Goal: Task Accomplishment & Management: Use online tool/utility

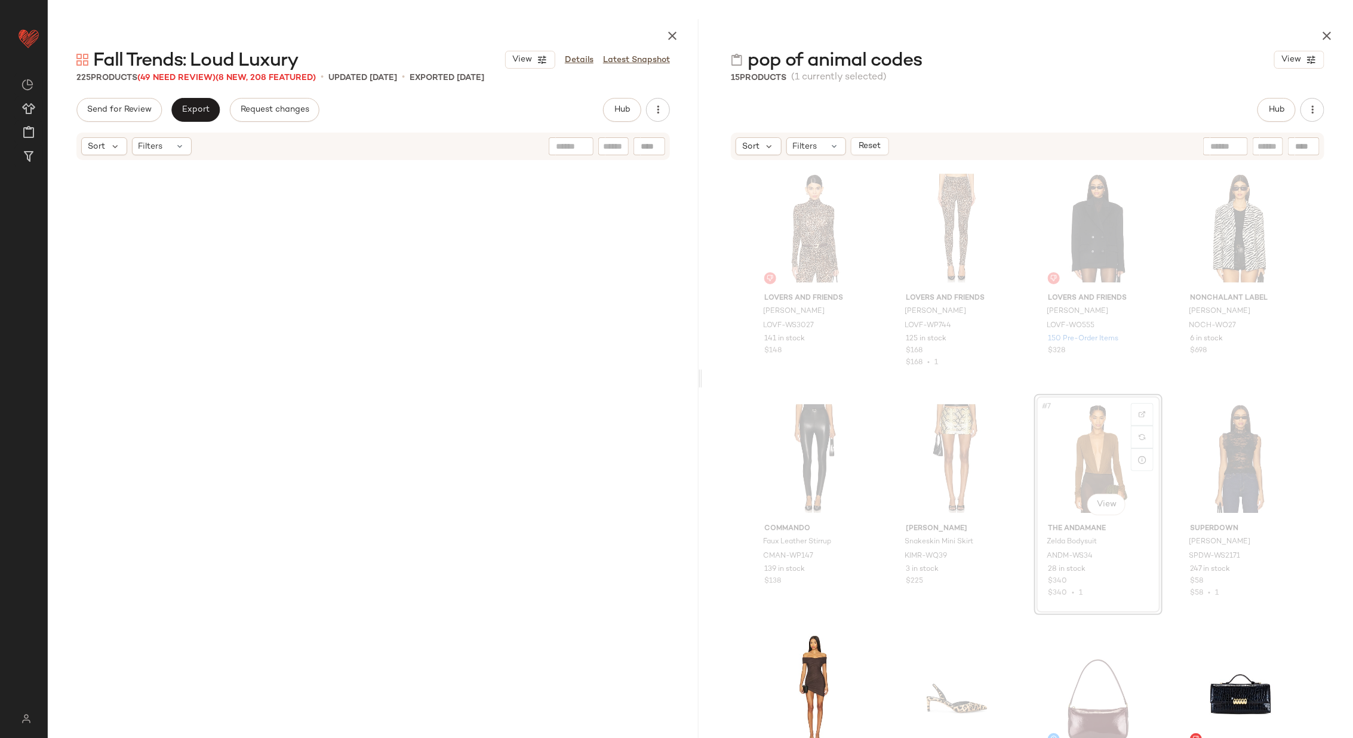
scroll to position [2155, 0]
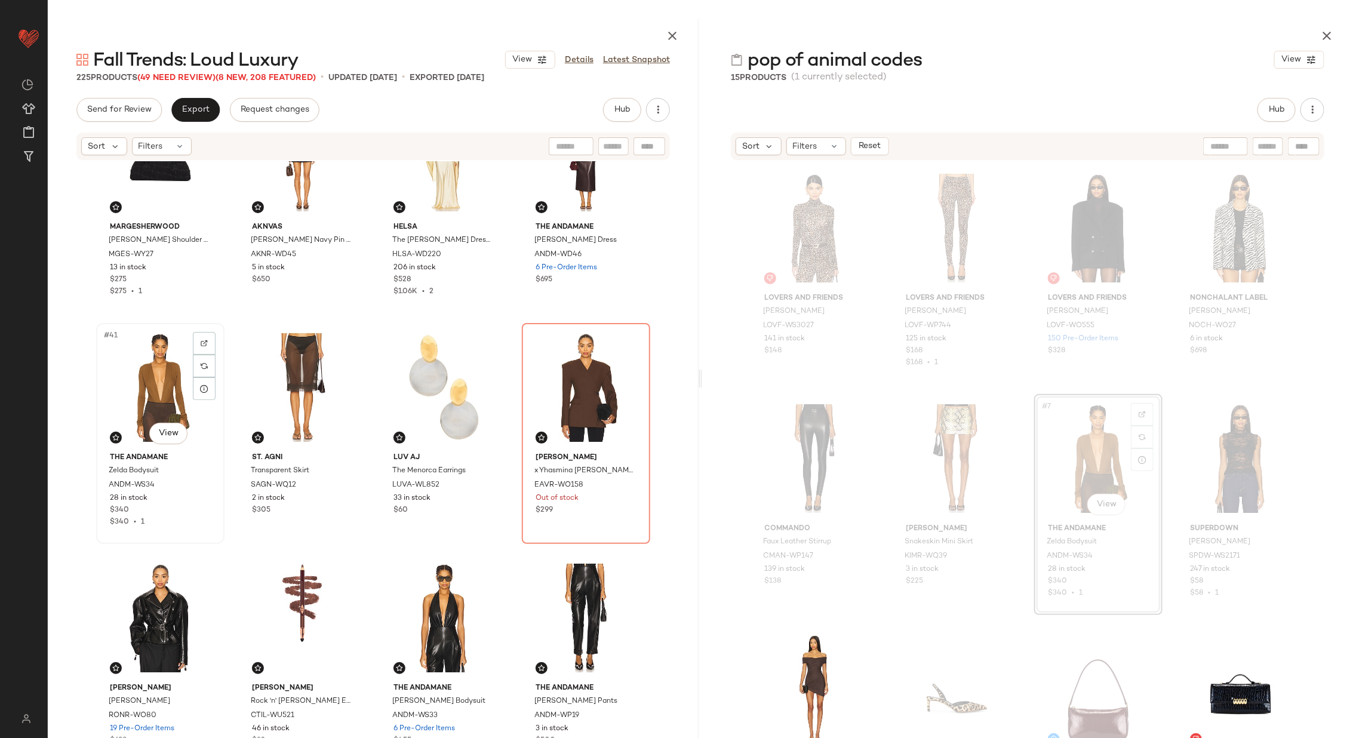
click at [168, 382] on div "#41 View" at bounding box center [160, 387] width 120 height 121
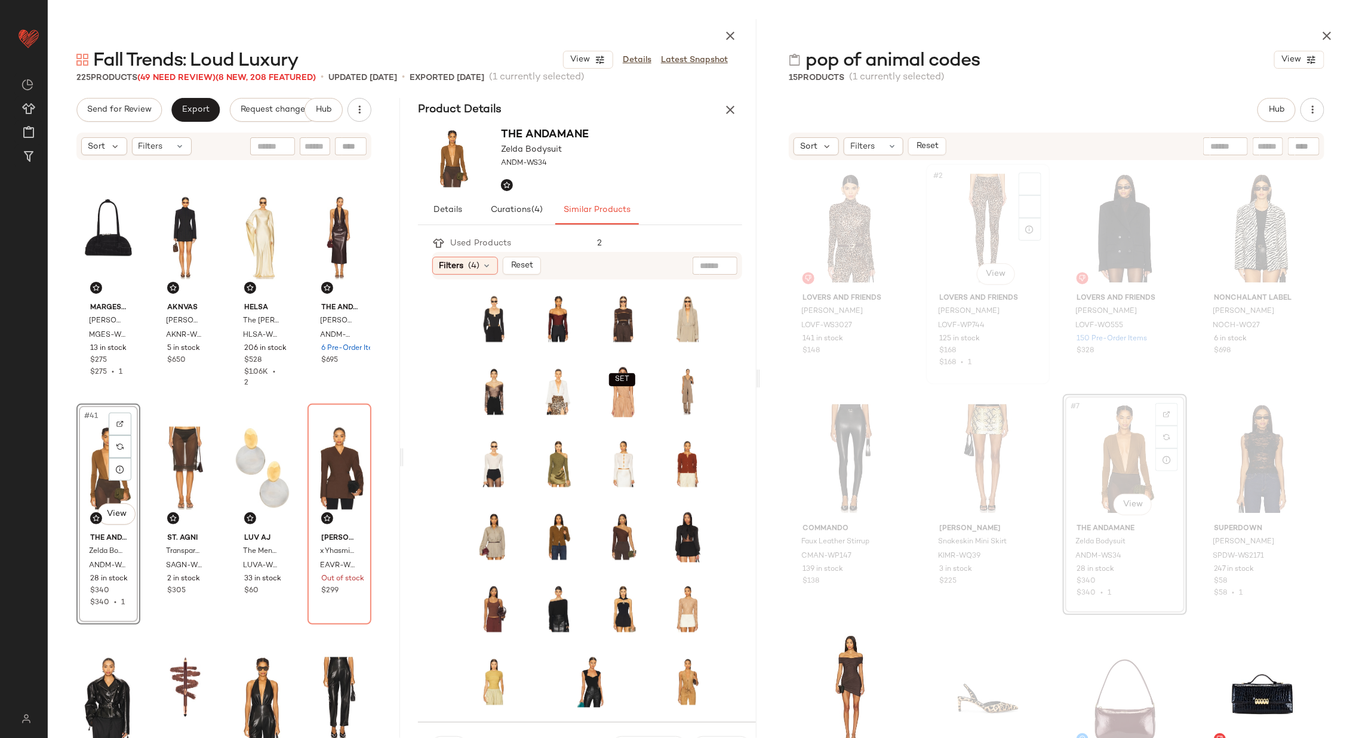
scroll to position [2075, 0]
drag, startPoint x: 699, startPoint y: 374, endPoint x: 1083, endPoint y: 376, distance: 384.0
click at [1083, 376] on div "Fall Trends: Loud Luxury View Details Latest Snapshot 225 Products (49 Need Rev…" at bounding box center [701, 378] width 1306 height 719
click at [480, 380] on div "#5 View" at bounding box center [493, 391] width 43 height 51
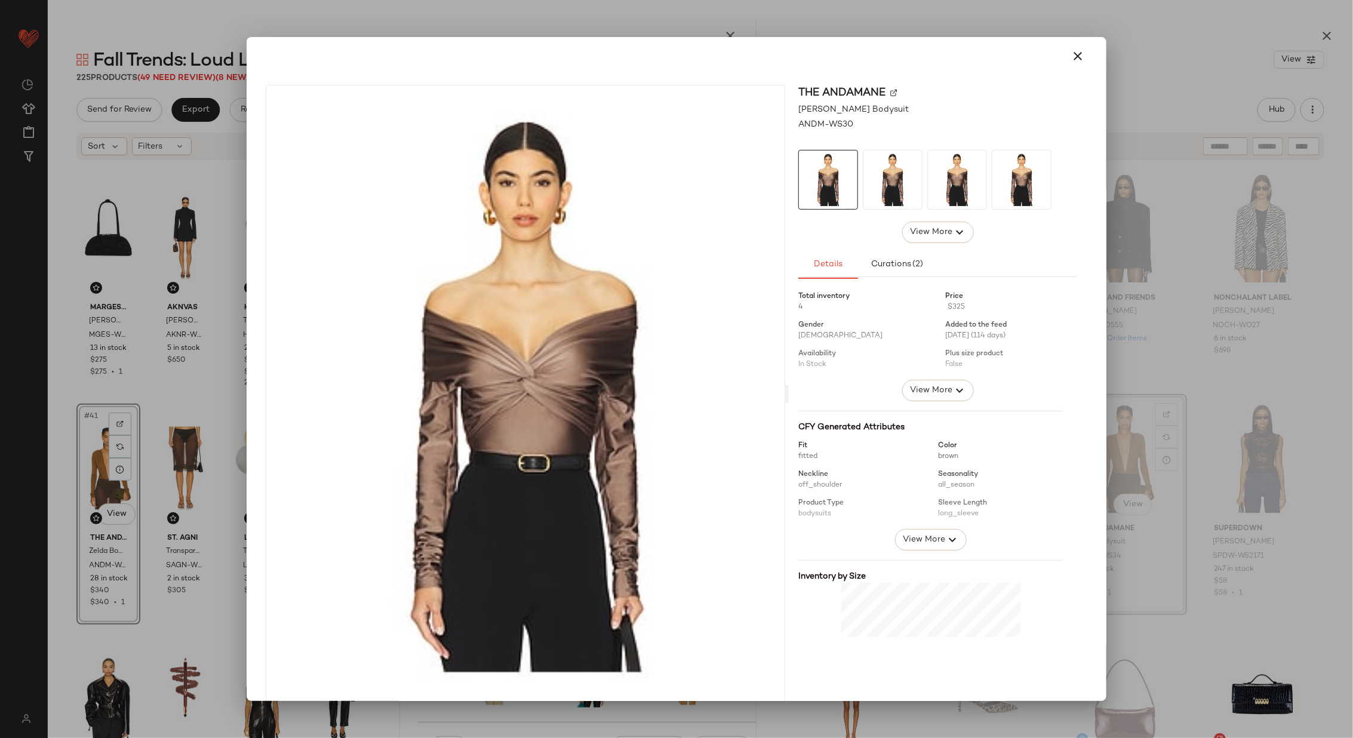
drag, startPoint x: 476, startPoint y: 388, endPoint x: 250, endPoint y: 466, distance: 239.5
click at [250, 466] on body "Revolve ** Dashboard All Products Global Clipboards (26) Curations (70) Alexis …" at bounding box center [676, 418] width 1353 height 836
click at [1071, 51] on icon "button" at bounding box center [1078, 56] width 14 height 14
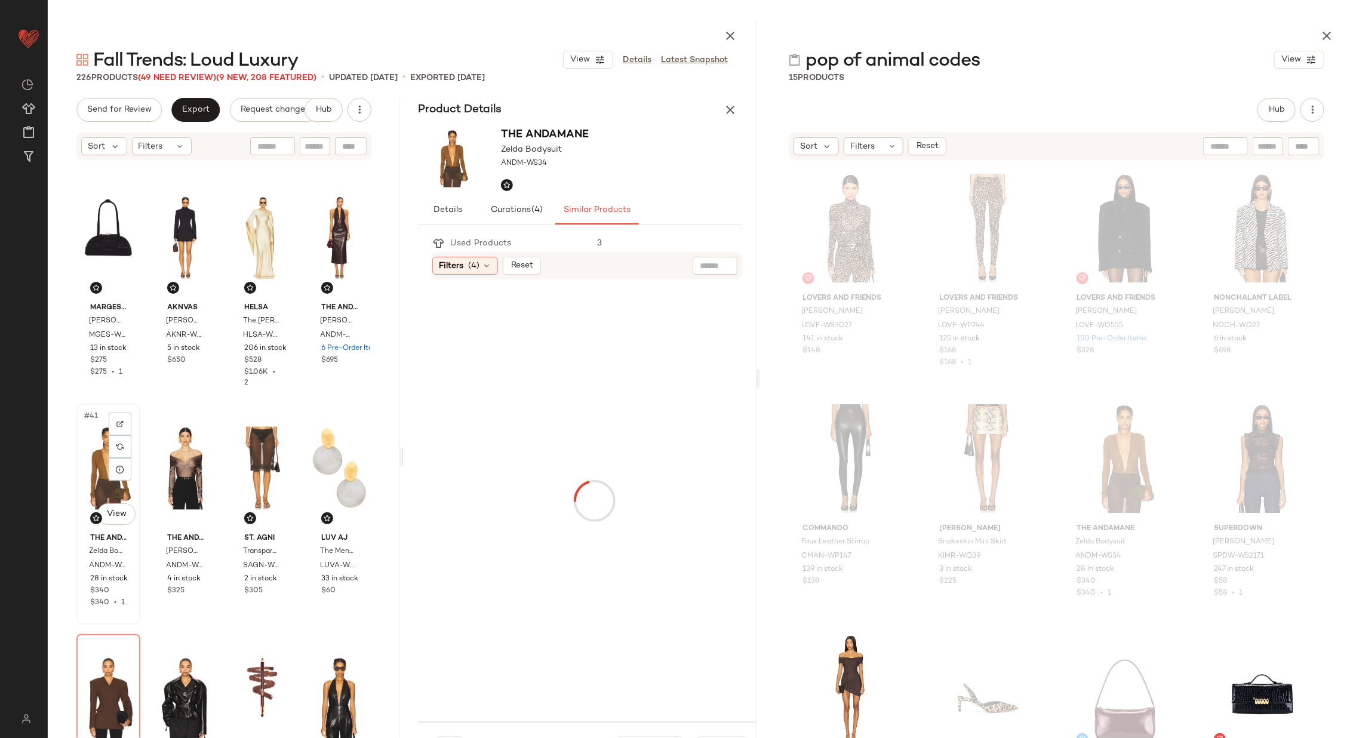
click at [86, 469] on div "#41 View" at bounding box center [109, 468] width 56 height 121
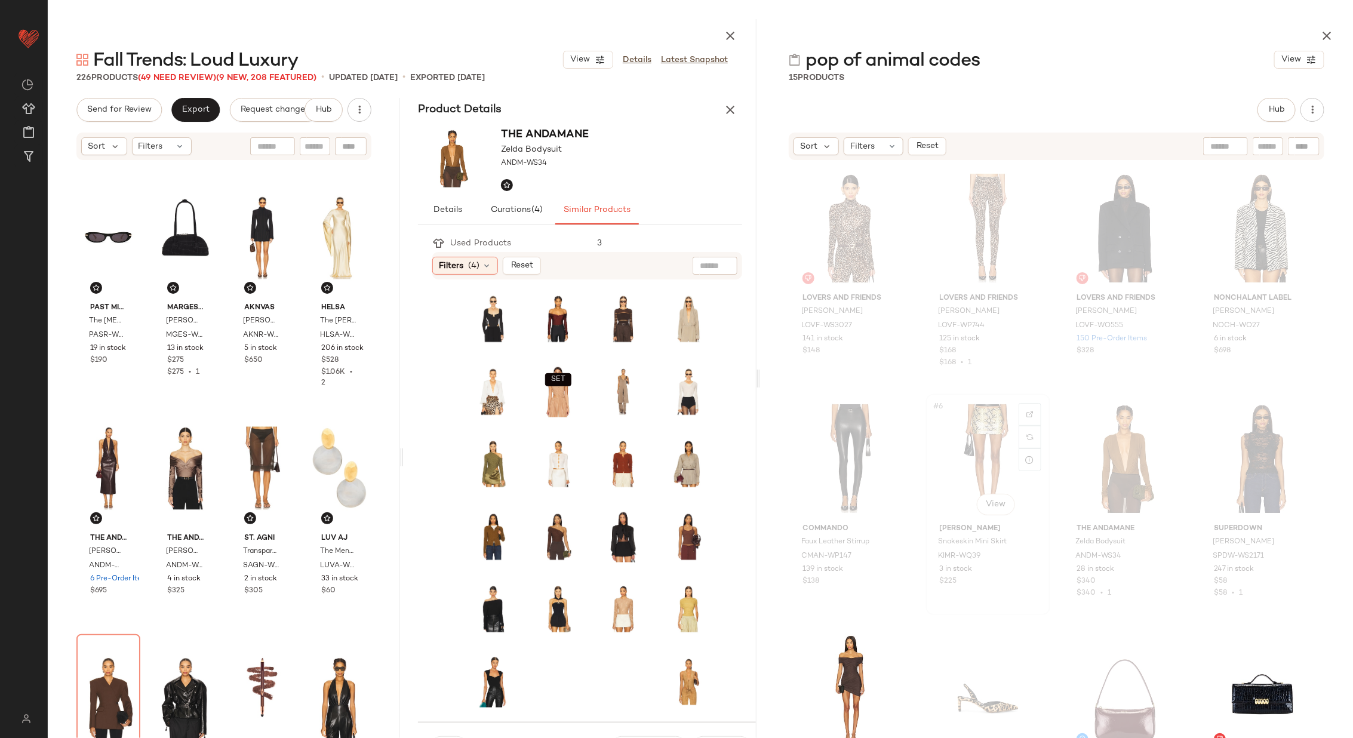
click at [979, 459] on div "#6 View" at bounding box center [989, 458] width 116 height 121
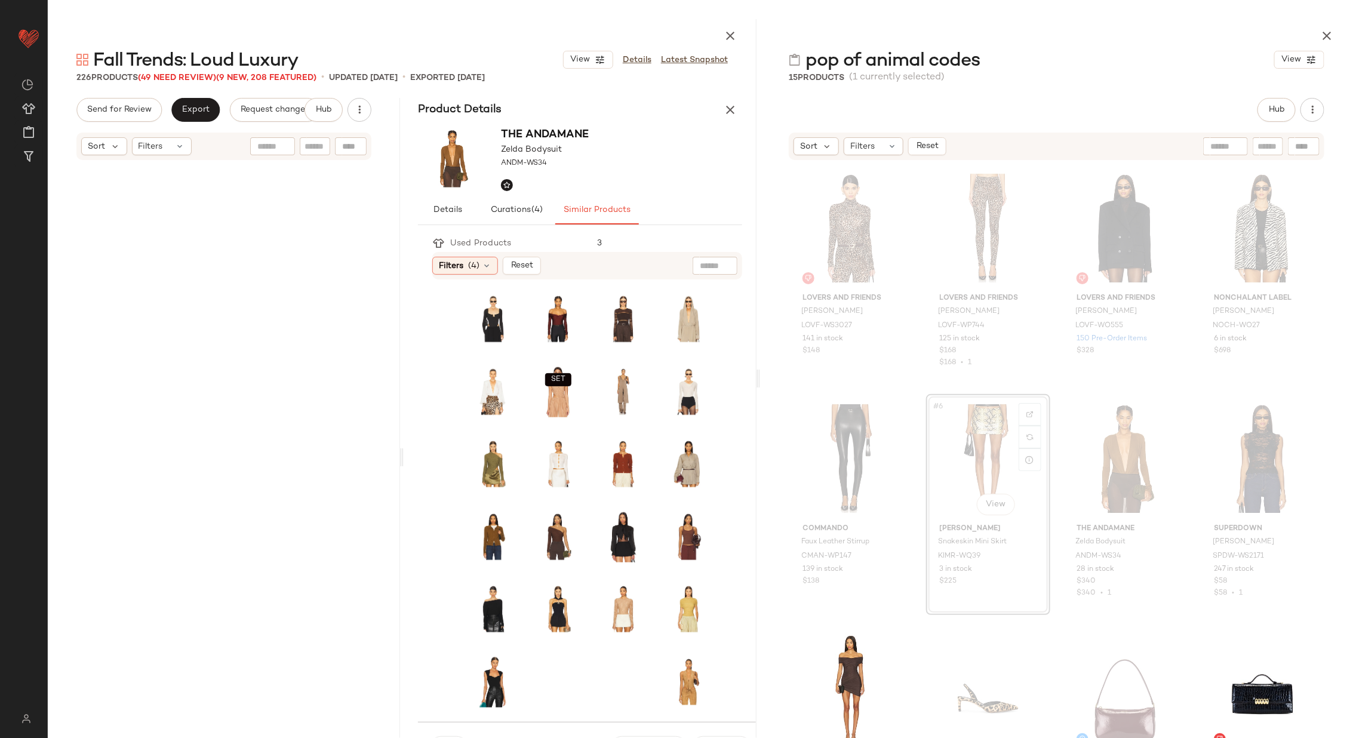
scroll to position [692, 0]
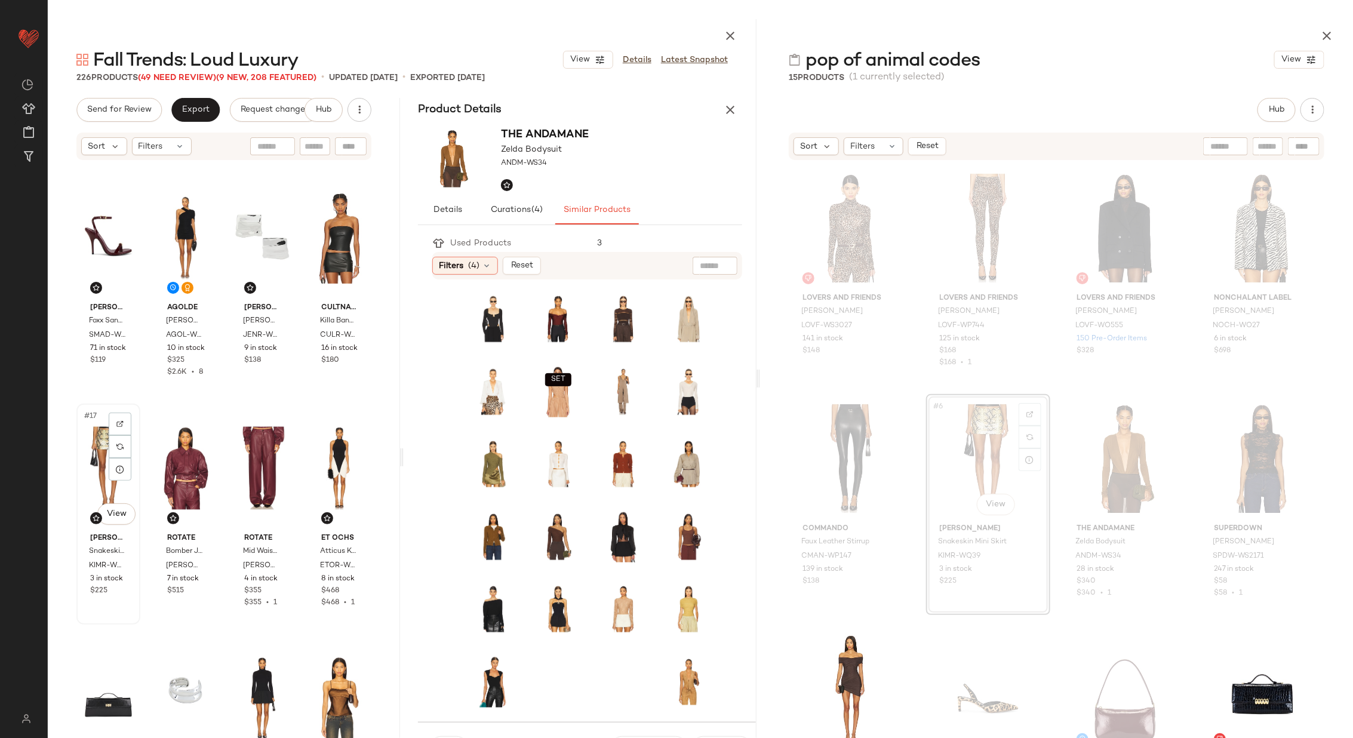
click at [93, 480] on div "#17 View" at bounding box center [109, 468] width 56 height 121
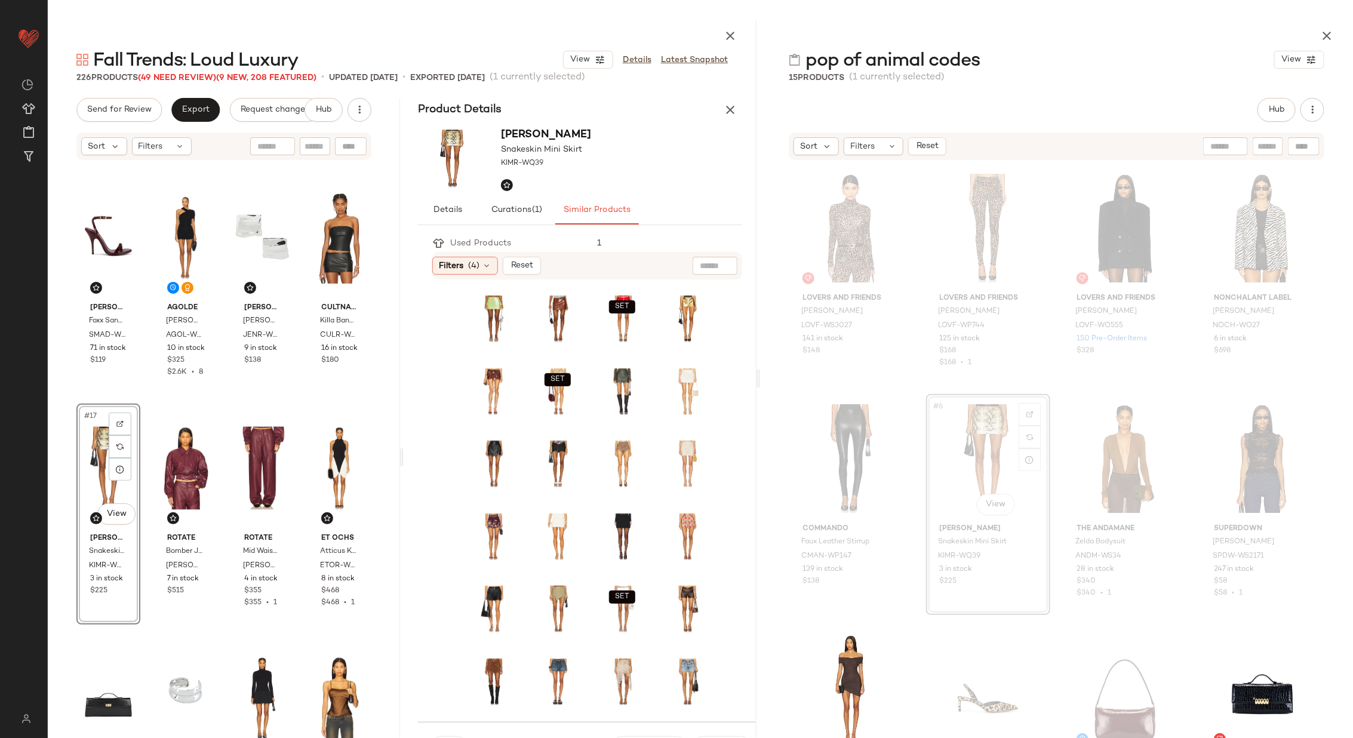
click at [755, 376] on div "SET SET SET" at bounding box center [594, 501] width 324 height 443
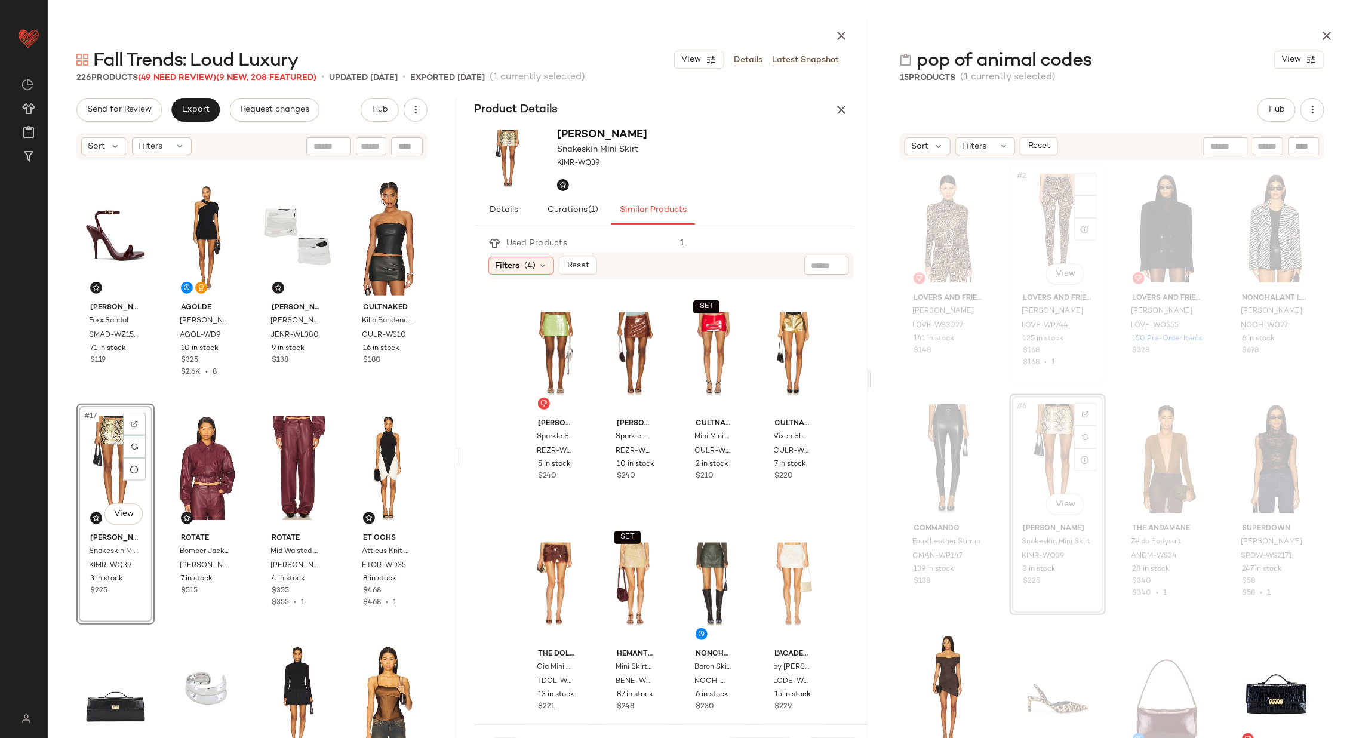
drag, startPoint x: 757, startPoint y: 374, endPoint x: 1008, endPoint y: 380, distance: 251.5
click at [1008, 380] on div "Fall Trends: Loud Luxury View Details Latest Snapshot 226 Products (49 Need Rev…" at bounding box center [701, 378] width 1306 height 719
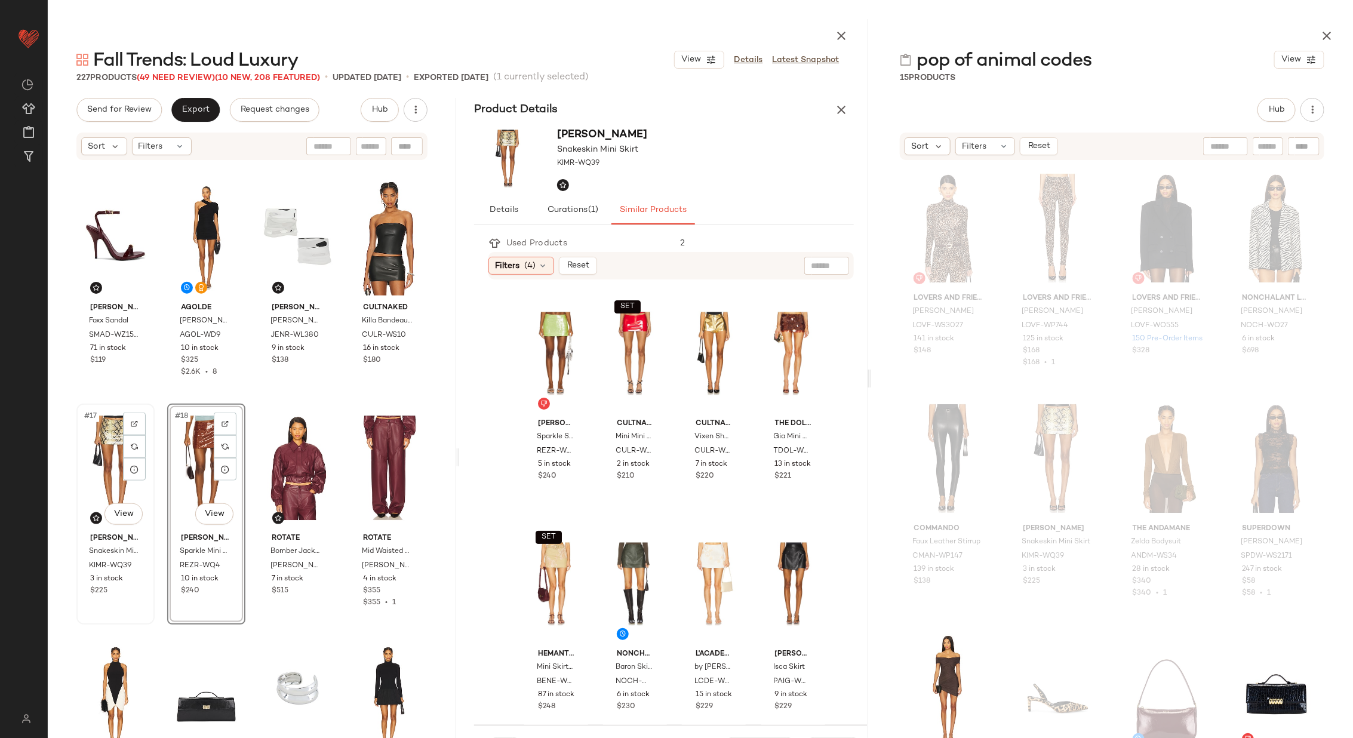
click at [107, 452] on div "#17 View" at bounding box center [116, 468] width 70 height 121
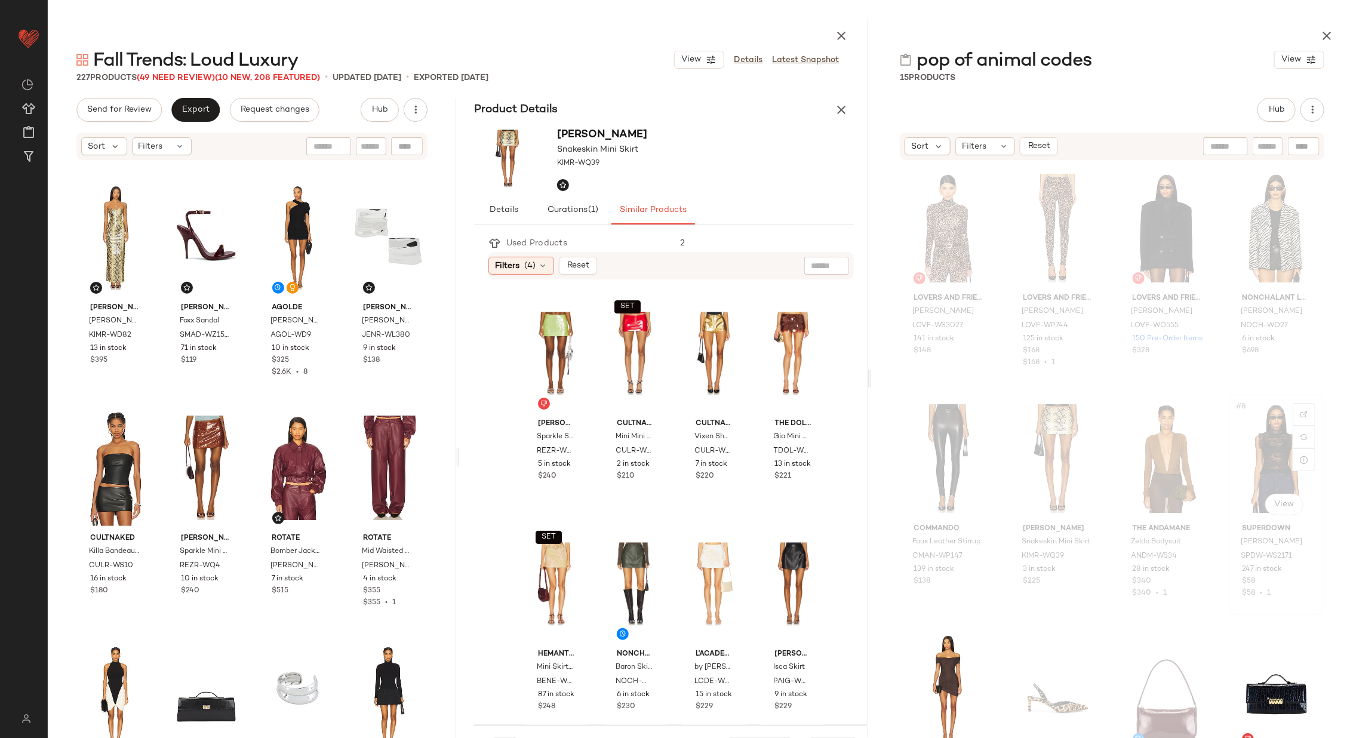
click at [1258, 438] on div "#8 View" at bounding box center [1277, 458] width 88 height 121
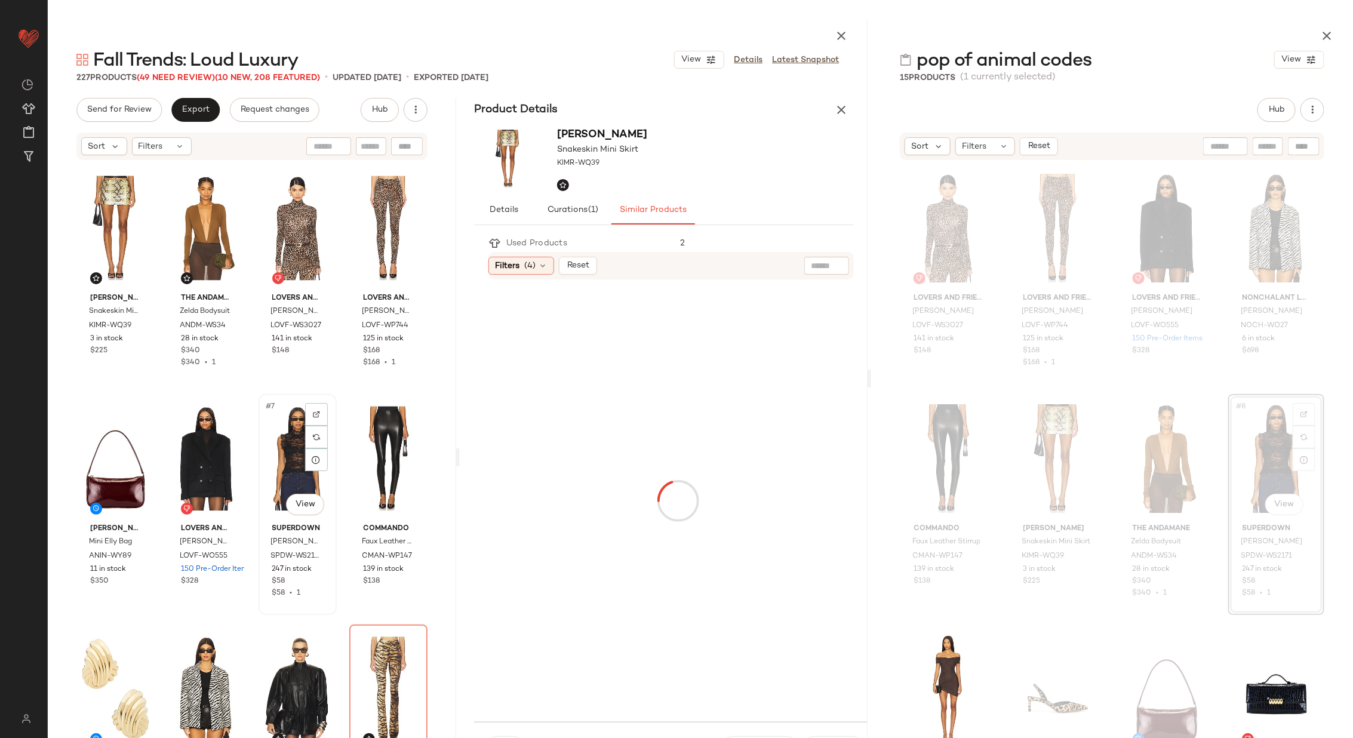
click at [278, 443] on div "#7 View" at bounding box center [298, 458] width 70 height 121
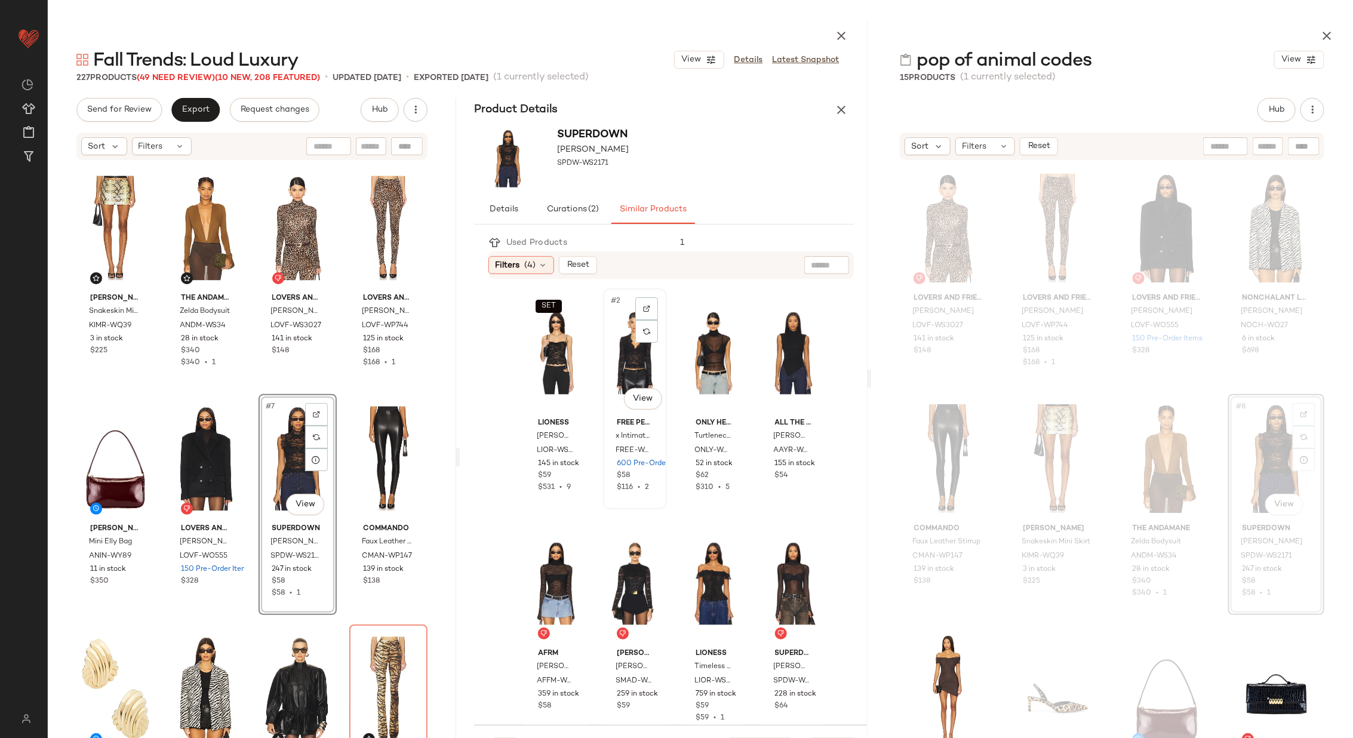
click at [620, 351] on div "#2 View" at bounding box center [635, 353] width 56 height 121
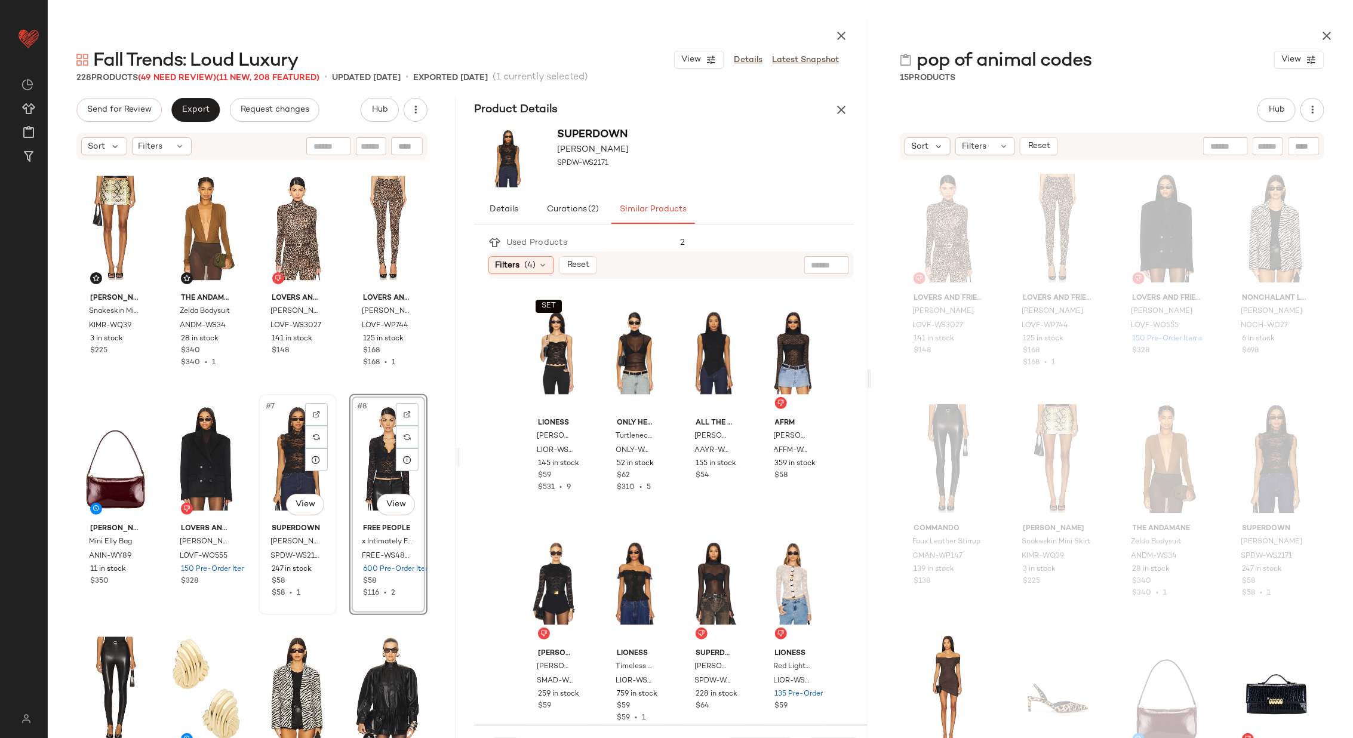
click at [283, 452] on div "#7 View" at bounding box center [298, 458] width 70 height 121
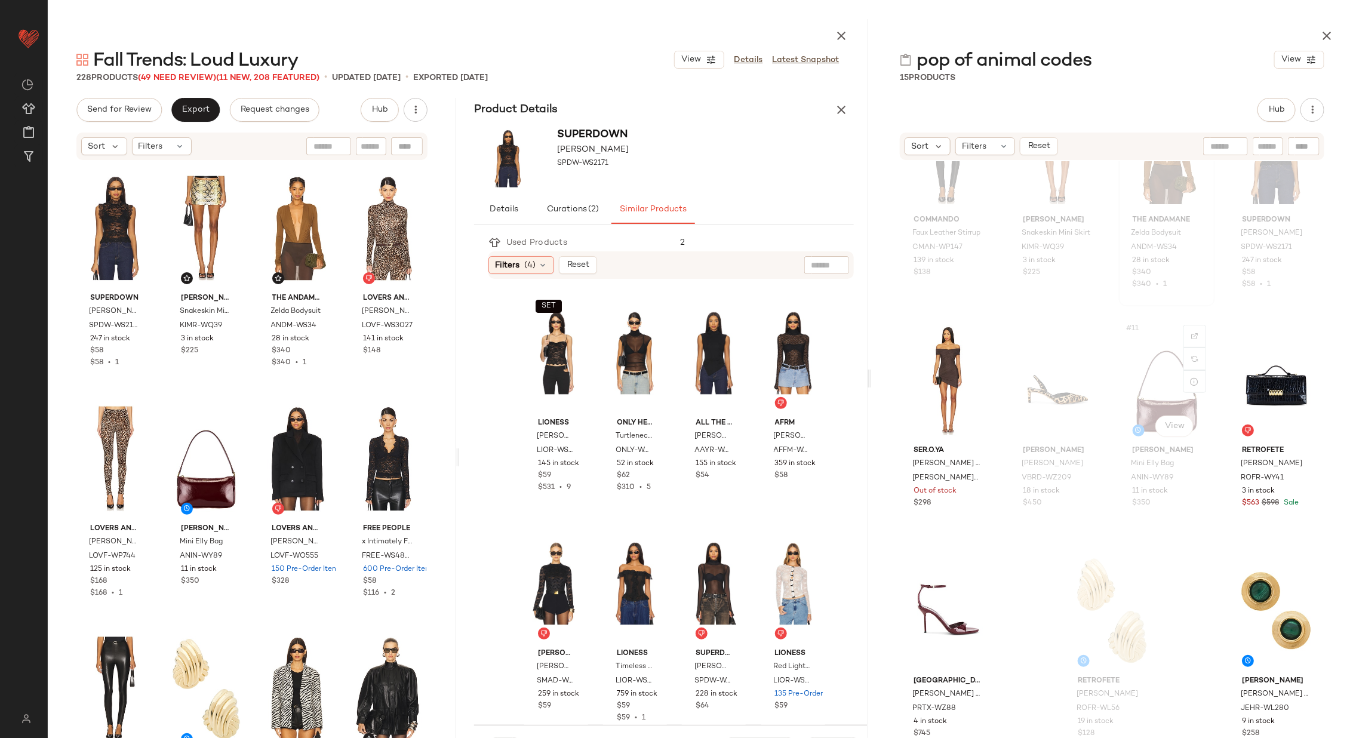
scroll to position [323, 0]
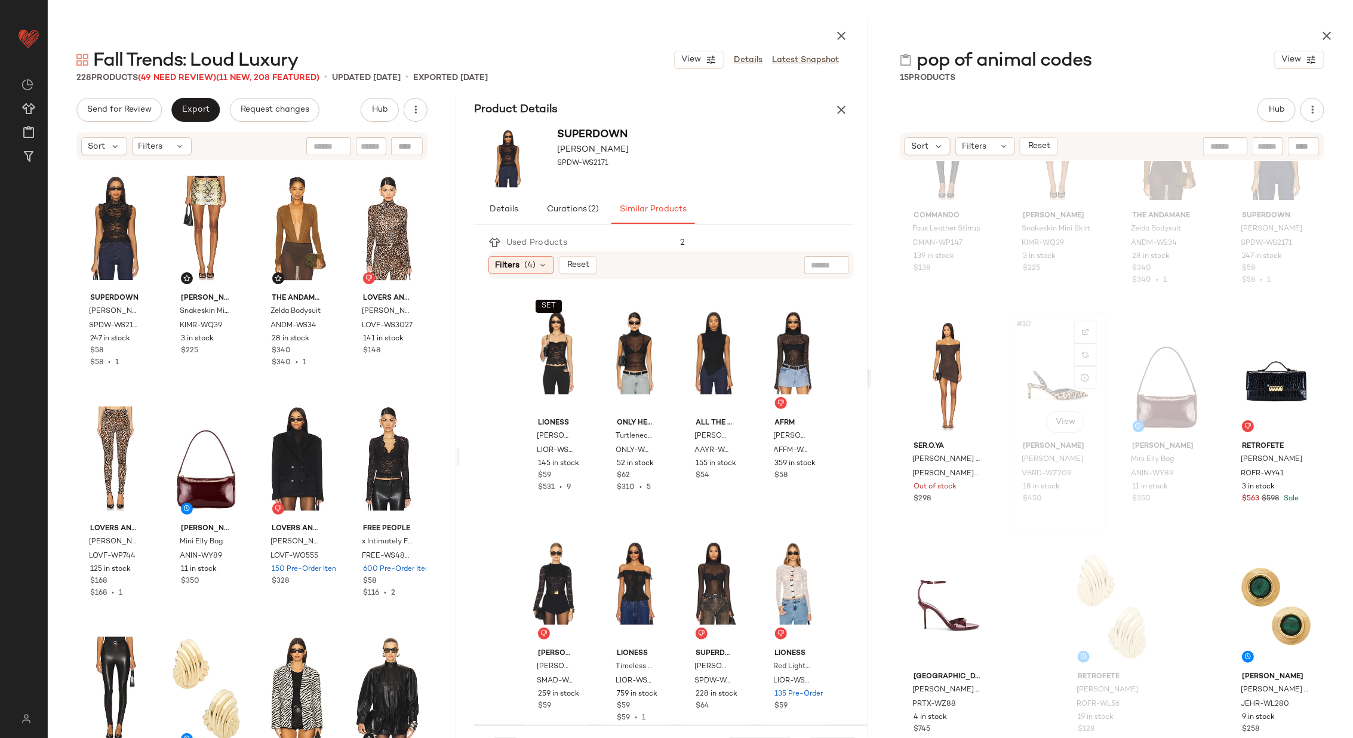
click at [1030, 388] on div "#10 View" at bounding box center [1058, 376] width 88 height 121
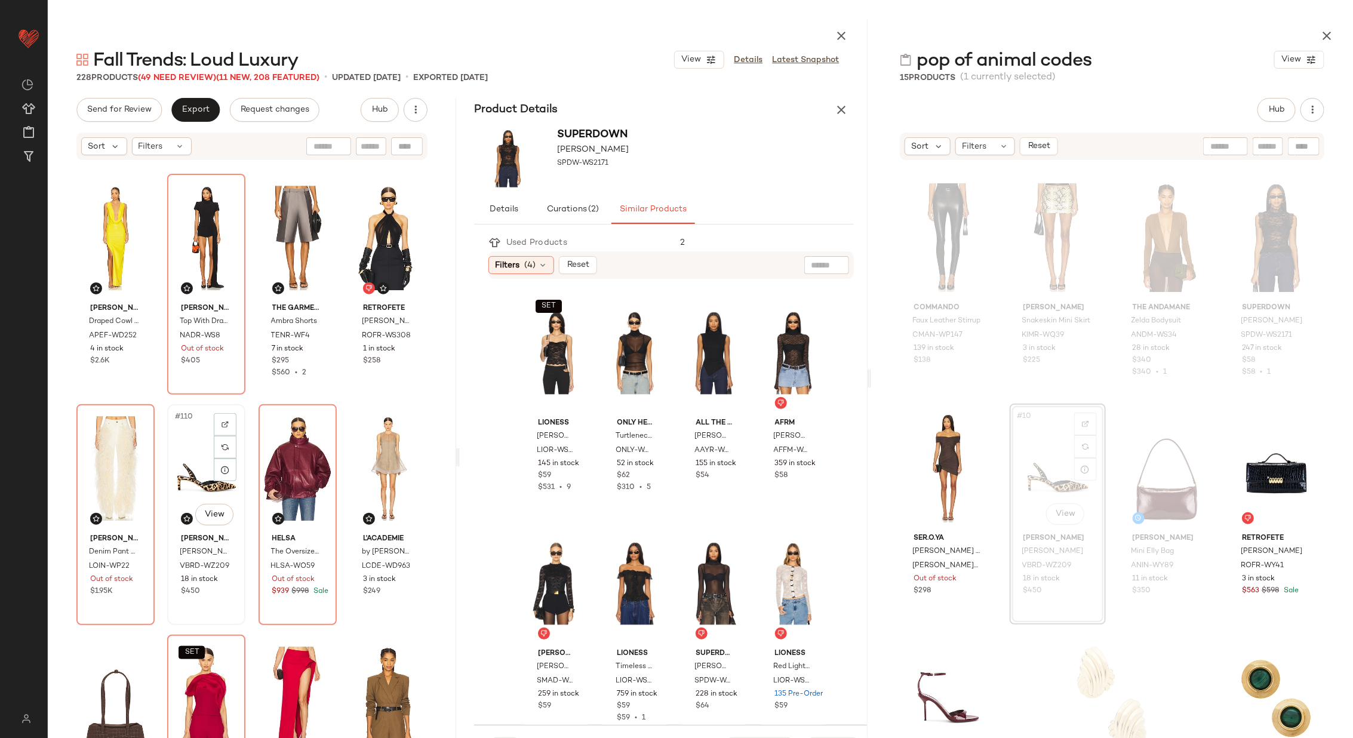
click at [192, 457] on div "#110 View" at bounding box center [206, 469] width 70 height 121
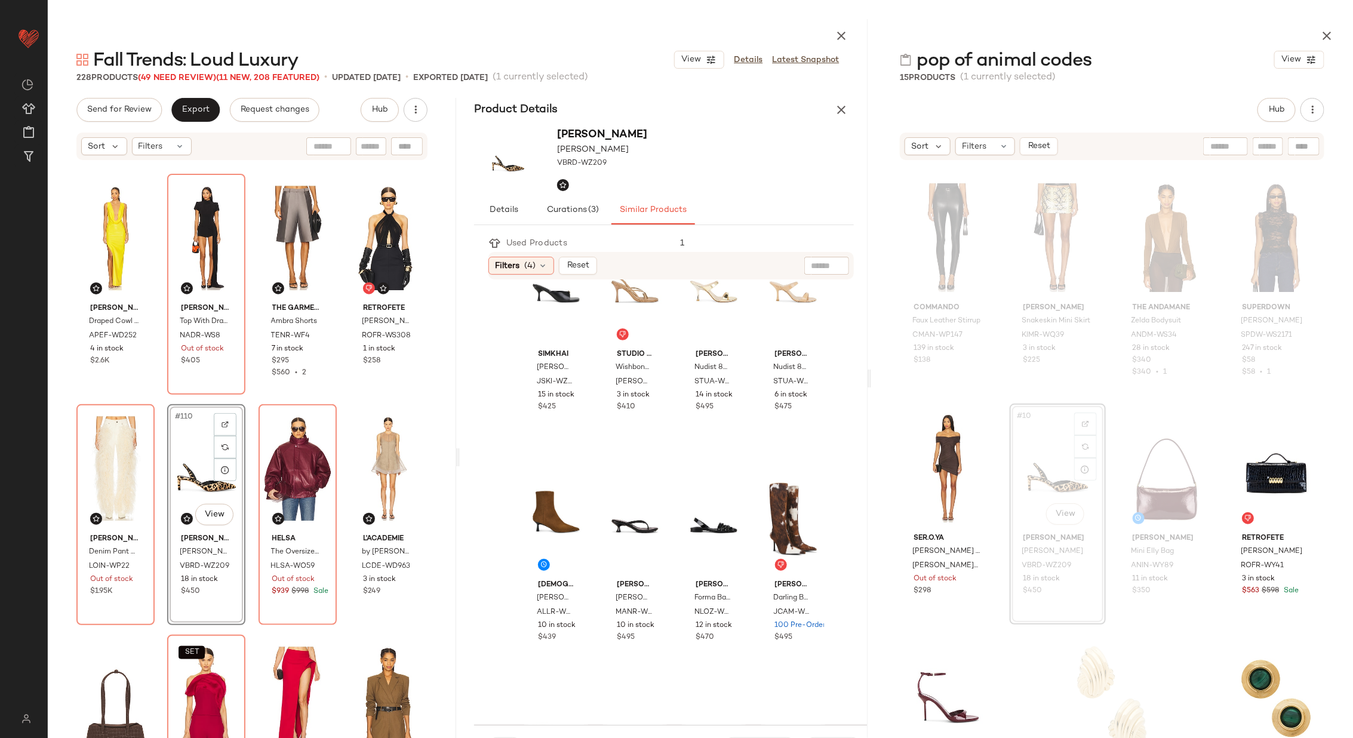
scroll to position [527, 0]
click at [766, 524] on div "#16 View" at bounding box center [794, 518] width 56 height 121
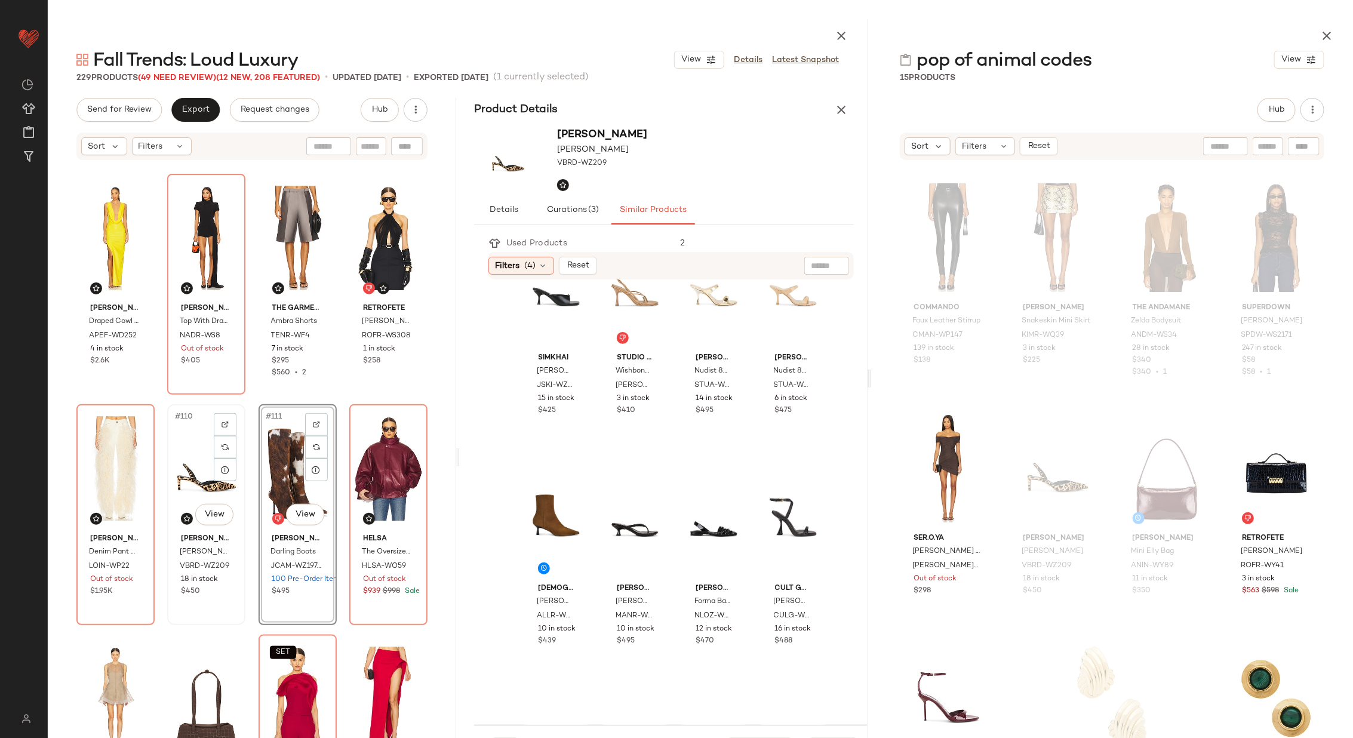
click at [187, 465] on div "#110 View" at bounding box center [206, 469] width 70 height 121
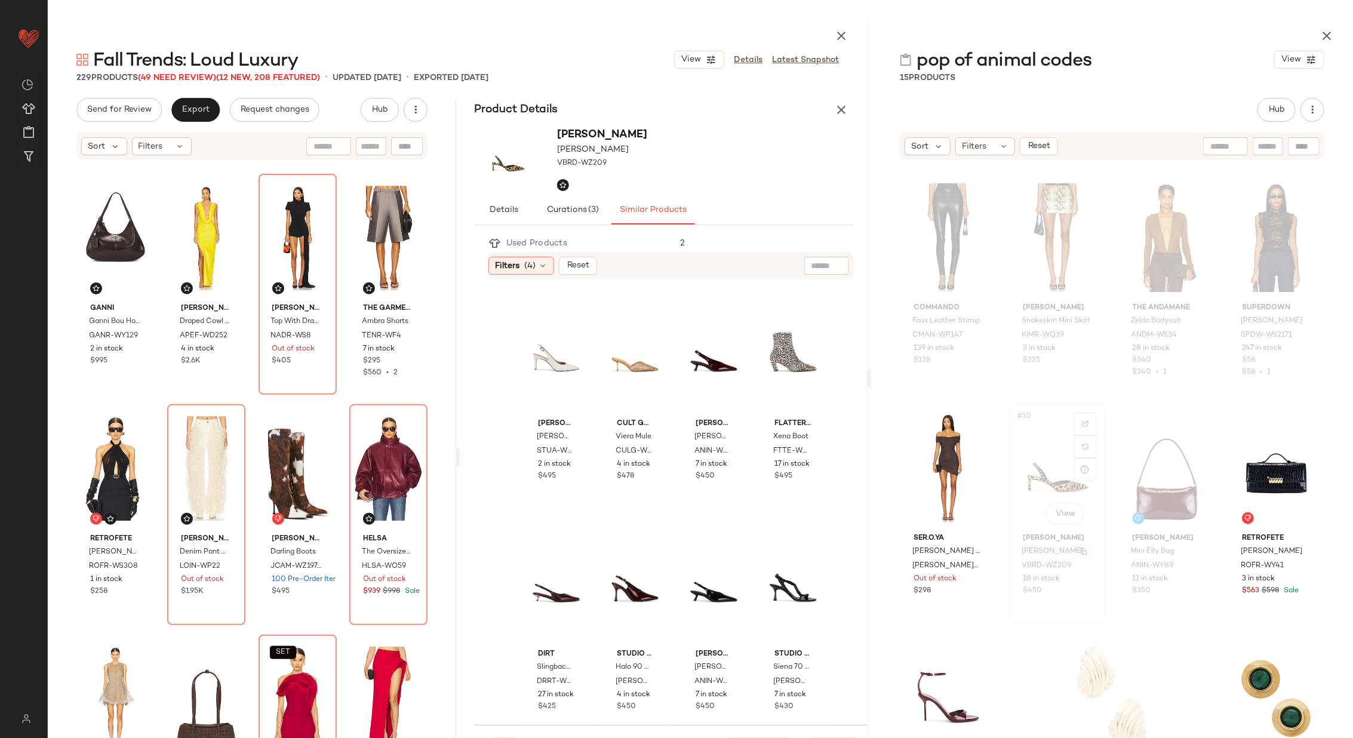
scroll to position [323, 0]
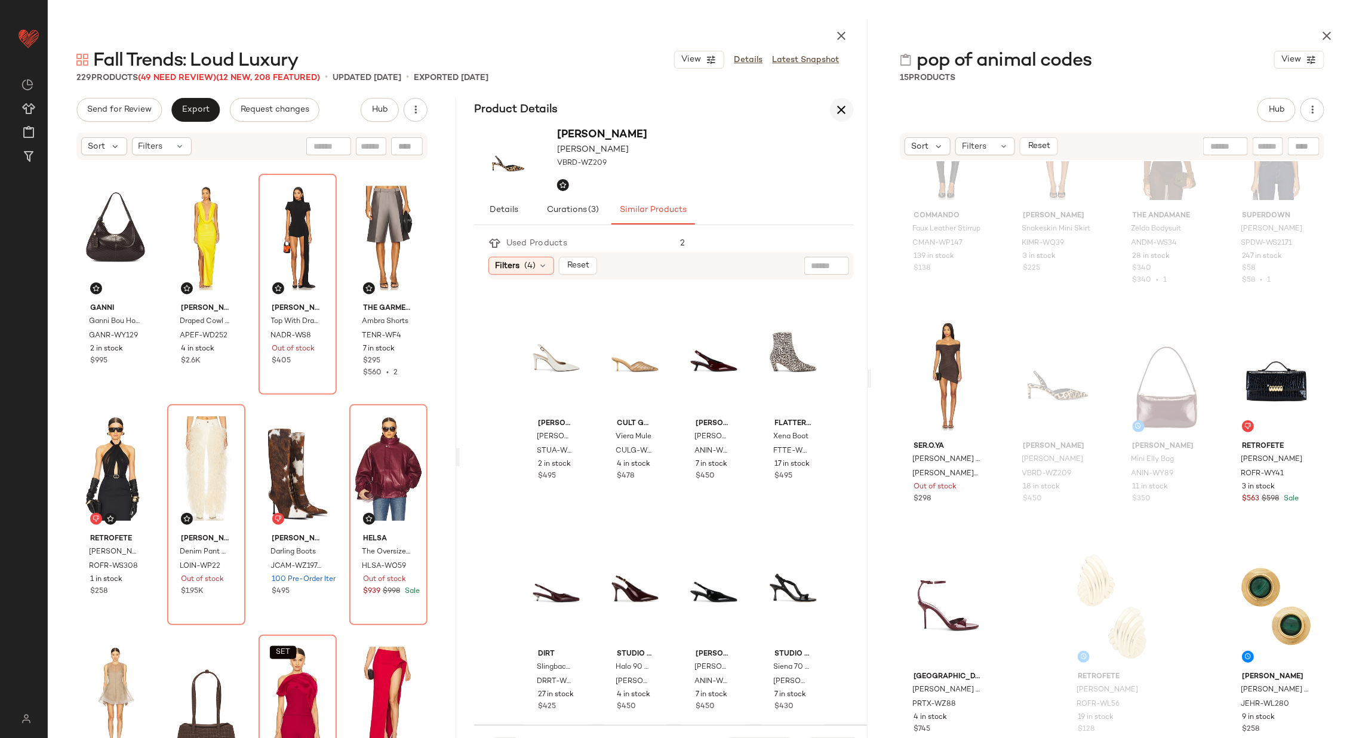
click at [838, 116] on icon "button" at bounding box center [842, 110] width 14 height 14
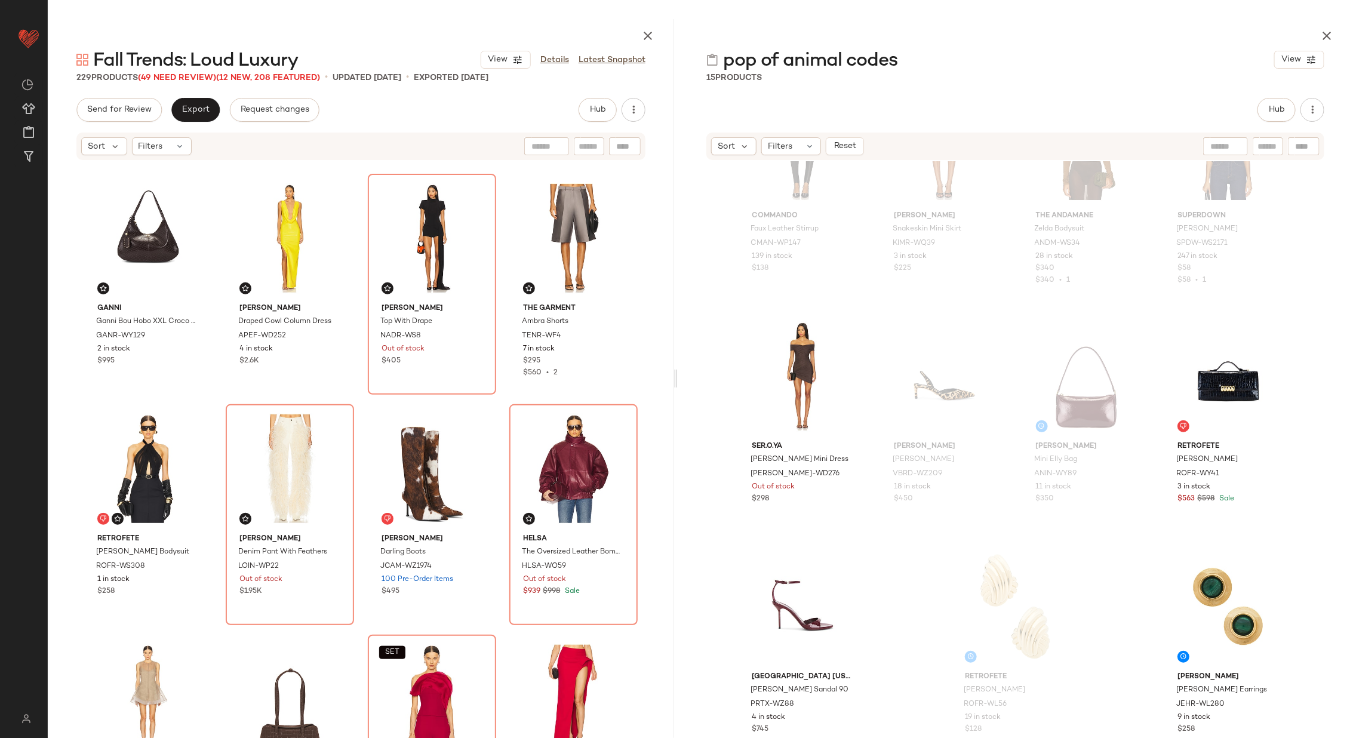
drag, startPoint x: 868, startPoint y: 377, endPoint x: 676, endPoint y: 381, distance: 191.8
click at [676, 381] on div at bounding box center [676, 378] width 4 height 719
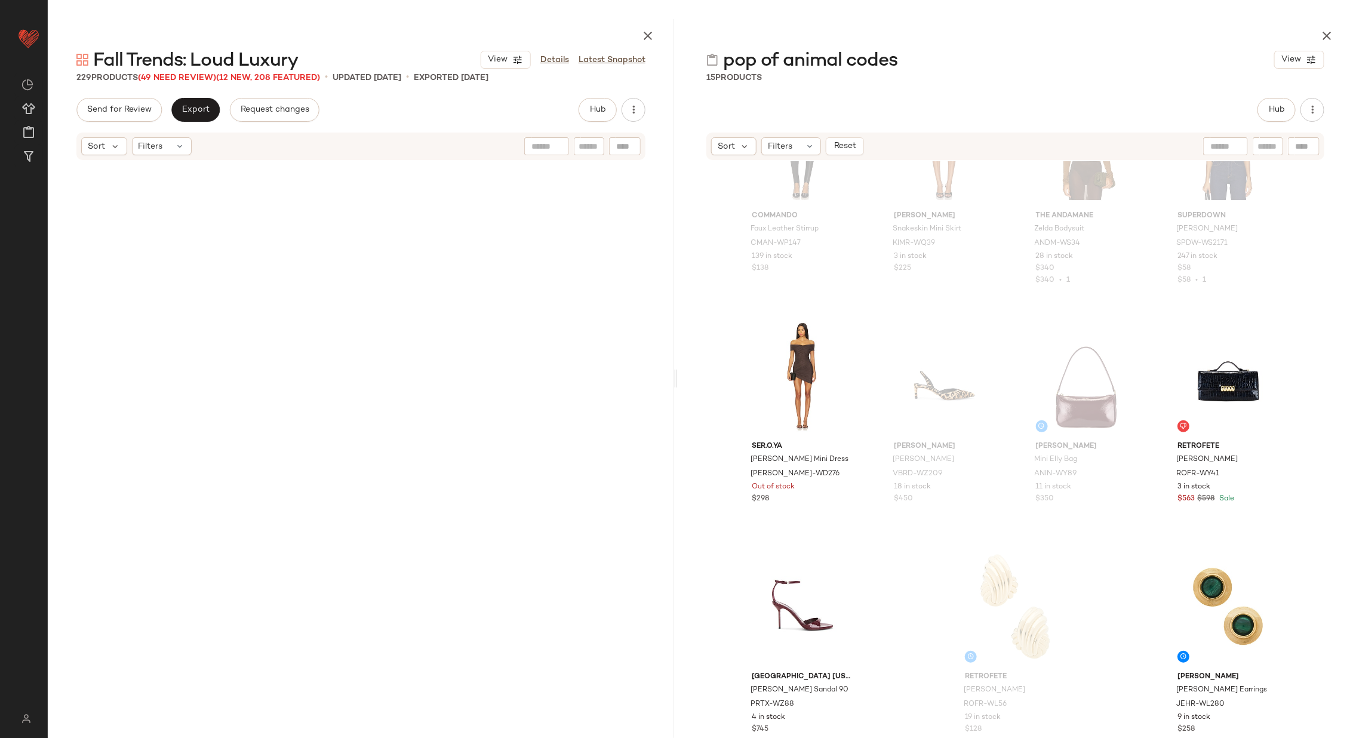
scroll to position [0, 0]
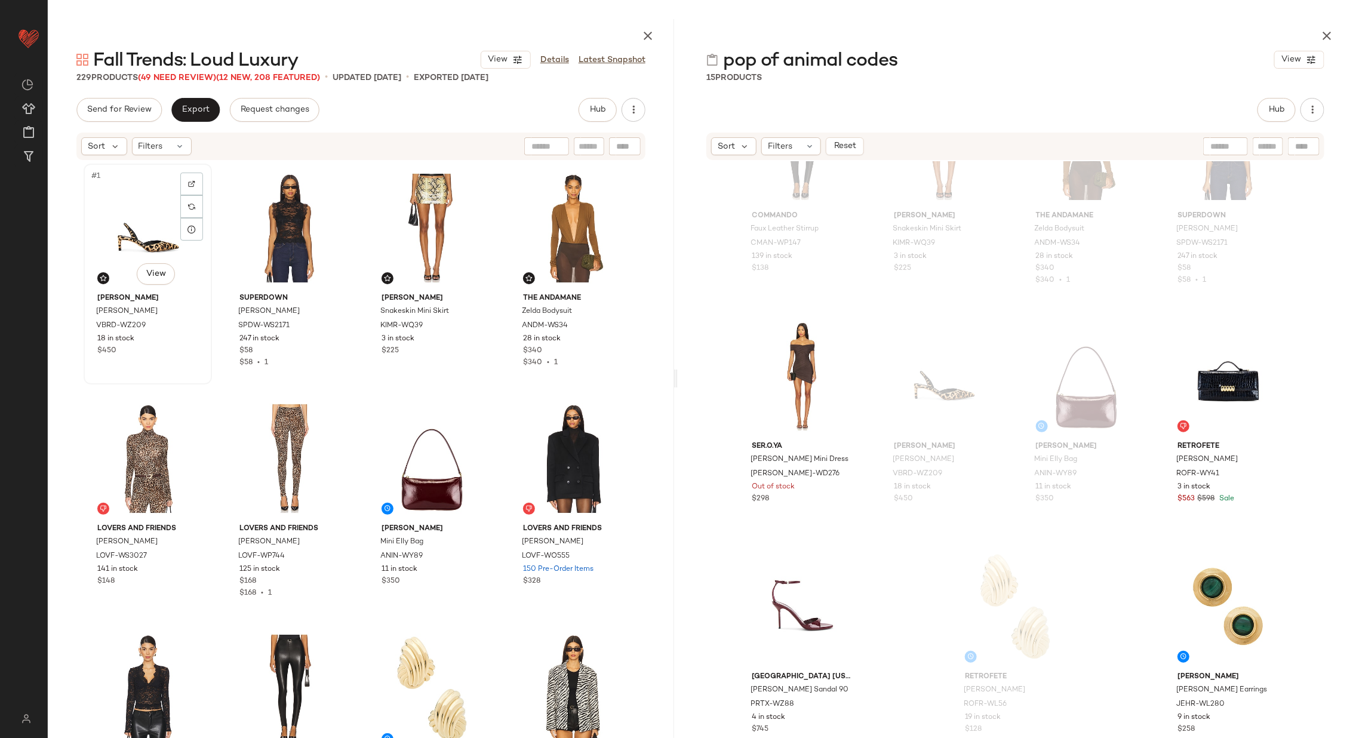
click at [132, 230] on div "#1 View" at bounding box center [148, 228] width 120 height 121
click at [558, 228] on div "#4 View" at bounding box center [574, 228] width 120 height 121
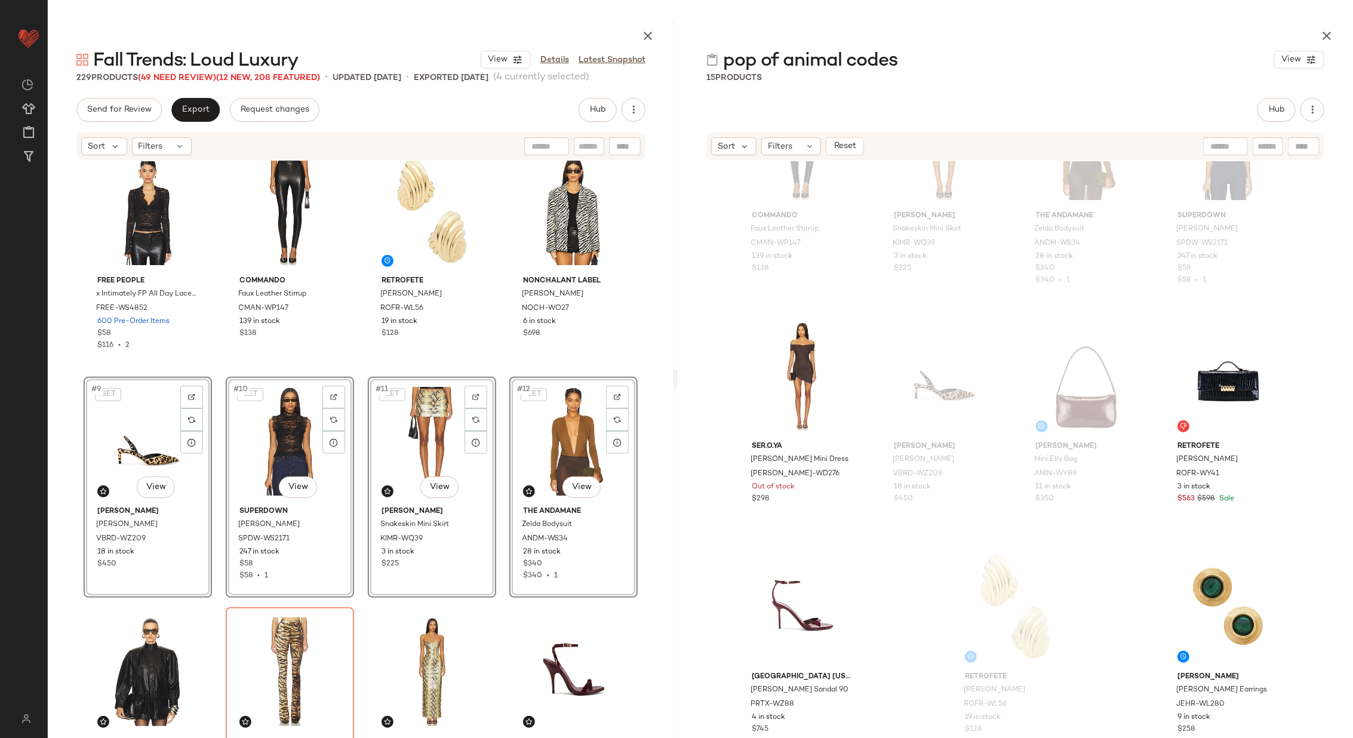
scroll to position [251, 0]
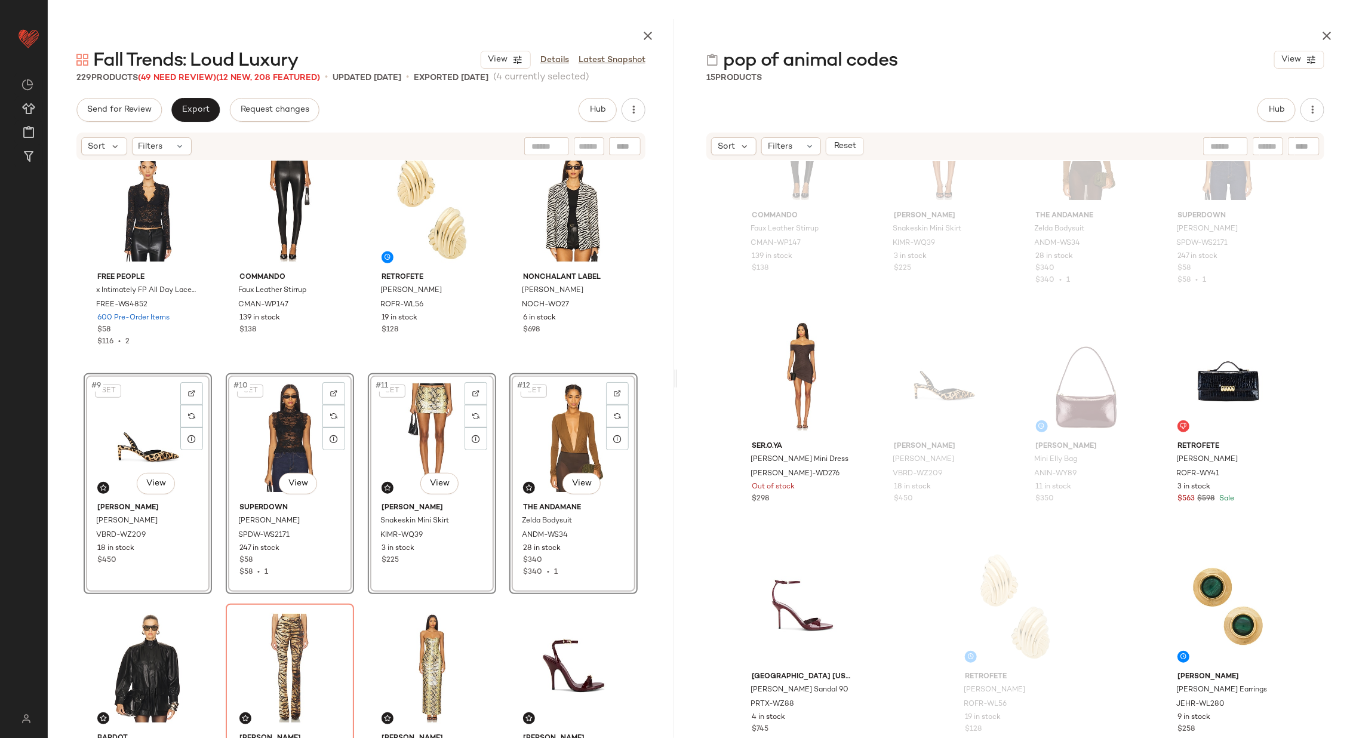
click at [500, 460] on div "Lovers and Friends Billie Top LOVF-WS3027 141 in stock $148 Lovers and Friends …" at bounding box center [361, 212] width 554 height 600
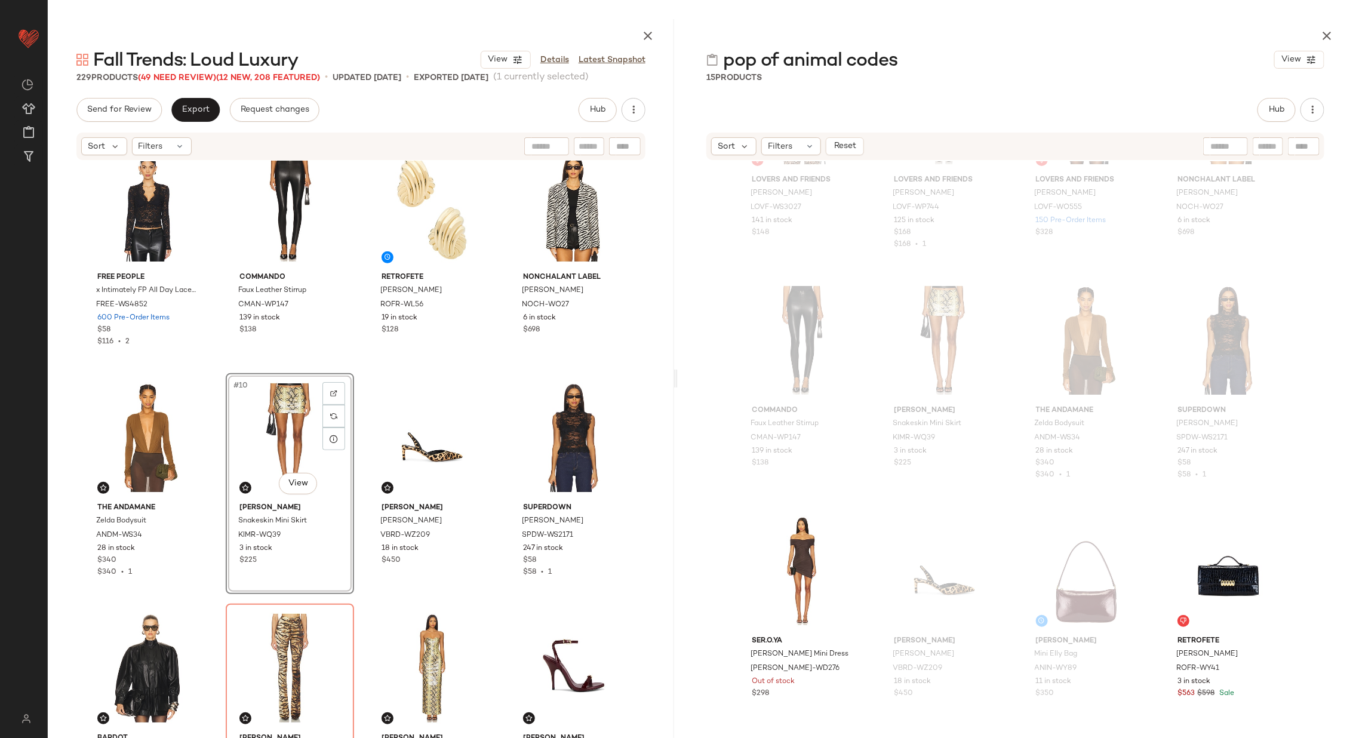
scroll to position [122, 0]
click at [843, 515] on div at bounding box center [846, 522] width 23 height 23
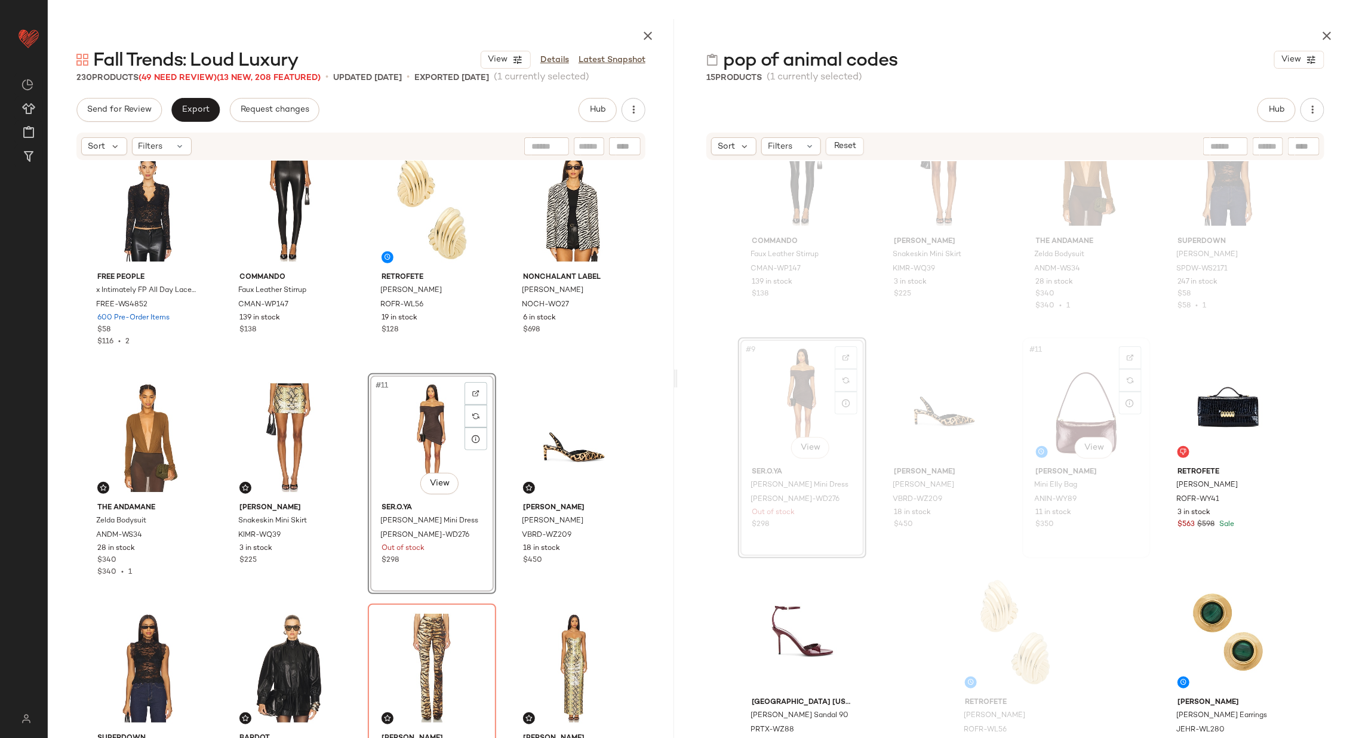
scroll to position [323, 0]
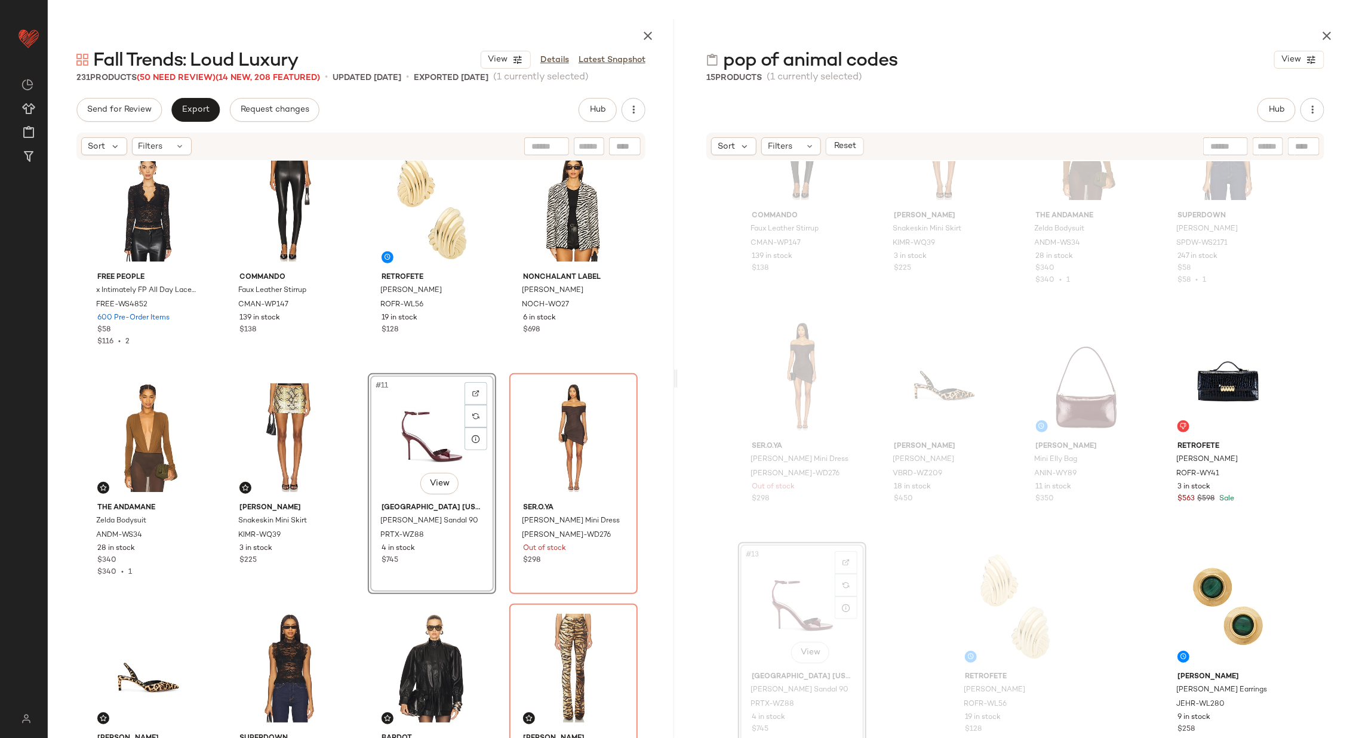
click at [503, 449] on div "Lovers and Friends Billie Top LOVF-WS3027 141 in stock $148 Lovers and Friends …" at bounding box center [361, 212] width 554 height 600
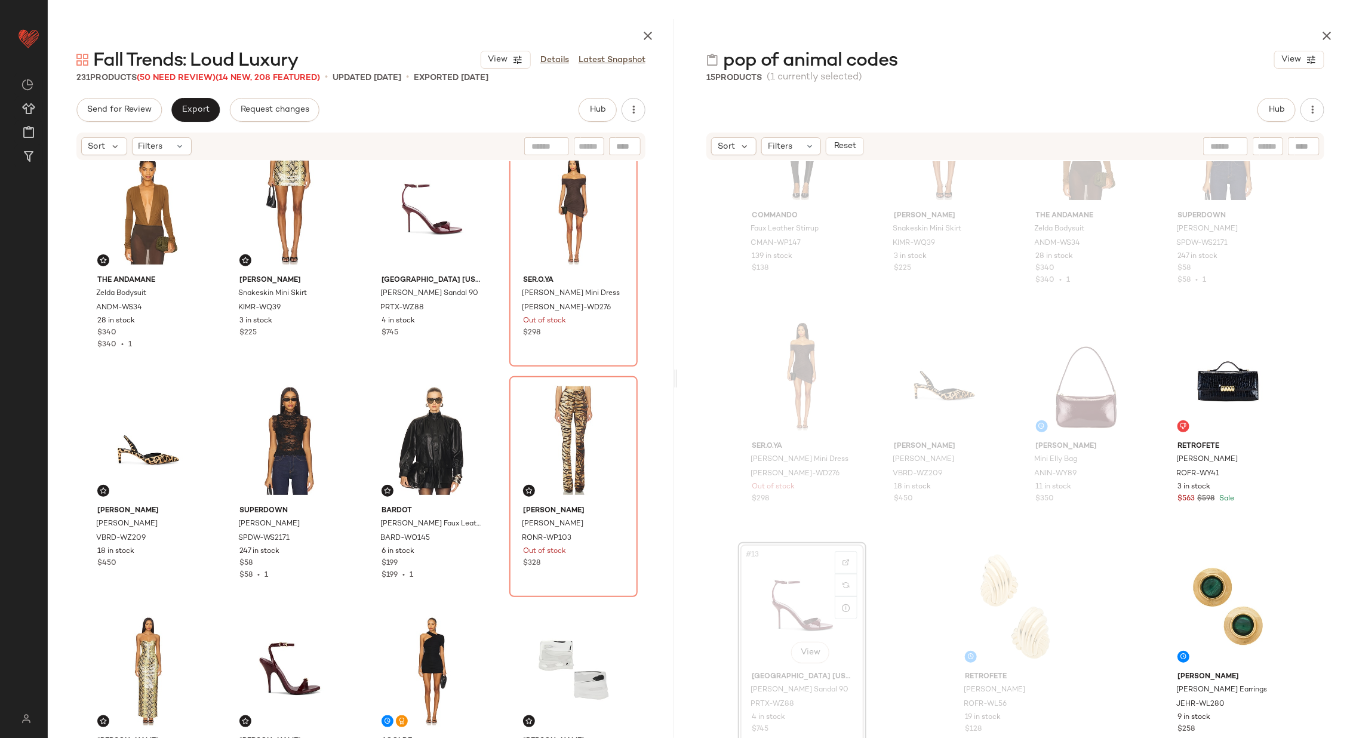
scroll to position [493, 0]
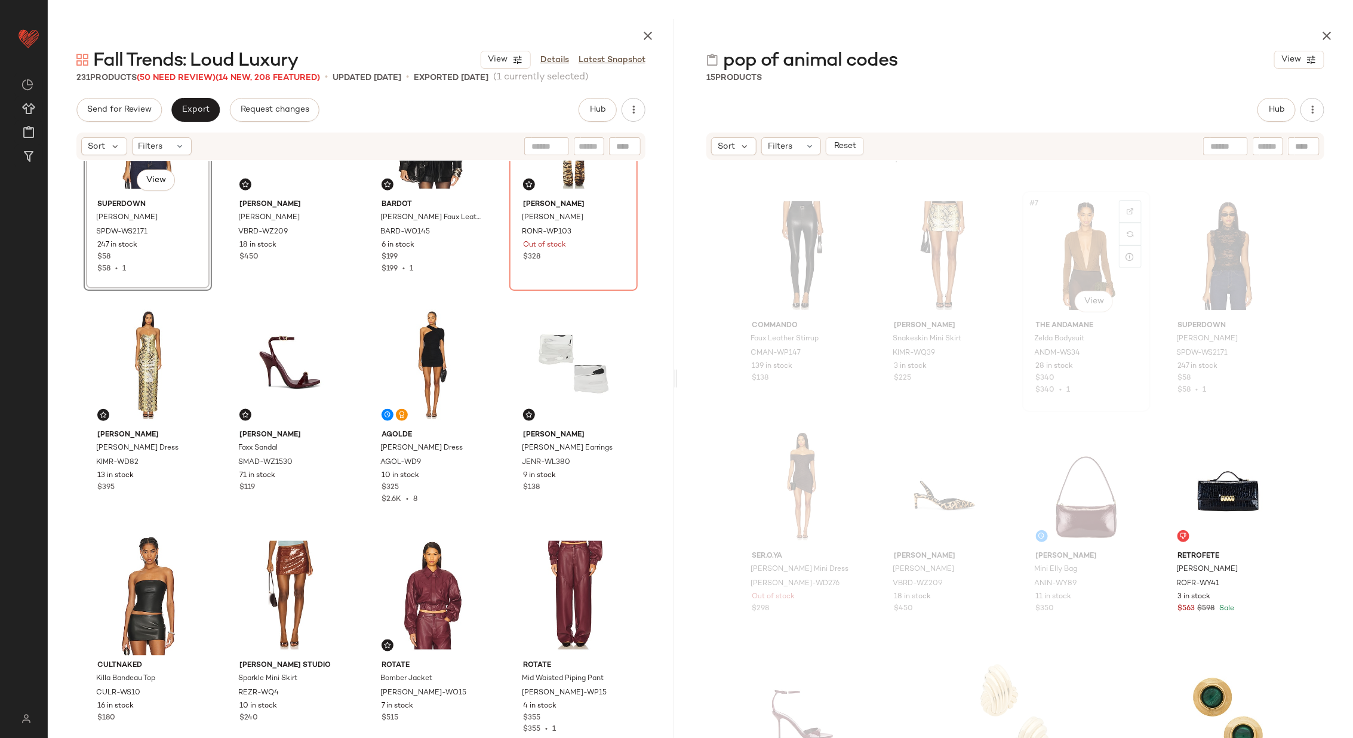
scroll to position [313, 0]
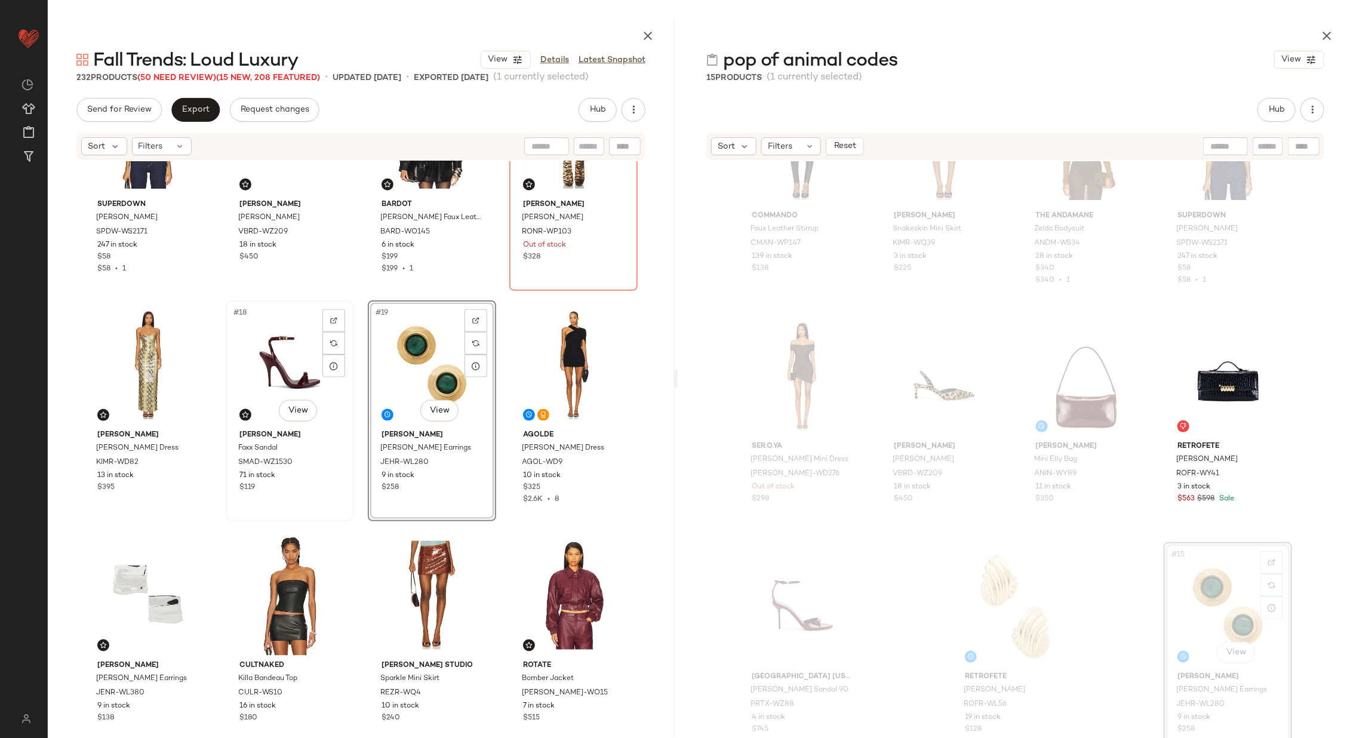
click at [273, 368] on div "#18 View" at bounding box center [290, 365] width 120 height 121
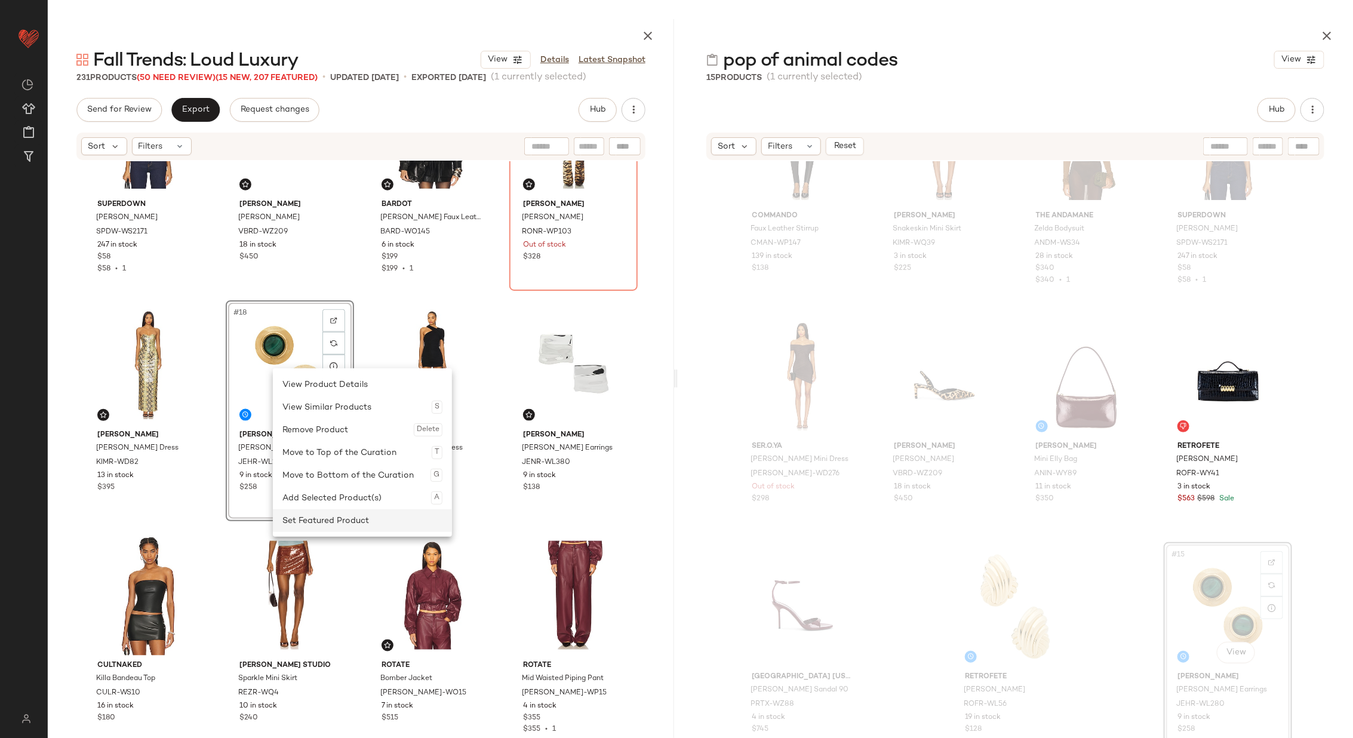
click at [352, 518] on div "Set Featured Product" at bounding box center [362, 520] width 160 height 23
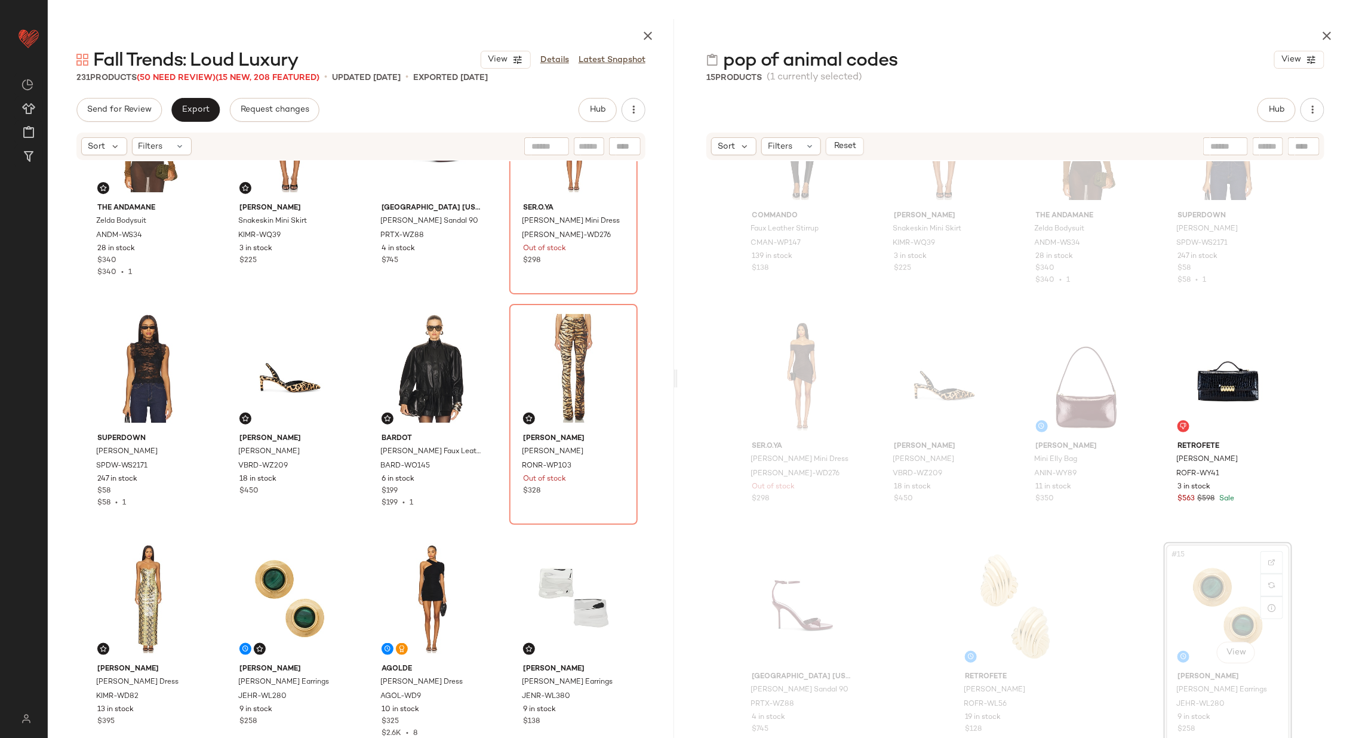
scroll to position [560, 0]
click at [1279, 109] on span "Hub" at bounding box center [1277, 110] width 17 height 10
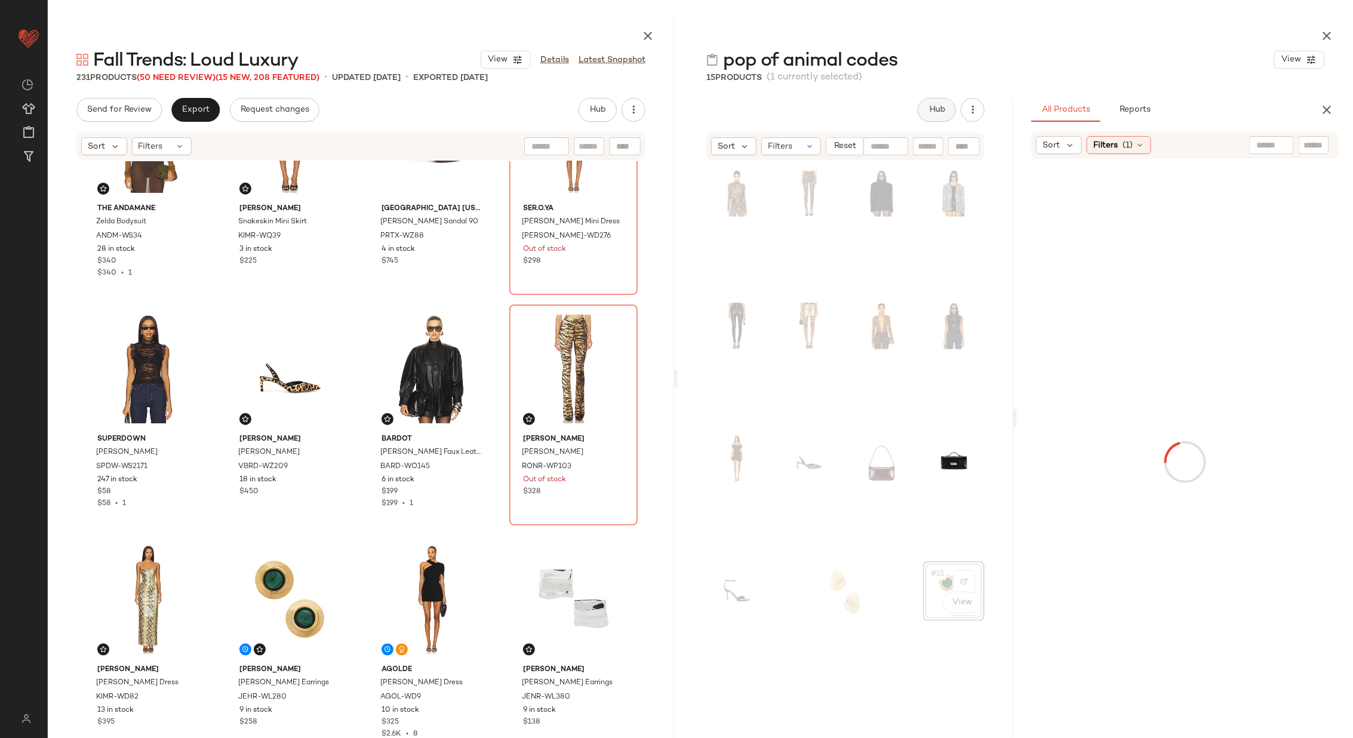
scroll to position [0, 0]
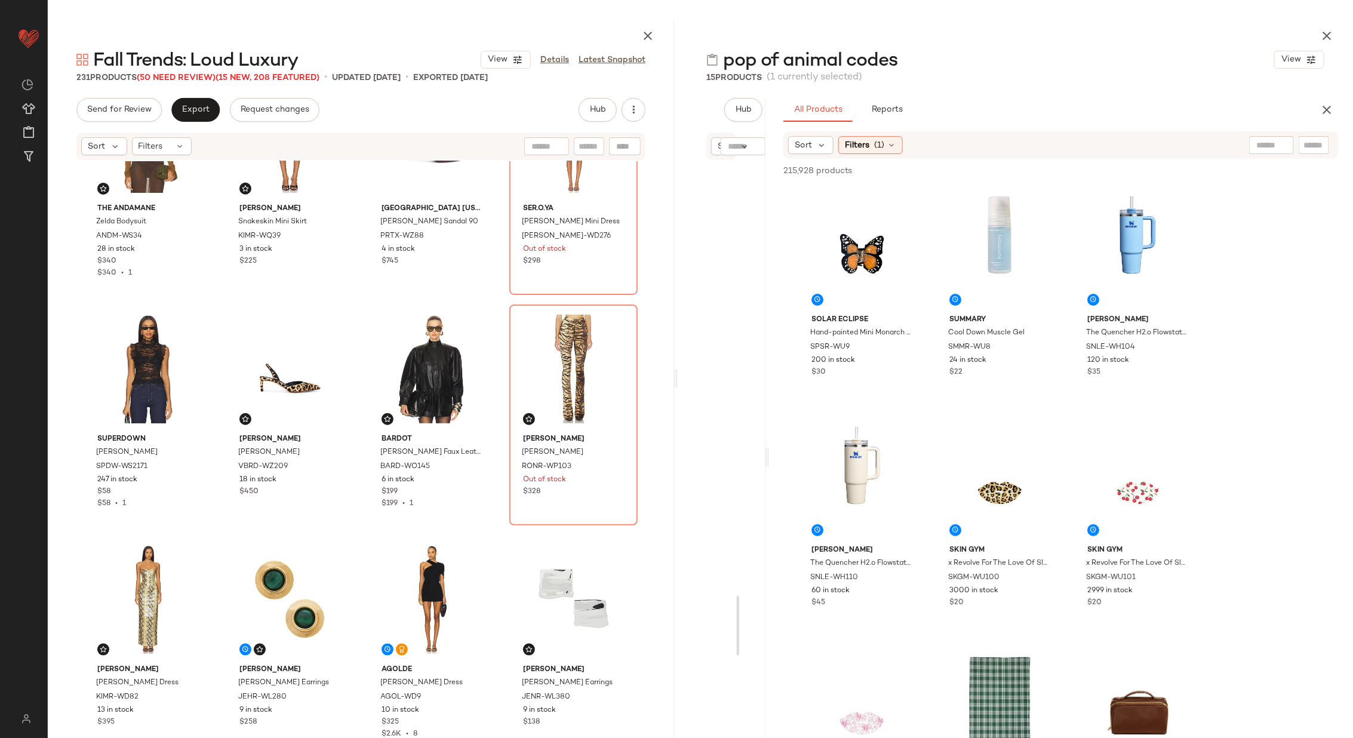
drag, startPoint x: 1015, startPoint y: 450, endPoint x: 770, endPoint y: 449, distance: 245.5
click at [770, 449] on div "pop of animal codes View 15 Products (1 currently selected) Hub Sort Filters Re…" at bounding box center [1015, 378] width 675 height 719
click at [495, 378] on div "The Andamane Zelda Bodysuit ANDM-WS34 28 in stock $340 $340 • 1 Kim Shui Snakes…" at bounding box center [361, 462] width 627 height 602
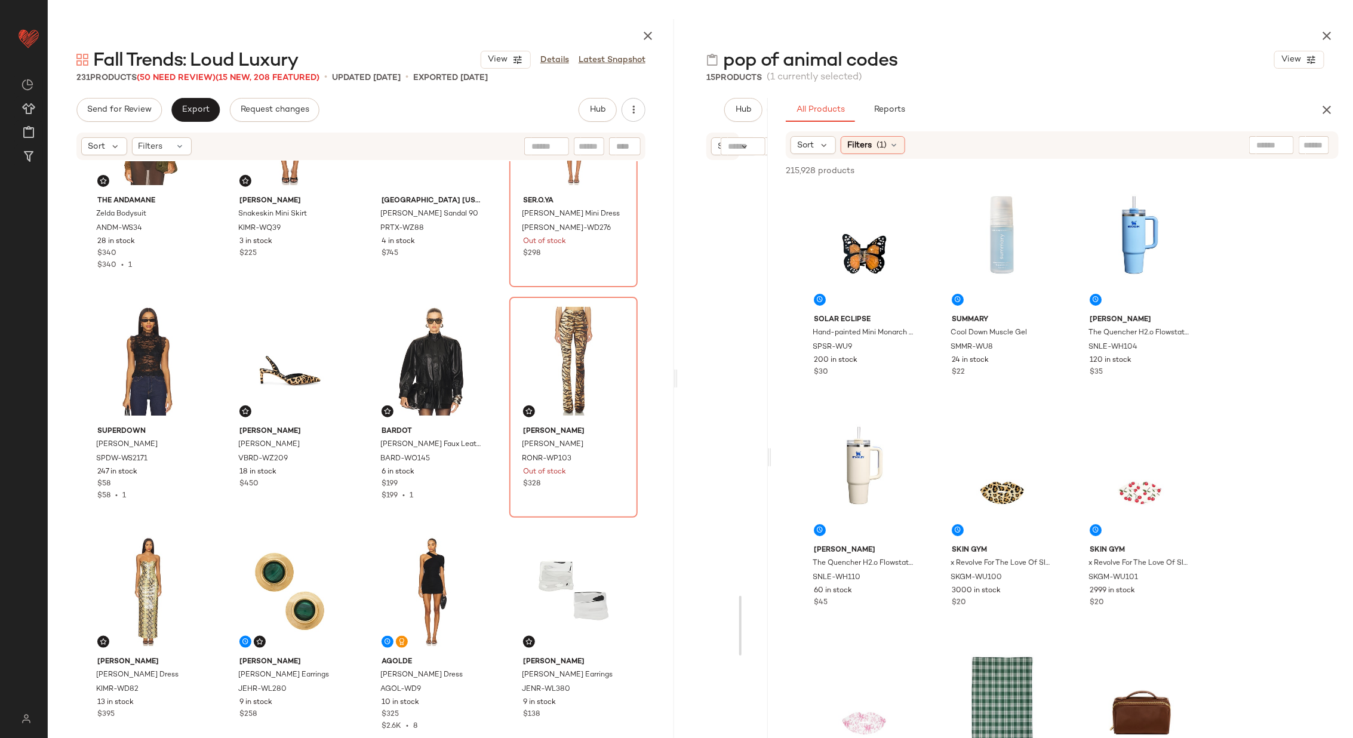
scroll to position [575, 0]
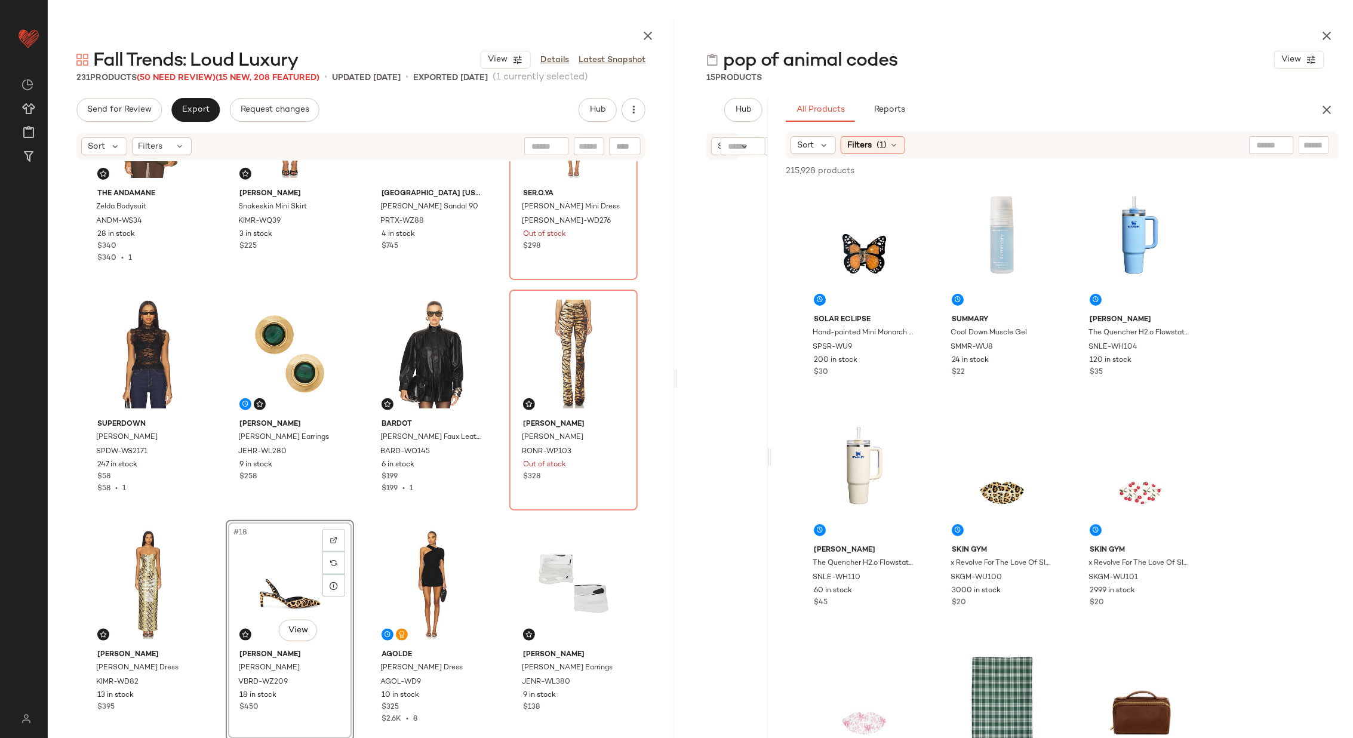
click at [359, 506] on div "The Andamane Zelda Bodysuit ANDM-WS34 28 in stock $340 $340 • 1 Kim Shui Snakes…" at bounding box center [361, 462] width 627 height 602
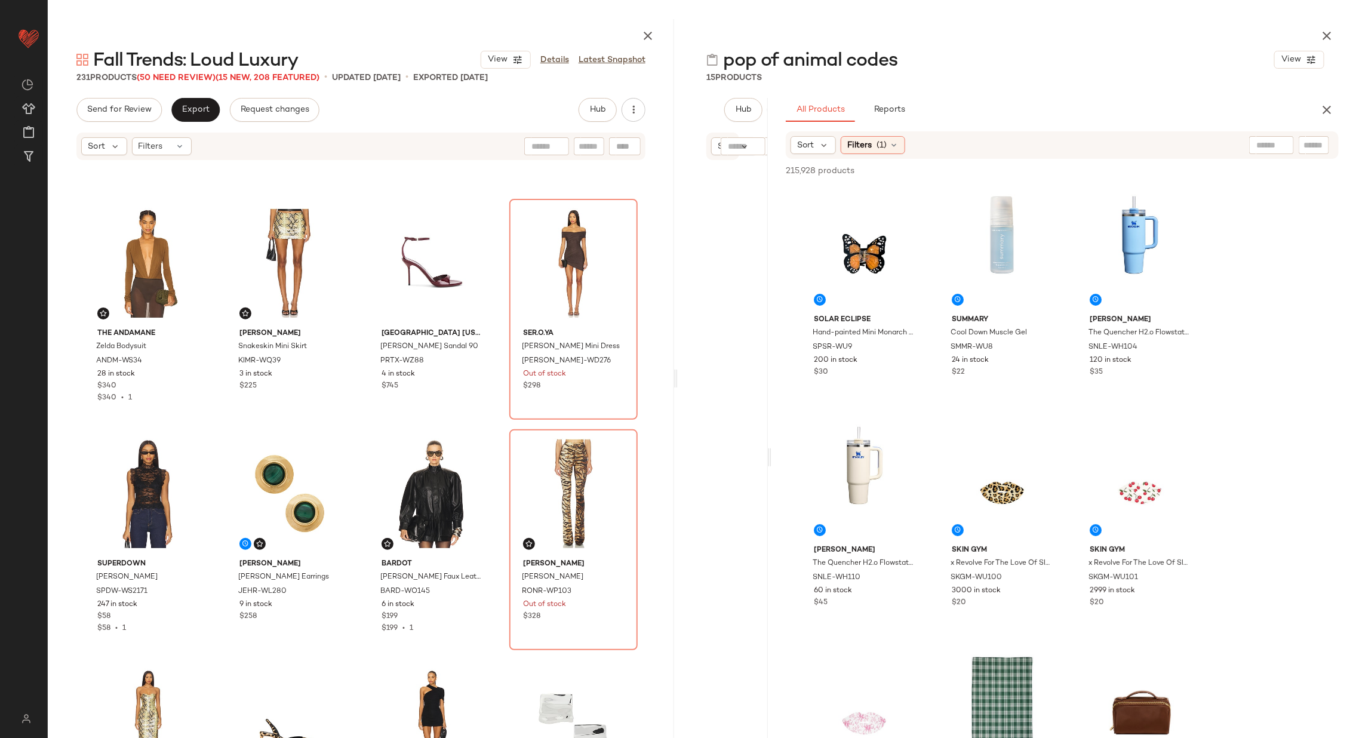
scroll to position [444, 0]
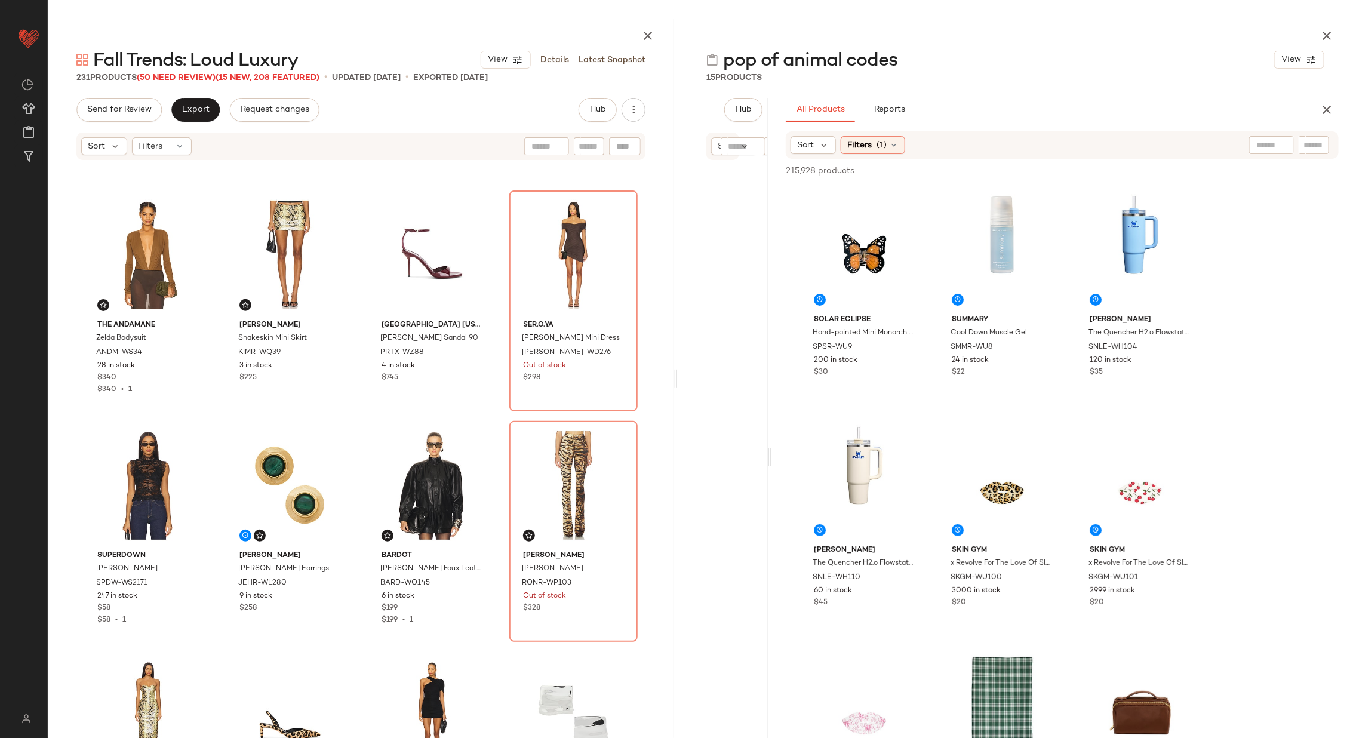
click at [1278, 146] on div at bounding box center [1271, 145] width 45 height 18
type input "**********"
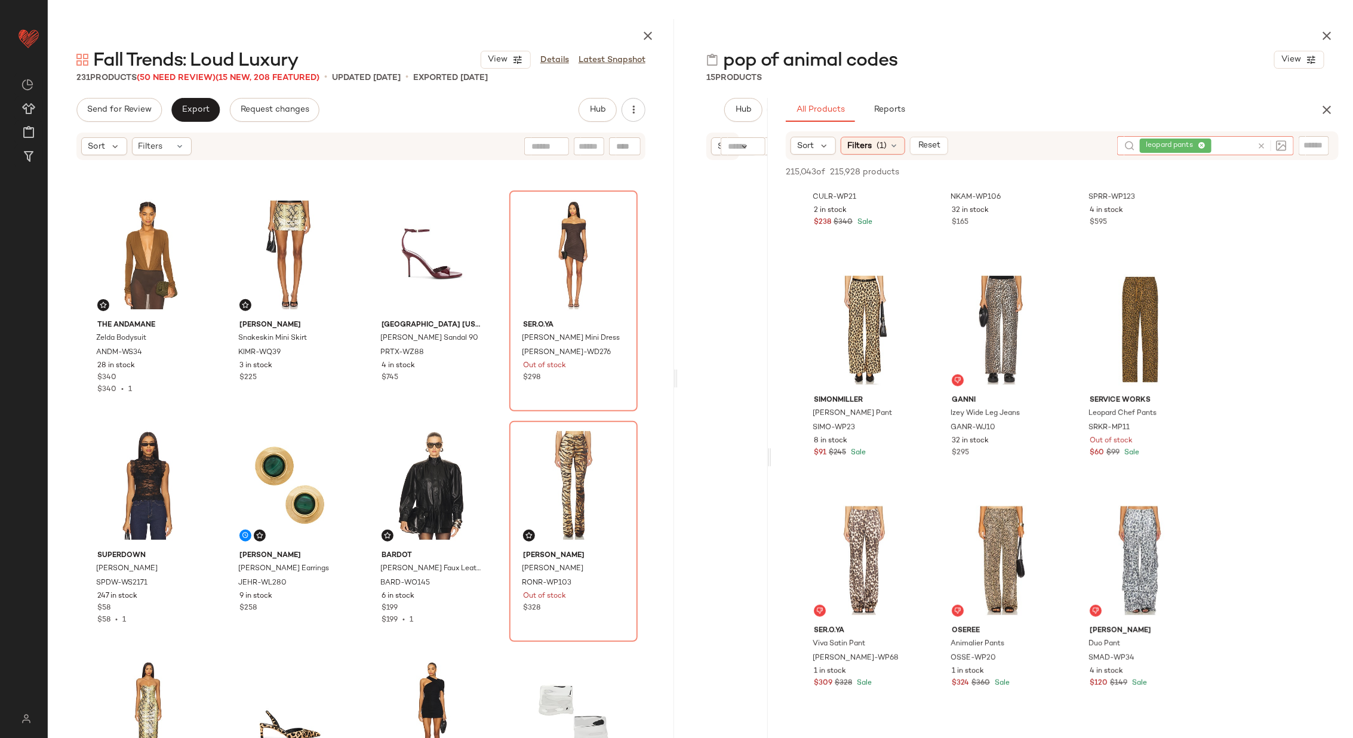
scroll to position [388, 0]
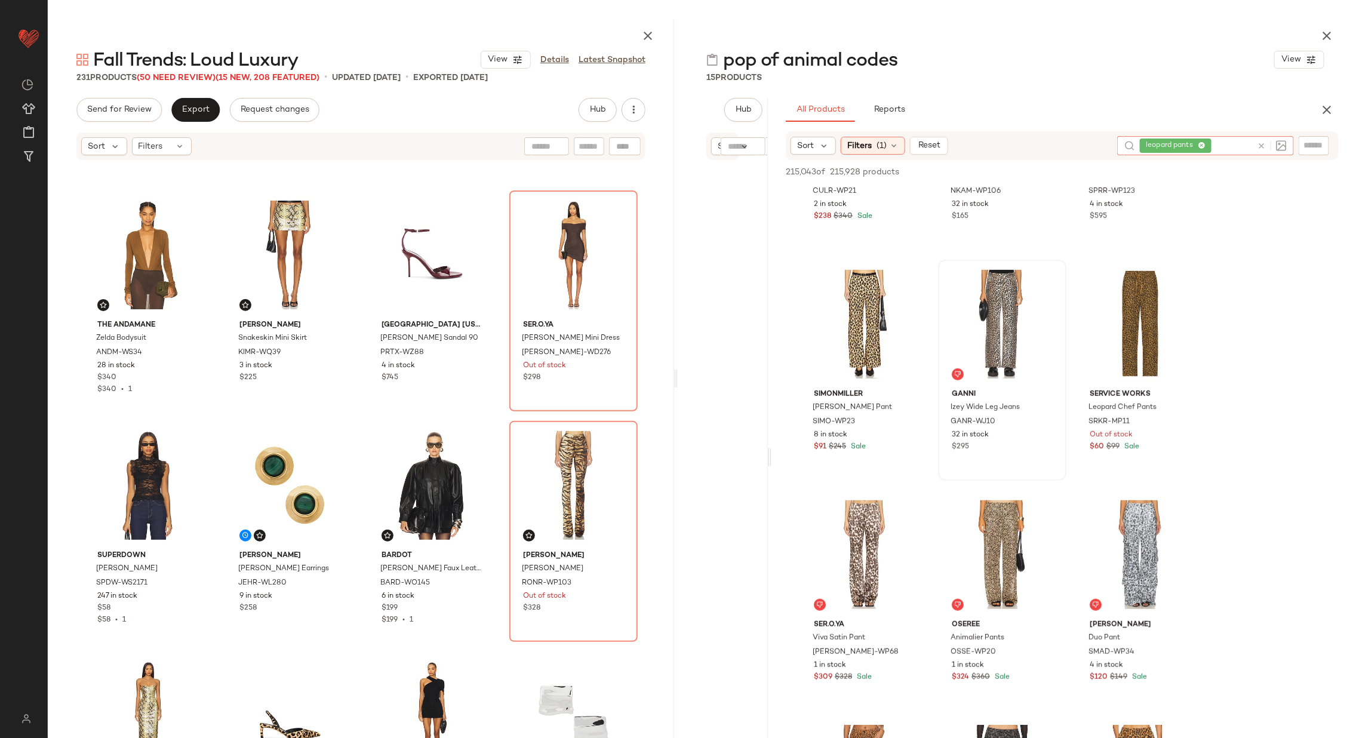
click at [989, 324] on div at bounding box center [1002, 324] width 120 height 121
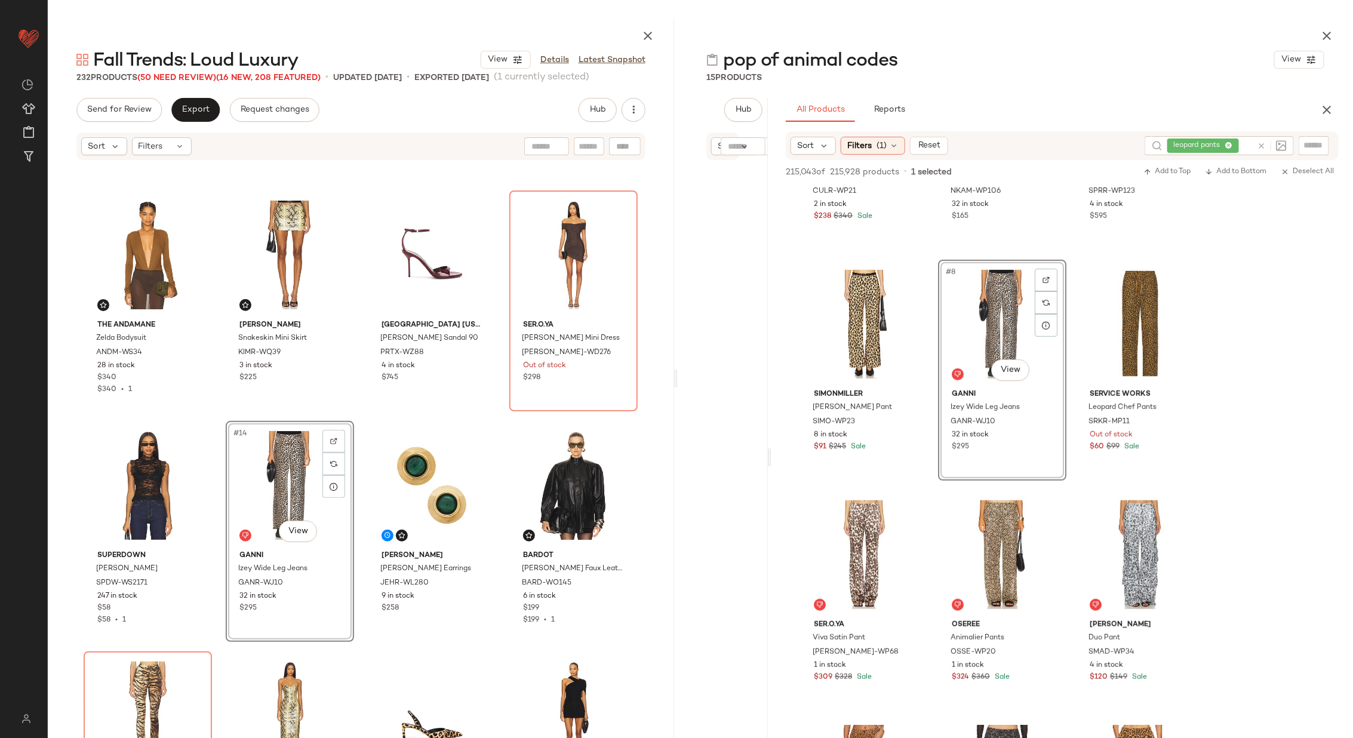
click at [355, 437] on div "The Andamane Zelda Bodysuit ANDM-WS34 28 in stock $340 $340 • 1 Kim Shui Snakes…" at bounding box center [361, 462] width 627 height 602
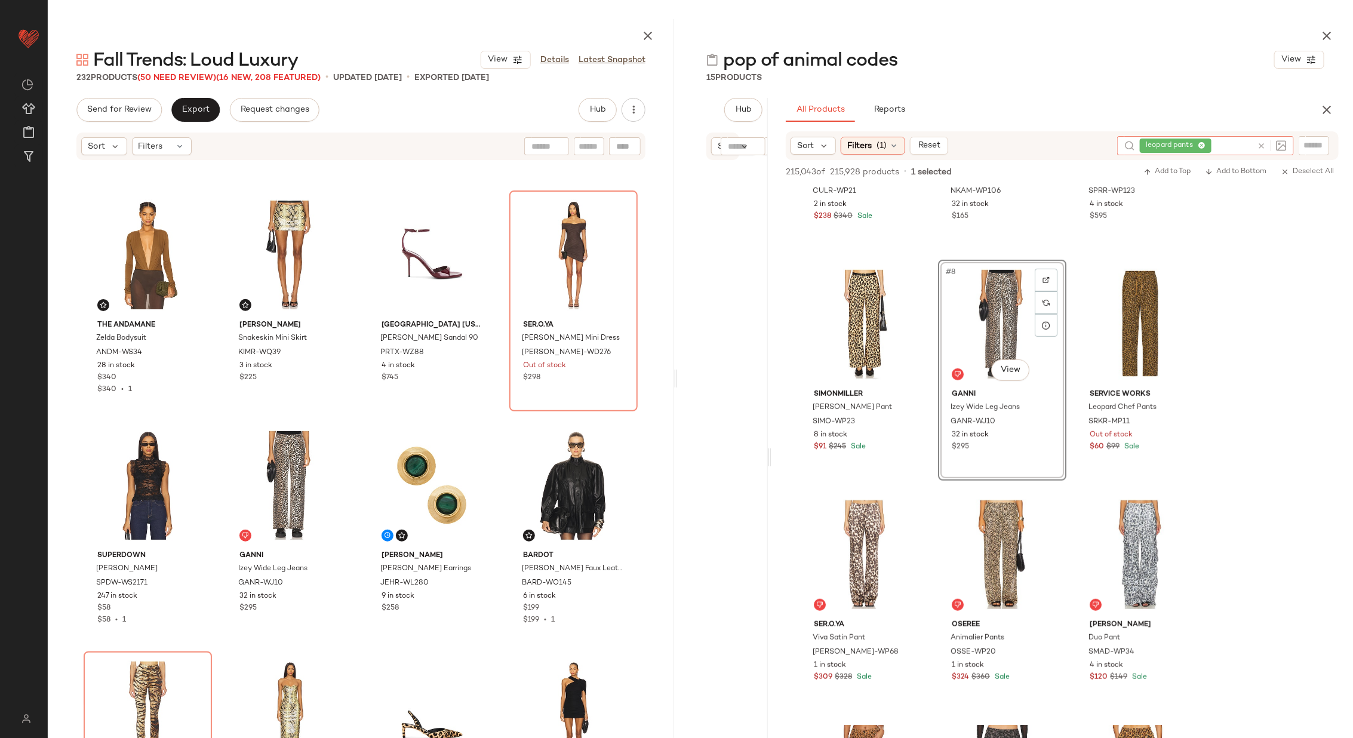
click at [1265, 143] on icon at bounding box center [1261, 146] width 9 height 9
click at [888, 143] on div "Filters (1)" at bounding box center [873, 145] width 65 height 18
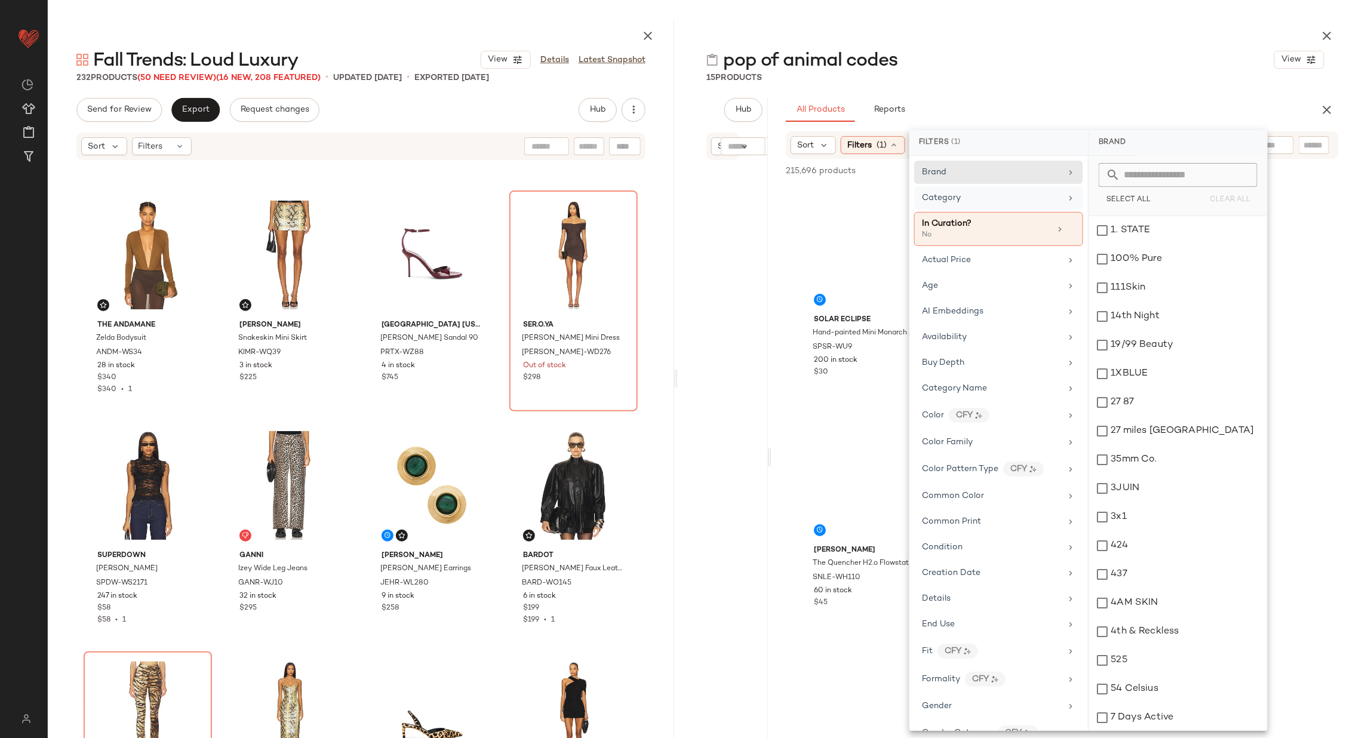
click at [997, 197] on div "Category" at bounding box center [991, 198] width 139 height 13
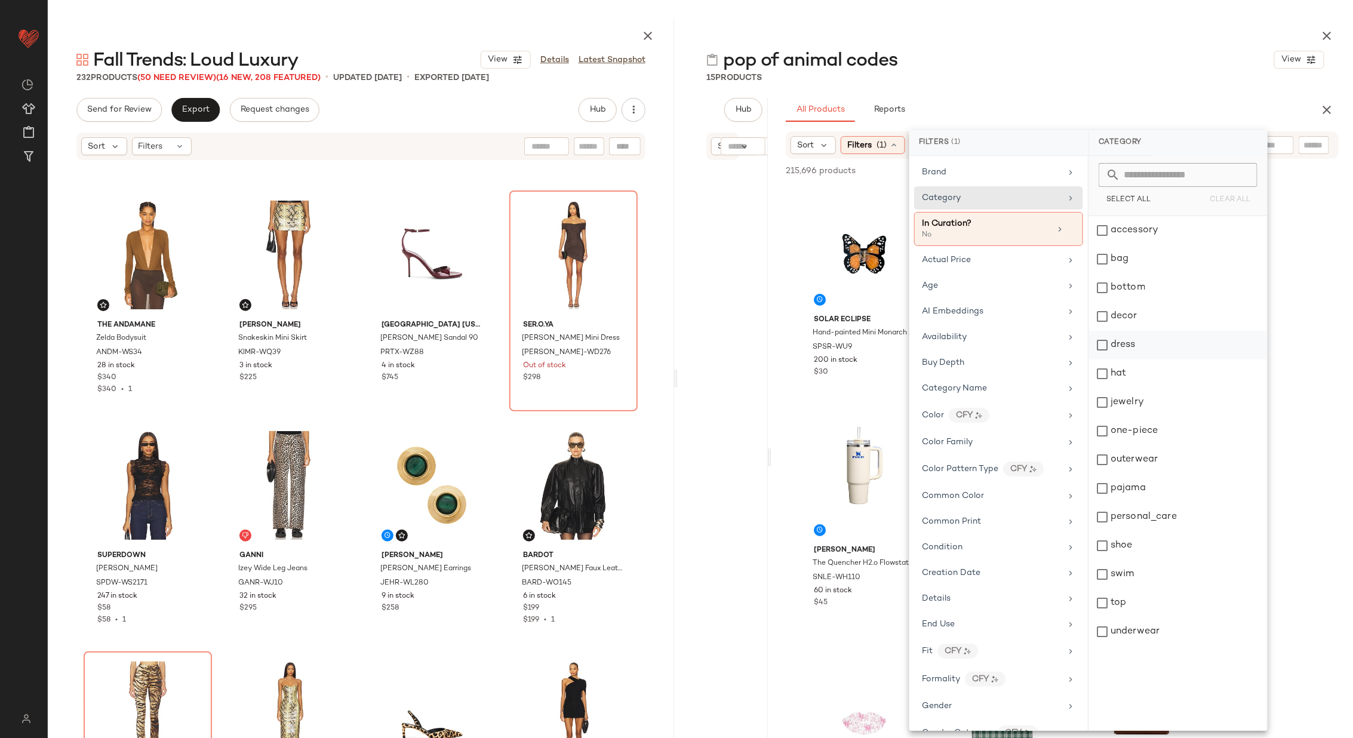
click at [1186, 342] on div "dress" at bounding box center [1178, 345] width 178 height 29
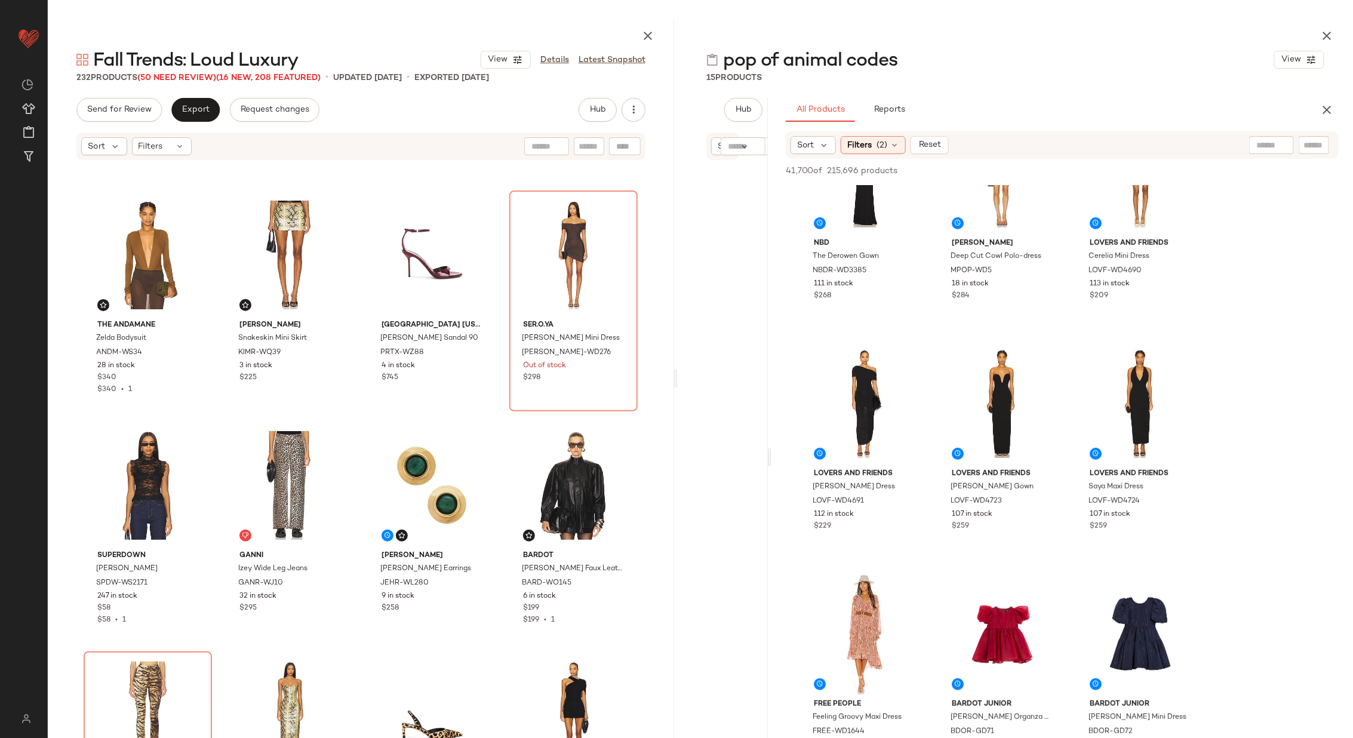
scroll to position [394, 0]
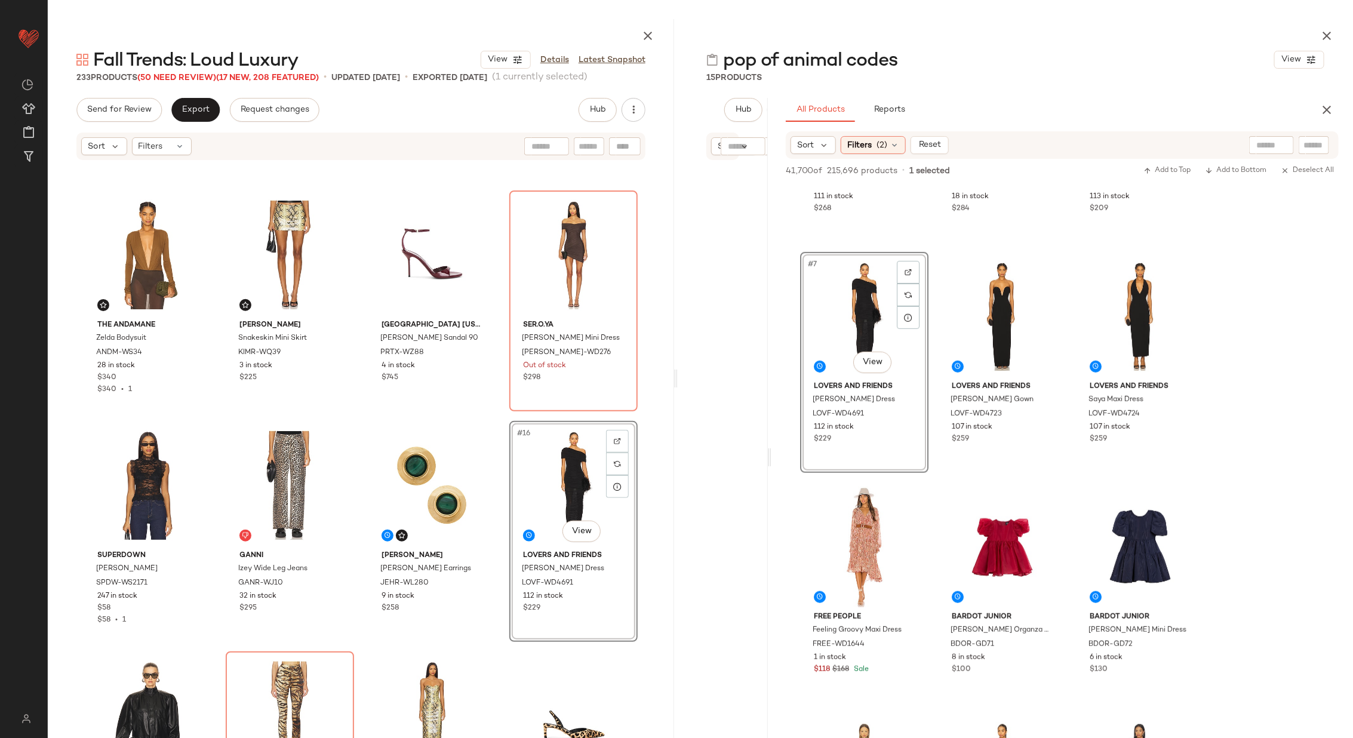
click at [499, 489] on div "The Andamane Zelda Bodysuit ANDM-WS34 28 in stock $340 $340 • 1 Kim Shui Snakes…" at bounding box center [361, 462] width 627 height 602
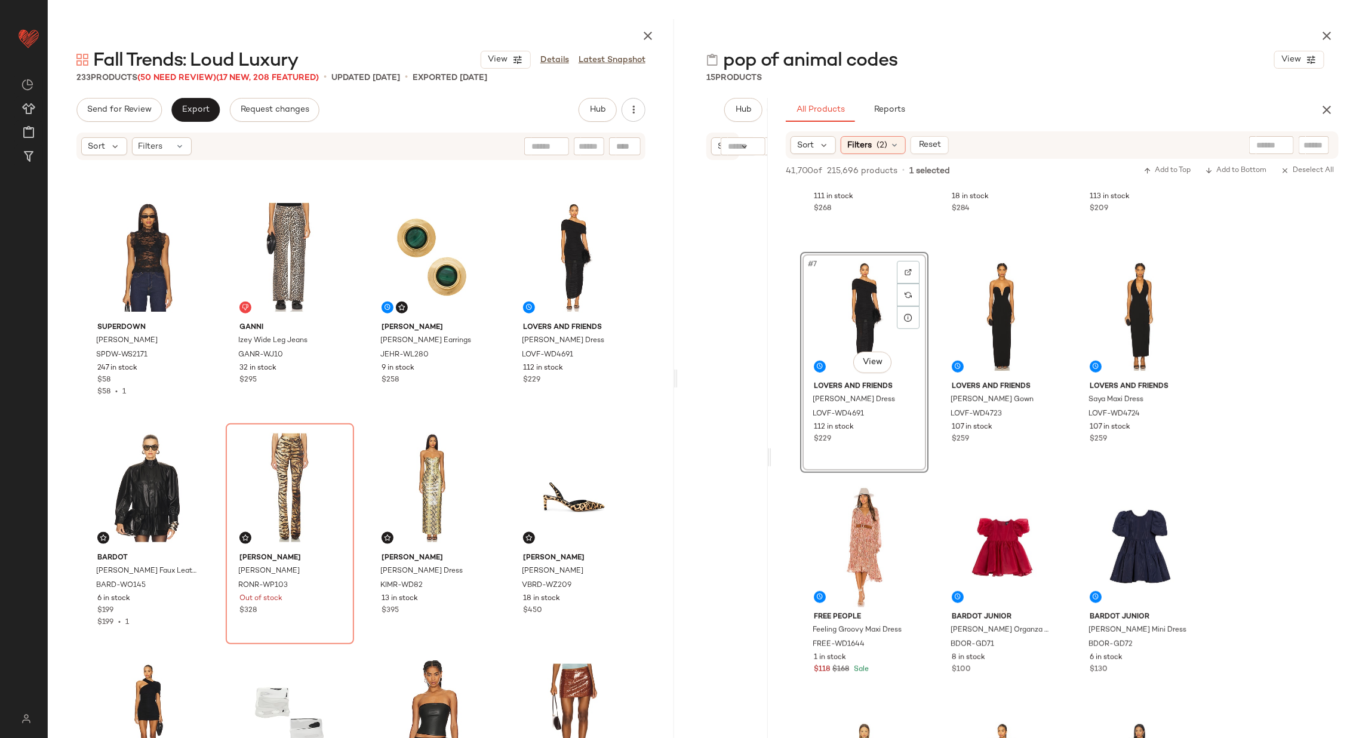
scroll to position [671, 0]
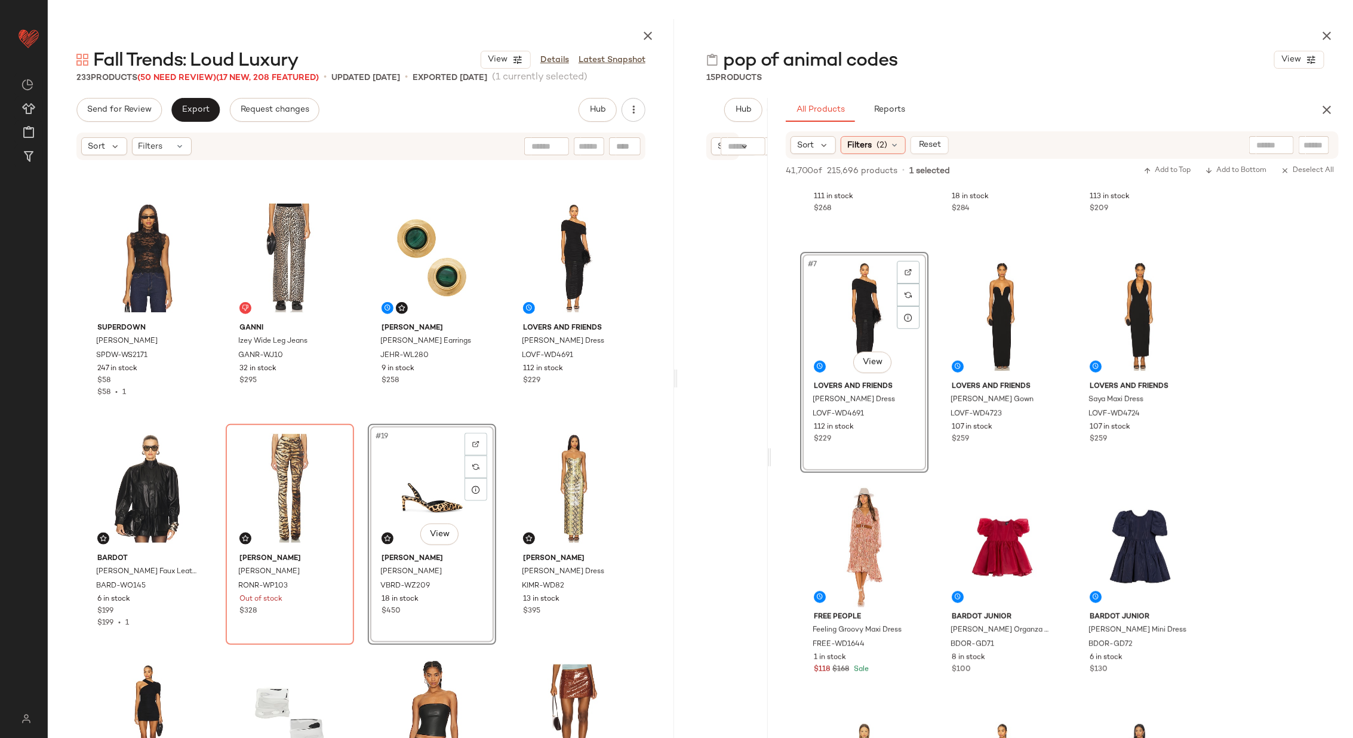
click at [500, 422] on div "superdown Laura Top SPDW-WS2171 247 in stock $58 $58 • 1 Ganni Izey Wide Leg Je…" at bounding box center [361, 462] width 627 height 602
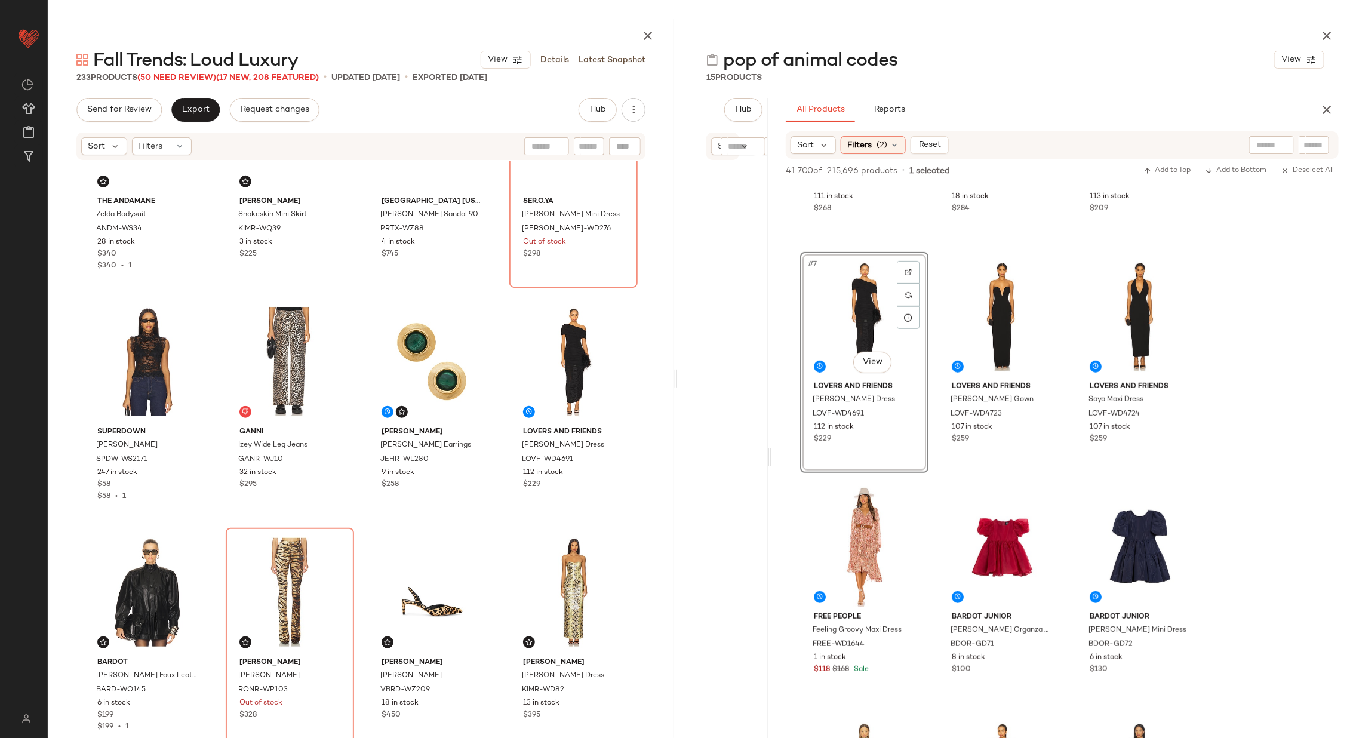
scroll to position [546, 0]
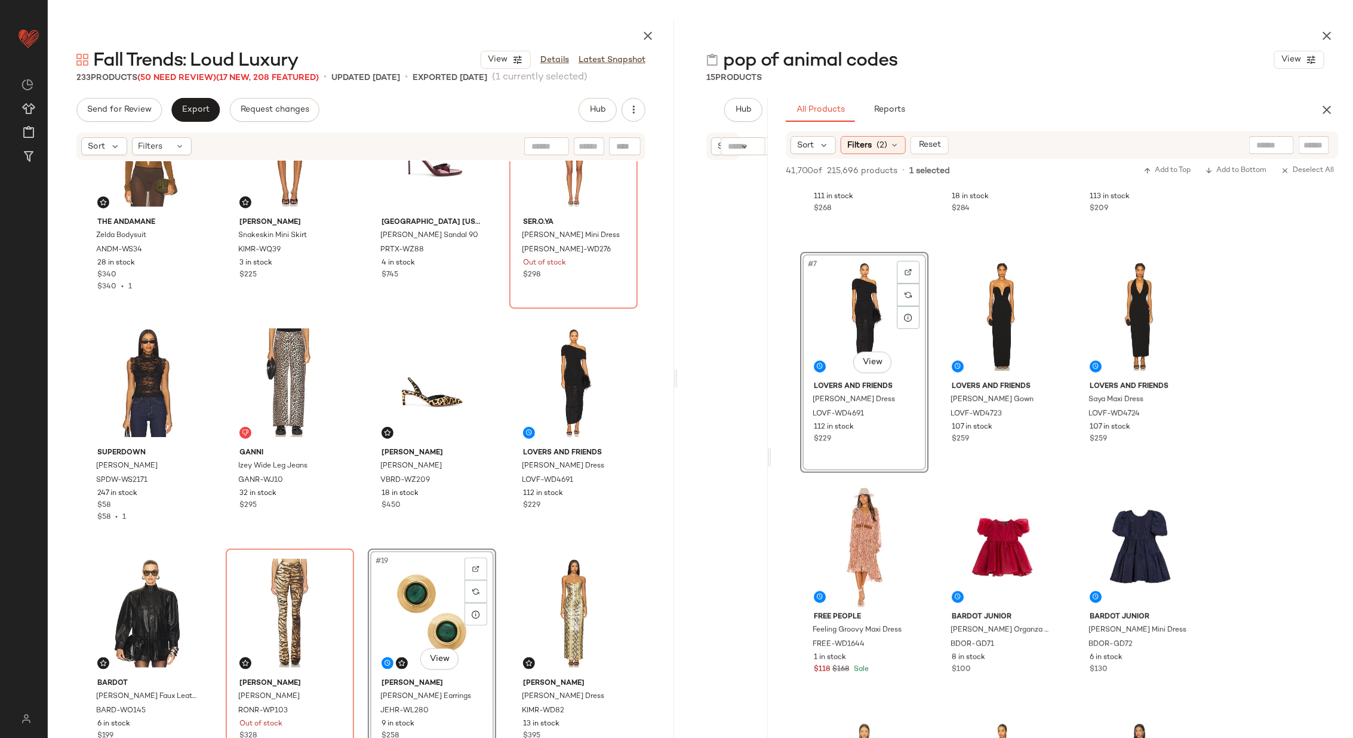
click at [499, 541] on div "The Andamane Zelda Bodysuit ANDM-WS34 28 in stock $340 $340 • 1 Kim Shui Snakes…" at bounding box center [361, 462] width 627 height 602
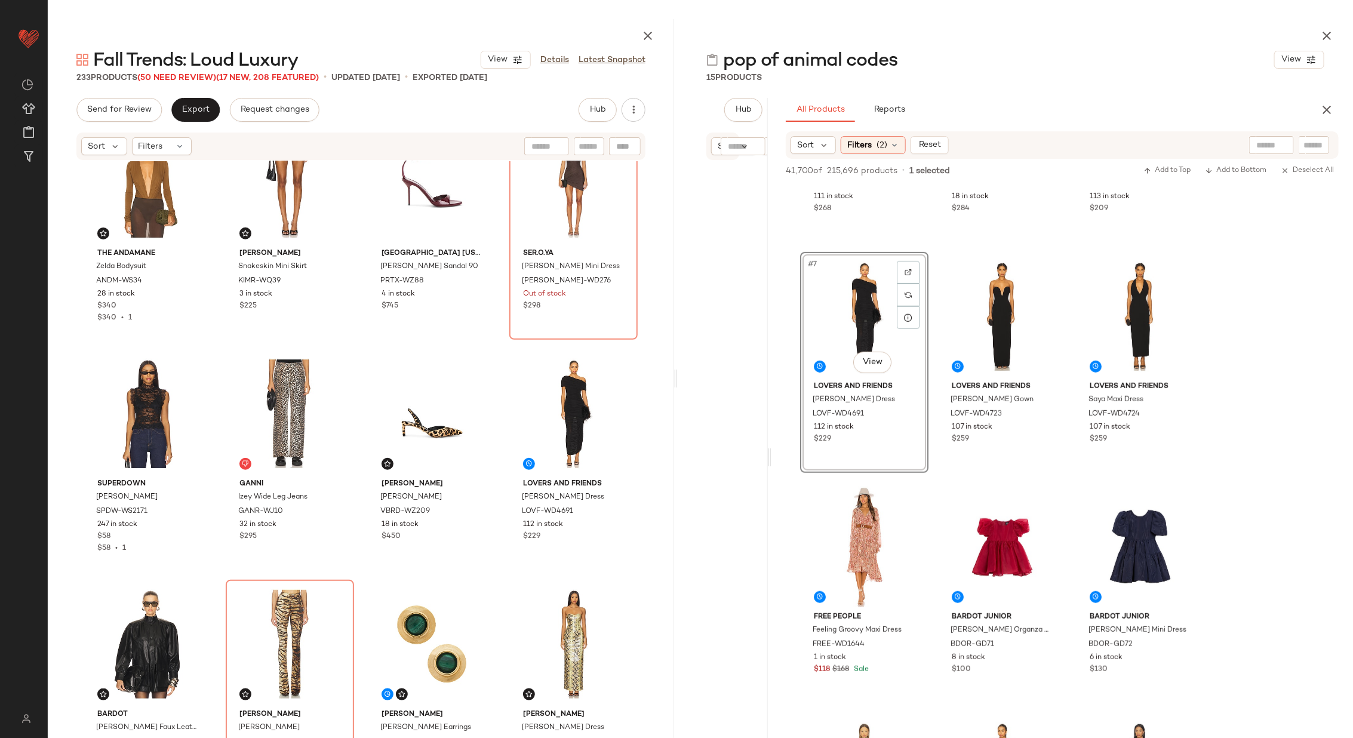
scroll to position [498, 0]
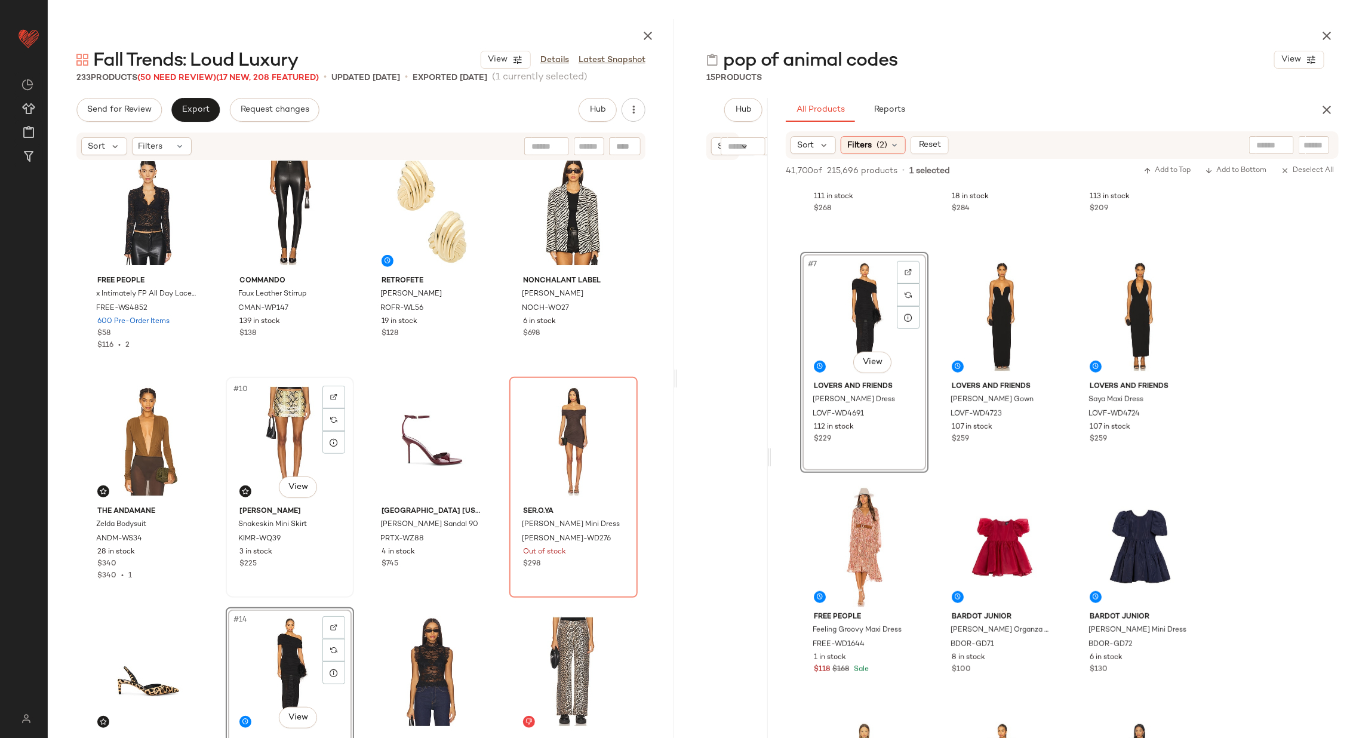
scroll to position [274, 0]
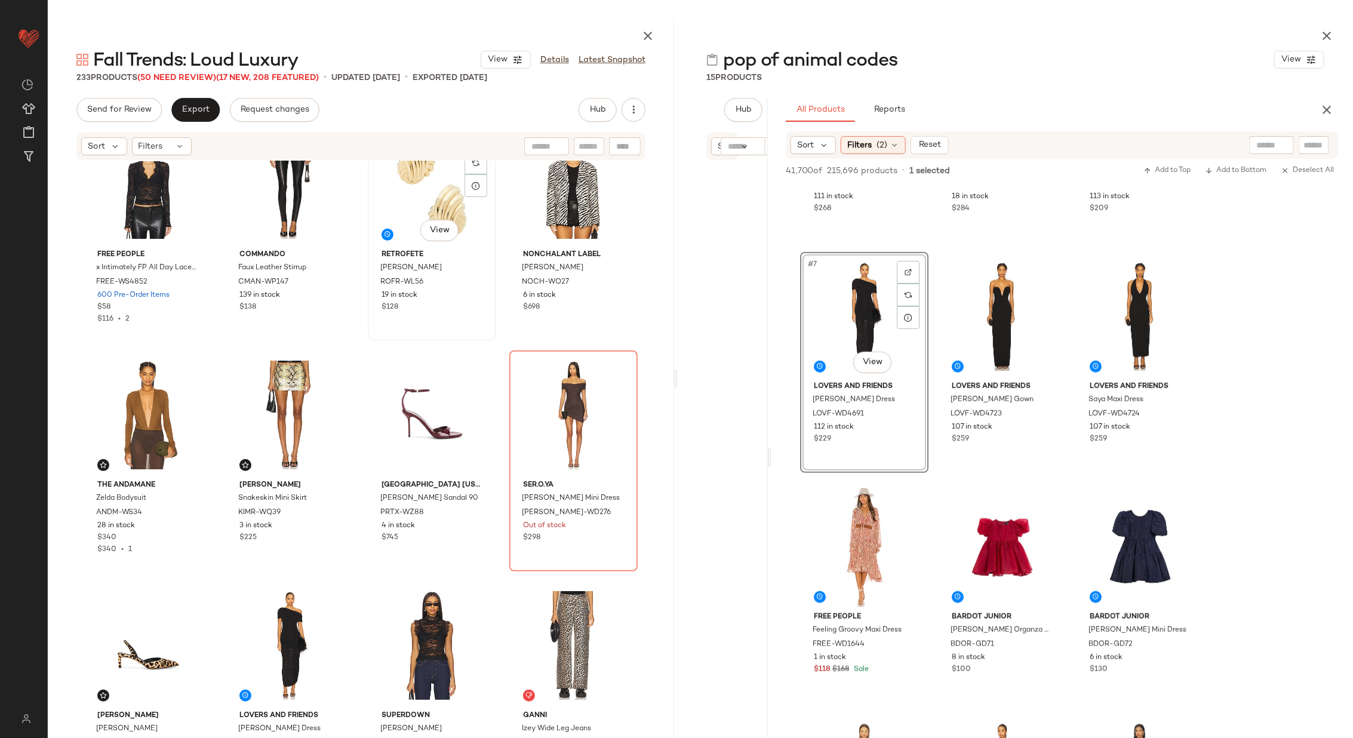
scroll to position [272, 0]
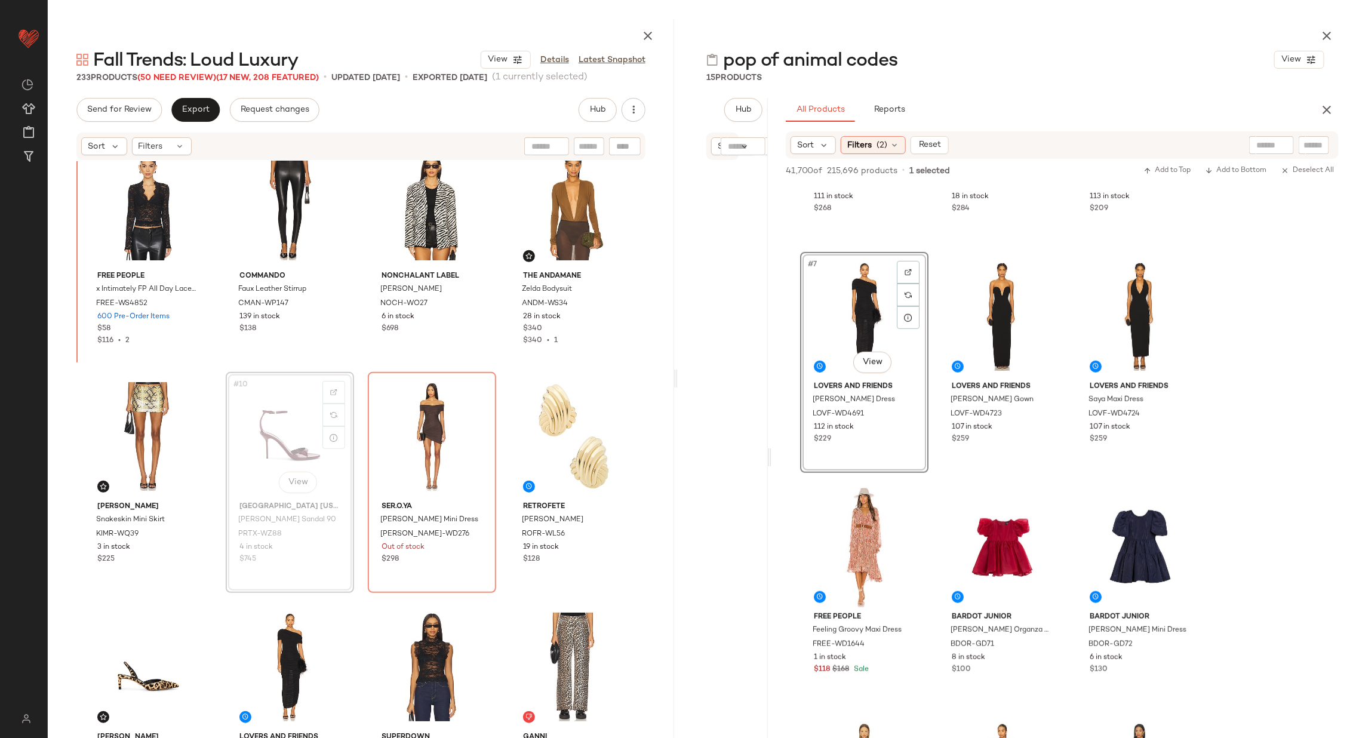
scroll to position [249, 0]
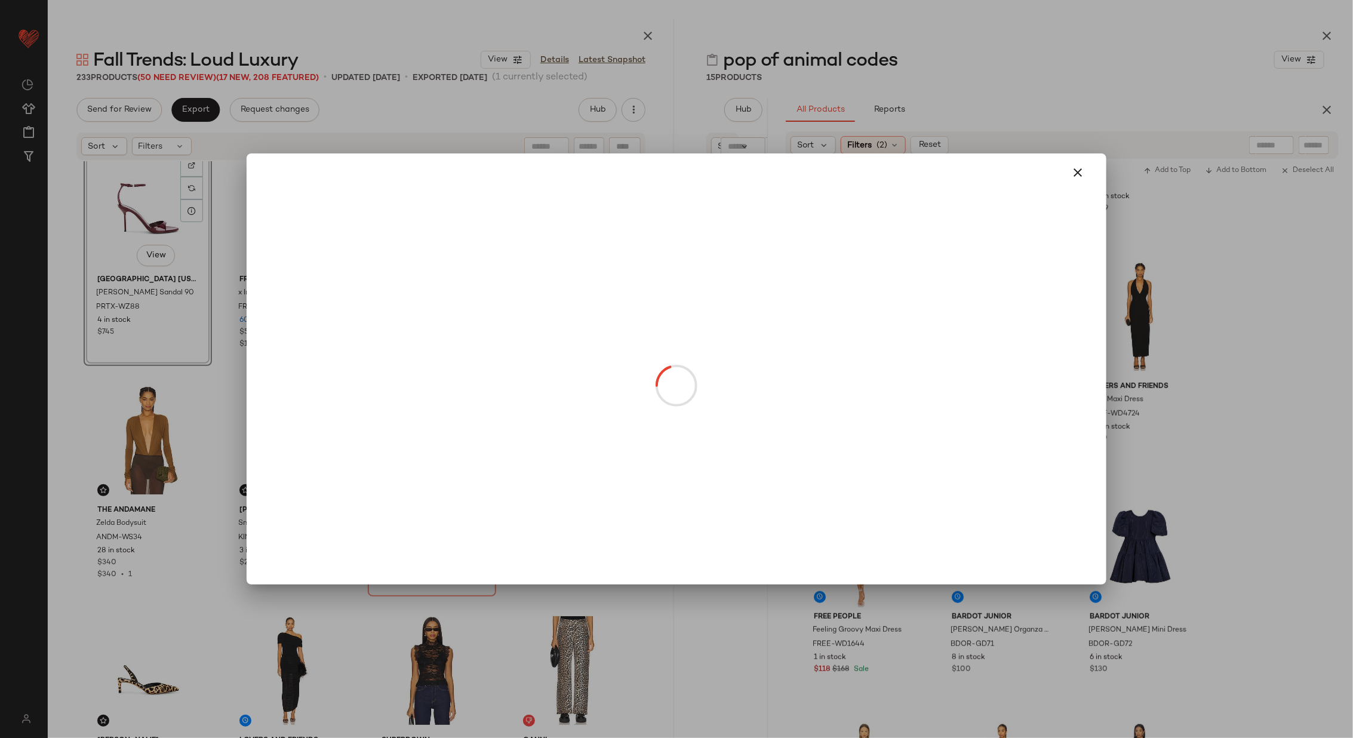
drag, startPoint x: 557, startPoint y: 238, endPoint x: 196, endPoint y: 257, distance: 361.2
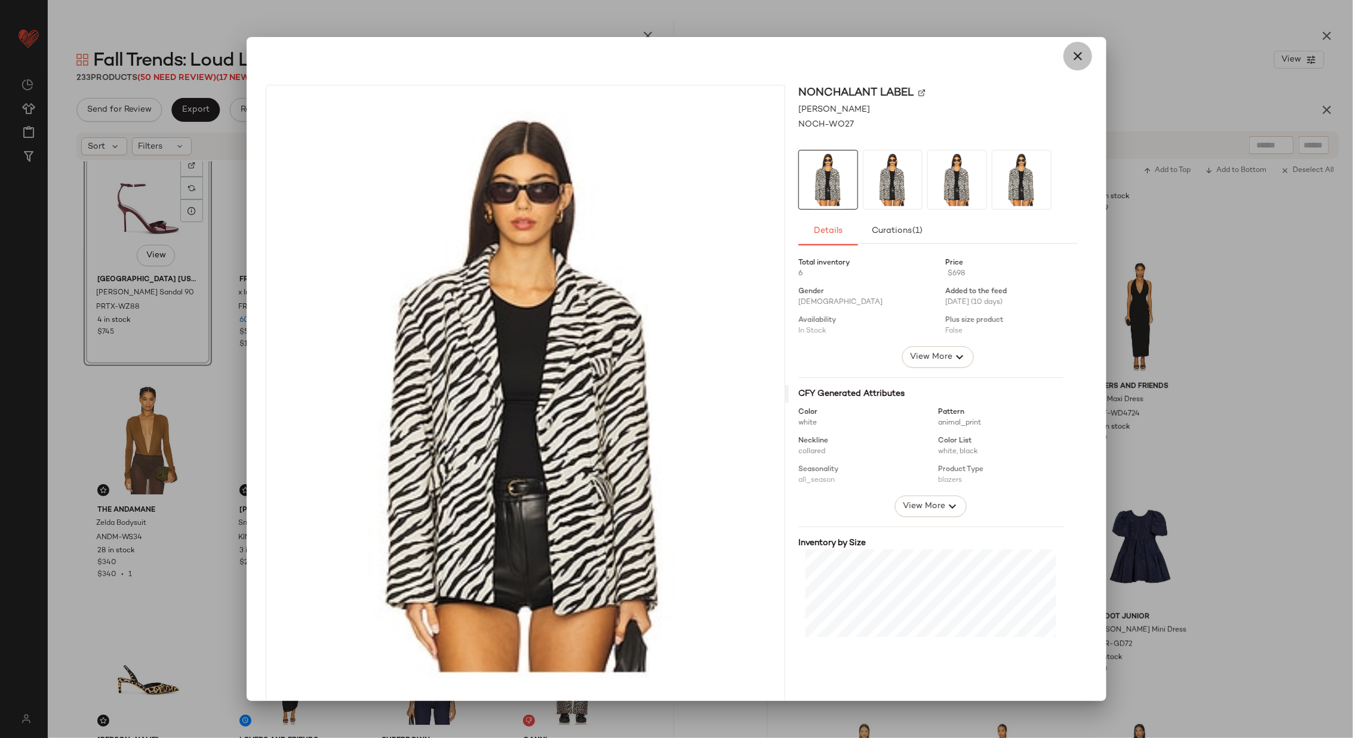
click at [1076, 50] on icon "button" at bounding box center [1078, 56] width 14 height 14
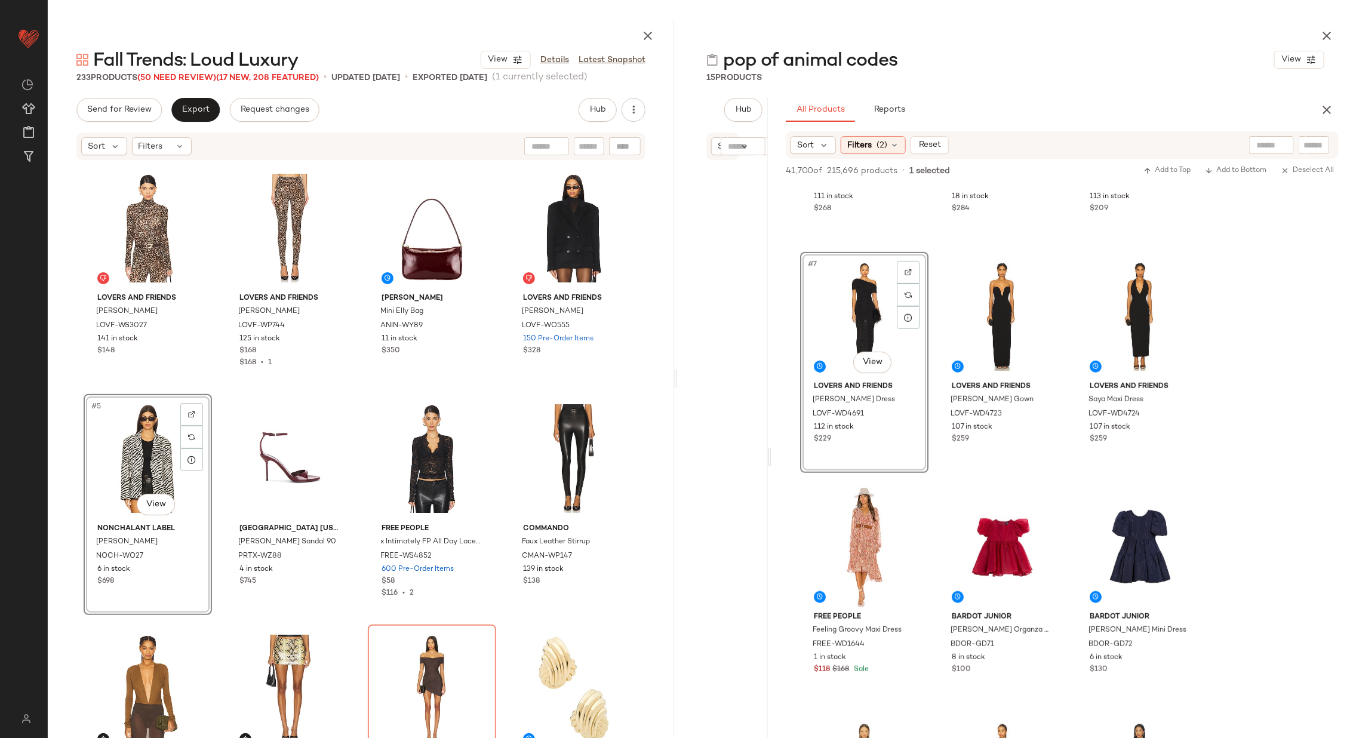
click at [505, 386] on div "Lovers and Friends Billie Top LOVF-WS3027 141 in stock $148 Lovers and Friends …" at bounding box center [361, 464] width 554 height 600
click at [133, 210] on div "#1 View" at bounding box center [148, 228] width 120 height 121
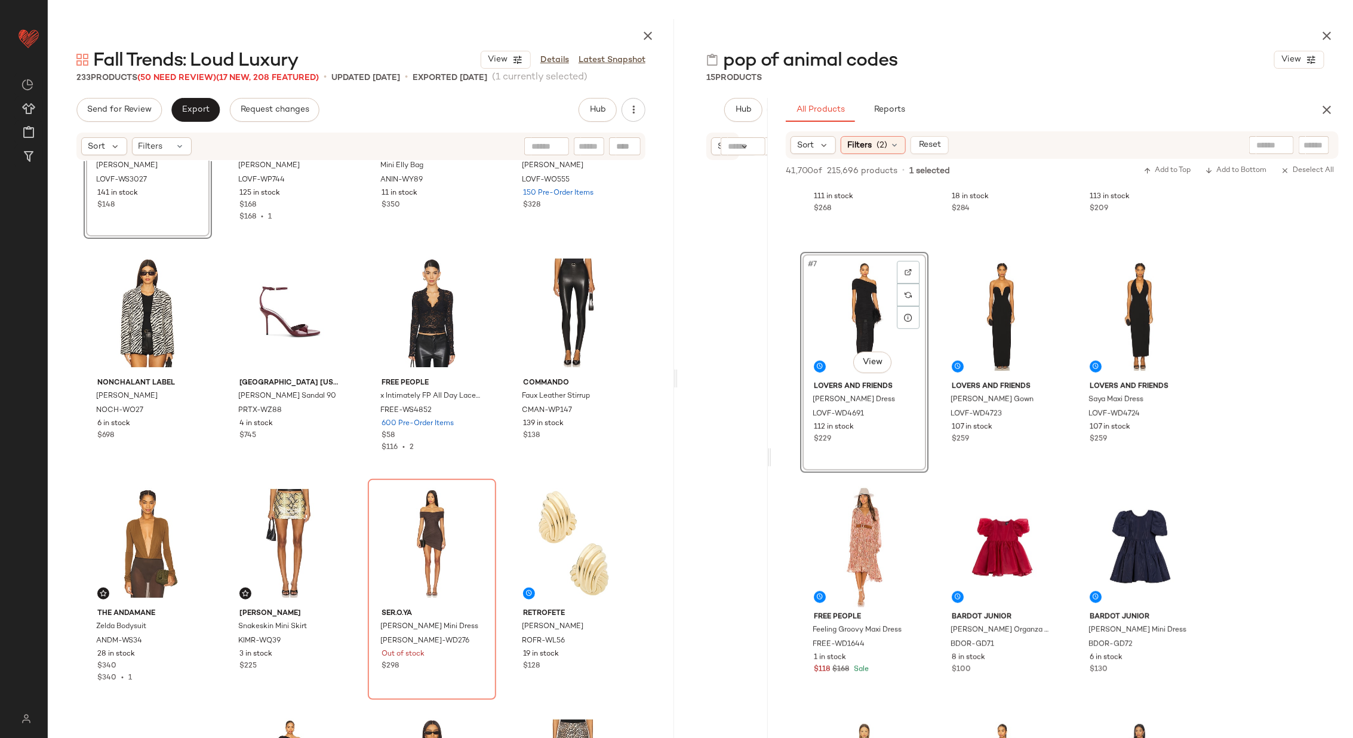
scroll to position [171, 0]
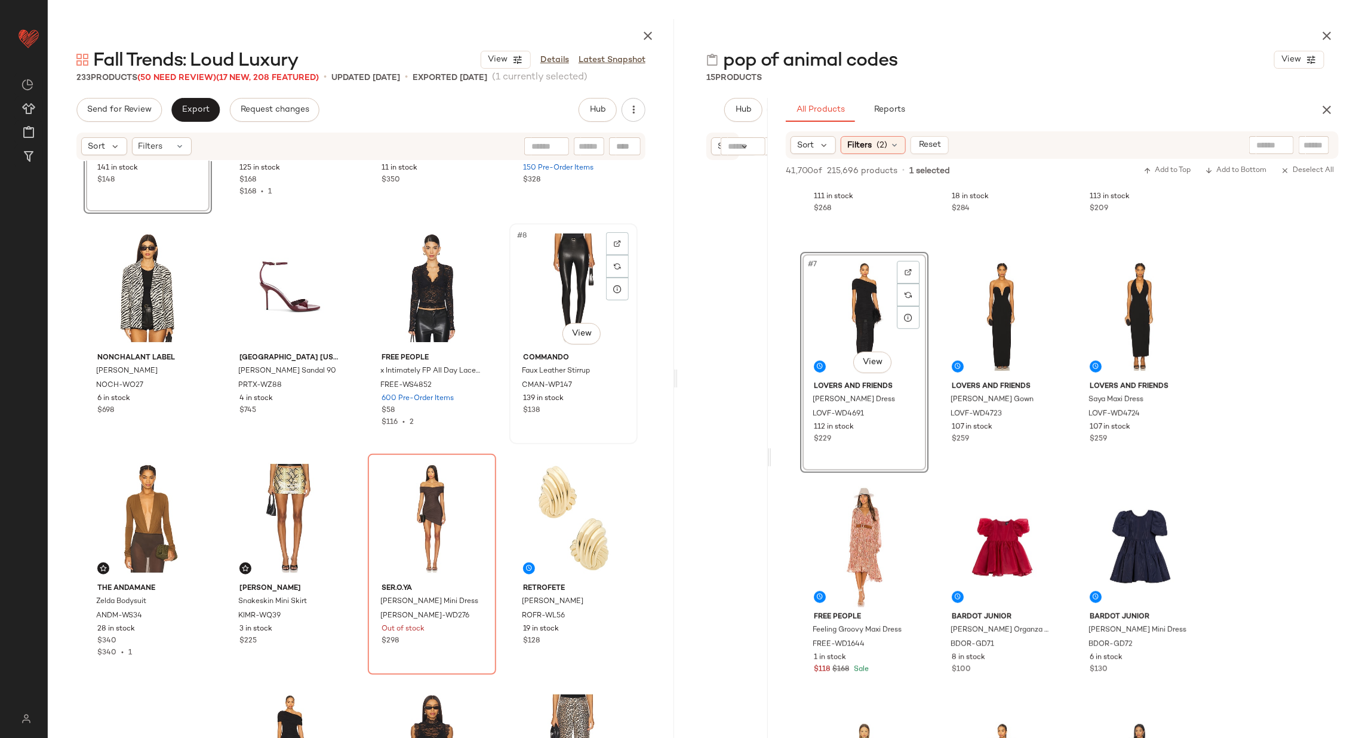
click at [563, 288] on div "#8 View" at bounding box center [574, 288] width 120 height 121
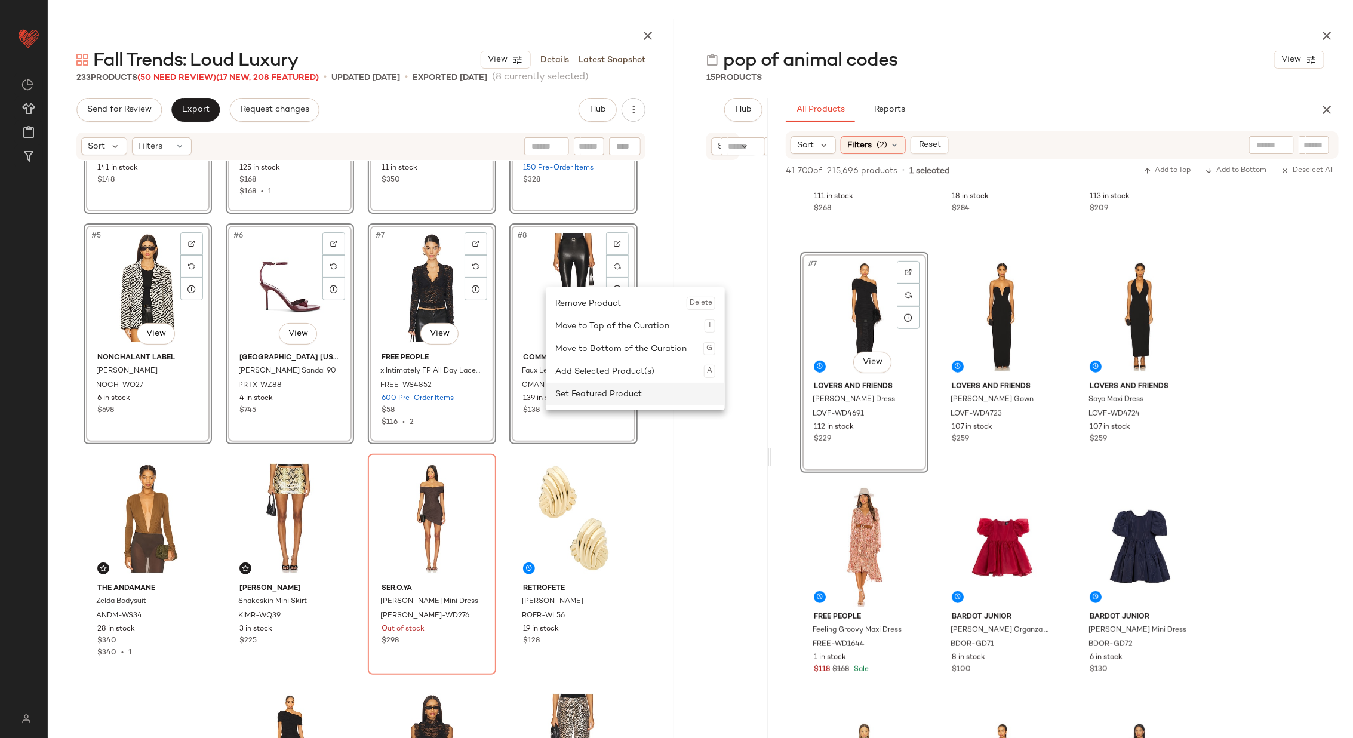
click at [634, 394] on div "Set Featured Product" at bounding box center [635, 394] width 160 height 23
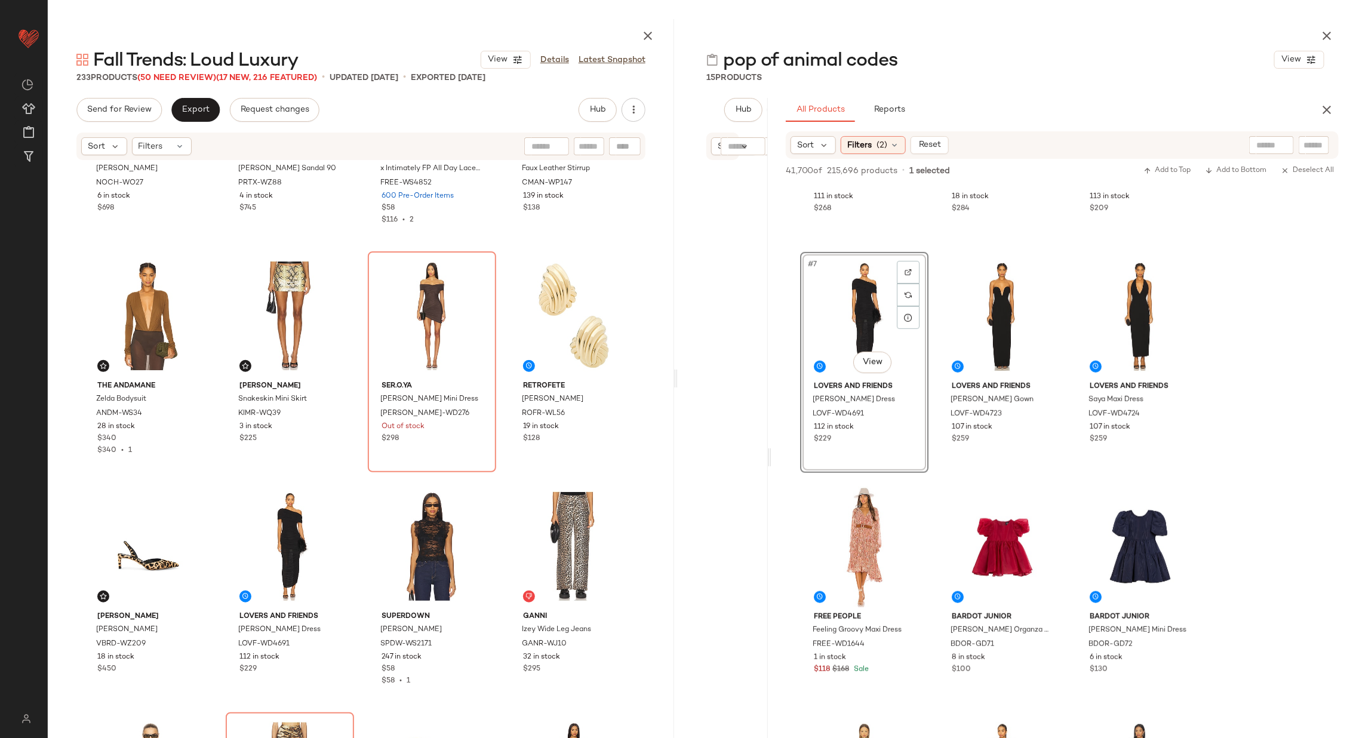
scroll to position [394, 0]
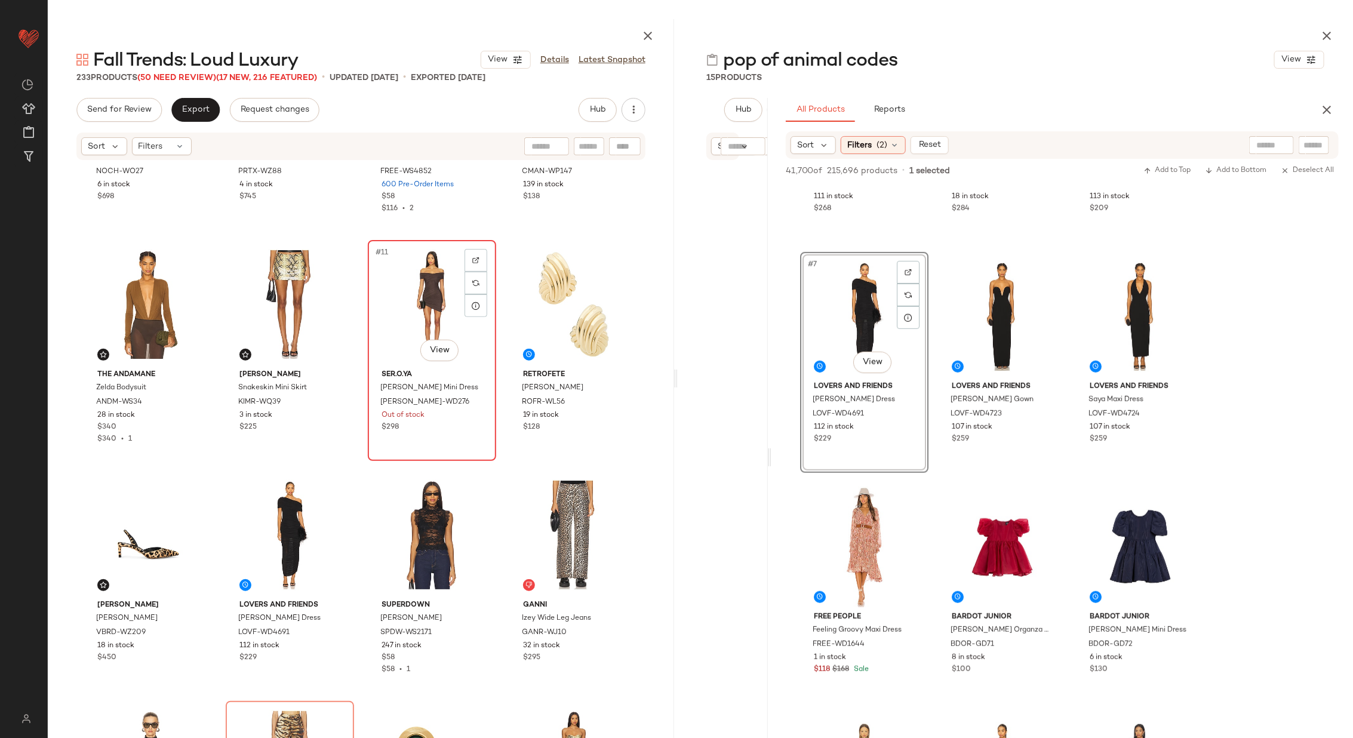
click at [397, 315] on div "#11 View" at bounding box center [432, 304] width 120 height 121
click at [548, 296] on div "#12 View" at bounding box center [574, 304] width 120 height 121
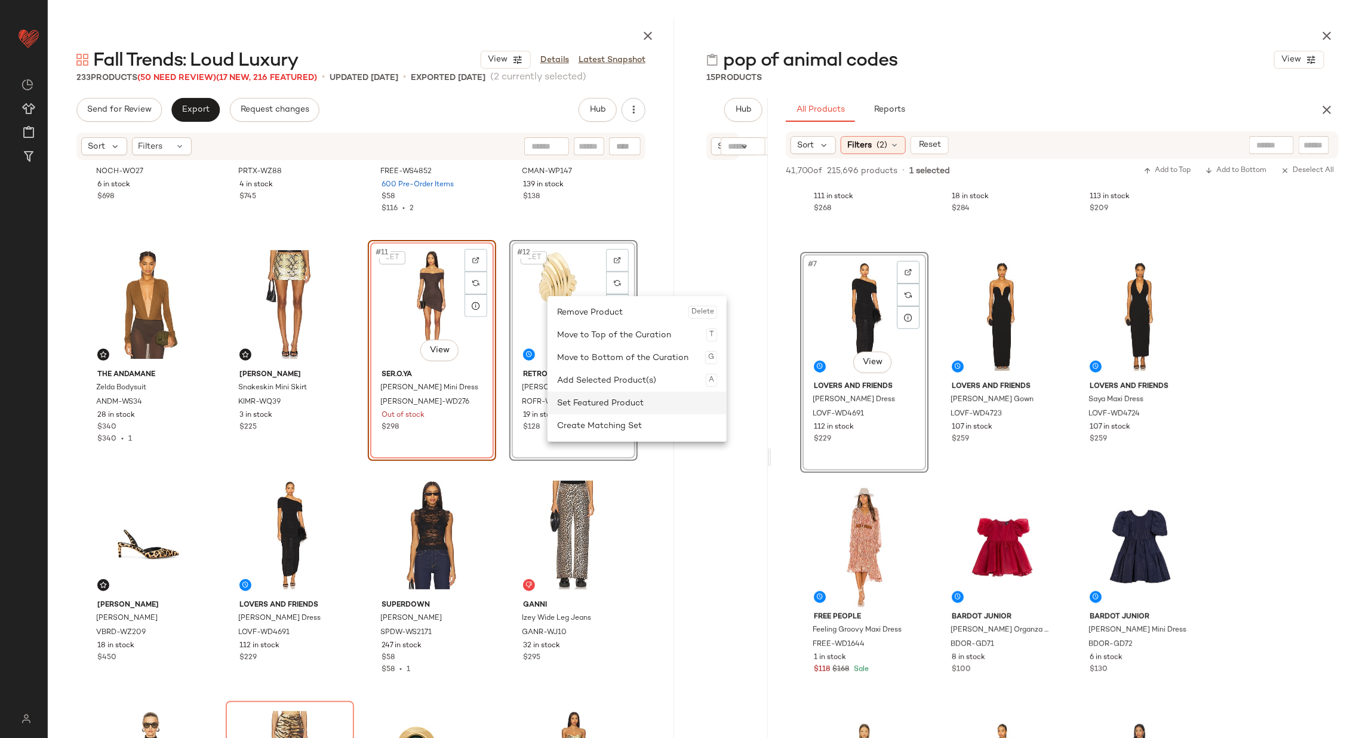
click at [598, 395] on div "Set Featured Product" at bounding box center [637, 403] width 160 height 23
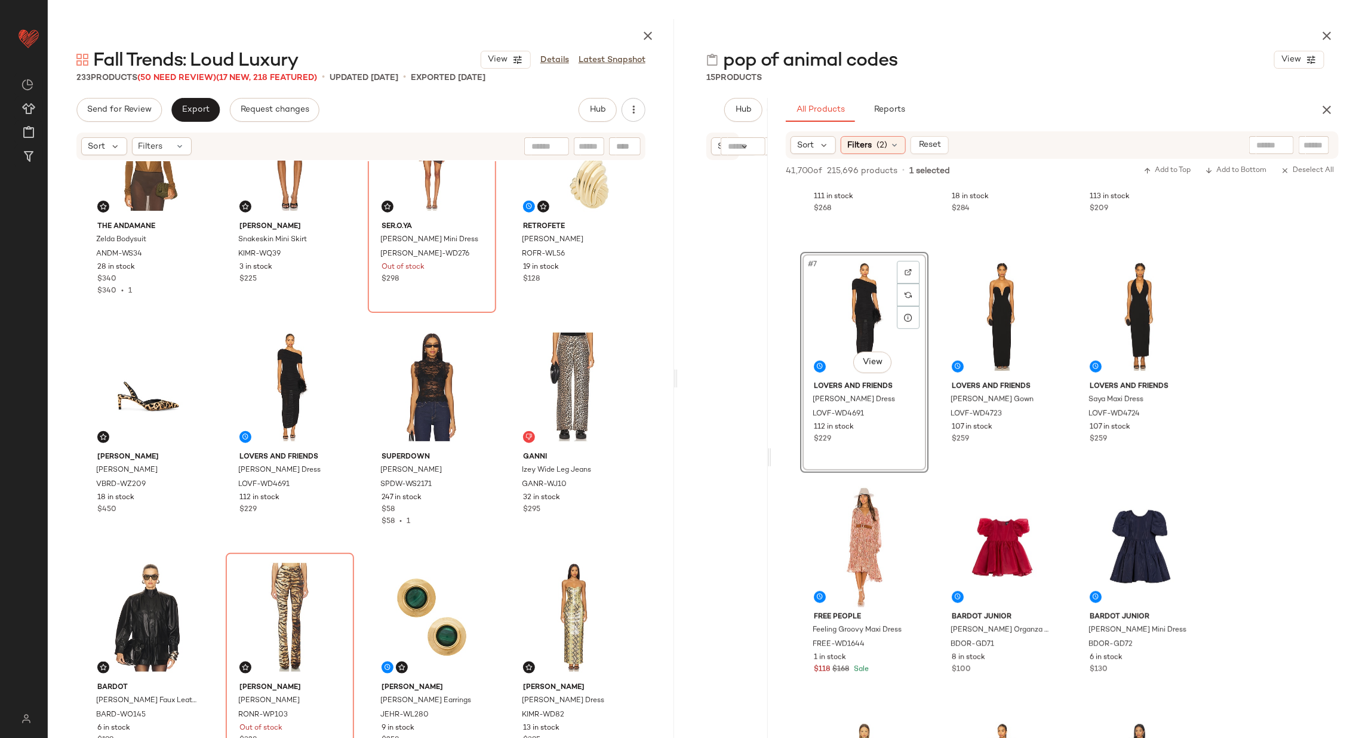
scroll to position [573, 0]
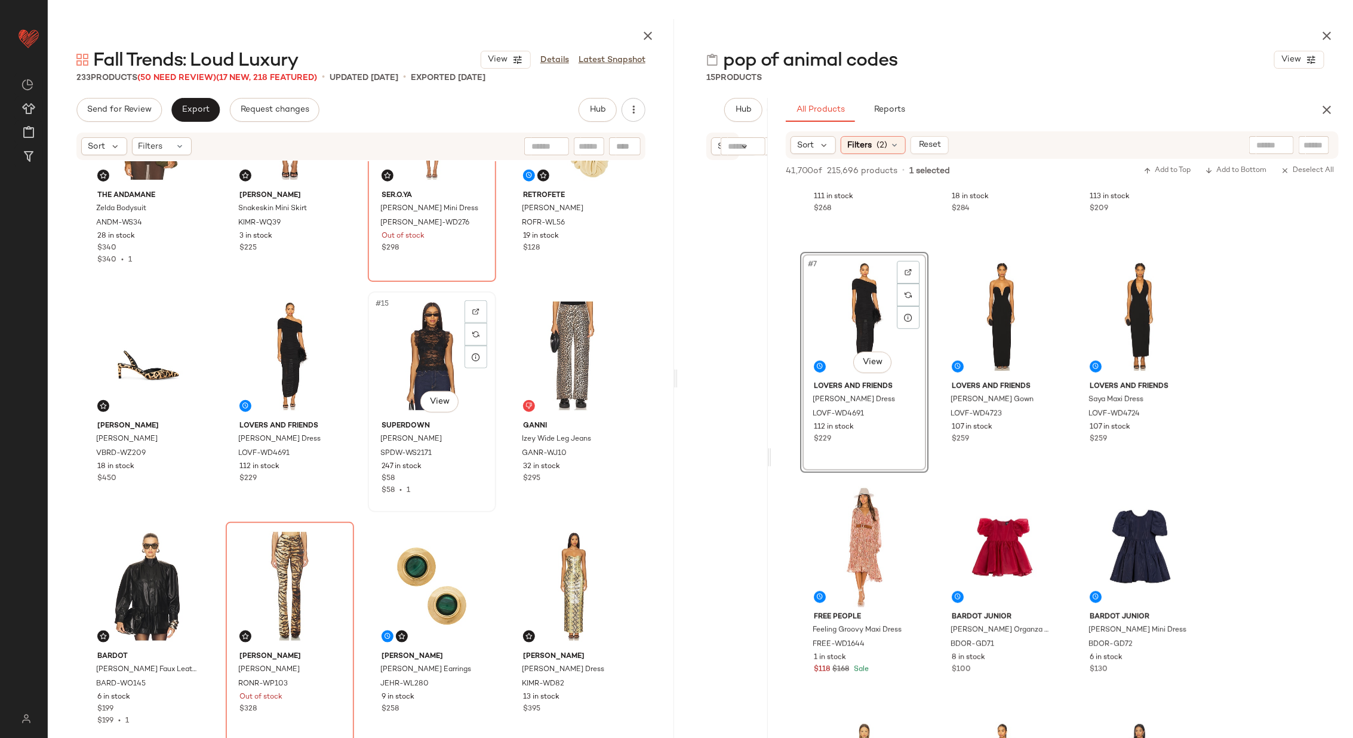
click at [423, 363] on div "#15 View" at bounding box center [432, 356] width 120 height 121
click at [562, 361] on div "#16 View" at bounding box center [574, 356] width 120 height 121
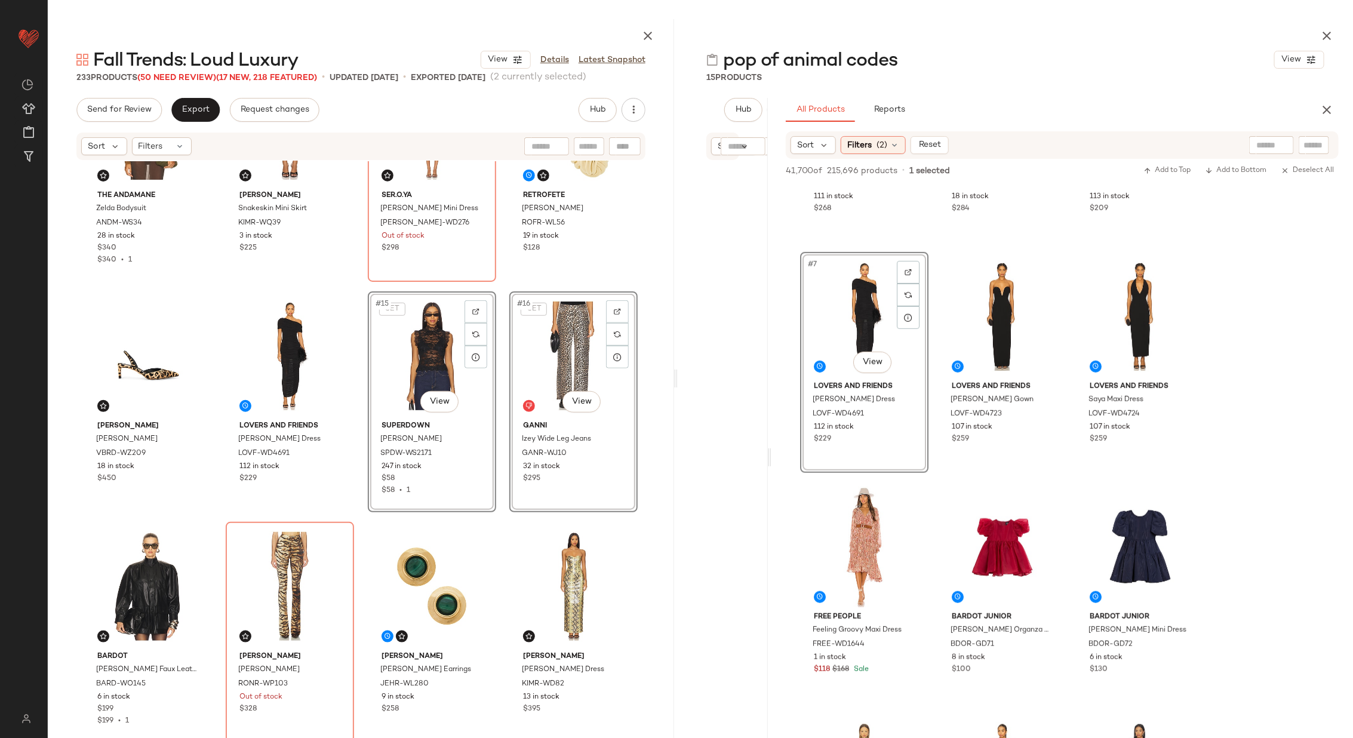
click at [497, 363] on div "The Andamane Zelda Bodysuit ANDM-WS34 28 in stock $340 $340 • 1 Kim Shui Snakes…" at bounding box center [361, 462] width 627 height 602
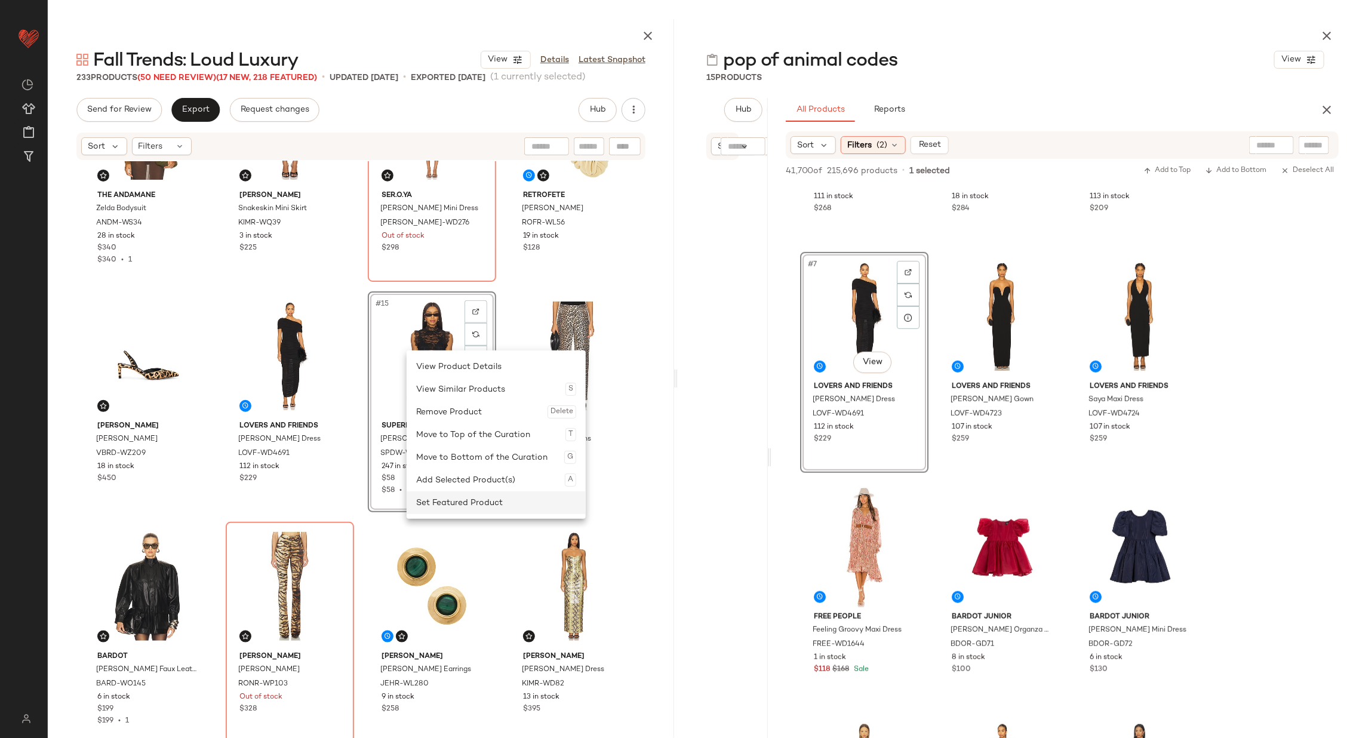
click at [490, 506] on div "Set Featured Product" at bounding box center [496, 503] width 160 height 23
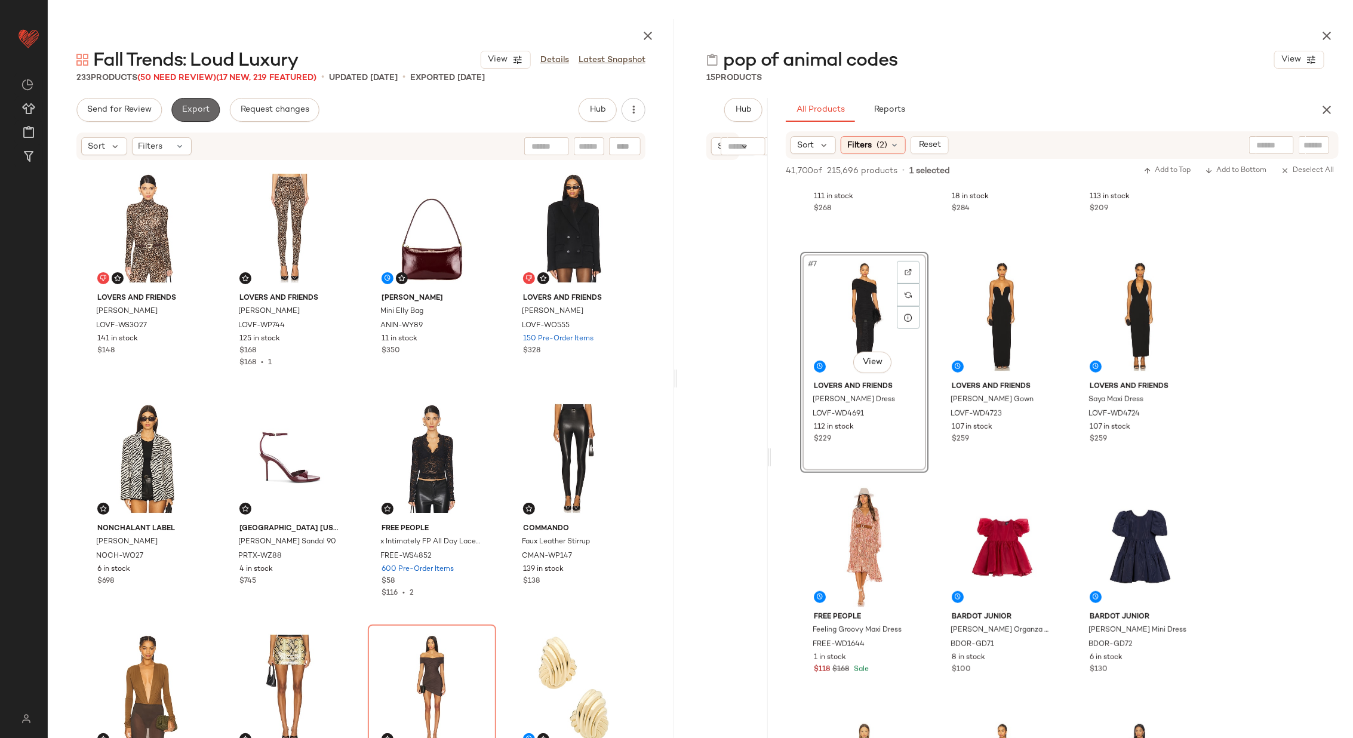
click at [200, 107] on span "Export" at bounding box center [196, 110] width 28 height 10
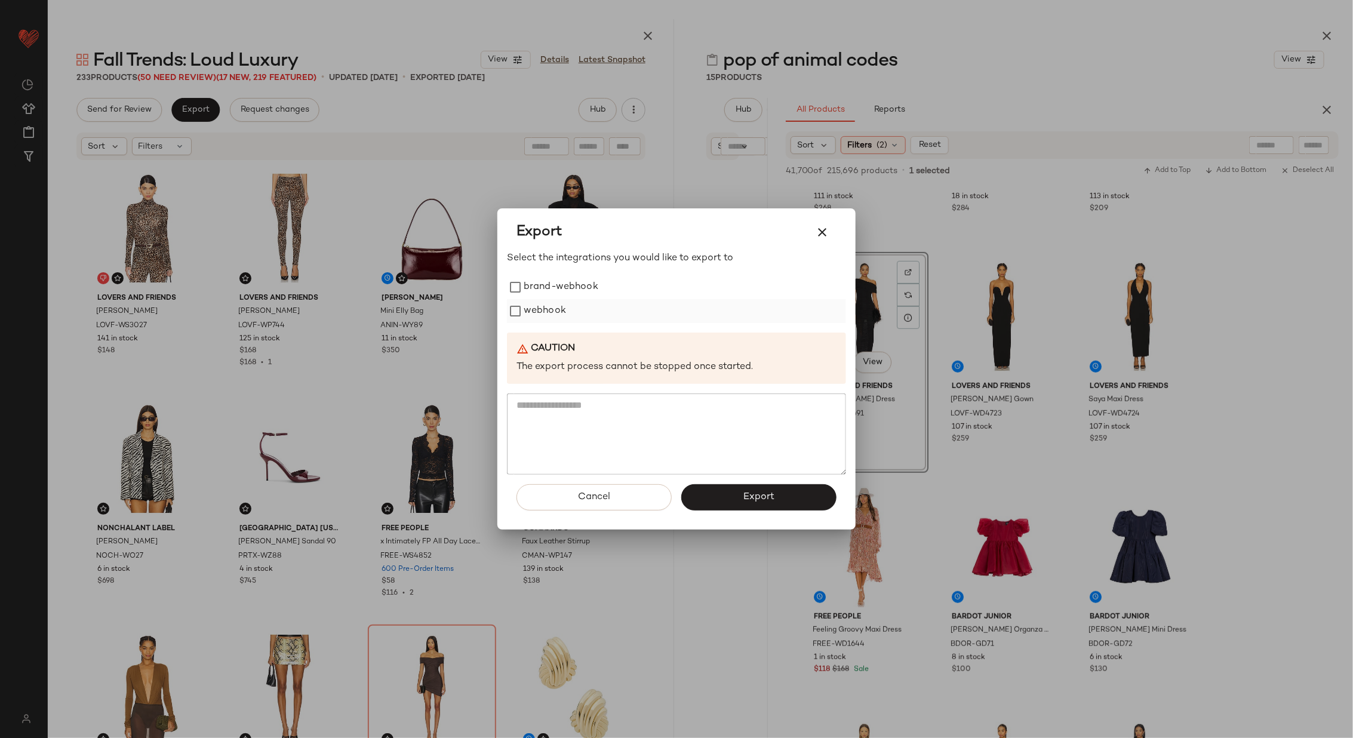
click at [535, 307] on label "webhook" at bounding box center [545, 311] width 42 height 24
click at [760, 498] on span "Export" at bounding box center [759, 497] width 32 height 11
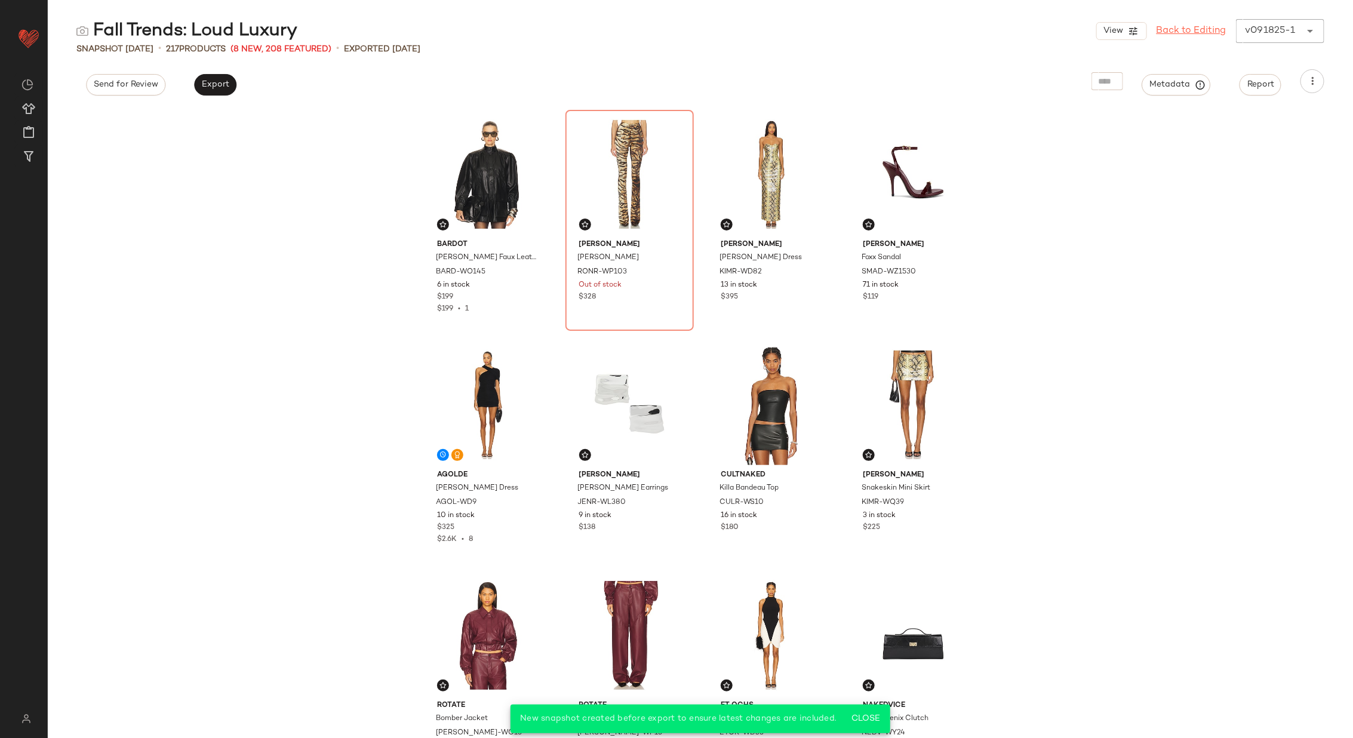
click at [1185, 28] on link "Back to Editing" at bounding box center [1192, 31] width 70 height 14
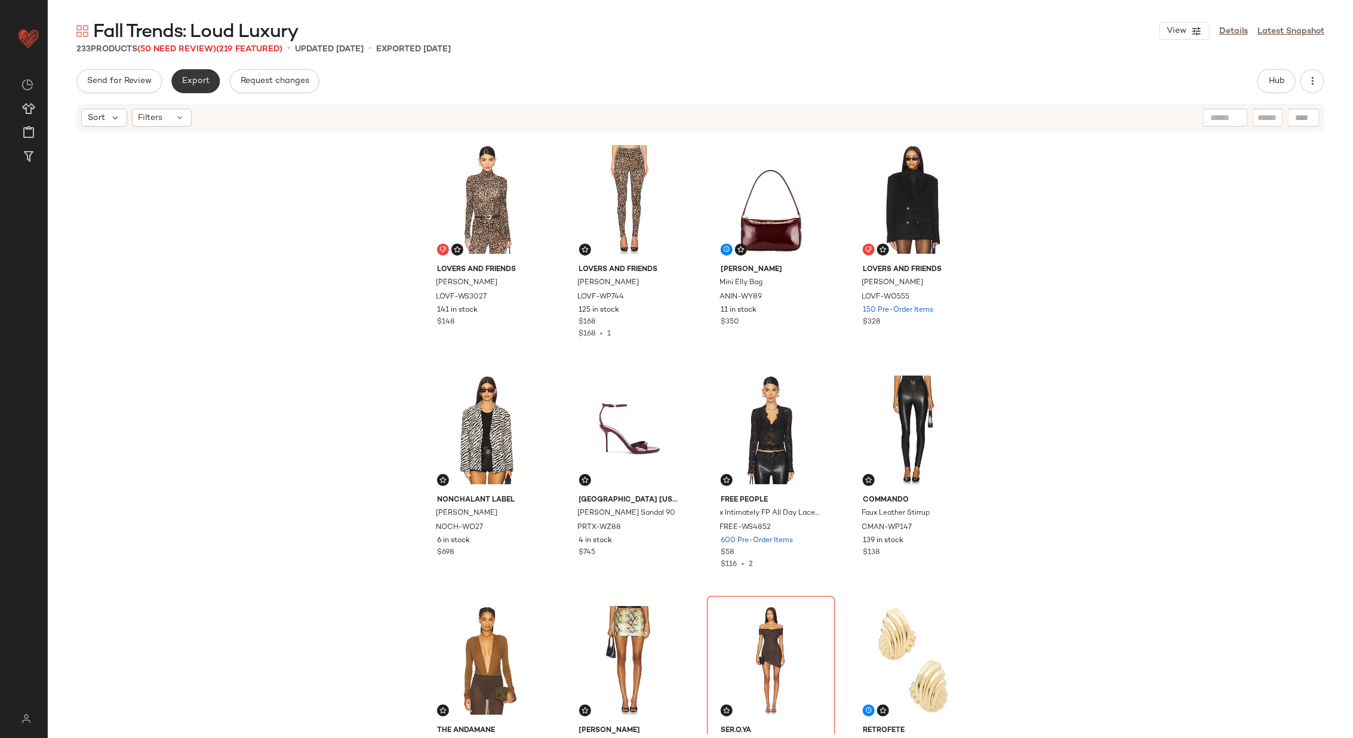
click at [197, 82] on span "Export" at bounding box center [196, 81] width 28 height 10
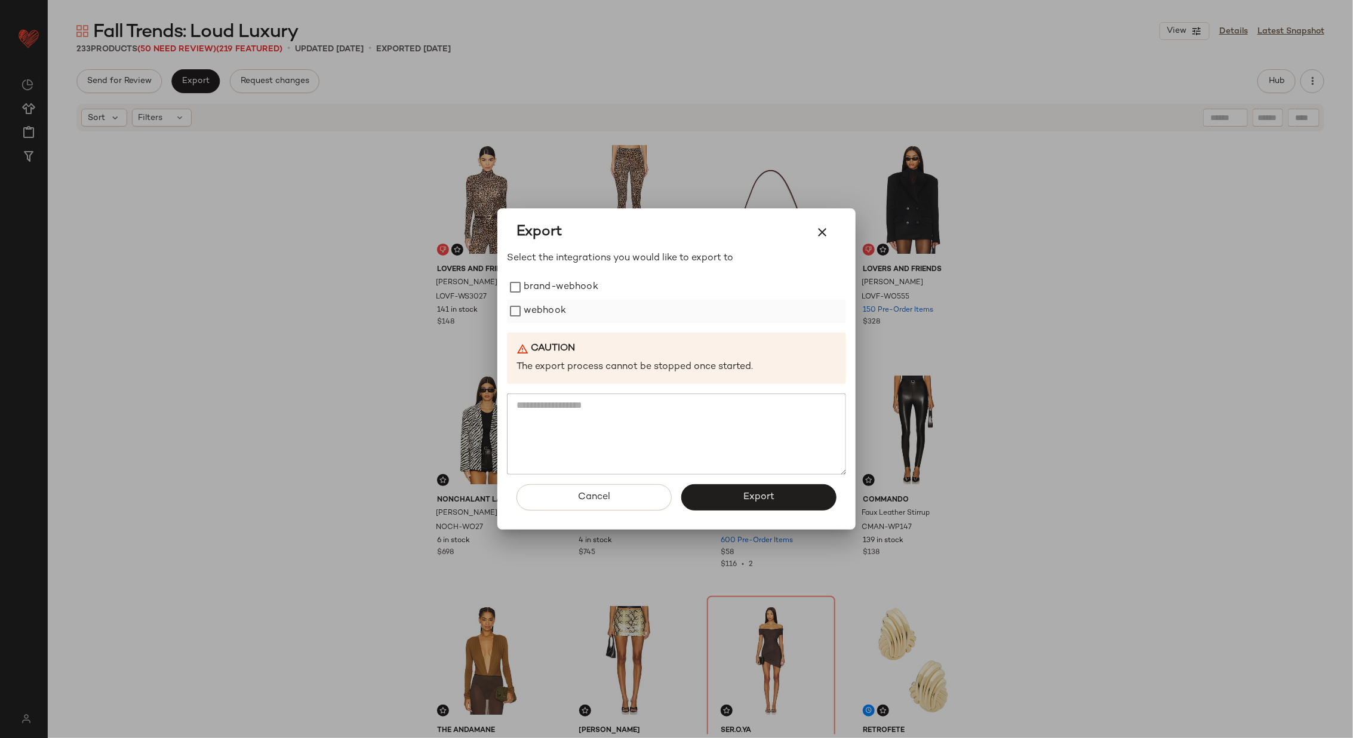
click at [543, 315] on label "webhook" at bounding box center [545, 311] width 42 height 24
click at [770, 498] on span "Export" at bounding box center [759, 497] width 32 height 11
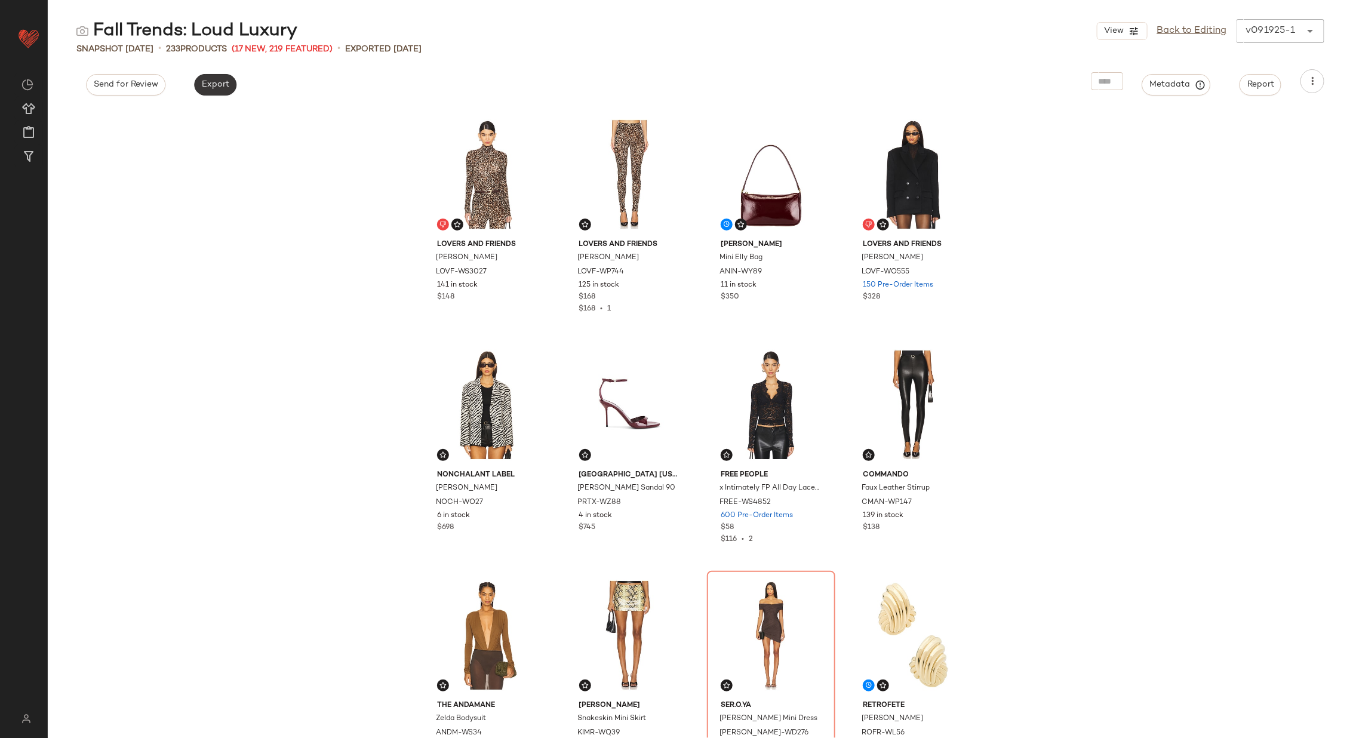
click at [210, 84] on span "Export" at bounding box center [215, 85] width 28 height 10
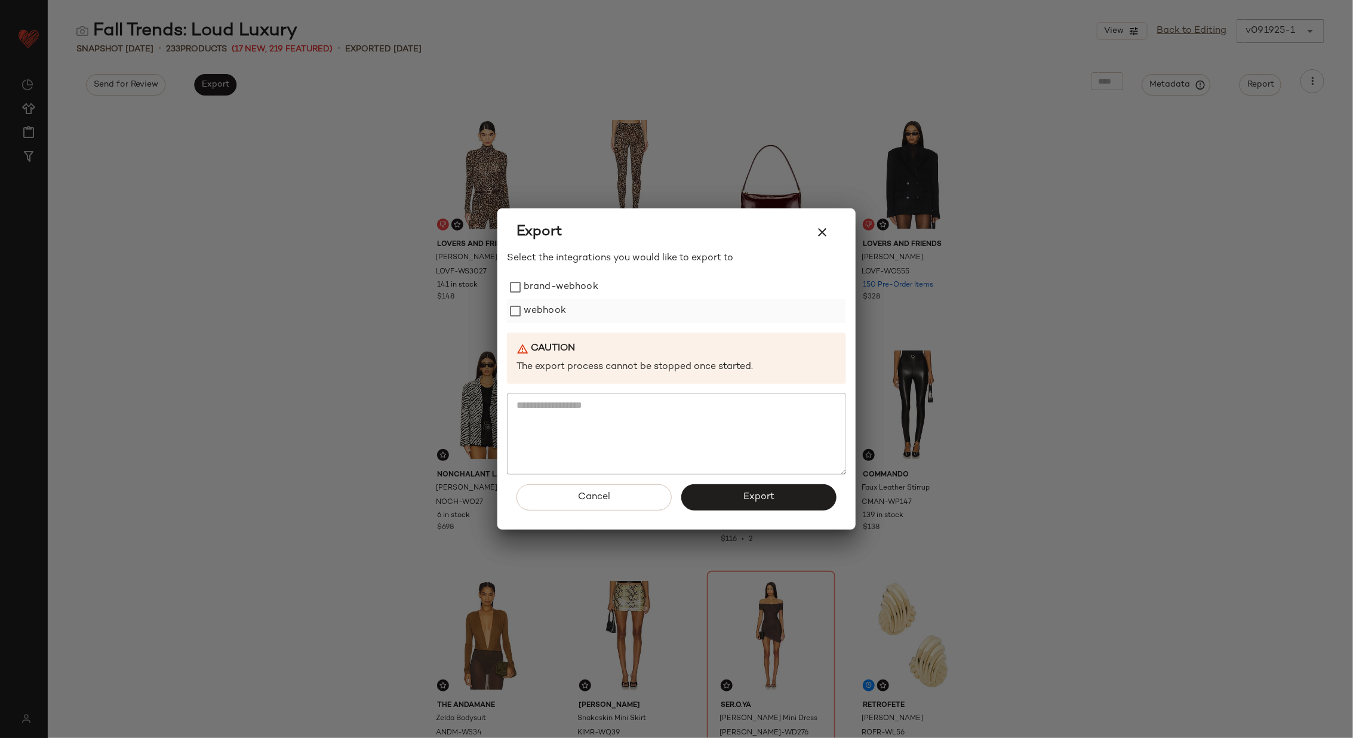
click at [549, 316] on label "webhook" at bounding box center [545, 311] width 42 height 24
click at [769, 498] on span "Export" at bounding box center [759, 497] width 32 height 11
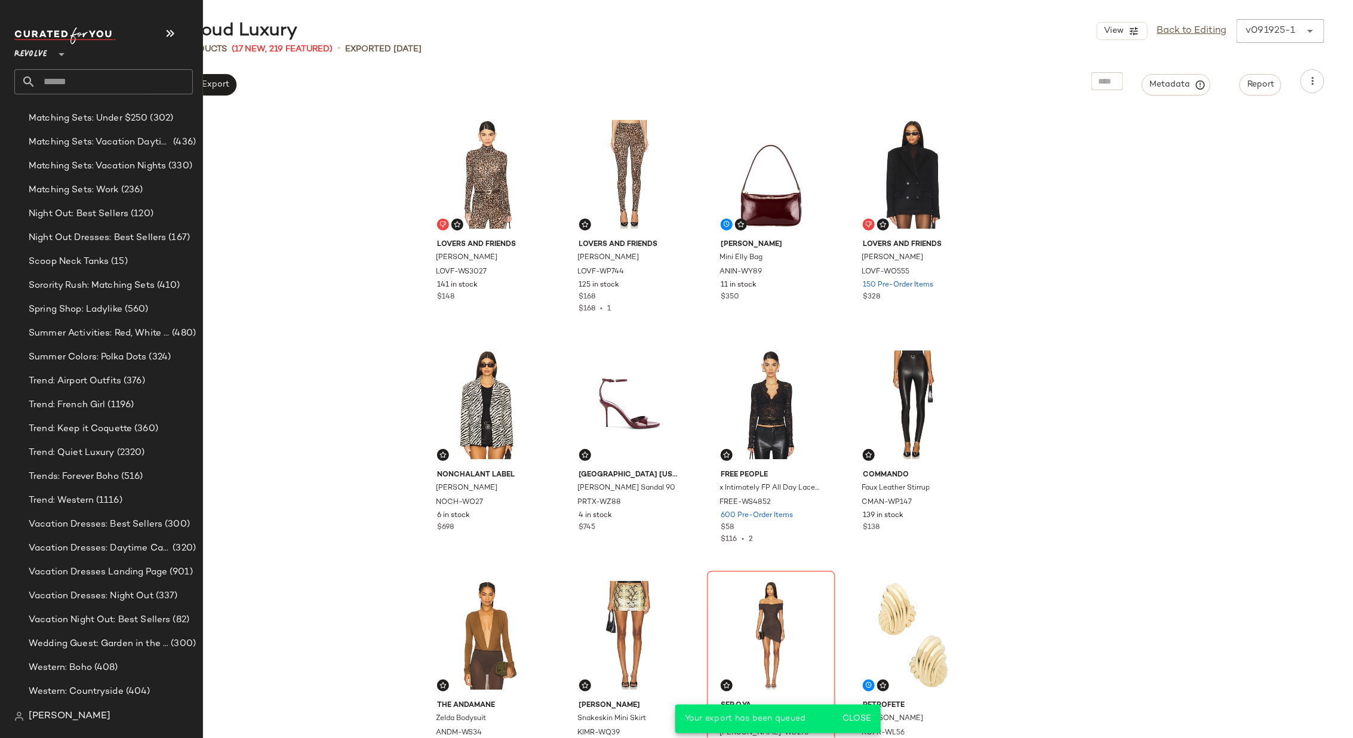
scroll to position [1632, 0]
click at [111, 446] on span "Trend: Quiet Luxury" at bounding box center [72, 452] width 86 height 14
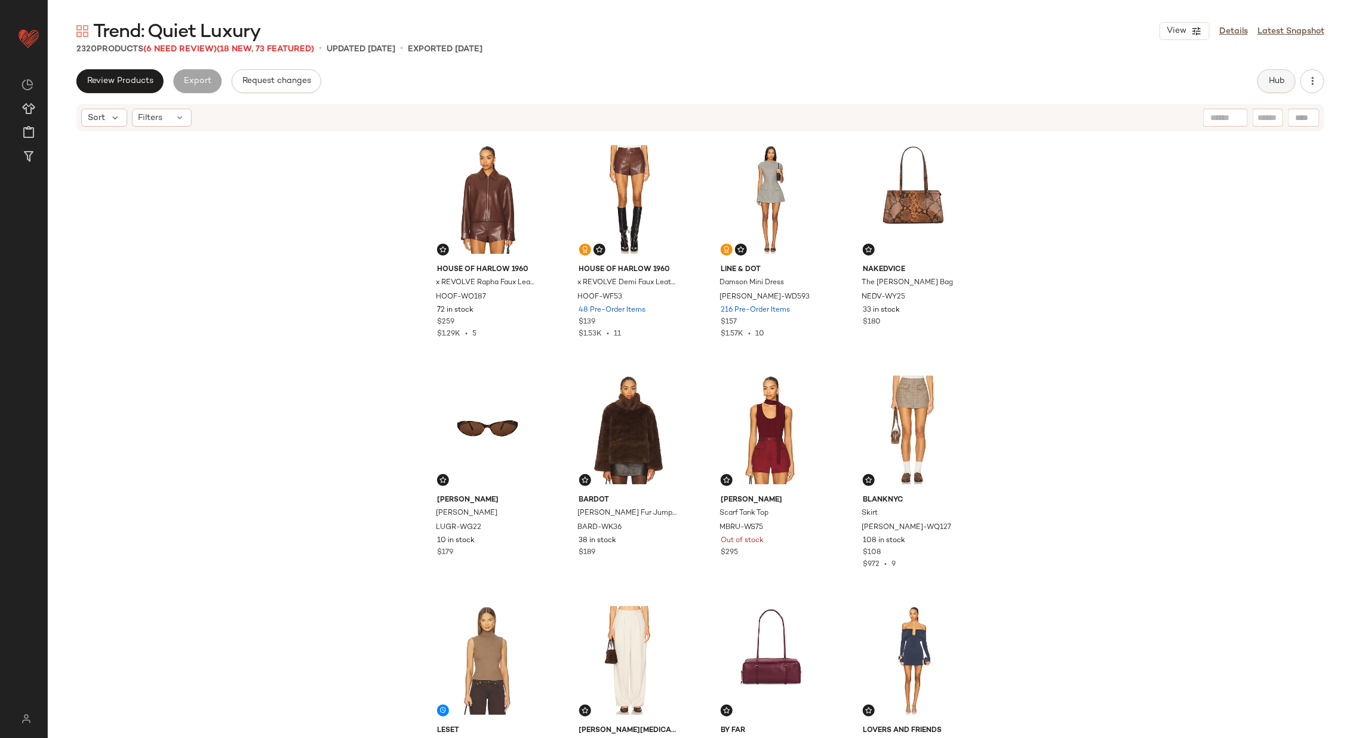
click at [1270, 85] on span "Hub" at bounding box center [1277, 81] width 17 height 10
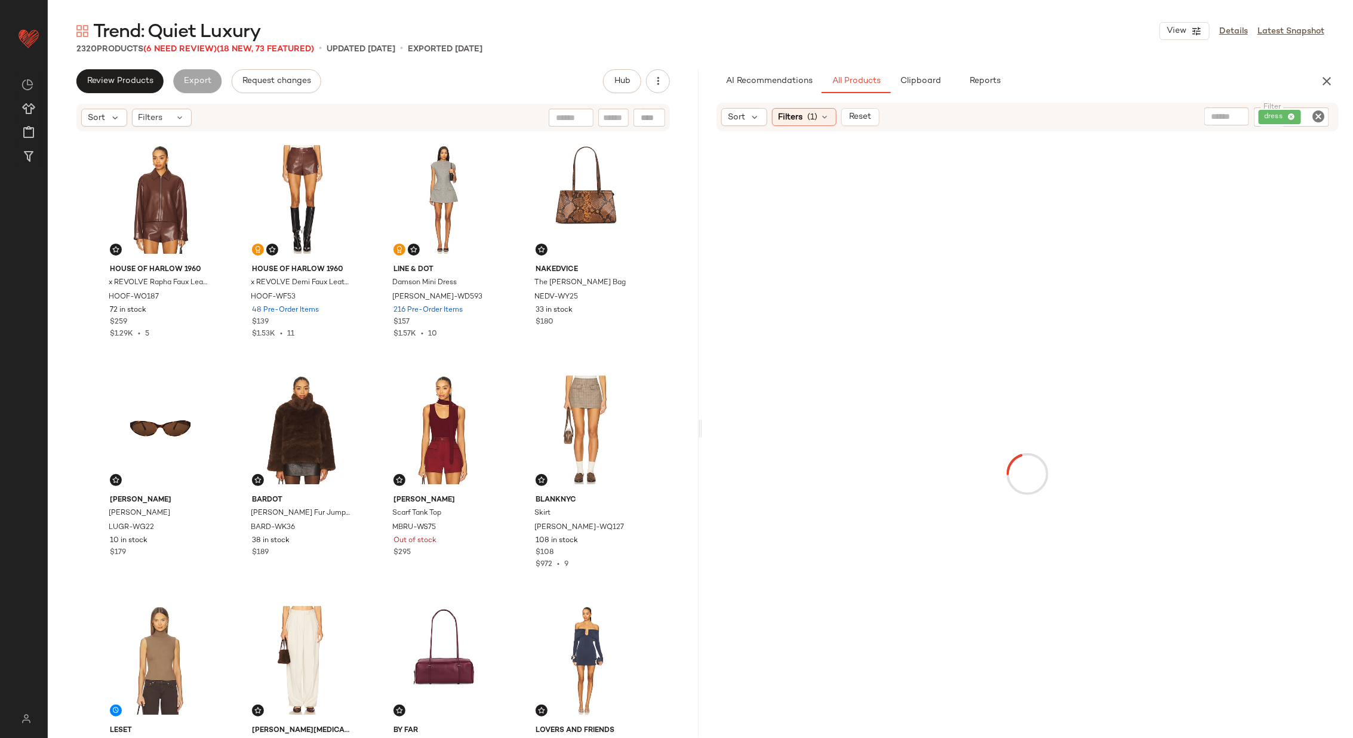
click at [1323, 81] on icon "button" at bounding box center [1327, 81] width 14 height 14
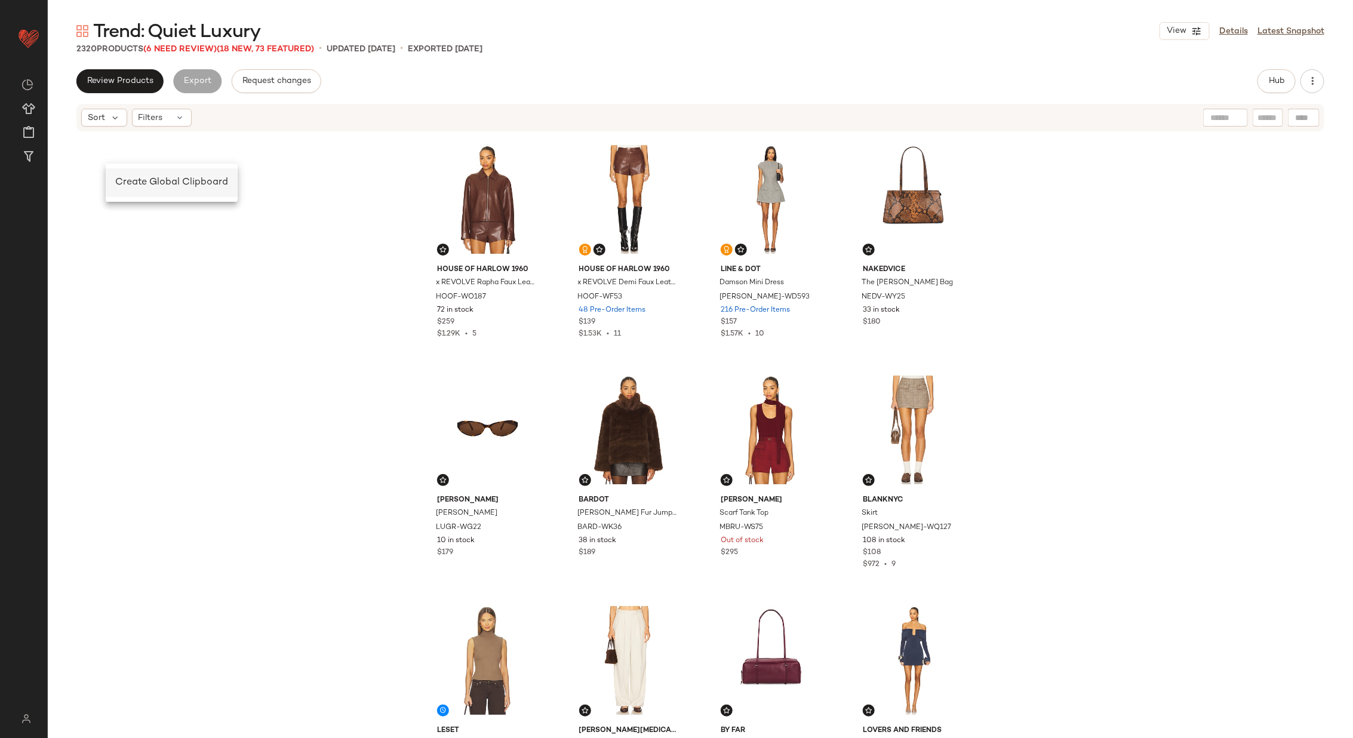
click at [131, 177] on span "Create Global Clipboard" at bounding box center [171, 182] width 113 height 10
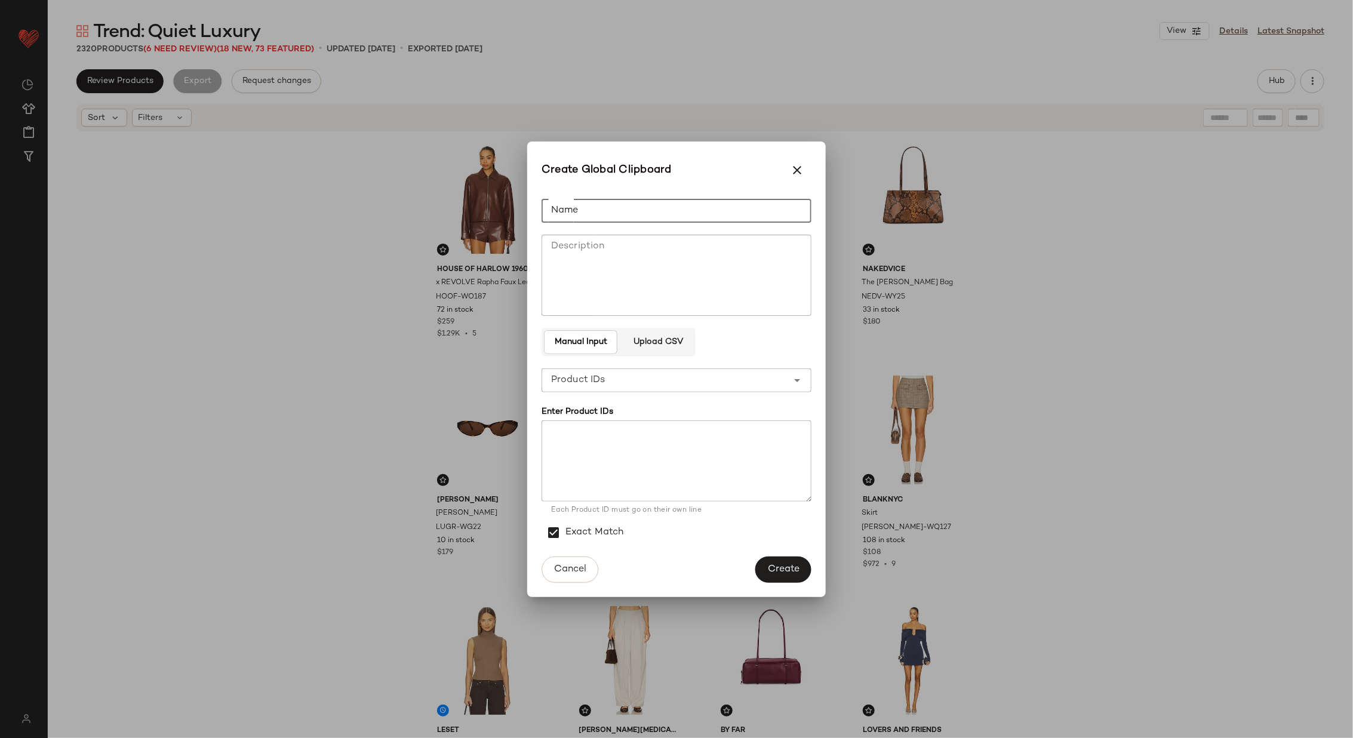
click at [673, 213] on input "Name" at bounding box center [677, 211] width 270 height 24
click at [565, 214] on input "*********" at bounding box center [677, 211] width 270 height 24
type input "**********"
click at [612, 440] on textarea at bounding box center [677, 460] width 270 height 81
paste textarea "**********"
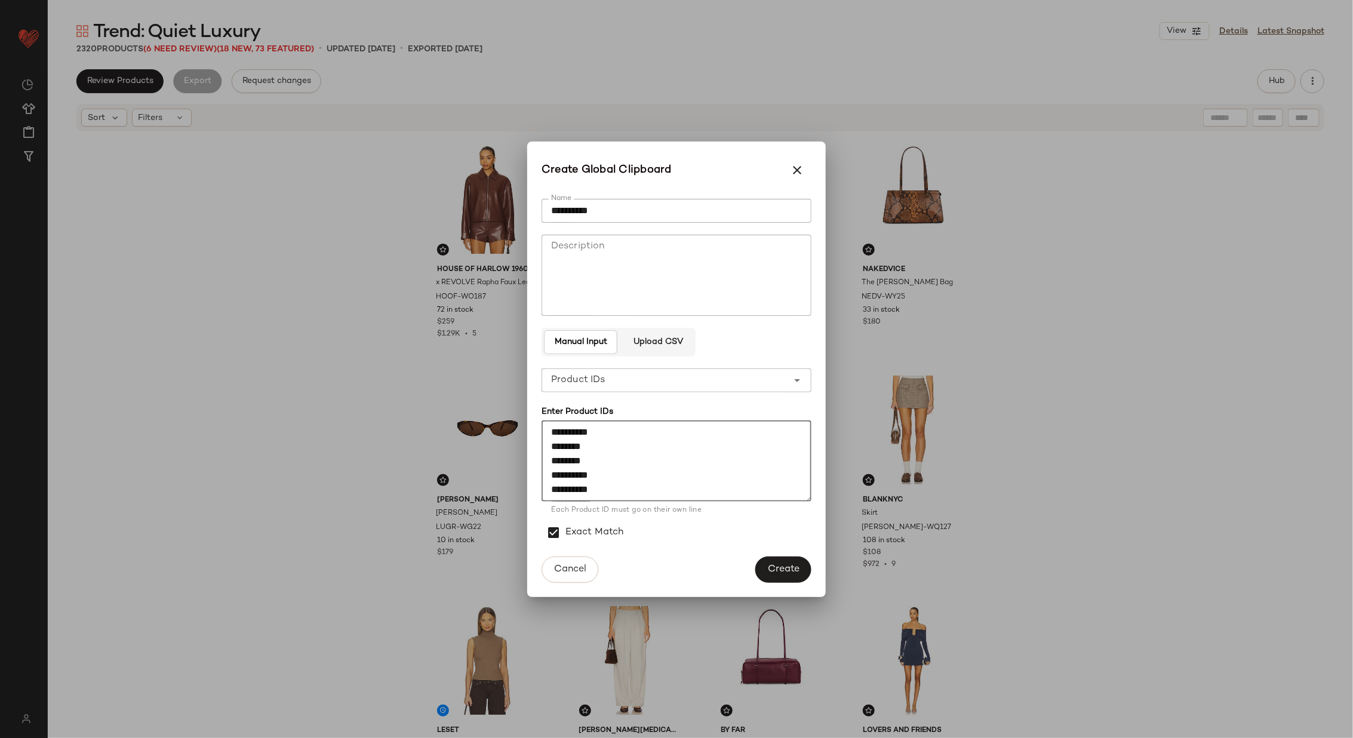
scroll to position [194, 0]
type textarea "**********"
click at [779, 567] on span "Create" at bounding box center [783, 569] width 32 height 11
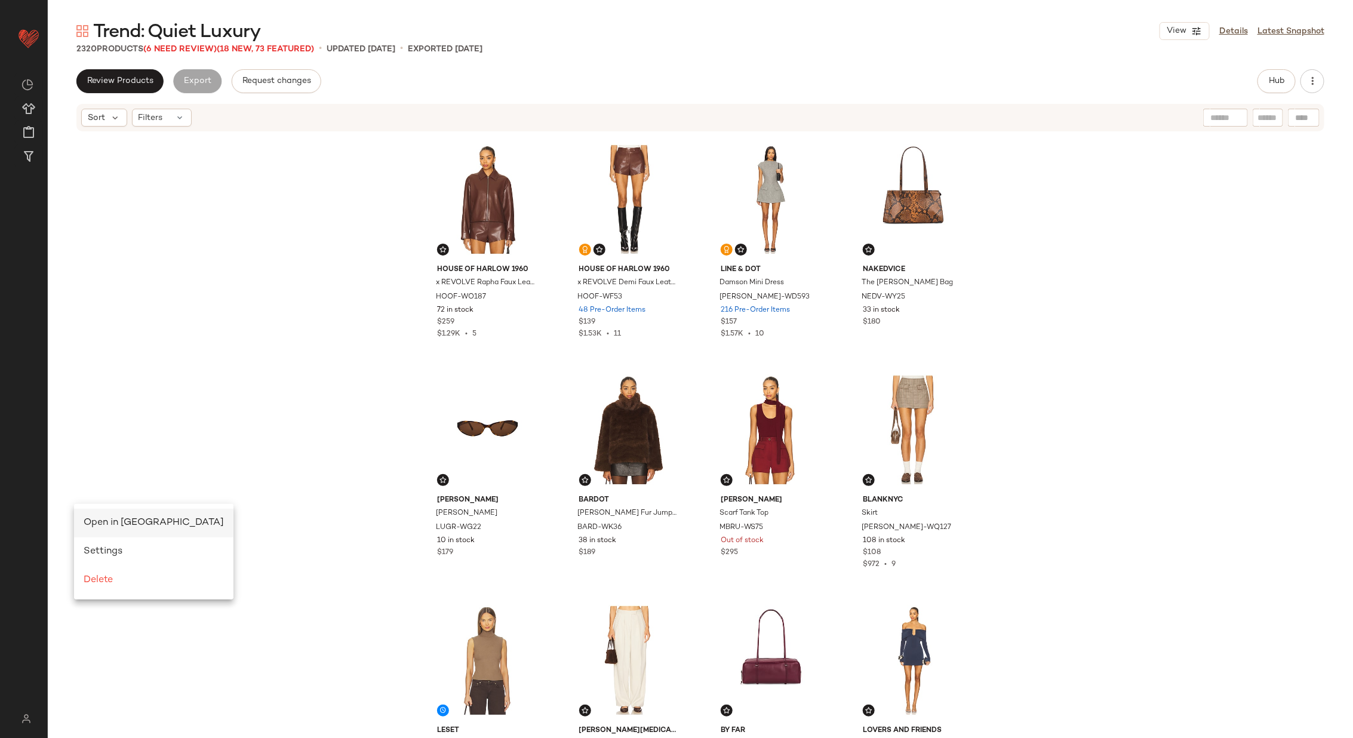
click at [106, 518] on span "Open in [GEOGRAPHIC_DATA]" at bounding box center [154, 523] width 140 height 10
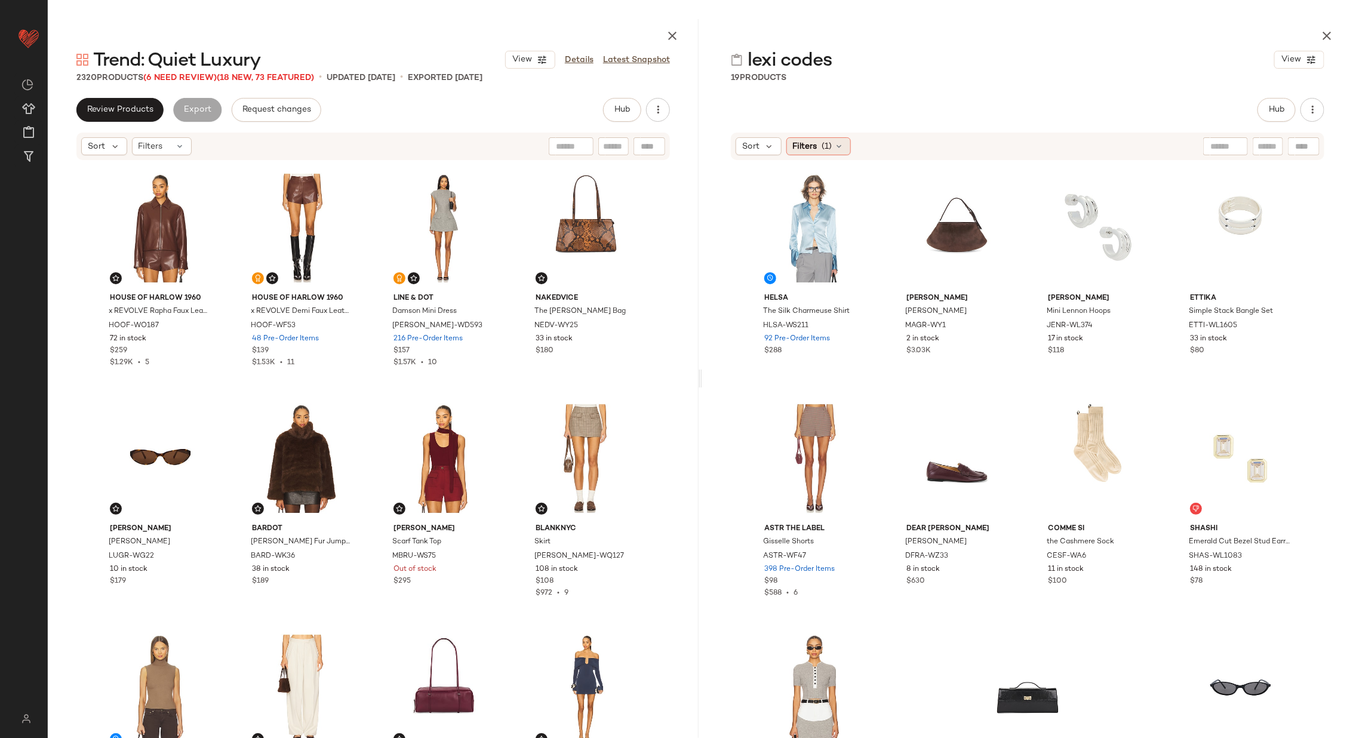
click at [836, 143] on icon at bounding box center [840, 147] width 10 height 10
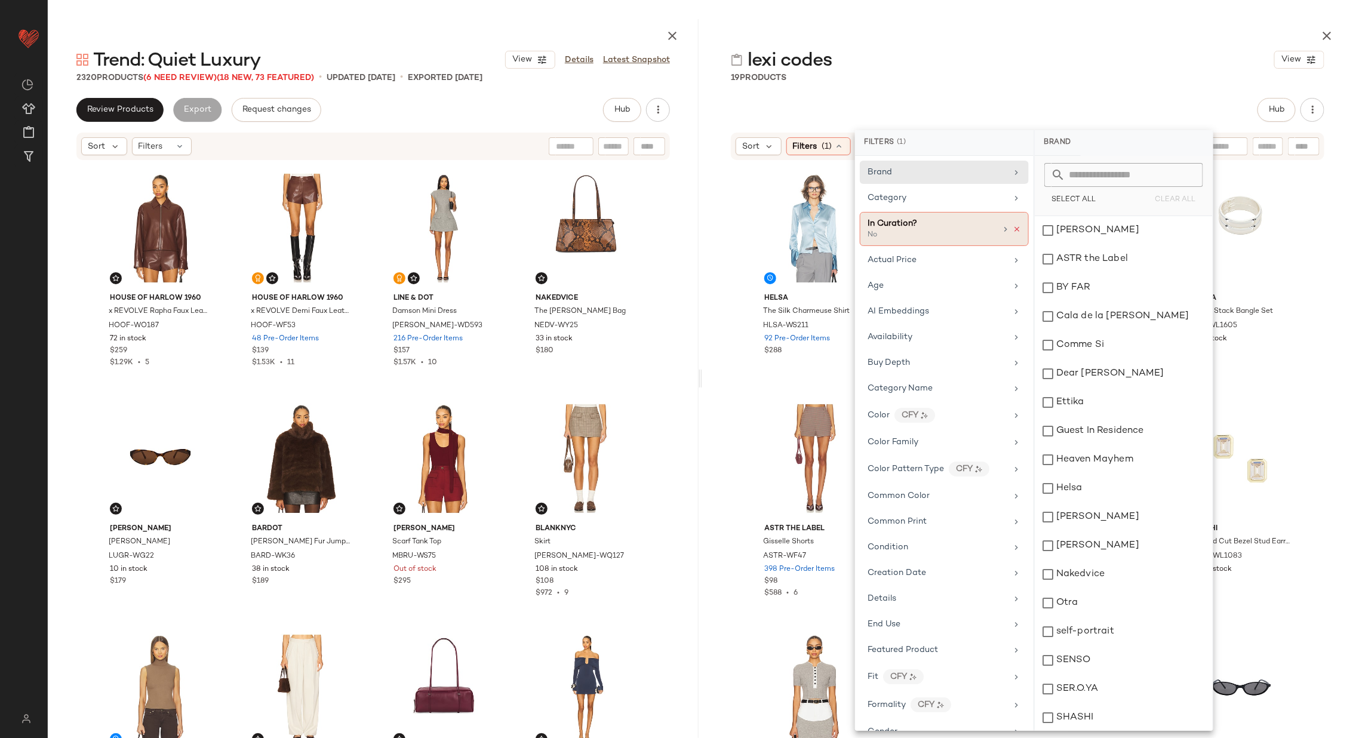
click at [1013, 226] on icon at bounding box center [1017, 229] width 8 height 8
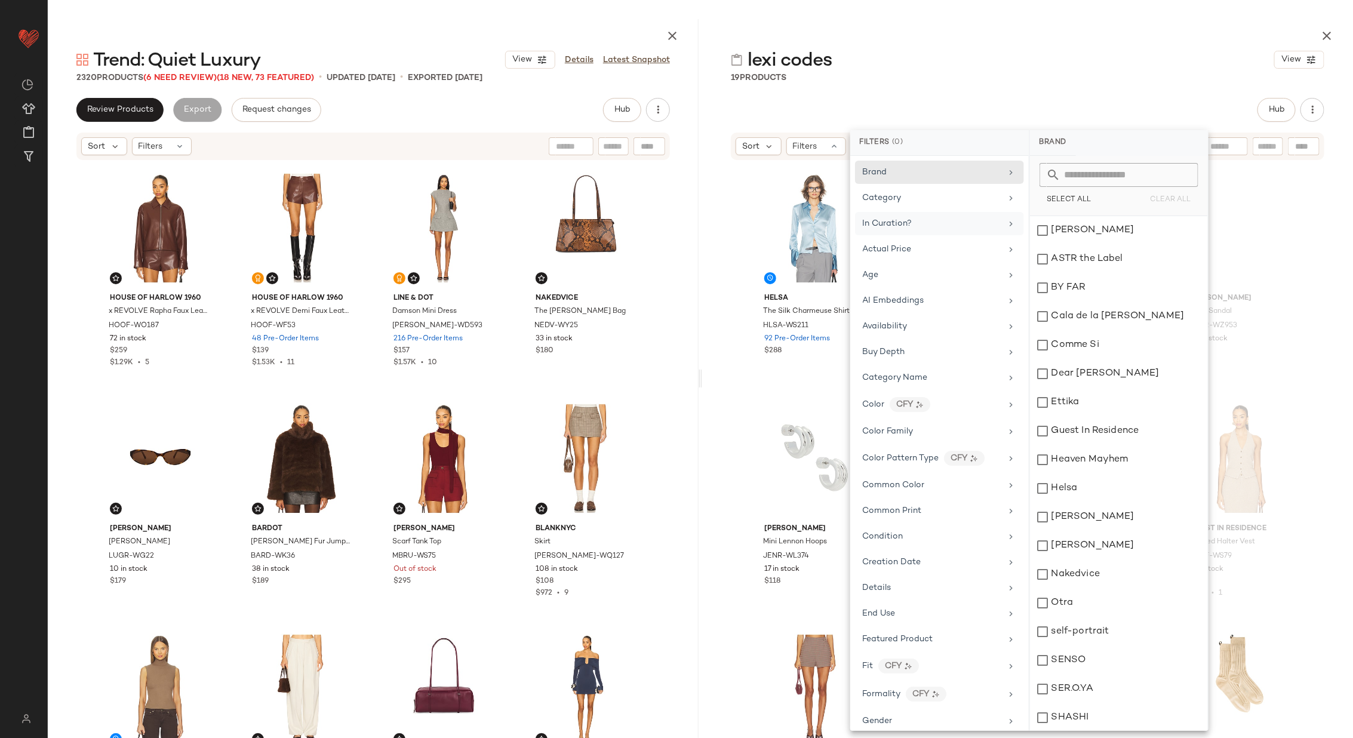
click at [723, 259] on div "Helsa The Silk Charmeuse Shirt HLSA-WS211 92 Pre-Order Items $288 Cala de la Cr…" at bounding box center [1027, 462] width 651 height 602
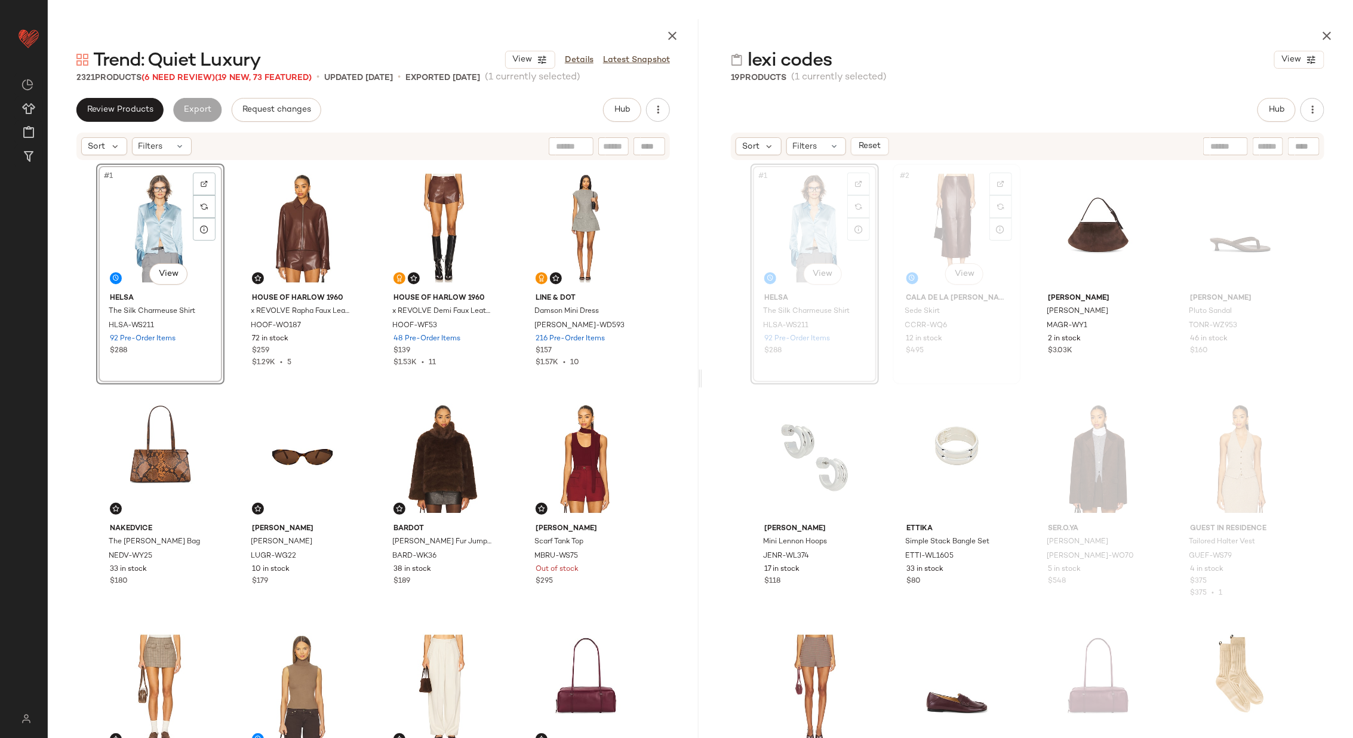
click at [939, 228] on div "#2 View" at bounding box center [957, 228] width 120 height 121
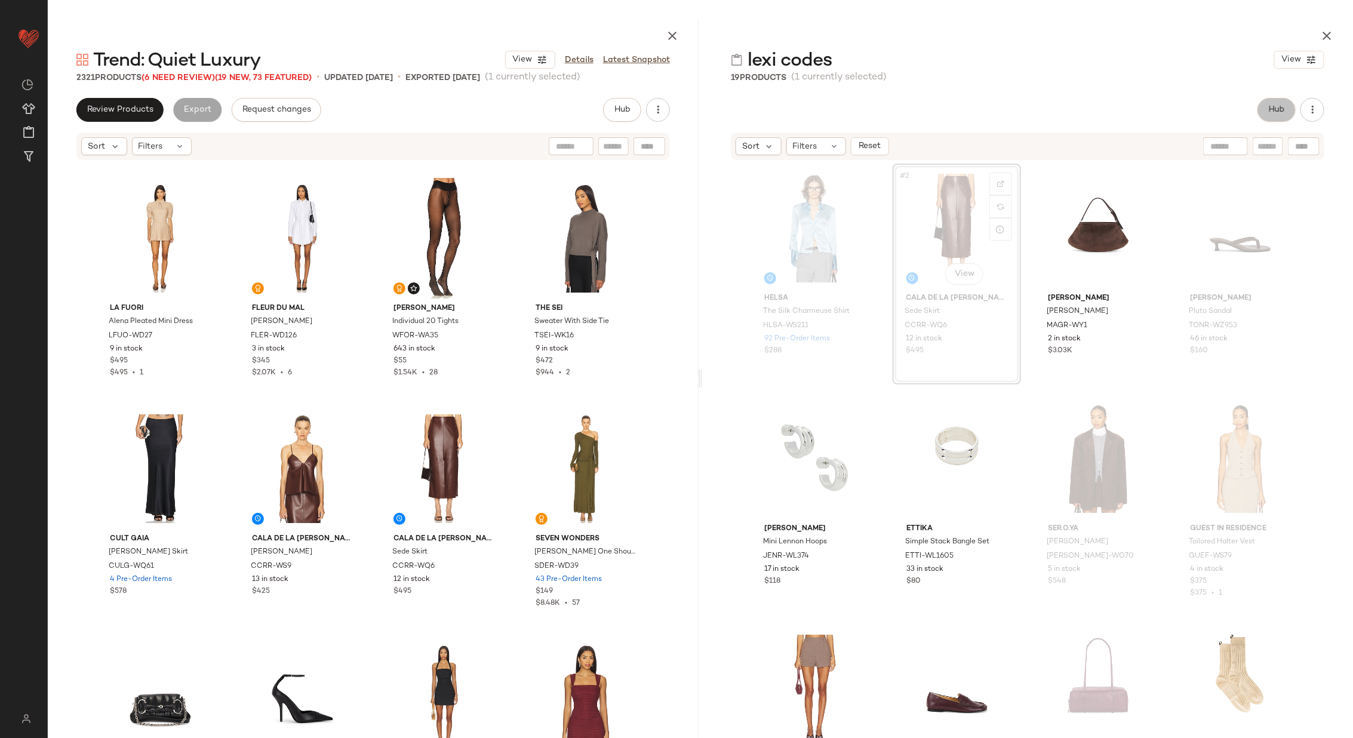
click at [1277, 114] on span "Hub" at bounding box center [1277, 110] width 17 height 10
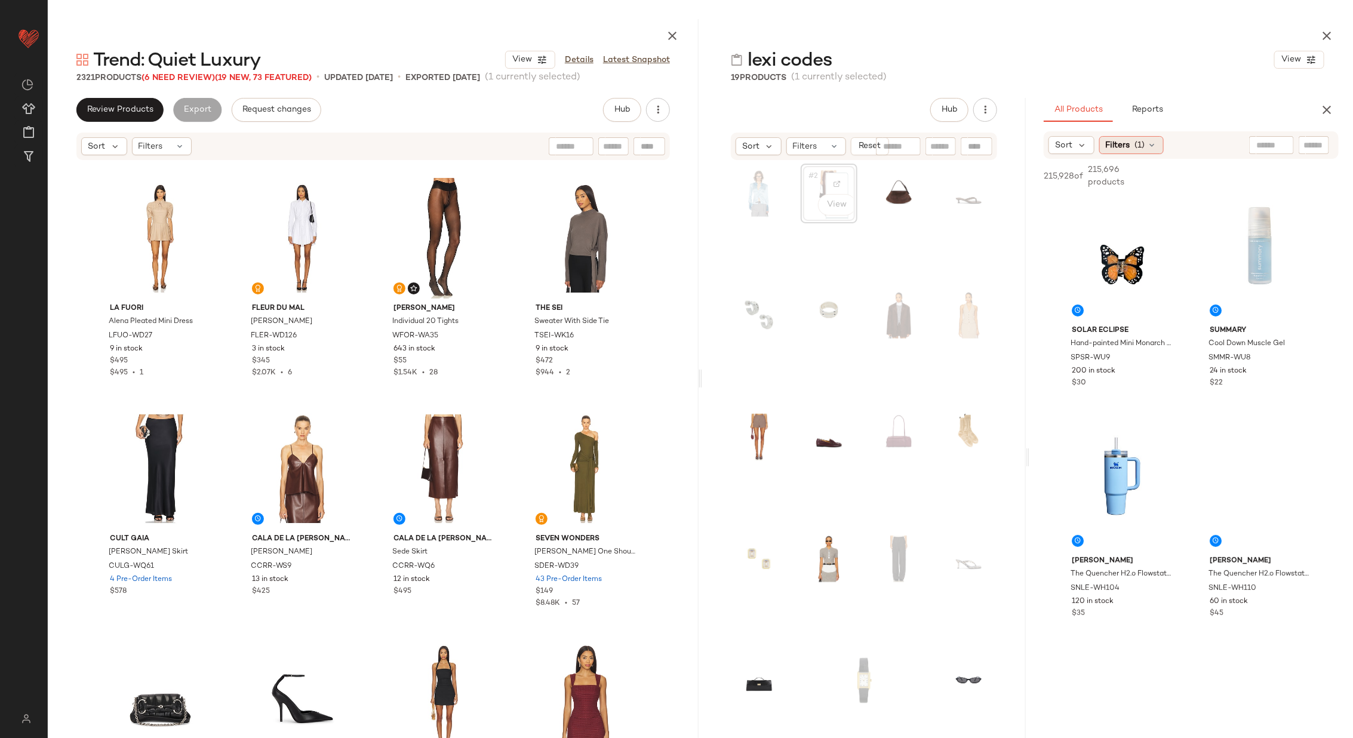
click at [1134, 148] on div "Filters (1)" at bounding box center [1132, 145] width 65 height 18
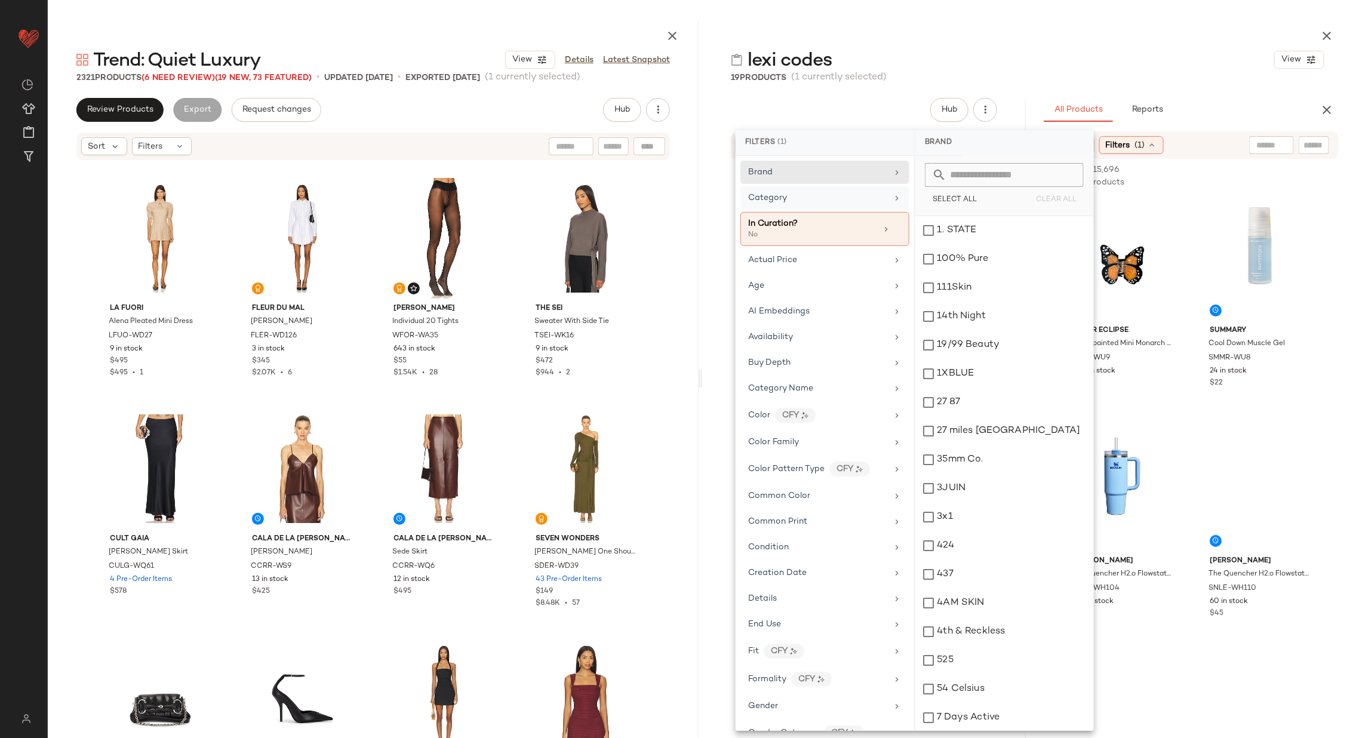
click at [892, 195] on icon at bounding box center [897, 199] width 10 height 10
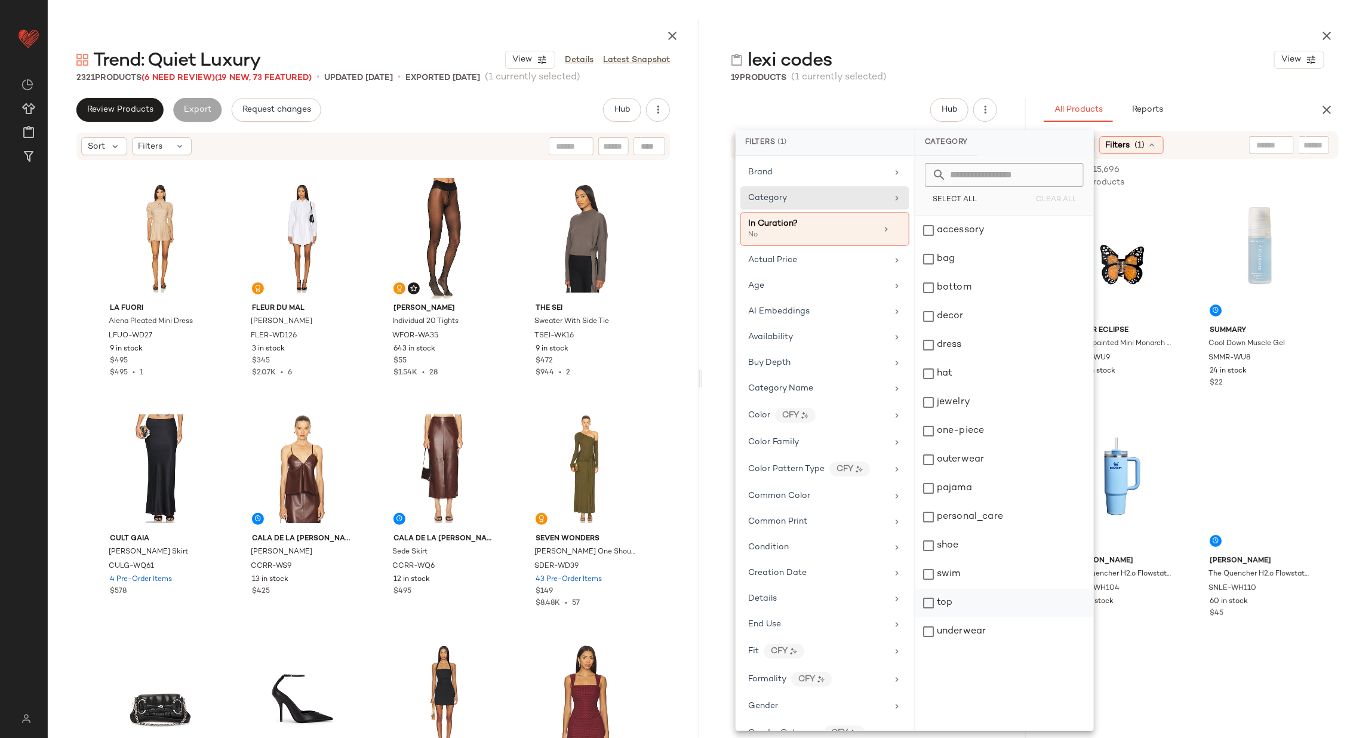
click at [1000, 601] on div "top" at bounding box center [1005, 603] width 178 height 29
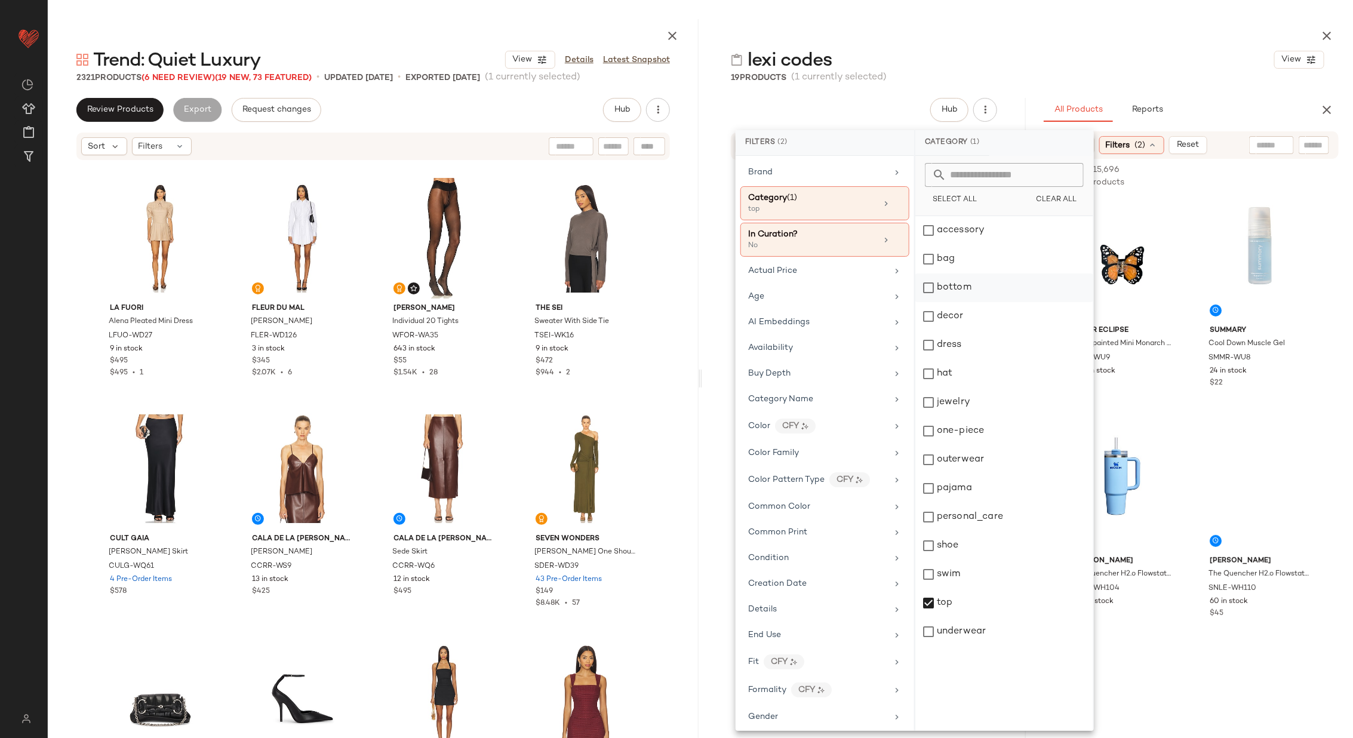
click at [1004, 292] on div "bottom" at bounding box center [1005, 288] width 178 height 29
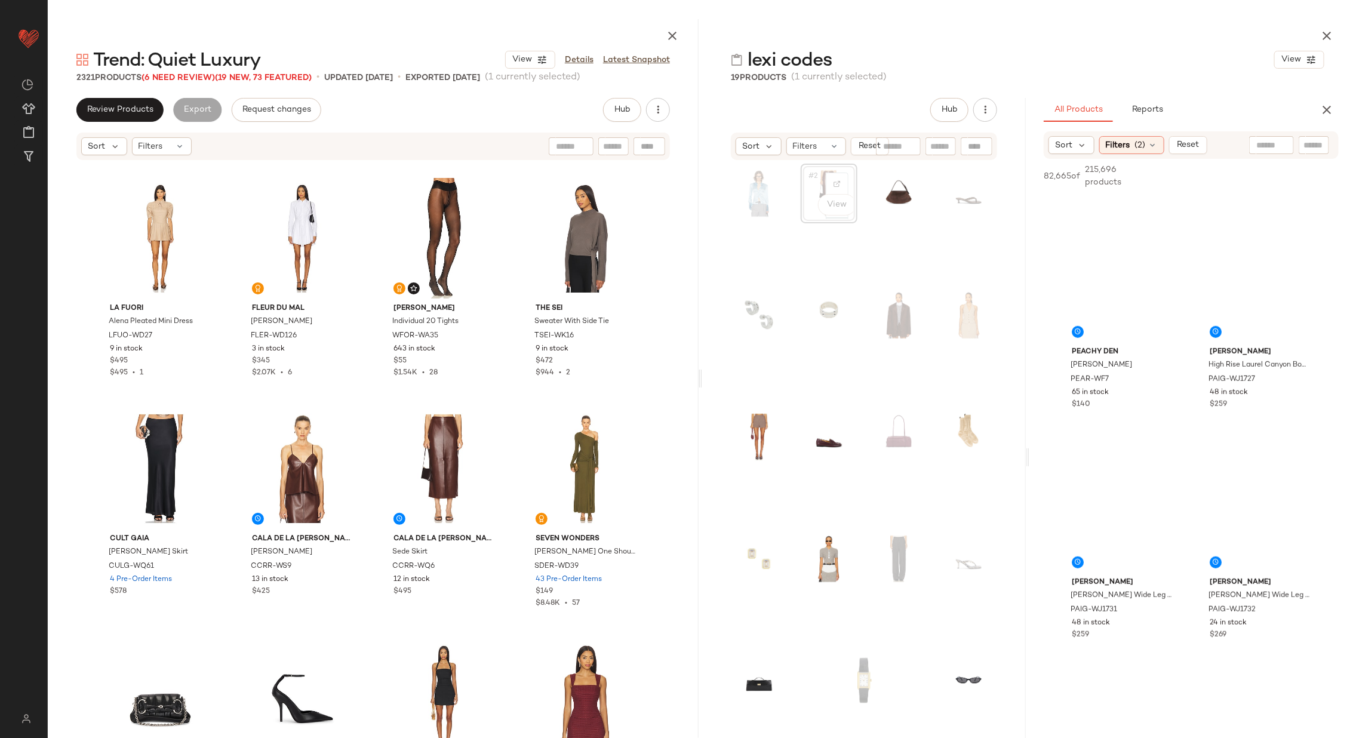
scroll to position [445, 0]
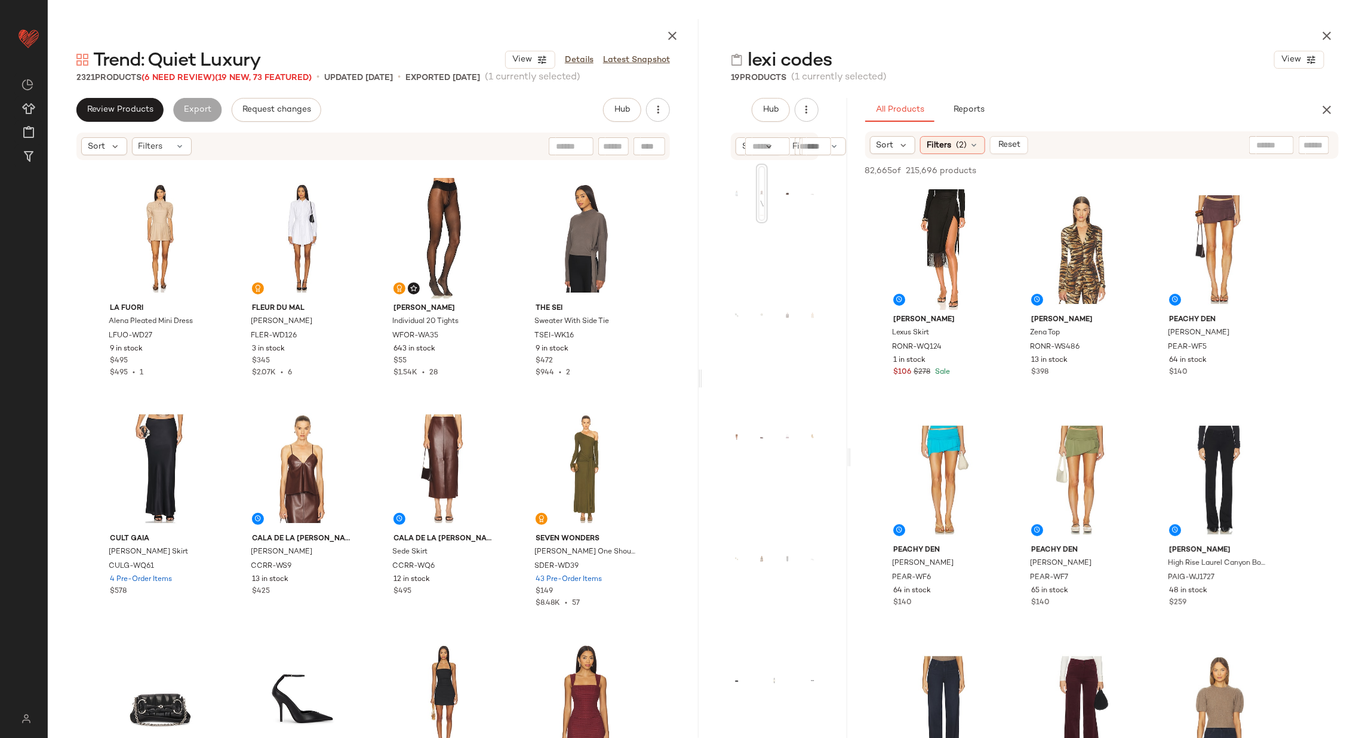
drag, startPoint x: 1028, startPoint y: 460, endPoint x: 850, endPoint y: 466, distance: 177.5
click at [850, 466] on div "lexi codes View 19 Products (1 currently selected) Hub Sort Filters Reset #2 Vi…" at bounding box center [1027, 378] width 651 height 719
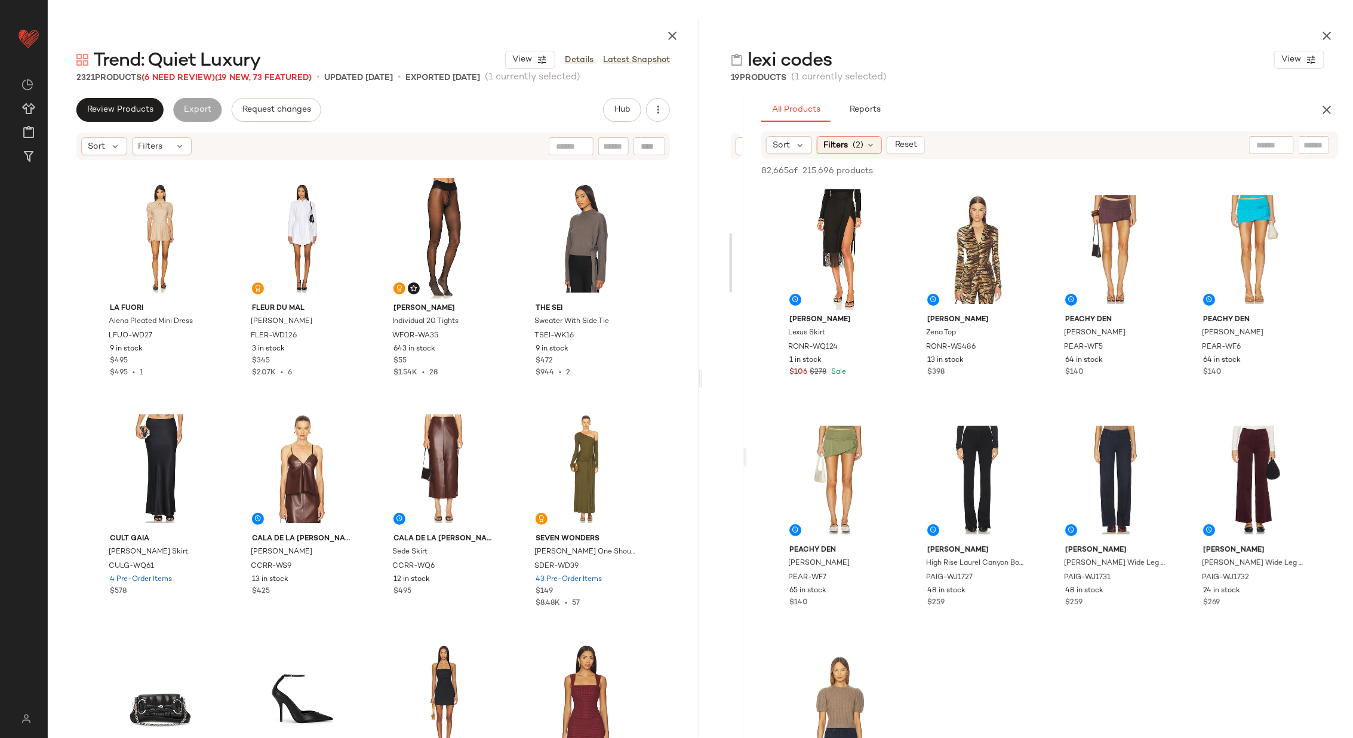
drag, startPoint x: 847, startPoint y: 454, endPoint x: 745, endPoint y: 452, distance: 102.7
click at [745, 452] on div "lexi codes View 19 Products (1 currently selected) Hub Sort Filters Reset #2 Vi…" at bounding box center [1027, 378] width 651 height 719
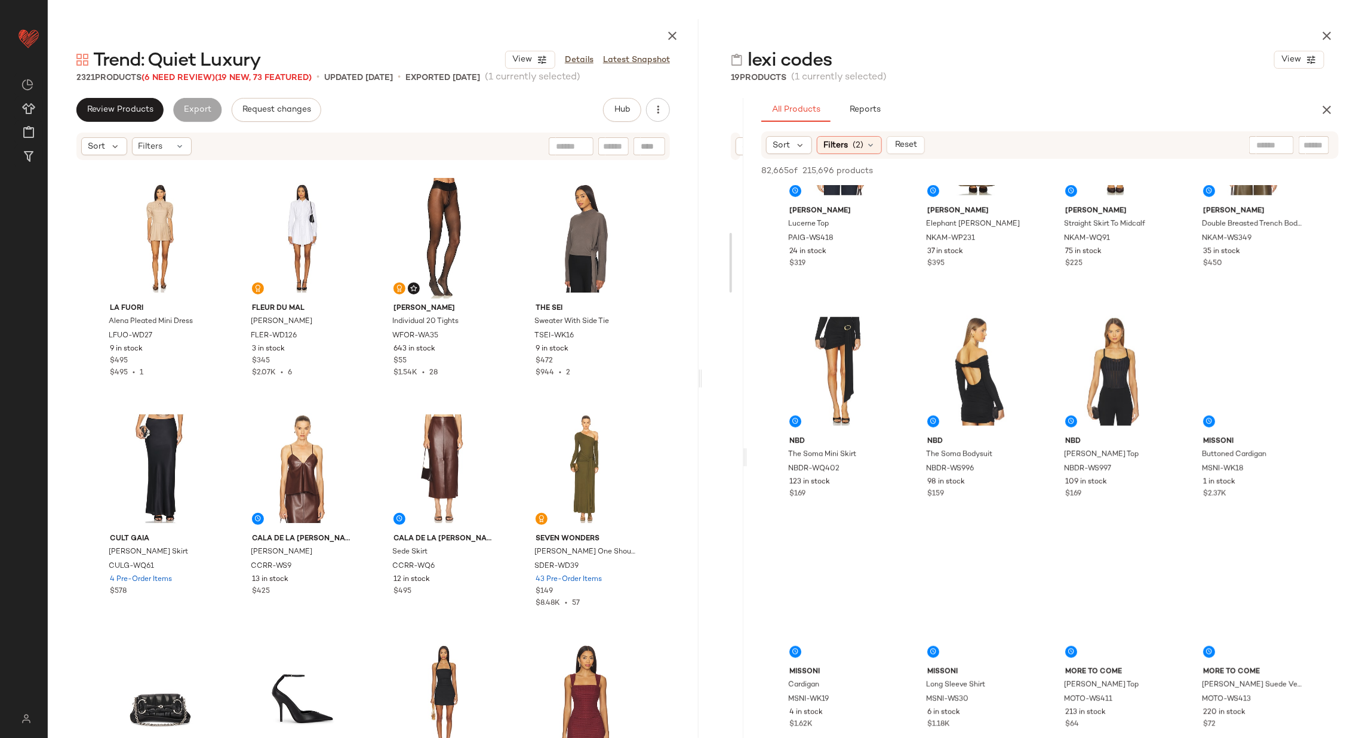
scroll to position [570, 0]
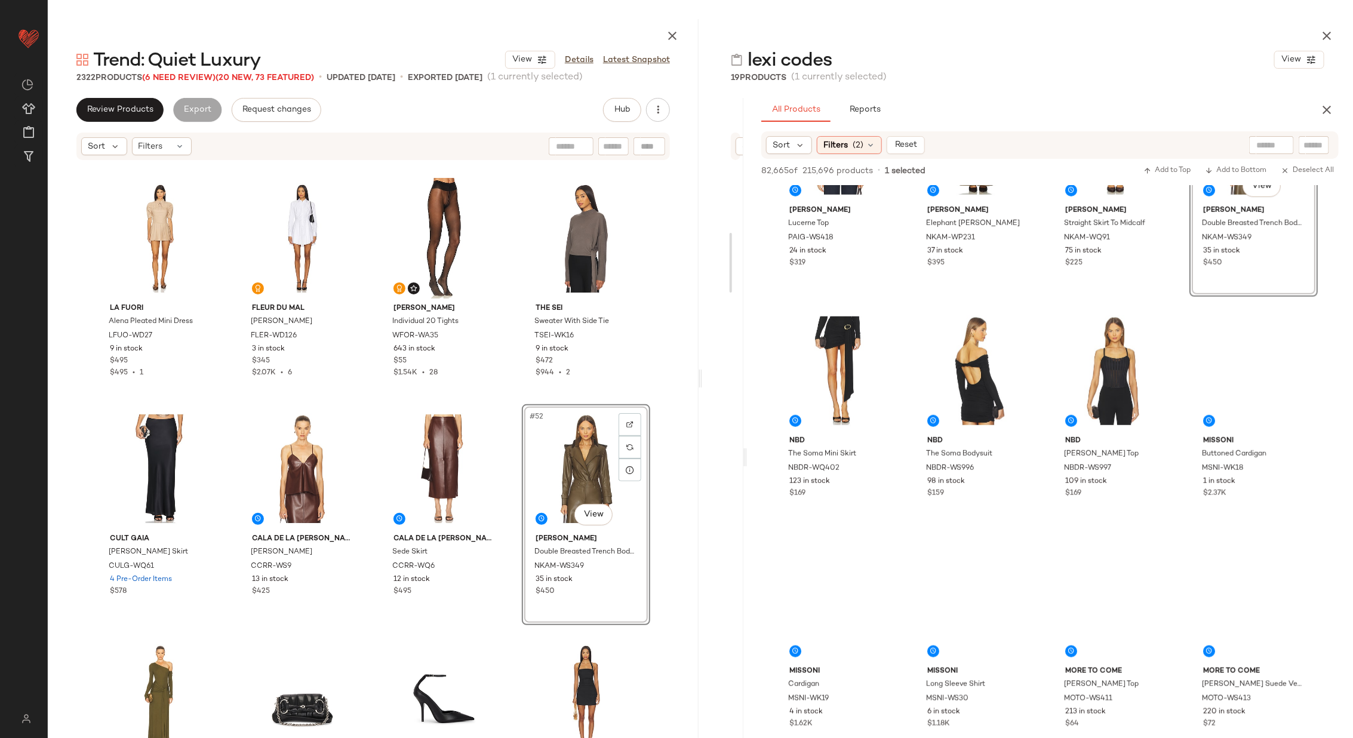
click at [508, 487] on div "LA FUORI Alena Pleated Mini Dress LFUO-WD27 9 in stock $495 $495 • 1 fleur du m…" at bounding box center [373, 462] width 651 height 602
click at [548, 483] on div at bounding box center [586, 469] width 120 height 121
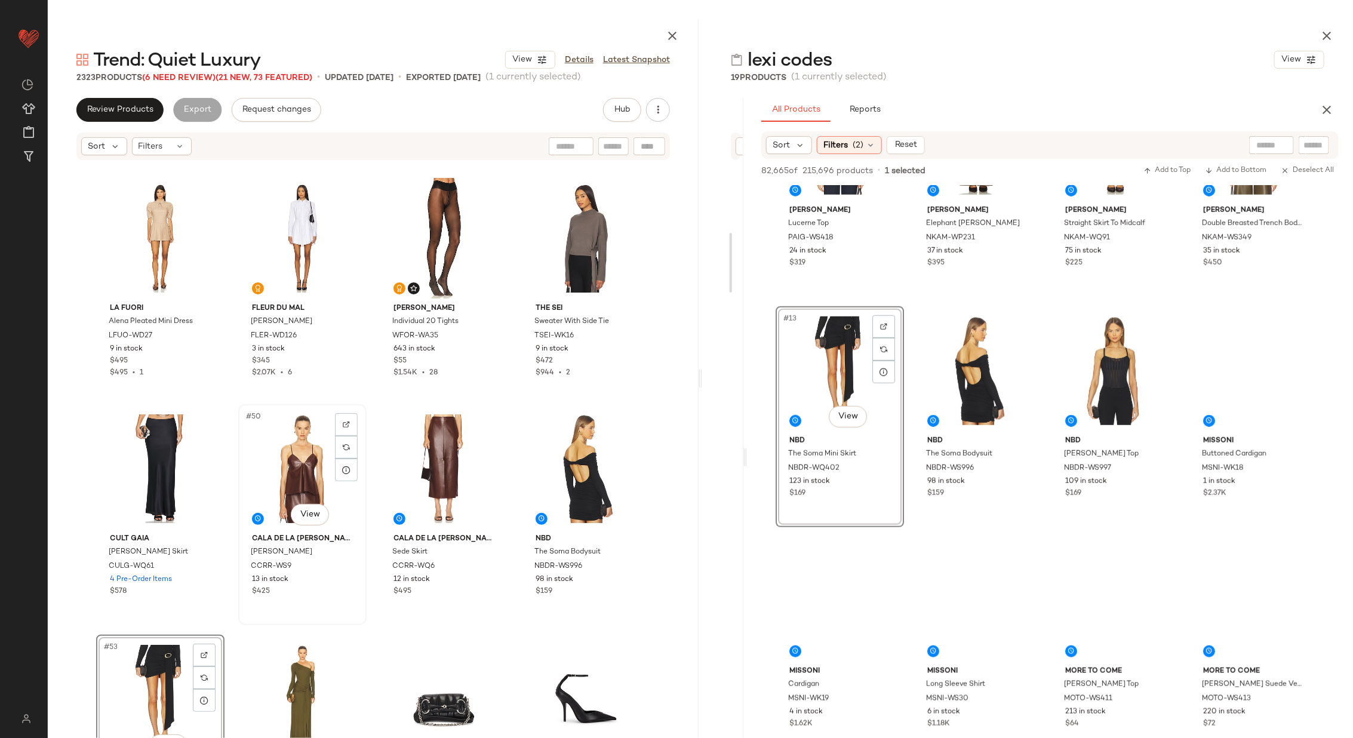
click at [300, 471] on div "#50 View" at bounding box center [302, 469] width 120 height 121
click at [425, 457] on div "#51 View" at bounding box center [444, 469] width 120 height 121
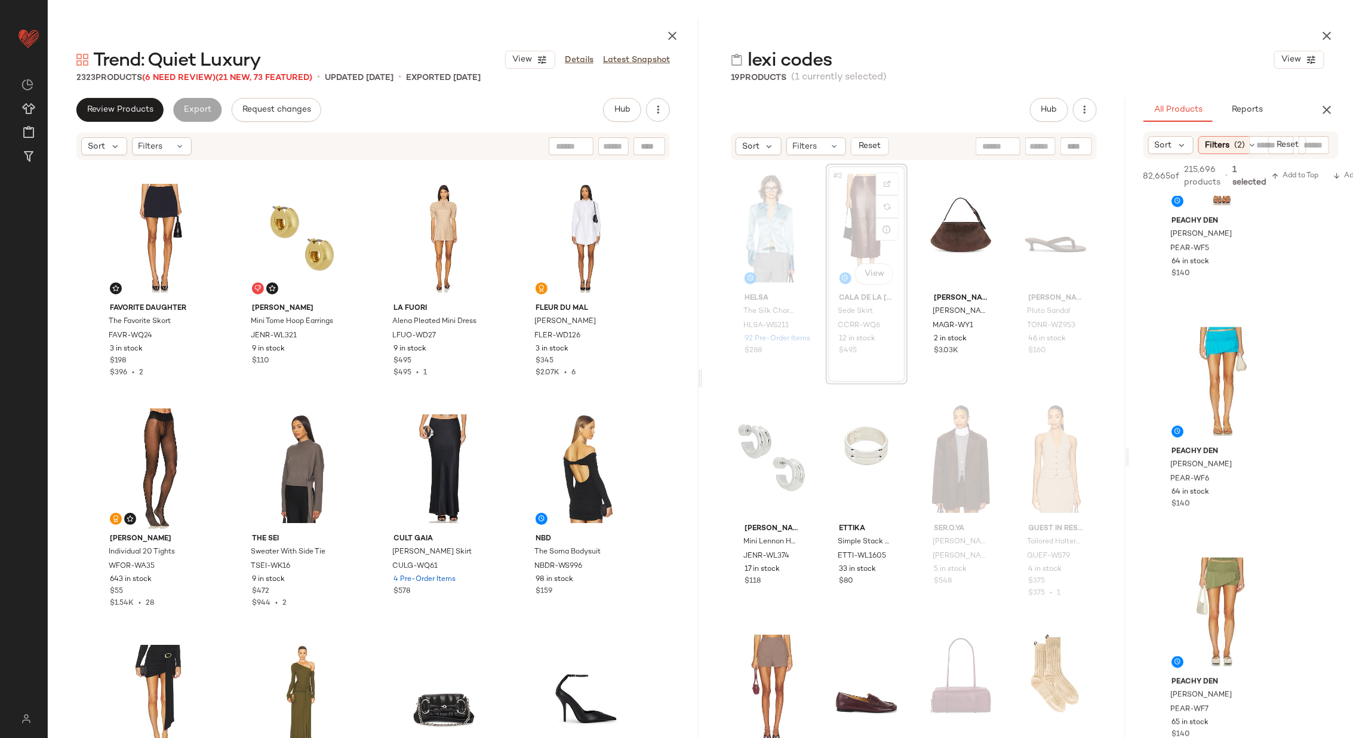
scroll to position [1493, 0]
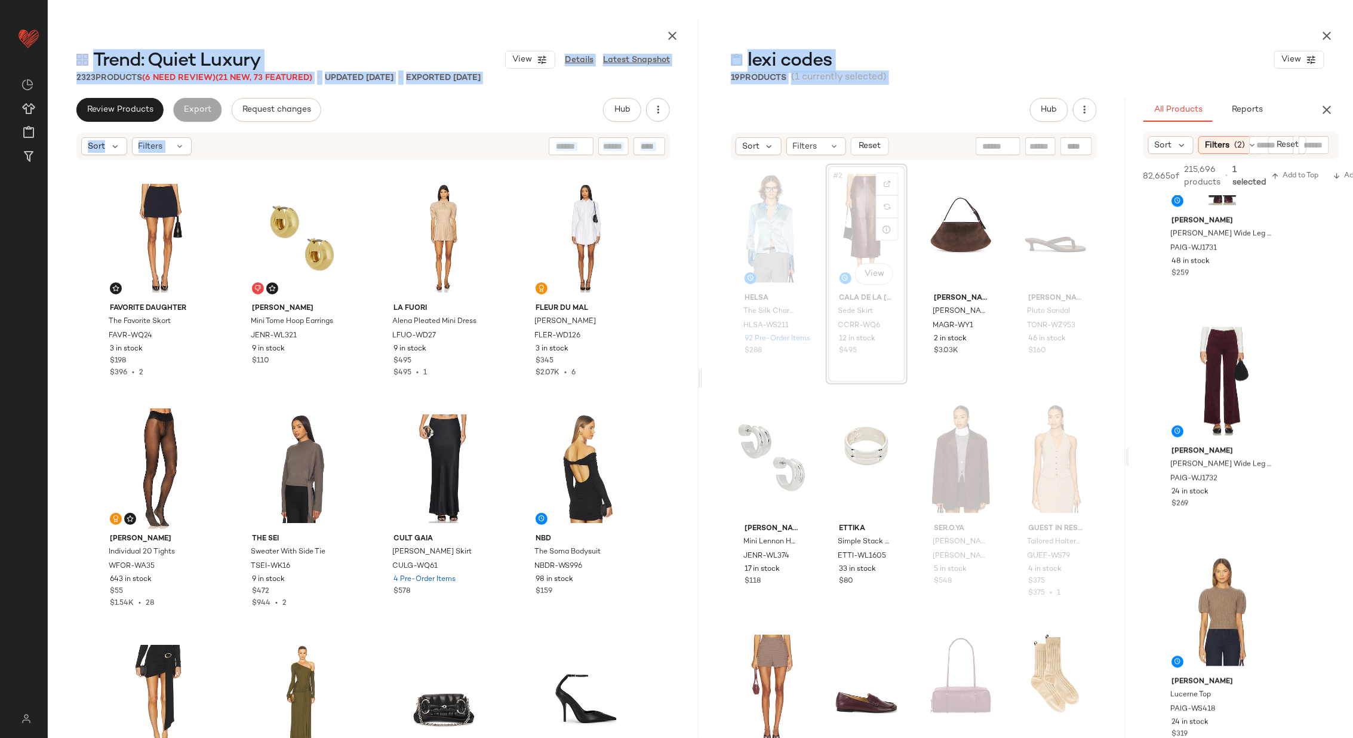
drag, startPoint x: 744, startPoint y: 455, endPoint x: 1351, endPoint y: 478, distance: 607.9
click at [1353, 478] on div "lexi codes View 19 Products (1 currently selected) Hub Sort Filters Reset Helsa…" at bounding box center [1027, 378] width 651 height 719
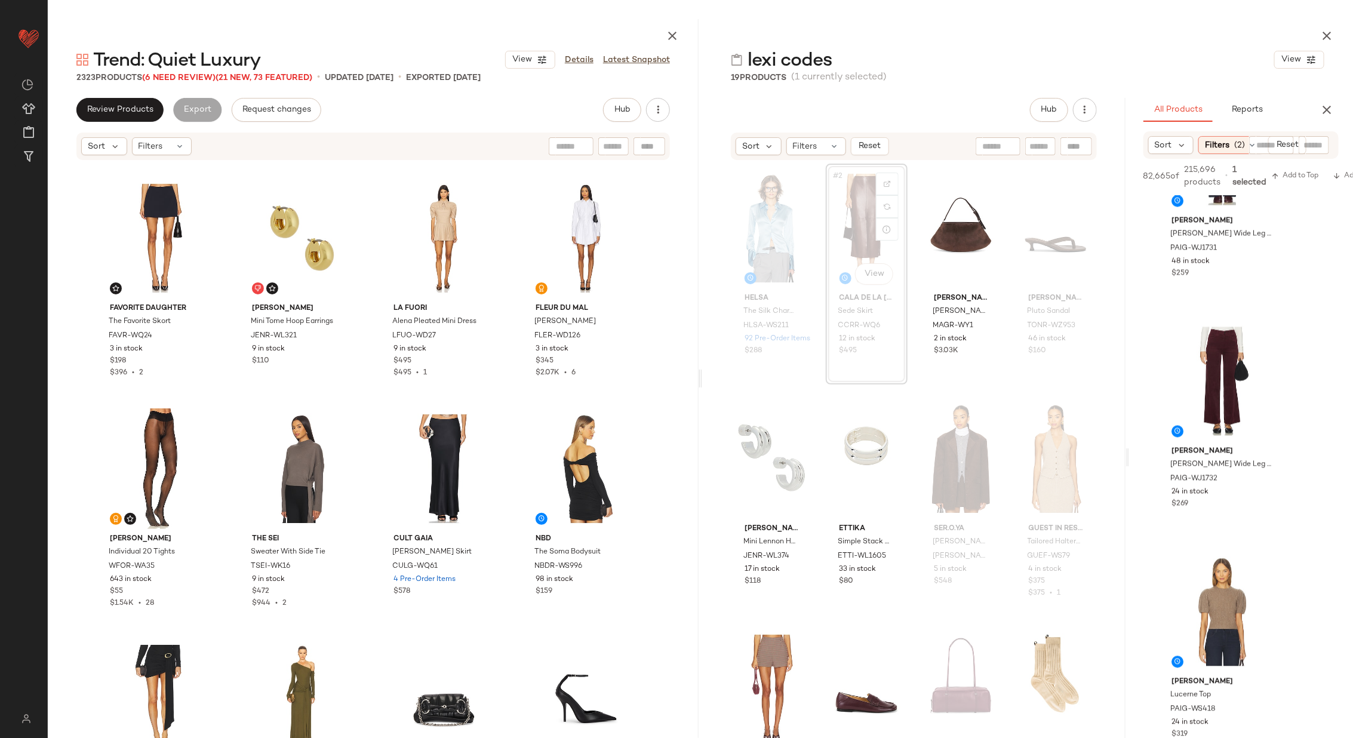
click at [911, 382] on div "Helsa The Silk Charmeuse Shirt HLSA-WS211 92 Pre-Order Items $288 #2 View Cala …" at bounding box center [914, 464] width 366 height 600
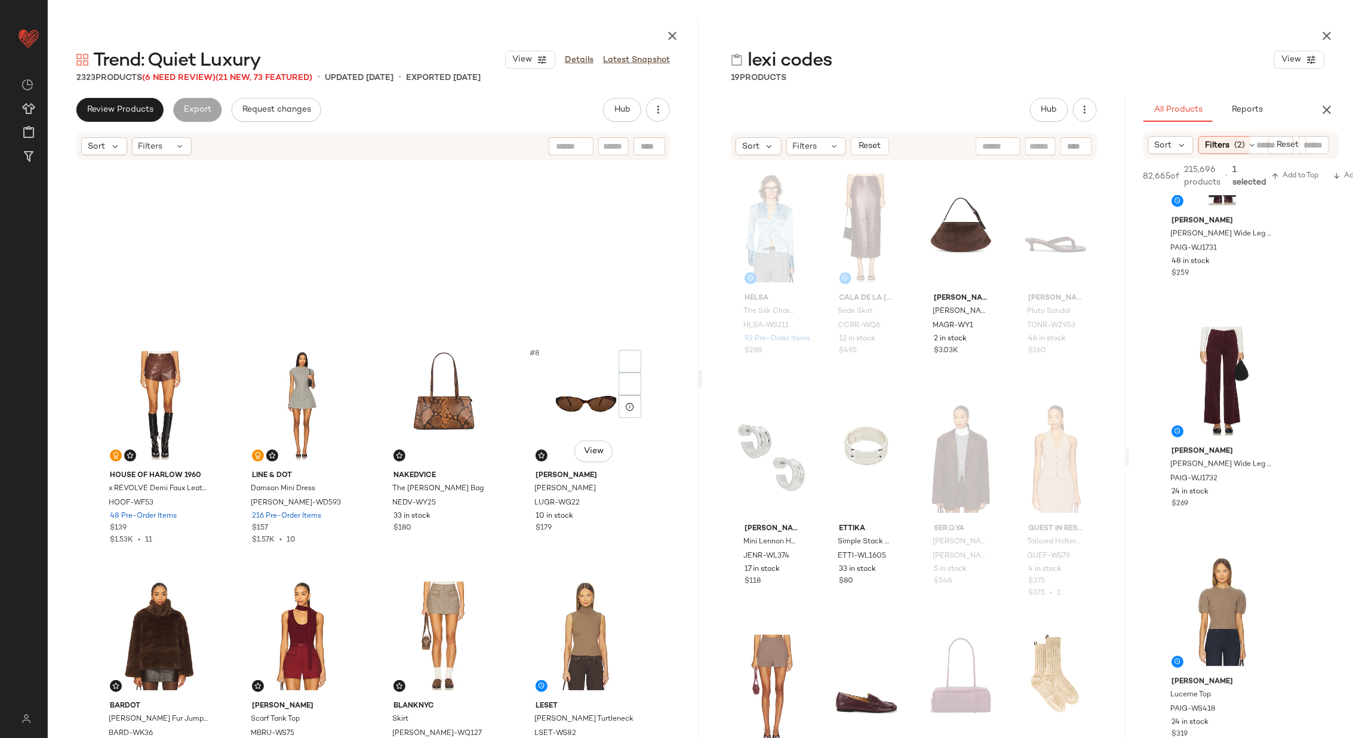
scroll to position [0, 0]
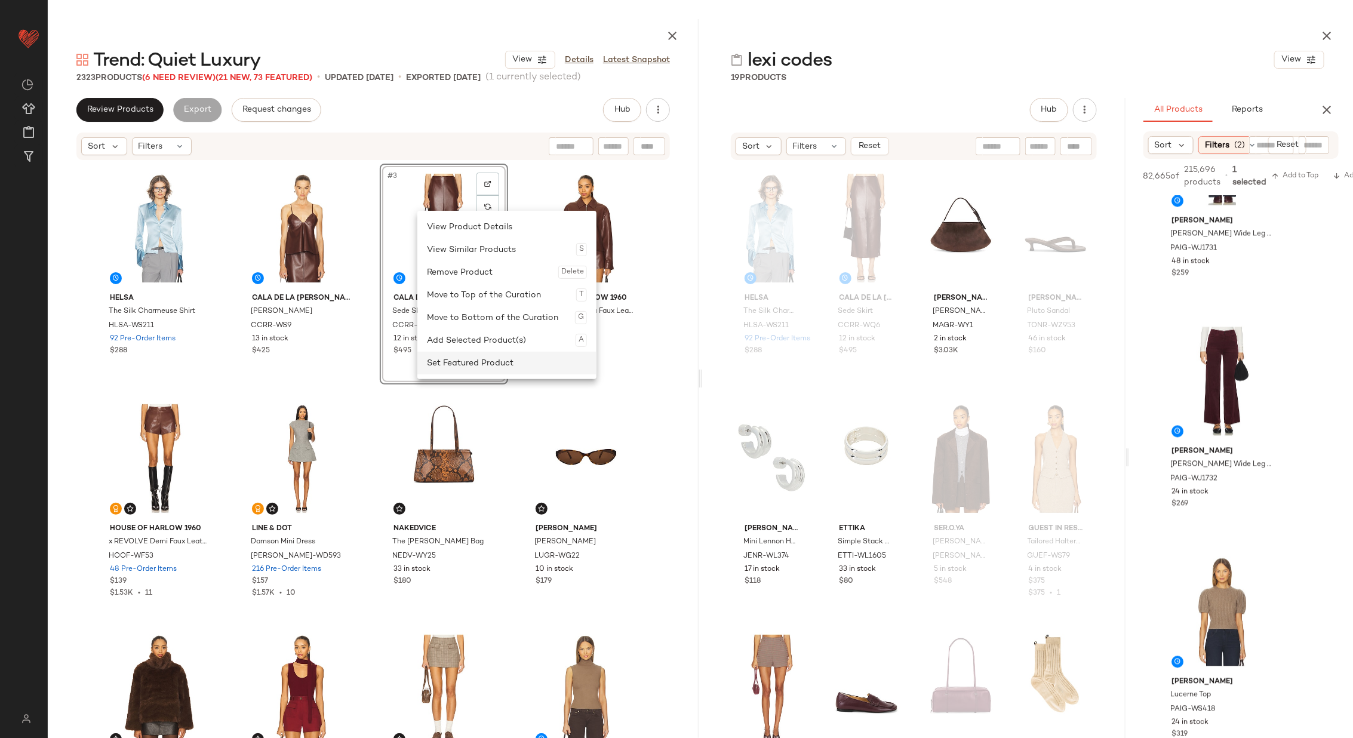
click at [498, 361] on div "Set Featured Product" at bounding box center [507, 363] width 160 height 23
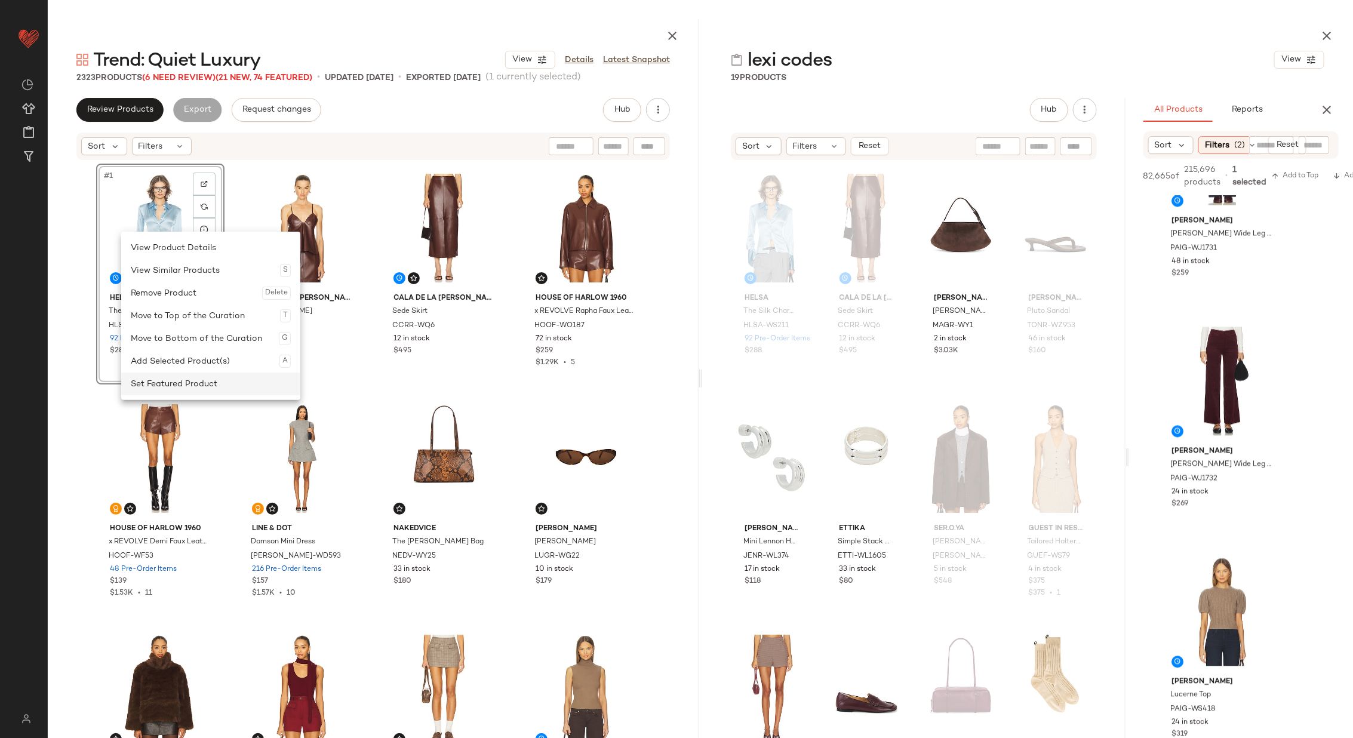
click at [234, 381] on div "Set Featured Product" at bounding box center [211, 384] width 160 height 23
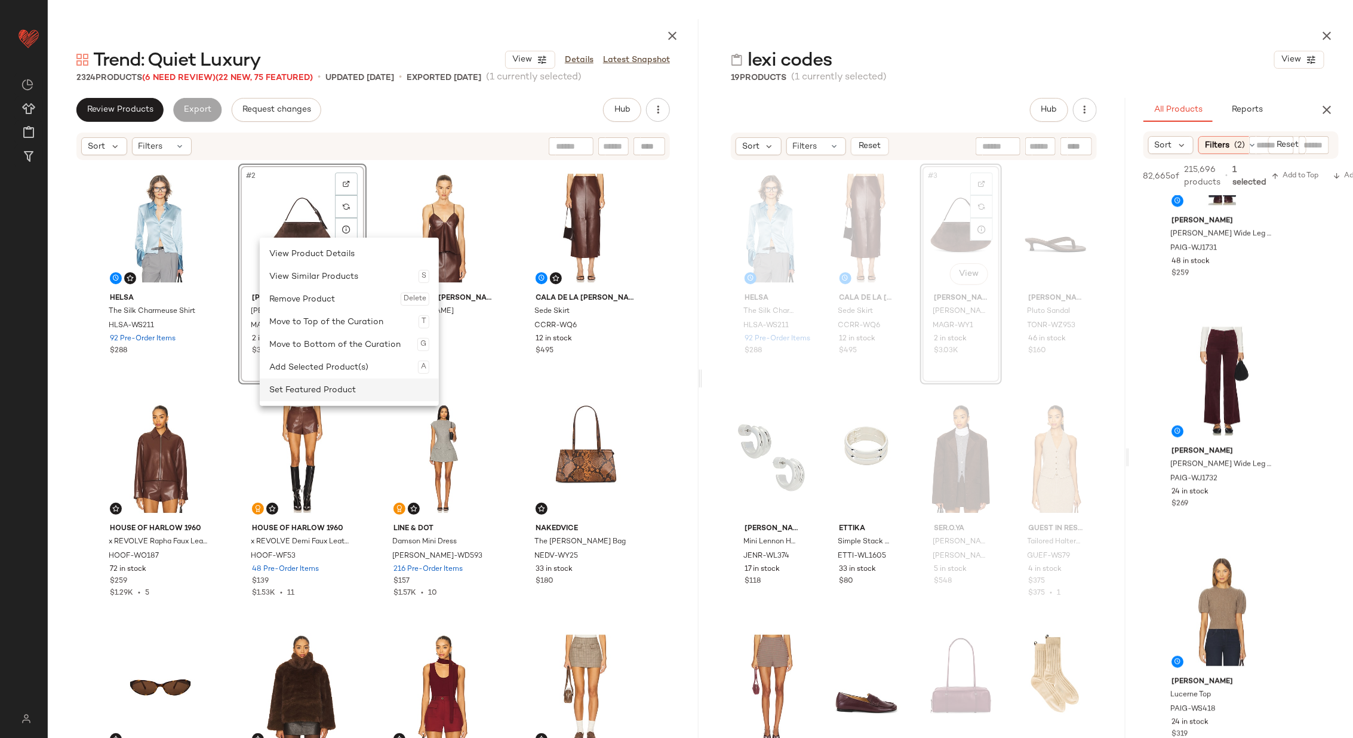
click at [348, 390] on div "Set Featured Product" at bounding box center [349, 390] width 160 height 23
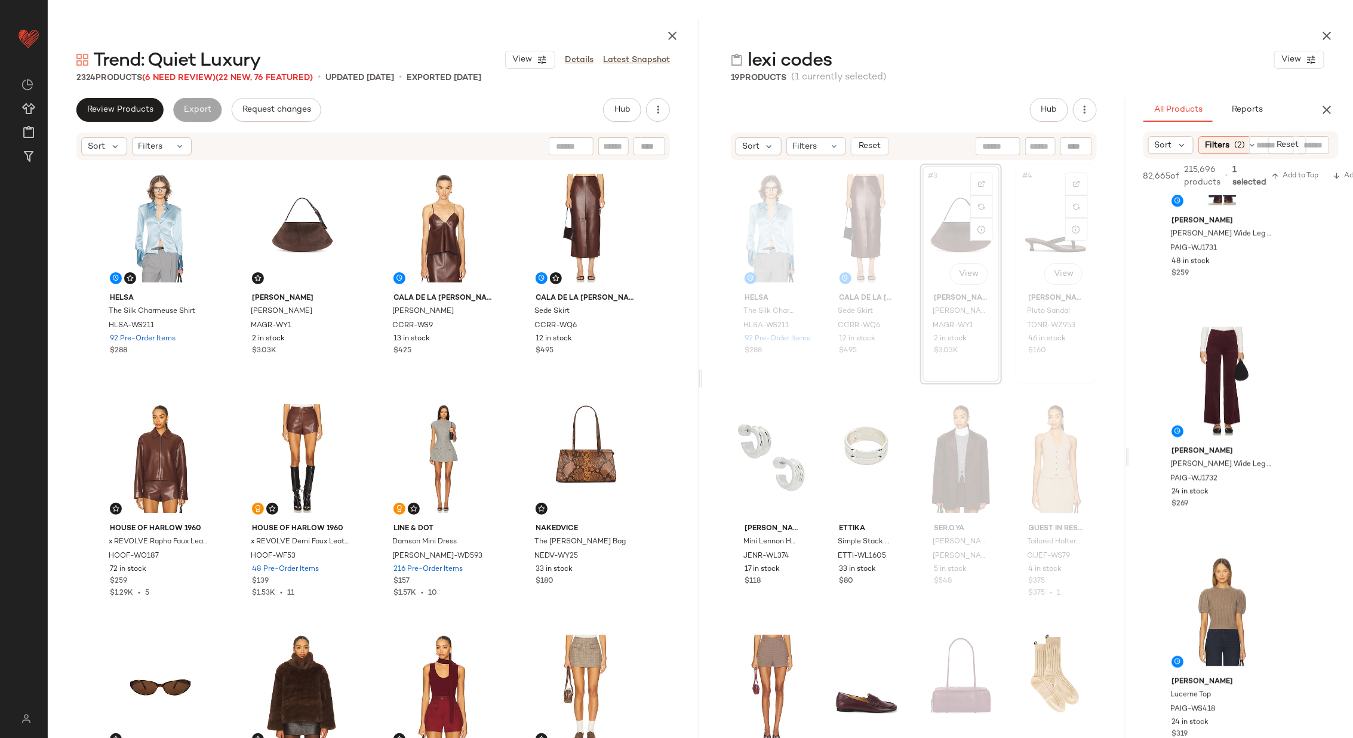
click at [1051, 219] on div "#4 View" at bounding box center [1055, 228] width 73 height 121
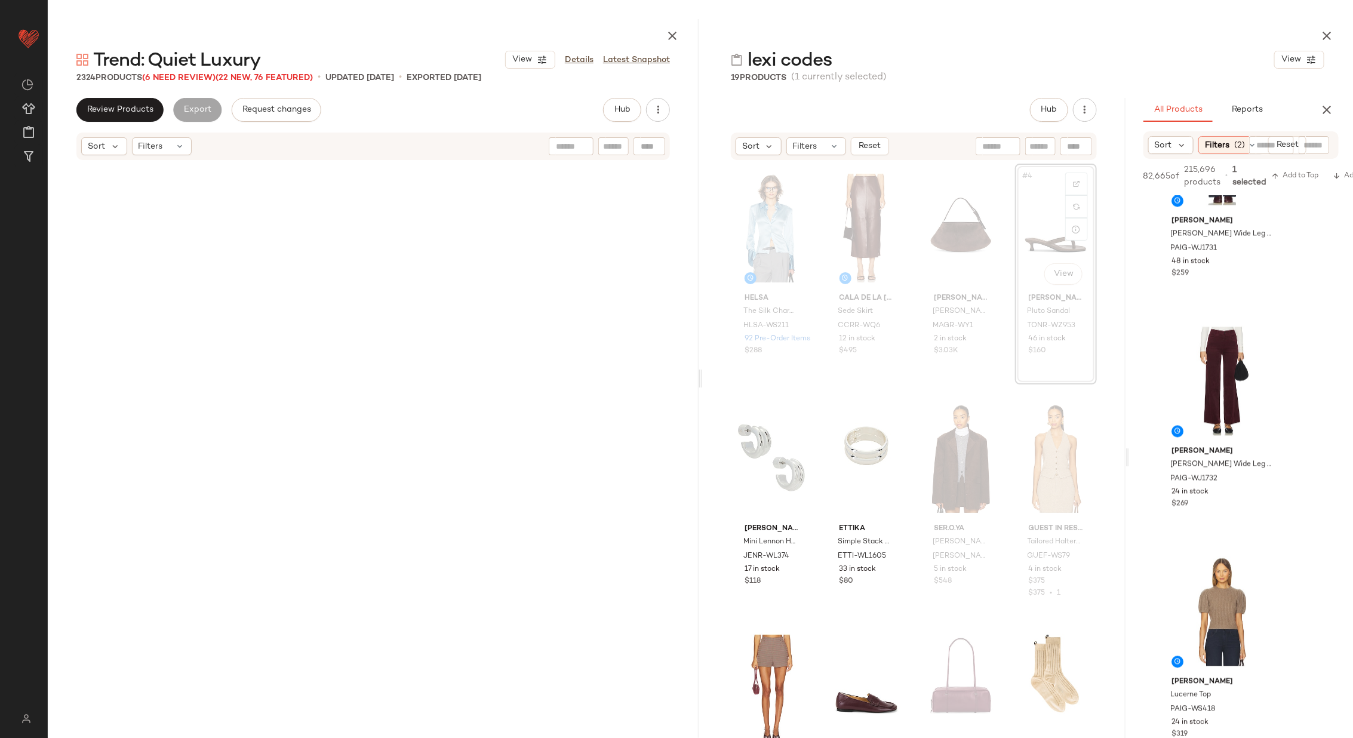
scroll to position [130483, 0]
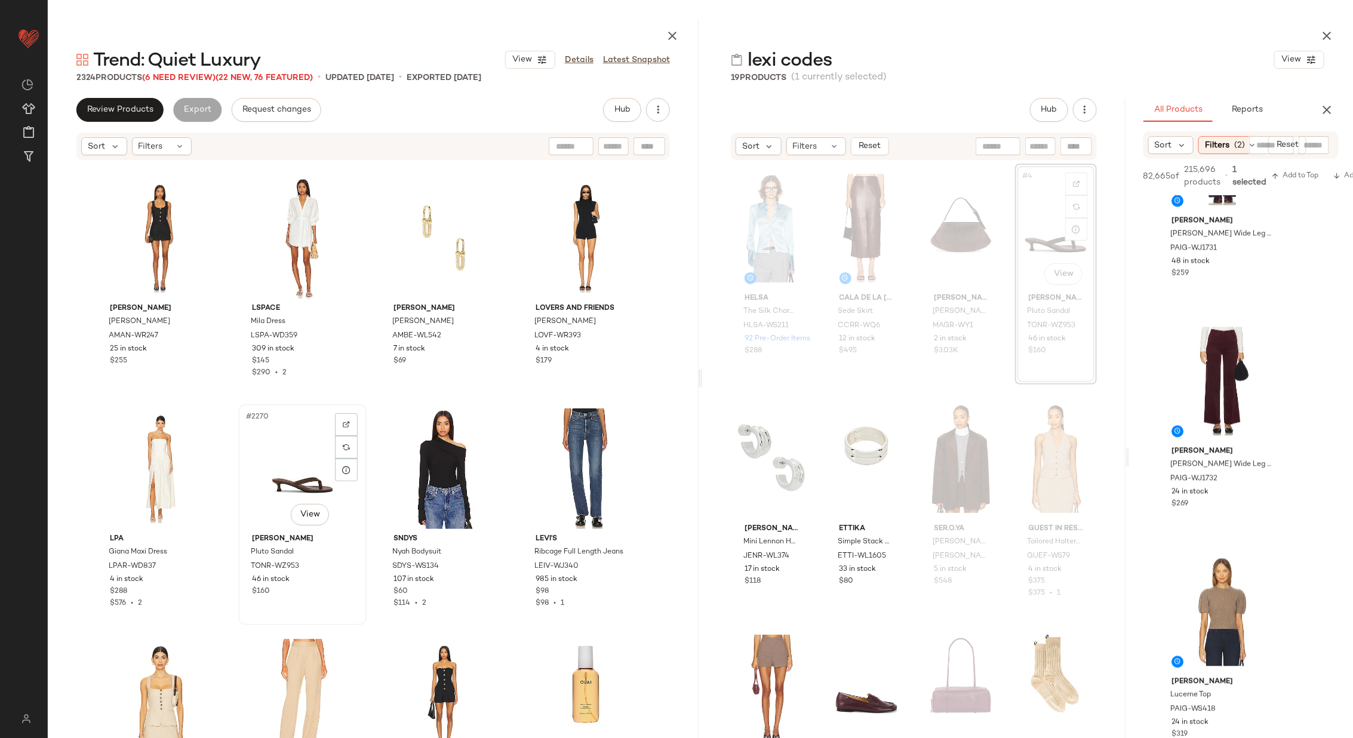
click at [250, 468] on div "#2270 View" at bounding box center [302, 469] width 120 height 121
click at [281, 472] on div "#2270 View" at bounding box center [302, 469] width 120 height 121
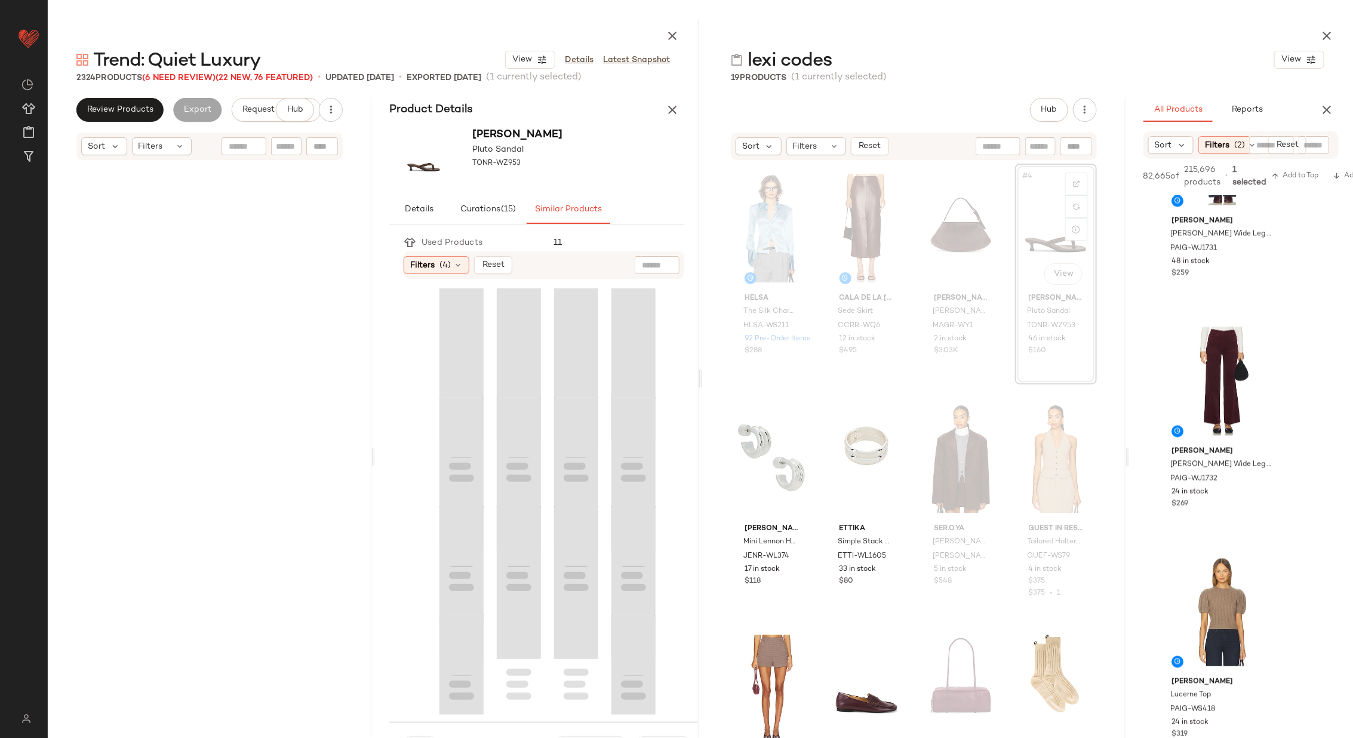
scroll to position [39212, 0]
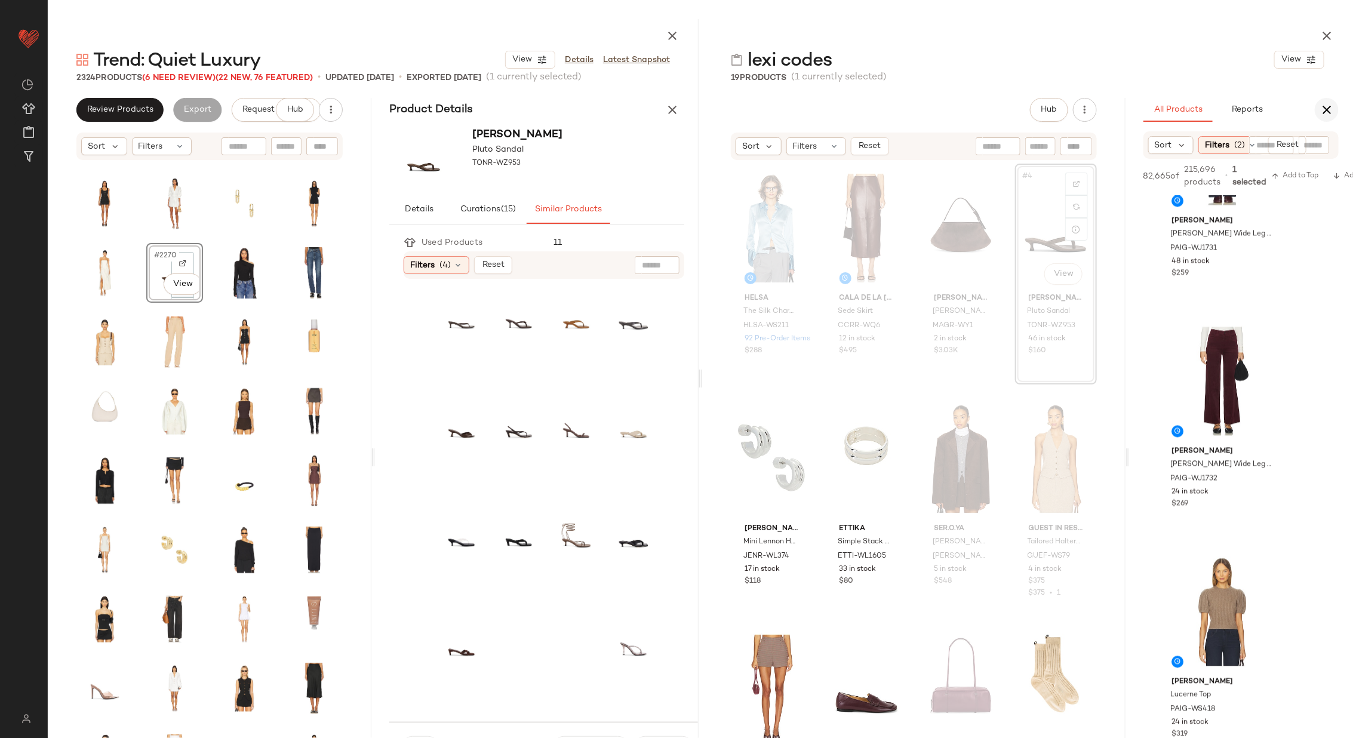
click at [1331, 105] on icon "button" at bounding box center [1327, 110] width 14 height 14
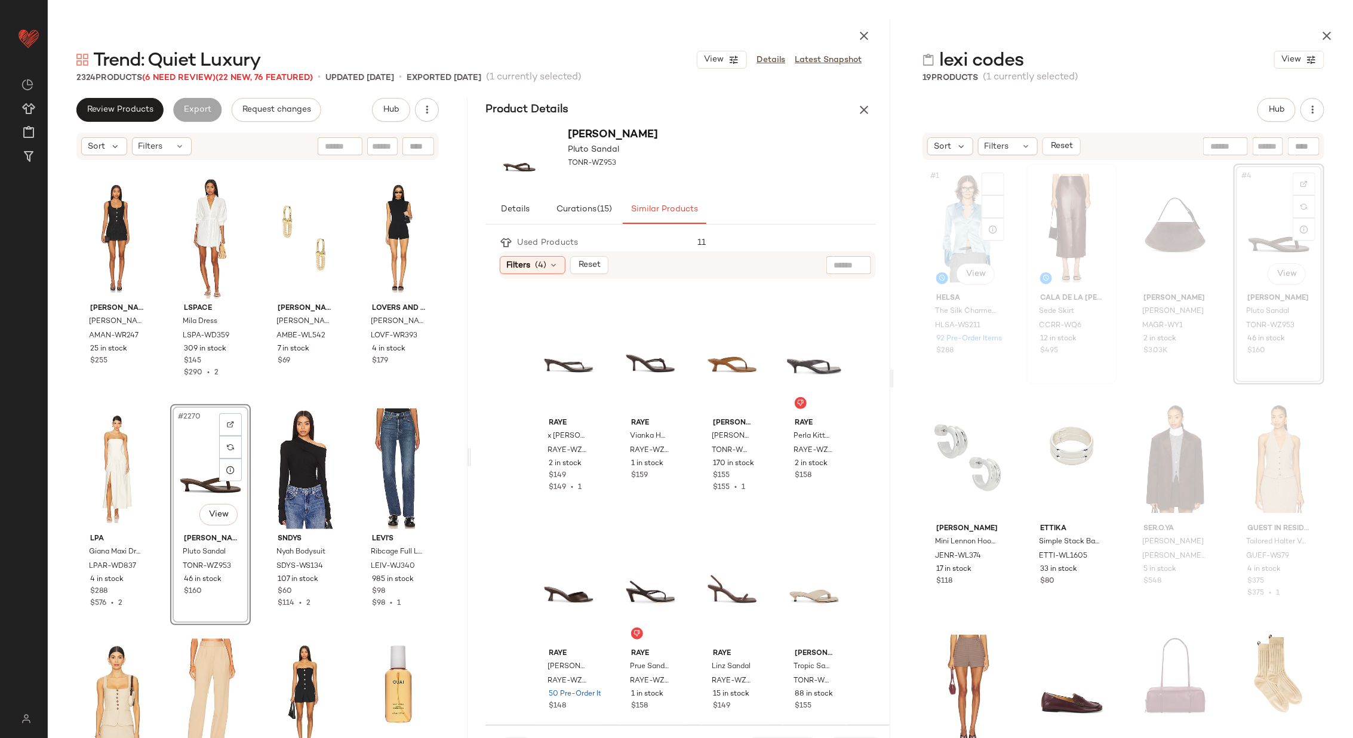
scroll to position [41435, 0]
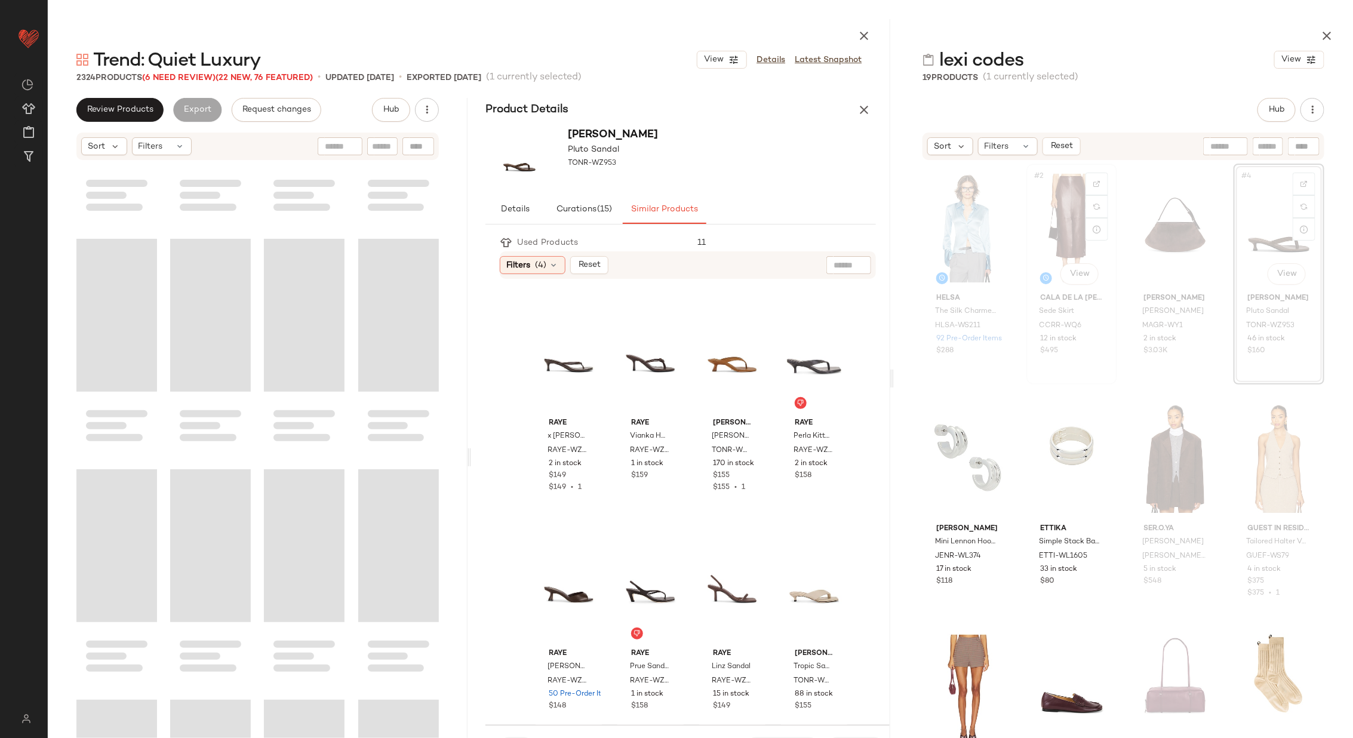
drag, startPoint x: 699, startPoint y: 376, endPoint x: 1061, endPoint y: 377, distance: 361.3
click at [1061, 377] on div "Trend: Quiet Luxury View Details Latest Snapshot 2324 Products (6 Need Review) …" at bounding box center [701, 378] width 1306 height 719
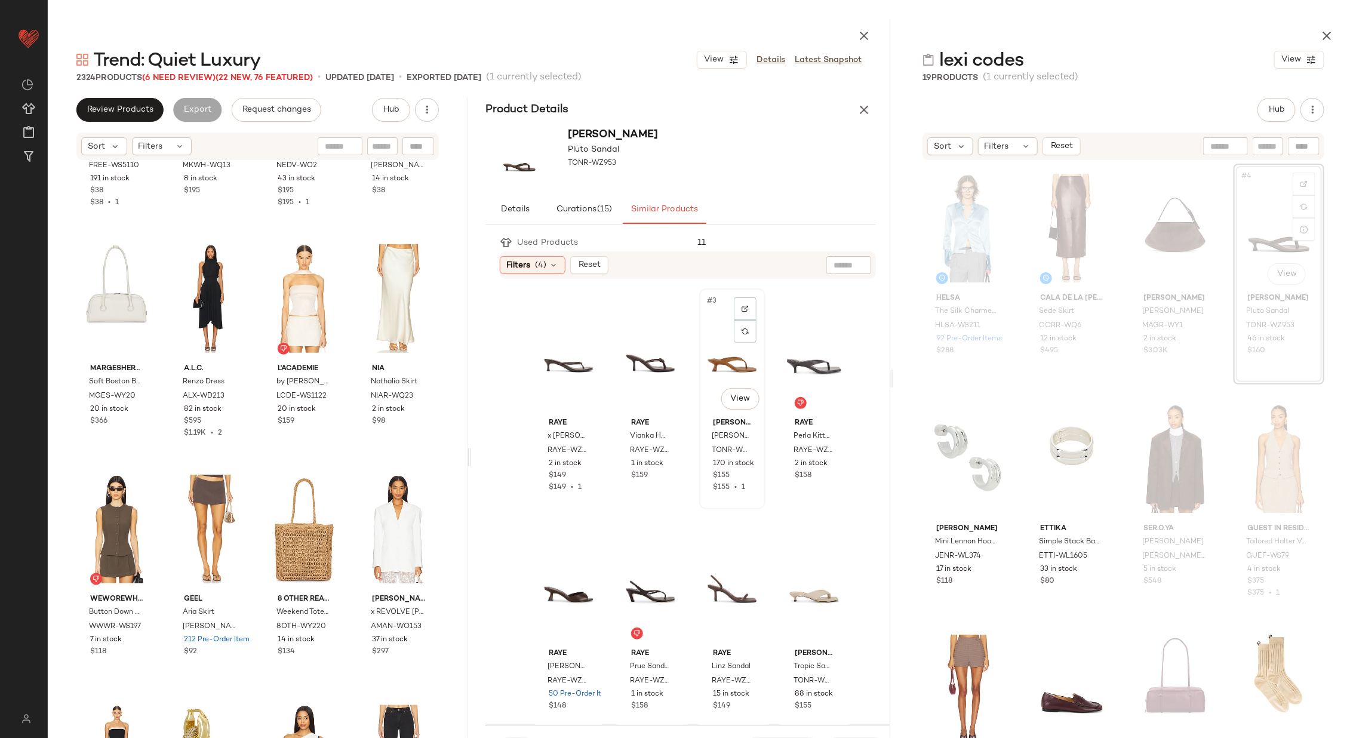
click at [720, 361] on div "#3 View" at bounding box center [733, 353] width 58 height 121
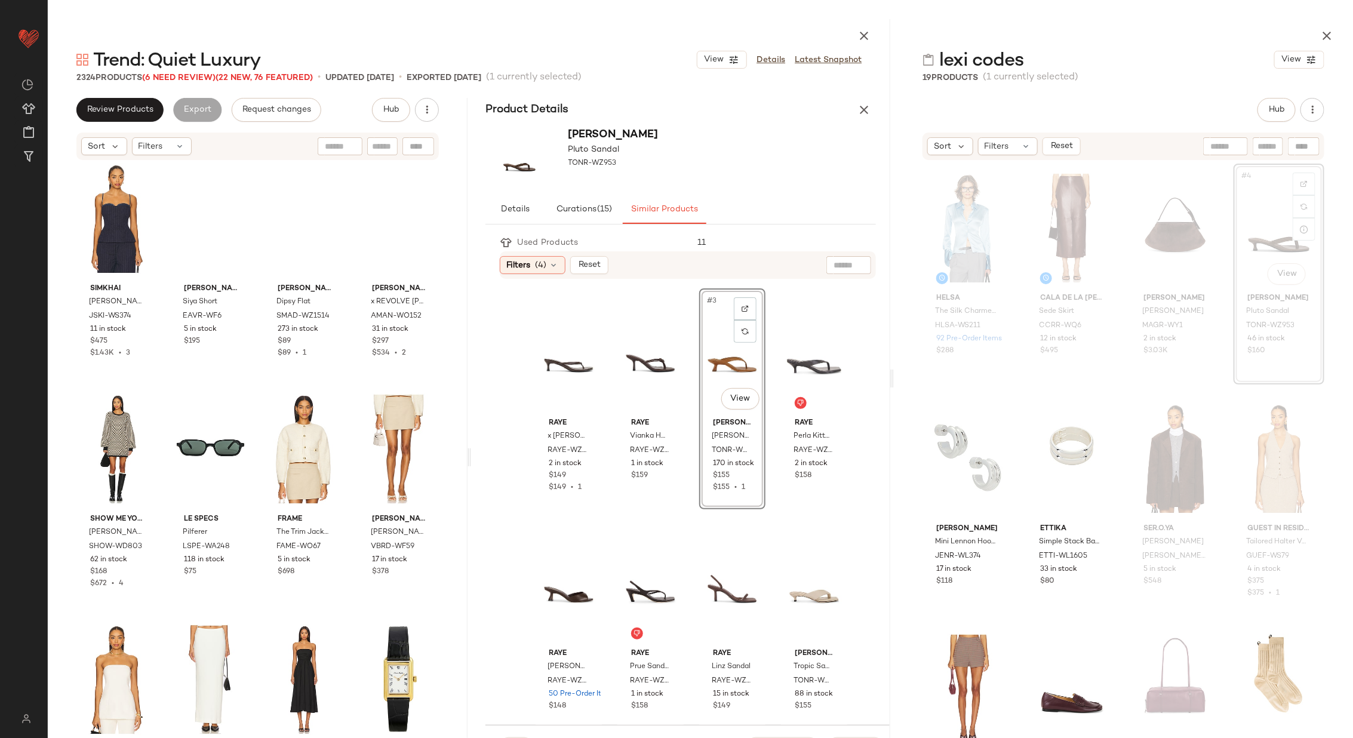
scroll to position [39867, 0]
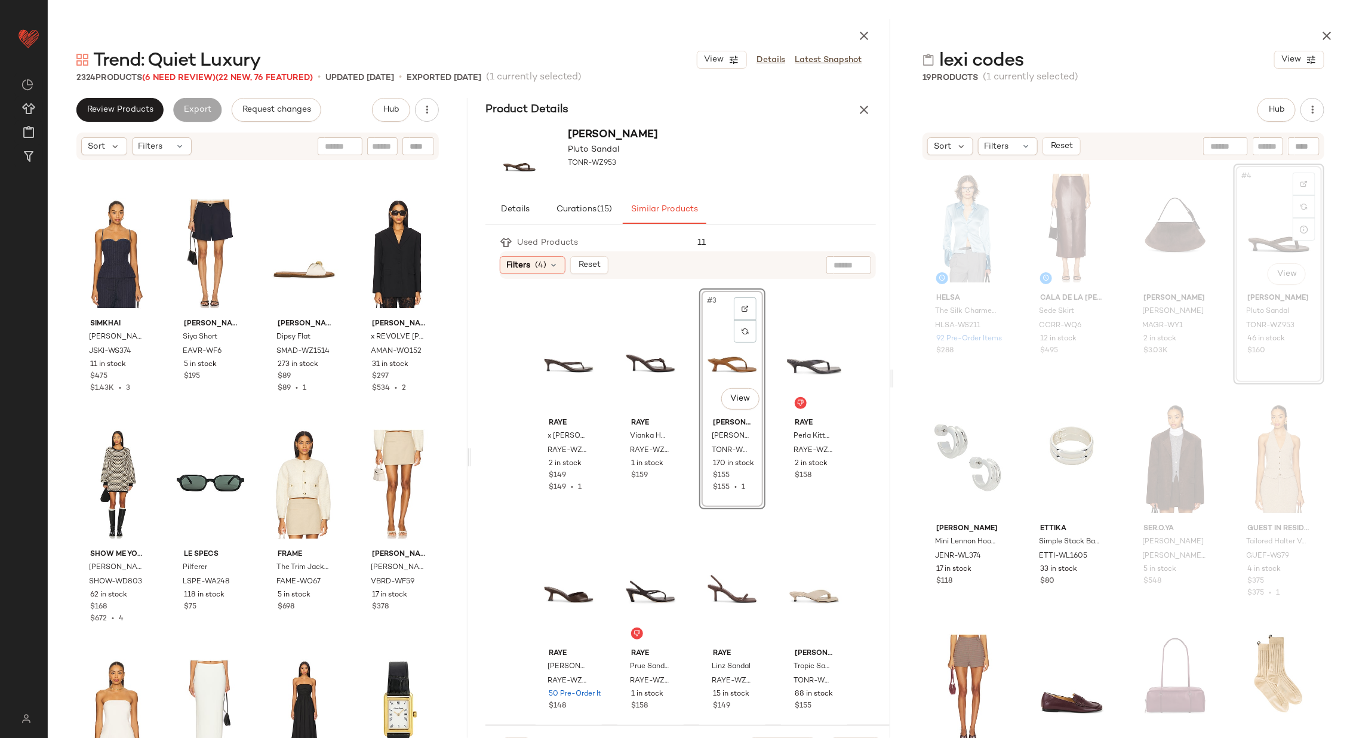
click at [1255, 214] on div "#4 View" at bounding box center [1279, 228] width 82 height 121
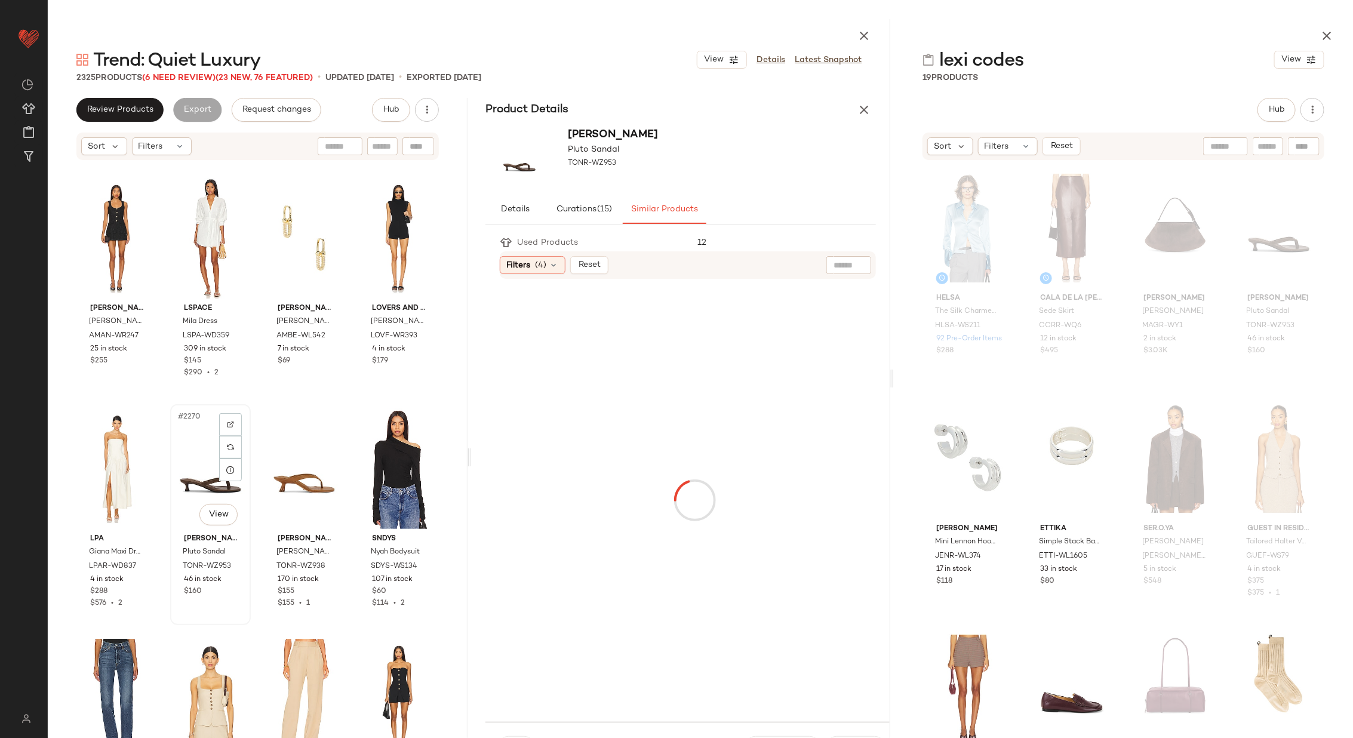
click at [198, 476] on div "#2270 View" at bounding box center [210, 469] width 72 height 121
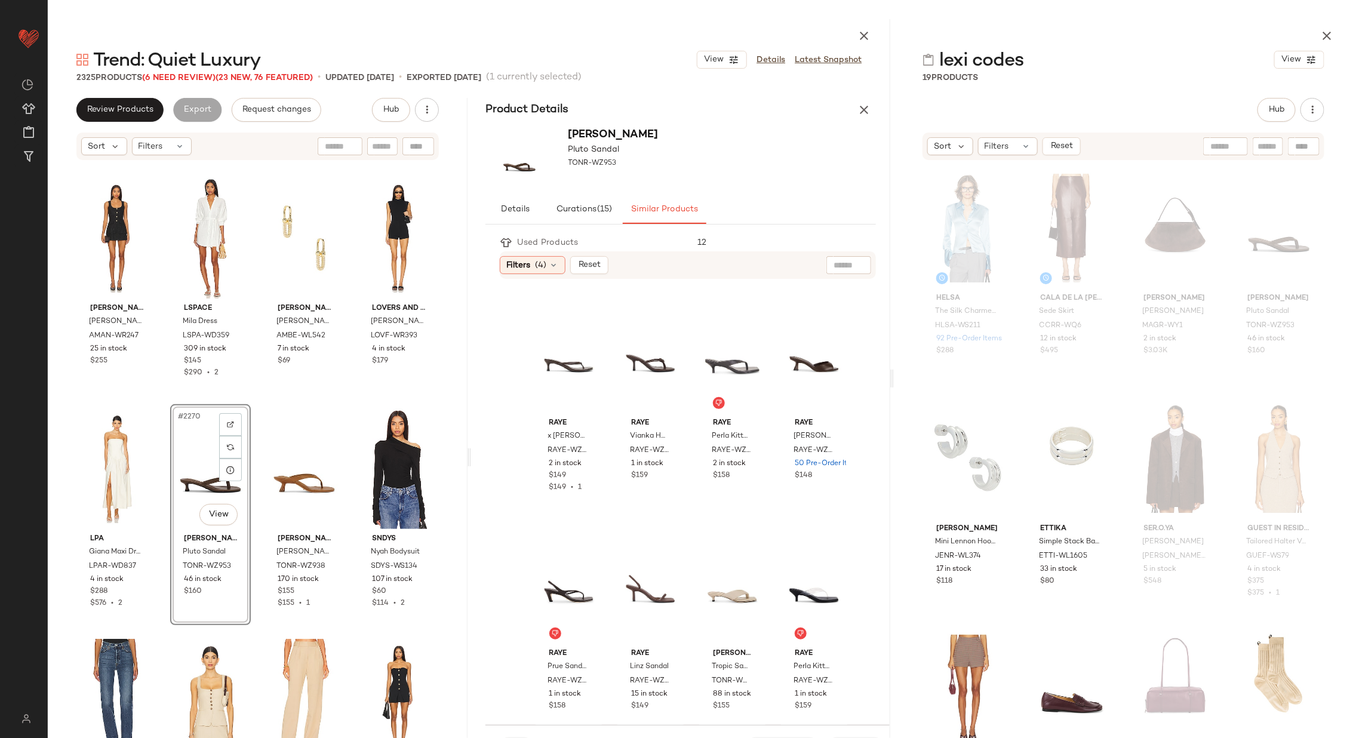
click at [251, 486] on div "Amanda Uprichard Kya Romper AMAN-WR247 25 in stock $255 LSPACE Mila Dress LSPA-…" at bounding box center [258, 462] width 420 height 602
click at [189, 472] on div "#2270 View" at bounding box center [210, 469] width 72 height 121
click at [852, 100] on div "Product Details" at bounding box center [681, 110] width 420 height 24
click at [864, 106] on icon "button" at bounding box center [864, 110] width 14 height 14
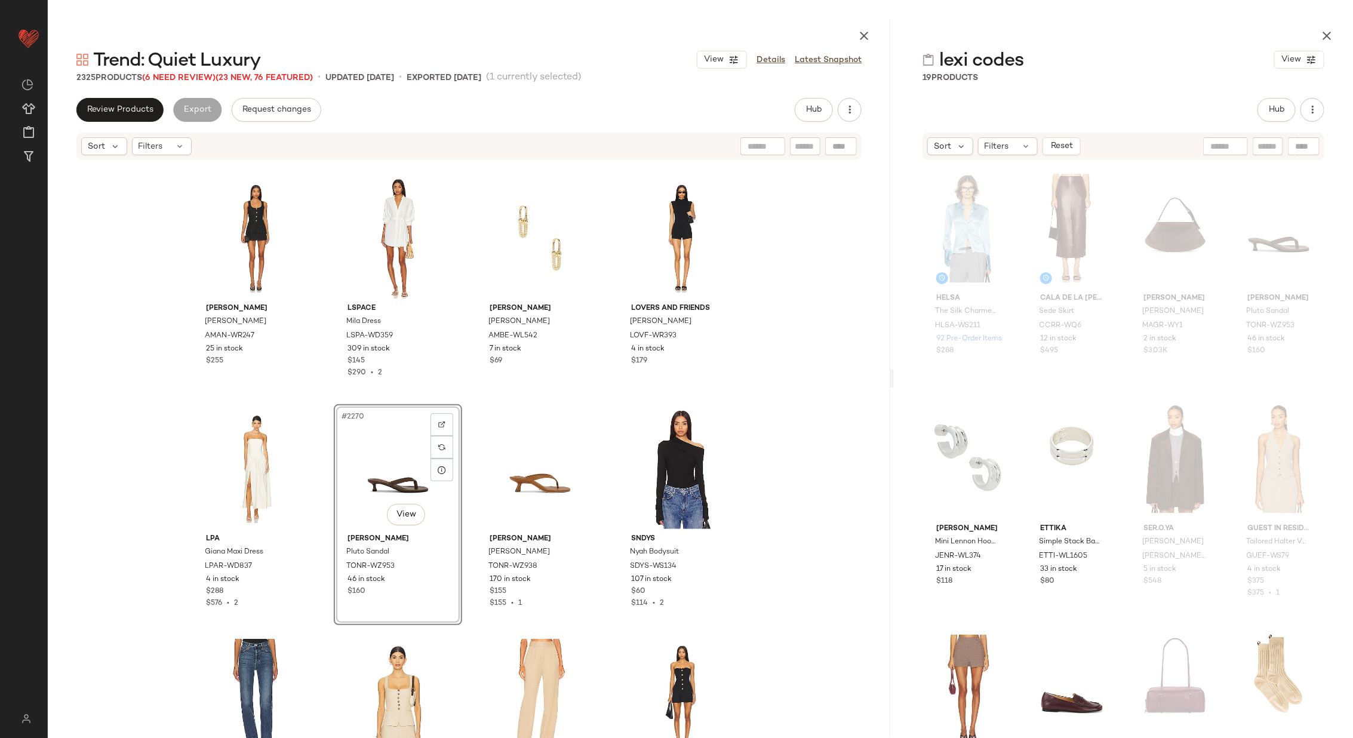
click at [459, 498] on div "Amanda Uprichard Kya Romper AMAN-WR247 25 in stock $255 LSPACE Mila Dress LSPA-…" at bounding box center [469, 462] width 843 height 602
click at [385, 471] on div "#2270 View" at bounding box center [398, 469] width 120 height 121
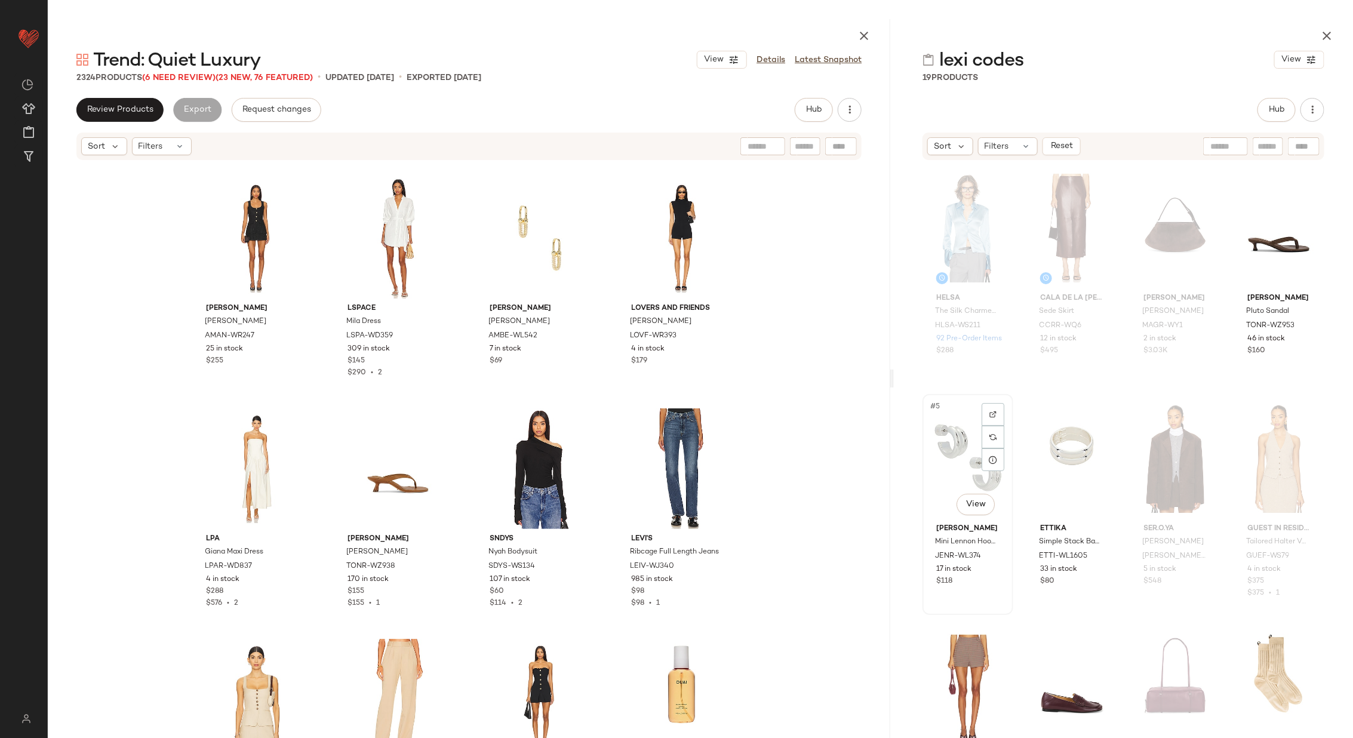
click at [966, 463] on div "#5 View" at bounding box center [968, 458] width 82 height 121
click at [1066, 464] on div "#6 View" at bounding box center [1072, 458] width 82 height 121
click at [1151, 463] on div at bounding box center [1175, 458] width 82 height 121
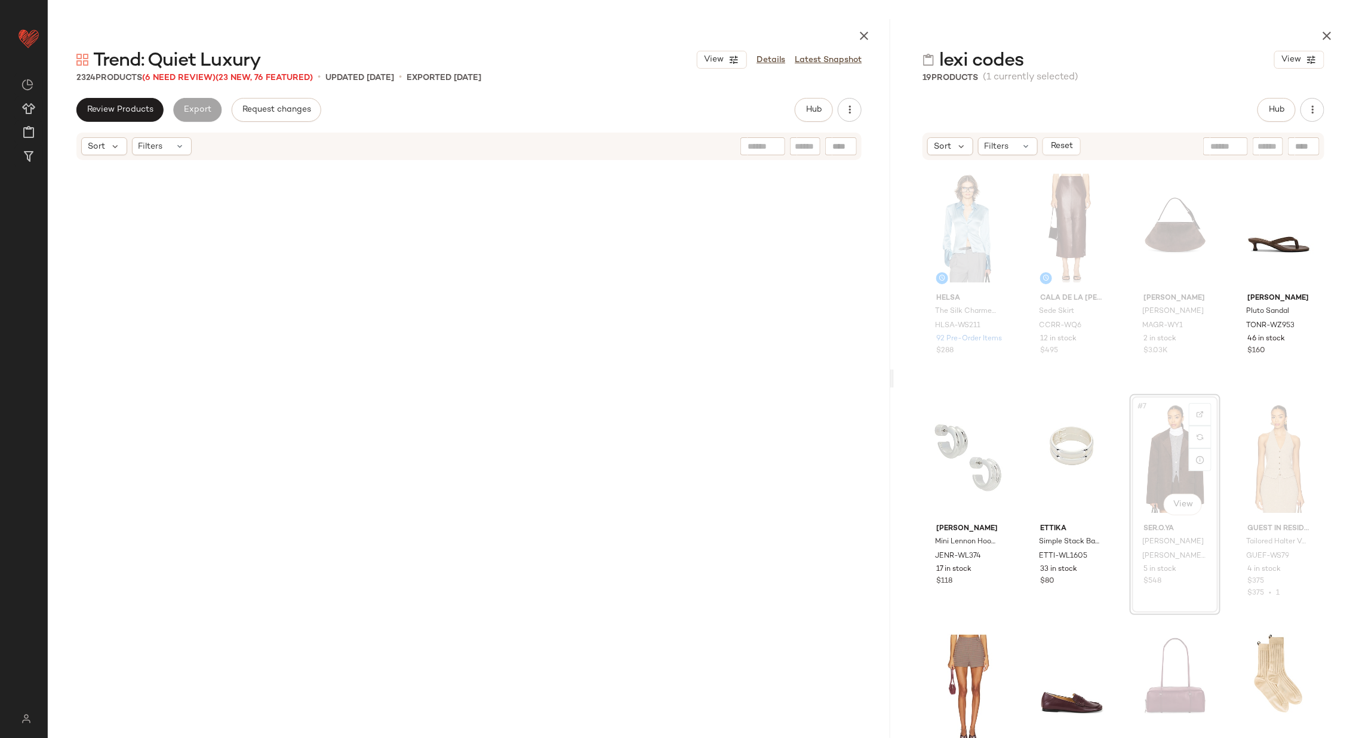
scroll to position [13141, 0]
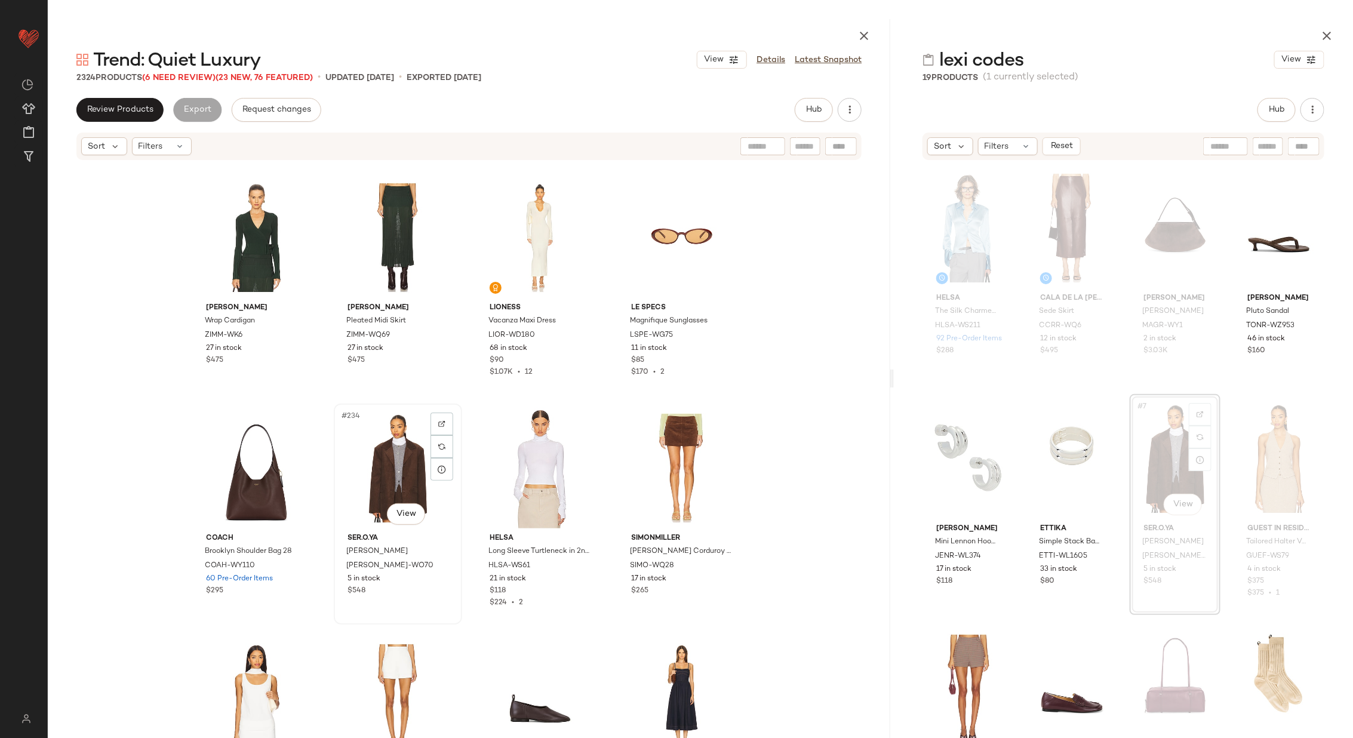
click at [383, 477] on div "#234 View" at bounding box center [398, 468] width 120 height 121
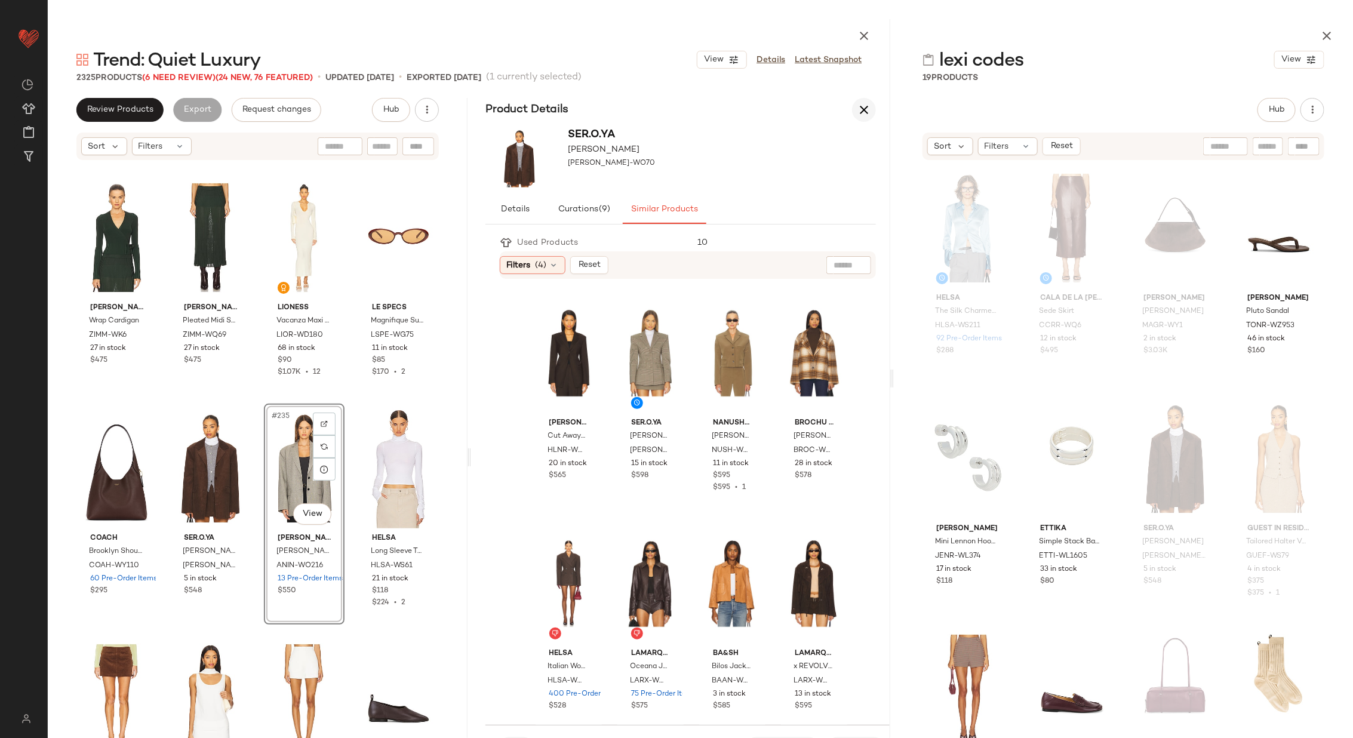
click at [868, 104] on icon "button" at bounding box center [864, 110] width 14 height 14
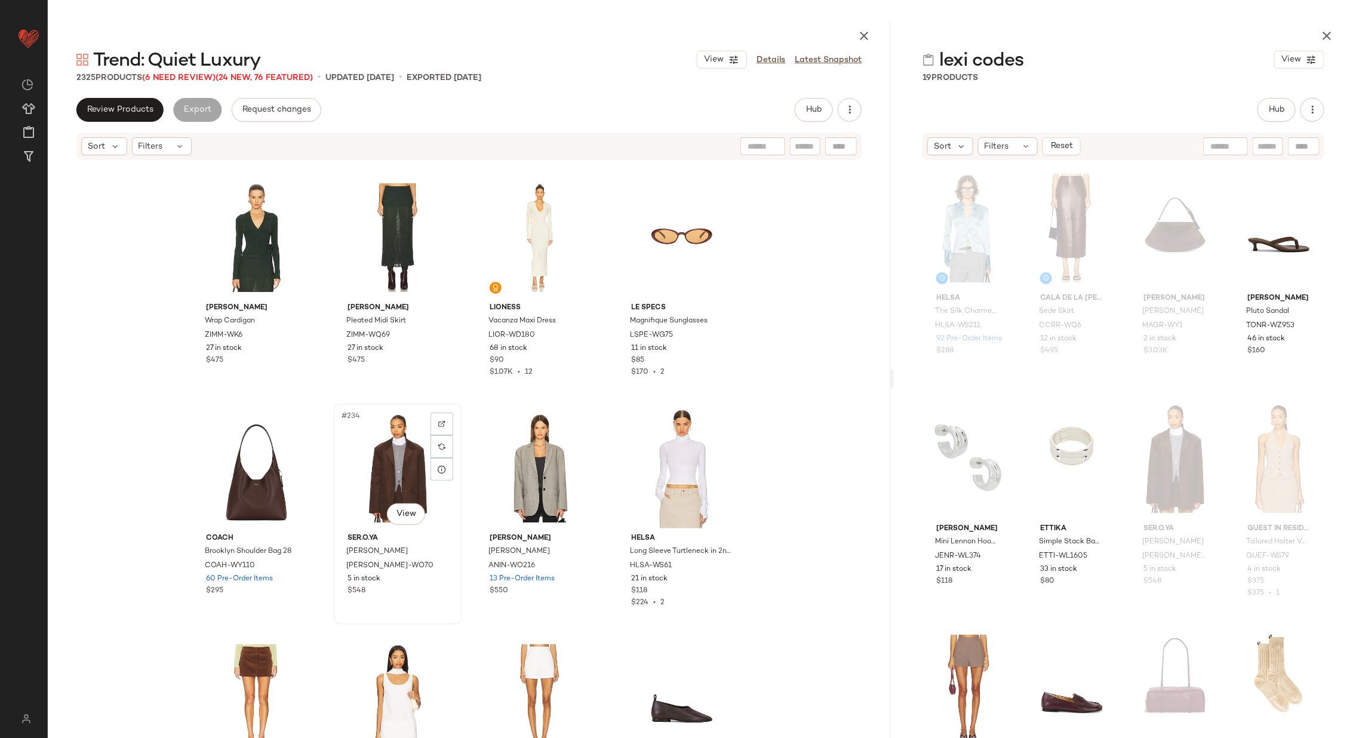
click at [383, 474] on div "#234 View" at bounding box center [398, 468] width 120 height 121
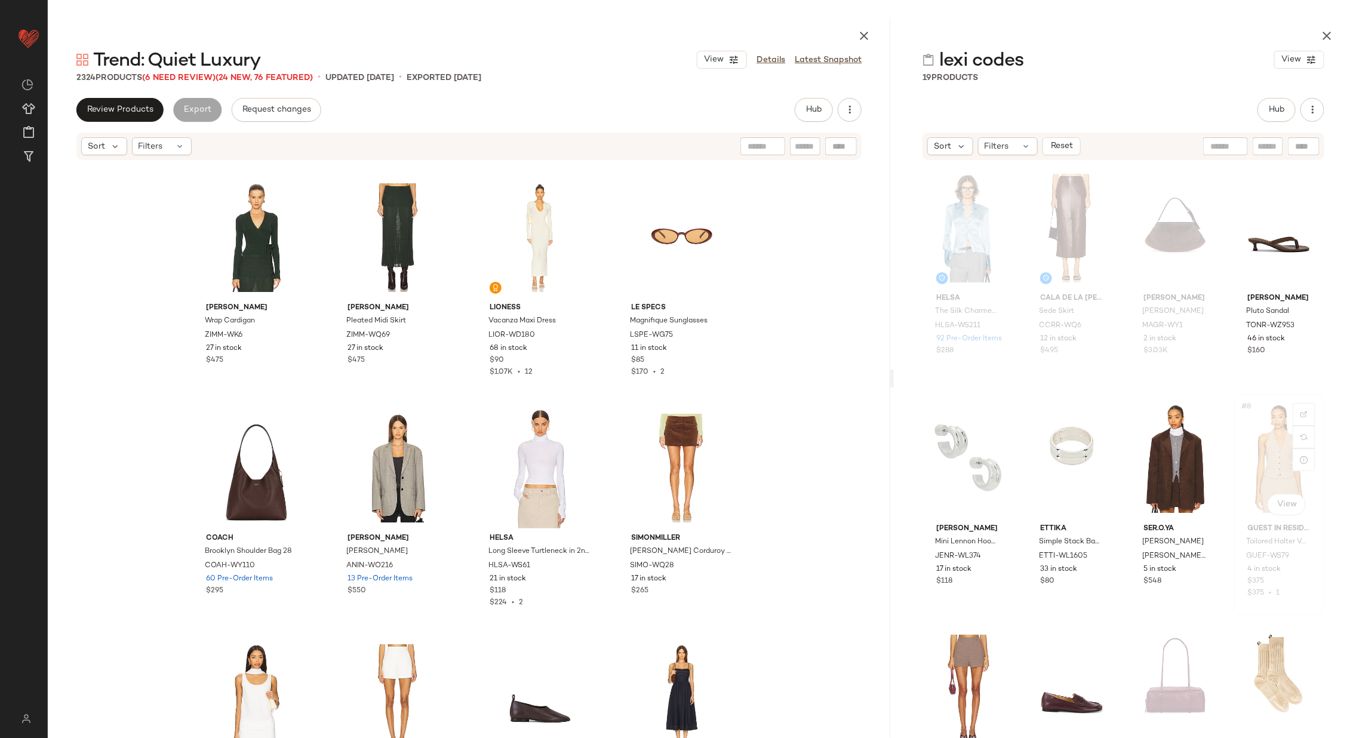
click at [1254, 472] on div "#8 View" at bounding box center [1279, 458] width 82 height 121
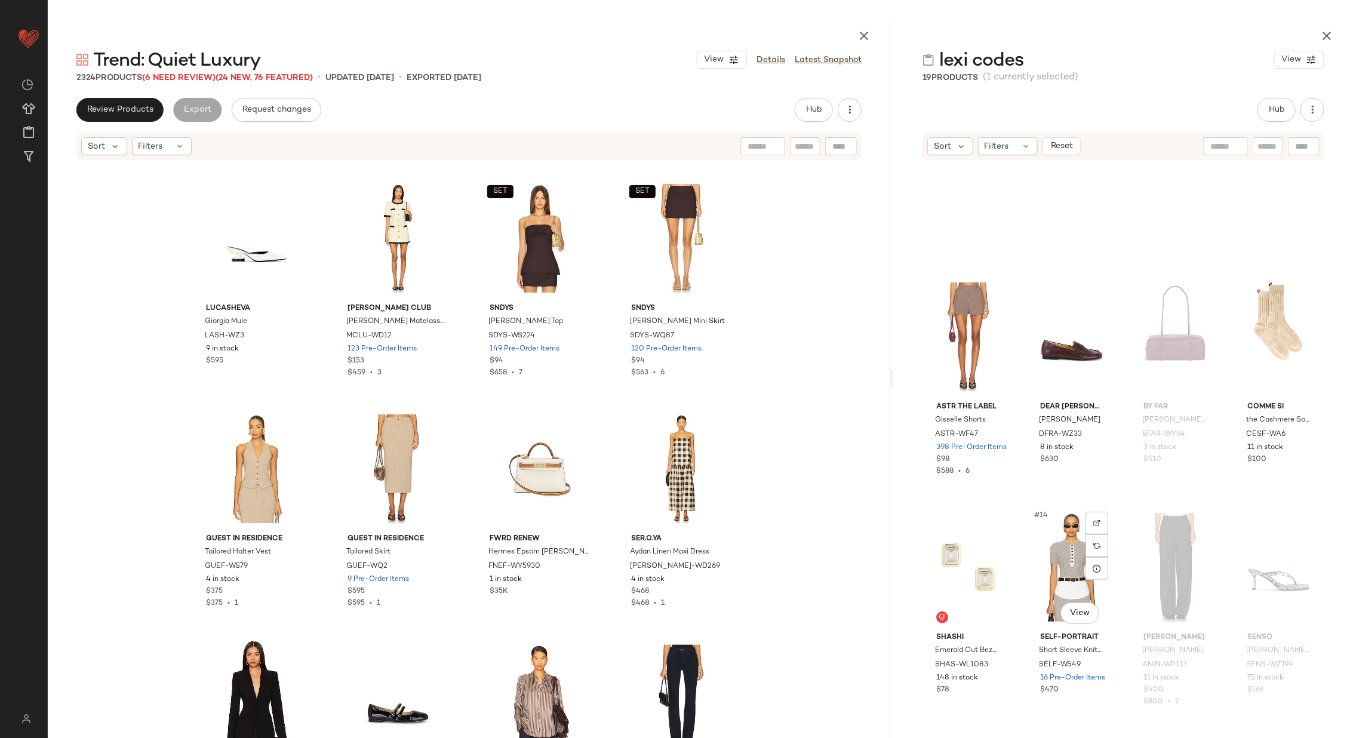
scroll to position [340, 0]
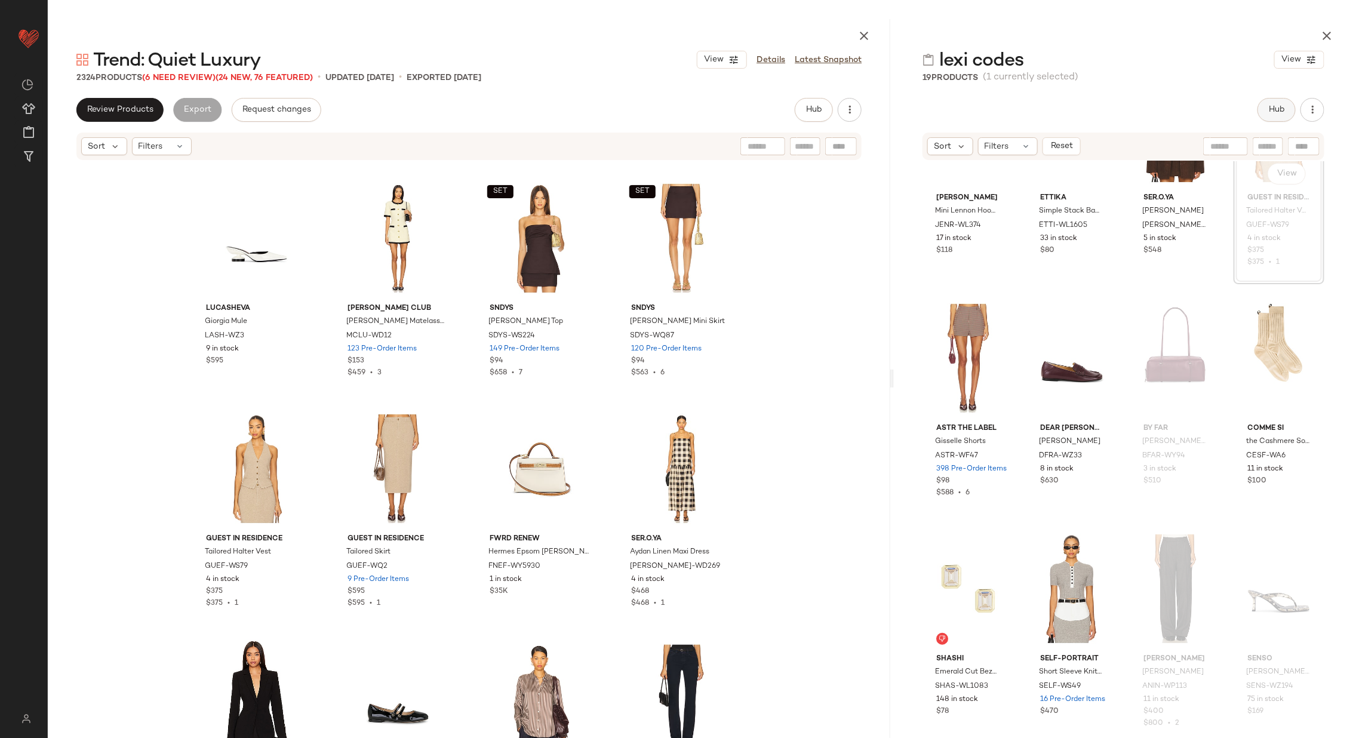
click at [1266, 116] on button "Hub" at bounding box center [1277, 110] width 38 height 24
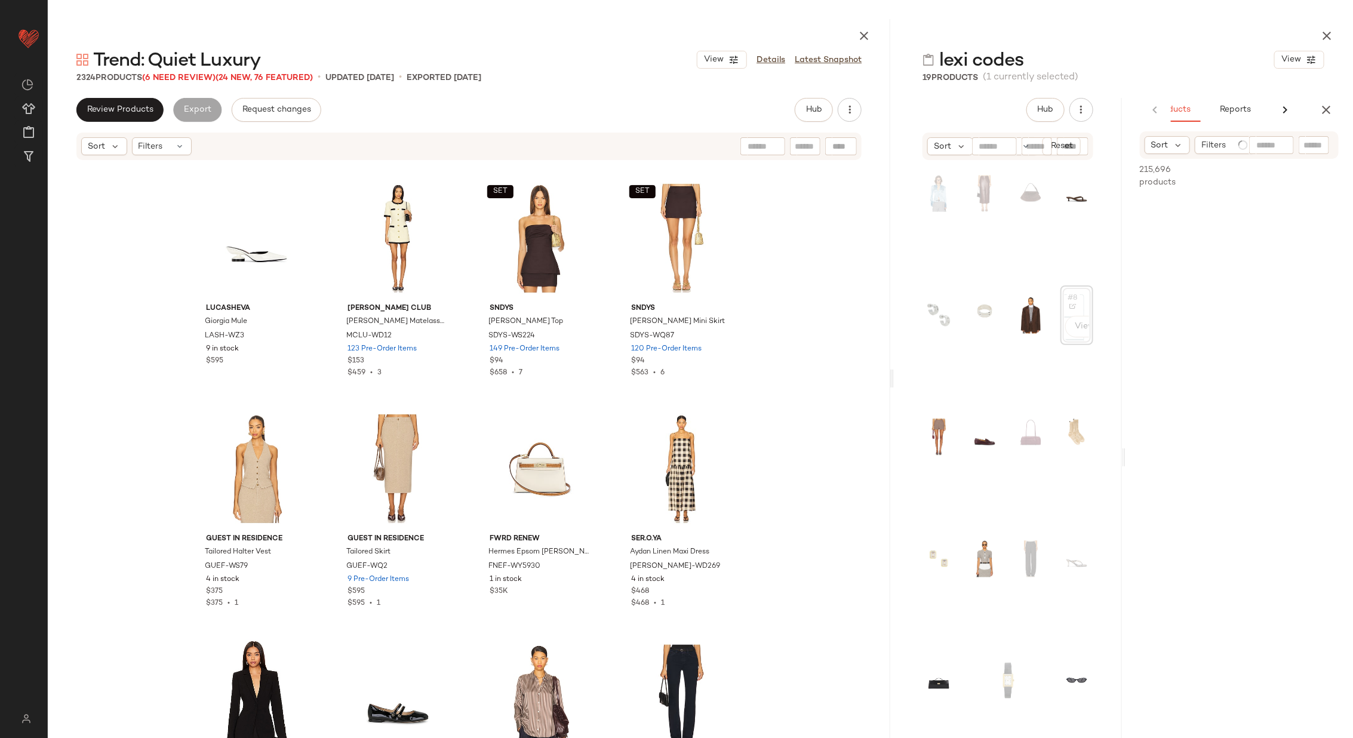
scroll to position [0, 39]
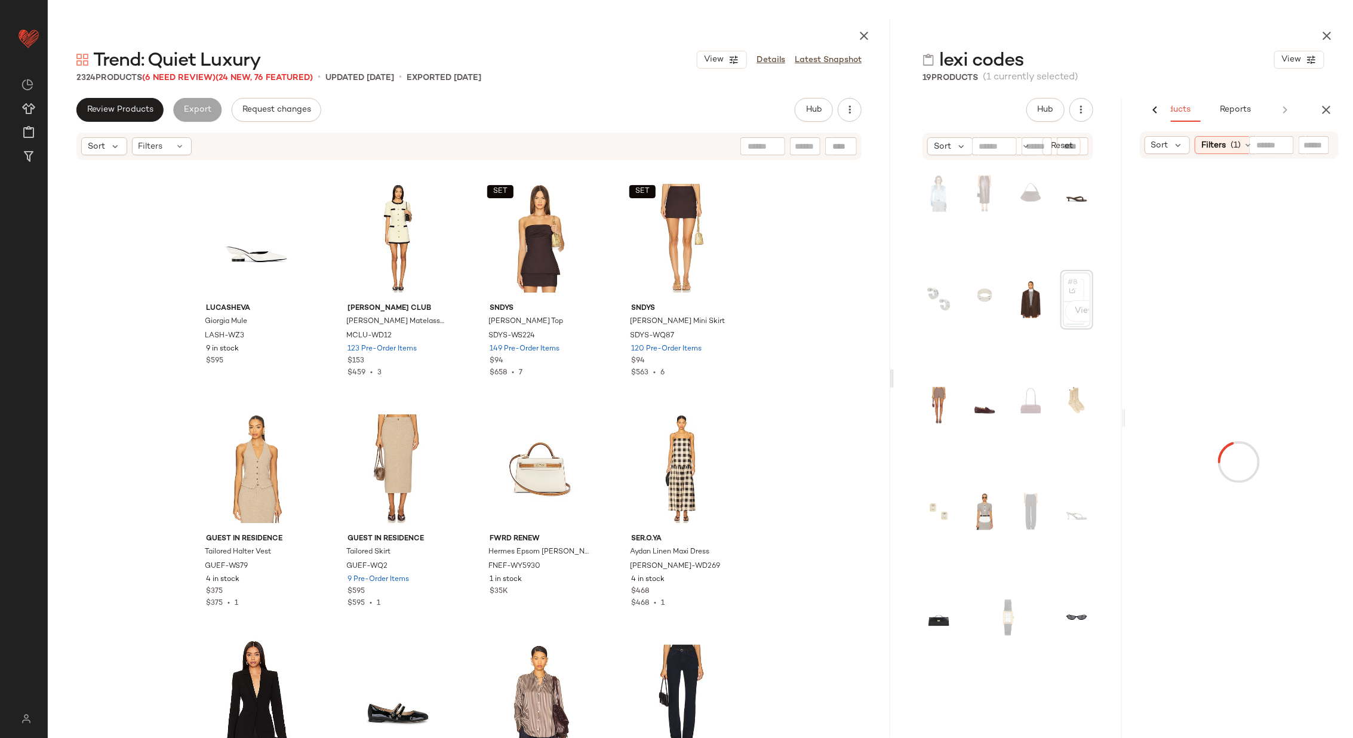
drag, startPoint x: 891, startPoint y: 379, endPoint x: 782, endPoint y: 377, distance: 108.7
click at [621, 402] on div "Trend: Quiet Luxury View Details Latest Snapshot 2324 Products (6 Need Review) …" at bounding box center [701, 378] width 1306 height 719
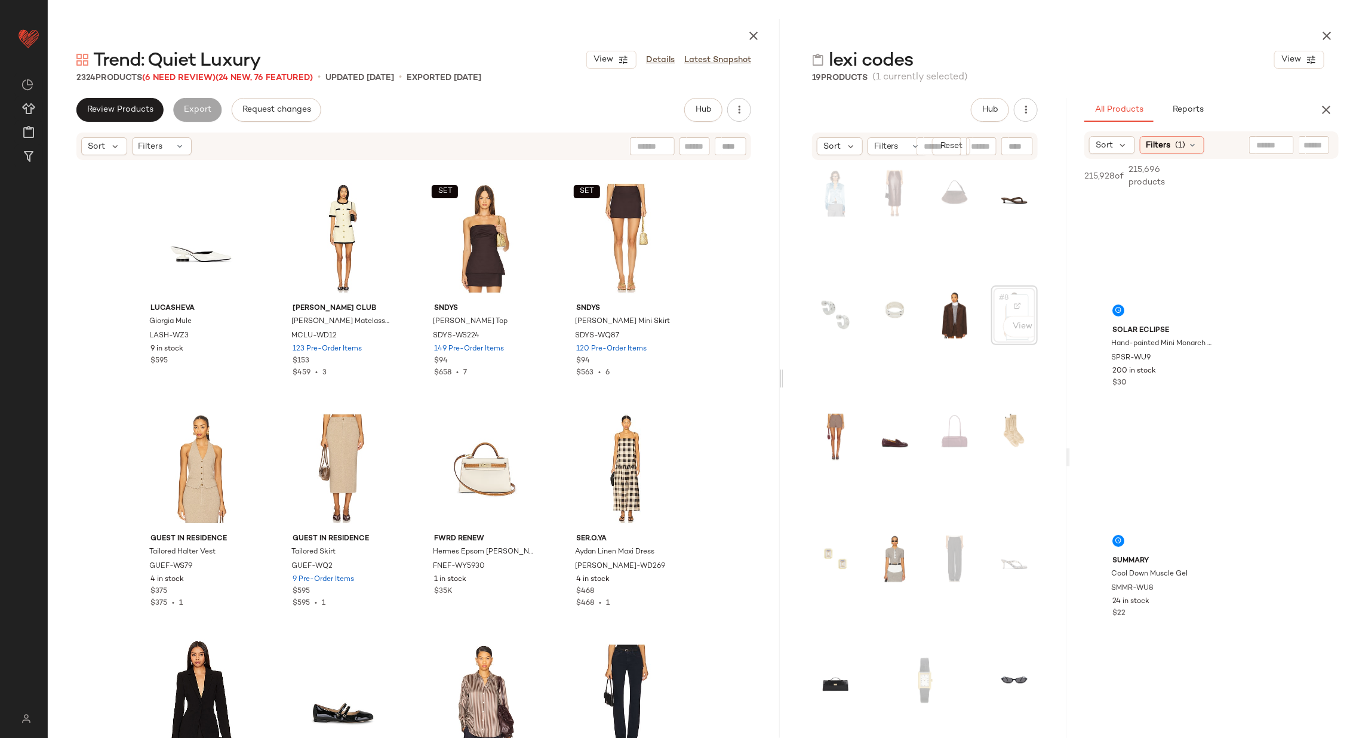
scroll to position [0, 0]
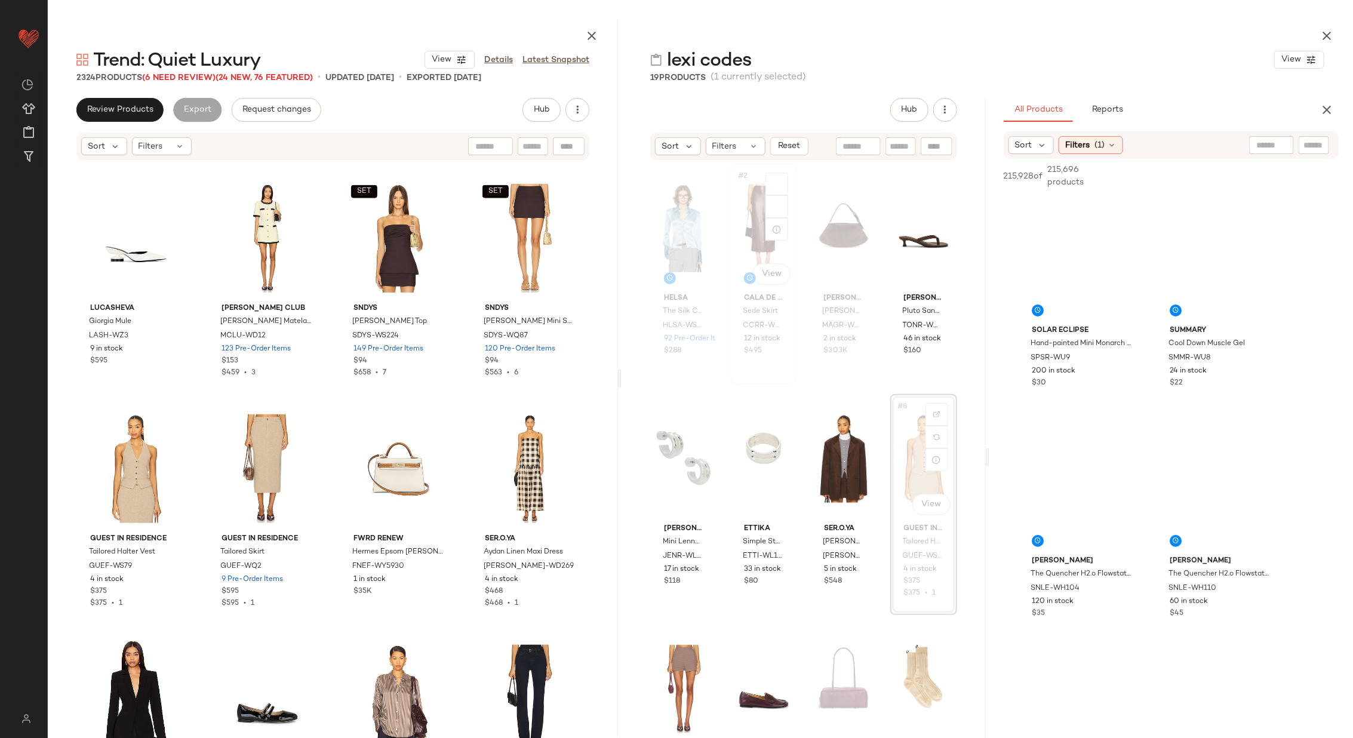
click at [784, 376] on div "#2 View Cala de la Cruz Sede Skirt CCRR-WQ6 12 in stock $495" at bounding box center [764, 274] width 65 height 219
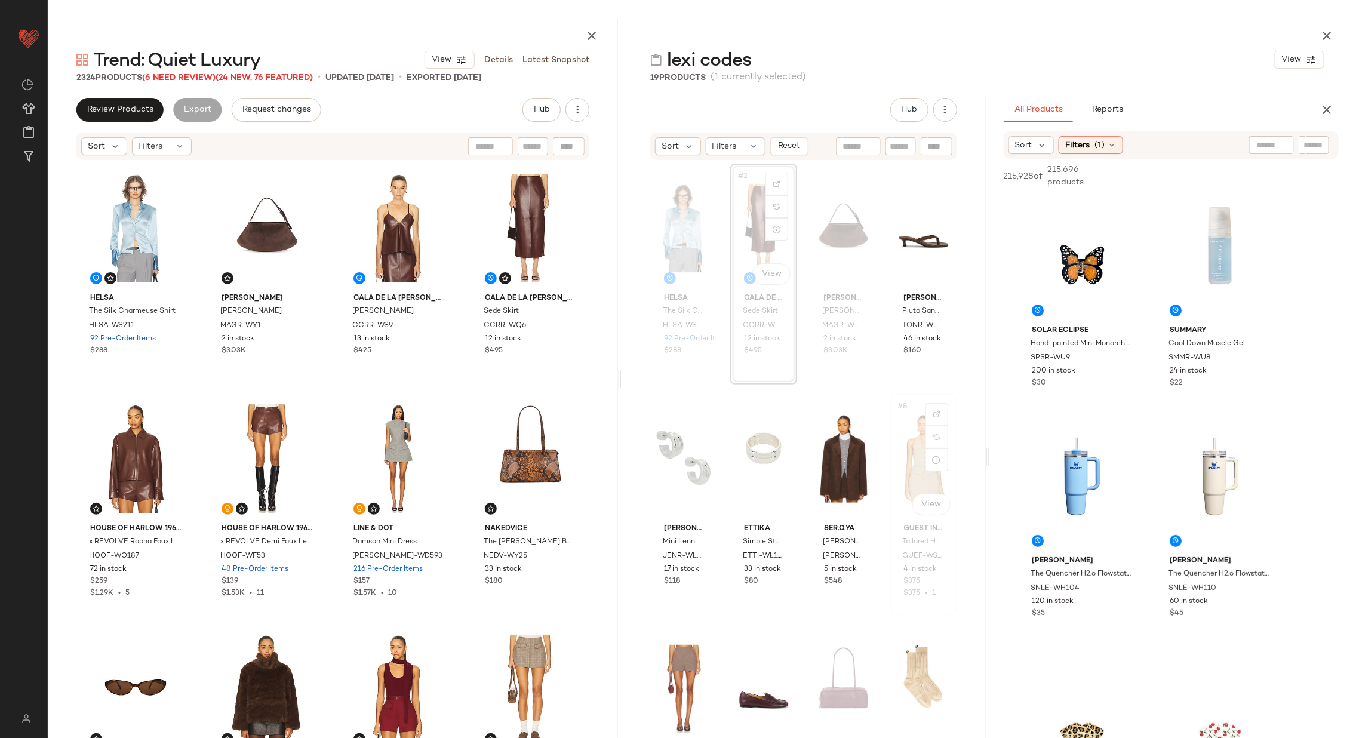
click at [910, 450] on div "#8 View" at bounding box center [924, 458] width 59 height 121
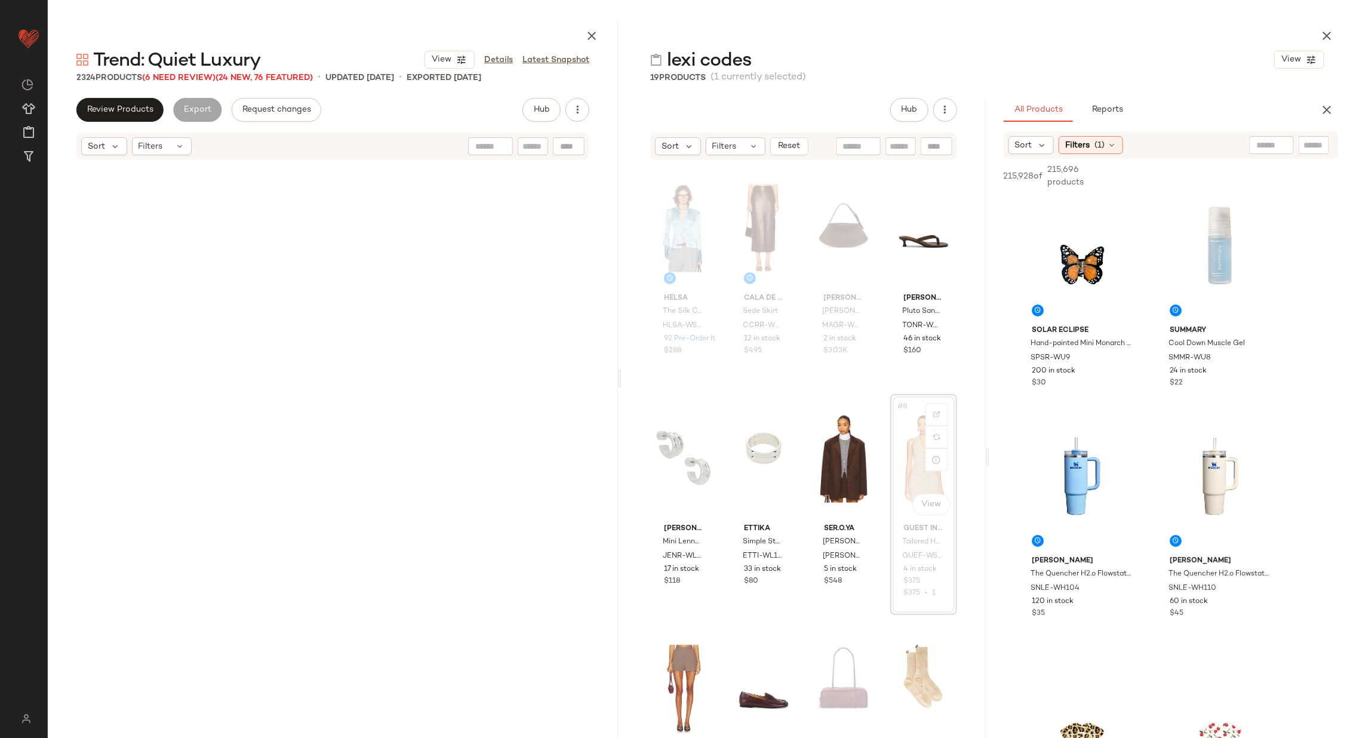
scroll to position [11526, 0]
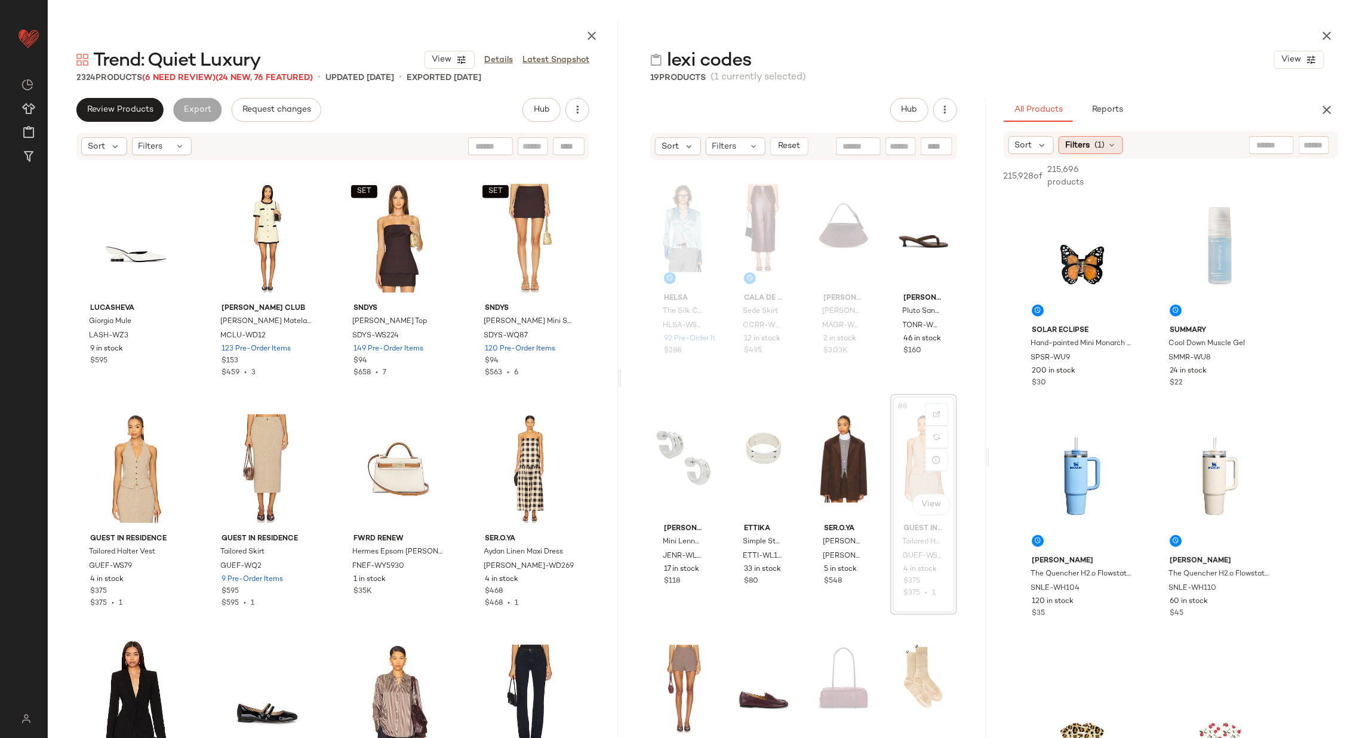
click at [1101, 148] on span "(1)" at bounding box center [1100, 145] width 10 height 13
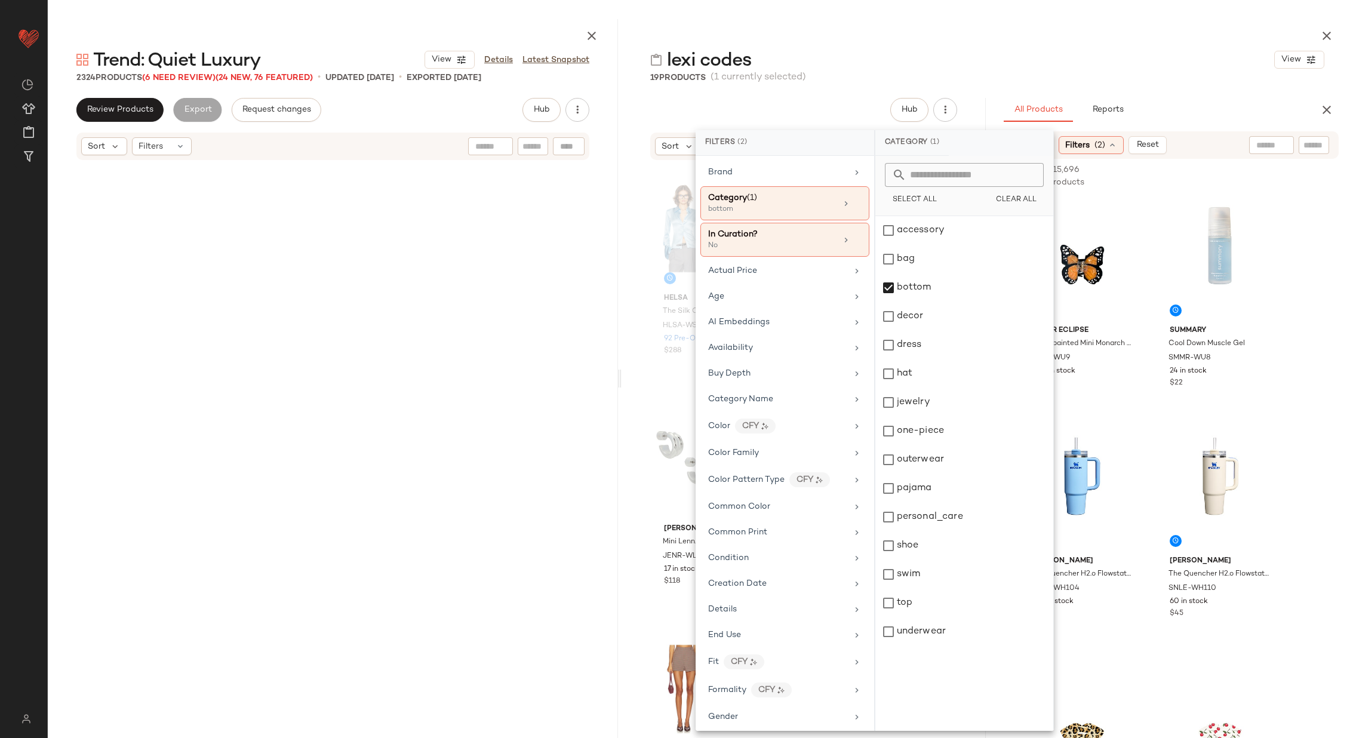
click at [984, 599] on div "top" at bounding box center [965, 603] width 178 height 29
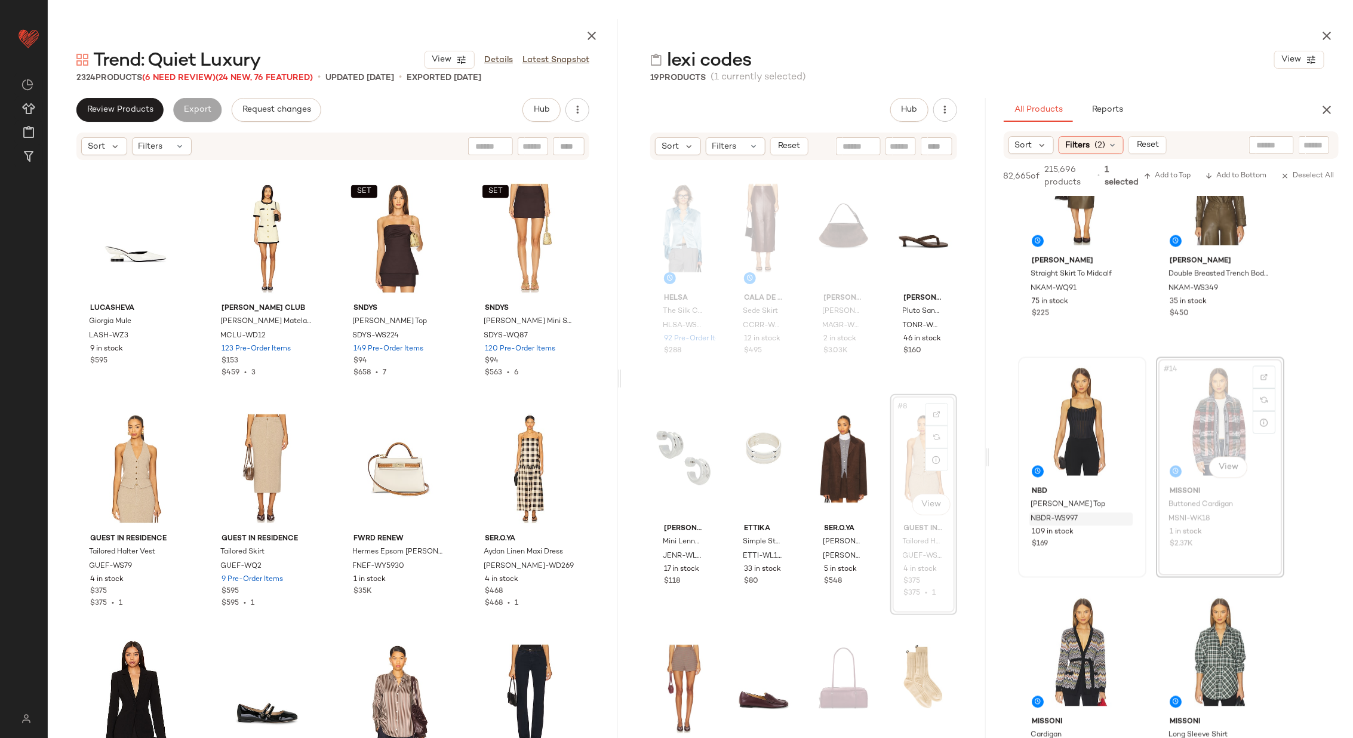
scroll to position [917, 0]
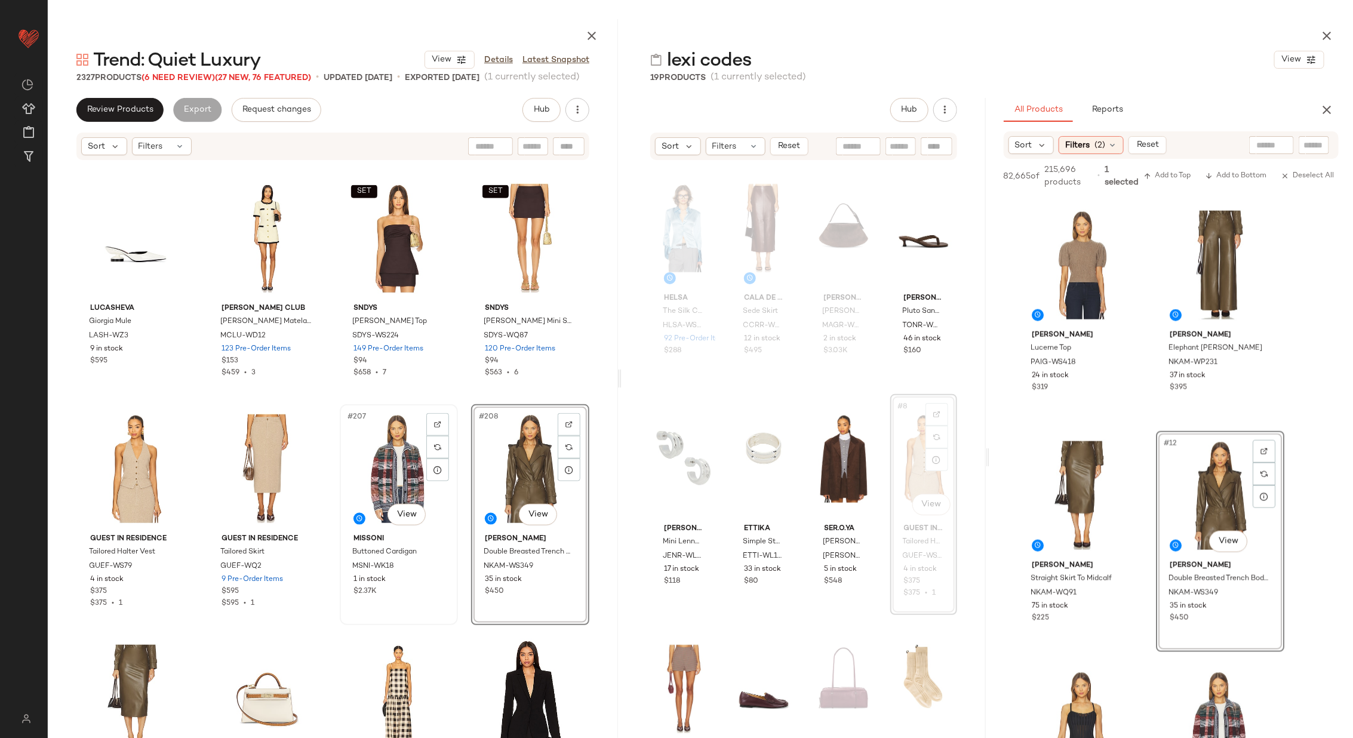
click at [391, 455] on div "#207 View" at bounding box center [399, 469] width 110 height 121
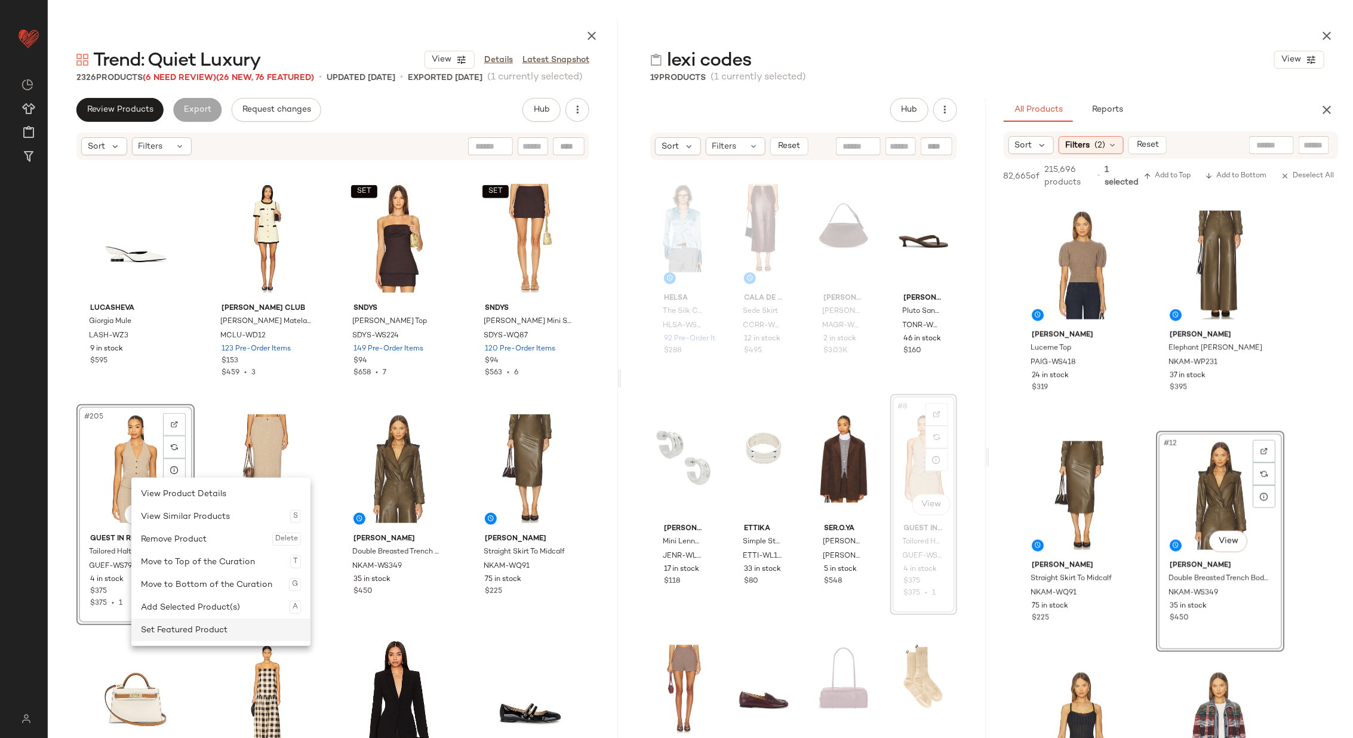
click at [219, 631] on div "Set Featured Product" at bounding box center [221, 630] width 160 height 23
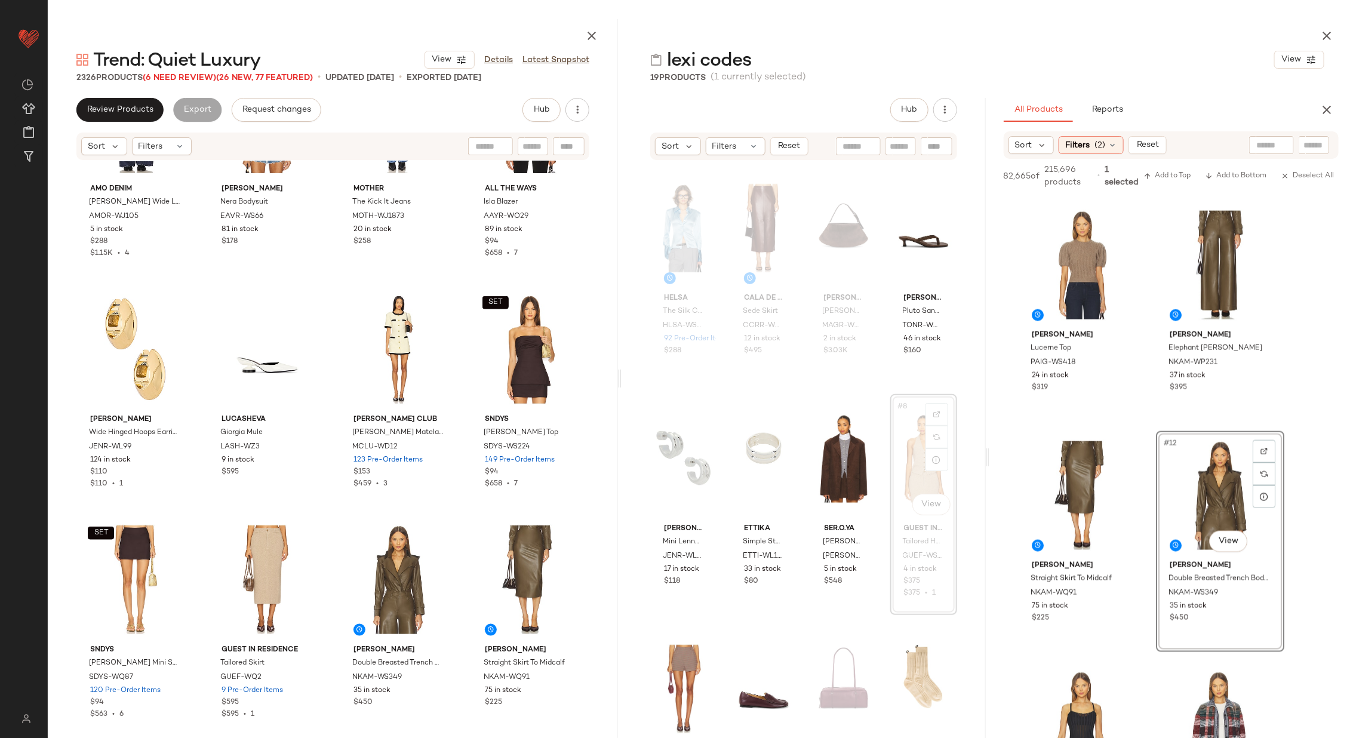
scroll to position [11459, 0]
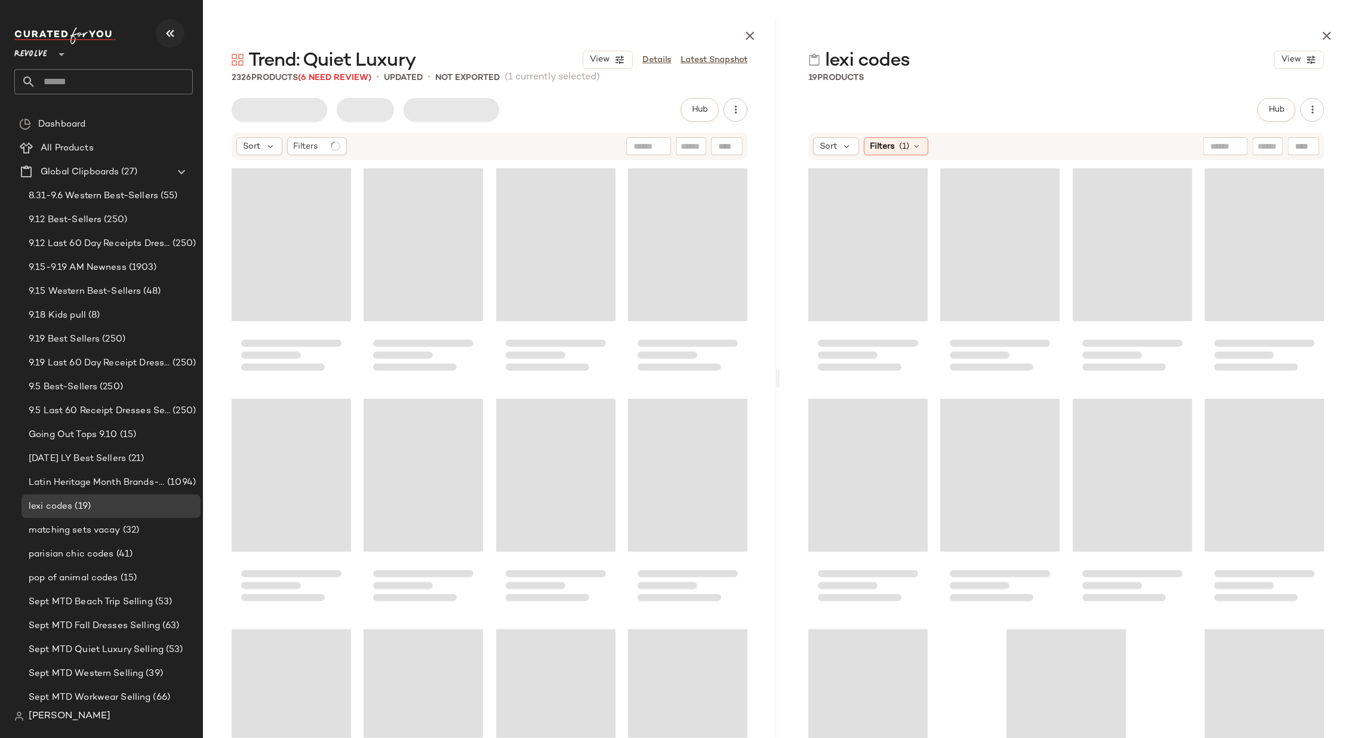
scroll to position [11526, 0]
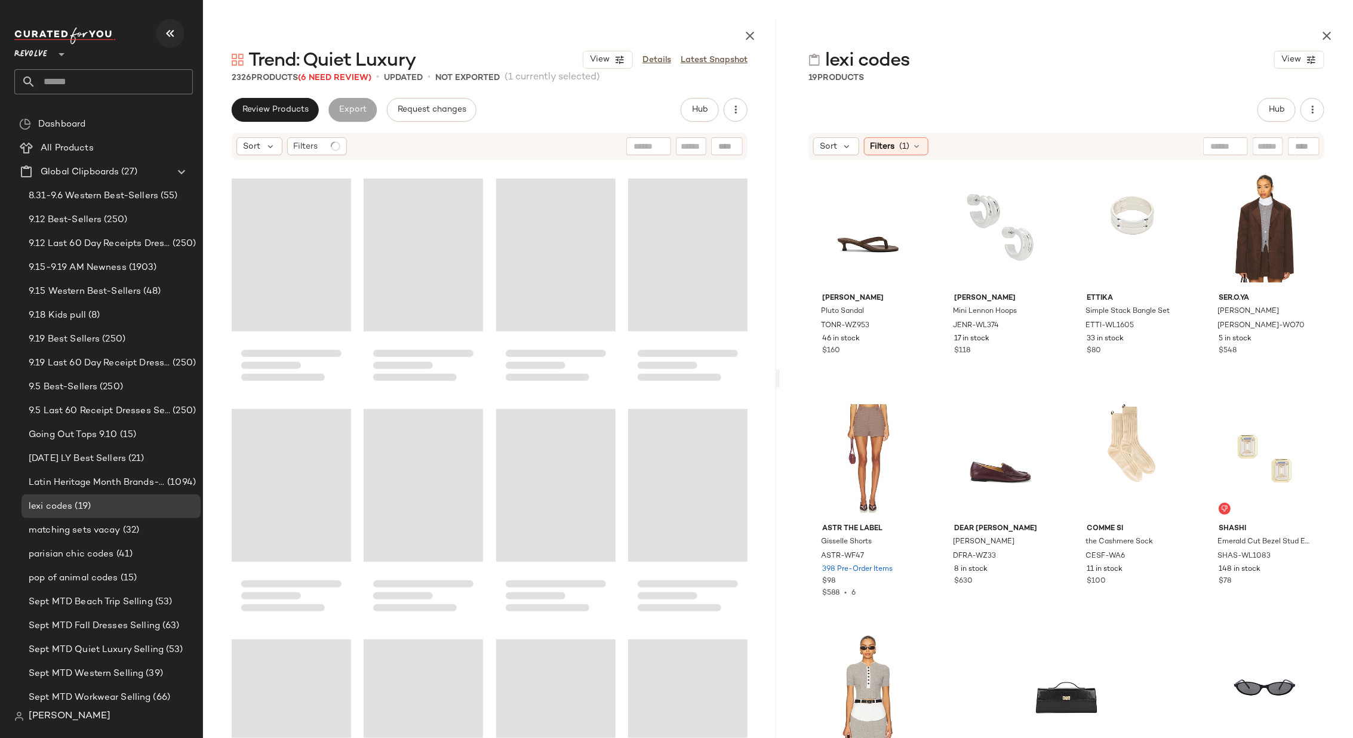
click at [171, 29] on icon "button" at bounding box center [170, 33] width 14 height 14
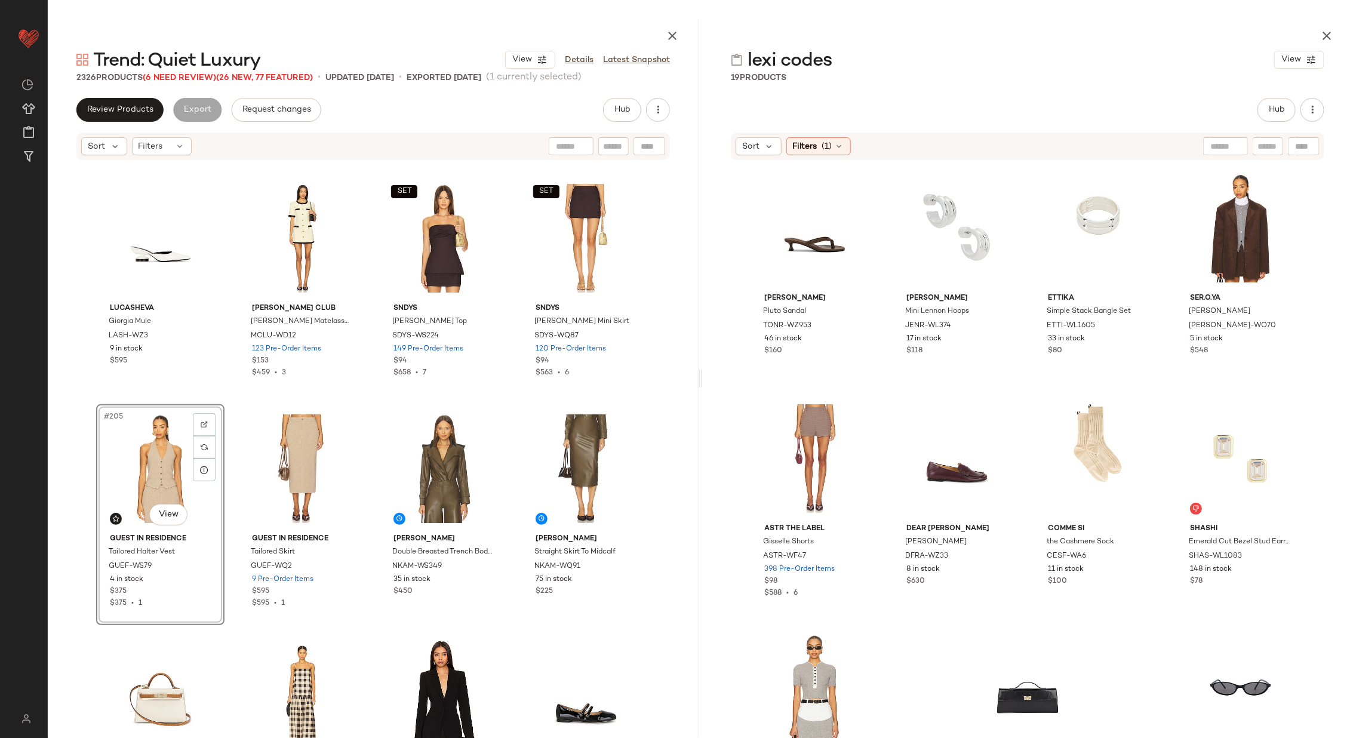
click at [230, 475] on div "Lucasheva Giorgia Mule LASH-WZ3 9 in stock $595 Maude Club Taylor Matelasse Dre…" at bounding box center [373, 462] width 651 height 602
click at [162, 461] on div "#205 View" at bounding box center [160, 469] width 120 height 121
click at [296, 473] on div "#206 View" at bounding box center [302, 469] width 120 height 121
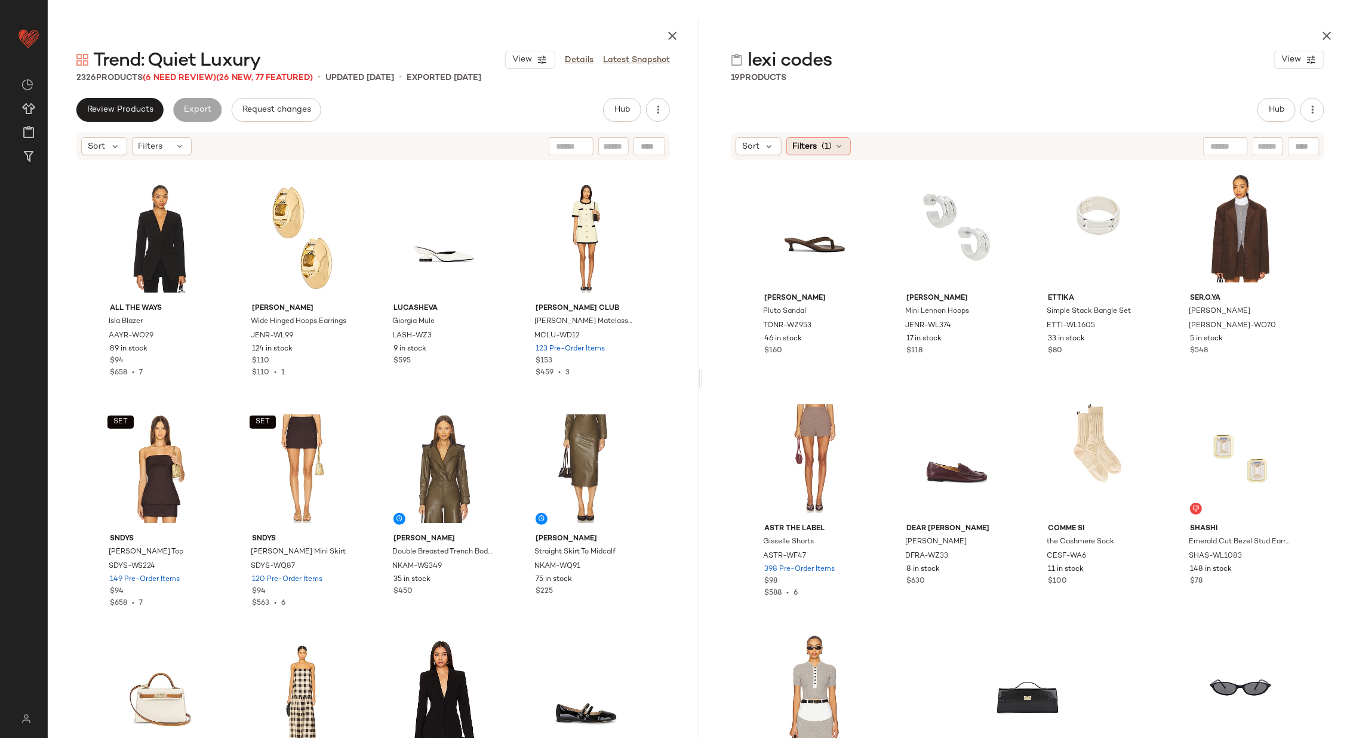
click at [822, 140] on span "(1)" at bounding box center [827, 146] width 10 height 13
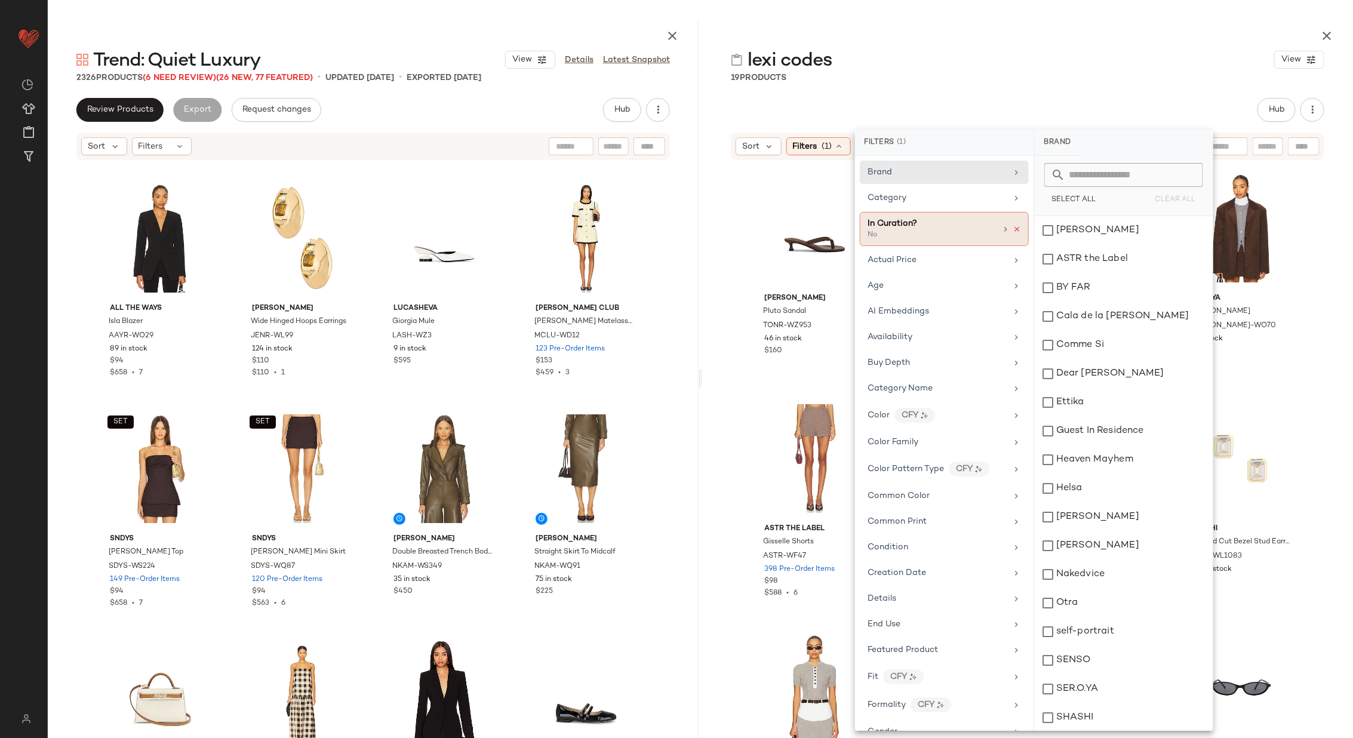
click at [1013, 227] on icon at bounding box center [1017, 229] width 8 height 8
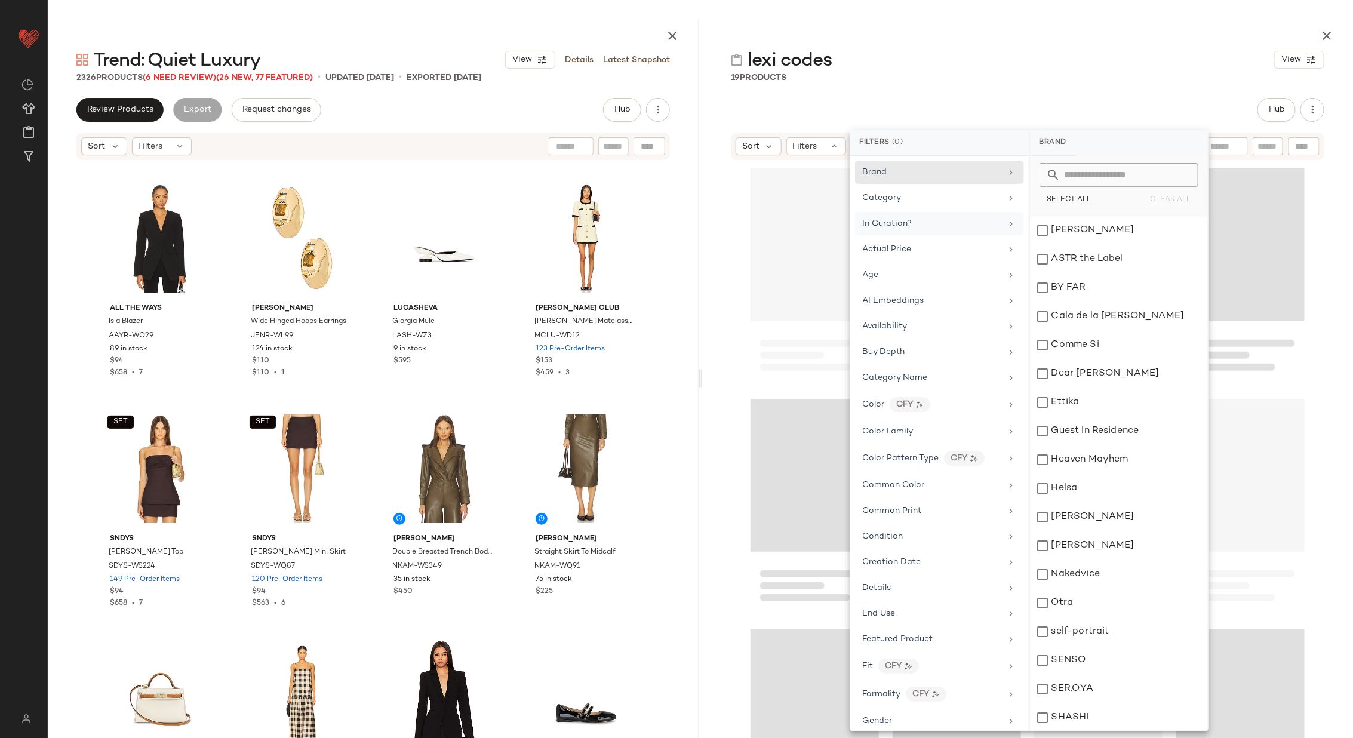
click at [733, 343] on div at bounding box center [1027, 462] width 651 height 602
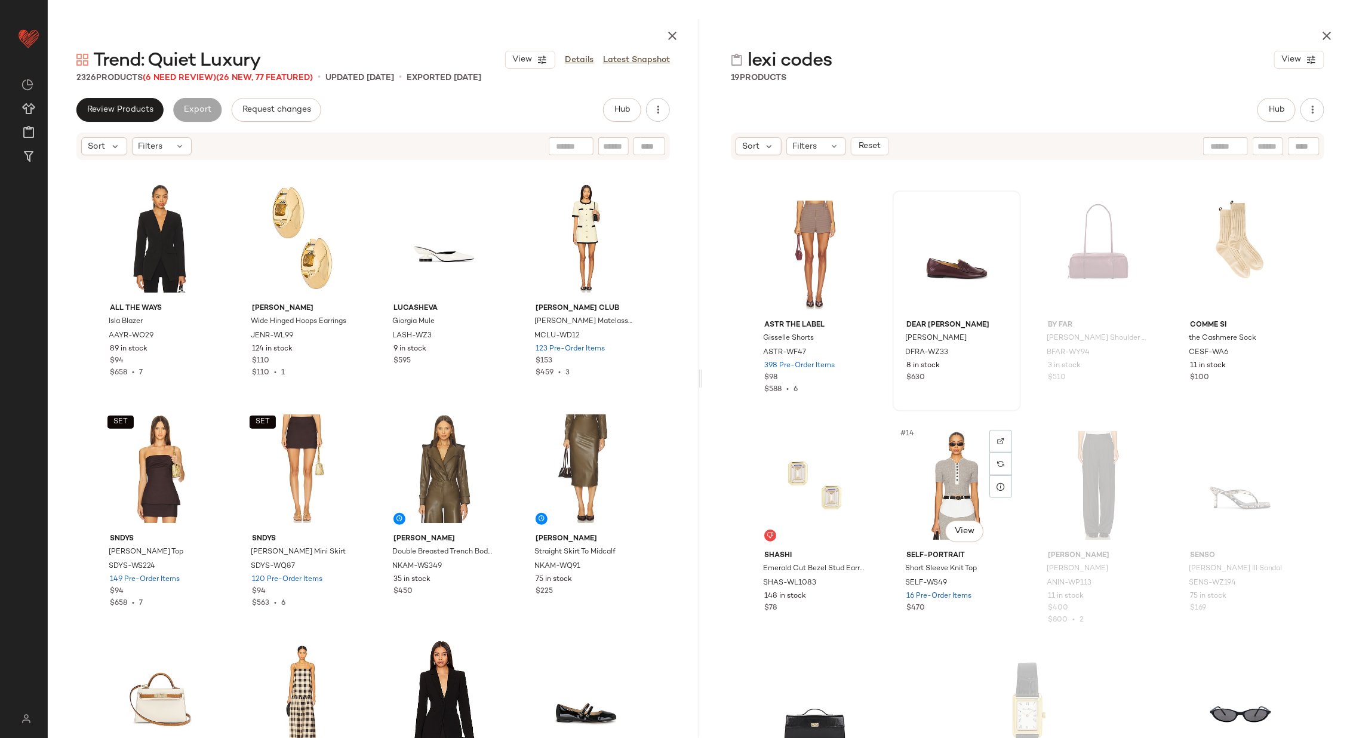
scroll to position [410, 0]
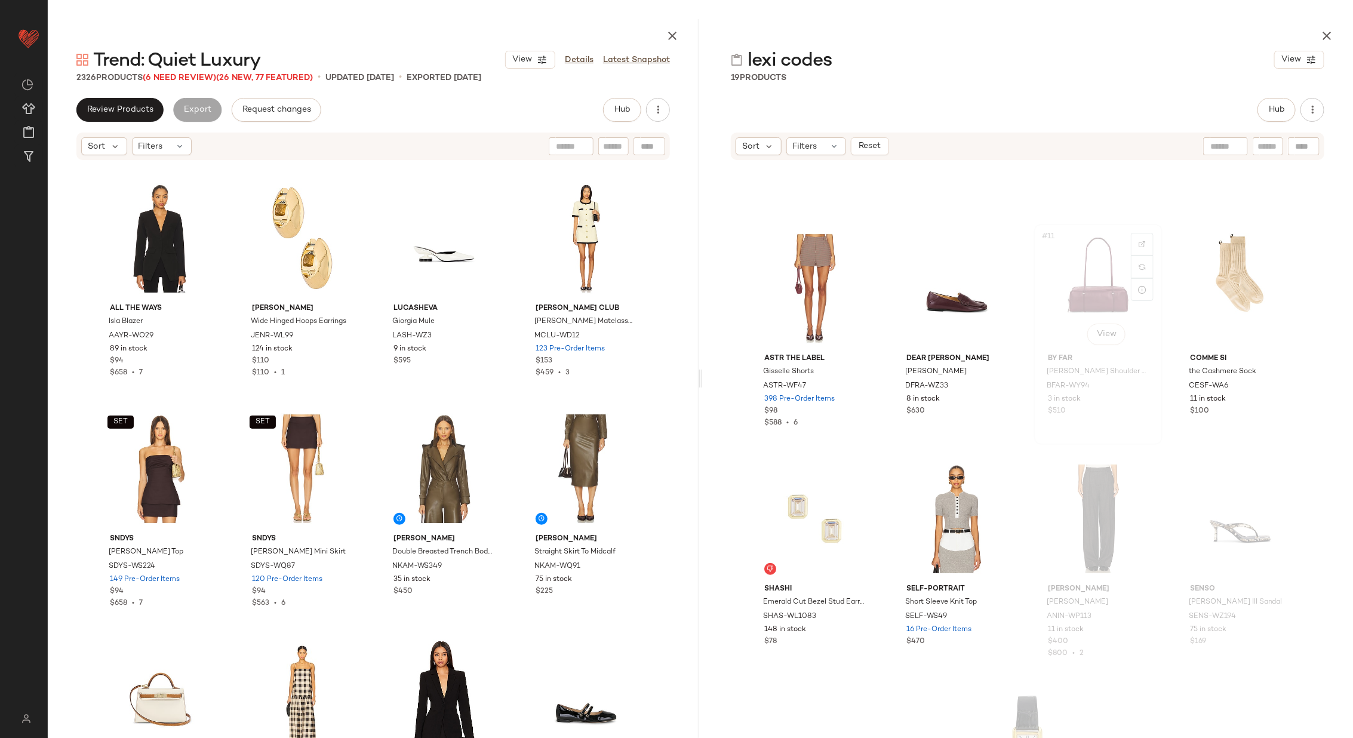
click at [1072, 308] on div "#11 View" at bounding box center [1099, 288] width 120 height 121
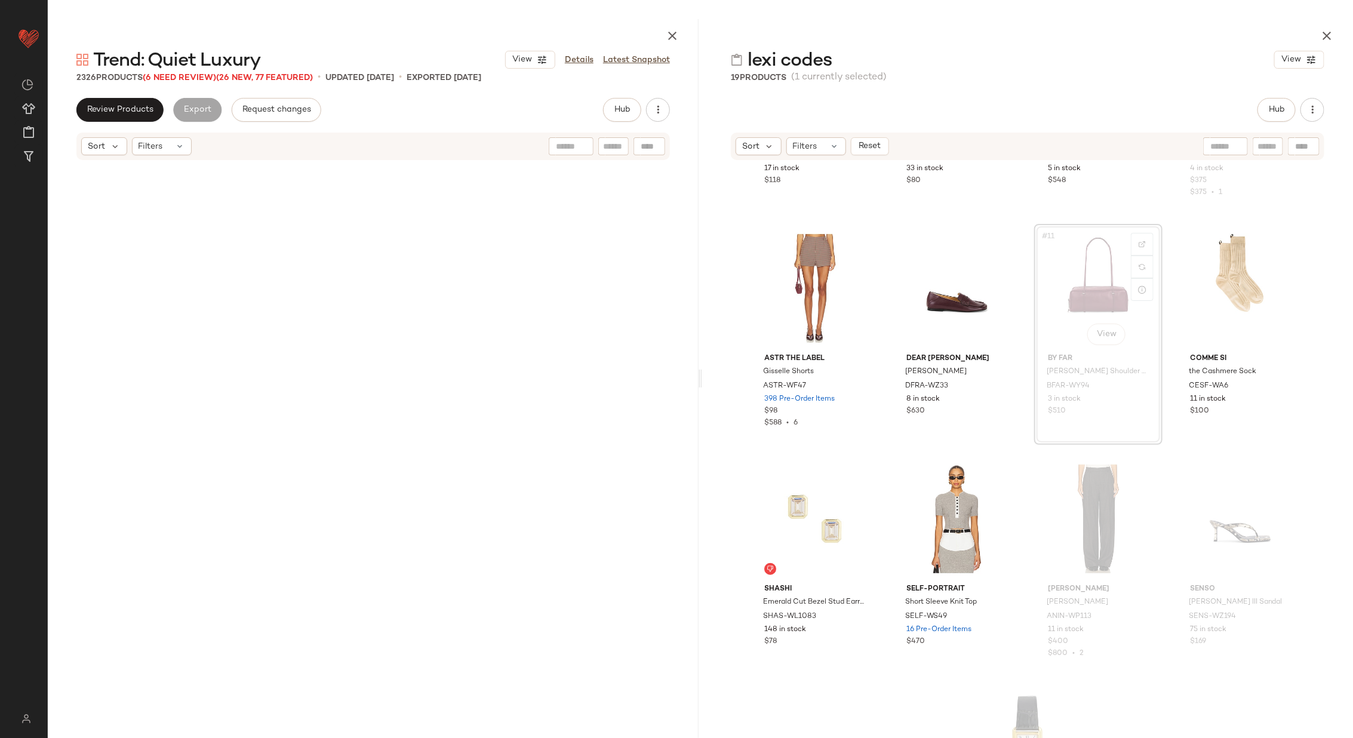
scroll to position [231, 0]
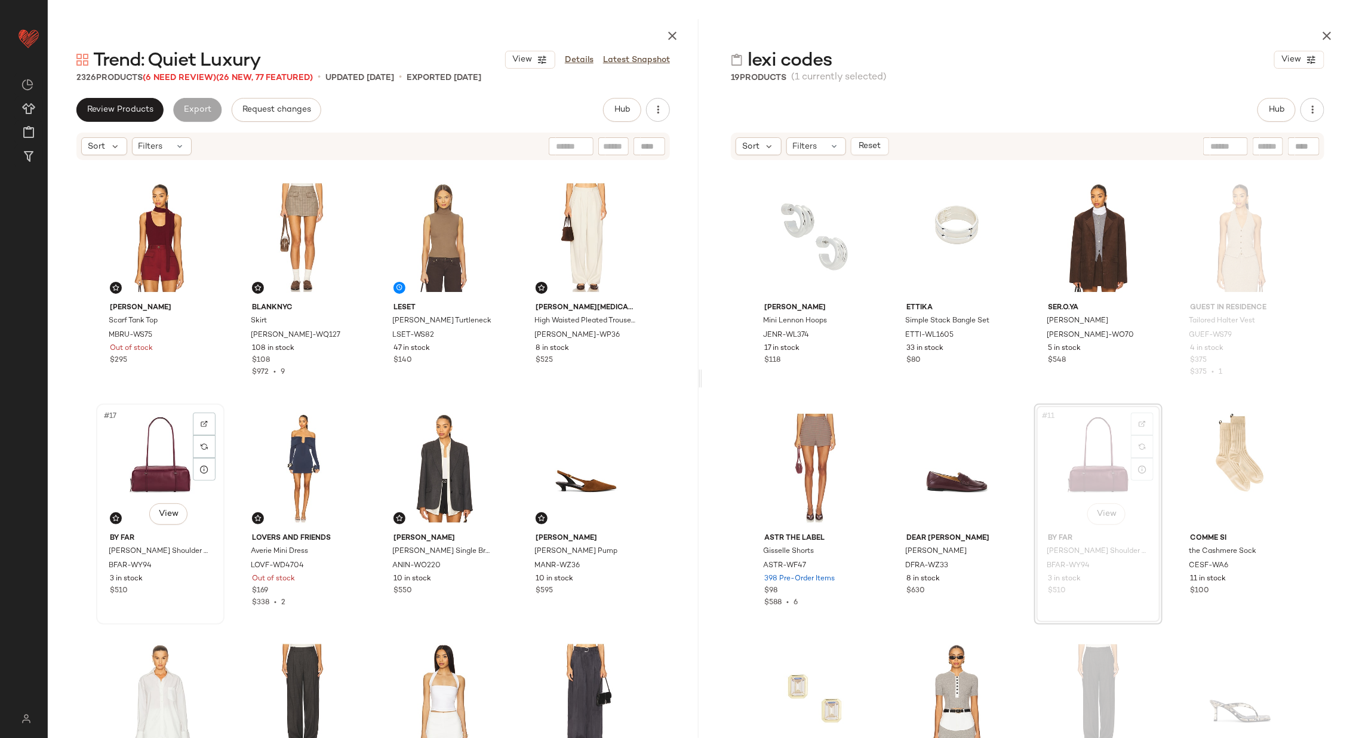
click at [153, 462] on div "#17 View" at bounding box center [160, 468] width 120 height 121
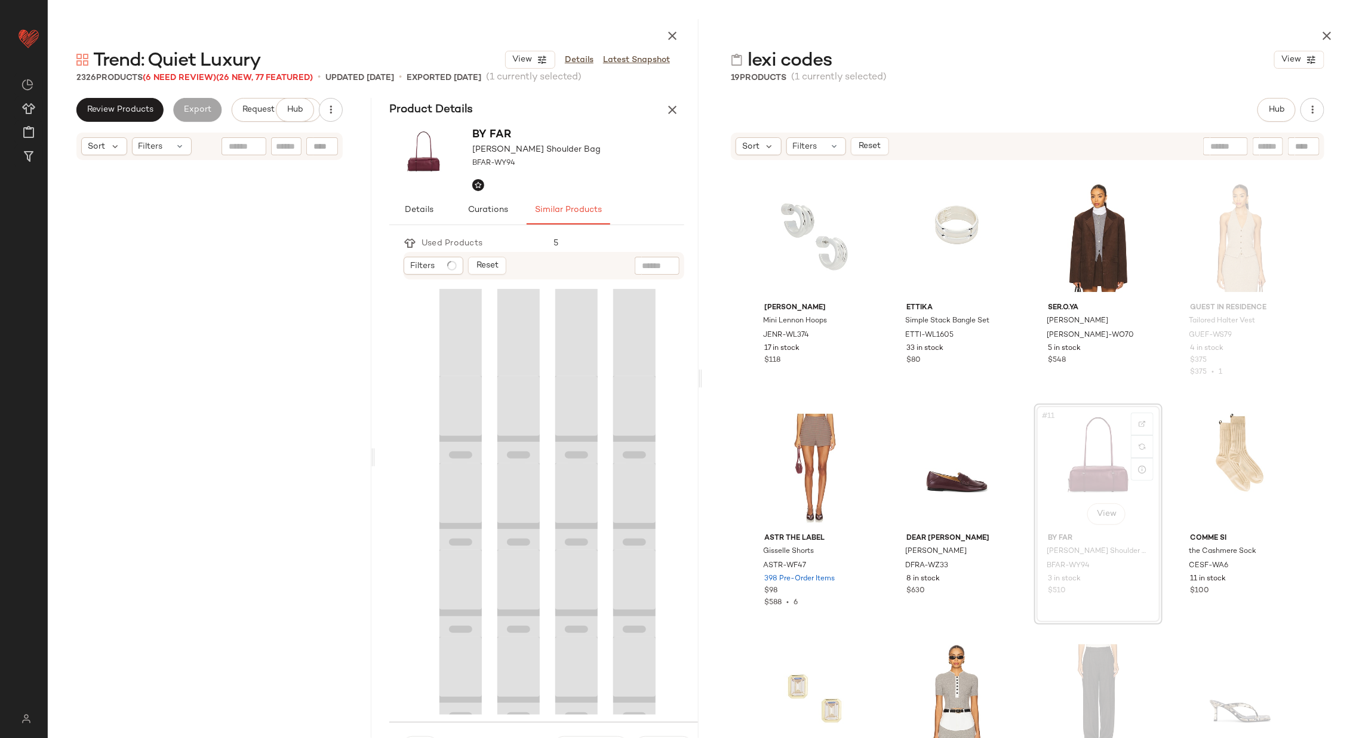
scroll to position [208, 0]
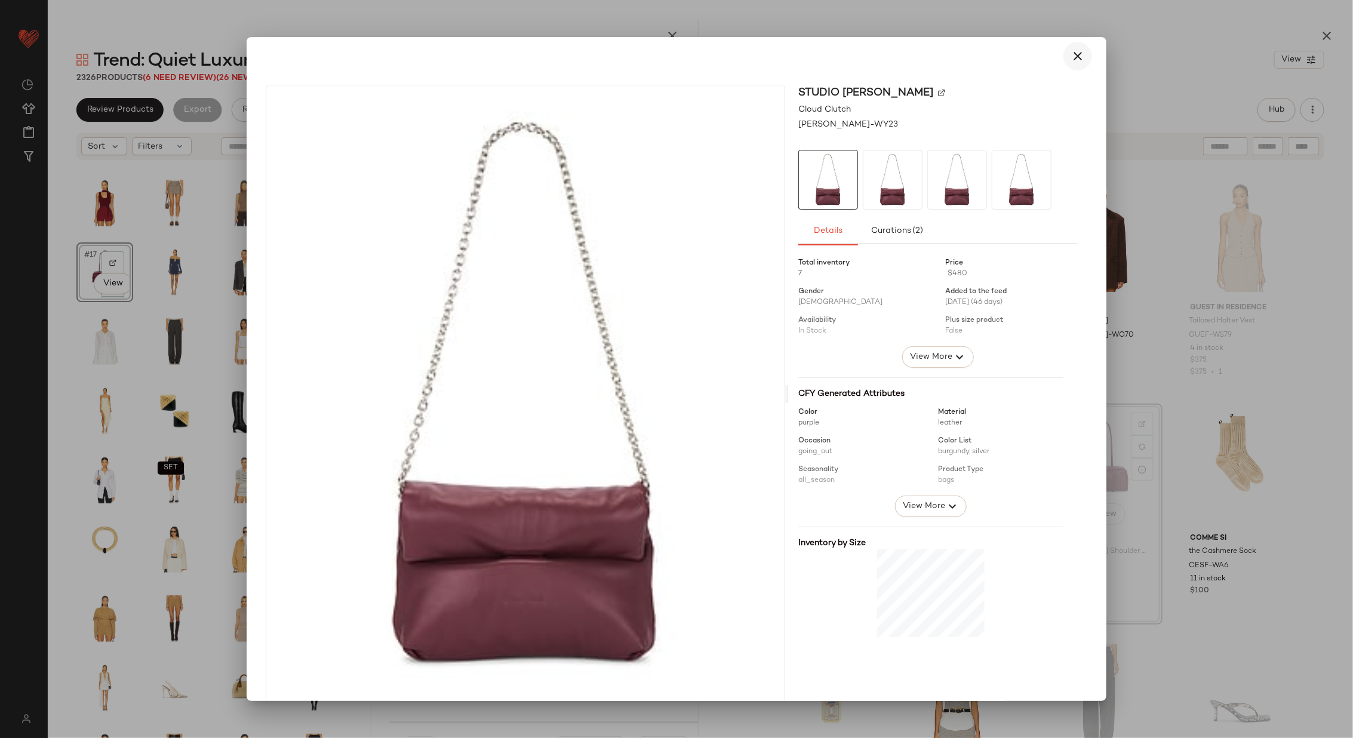
click at [1072, 66] on button "button" at bounding box center [1078, 56] width 29 height 29
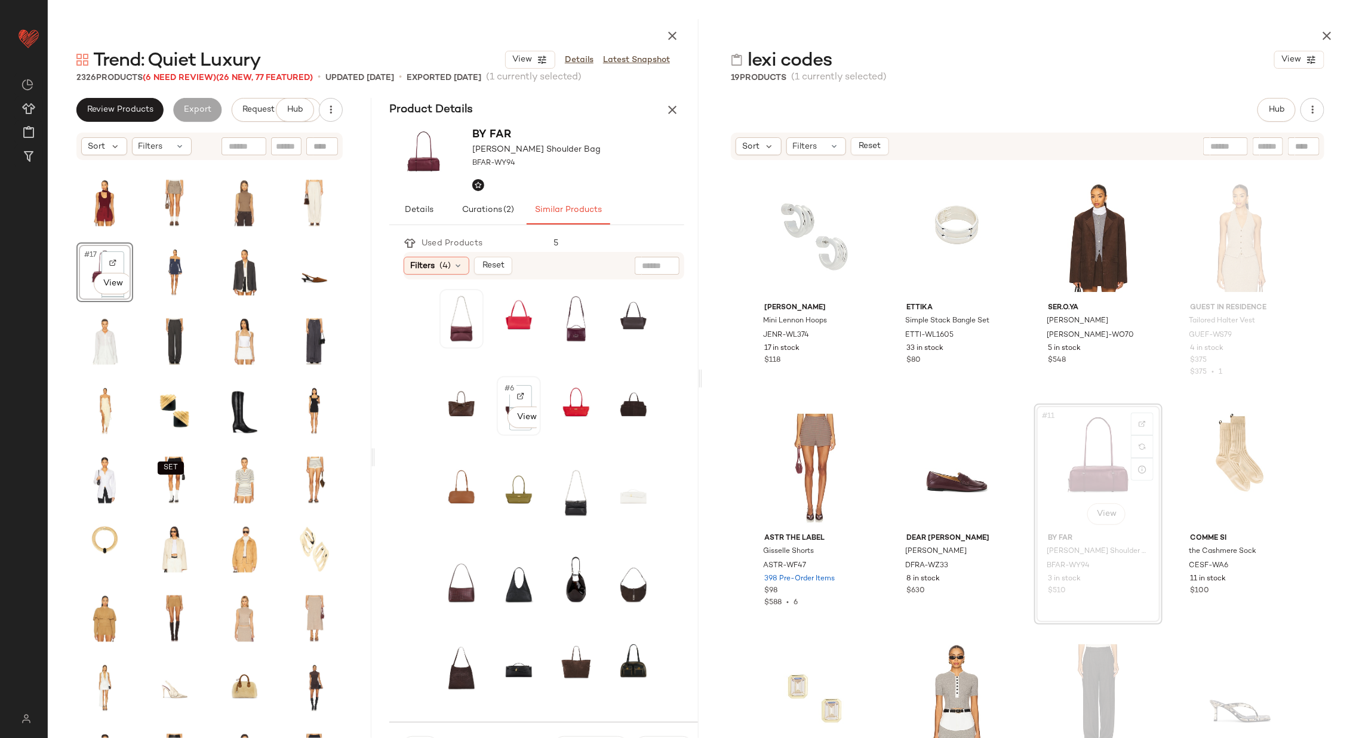
click at [498, 406] on div "#6 View" at bounding box center [519, 405] width 42 height 57
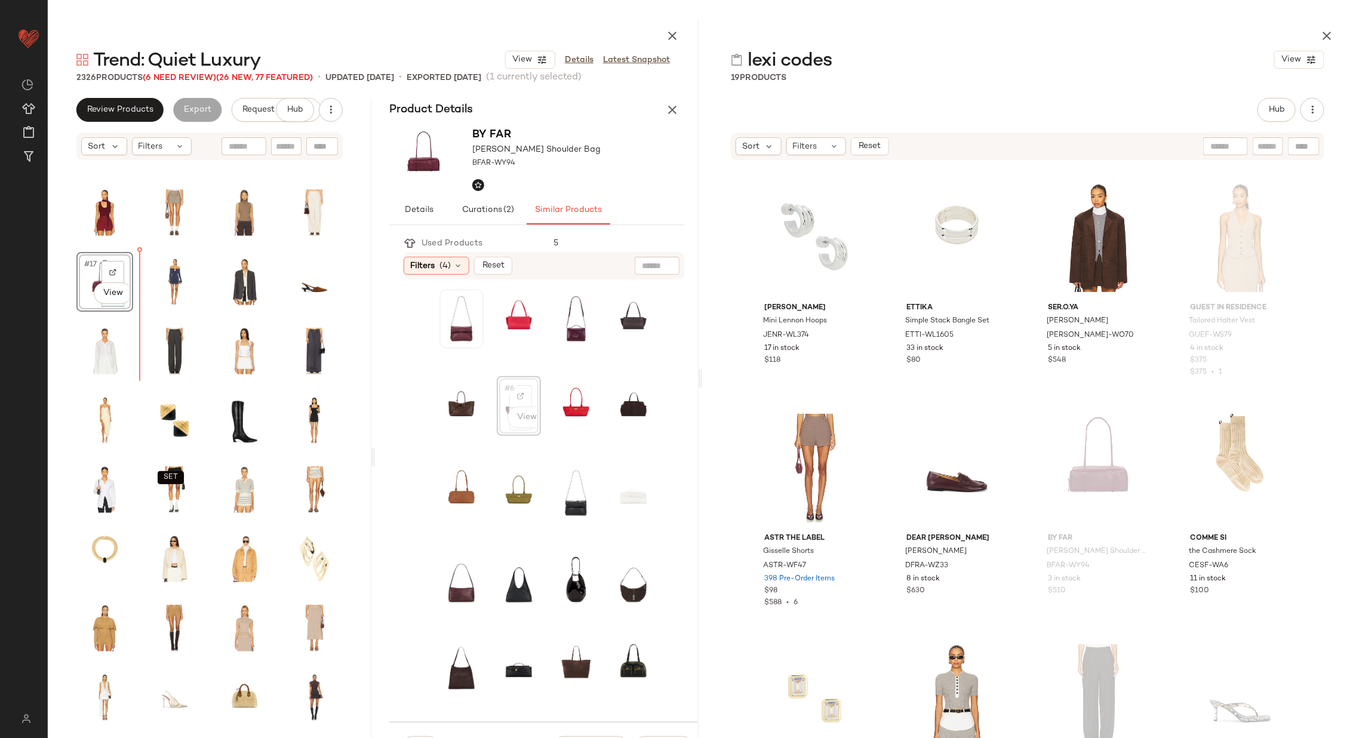
scroll to position [192, 0]
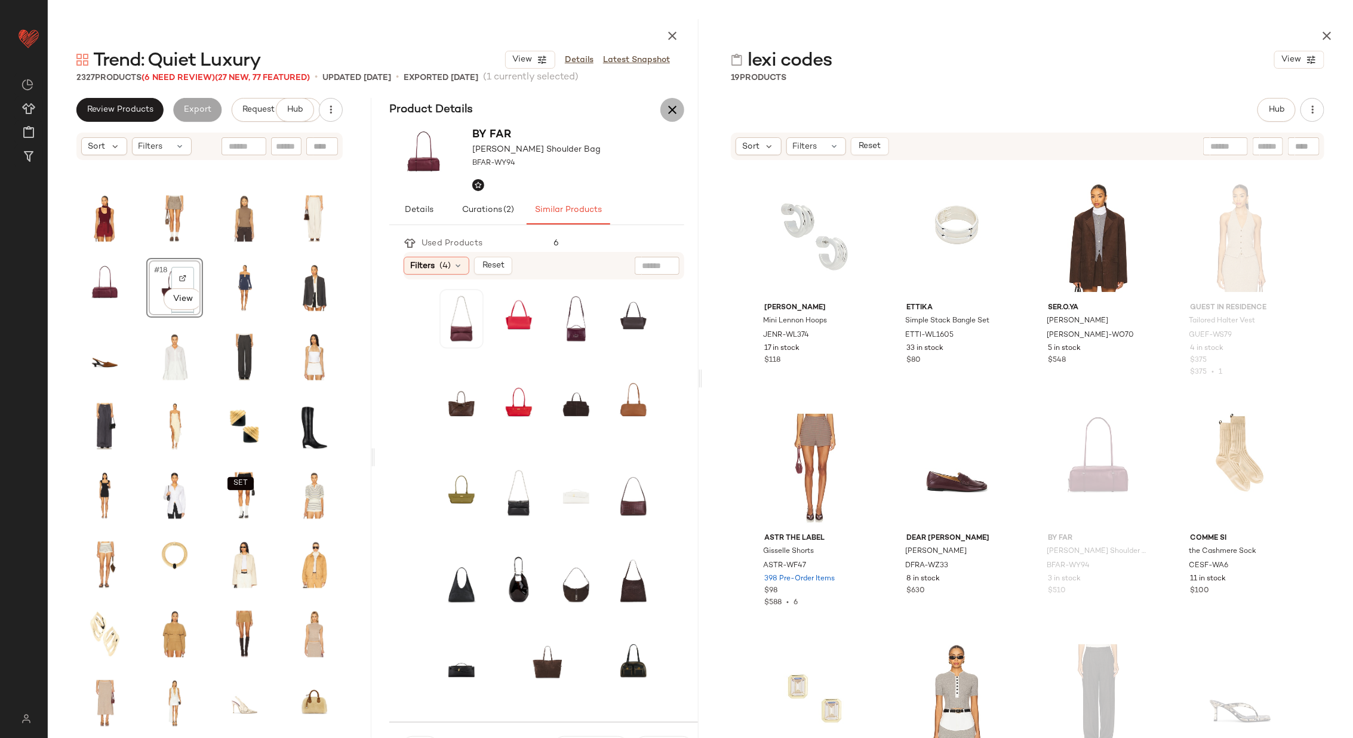
click at [674, 109] on icon "button" at bounding box center [672, 110] width 14 height 14
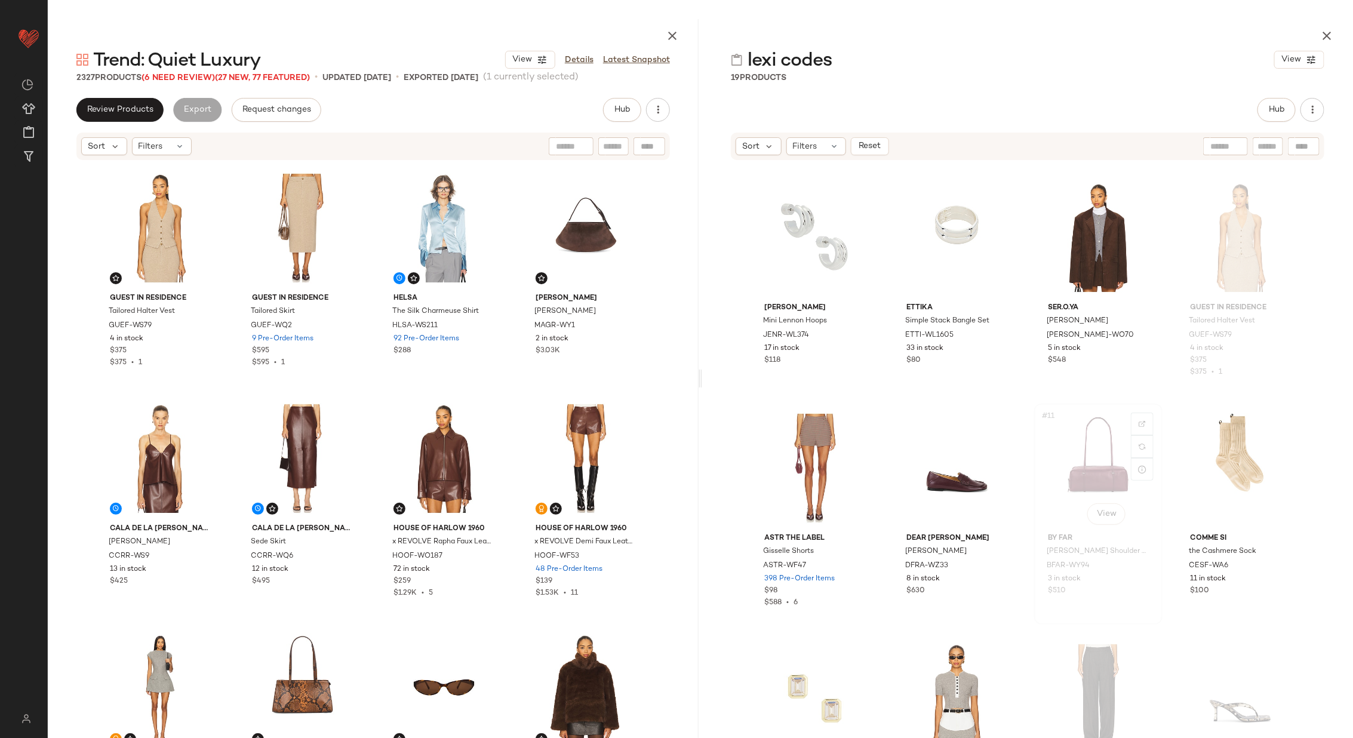
click at [1083, 449] on div "#11 View" at bounding box center [1099, 468] width 120 height 121
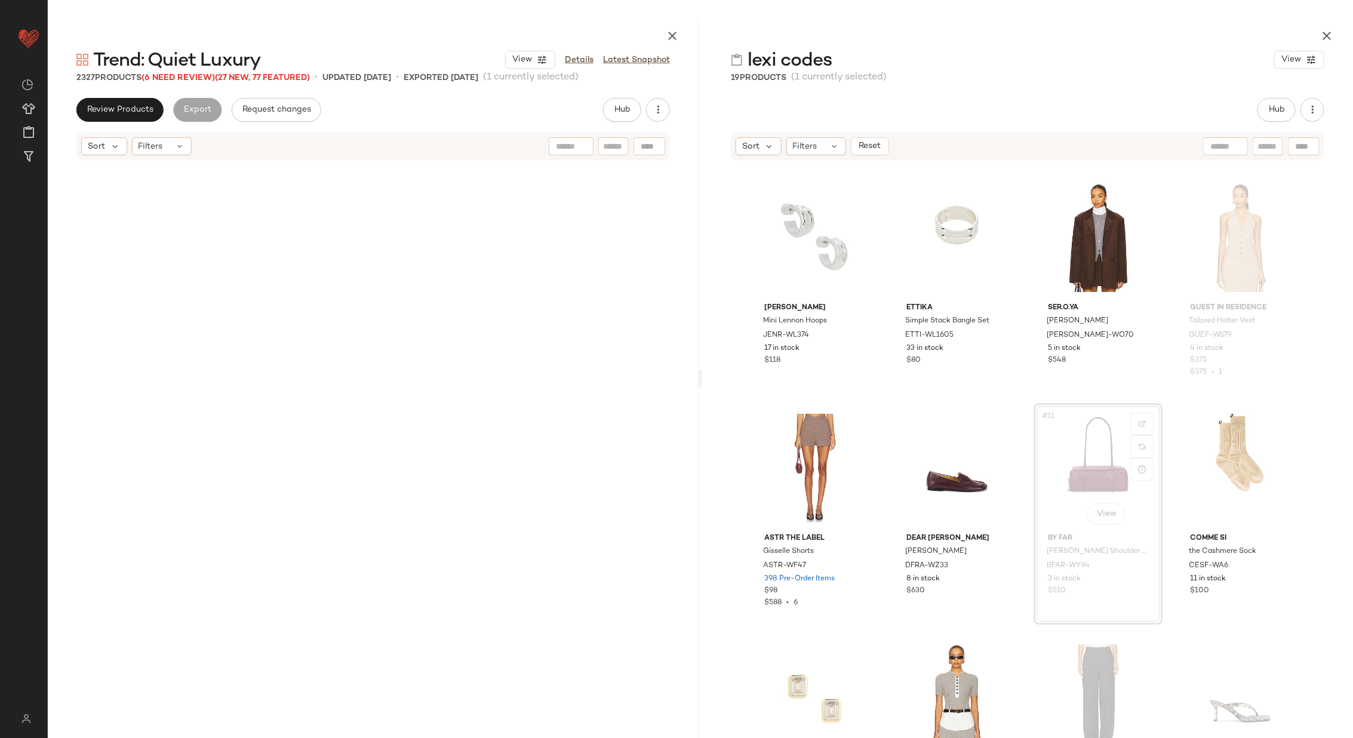
scroll to position [701, 0]
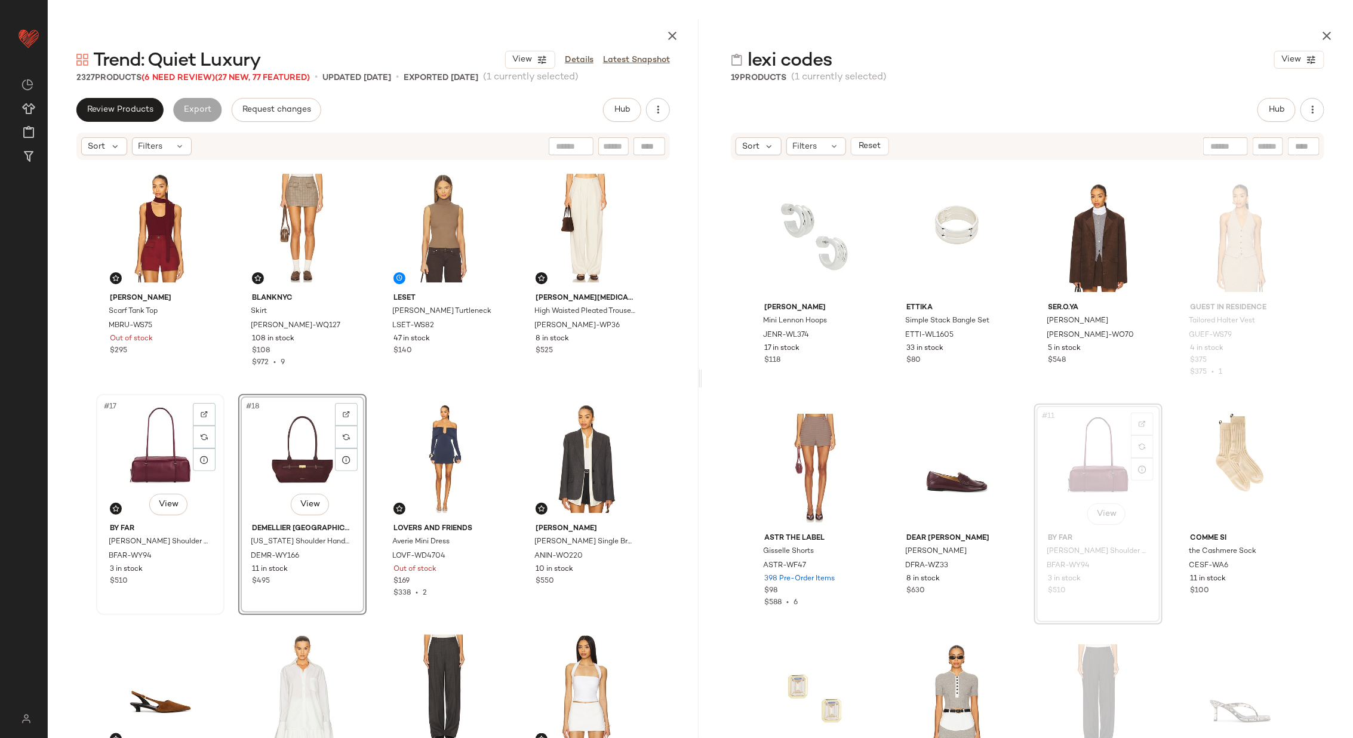
click at [153, 457] on div "#17 View" at bounding box center [160, 458] width 120 height 121
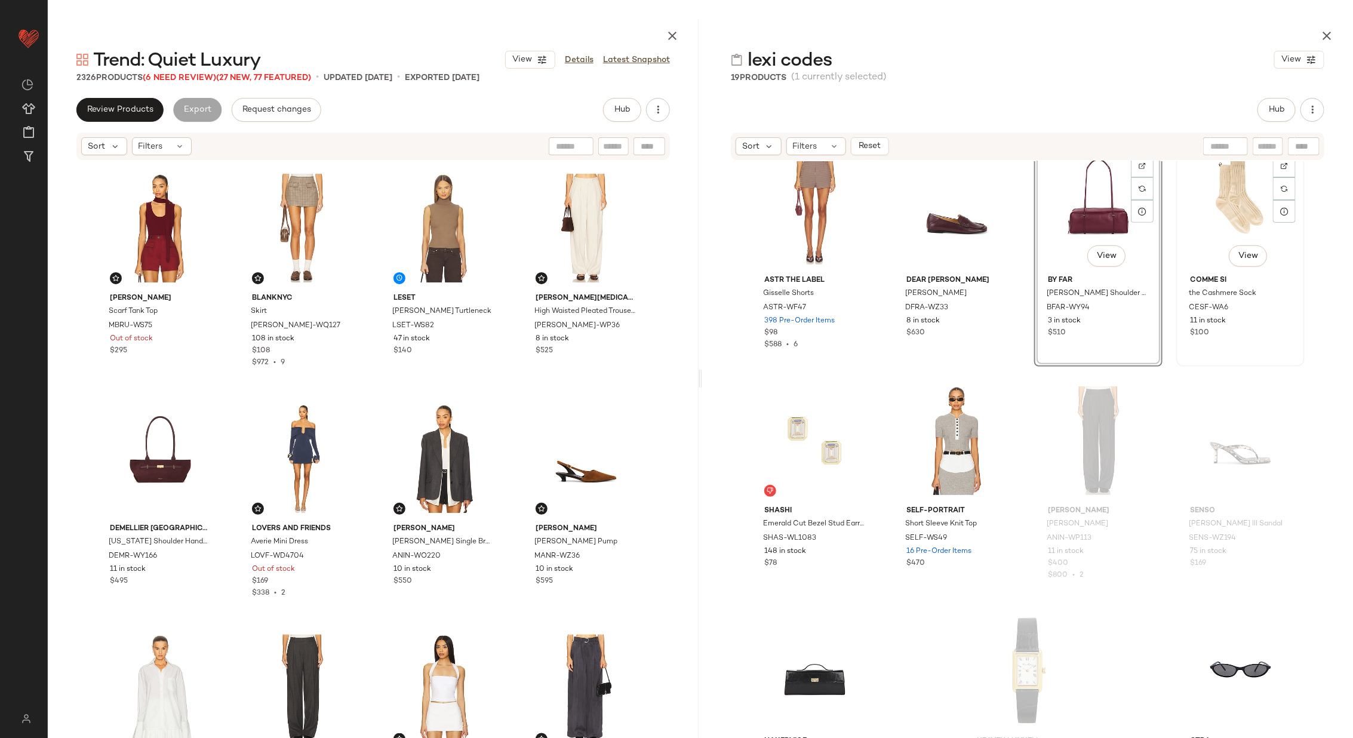
scroll to position [553, 0]
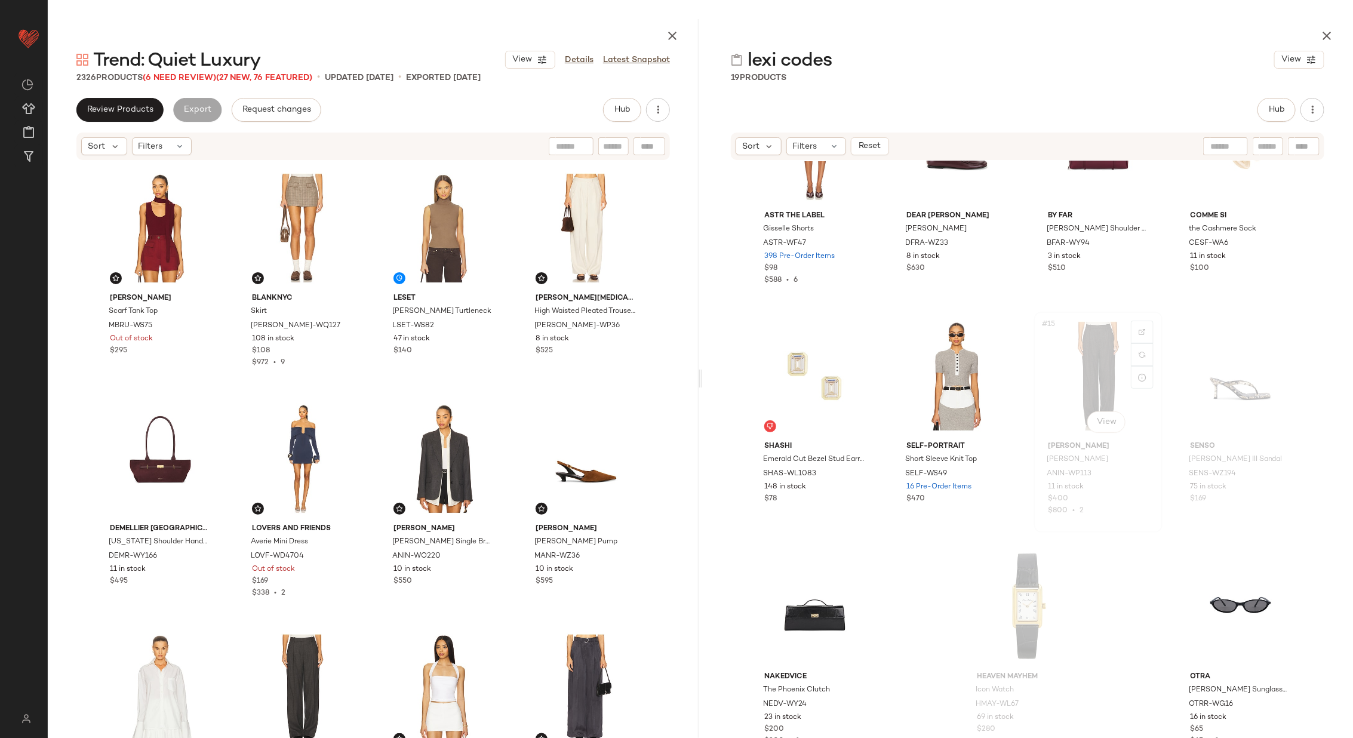
click at [1082, 387] on div "#15 View" at bounding box center [1099, 376] width 120 height 121
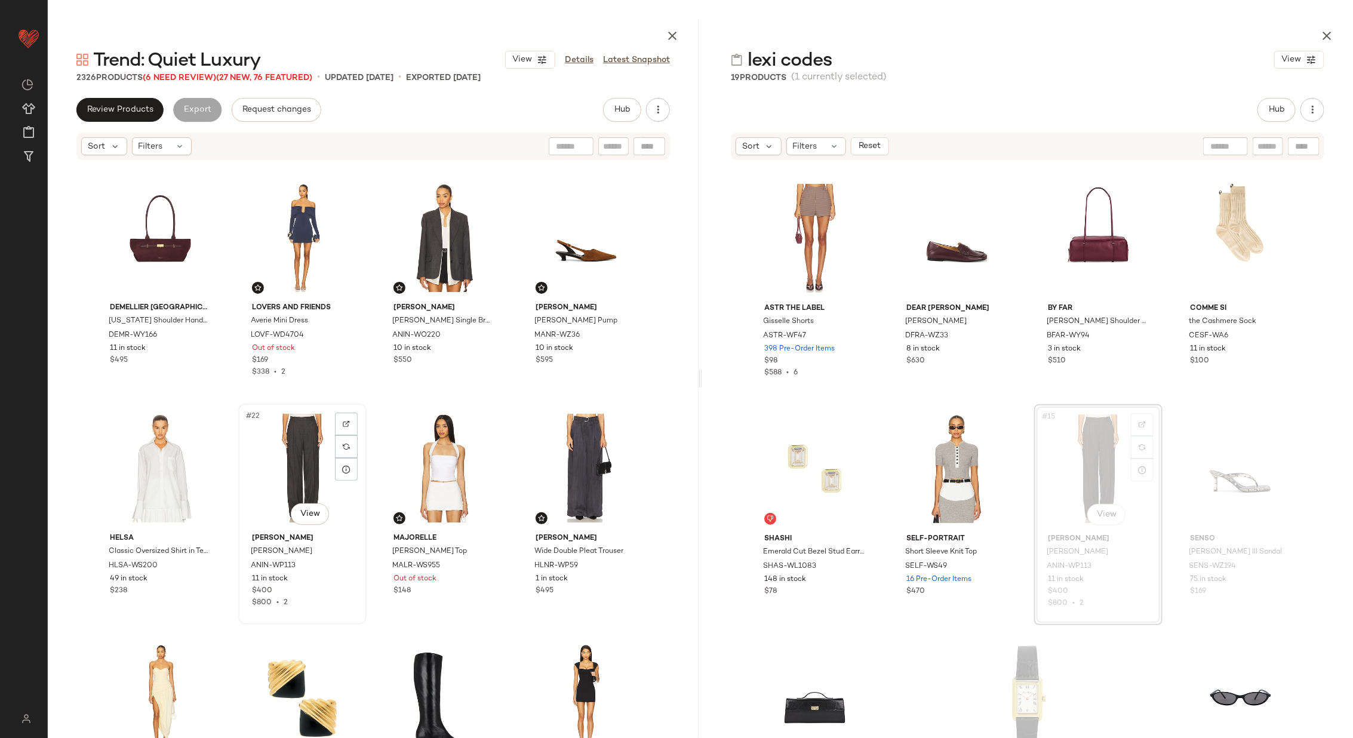
click at [300, 466] on div "#22 View" at bounding box center [302, 468] width 120 height 121
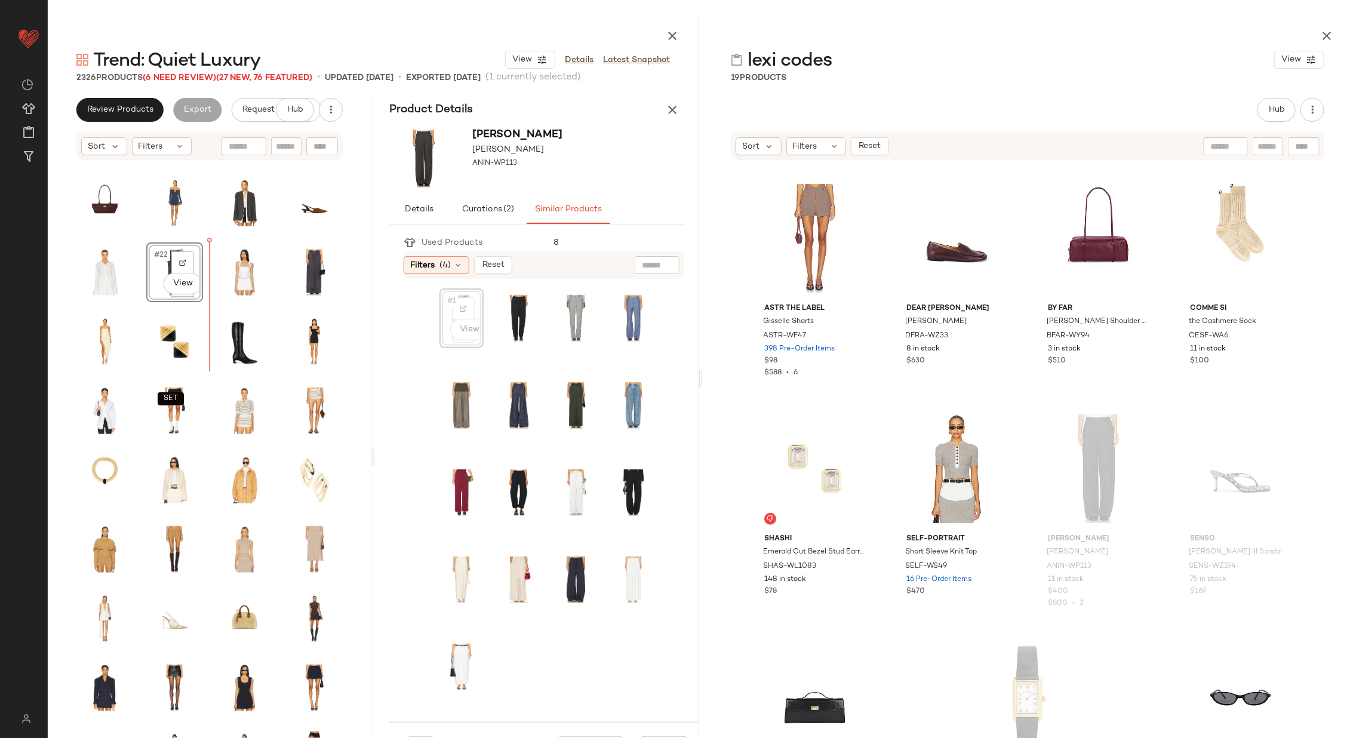
scroll to position [272, 0]
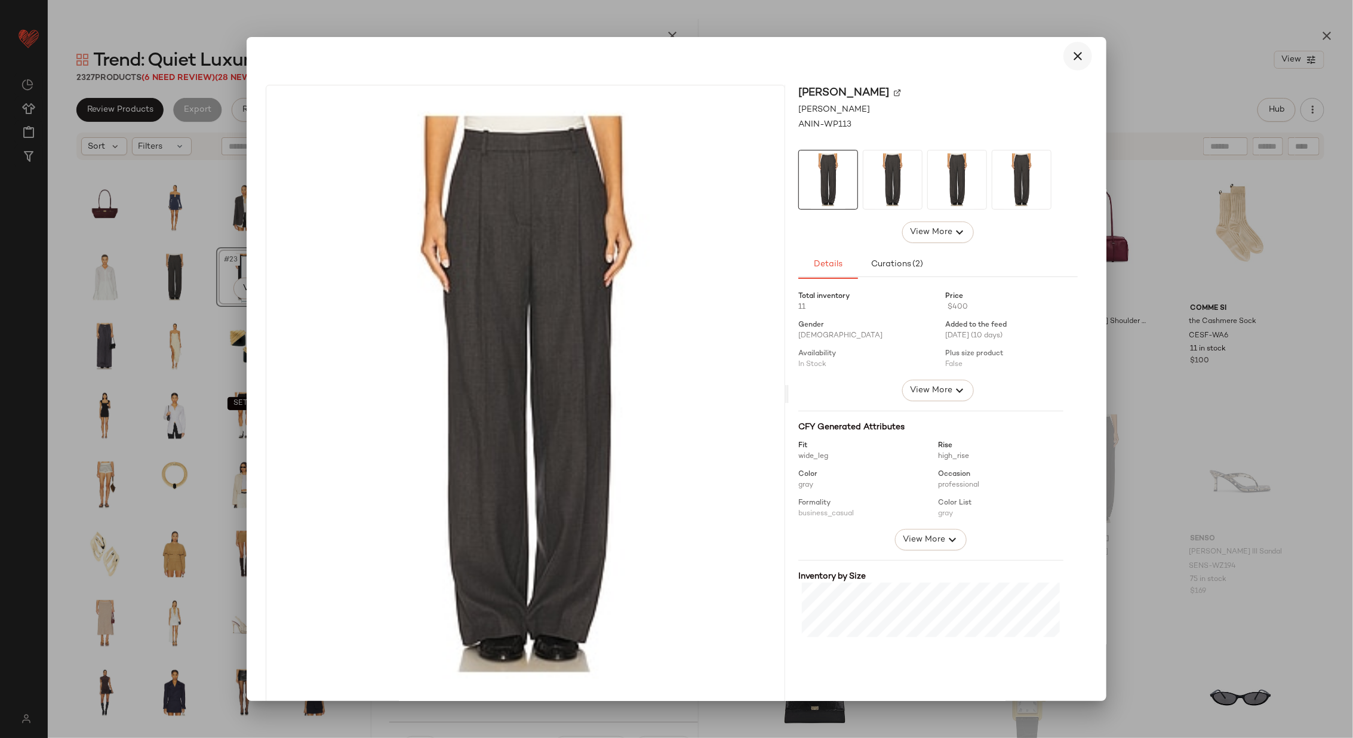
click at [1071, 54] on icon "button" at bounding box center [1078, 56] width 14 height 14
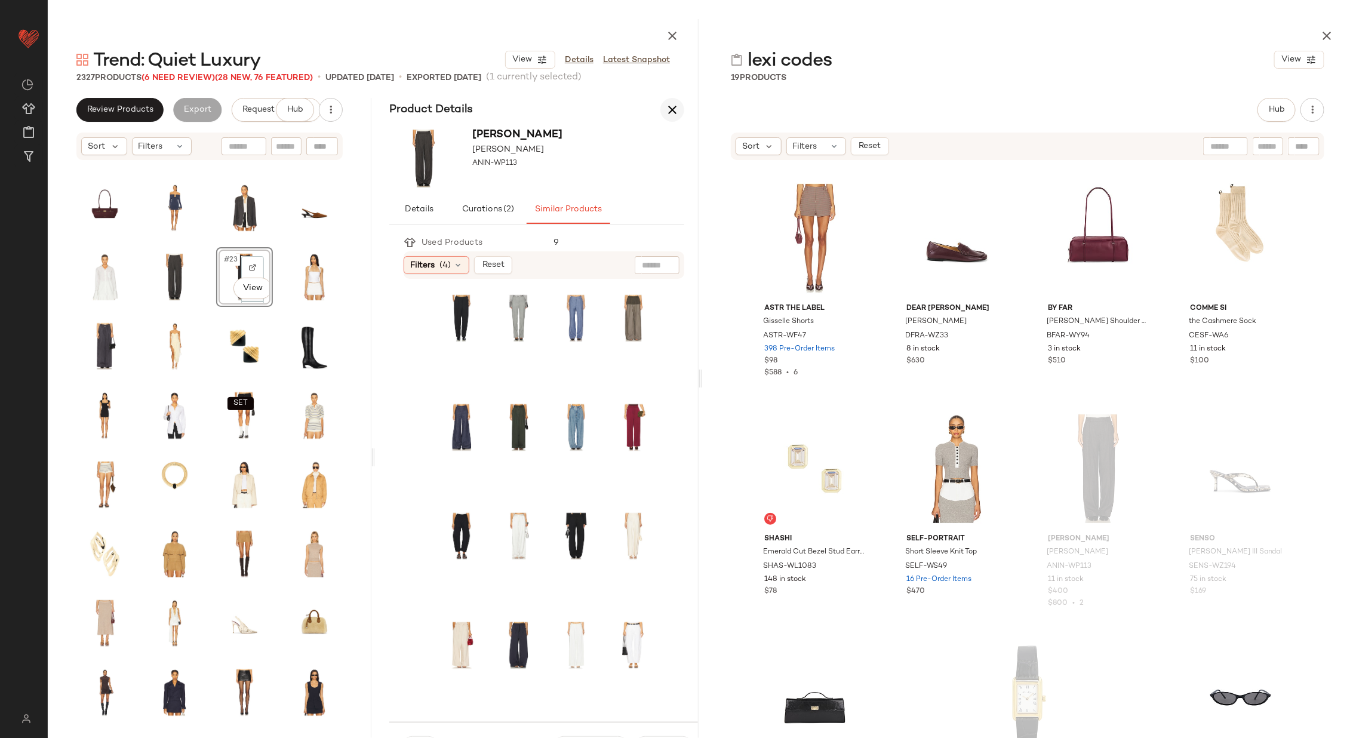
click at [676, 110] on icon "button" at bounding box center [672, 110] width 14 height 14
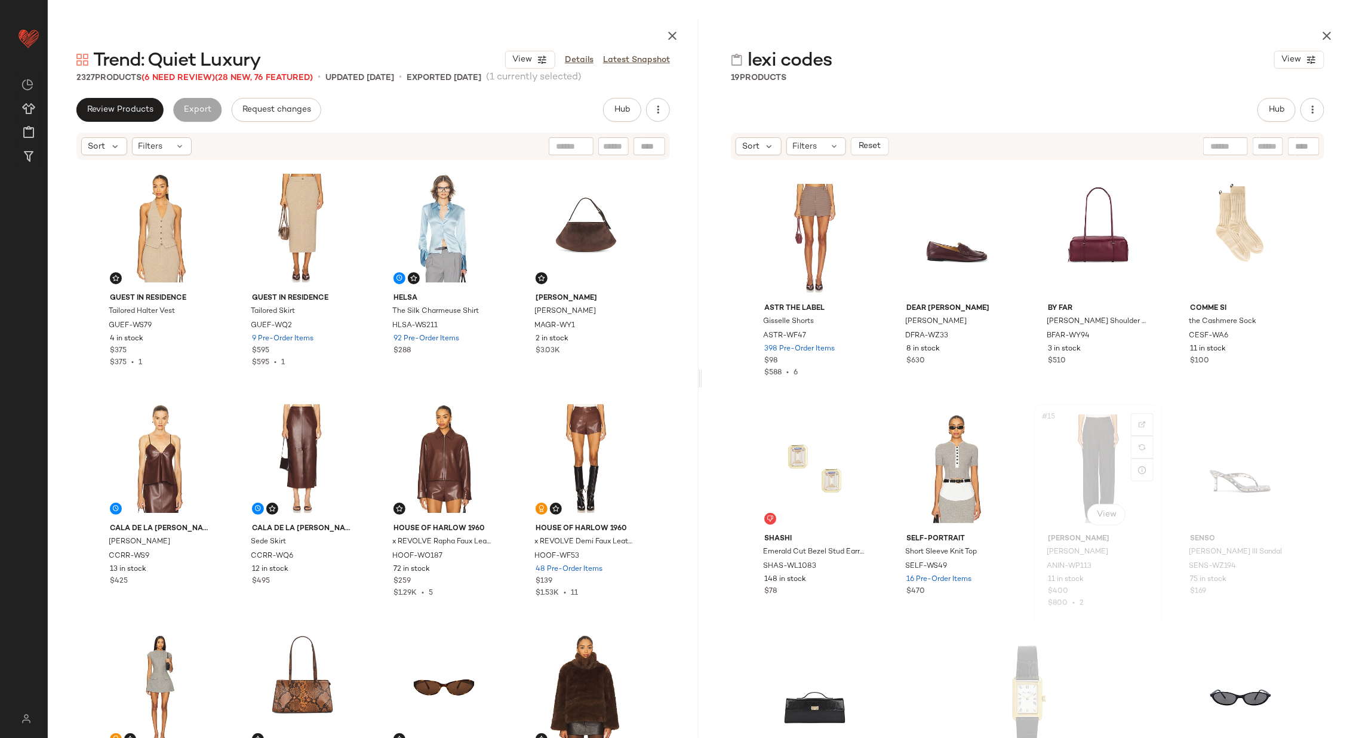
click at [1068, 465] on div "#15 View" at bounding box center [1099, 469] width 120 height 121
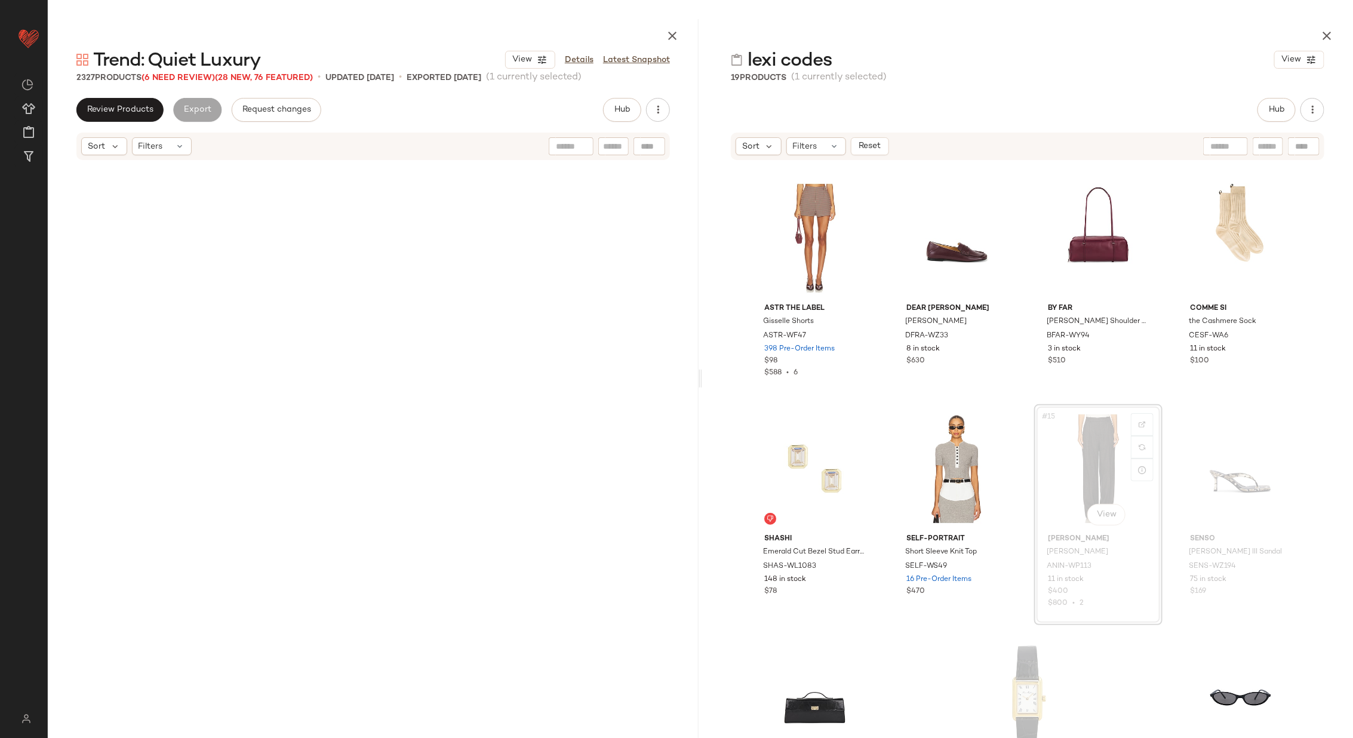
scroll to position [932, 0]
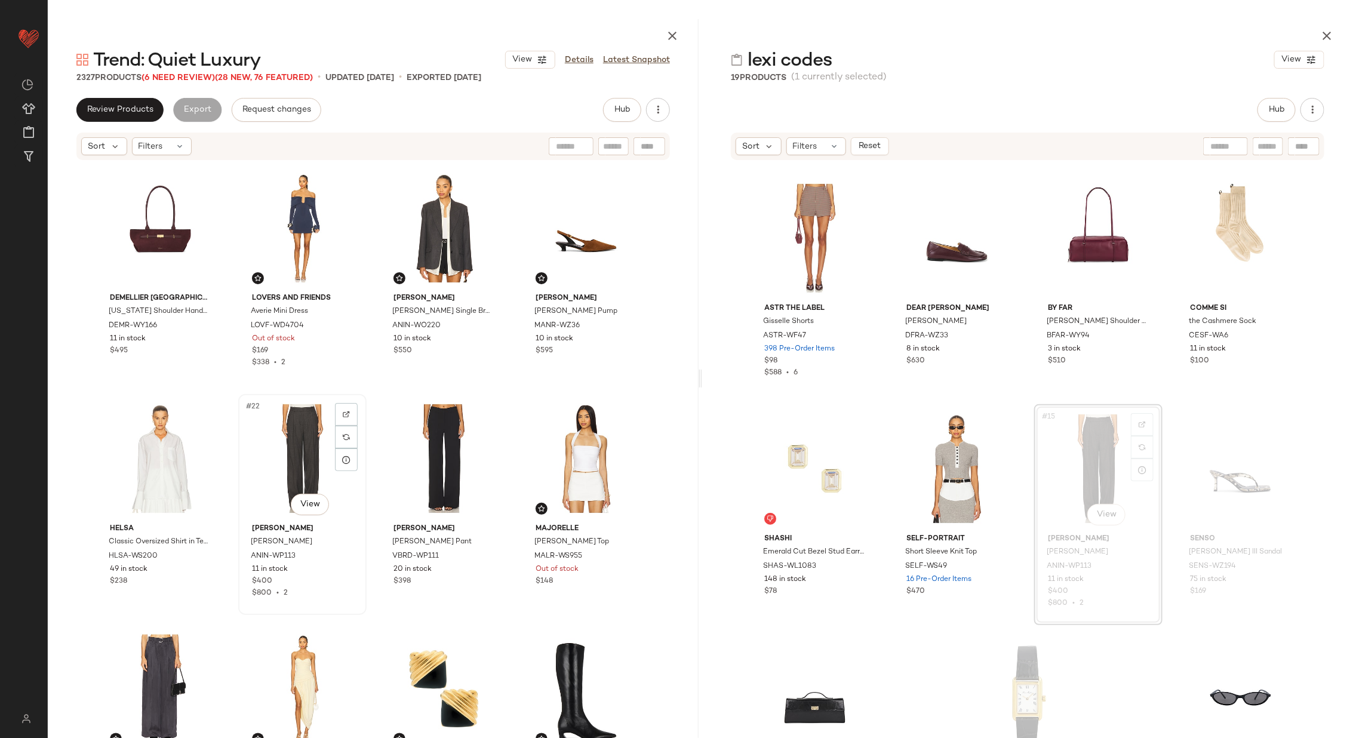
click at [287, 468] on div "#22 View" at bounding box center [302, 458] width 120 height 121
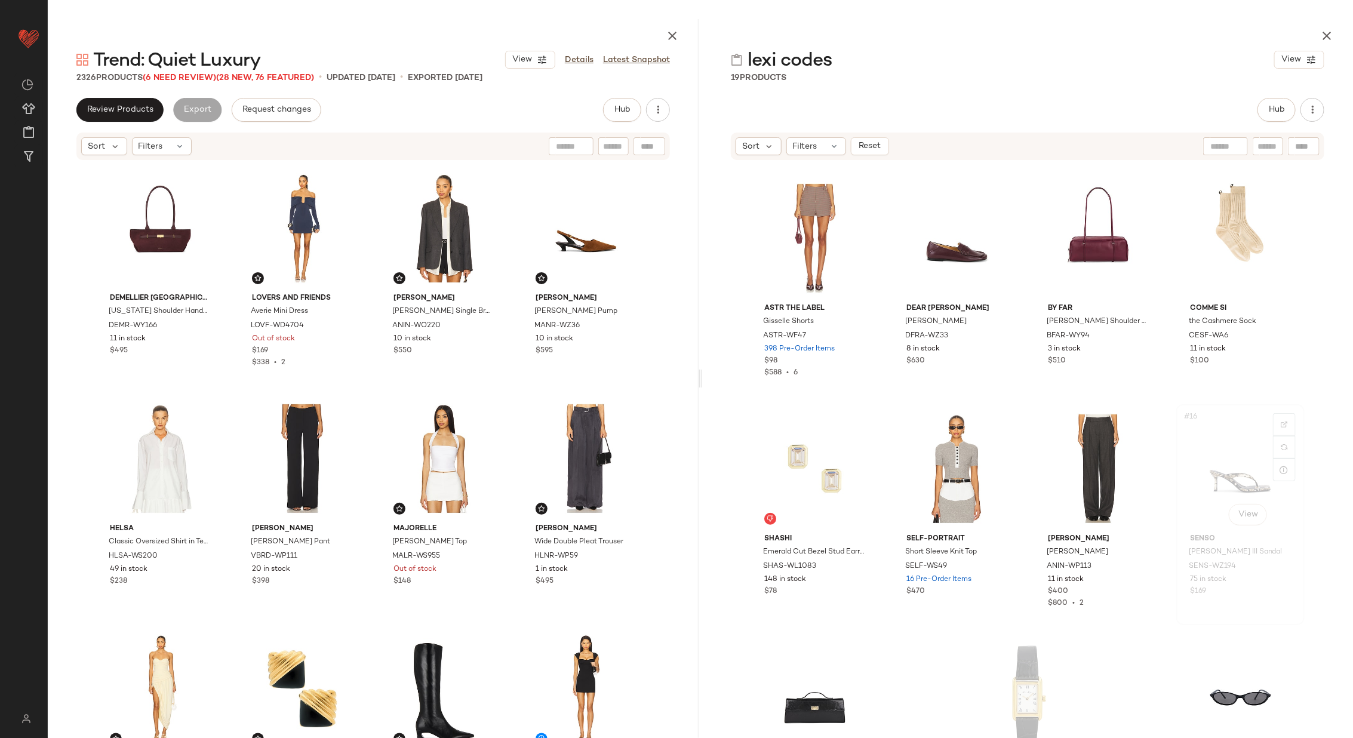
click at [1240, 457] on div "#16 View" at bounding box center [1241, 469] width 120 height 121
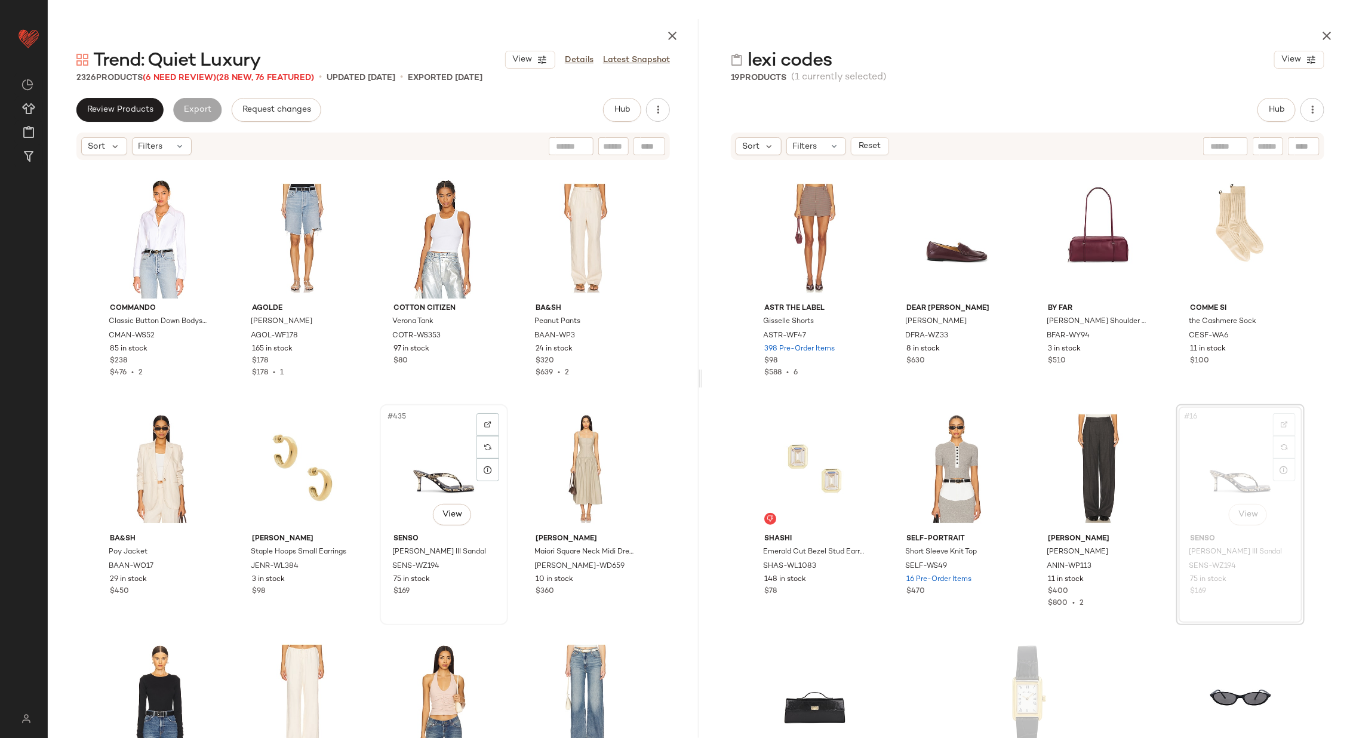
click at [423, 471] on div "#435 View" at bounding box center [444, 469] width 120 height 121
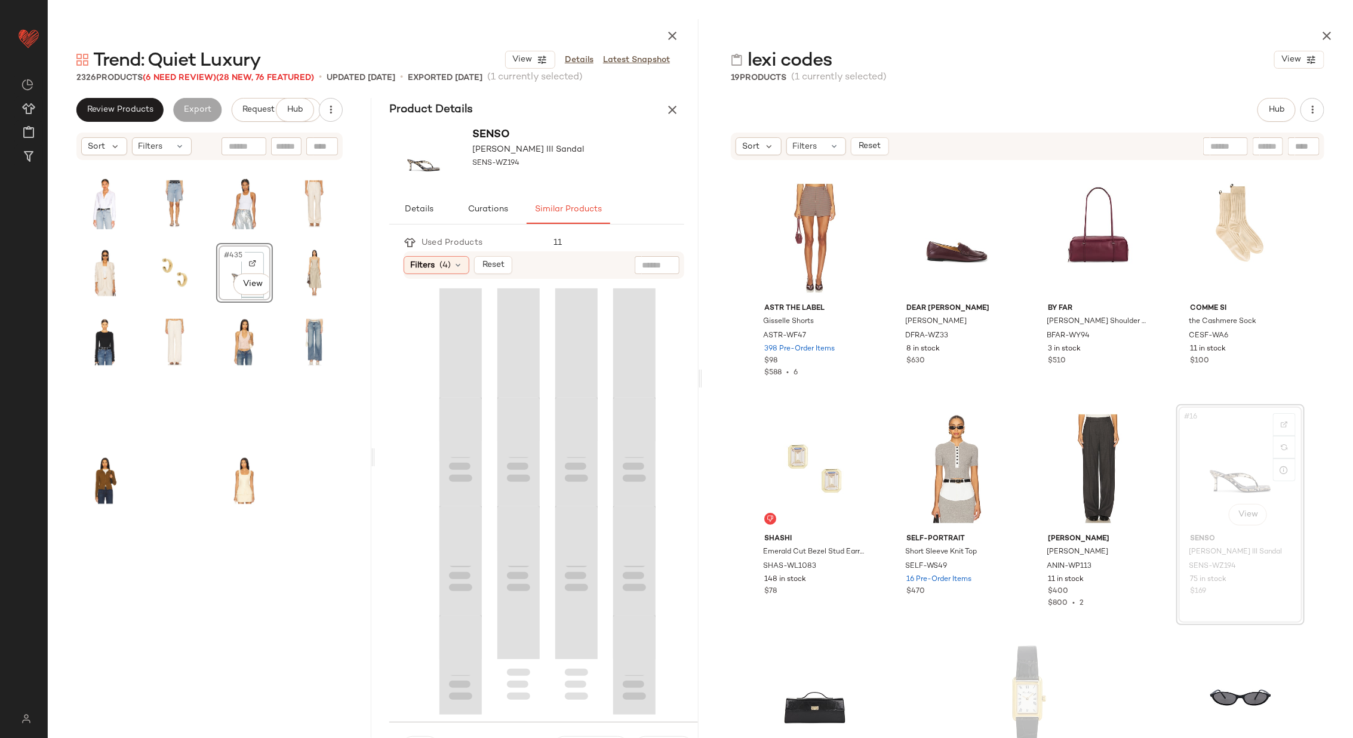
scroll to position [7412, 0]
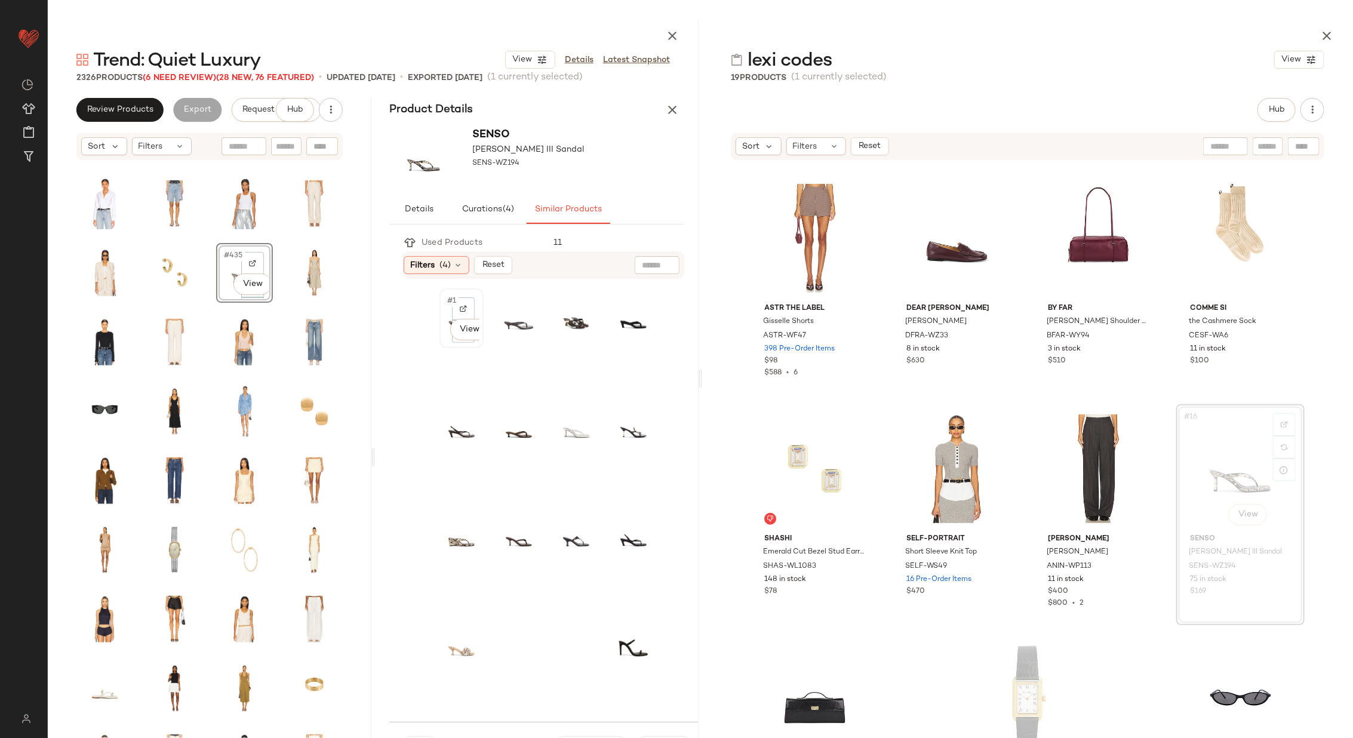
click at [440, 317] on div "#1 View" at bounding box center [462, 318] width 44 height 60
drag, startPoint x: 439, startPoint y: 317, endPoint x: 269, endPoint y: 277, distance: 174.7
click at [269, 277] on div "Review Products Export Request changes Hub Sort Filters #435 View Product Detai…" at bounding box center [373, 457] width 651 height 719
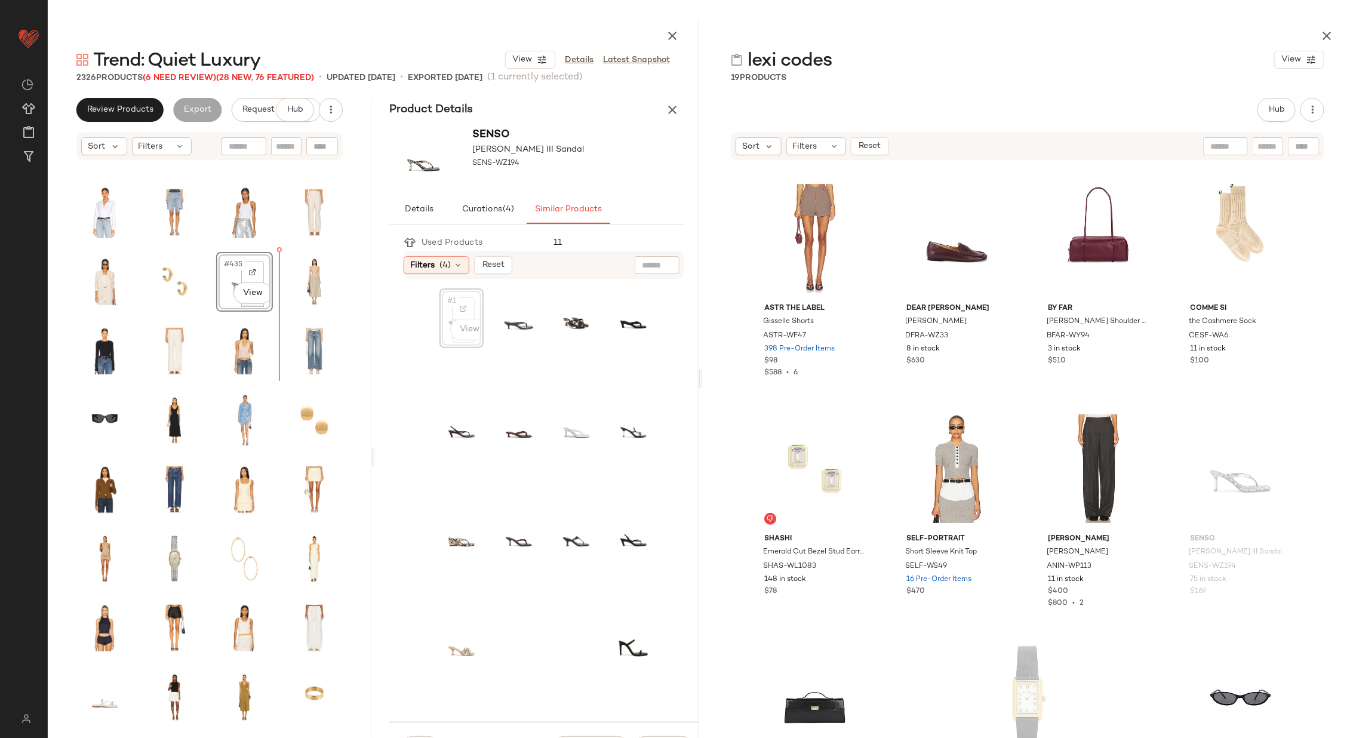
scroll to position [7402, 0]
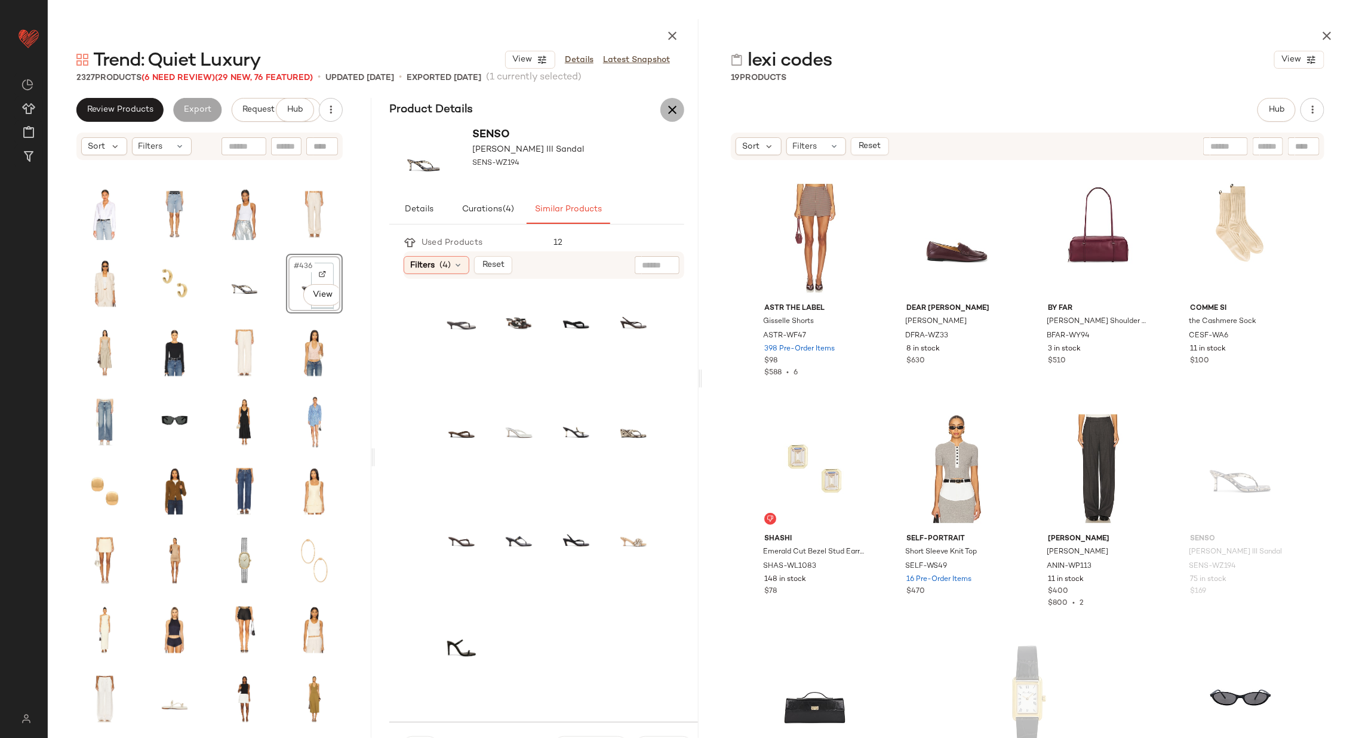
click at [671, 105] on icon "button" at bounding box center [672, 110] width 14 height 14
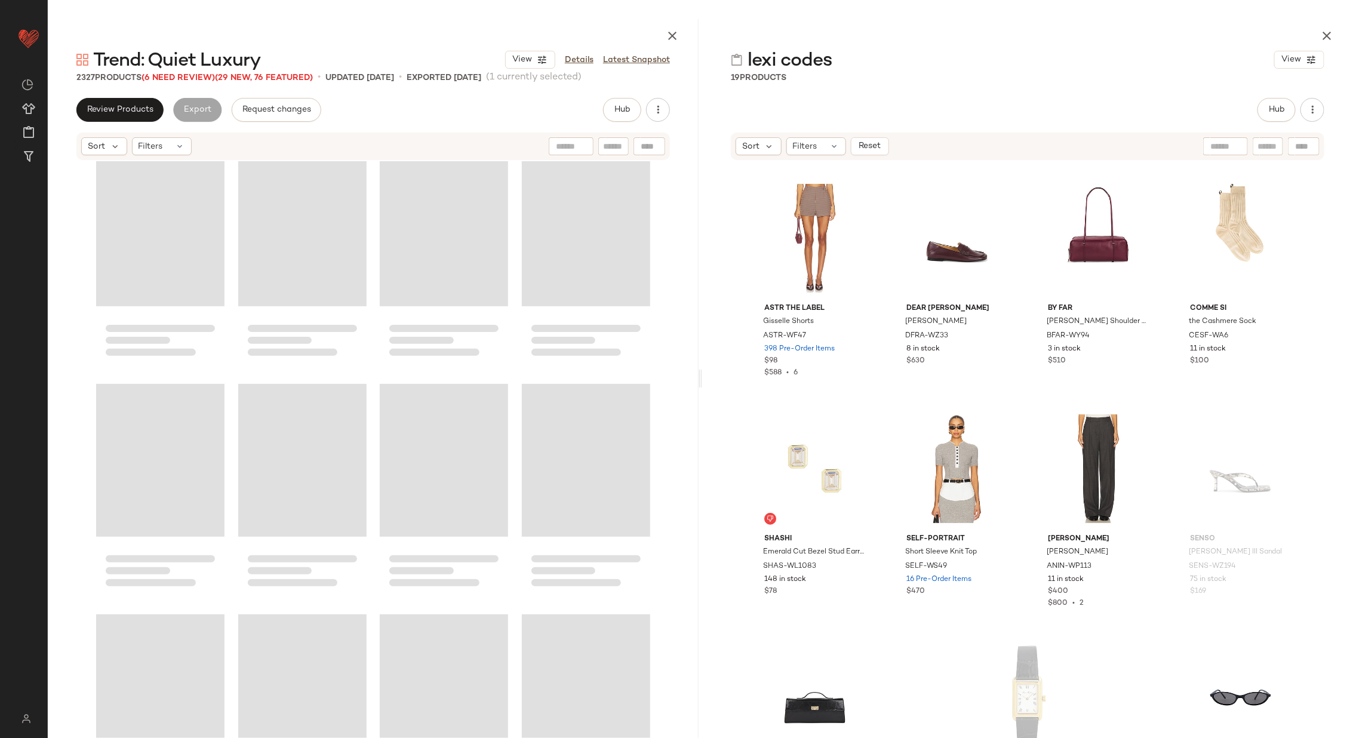
scroll to position [7147, 0]
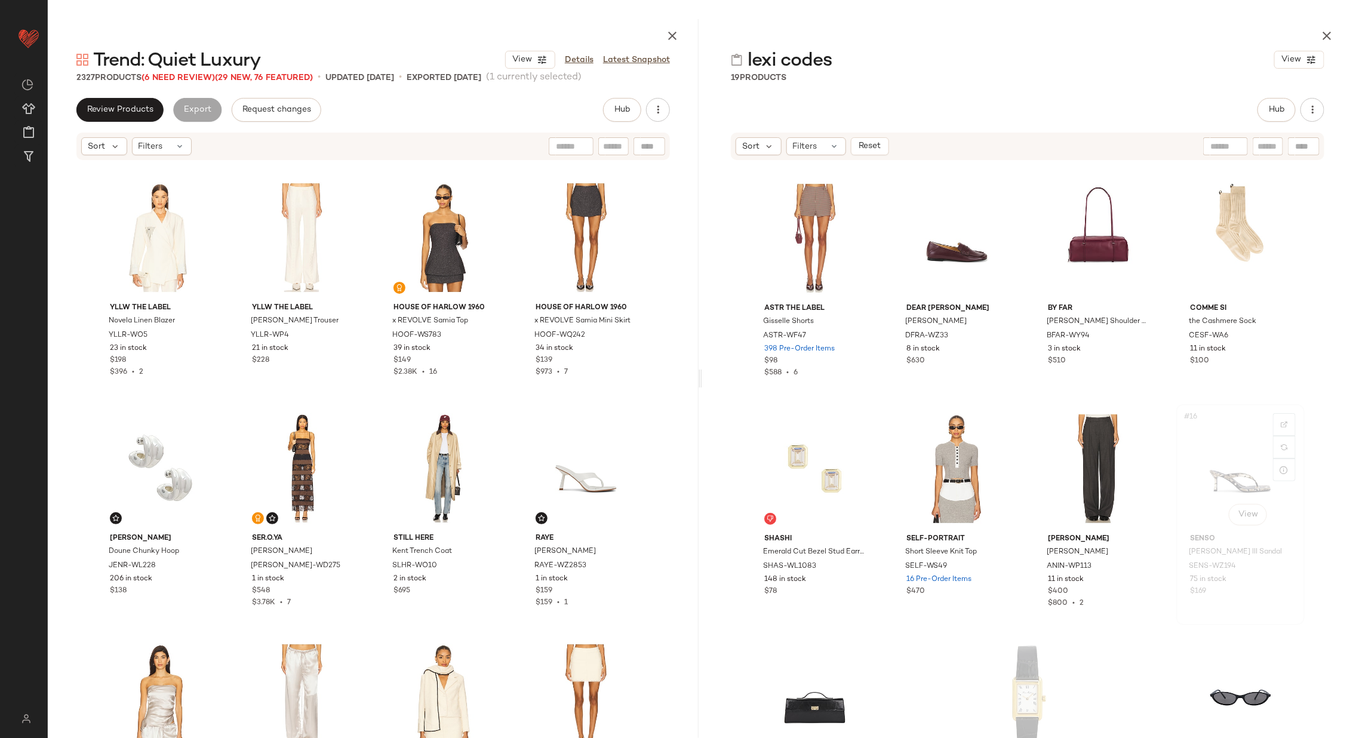
click at [1191, 466] on div "#16 View" at bounding box center [1241, 469] width 120 height 121
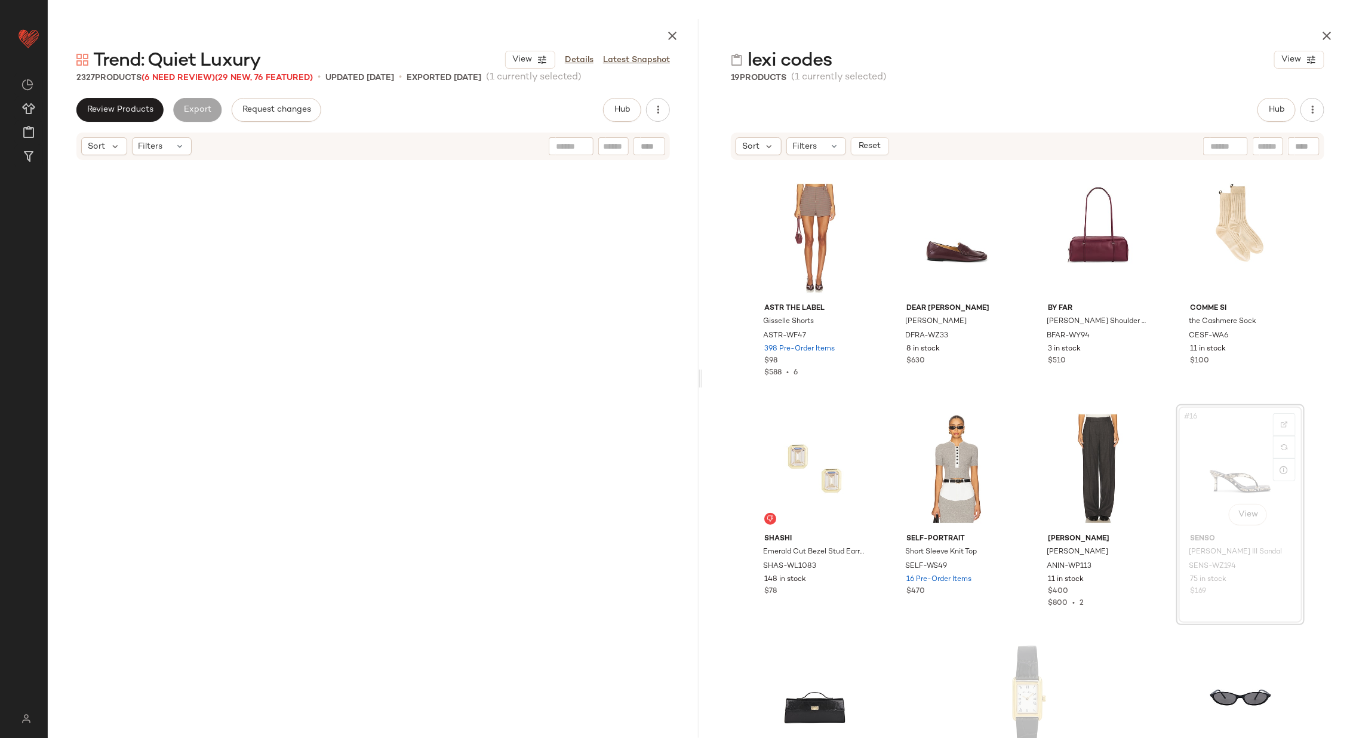
scroll to position [24667, 0]
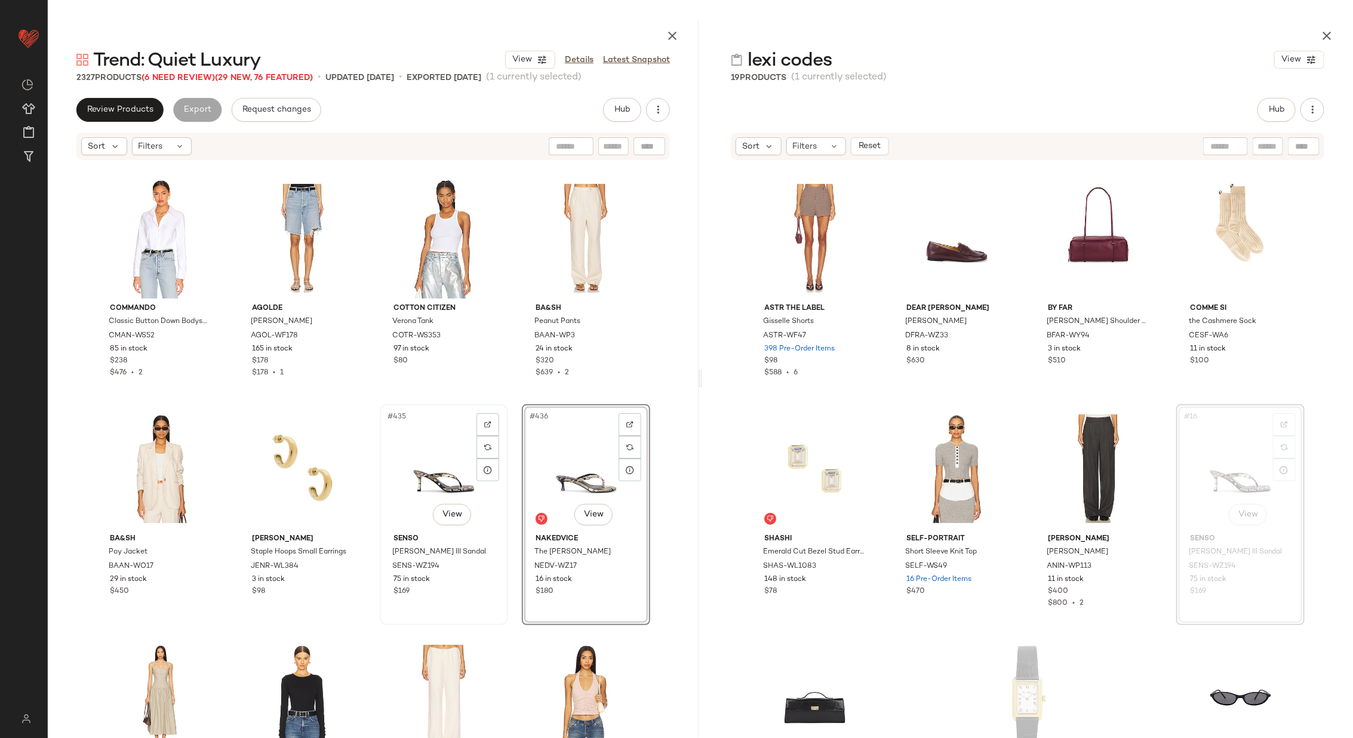
click at [411, 482] on div "#435 View" at bounding box center [444, 469] width 120 height 121
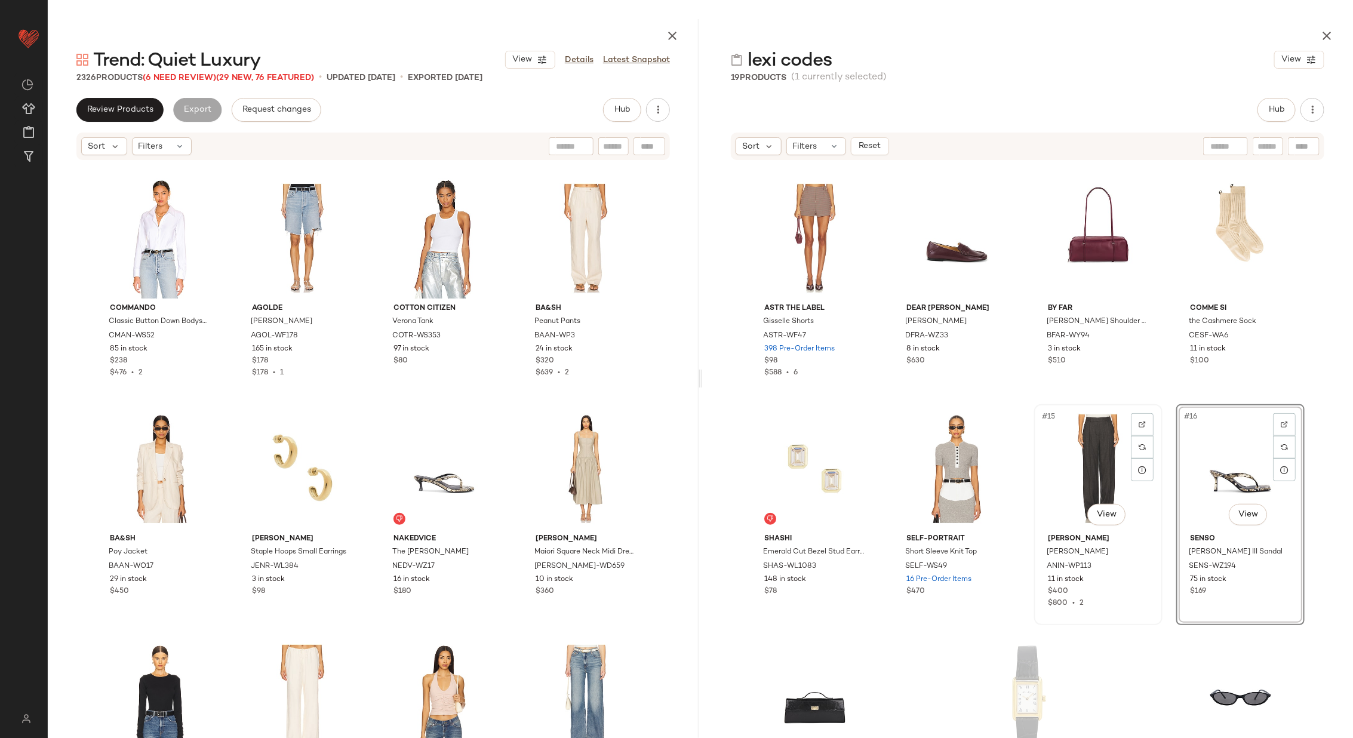
scroll to position [553, 0]
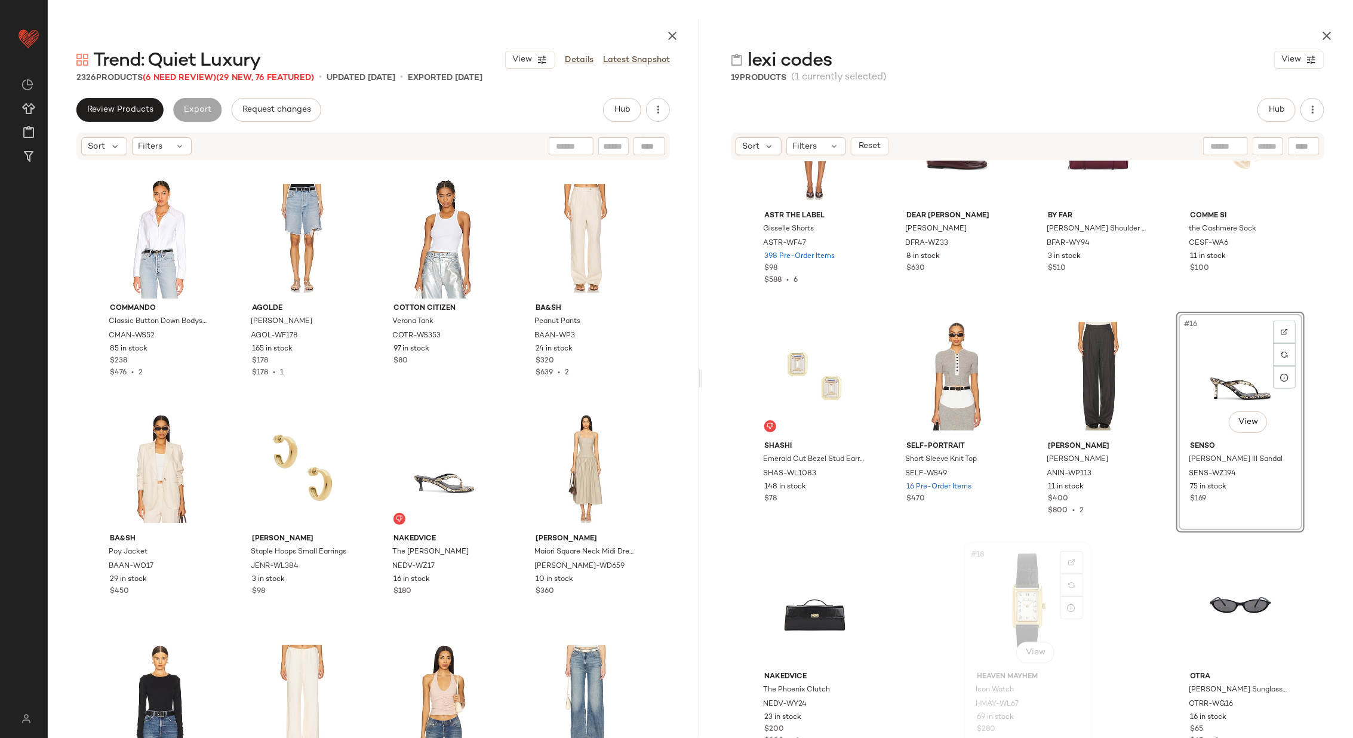
click at [998, 589] on div "#18 View" at bounding box center [1028, 606] width 120 height 121
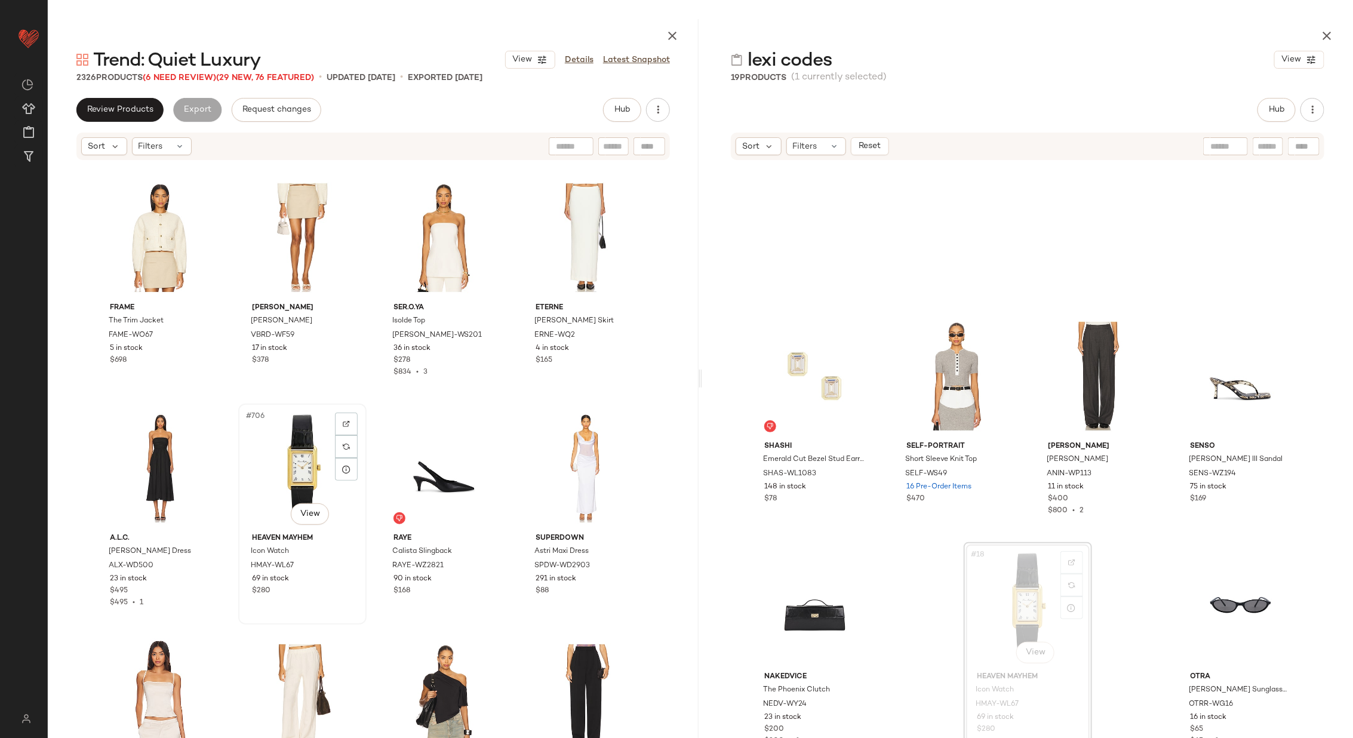
click at [281, 458] on div "#706 View" at bounding box center [302, 468] width 120 height 121
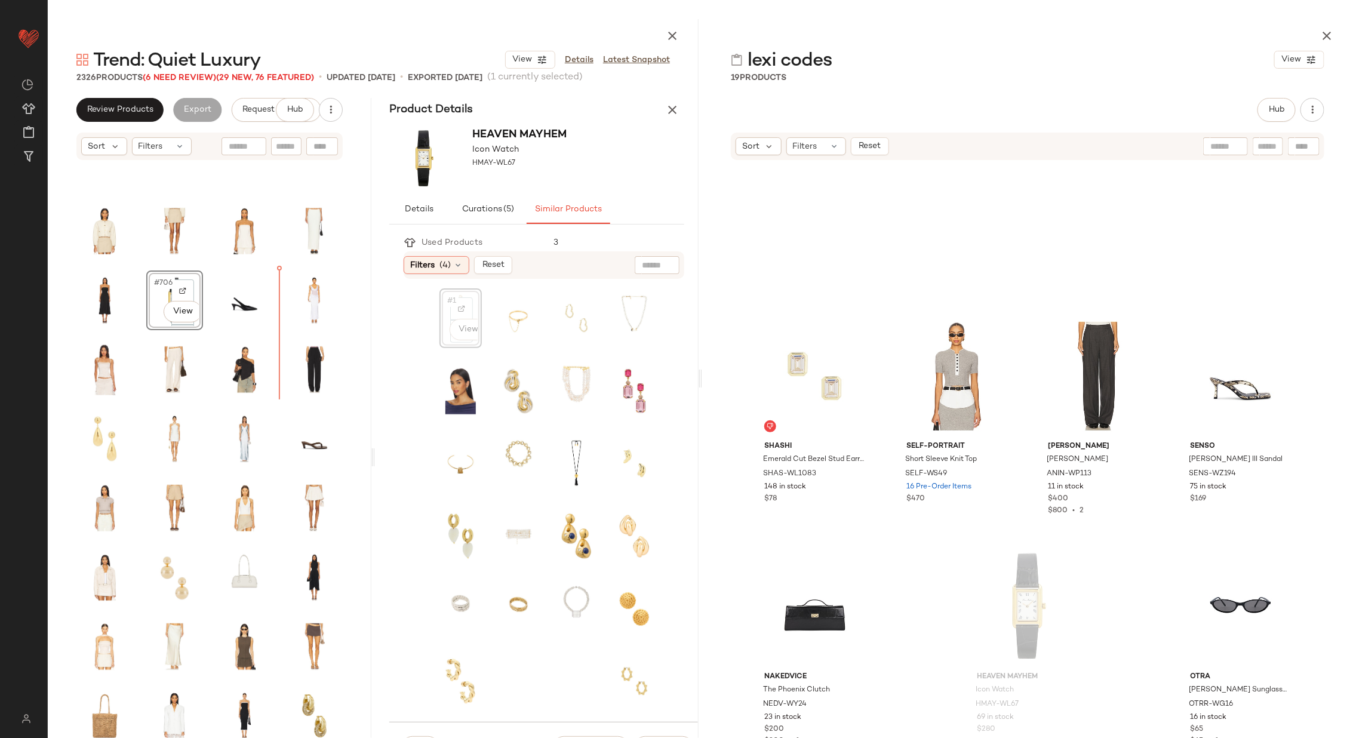
scroll to position [12096, 0]
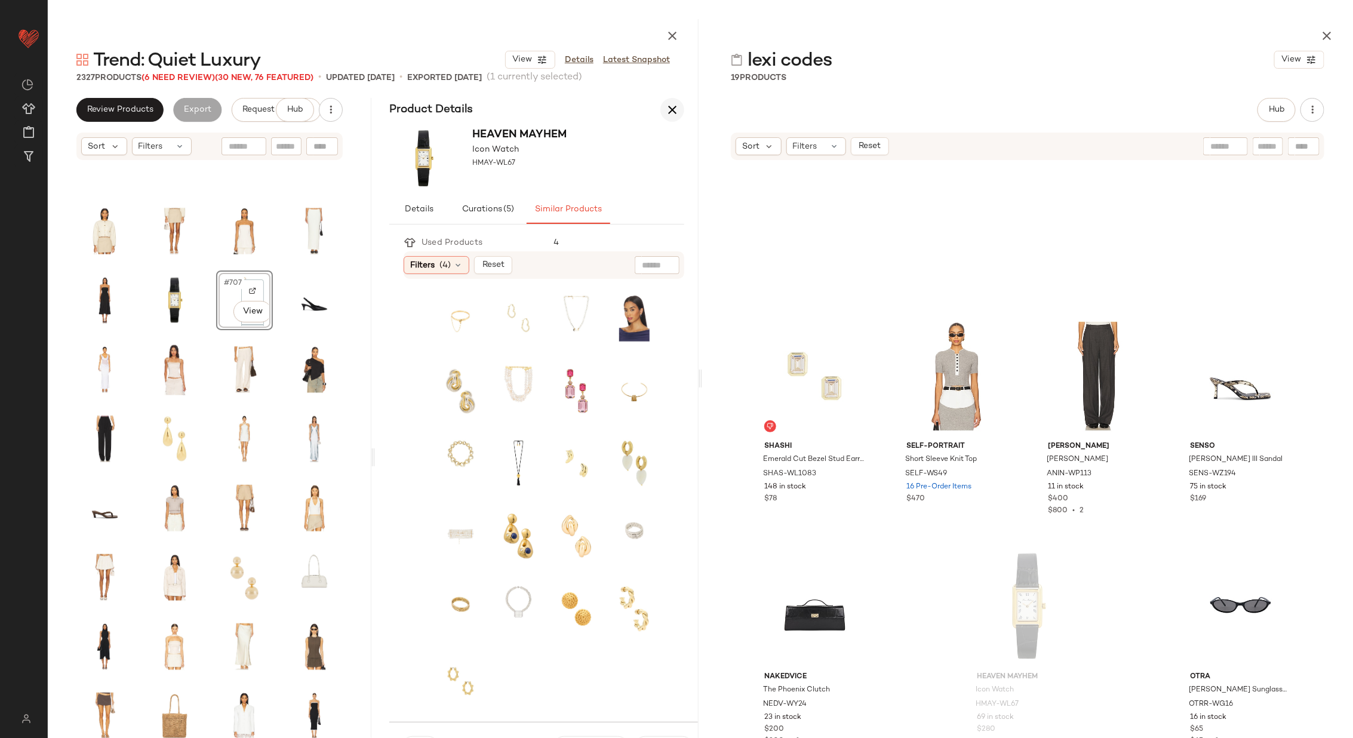
click at [680, 106] on button "button" at bounding box center [673, 110] width 24 height 24
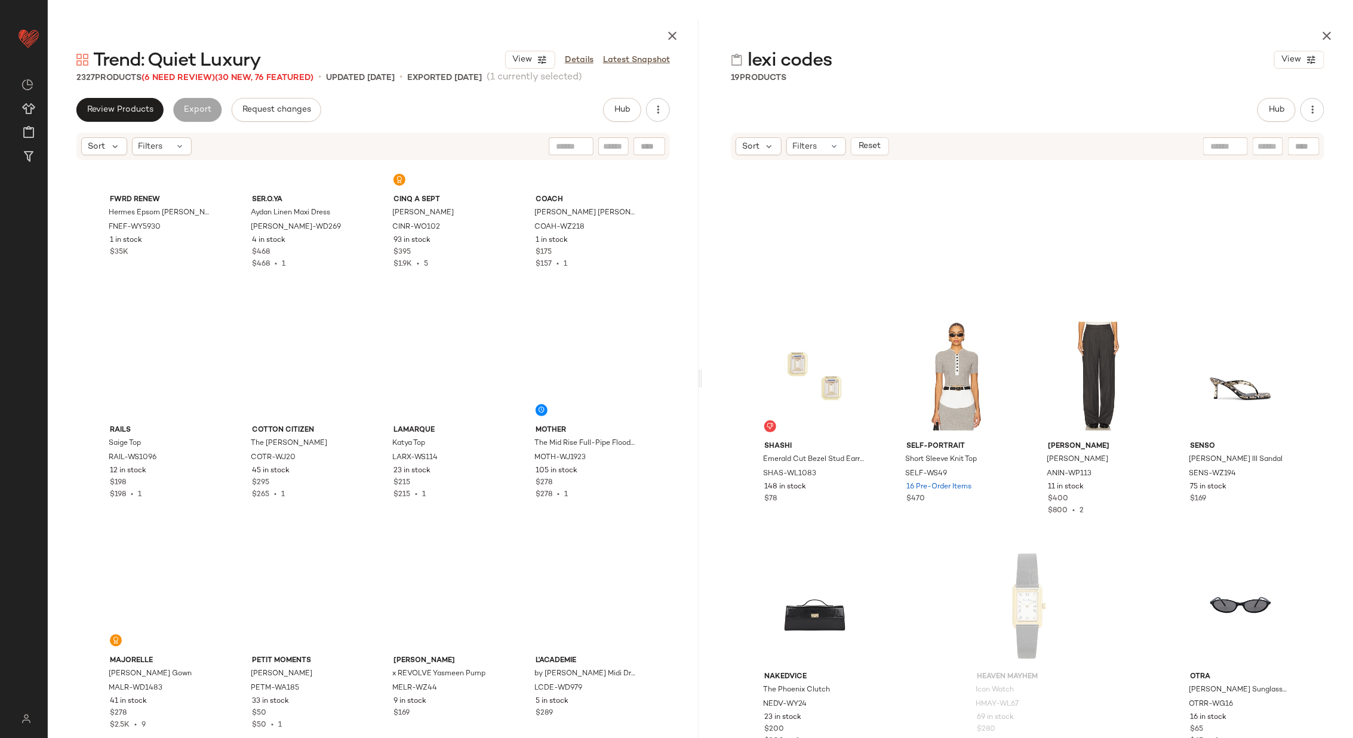
scroll to position [11757, 0]
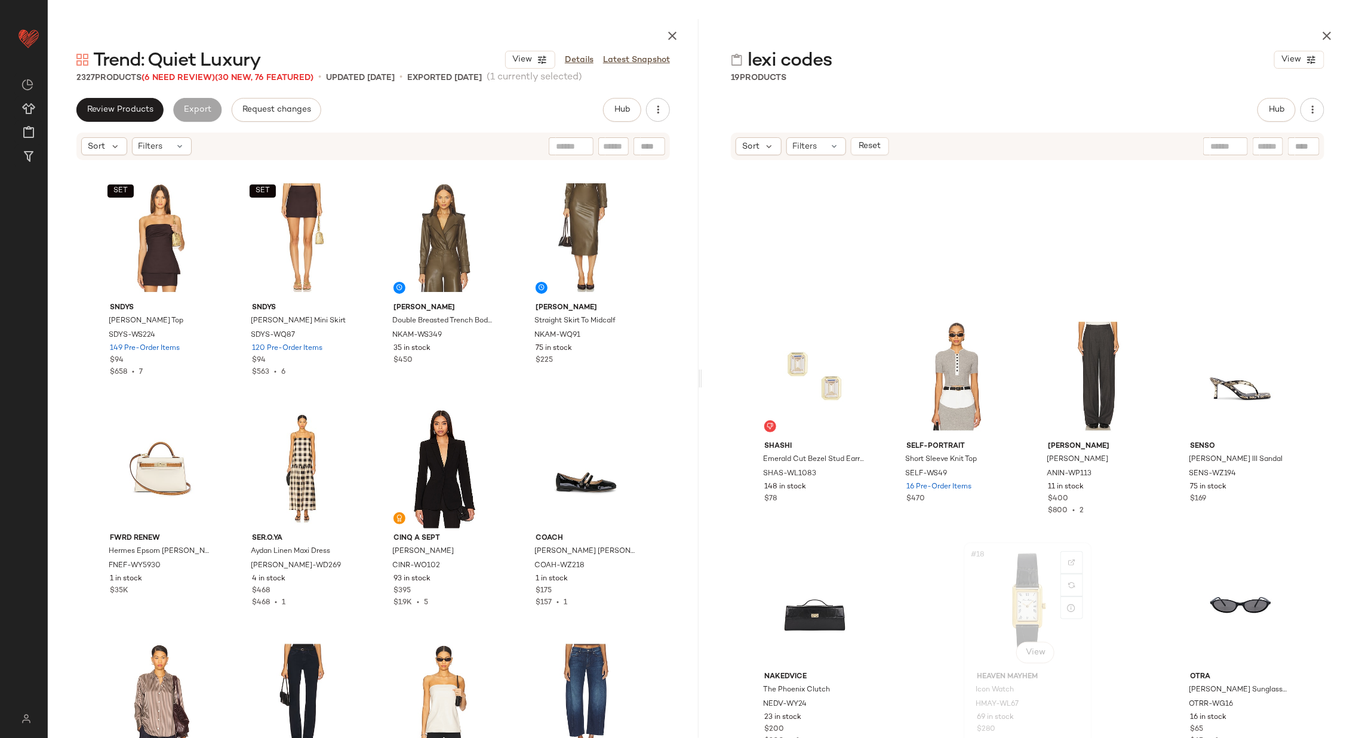
click at [1005, 582] on div "#18 View" at bounding box center [1028, 606] width 120 height 121
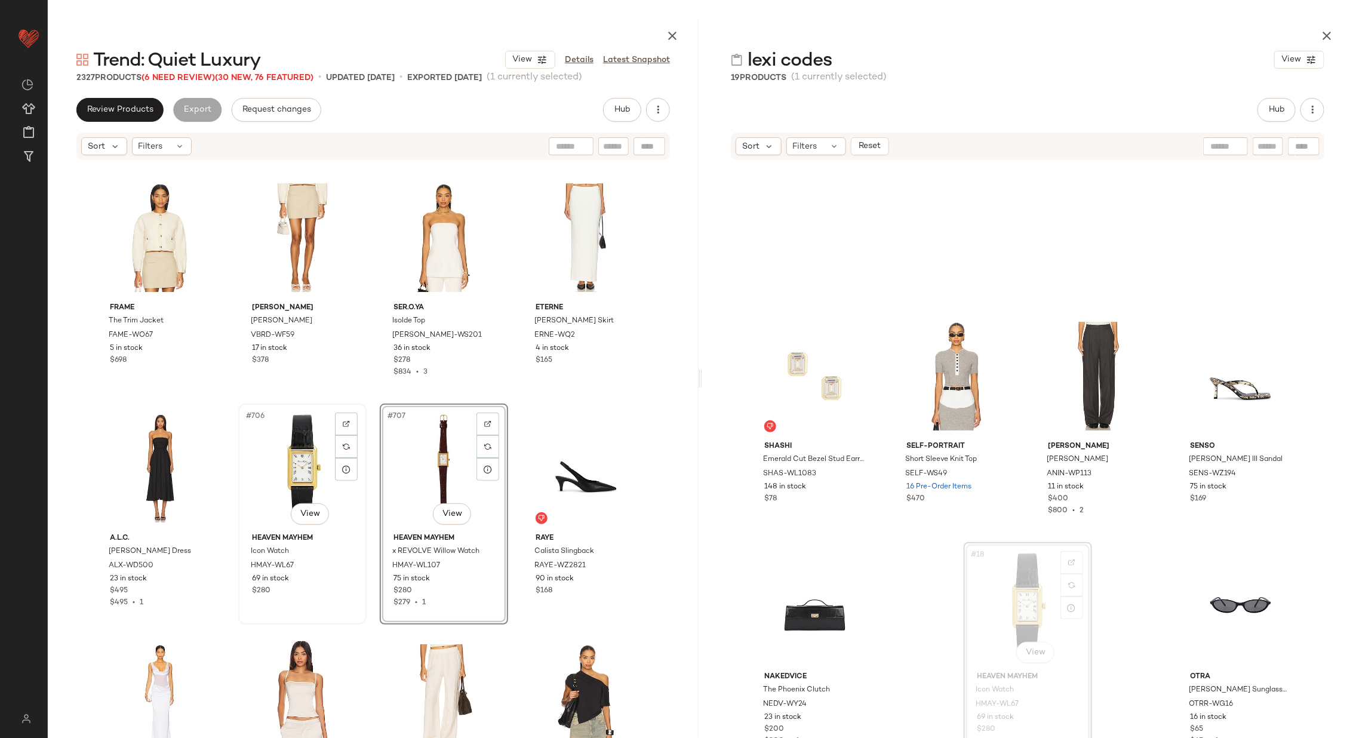
click at [305, 471] on div "#706 View" at bounding box center [302, 468] width 120 height 121
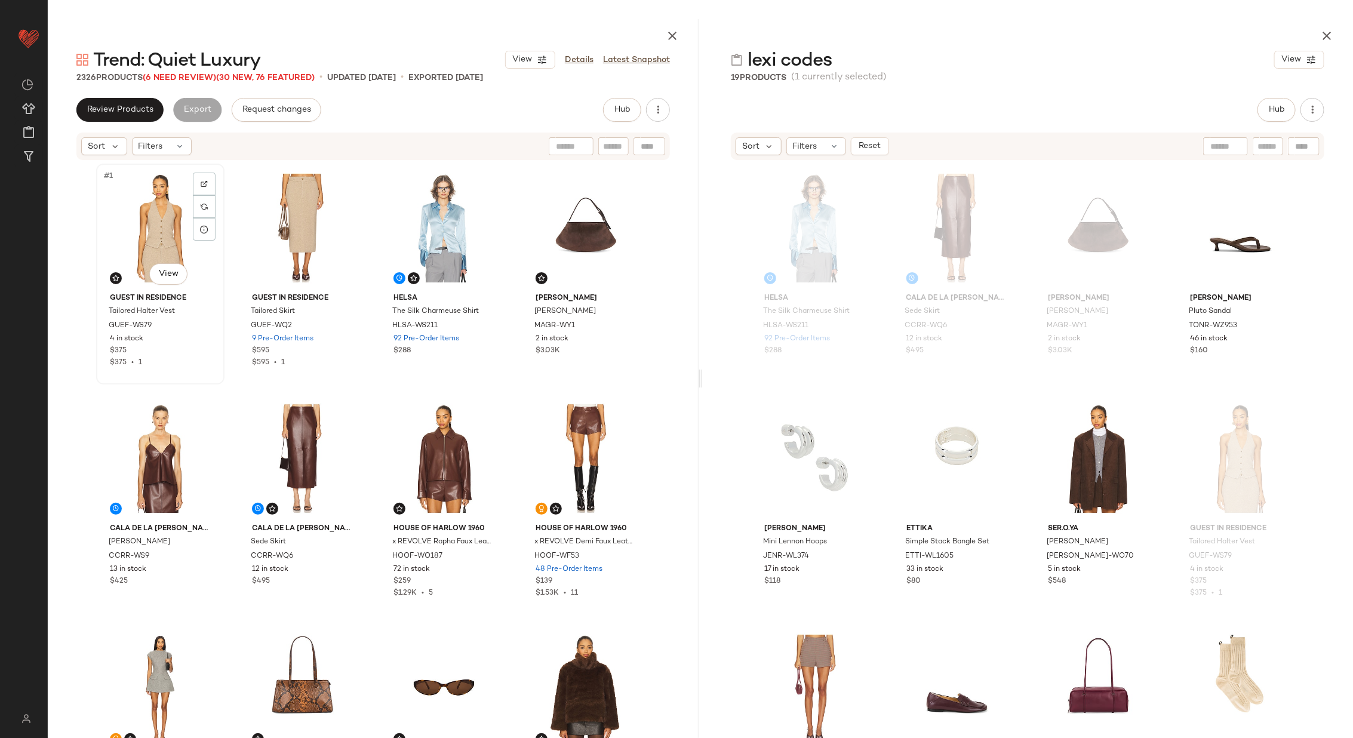
click at [144, 226] on div "#1 View" at bounding box center [160, 228] width 120 height 121
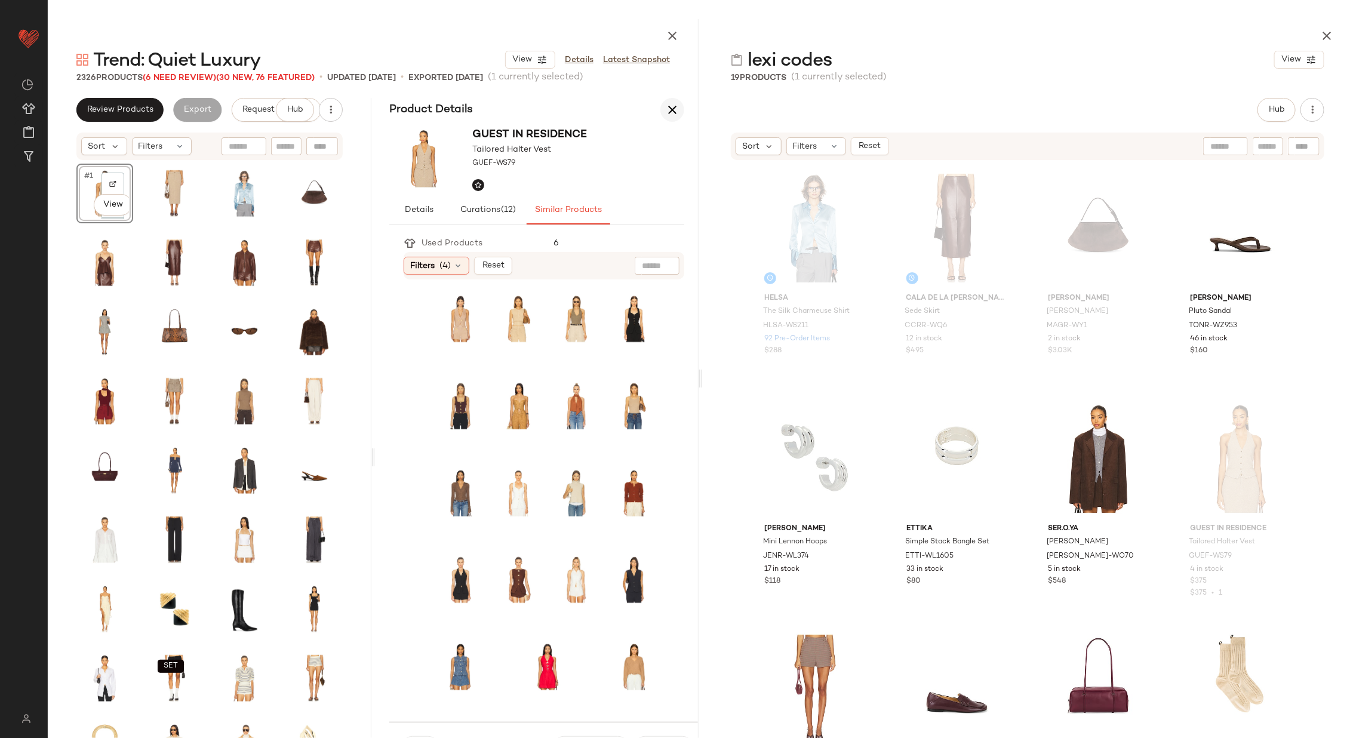
click at [667, 110] on icon "button" at bounding box center [672, 110] width 14 height 14
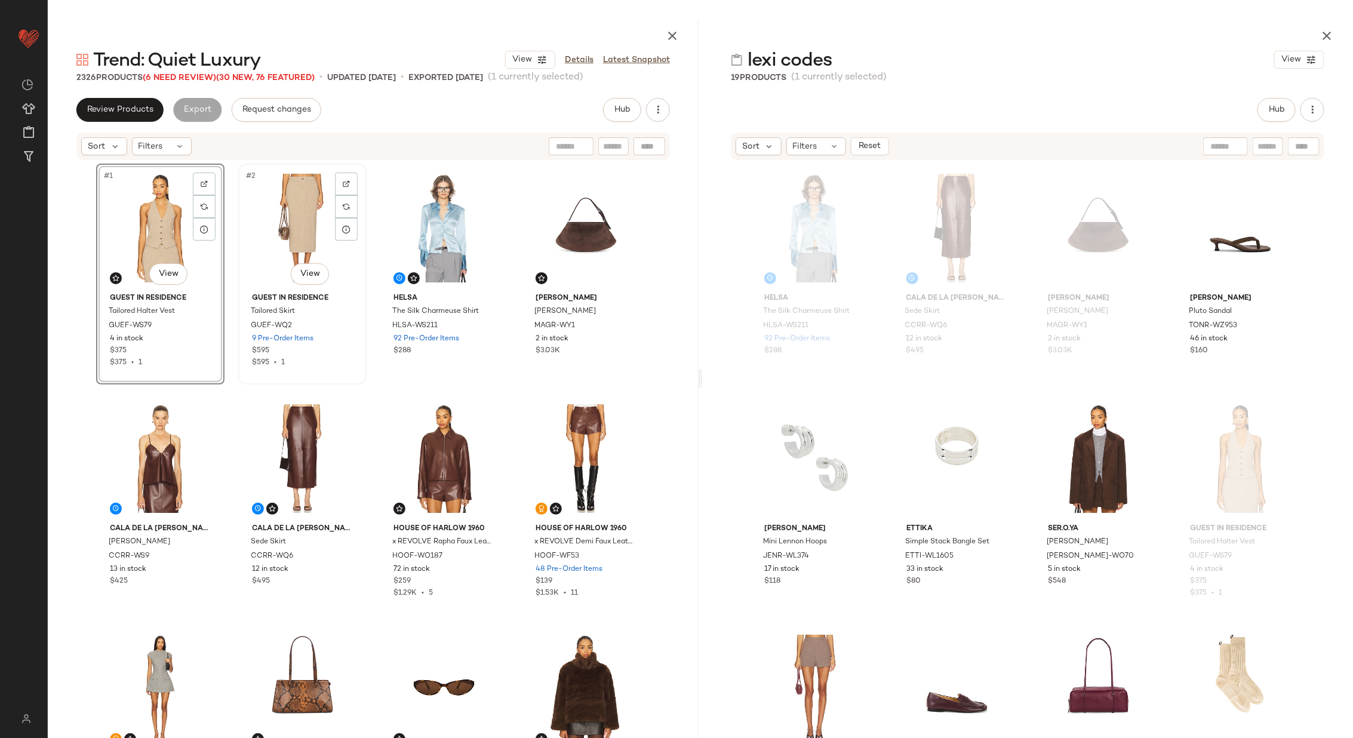
click at [287, 235] on div "#2 View" at bounding box center [302, 228] width 120 height 121
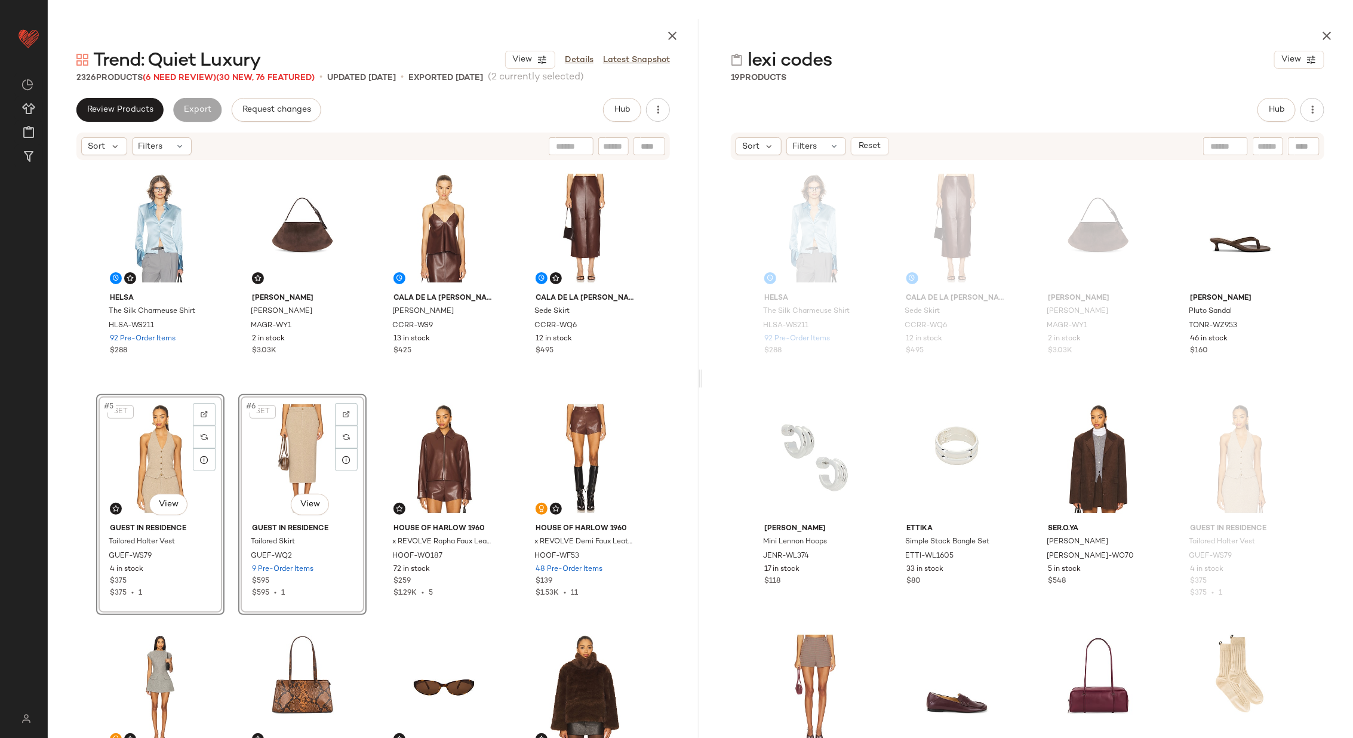
click at [373, 386] on div "Helsa The Silk Charmeuse Shirt HLSA-WS211 92 Pre-Order Items $288 Magda Butrym …" at bounding box center [373, 464] width 554 height 600
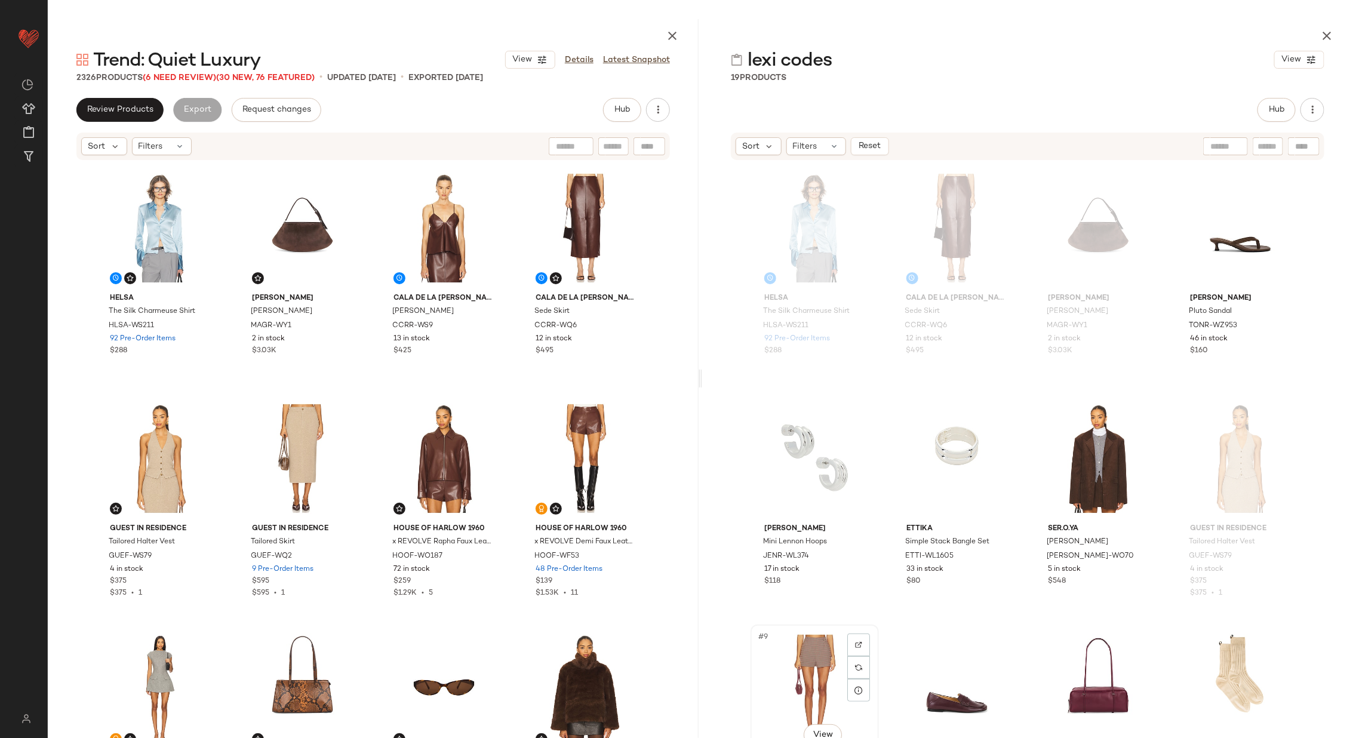
scroll to position [1, 0]
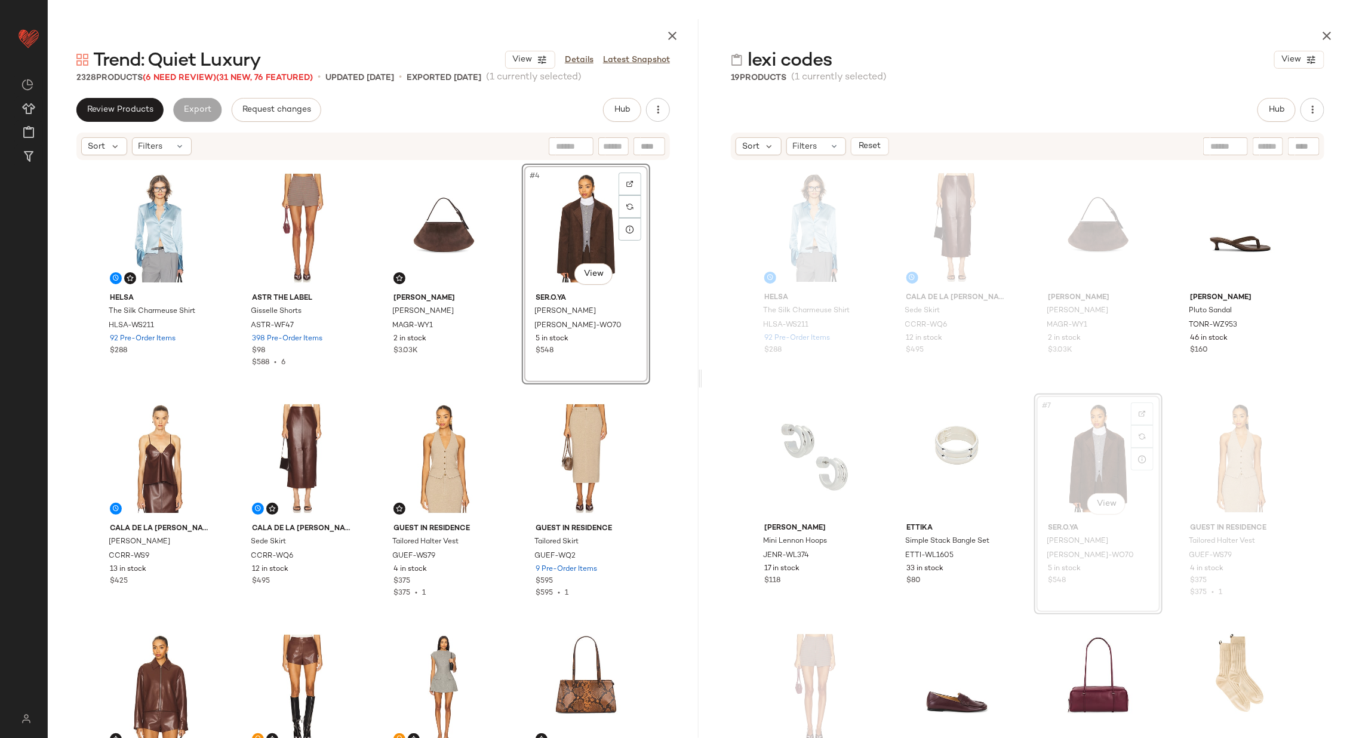
click at [512, 277] on div "Helsa The Silk Charmeuse Shirt HLSA-WS211 92 Pre-Order Items $288 ASTR the Labe…" at bounding box center [373, 464] width 554 height 600
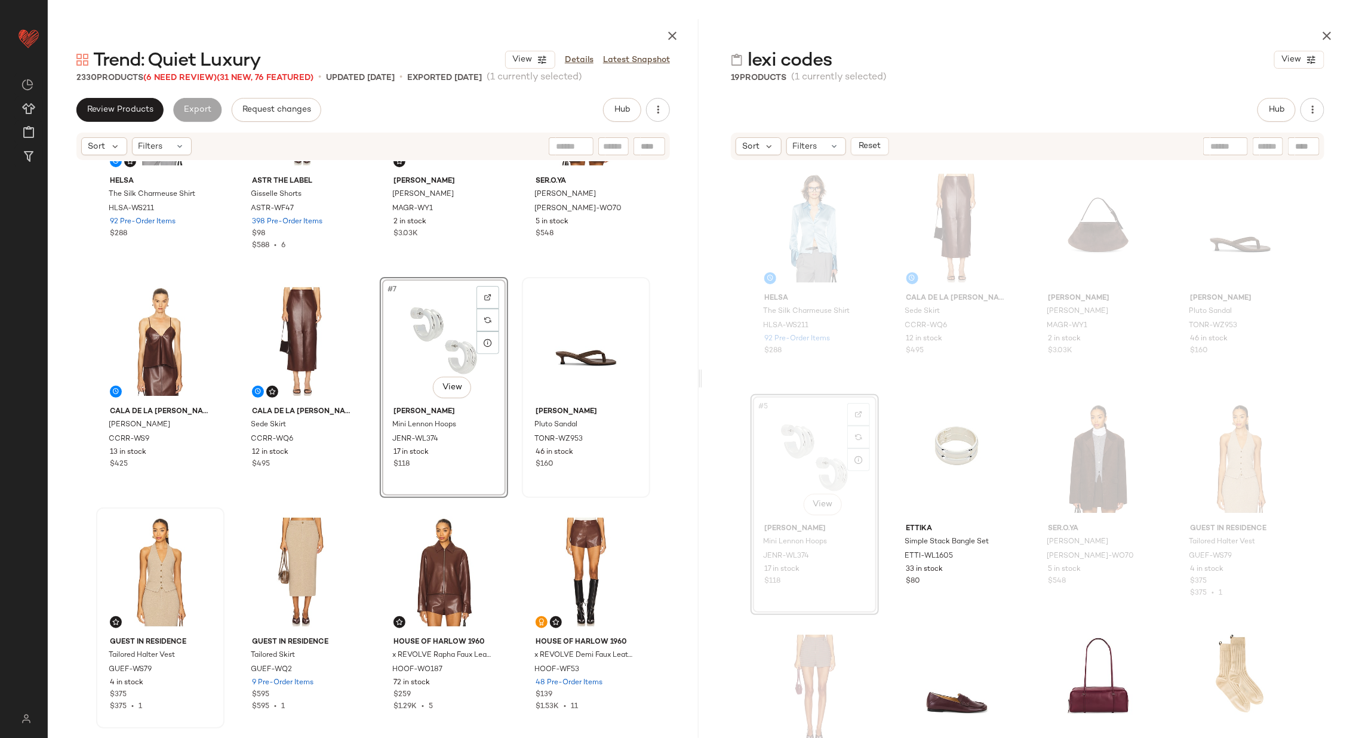
scroll to position [121, 0]
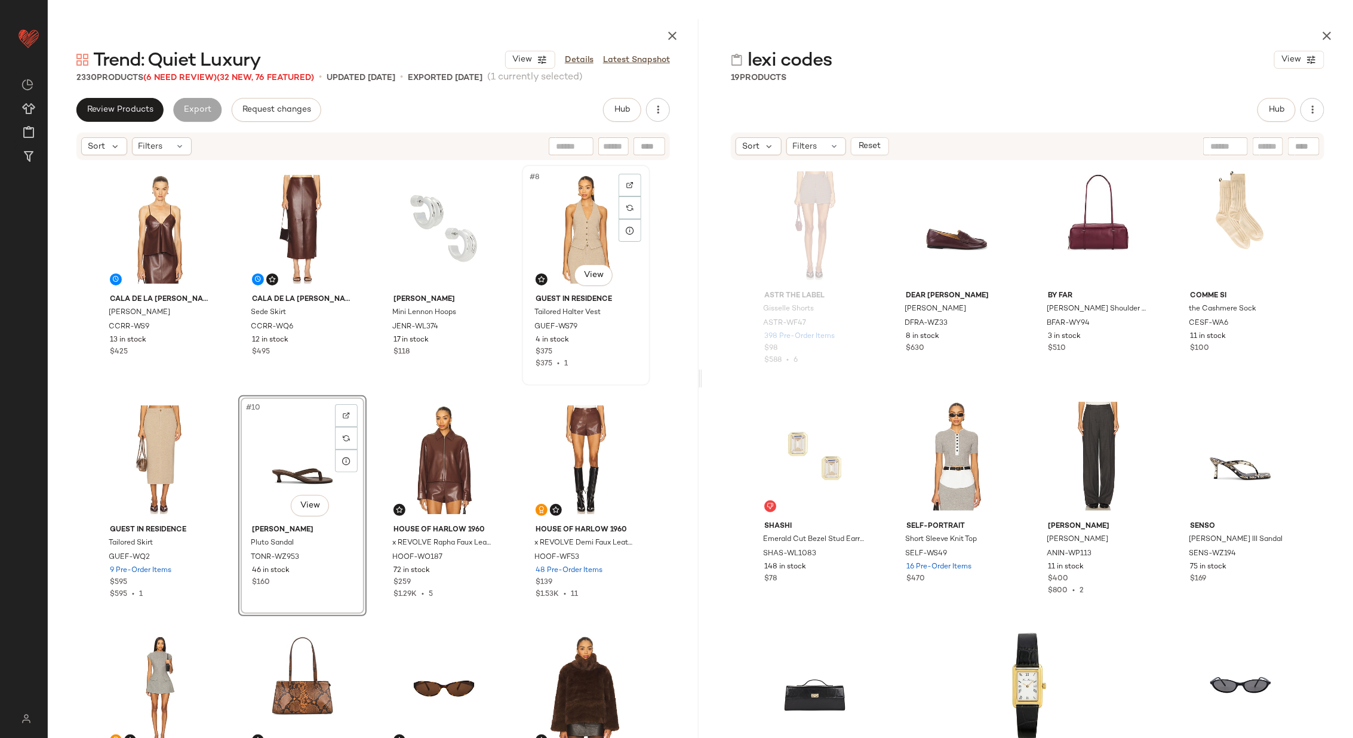
scroll to position [244, 0]
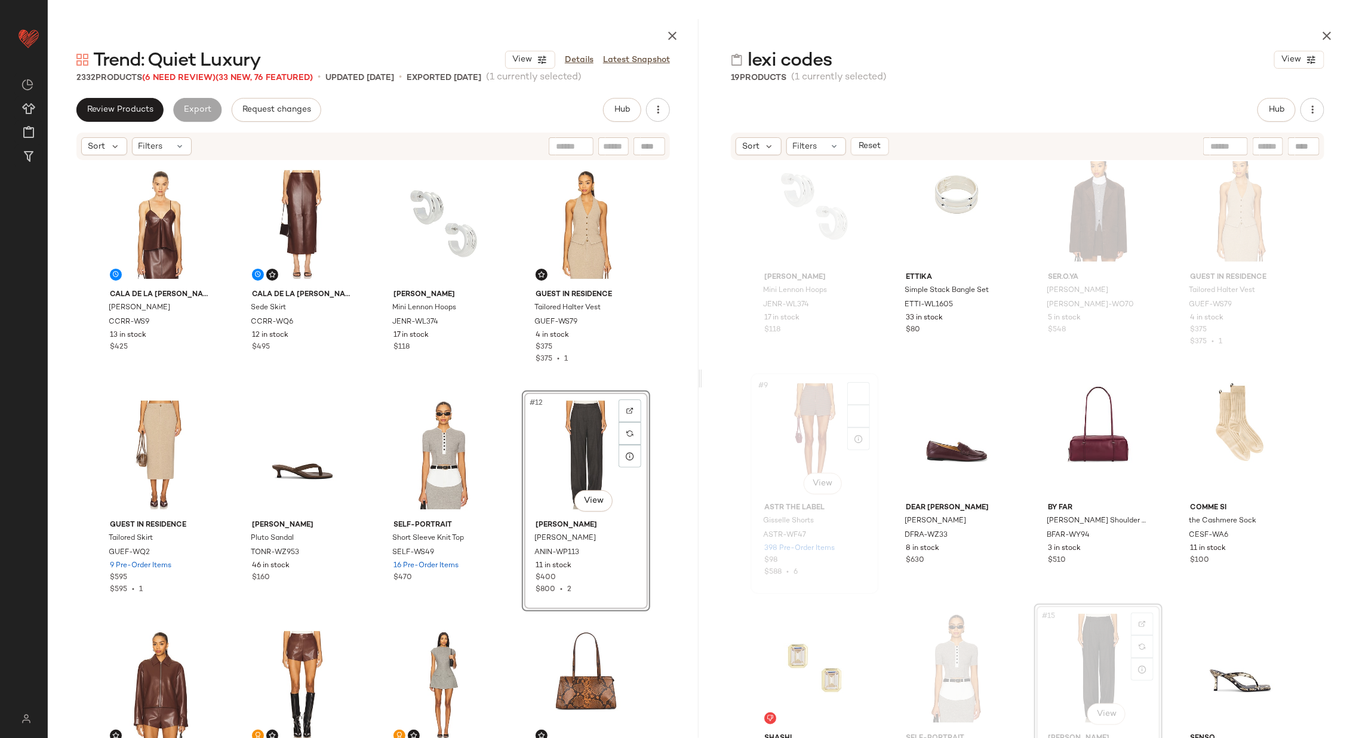
scroll to position [256, 0]
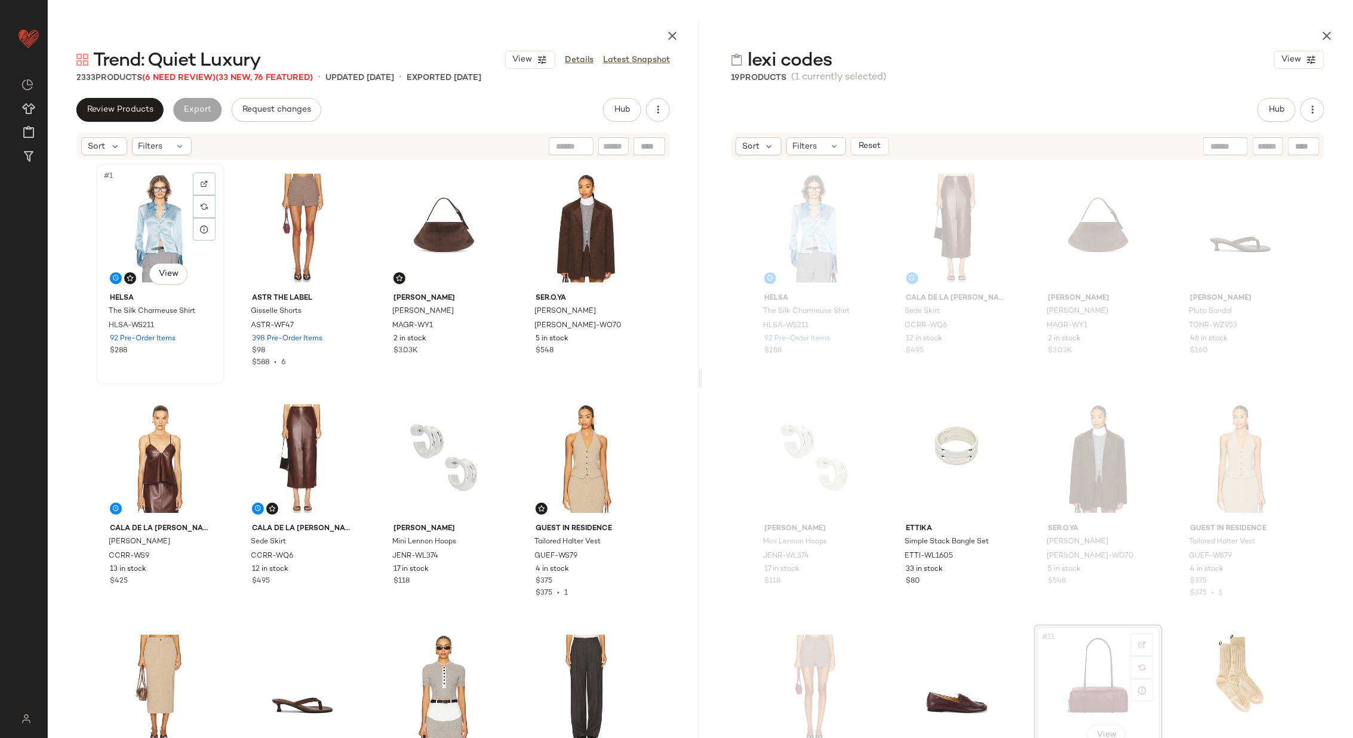
click at [153, 238] on div "#1 View" at bounding box center [160, 228] width 120 height 121
click at [514, 392] on div "#1 View Helsa The Silk Charmeuse Shirt HLSA-WS211 92 Pre-Order Items $288 ASTR …" at bounding box center [373, 464] width 554 height 600
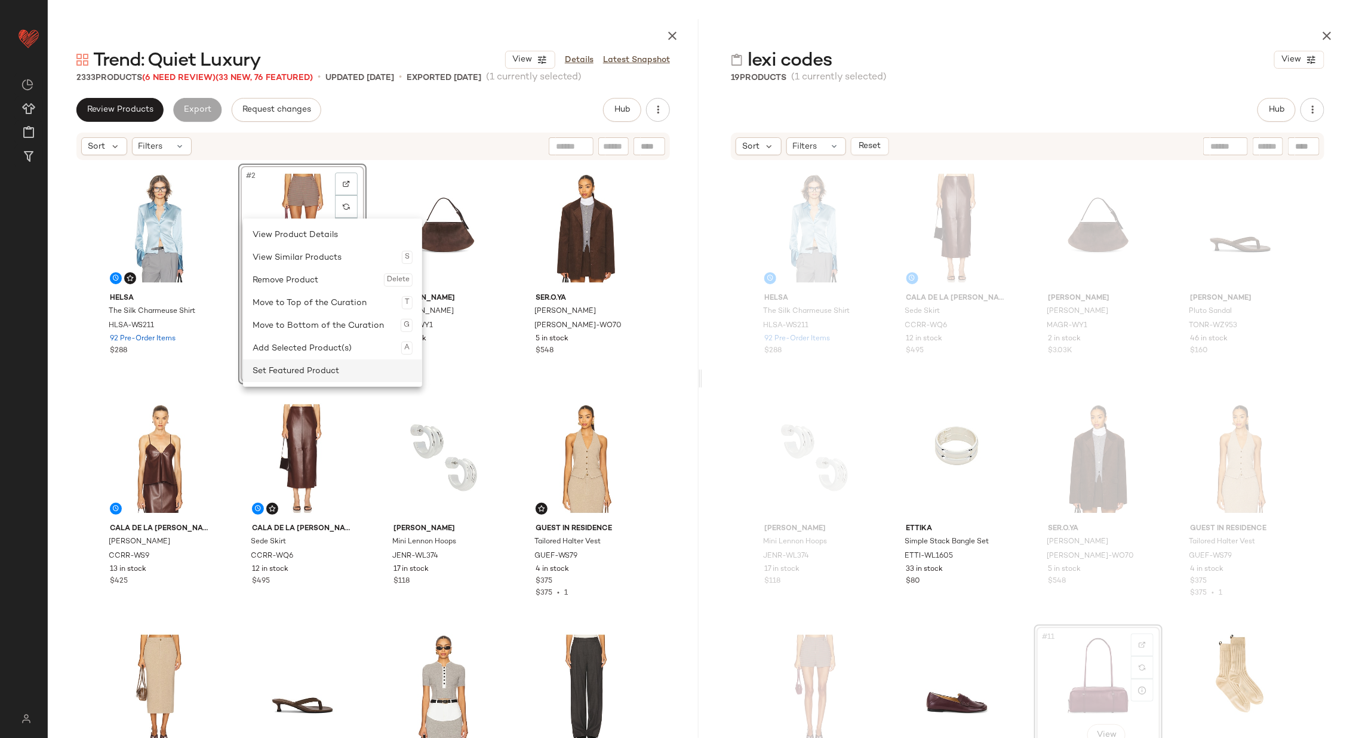
click at [325, 372] on div "Set Featured Product" at bounding box center [333, 371] width 160 height 23
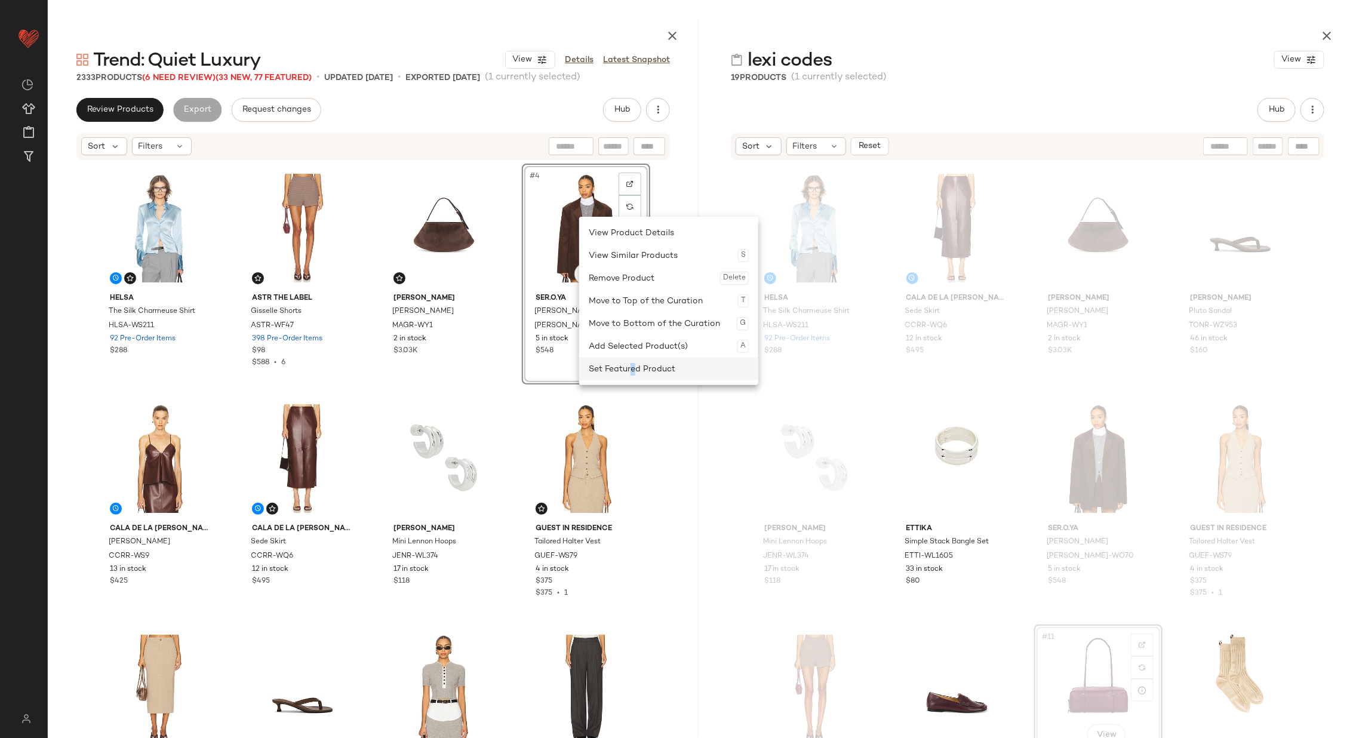
click at [633, 372] on div "Set Featured Product" at bounding box center [669, 369] width 160 height 23
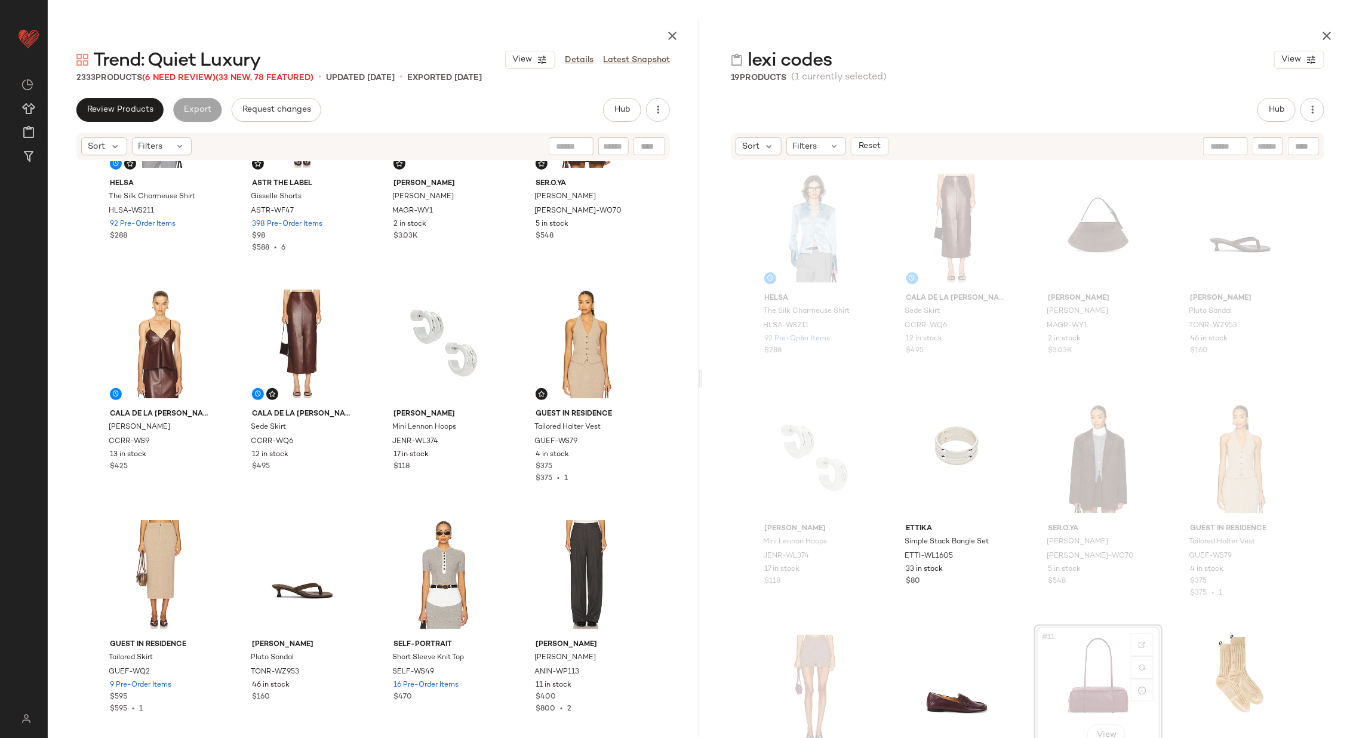
scroll to position [142, 0]
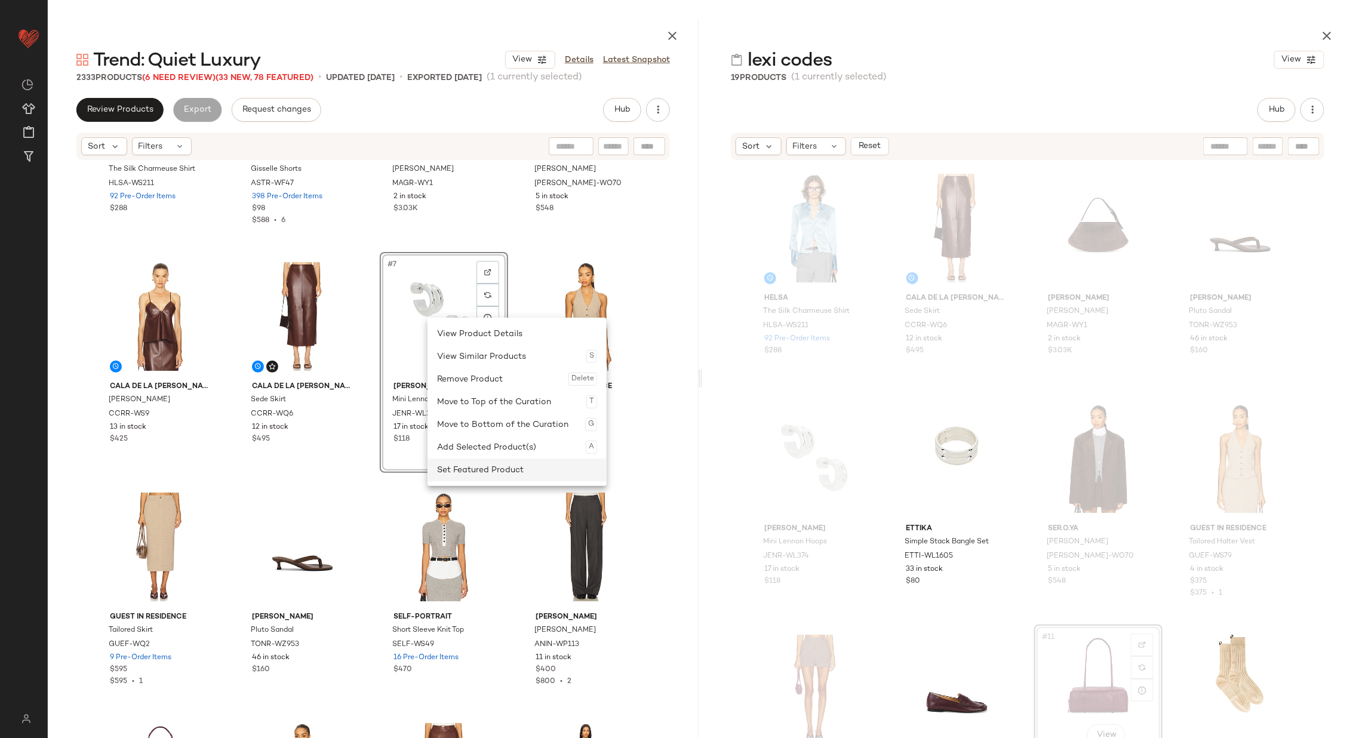
click at [492, 467] on div "Set Featured Product" at bounding box center [517, 470] width 160 height 23
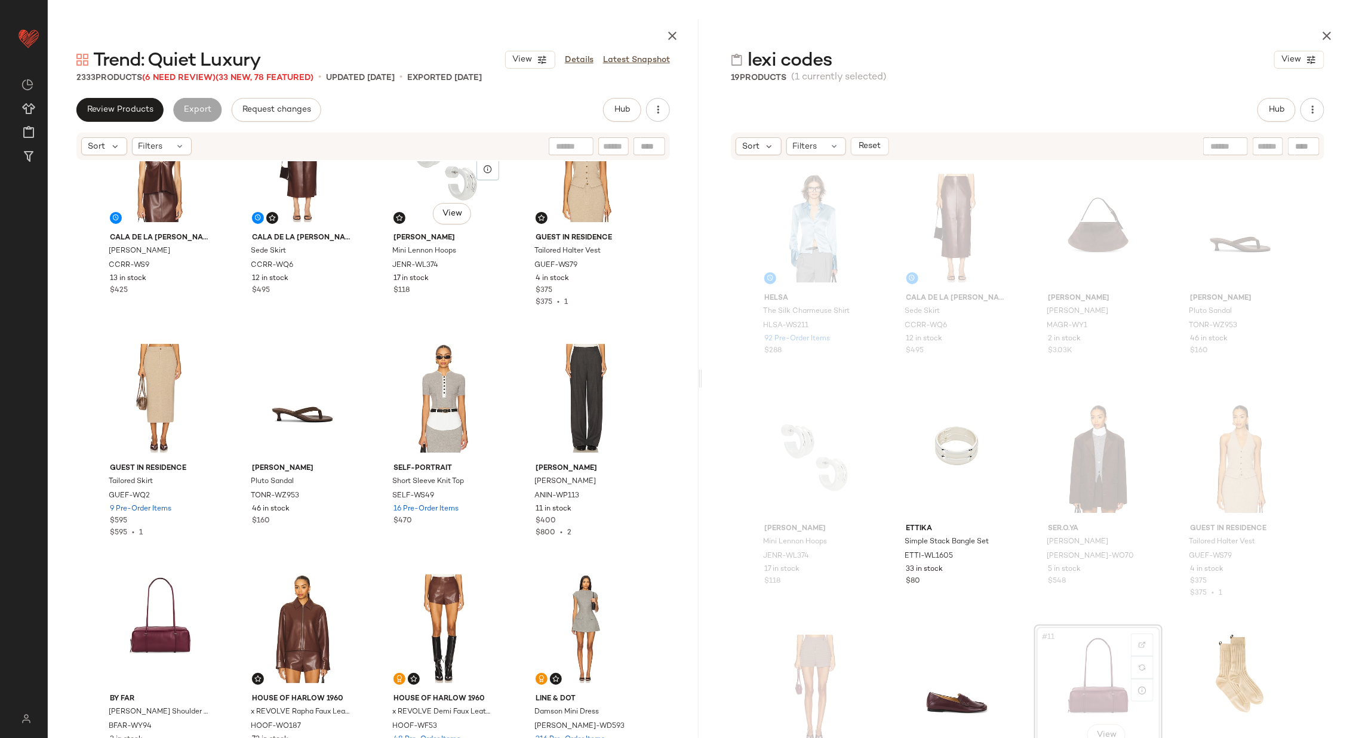
scroll to position [307, 0]
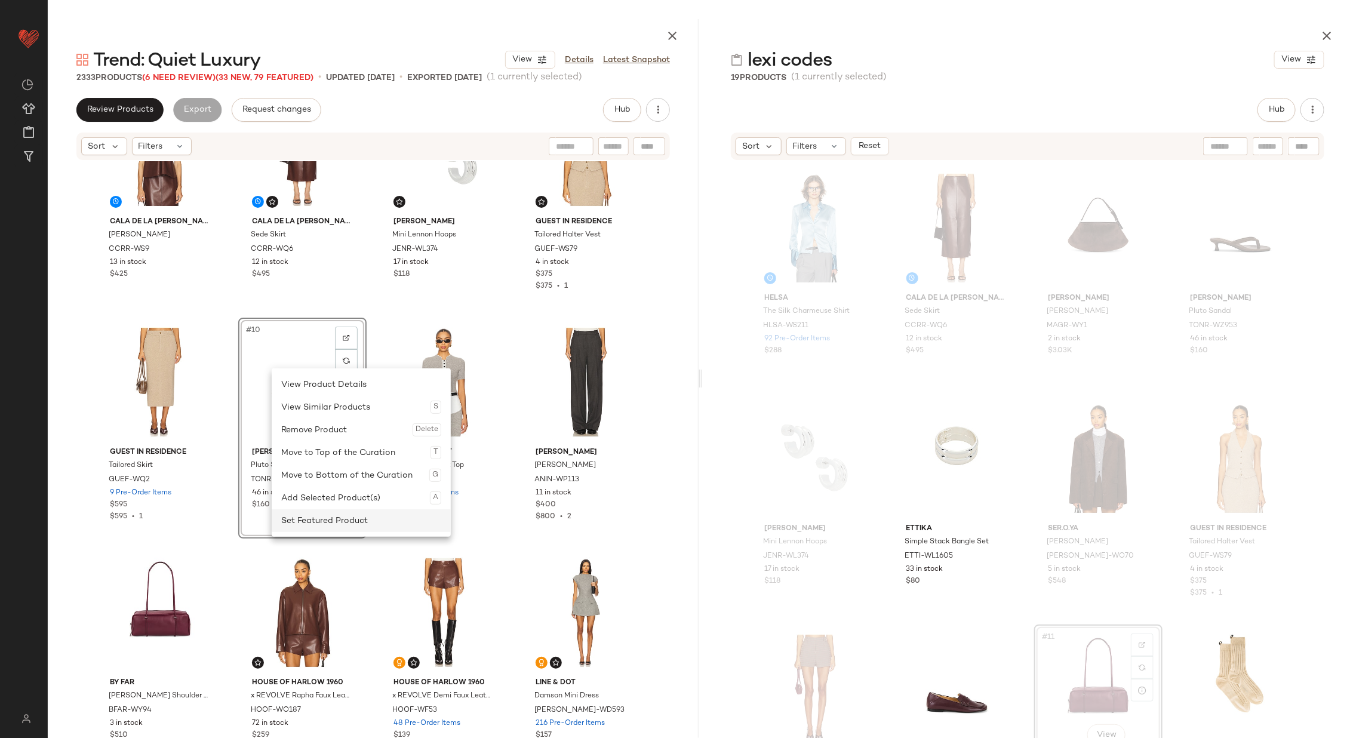
click at [368, 514] on div "Set Featured Product" at bounding box center [361, 520] width 160 height 23
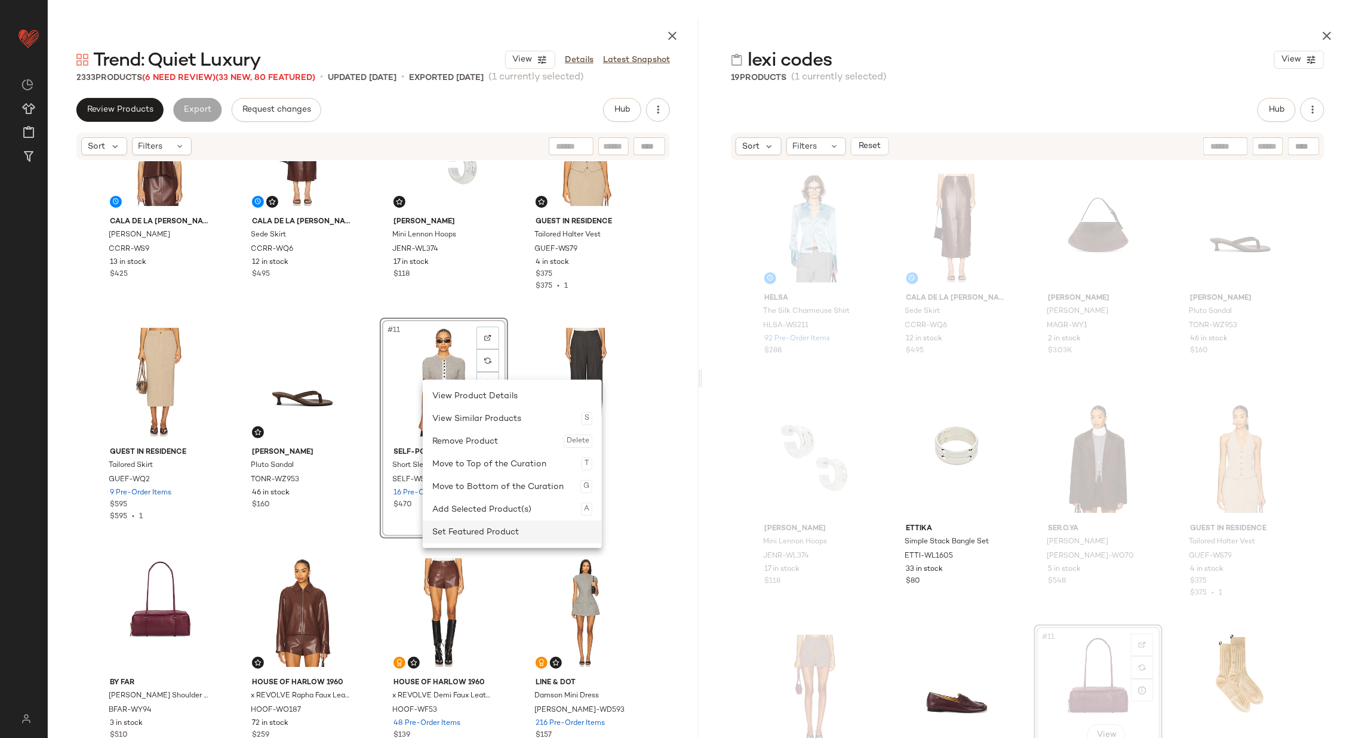
click at [494, 524] on div "Set Featured Product" at bounding box center [512, 532] width 160 height 23
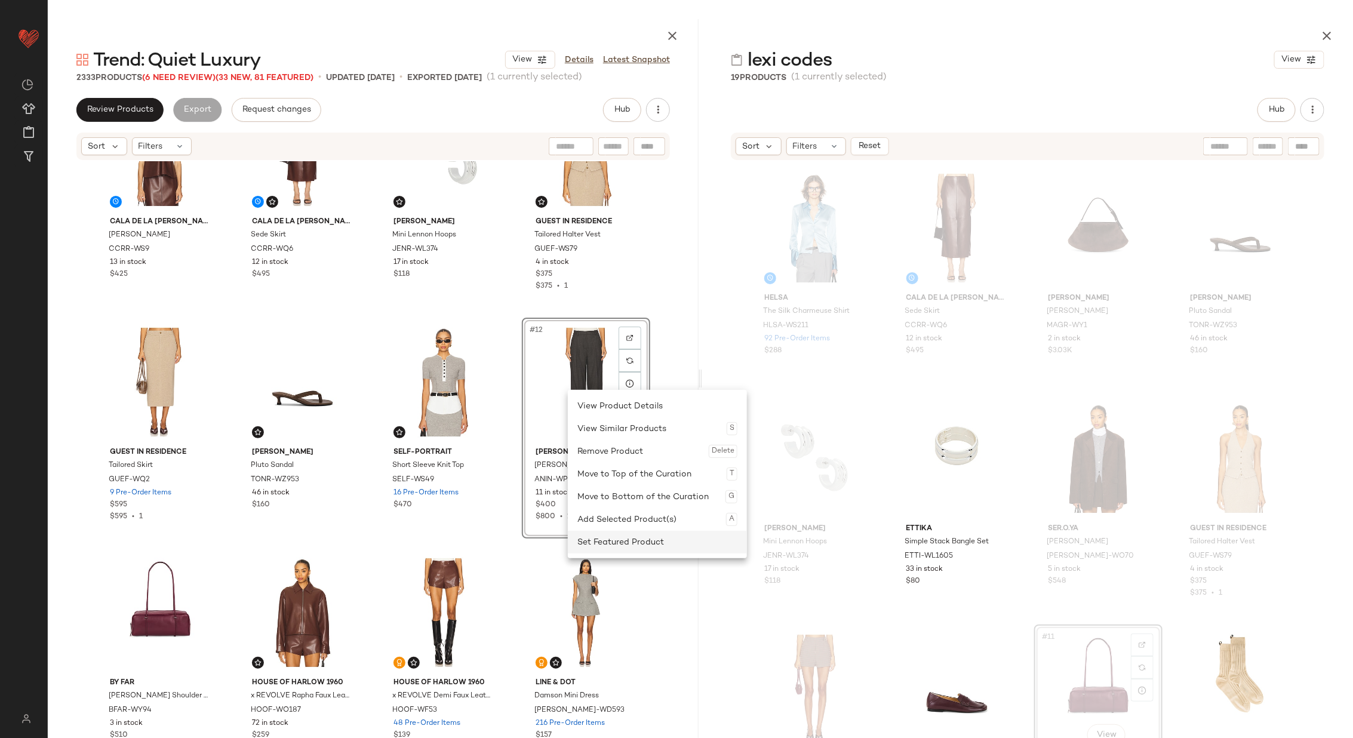
click at [627, 539] on div "Set Featured Product" at bounding box center [658, 542] width 160 height 23
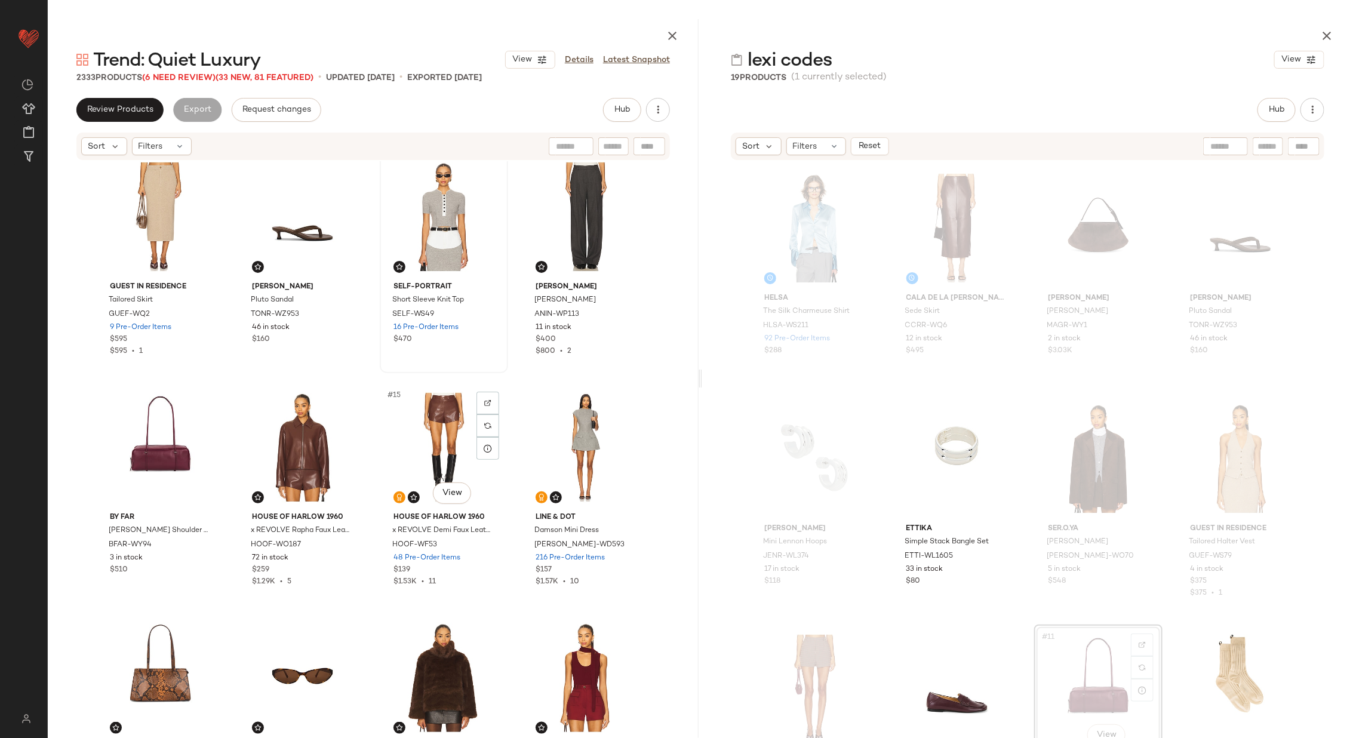
scroll to position [489, 0]
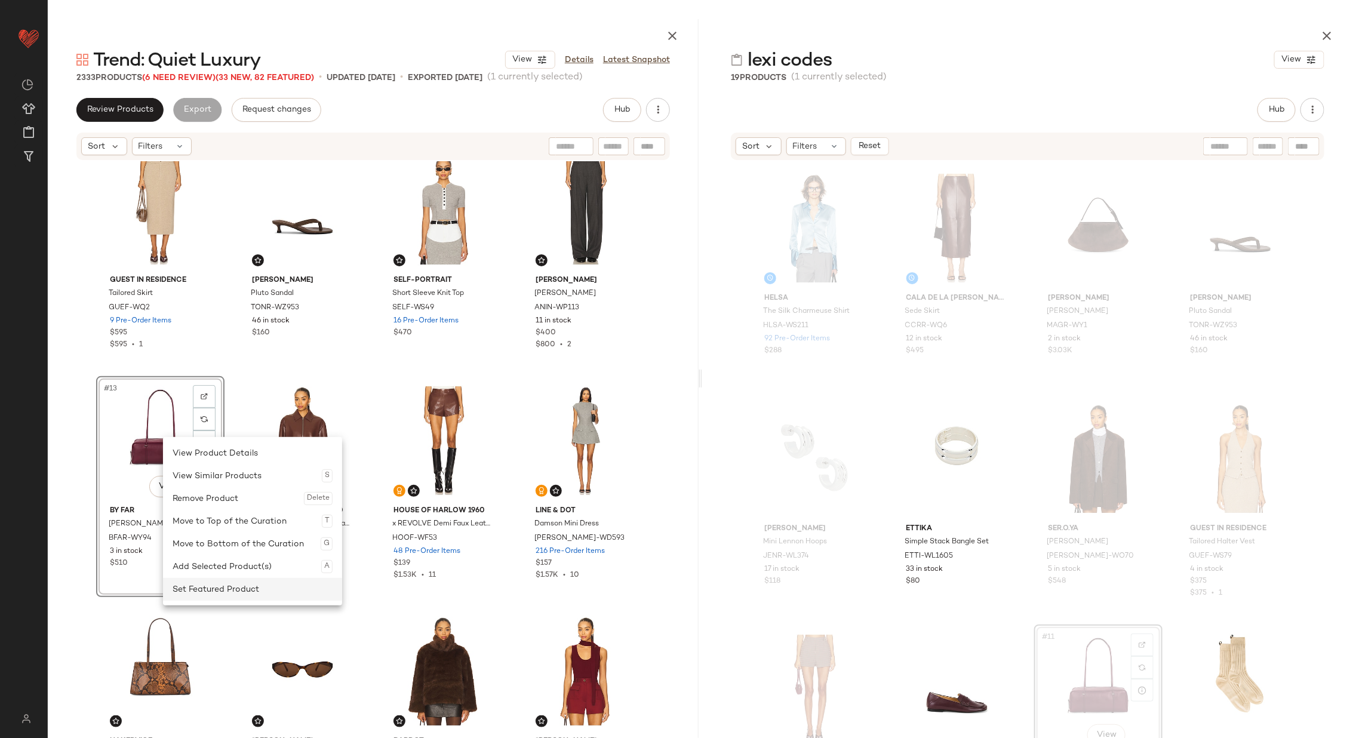
click at [242, 594] on div "Set Featured Product" at bounding box center [253, 589] width 160 height 23
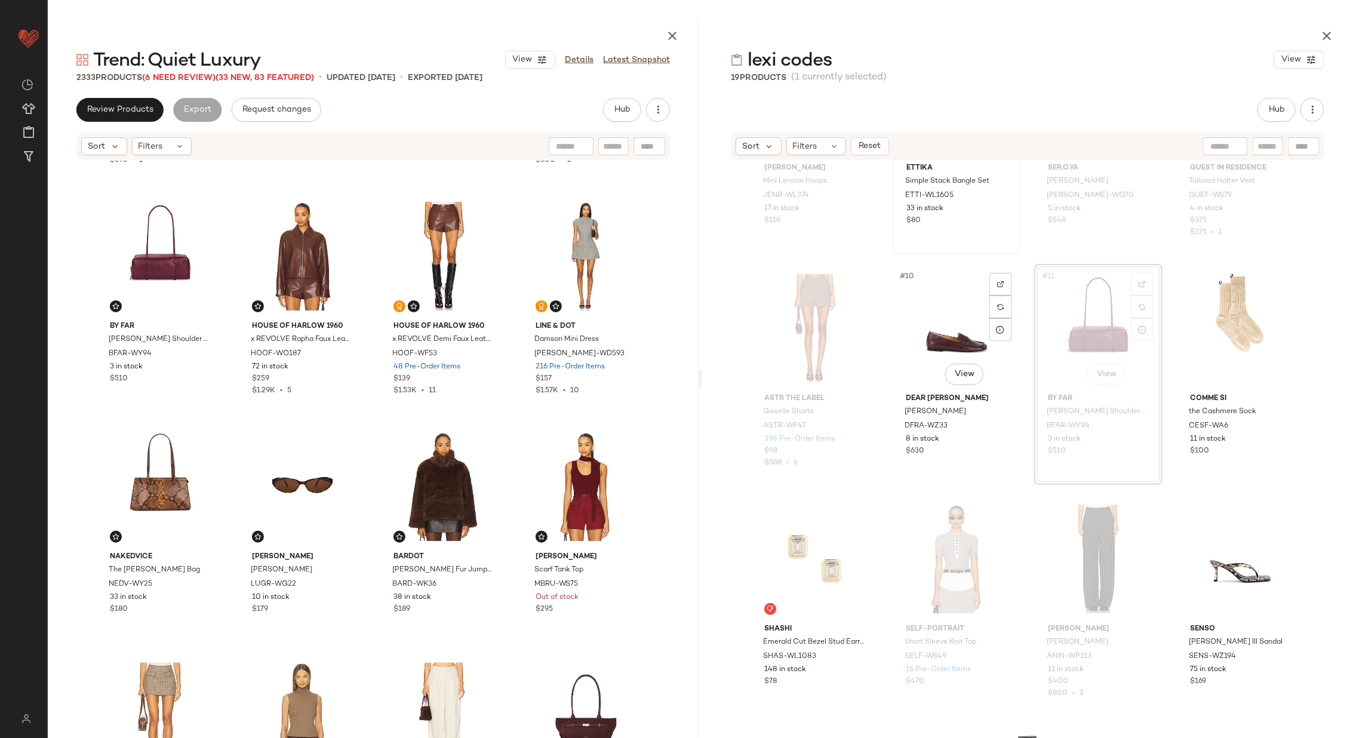
scroll to position [372, 0]
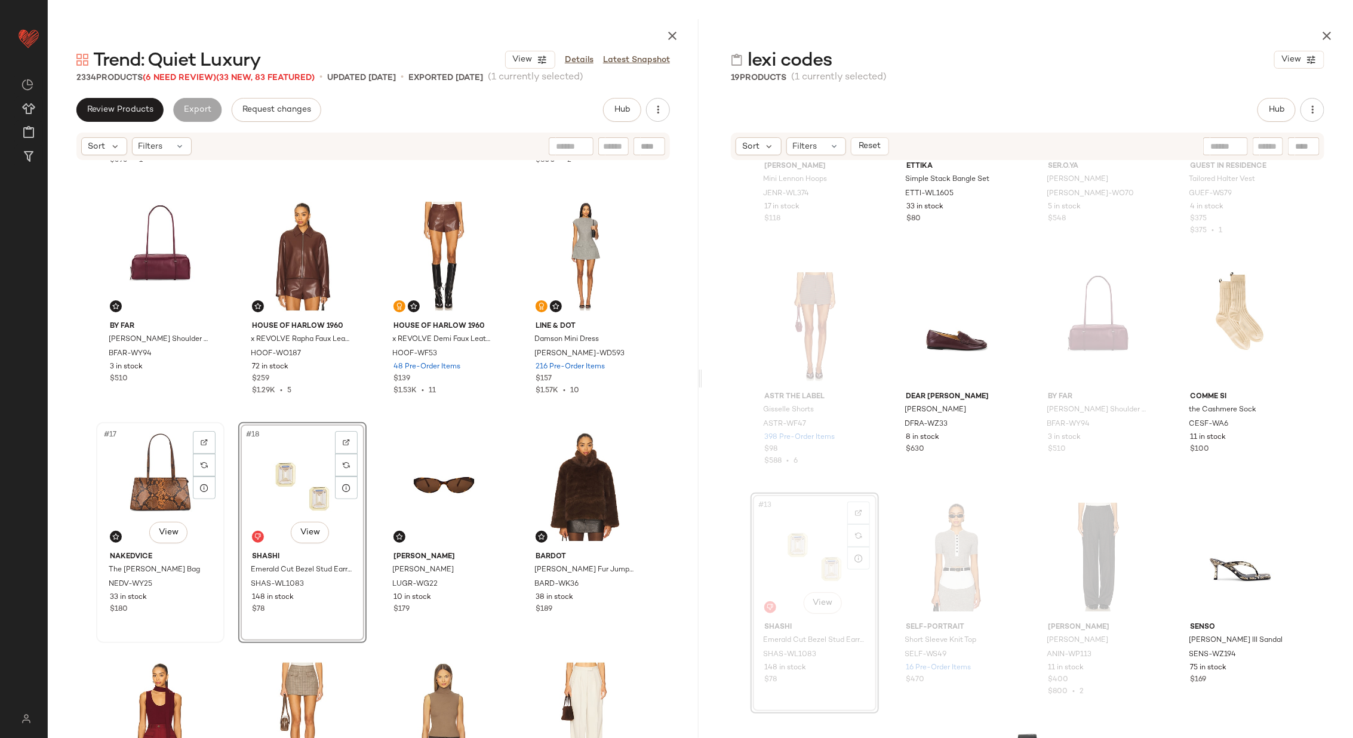
click at [155, 488] on div "#17 View" at bounding box center [160, 486] width 120 height 121
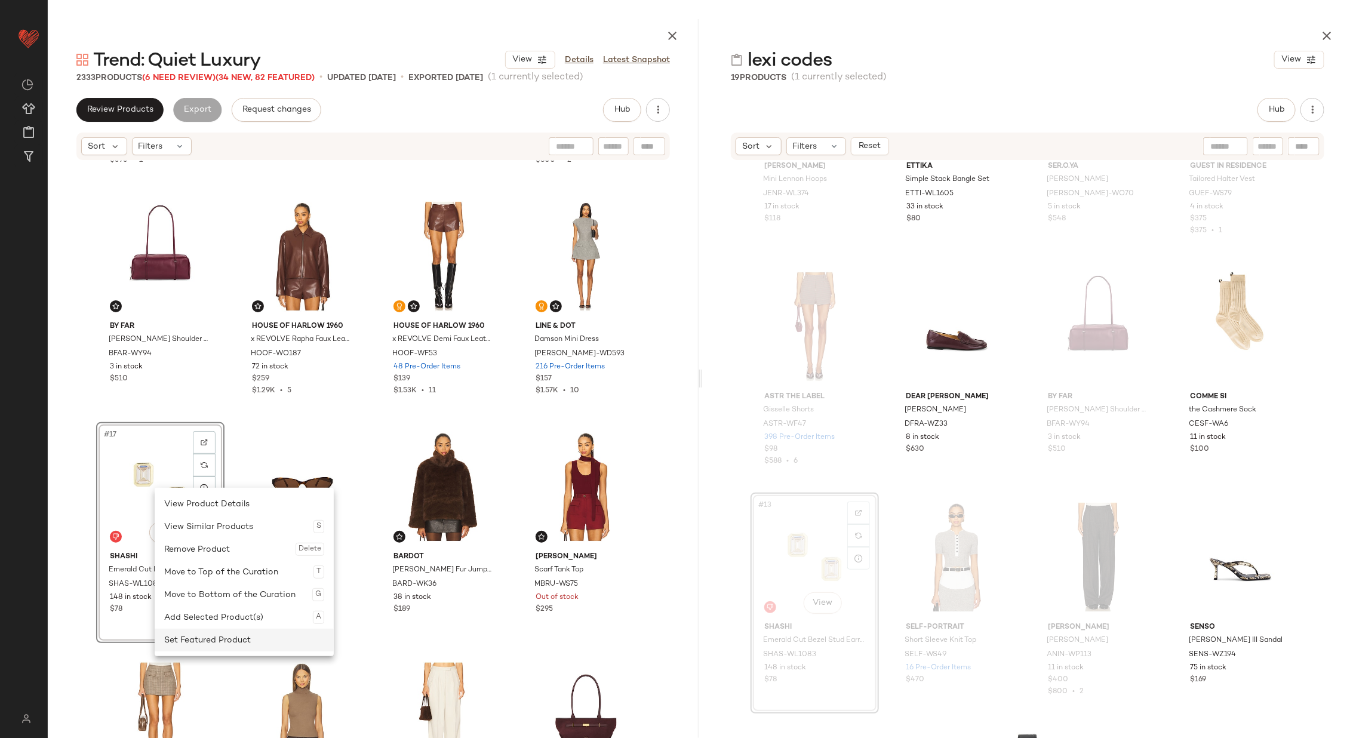
click at [237, 635] on div "Set Featured Product" at bounding box center [244, 640] width 160 height 23
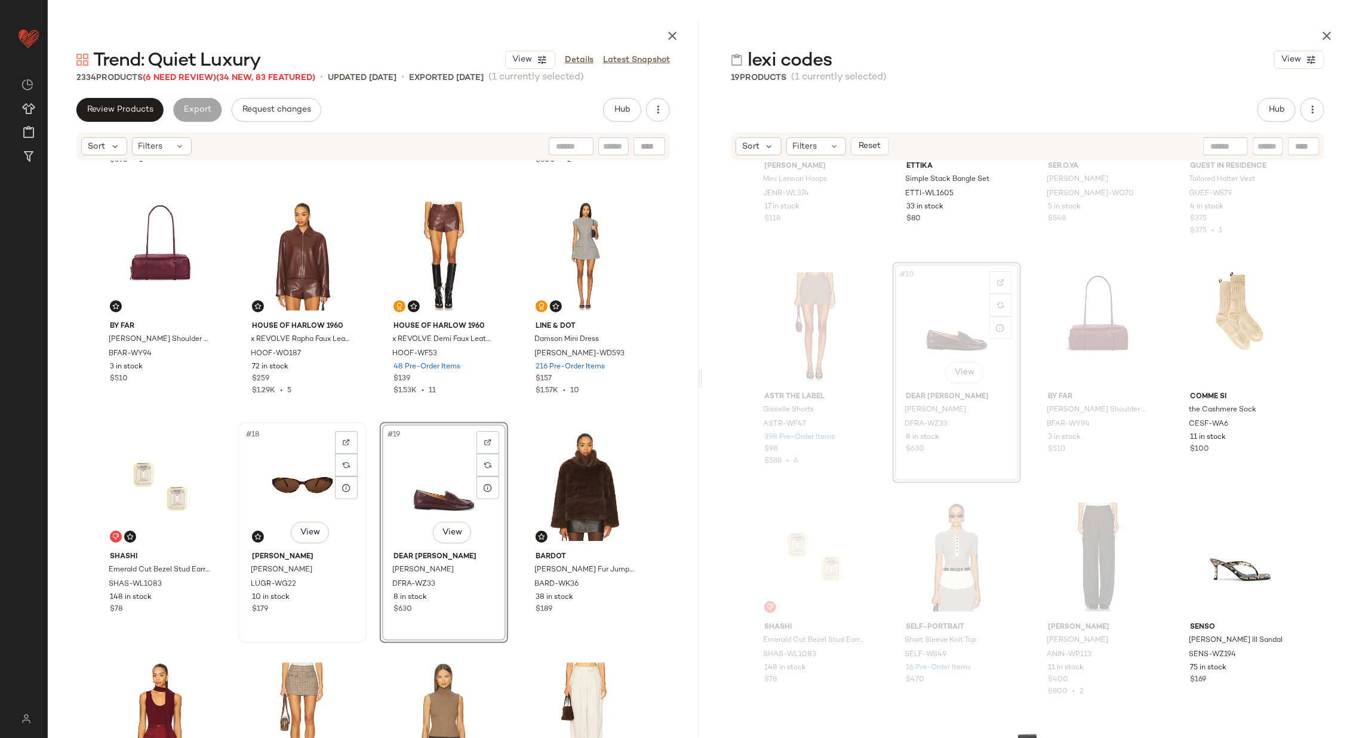
click at [291, 481] on div "#18 View" at bounding box center [302, 486] width 120 height 121
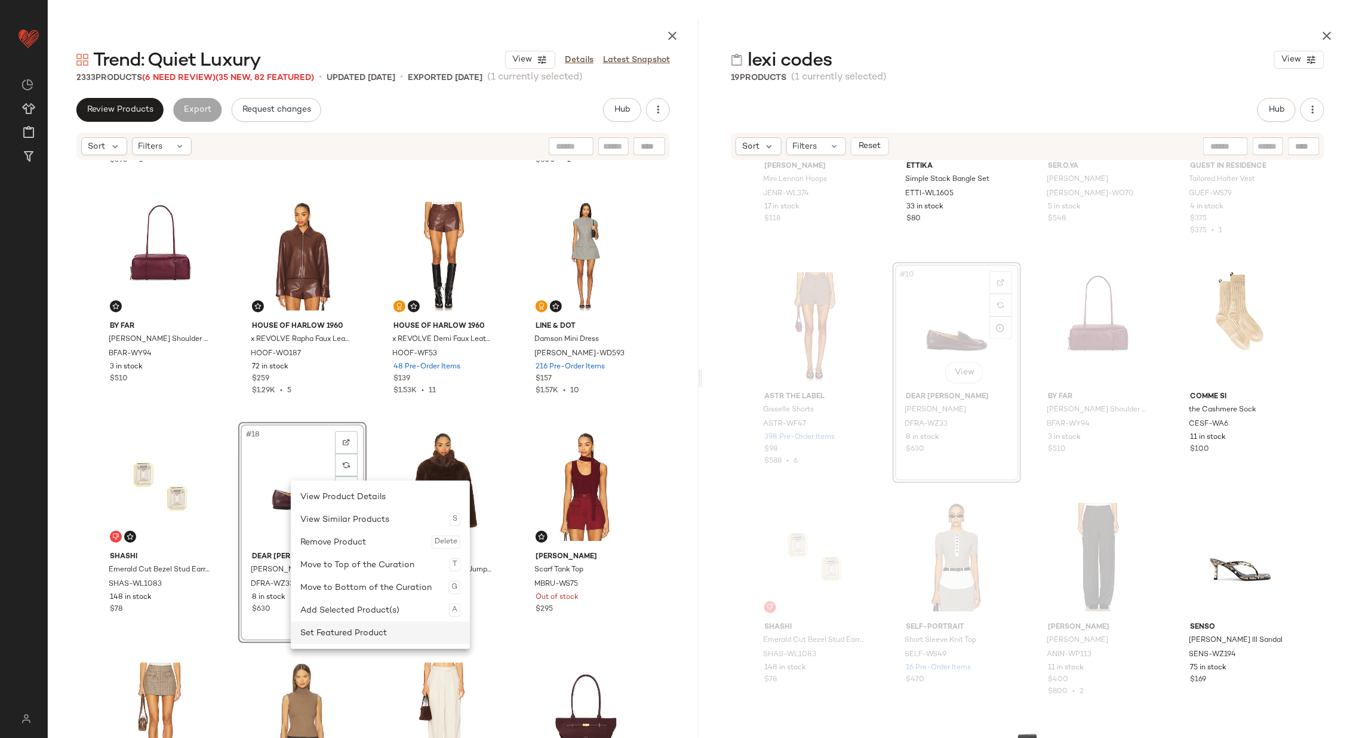
click at [371, 629] on div "Set Featured Product" at bounding box center [380, 633] width 160 height 23
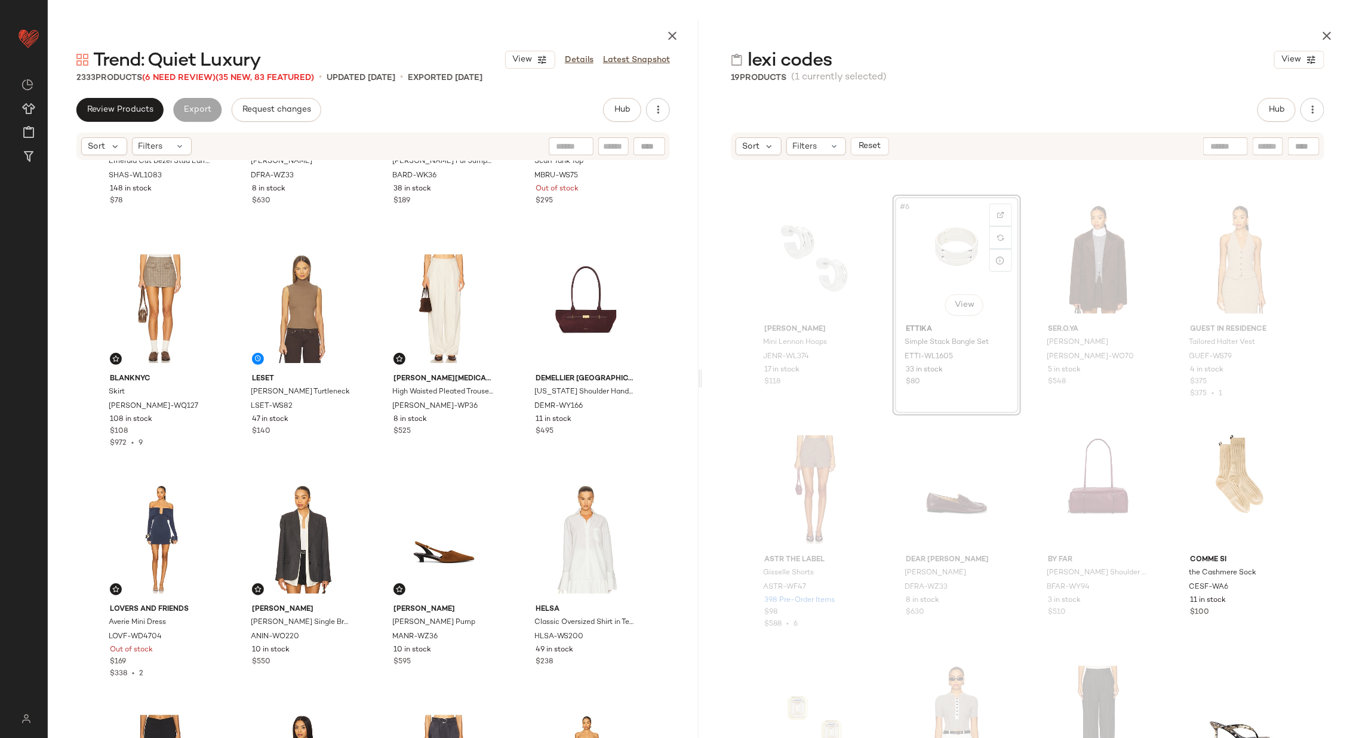
scroll to position [208, 0]
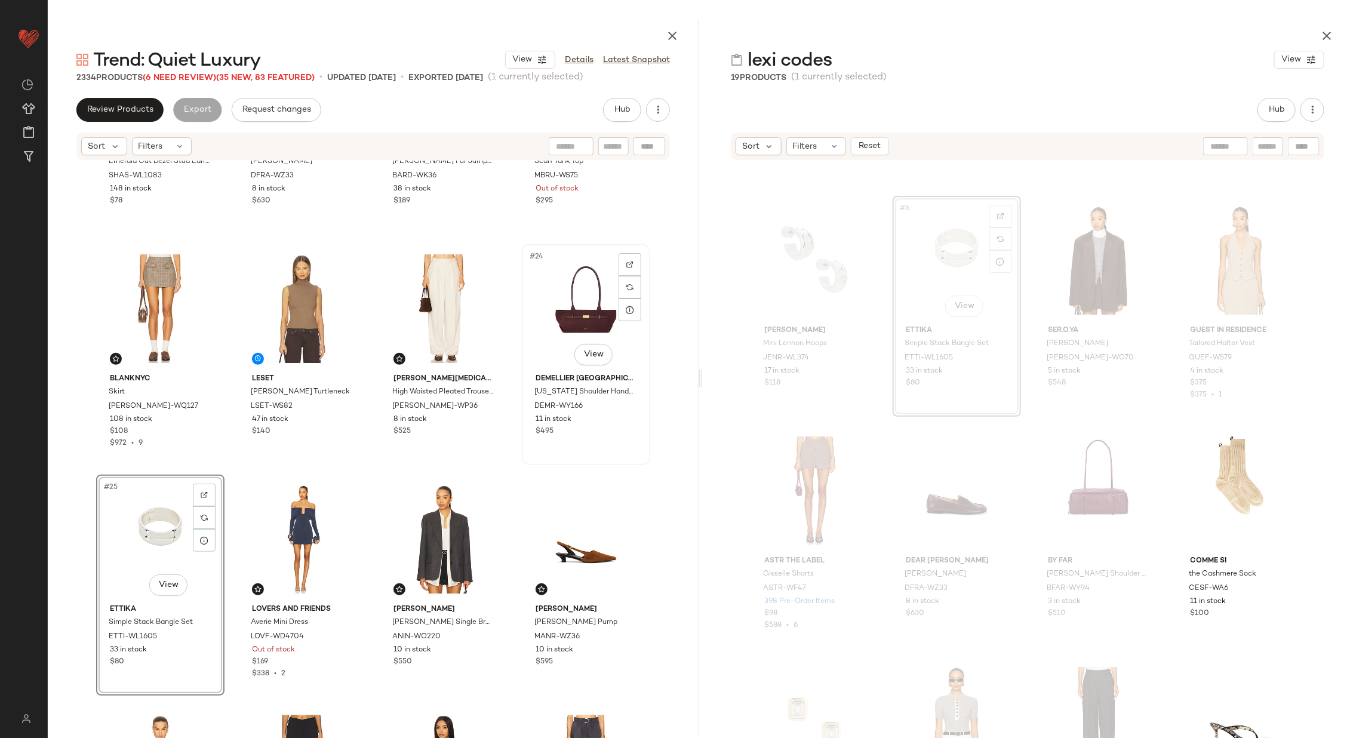
click at [563, 299] on div "#24 View" at bounding box center [586, 308] width 120 height 121
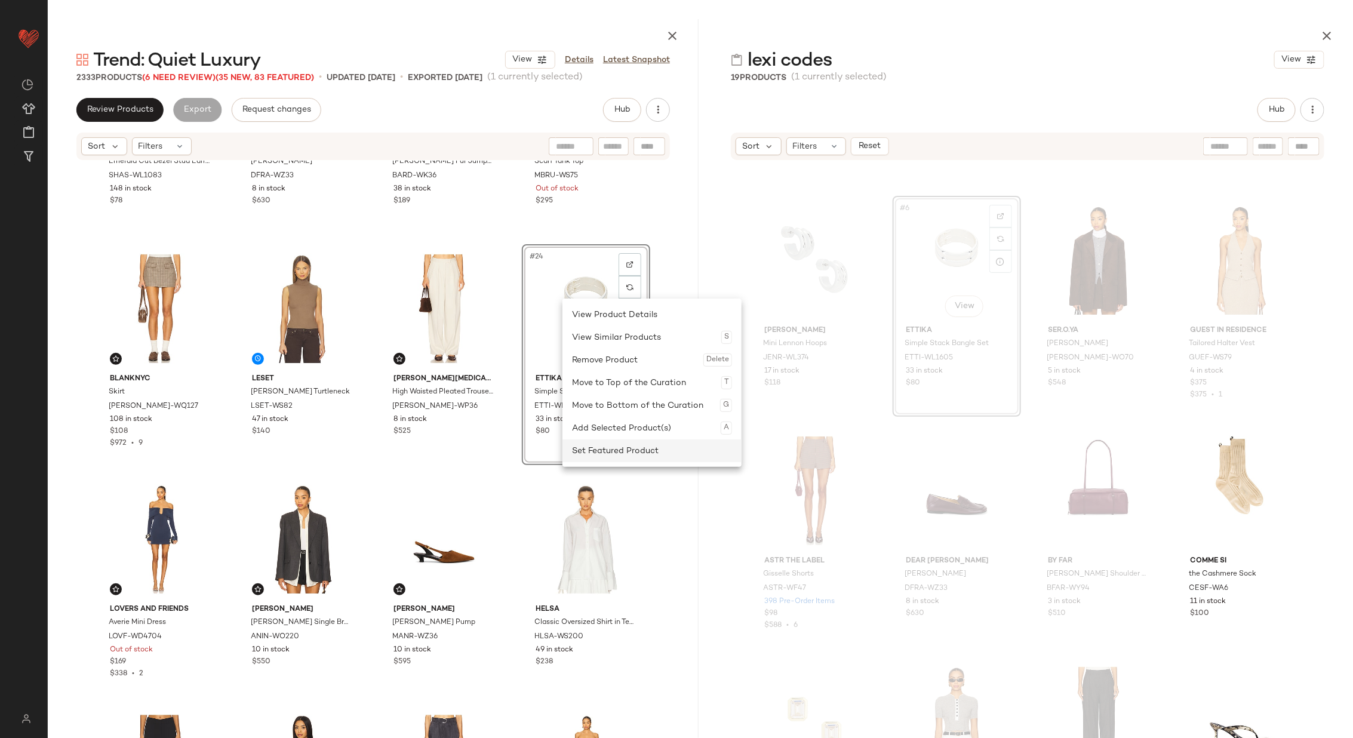
click at [618, 455] on div "Set Featured Product" at bounding box center [652, 451] width 160 height 23
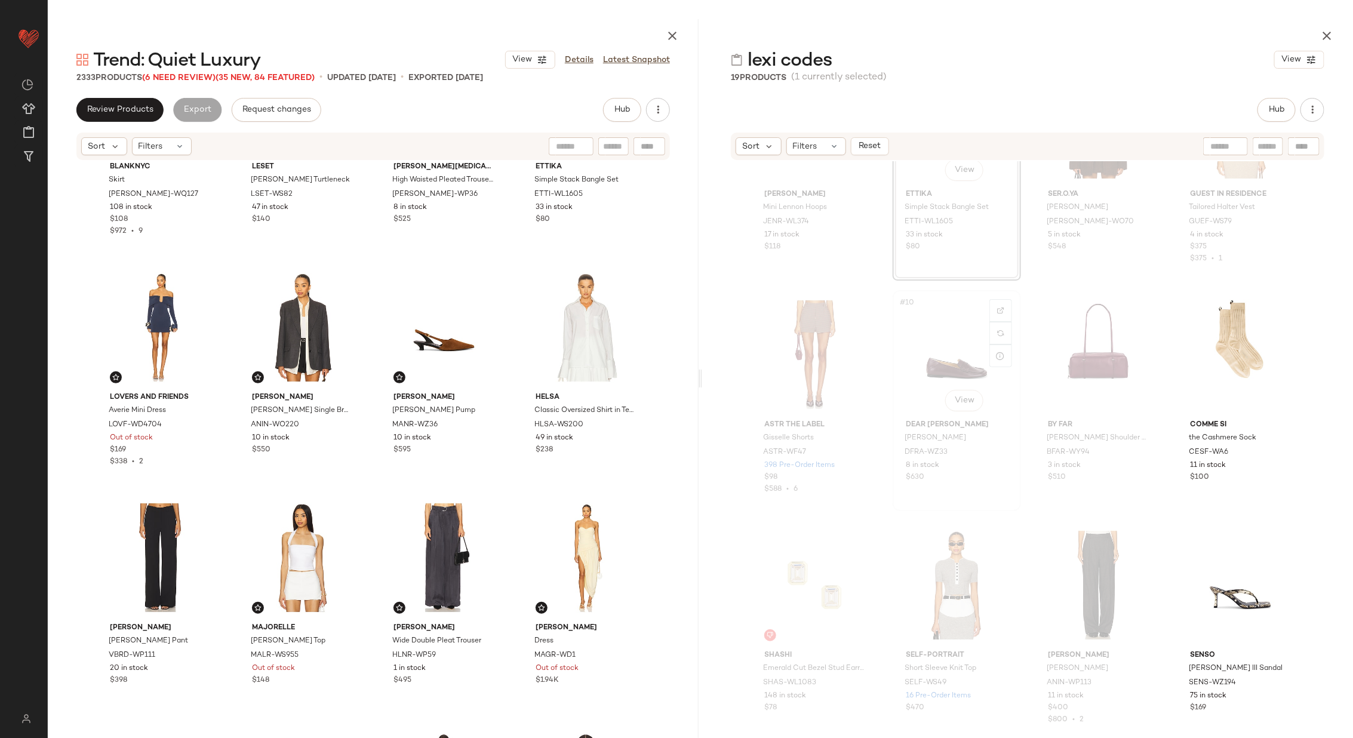
scroll to position [351, 0]
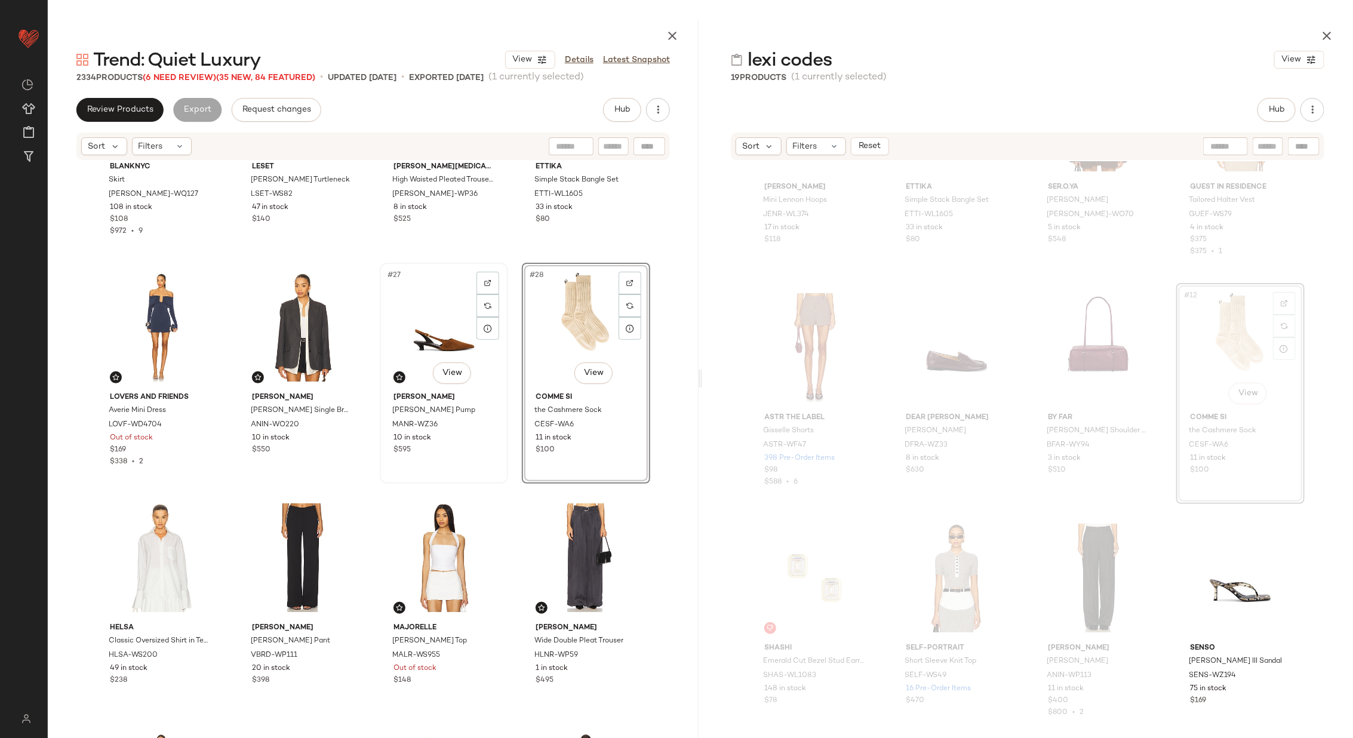
click at [429, 328] on div "#27 View" at bounding box center [444, 327] width 120 height 121
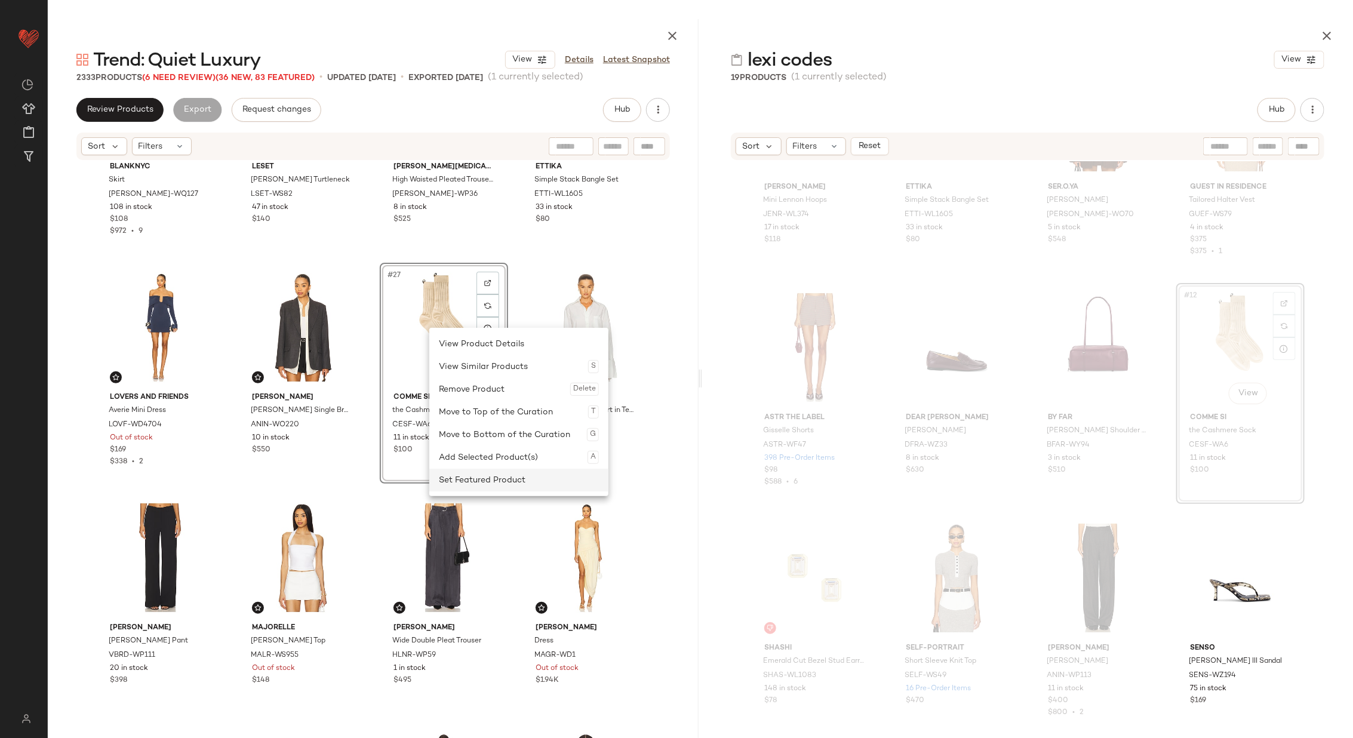
click at [496, 480] on div "Set Featured Product" at bounding box center [519, 480] width 160 height 23
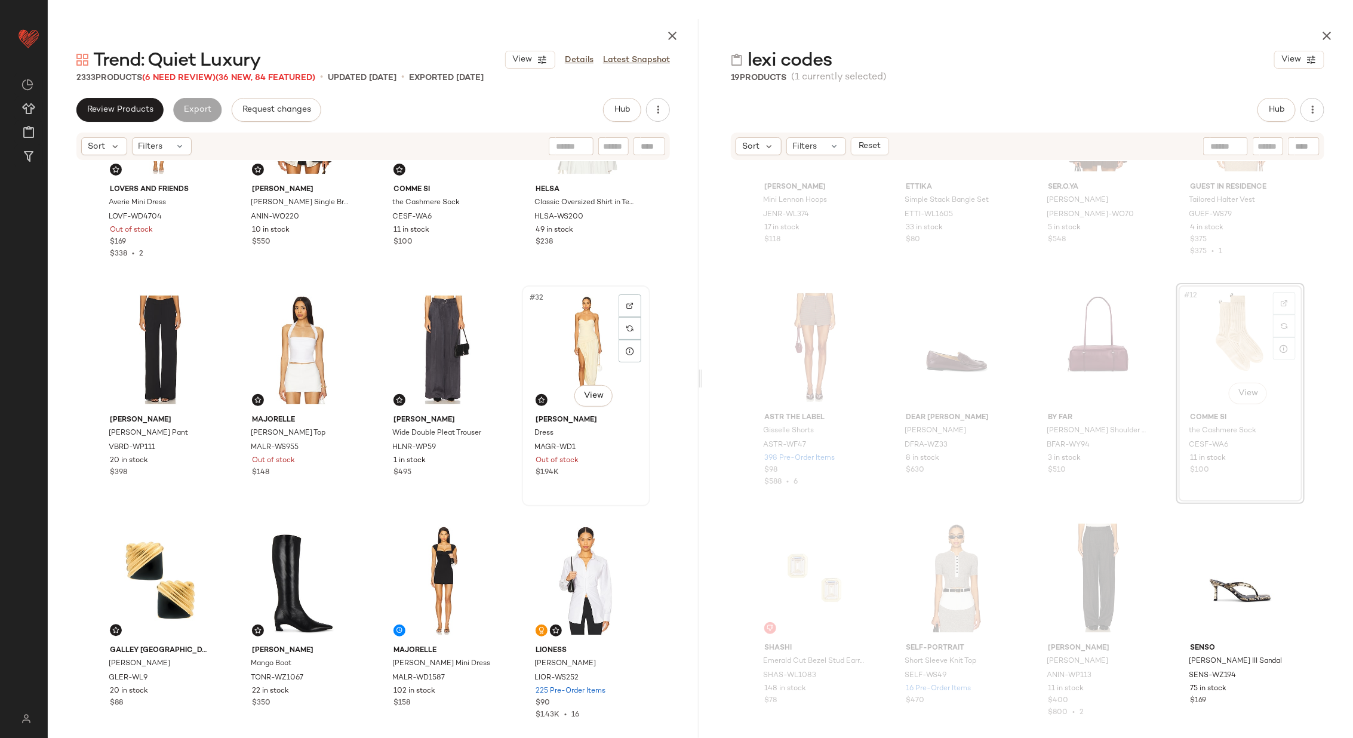
scroll to position [1507, 0]
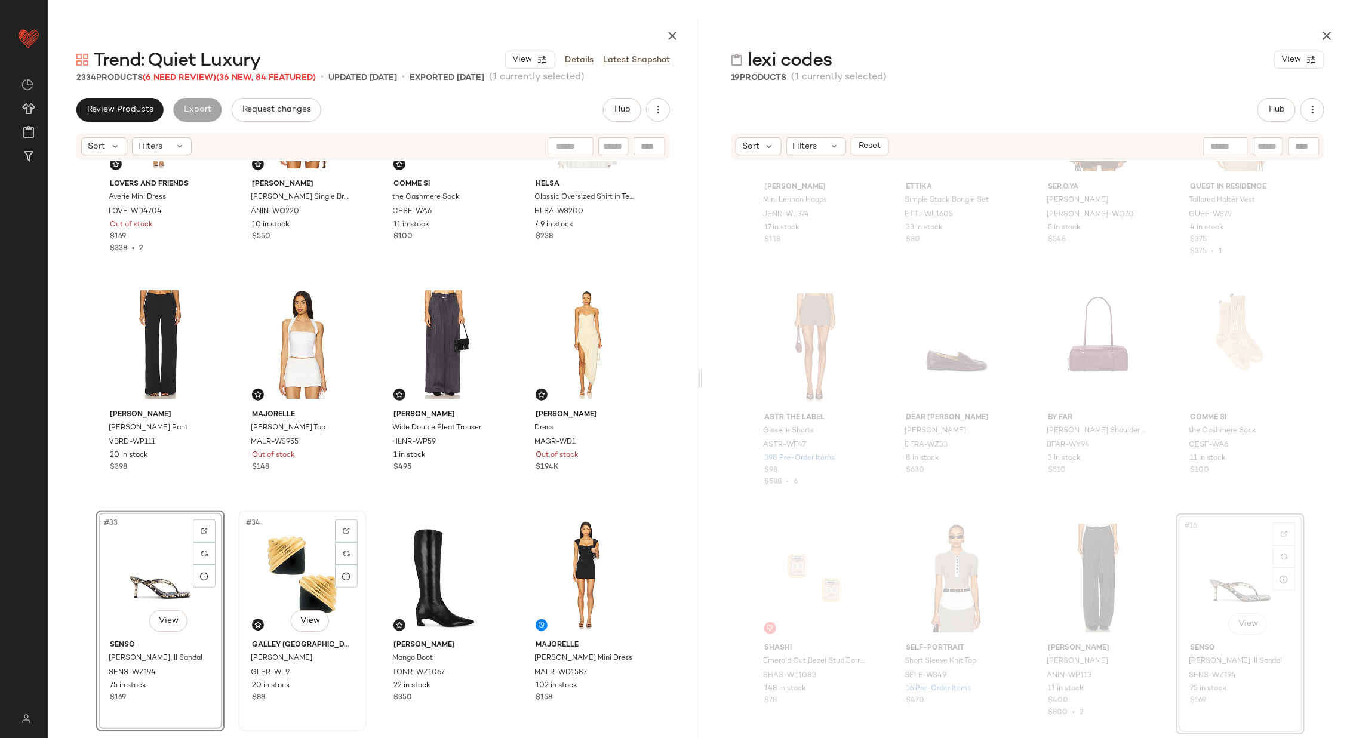
click at [267, 575] on div "#34 View" at bounding box center [302, 575] width 120 height 121
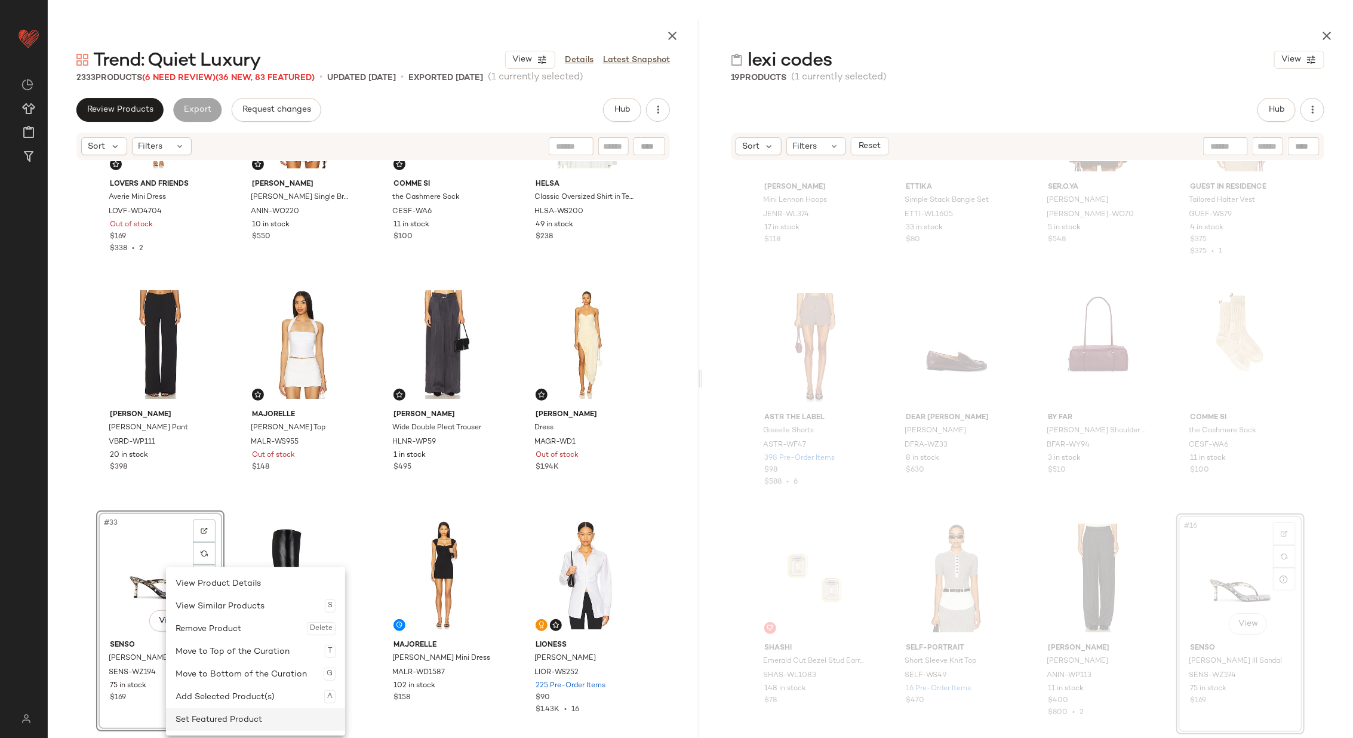
click at [237, 720] on div "Set Featured Product" at bounding box center [256, 719] width 160 height 23
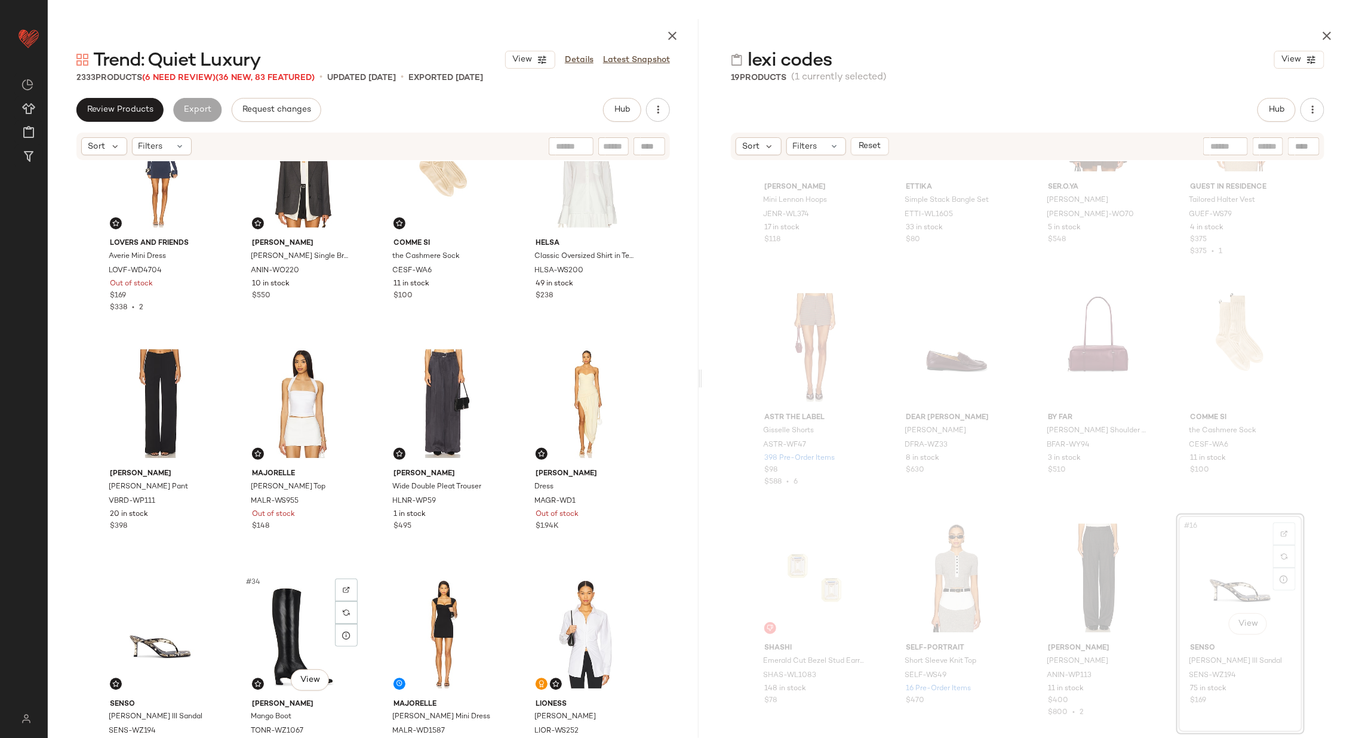
scroll to position [1444, 0]
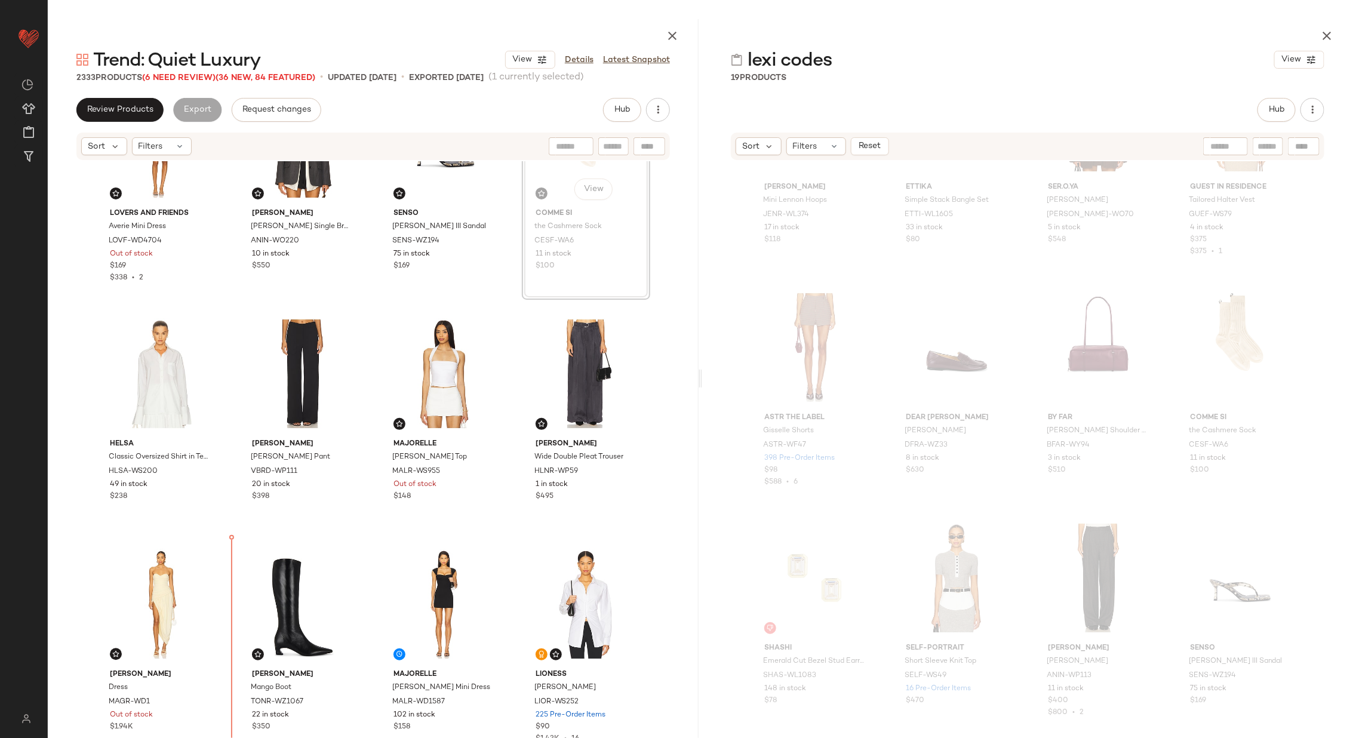
scroll to position [1485, 0]
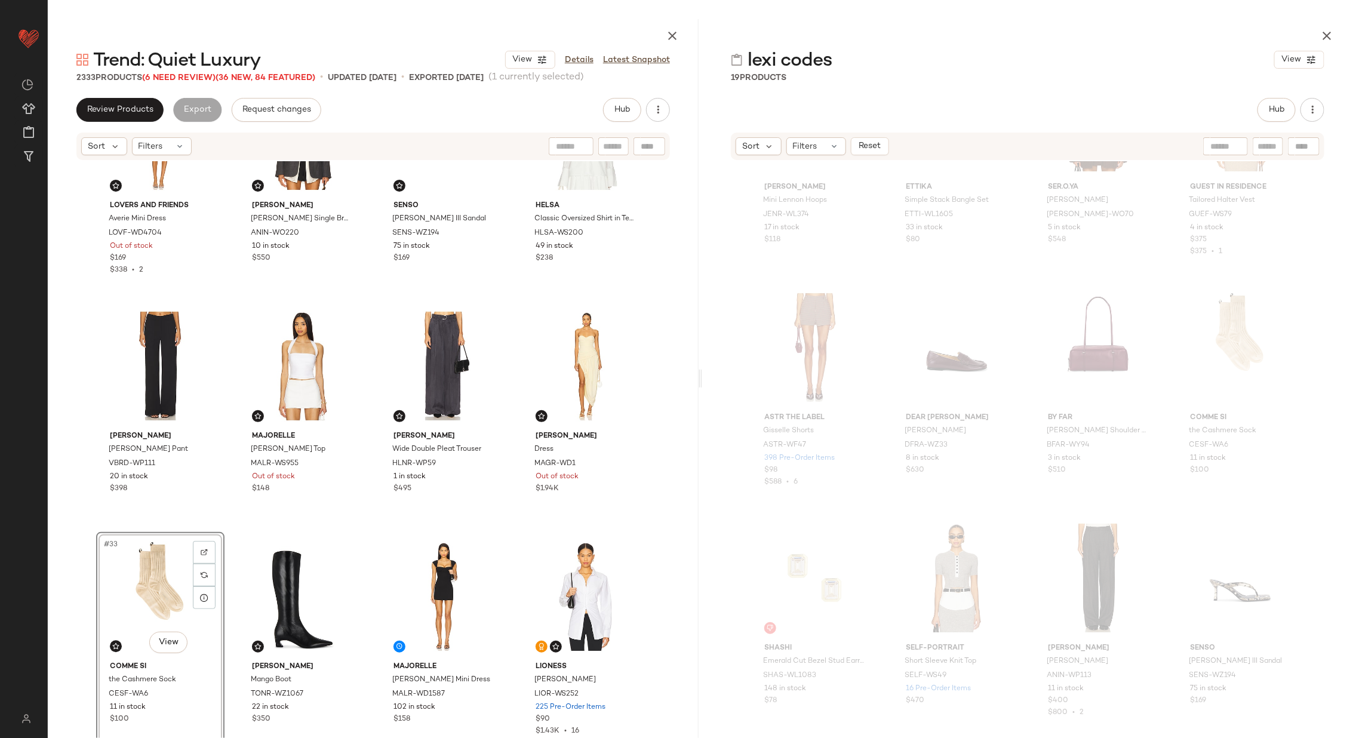
click at [375, 512] on div "Lovers and Friends Averie Mini Dress LOVF-WD4704 Out of stock $169 $338 • 2 ANI…" at bounding box center [373, 462] width 651 height 602
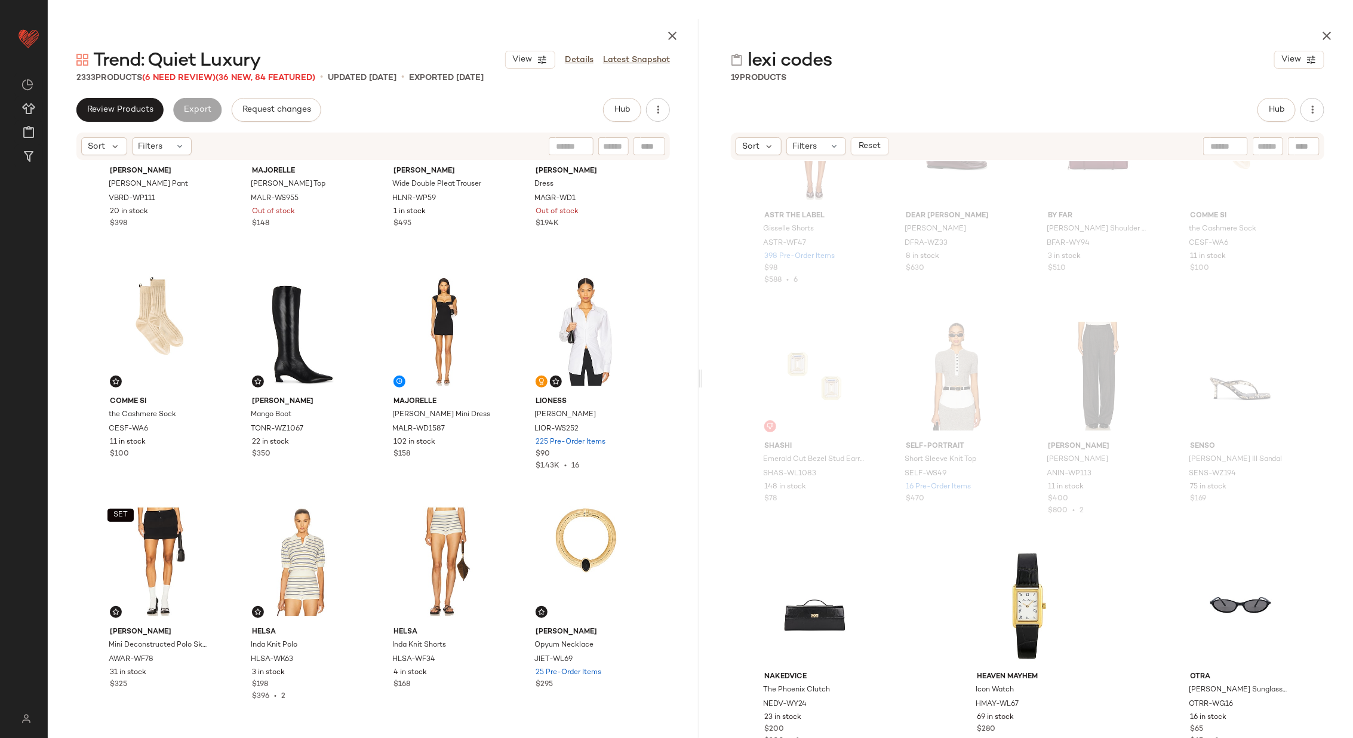
scroll to position [1757, 0]
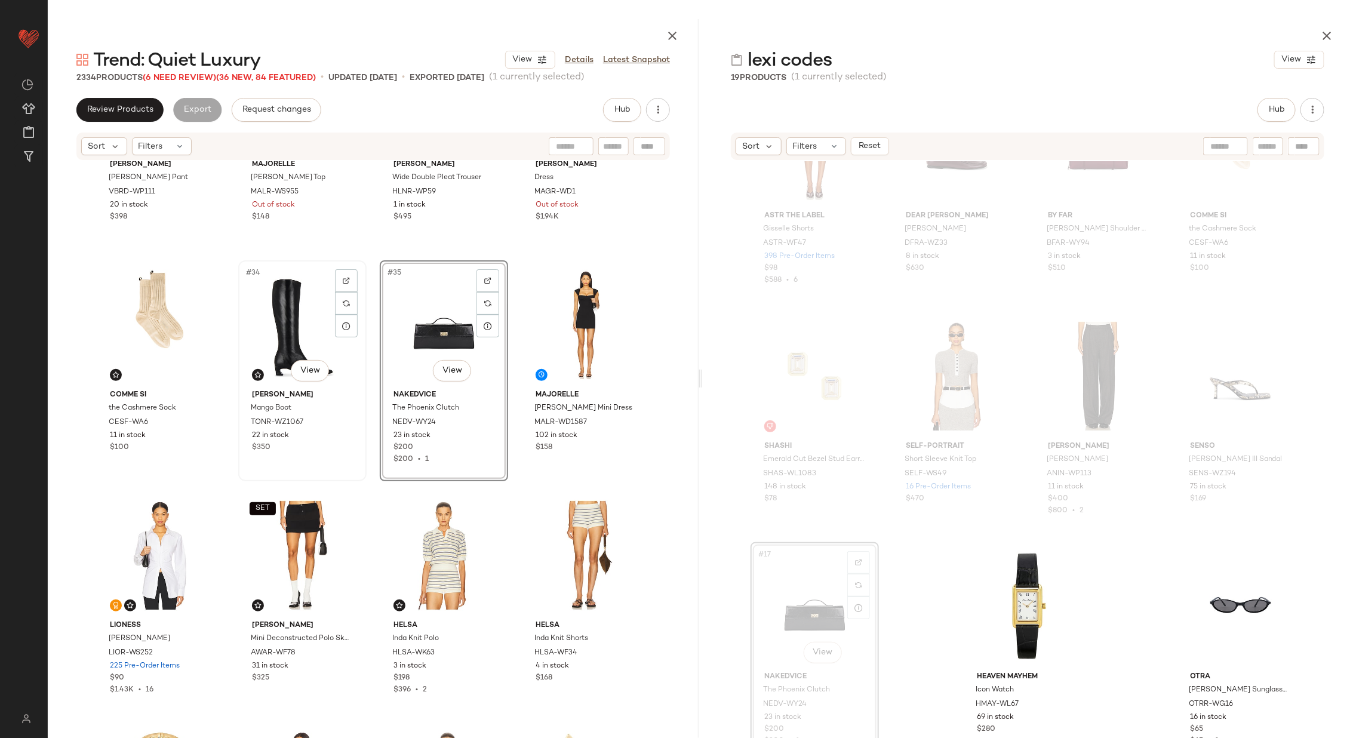
click at [284, 337] on div "#34 View" at bounding box center [302, 325] width 120 height 121
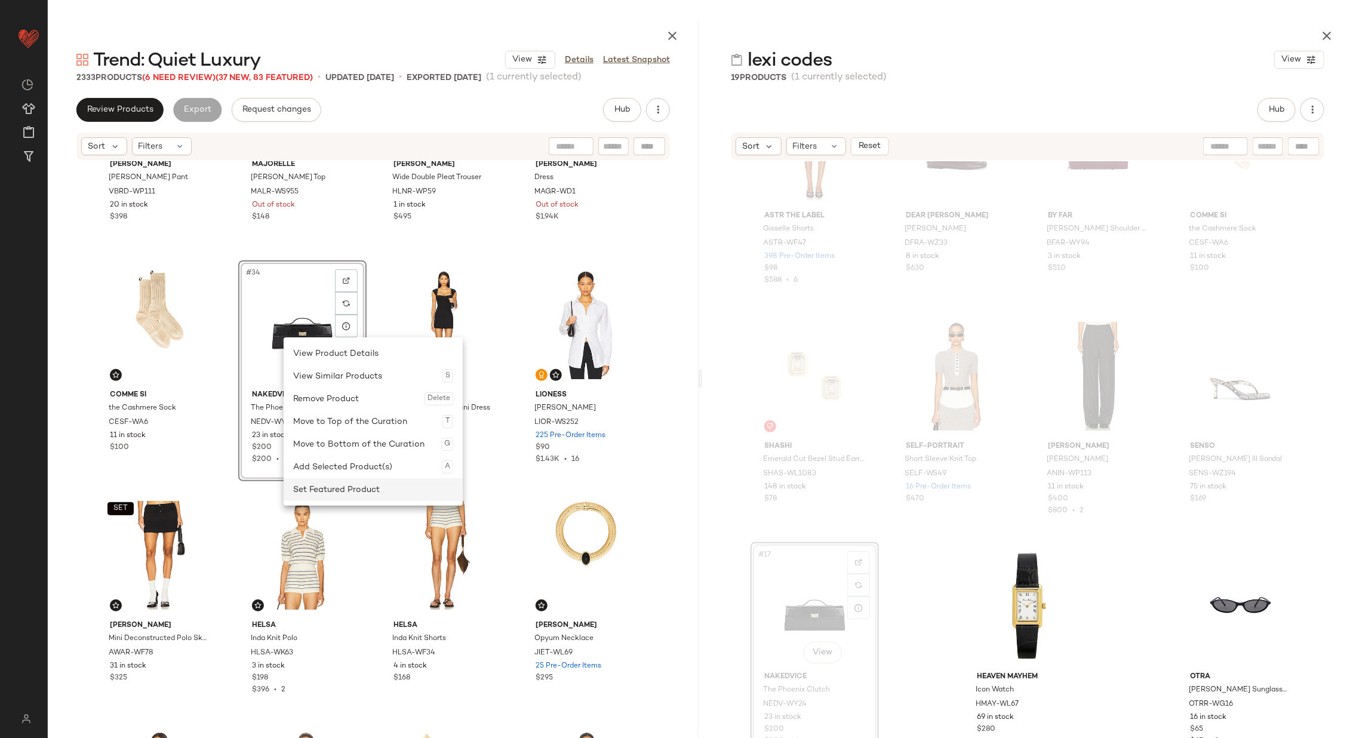
click at [374, 487] on div "Set Featured Product" at bounding box center [373, 489] width 160 height 23
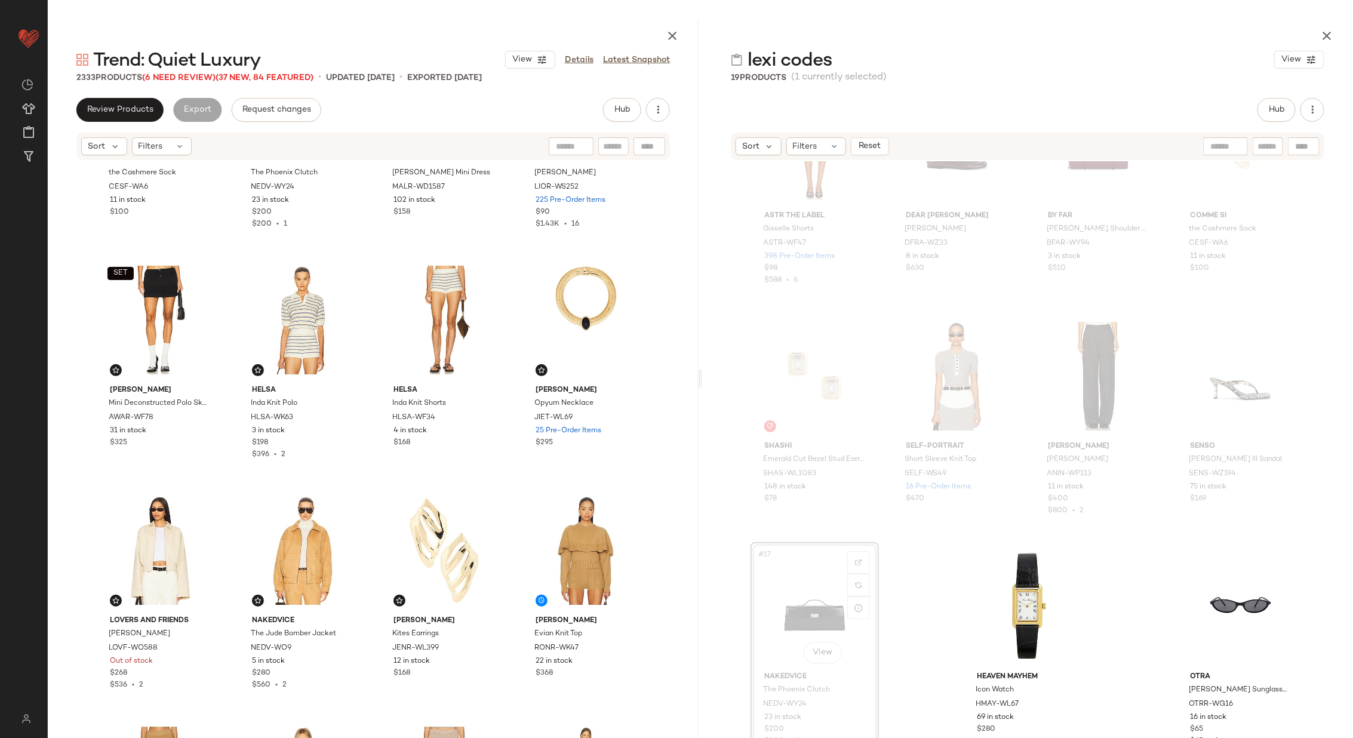
scroll to position [2006, 0]
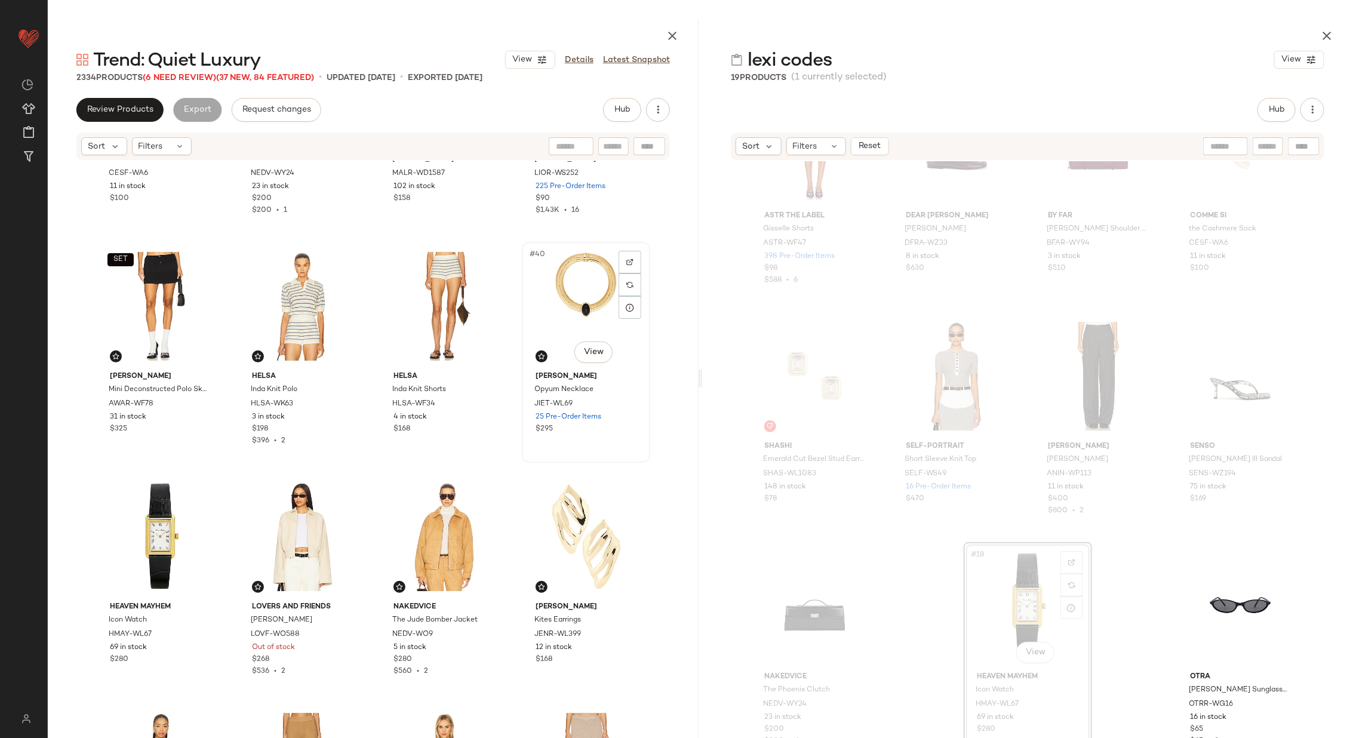
click at [573, 299] on div "#40 View" at bounding box center [586, 306] width 120 height 121
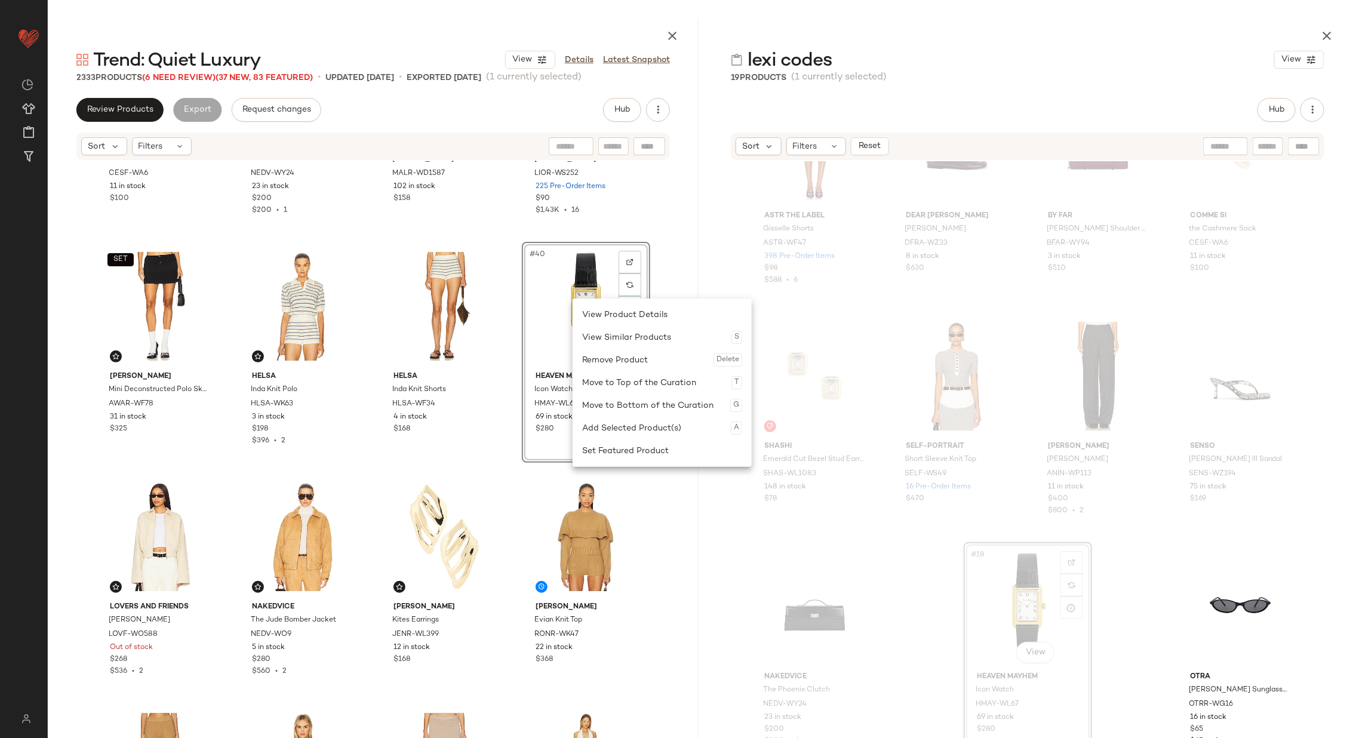
click at [618, 443] on div "Set Featured Product" at bounding box center [662, 451] width 160 height 23
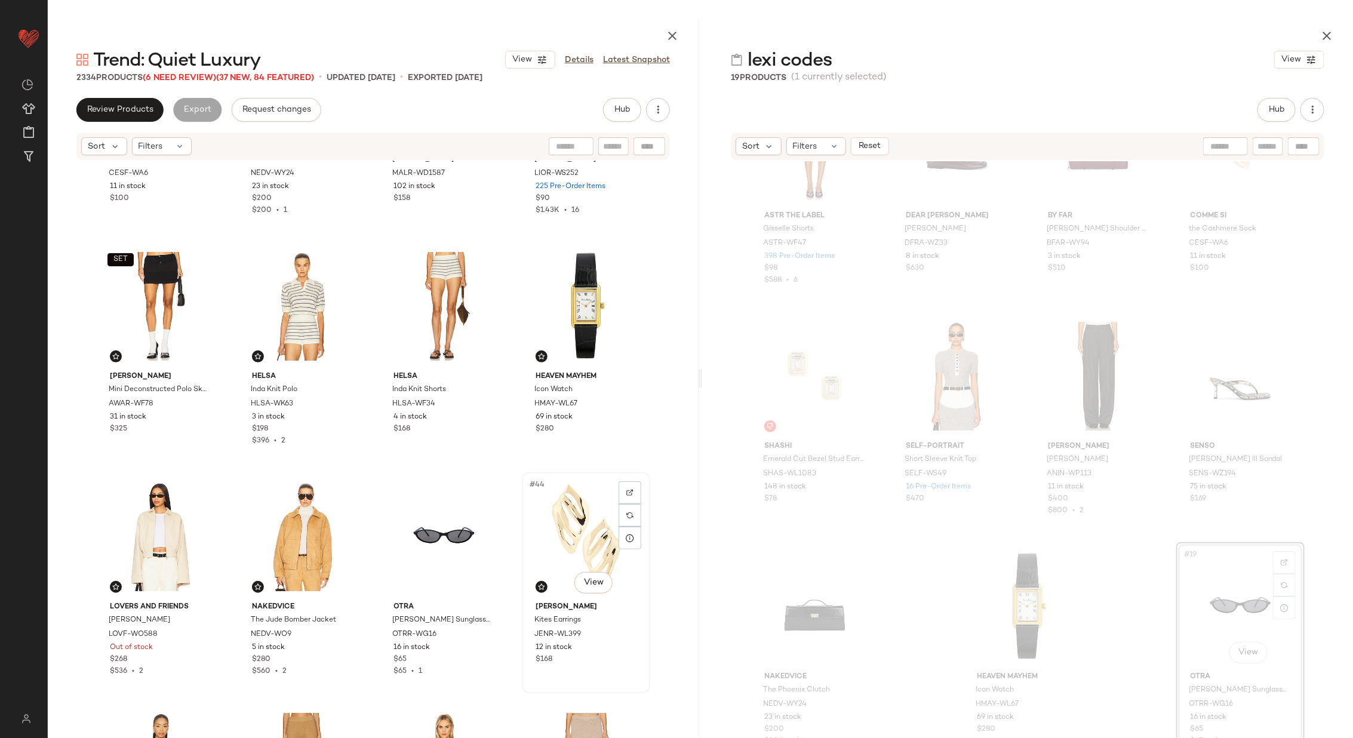
click at [569, 529] on div "#44 View" at bounding box center [586, 537] width 120 height 121
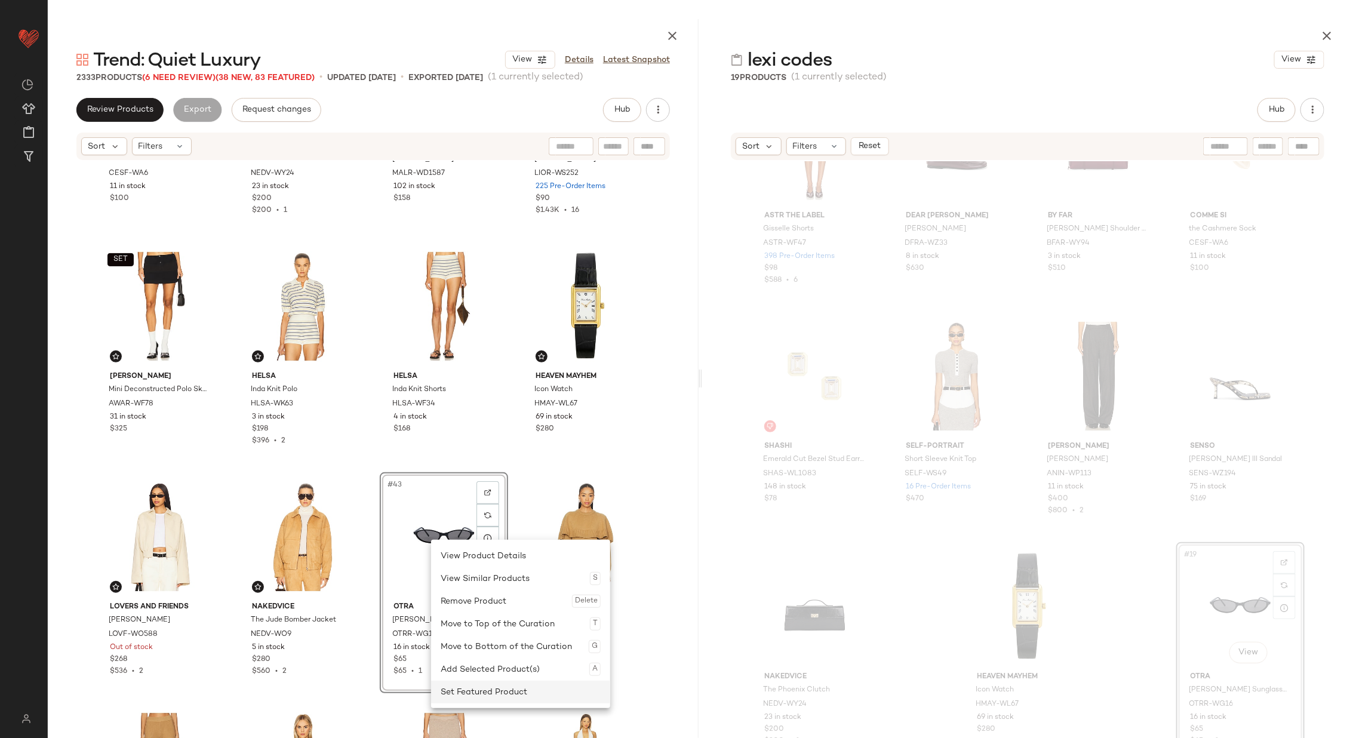
click at [501, 690] on div "Set Featured Product" at bounding box center [521, 692] width 160 height 23
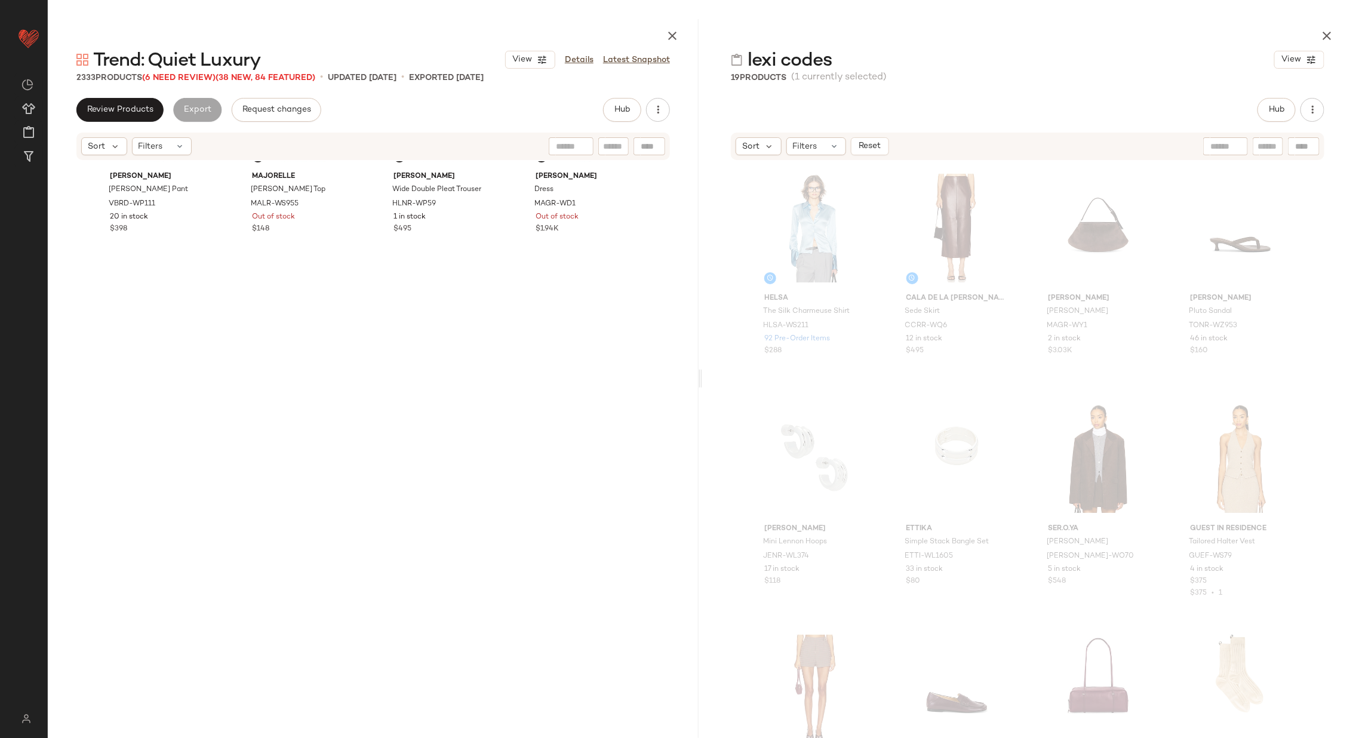
scroll to position [383, 0]
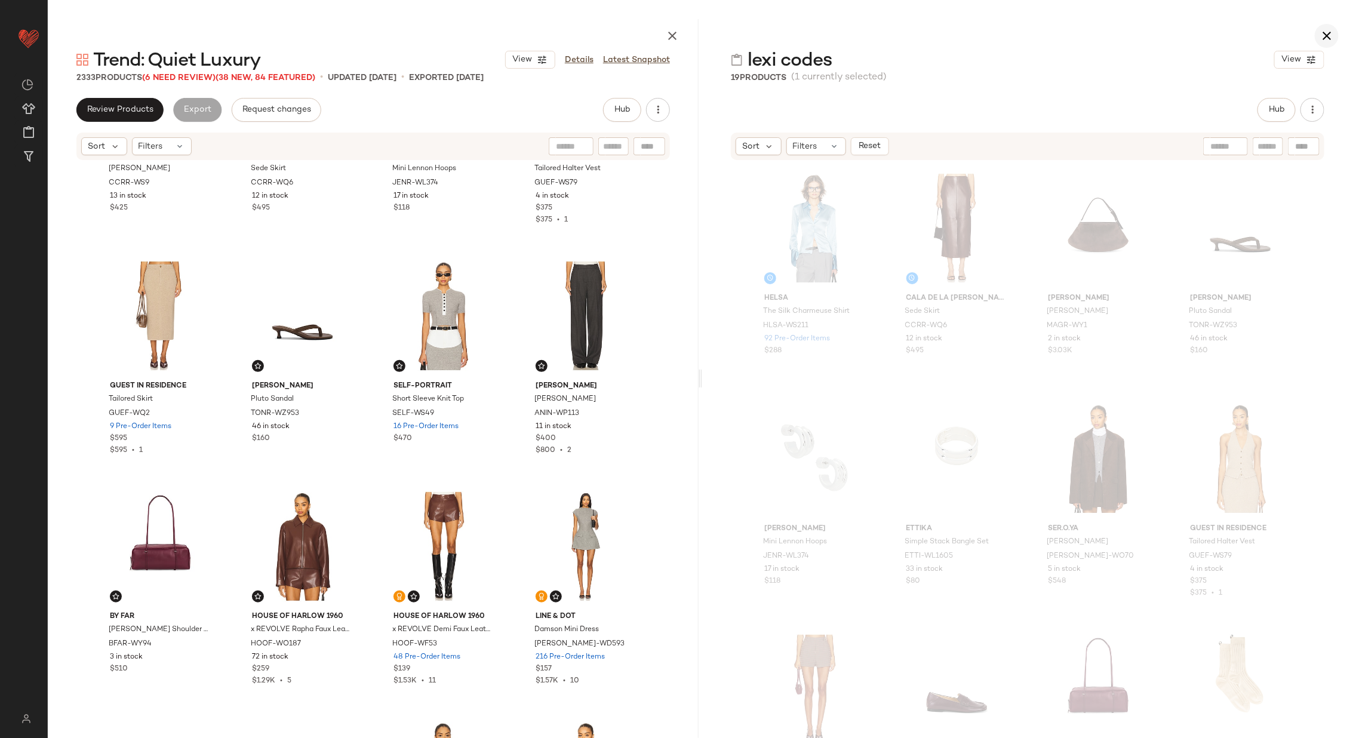
click at [1326, 32] on icon "button" at bounding box center [1327, 36] width 14 height 14
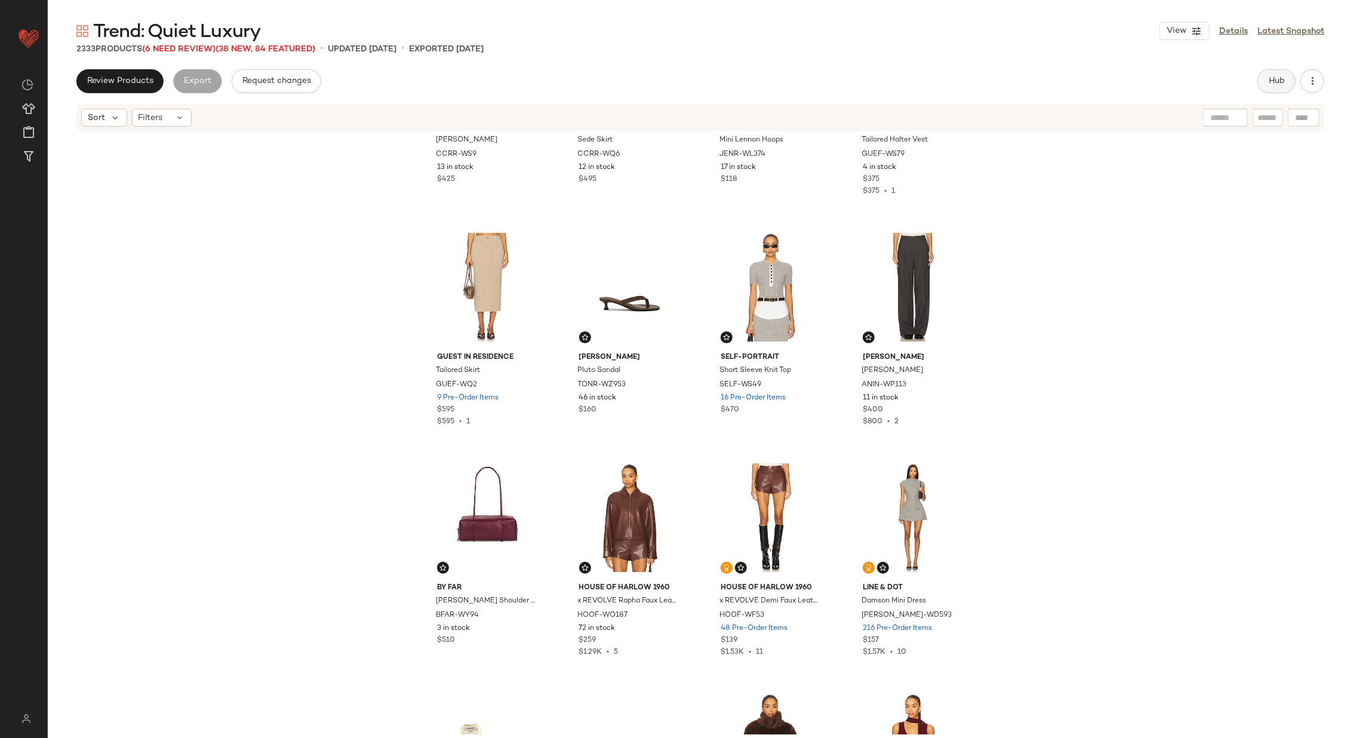
click at [1278, 82] on span "Hub" at bounding box center [1277, 81] width 17 height 10
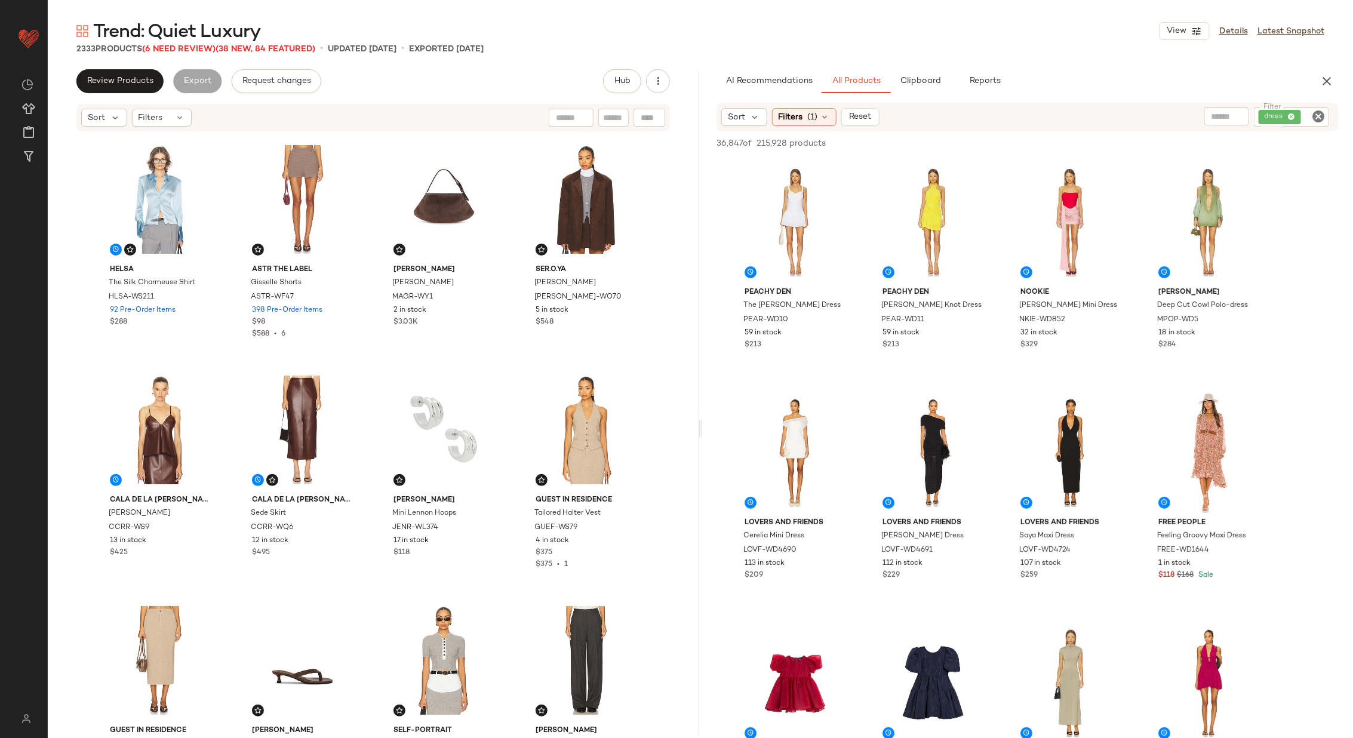
click at [1315, 117] on icon "Clear Filter" at bounding box center [1319, 116] width 14 height 14
click at [812, 119] on span "(1)" at bounding box center [813, 116] width 10 height 13
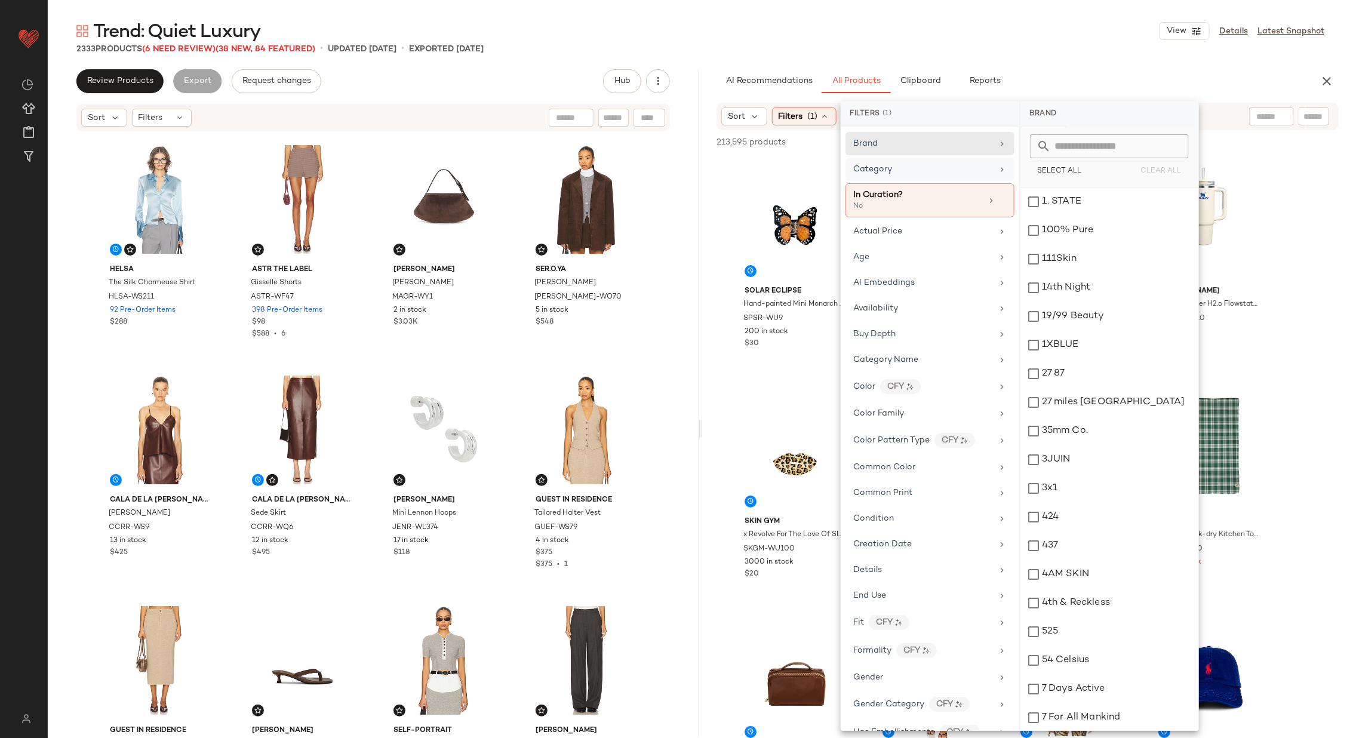
click at [939, 161] on div "Category" at bounding box center [930, 169] width 169 height 23
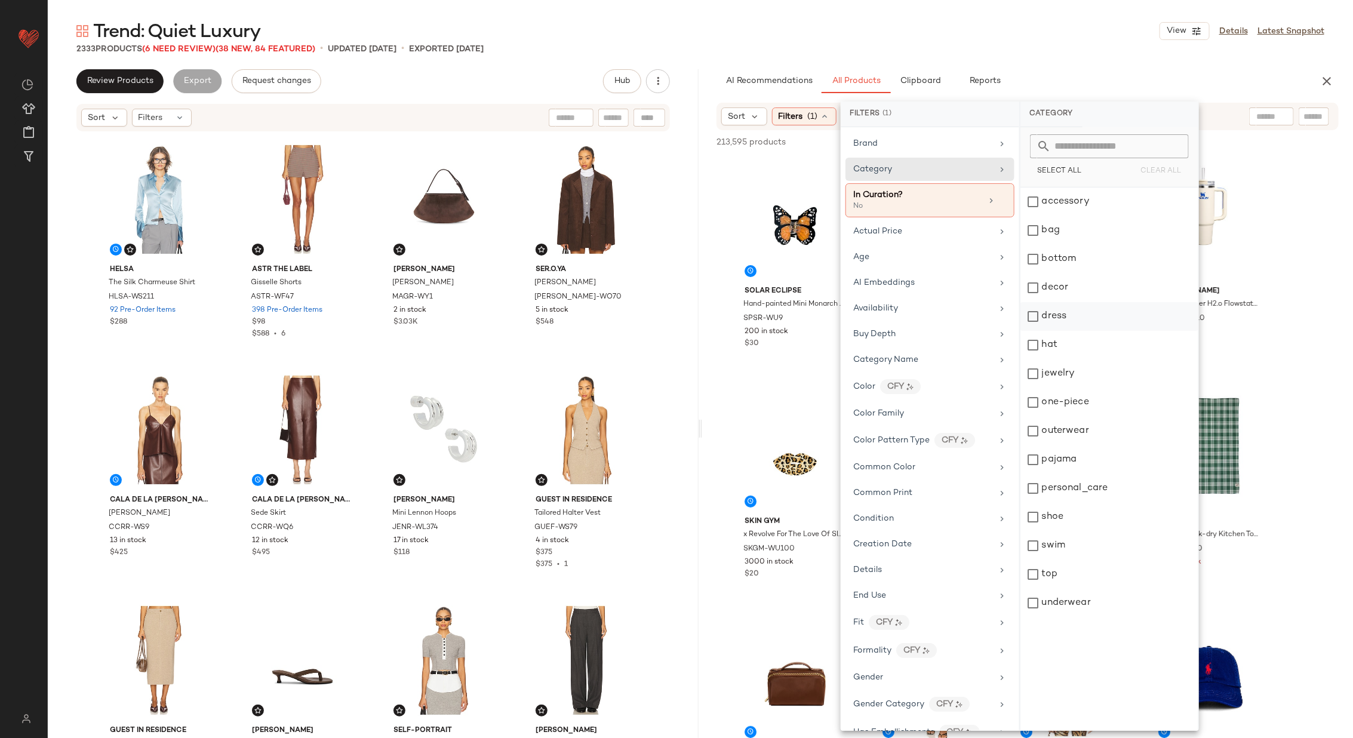
click at [1091, 311] on div "dress" at bounding box center [1110, 316] width 178 height 29
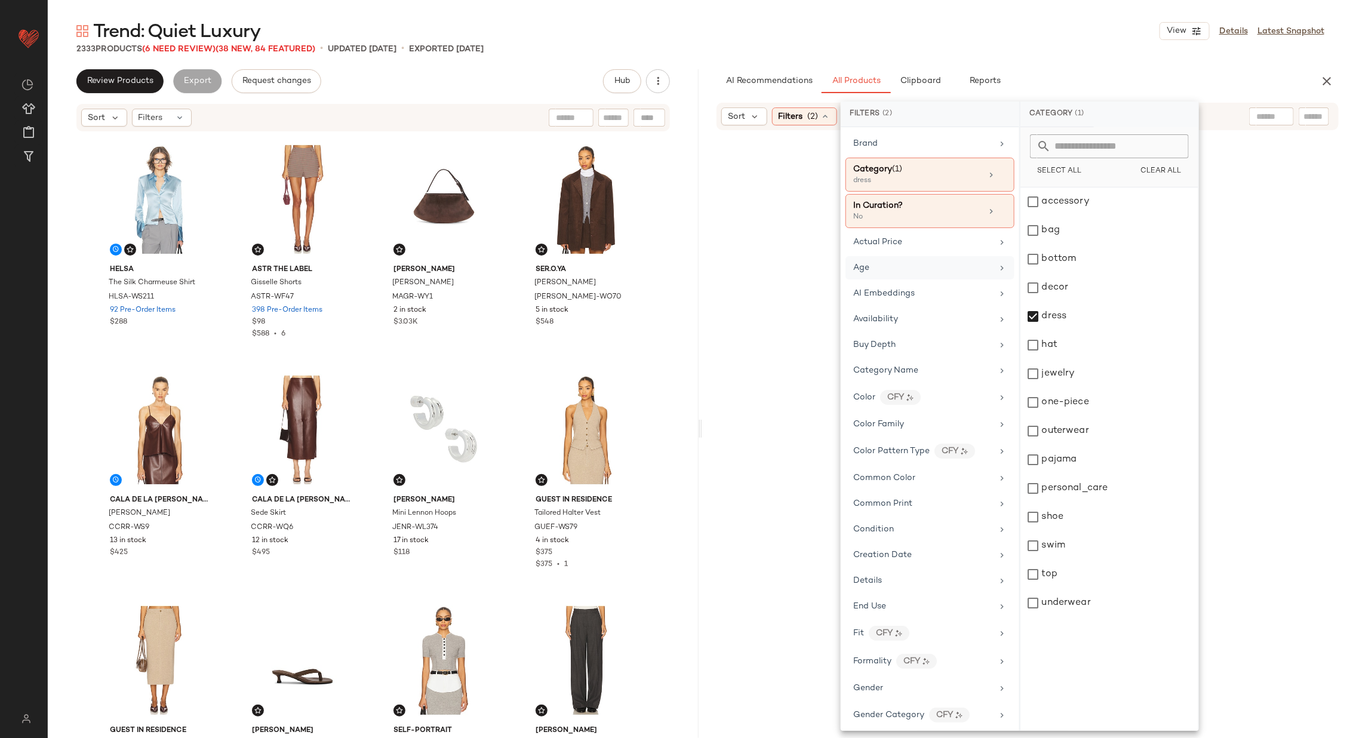
click at [964, 270] on div "Age" at bounding box center [922, 268] width 139 height 13
click at [1060, 207] on div "adult" at bounding box center [1110, 202] width 178 height 29
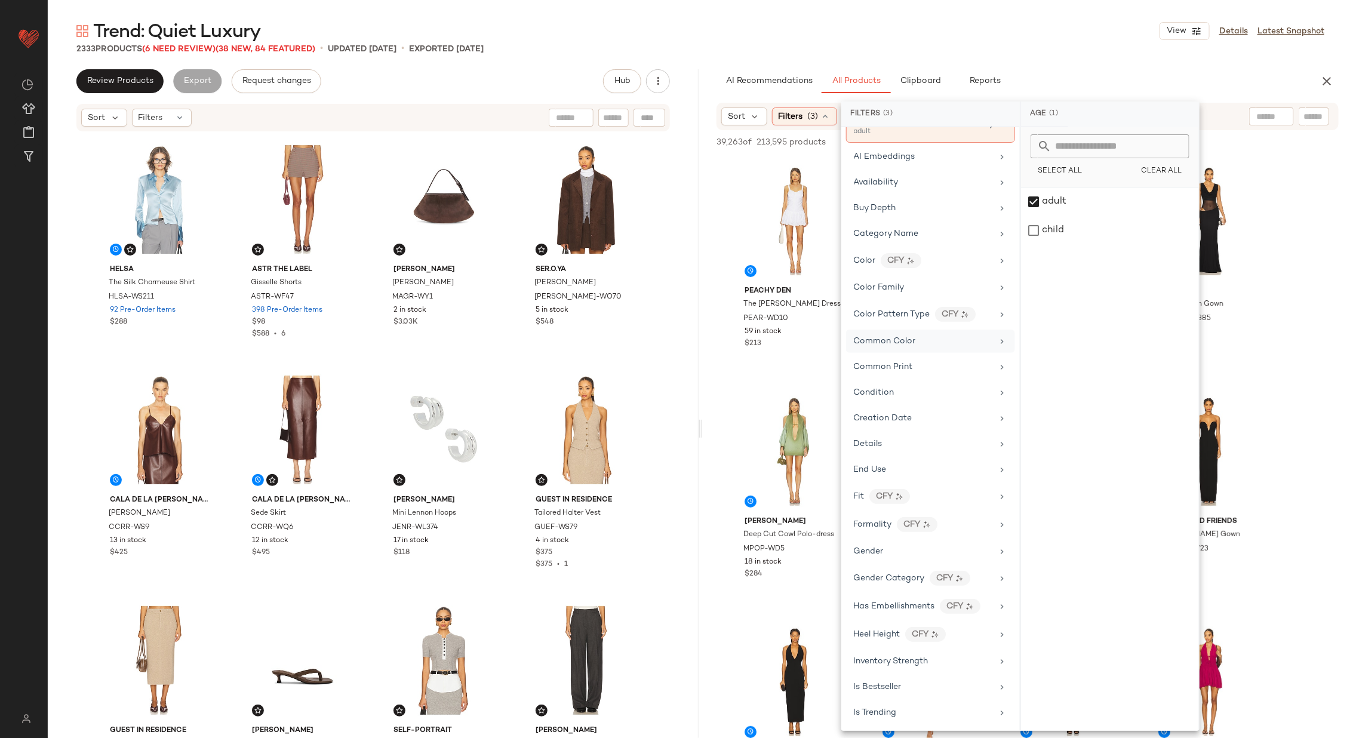
scroll to position [158, 0]
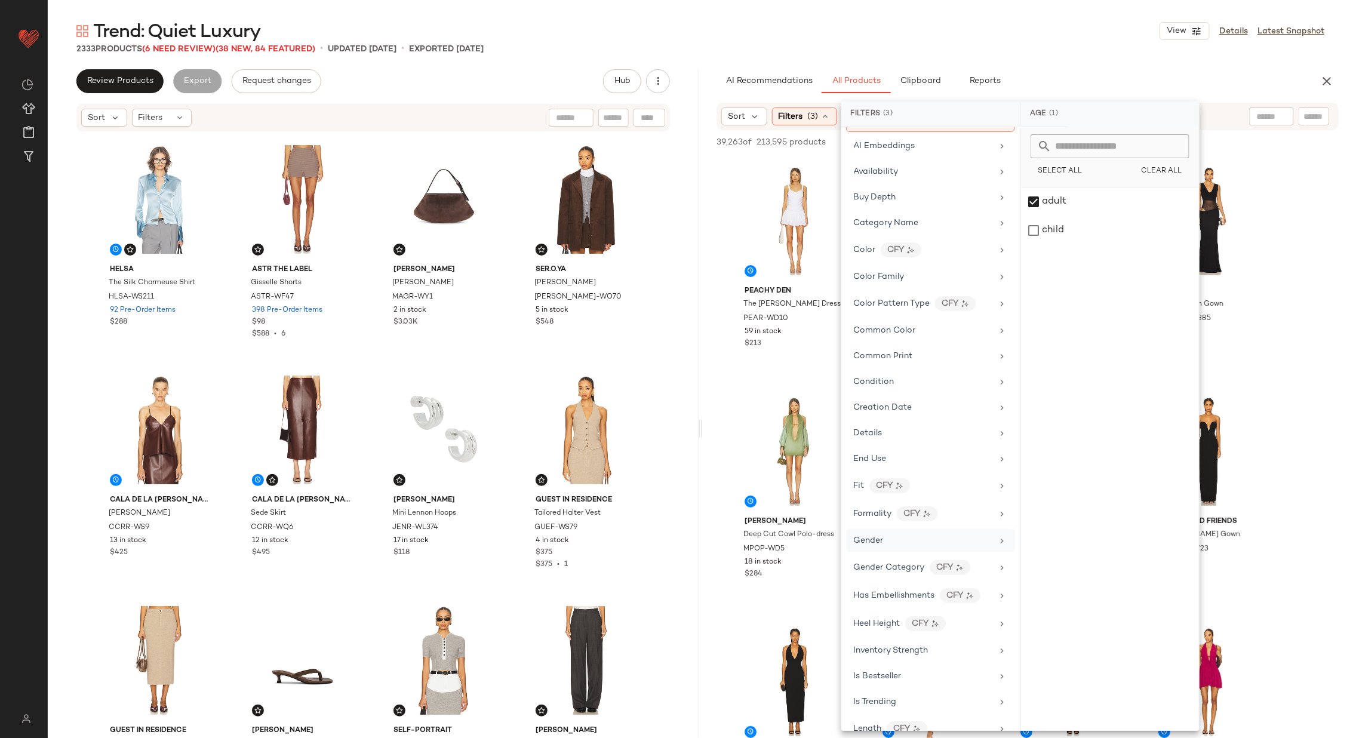
click at [966, 535] on div "Gender" at bounding box center [923, 541] width 139 height 13
click at [1077, 208] on div "female" at bounding box center [1110, 202] width 178 height 29
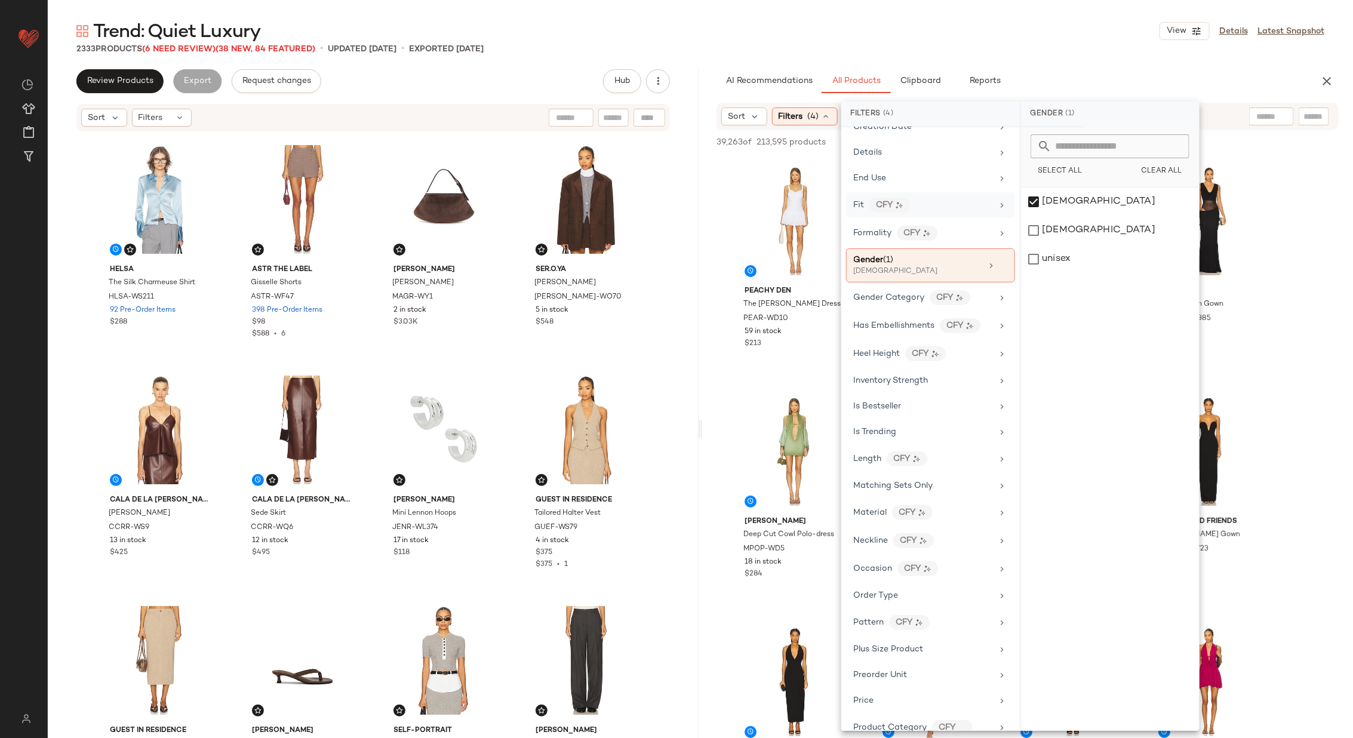
scroll to position [481, 0]
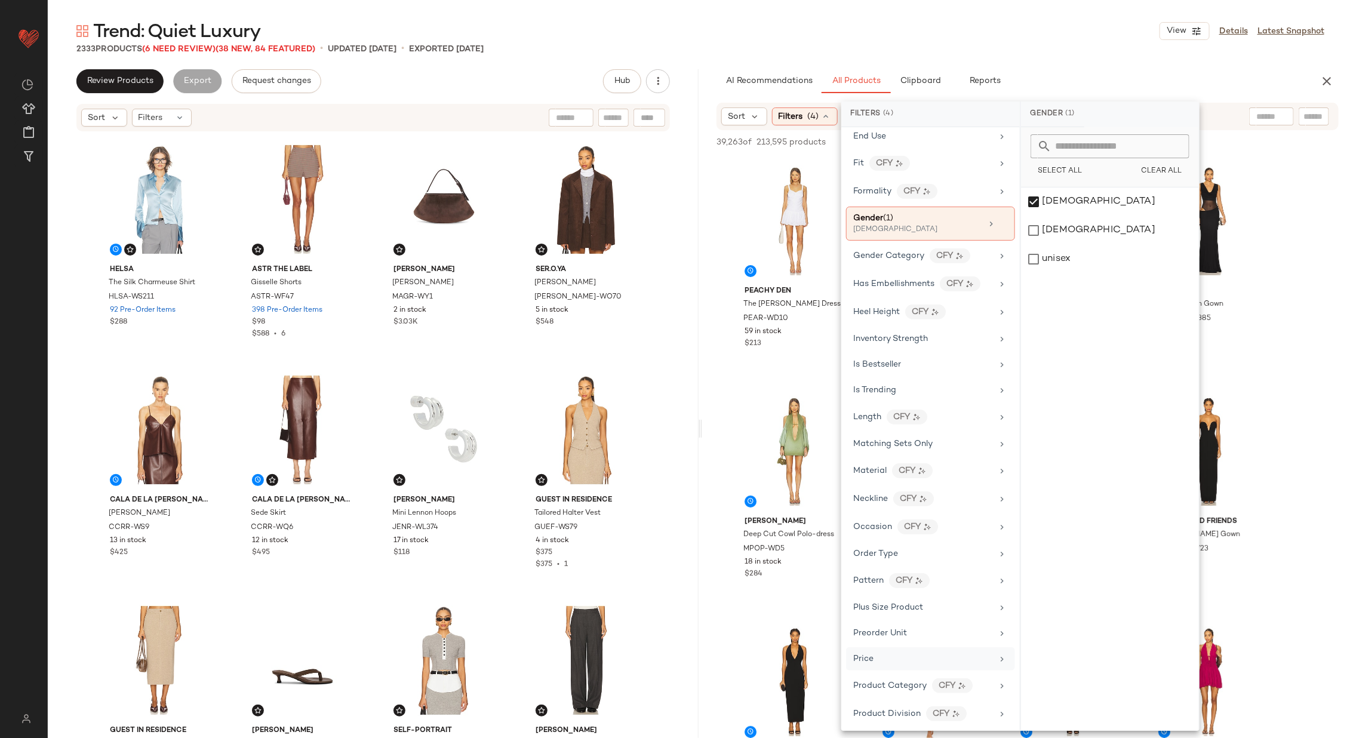
click at [939, 653] on div "Price" at bounding box center [923, 659] width 139 height 13
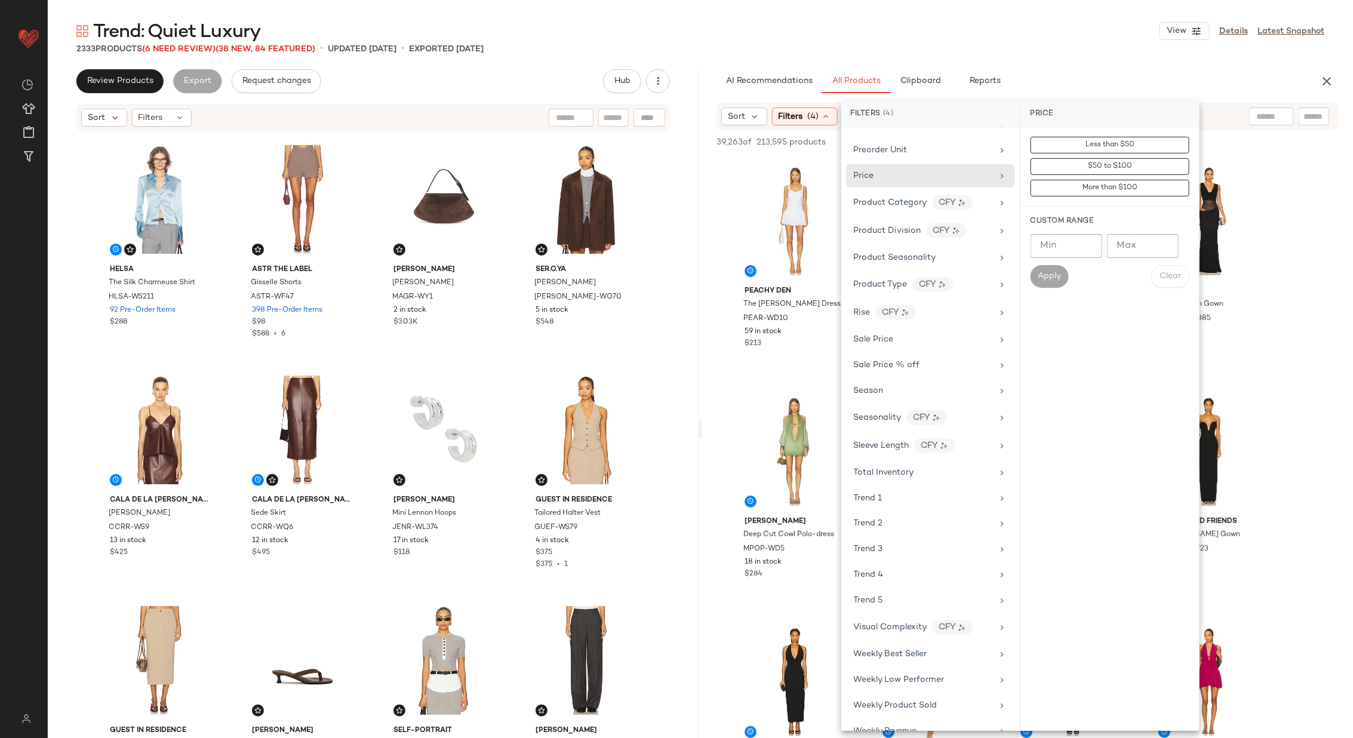
scroll to position [965, 0]
click at [931, 332] on div "Sale Price" at bounding box center [923, 338] width 139 height 13
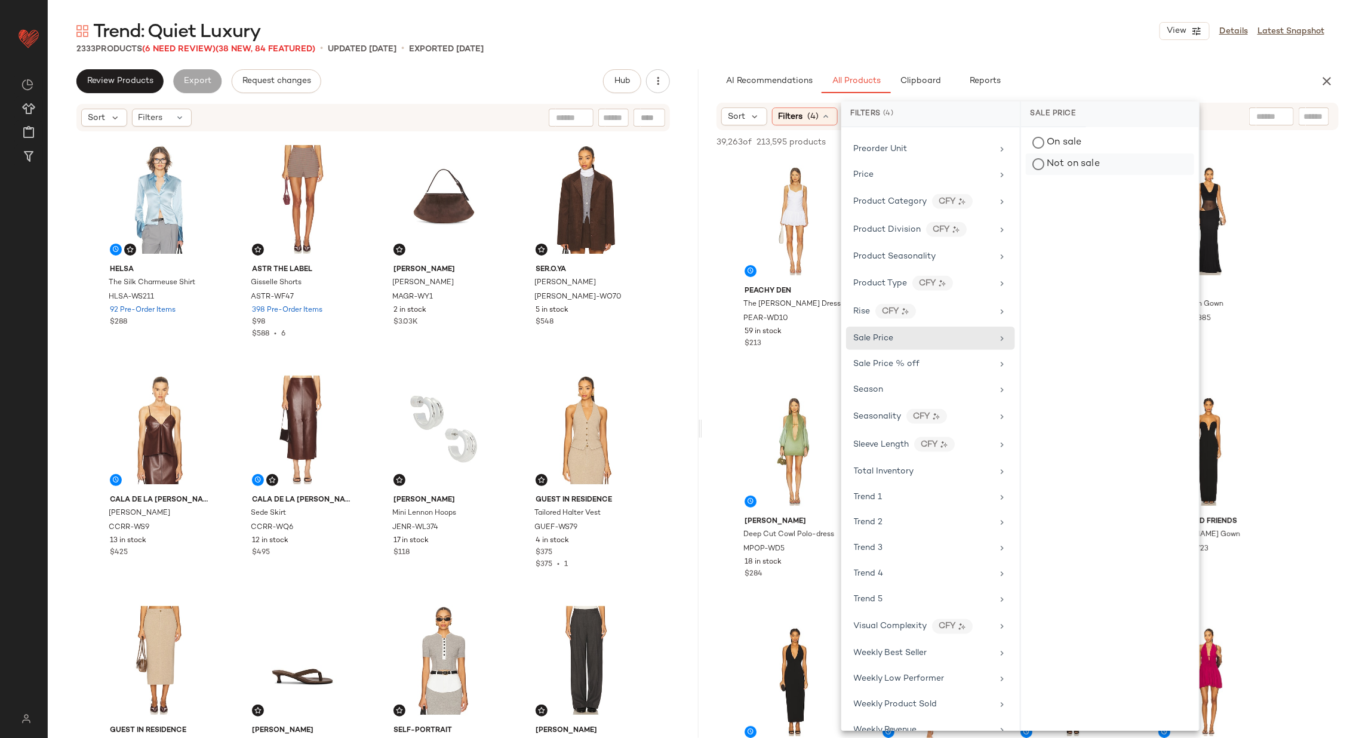
click at [1107, 169] on div "Not on sale" at bounding box center [1110, 164] width 168 height 22
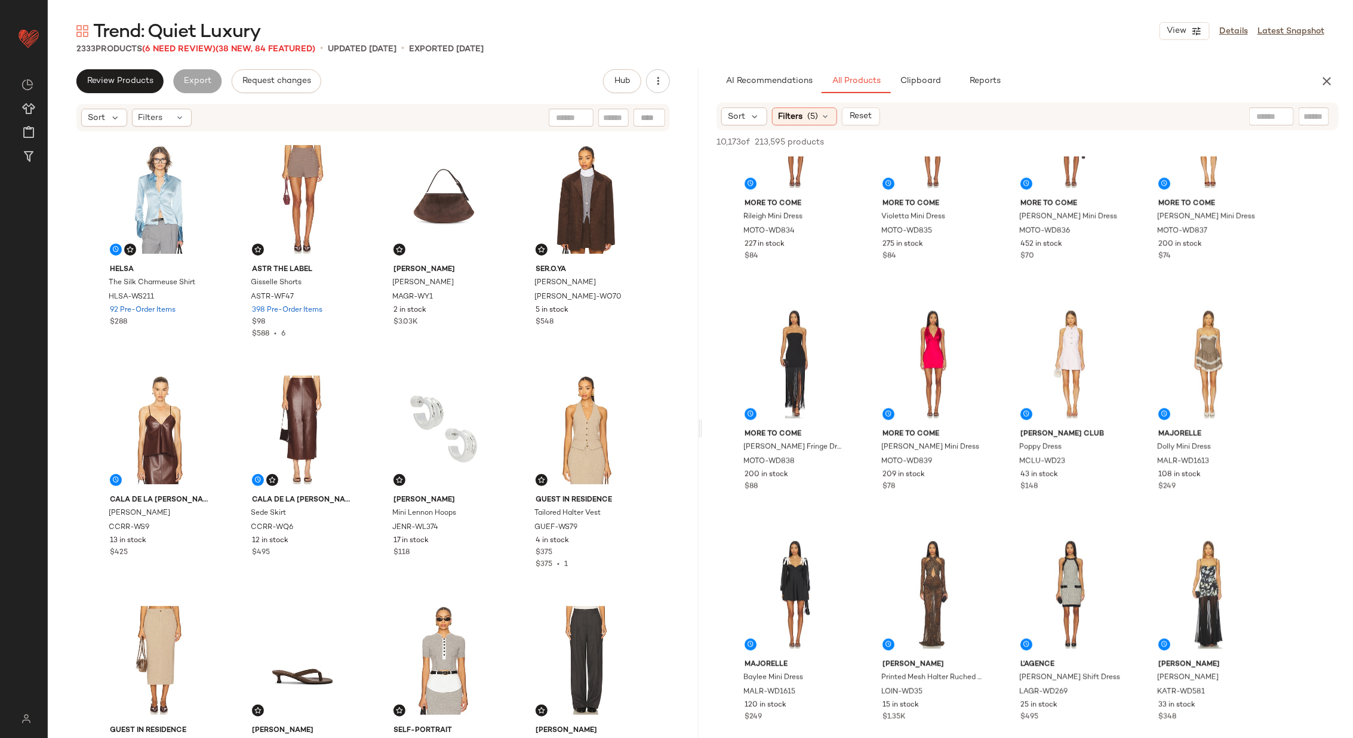
scroll to position [1243, 0]
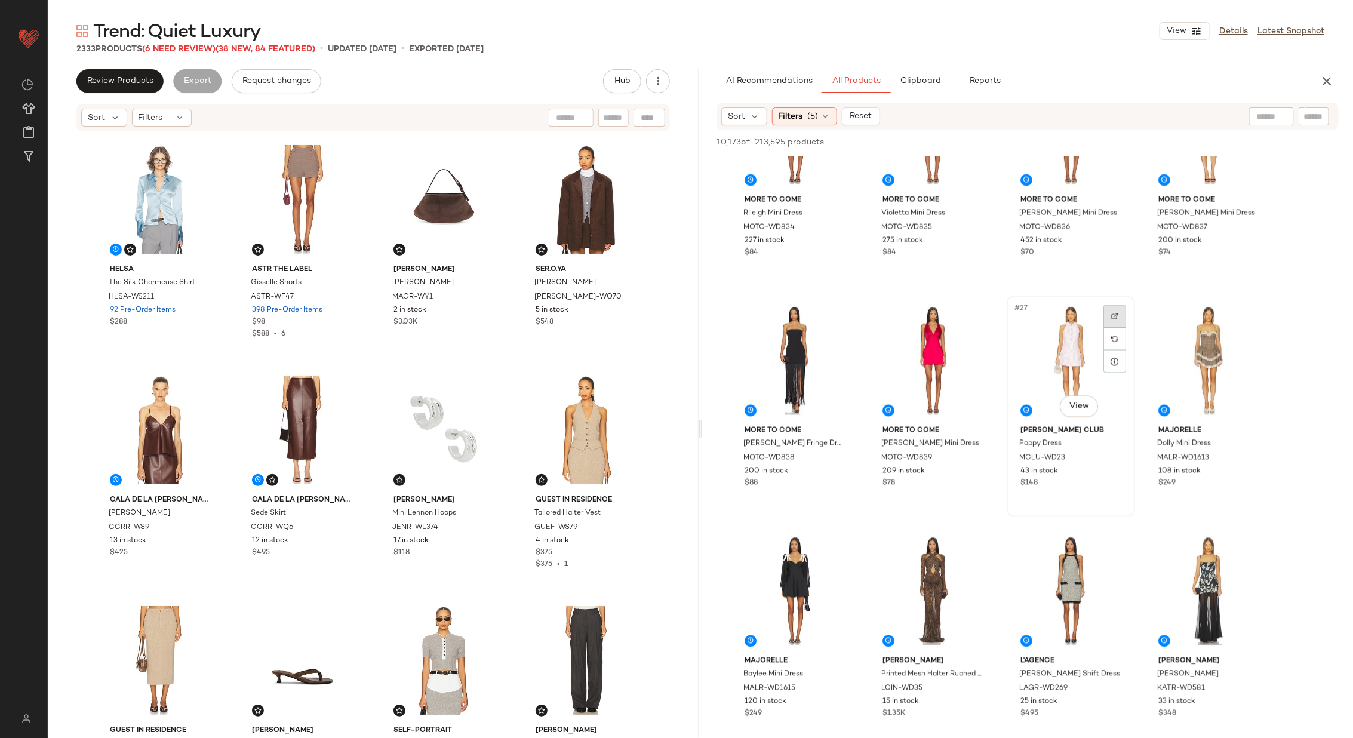
click at [1115, 315] on img at bounding box center [1114, 316] width 7 height 7
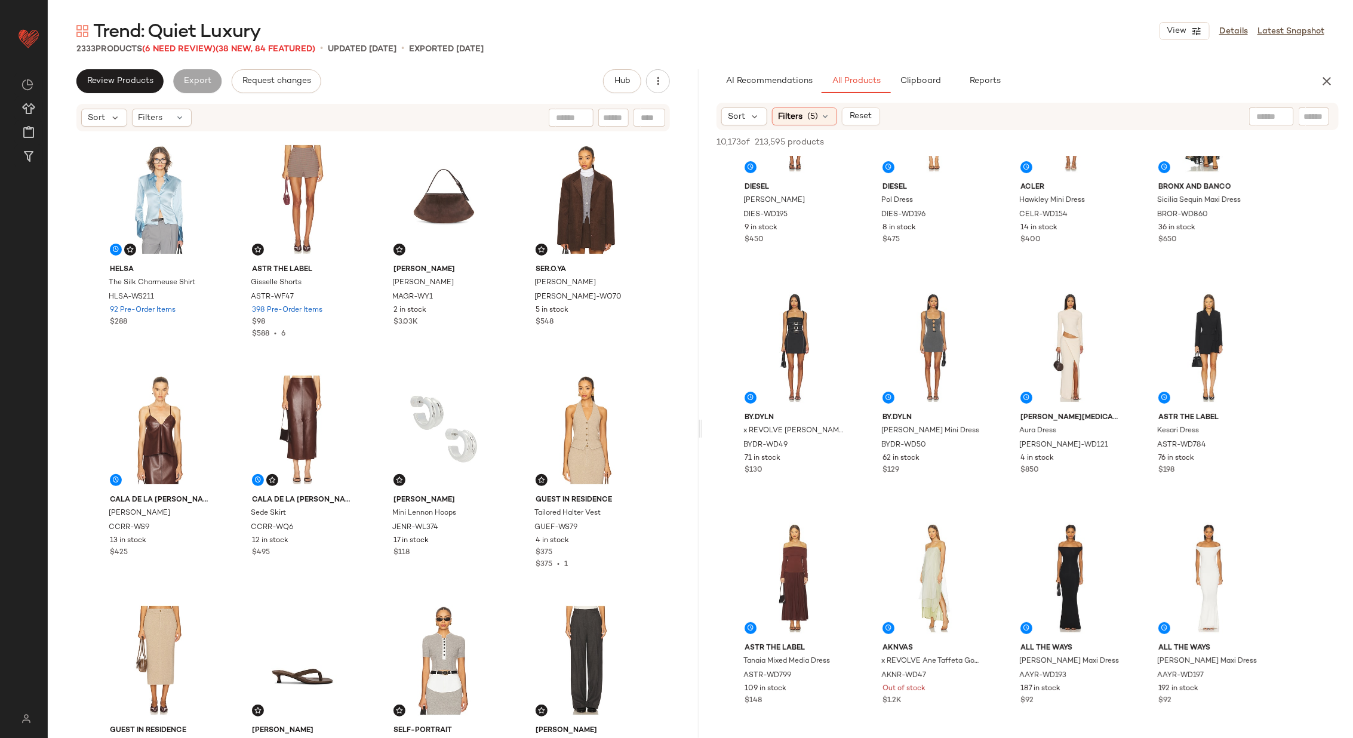
scroll to position [2642, 0]
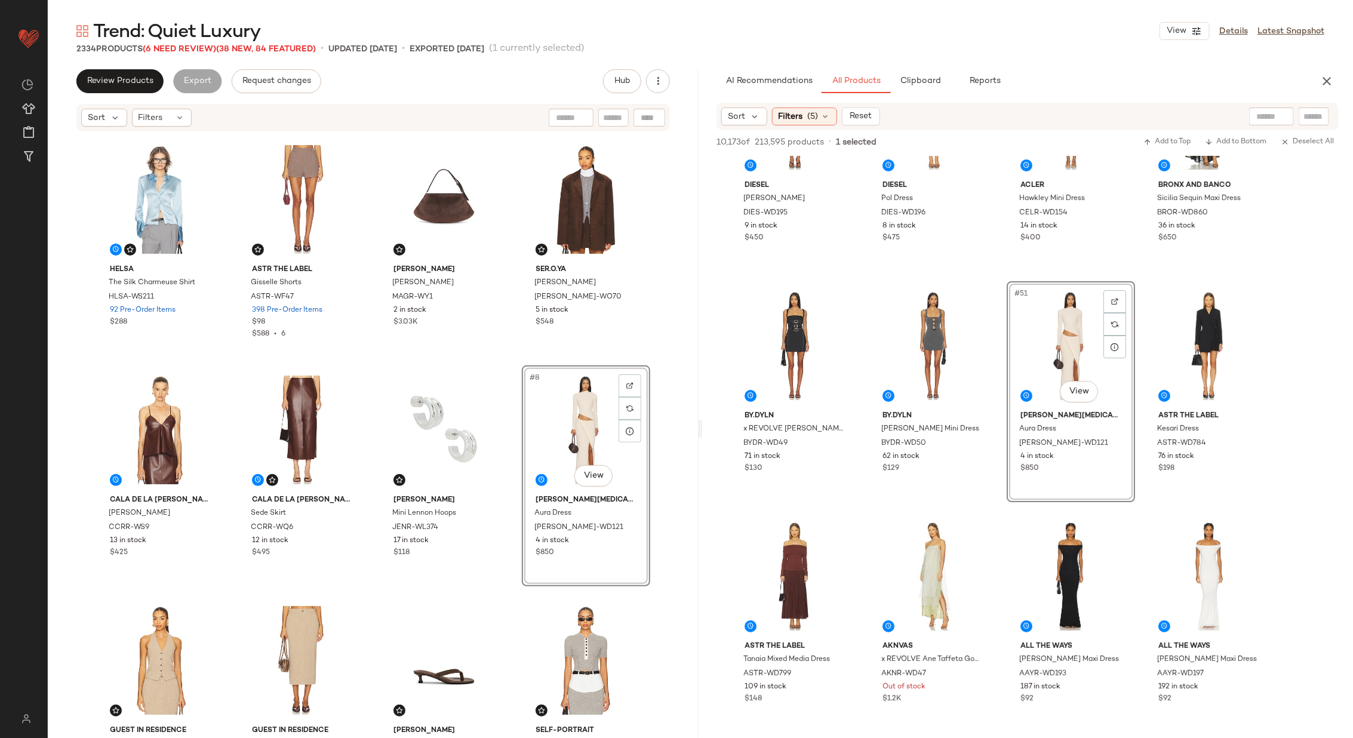
click at [511, 430] on div "Helsa The Silk Charmeuse Shirt HLSA-WS211 92 Pre-Order Items $288 ASTR the Labe…" at bounding box center [373, 435] width 554 height 600
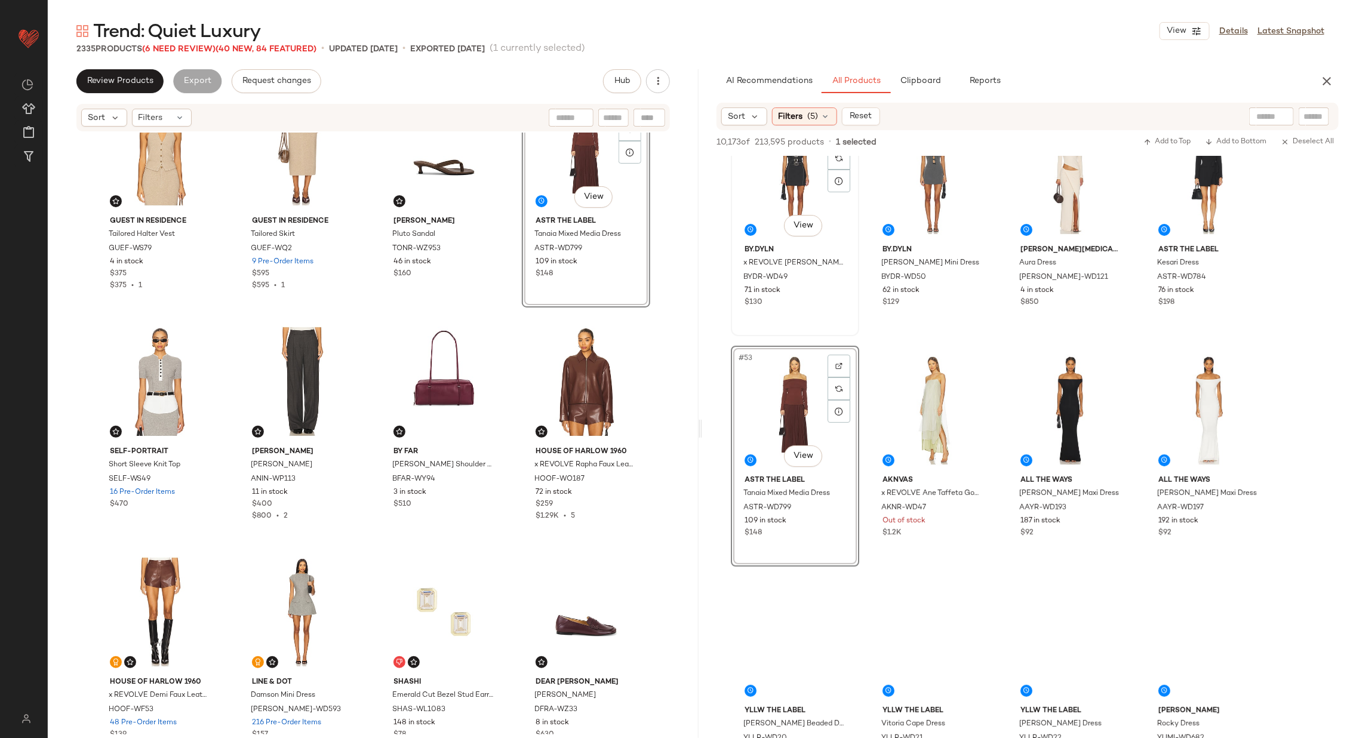
scroll to position [2842, 0]
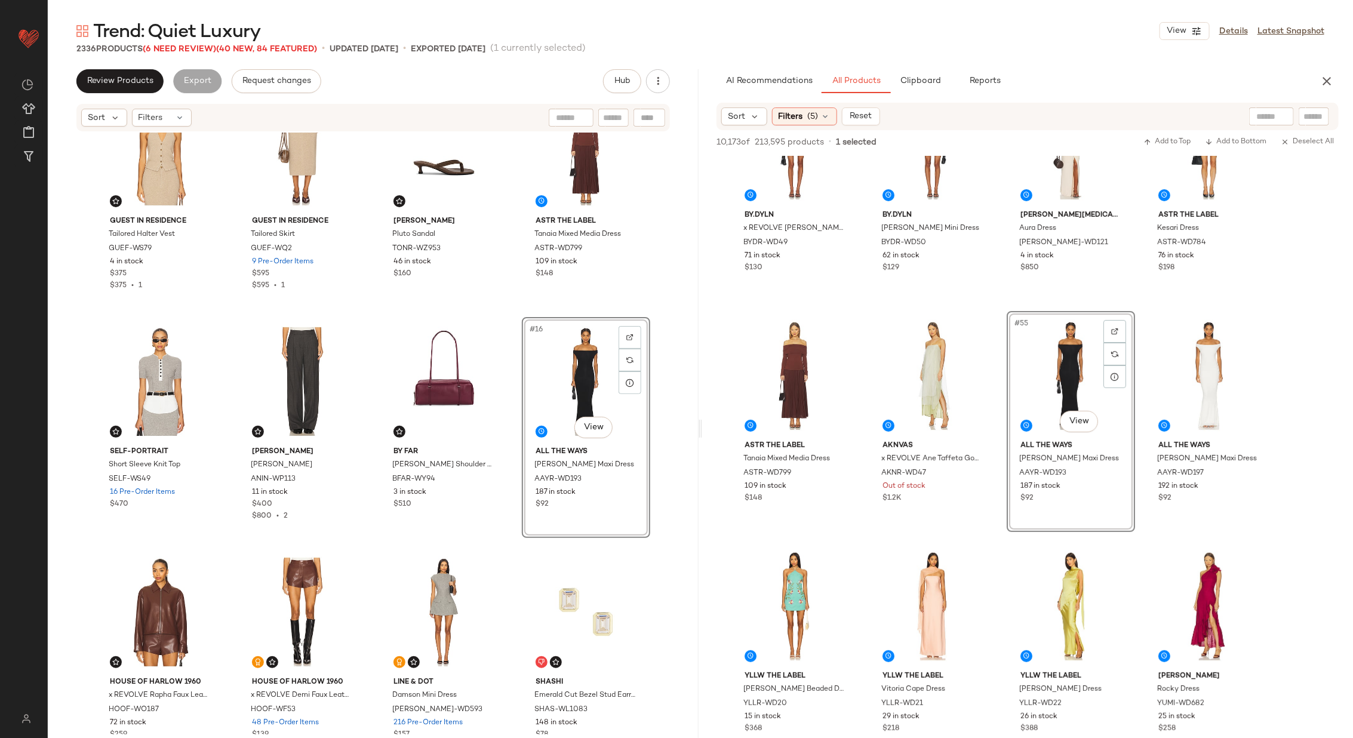
click at [506, 391] on div "Guest In Residence Tailored Halter Vest GUEF-WS79 4 in stock $375 $375 • 1 Gues…" at bounding box center [373, 434] width 651 height 602
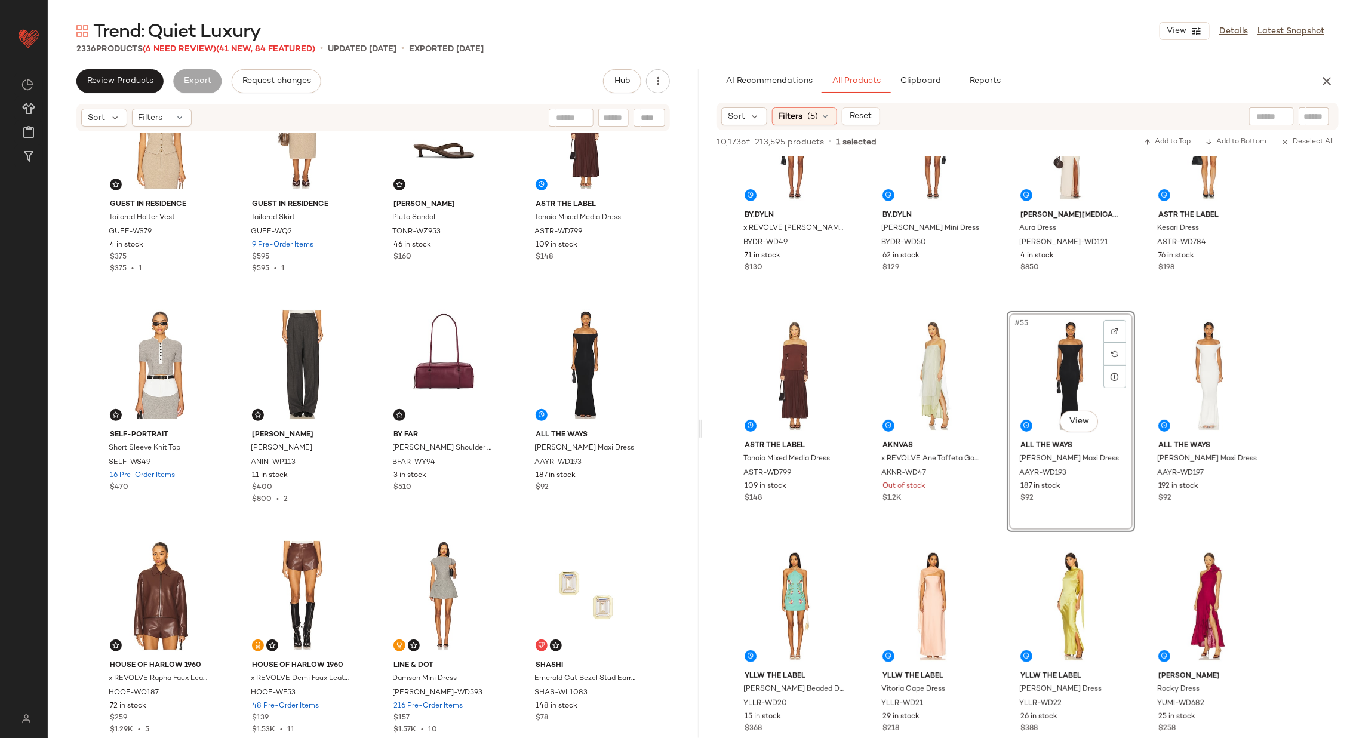
scroll to position [444, 0]
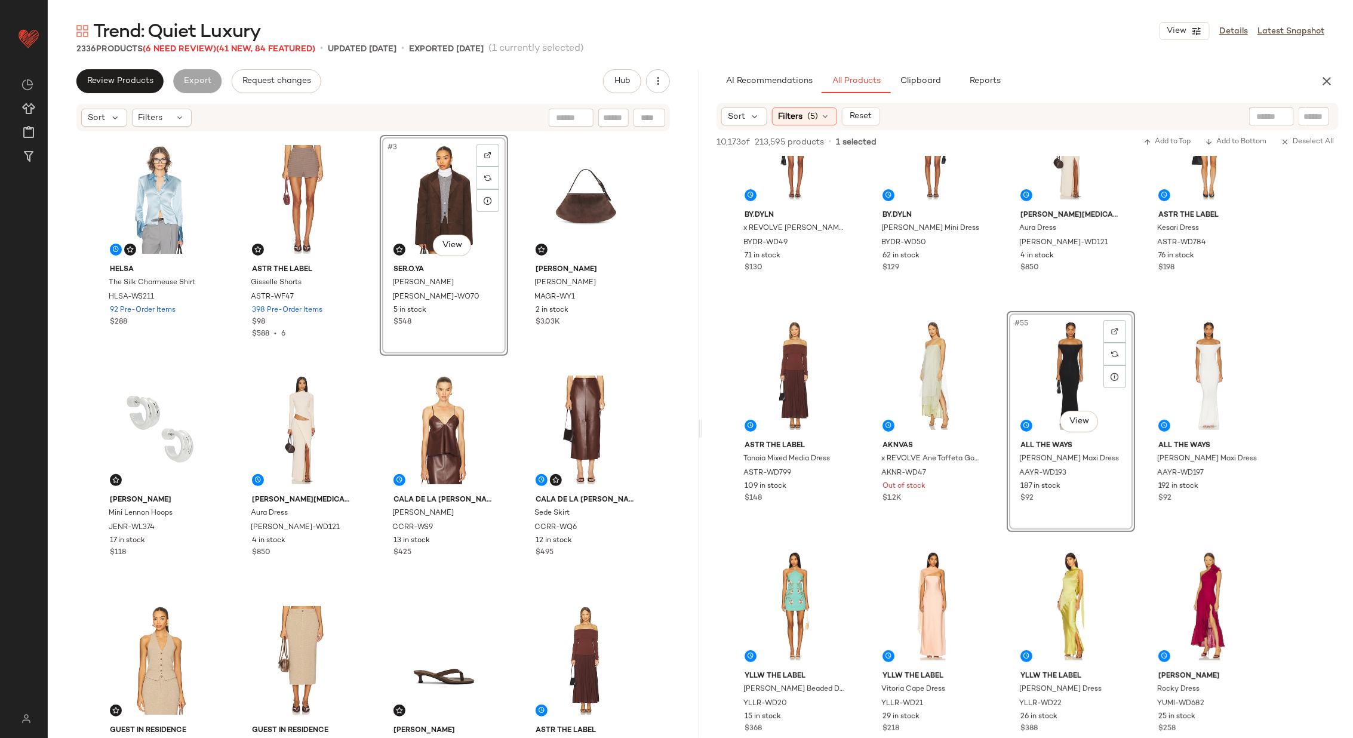
click at [363, 217] on div "Helsa The Silk Charmeuse Shirt HLSA-WS211 92 Pre-Order Items $288 ASTR the Labe…" at bounding box center [373, 435] width 554 height 600
drag, startPoint x: 363, startPoint y: 217, endPoint x: 358, endPoint y: 211, distance: 7.2
click at [346, 196] on div "Helsa The Silk Charmeuse Shirt HLSA-WS211 92 Pre-Order Items $288 #2 View ASTR …" at bounding box center [373, 435] width 554 height 600
click at [660, 78] on icon "button" at bounding box center [658, 81] width 12 height 12
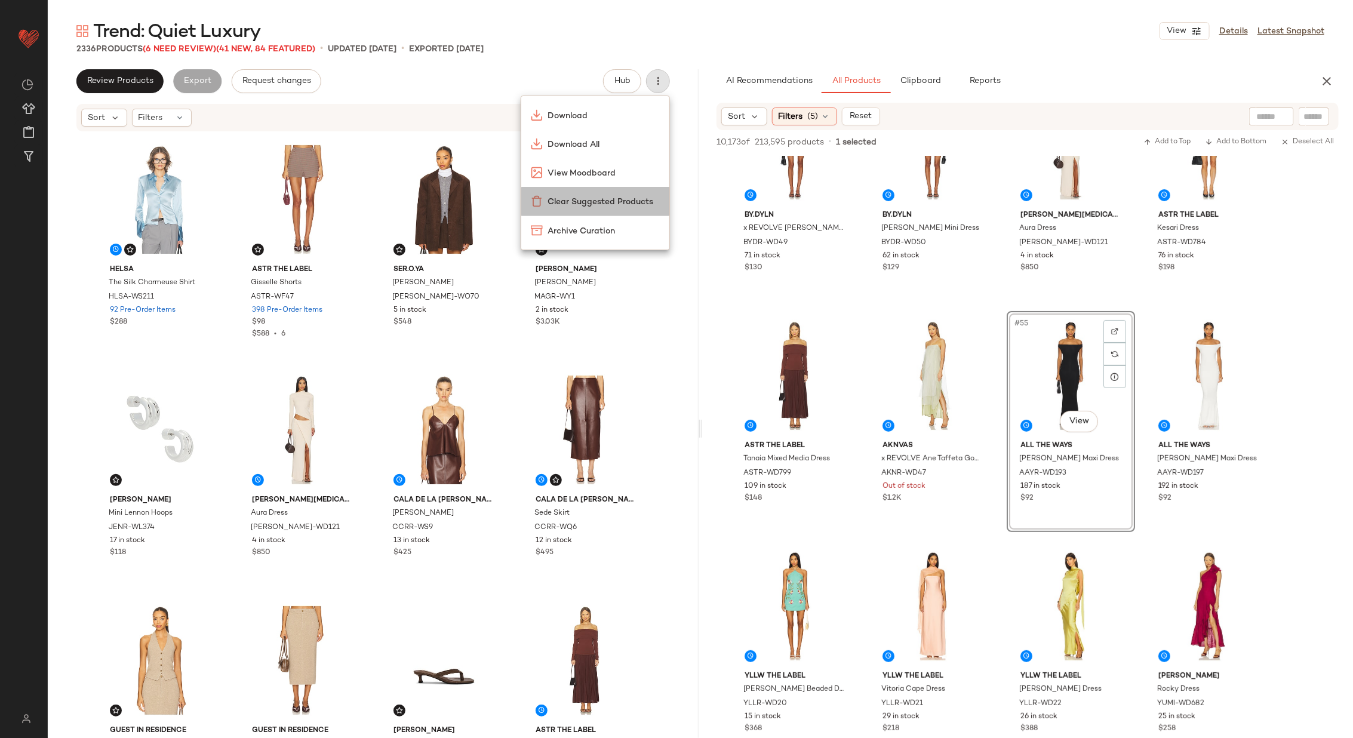
click at [637, 196] on span "Clear Suggested Products" at bounding box center [604, 202] width 112 height 13
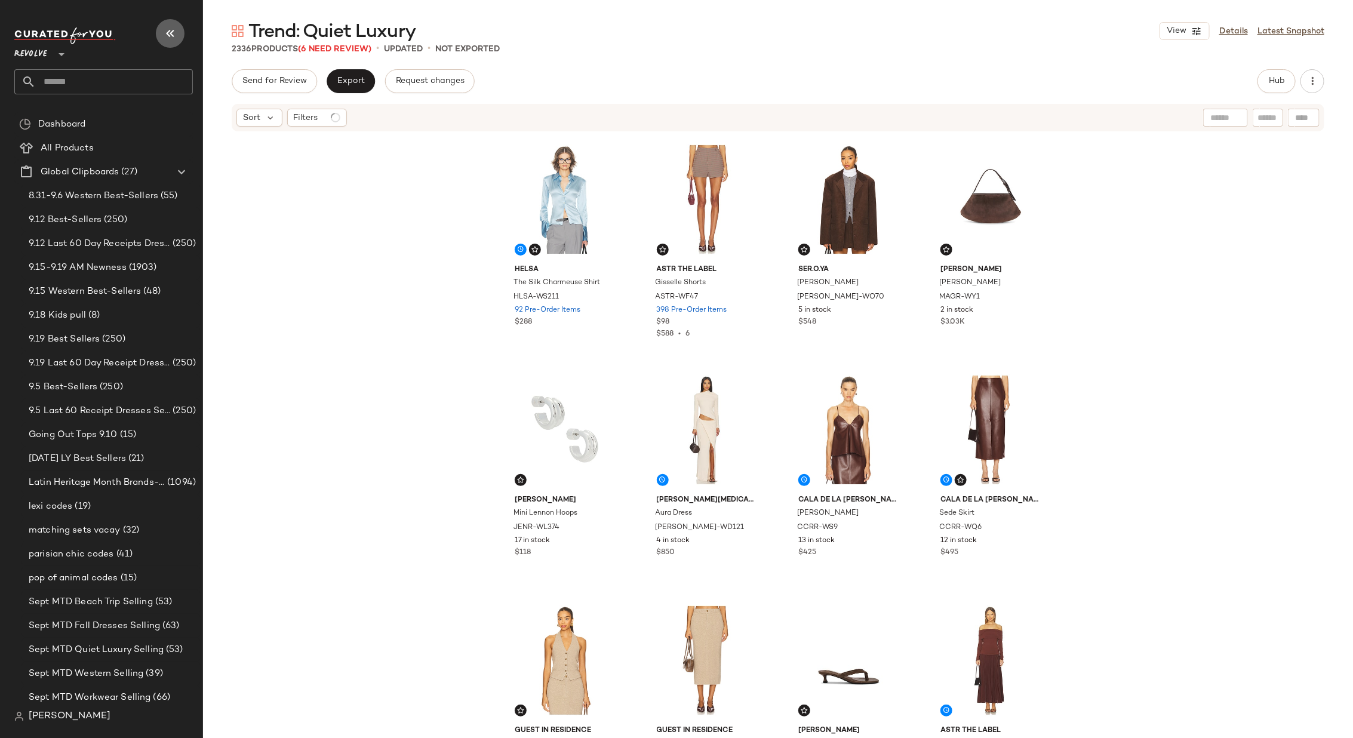
click at [171, 29] on icon "button" at bounding box center [170, 33] width 14 height 14
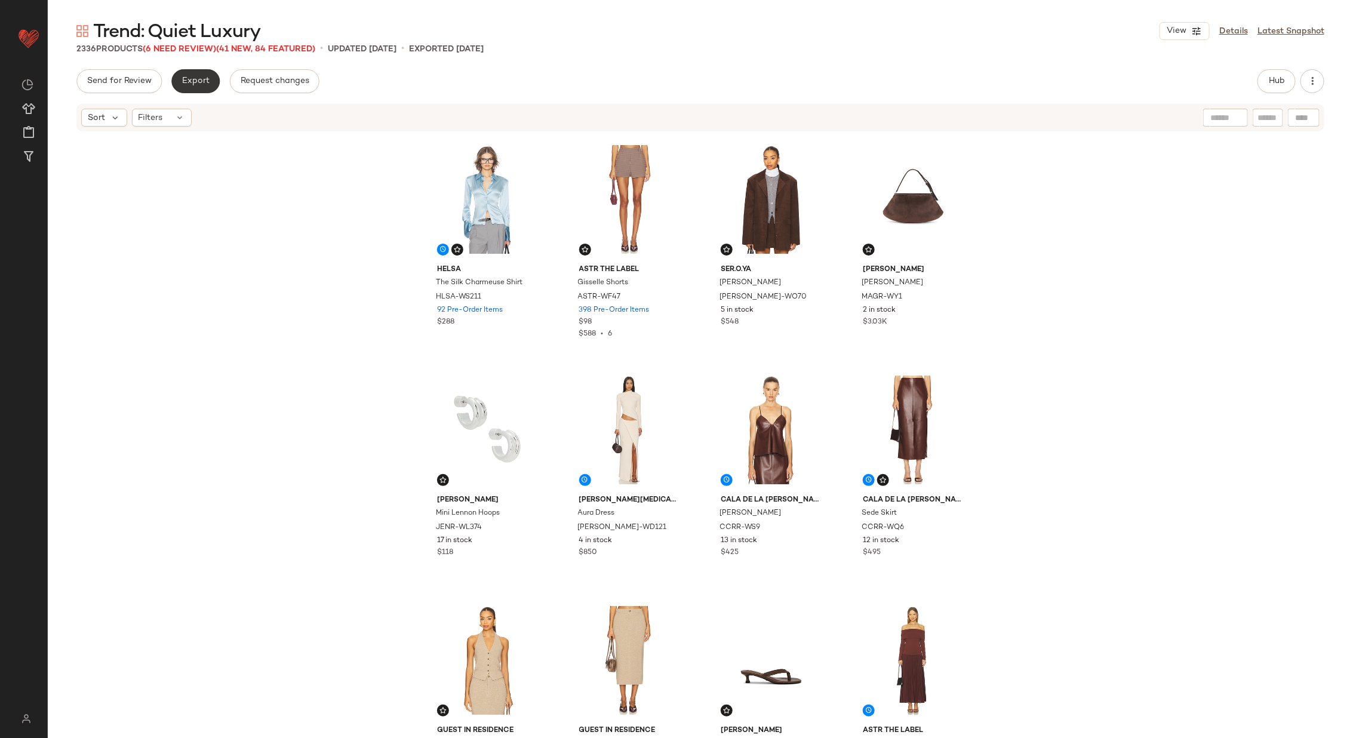
click at [200, 84] on span "Export" at bounding box center [196, 81] width 28 height 10
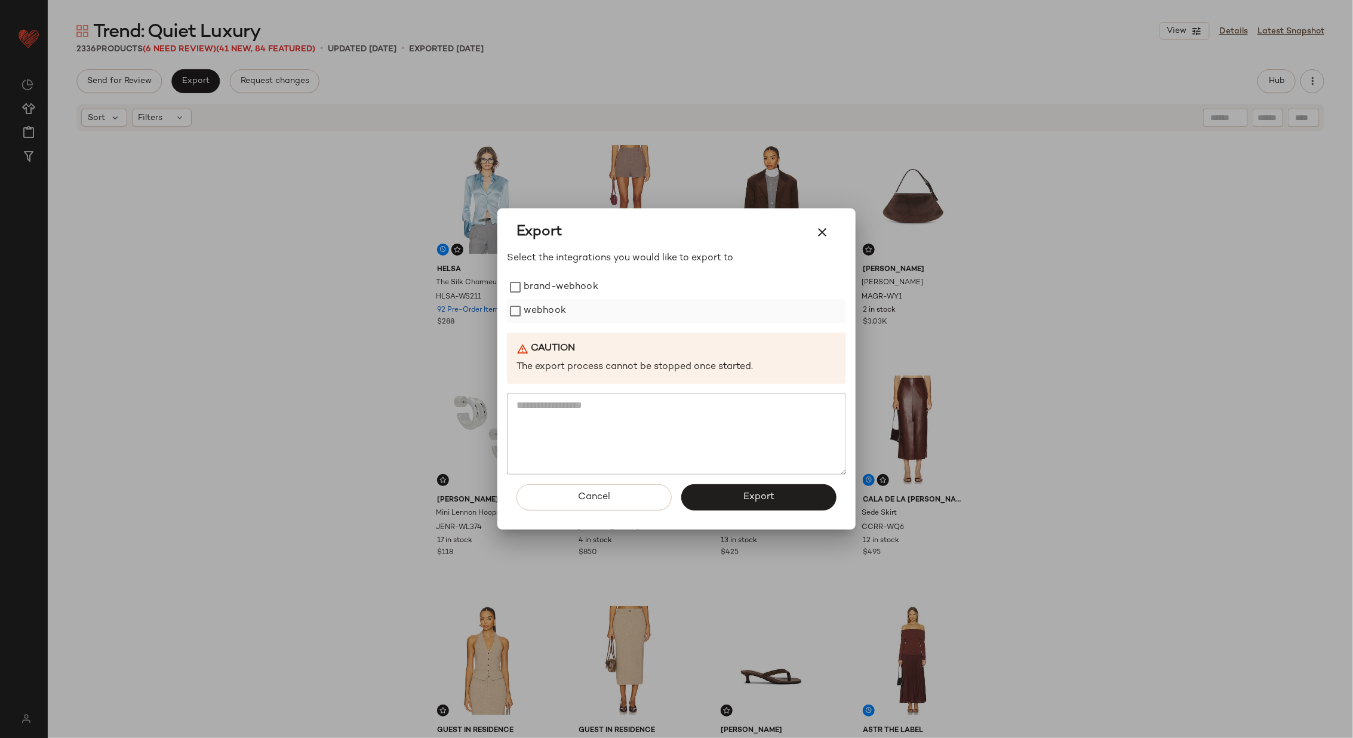
click at [541, 308] on label "webhook" at bounding box center [545, 311] width 42 height 24
click at [757, 500] on span "Export" at bounding box center [759, 497] width 32 height 11
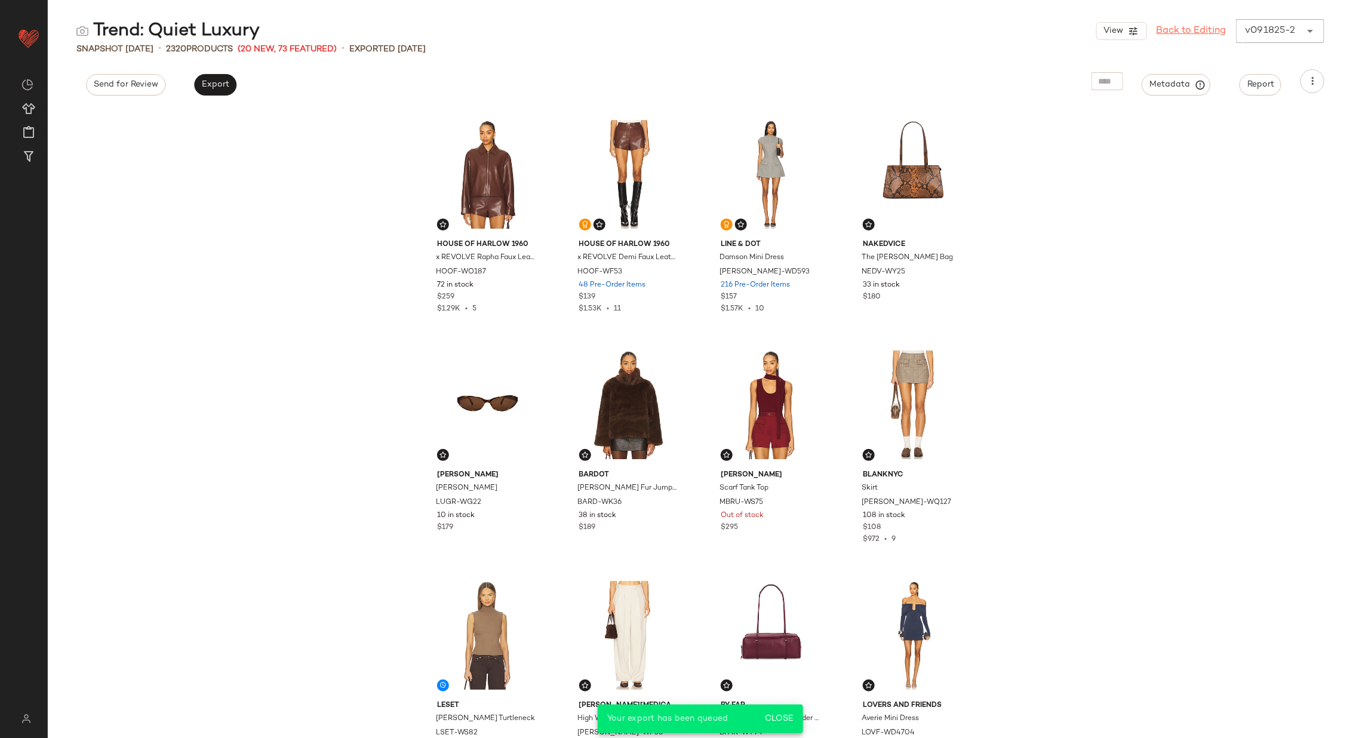
click at [1179, 33] on link "Back to Editing" at bounding box center [1192, 31] width 70 height 14
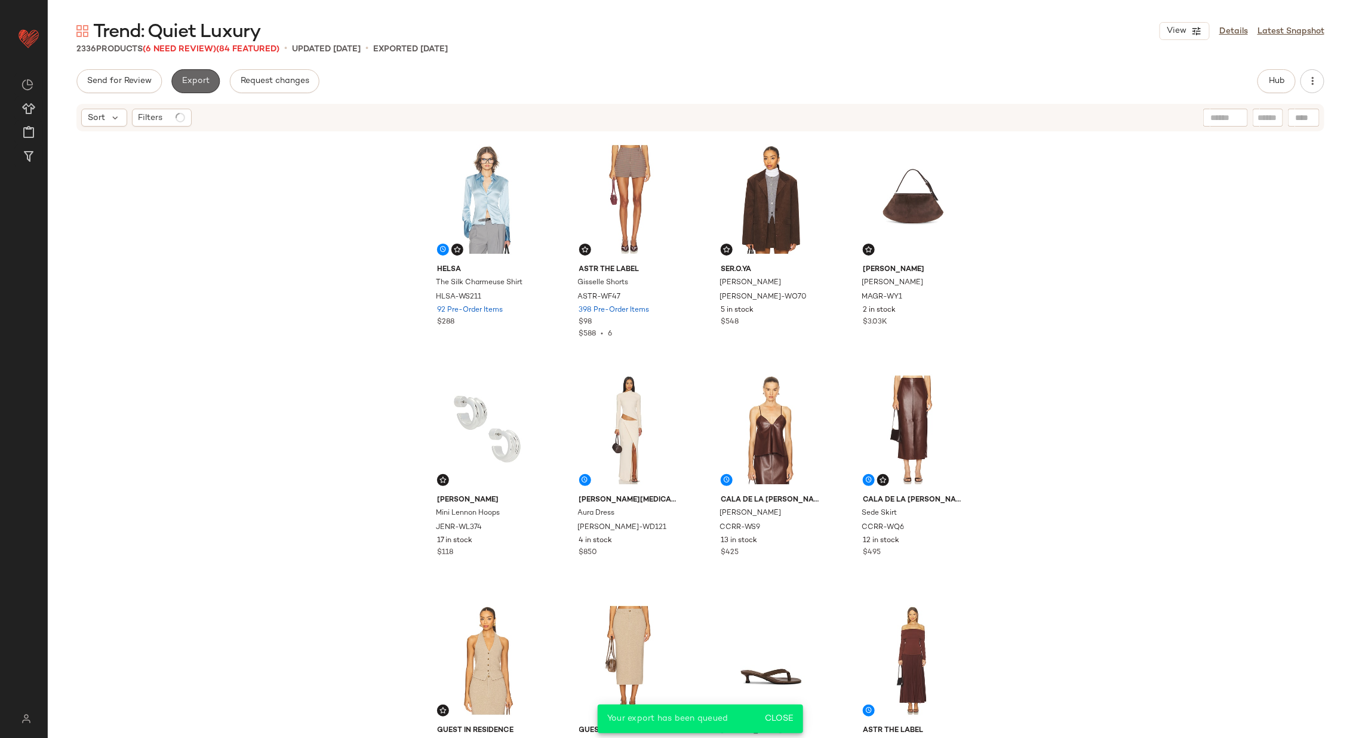
click at [201, 80] on span "Export" at bounding box center [196, 81] width 28 height 10
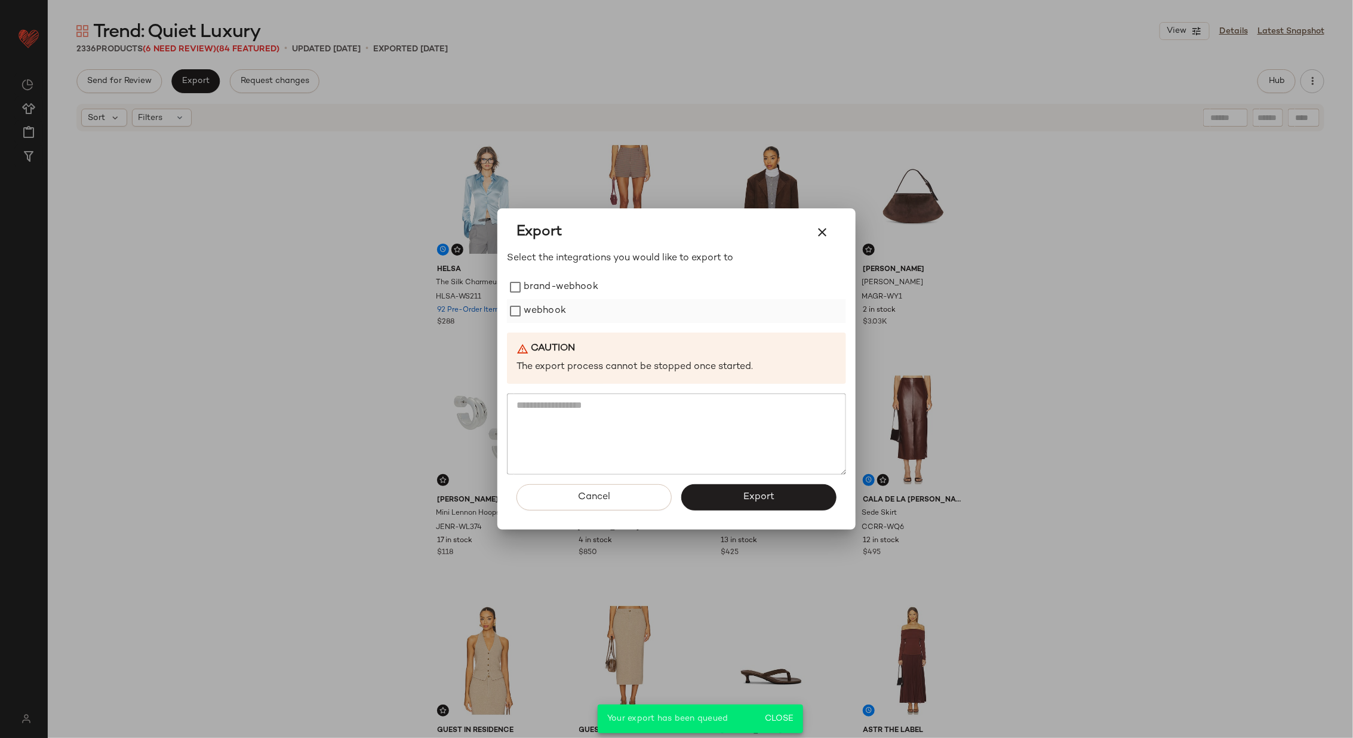
click at [545, 315] on label "webhook" at bounding box center [545, 311] width 42 height 24
click at [745, 499] on span "Export" at bounding box center [759, 497] width 32 height 11
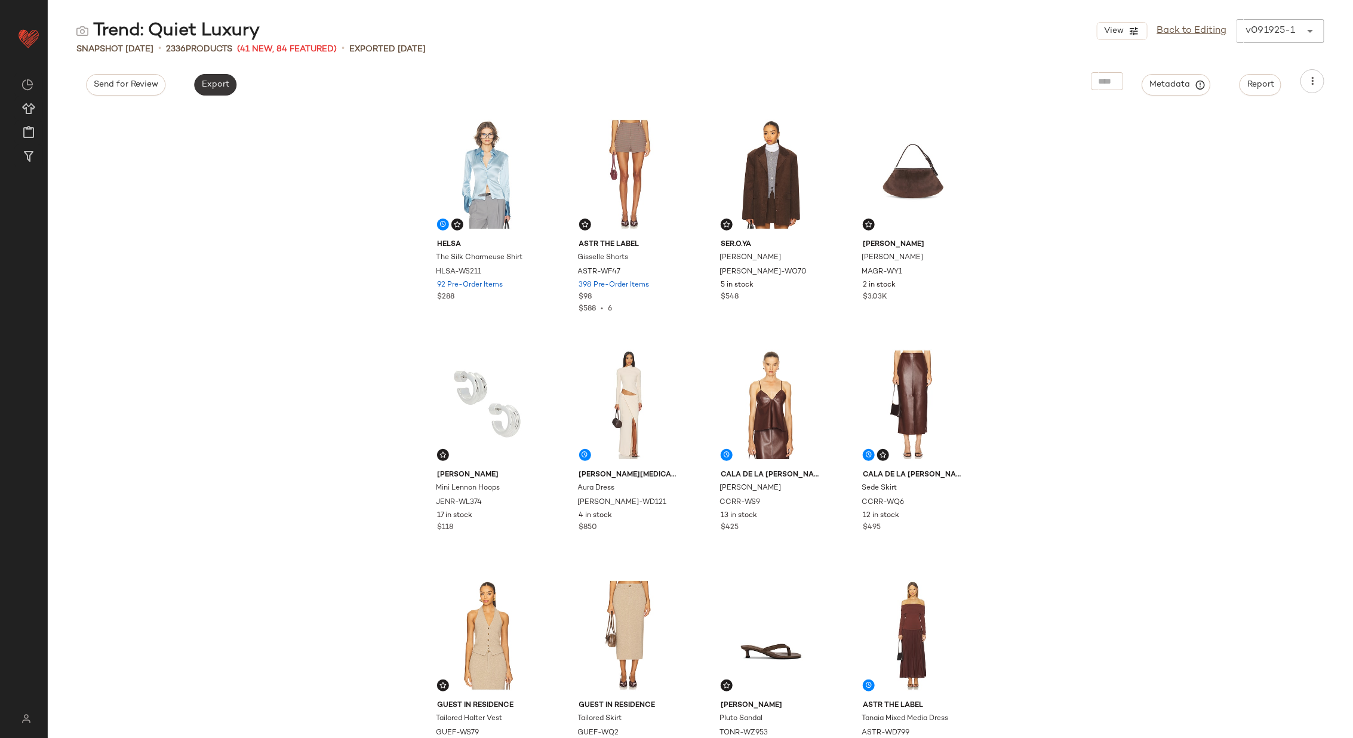
click at [211, 89] on span "Export" at bounding box center [215, 85] width 28 height 10
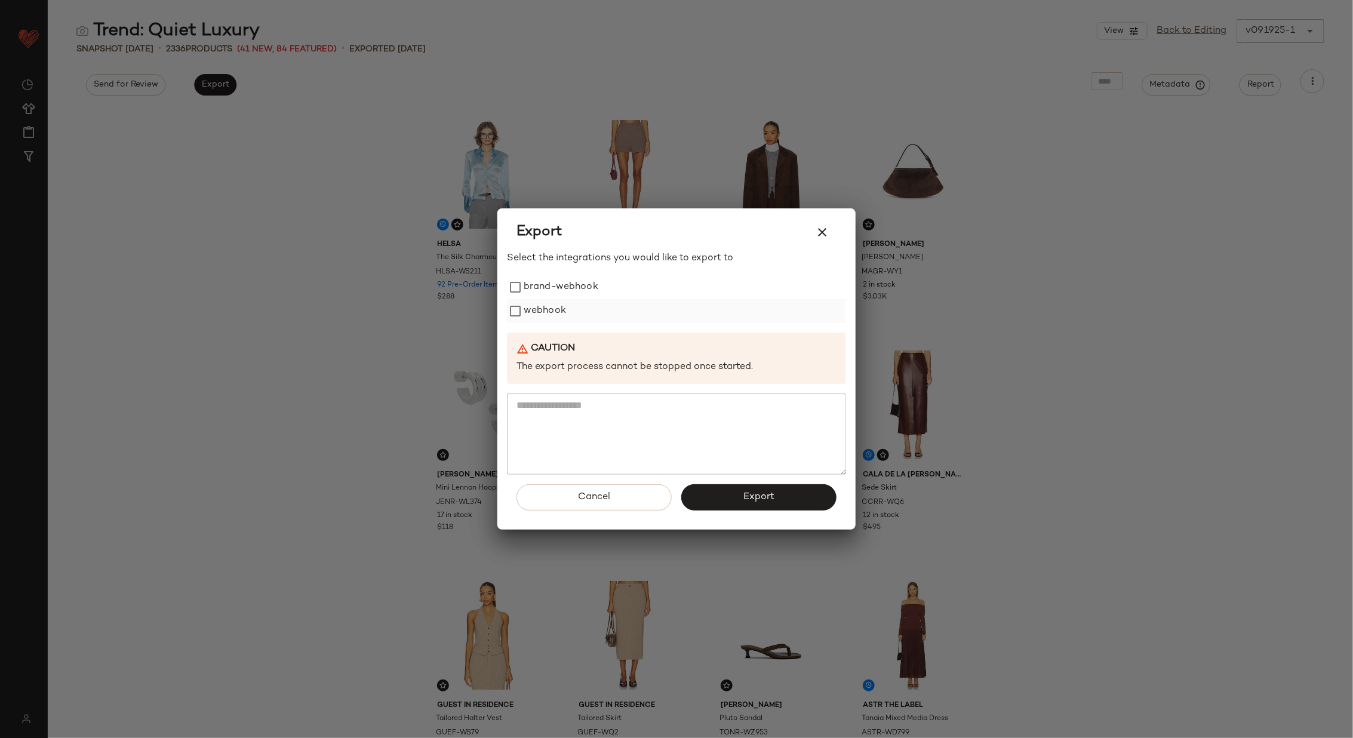
click at [557, 306] on label "webhook" at bounding box center [545, 311] width 42 height 24
click at [748, 499] on span "Export" at bounding box center [759, 497] width 32 height 11
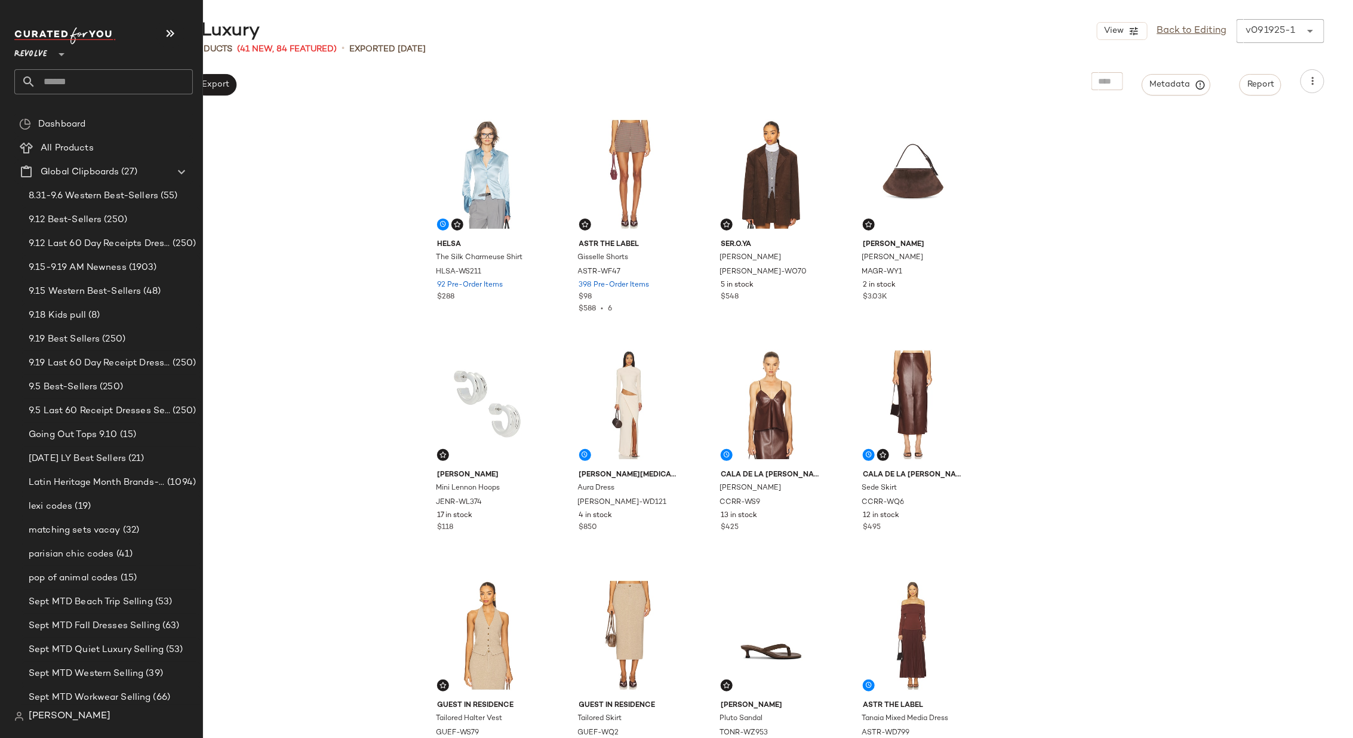
click at [88, 83] on input "text" at bounding box center [114, 81] width 157 height 25
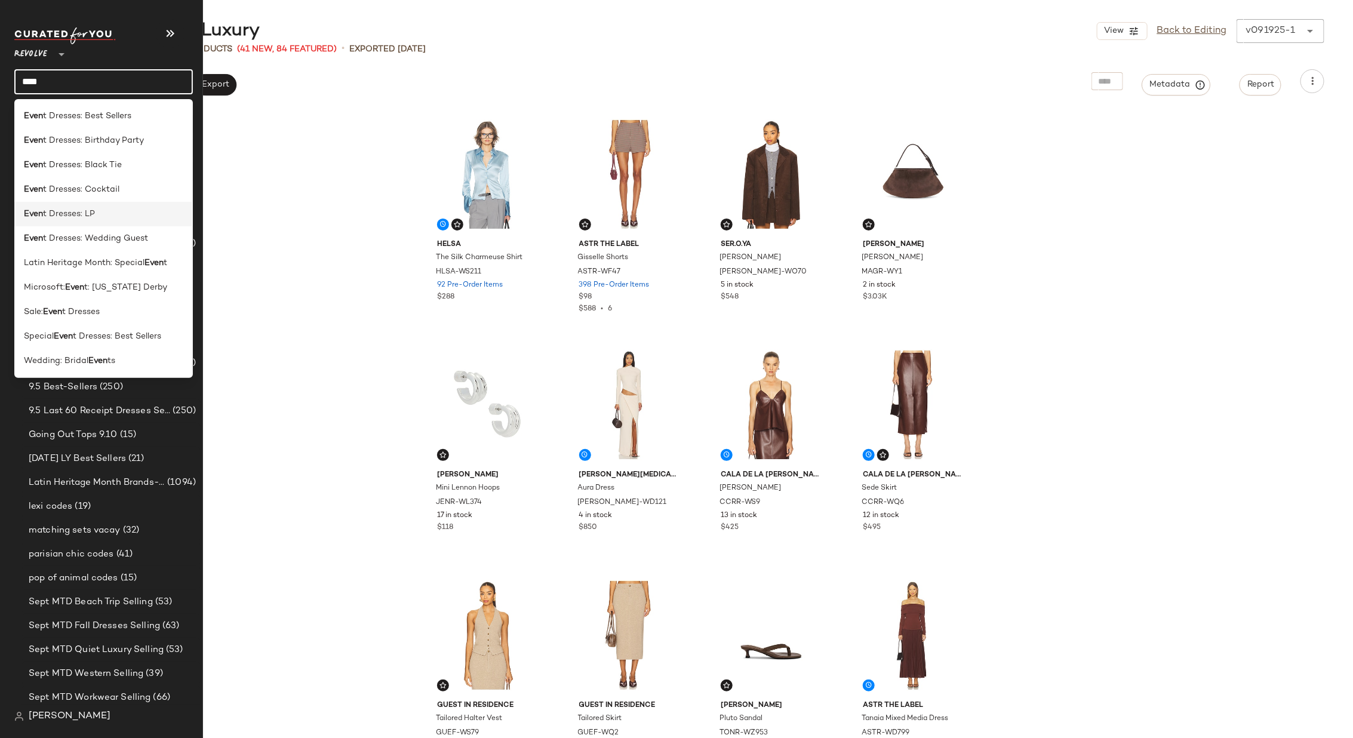
type input "****"
click at [61, 210] on span "t Dresses: LP" at bounding box center [69, 214] width 52 height 13
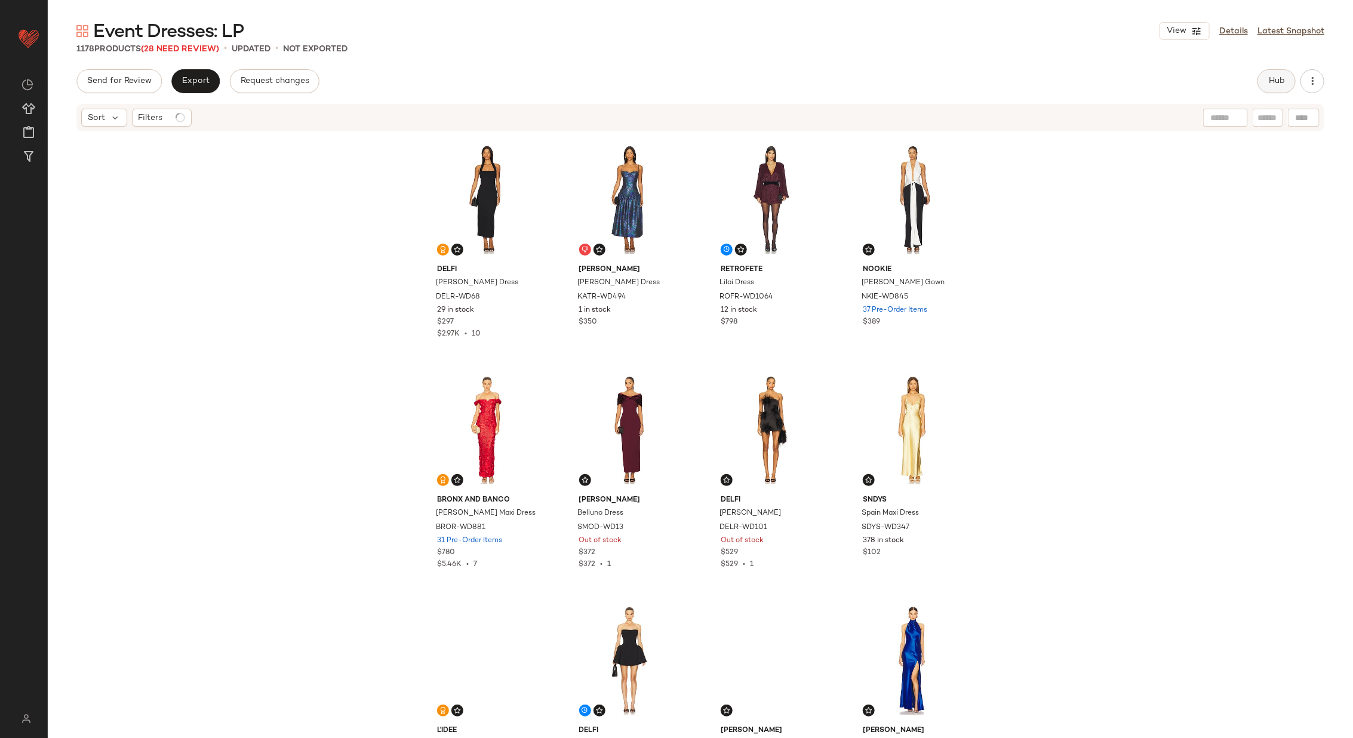
click at [1267, 77] on button "Hub" at bounding box center [1277, 81] width 38 height 24
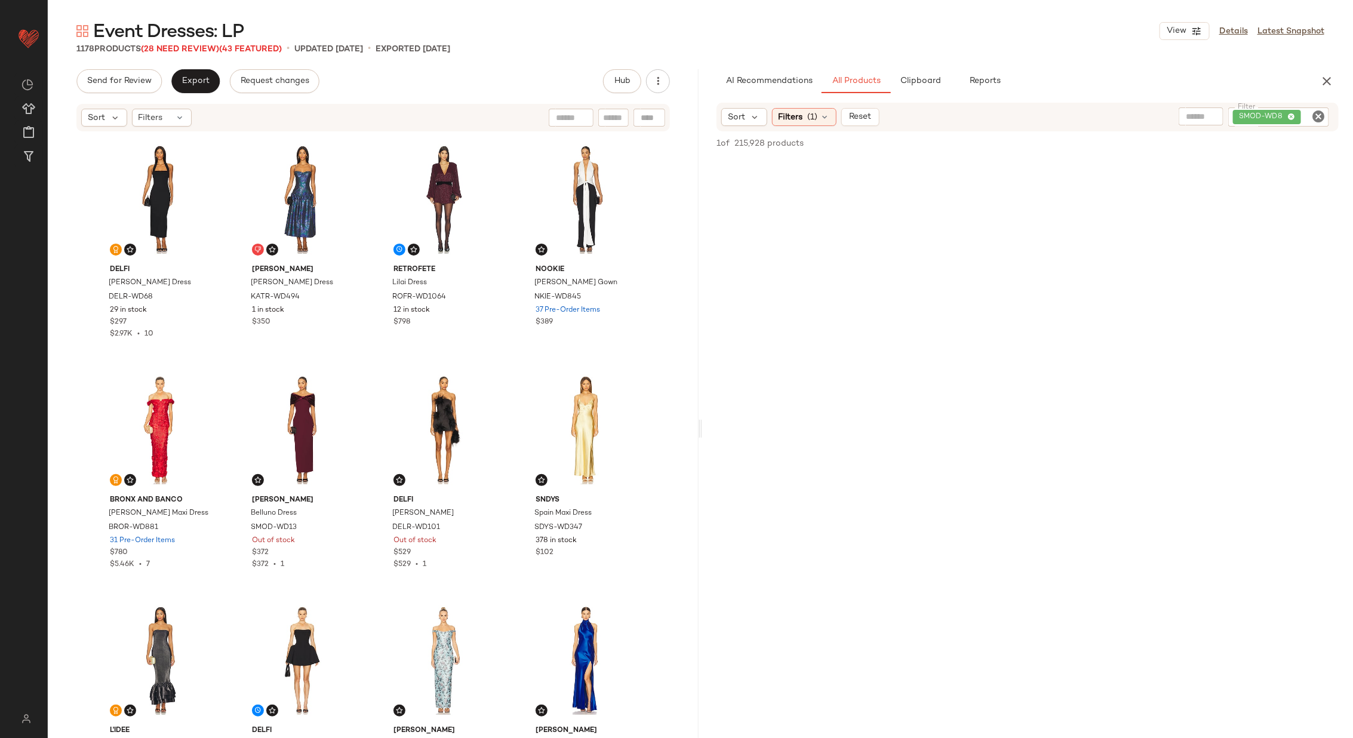
click at [1319, 113] on icon "Clear Filter" at bounding box center [1319, 116] width 14 height 14
paste input "*********"
type input "*********"
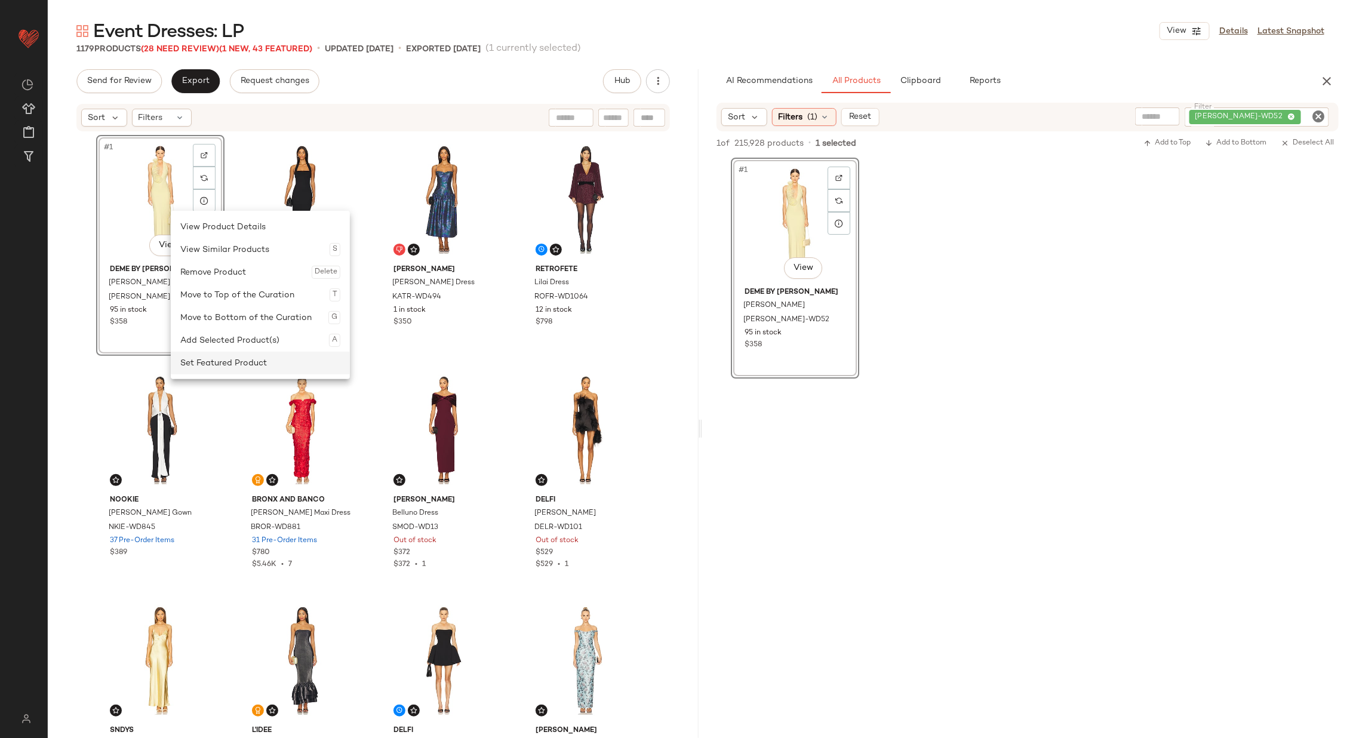
click at [243, 367] on div "Set Featured Product" at bounding box center [260, 363] width 160 height 23
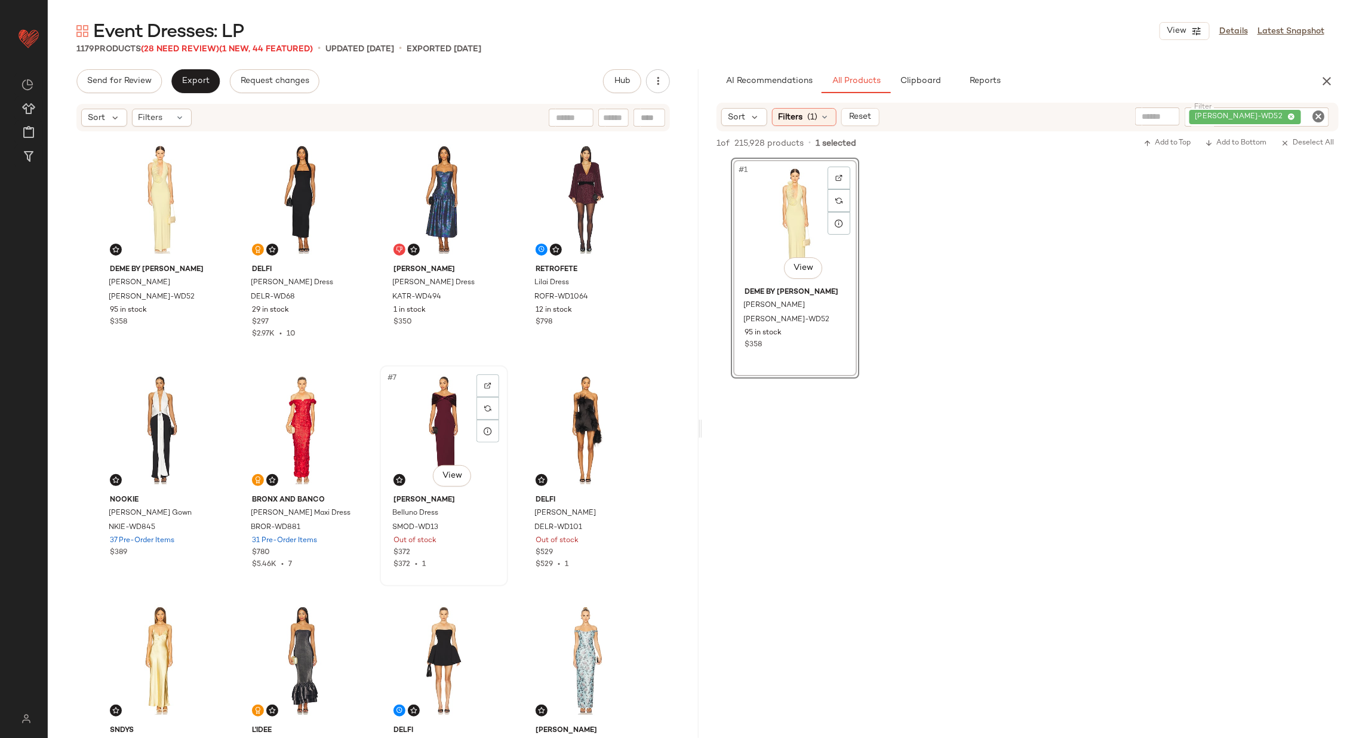
click at [412, 426] on div "#7 View" at bounding box center [444, 430] width 120 height 121
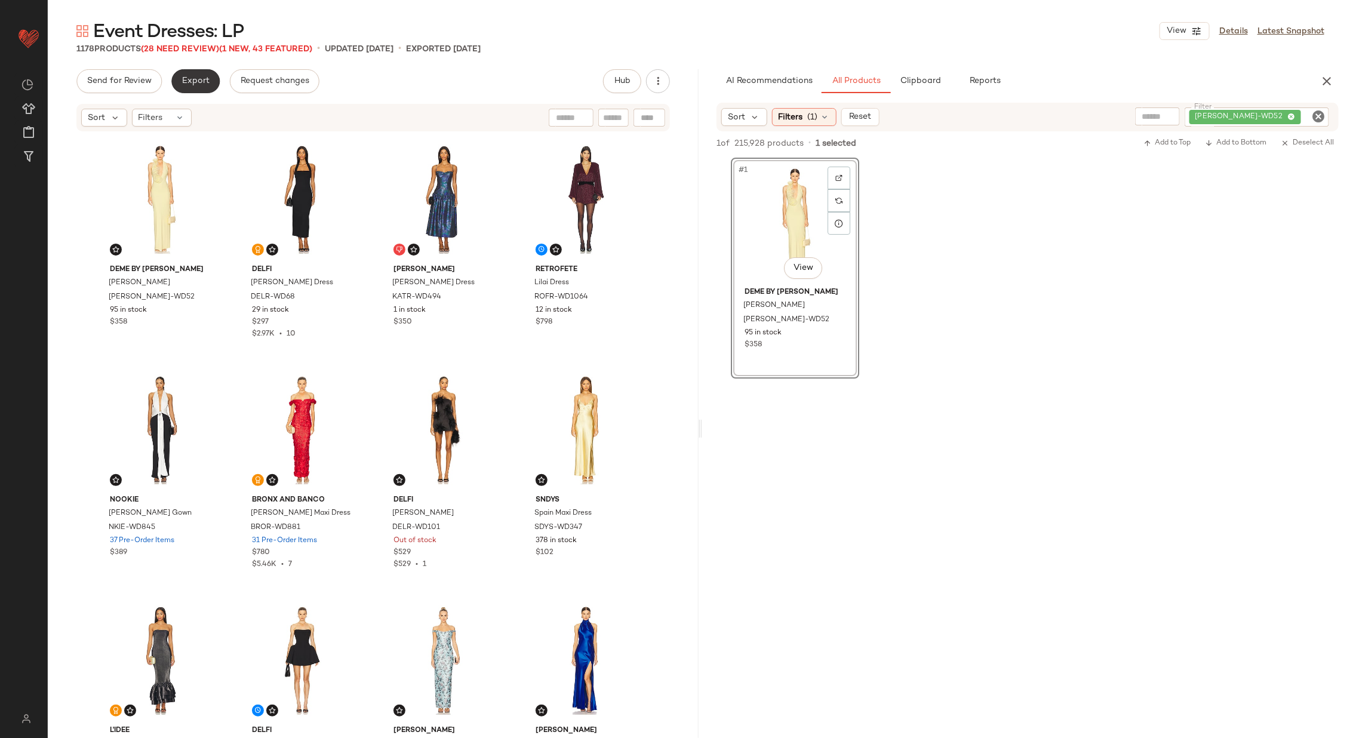
click at [194, 88] on button "Export" at bounding box center [195, 81] width 48 height 24
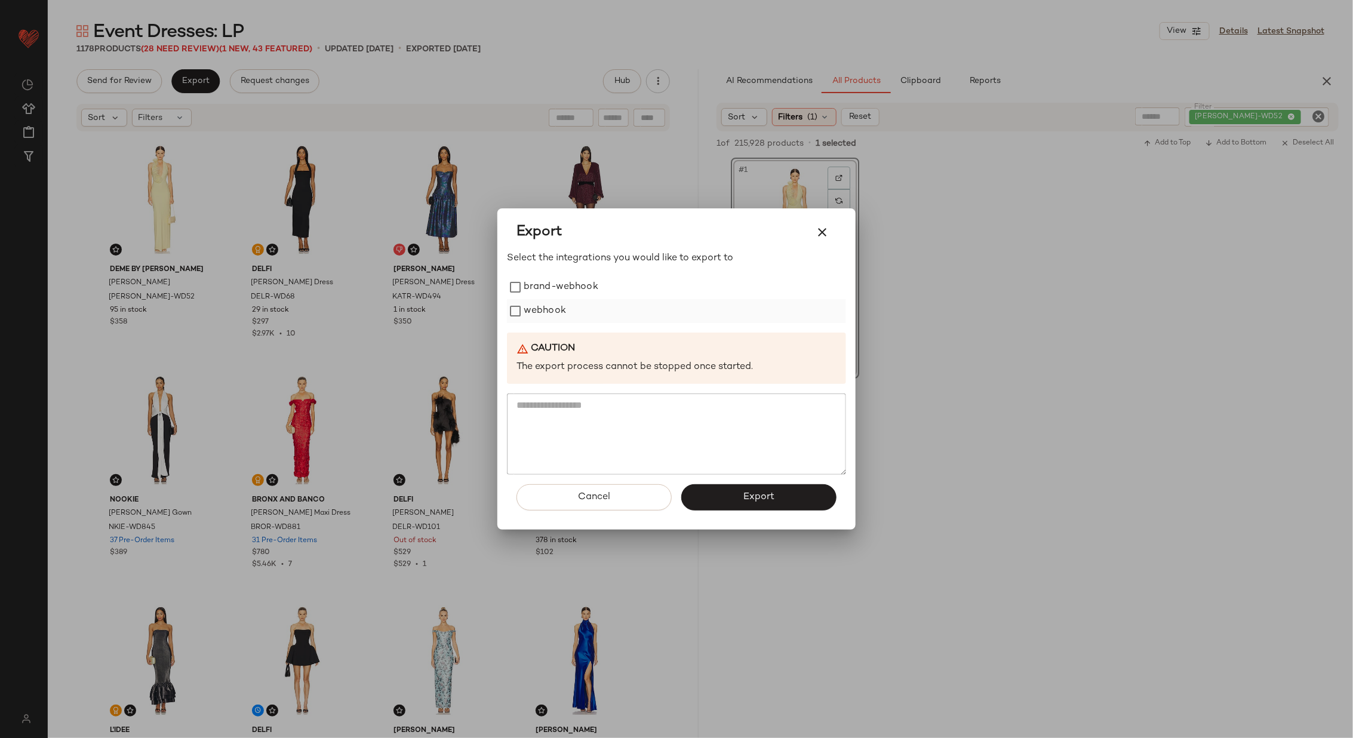
click at [534, 308] on label "webhook" at bounding box center [545, 311] width 42 height 24
click at [760, 499] on span "Export" at bounding box center [759, 497] width 32 height 11
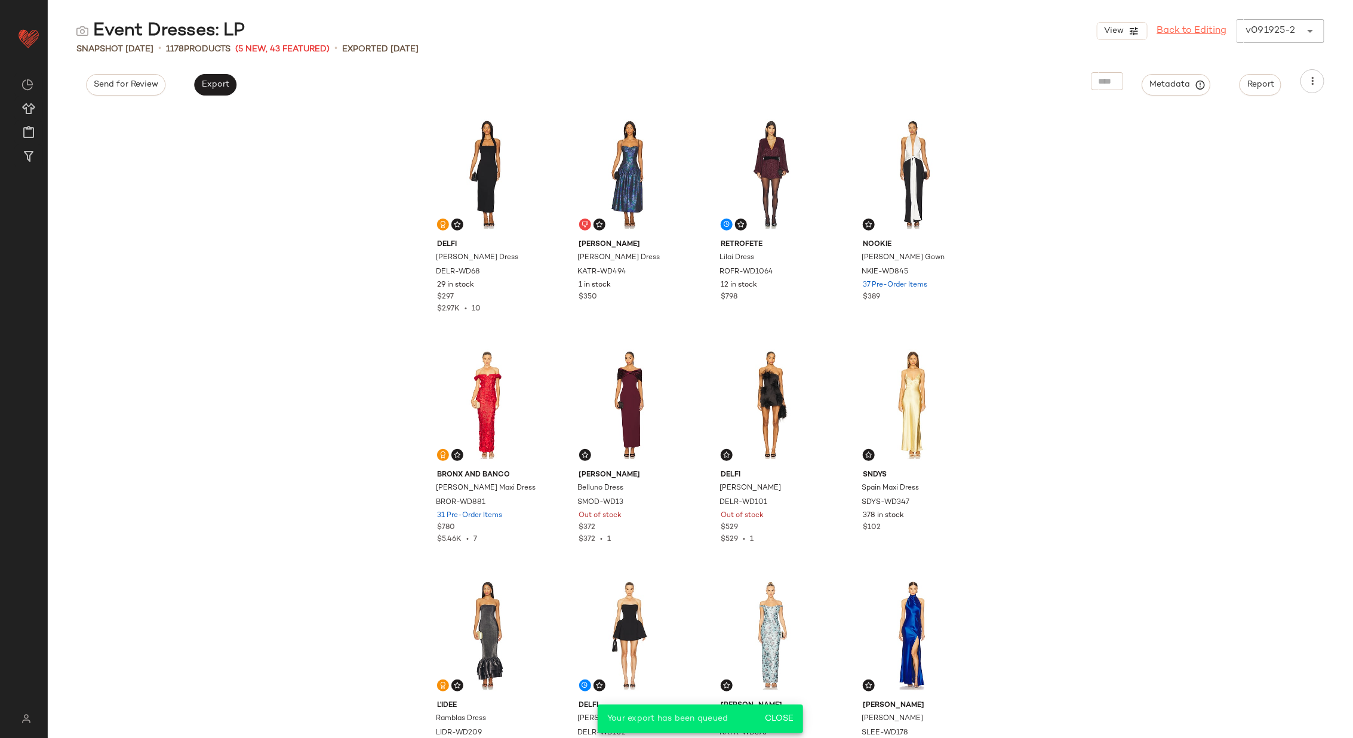
click at [1187, 33] on link "Back to Editing" at bounding box center [1192, 31] width 70 height 14
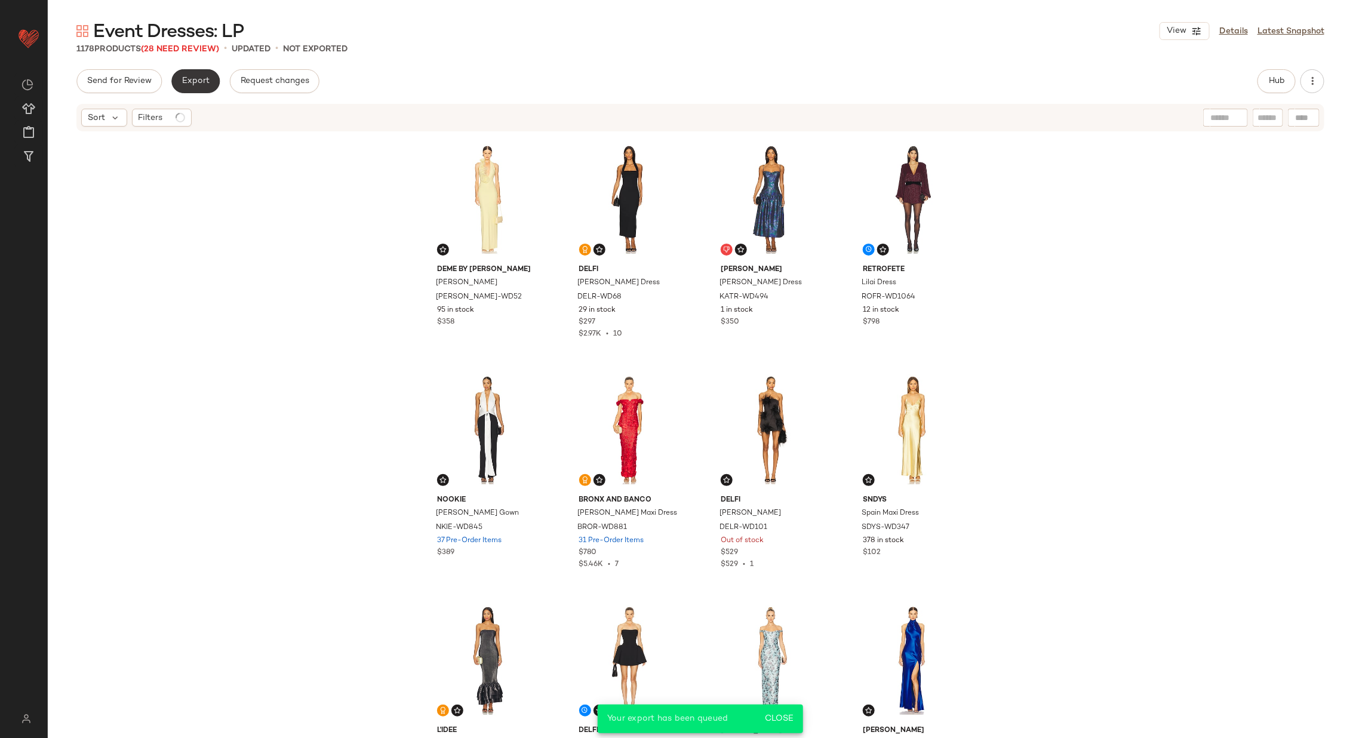
click at [195, 82] on span "Export" at bounding box center [196, 81] width 28 height 10
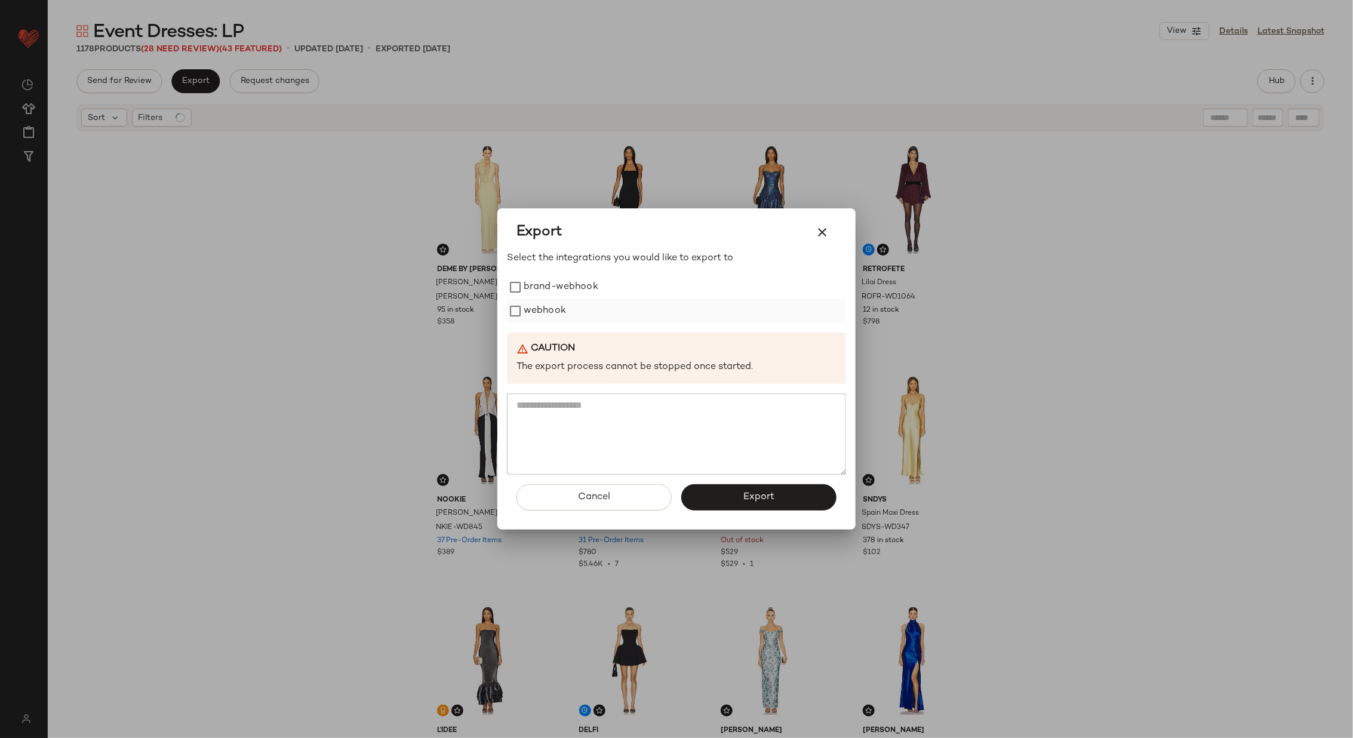
click at [552, 315] on label "webhook" at bounding box center [545, 311] width 42 height 24
click at [748, 501] on span "Export" at bounding box center [759, 497] width 32 height 11
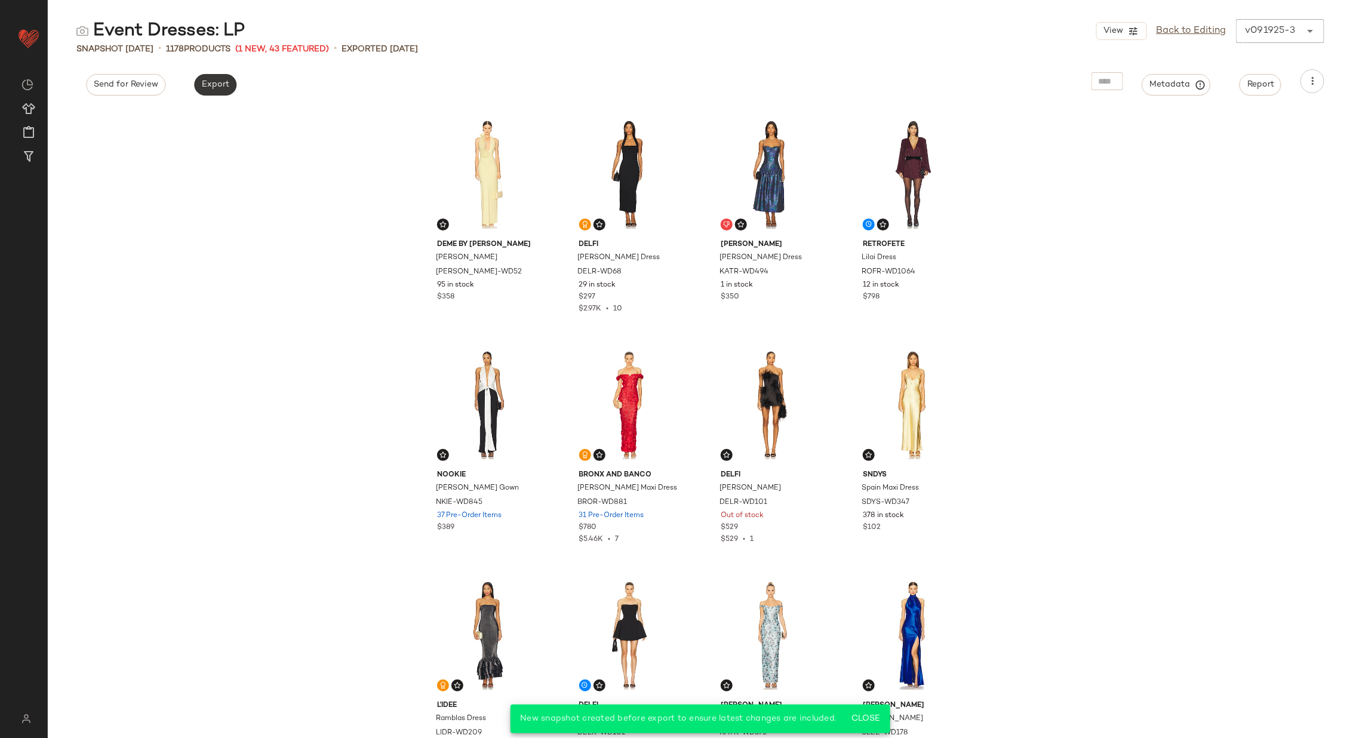
click at [217, 80] on span "Export" at bounding box center [215, 85] width 28 height 10
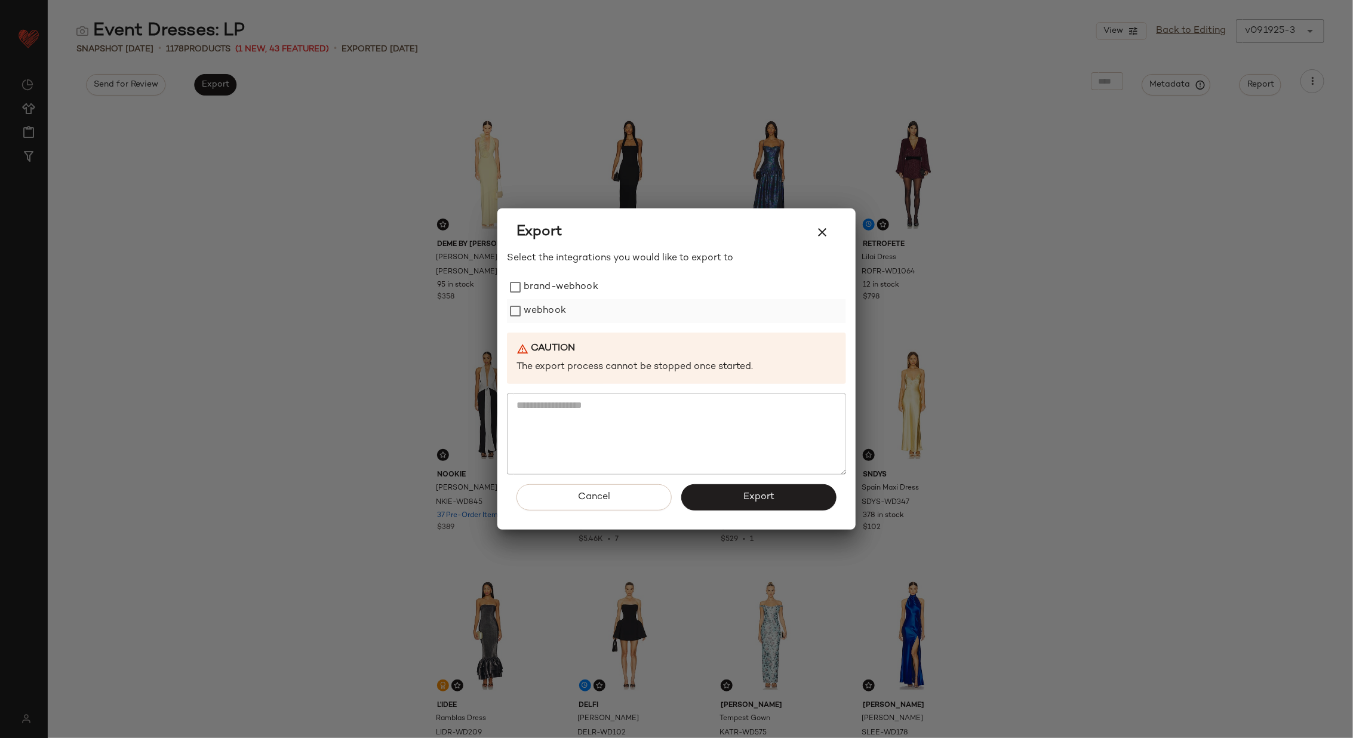
click at [561, 303] on label "webhook" at bounding box center [545, 311] width 42 height 24
click at [723, 506] on button "Export" at bounding box center [758, 497] width 155 height 26
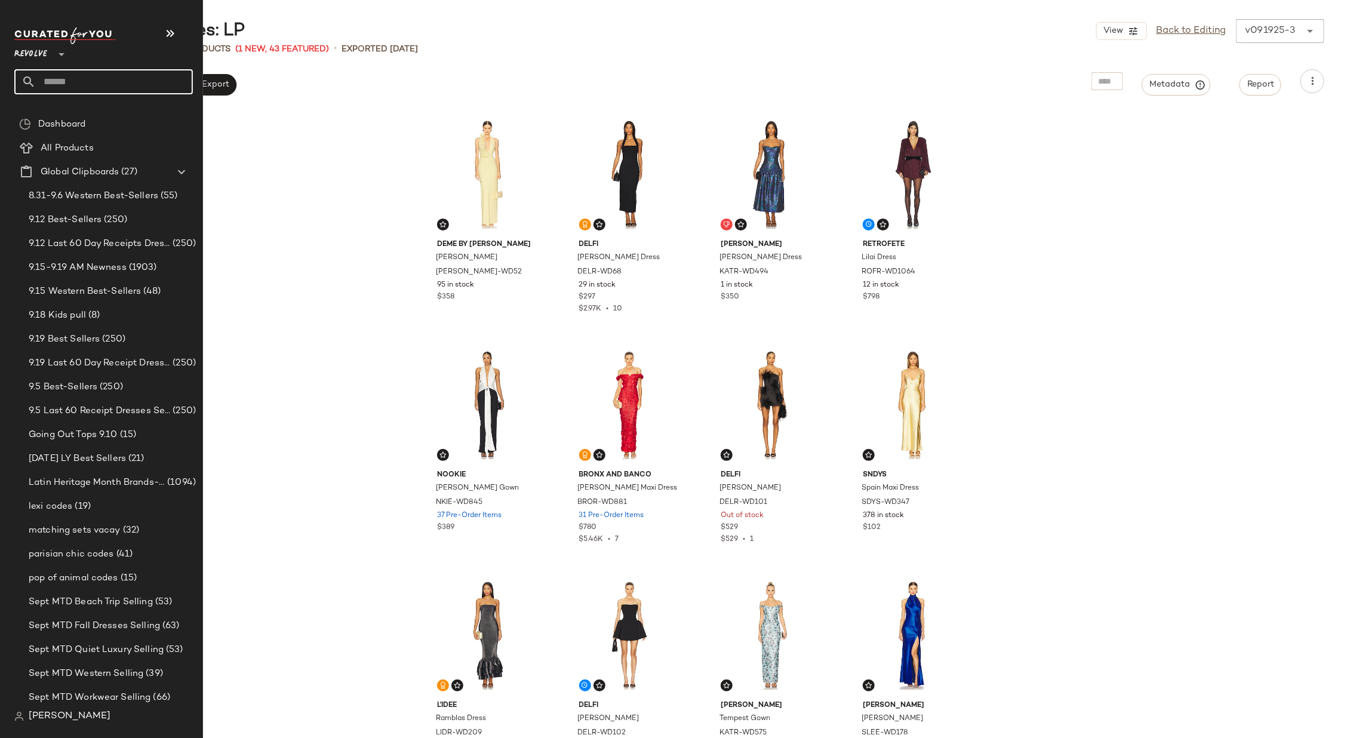
click at [93, 79] on input "text" at bounding box center [114, 81] width 157 height 25
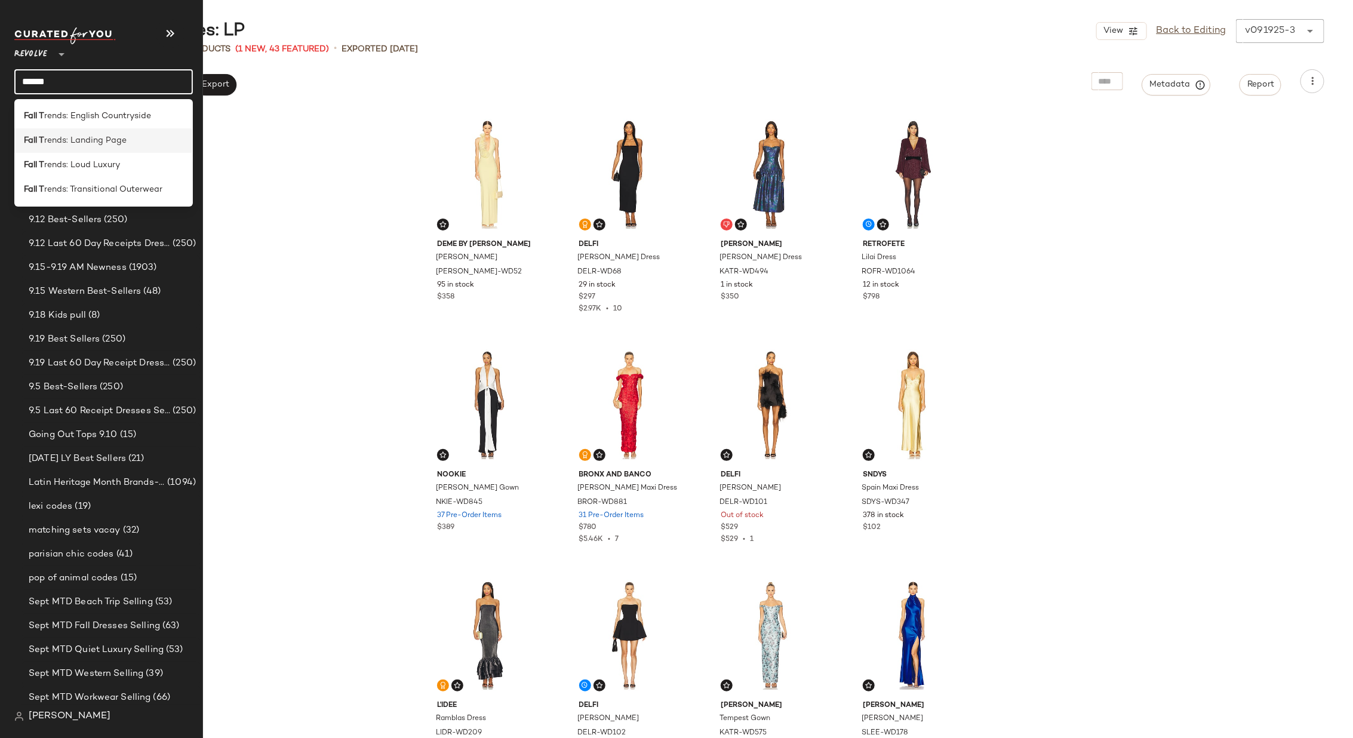
type input "******"
click at [90, 136] on span "rends: Landing Page" at bounding box center [85, 140] width 82 height 13
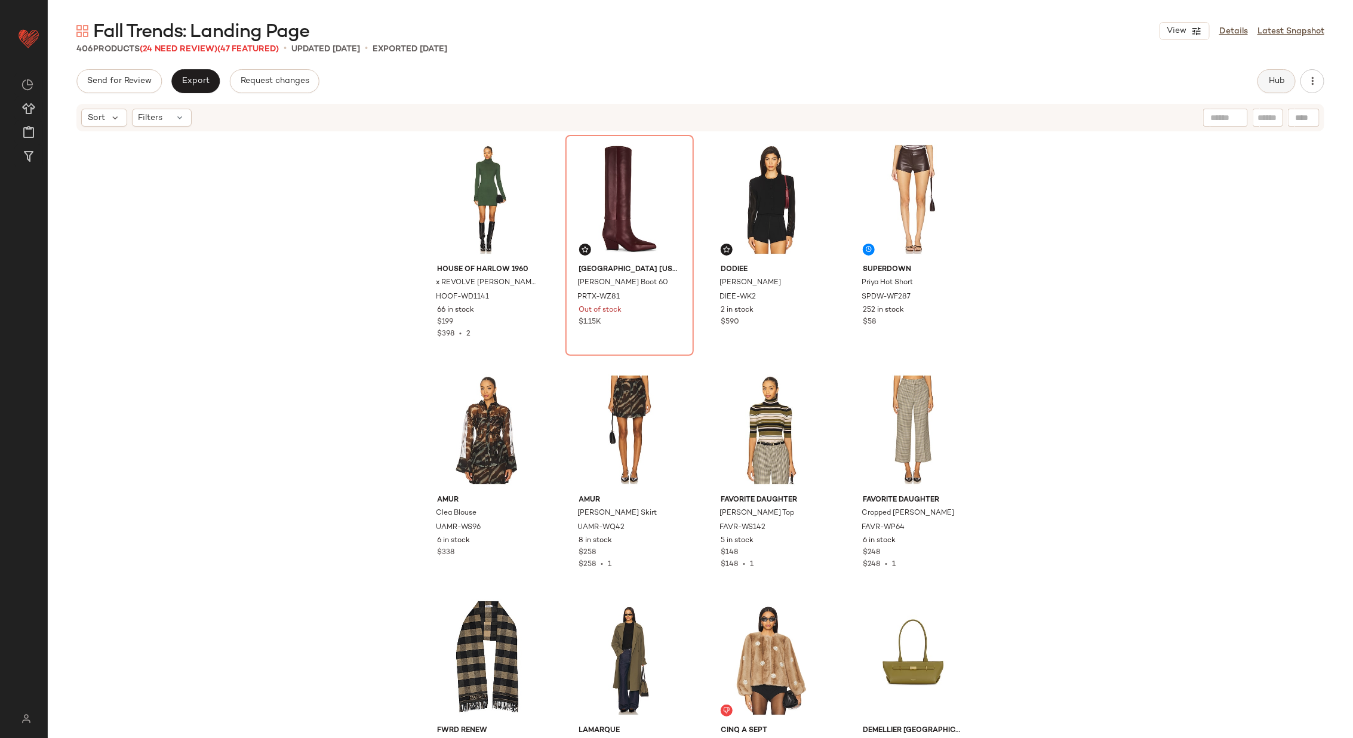
click at [1273, 75] on button "Hub" at bounding box center [1277, 81] width 38 height 24
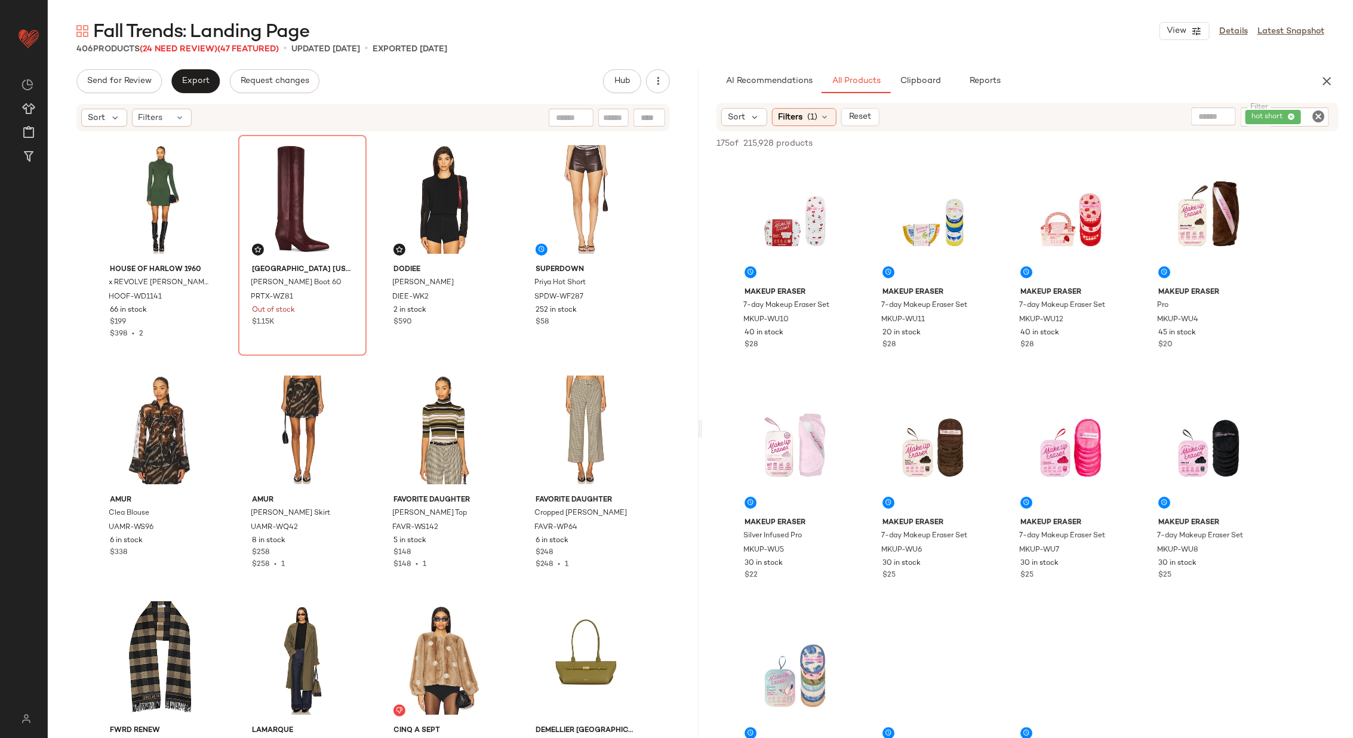
click at [1316, 119] on icon "Clear Filter" at bounding box center [1319, 116] width 14 height 14
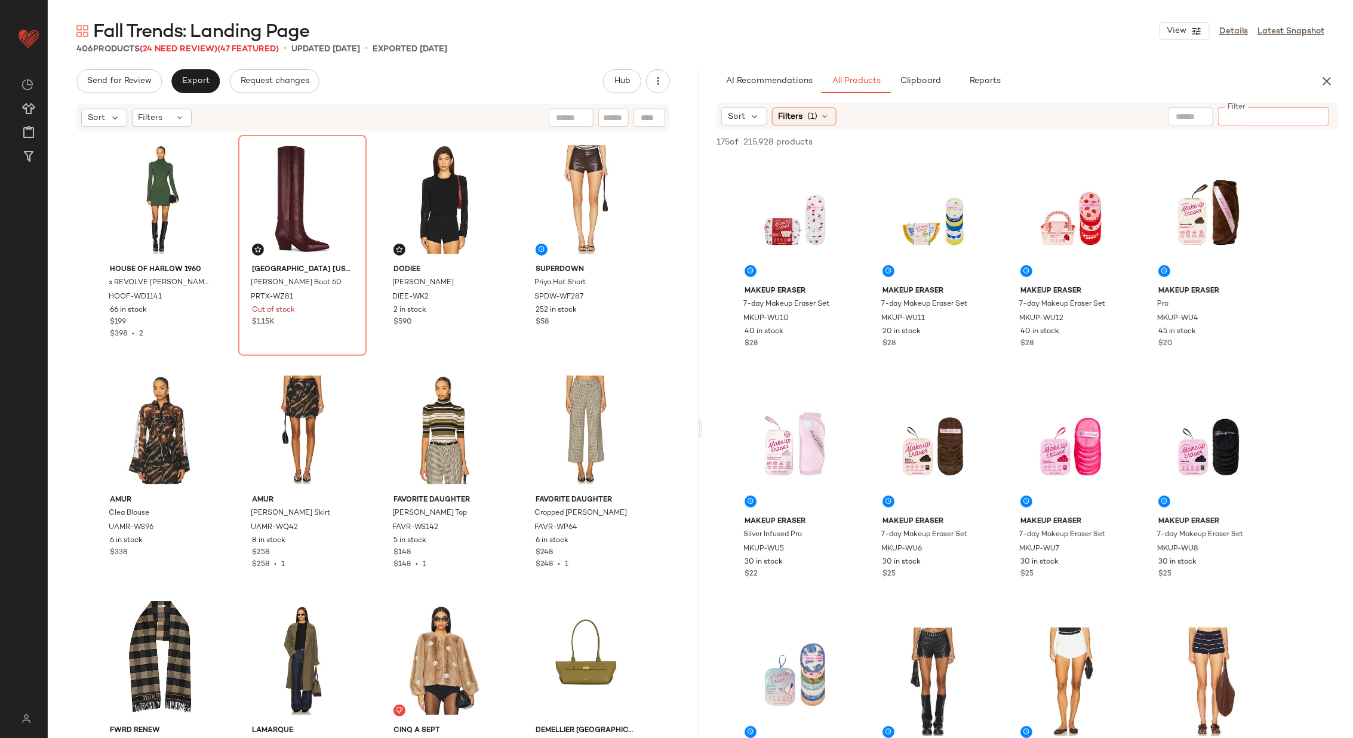
paste input "*********"
type input "*********"
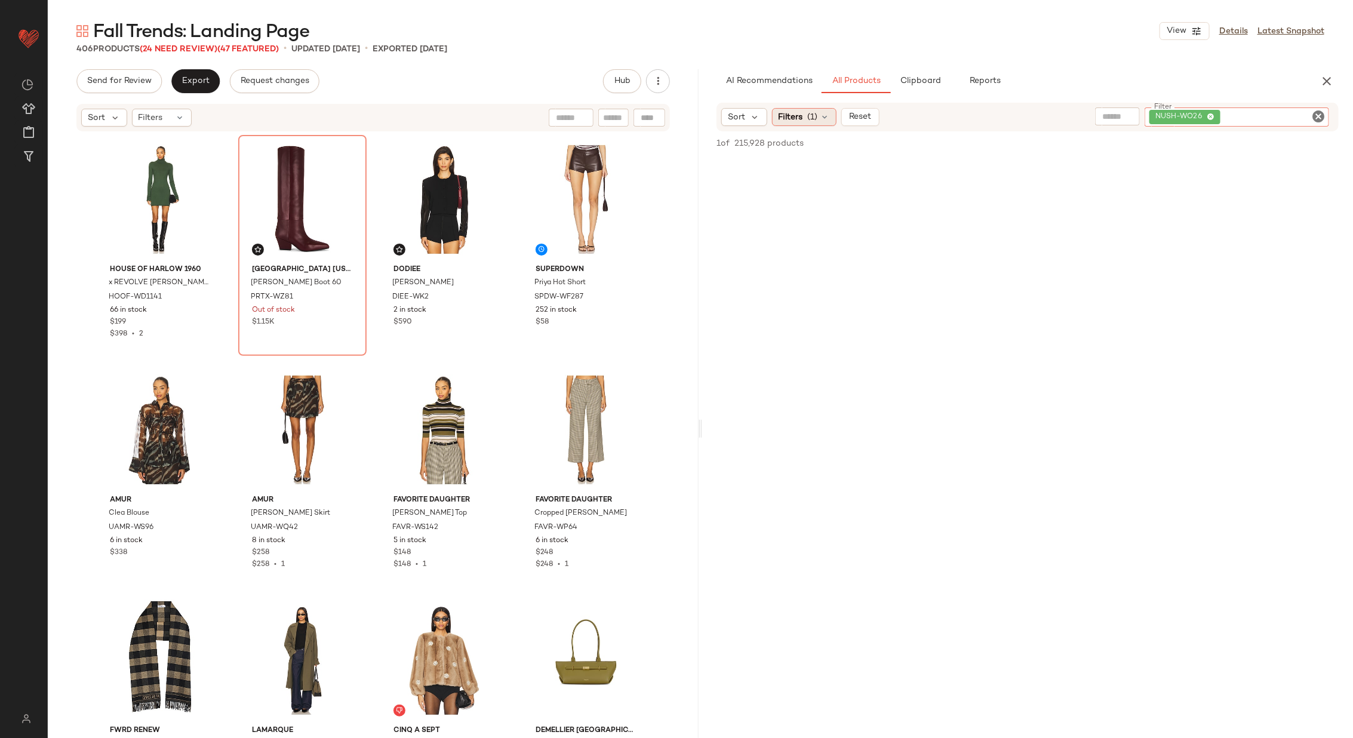
click at [818, 109] on div "Filters (1)" at bounding box center [804, 117] width 65 height 18
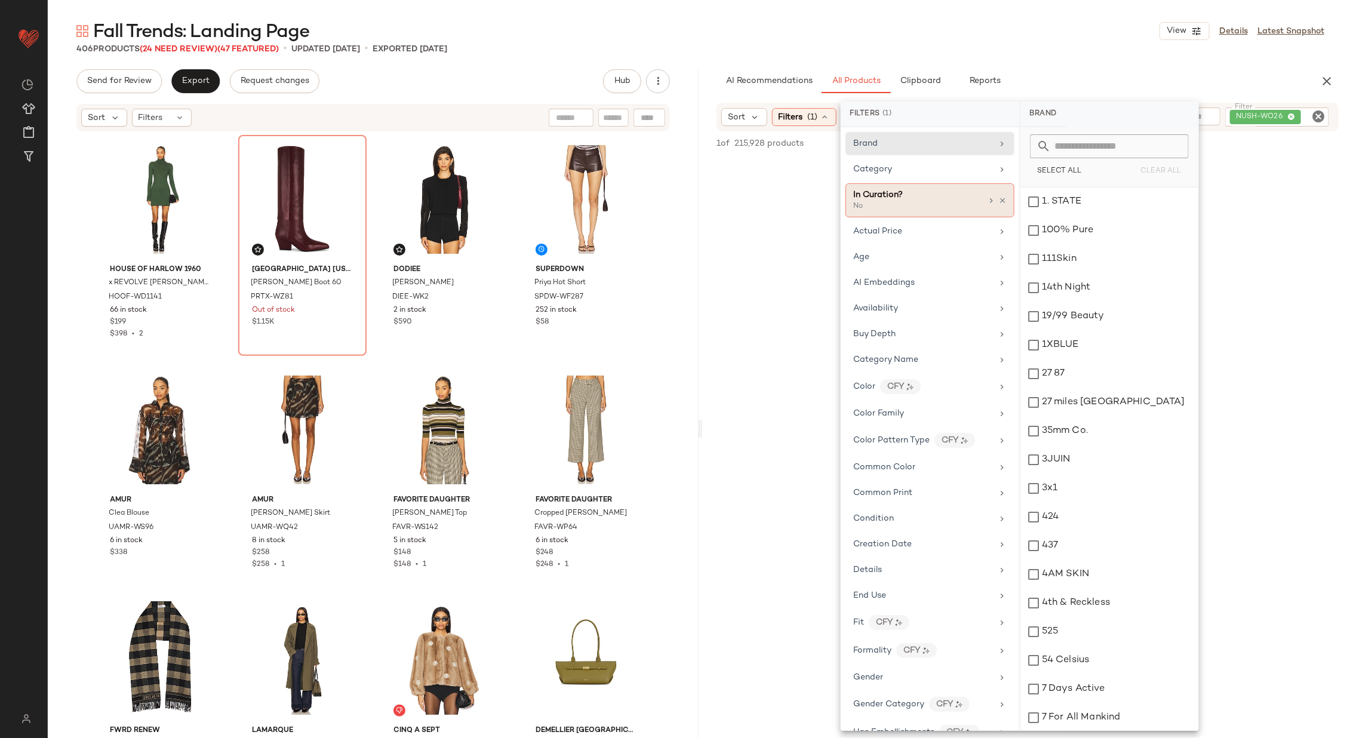
click at [1000, 197] on icon at bounding box center [1003, 200] width 8 height 8
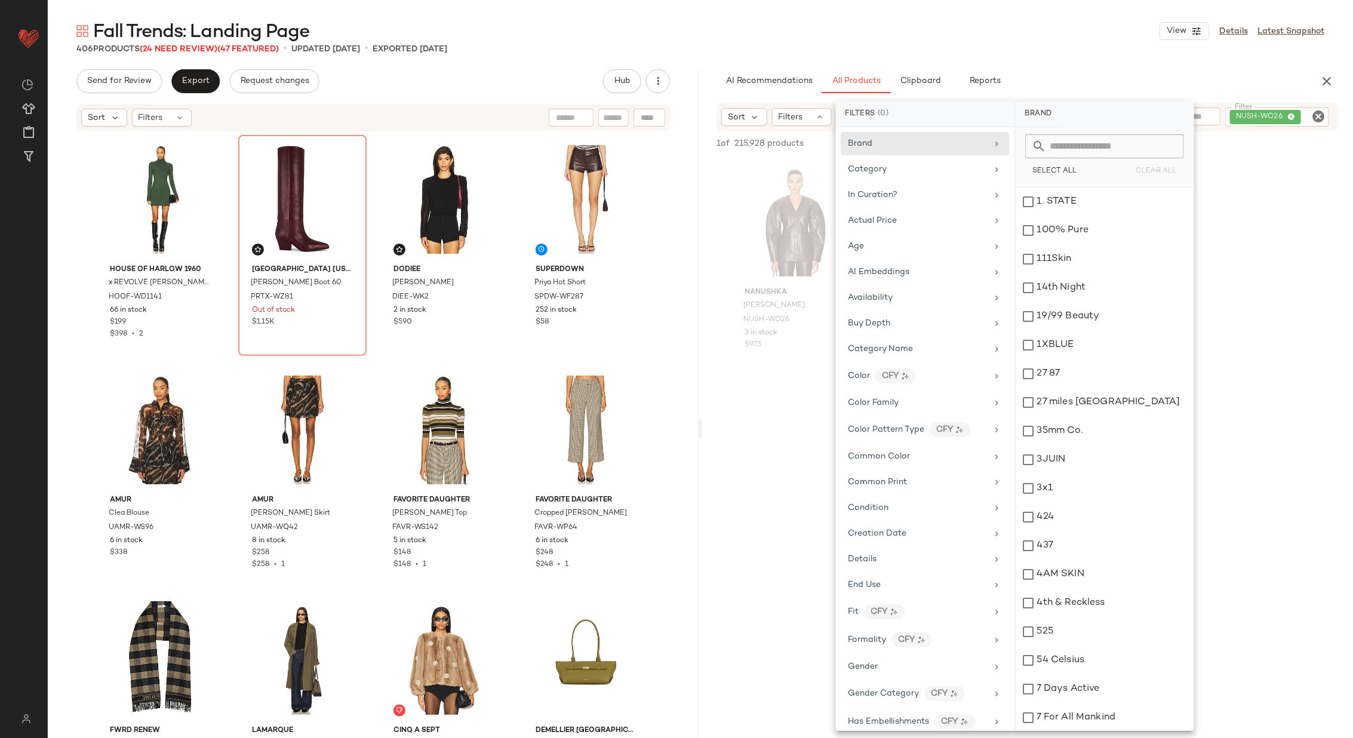
click at [739, 475] on div at bounding box center [1027, 494] width 651 height 231
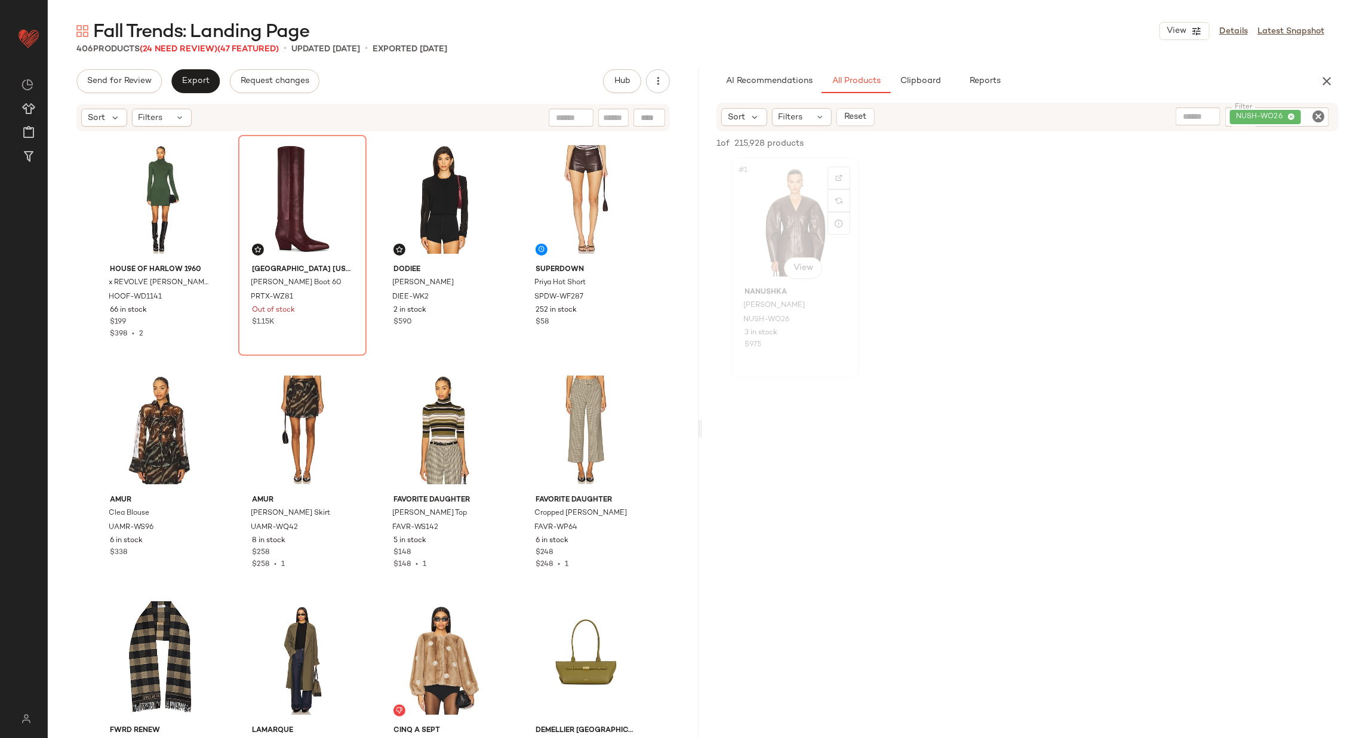
click at [765, 229] on div "#1 View" at bounding box center [795, 222] width 120 height 121
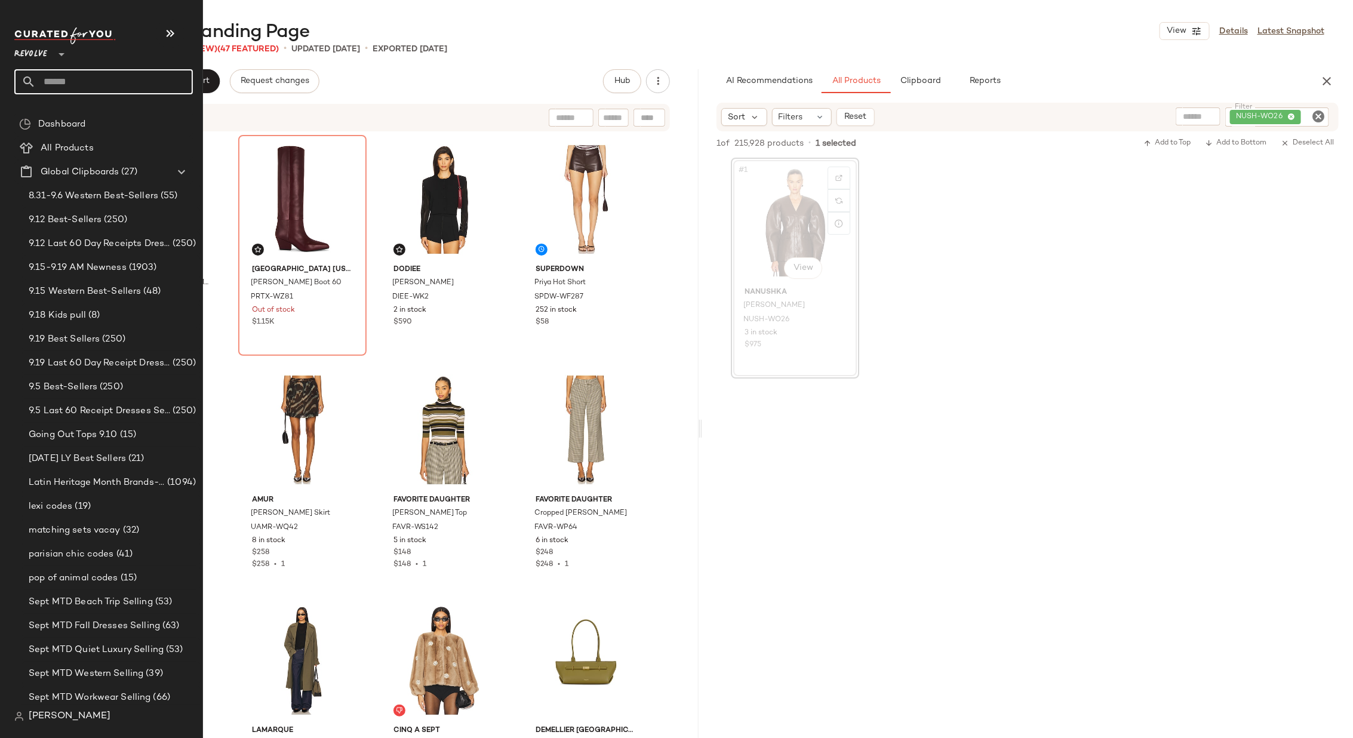
click at [127, 87] on input "text" at bounding box center [114, 81] width 157 height 25
type input "***"
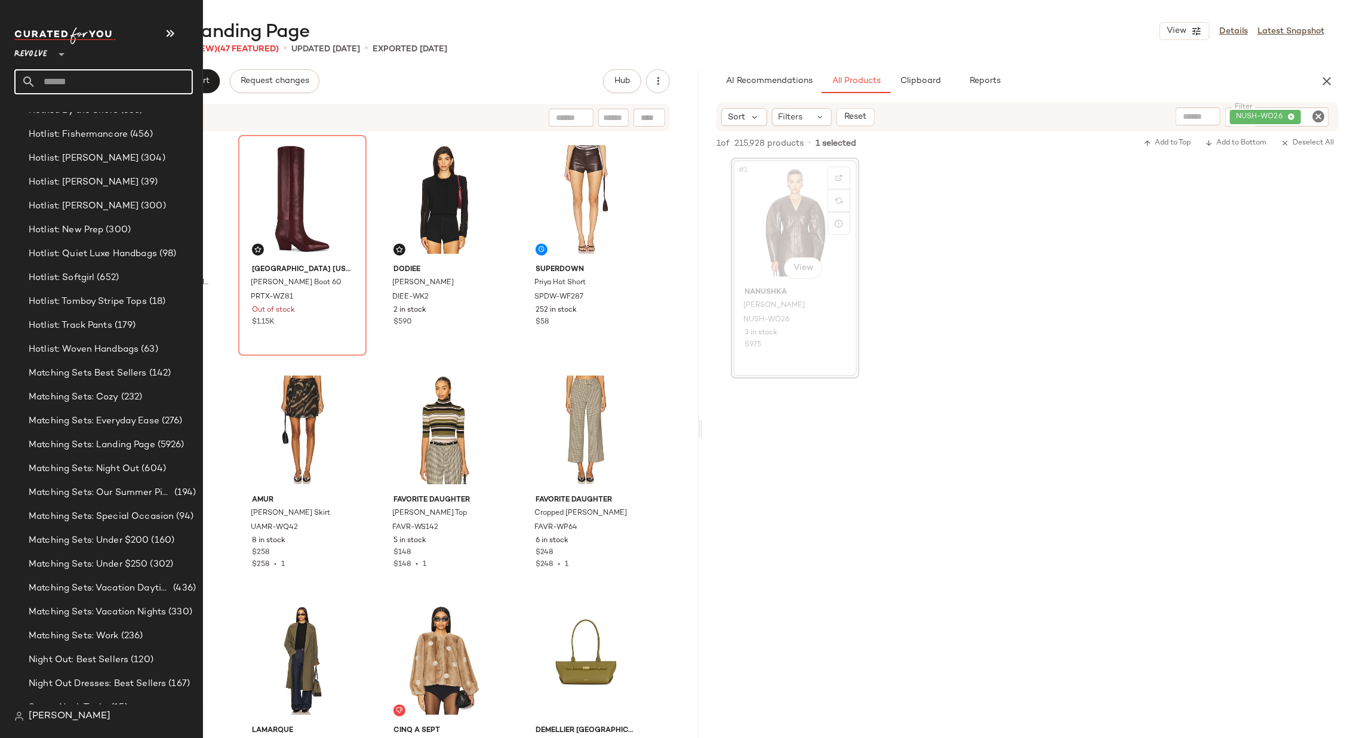
scroll to position [1258, 0]
click at [91, 396] on span "Matching Sets: Landing Page" at bounding box center [92, 396] width 127 height 14
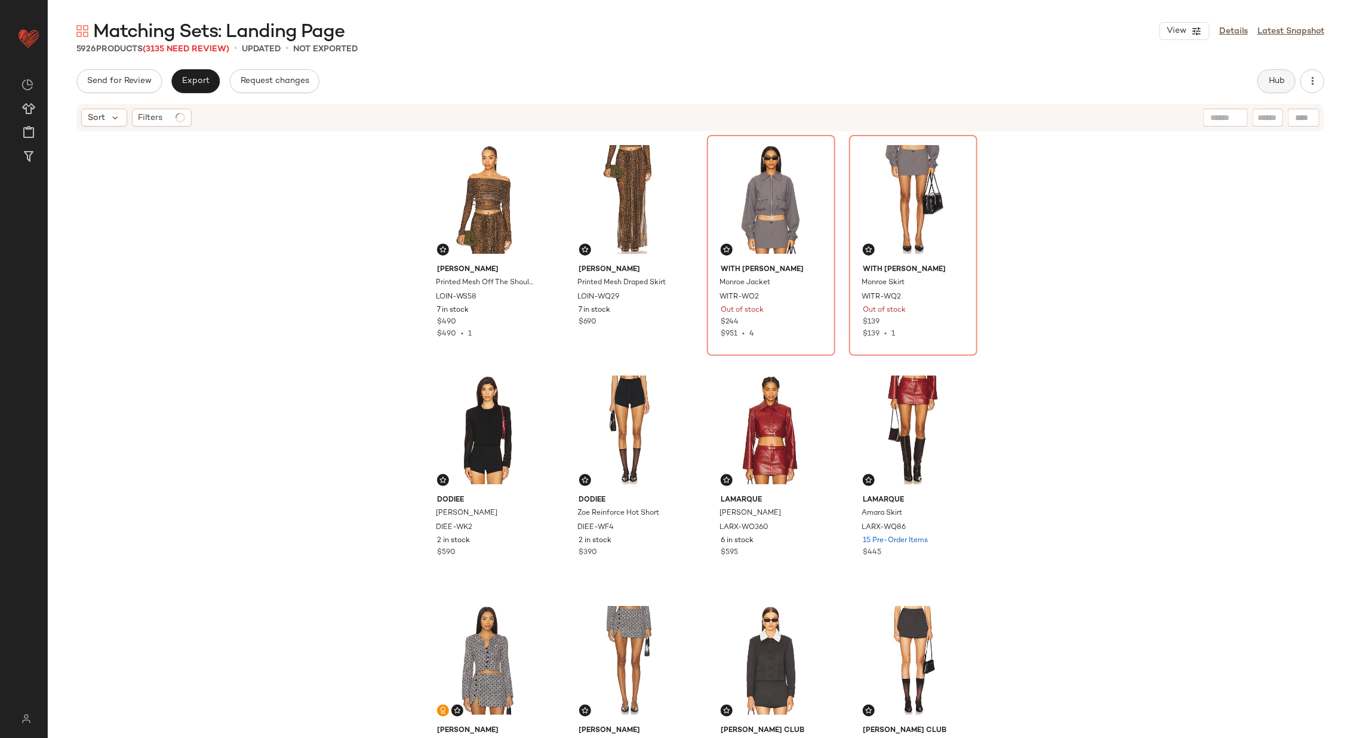
click at [1278, 83] on span "Hub" at bounding box center [1277, 81] width 17 height 10
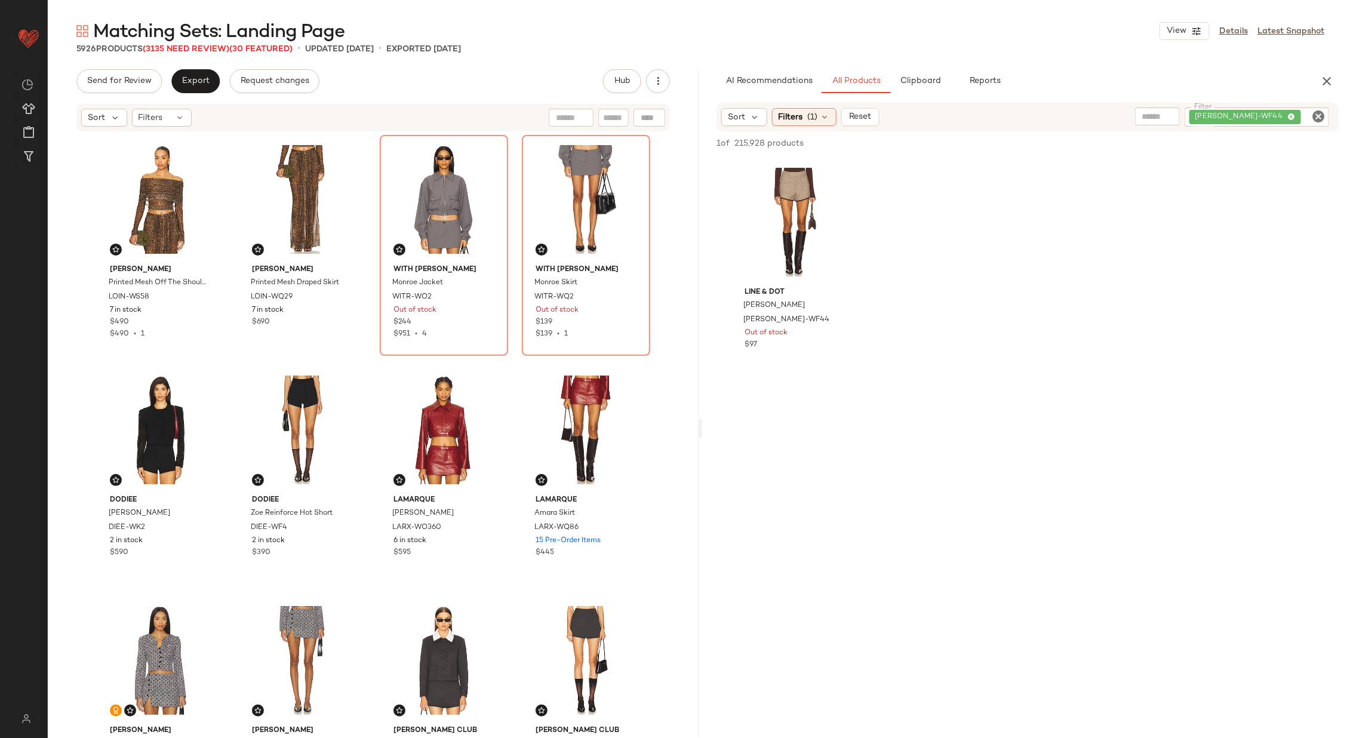
click at [1321, 117] on icon "Clear Filter" at bounding box center [1319, 116] width 14 height 14
paste input "********"
type input "********"
click at [822, 110] on div "Filters (1)" at bounding box center [804, 117] width 65 height 18
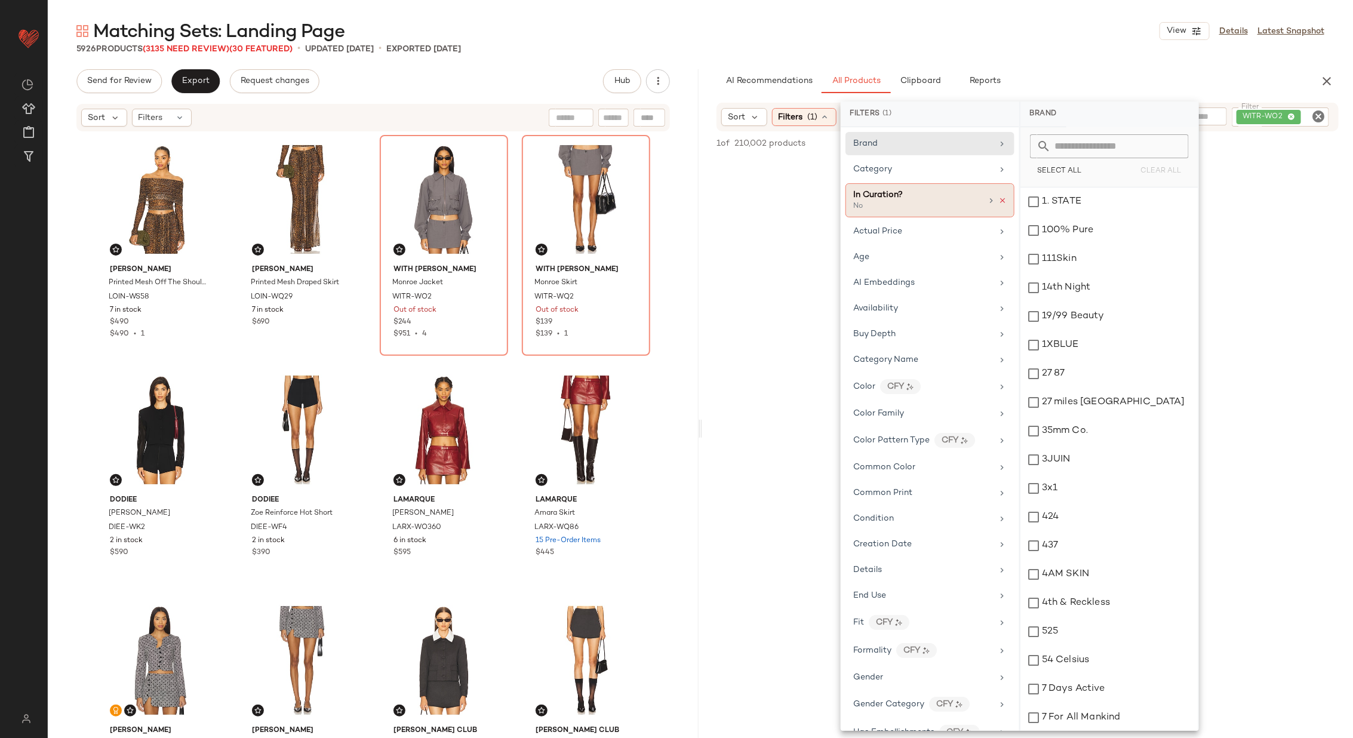
click at [999, 198] on icon at bounding box center [1003, 200] width 8 height 8
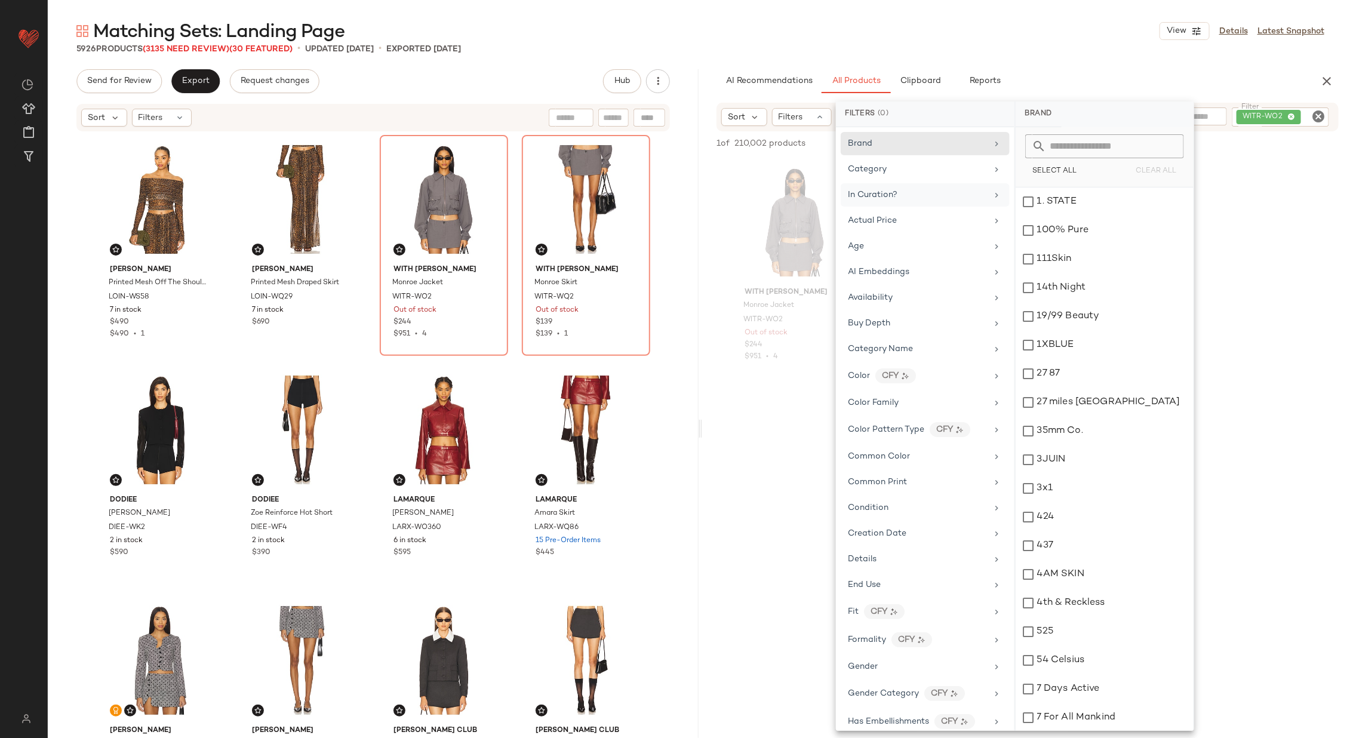
click at [733, 466] on div at bounding box center [1027, 494] width 651 height 231
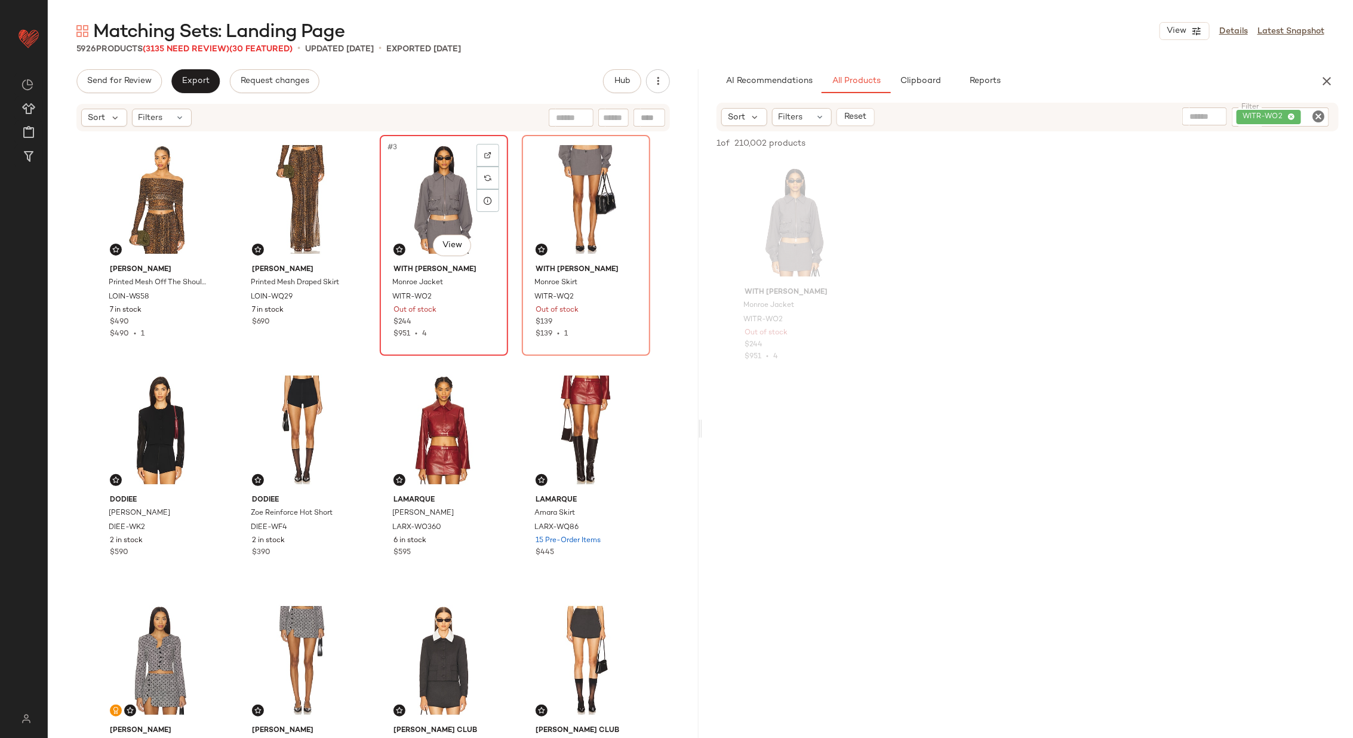
click at [477, 153] on div at bounding box center [488, 155] width 23 height 23
click at [410, 207] on div "#3 View" at bounding box center [444, 199] width 120 height 121
click at [566, 201] on div "#4 View" at bounding box center [586, 199] width 120 height 121
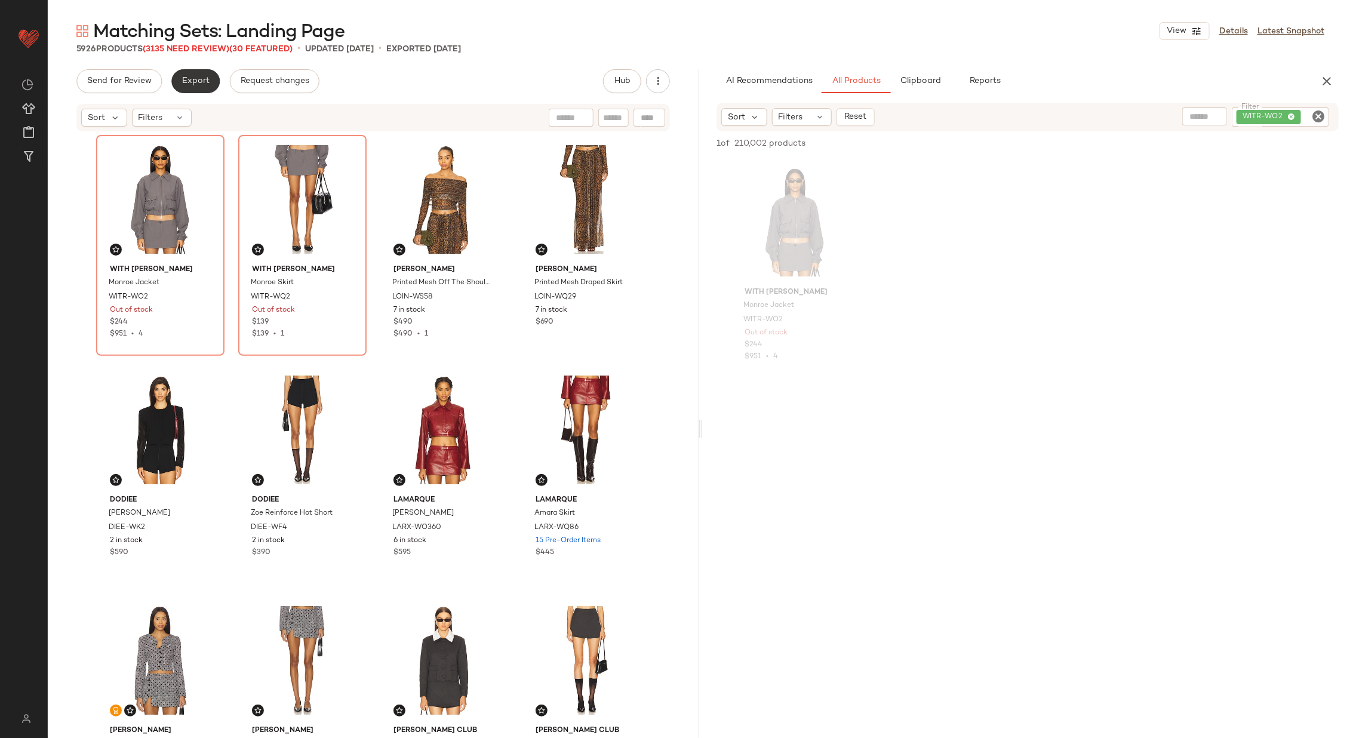
click at [187, 81] on span "Export" at bounding box center [196, 81] width 28 height 10
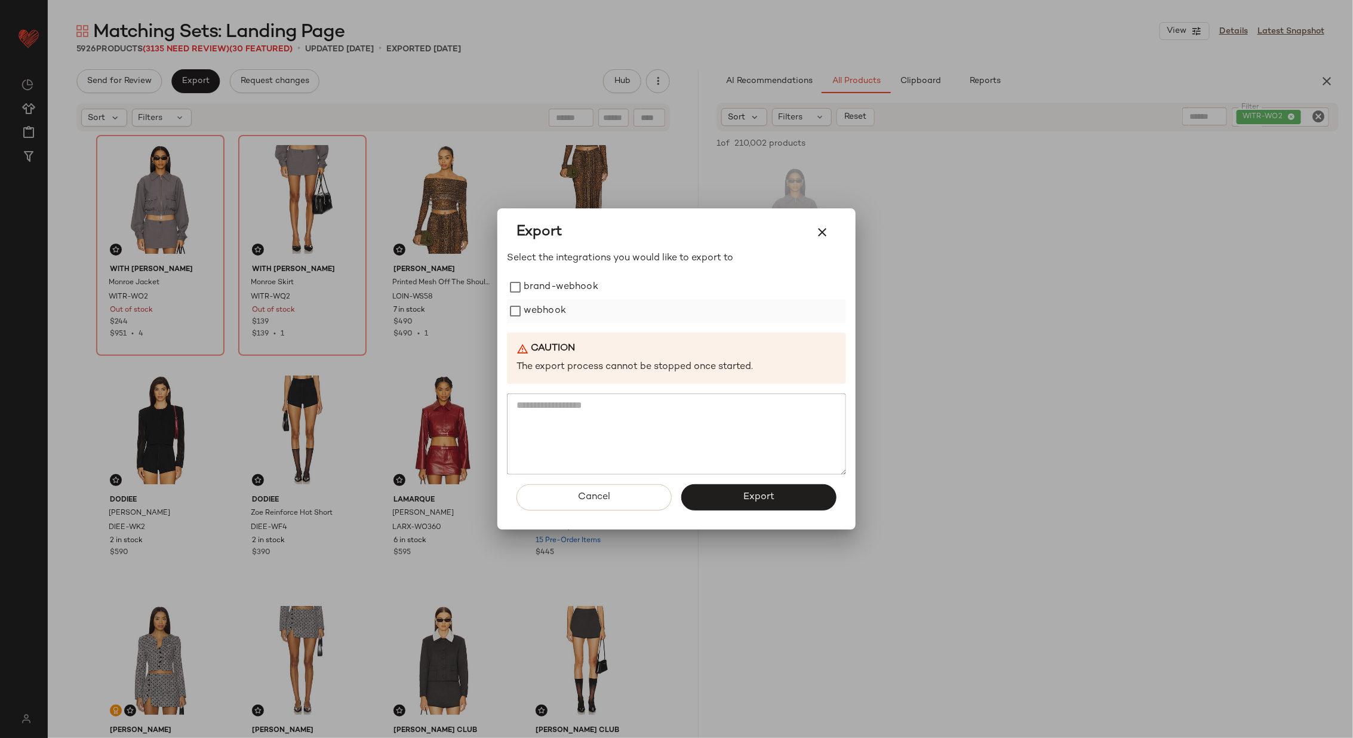
click at [545, 315] on label "webhook" at bounding box center [545, 311] width 42 height 24
click at [779, 488] on button "Export" at bounding box center [758, 497] width 155 height 26
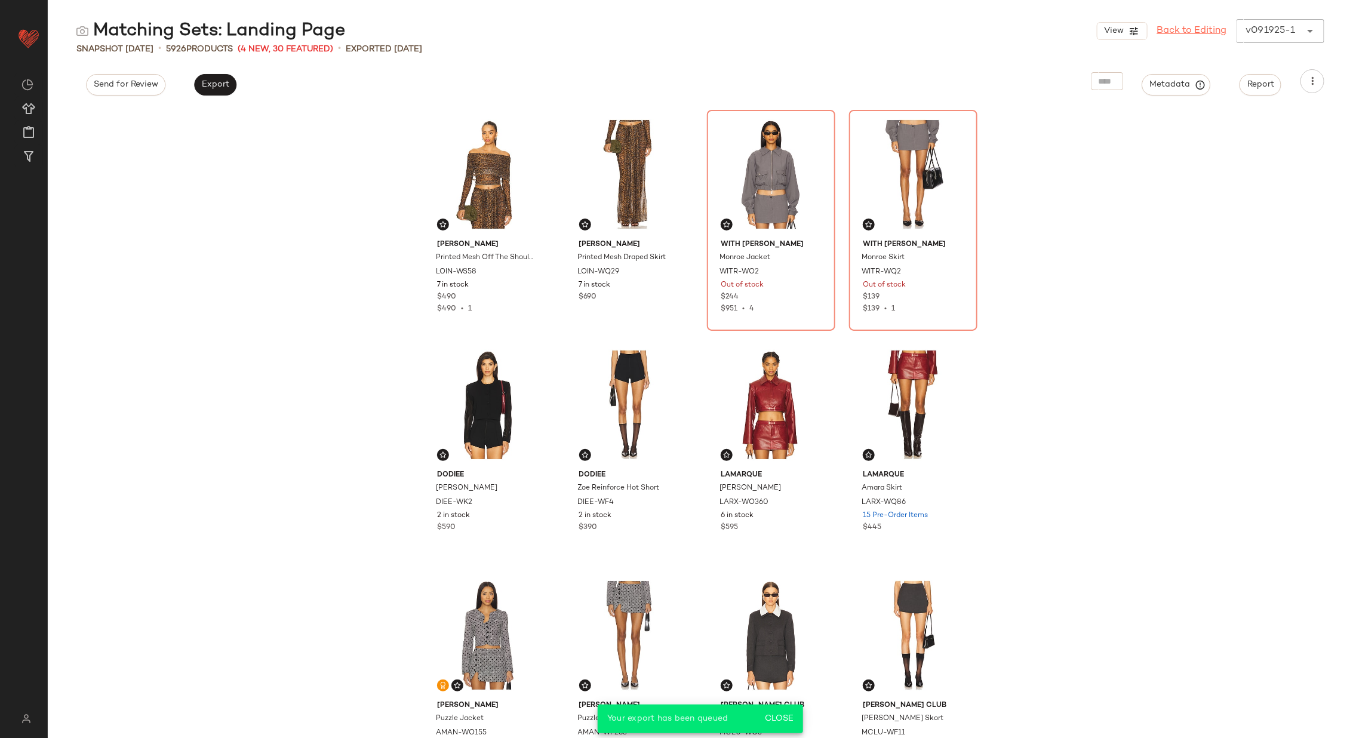
click at [1175, 33] on link "Back to Editing" at bounding box center [1192, 31] width 70 height 14
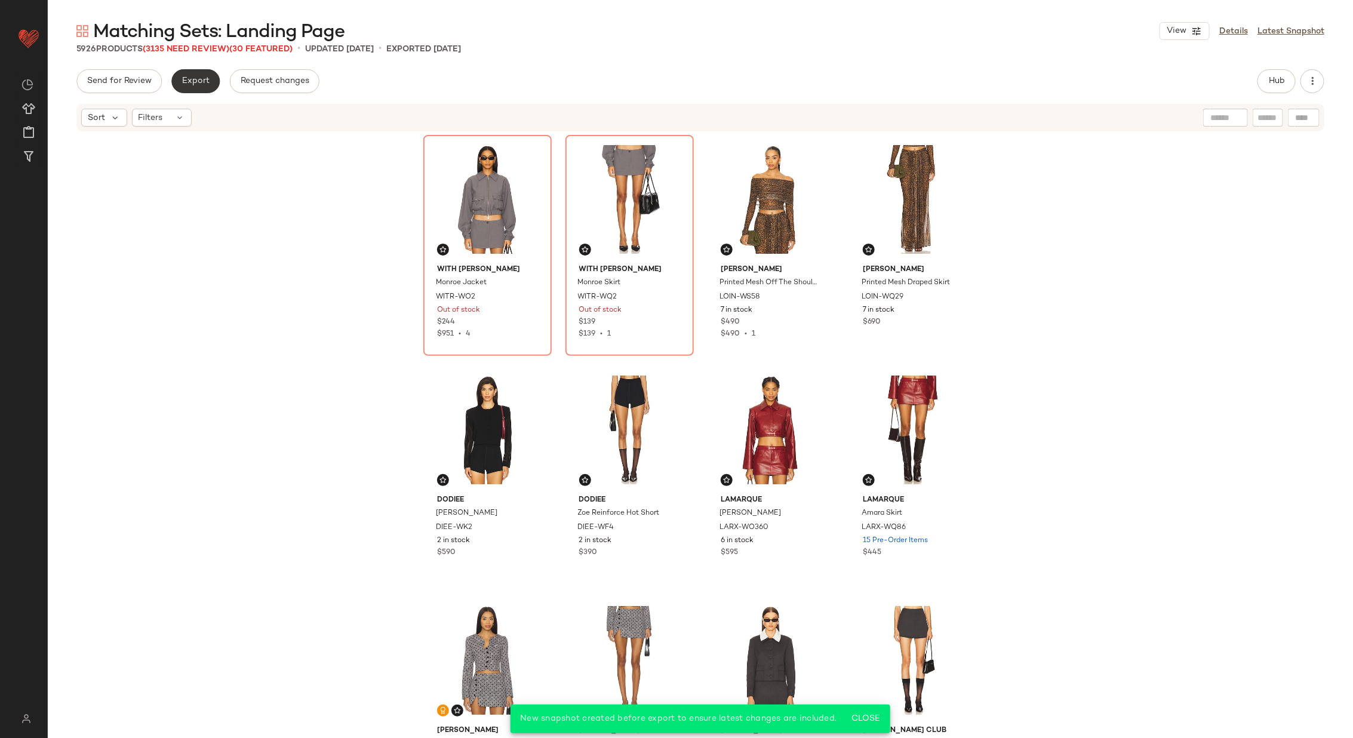
click at [203, 82] on span "Export" at bounding box center [196, 81] width 28 height 10
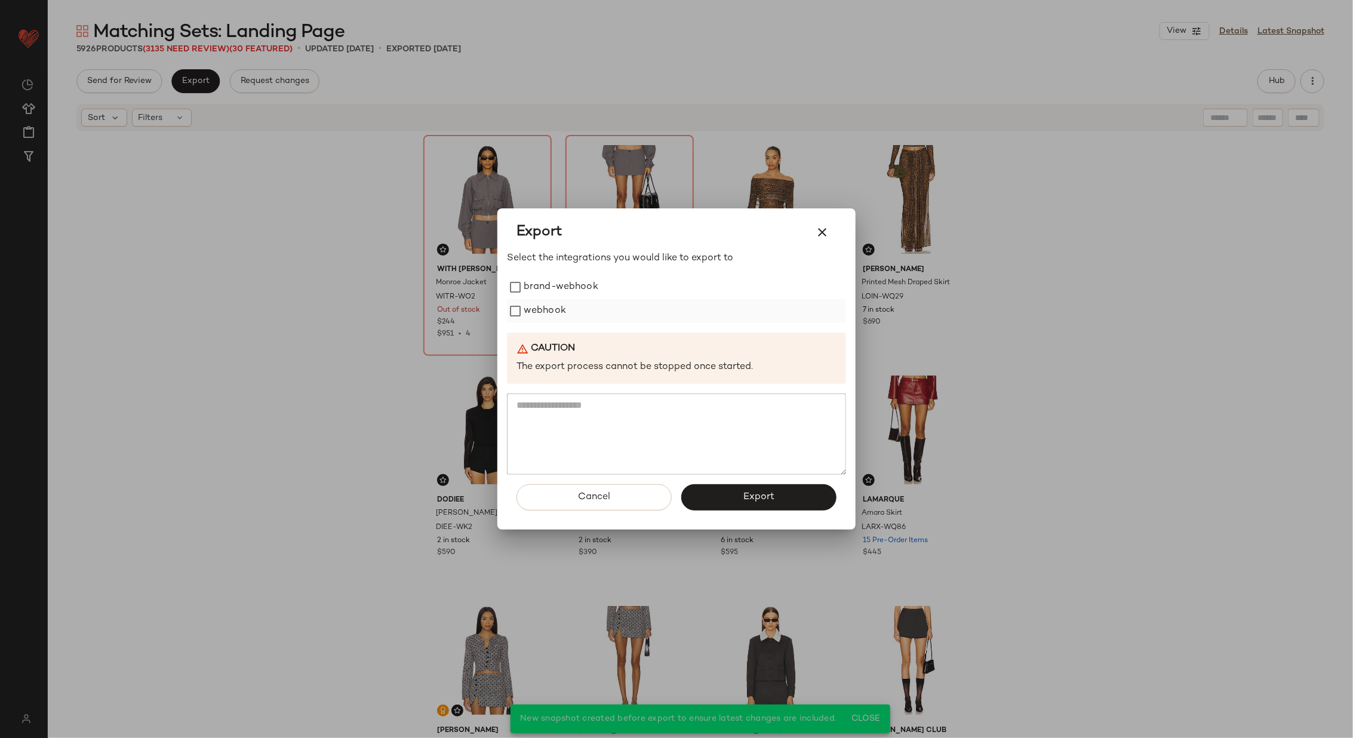
click at [550, 319] on label "webhook" at bounding box center [545, 311] width 42 height 24
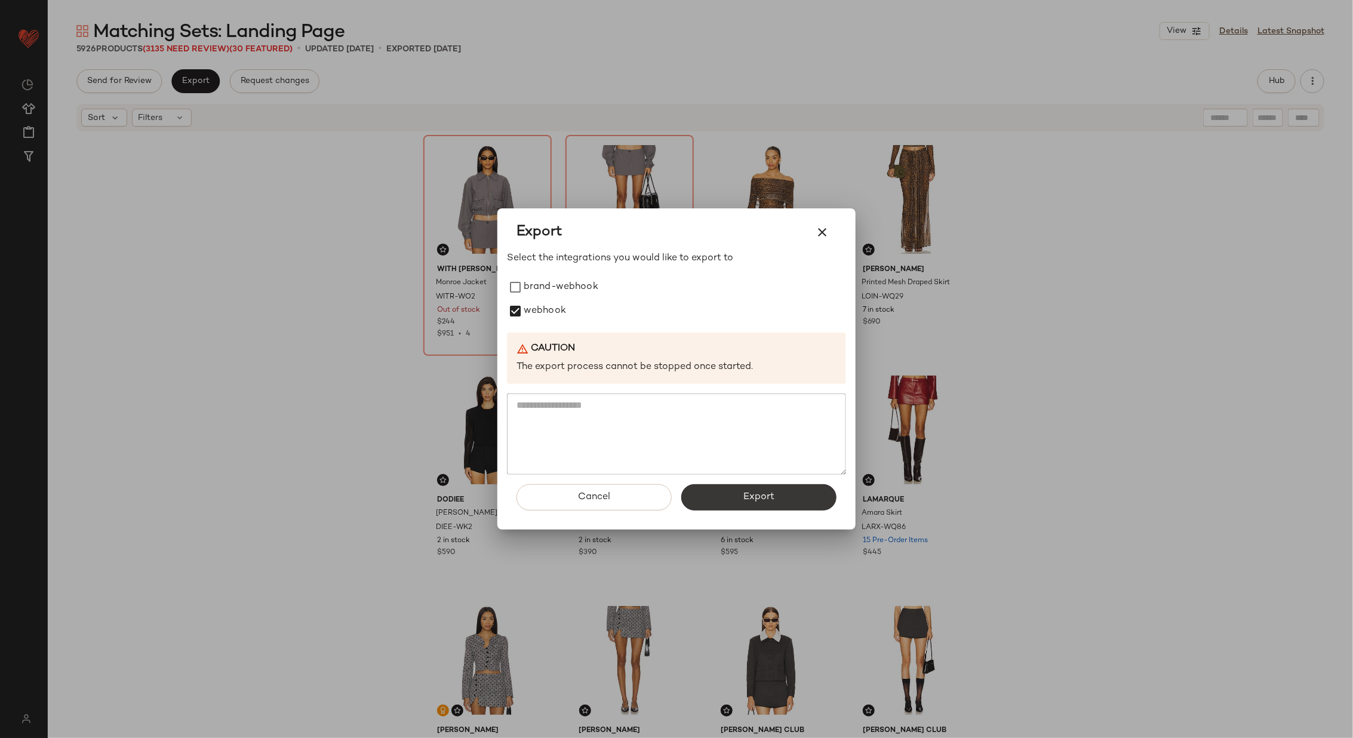
click at [776, 500] on button "Export" at bounding box center [758, 497] width 155 height 26
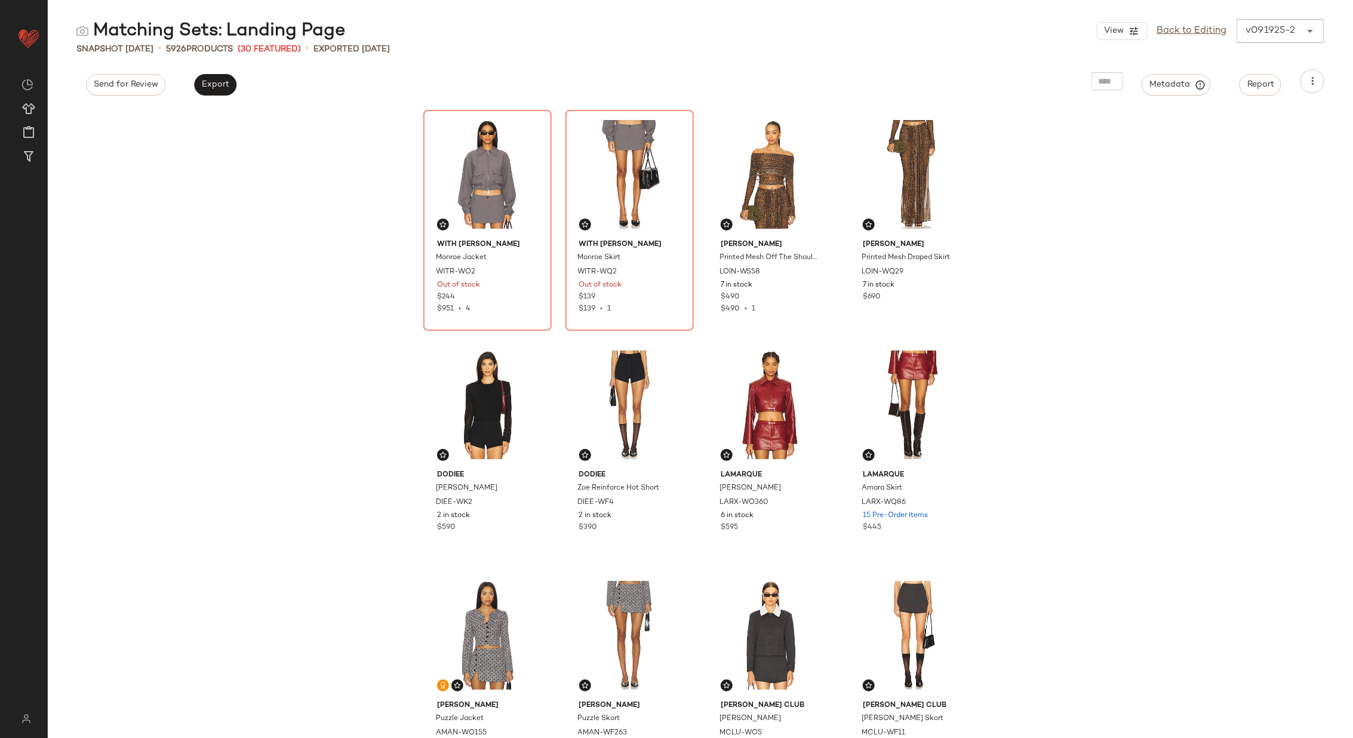
click at [213, 97] on div "Matching Sets: Landing Page View Back to Editing v091925-2 ****** Snapshot Sep …" at bounding box center [701, 378] width 1306 height 719
click at [206, 81] on span "Export" at bounding box center [215, 85] width 28 height 10
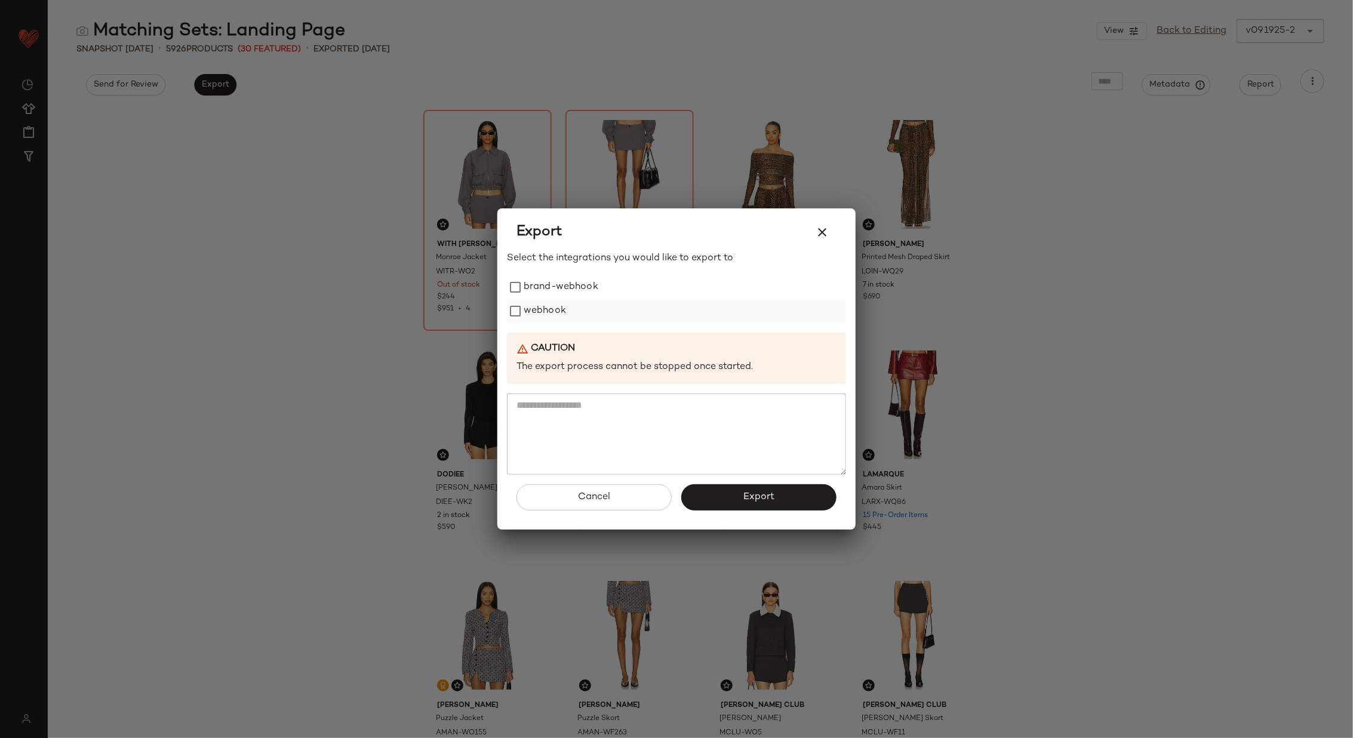
click at [537, 308] on label "webhook" at bounding box center [545, 311] width 42 height 24
click at [755, 498] on span "Export" at bounding box center [759, 497] width 32 height 11
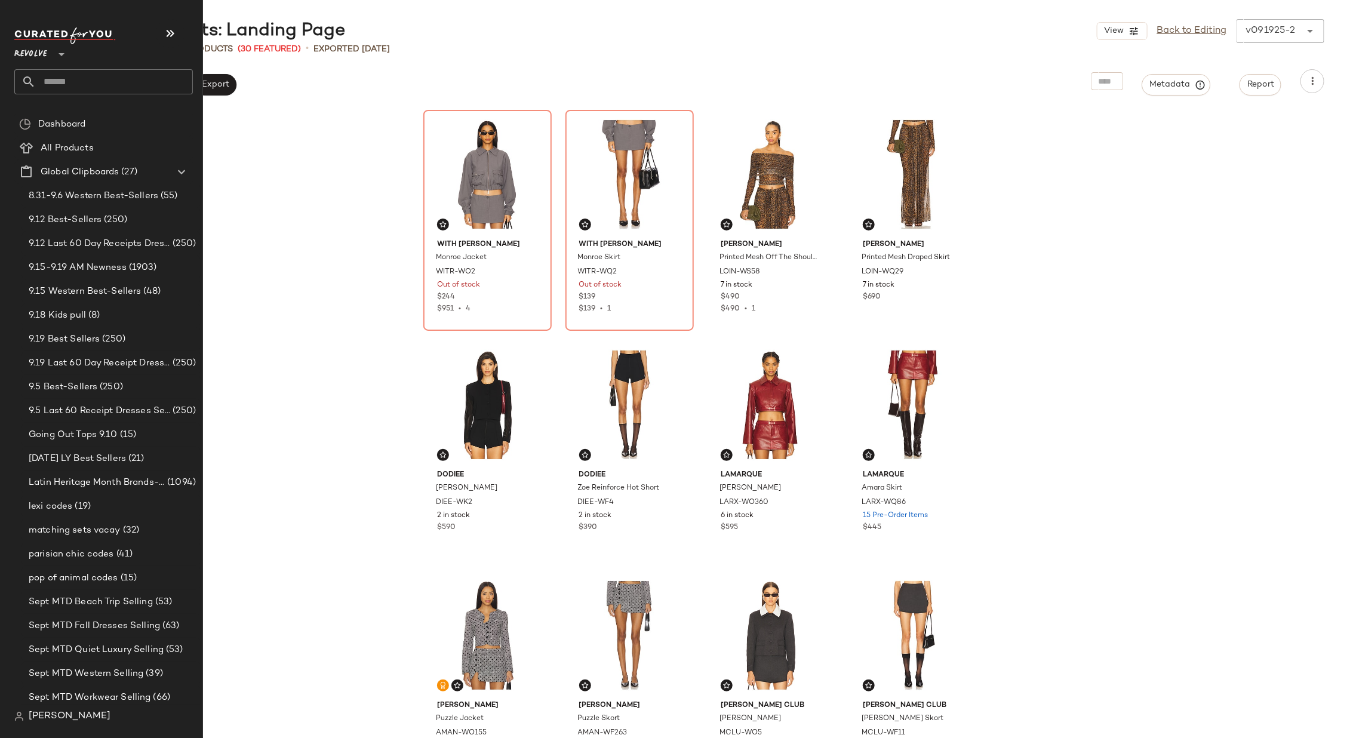
click at [113, 80] on input "text" at bounding box center [114, 81] width 157 height 25
type input "****"
click at [93, 108] on div "Vacation: Euro pean Escape" at bounding box center [103, 116] width 179 height 24
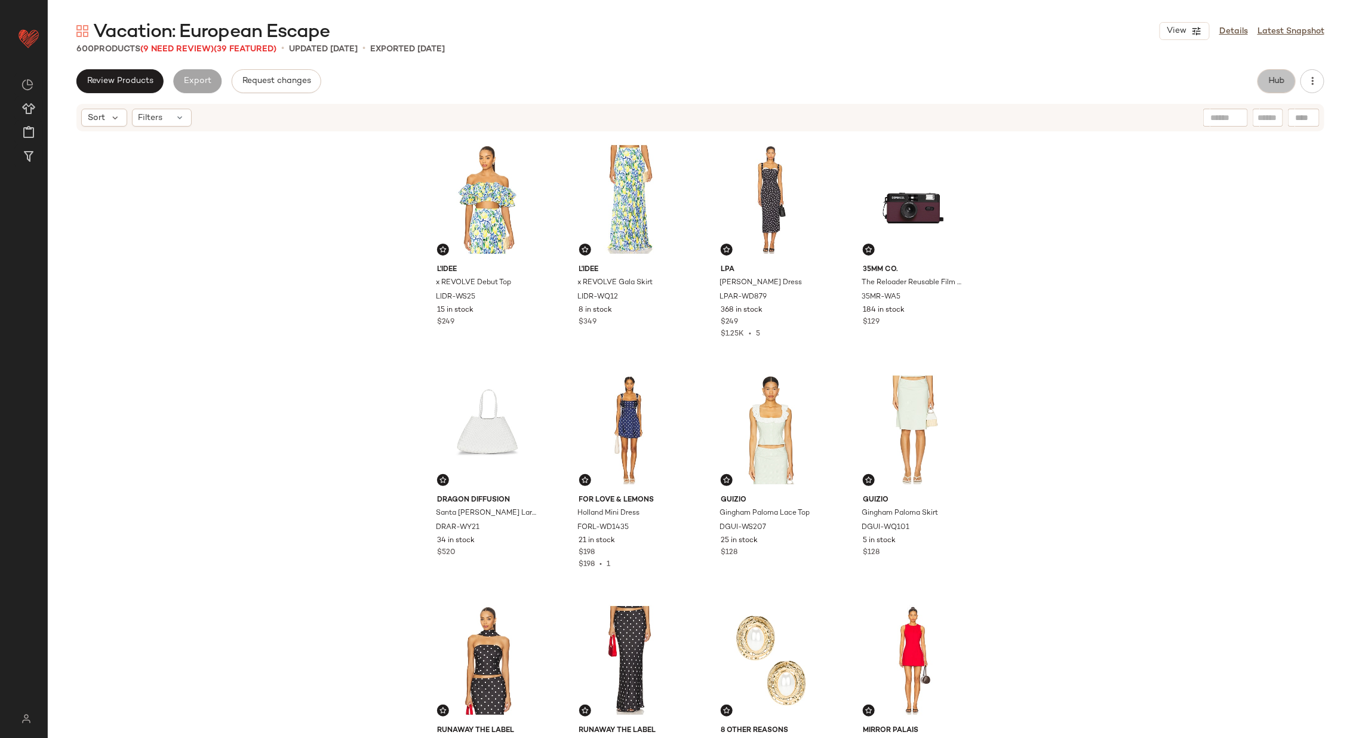
click at [1279, 84] on span "Hub" at bounding box center [1277, 81] width 17 height 10
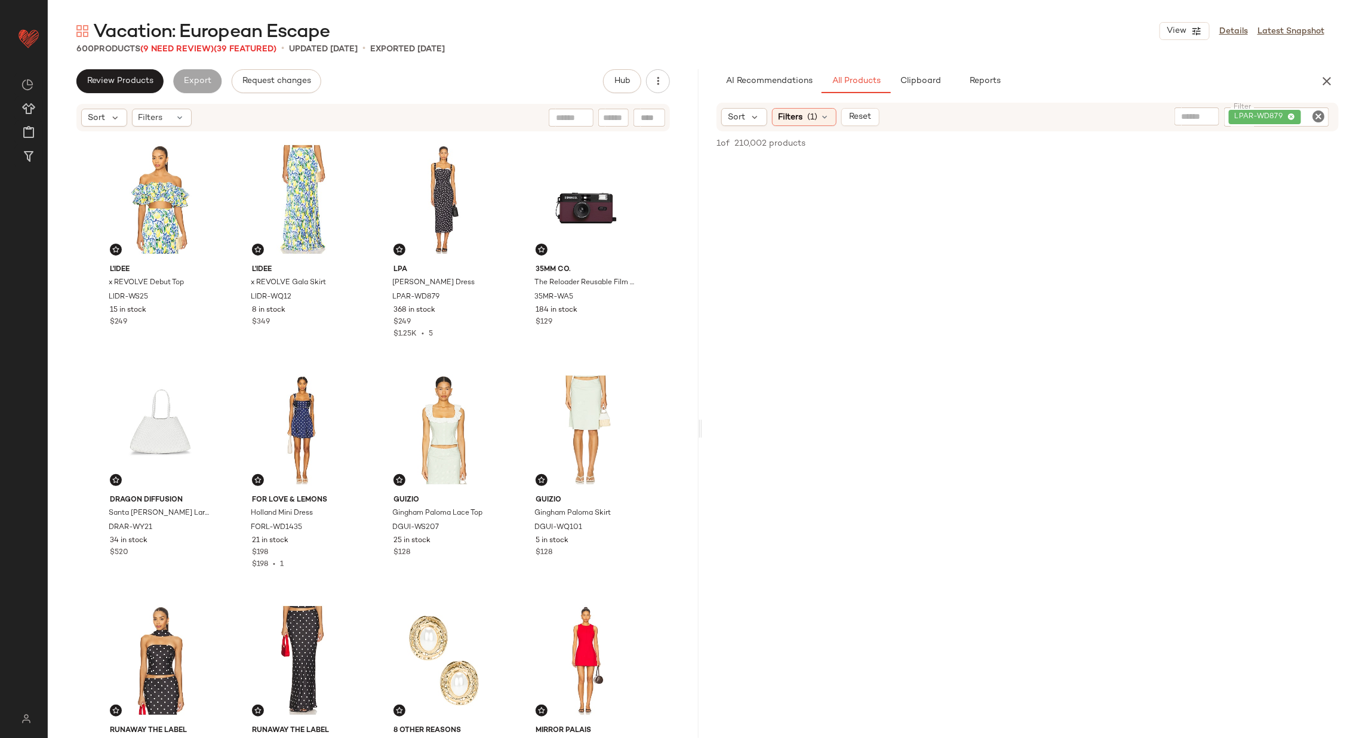
click at [1321, 119] on icon "Clear Filter" at bounding box center [1319, 116] width 14 height 14
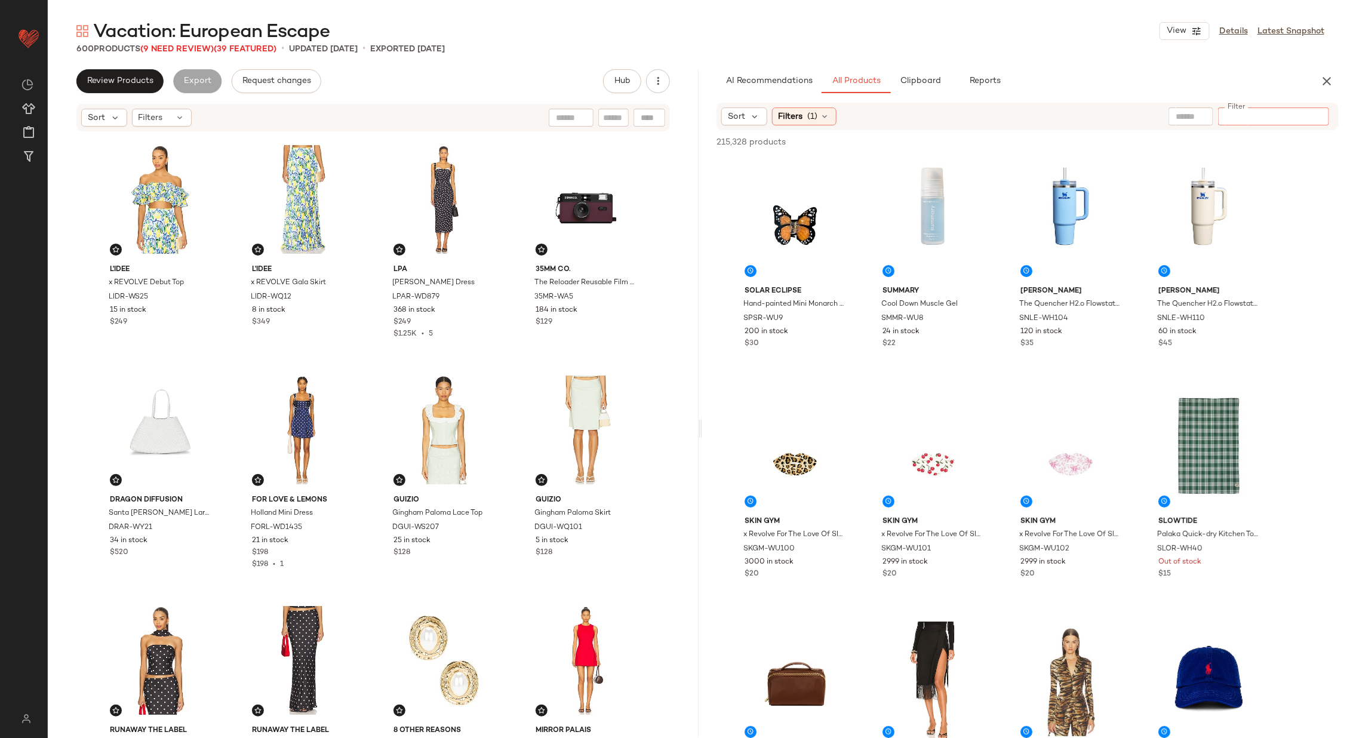
paste input "*********"
type input "*********"
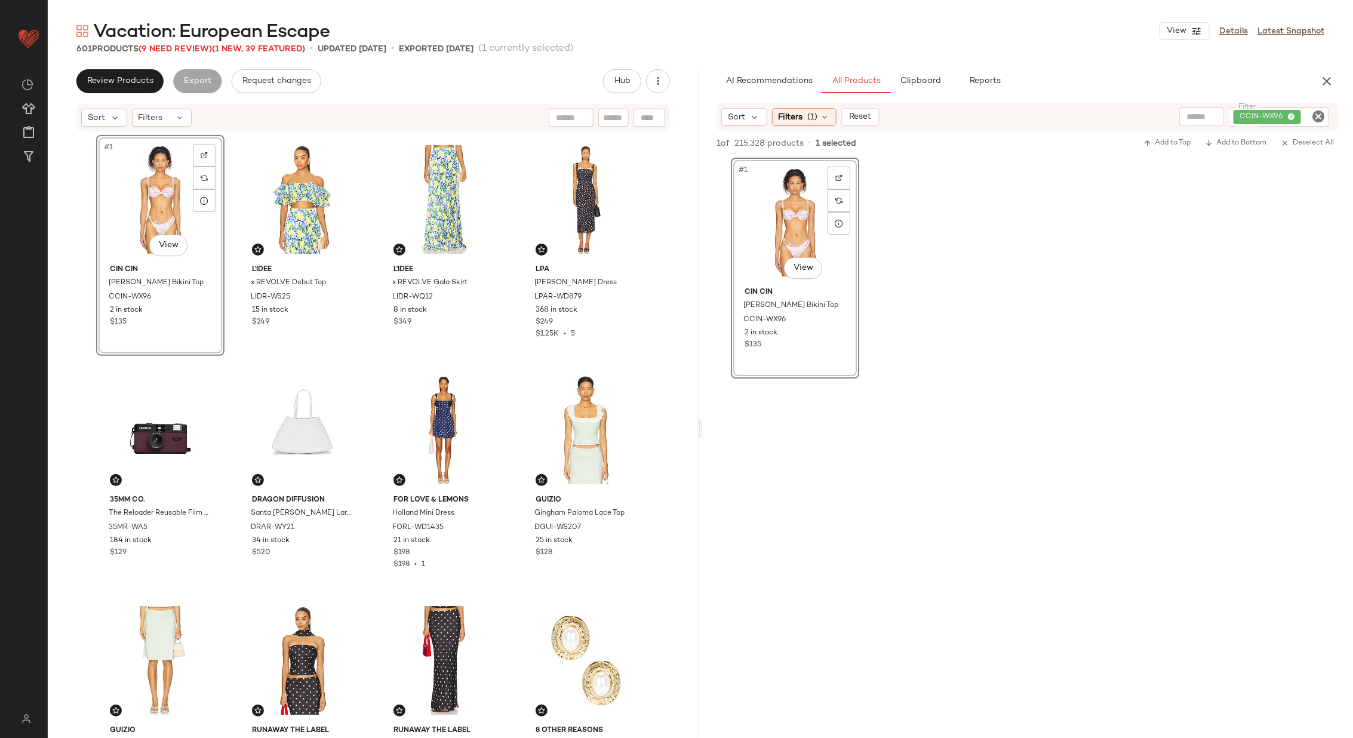
drag, startPoint x: 785, startPoint y: 223, endPoint x: 800, endPoint y: 2, distance: 221.4
click at [1319, 116] on icon "Clear Filter" at bounding box center [1319, 116] width 14 height 14
paste input "*********"
type input "*********"
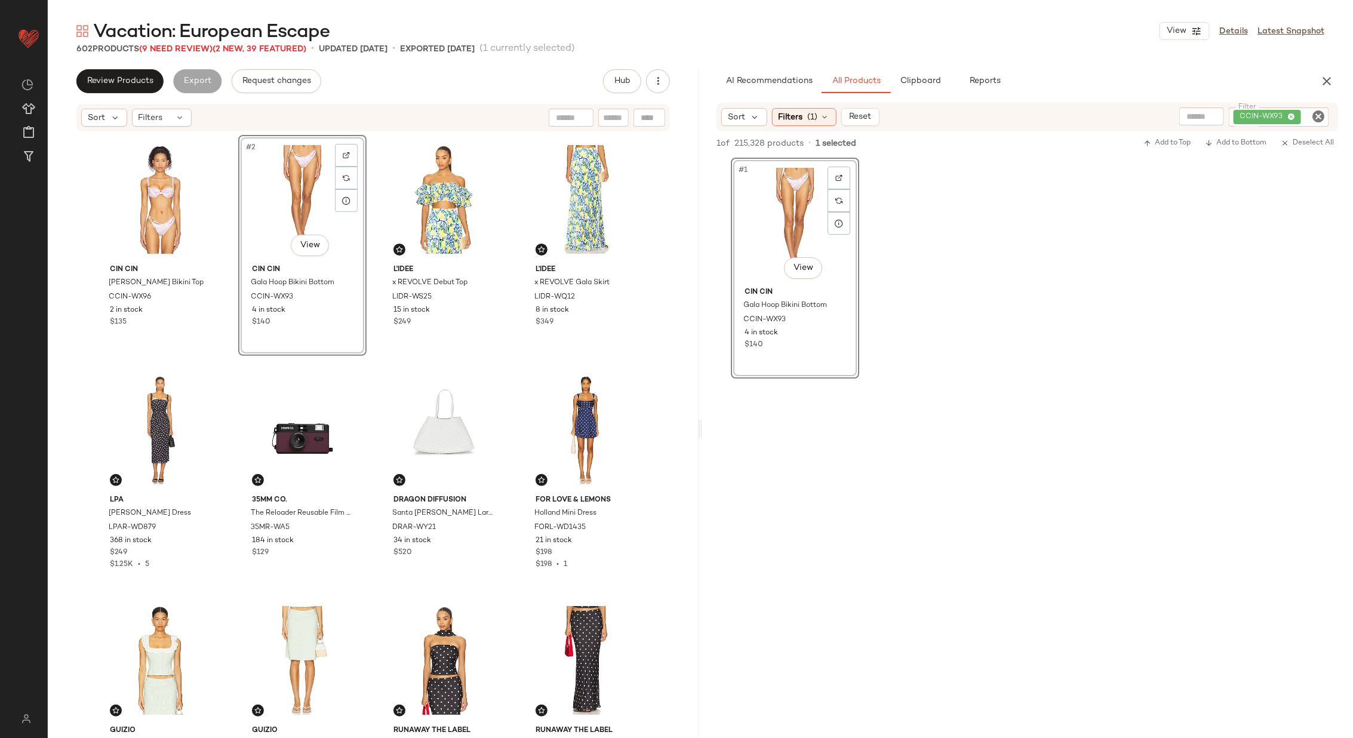
drag, startPoint x: 778, startPoint y: 226, endPoint x: 608, endPoint y: 18, distance: 268.3
click at [1318, 116] on icon "Clear Filter" at bounding box center [1319, 116] width 14 height 14
paste input "*********"
type input "*********"
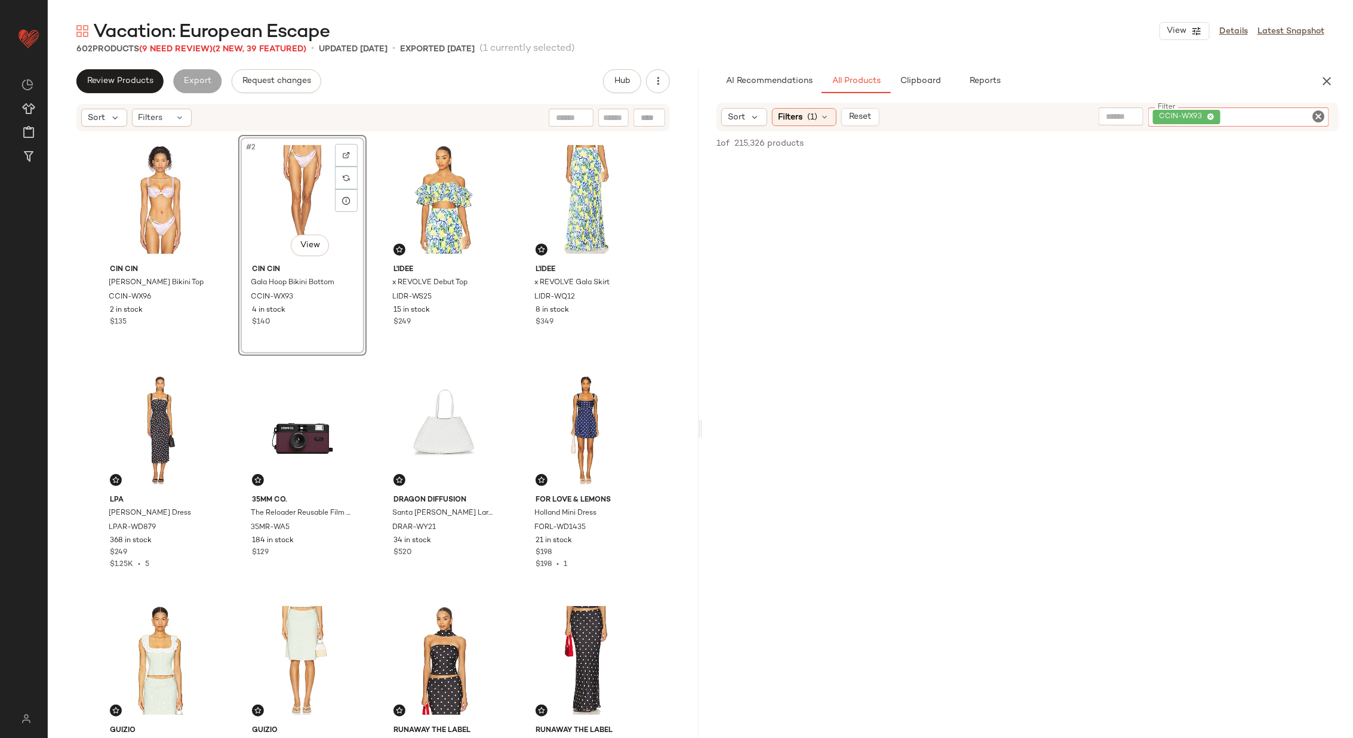
click at [816, 106] on div "Sort Filters (1) Reset Filter CCIN-WX93 Filter" at bounding box center [1028, 117] width 622 height 29
click at [816, 122] on span "(1)" at bounding box center [813, 117] width 10 height 13
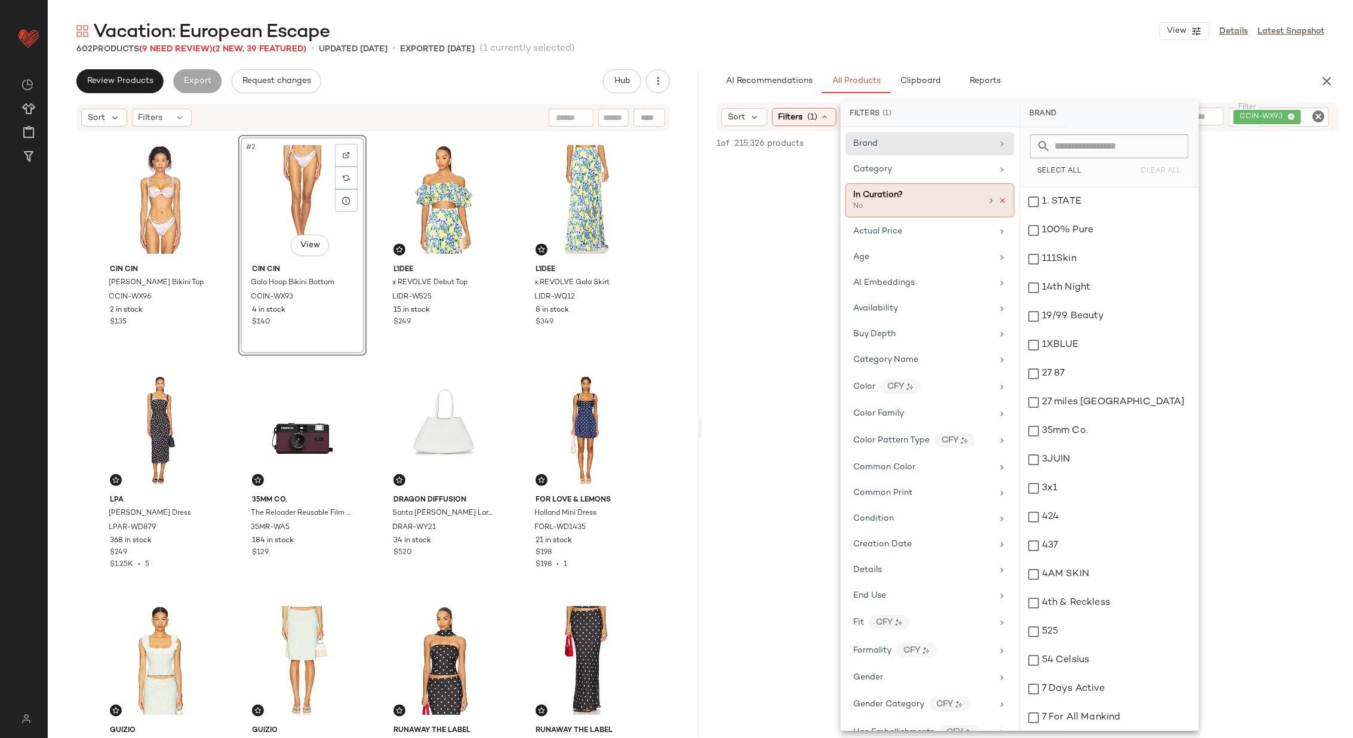
click at [1001, 197] on icon at bounding box center [1003, 200] width 8 height 8
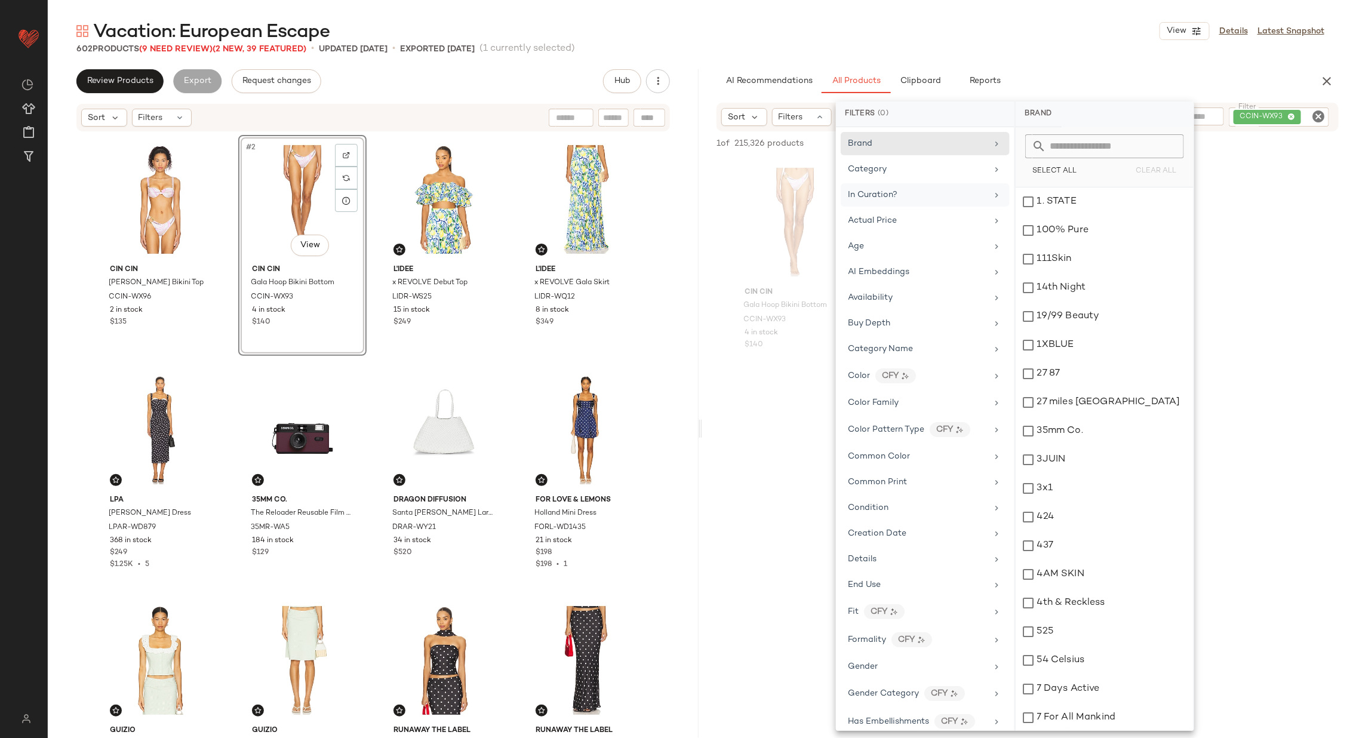
click at [769, 487] on div at bounding box center [1027, 494] width 651 height 231
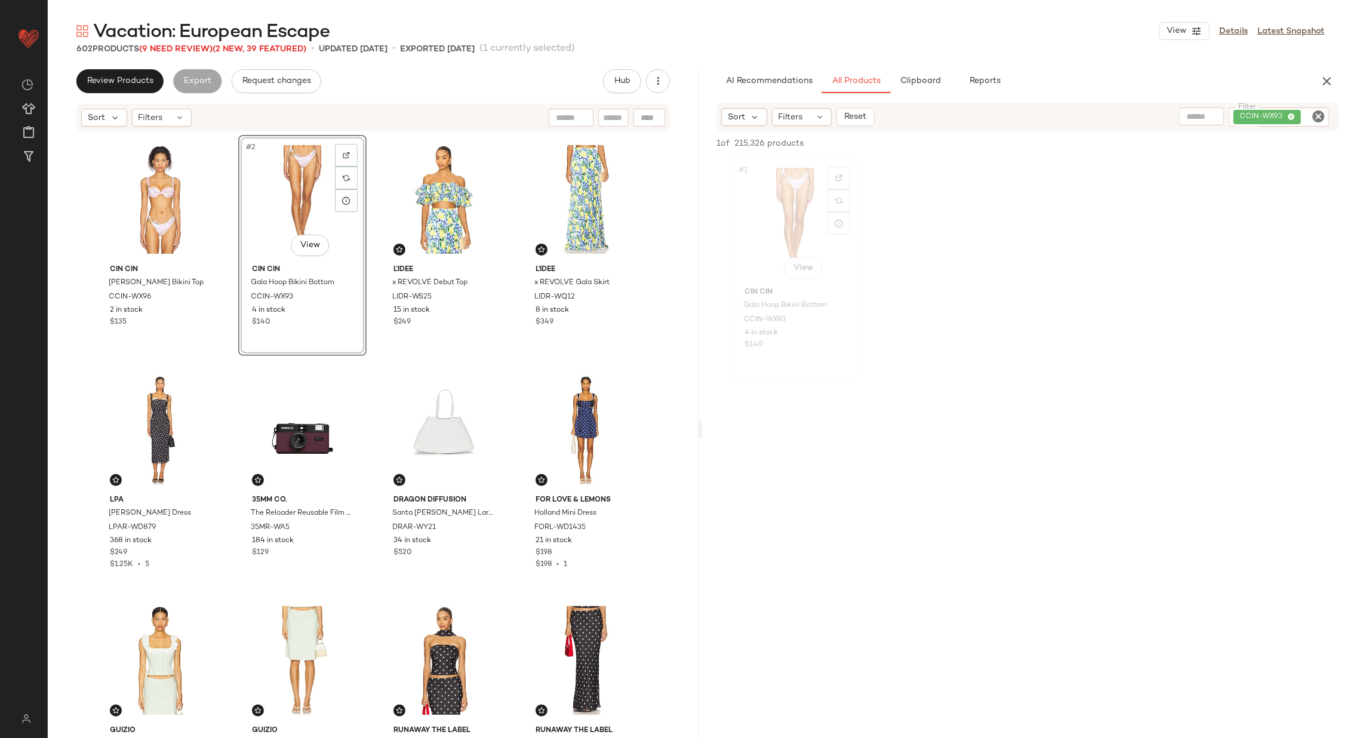
click at [789, 214] on div "#1 View" at bounding box center [795, 222] width 120 height 121
click at [433, 197] on div "#3 View" at bounding box center [444, 199] width 120 height 121
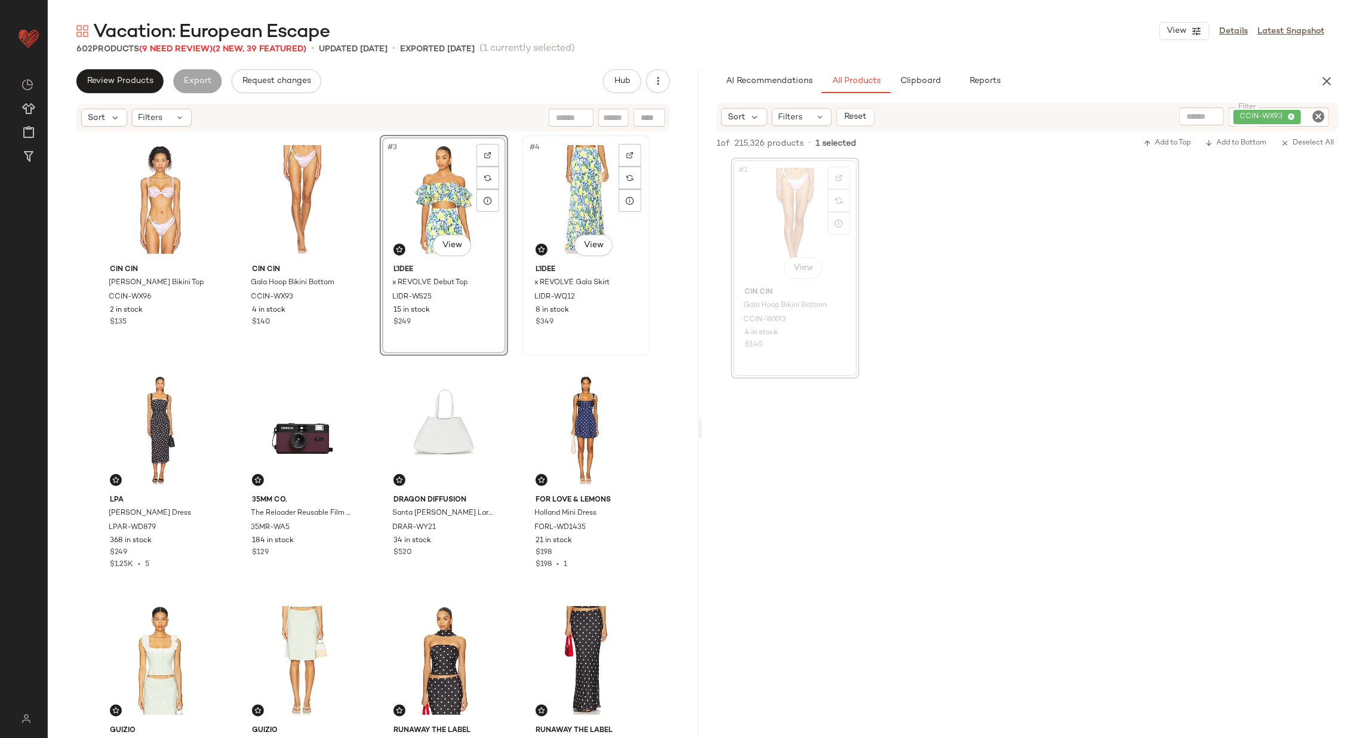
click at [572, 185] on div "#4 View" at bounding box center [586, 199] width 120 height 121
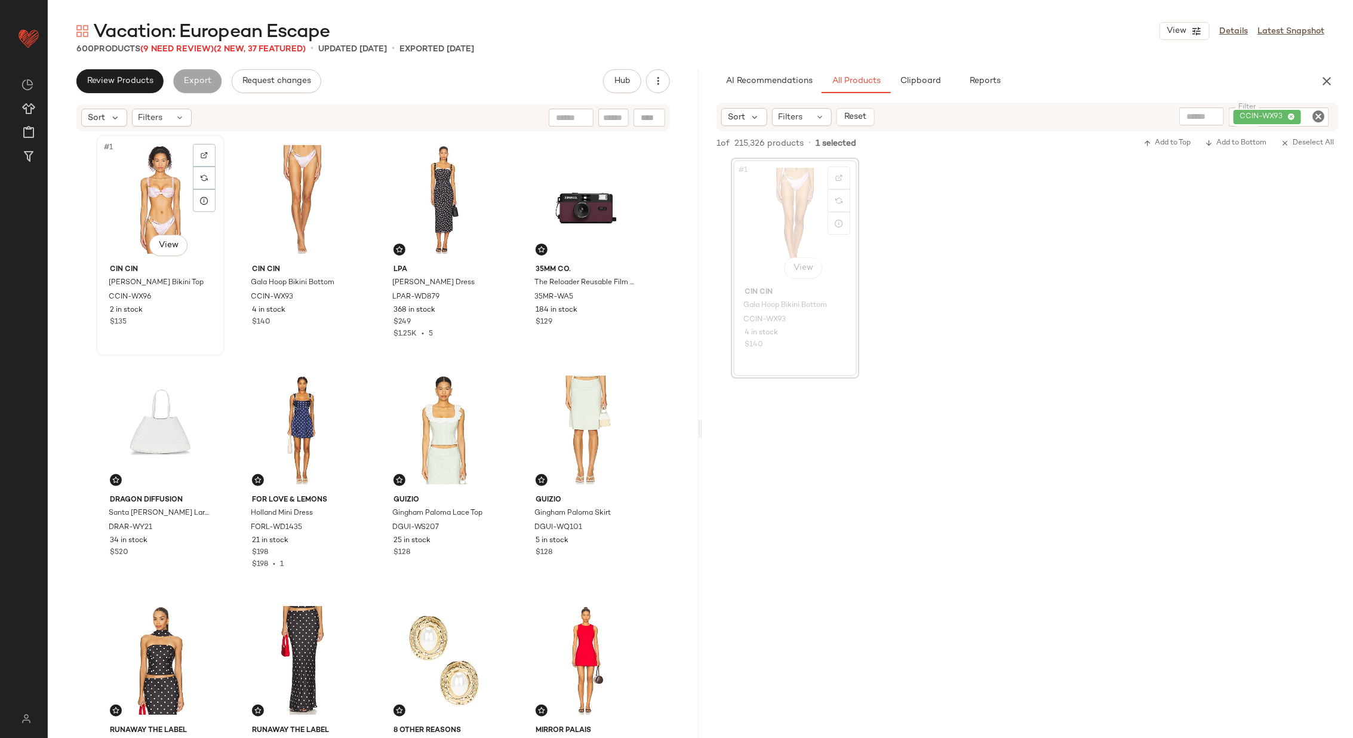
click at [157, 197] on div "#1 View" at bounding box center [160, 199] width 120 height 121
click at [252, 198] on div "#2 View" at bounding box center [302, 199] width 120 height 121
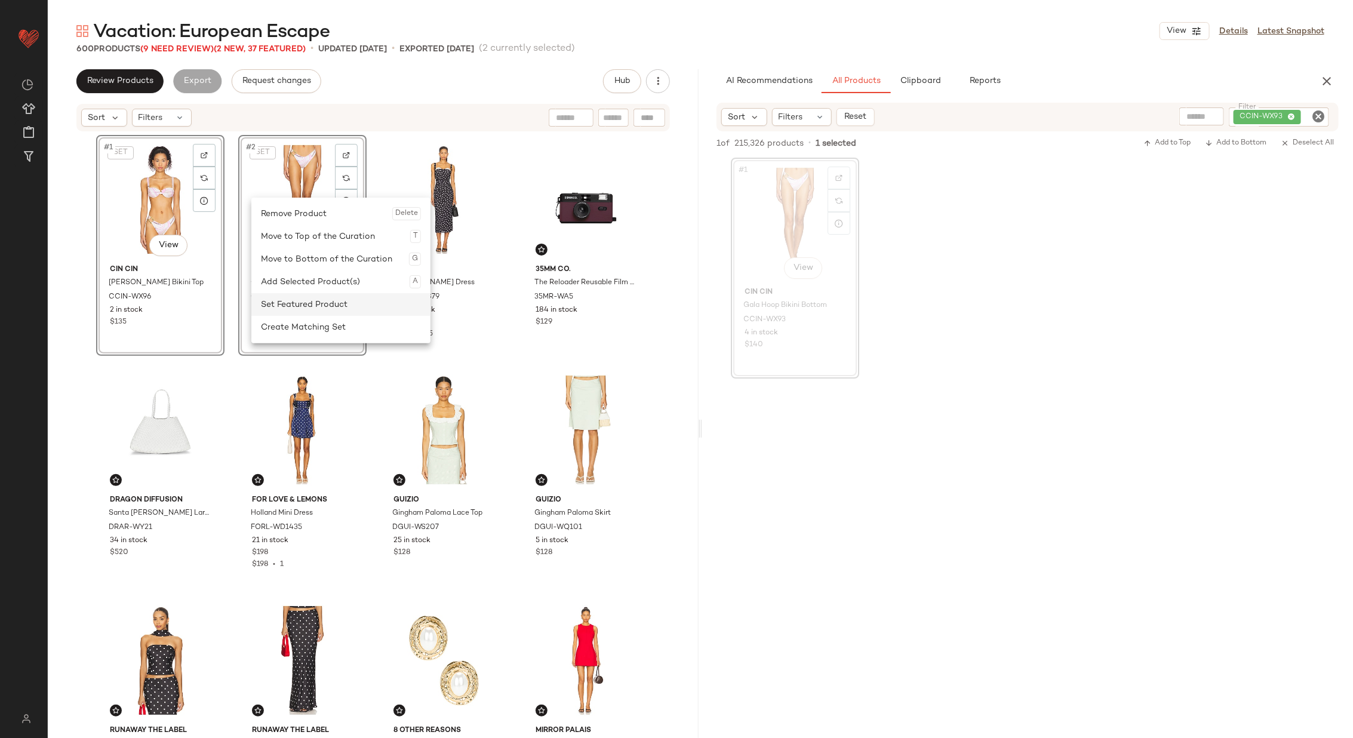
click at [325, 305] on div "Set Featured Product" at bounding box center [341, 304] width 160 height 23
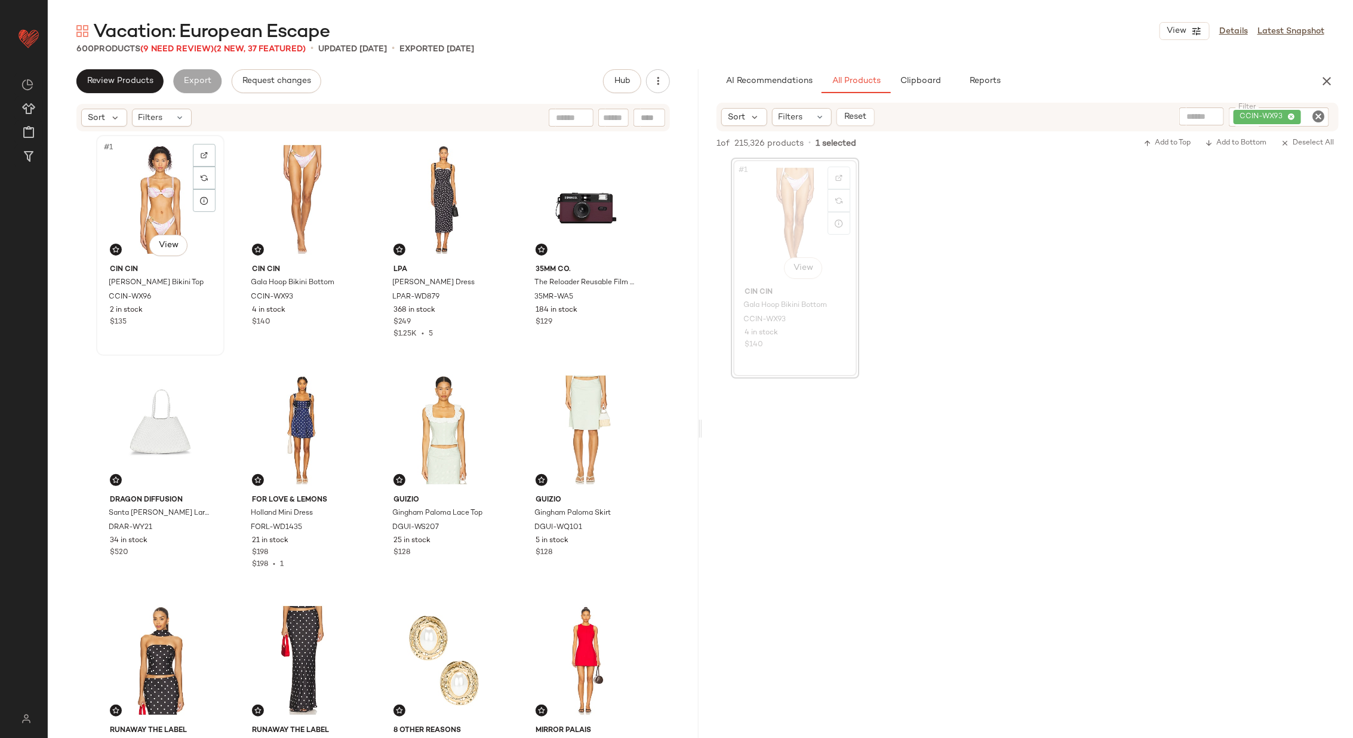
click at [131, 202] on div "#1 View" at bounding box center [160, 199] width 120 height 121
click at [269, 197] on div "#2 View" at bounding box center [302, 199] width 120 height 121
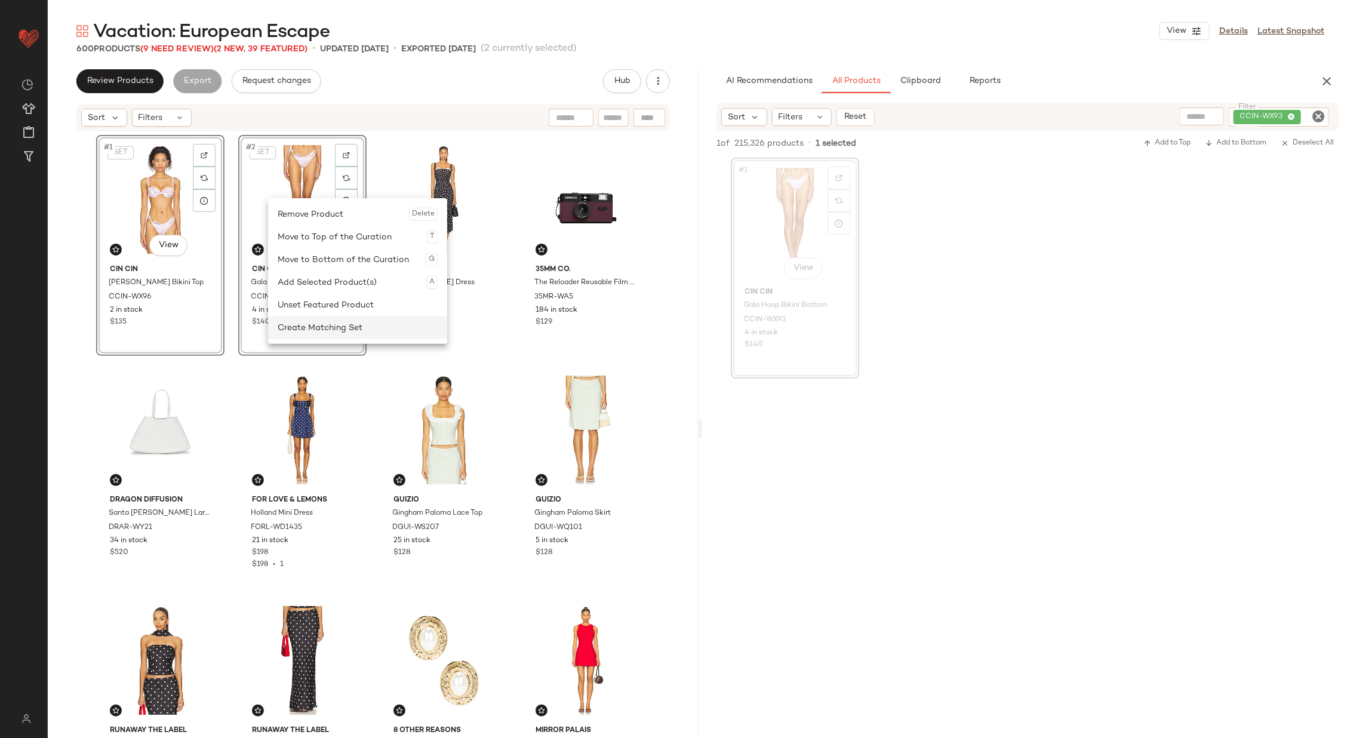
click at [332, 321] on div "Create Matching Set" at bounding box center [358, 328] width 160 height 23
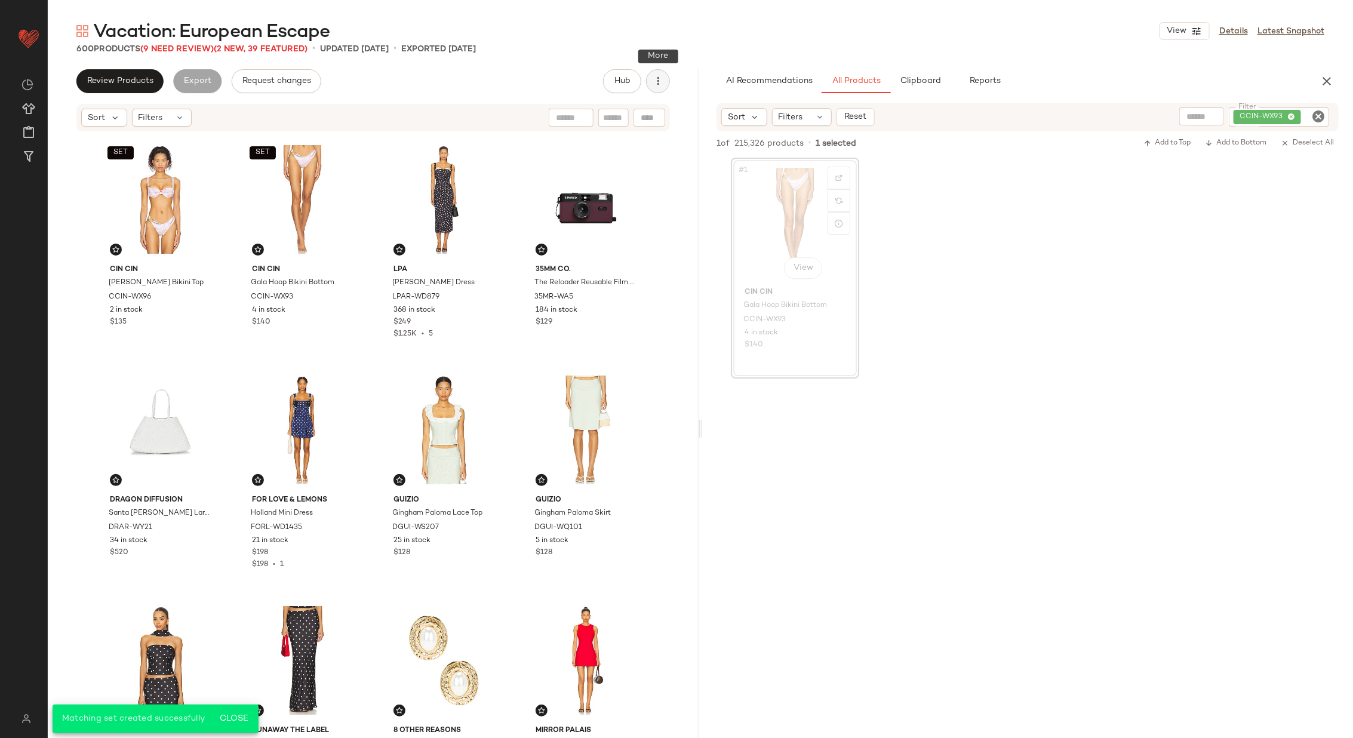
click at [654, 80] on icon "button" at bounding box center [658, 81] width 12 height 12
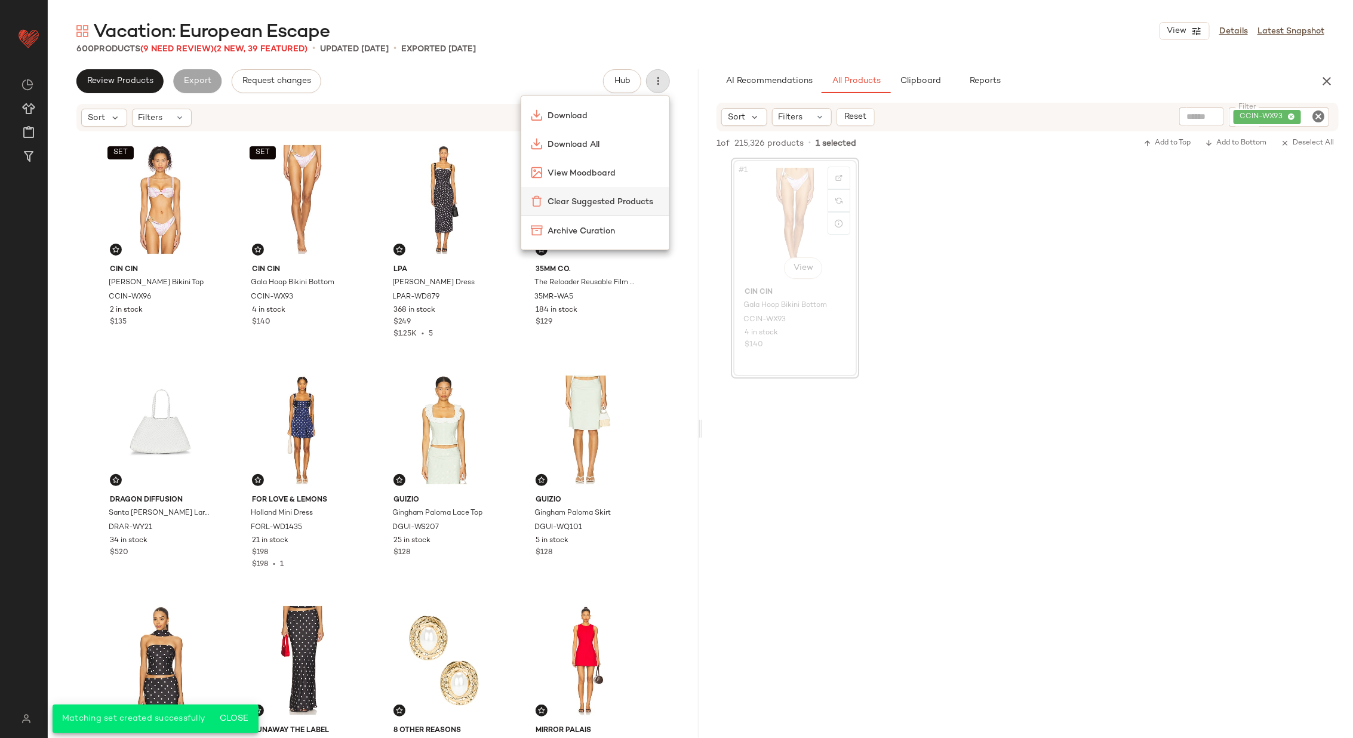
click at [621, 196] on span "Clear Suggested Products" at bounding box center [604, 202] width 112 height 13
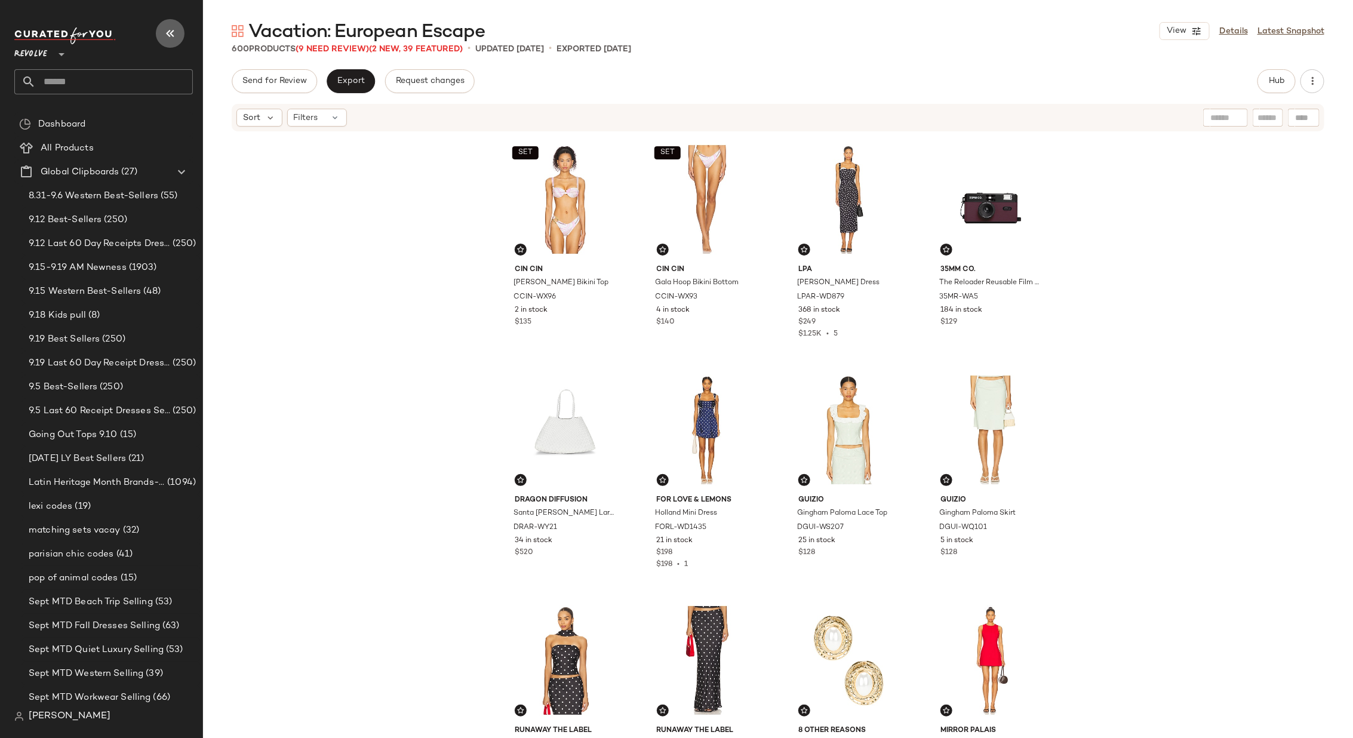
click at [168, 29] on icon "button" at bounding box center [170, 33] width 14 height 14
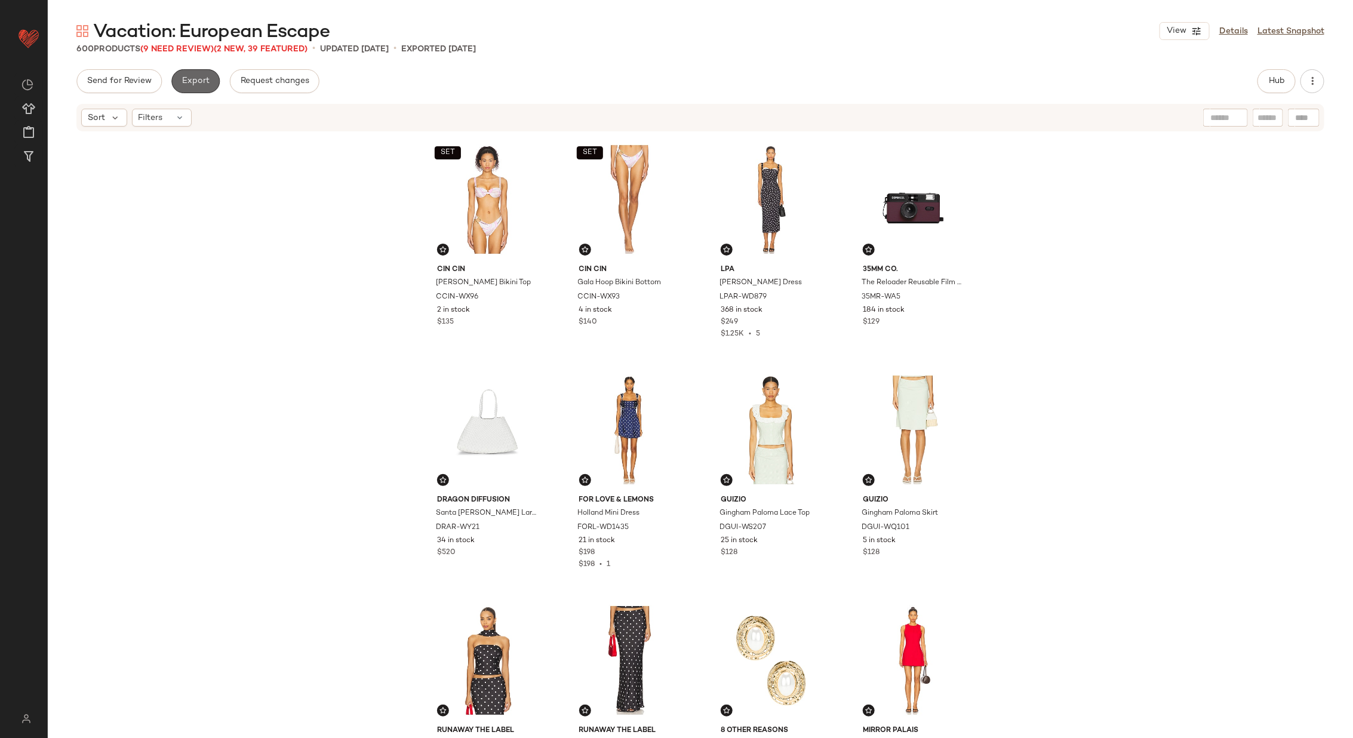
click at [189, 90] on button "Export" at bounding box center [195, 81] width 48 height 24
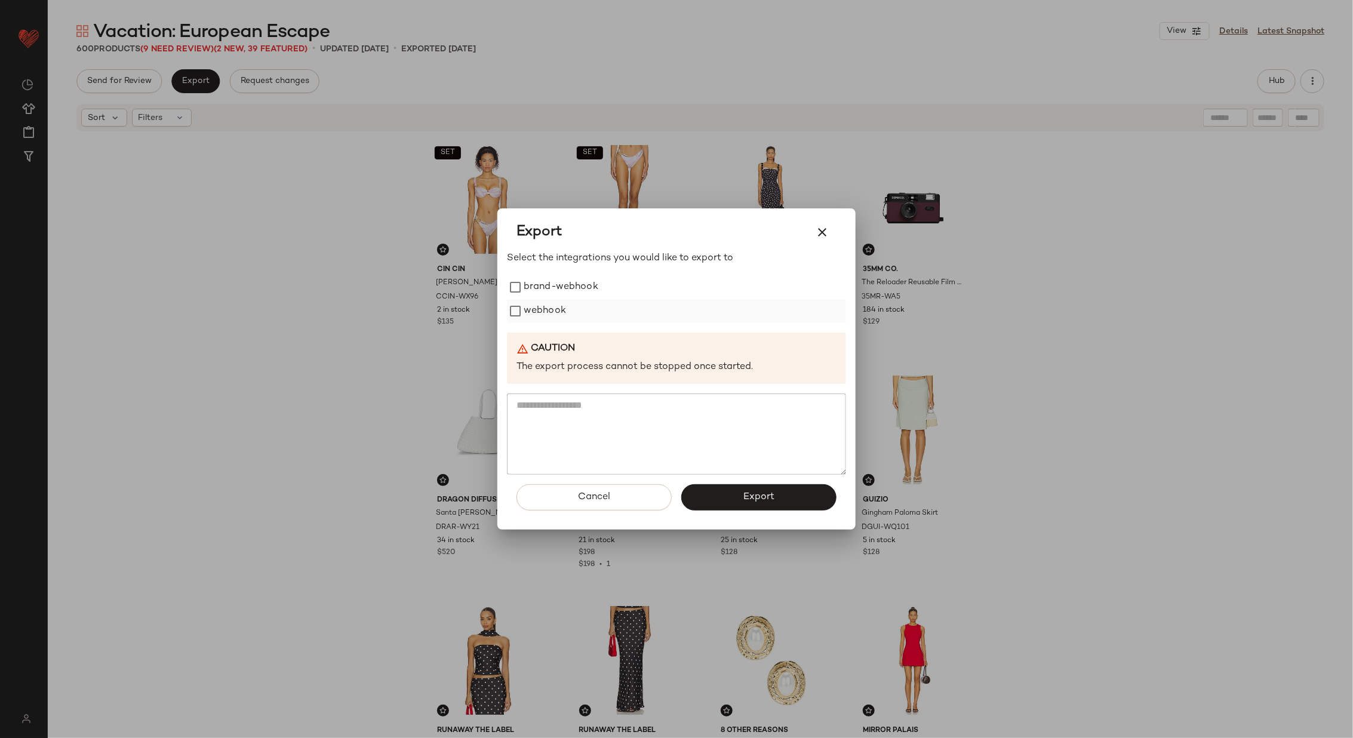
click at [563, 311] on label "webhook" at bounding box center [545, 311] width 42 height 24
click at [753, 495] on span "Export" at bounding box center [759, 497] width 32 height 11
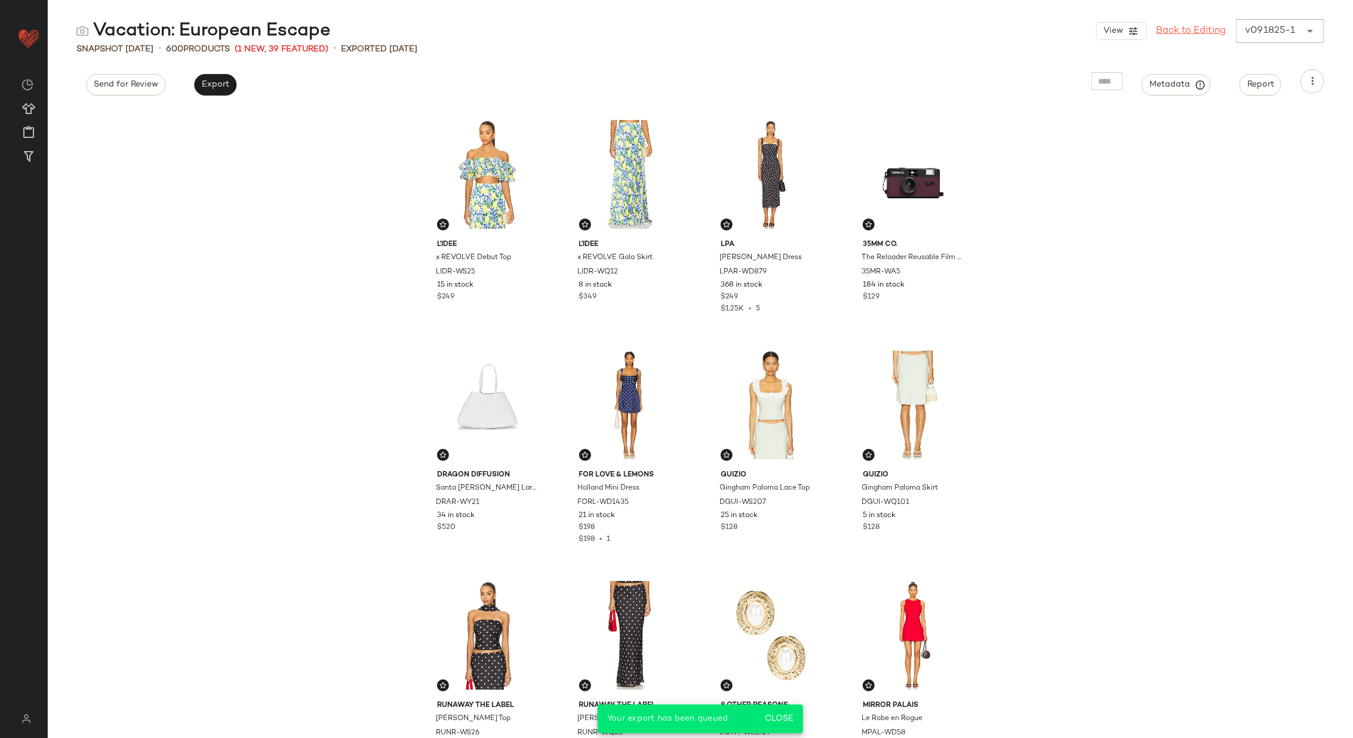
click at [1193, 30] on link "Back to Editing" at bounding box center [1192, 31] width 70 height 14
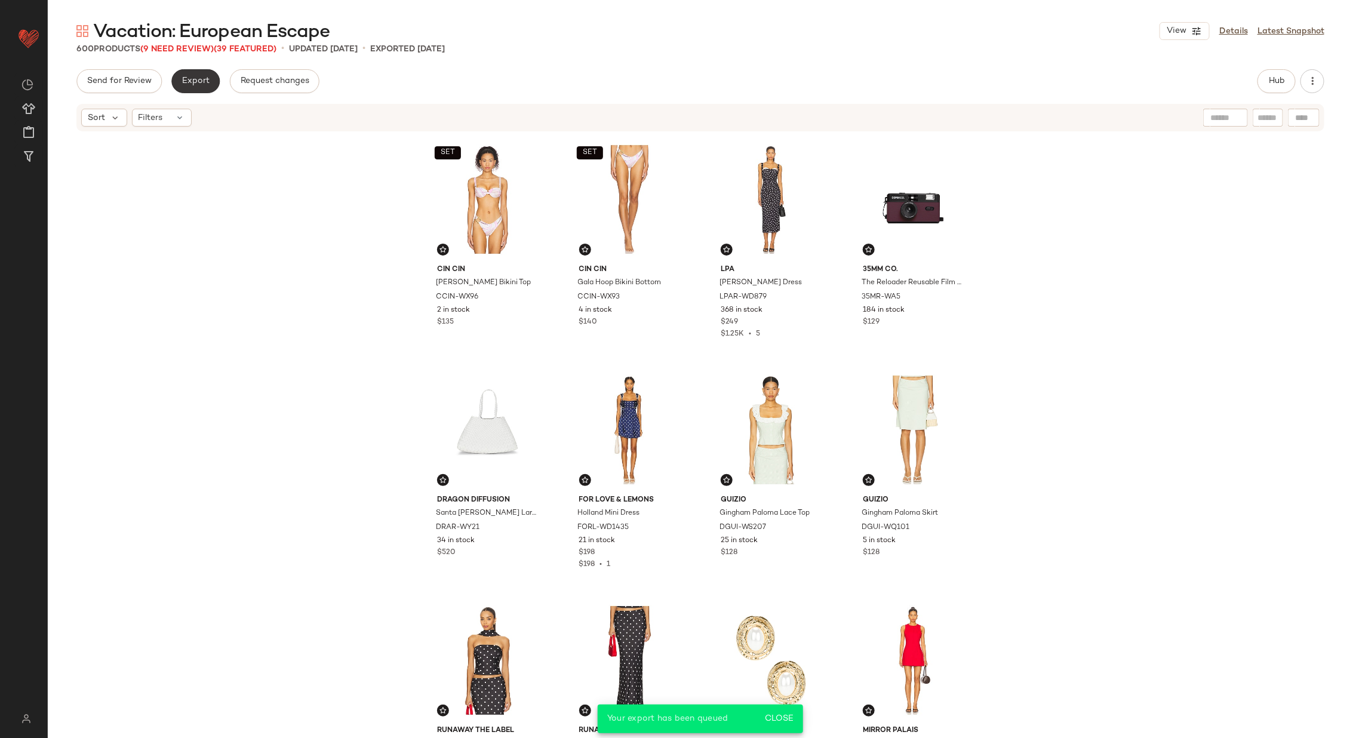
click at [189, 78] on span "Export" at bounding box center [196, 81] width 28 height 10
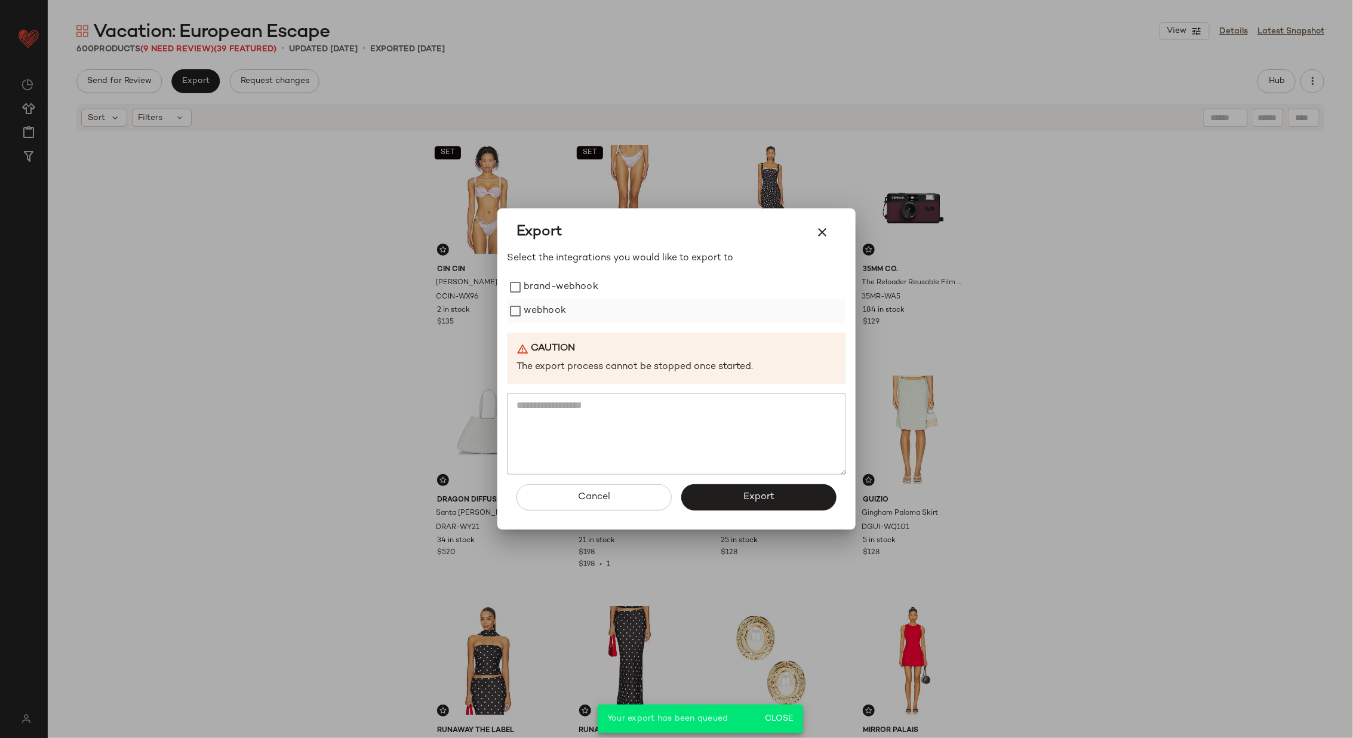
click at [557, 313] on label "webhook" at bounding box center [545, 311] width 42 height 24
click at [769, 485] on button "Export" at bounding box center [758, 497] width 155 height 26
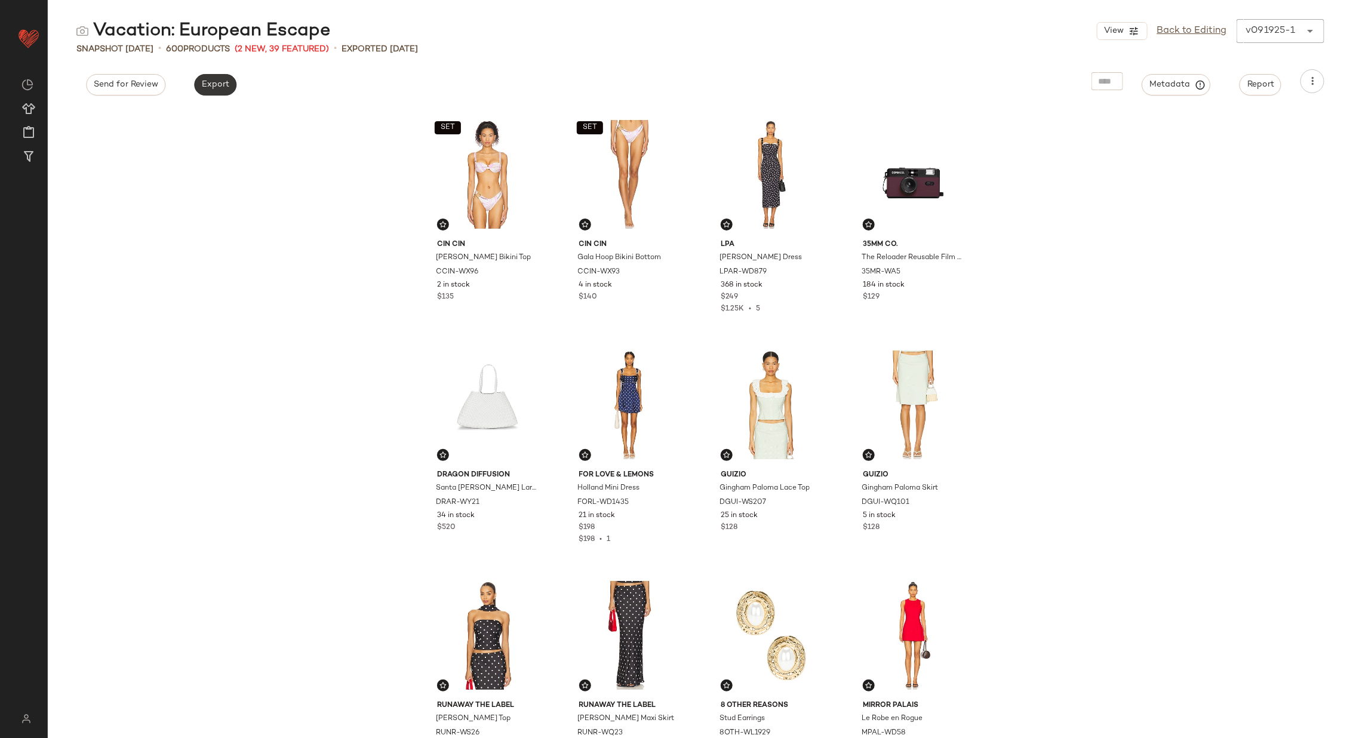
click at [223, 82] on span "Export" at bounding box center [215, 85] width 28 height 10
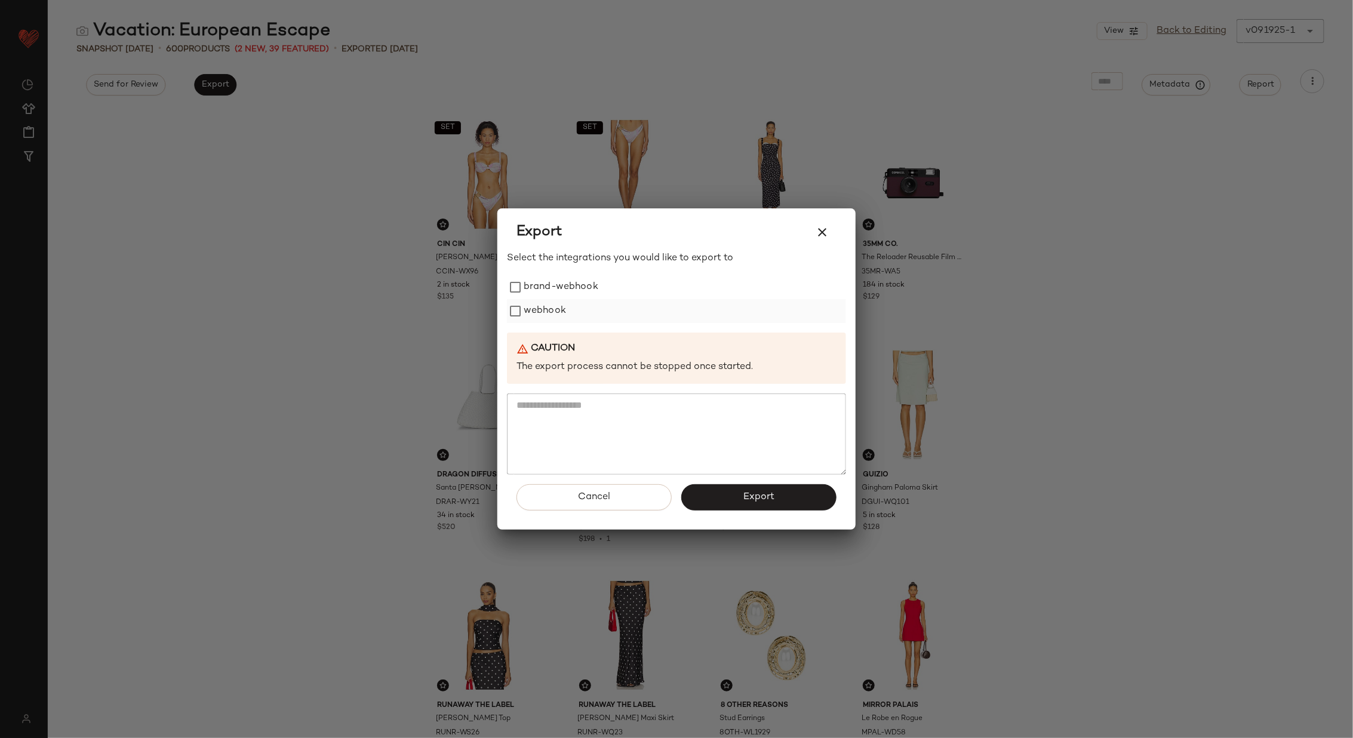
click at [543, 312] on label "webhook" at bounding box center [545, 311] width 42 height 24
click at [772, 502] on span "Export" at bounding box center [759, 497] width 32 height 11
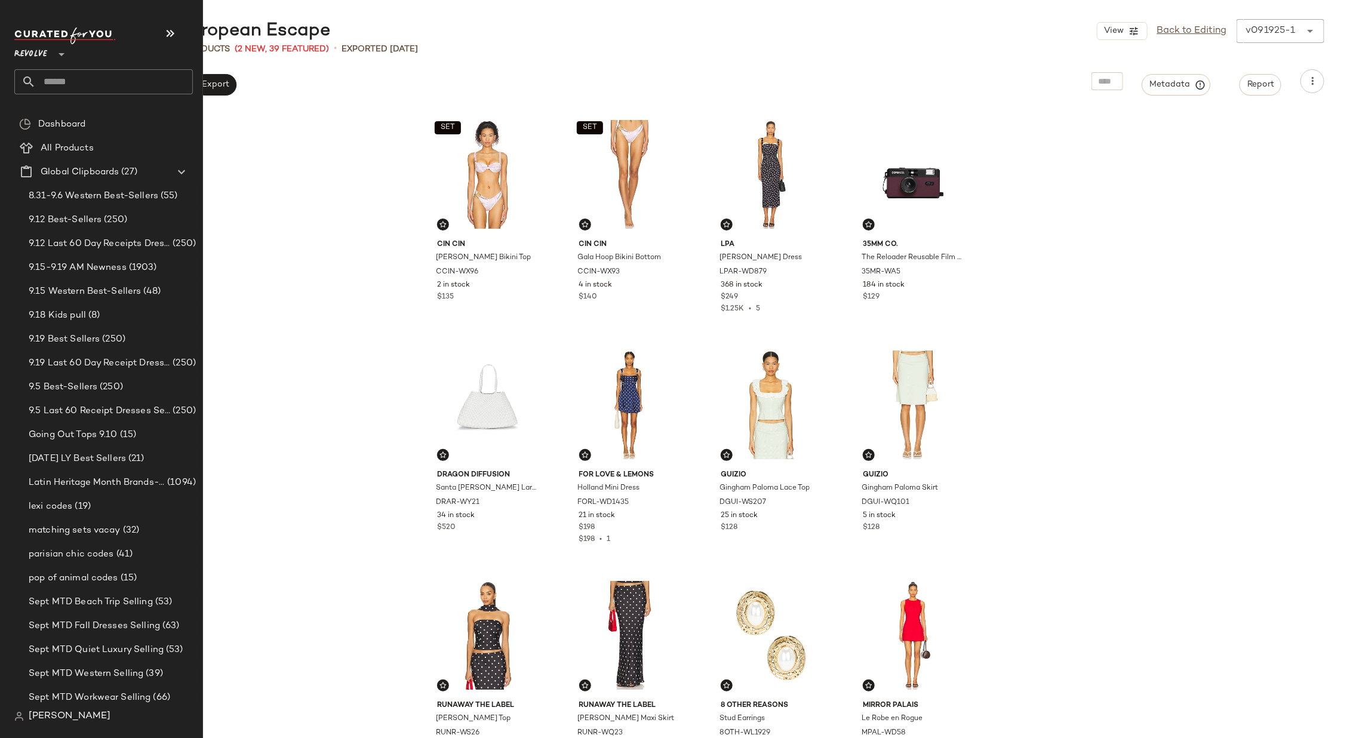
click at [82, 87] on input "text" at bounding box center [114, 81] width 157 height 25
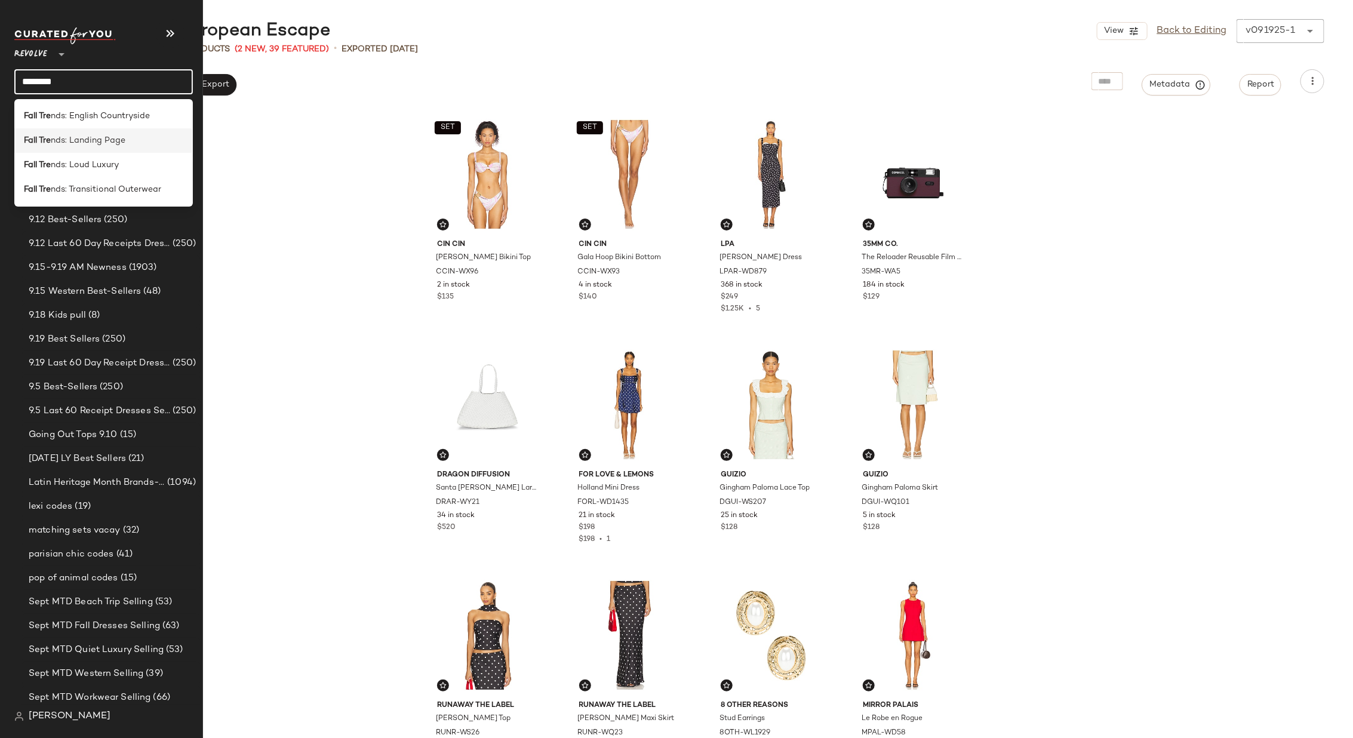
type input "********"
click at [81, 146] on span "nds: Landing Page" at bounding box center [88, 140] width 75 height 13
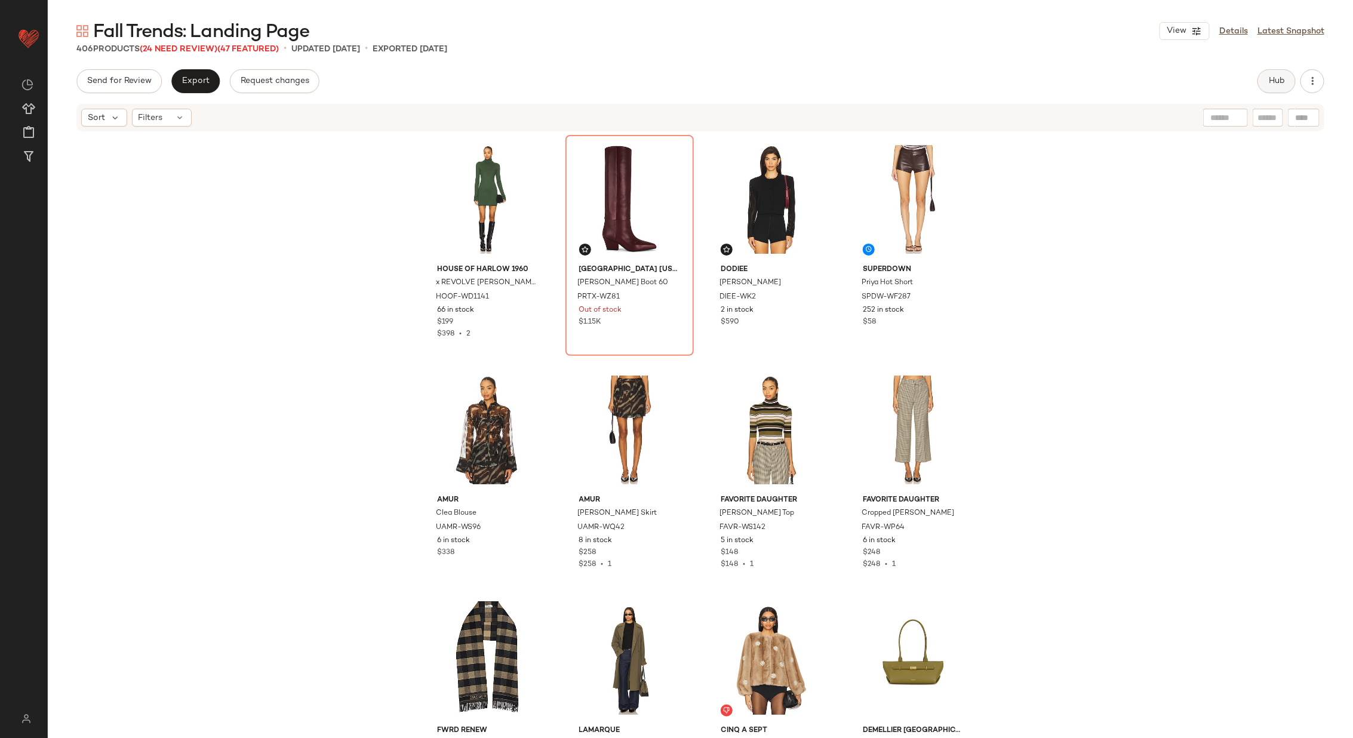
click at [1265, 82] on button "Hub" at bounding box center [1277, 81] width 38 height 24
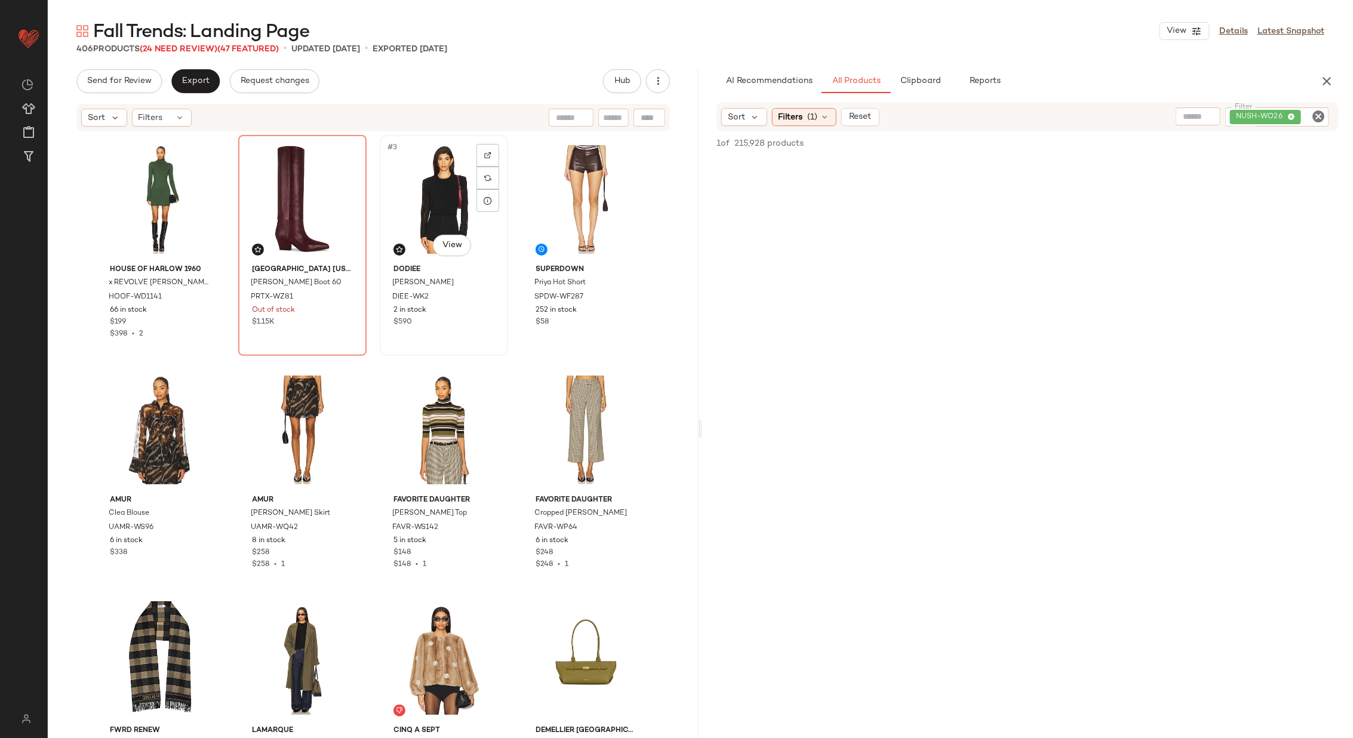
click at [435, 205] on div "#3 View" at bounding box center [444, 199] width 120 height 121
click at [559, 190] on div "#4 View" at bounding box center [586, 199] width 120 height 121
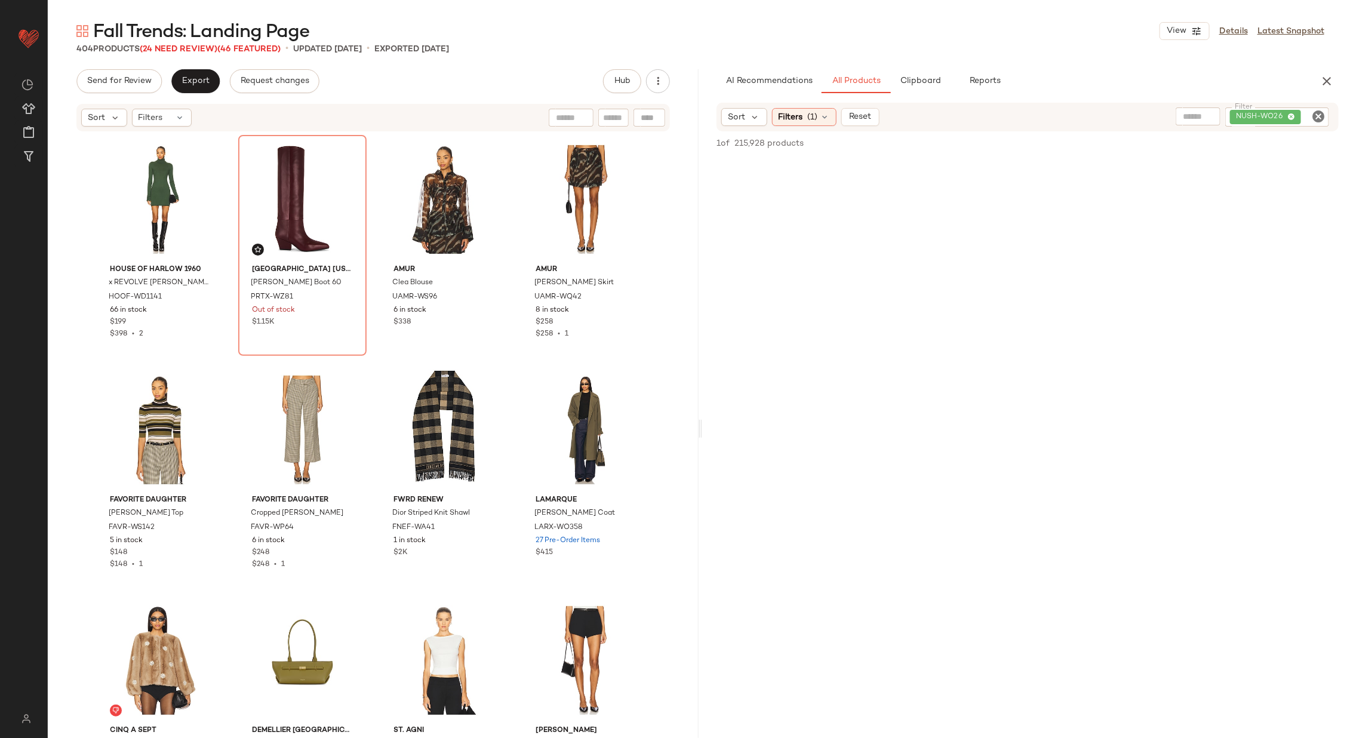
click at [1321, 118] on icon "Clear Filter" at bounding box center [1319, 116] width 14 height 14
paste input "*********"
type input "*********"
click at [804, 118] on div "Filters (1)" at bounding box center [804, 117] width 65 height 18
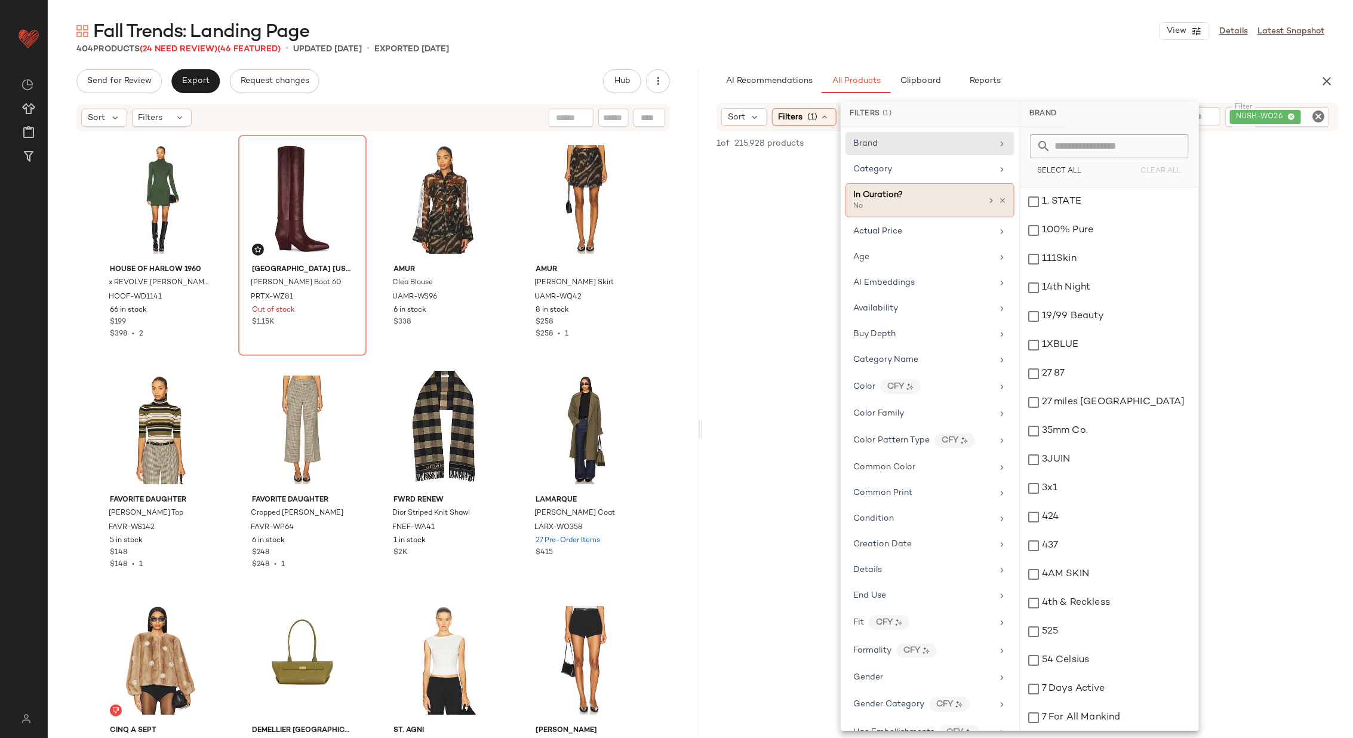
click at [999, 194] on div "In Curation? No" at bounding box center [930, 200] width 169 height 34
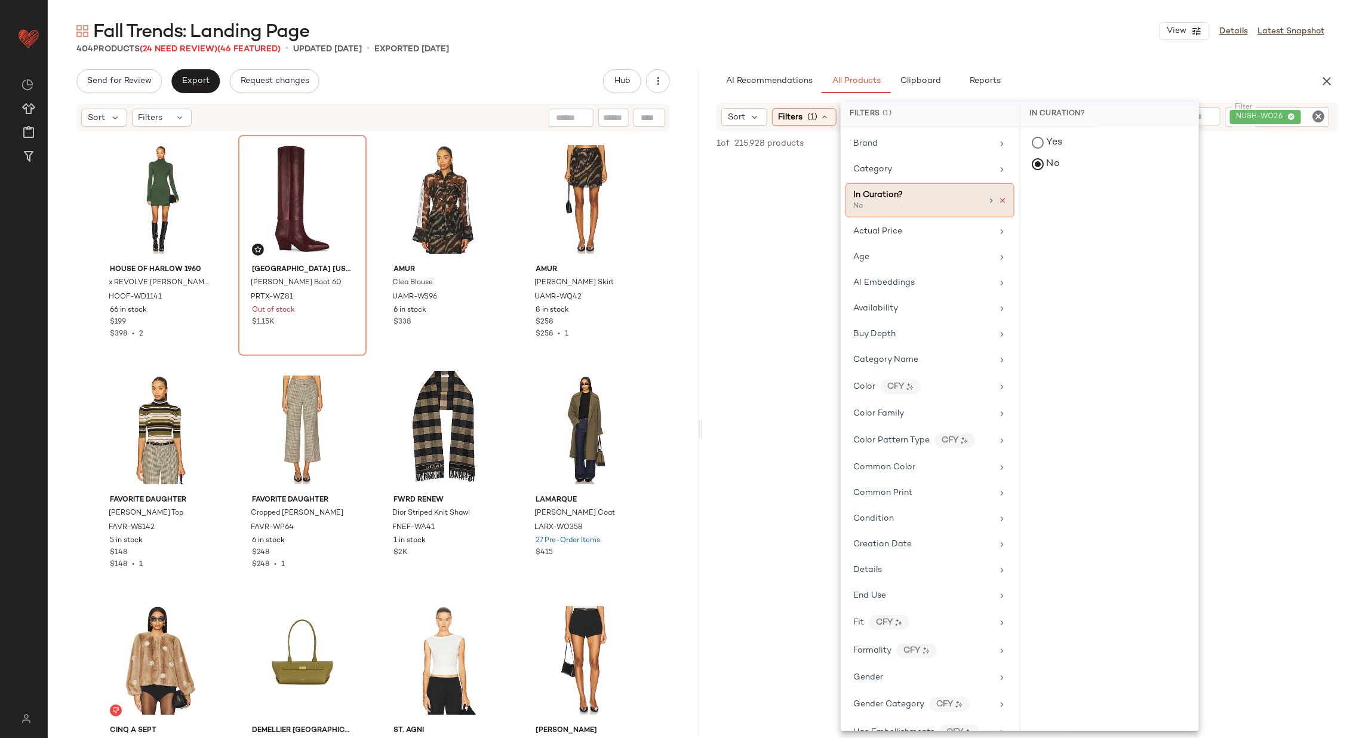
click at [999, 199] on icon at bounding box center [1003, 200] width 8 height 8
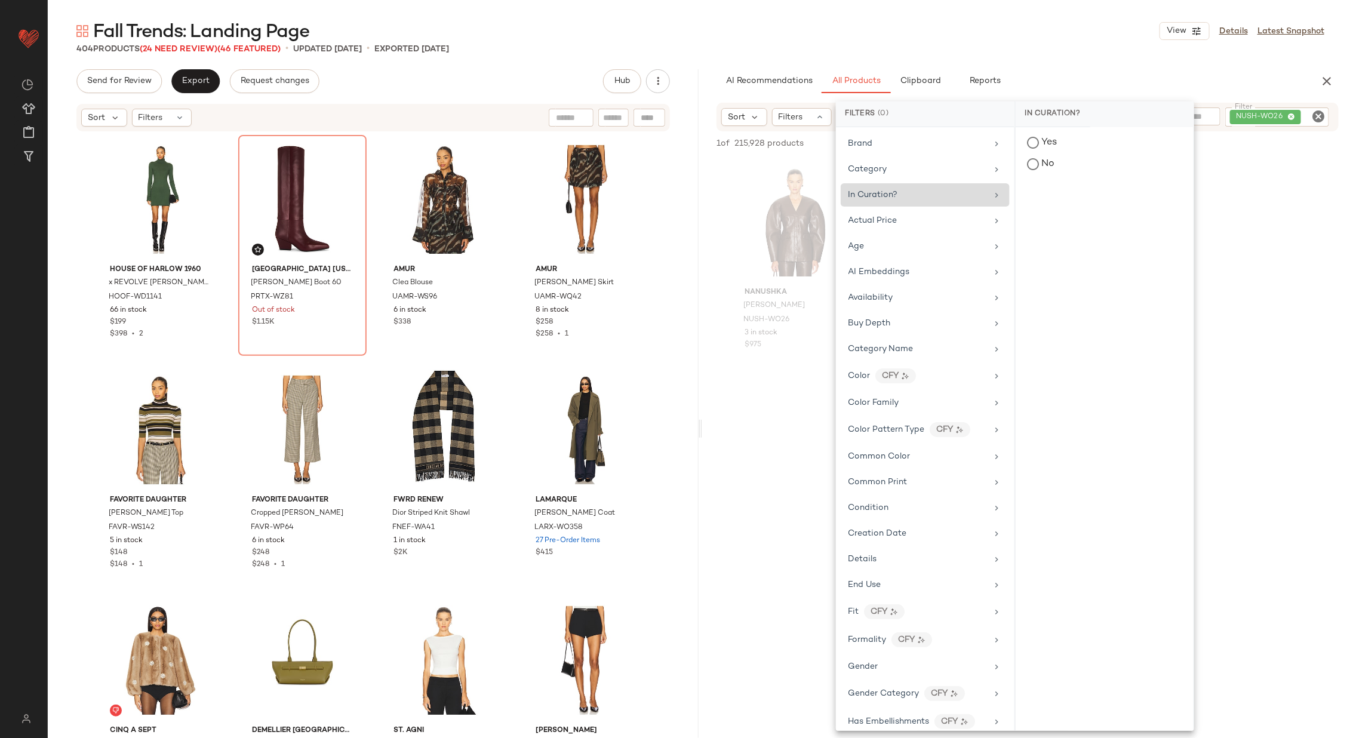
click at [776, 448] on div at bounding box center [1027, 494] width 651 height 231
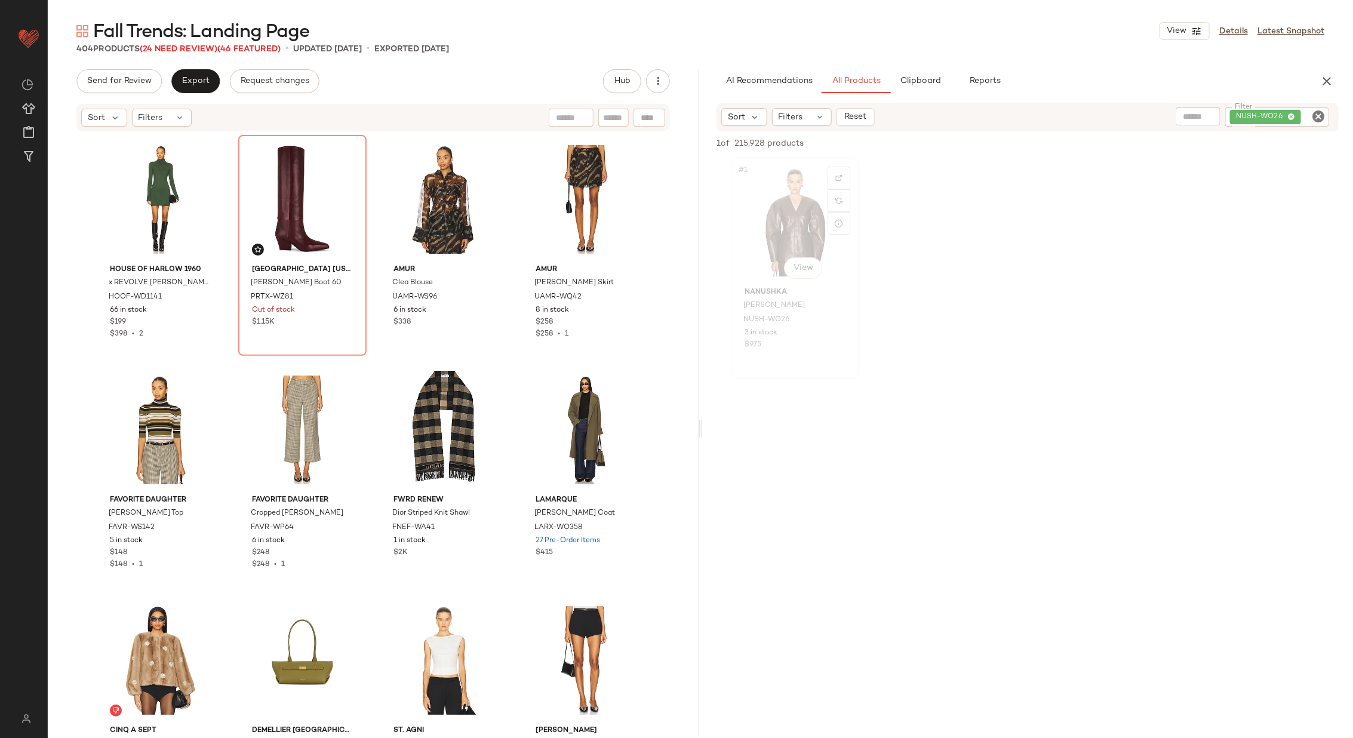
click at [782, 219] on div "#1 View" at bounding box center [795, 222] width 120 height 121
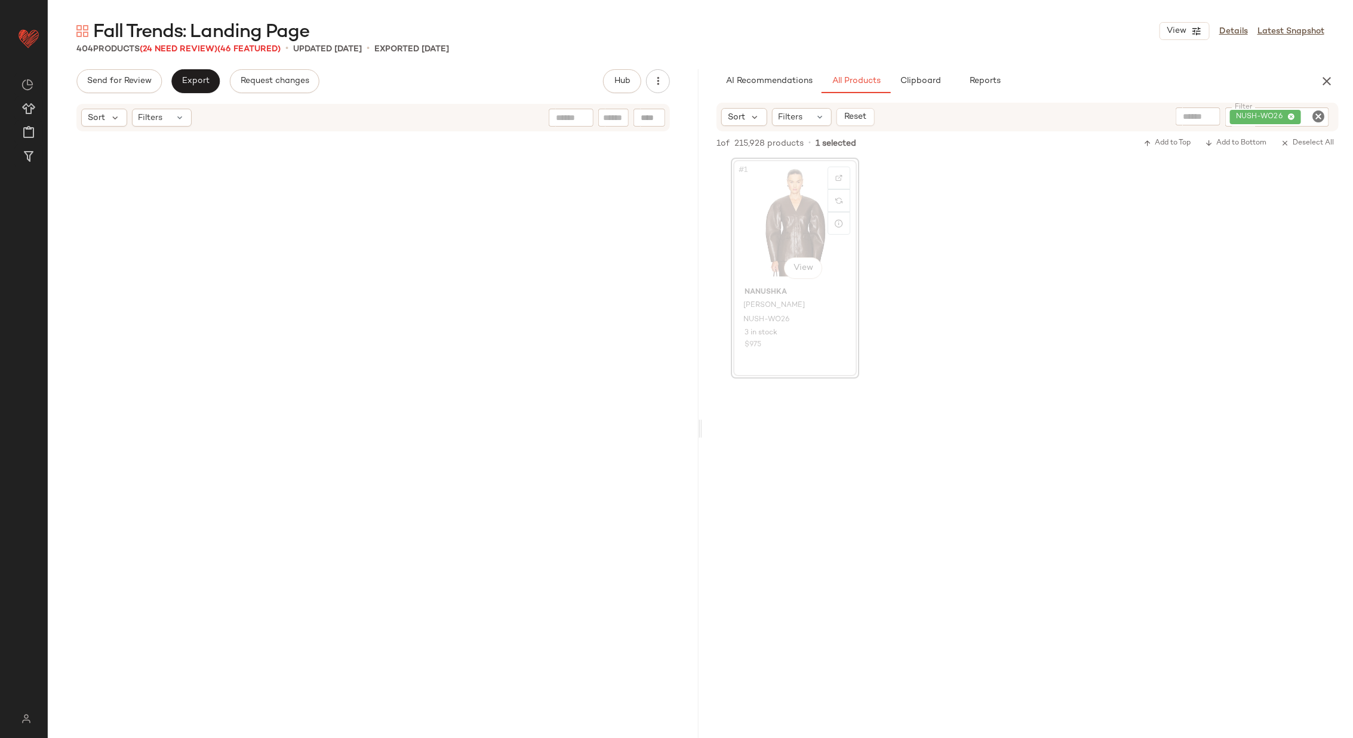
scroll to position [2766, 0]
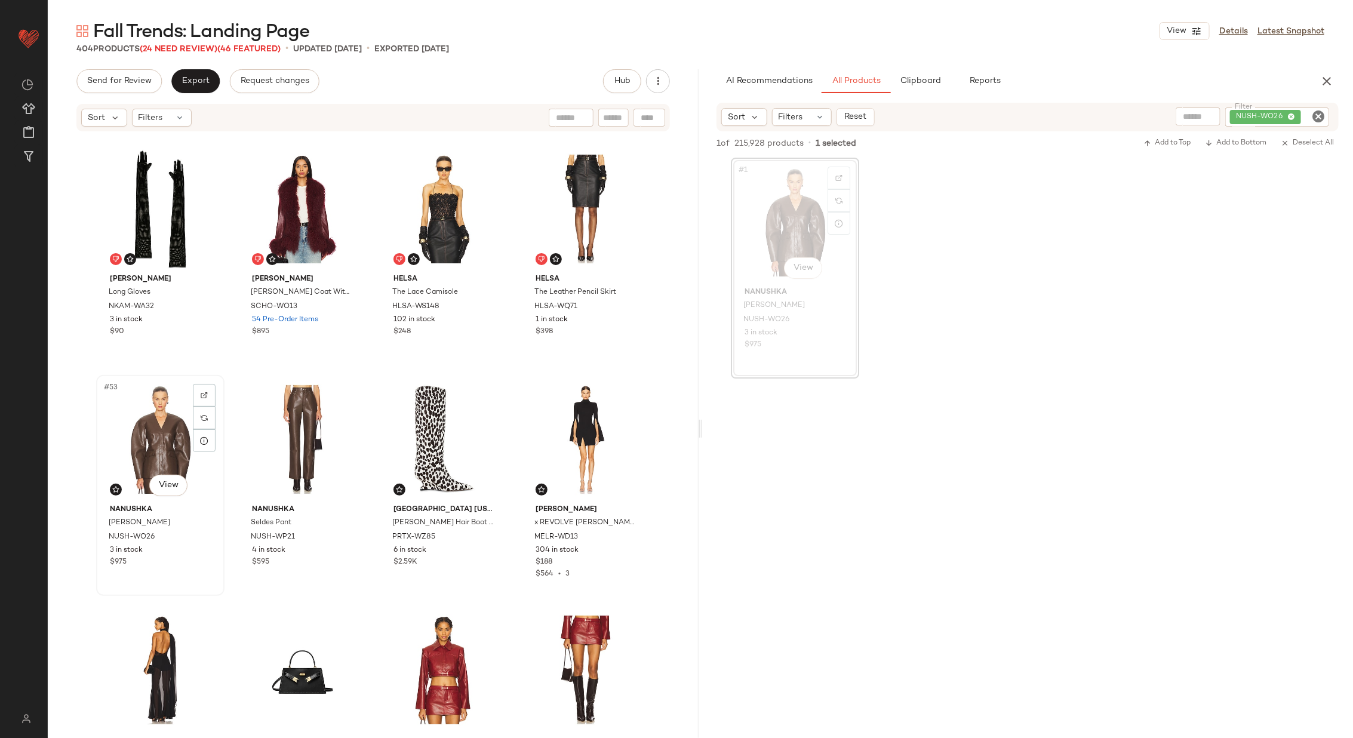
click at [144, 452] on div "#53 View" at bounding box center [160, 439] width 120 height 121
click at [1321, 115] on icon "Clear Filter" at bounding box center [1319, 116] width 14 height 14
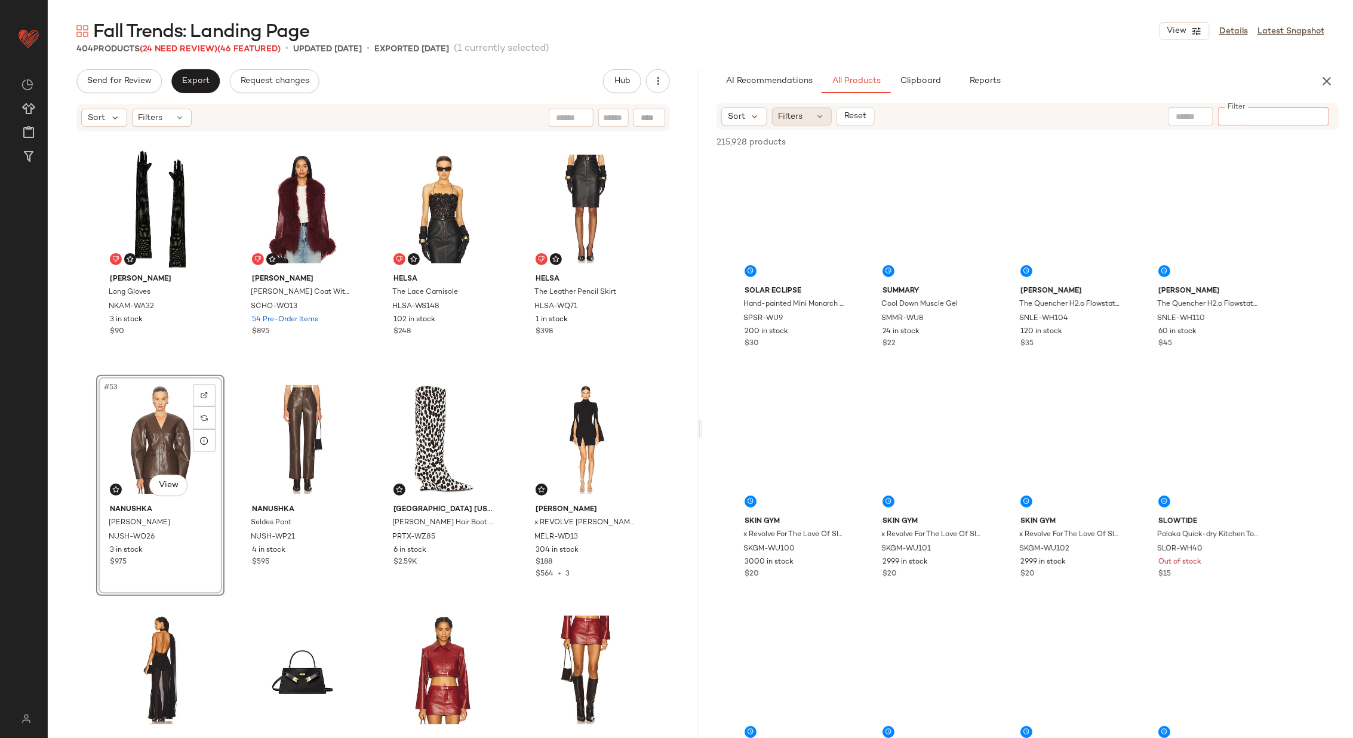
click at [795, 113] on span "Filters" at bounding box center [791, 116] width 24 height 13
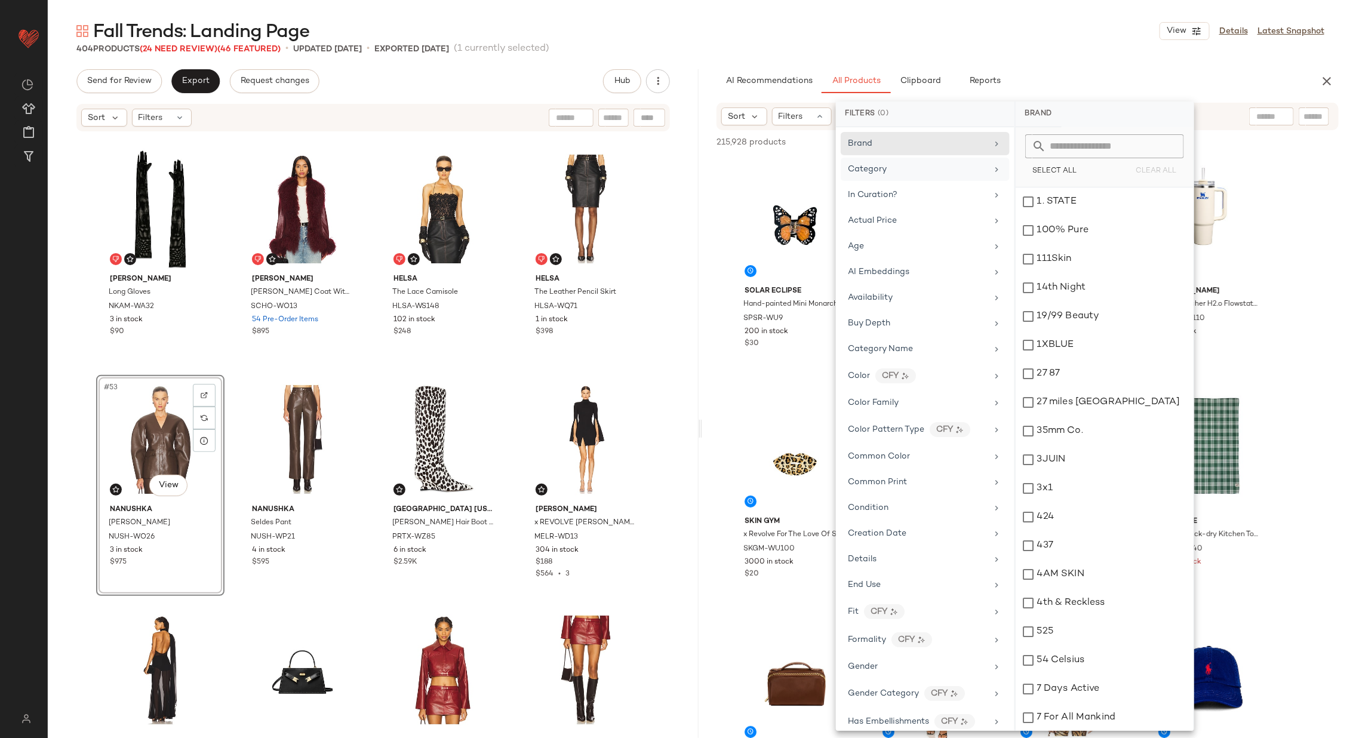
click at [957, 170] on div "Category" at bounding box center [918, 169] width 139 height 13
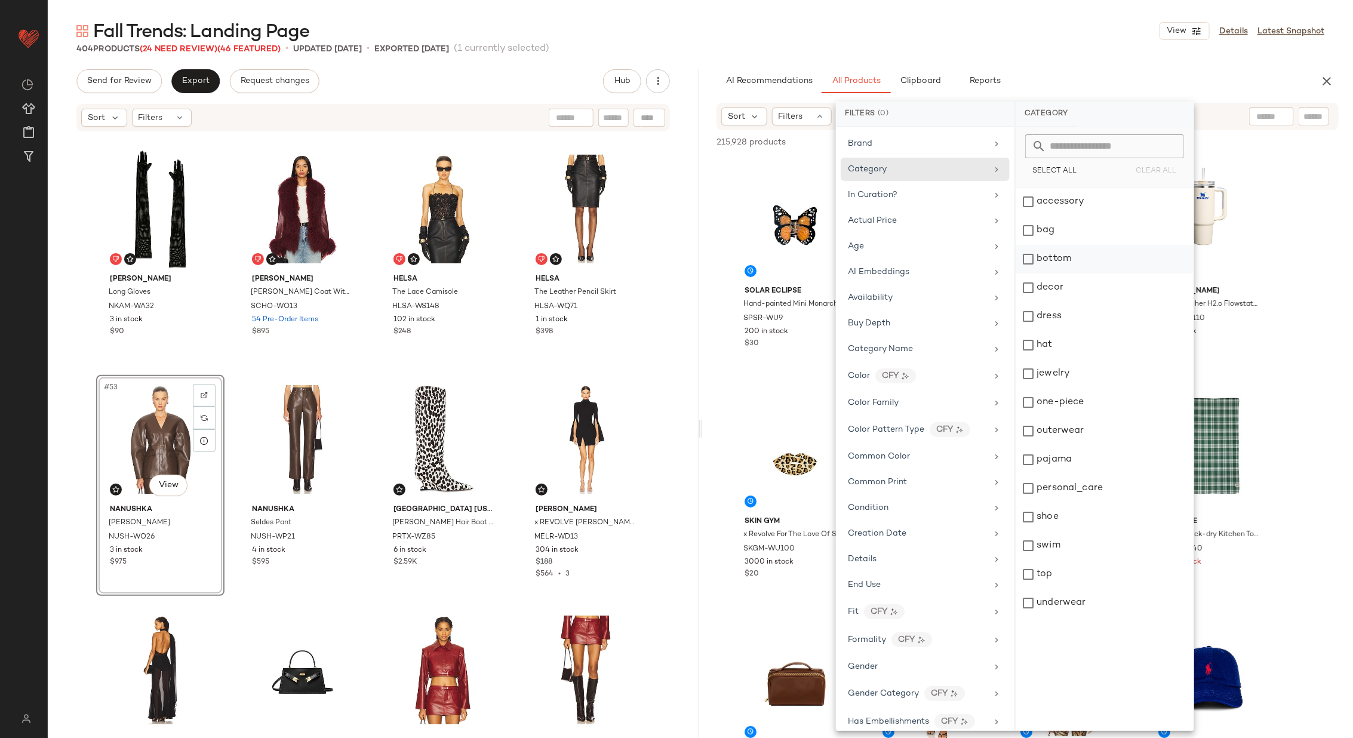
click at [1103, 260] on div "bottom" at bounding box center [1105, 259] width 178 height 29
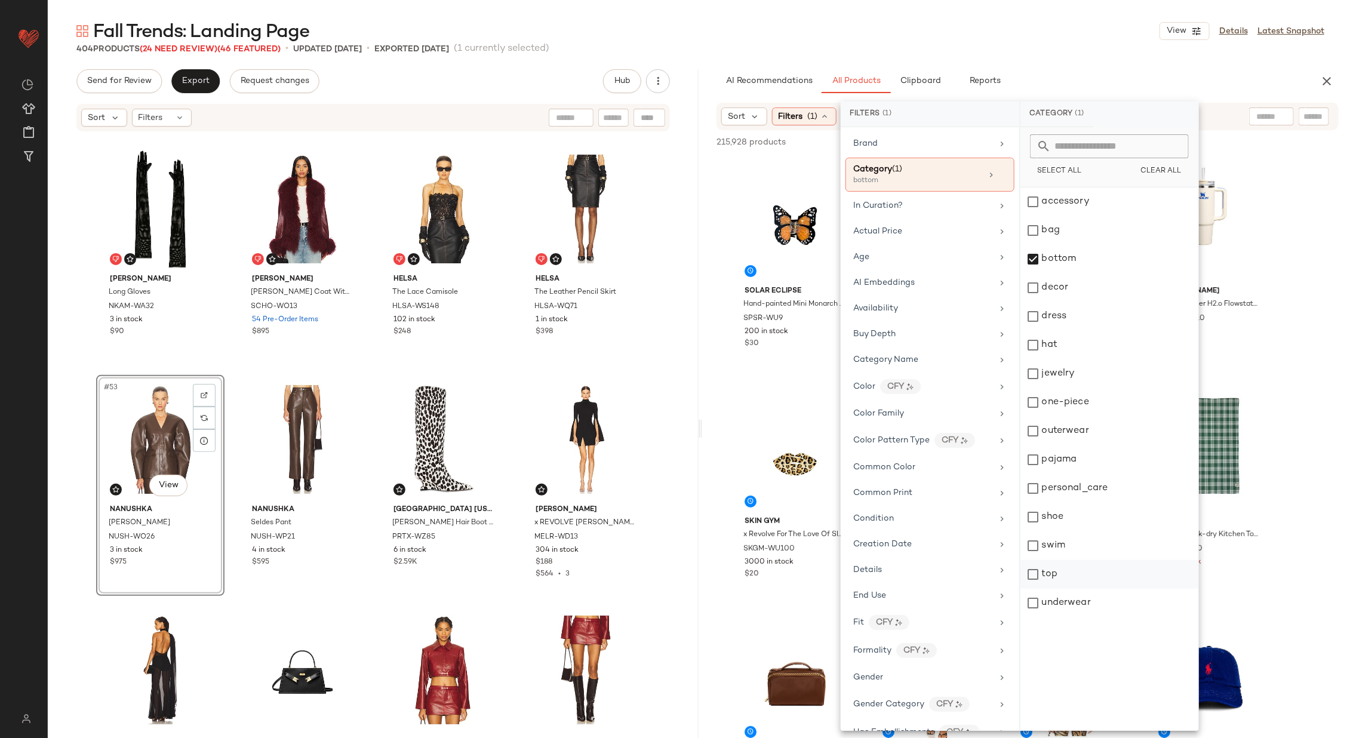
click at [1110, 578] on div "top" at bounding box center [1110, 574] width 178 height 29
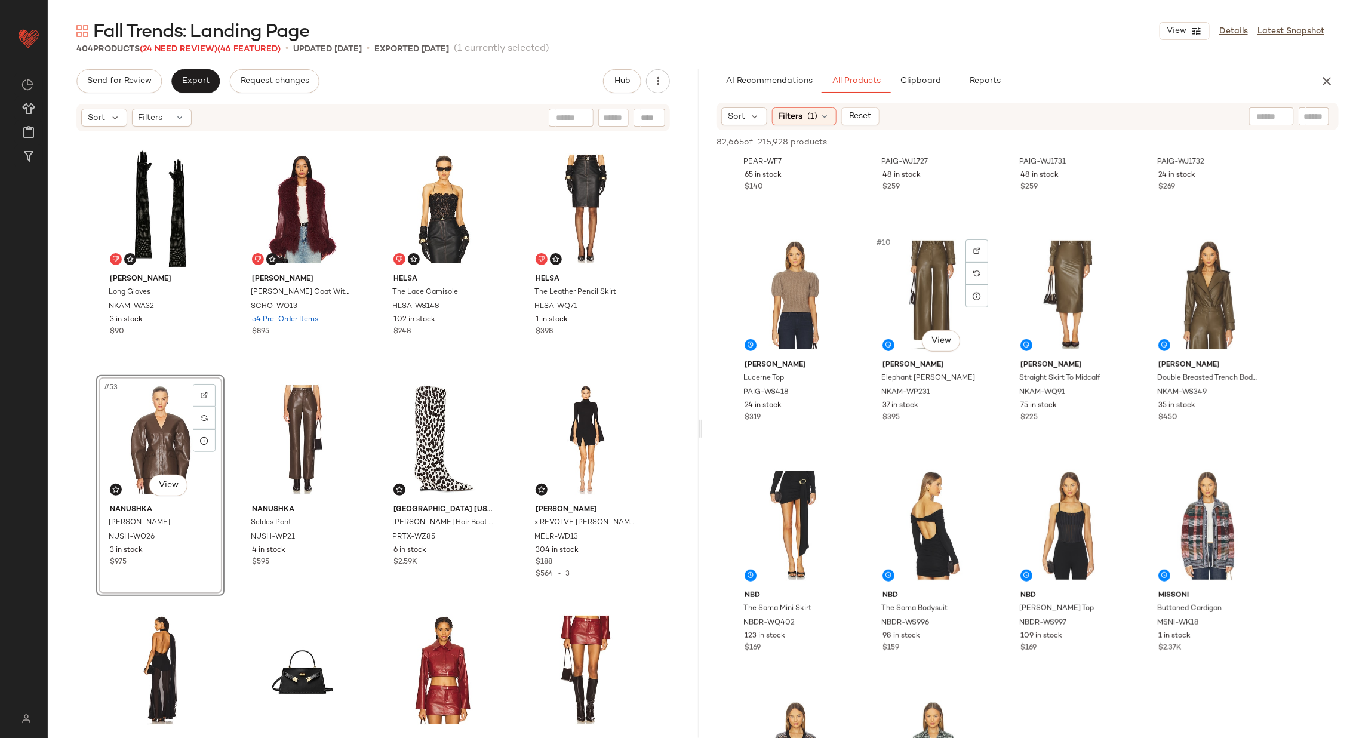
scroll to position [407, 0]
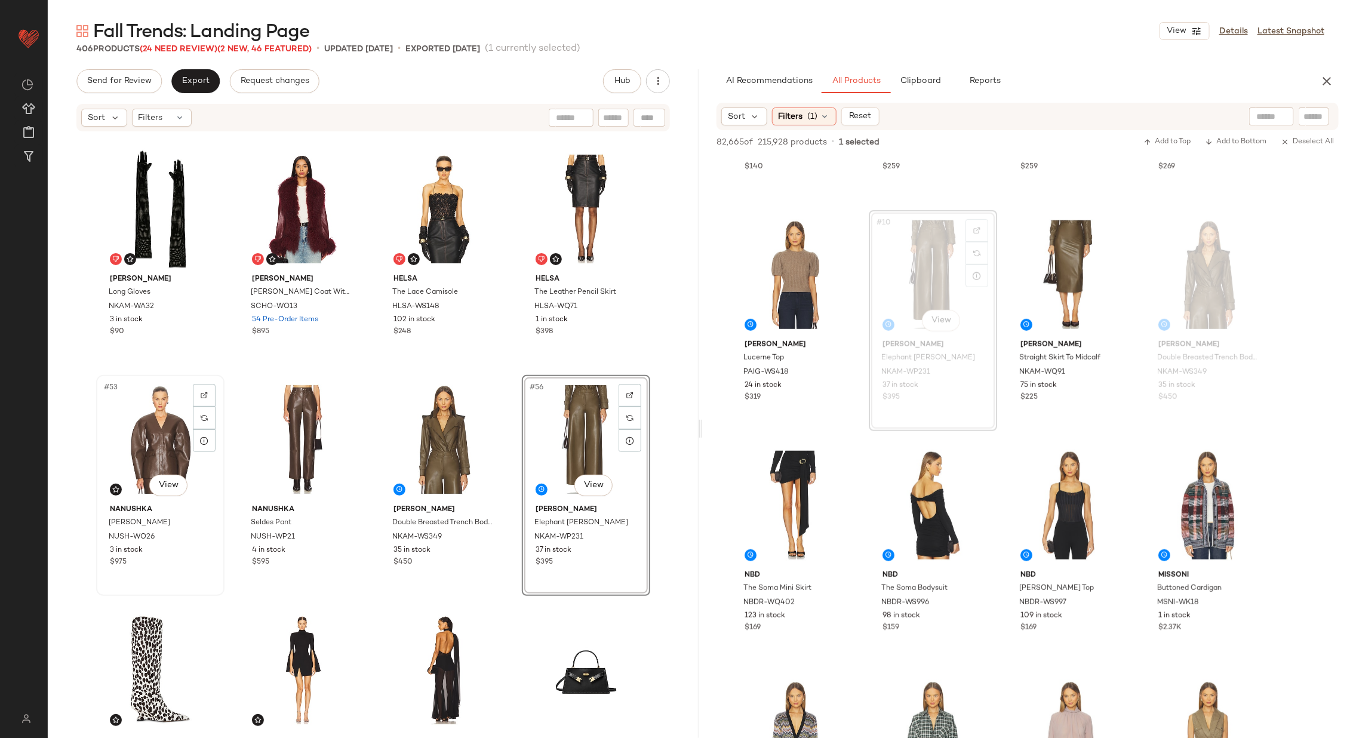
click at [152, 435] on div "#53 View" at bounding box center [160, 439] width 120 height 121
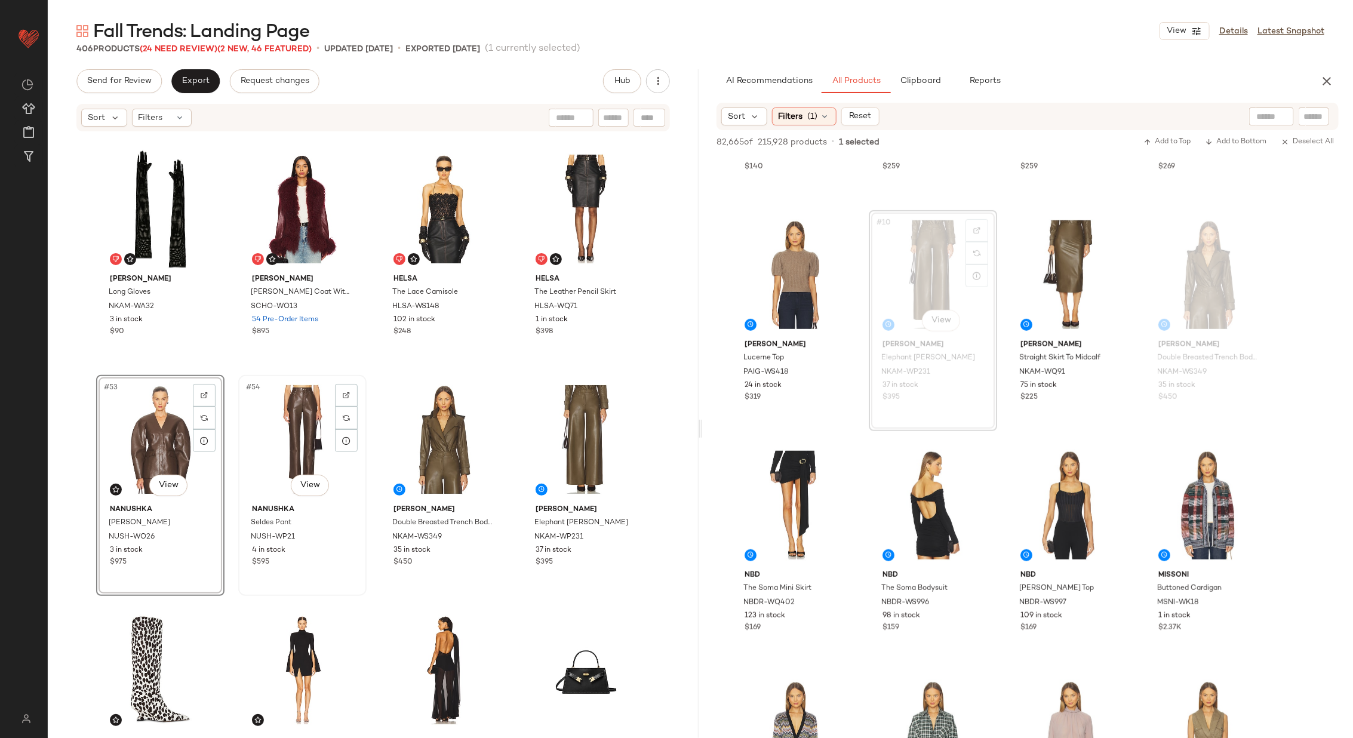
click at [280, 429] on div "#54 View" at bounding box center [302, 439] width 120 height 121
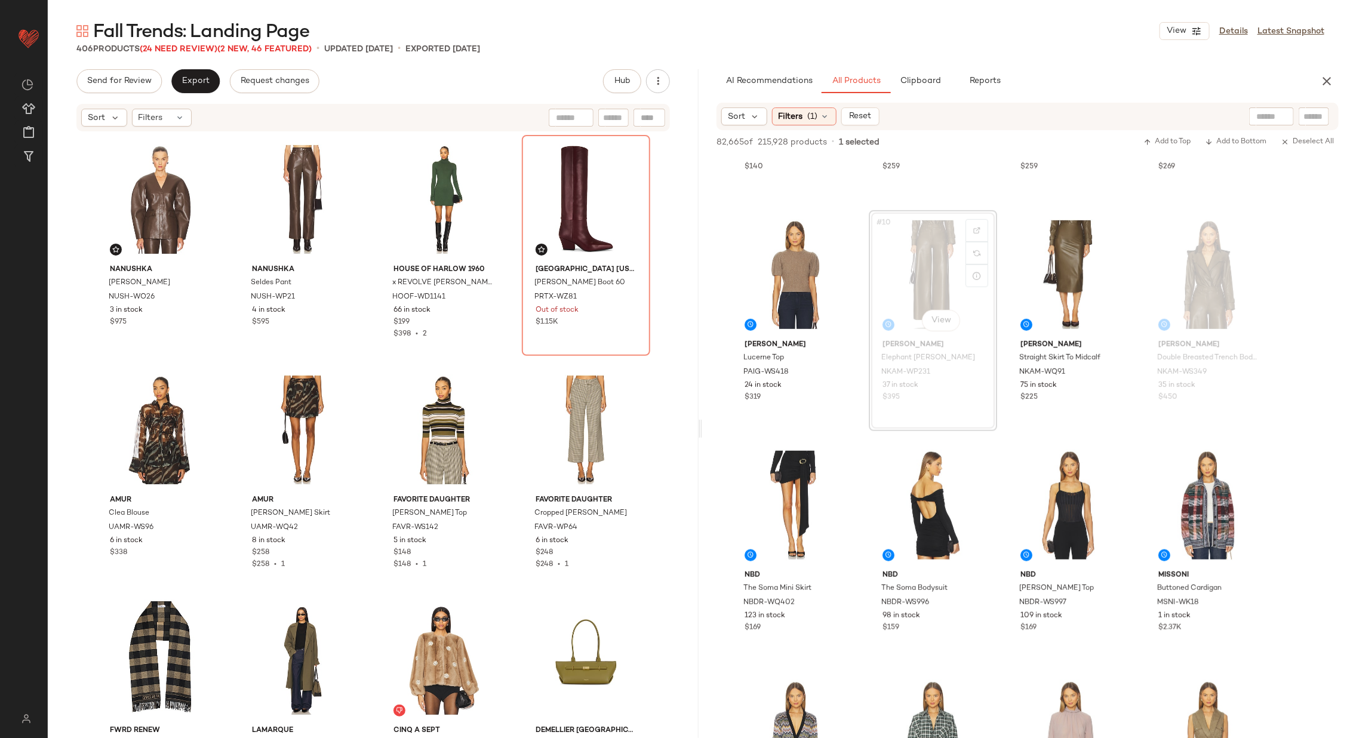
click at [1313, 115] on input "text" at bounding box center [1314, 116] width 21 height 13
paste input "**********"
type input "**********"
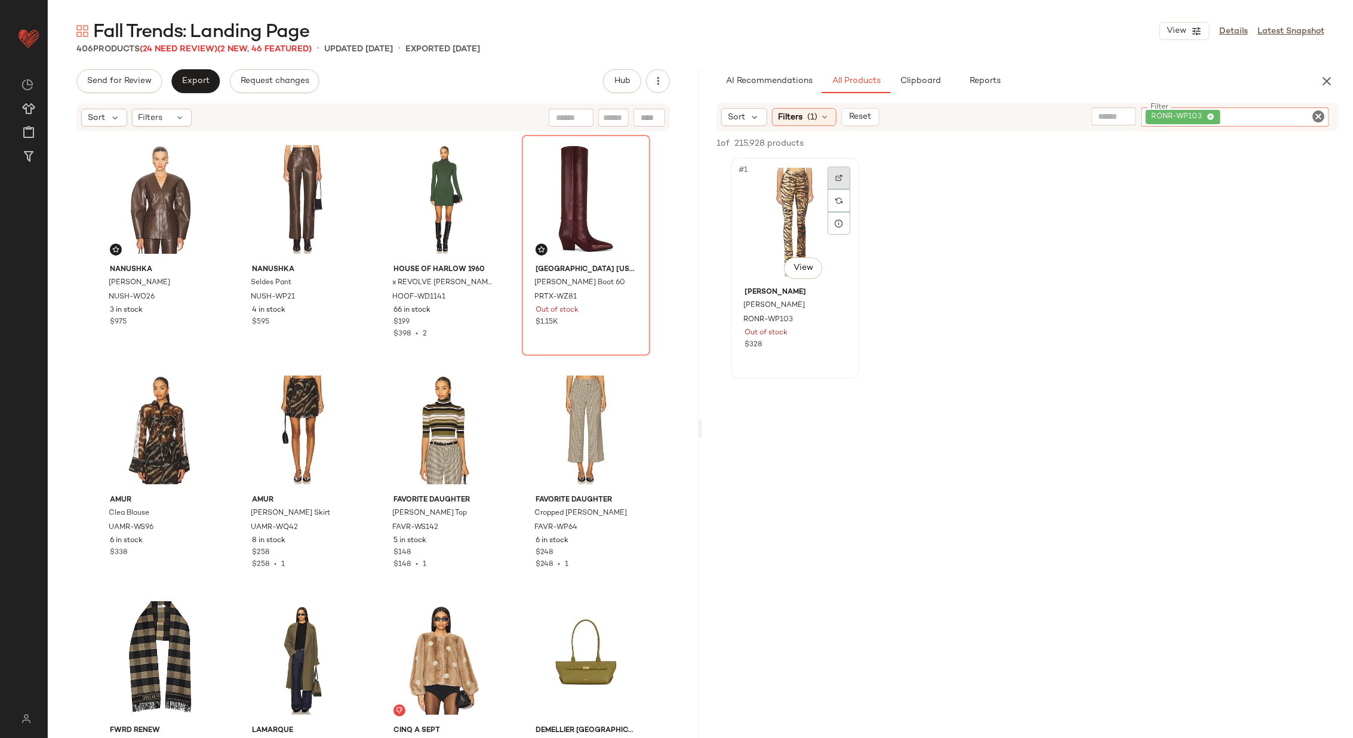
click at [837, 176] on img at bounding box center [839, 177] width 7 height 7
click at [154, 204] on div "#1 View" at bounding box center [160, 199] width 120 height 121
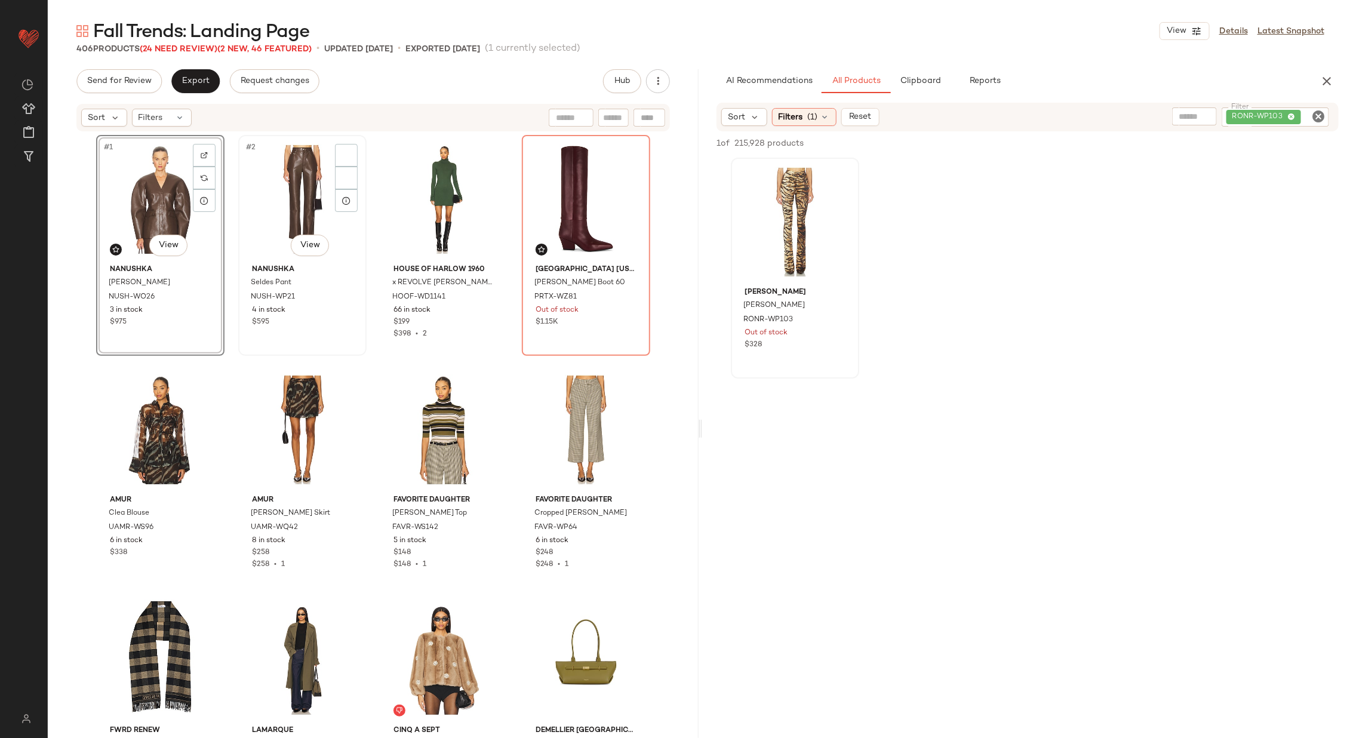
click at [259, 200] on div "#2 View" at bounding box center [302, 199] width 120 height 121
click at [366, 239] on div "SET #1 View Nanushka Erina Jacket NUSH-WO26 3 in stock $975 SET #2 View Nanushk…" at bounding box center [373, 435] width 554 height 600
click at [1319, 116] on icon "Clear Filter" at bounding box center [1319, 116] width 14 height 14
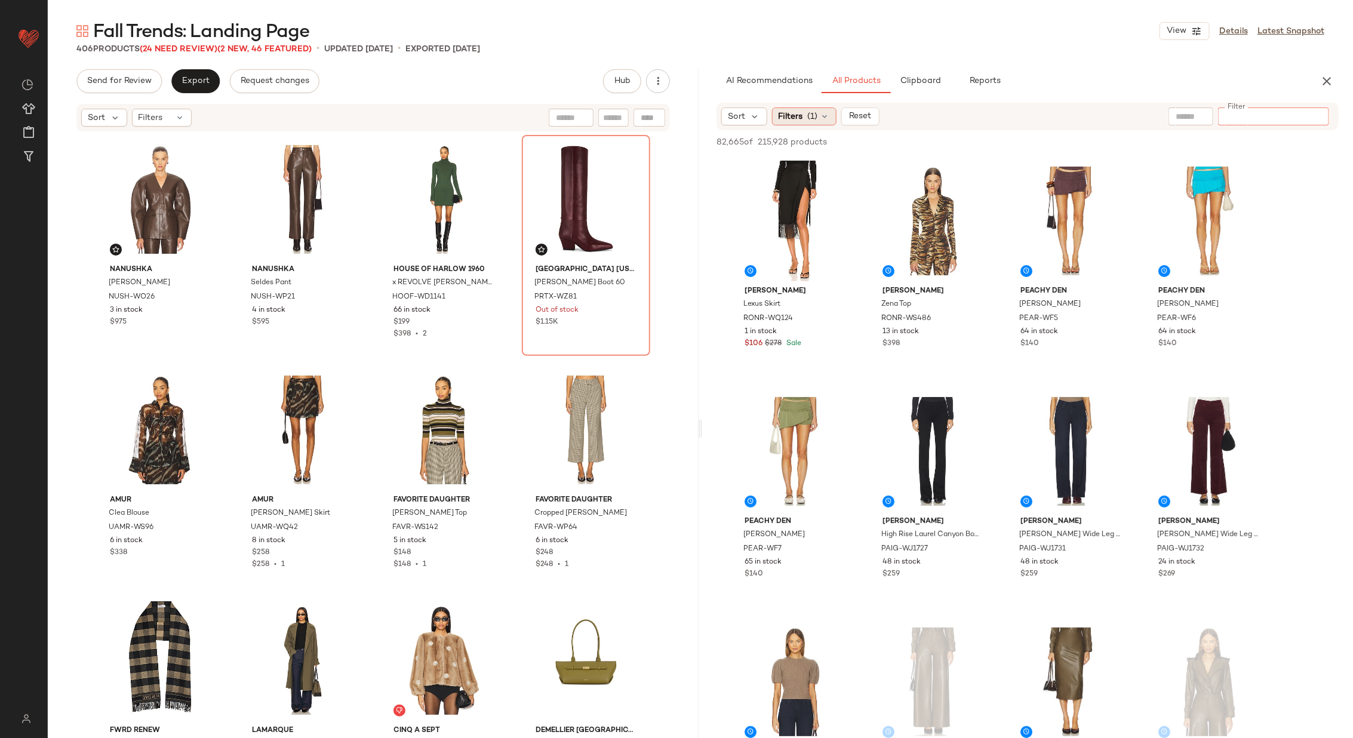
click at [815, 117] on span "(1)" at bounding box center [813, 116] width 10 height 13
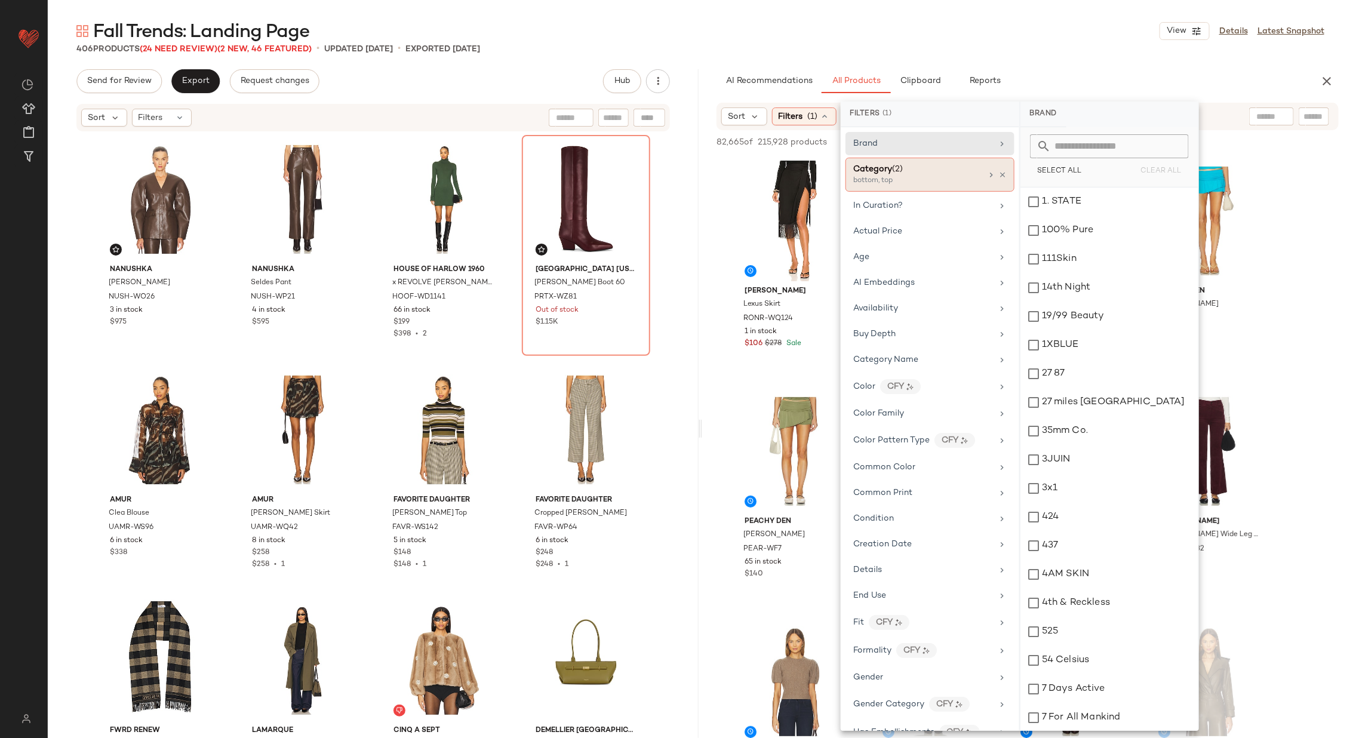
click at [960, 173] on div "Category (2)" at bounding box center [917, 169] width 128 height 13
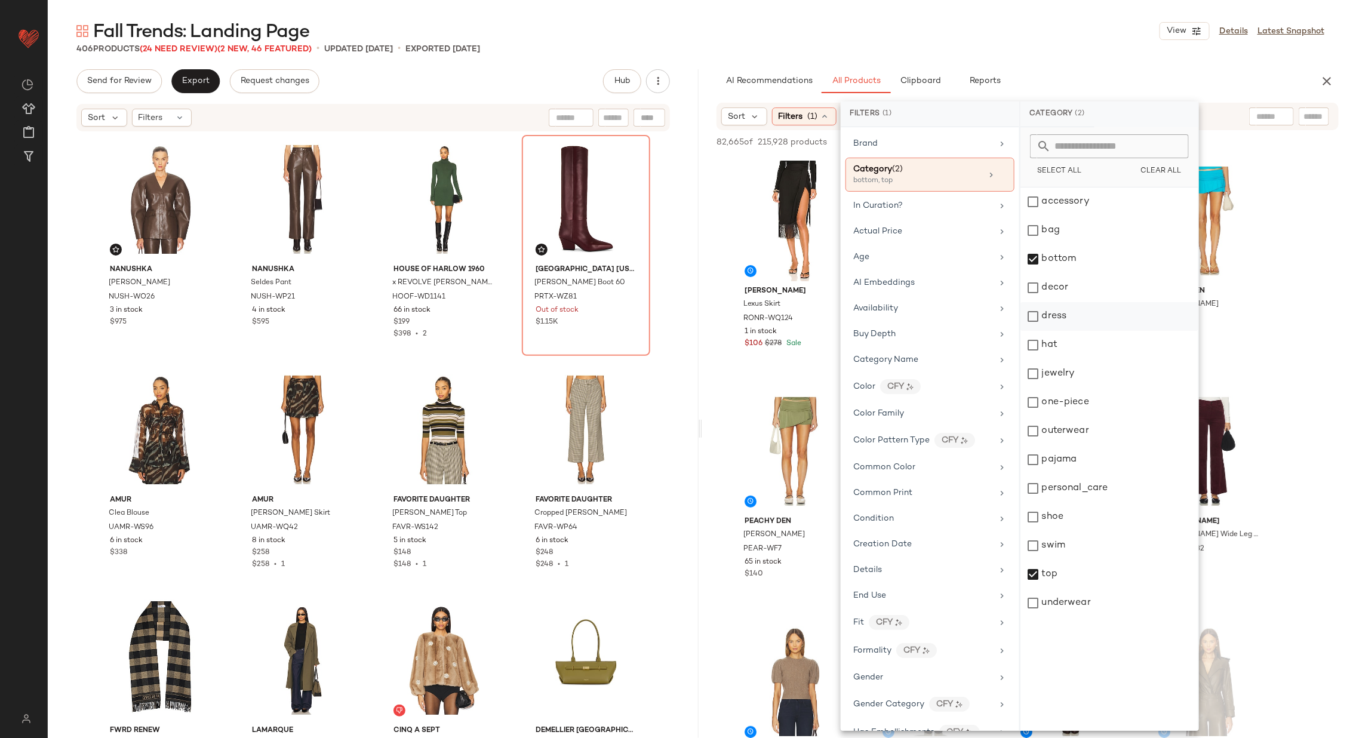
click at [1095, 312] on div "dress" at bounding box center [1110, 316] width 178 height 29
click at [1072, 262] on div "bottom" at bounding box center [1110, 259] width 178 height 29
click at [1094, 581] on div "top" at bounding box center [1110, 574] width 178 height 29
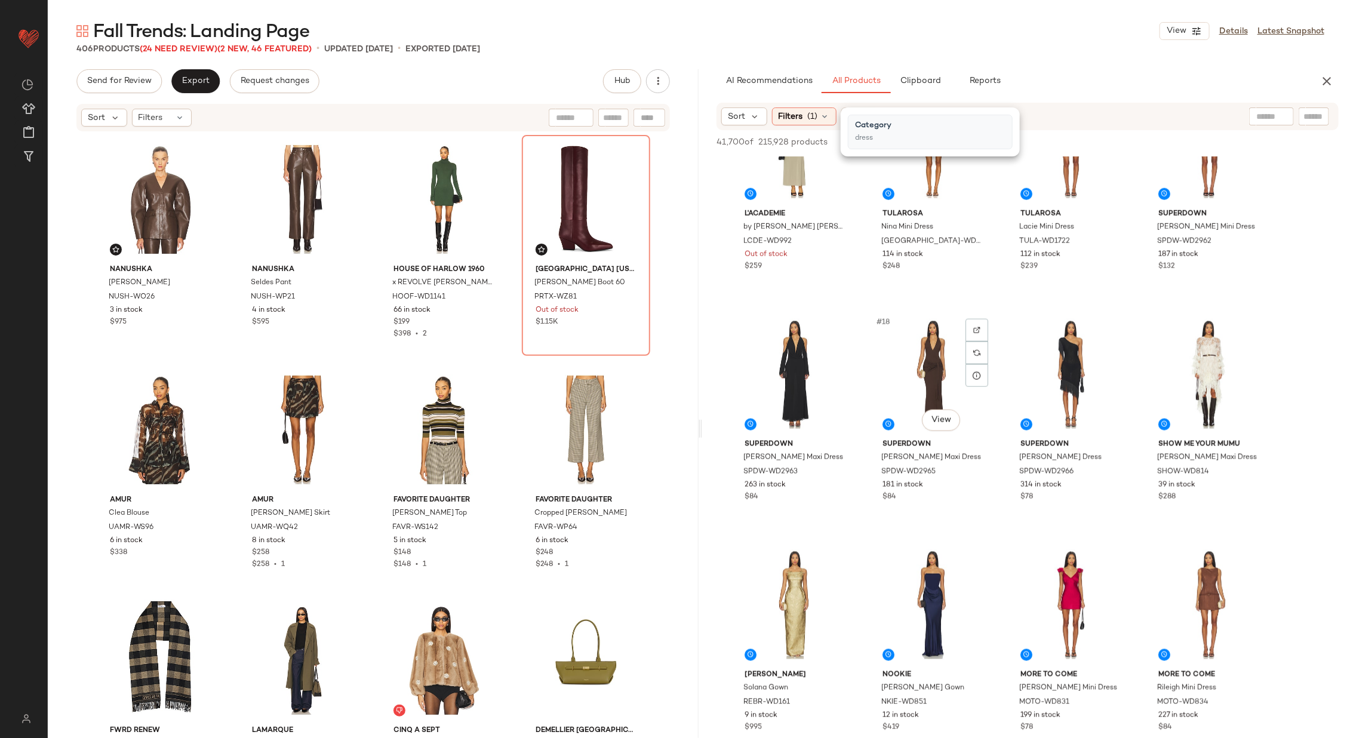
scroll to position [880, 0]
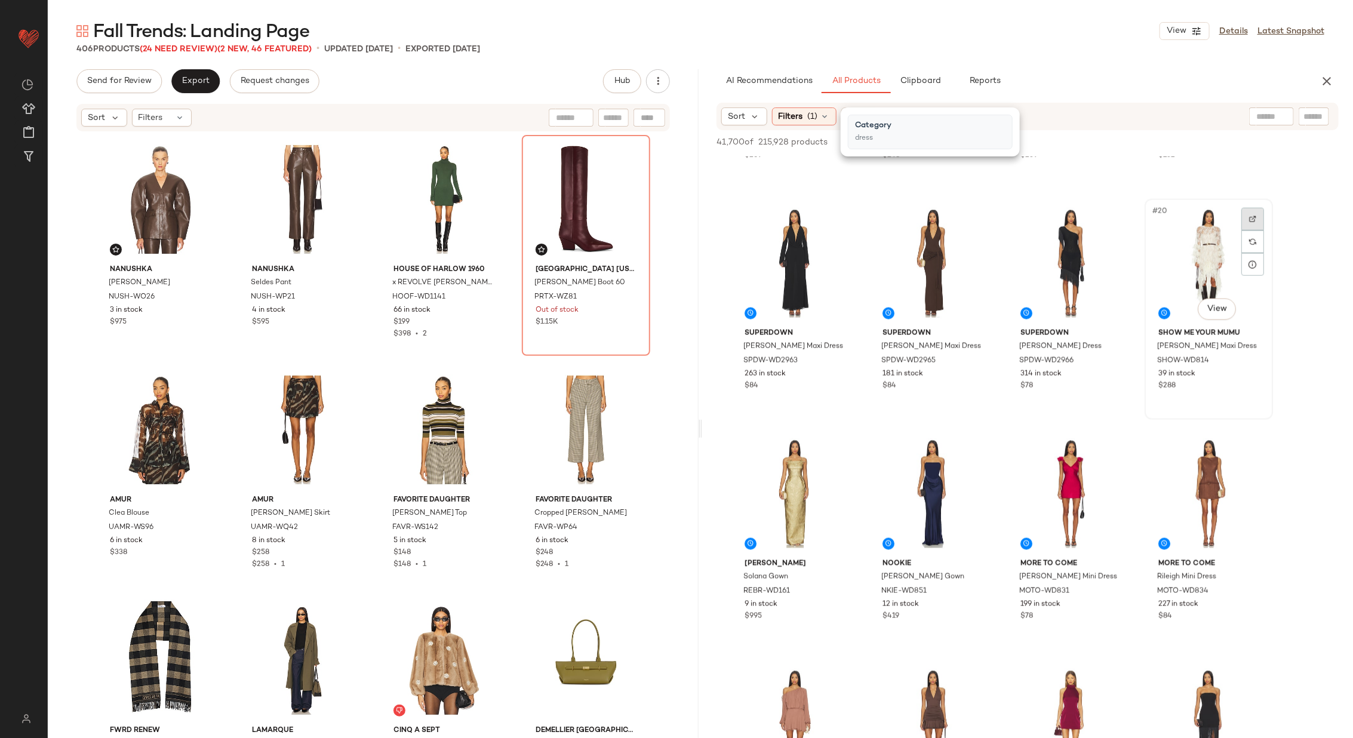
click at [1249, 218] on img at bounding box center [1252, 219] width 7 height 7
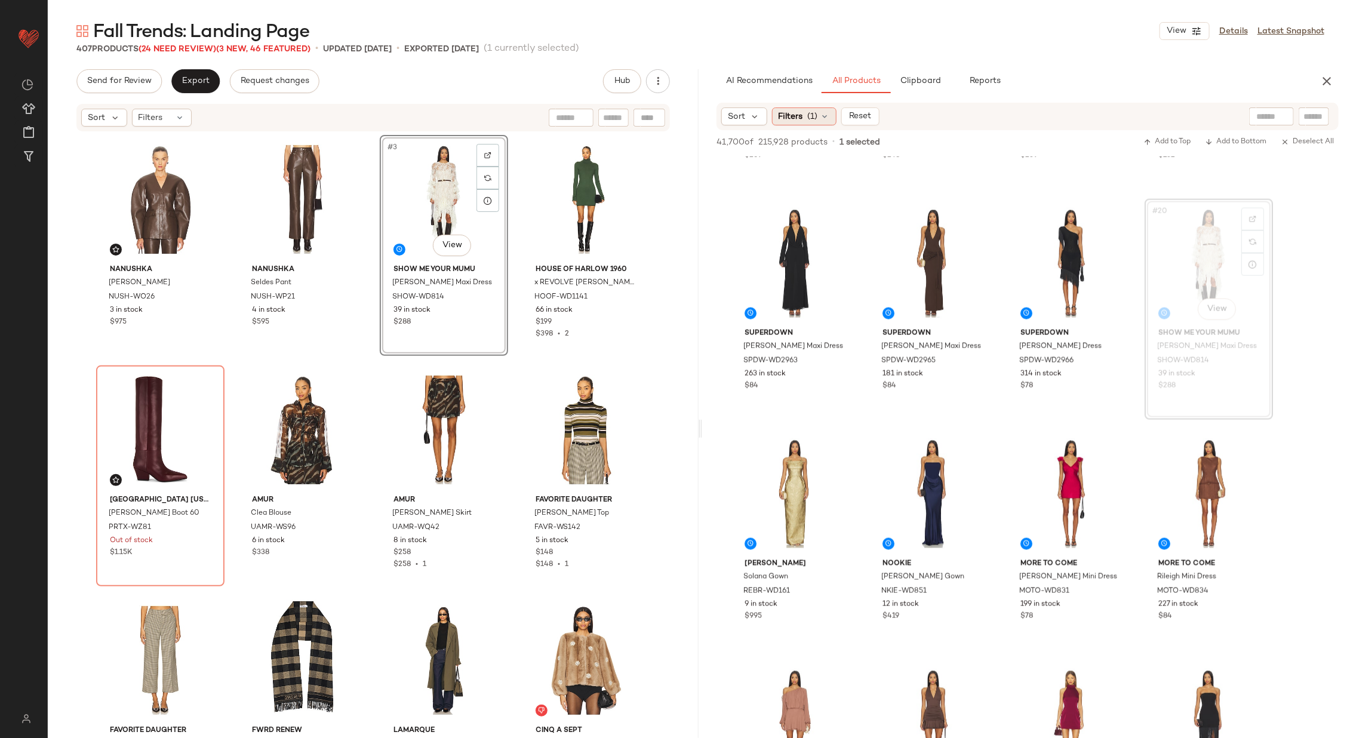
click at [808, 115] on span "(1)" at bounding box center [813, 116] width 10 height 13
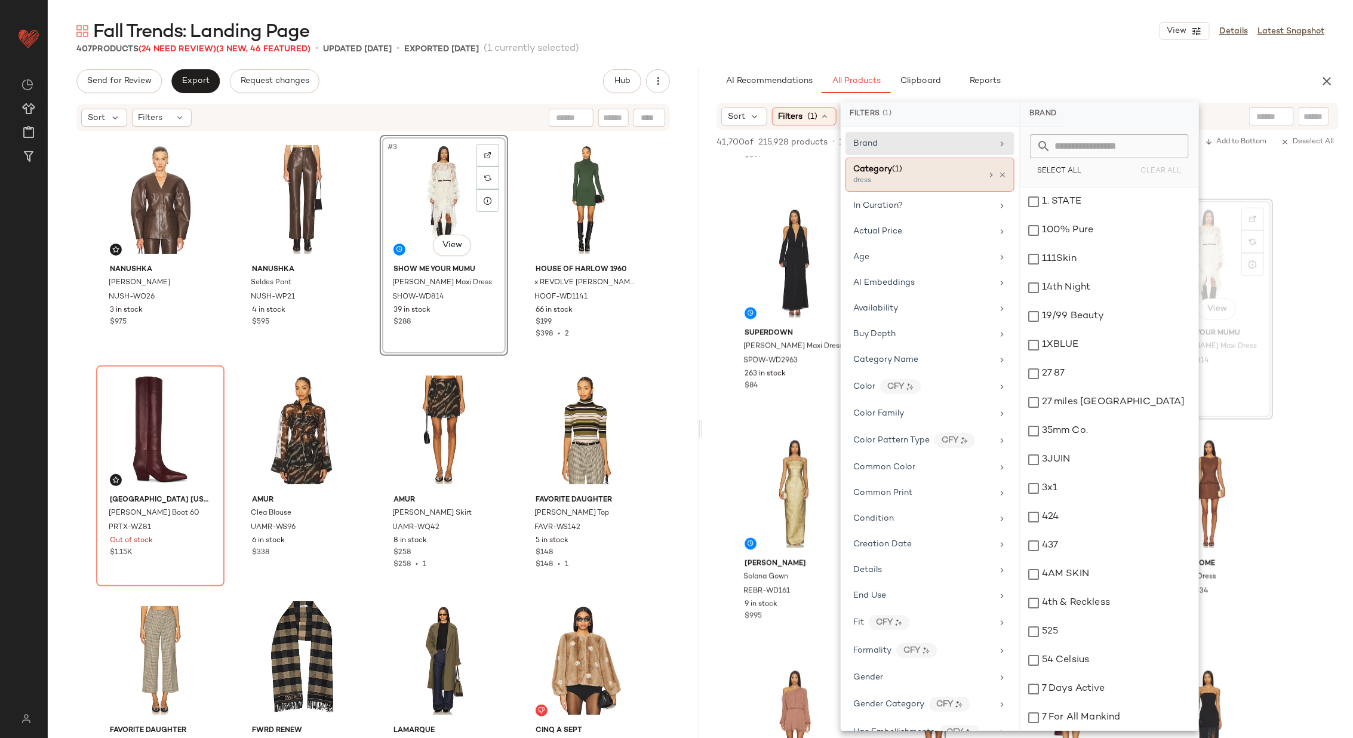
click at [931, 171] on div "Category (1)" at bounding box center [917, 169] width 128 height 13
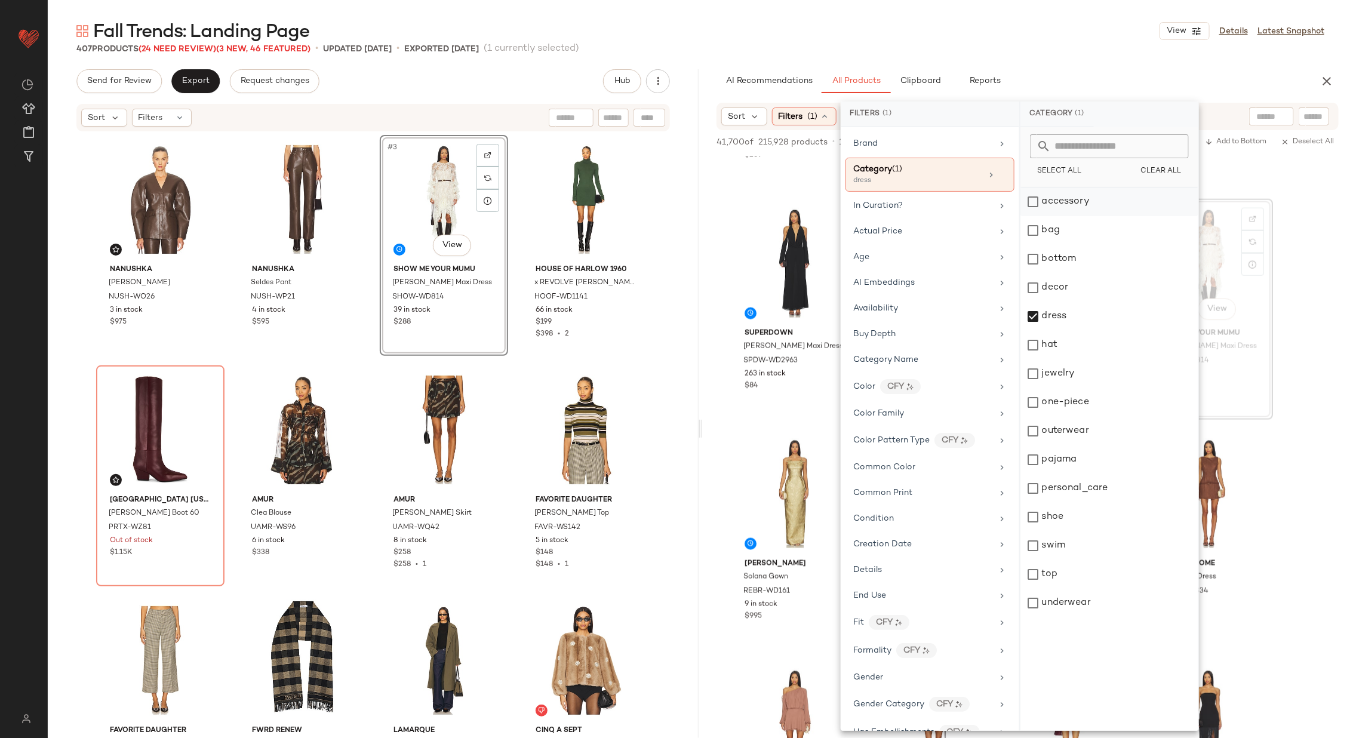
click at [1069, 200] on div "accessory" at bounding box center [1110, 202] width 178 height 29
click at [1069, 318] on div "dress" at bounding box center [1110, 316] width 178 height 29
click at [1077, 227] on div "bag" at bounding box center [1110, 230] width 178 height 29
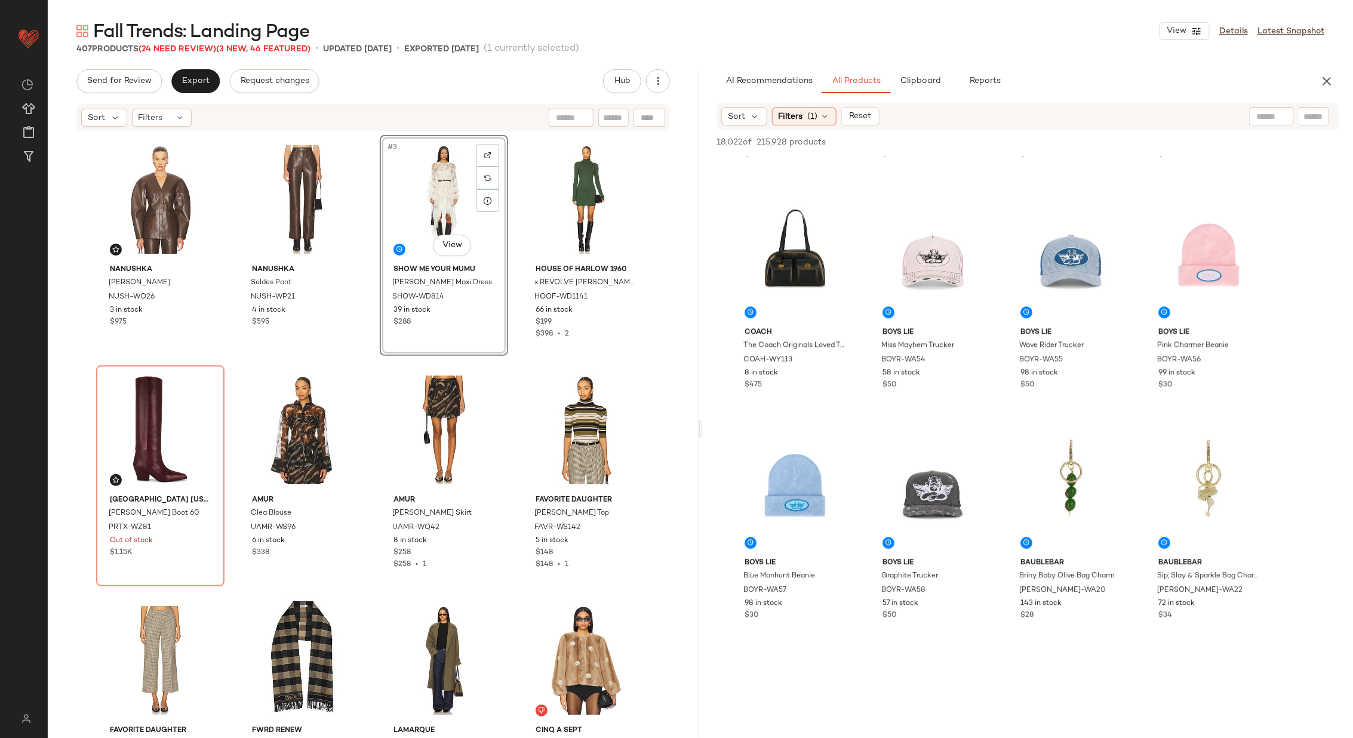
scroll to position [1811, 0]
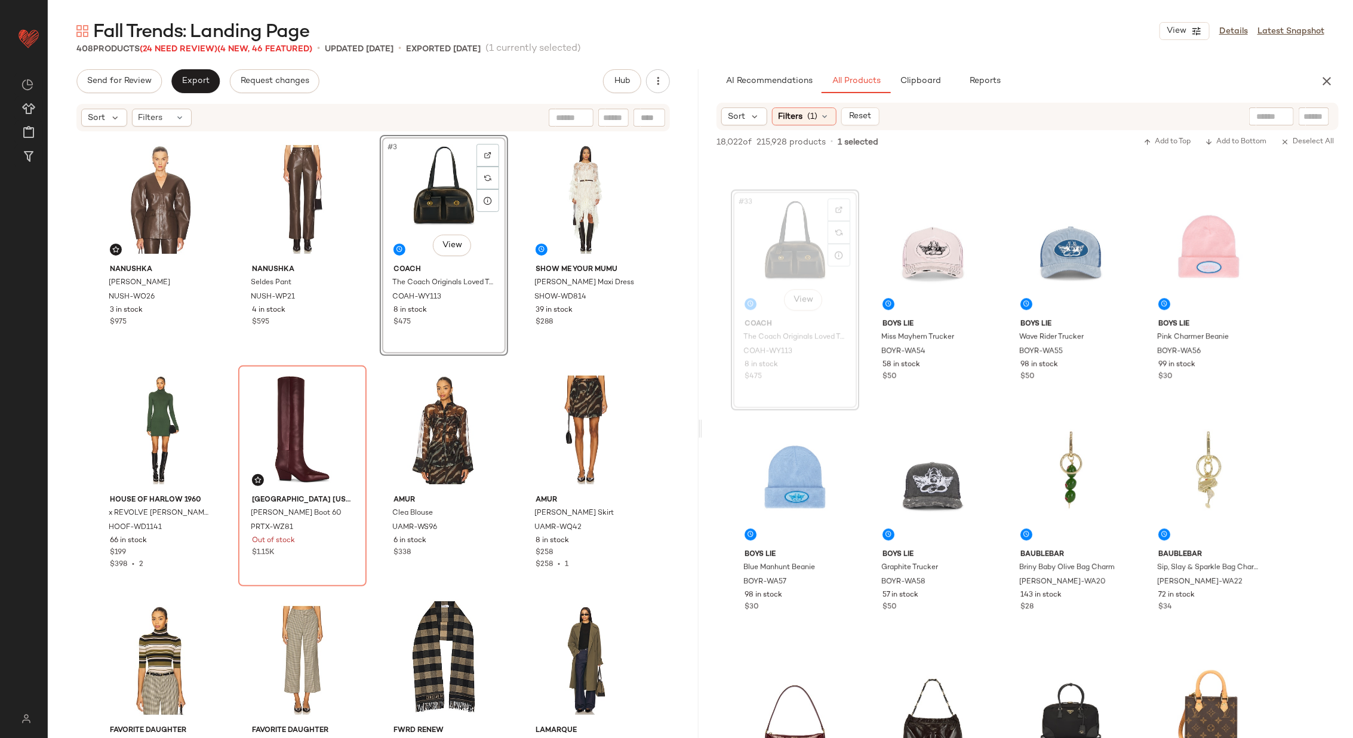
click at [514, 265] on div "Nanushka Erina Jacket NUSH-WO26 3 in stock $975 Nanushka Seldes Pant NUSH-WP21 …" at bounding box center [373, 435] width 554 height 600
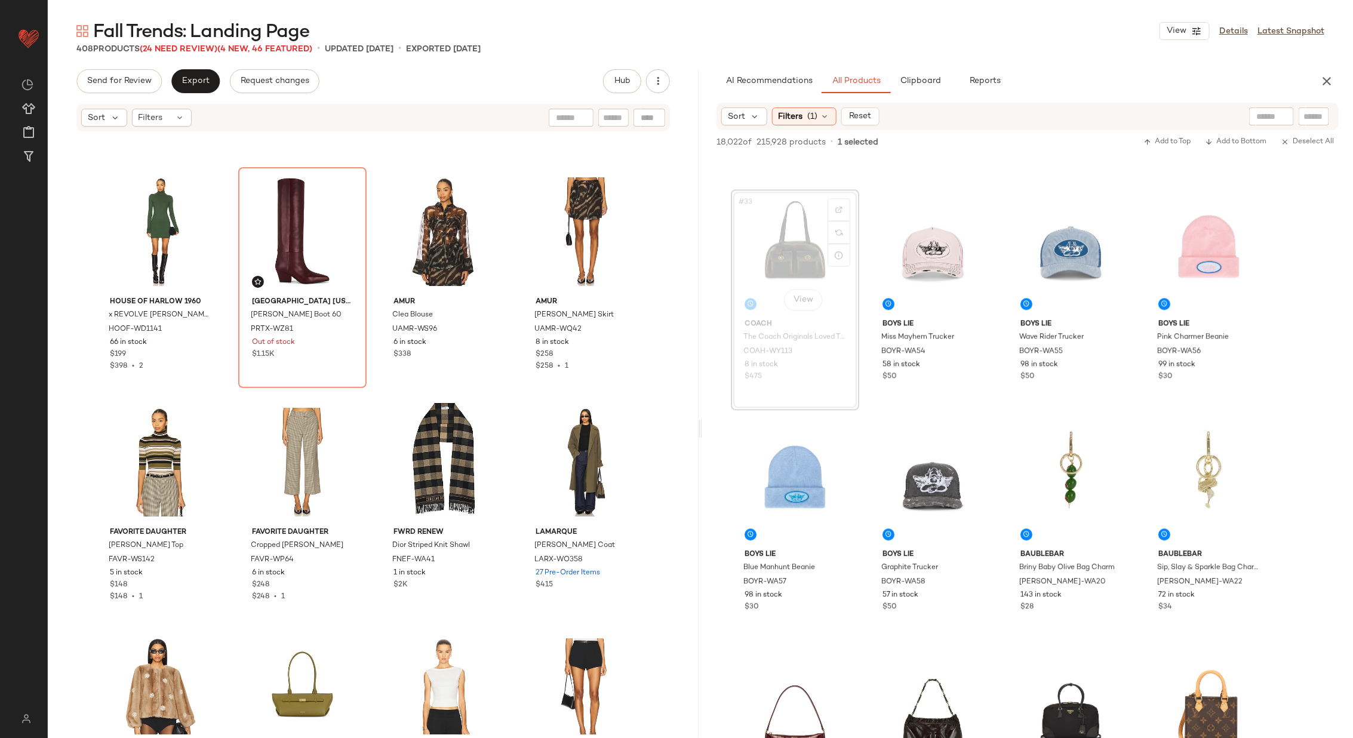
scroll to position [192, 0]
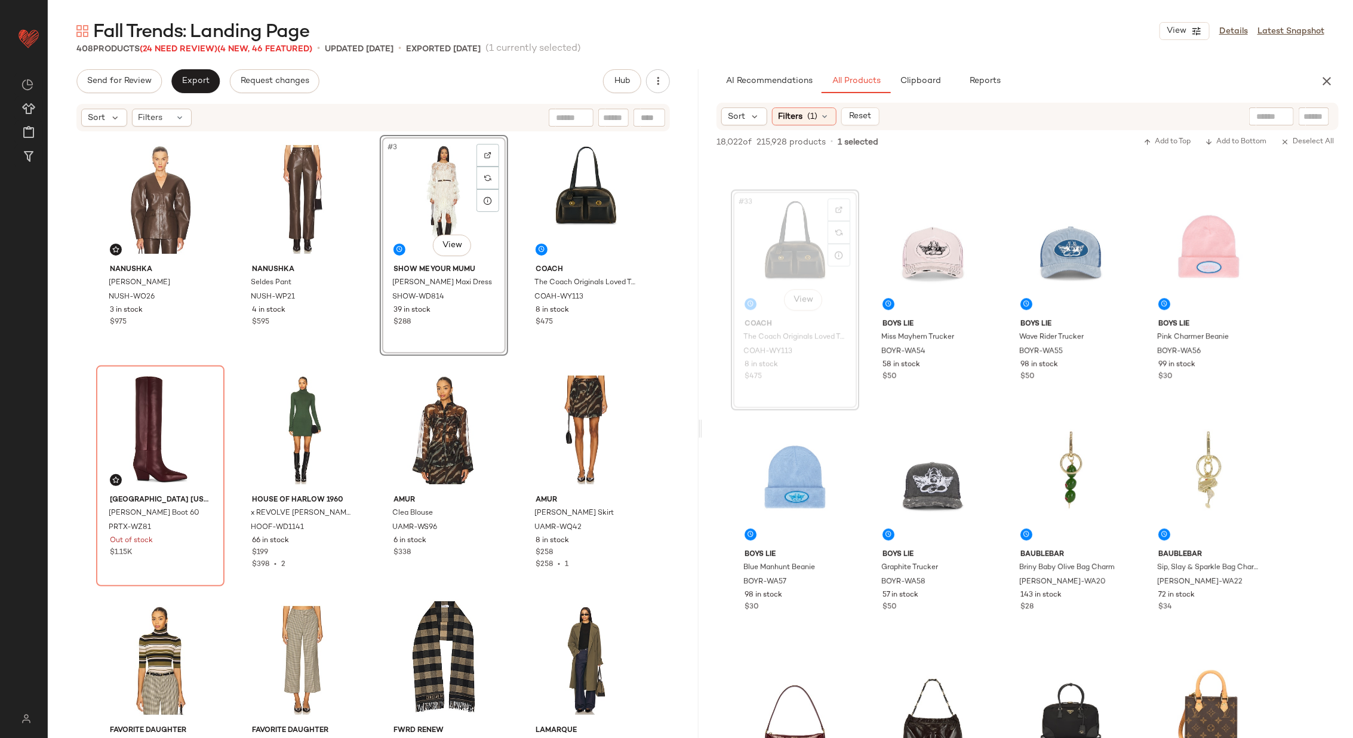
click at [370, 211] on div "Nanushka Erina Jacket NUSH-WO26 3 in stock $975 Nanushka Seldes Pant NUSH-WP21 …" at bounding box center [373, 435] width 554 height 600
click at [187, 78] on span "Export" at bounding box center [196, 81] width 28 height 10
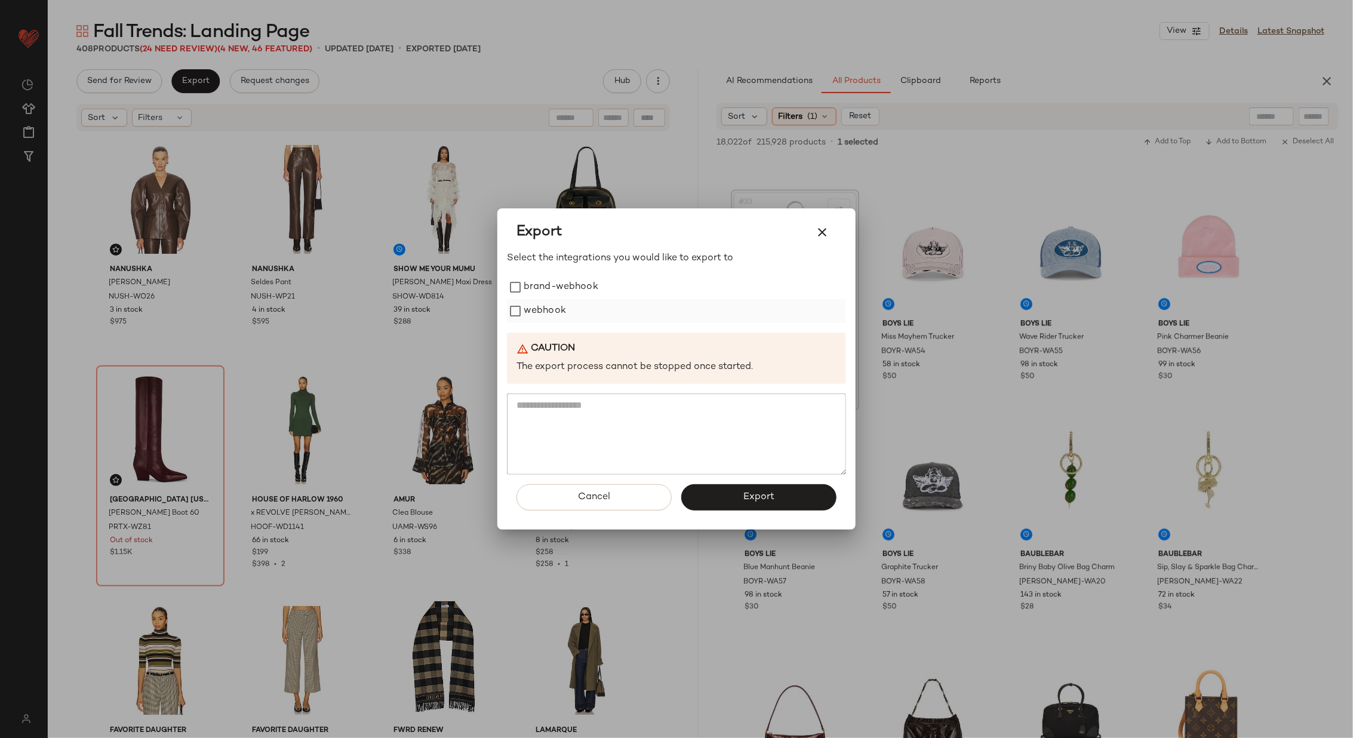
click at [555, 310] on label "webhook" at bounding box center [545, 311] width 42 height 24
click at [773, 501] on span "Export" at bounding box center [759, 497] width 32 height 11
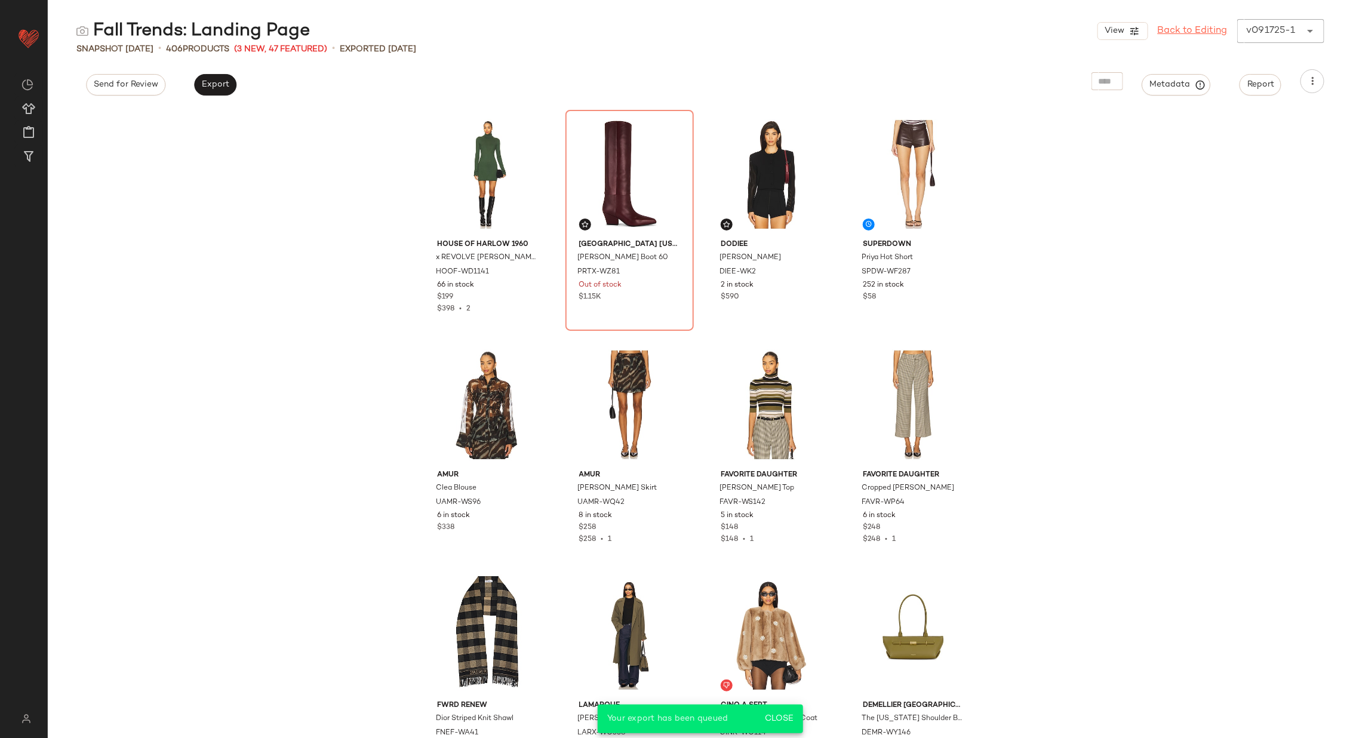
click at [1215, 27] on link "Back to Editing" at bounding box center [1193, 31] width 70 height 14
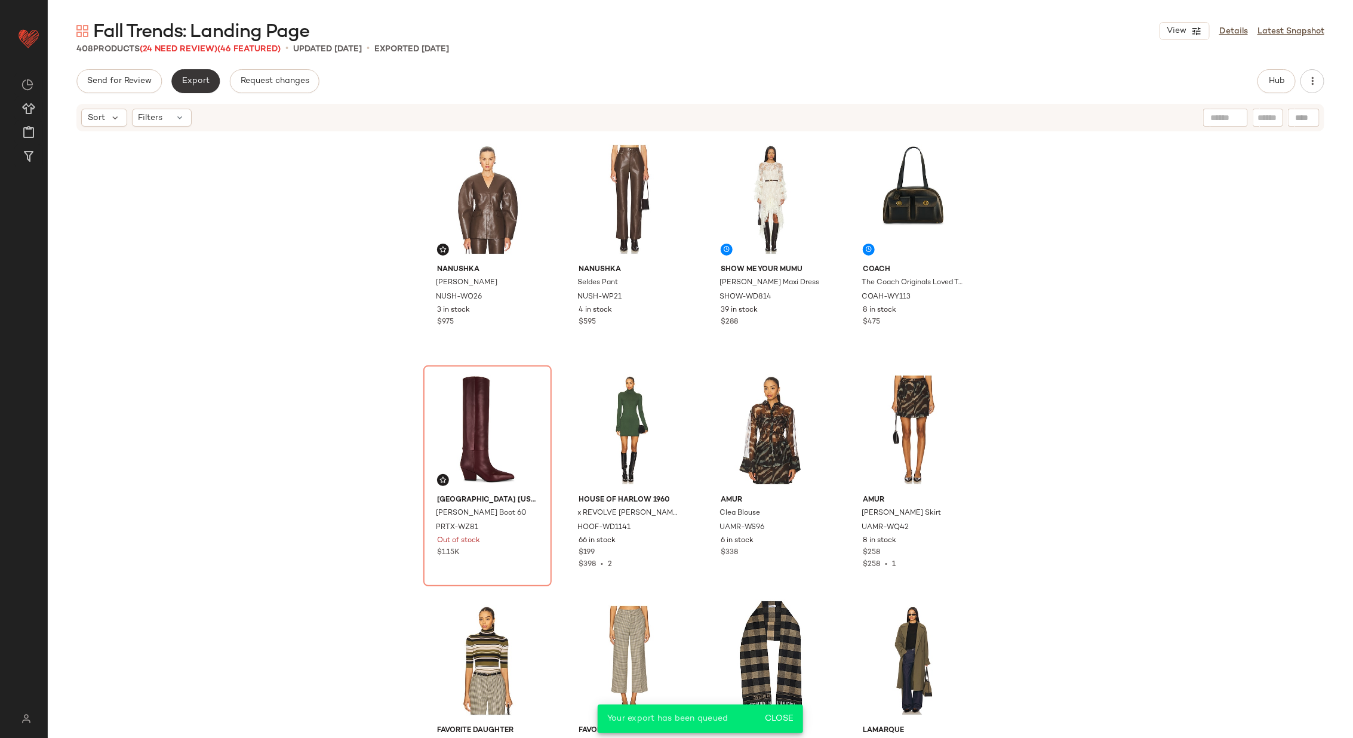
click at [190, 86] on button "Export" at bounding box center [195, 81] width 48 height 24
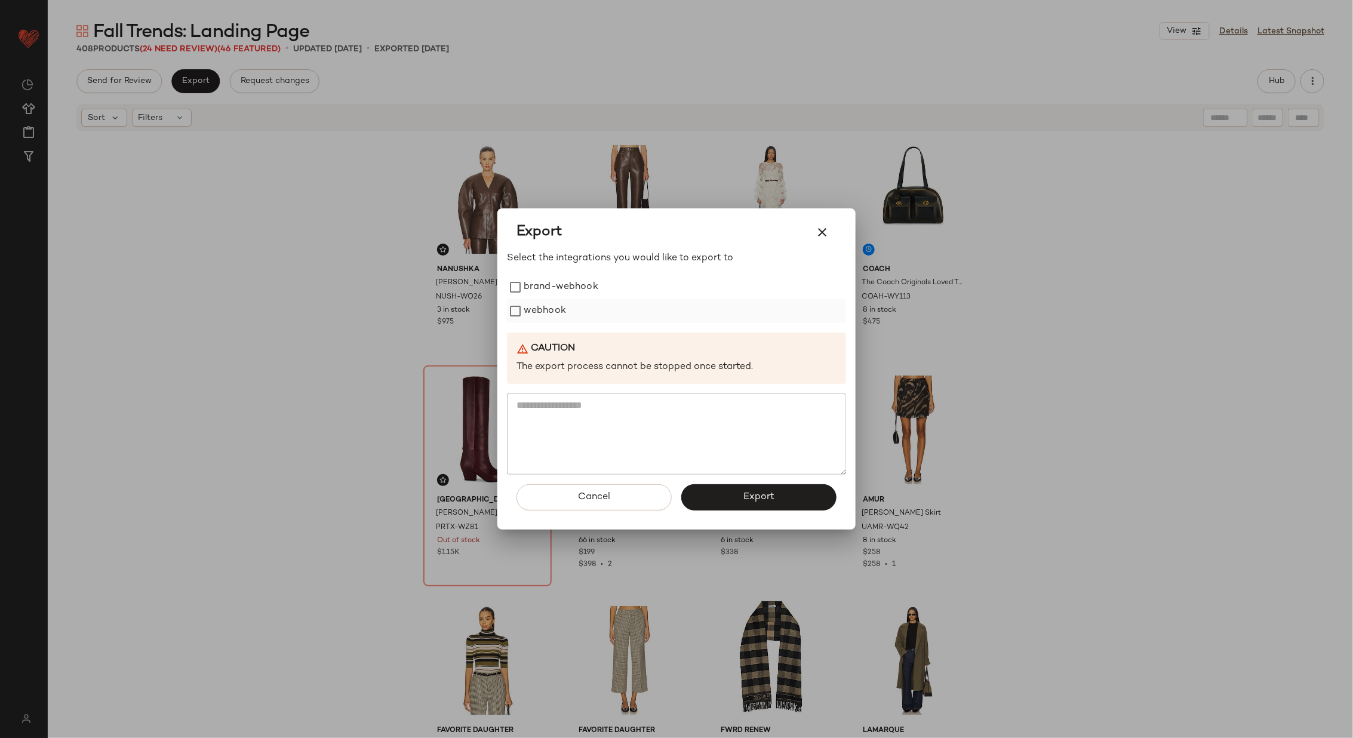
click at [551, 307] on label "webhook" at bounding box center [545, 311] width 42 height 24
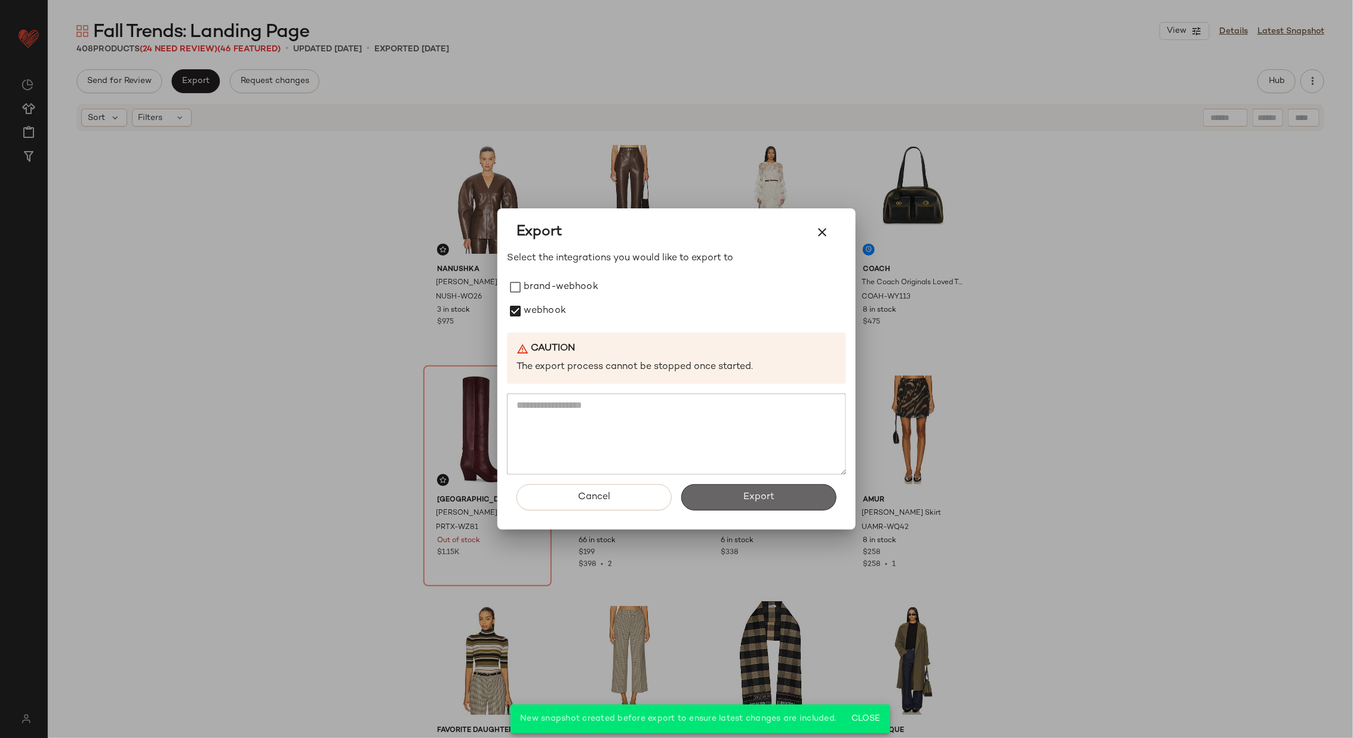
click at [739, 495] on button "Export" at bounding box center [758, 497] width 155 height 26
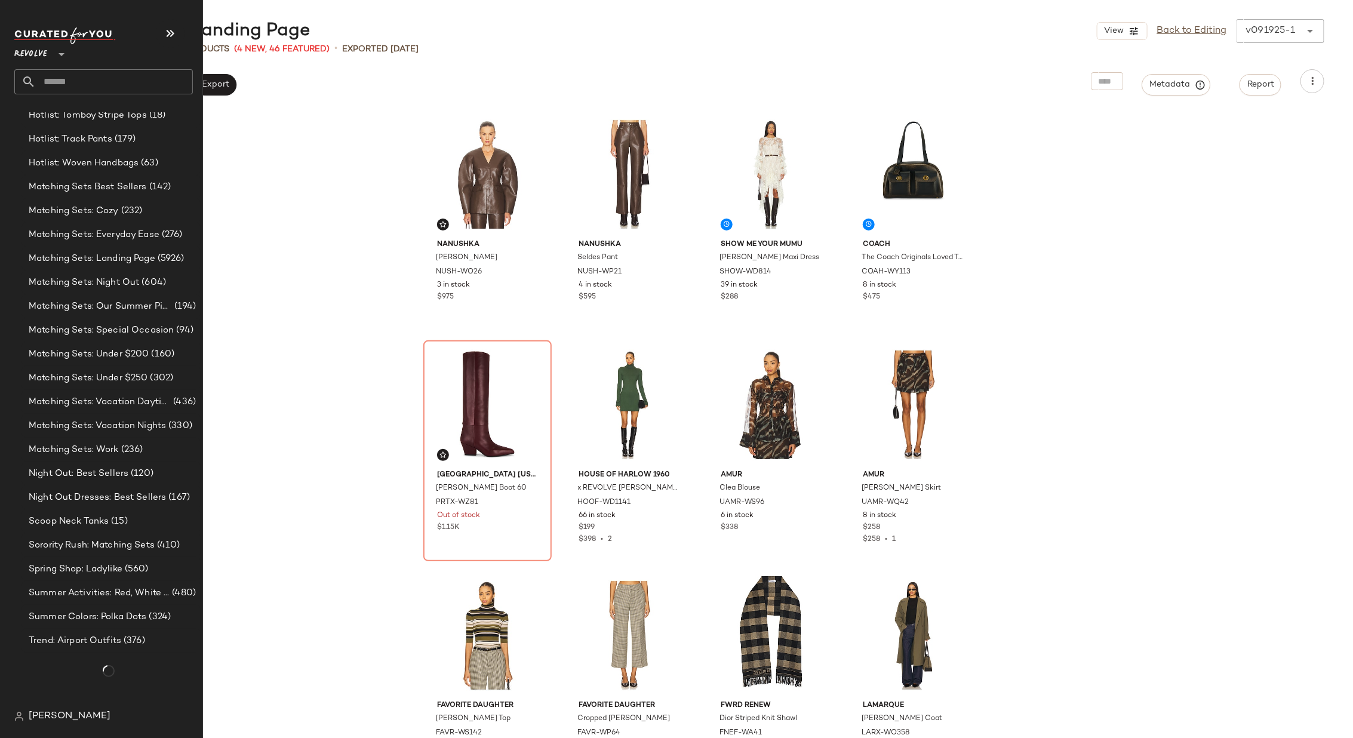
scroll to position [1356, 0]
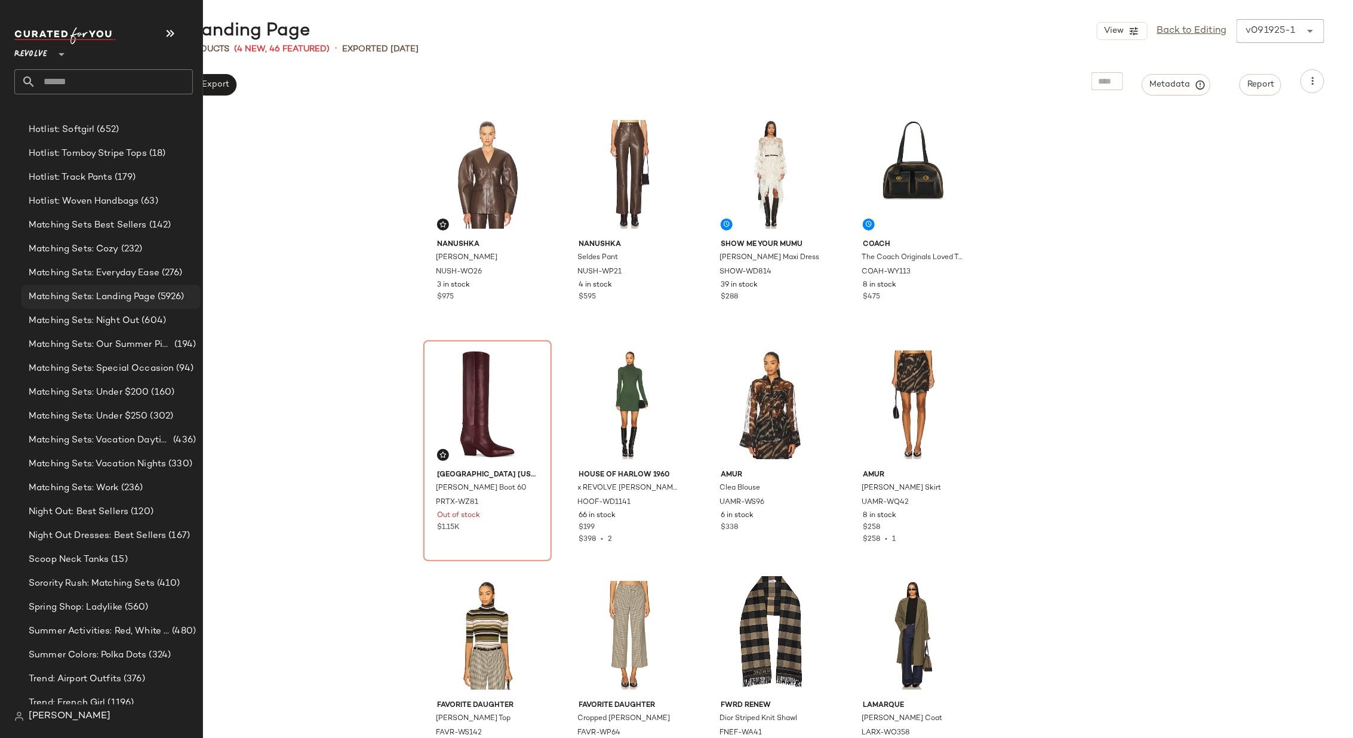
click at [125, 293] on span "Matching Sets: Landing Page" at bounding box center [92, 297] width 127 height 14
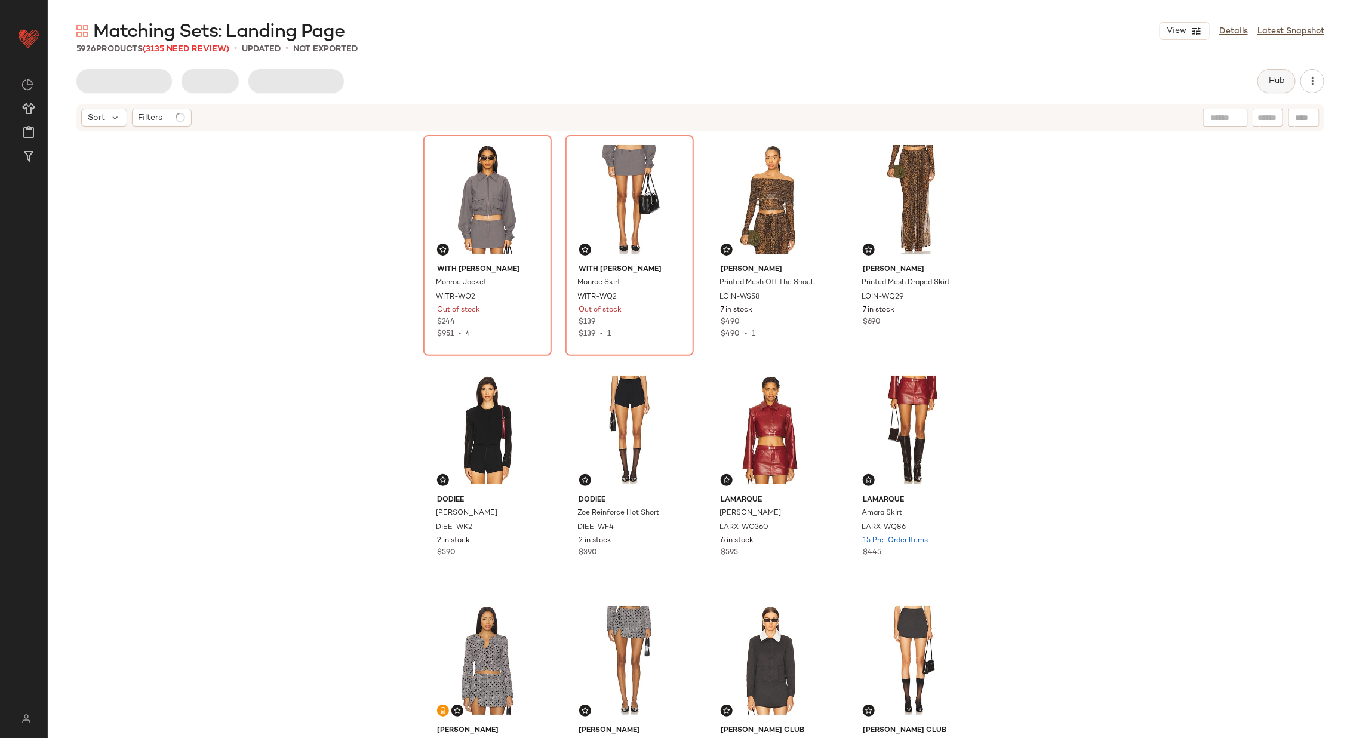
click at [1275, 78] on span "Hub" at bounding box center [1277, 81] width 17 height 10
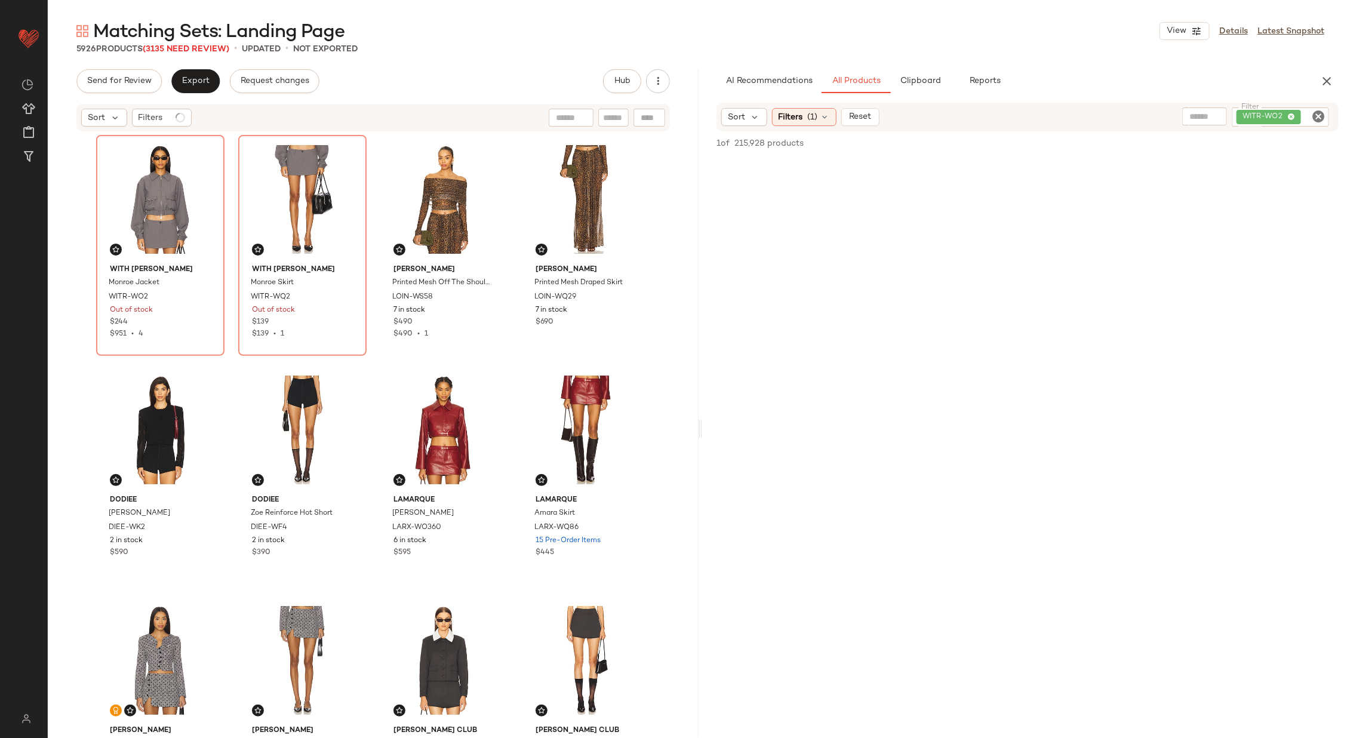
click at [1318, 115] on icon "Clear Filter" at bounding box center [1319, 116] width 14 height 14
paste input "*********"
type input "*********"
click at [826, 121] on icon at bounding box center [826, 117] width 10 height 10
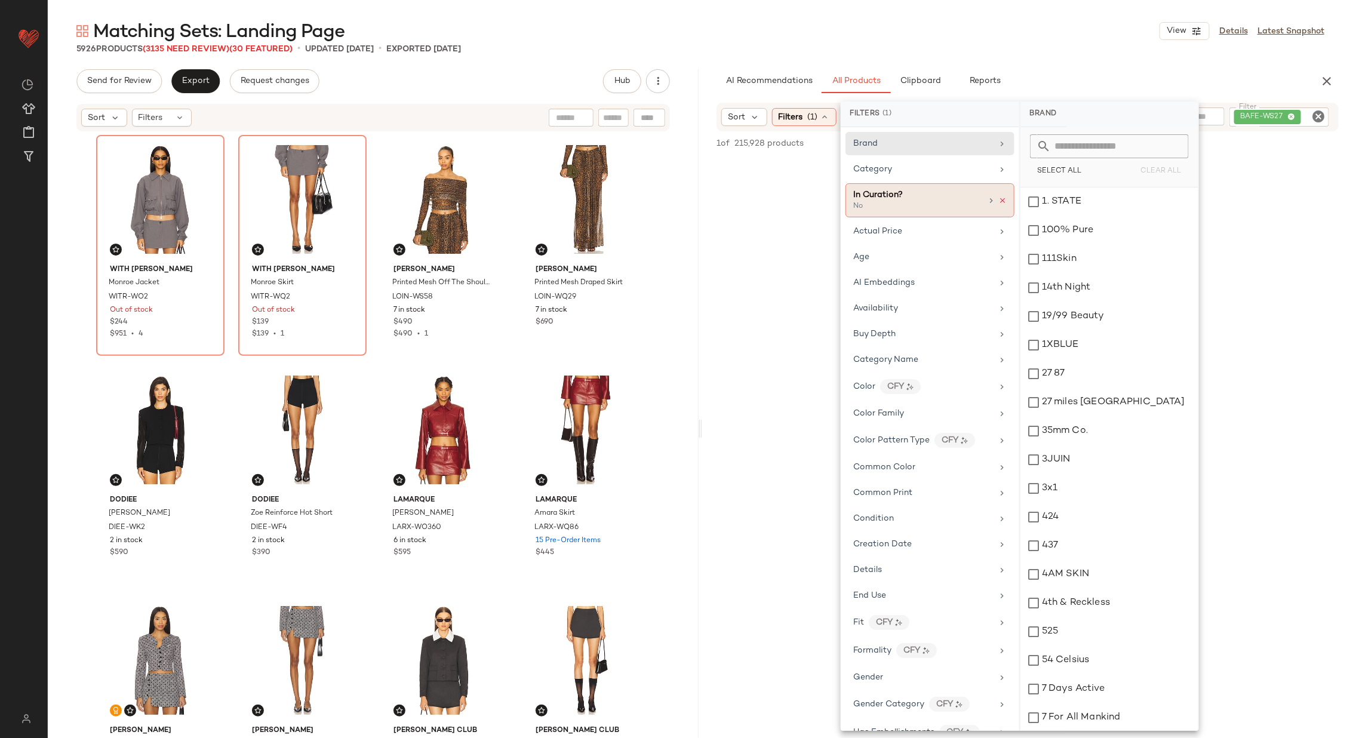
click at [999, 197] on icon at bounding box center [1003, 200] width 8 height 8
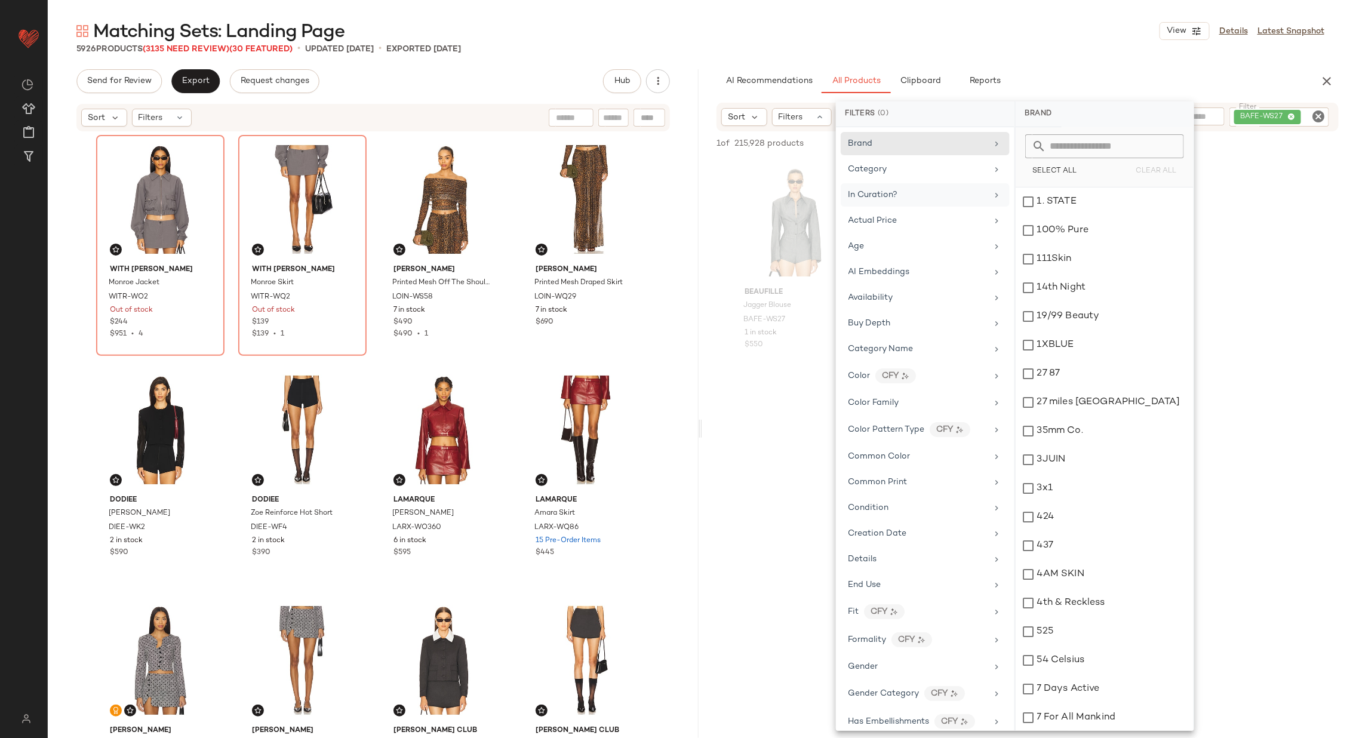
click at [761, 475] on div at bounding box center [1027, 494] width 651 height 231
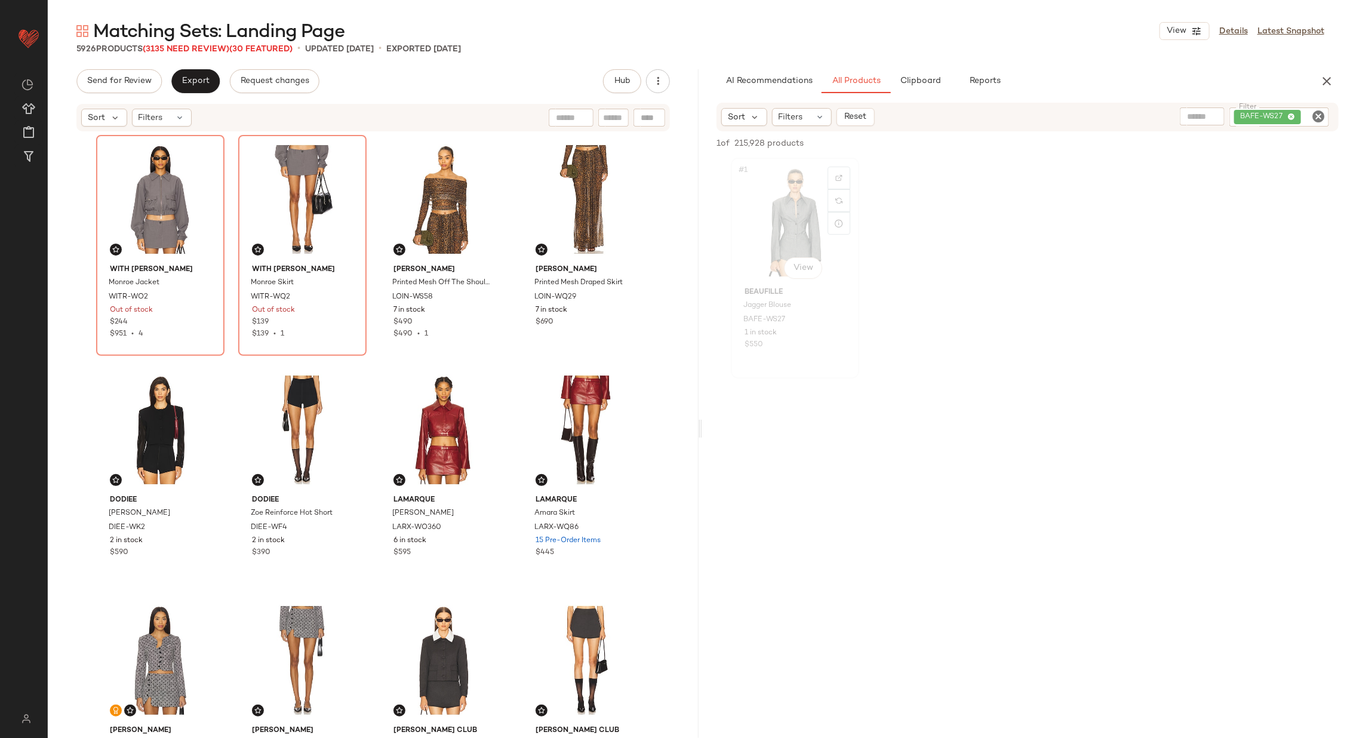
click at [777, 199] on div "#1 View" at bounding box center [795, 222] width 120 height 121
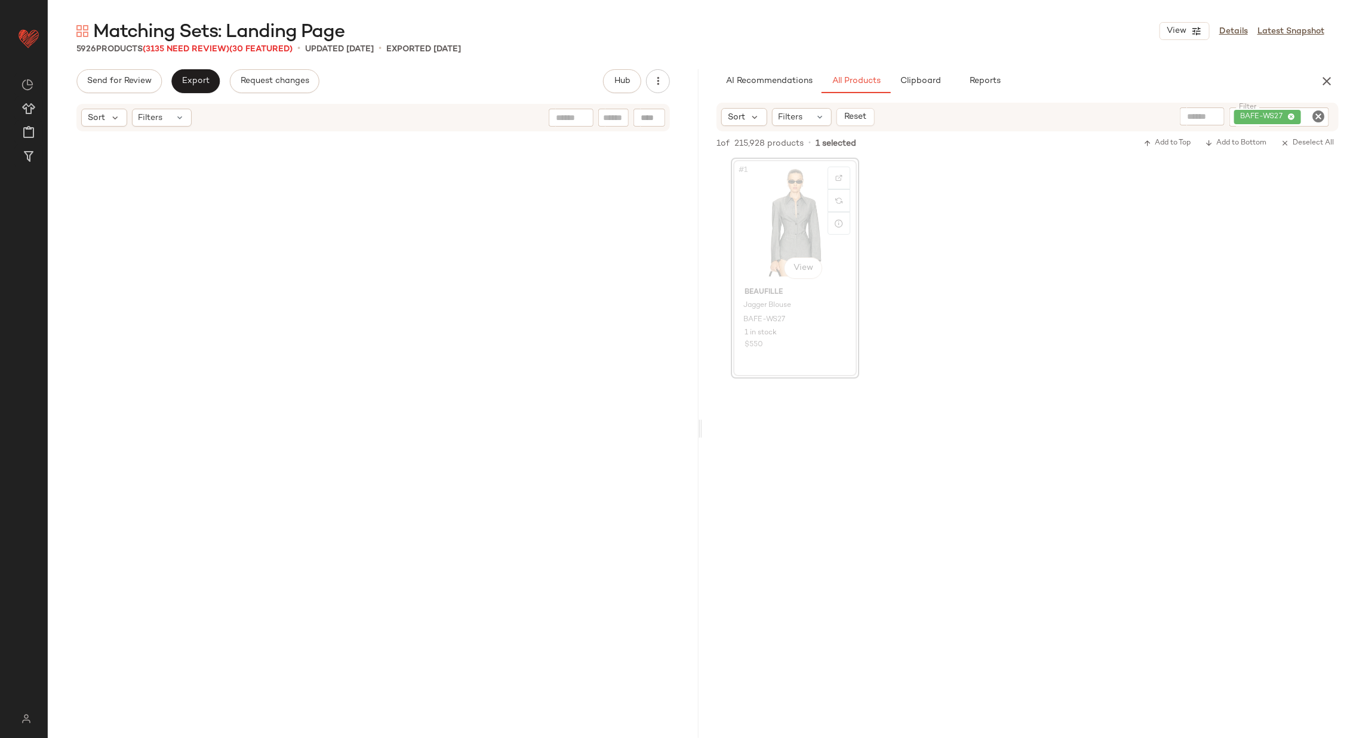
scroll to position [26742, 0]
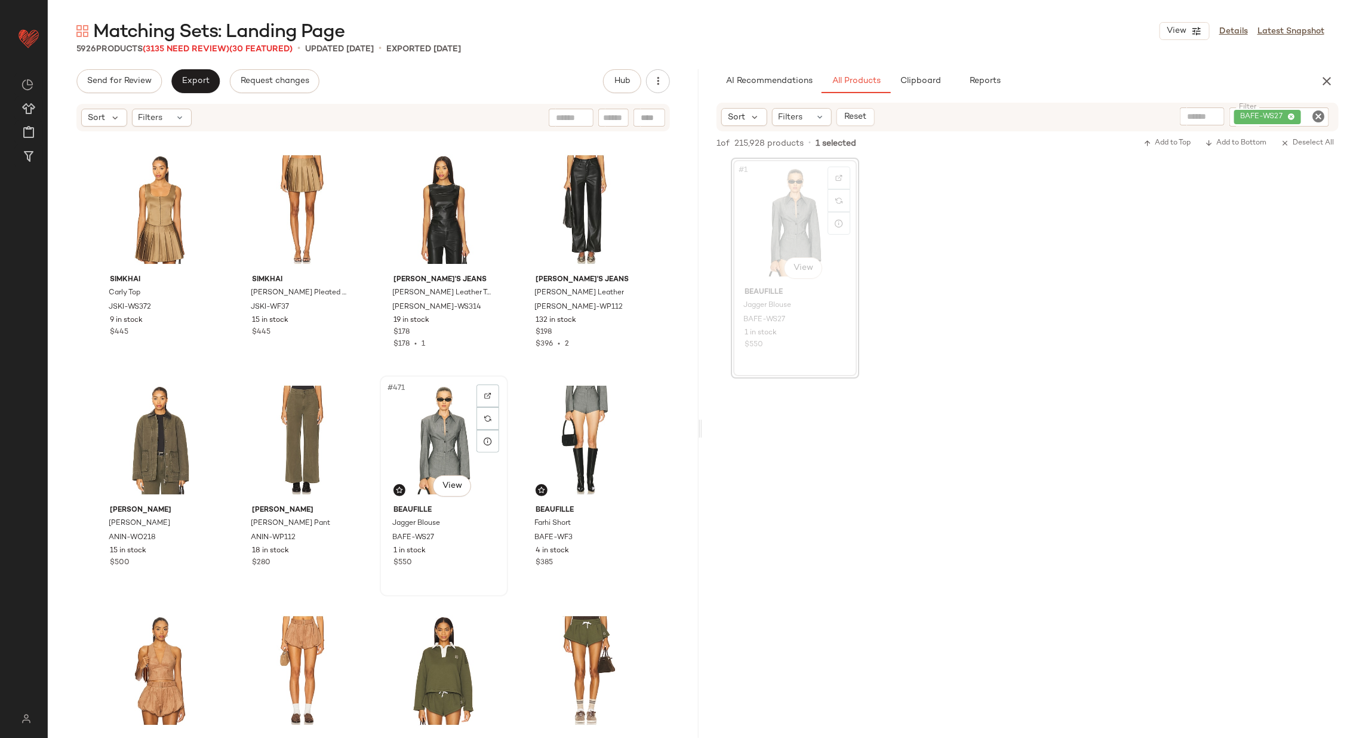
click at [436, 447] on div "#471 View" at bounding box center [444, 440] width 120 height 121
click at [585, 430] on div "#472 View" at bounding box center [586, 440] width 120 height 121
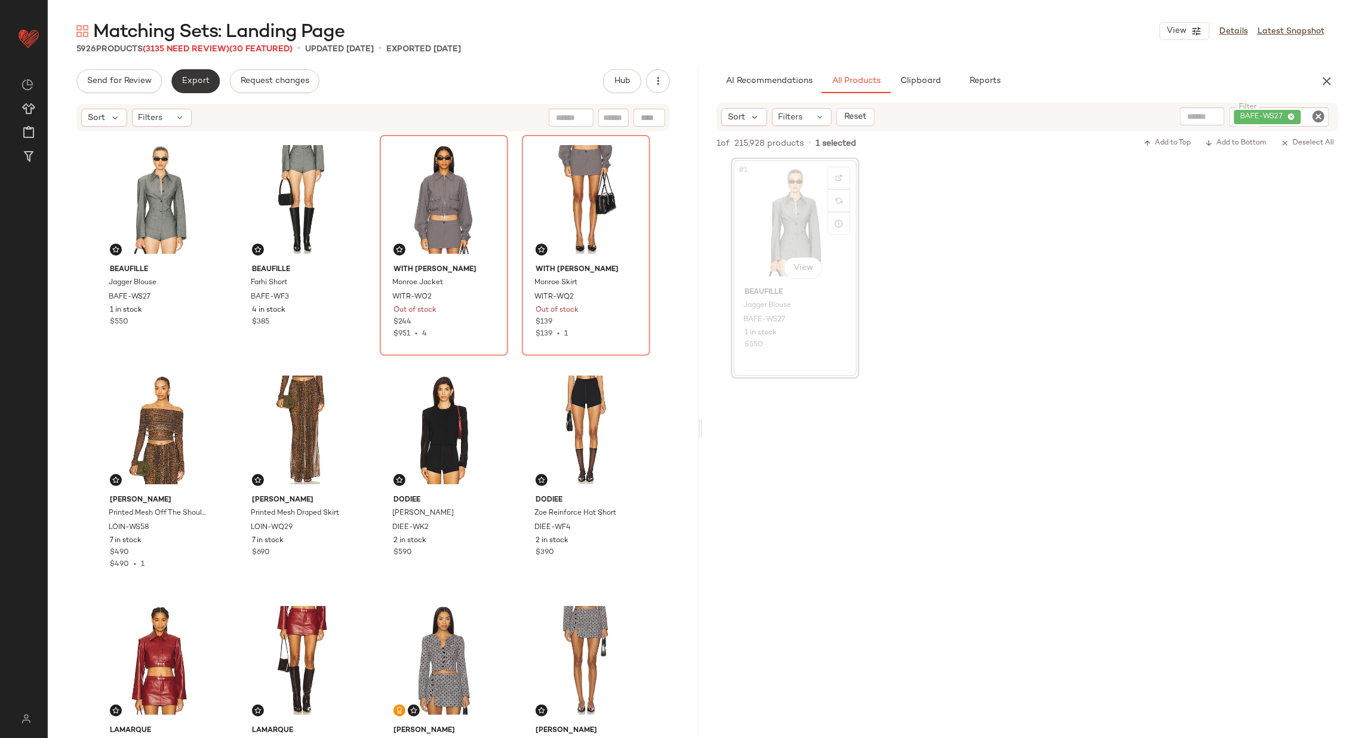
click at [182, 85] on span "Export" at bounding box center [196, 81] width 28 height 10
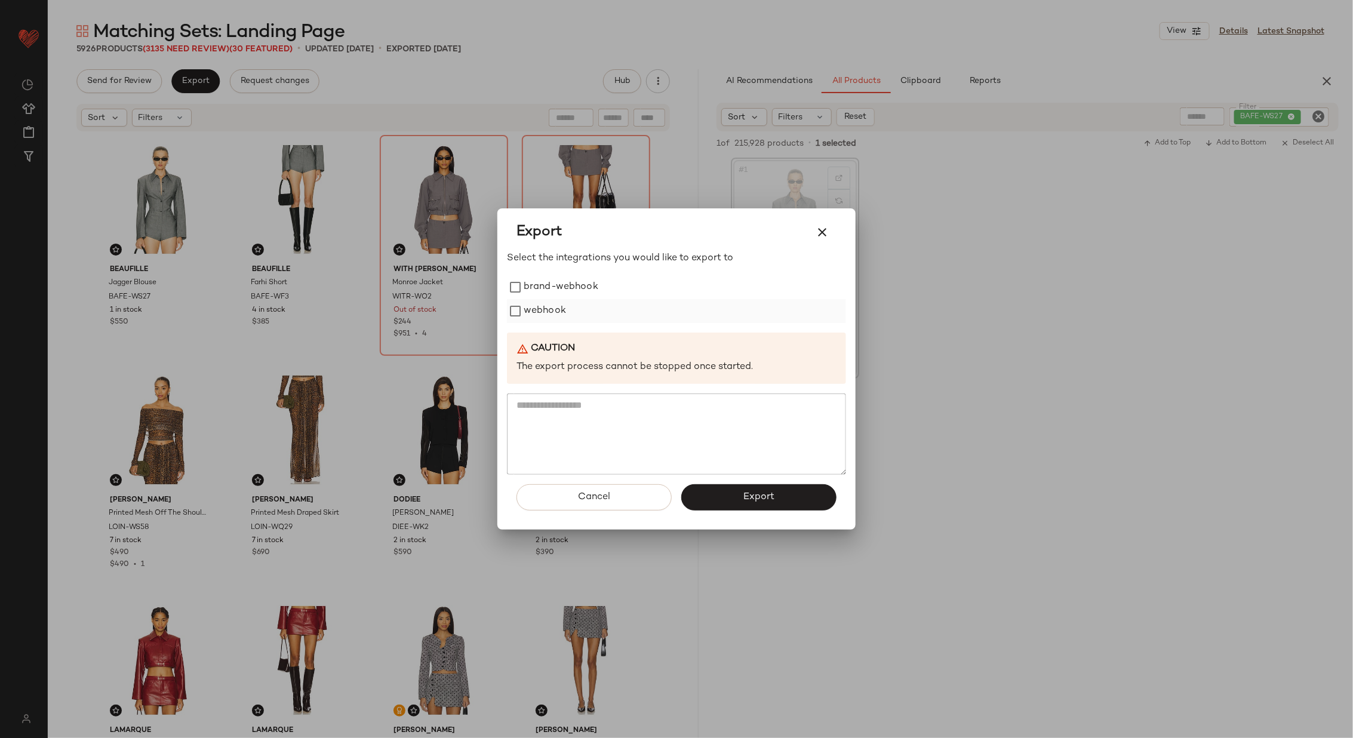
click at [546, 309] on label "webhook" at bounding box center [545, 311] width 42 height 24
click at [810, 497] on button "Export" at bounding box center [758, 497] width 155 height 26
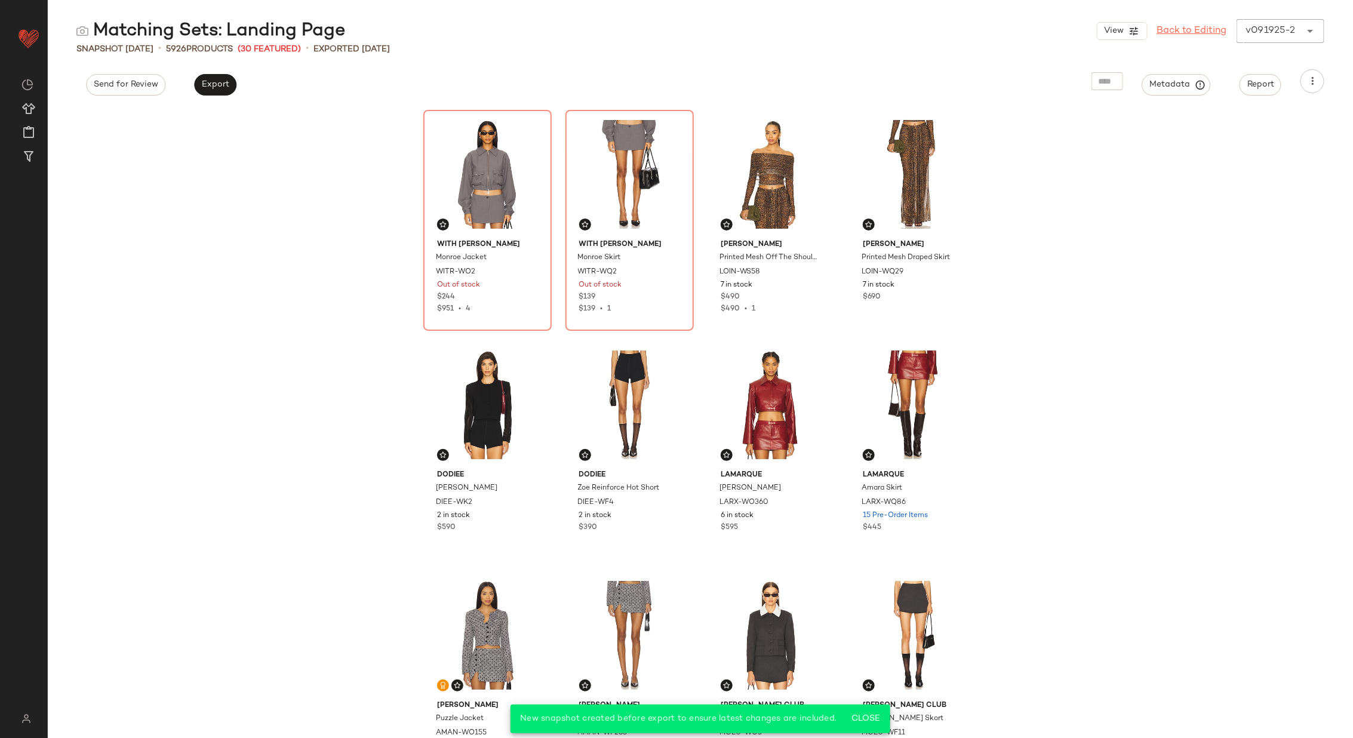
click at [1197, 34] on link "Back to Editing" at bounding box center [1192, 31] width 70 height 14
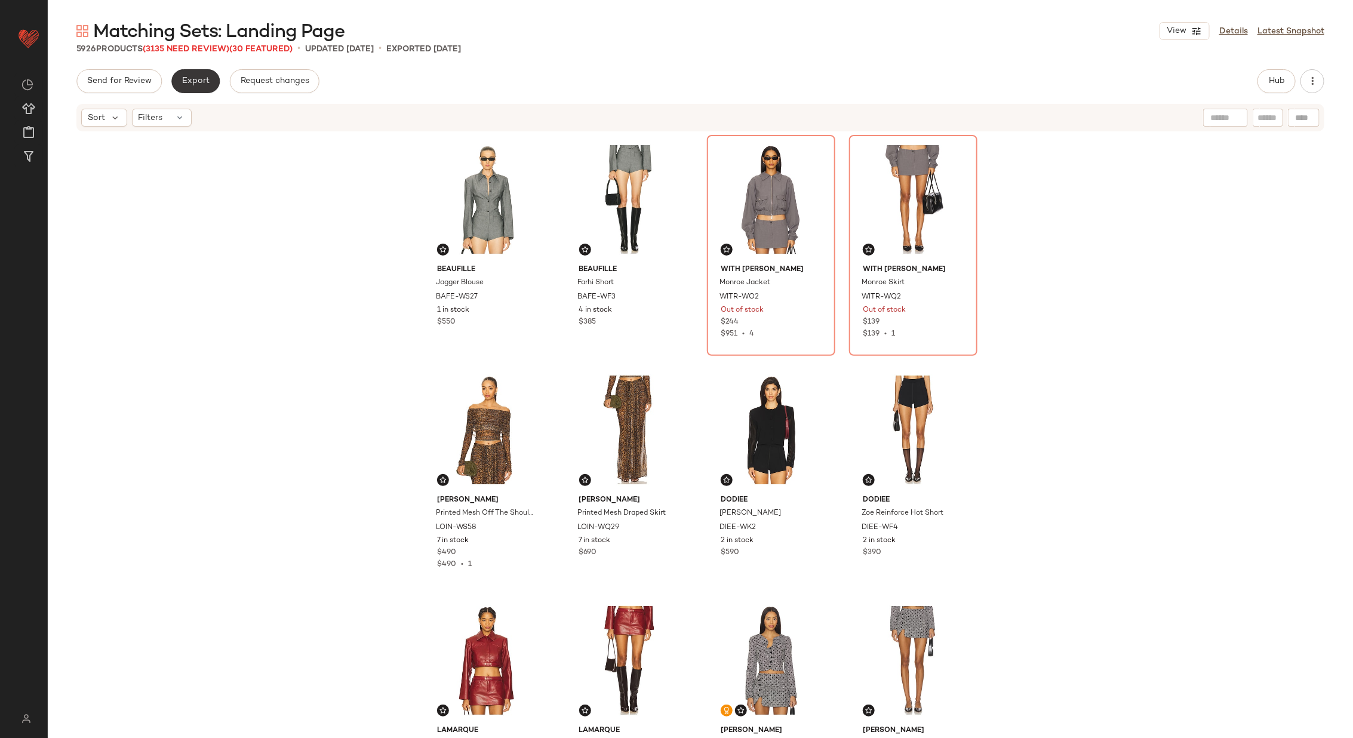
click at [200, 80] on span "Export" at bounding box center [196, 81] width 28 height 10
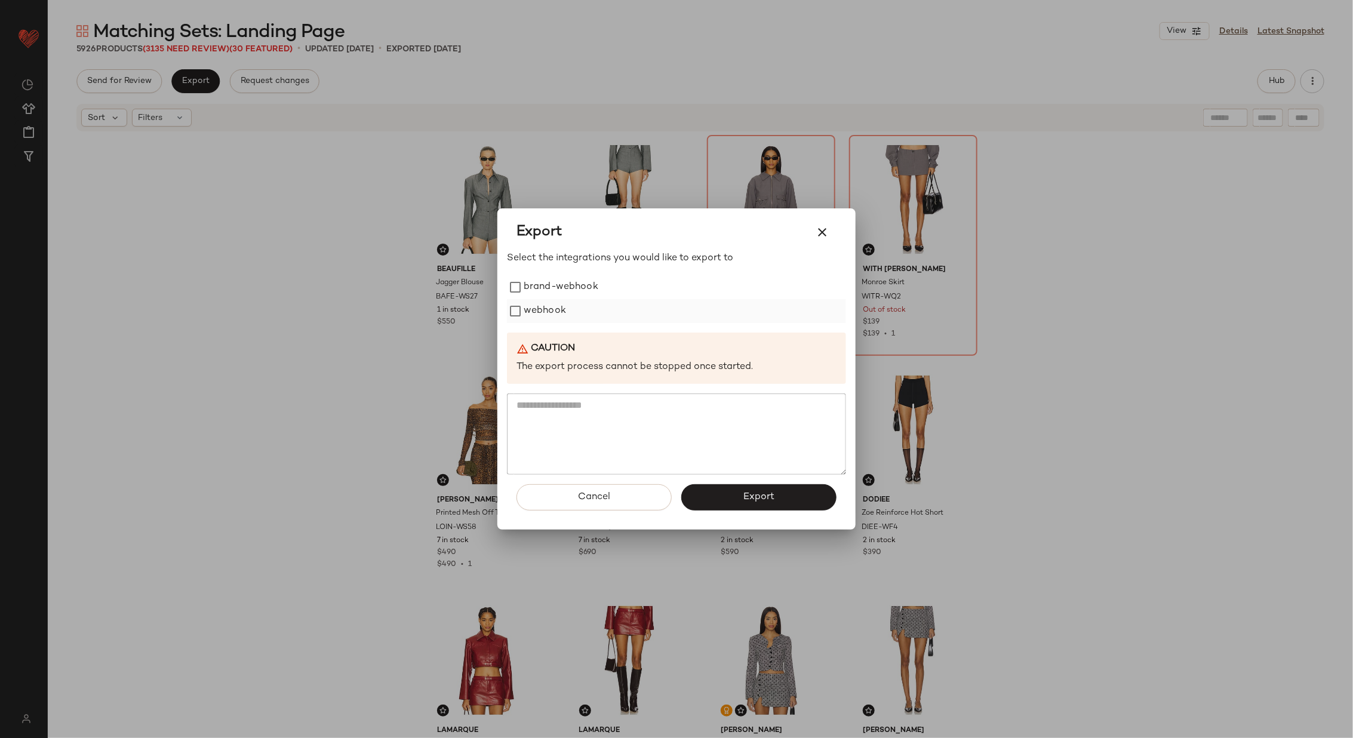
click at [550, 311] on label "webhook" at bounding box center [545, 311] width 42 height 24
click at [758, 496] on span "Export" at bounding box center [759, 497] width 32 height 11
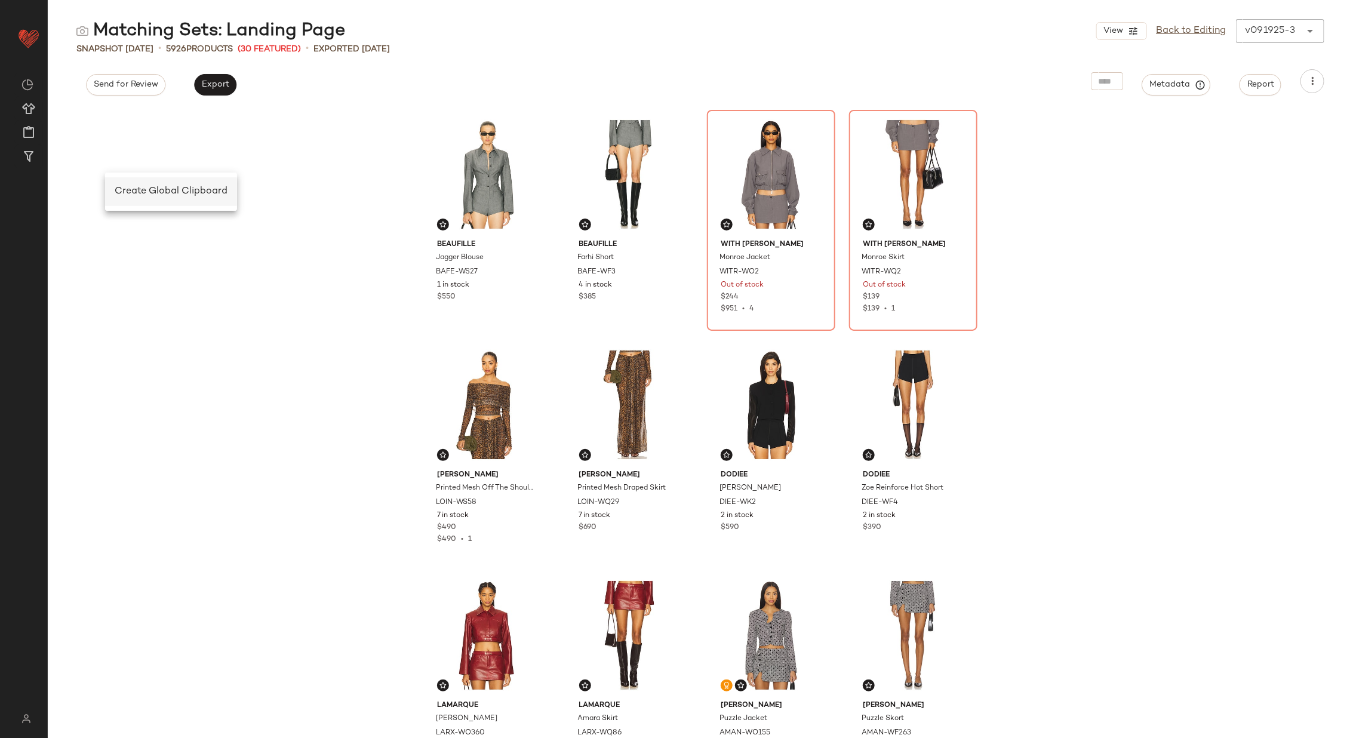
click at [154, 191] on span "Create Global Clipboard" at bounding box center [171, 191] width 113 height 10
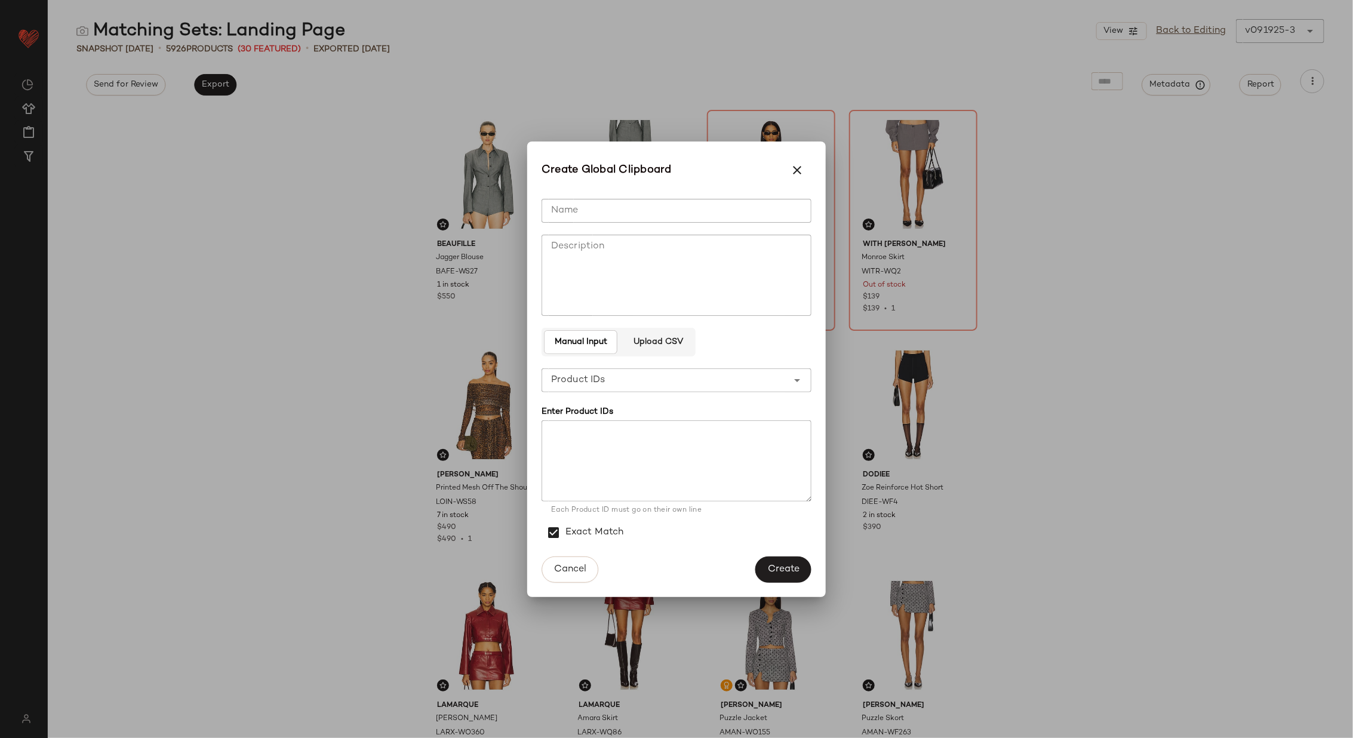
click at [581, 212] on input "Name" at bounding box center [677, 211] width 270 height 24
type input "**********"
click at [635, 438] on textarea at bounding box center [677, 460] width 270 height 81
paste textarea "**********"
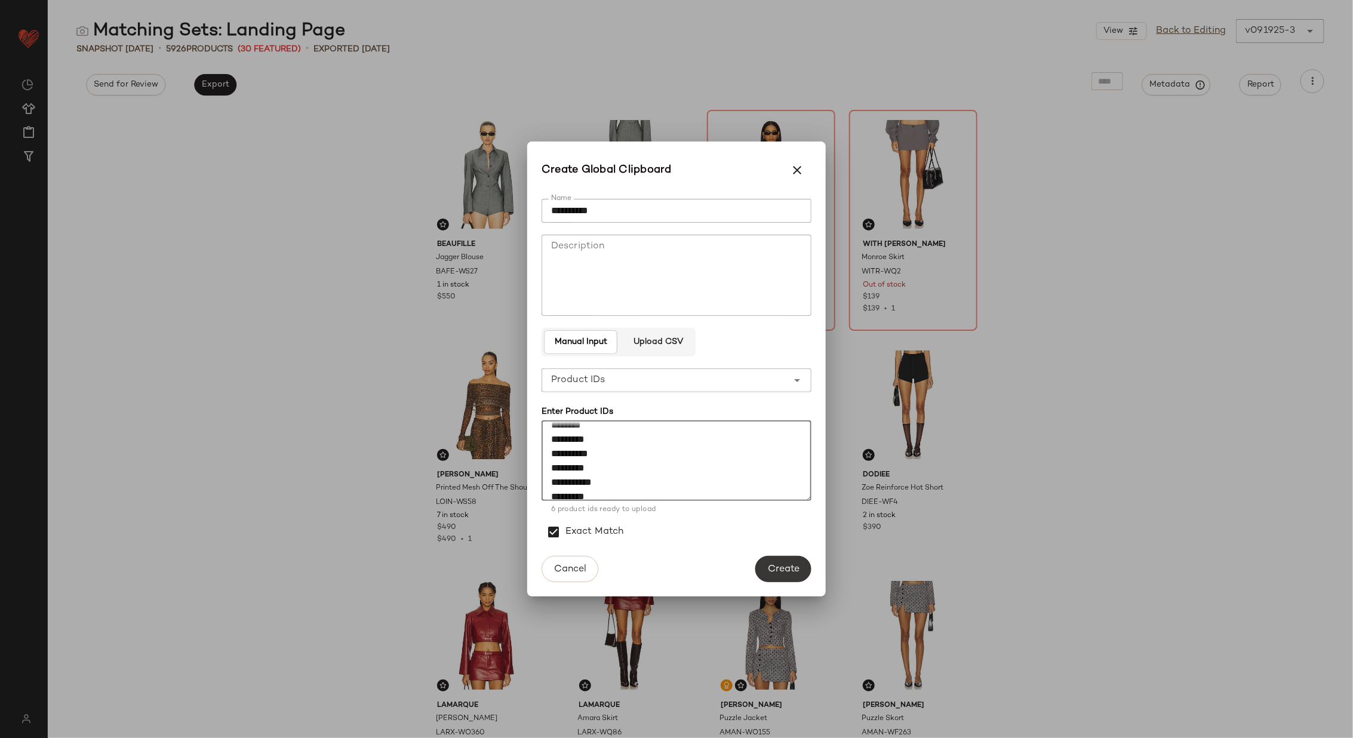
type textarea "**********"
click at [791, 565] on span "Create" at bounding box center [783, 569] width 32 height 11
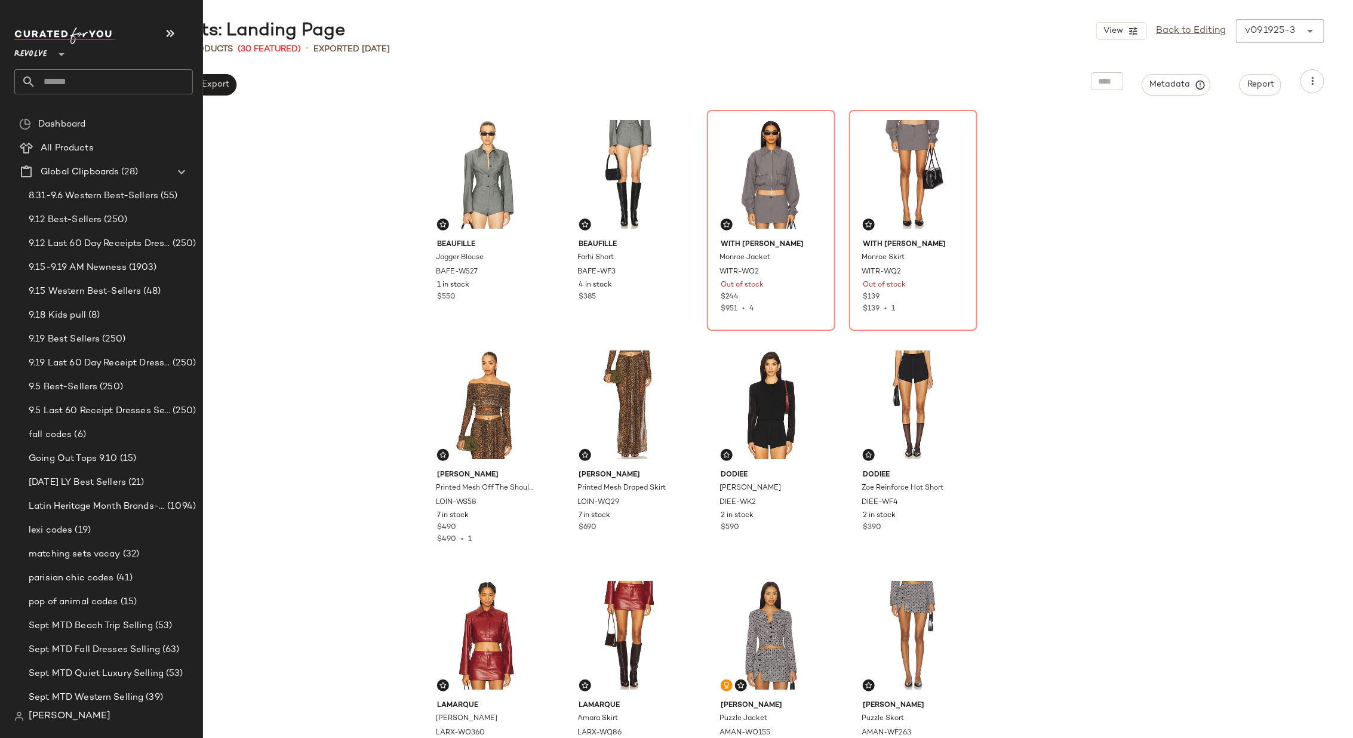
click at [87, 83] on input "text" at bounding box center [114, 81] width 157 height 25
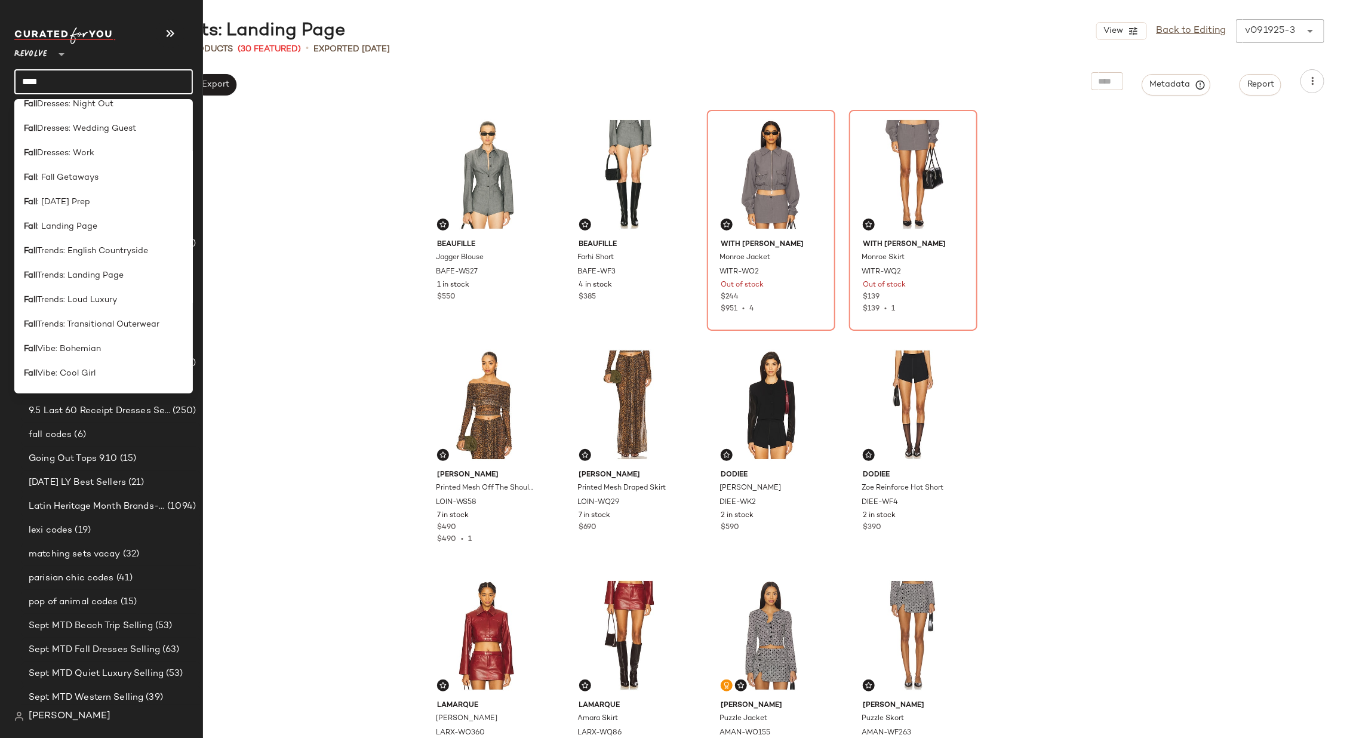
scroll to position [407, 0]
type input "****"
click at [89, 223] on span ": Landing Page" at bounding box center [67, 223] width 60 height 13
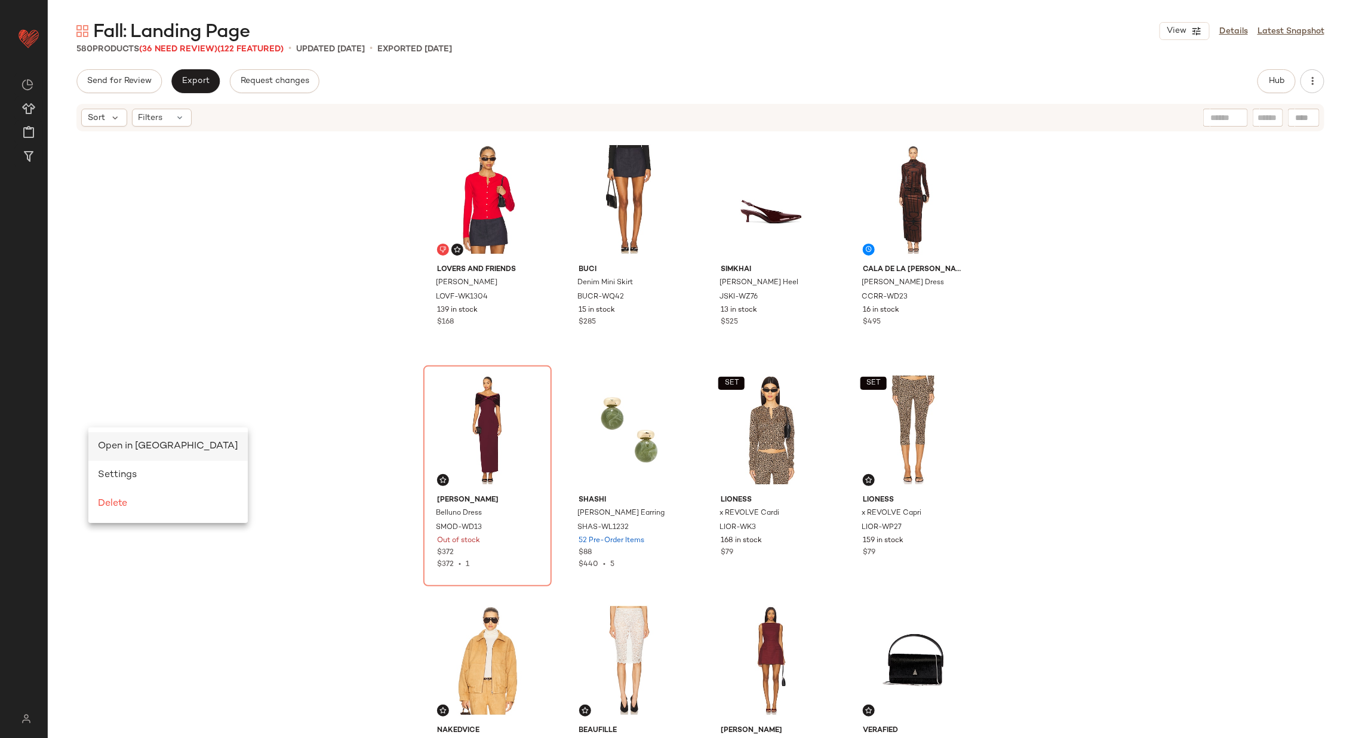
click at [127, 444] on span "Open in [GEOGRAPHIC_DATA]" at bounding box center [168, 446] width 140 height 10
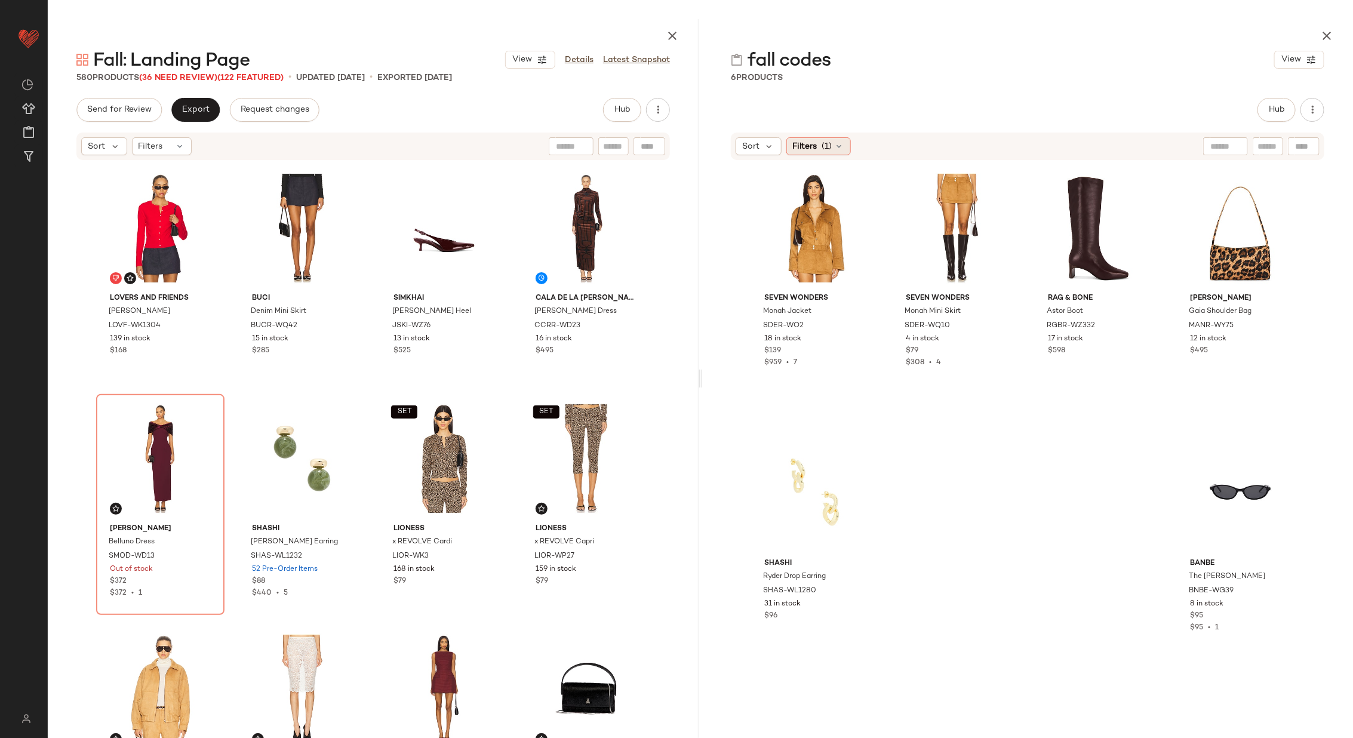
click at [829, 142] on span "(1)" at bounding box center [827, 146] width 10 height 13
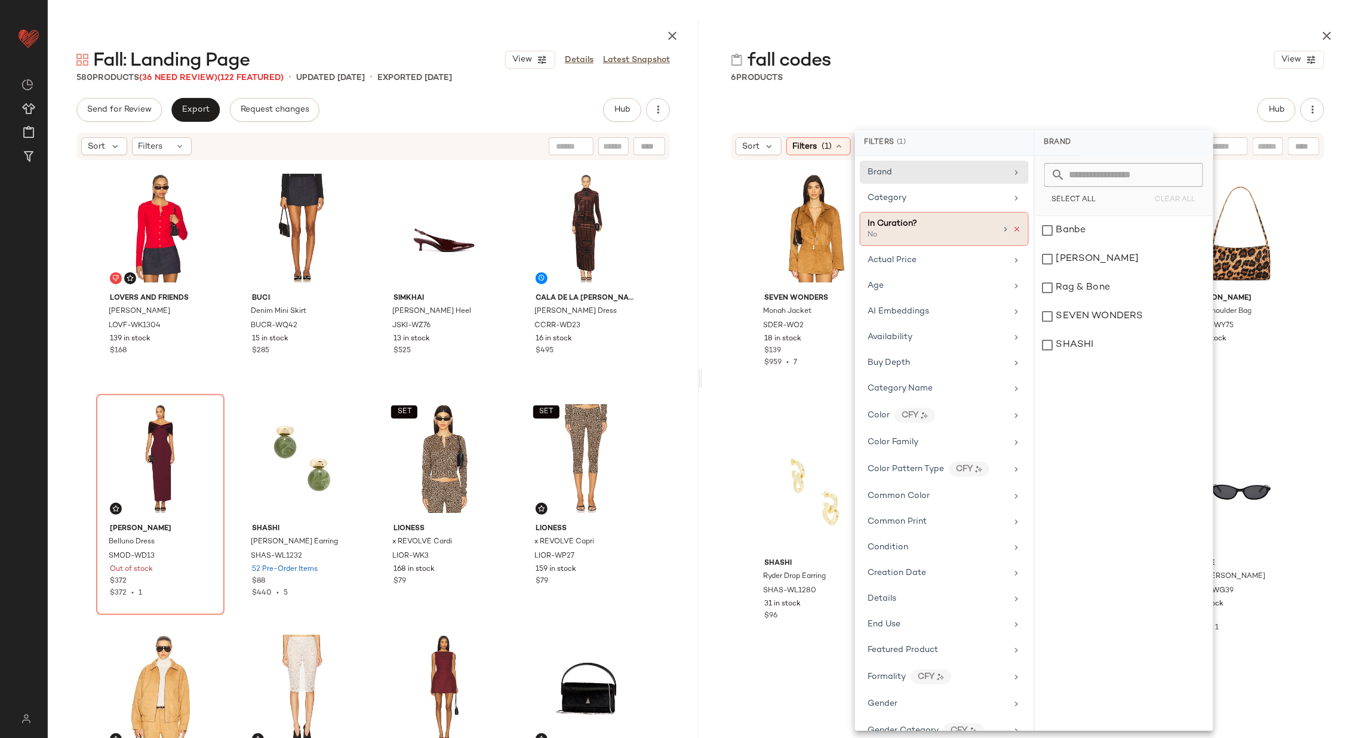
click at [1015, 226] on icon at bounding box center [1017, 229] width 8 height 8
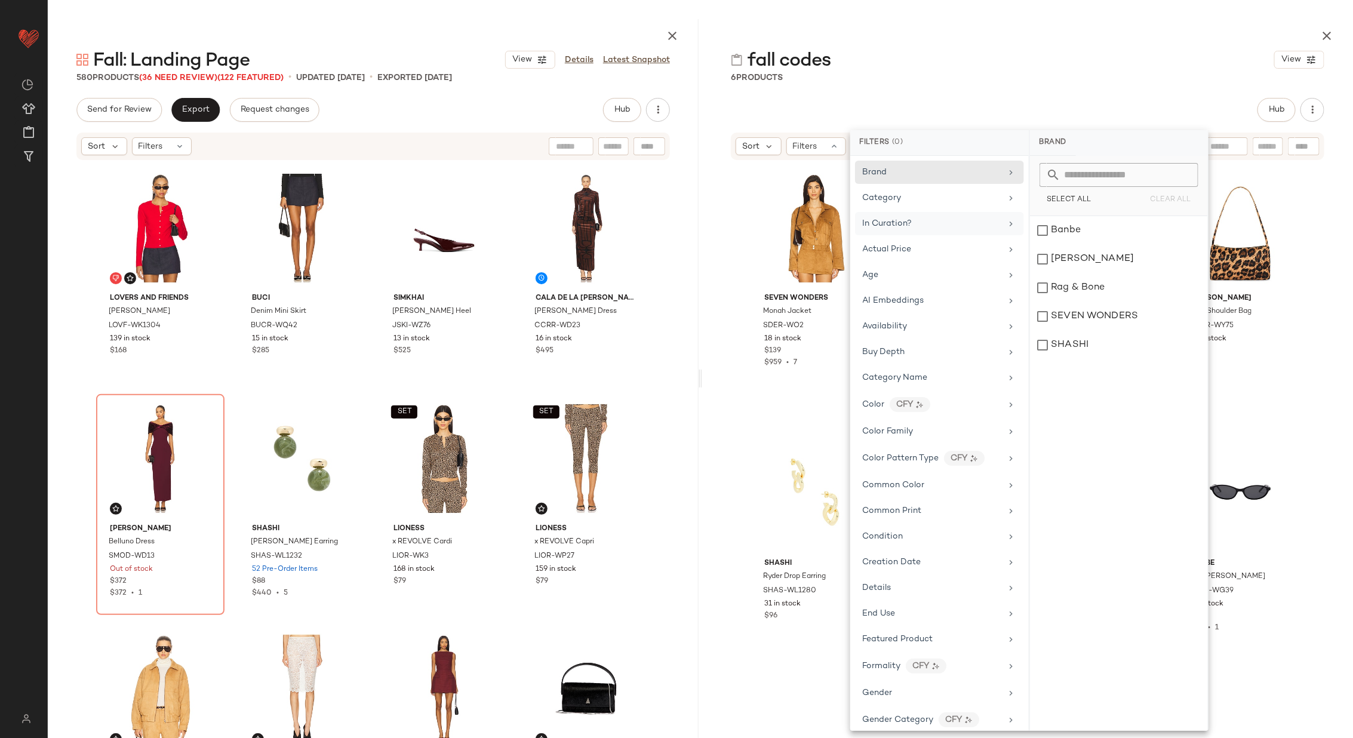
click at [804, 698] on div "Sort Filters Reset SEVEN WONDERS Monah Jacket SDER-WO2 18 in stock $139 $959 • …" at bounding box center [1027, 434] width 651 height 607
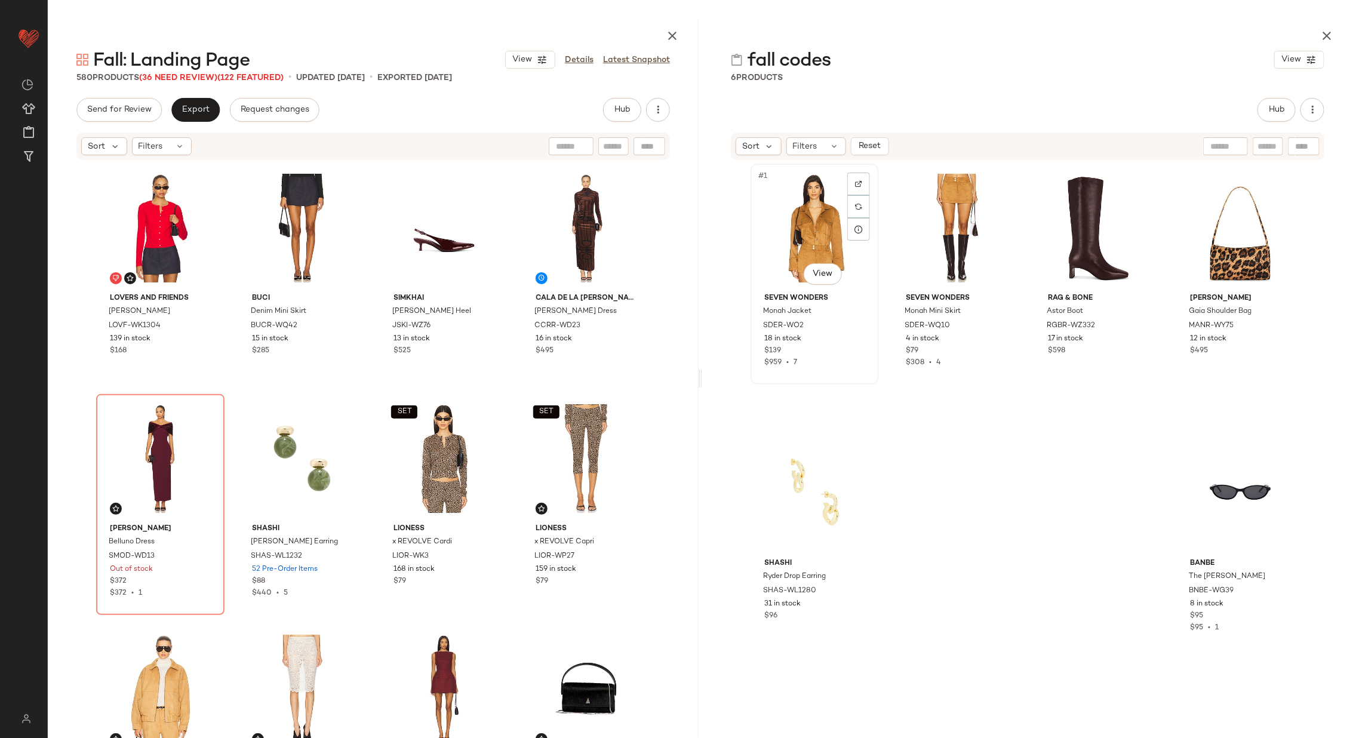
click at [807, 227] on div "#1 View" at bounding box center [815, 228] width 120 height 121
click at [923, 227] on div "#2 View" at bounding box center [957, 228] width 120 height 121
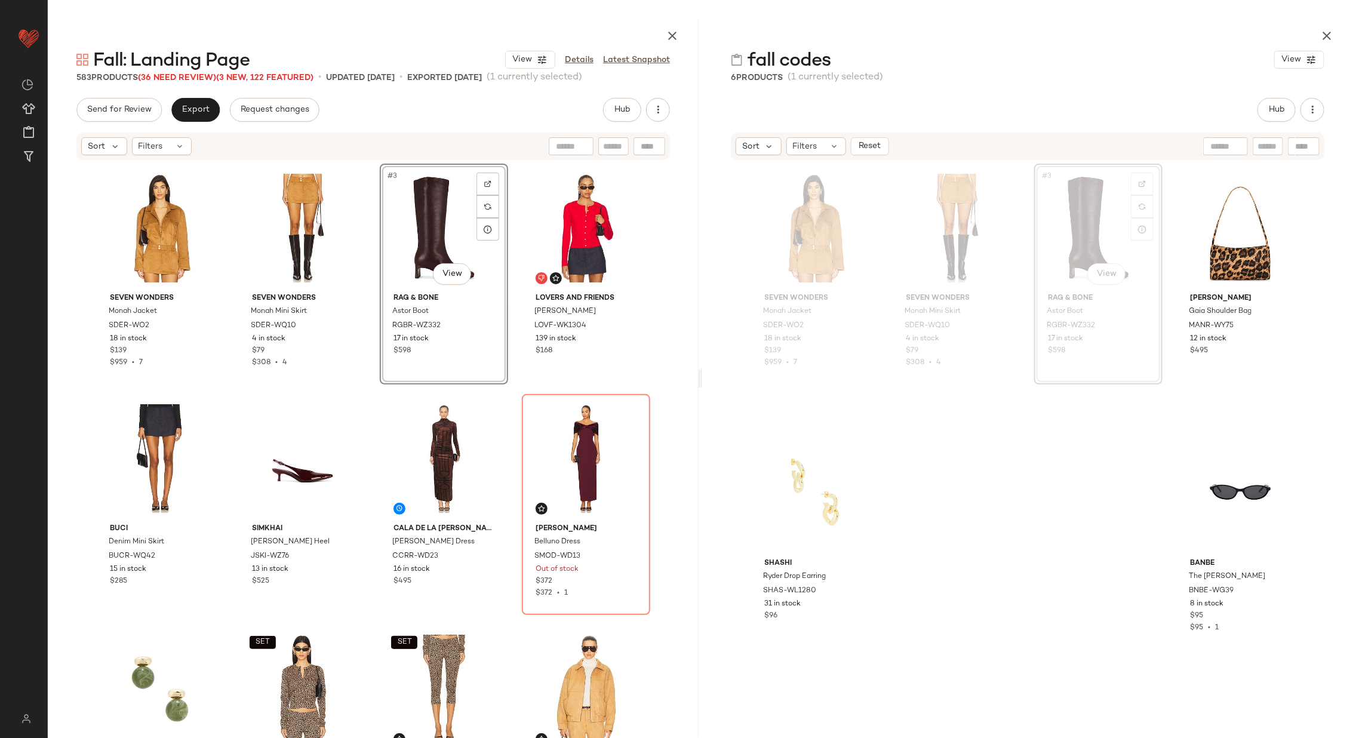
click at [509, 323] on div "SEVEN WONDERS Monah Jacket SDER-WO2 18 in stock $139 $959 • 7 SEVEN WONDERS Mon…" at bounding box center [373, 464] width 554 height 600
click at [156, 241] on div "#1 View" at bounding box center [160, 228] width 120 height 121
click at [455, 222] on div "#3 View" at bounding box center [444, 228] width 120 height 121
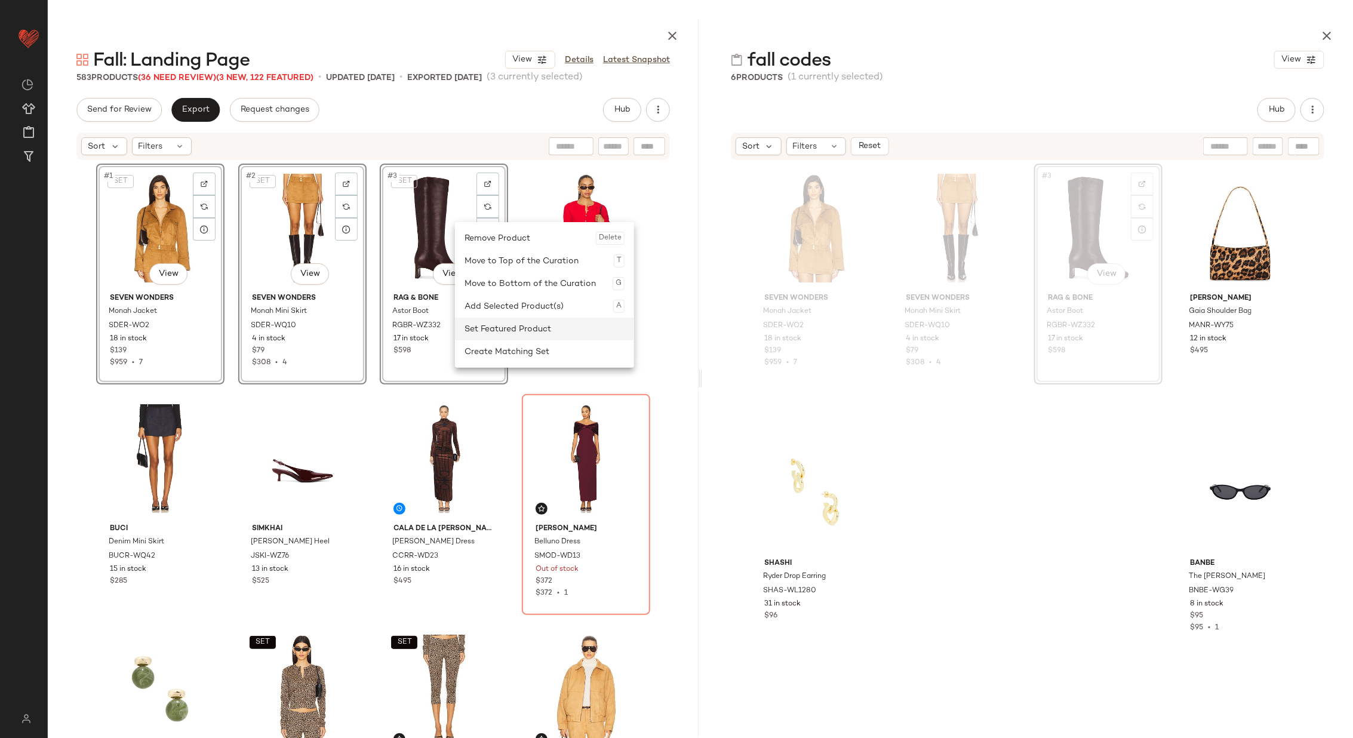
click at [534, 328] on div "Set Featured Product" at bounding box center [545, 329] width 160 height 23
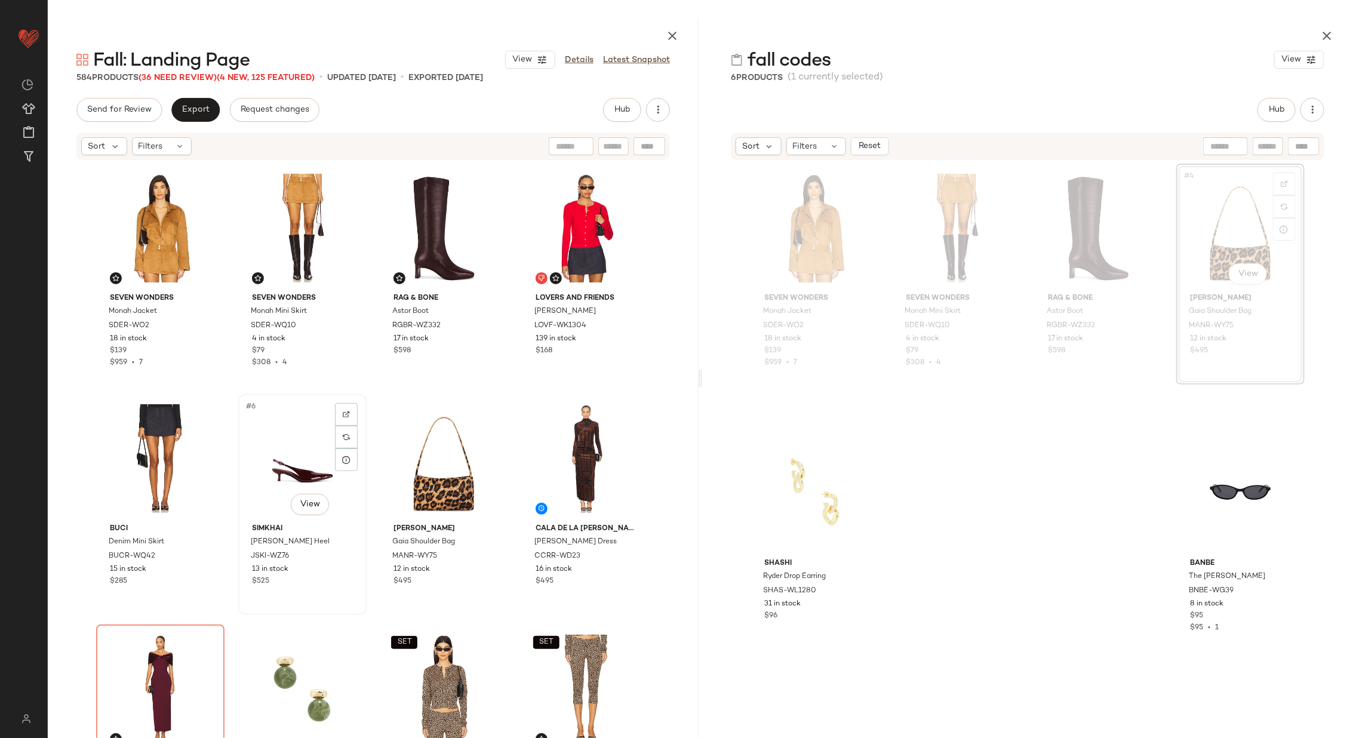
click at [303, 472] on div "#6 View" at bounding box center [302, 458] width 120 height 121
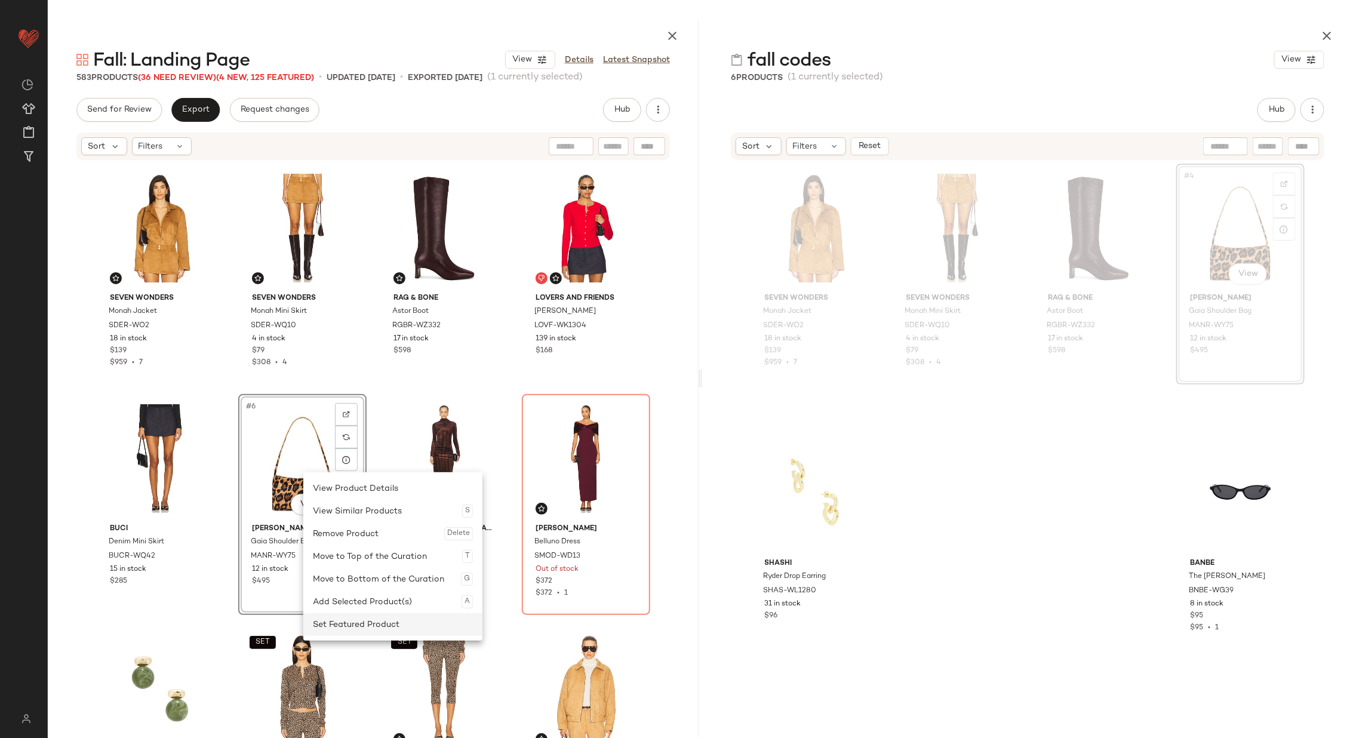
click at [372, 618] on div "Set Featured Product" at bounding box center [393, 624] width 160 height 23
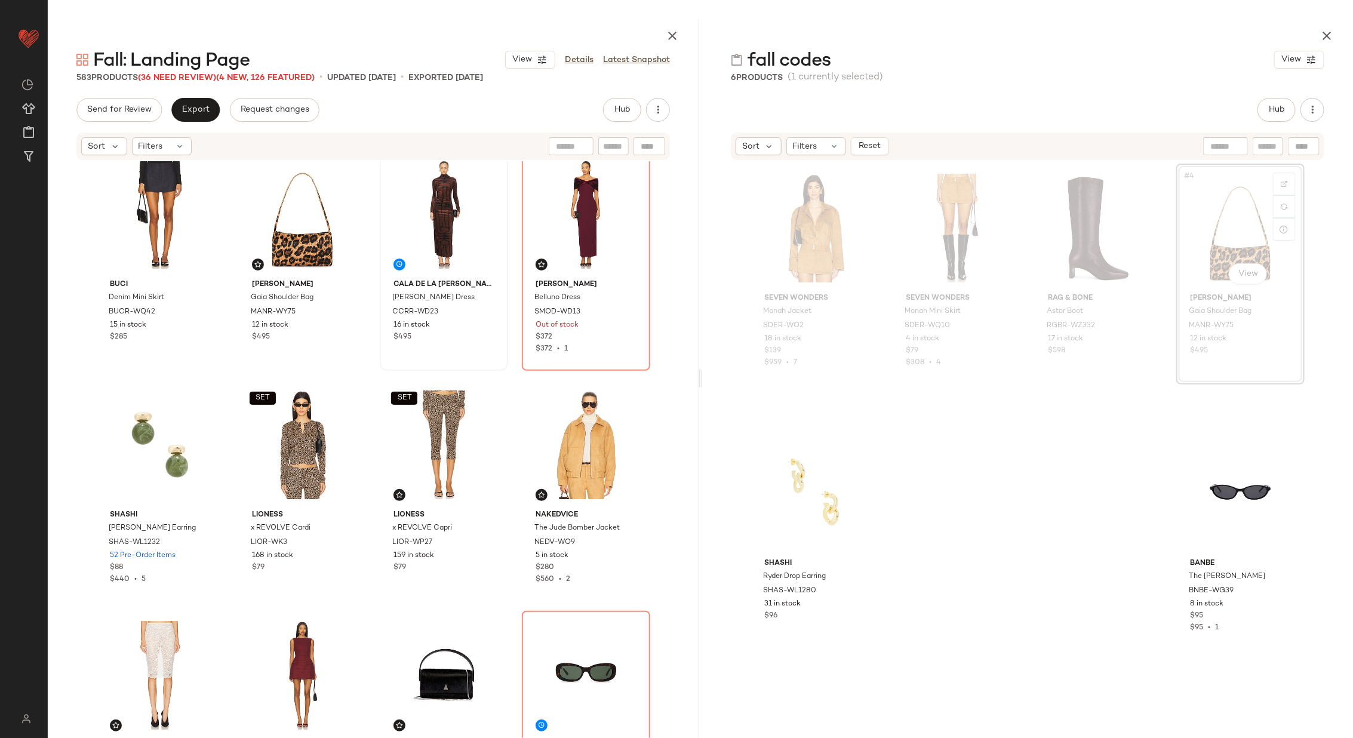
scroll to position [254, 0]
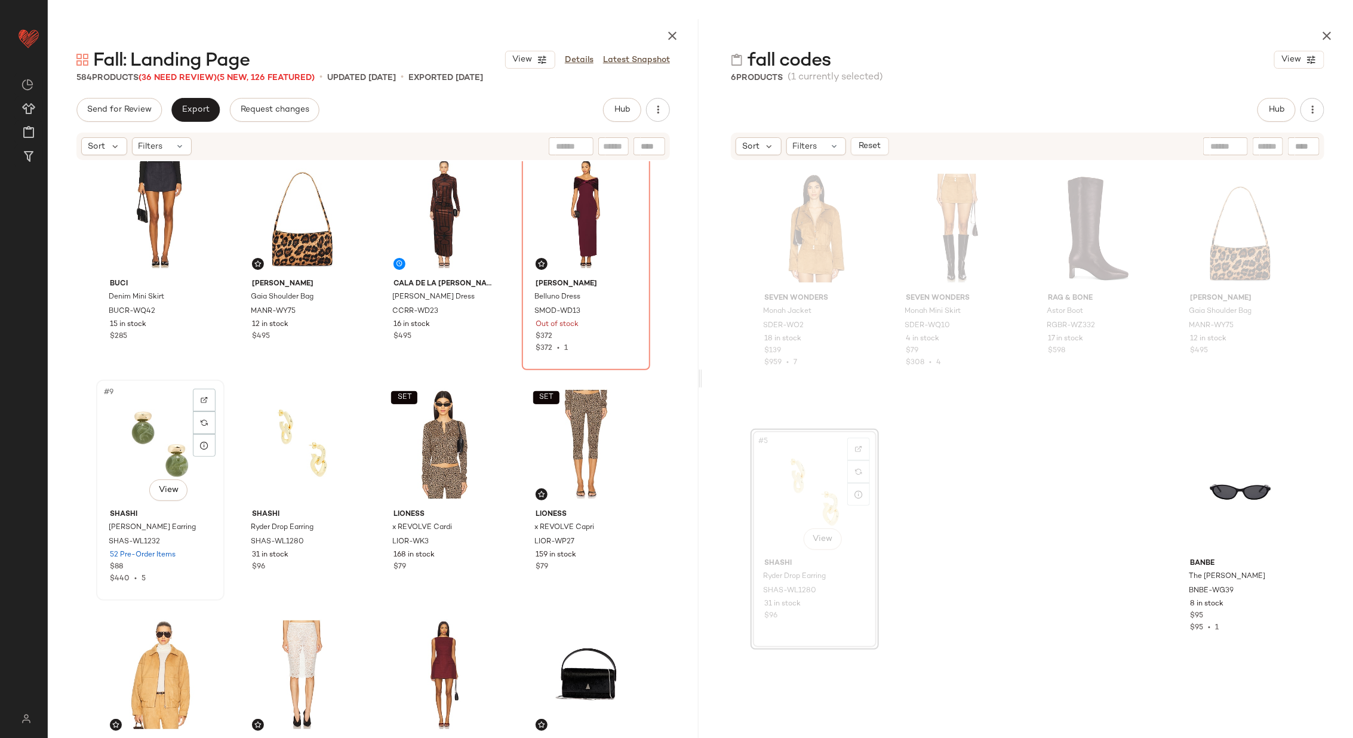
click at [159, 459] on div "#9 View" at bounding box center [160, 444] width 120 height 121
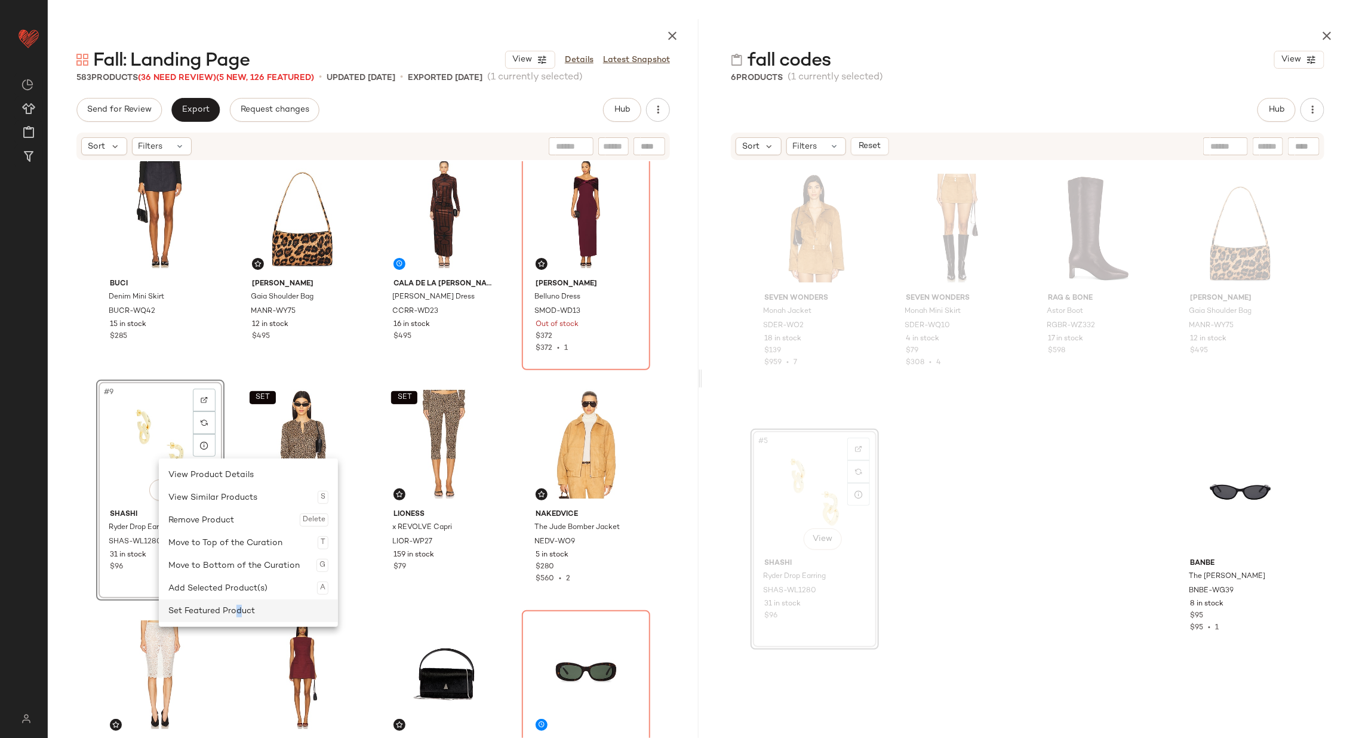
click at [238, 608] on div "Set Featured Product" at bounding box center [248, 611] width 160 height 23
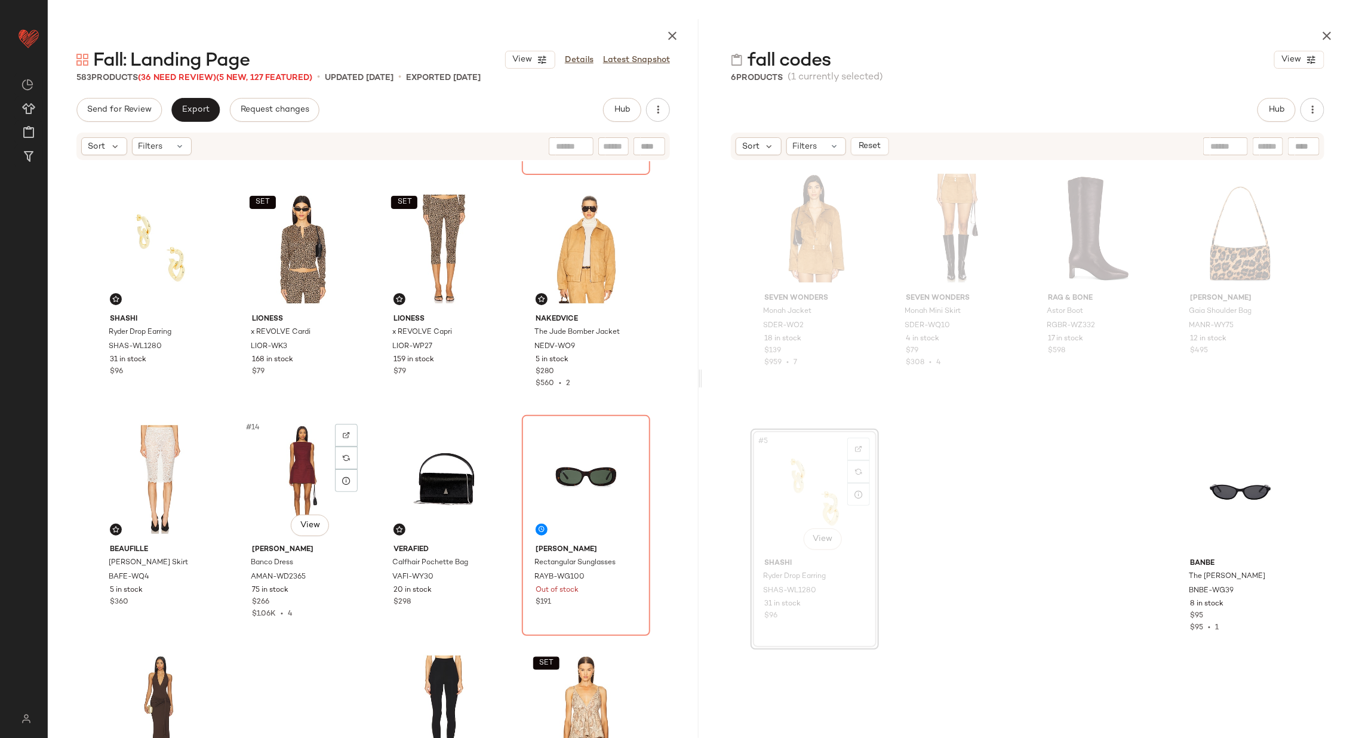
scroll to position [449, 0]
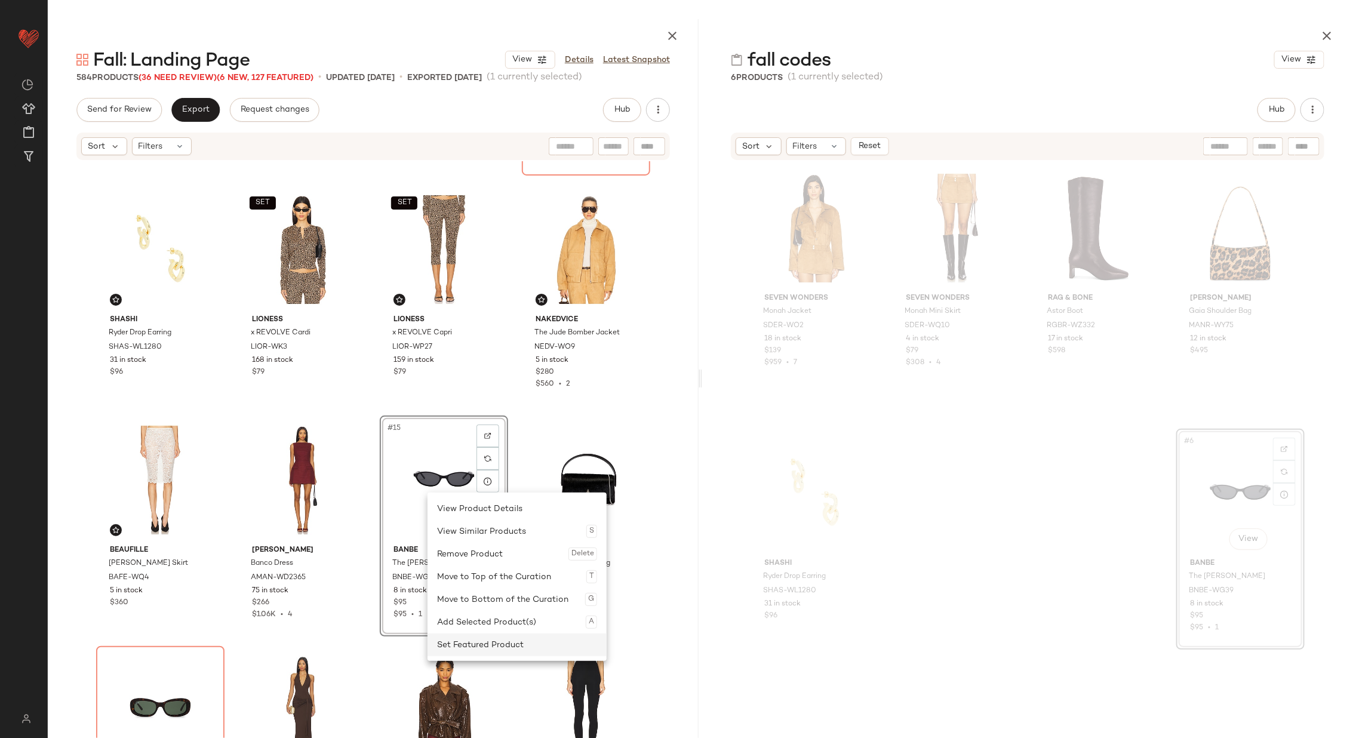
click at [503, 640] on div "Set Featured Product" at bounding box center [517, 645] width 160 height 23
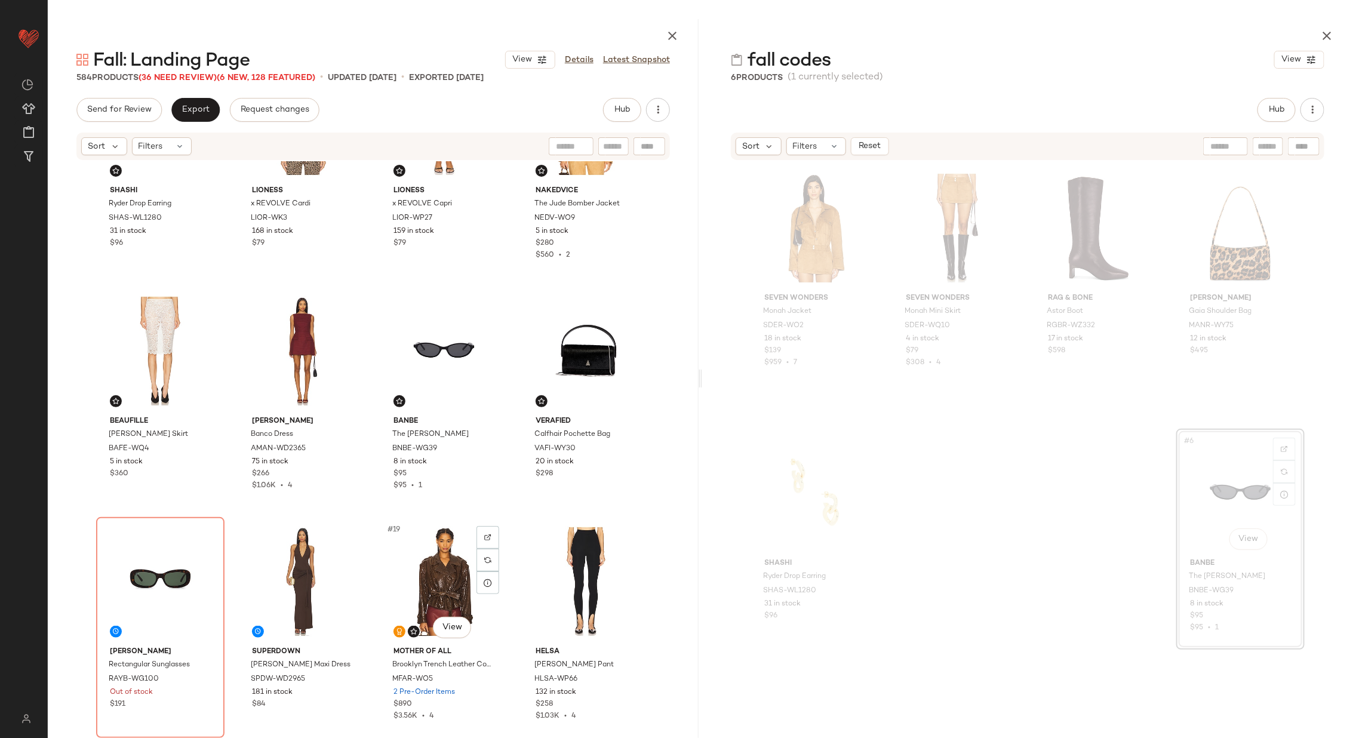
scroll to position [598, 0]
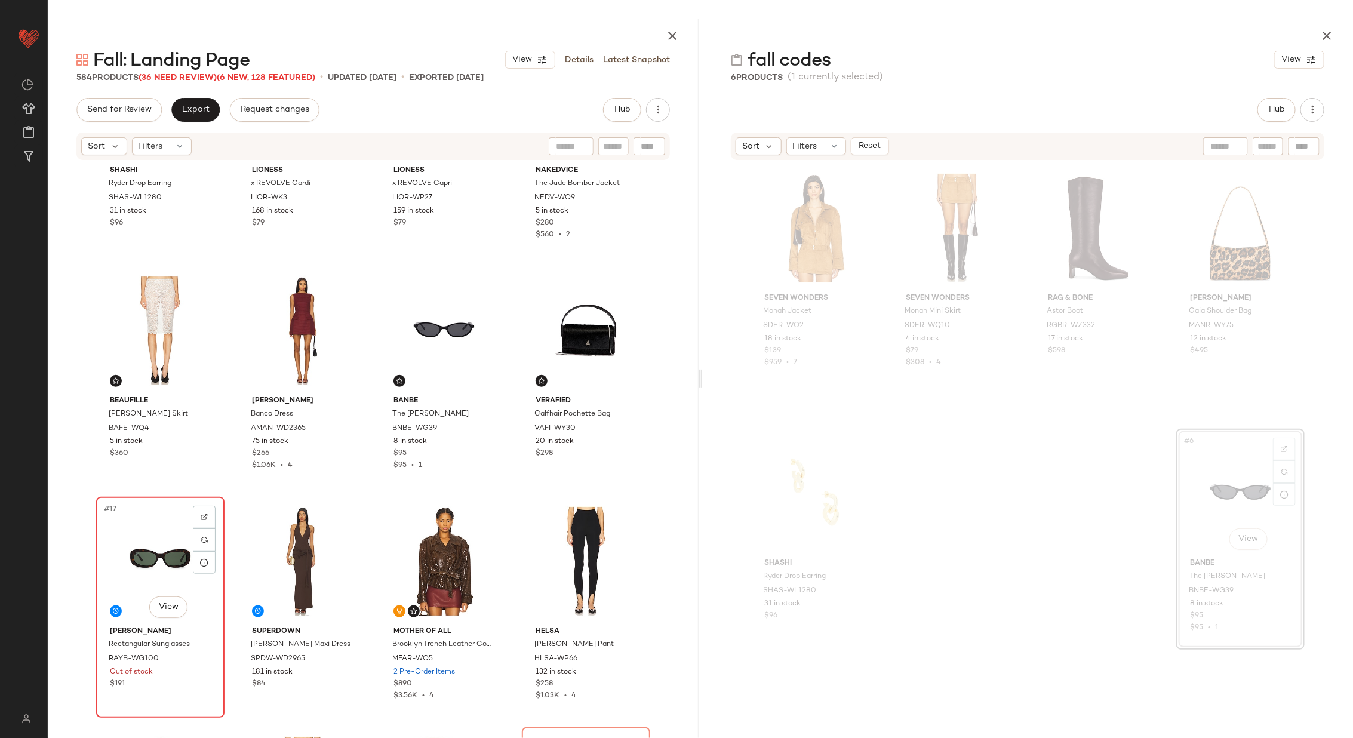
click at [116, 573] on div "#17 View" at bounding box center [160, 561] width 120 height 121
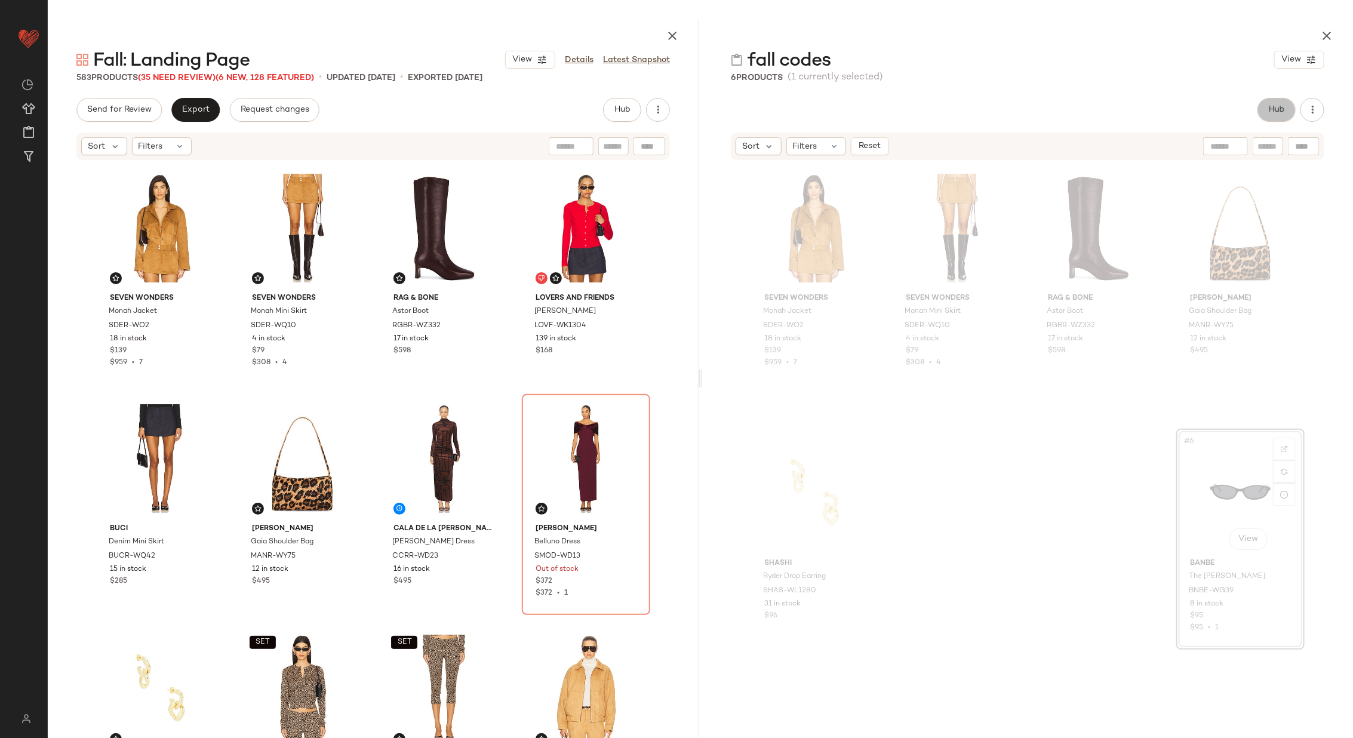
click at [1280, 110] on span "Hub" at bounding box center [1277, 110] width 17 height 10
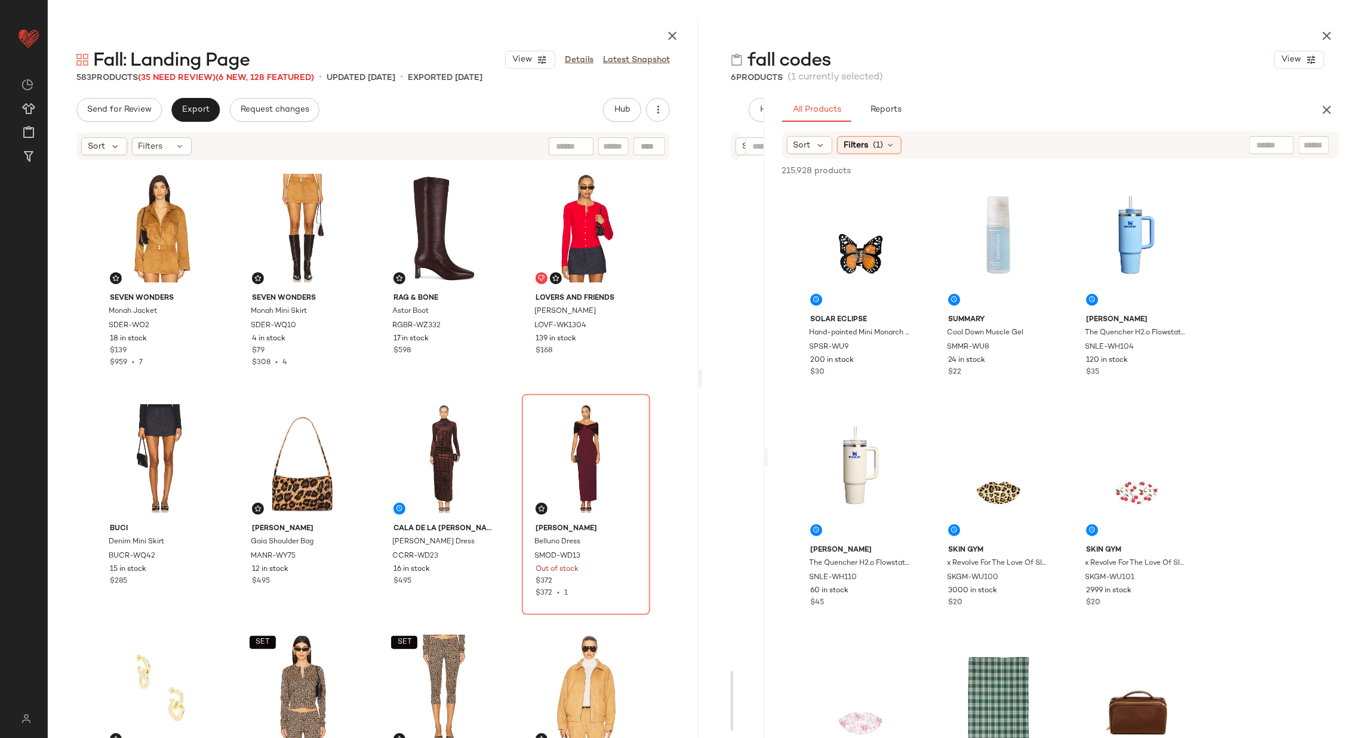
drag, startPoint x: 1026, startPoint y: 413, endPoint x: 742, endPoint y: 420, distance: 283.8
click at [742, 420] on div "fall codes View 6 Products (1 currently selected) Hub Sort Filters Reset #6 Vie…" at bounding box center [1027, 378] width 651 height 719
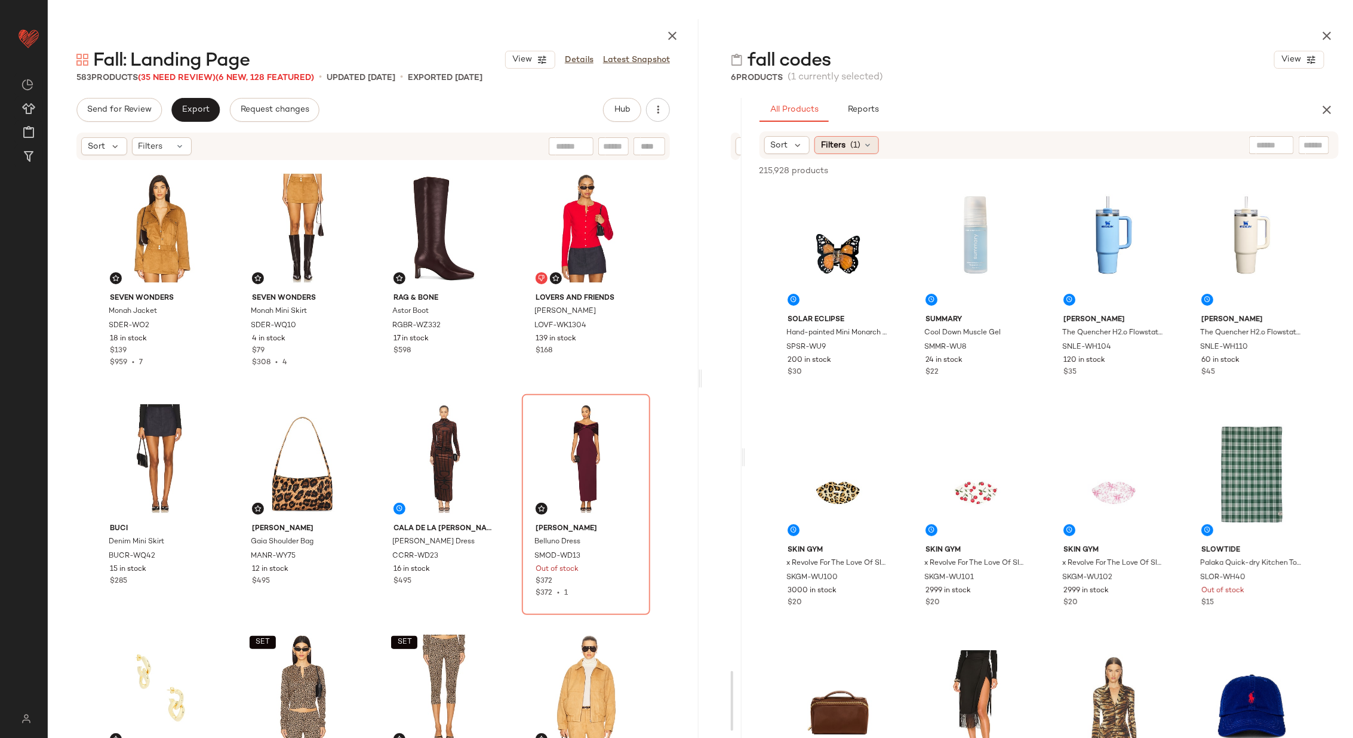
click at [868, 143] on icon at bounding box center [868, 145] width 10 height 10
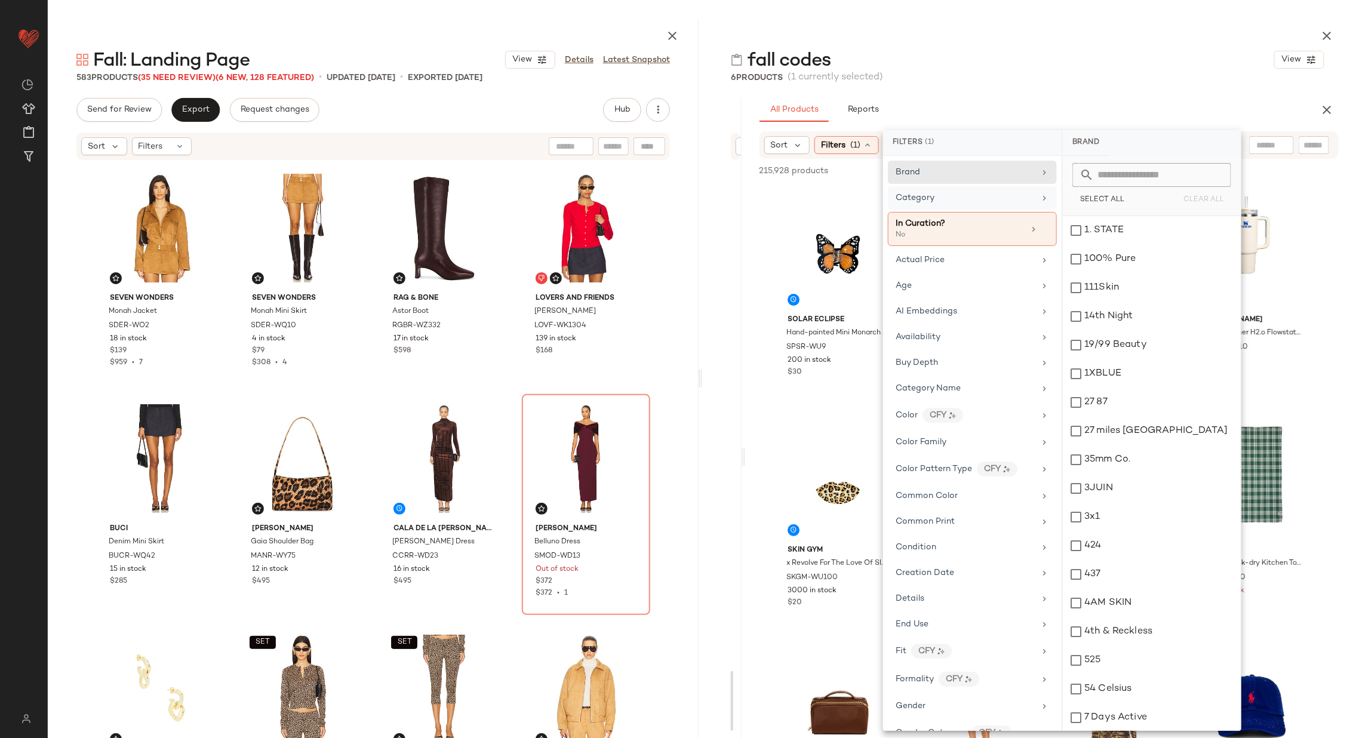
click at [988, 201] on div "Category" at bounding box center [965, 198] width 139 height 13
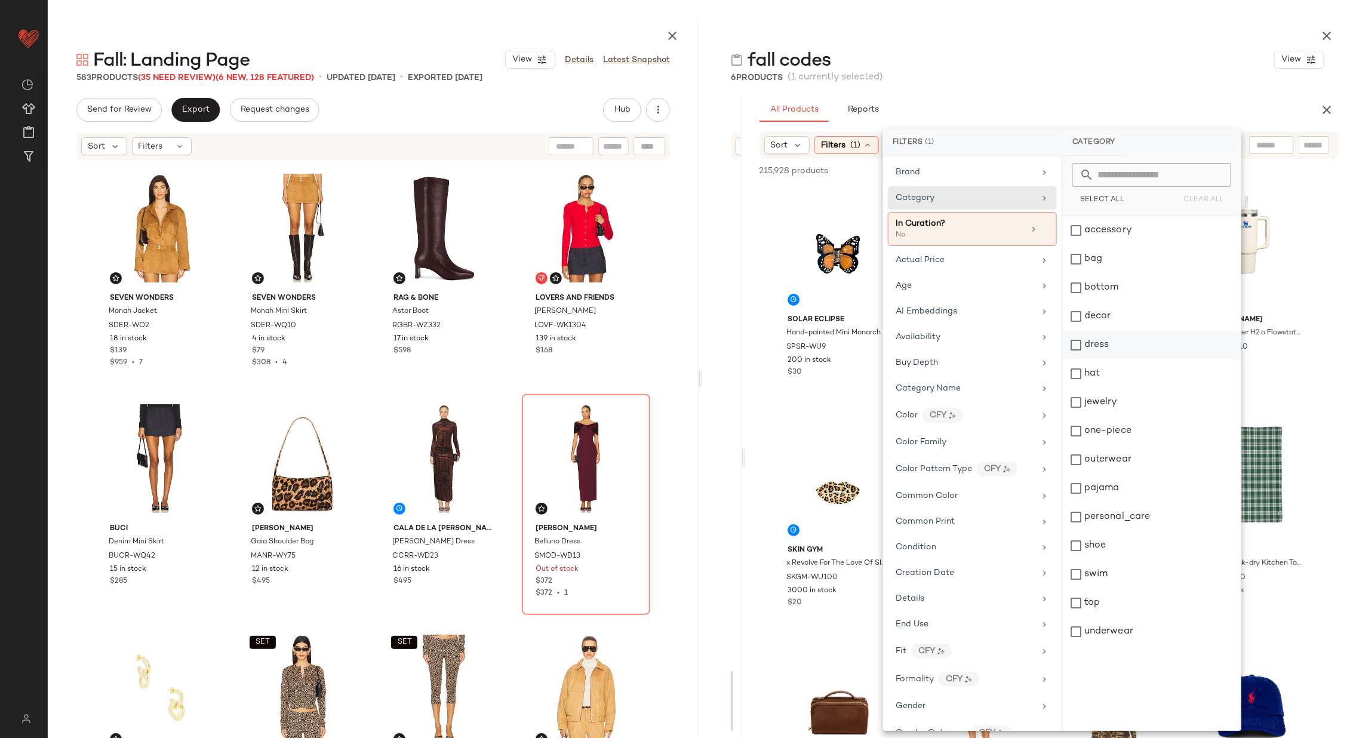
click at [1154, 337] on div "dress" at bounding box center [1152, 345] width 178 height 29
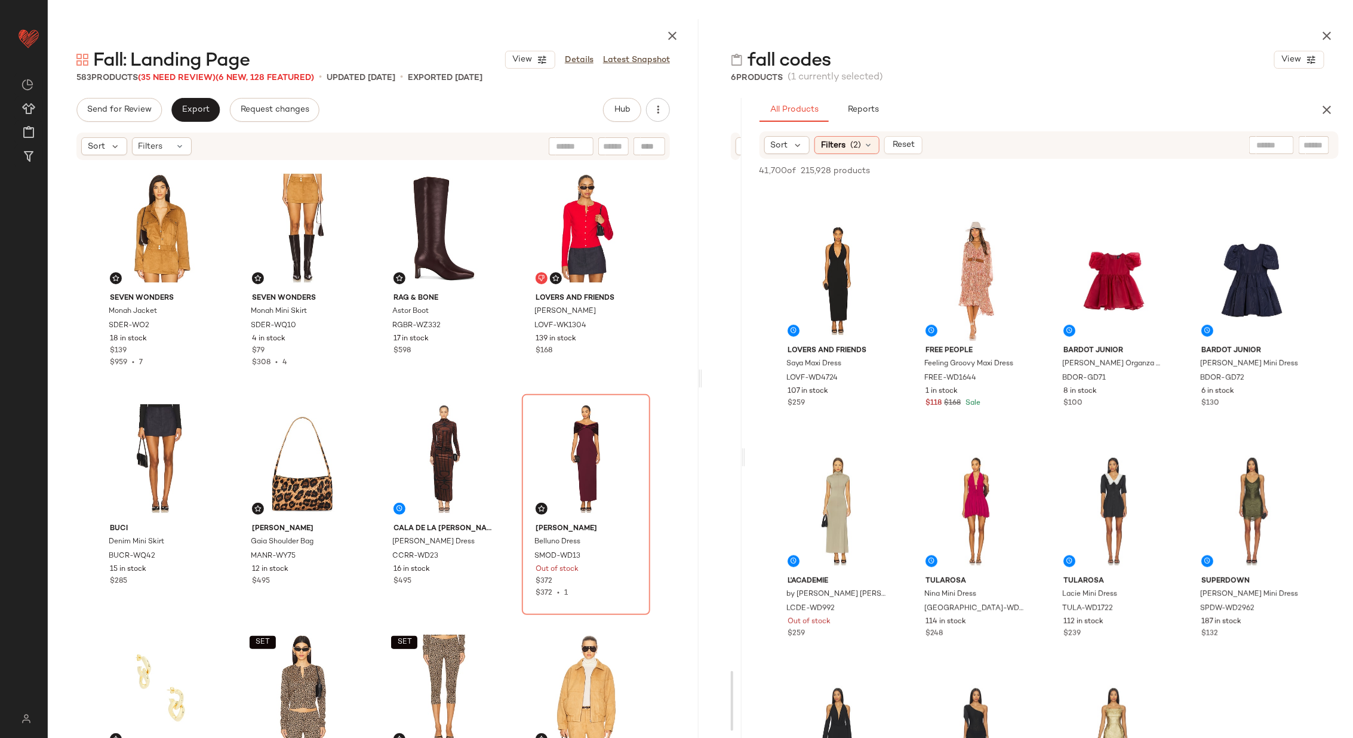
scroll to position [1024, 0]
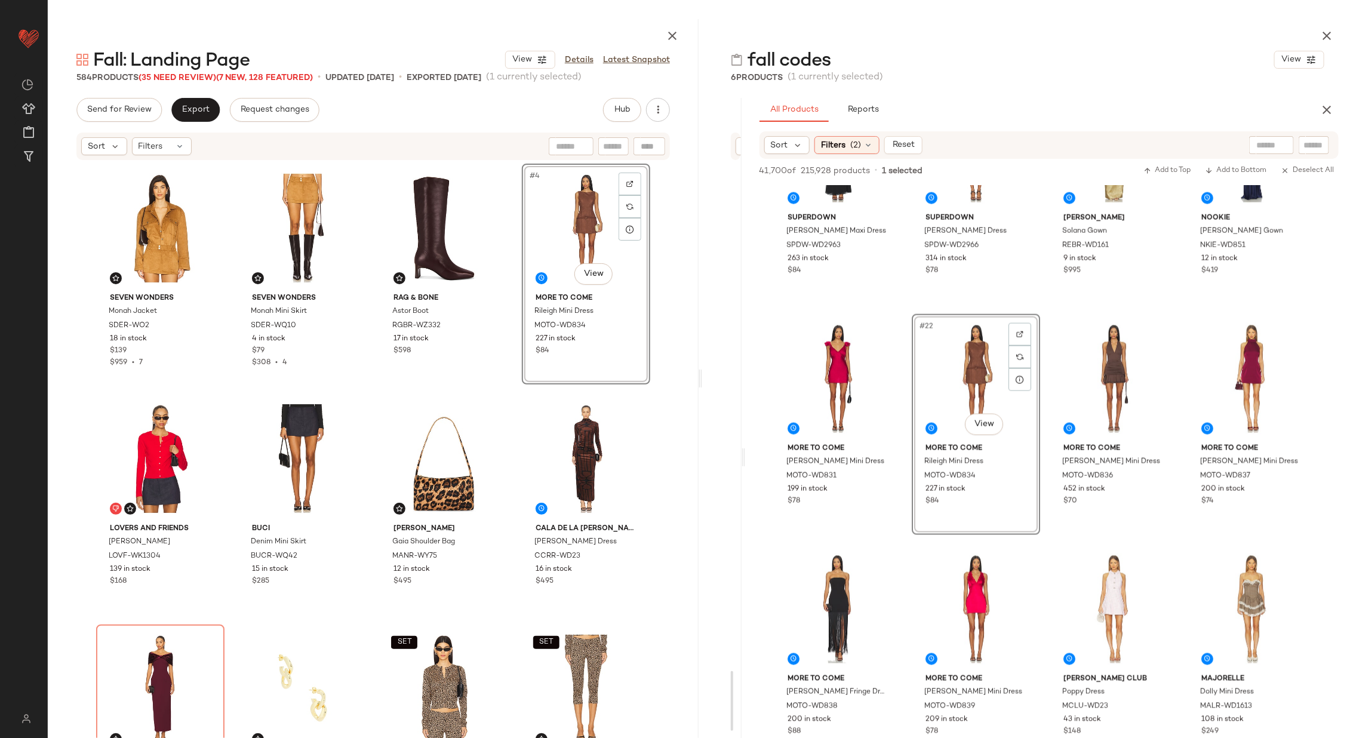
click at [509, 321] on div "SEVEN WONDERS Monah Jacket SDER-WO2 18 in stock $139 $959 • 7 SEVEN WONDERS Mon…" at bounding box center [373, 464] width 554 height 600
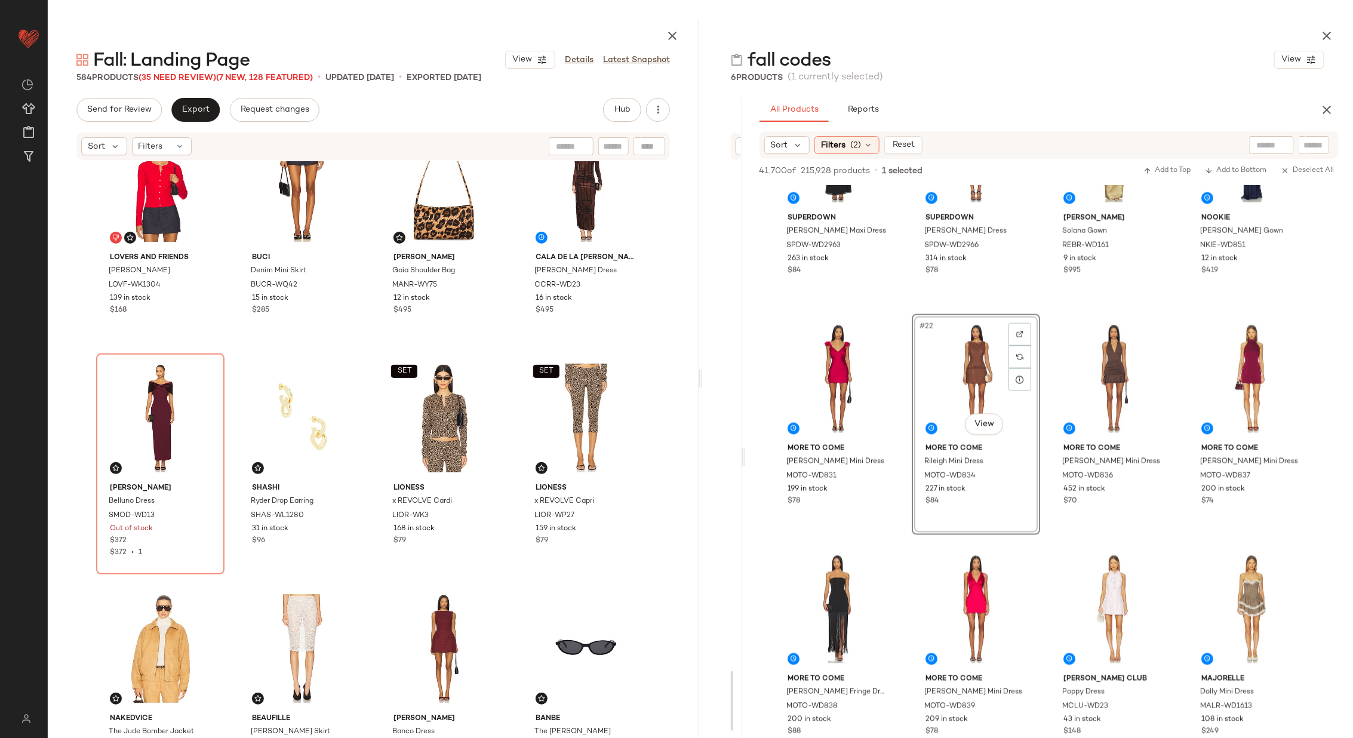
scroll to position [0, 0]
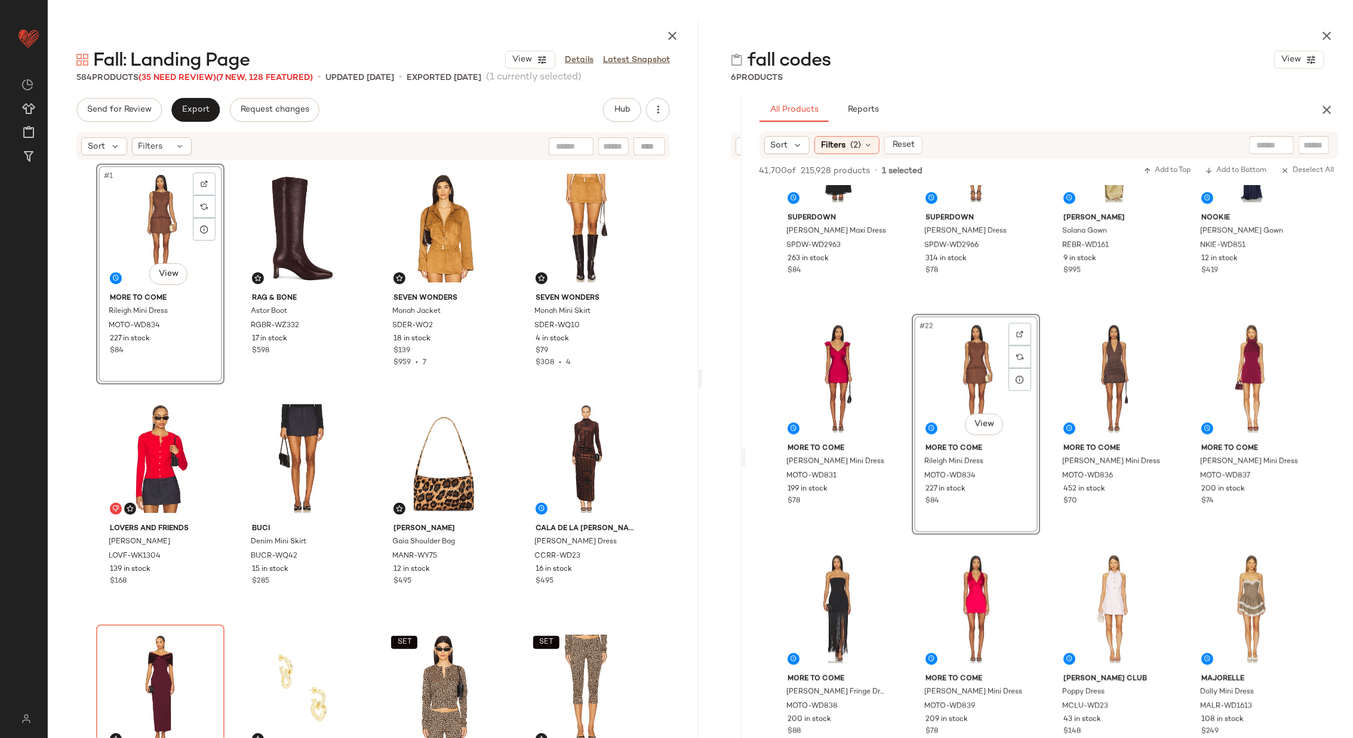
click at [228, 245] on div "#1 View MORE TO COME Rileigh Mini Dress MOTO-WD834 227 in stock $84 Rag & Bone …" at bounding box center [373, 464] width 554 height 600
click at [195, 109] on span "Export" at bounding box center [196, 110] width 28 height 10
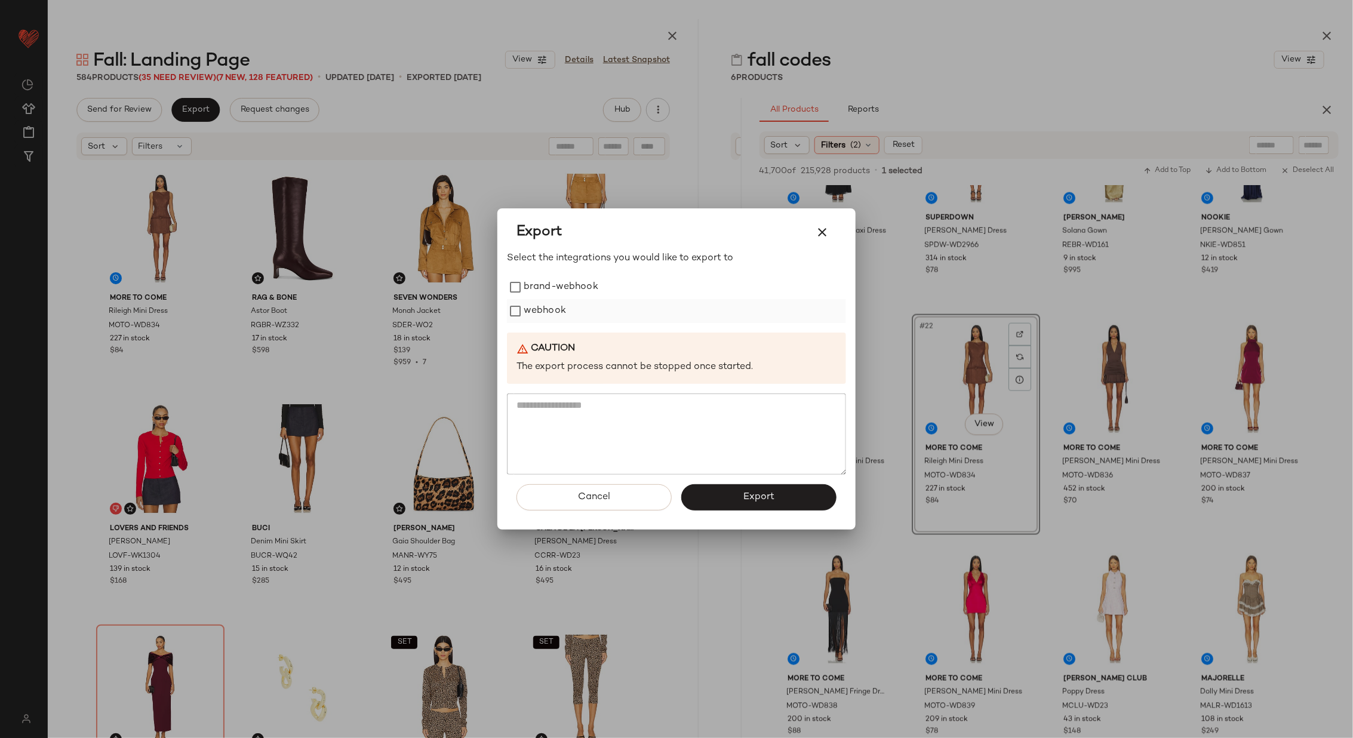
click at [541, 306] on label "webhook" at bounding box center [545, 311] width 42 height 24
click at [751, 493] on span "Export" at bounding box center [759, 497] width 32 height 11
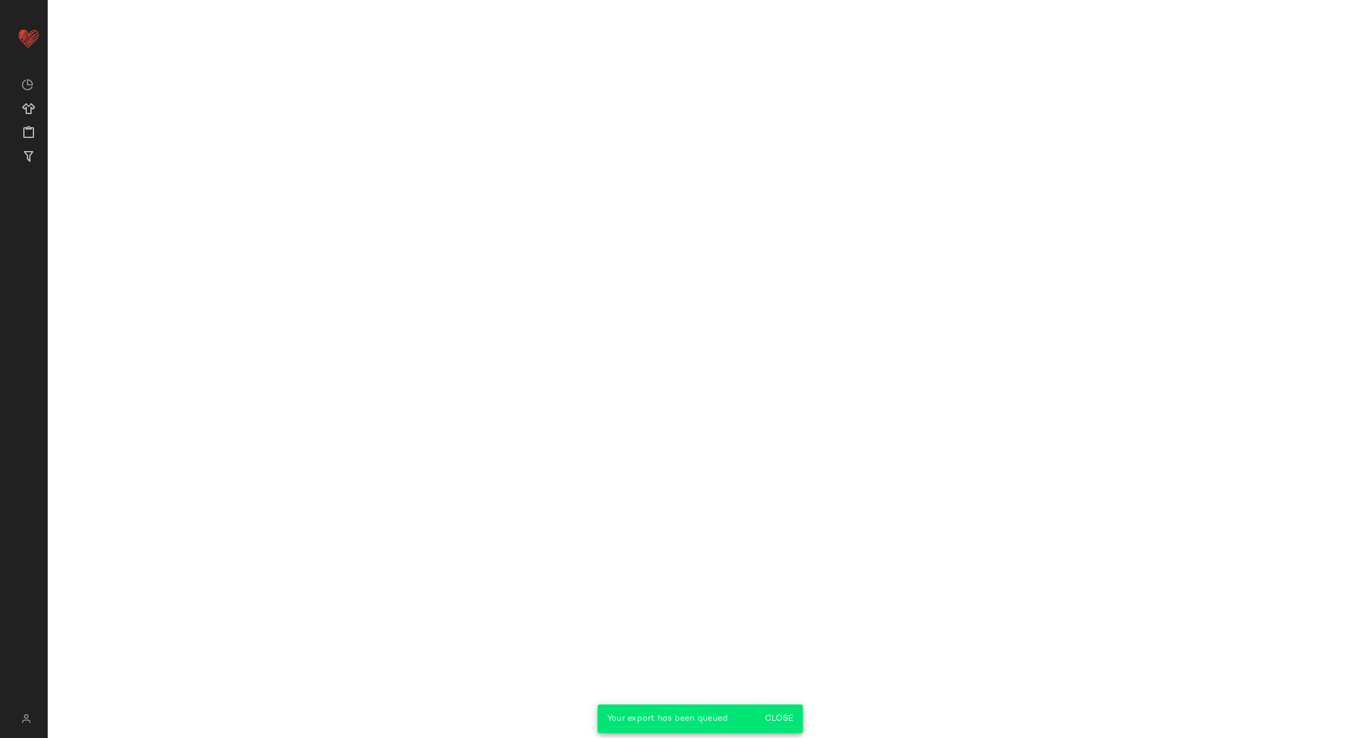
scroll to position [1254, 0]
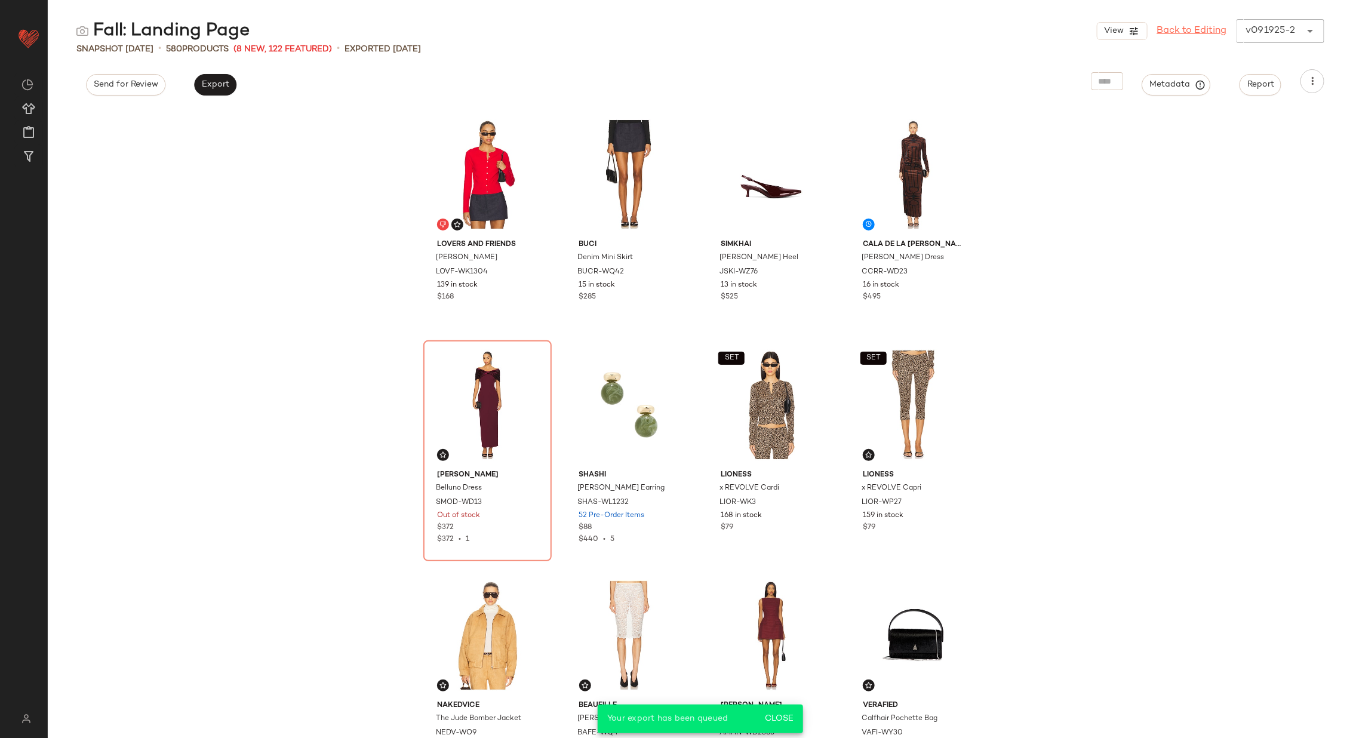
click at [1181, 30] on link "Back to Editing" at bounding box center [1192, 31] width 70 height 14
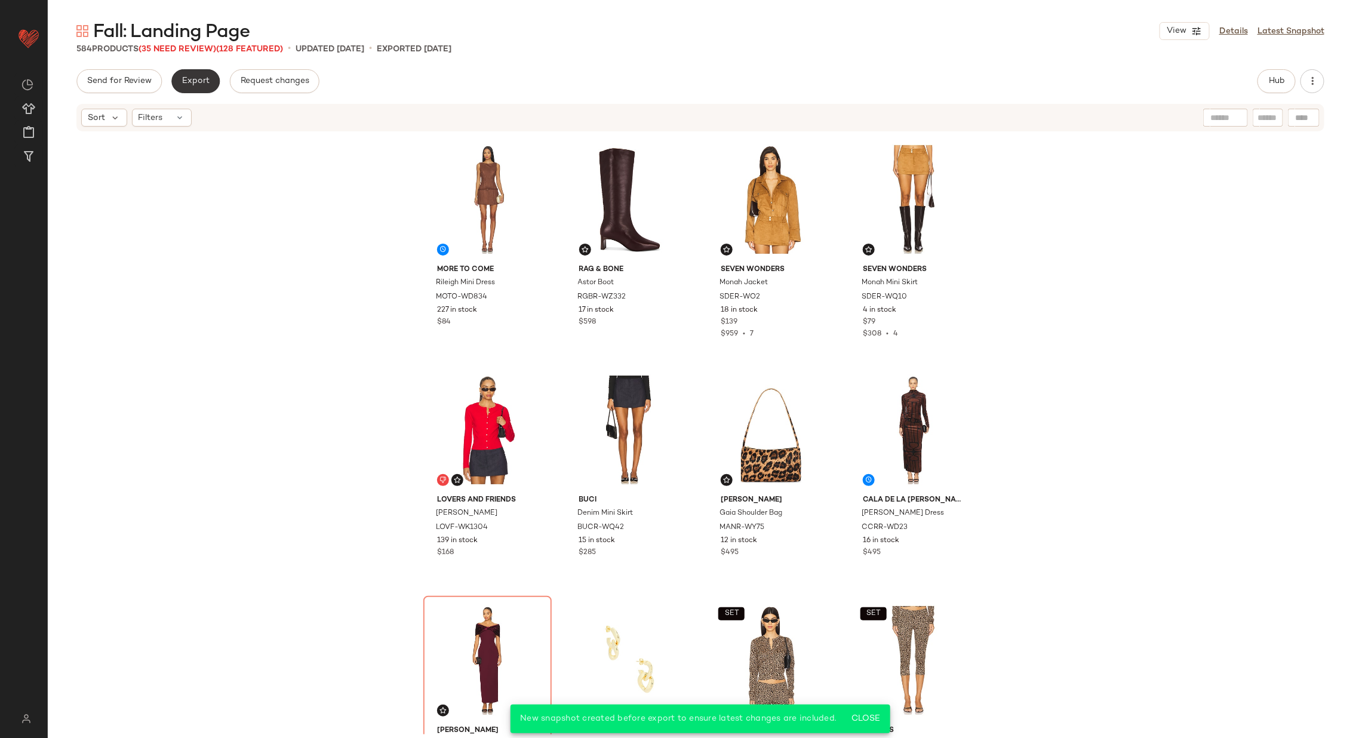
click at [194, 81] on span "Export" at bounding box center [196, 81] width 28 height 10
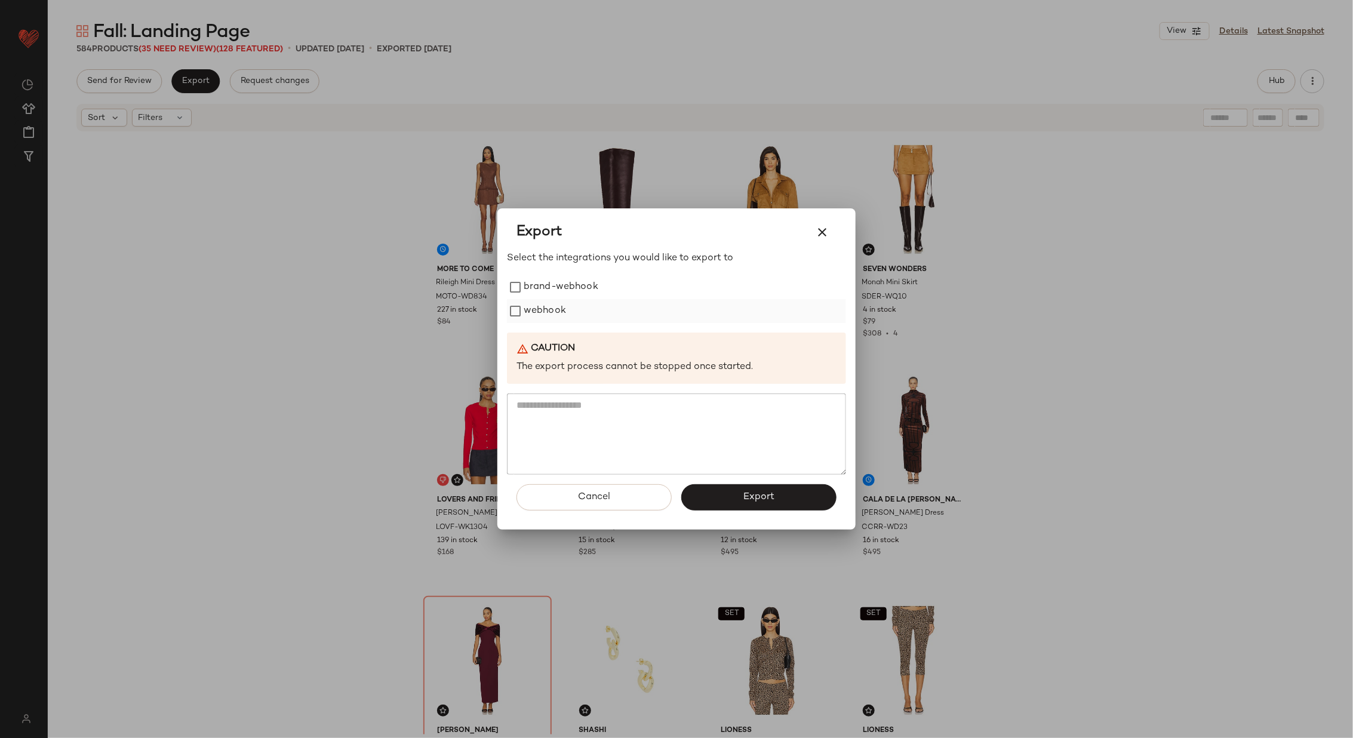
click at [546, 308] on label "webhook" at bounding box center [545, 311] width 42 height 24
click at [754, 495] on span "Export" at bounding box center [759, 497] width 32 height 11
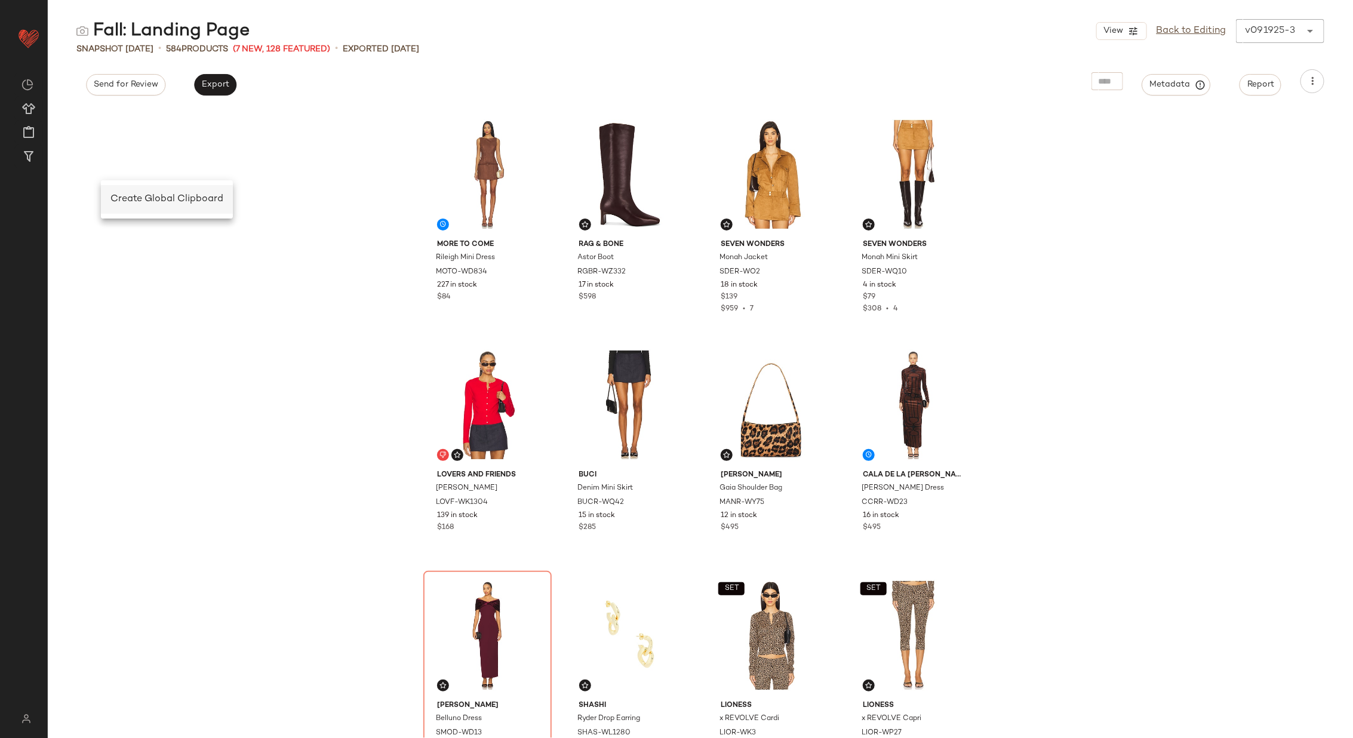
click at [144, 201] on span "Create Global Clipboard" at bounding box center [166, 199] width 113 height 10
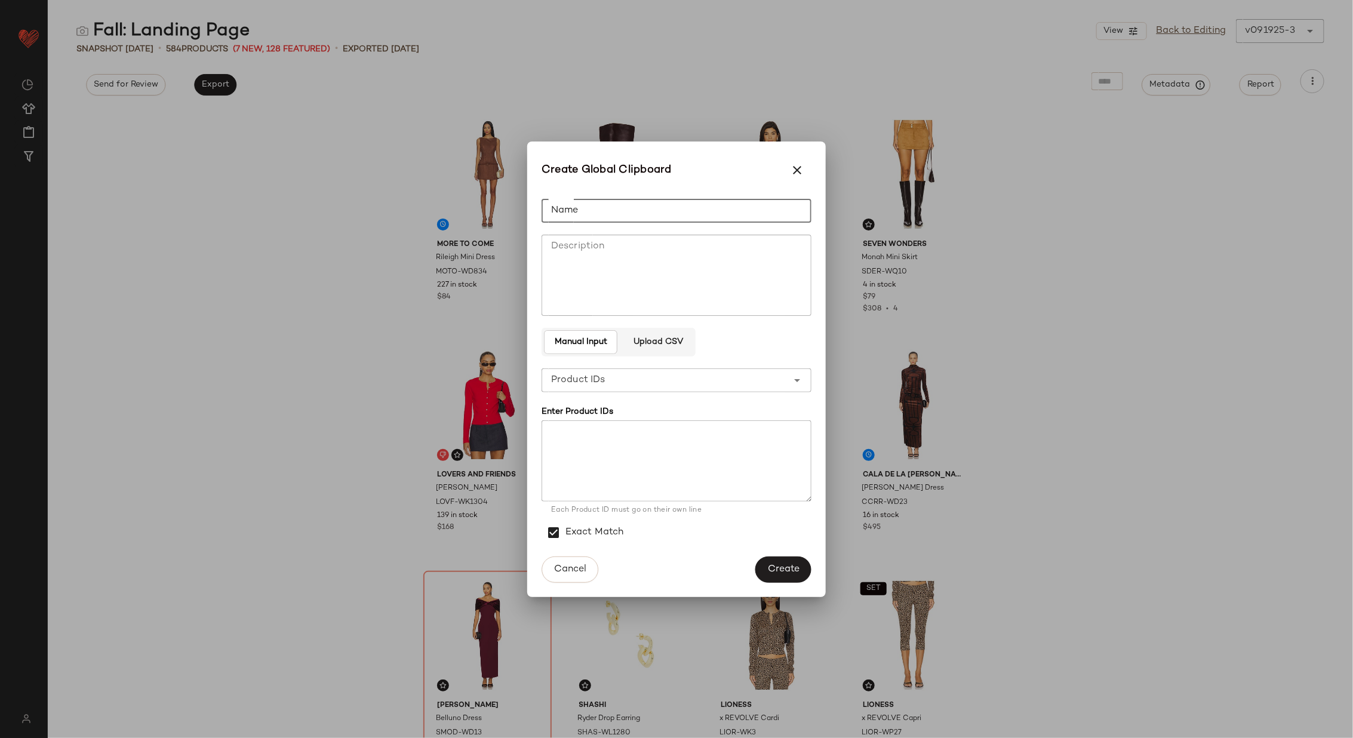
click at [586, 211] on input "Name" at bounding box center [677, 211] width 270 height 24
type input "********"
click at [582, 466] on textarea at bounding box center [677, 460] width 270 height 81
paste textarea "**********"
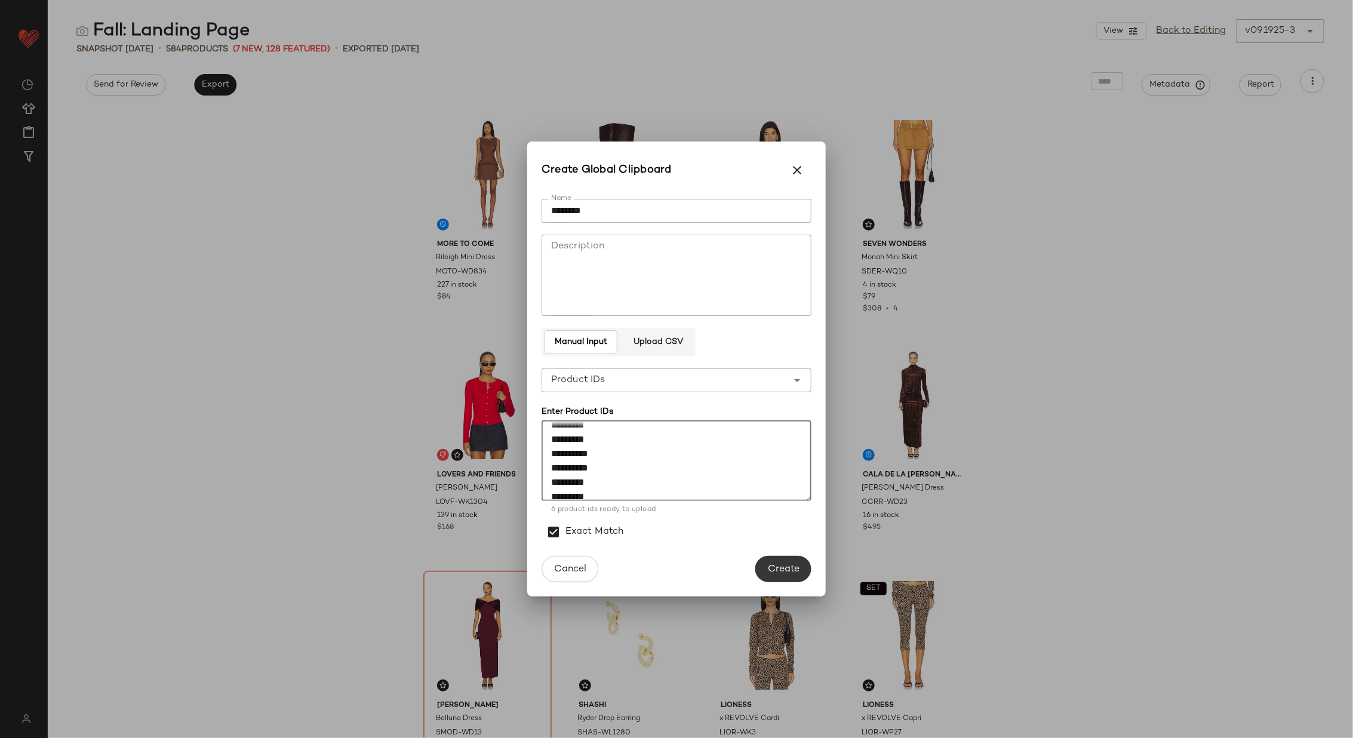
type textarea "**********"
click at [776, 577] on button "Create" at bounding box center [784, 569] width 56 height 26
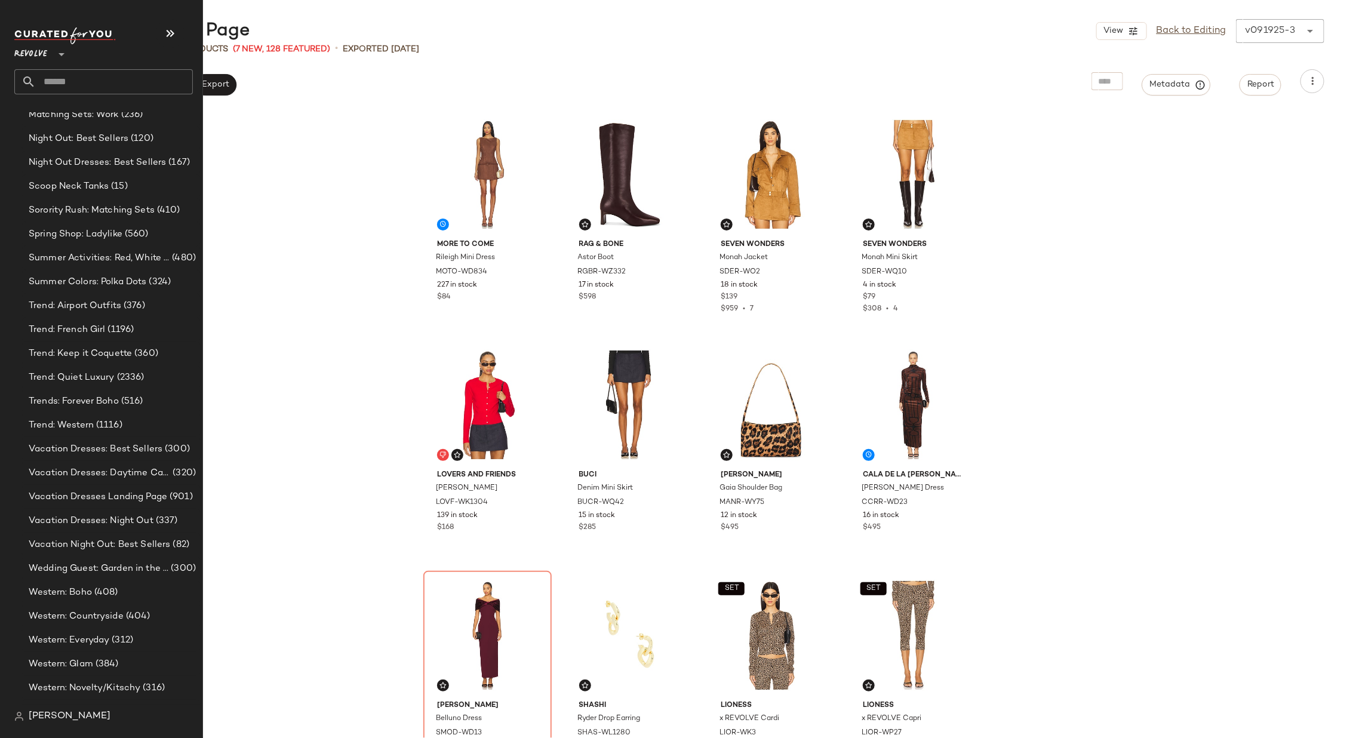
scroll to position [1779, 0]
click at [110, 376] on span "Trend: Quiet Luxury" at bounding box center [72, 376] width 86 height 14
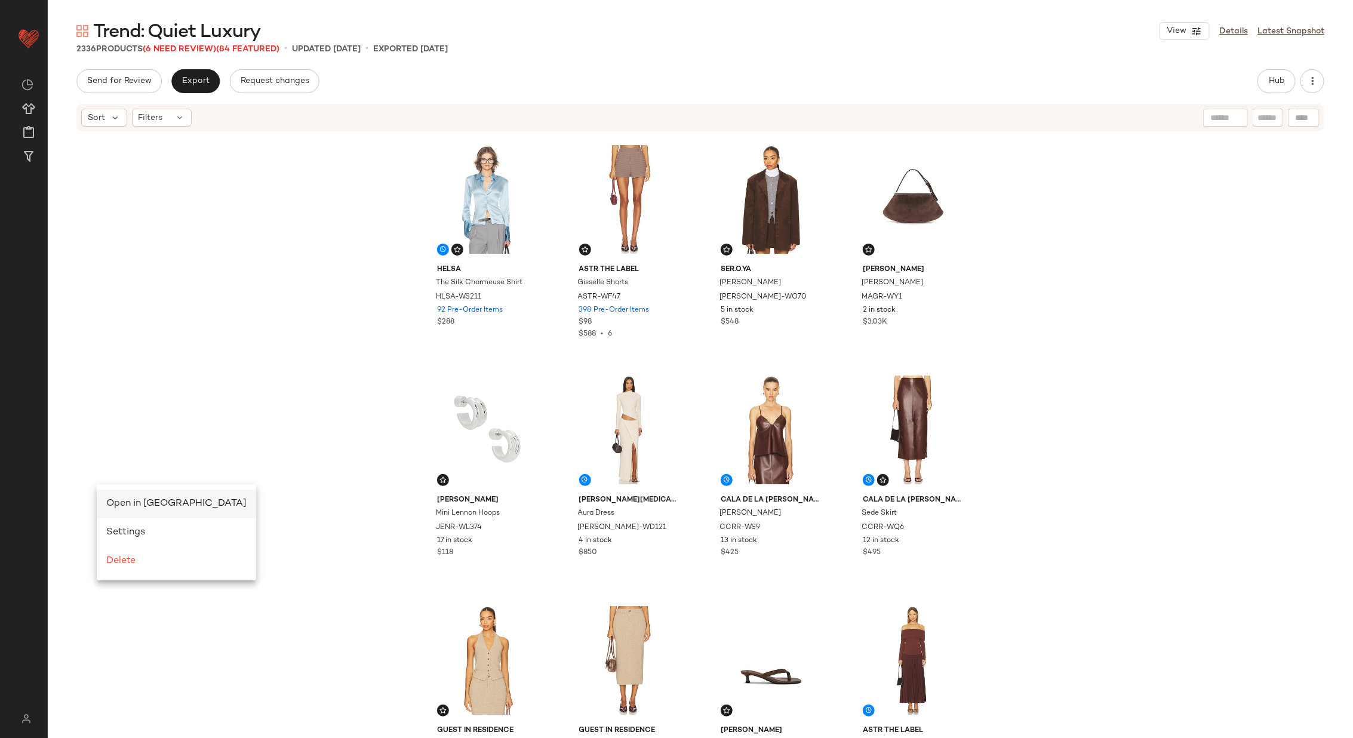
click at [121, 500] on span "Open in [GEOGRAPHIC_DATA]" at bounding box center [176, 504] width 140 height 10
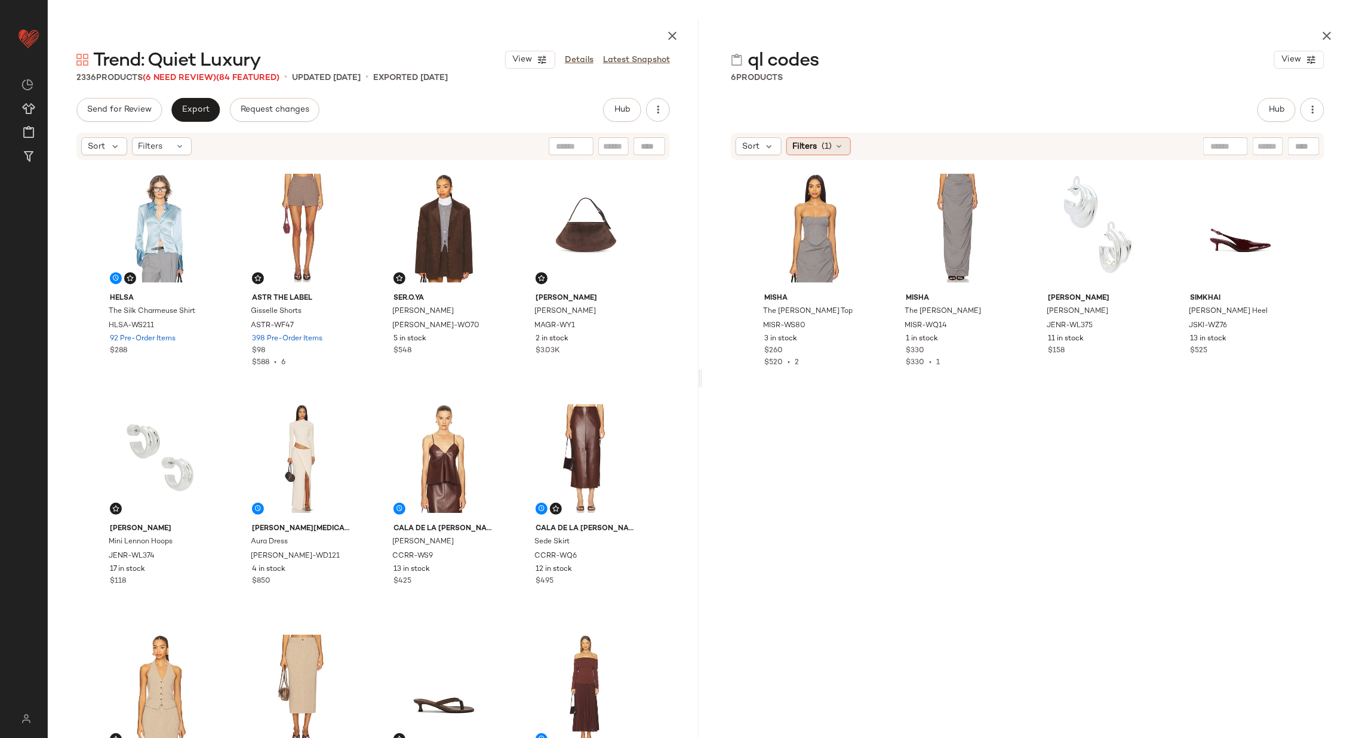
click at [827, 145] on span "(1)" at bounding box center [827, 146] width 10 height 13
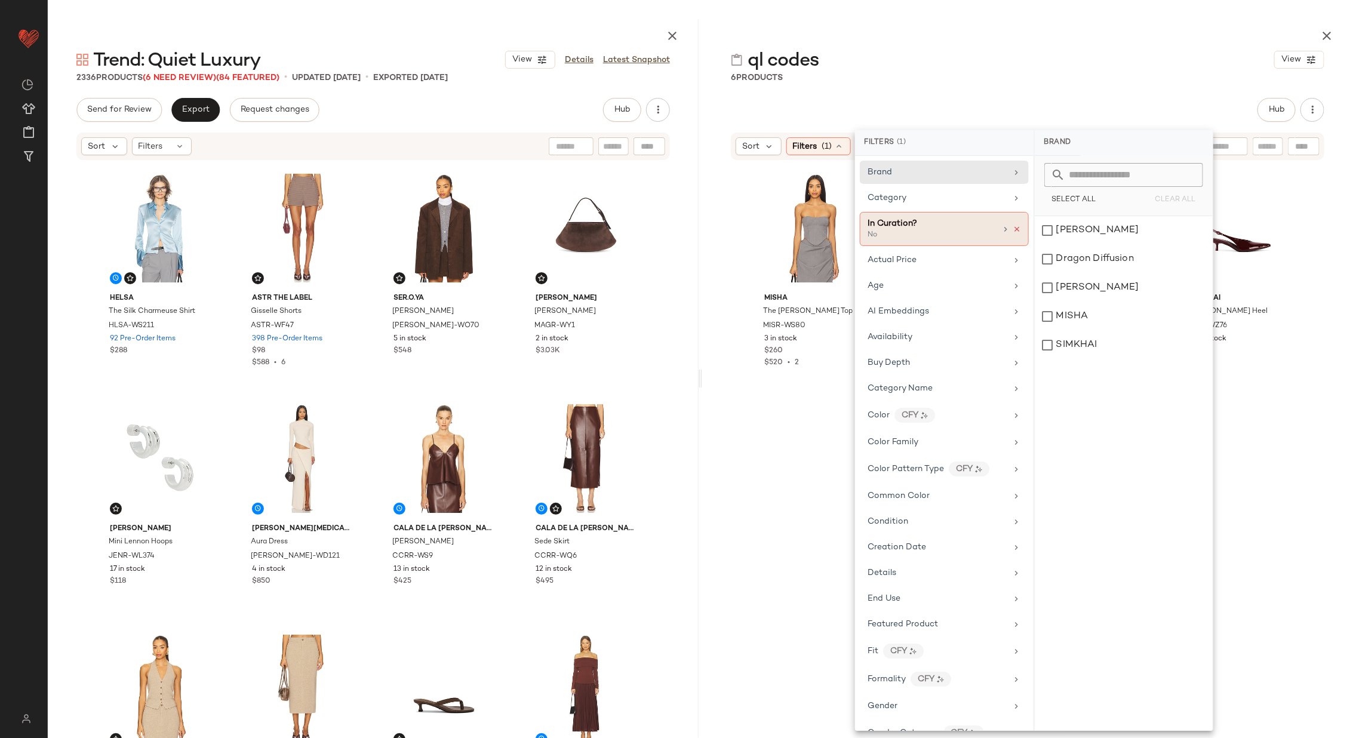
click at [1013, 225] on icon at bounding box center [1017, 229] width 8 height 8
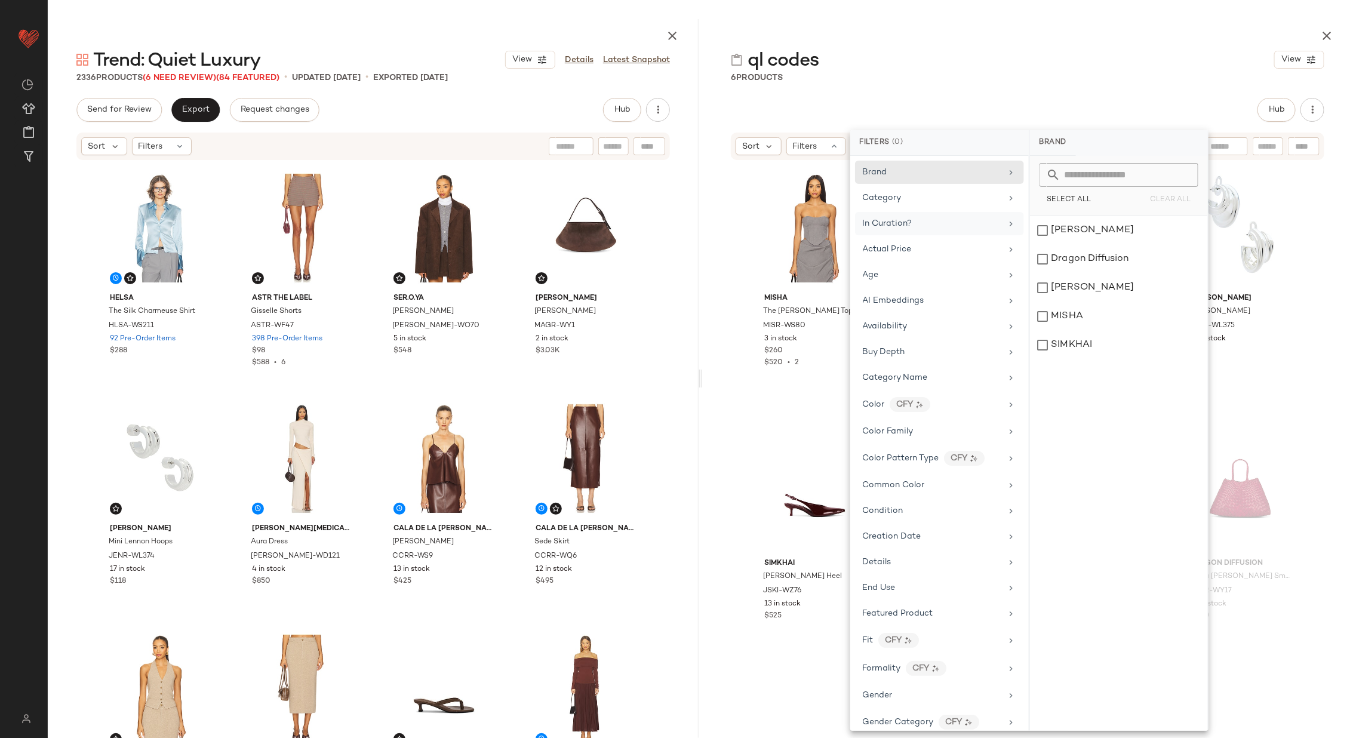
click at [729, 419] on div "MISHA The [PERSON_NAME] Top MISR-WS80 3 in stock $260 $520 • 2 MISHA The Henri …" at bounding box center [1027, 422] width 651 height 523
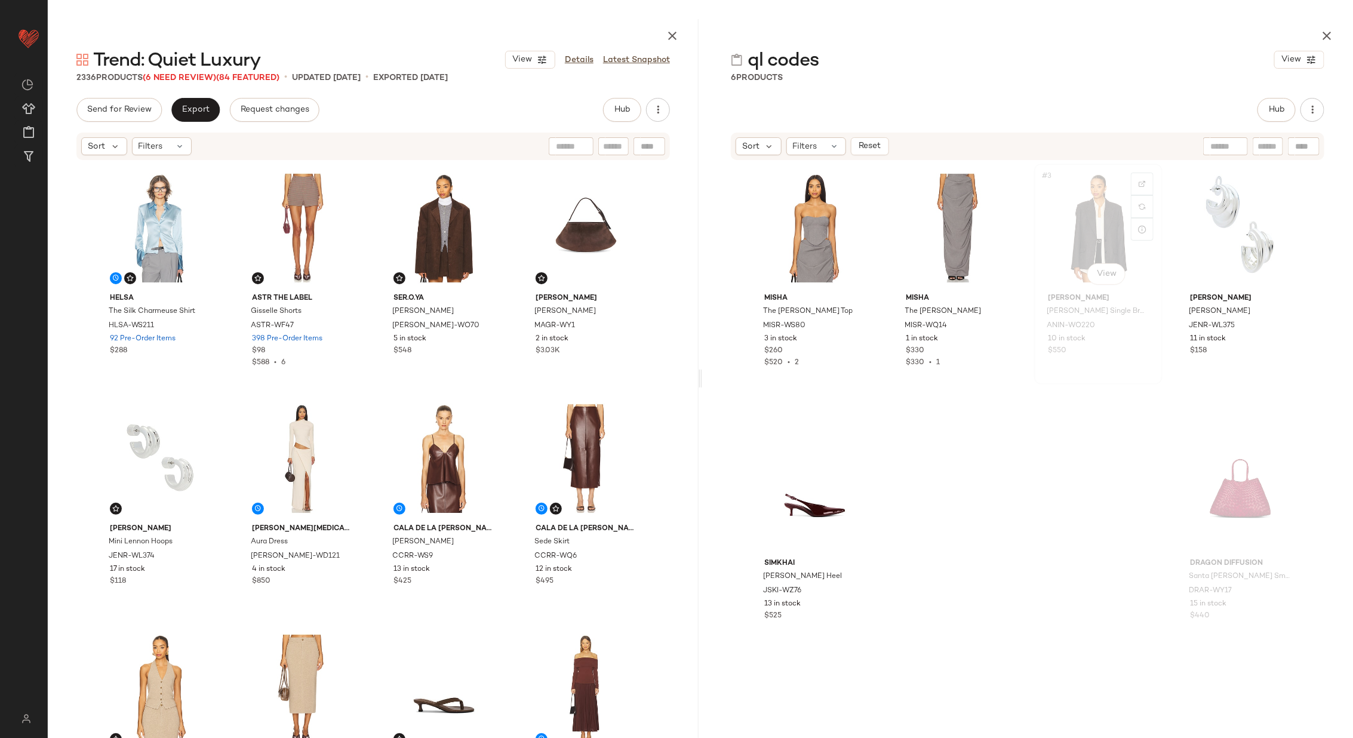
click at [1074, 238] on div "#3 View" at bounding box center [1099, 228] width 120 height 121
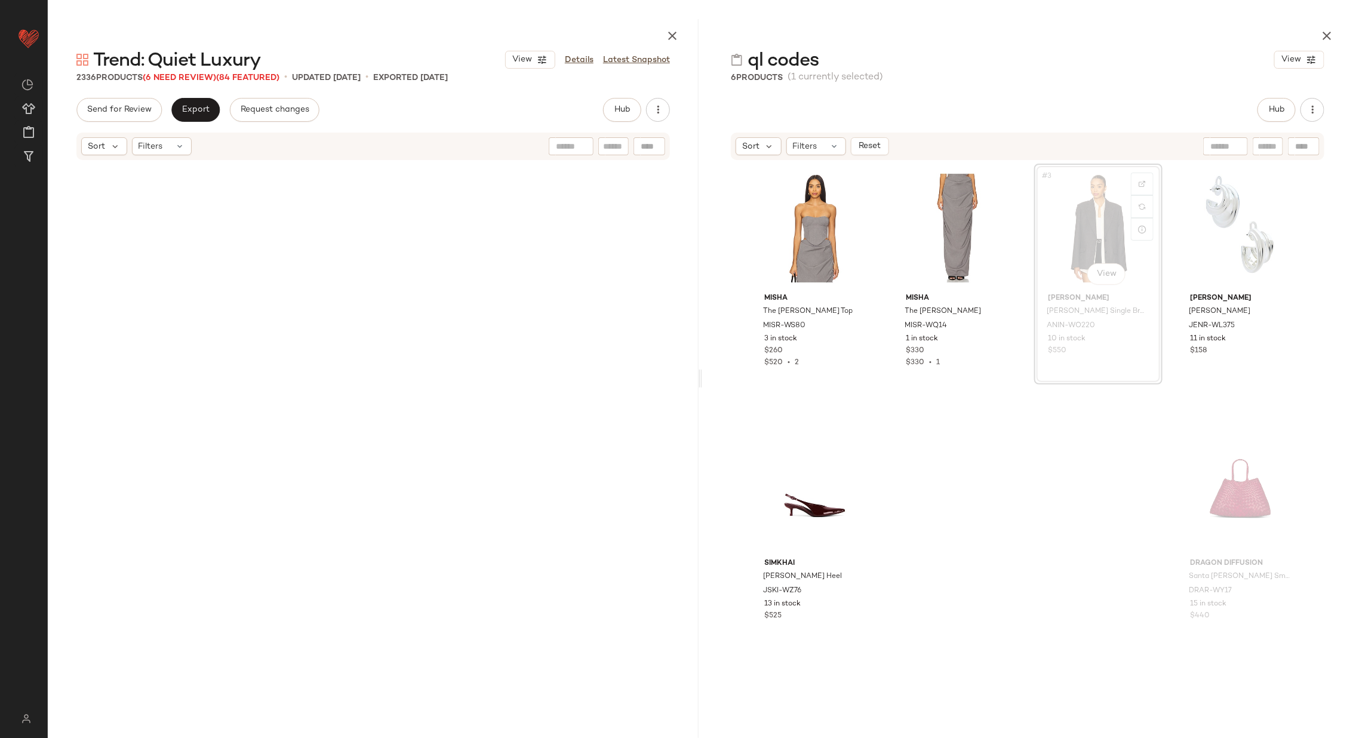
scroll to position [1383, 0]
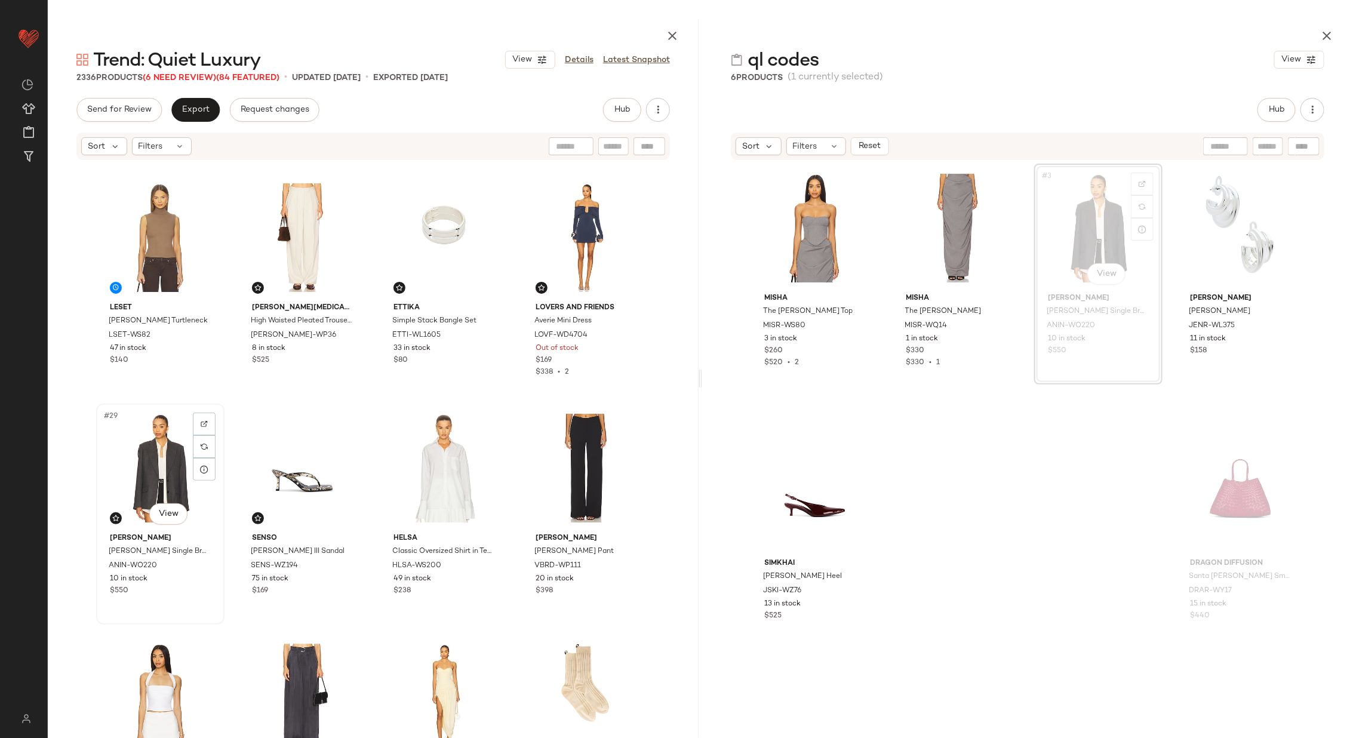
click at [155, 470] on div "#29 View" at bounding box center [160, 468] width 120 height 121
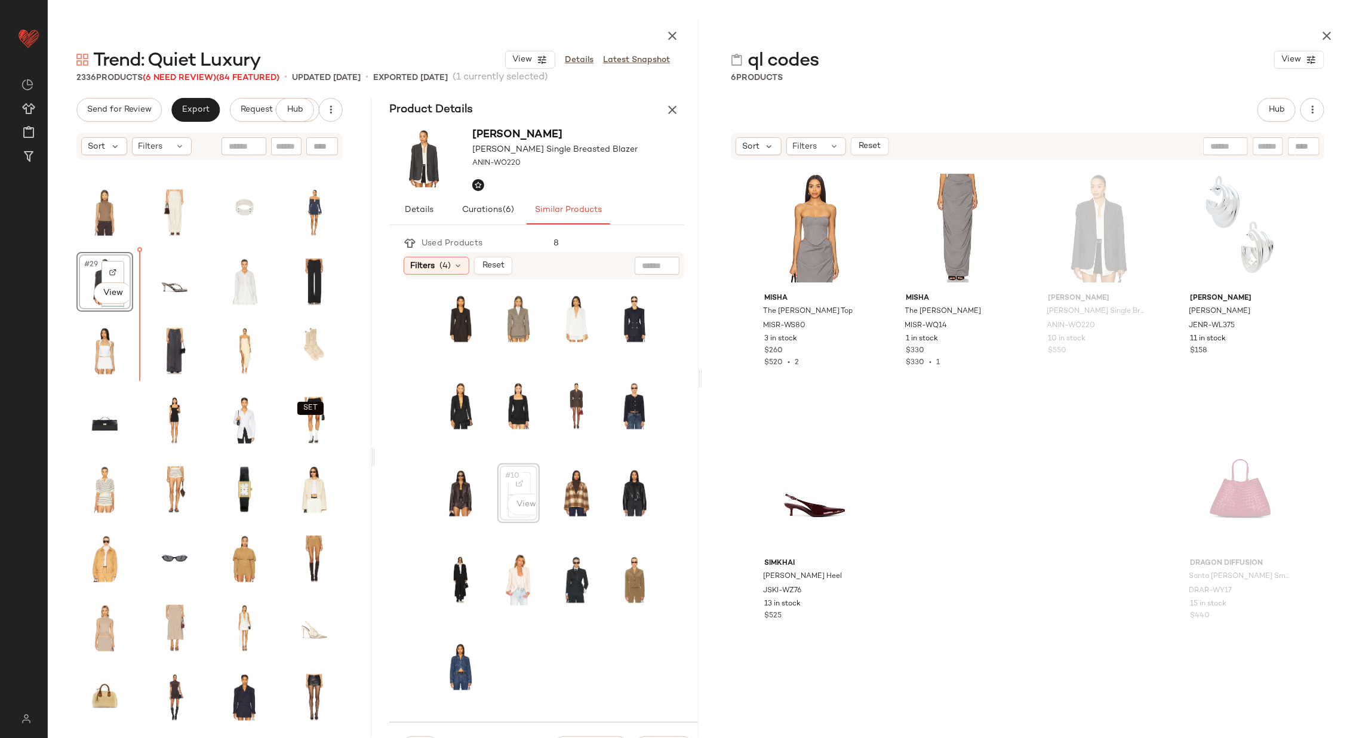
scroll to position [405, 0]
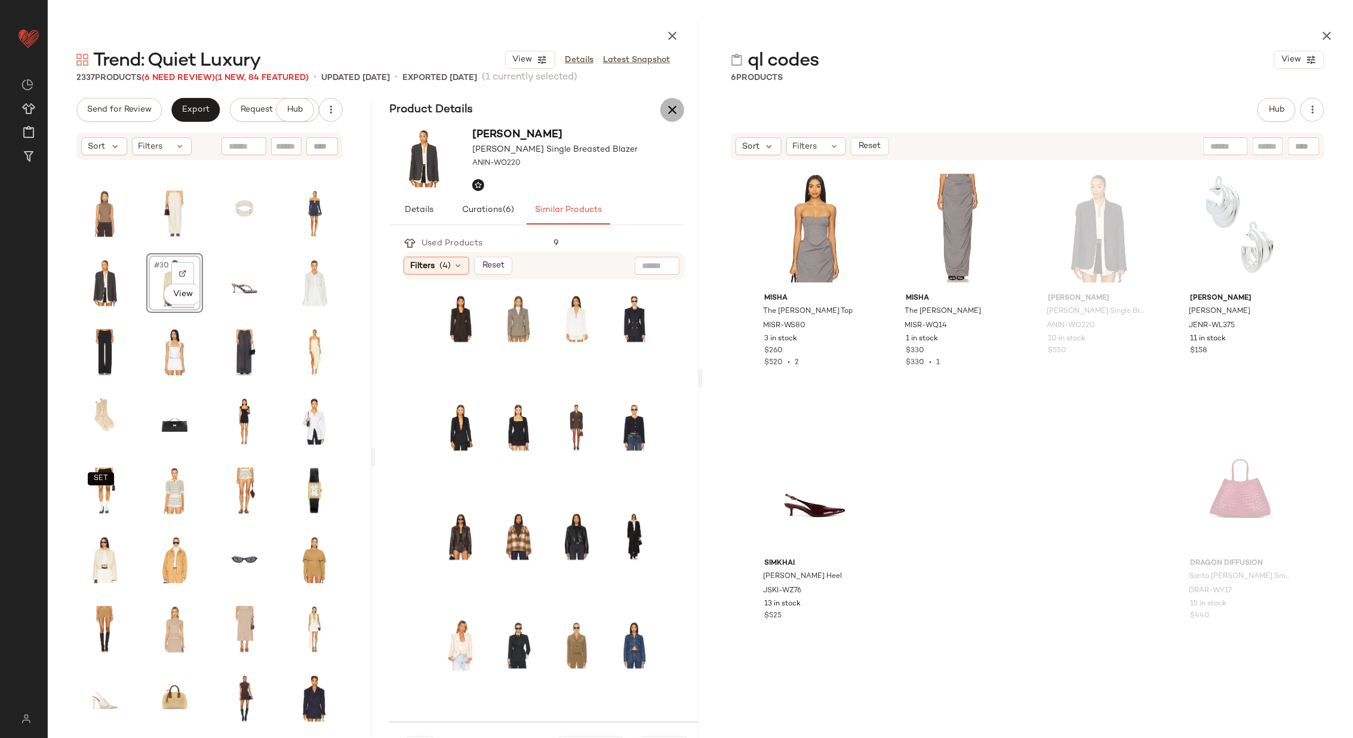
click at [680, 112] on button "button" at bounding box center [673, 110] width 24 height 24
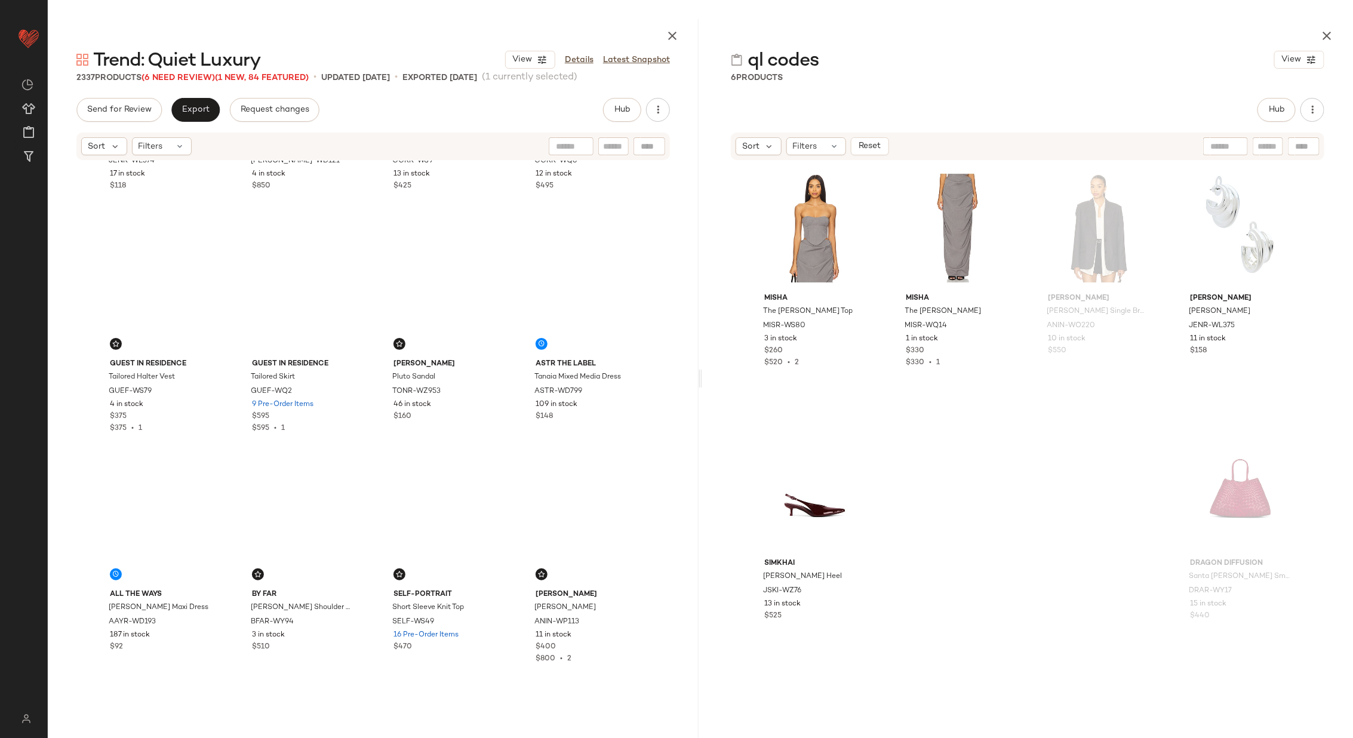
scroll to position [231, 0]
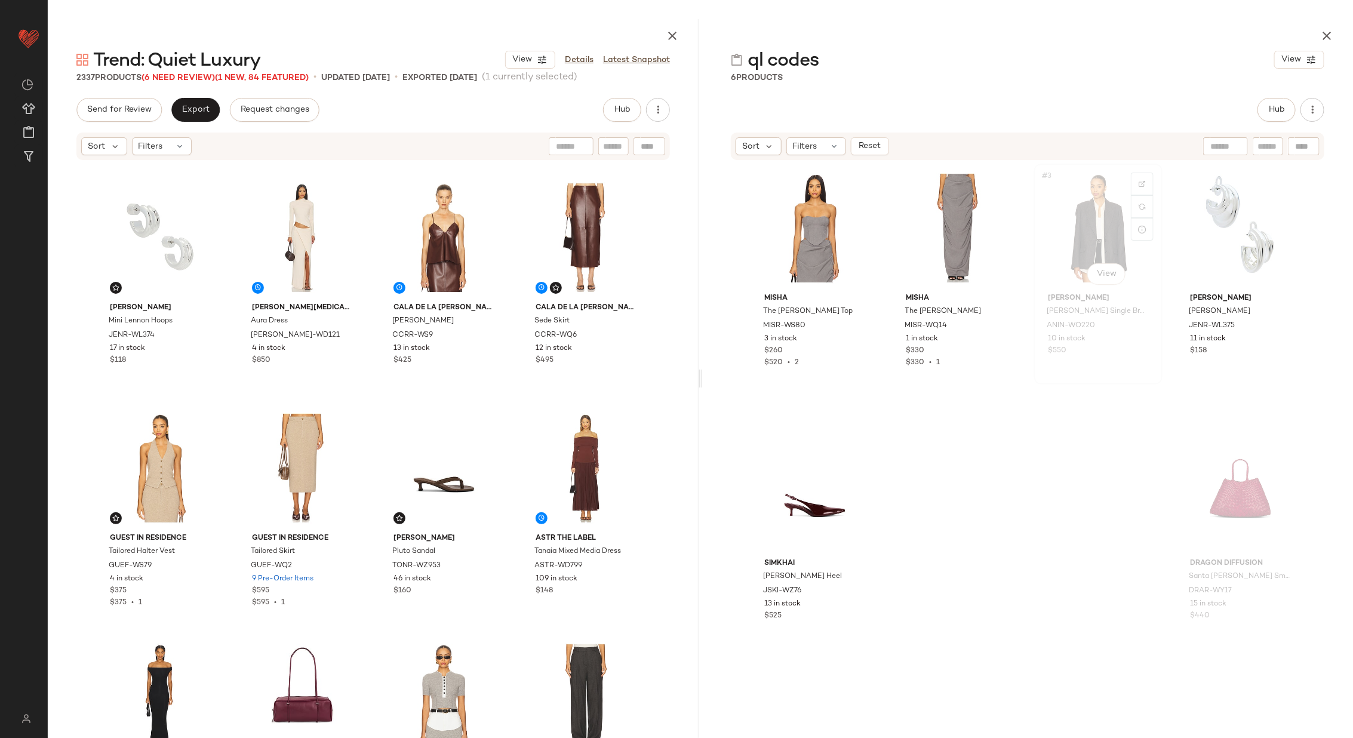
click at [1070, 239] on div "#3 View" at bounding box center [1099, 228] width 120 height 121
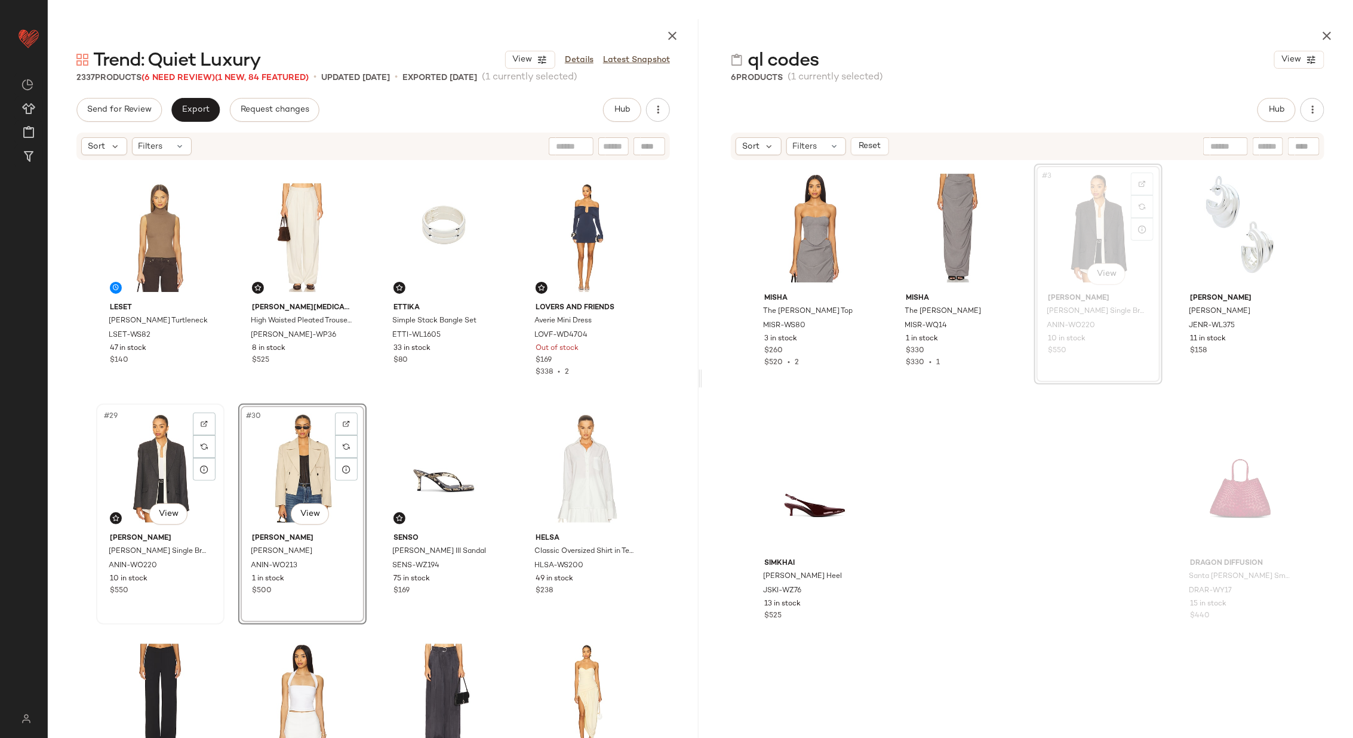
click at [141, 474] on div "#29 View" at bounding box center [160, 468] width 120 height 121
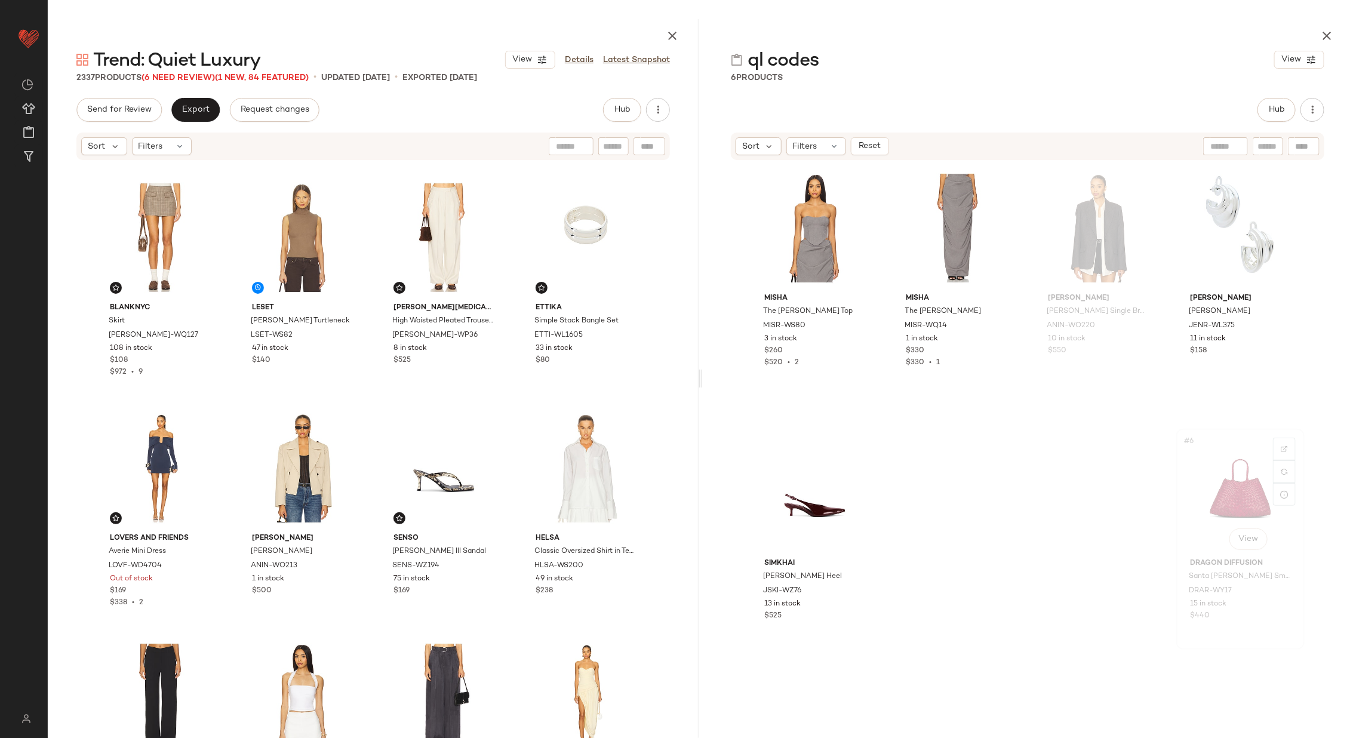
click at [1196, 489] on div "#6 View" at bounding box center [1241, 493] width 120 height 121
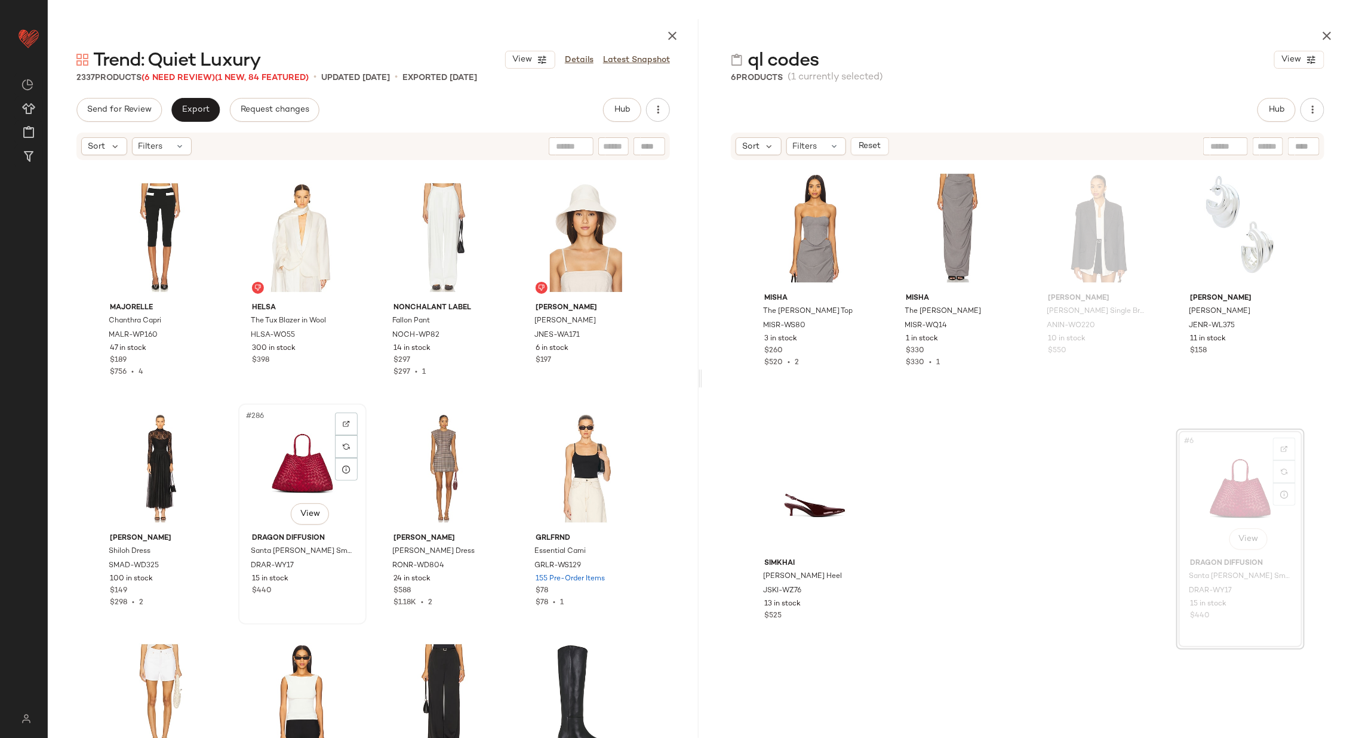
click at [292, 471] on div "#286 View" at bounding box center [302, 468] width 120 height 121
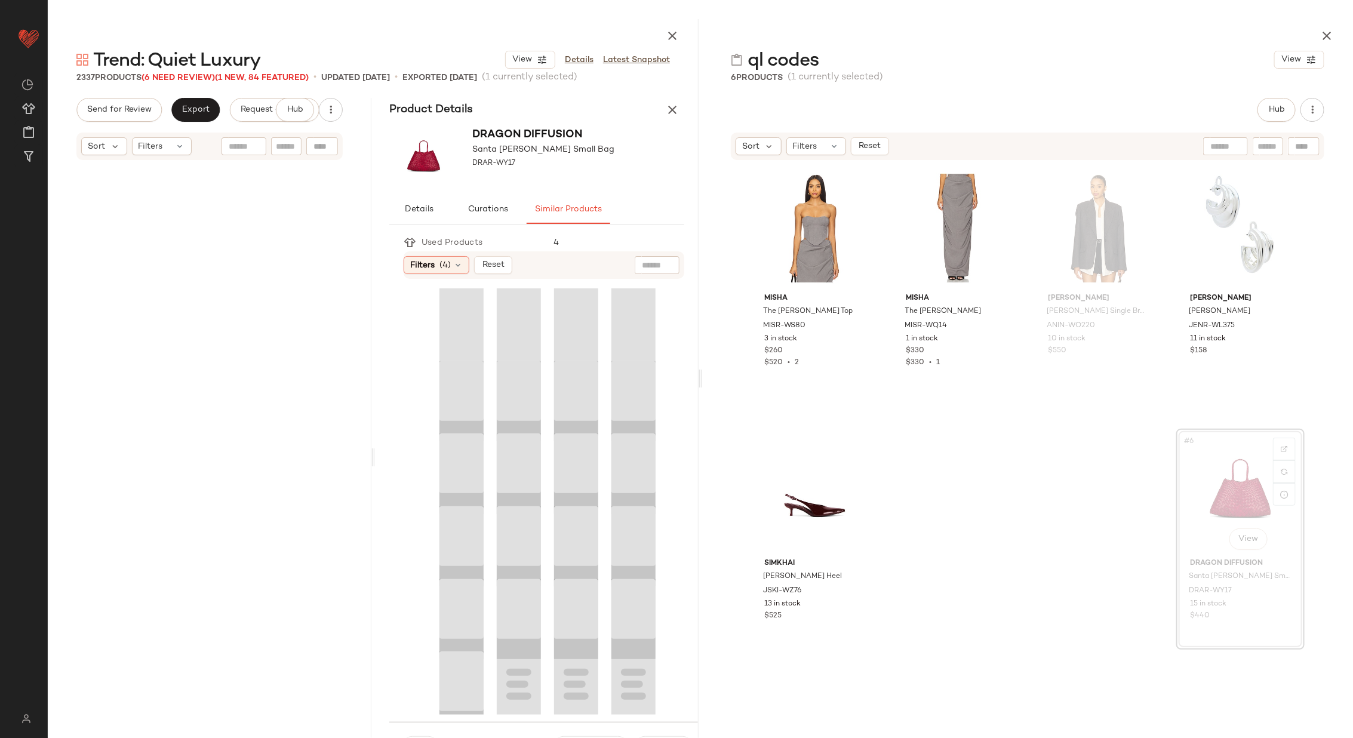
scroll to position [4850, 0]
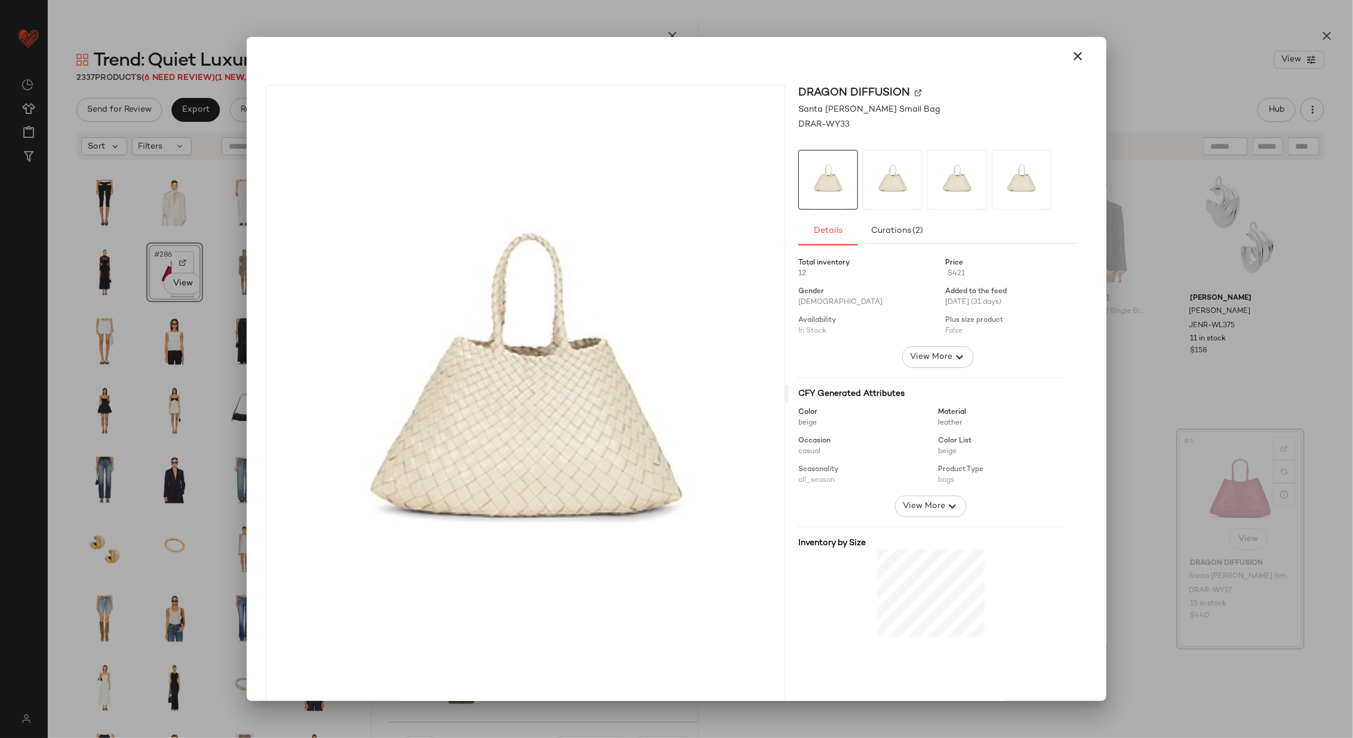
drag, startPoint x: 610, startPoint y: 315, endPoint x: 415, endPoint y: 303, distance: 195.7
click at [1071, 52] on icon "button" at bounding box center [1078, 56] width 14 height 14
click at [1071, 53] on icon "button" at bounding box center [1078, 56] width 14 height 14
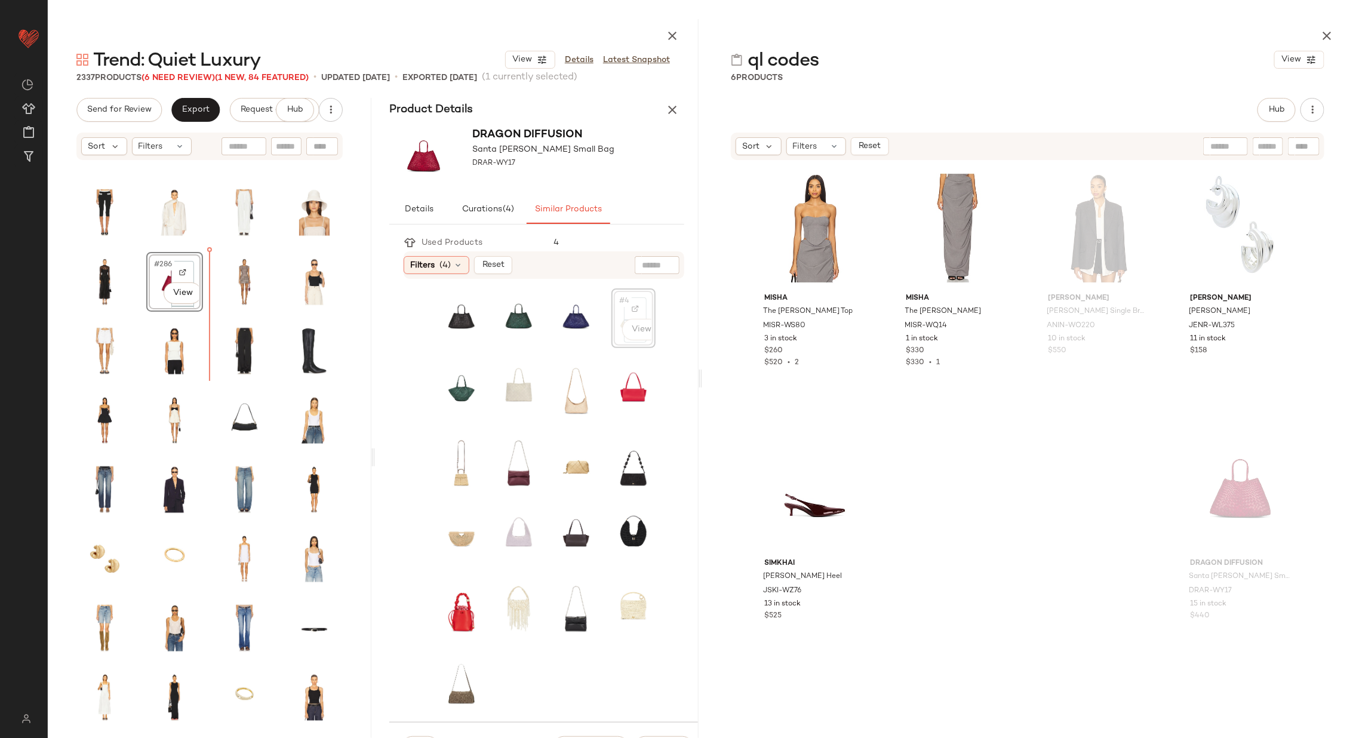
scroll to position [4835, 0]
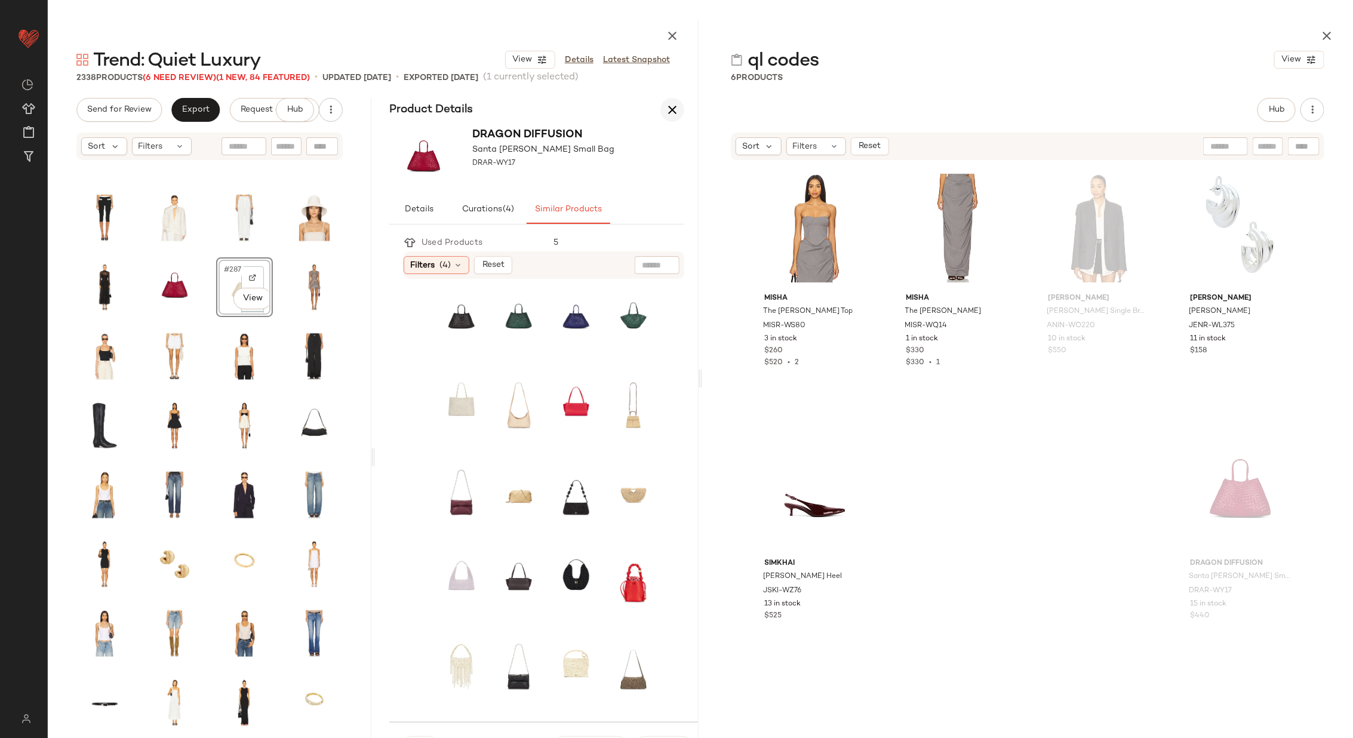
click at [669, 113] on icon "button" at bounding box center [672, 110] width 14 height 14
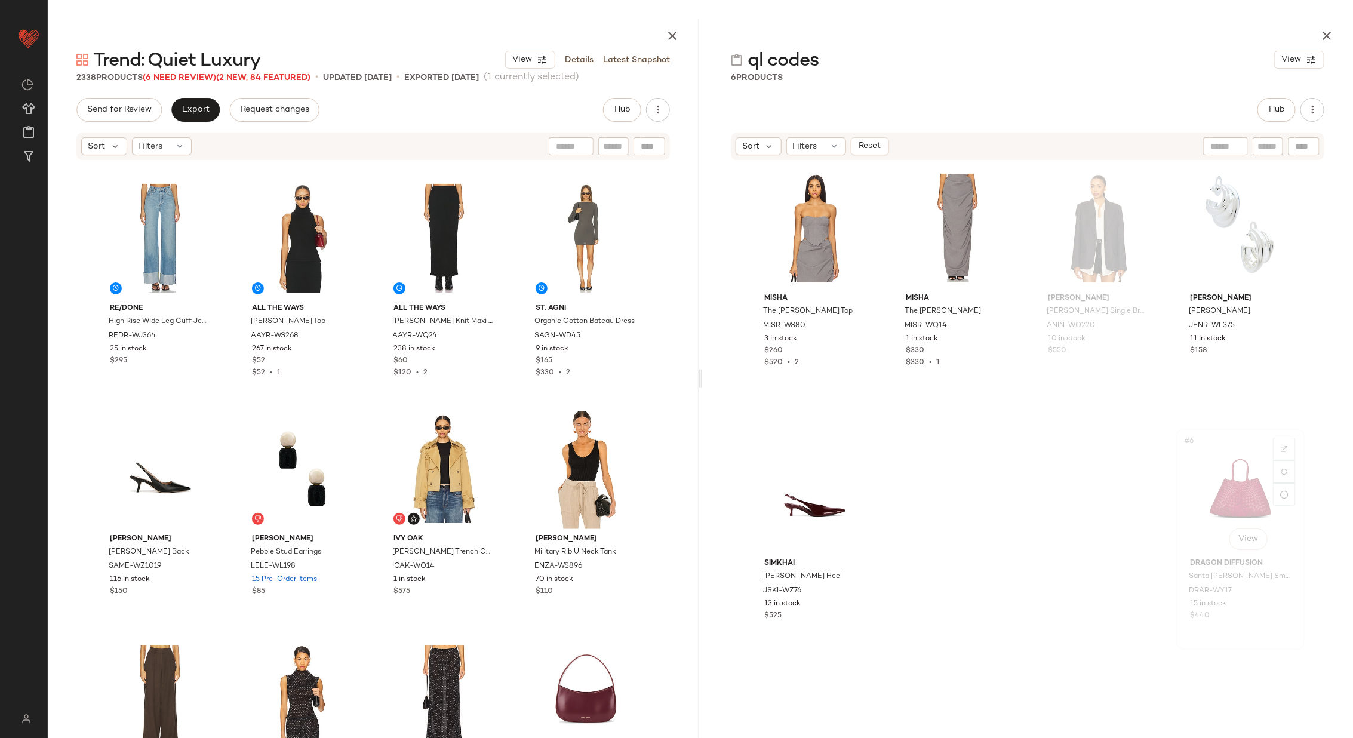
click at [1236, 500] on div "#6 View" at bounding box center [1241, 493] width 120 height 121
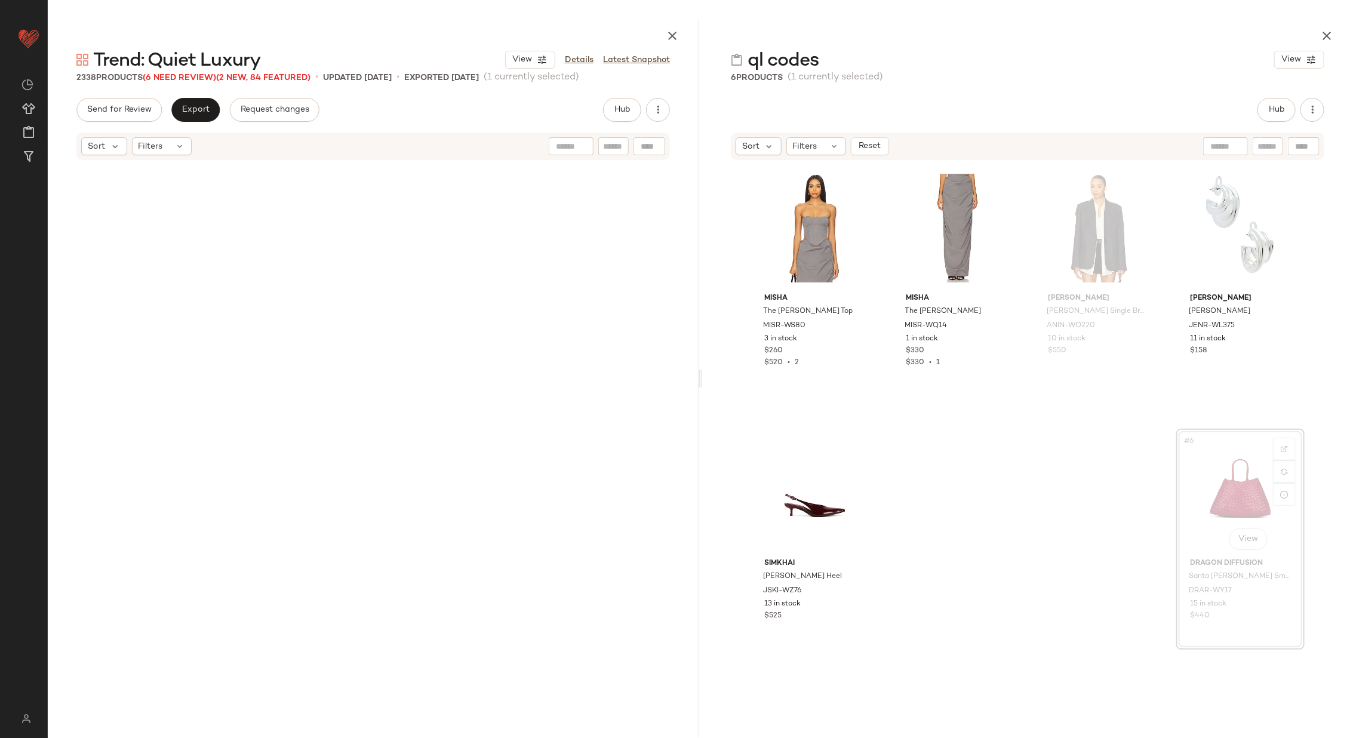
scroll to position [16137, 0]
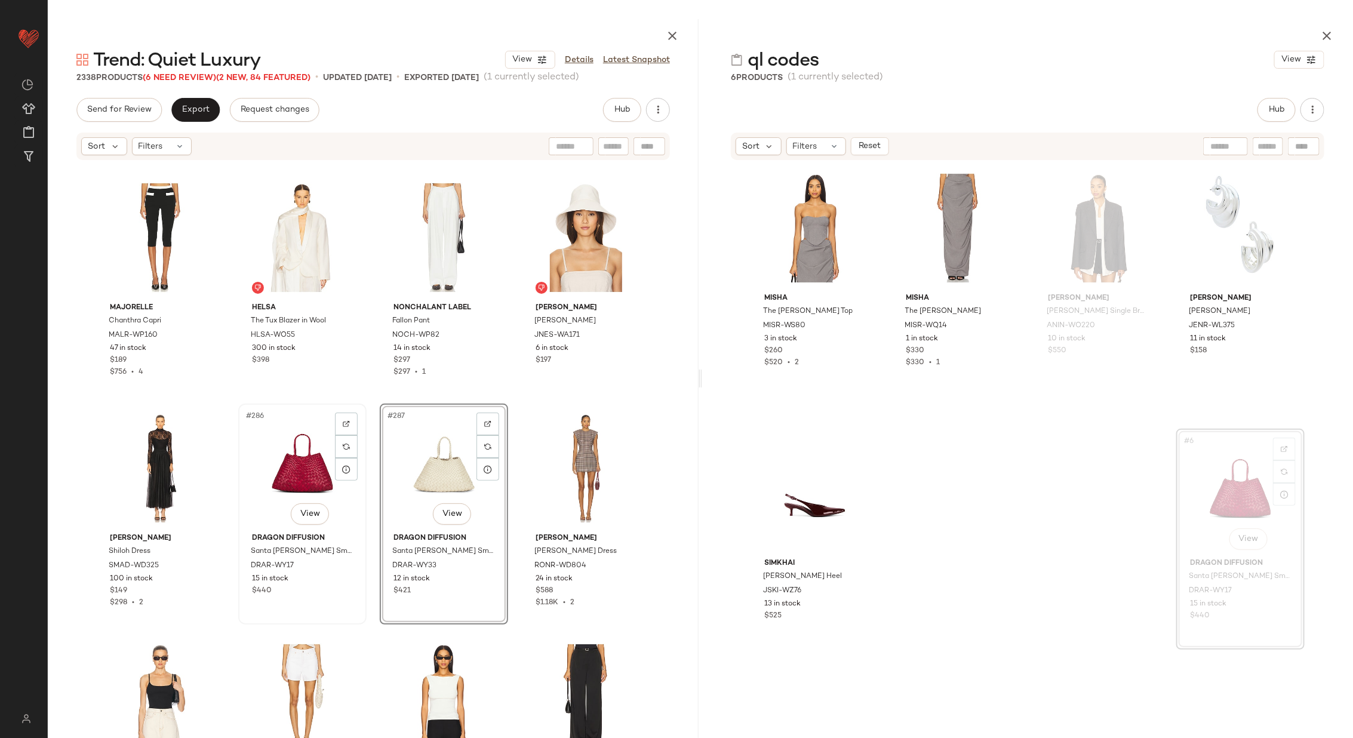
click at [298, 457] on div "#286 View" at bounding box center [302, 468] width 120 height 121
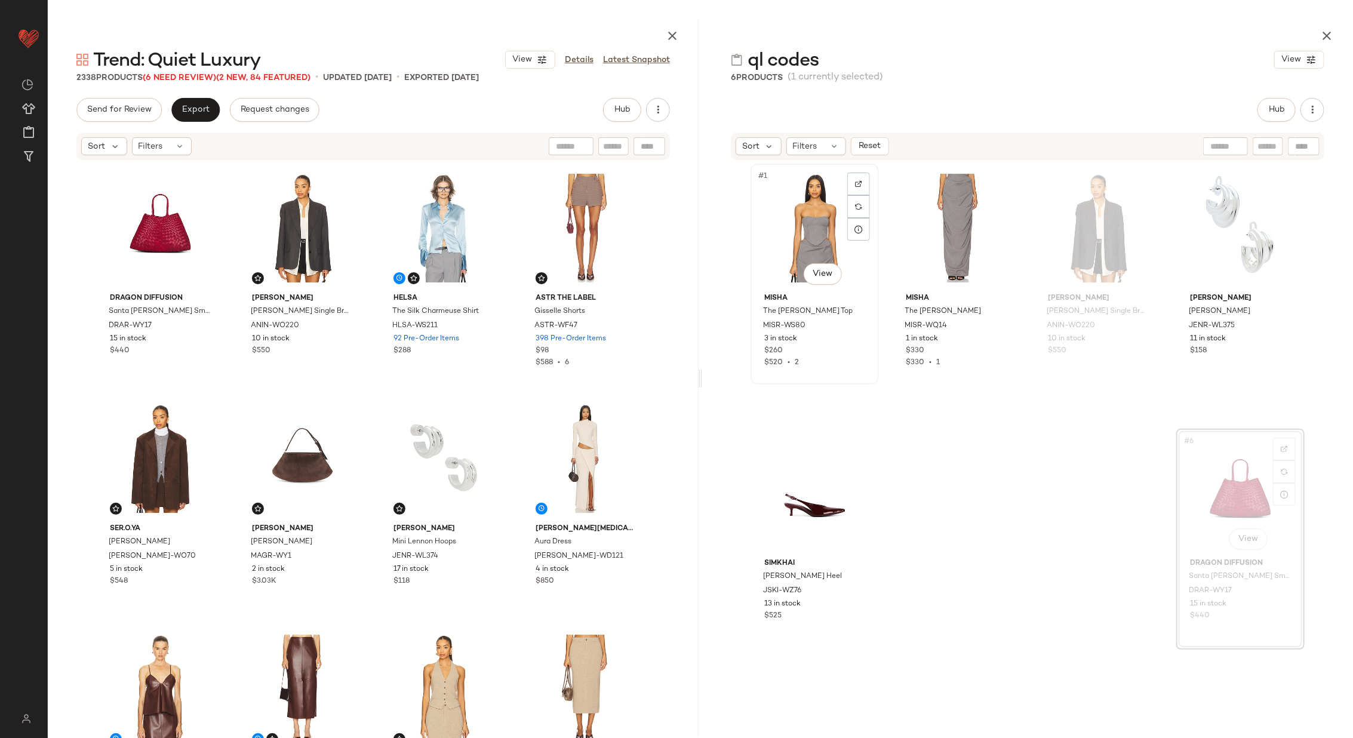
click at [786, 235] on div "#1 View" at bounding box center [815, 228] width 120 height 121
click at [938, 235] on div "#2 View" at bounding box center [957, 228] width 120 height 121
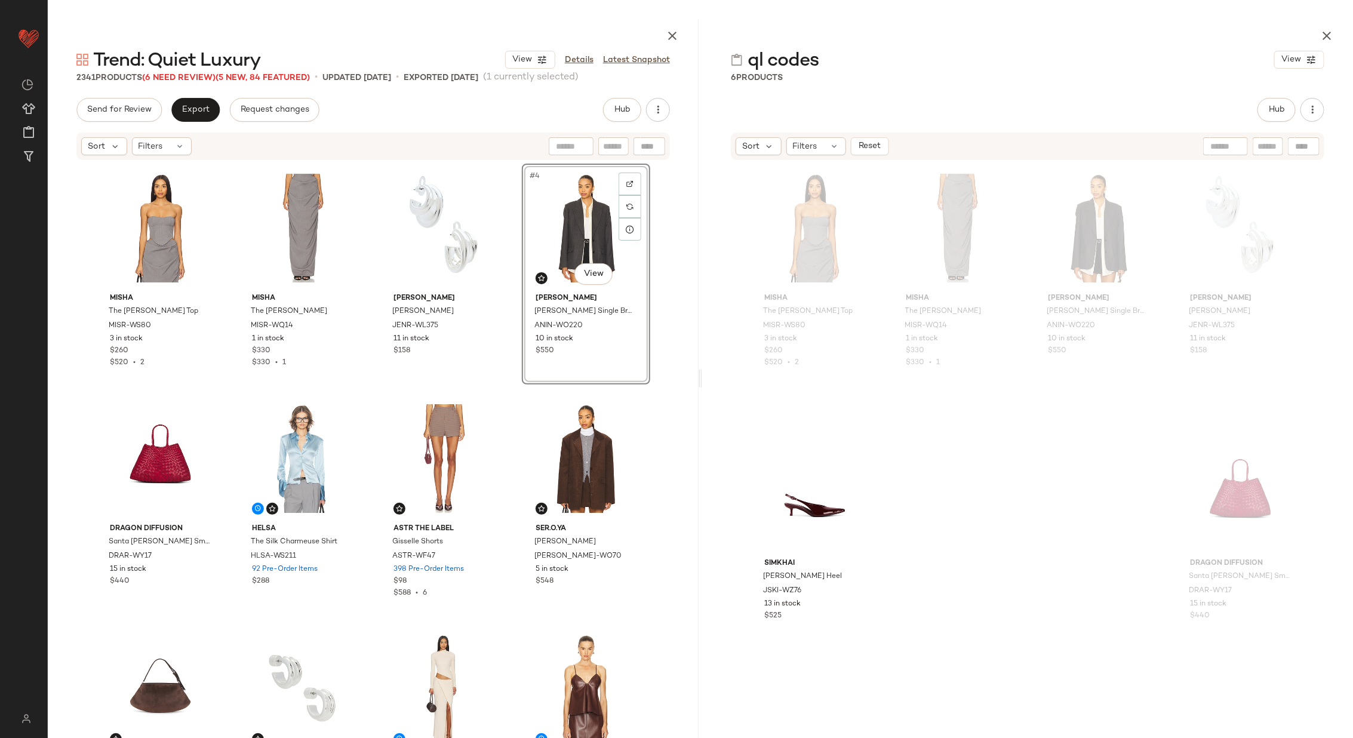
click at [513, 304] on div "MISHA The [PERSON_NAME] Top MISR-WS80 3 in stock $260 $520 • 2 MISHA The Henri …" at bounding box center [373, 464] width 554 height 600
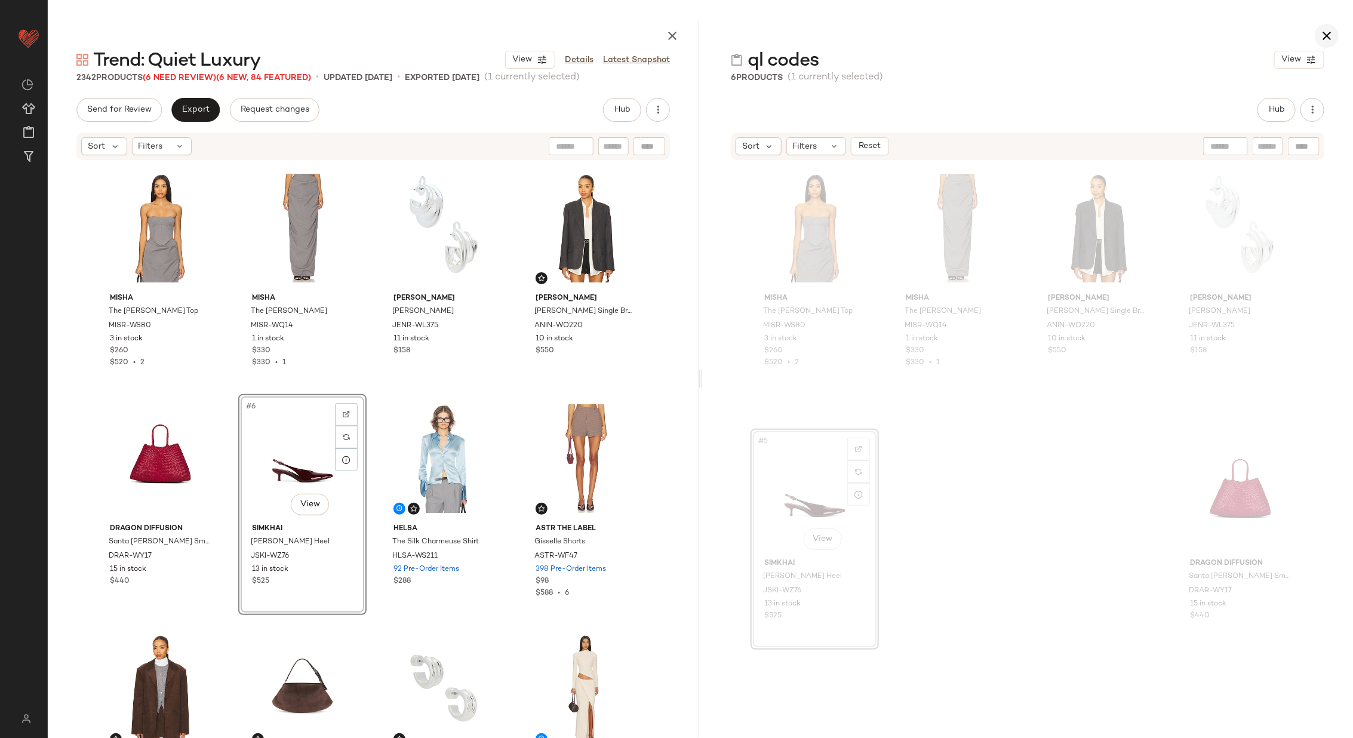
click at [1326, 38] on icon "button" at bounding box center [1327, 36] width 14 height 14
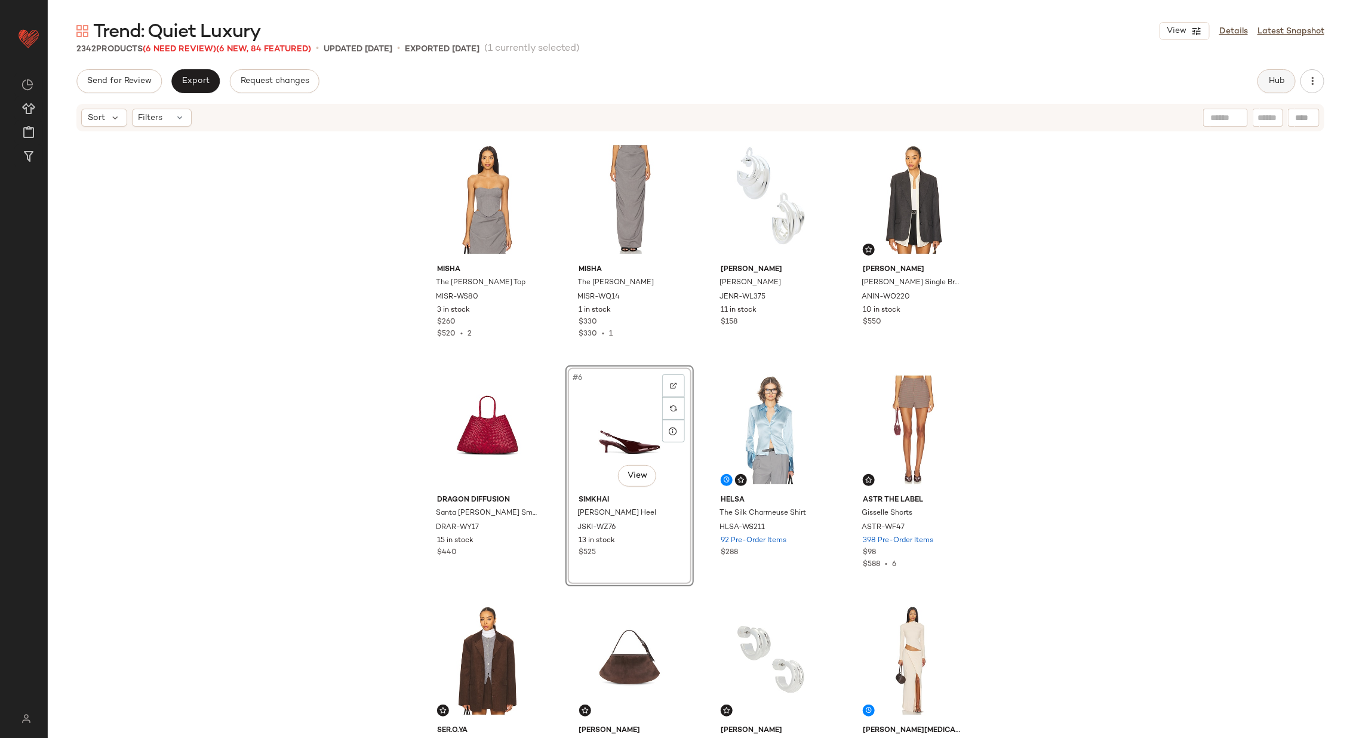
click at [1269, 87] on button "Hub" at bounding box center [1277, 81] width 38 height 24
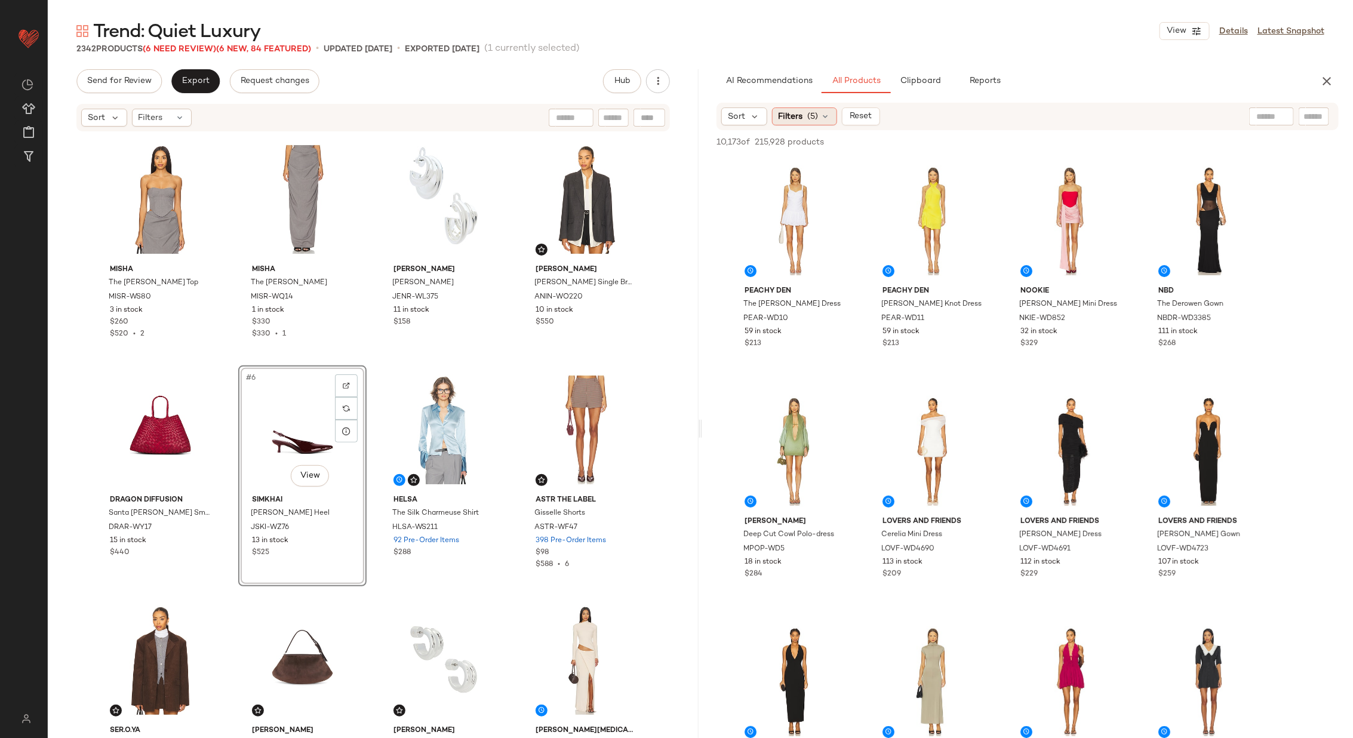
click at [823, 115] on icon at bounding box center [826, 117] width 10 height 10
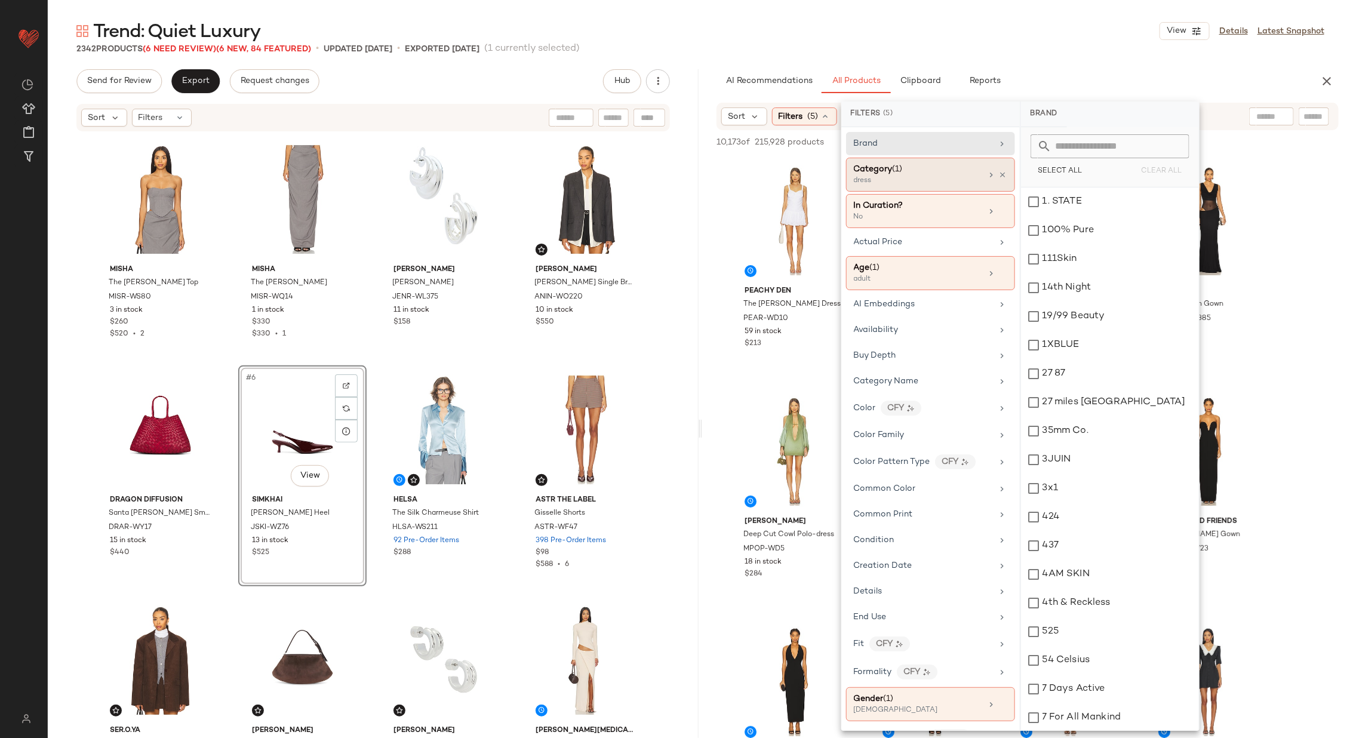
click at [945, 171] on div "Category (1)" at bounding box center [918, 169] width 128 height 13
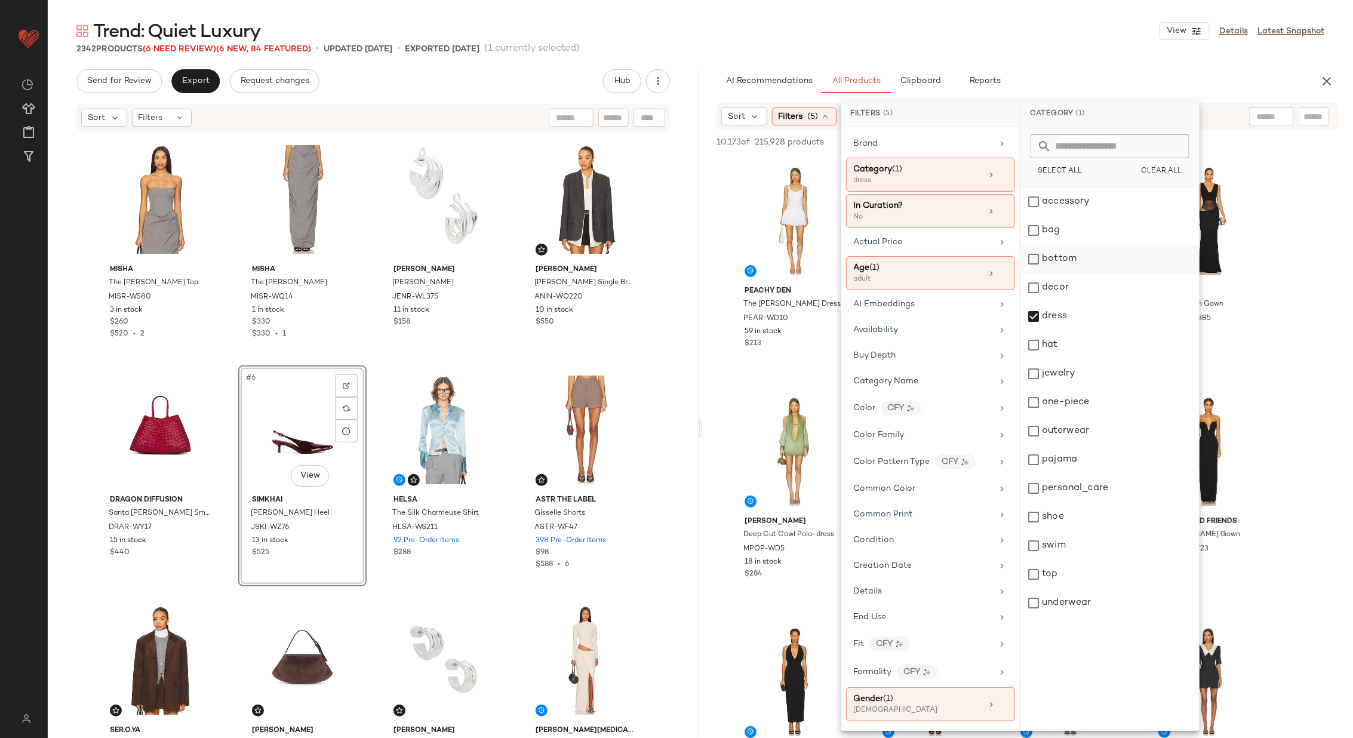
click at [1088, 259] on div "bottom" at bounding box center [1110, 259] width 178 height 29
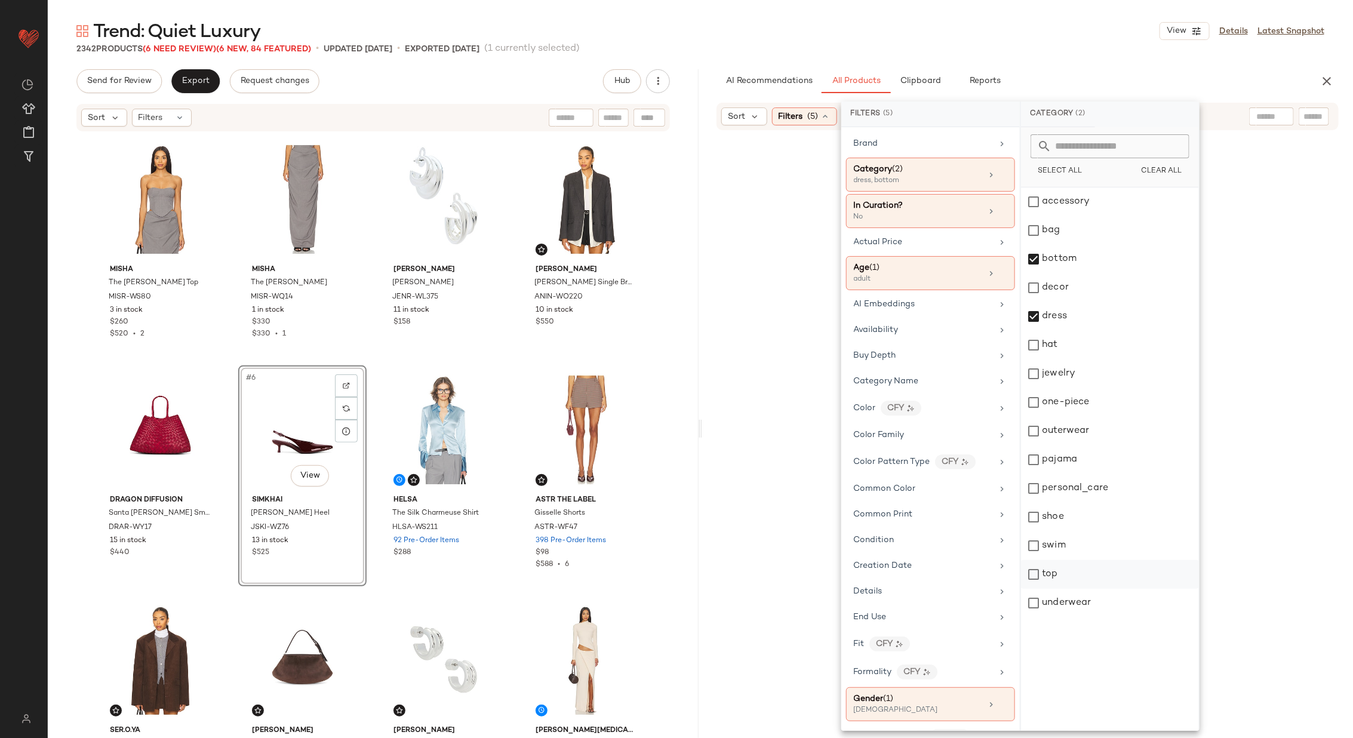
click at [1098, 567] on div "top" at bounding box center [1110, 574] width 178 height 29
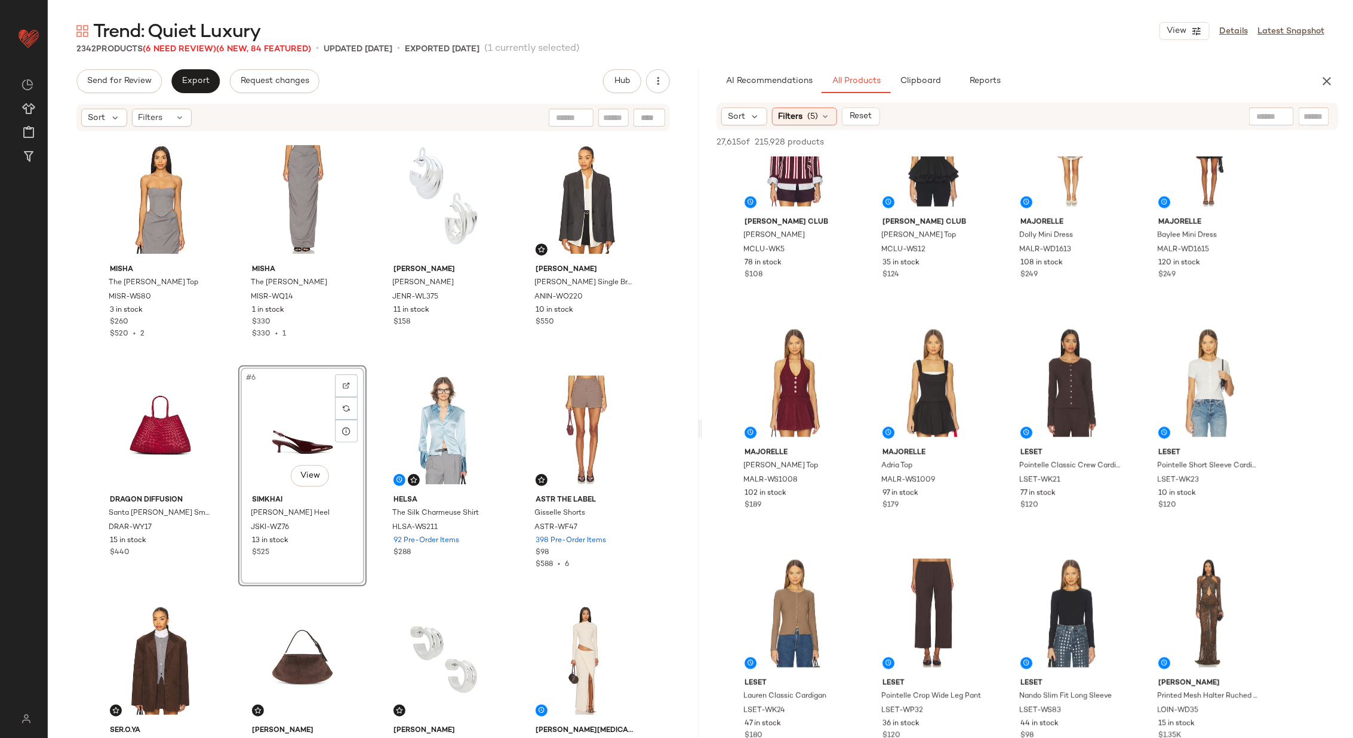
scroll to position [3653, 0]
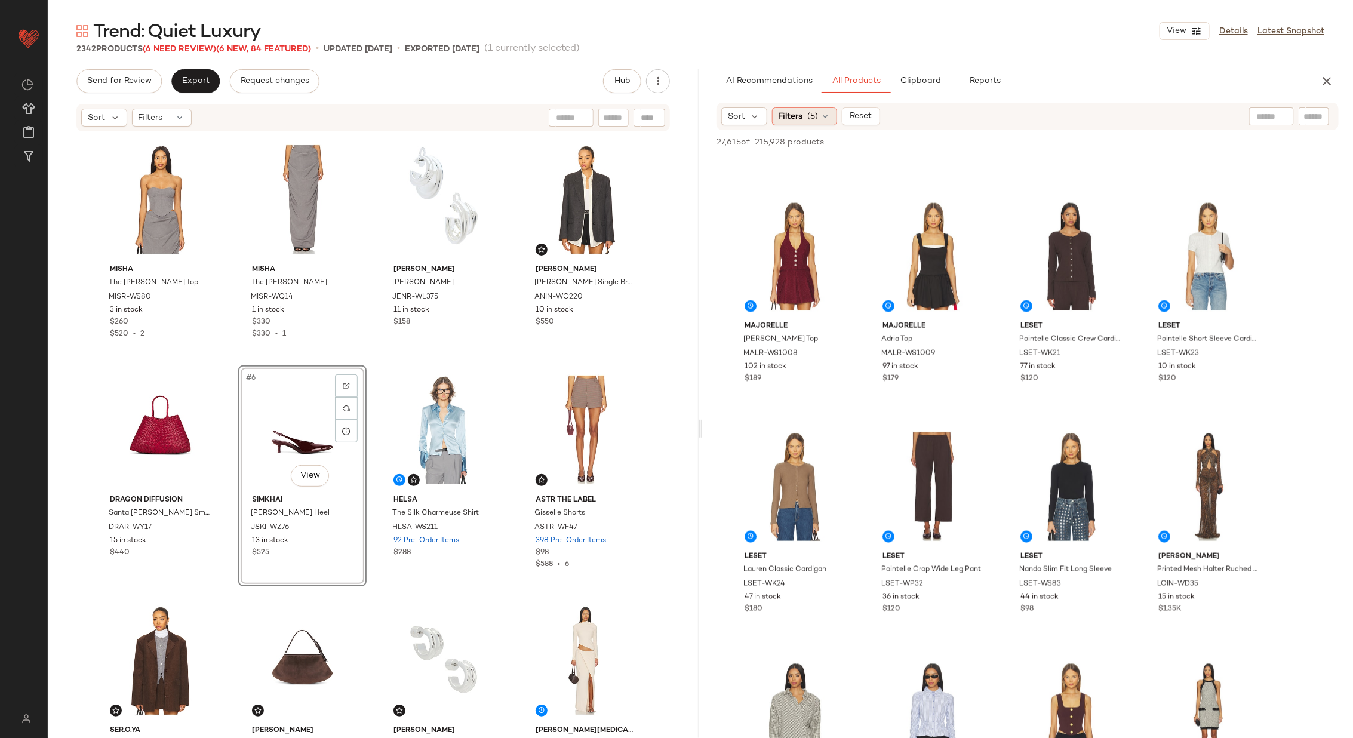
click at [801, 118] on span "Filters" at bounding box center [791, 116] width 24 height 13
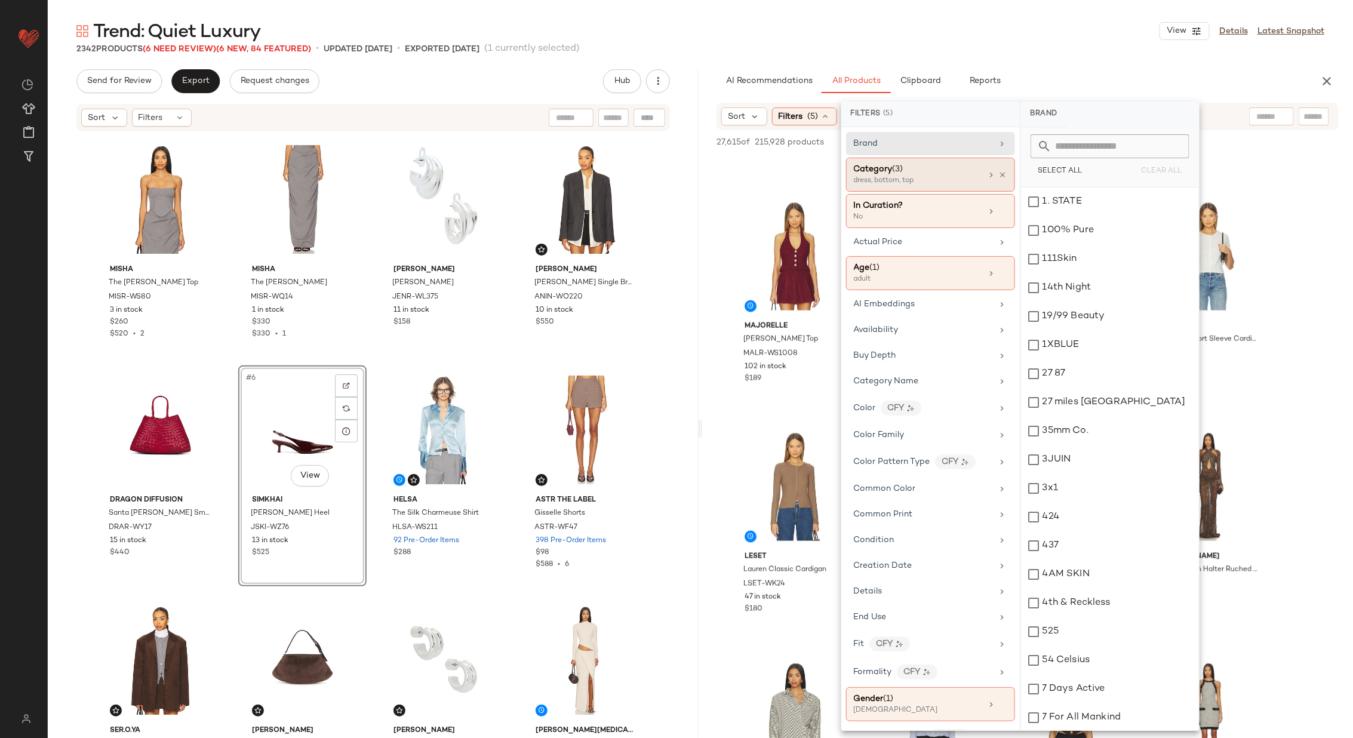
click at [936, 170] on div "Category (3)" at bounding box center [918, 169] width 128 height 13
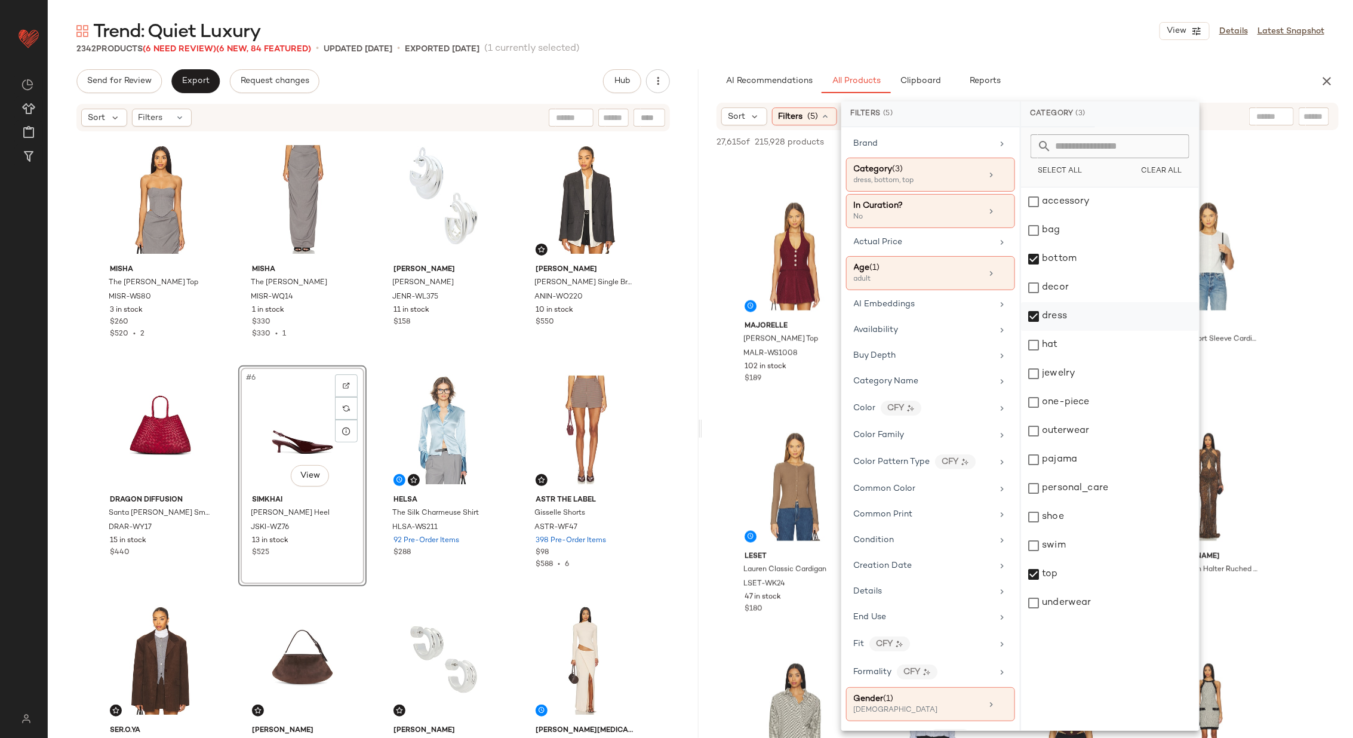
click at [1055, 314] on div "dress" at bounding box center [1110, 316] width 178 height 29
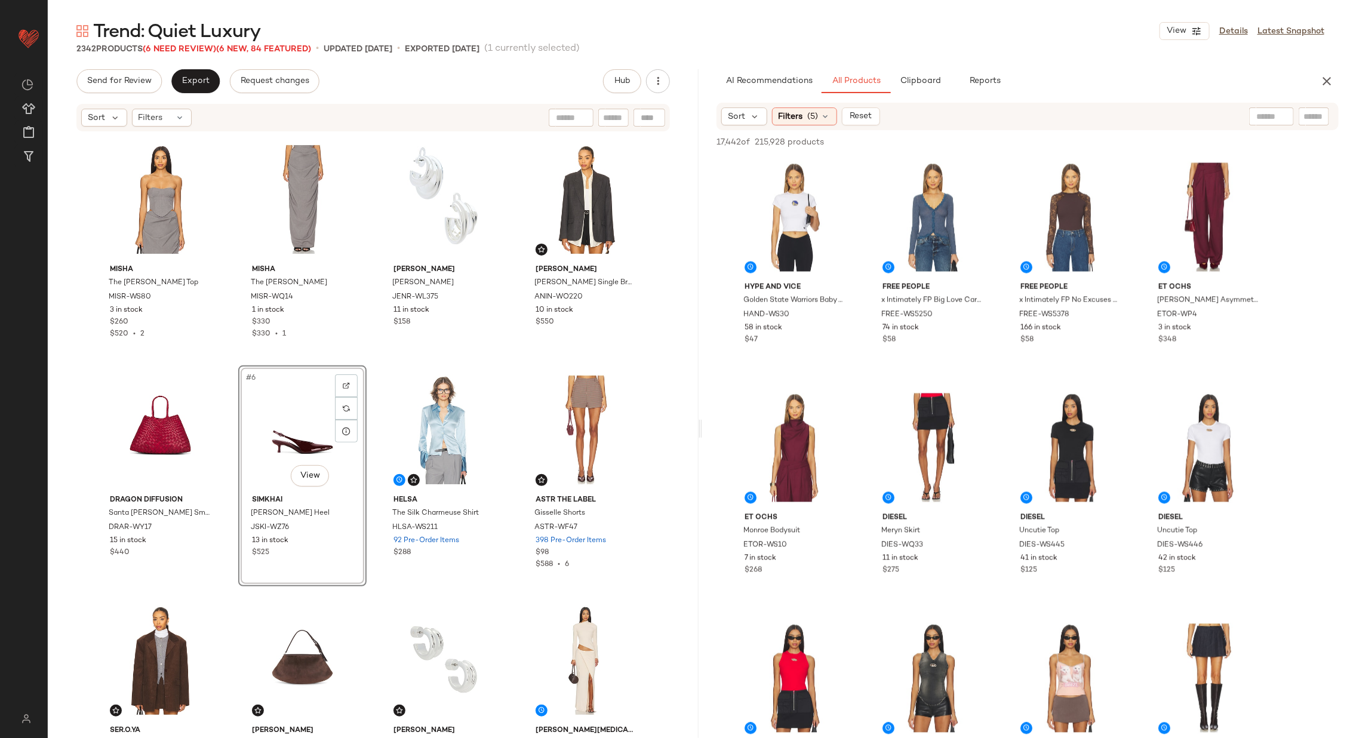
scroll to position [3899, 0]
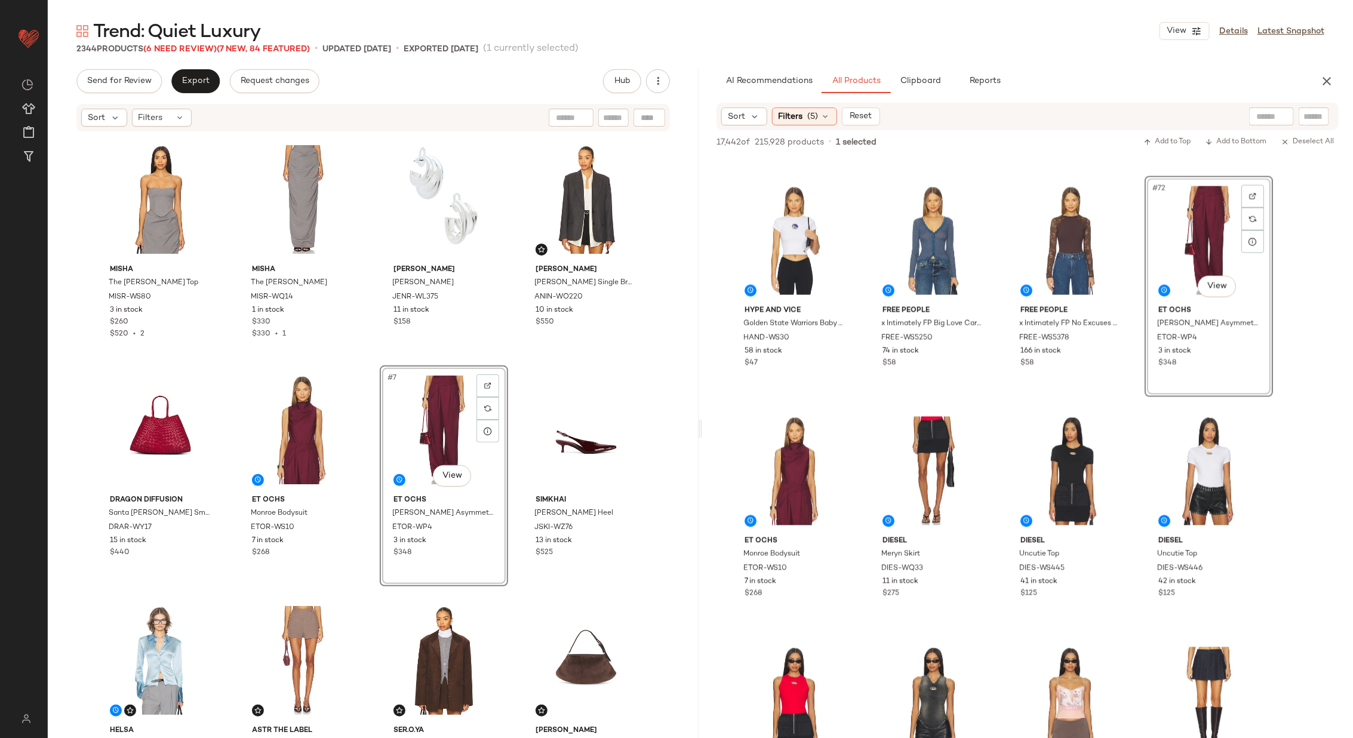
click at [511, 406] on div "MISHA The [PERSON_NAME] Top MISR-WS80 3 in stock $260 $520 • 2 MISHA The Henri …" at bounding box center [373, 435] width 554 height 600
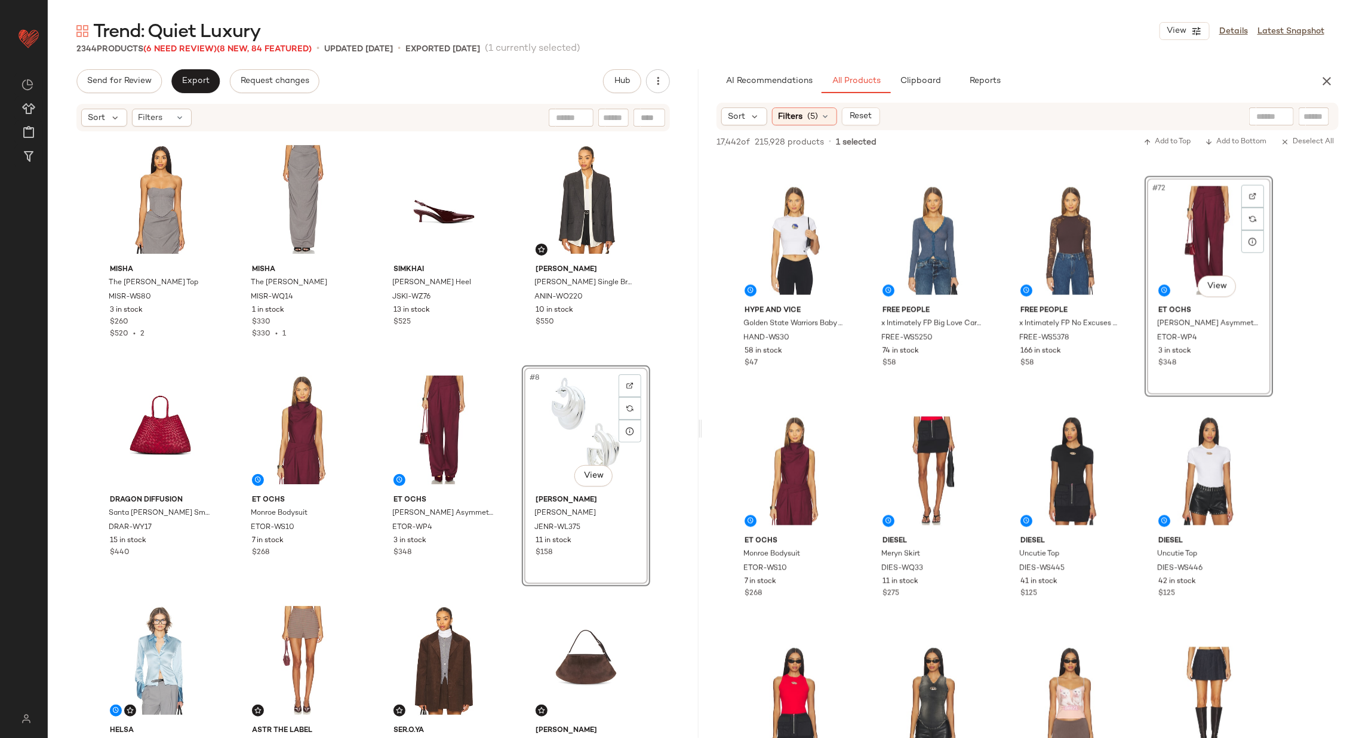
click at [509, 363] on div "MISHA The [PERSON_NAME] Top MISR-WS80 3 in stock $260 $520 • 2 MISHA The Henri …" at bounding box center [373, 435] width 554 height 600
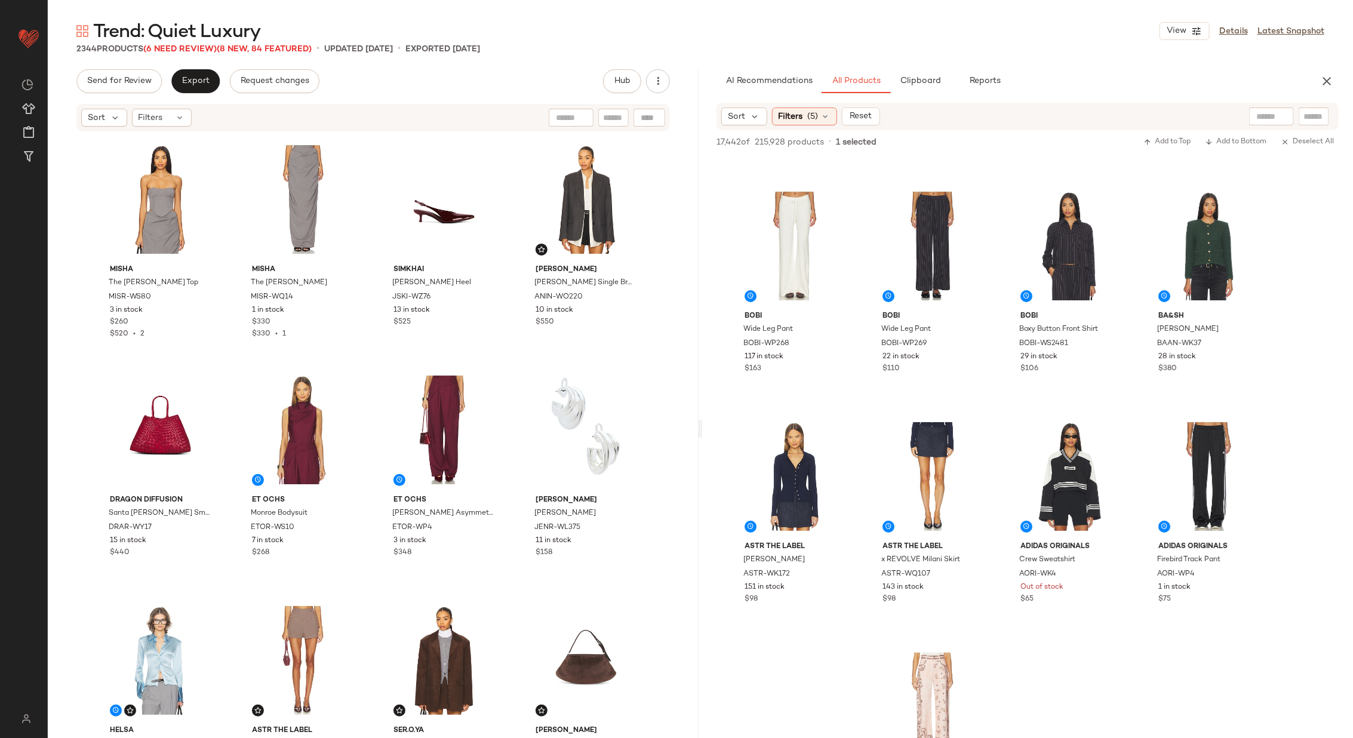
scroll to position [5304, 0]
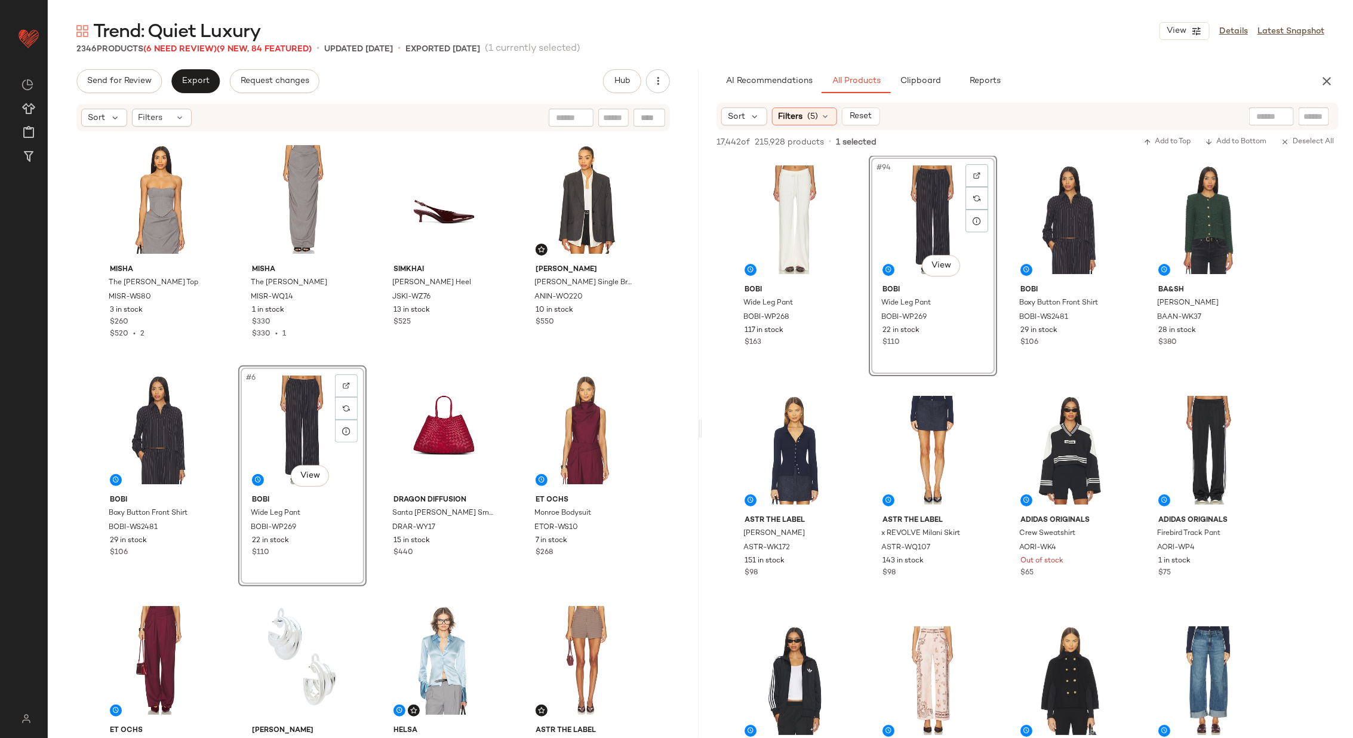
click at [805, 106] on div "Sort Filters (5) Reset" at bounding box center [1028, 116] width 622 height 27
click at [806, 122] on div "Filters (5)" at bounding box center [804, 117] width 65 height 18
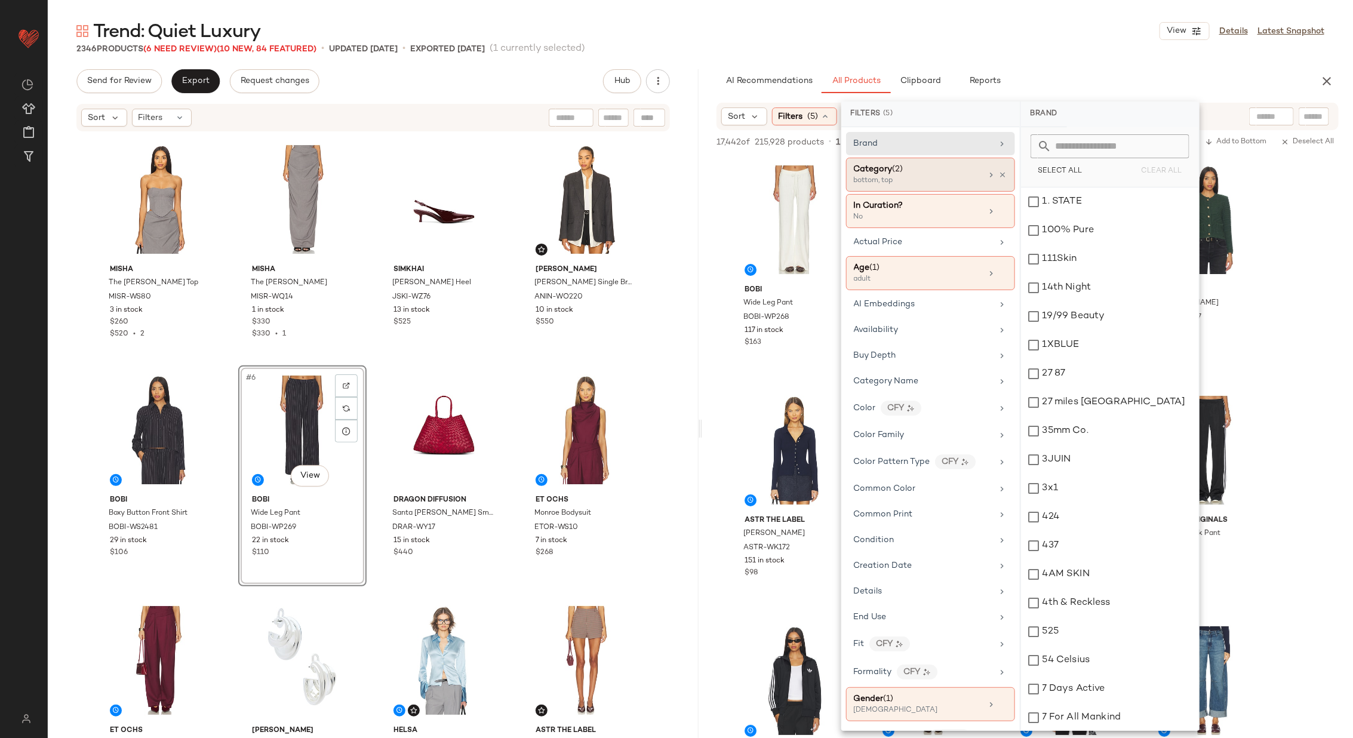
click at [929, 176] on div "bottom, top" at bounding box center [913, 181] width 119 height 11
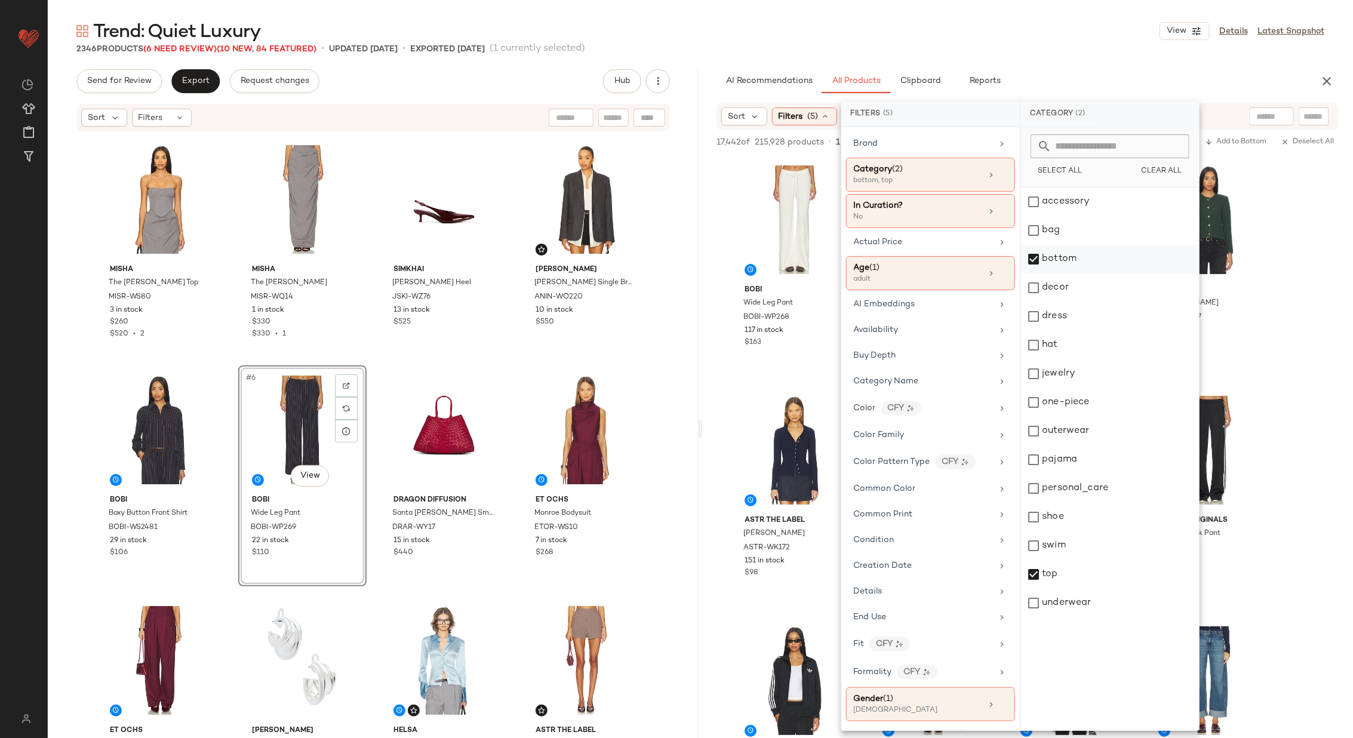
click at [1073, 253] on div "bottom" at bounding box center [1110, 259] width 178 height 29
click at [1093, 571] on div "top" at bounding box center [1110, 574] width 178 height 29
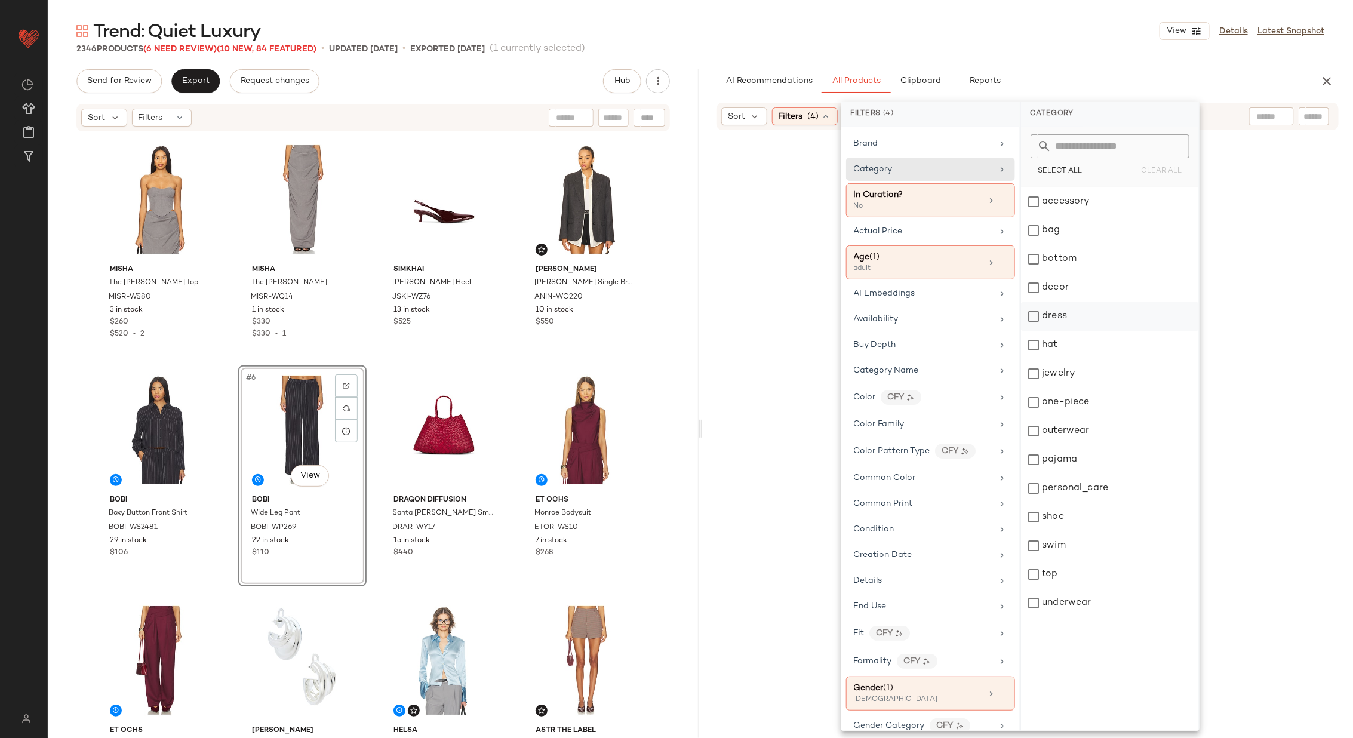
click at [1094, 322] on div "dress" at bounding box center [1110, 316] width 178 height 29
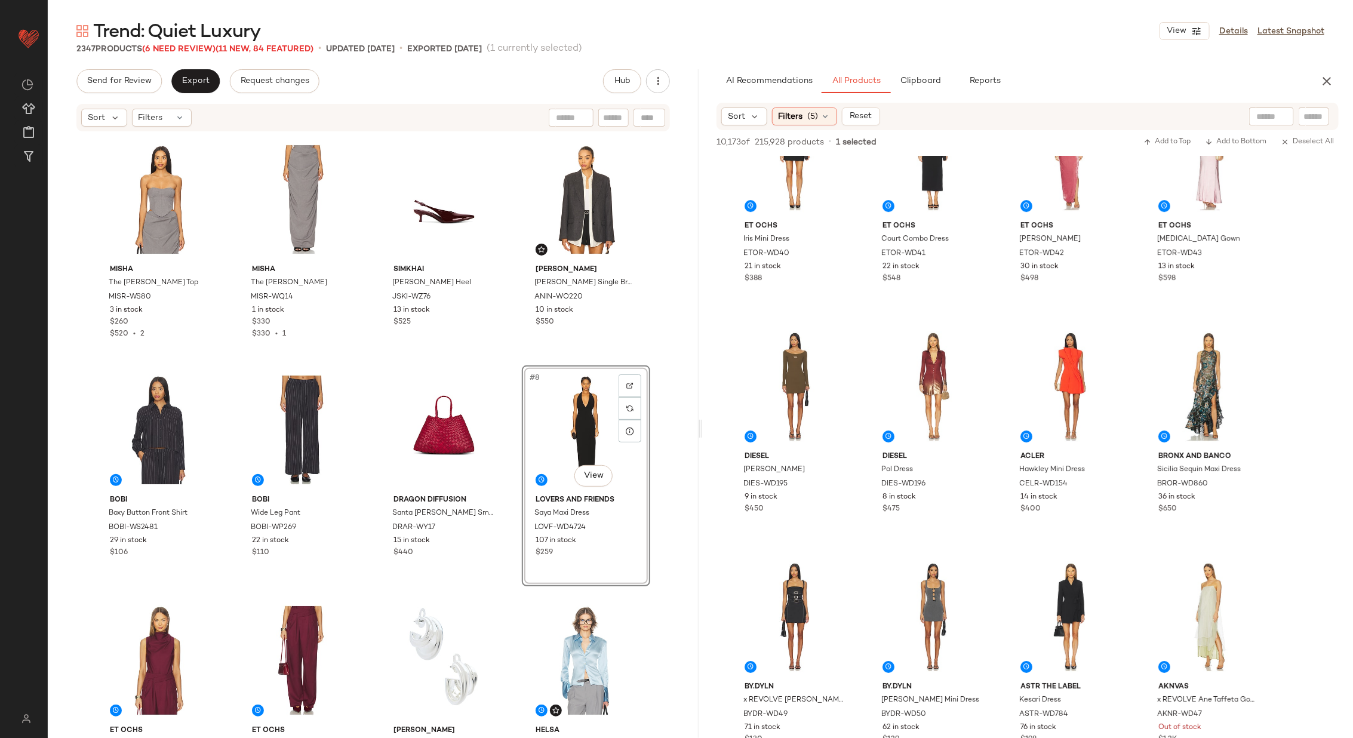
scroll to position [2439, 0]
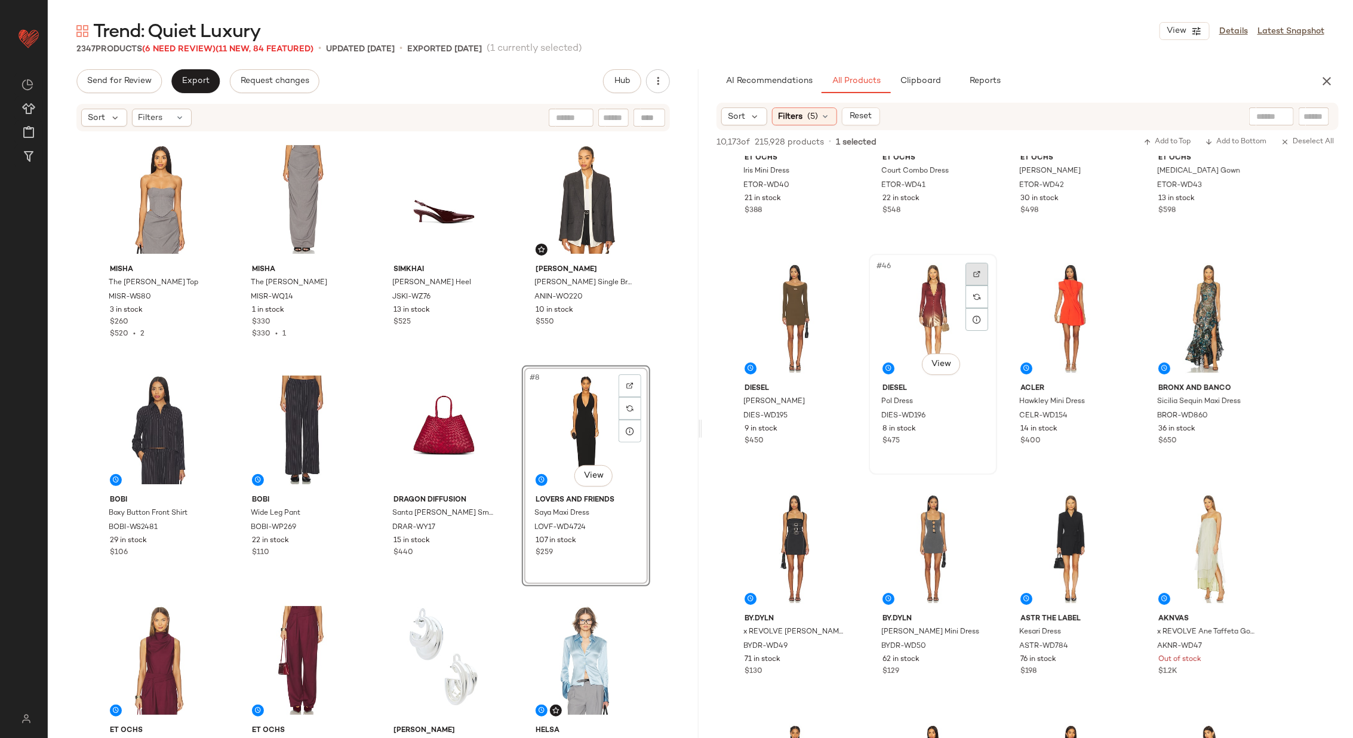
click at [982, 272] on div at bounding box center [977, 274] width 23 height 23
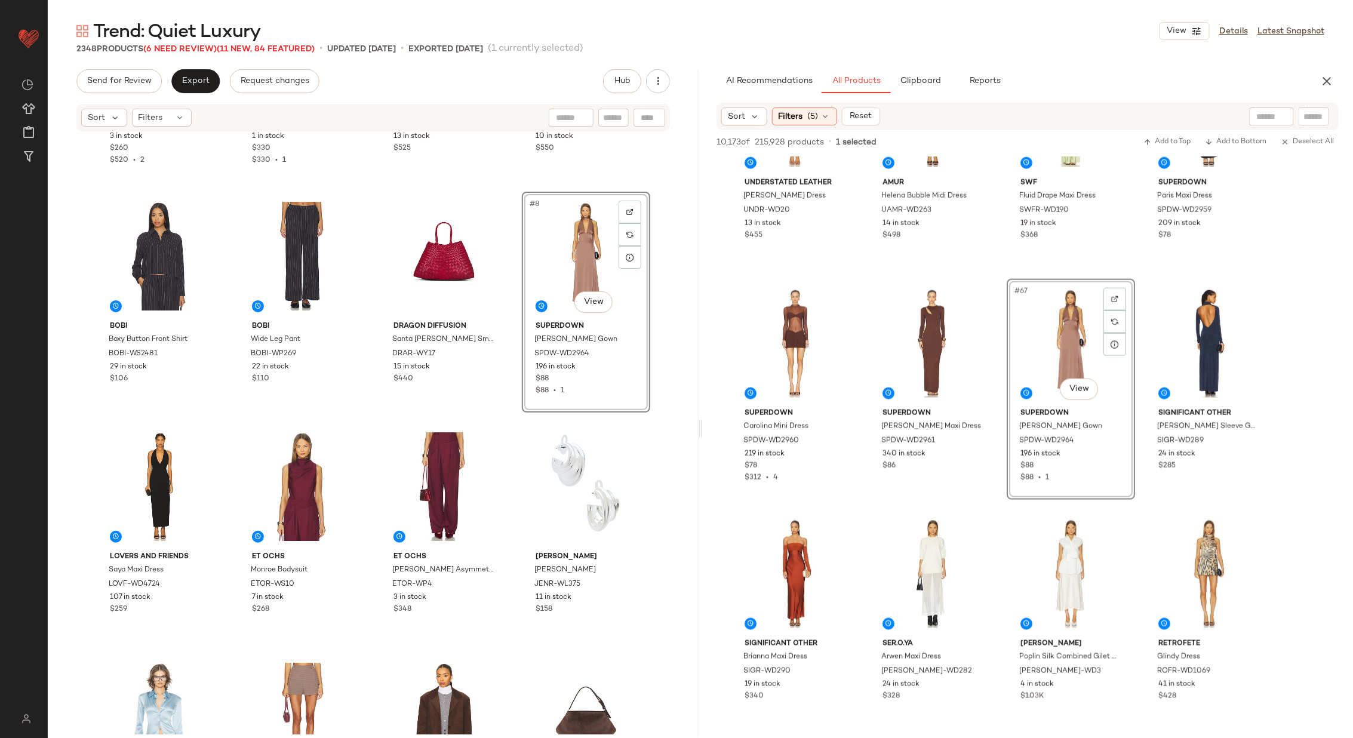
scroll to position [210, 0]
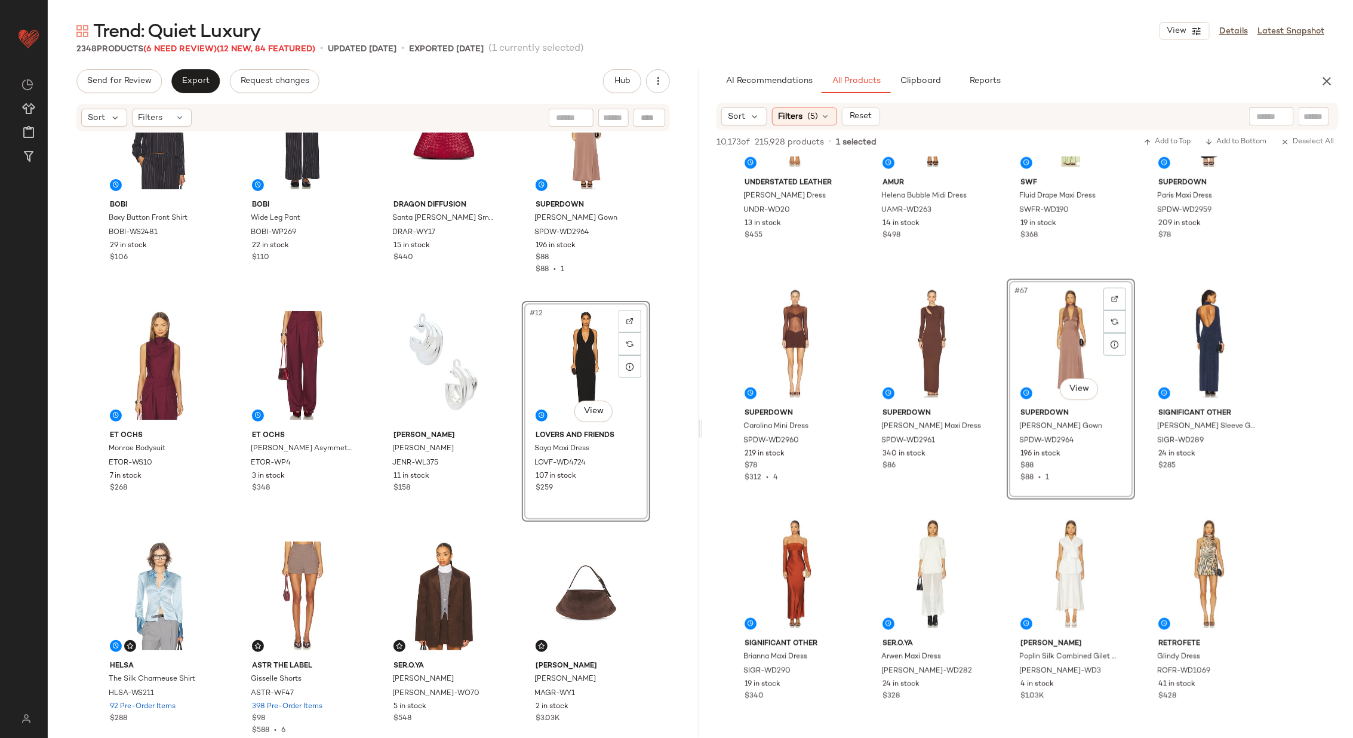
scroll to position [280, 0]
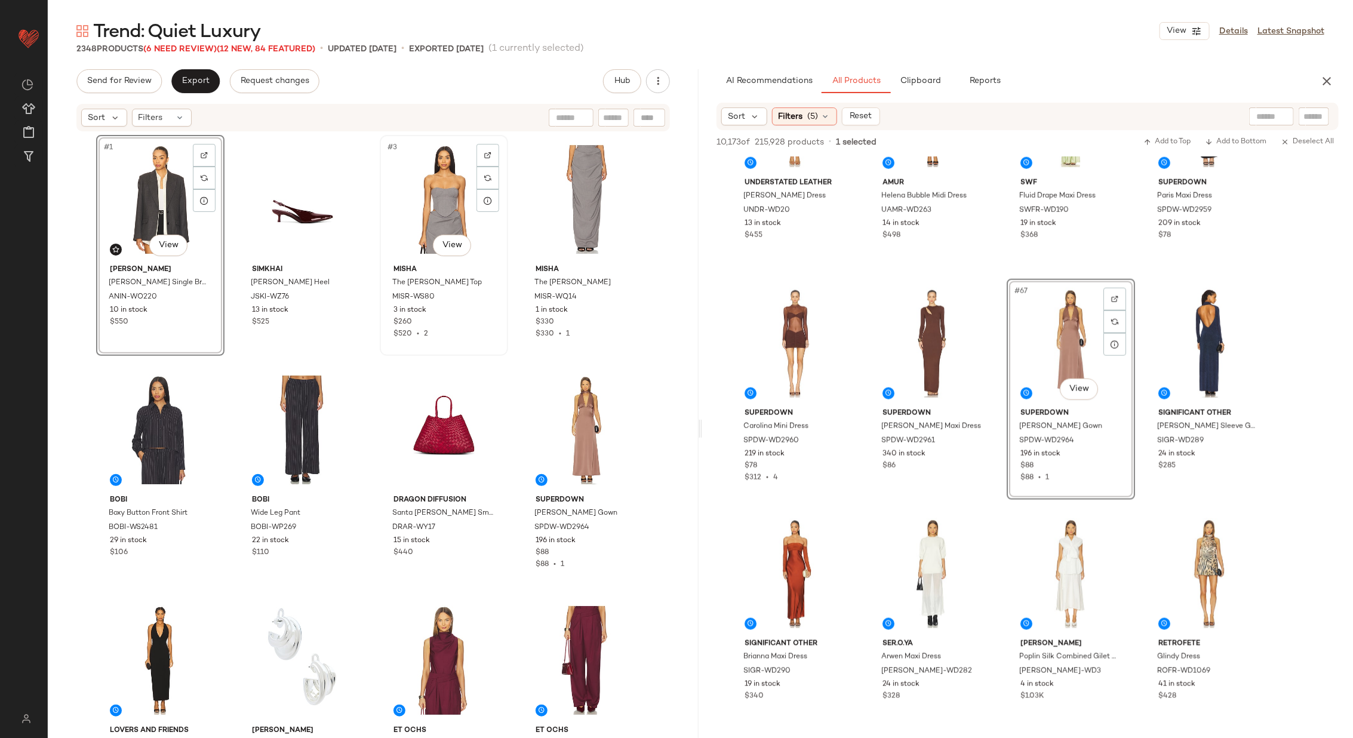
click at [422, 196] on div "#3 View" at bounding box center [444, 199] width 120 height 121
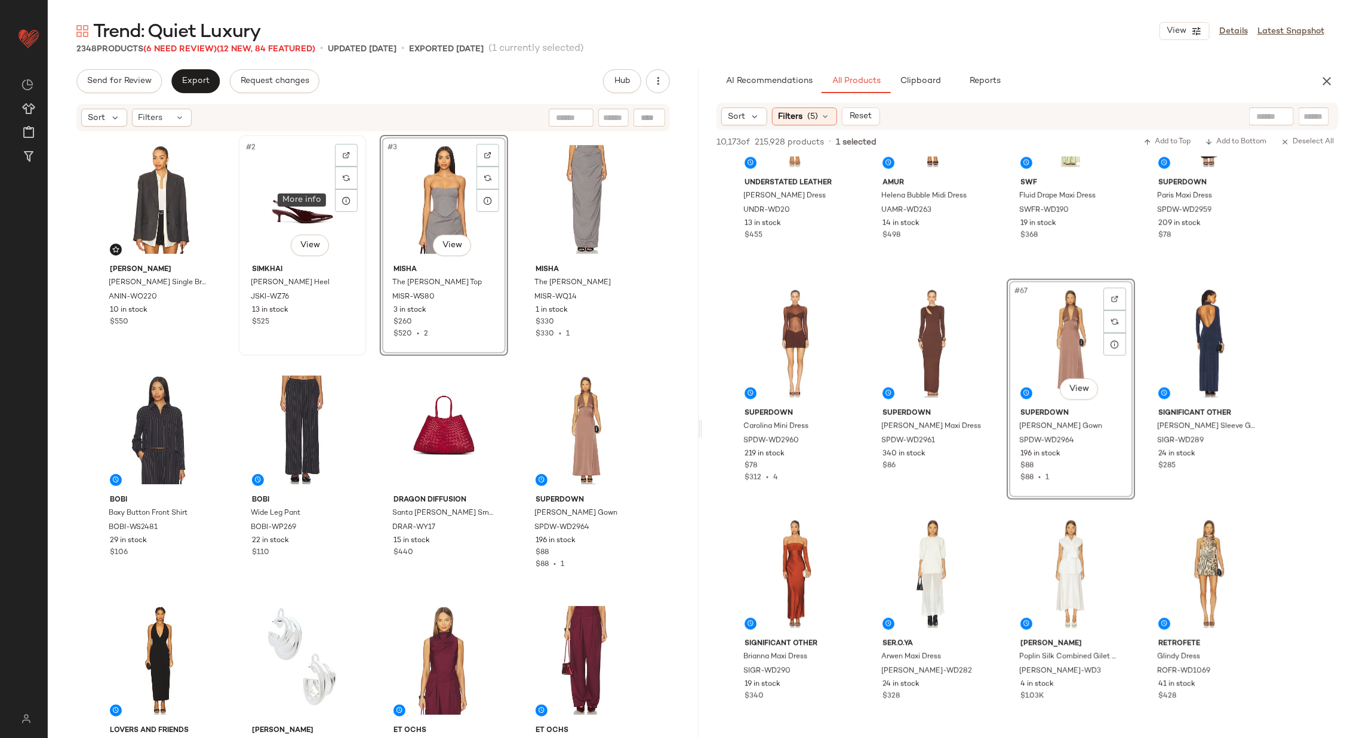
click at [290, 205] on div "#2 View" at bounding box center [302, 199] width 120 height 121
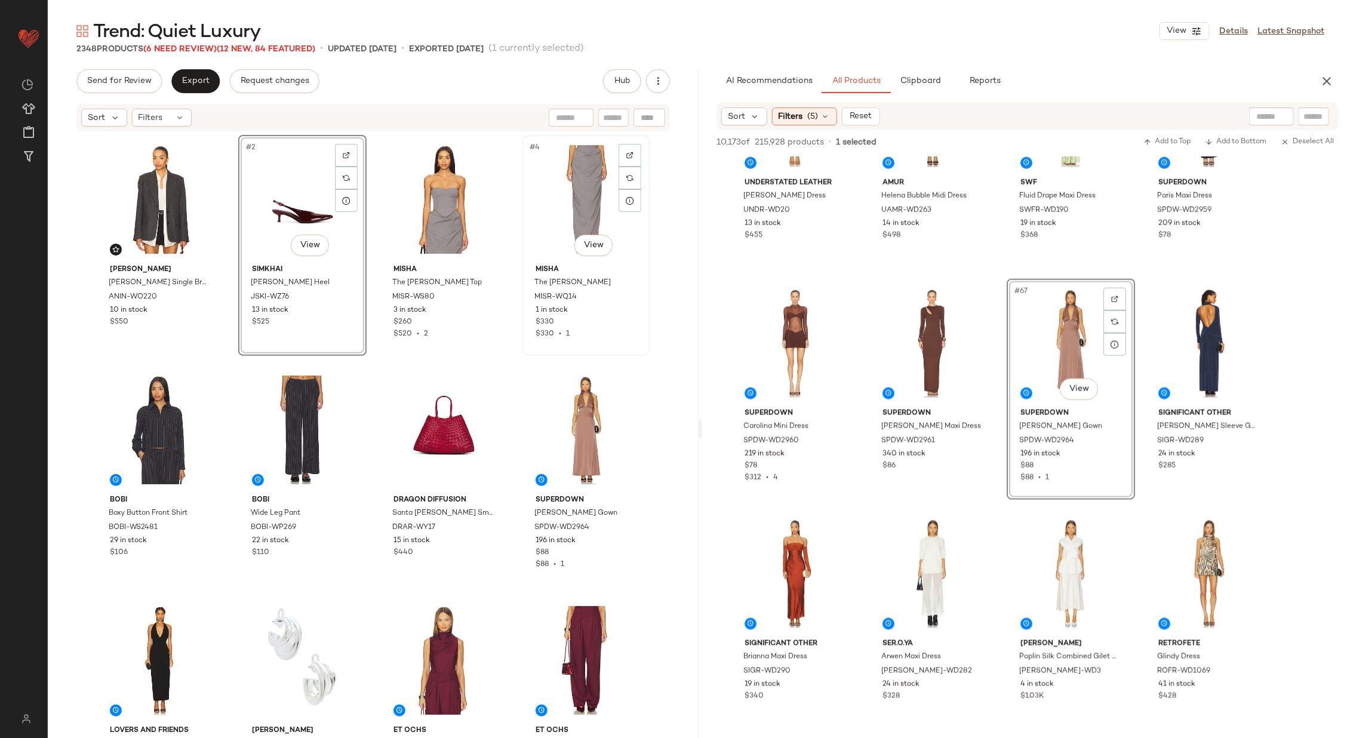
click at [560, 222] on div "#4 View" at bounding box center [586, 199] width 120 height 121
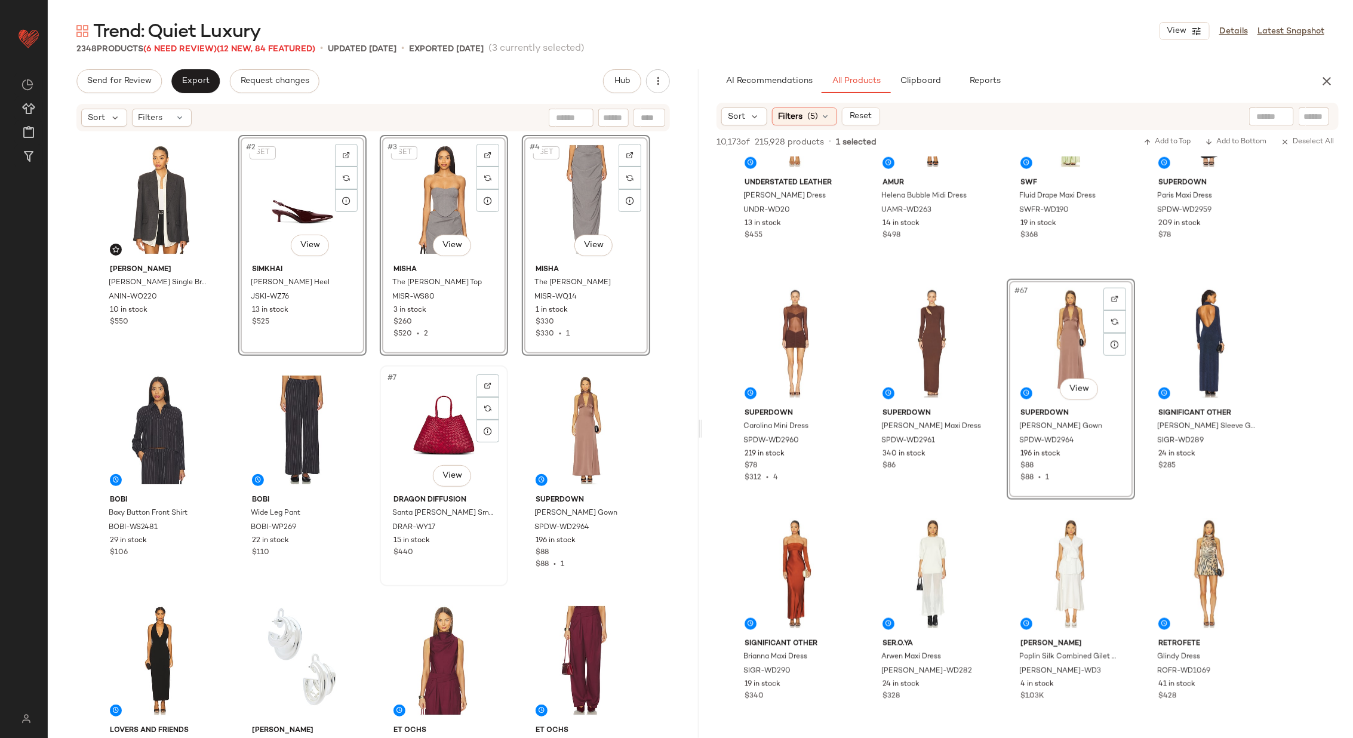
click at [447, 420] on div "#7 View" at bounding box center [444, 430] width 120 height 121
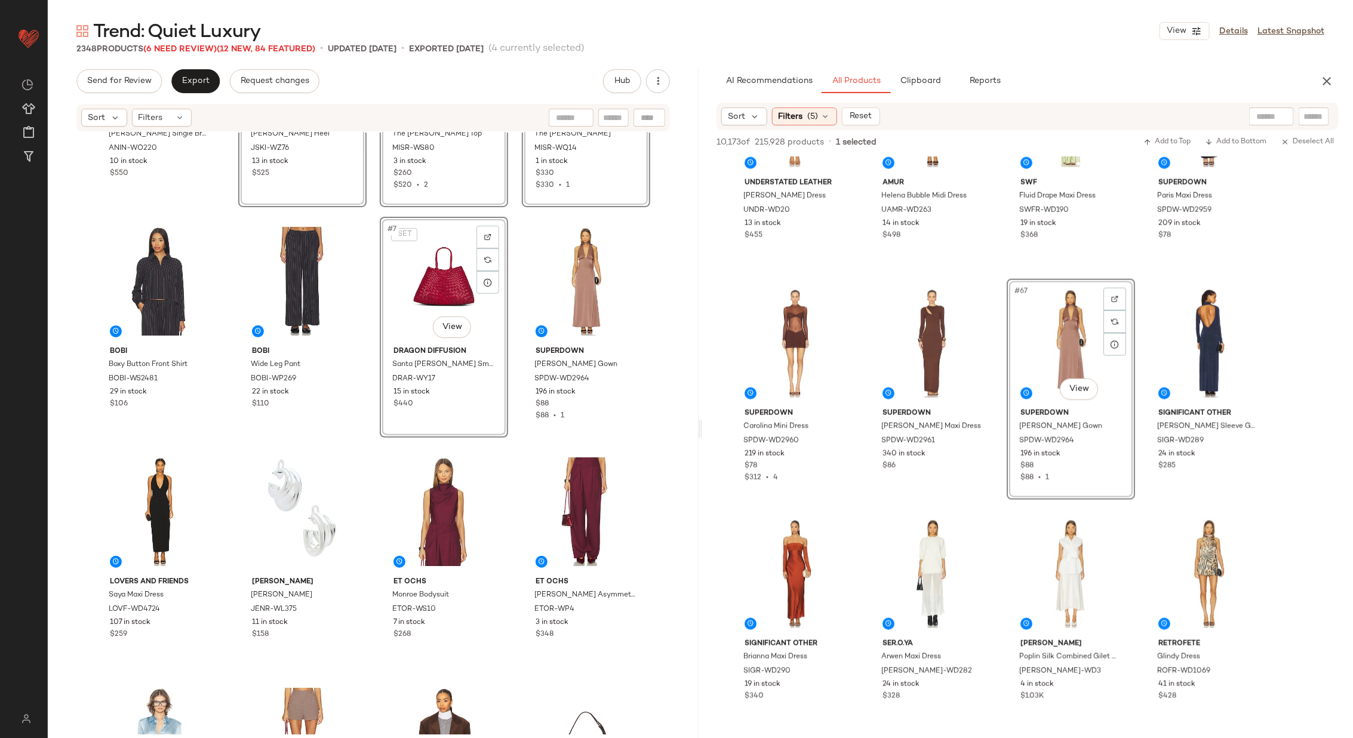
scroll to position [149, 0]
click at [298, 510] on div "#10 View" at bounding box center [302, 511] width 120 height 121
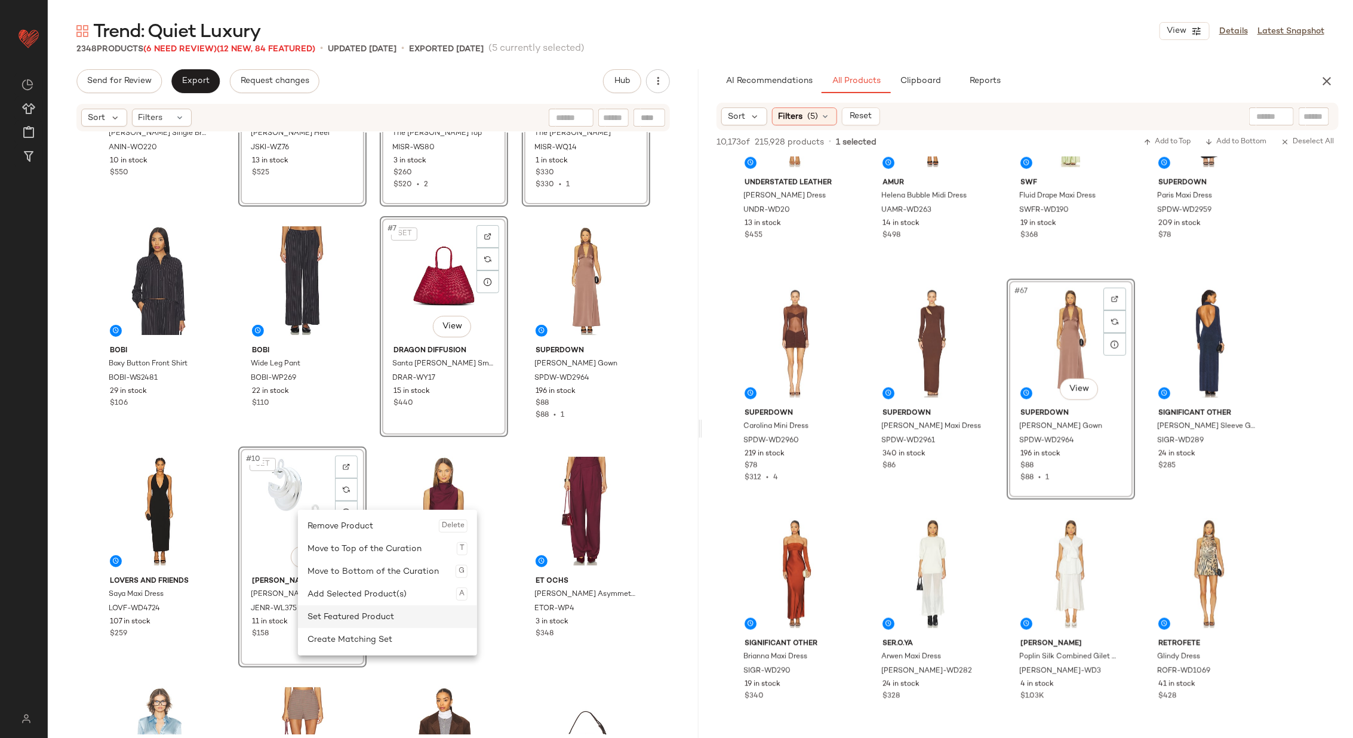
click at [382, 614] on div "Set Featured Product" at bounding box center [388, 617] width 160 height 23
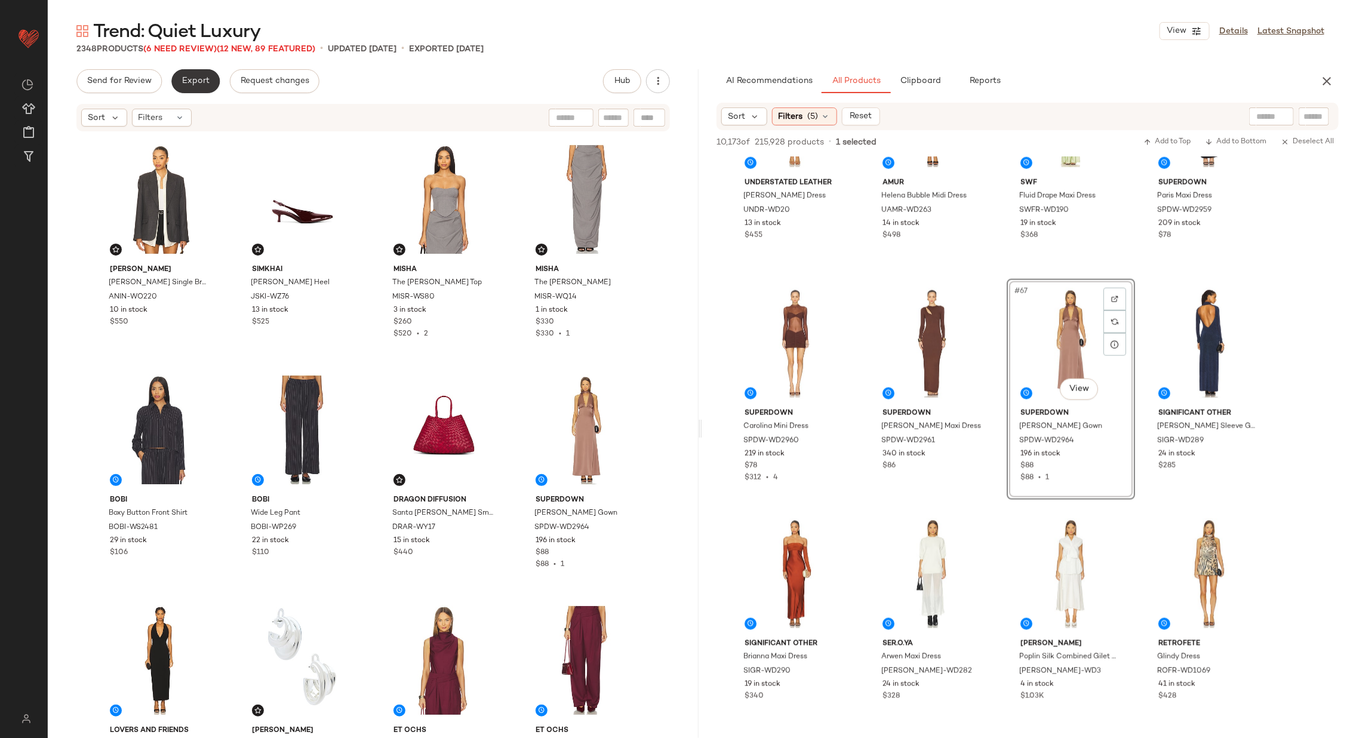
click at [203, 85] on span "Export" at bounding box center [196, 81] width 28 height 10
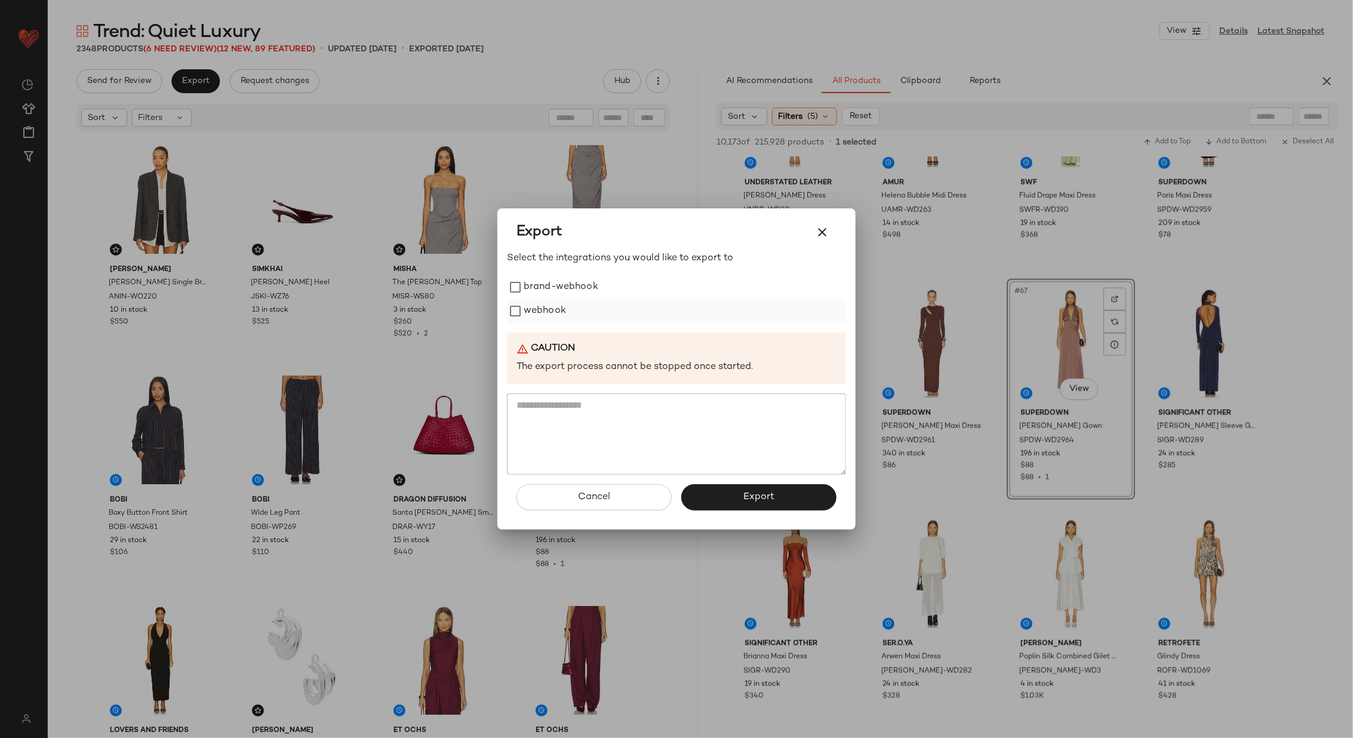
click at [548, 310] on label "webhook" at bounding box center [545, 311] width 42 height 24
click at [738, 487] on button "Export" at bounding box center [758, 497] width 155 height 26
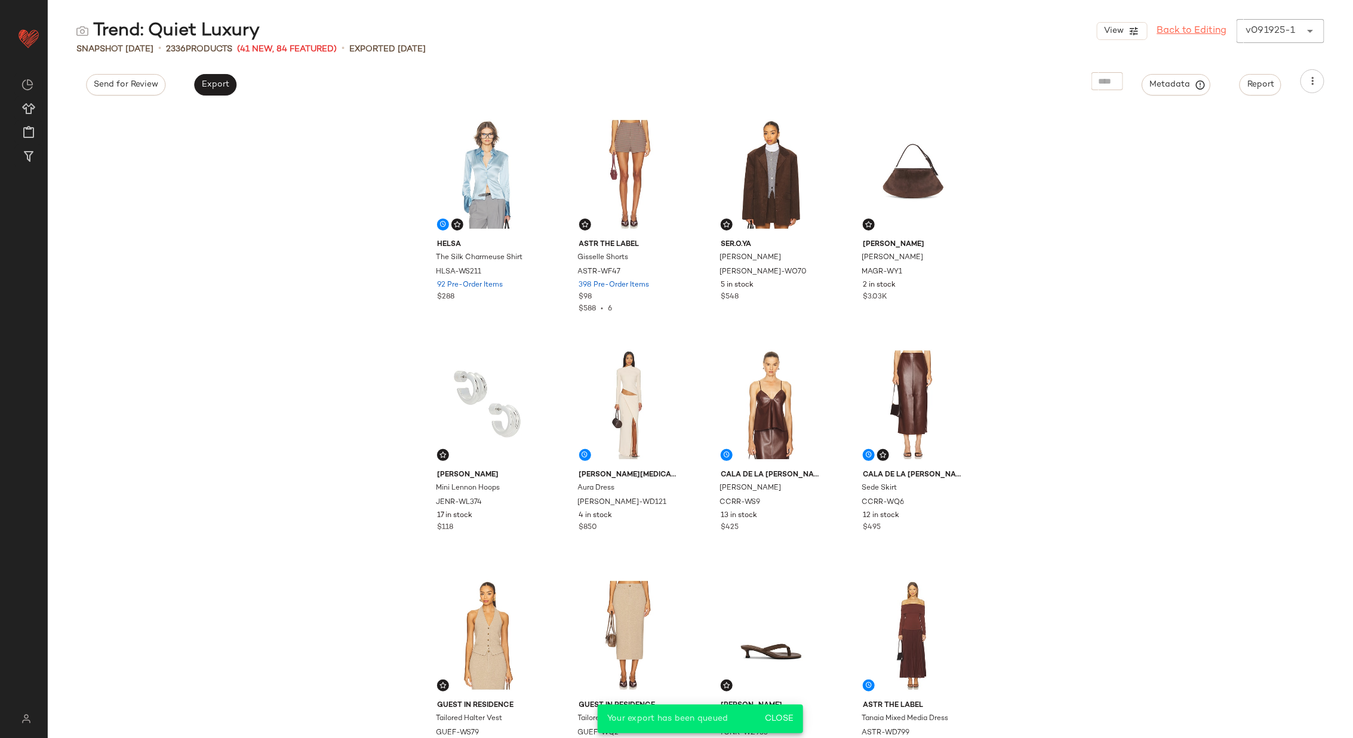
click at [1180, 28] on link "Back to Editing" at bounding box center [1192, 31] width 70 height 14
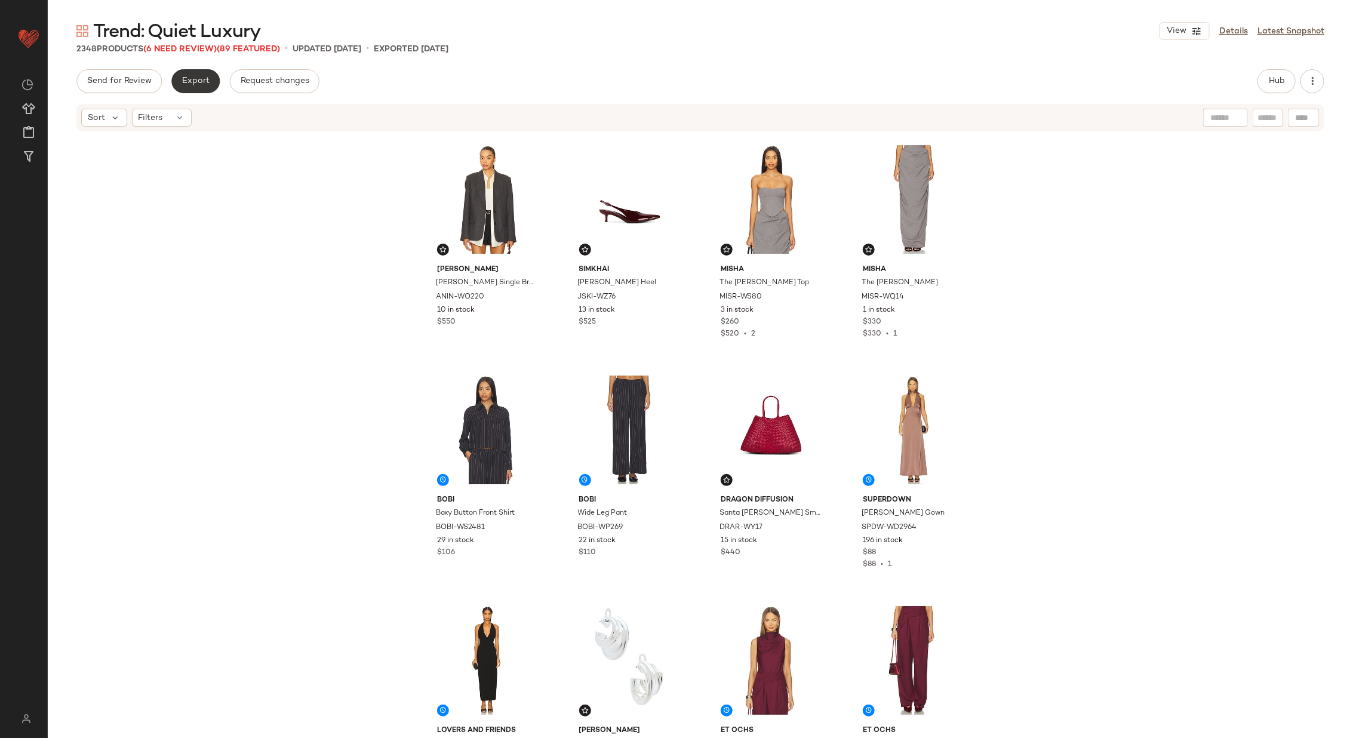
click at [185, 84] on span "Export" at bounding box center [196, 81] width 28 height 10
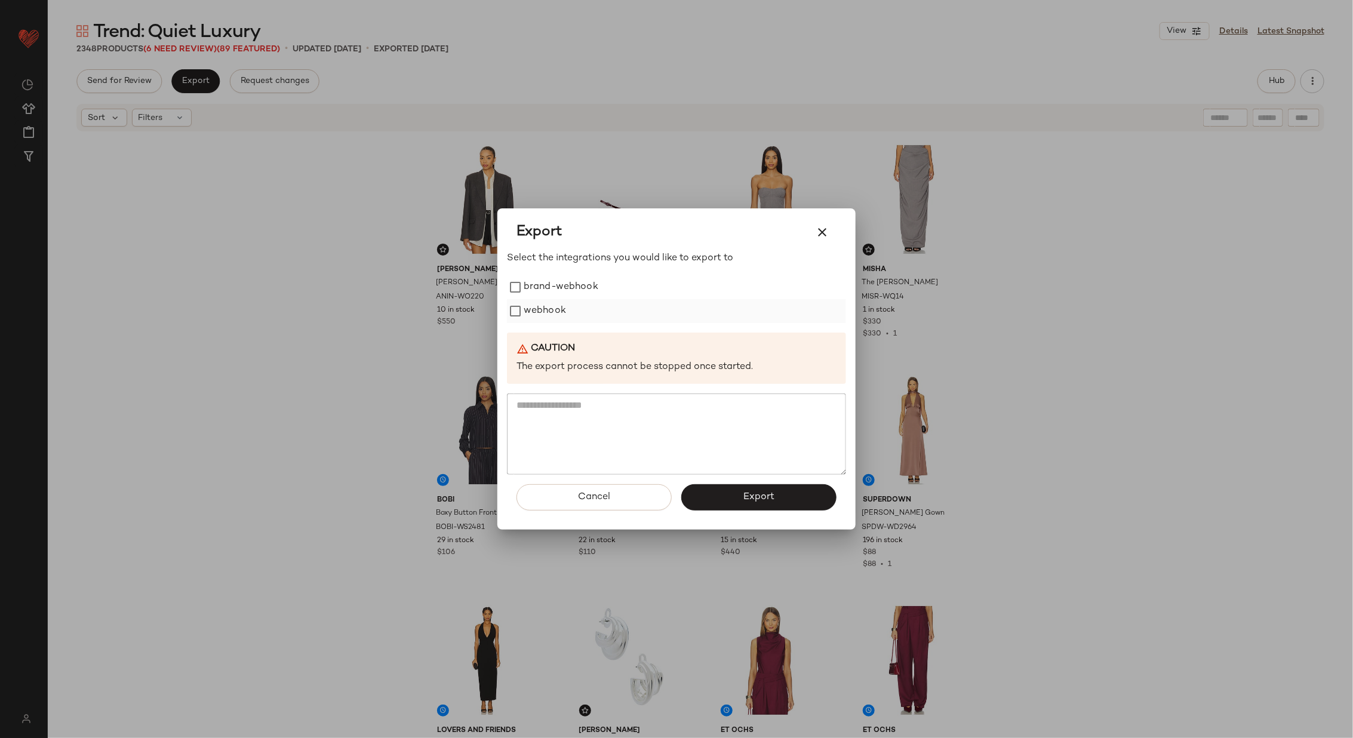
click at [537, 309] on label "webhook" at bounding box center [545, 311] width 42 height 24
click at [745, 496] on span "Export" at bounding box center [759, 497] width 32 height 11
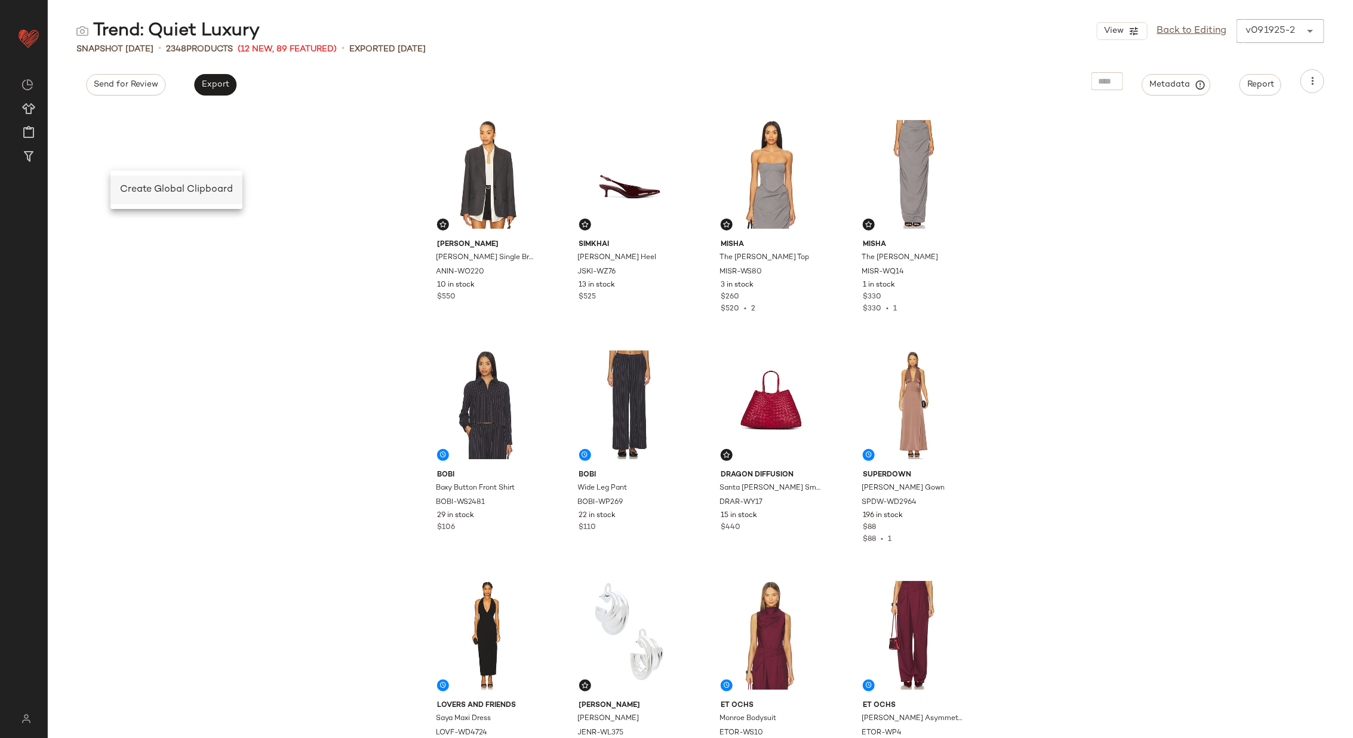
click at [142, 186] on span "Create Global Clipboard" at bounding box center [176, 190] width 113 height 10
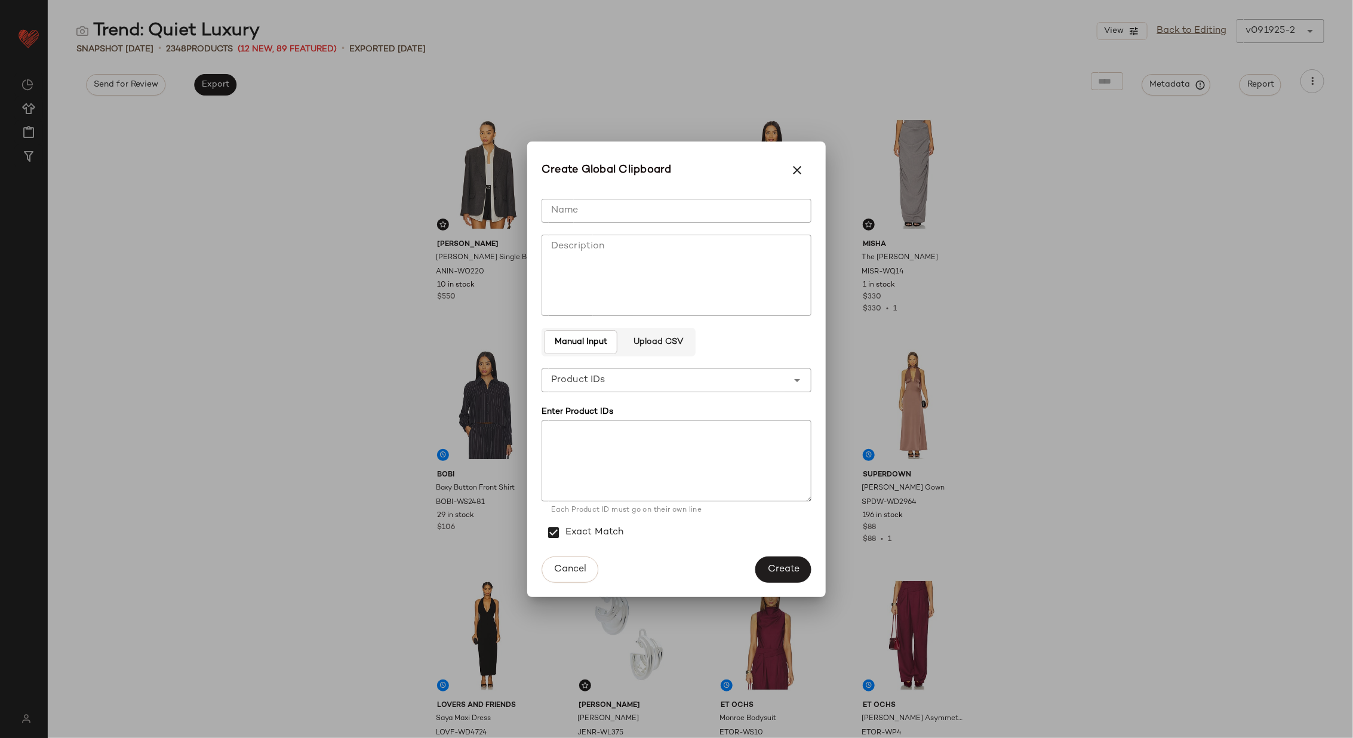
click at [657, 209] on input "Name" at bounding box center [677, 211] width 270 height 24
type input "**********"
click at [638, 455] on textarea at bounding box center [677, 460] width 270 height 81
paste textarea "**********"
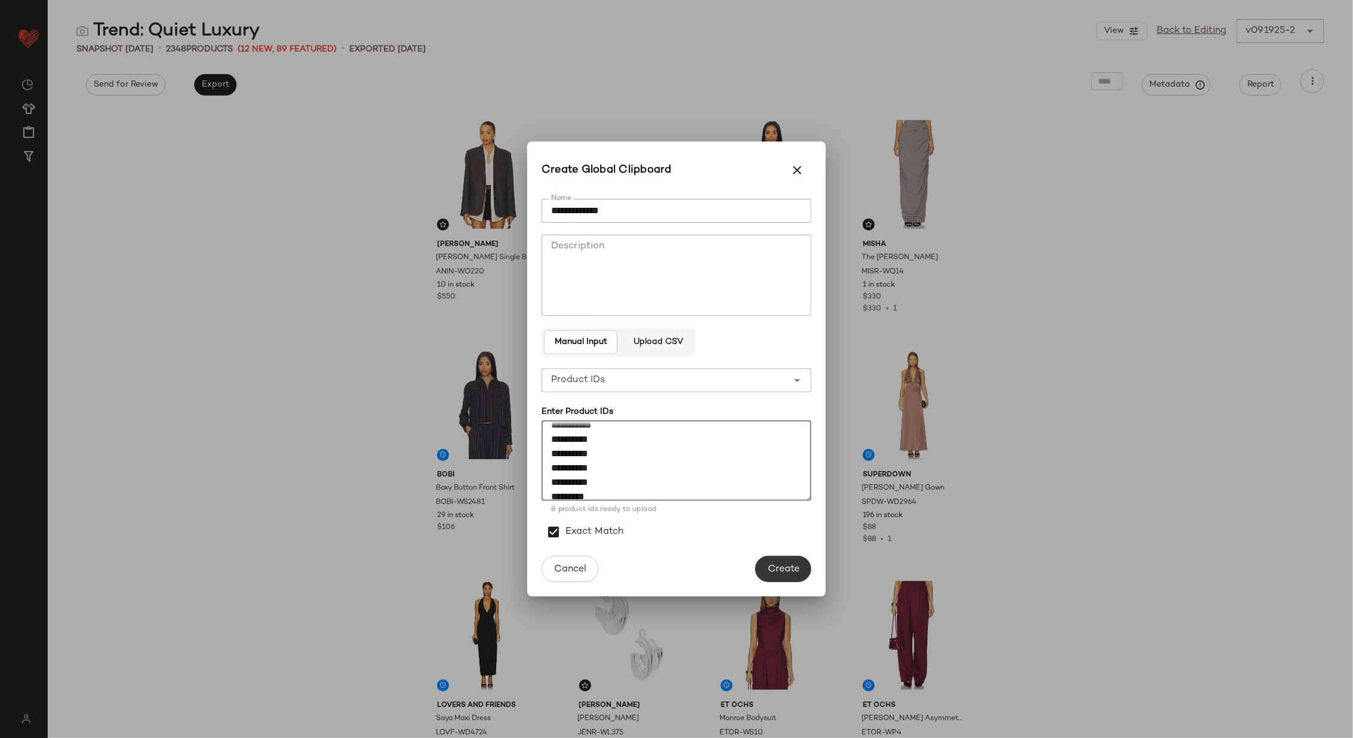
type textarea "**********"
click at [794, 576] on button "Create" at bounding box center [784, 569] width 56 height 26
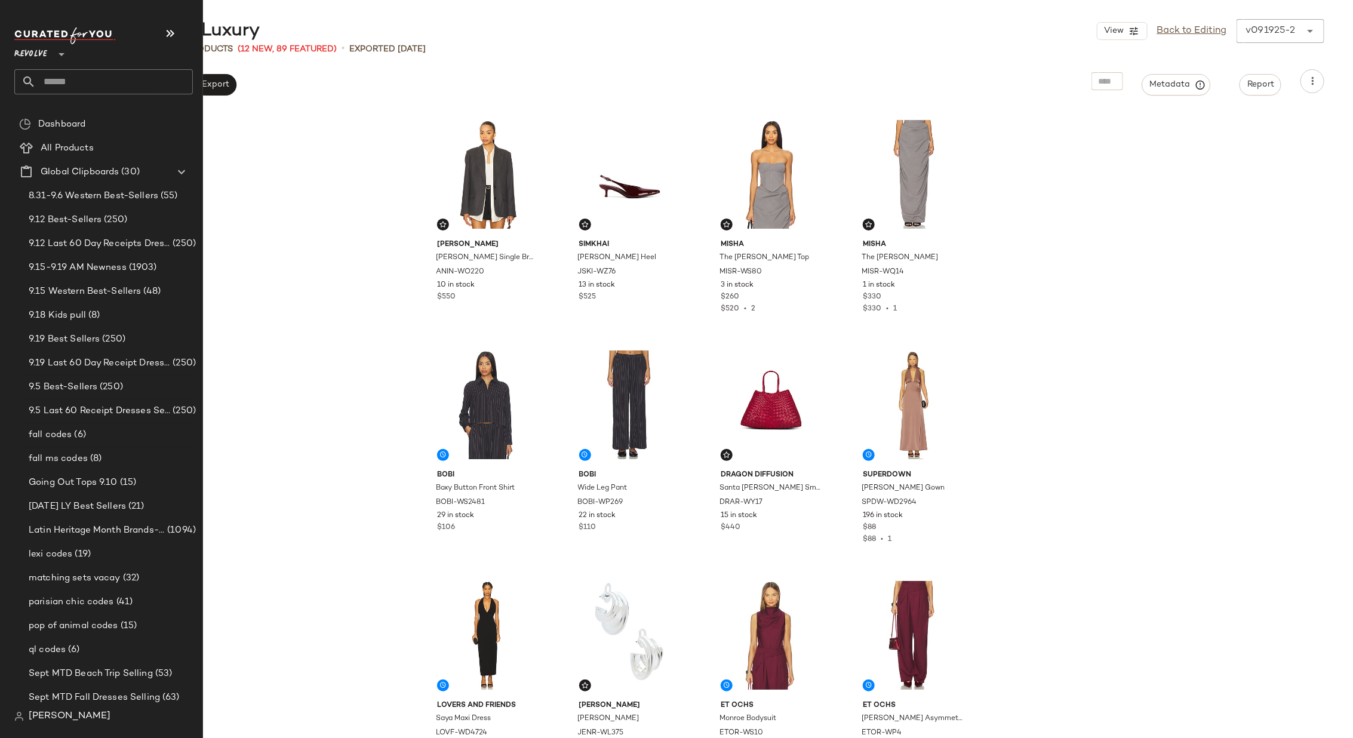
click at [97, 82] on input "text" at bounding box center [114, 81] width 157 height 25
type input "*"
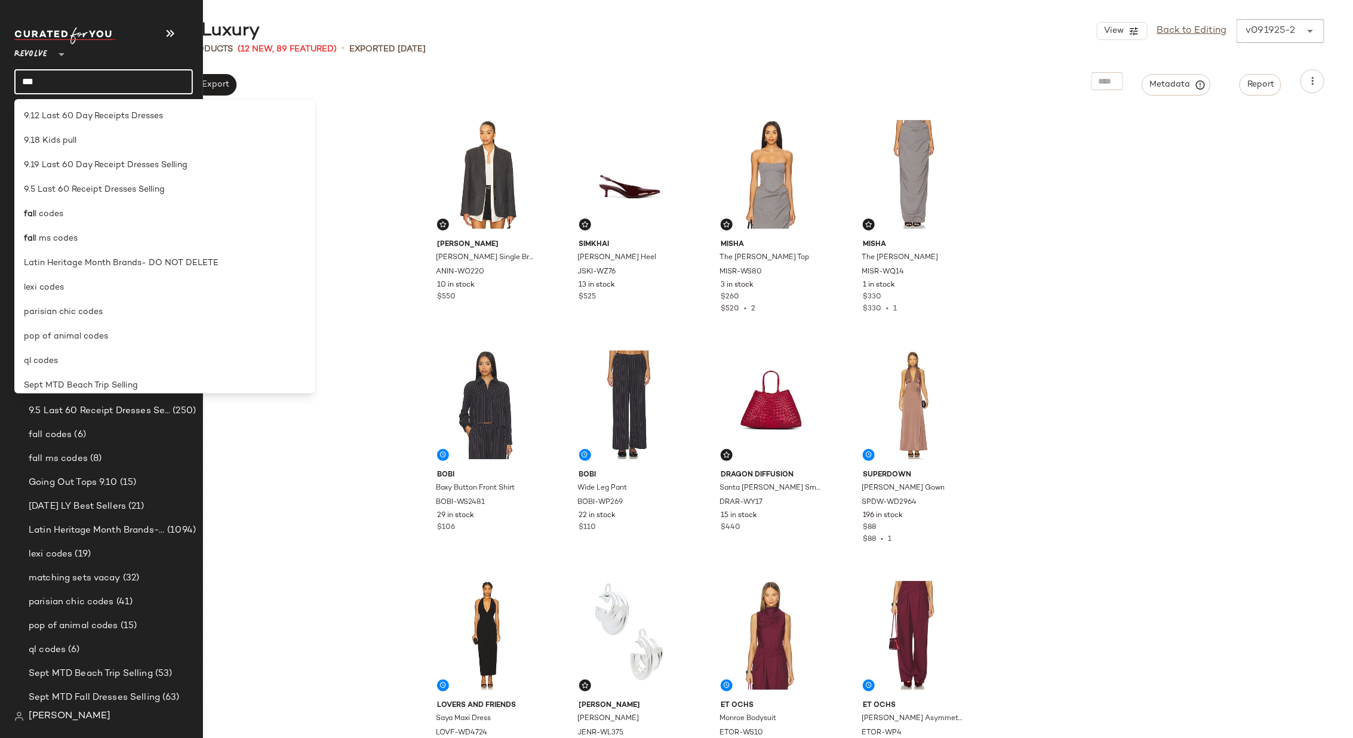
type input "****"
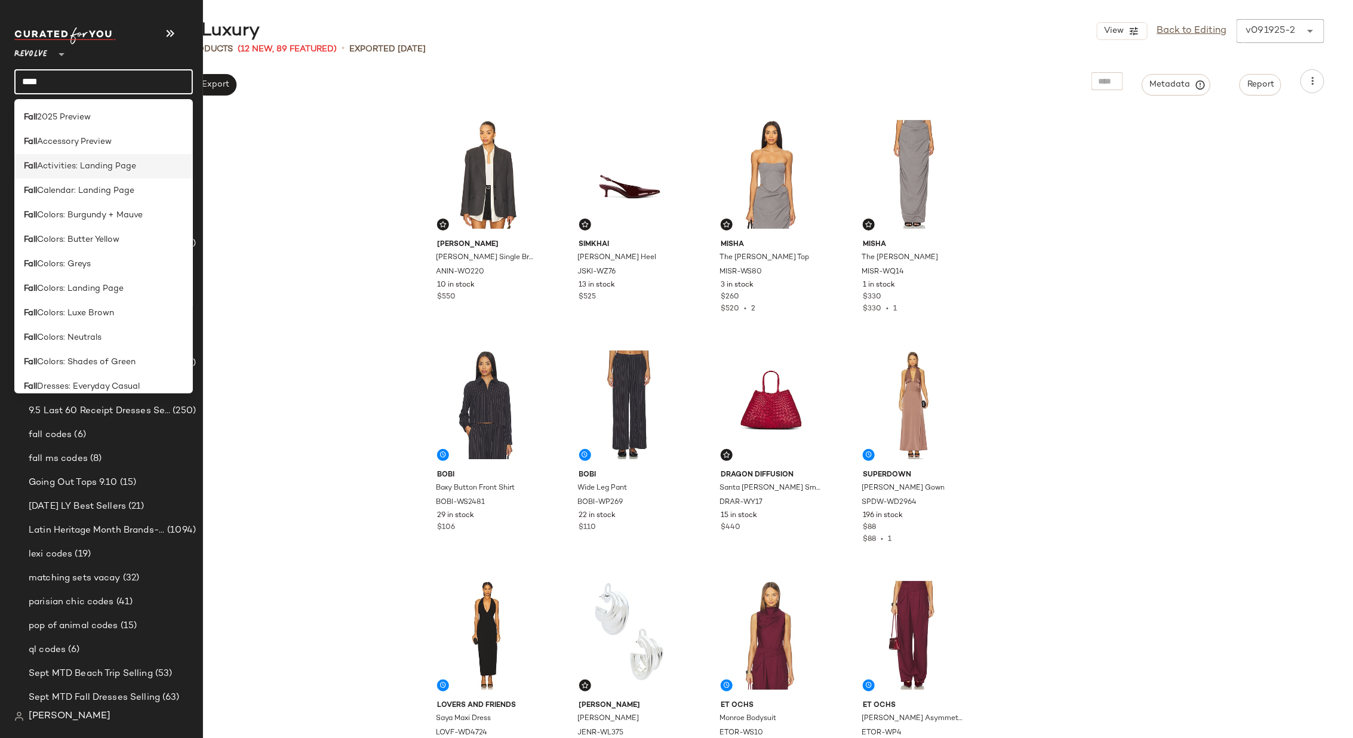
scroll to position [165, 0]
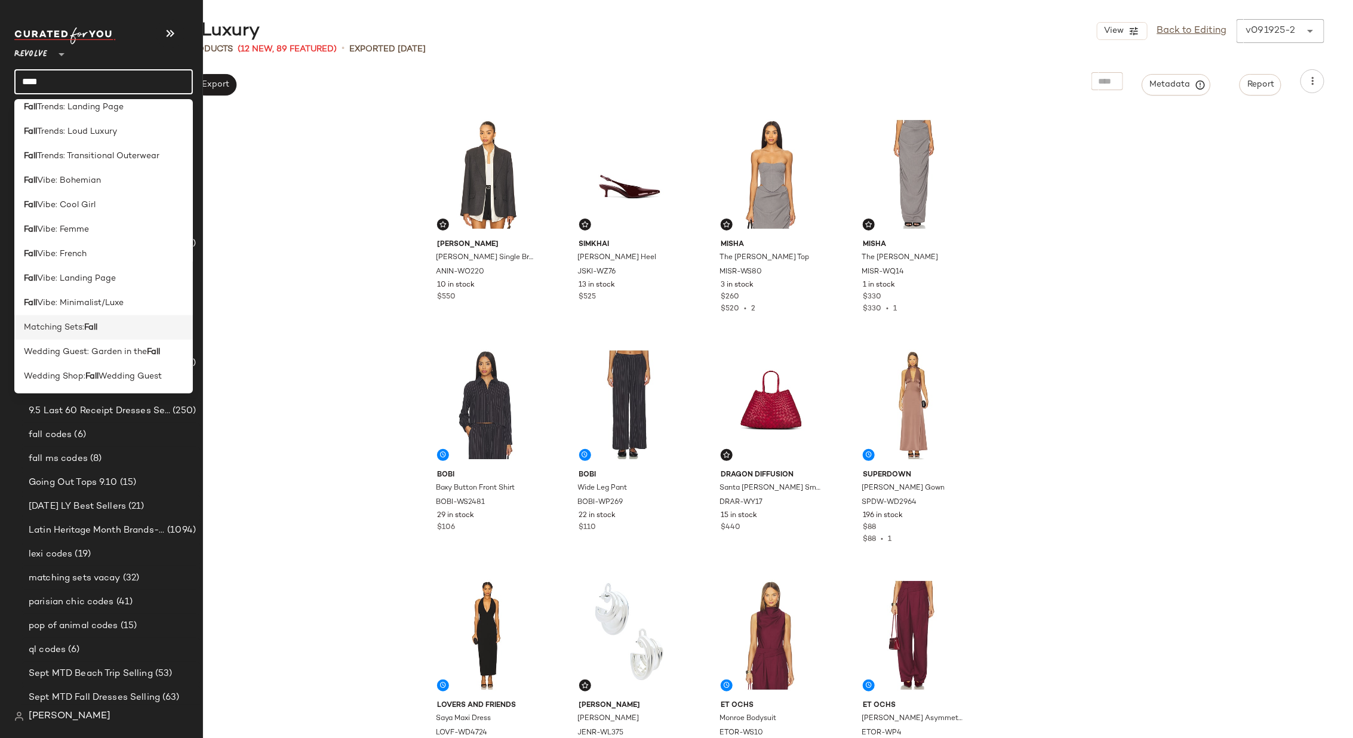
type input "****"
click at [77, 328] on span "Matching Sets:" at bounding box center [54, 327] width 60 height 13
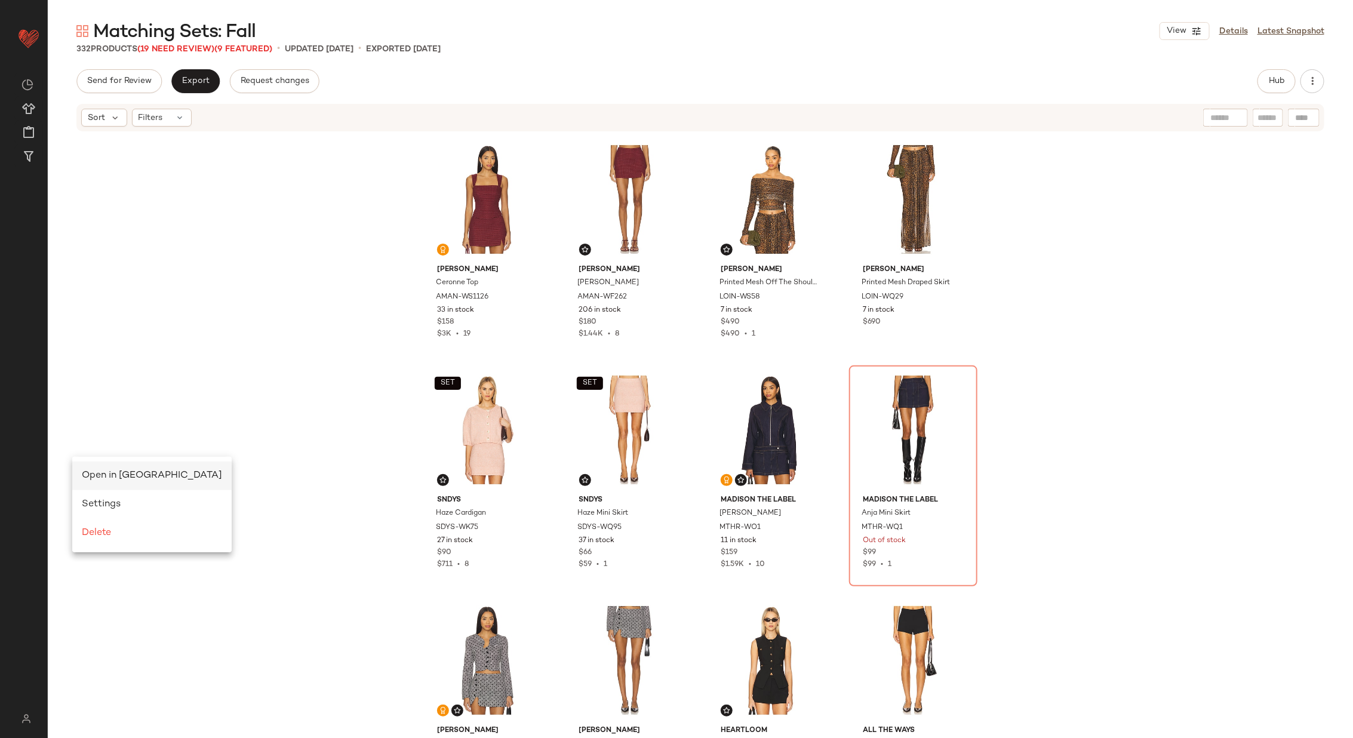
click at [100, 469] on div "Open in [GEOGRAPHIC_DATA]" at bounding box center [152, 476] width 140 height 14
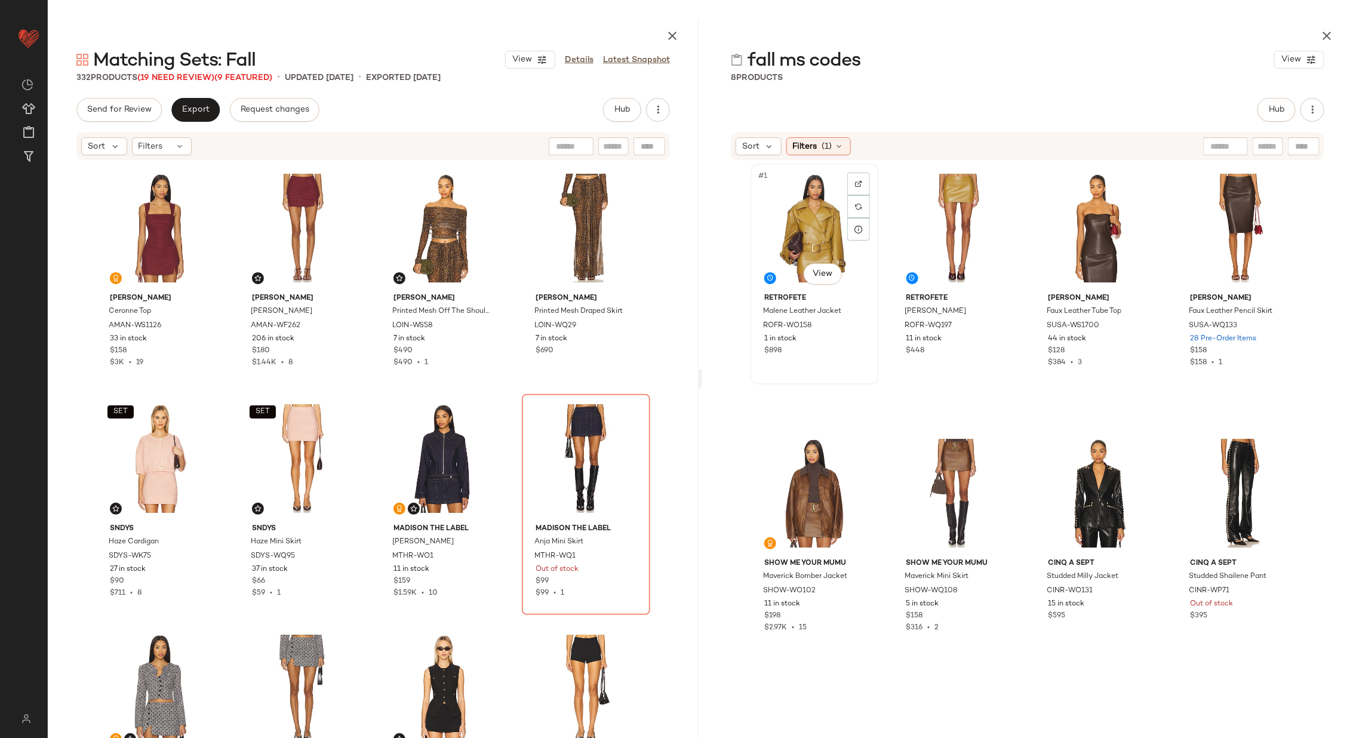
click at [799, 238] on div "#1 View" at bounding box center [815, 228] width 120 height 121
click at [1222, 500] on div "#8 View" at bounding box center [1241, 493] width 120 height 121
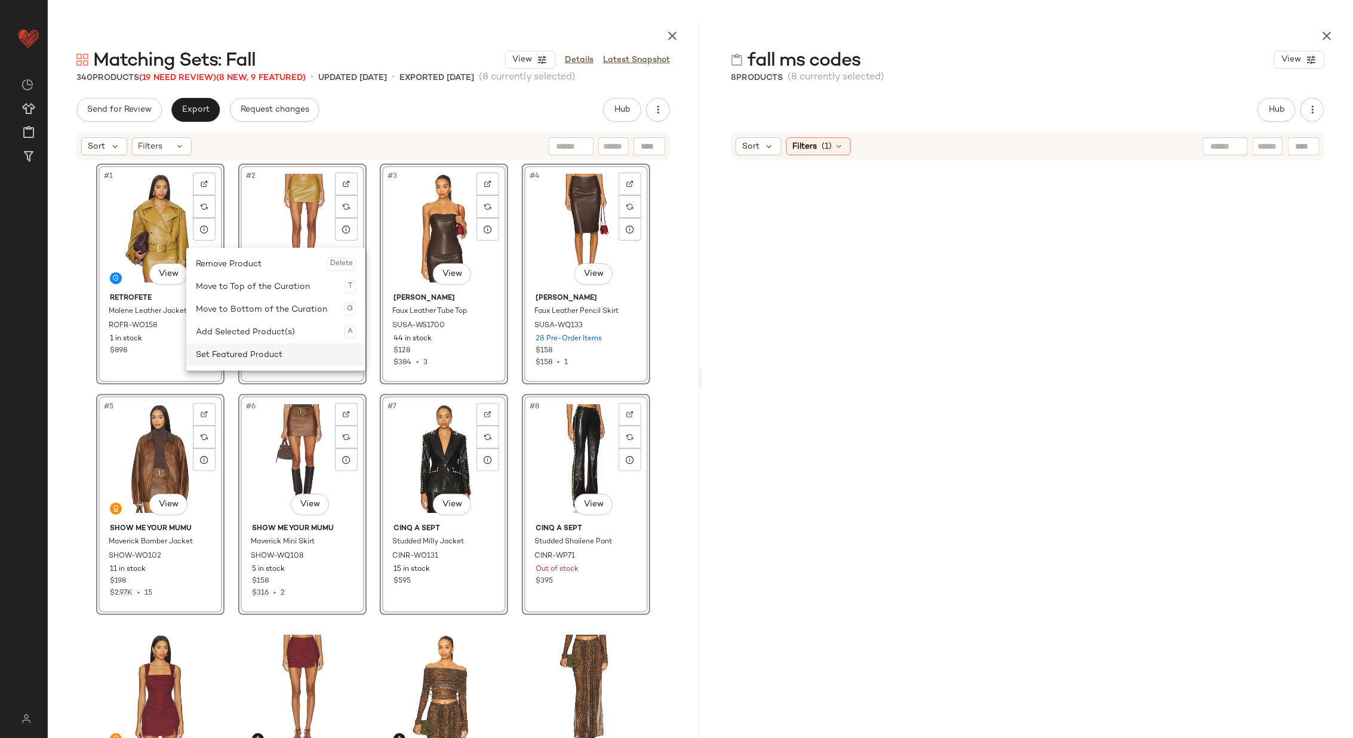
click at [251, 358] on div "Set Featured Product" at bounding box center [276, 354] width 160 height 23
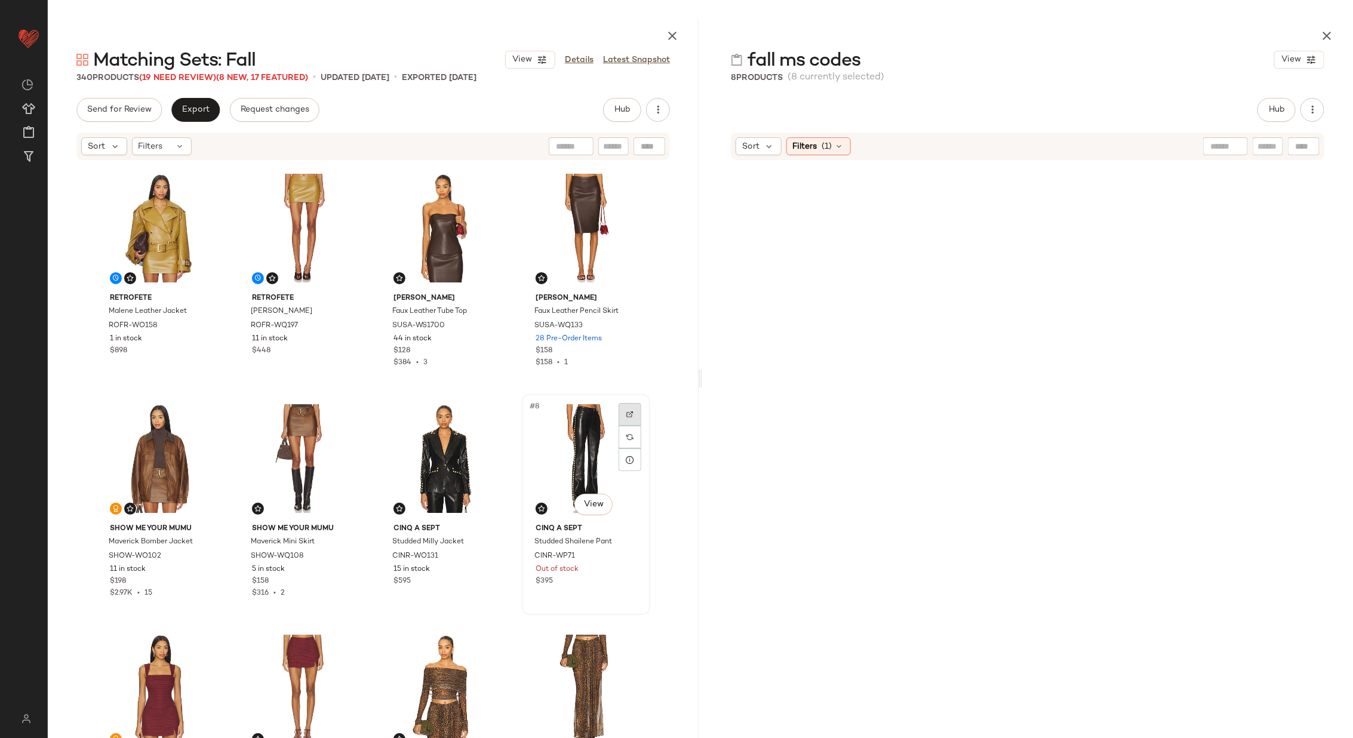
click at [632, 412] on div at bounding box center [630, 414] width 23 height 23
click at [507, 578] on div "retrofete Malene Leather Jacket ROFR-WO158 1 in stock $898 retrofete [PERSON_NA…" at bounding box center [373, 464] width 554 height 600
click at [625, 555] on img "button" at bounding box center [628, 556] width 7 height 7
click at [631, 180] on div at bounding box center [630, 184] width 23 height 23
click at [210, 101] on button "Export" at bounding box center [195, 110] width 48 height 24
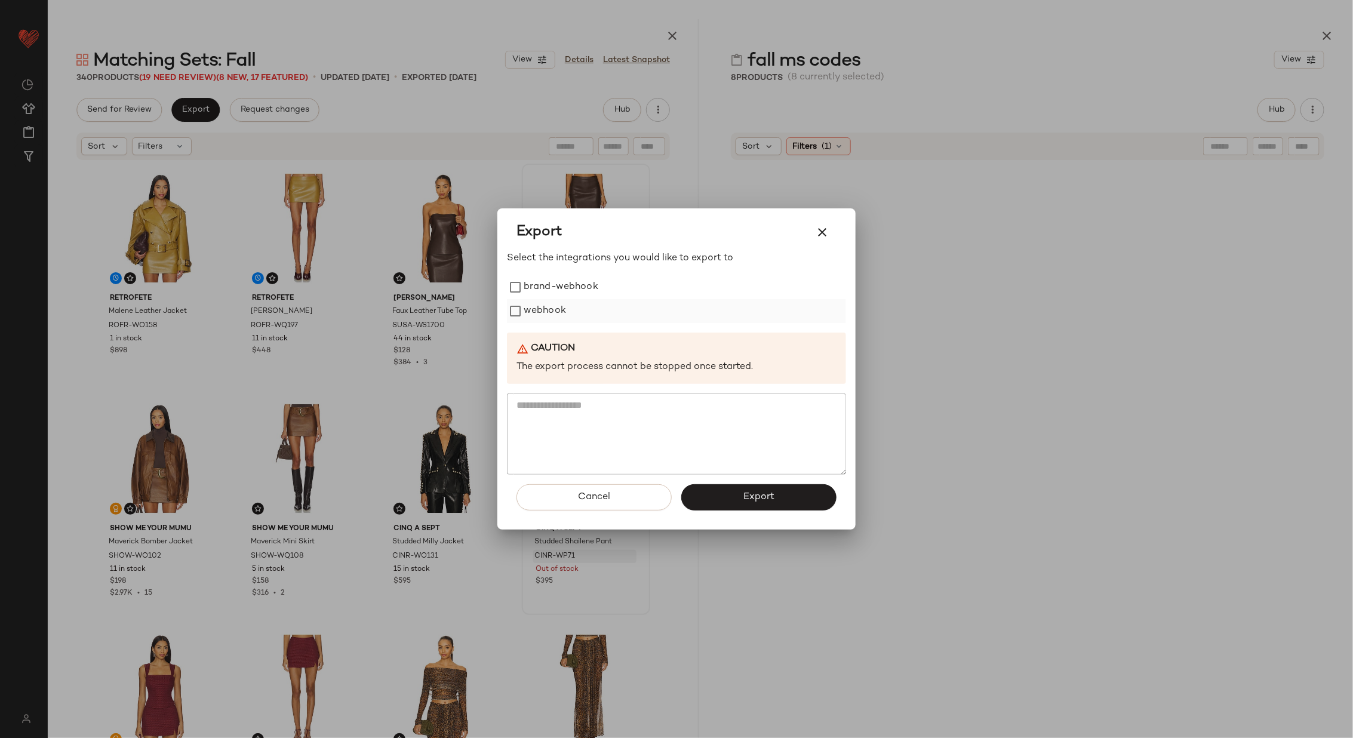
click at [550, 308] on label "webhook" at bounding box center [545, 311] width 42 height 24
click at [770, 505] on button "Export" at bounding box center [758, 497] width 155 height 26
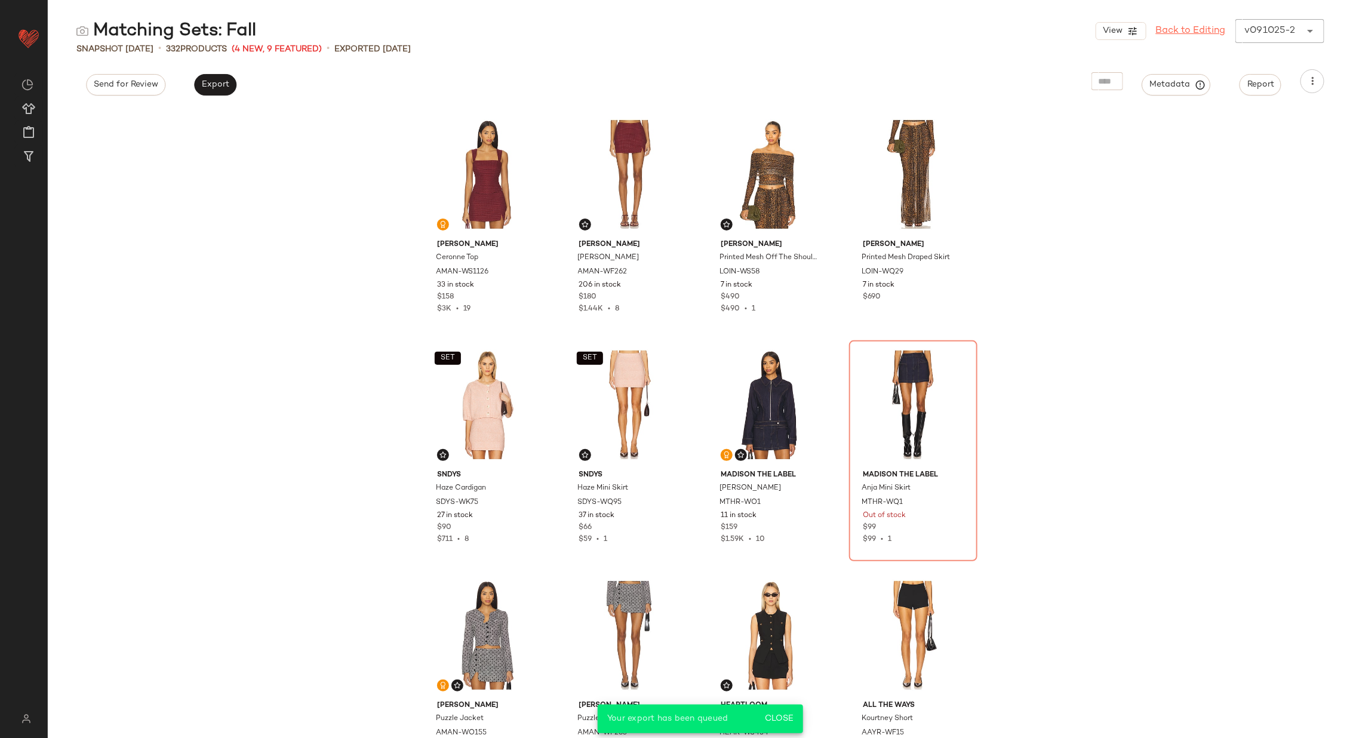
click at [1205, 26] on link "Back to Editing" at bounding box center [1191, 31] width 70 height 14
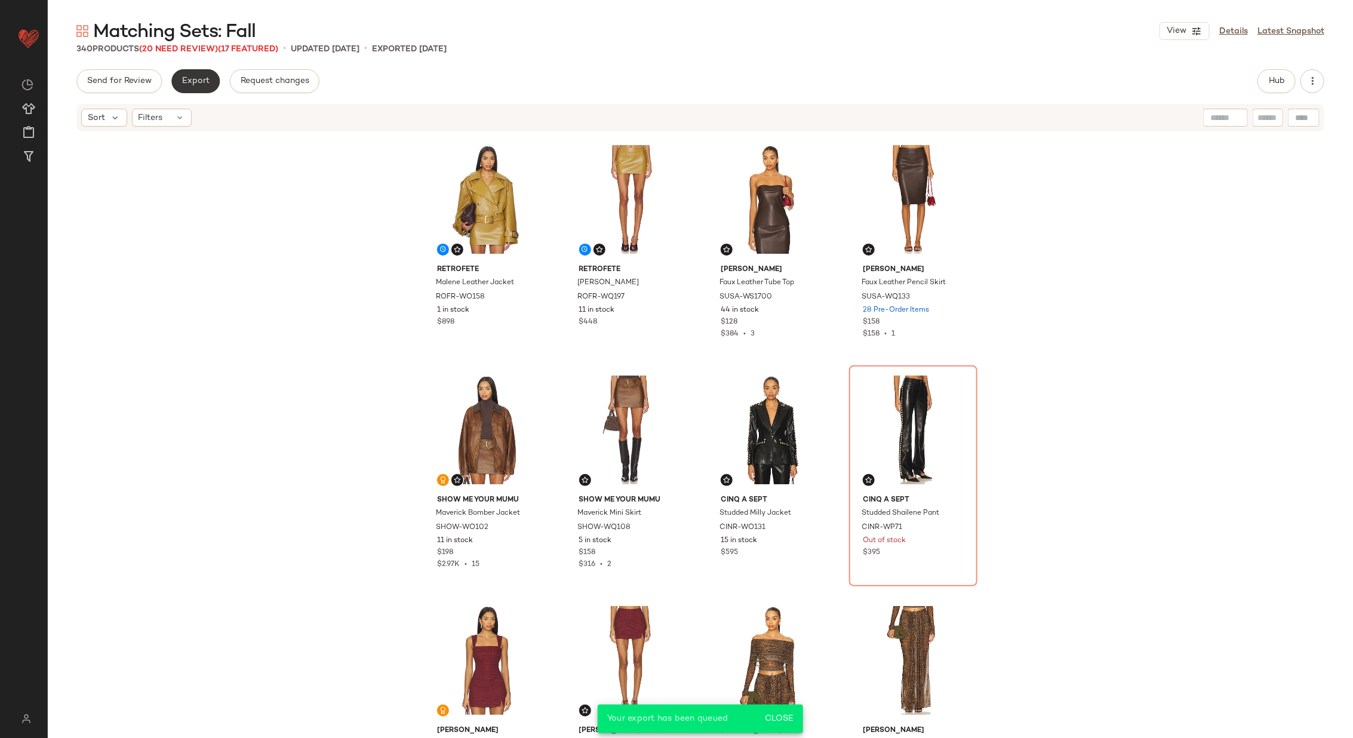
click at [205, 81] on span "Export" at bounding box center [196, 81] width 28 height 10
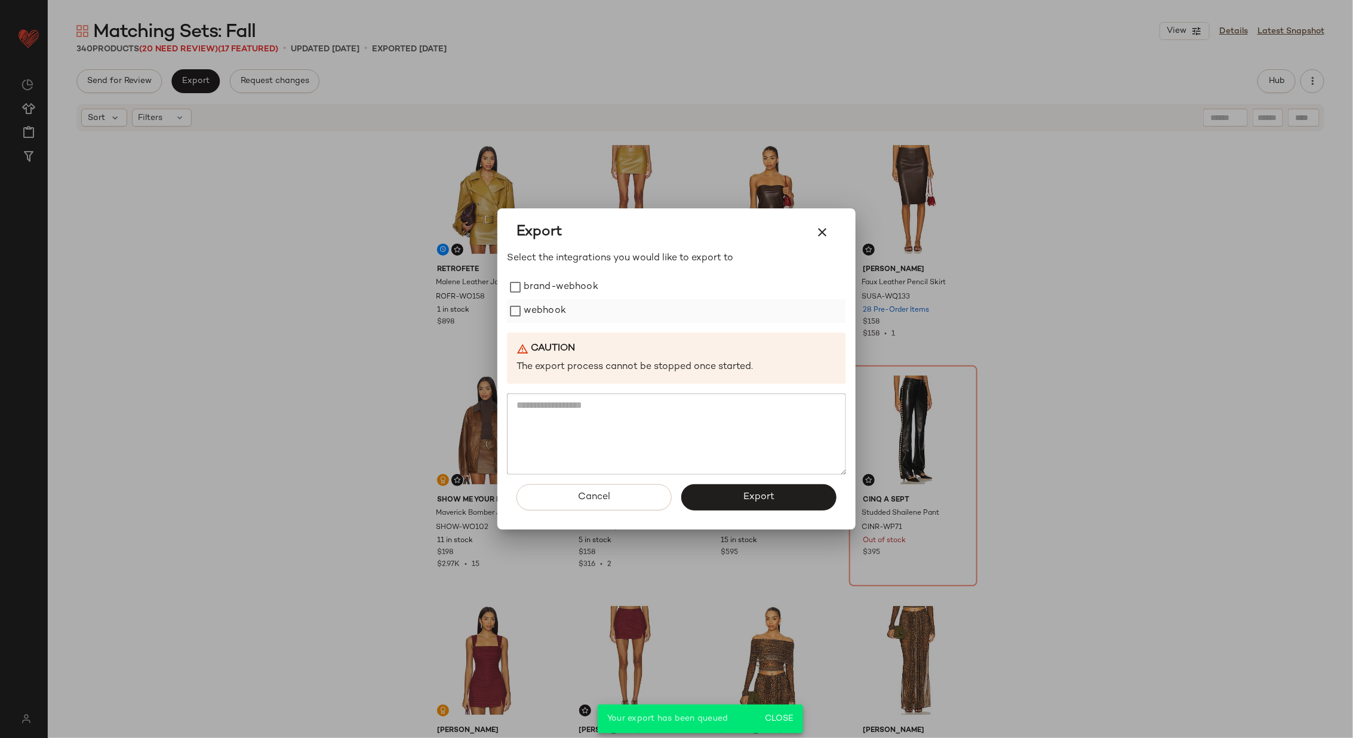
click at [563, 312] on label "webhook" at bounding box center [545, 311] width 42 height 24
click at [756, 489] on button "Export" at bounding box center [758, 497] width 155 height 26
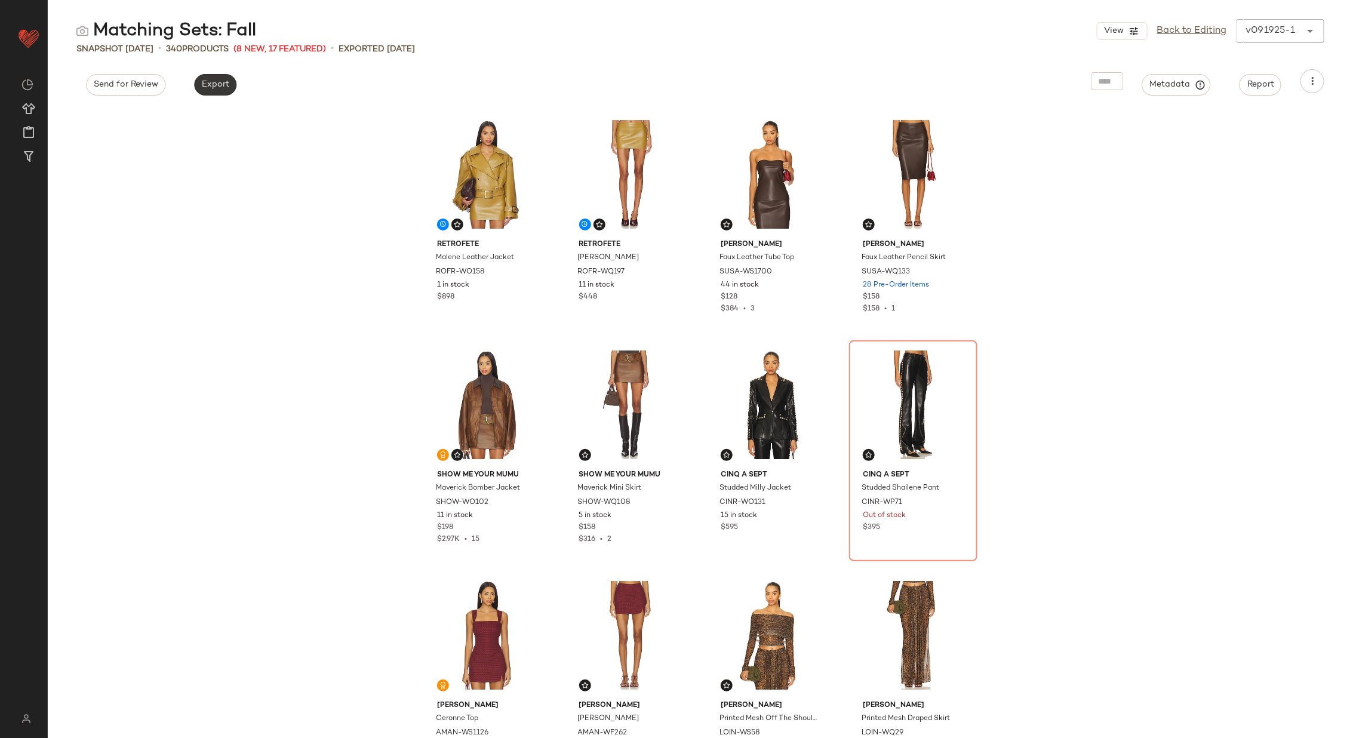
click at [212, 82] on span "Export" at bounding box center [215, 85] width 28 height 10
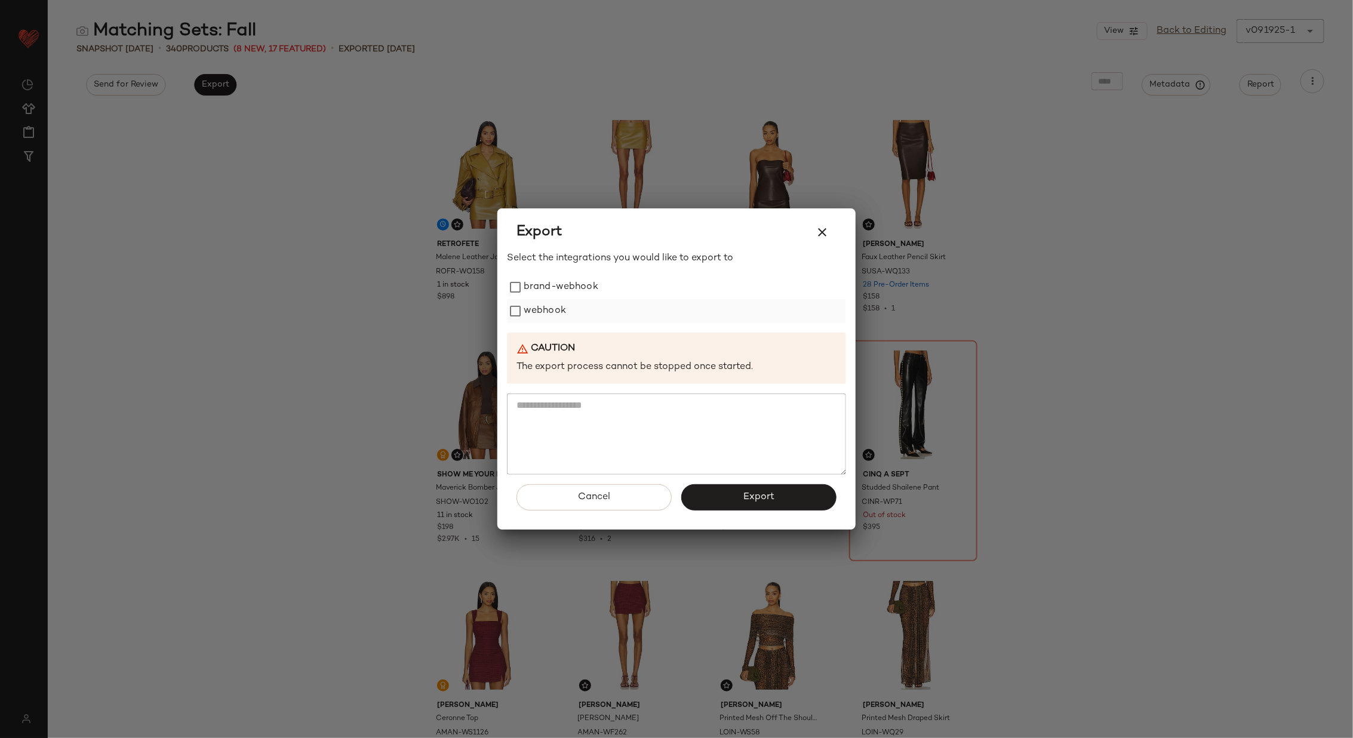
click at [545, 306] on label "webhook" at bounding box center [545, 311] width 42 height 24
click at [763, 513] on div "Cancel Export" at bounding box center [676, 502] width 339 height 55
click at [754, 500] on span "Export" at bounding box center [759, 497] width 32 height 11
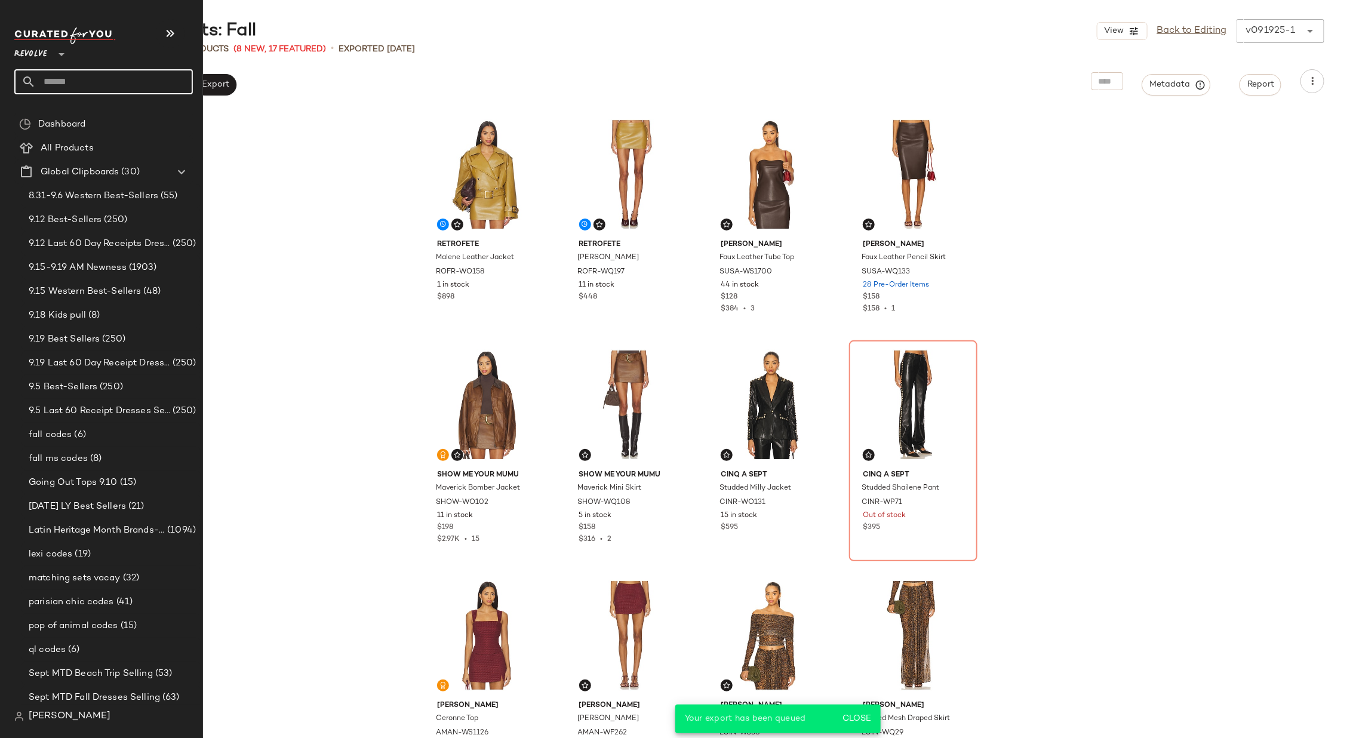
click at [99, 84] on input "text" at bounding box center [114, 81] width 157 height 25
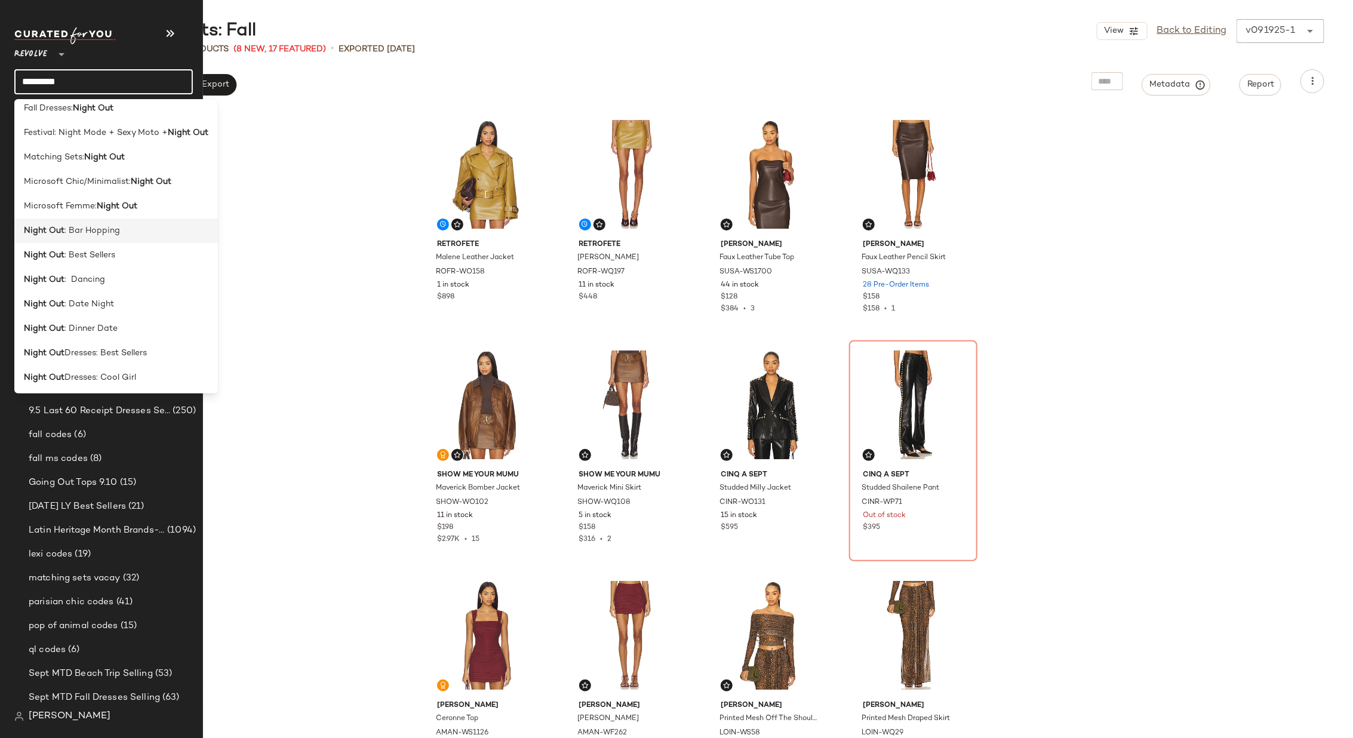
scroll to position [34, 0]
type input "*********"
click at [80, 155] on span "Matching Sets:" at bounding box center [54, 155] width 60 height 13
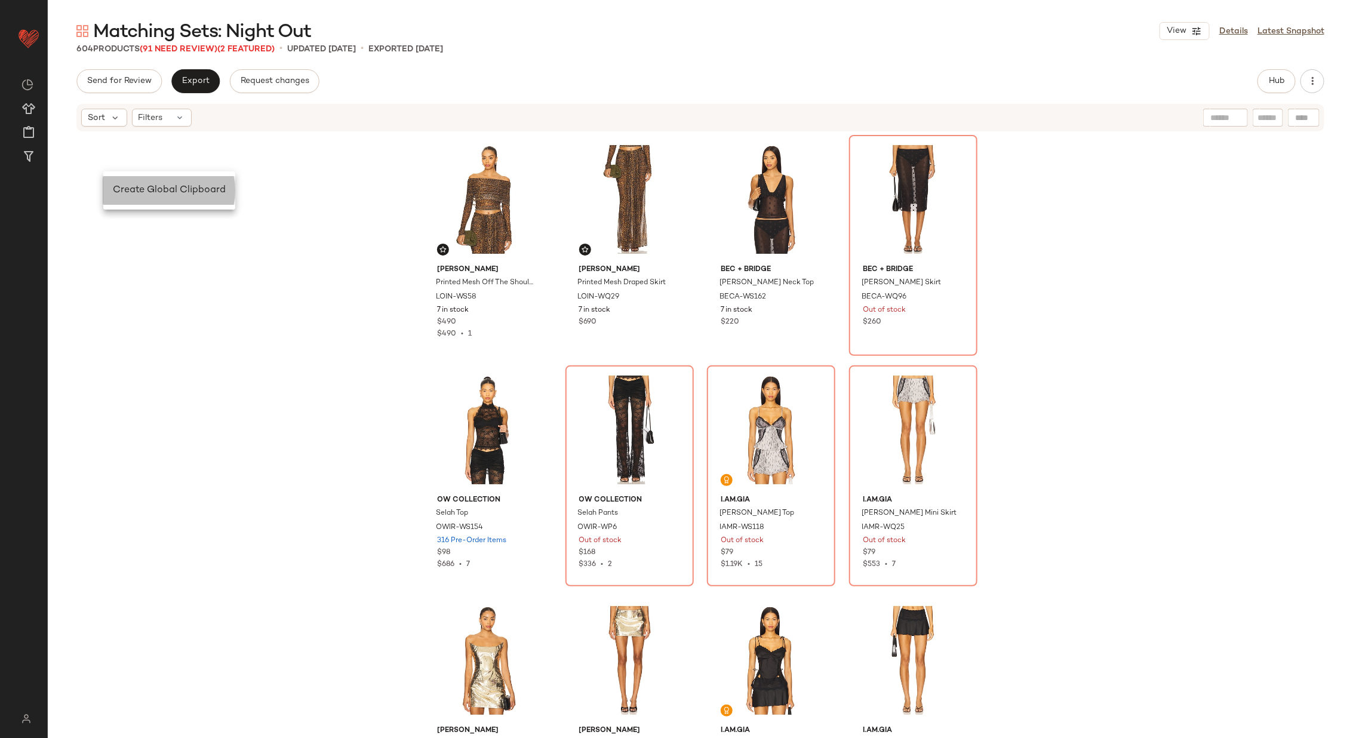
click at [146, 188] on span "Create Global Clipboard" at bounding box center [169, 190] width 113 height 10
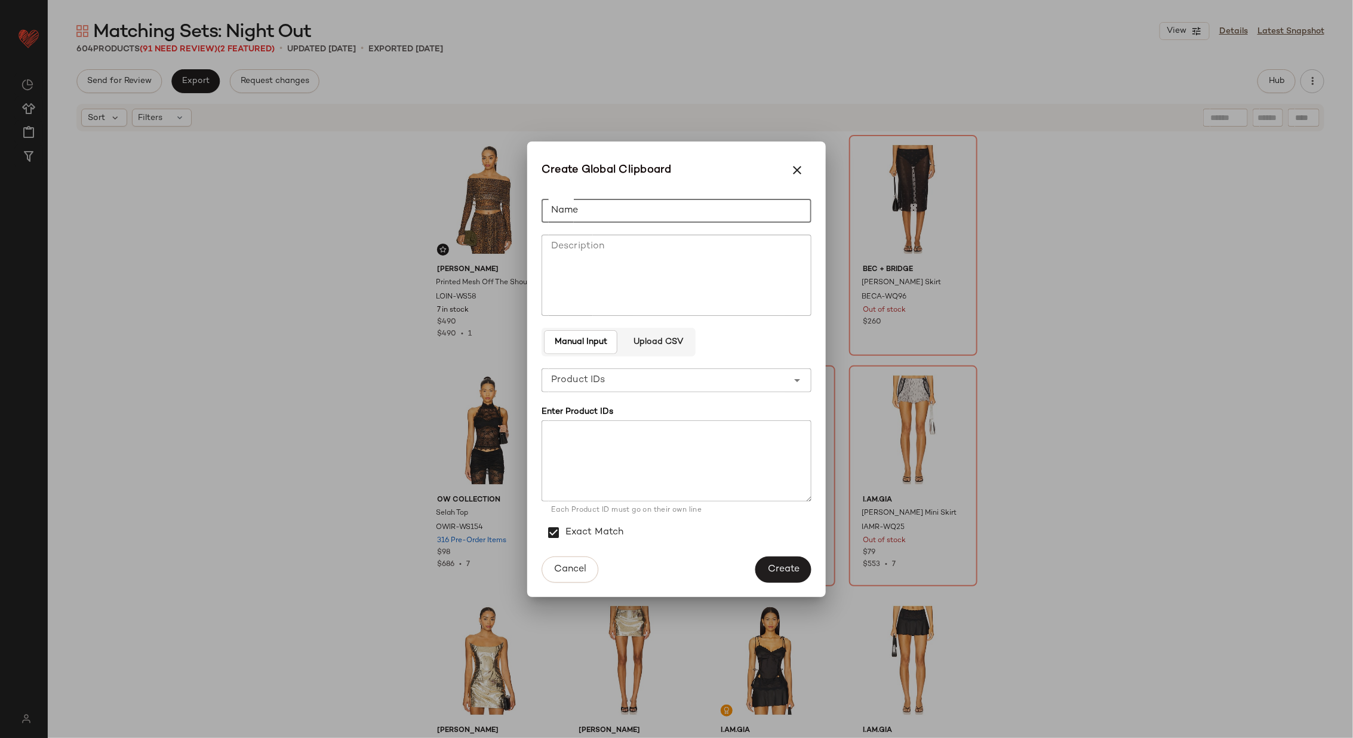
click at [672, 219] on input "Name" at bounding box center [677, 211] width 270 height 24
type input "**********"
click at [625, 480] on textarea at bounding box center [677, 460] width 270 height 81
paste textarea "*********"
type textarea "*********"
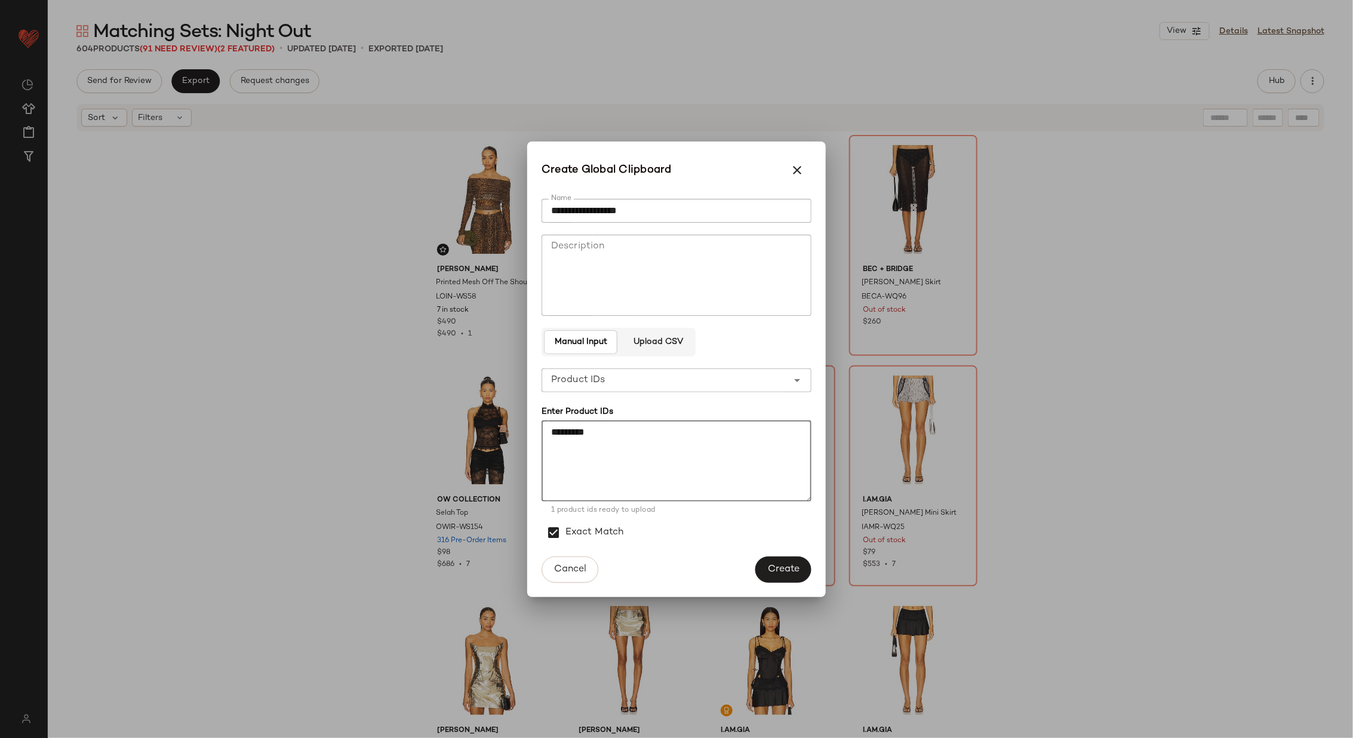
click at [650, 441] on textarea "*********" at bounding box center [677, 460] width 270 height 81
paste textarea "**********"
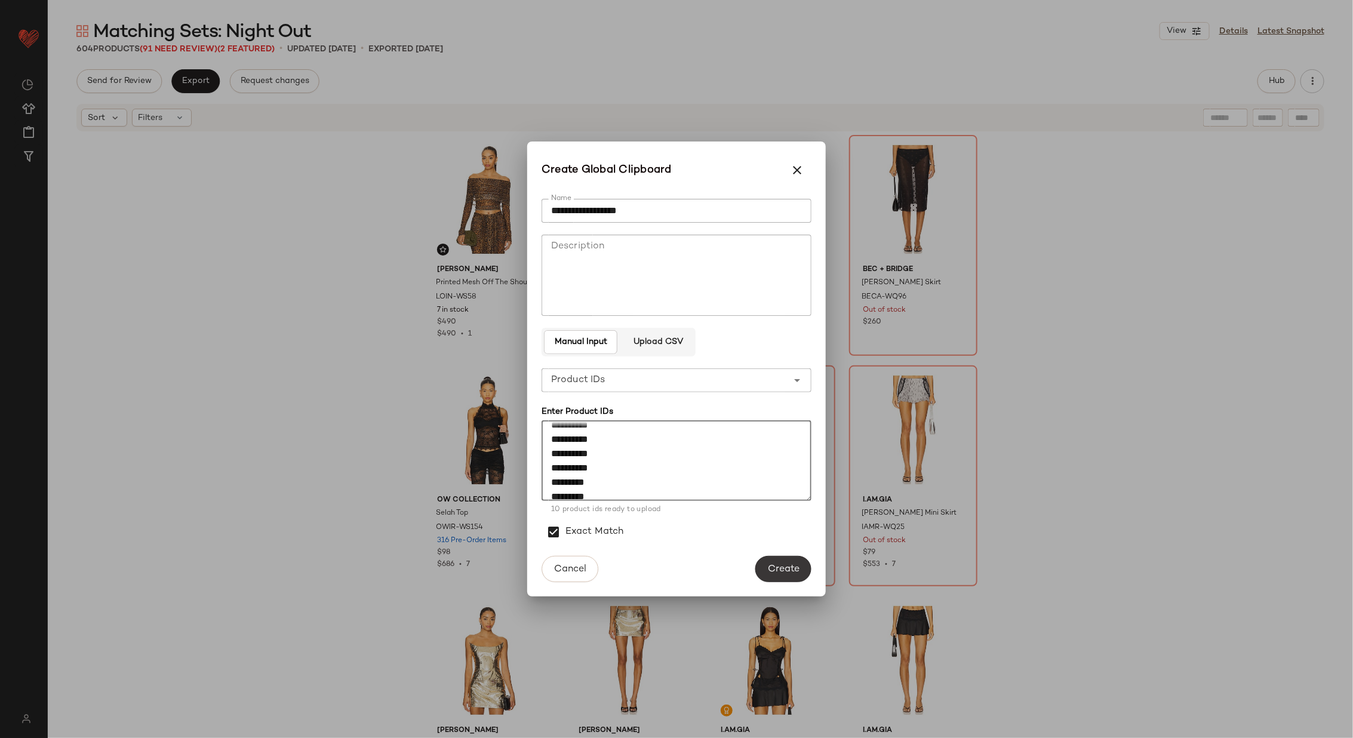
type textarea "**********"
click at [784, 565] on span "Create" at bounding box center [783, 569] width 32 height 11
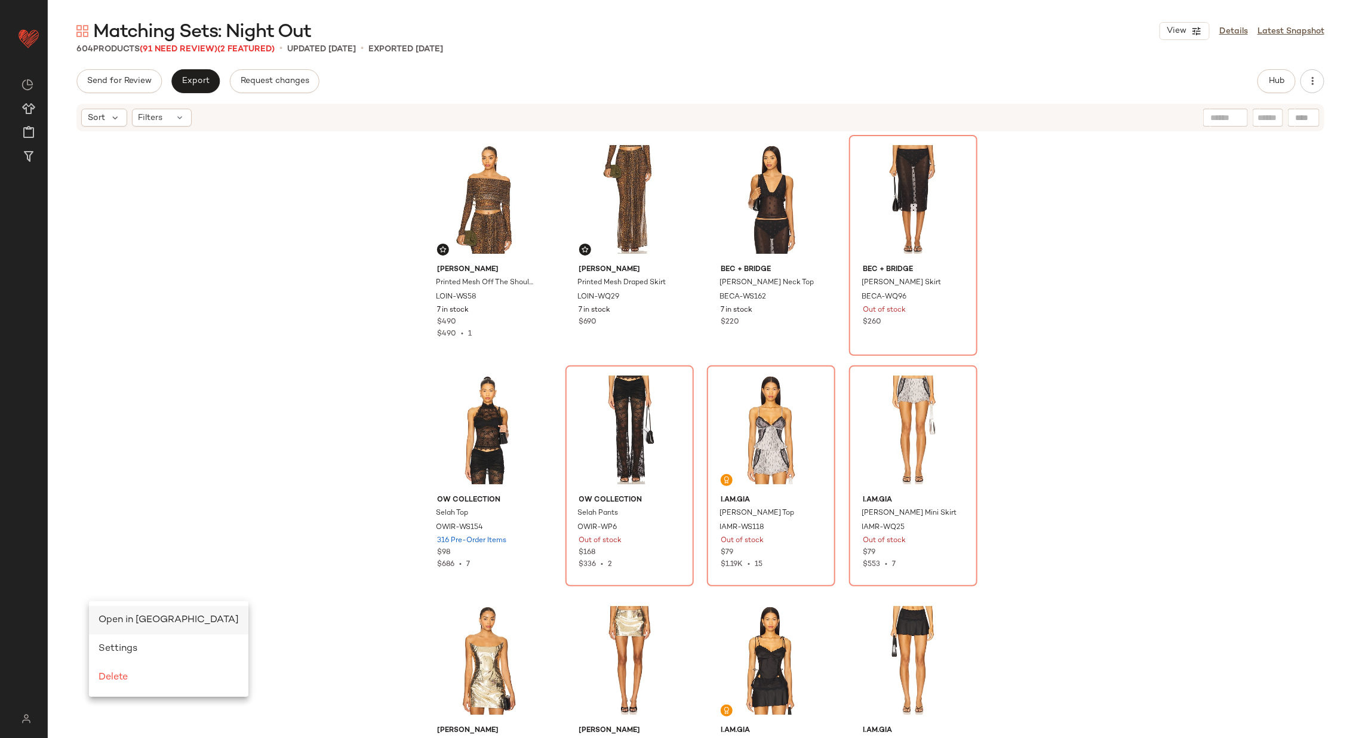
click at [122, 616] on span "Open in [GEOGRAPHIC_DATA]" at bounding box center [169, 620] width 140 height 10
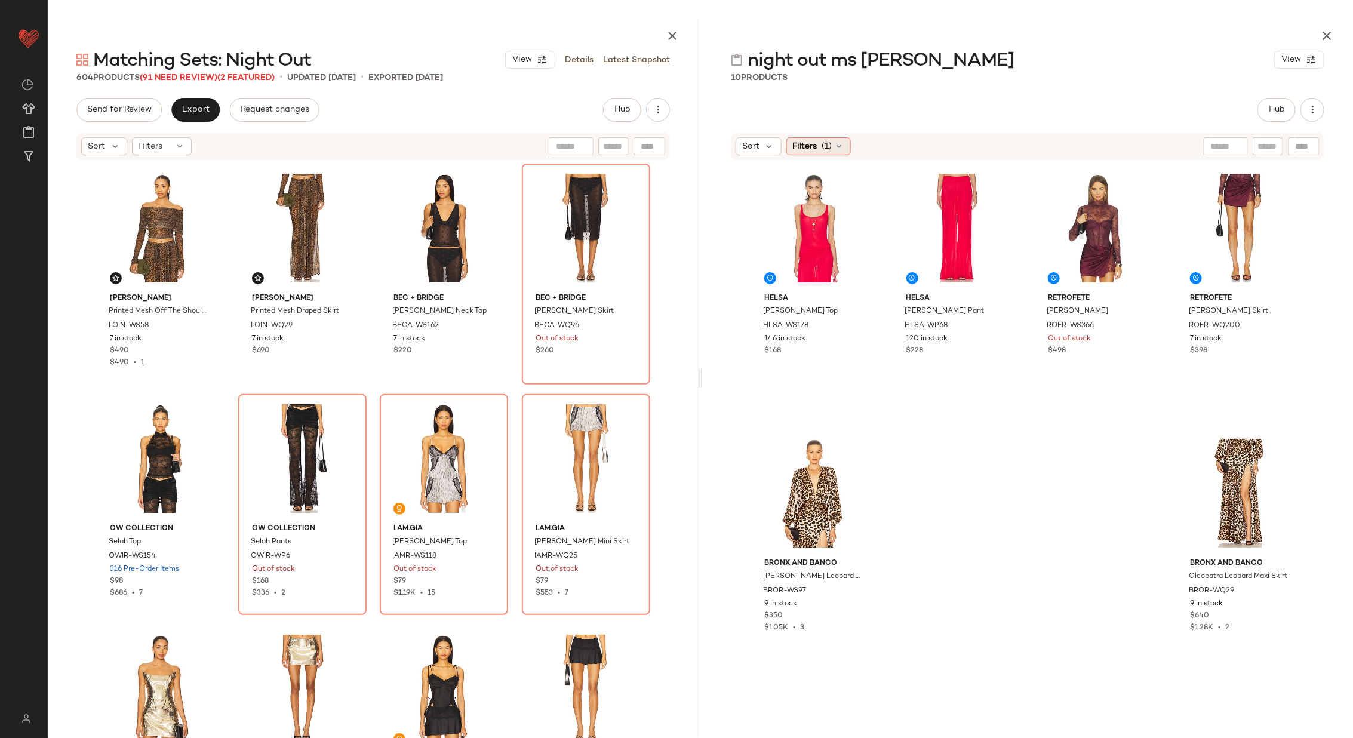
click at [828, 138] on div "Filters (1)" at bounding box center [819, 146] width 65 height 18
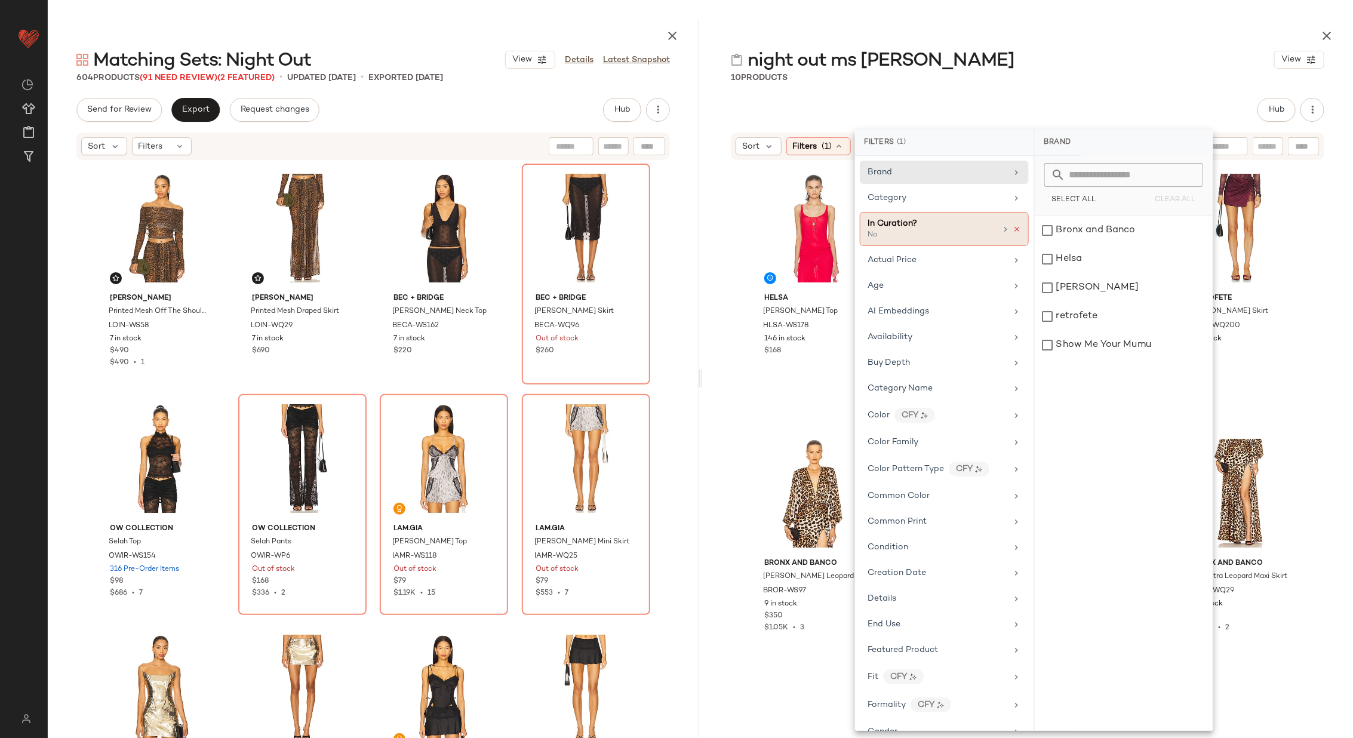
click at [1014, 226] on icon at bounding box center [1017, 229] width 8 height 8
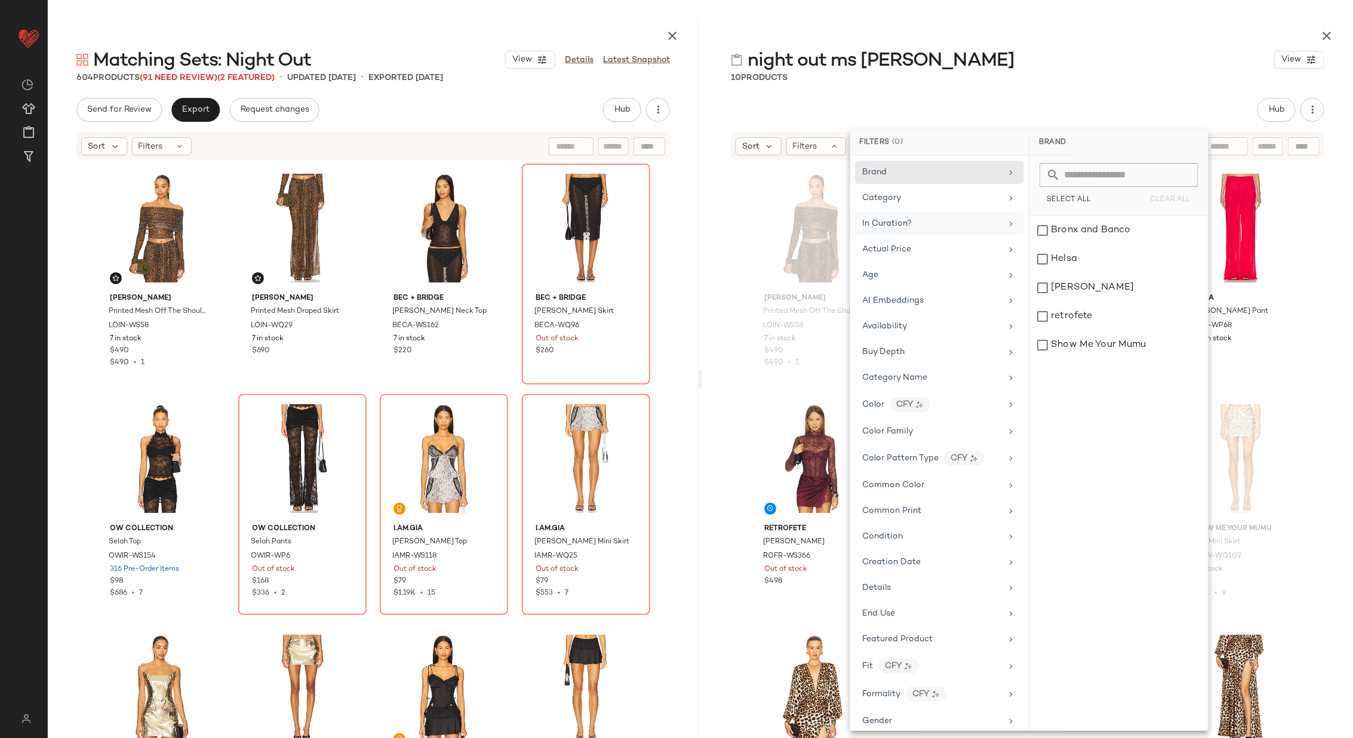
click at [717, 388] on div "[PERSON_NAME] Printed Mesh Off The Shoulder Top LOIN-WS58 7 in stock $490 $490 …" at bounding box center [1027, 462] width 651 height 602
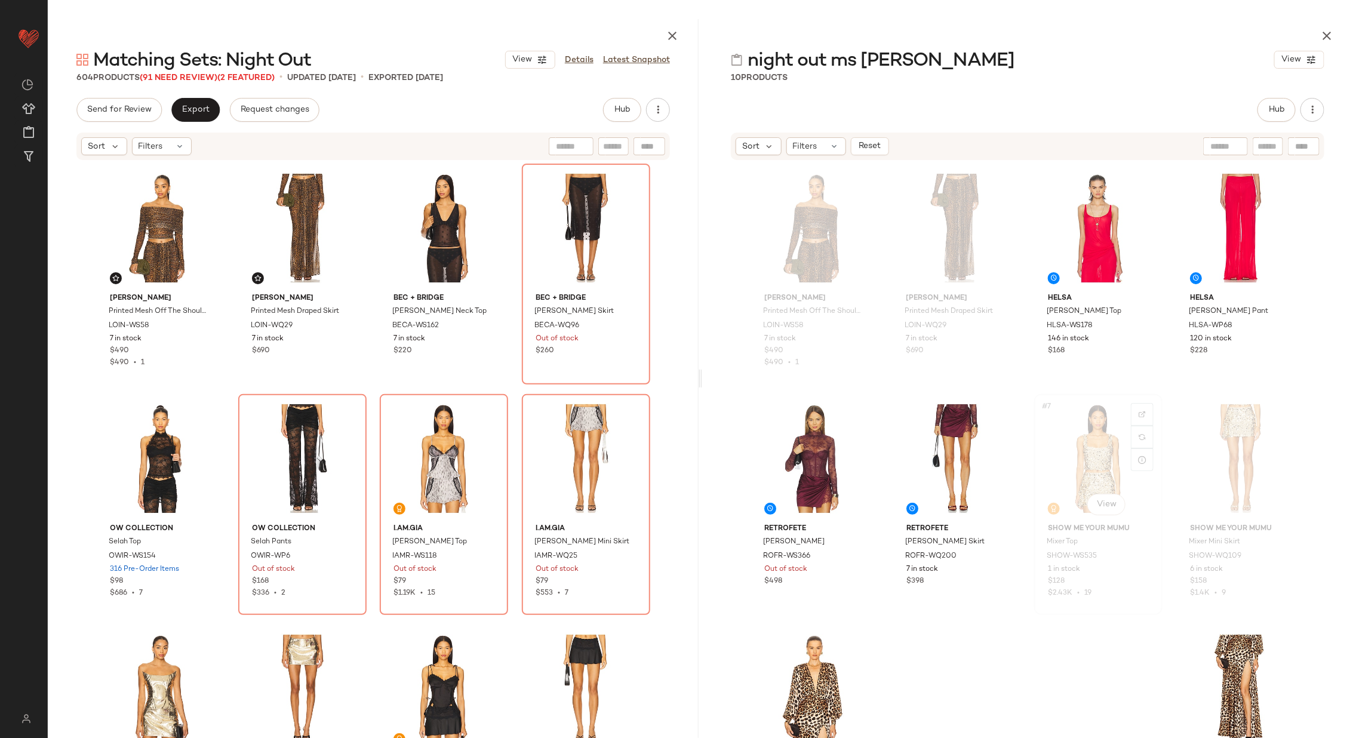
click at [1066, 447] on div "#7 View" at bounding box center [1099, 458] width 120 height 121
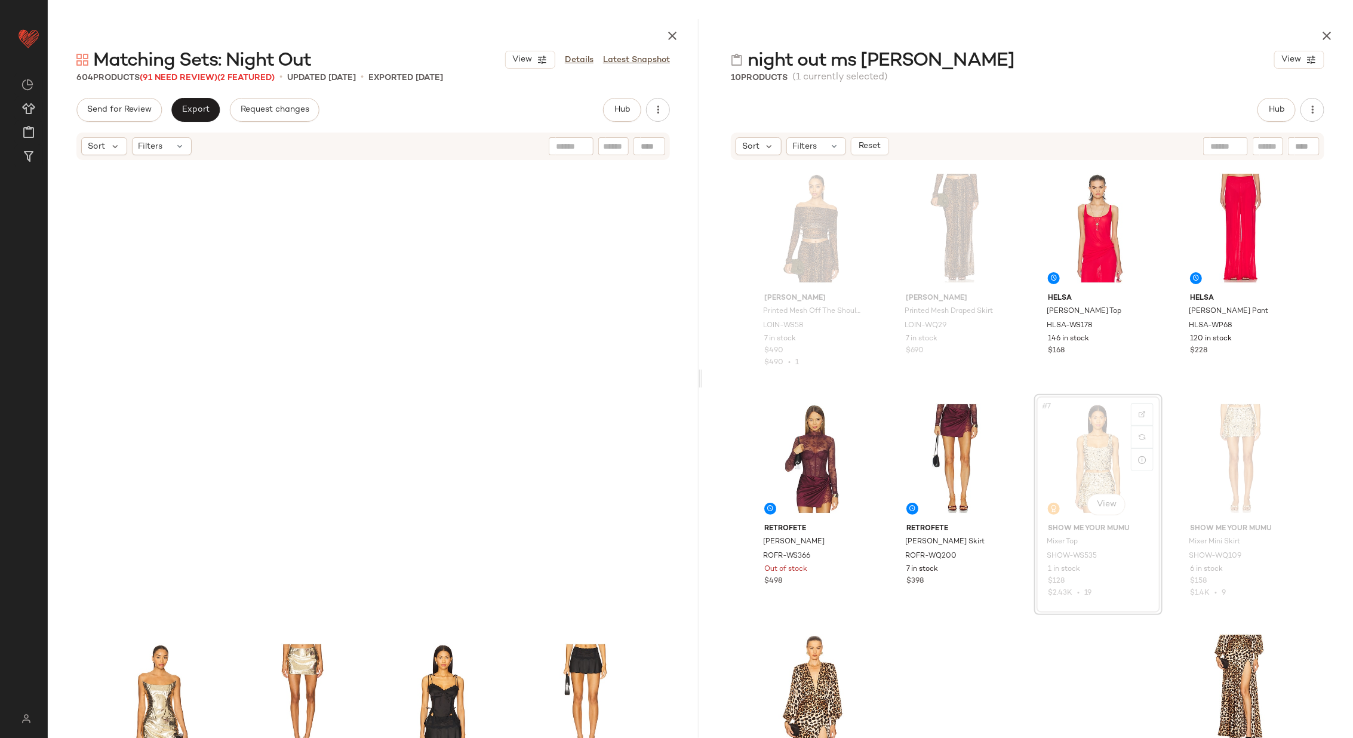
scroll to position [470, 0]
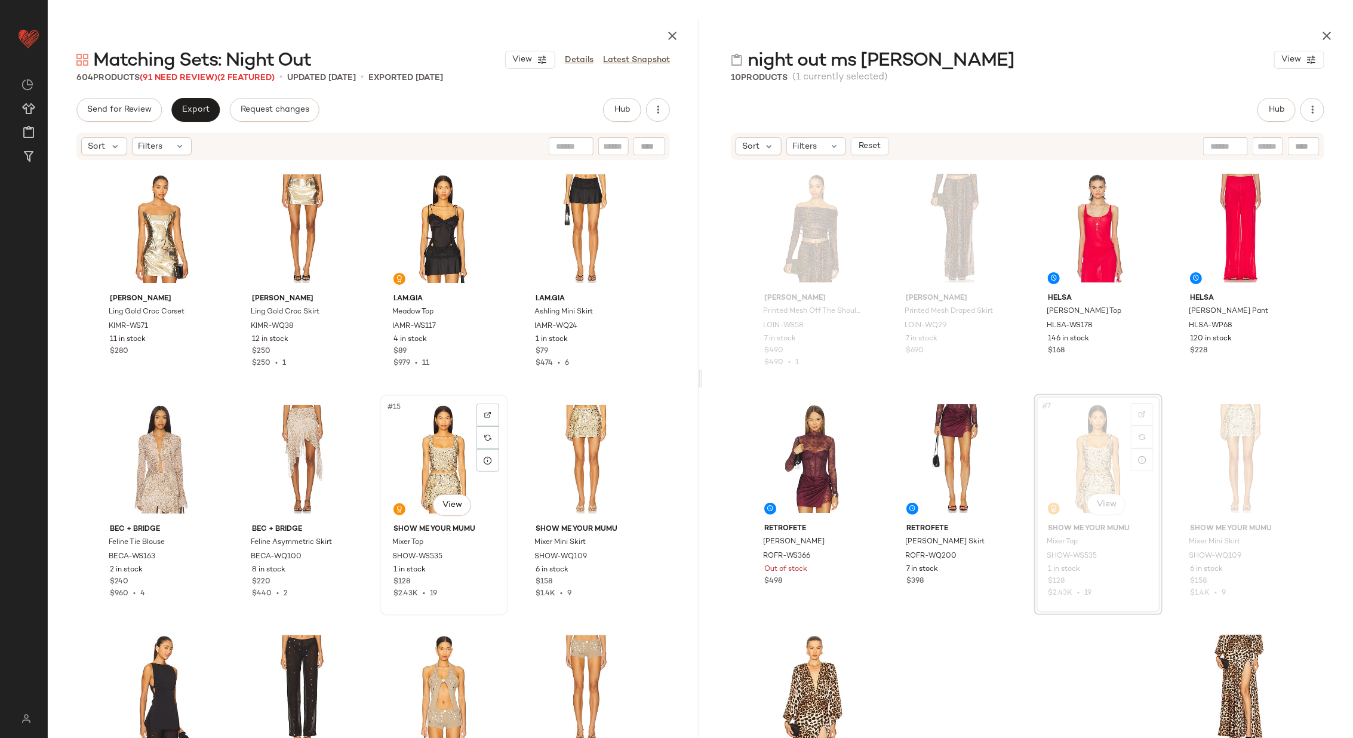
click at [427, 462] on div "#15 View" at bounding box center [444, 459] width 120 height 121
click at [603, 453] on div "#16 View" at bounding box center [586, 459] width 120 height 121
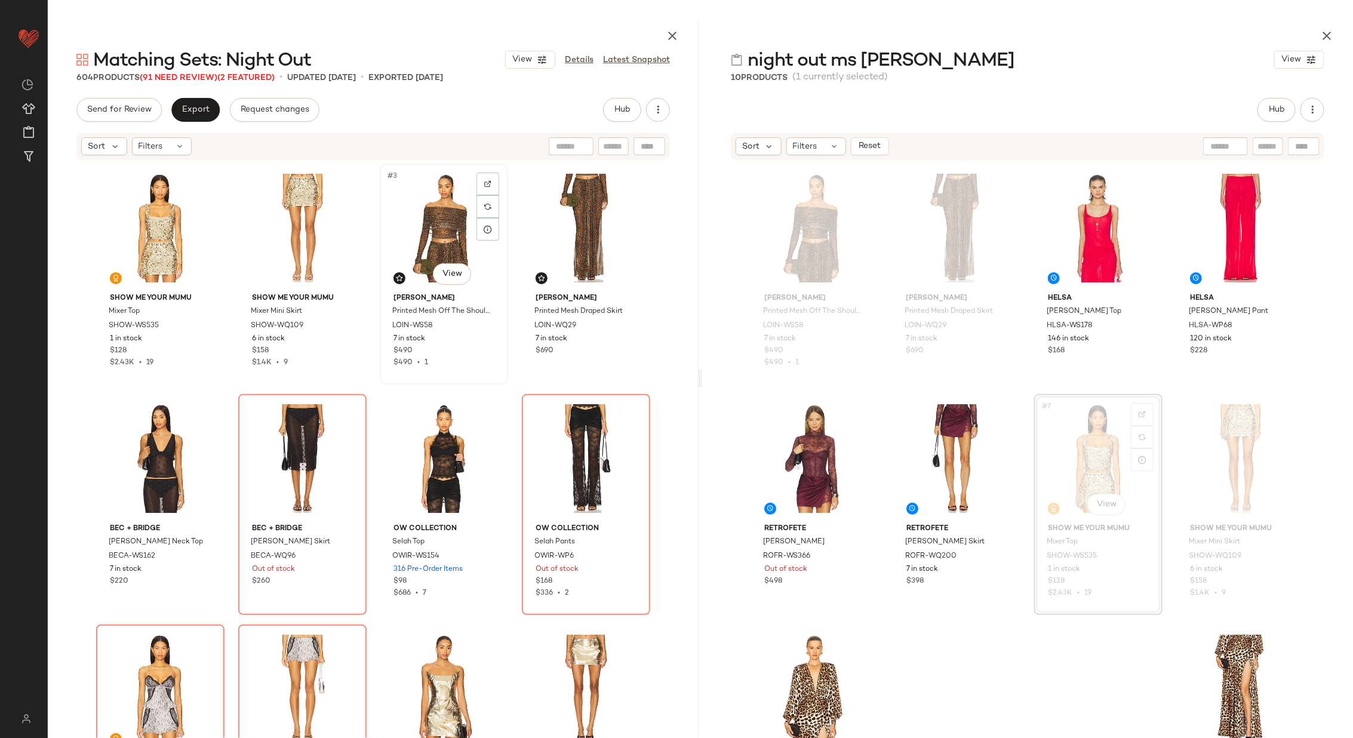
click at [395, 232] on div "#3 View" at bounding box center [444, 228] width 120 height 121
click at [570, 224] on div "#4 View" at bounding box center [586, 228] width 120 height 121
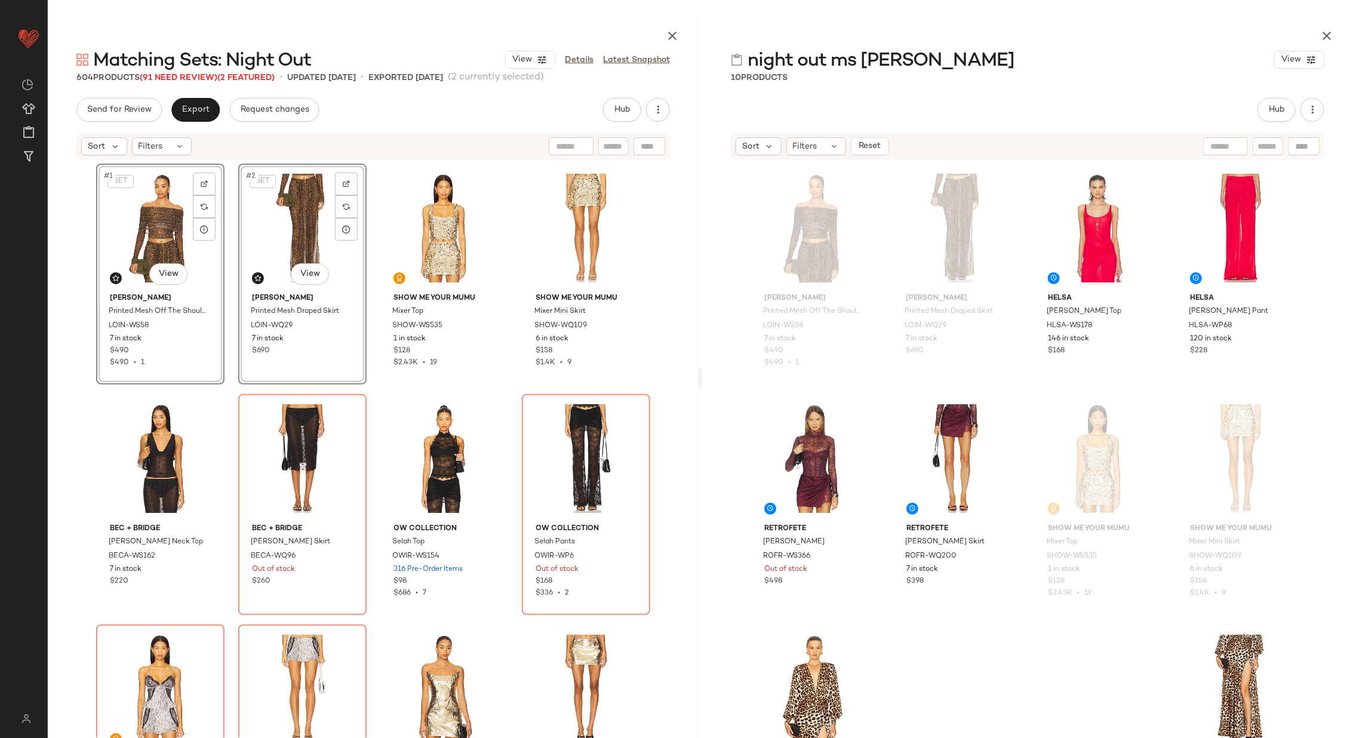
click at [368, 273] on div "SET #1 View [PERSON_NAME] Printed Mesh Off The Shoulder Top LOIN-WS58 7 in stoc…" at bounding box center [373, 464] width 554 height 600
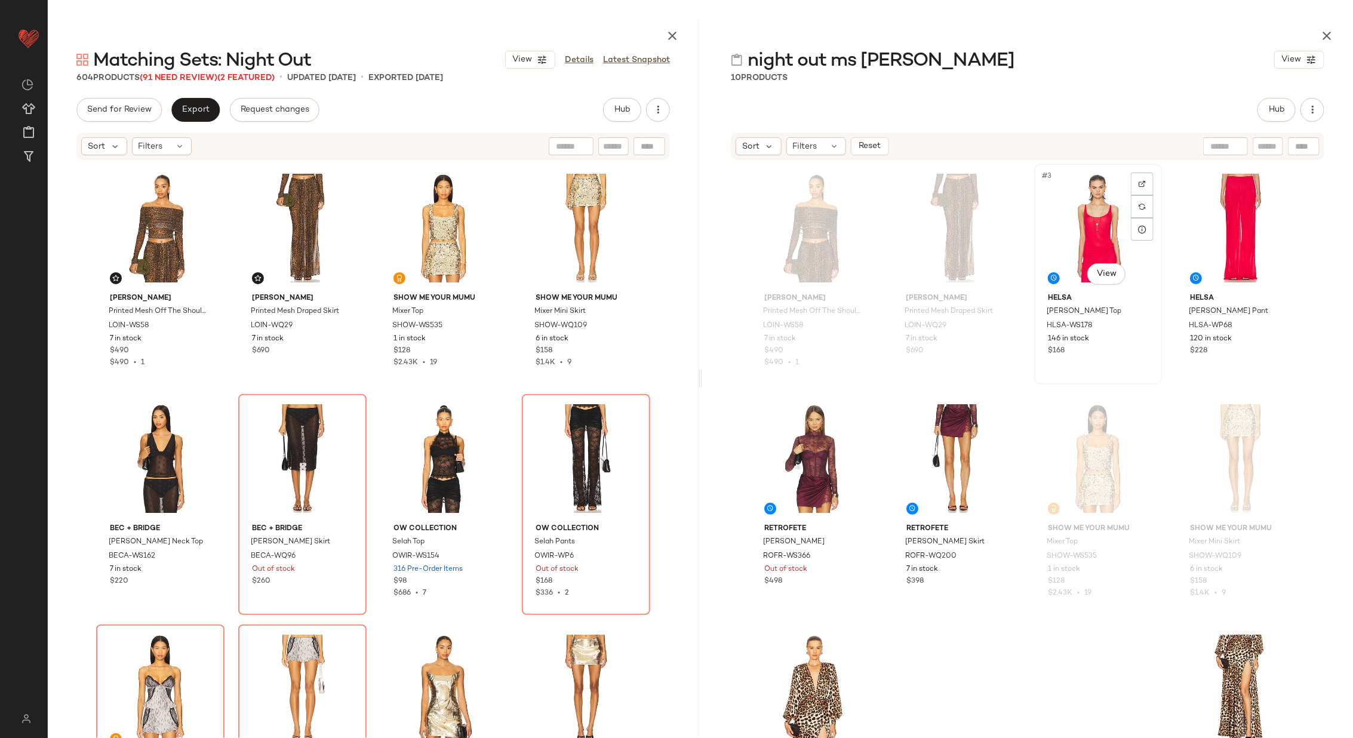
click at [1088, 233] on div "#3 View" at bounding box center [1099, 228] width 120 height 121
click at [1227, 237] on div "#4 View" at bounding box center [1241, 228] width 120 height 121
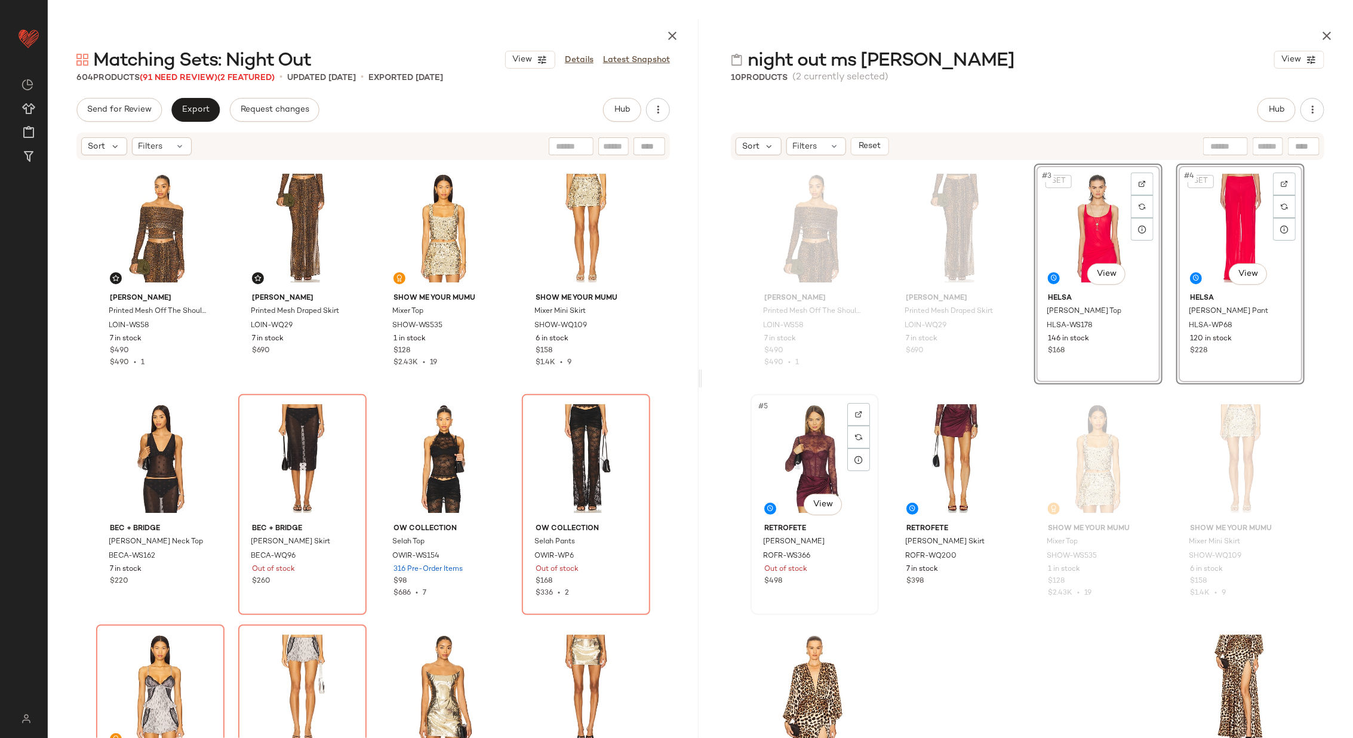
click at [807, 455] on div "#5 View" at bounding box center [815, 458] width 120 height 121
click at [950, 458] on div at bounding box center [957, 458] width 120 height 121
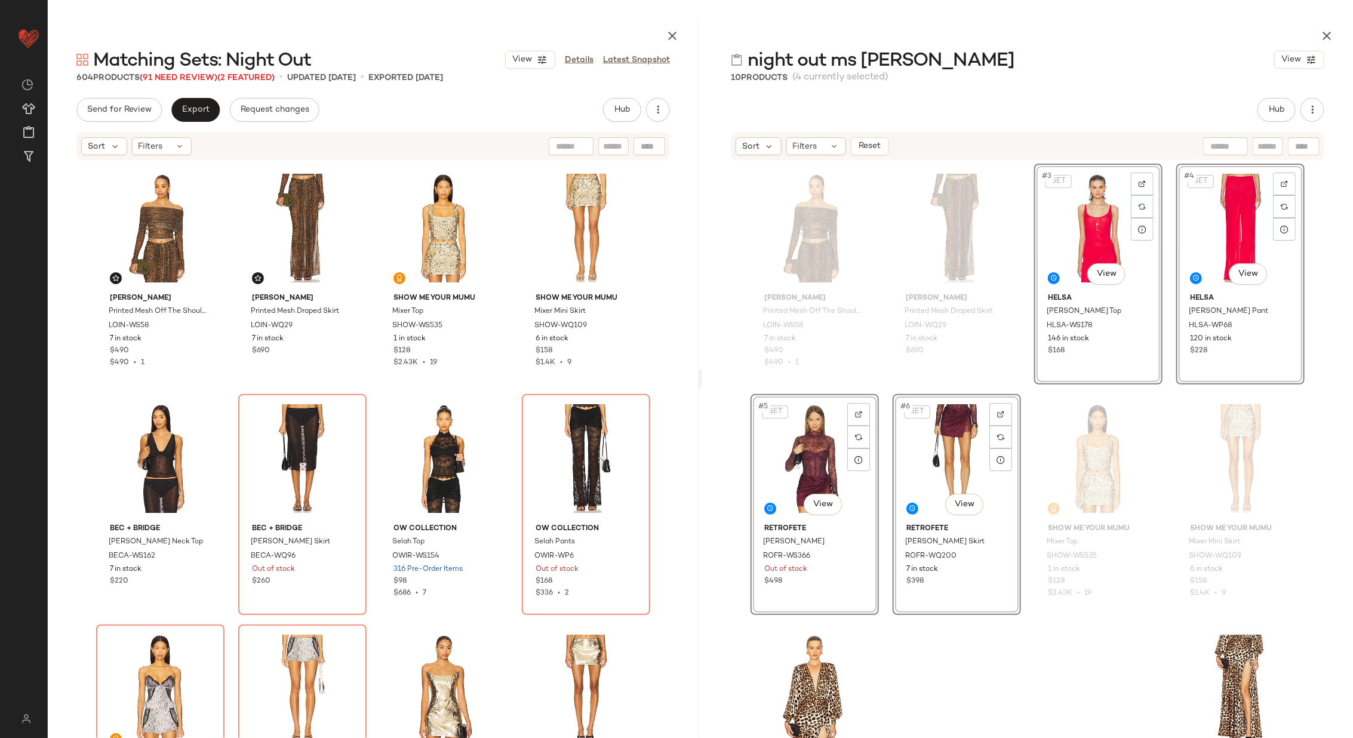
scroll to position [82, 0]
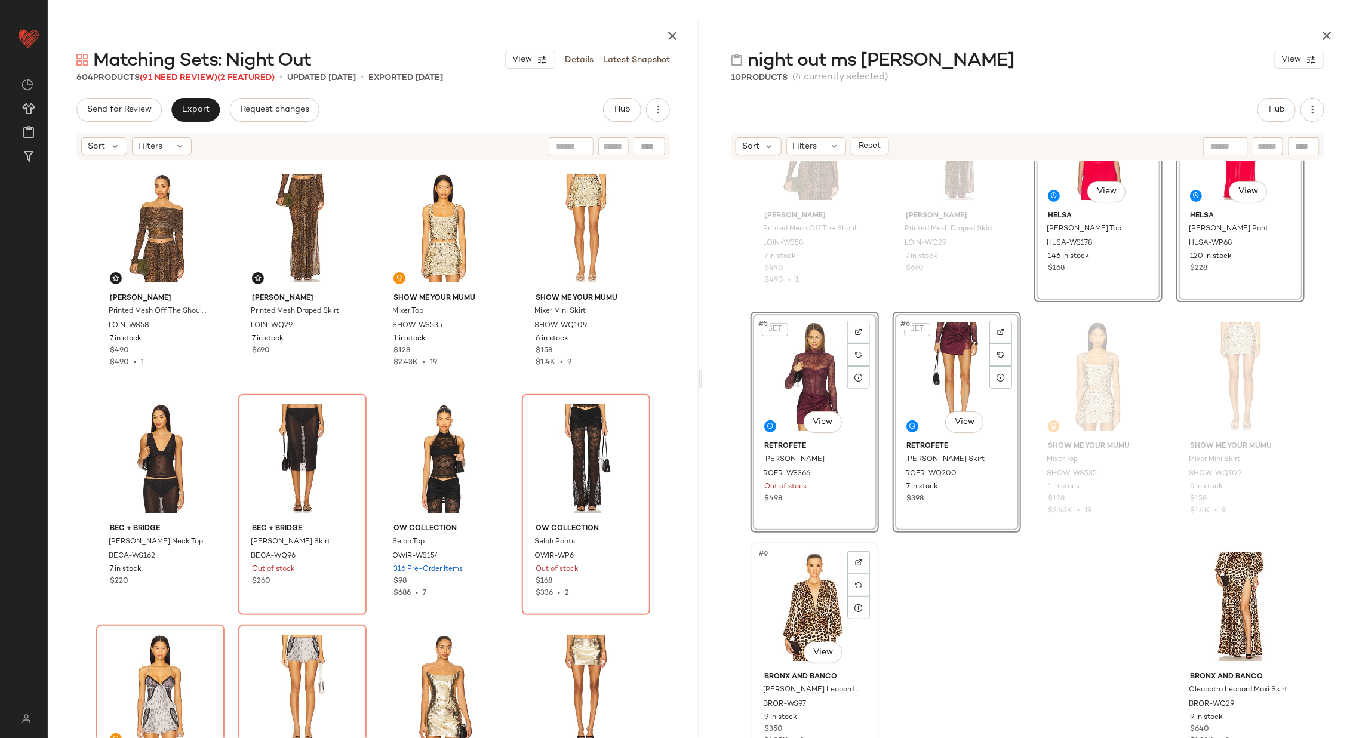
click at [794, 611] on div "#9 View" at bounding box center [815, 606] width 120 height 121
click at [1234, 607] on div "#10 View" at bounding box center [1241, 606] width 120 height 121
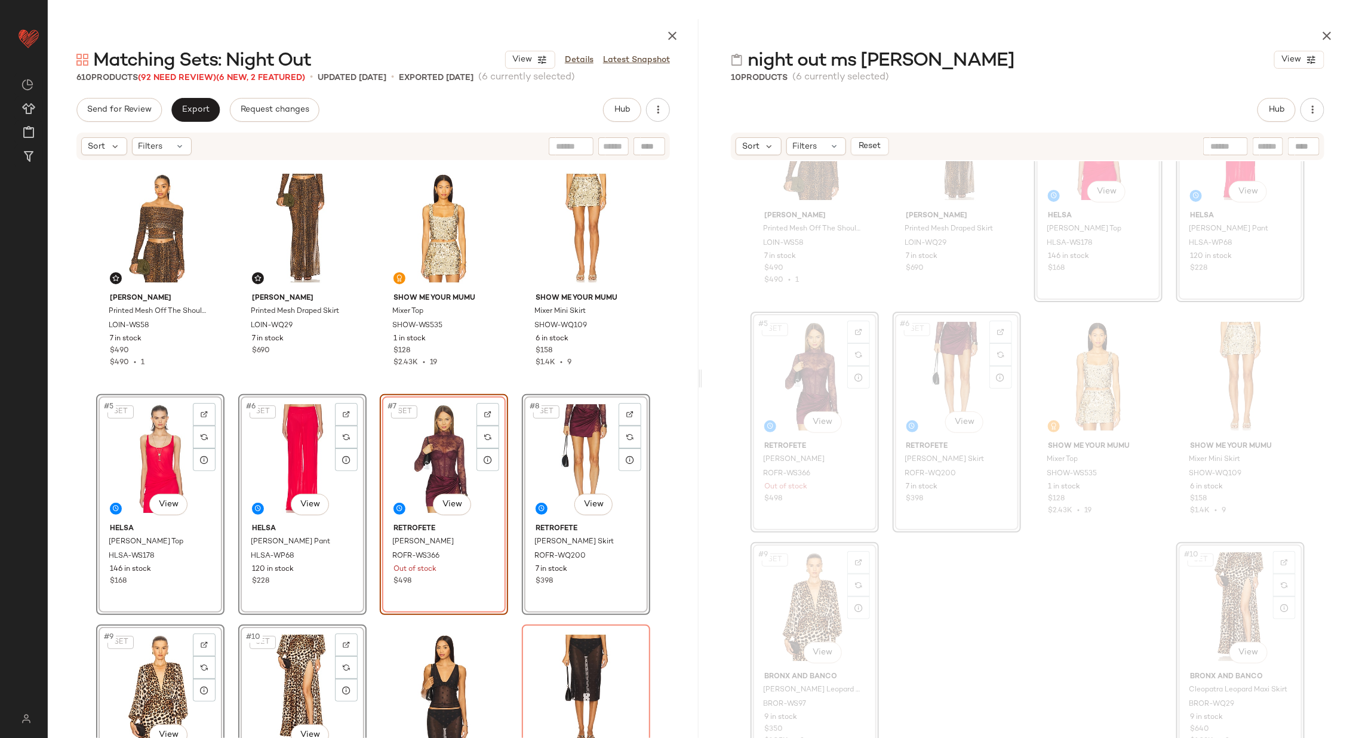
click at [511, 384] on div "[PERSON_NAME] Printed Mesh Off The Shoulder Top LOIN-WS58 7 in stock $490 $490 …" at bounding box center [373, 464] width 554 height 600
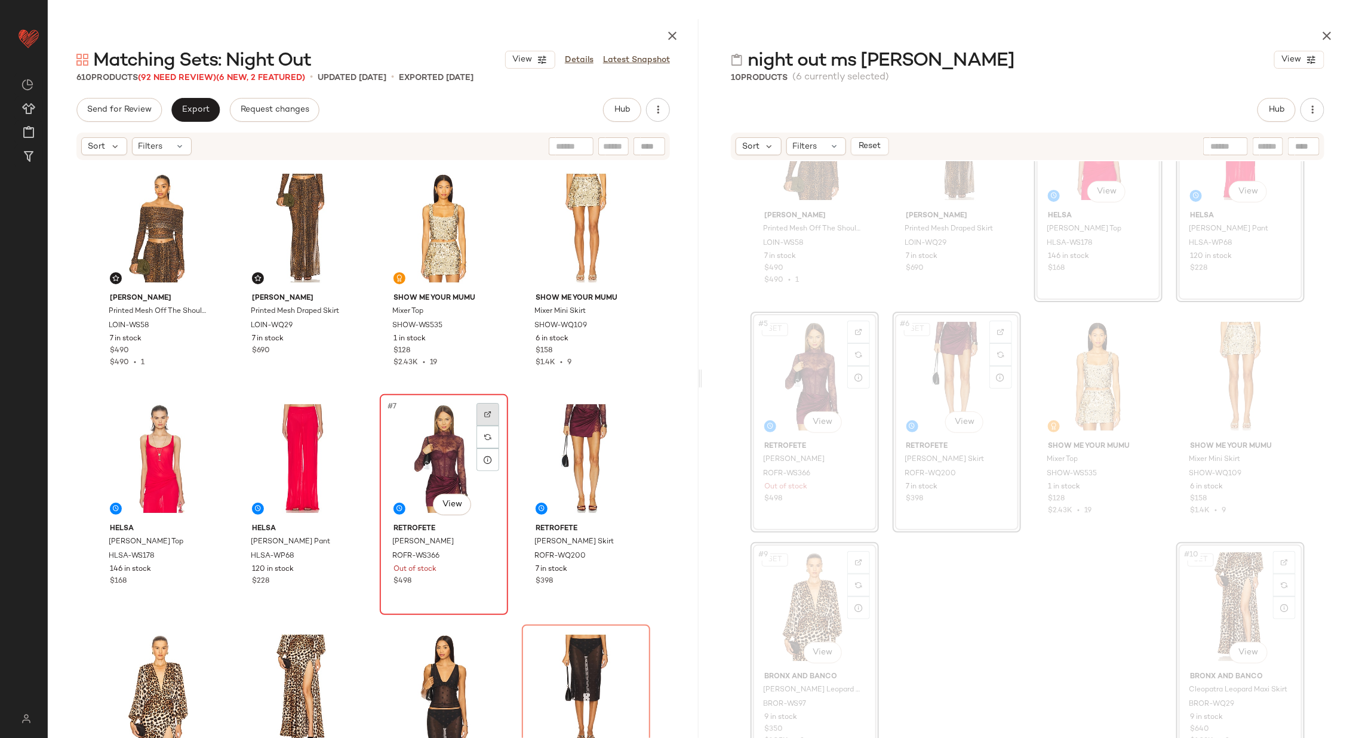
click at [488, 412] on img at bounding box center [487, 414] width 7 height 7
click at [445, 467] on div "#7 View" at bounding box center [444, 458] width 120 height 121
click at [576, 455] on div "#8 View" at bounding box center [586, 458] width 120 height 121
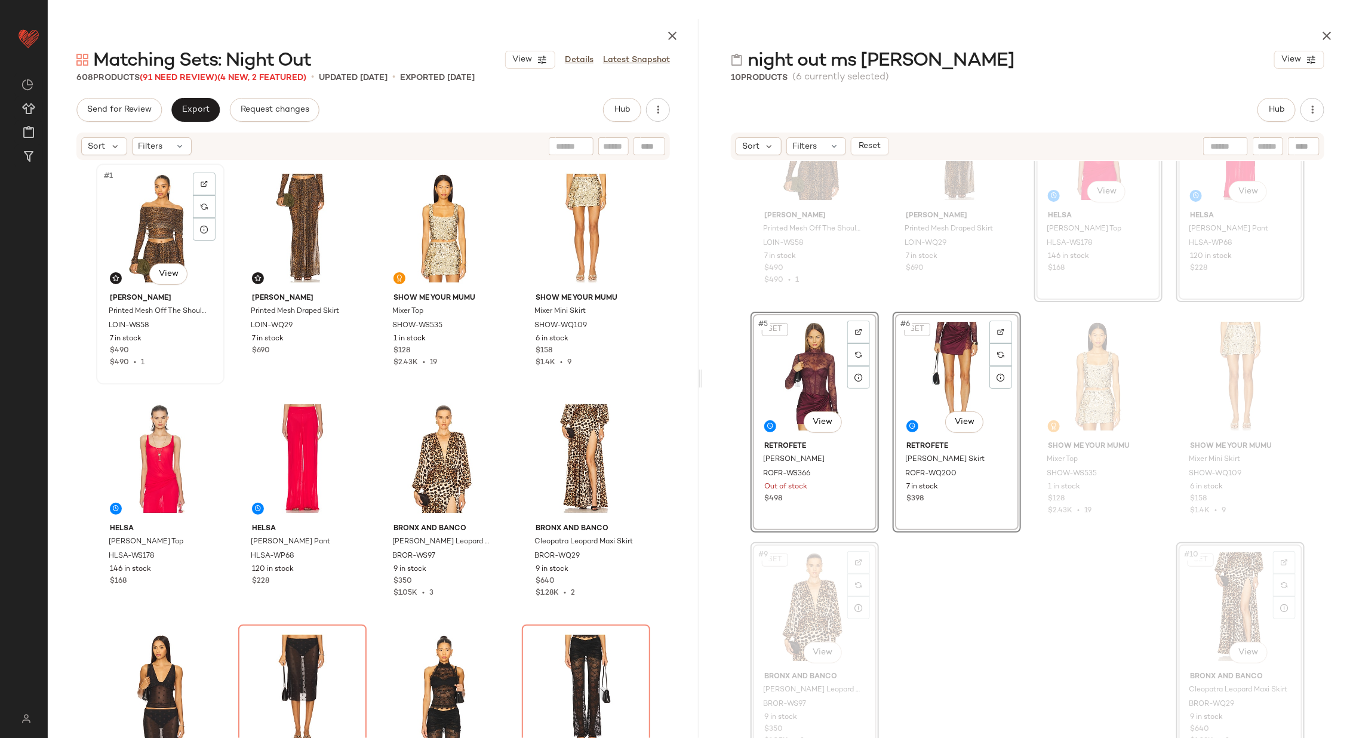
click at [155, 242] on div "#1 View" at bounding box center [160, 228] width 120 height 121
click at [564, 481] on div "#8 View" at bounding box center [586, 458] width 120 height 121
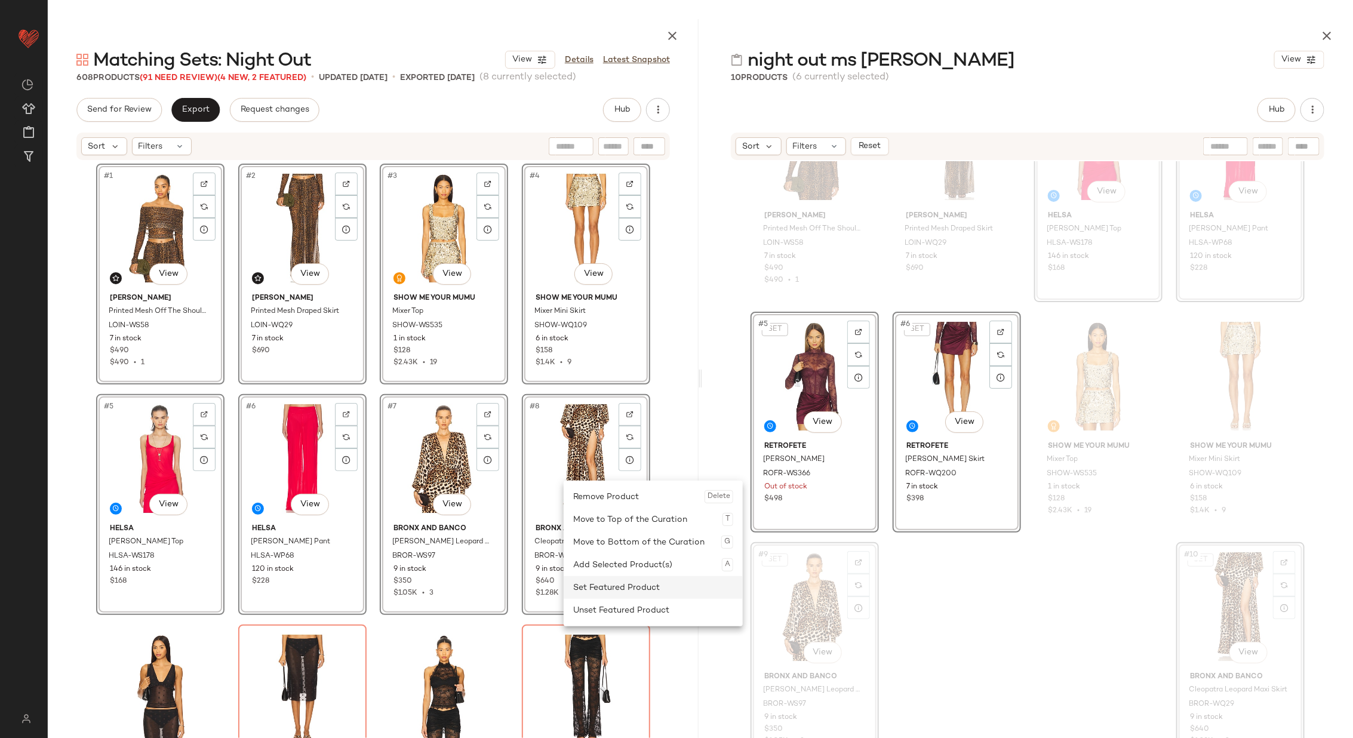
click at [640, 591] on div "Set Featured Product" at bounding box center [653, 587] width 160 height 23
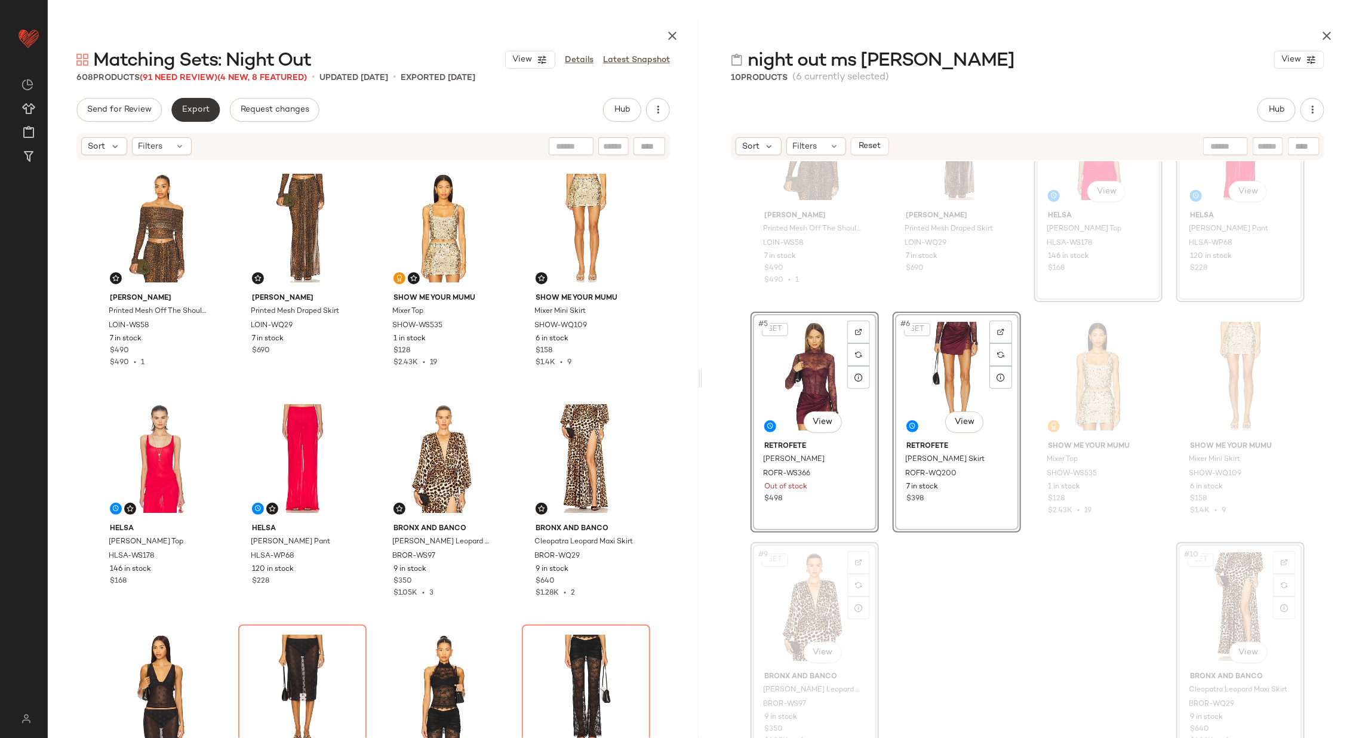
click at [198, 109] on span "Export" at bounding box center [196, 110] width 28 height 10
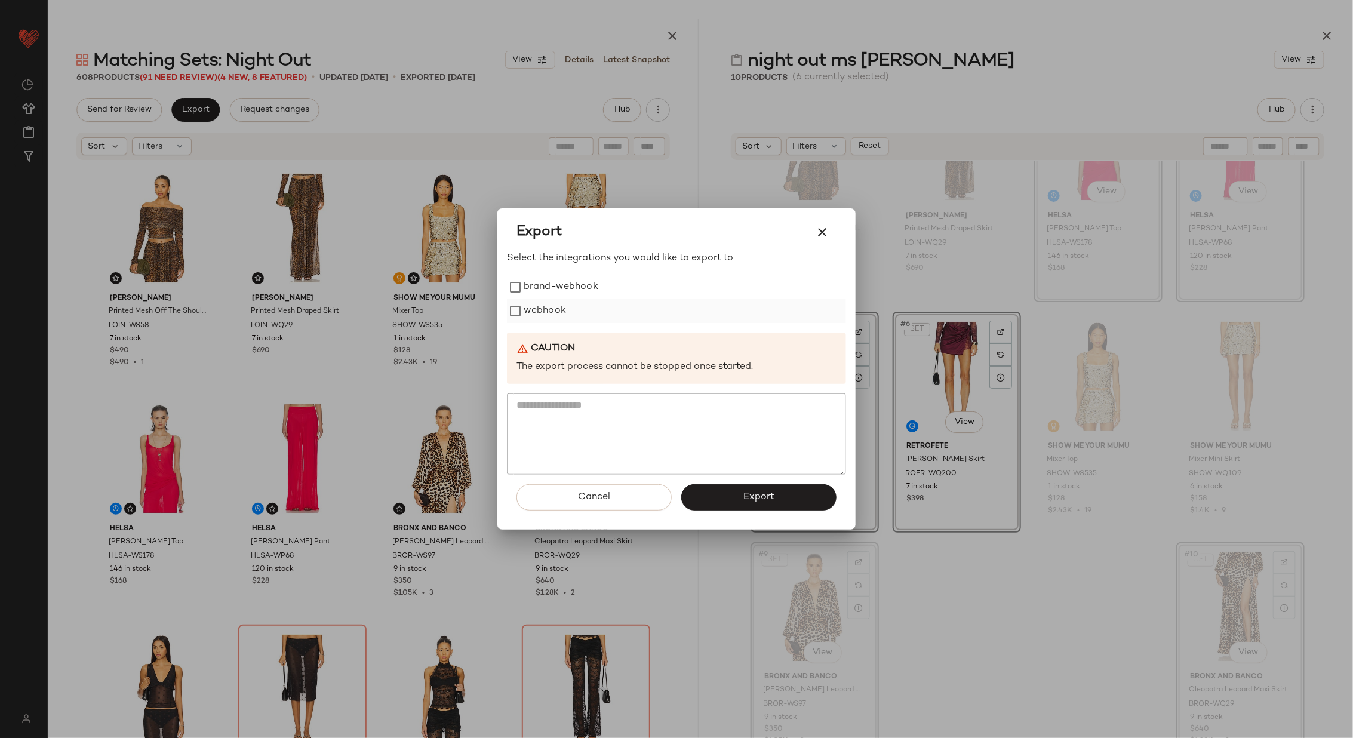
click at [551, 312] on label "webhook" at bounding box center [545, 311] width 42 height 24
click at [771, 495] on span "Export" at bounding box center [759, 497] width 32 height 11
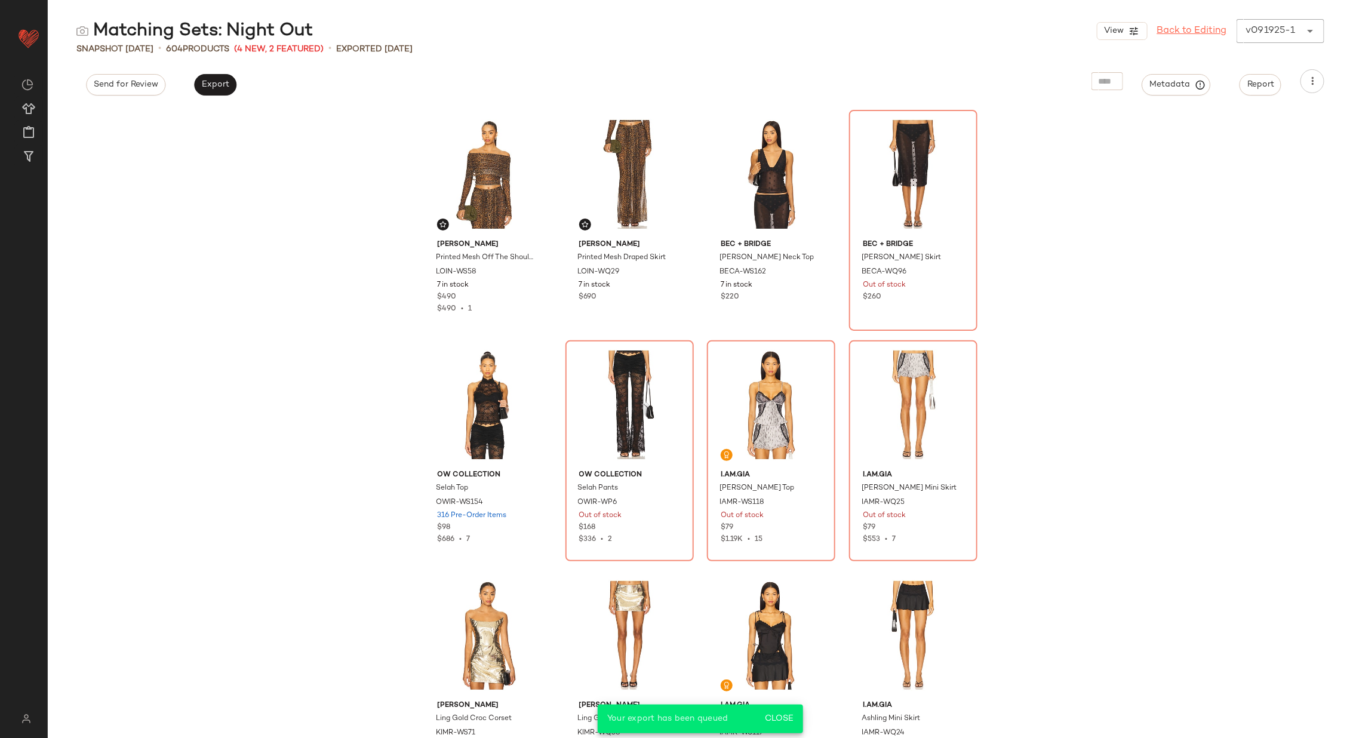
click at [1194, 29] on link "Back to Editing" at bounding box center [1192, 31] width 70 height 14
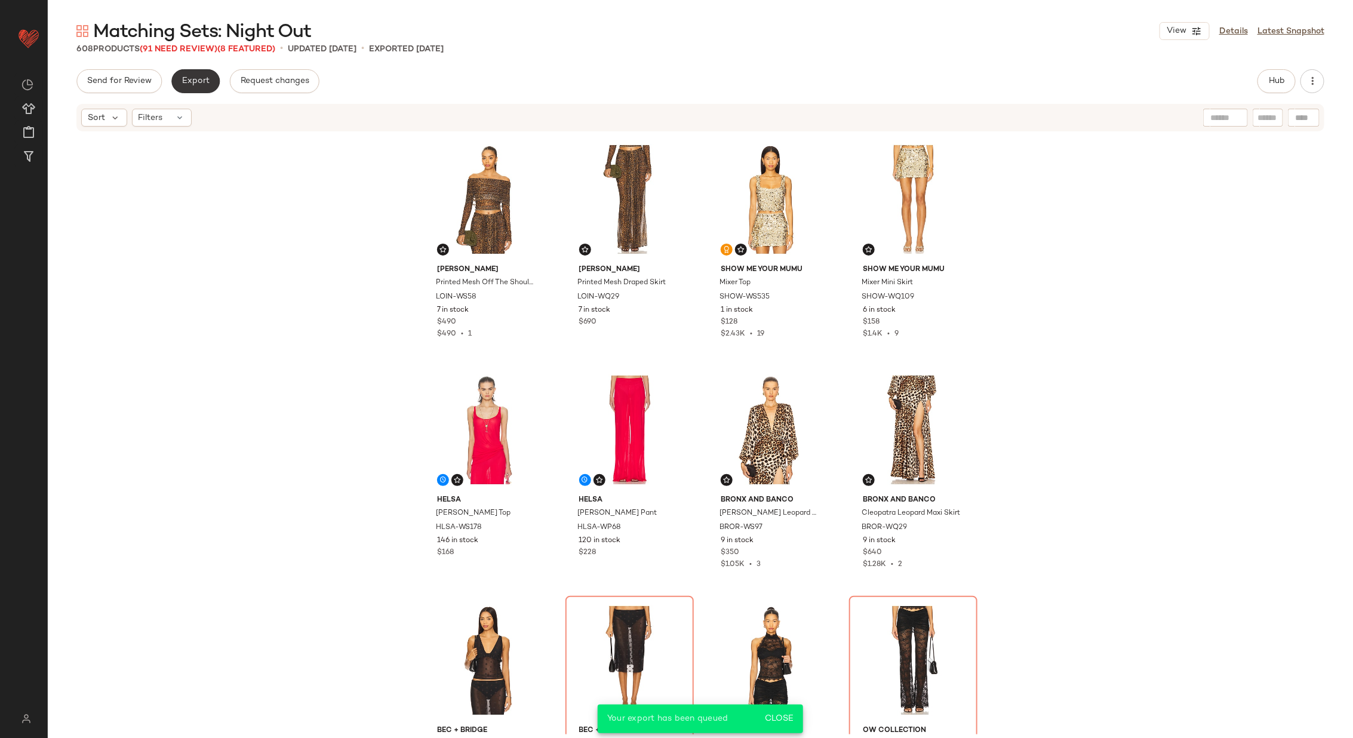
click at [196, 79] on span "Export" at bounding box center [196, 81] width 28 height 10
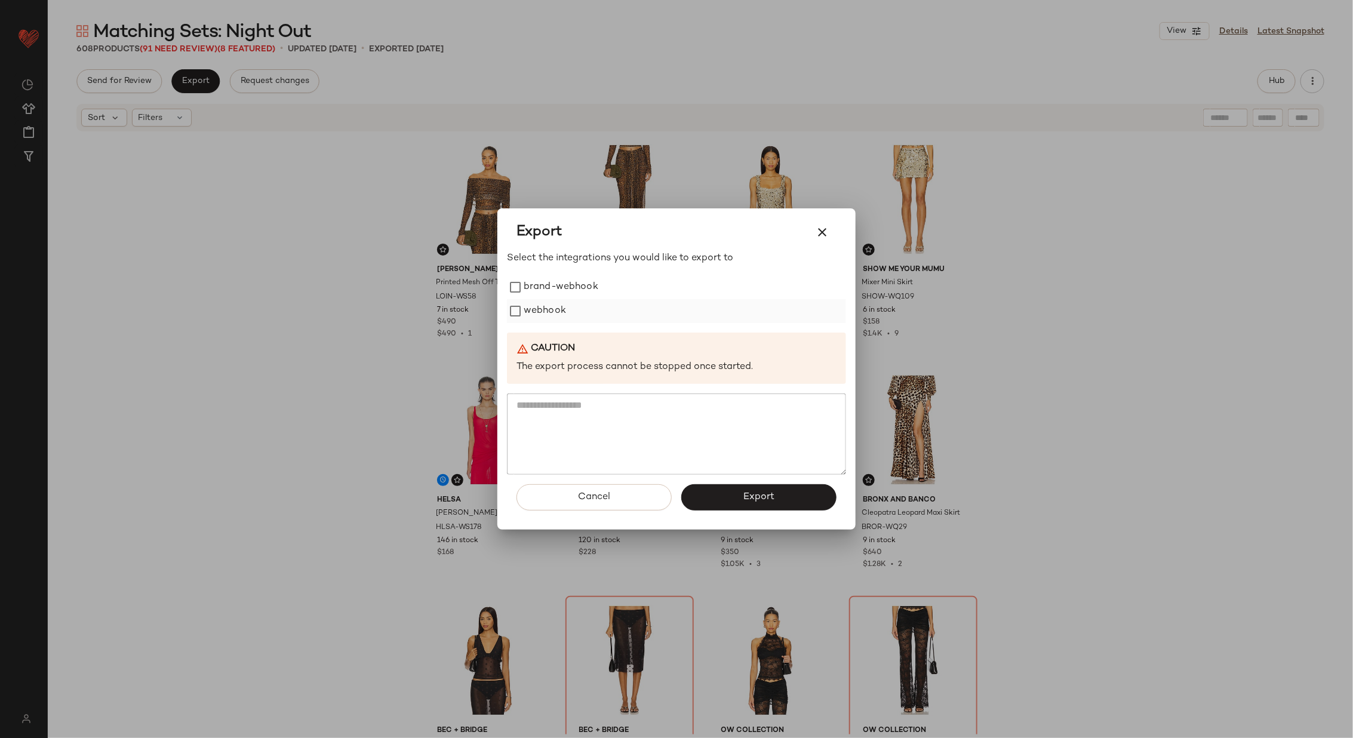
click at [549, 312] on label "webhook" at bounding box center [545, 311] width 42 height 24
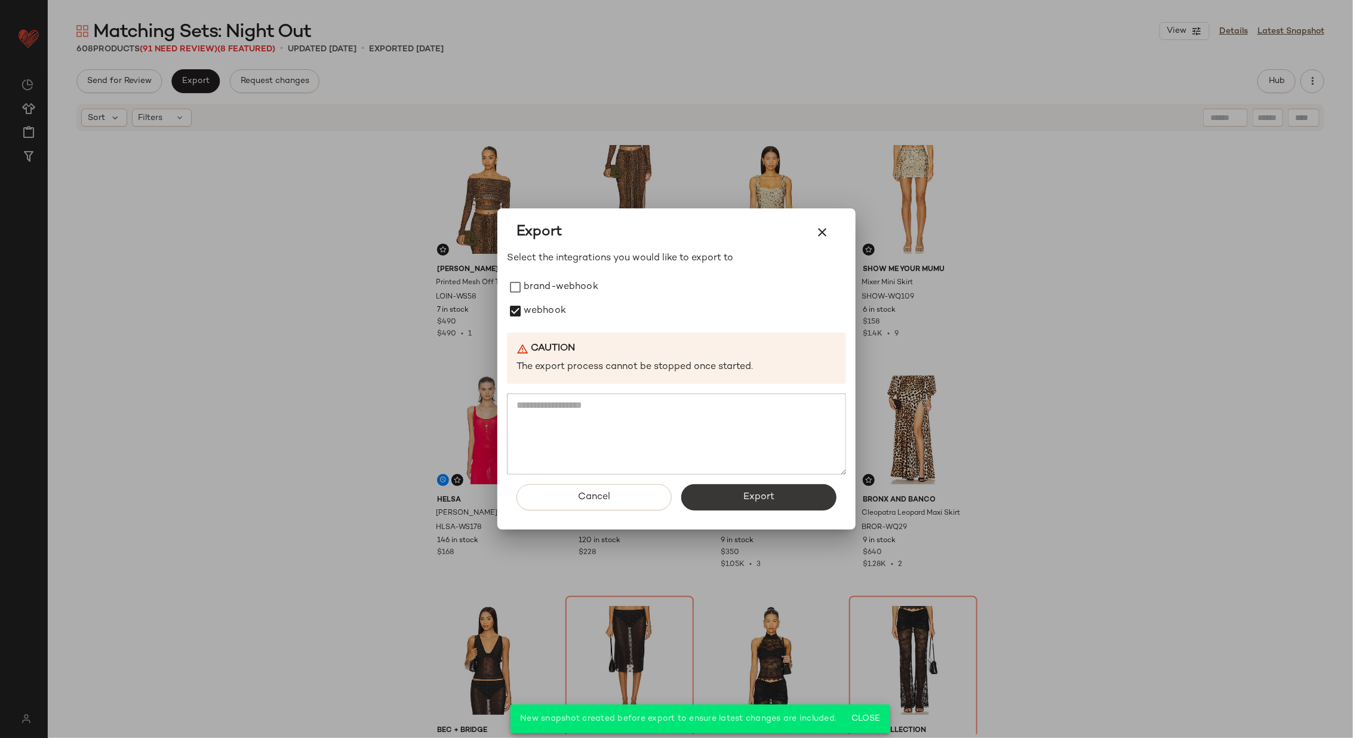
click at [738, 492] on button "Export" at bounding box center [758, 497] width 155 height 26
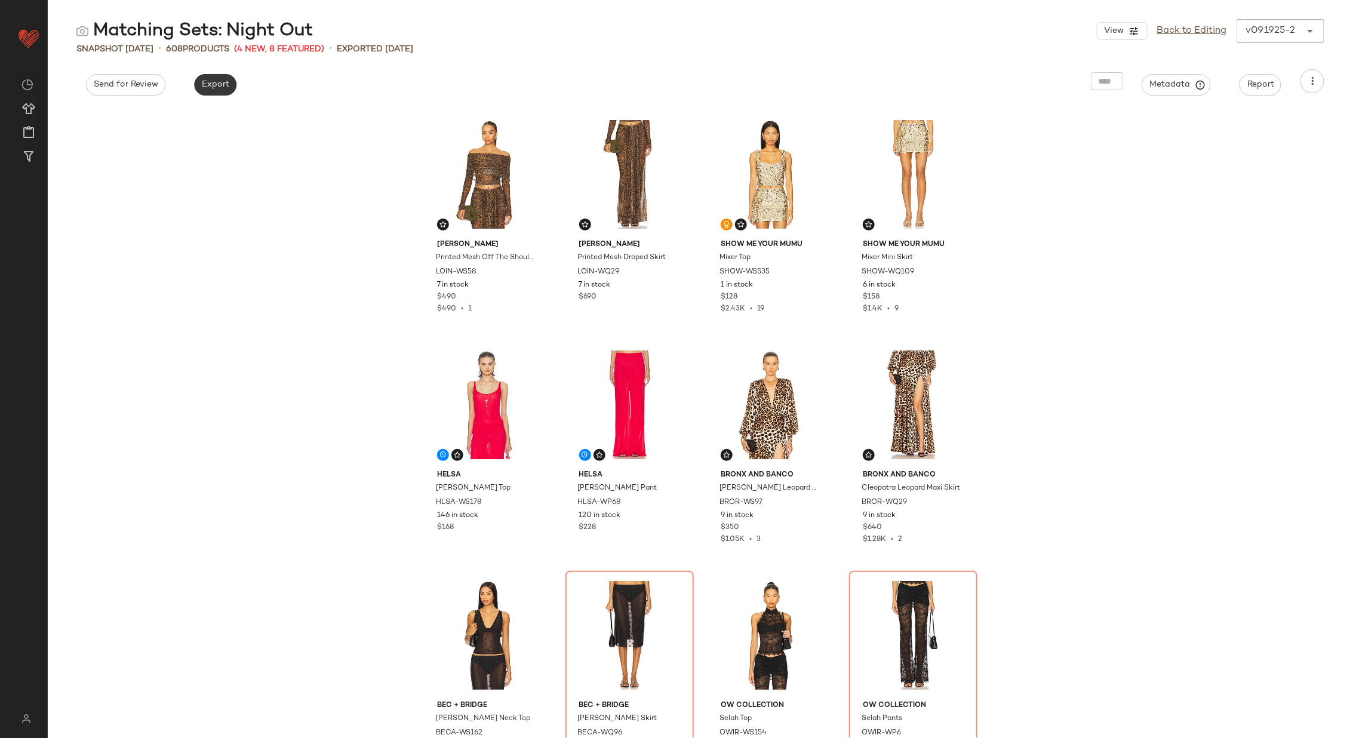
click at [210, 90] on button "Export" at bounding box center [215, 85] width 42 height 22
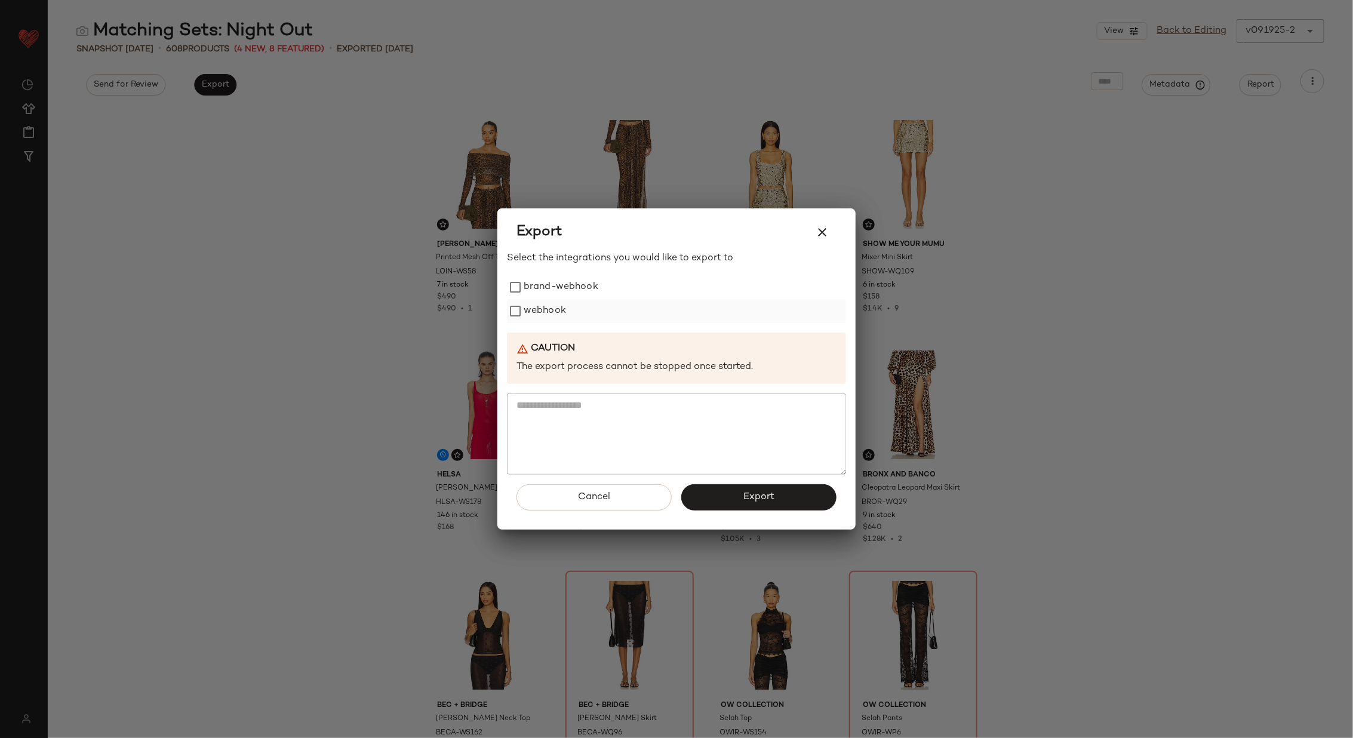
click at [550, 305] on label "webhook" at bounding box center [545, 311] width 42 height 24
click at [735, 492] on button "Export" at bounding box center [758, 497] width 155 height 26
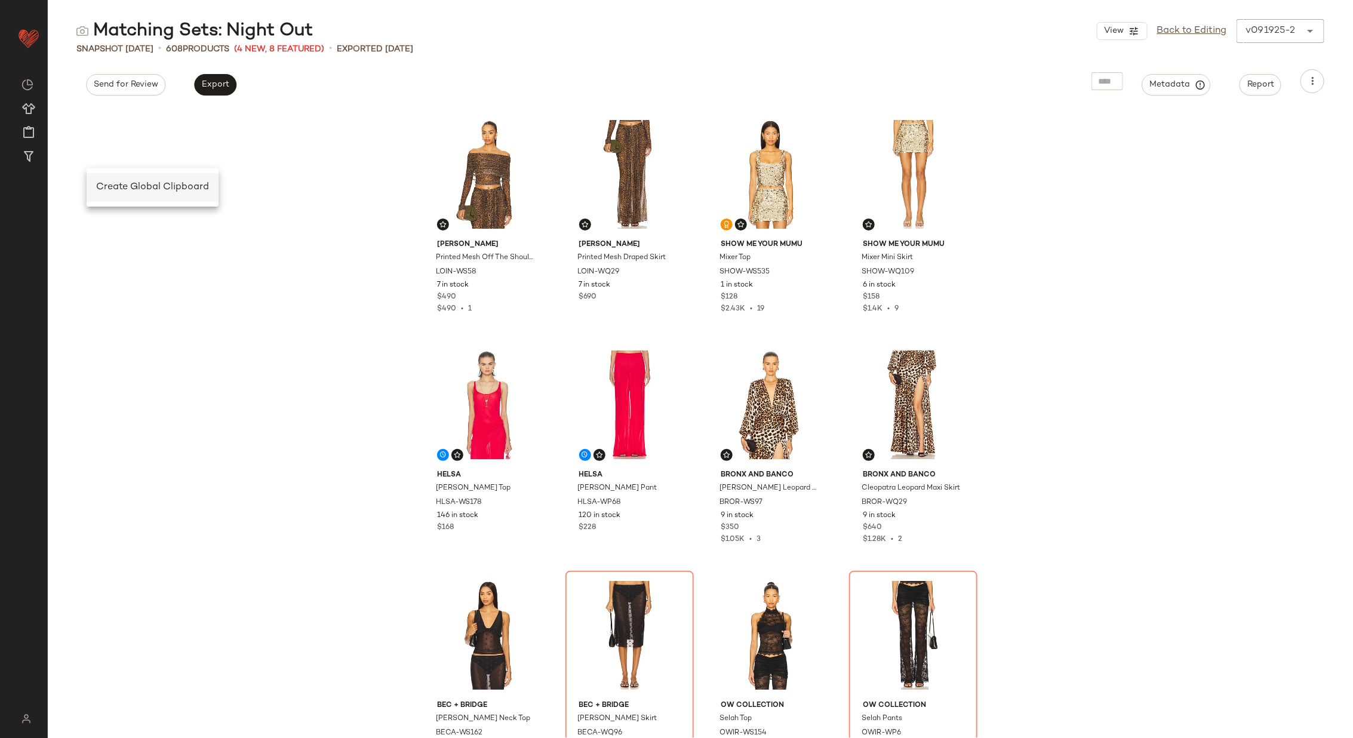
click at [121, 186] on span "Create Global Clipboard" at bounding box center [152, 187] width 113 height 10
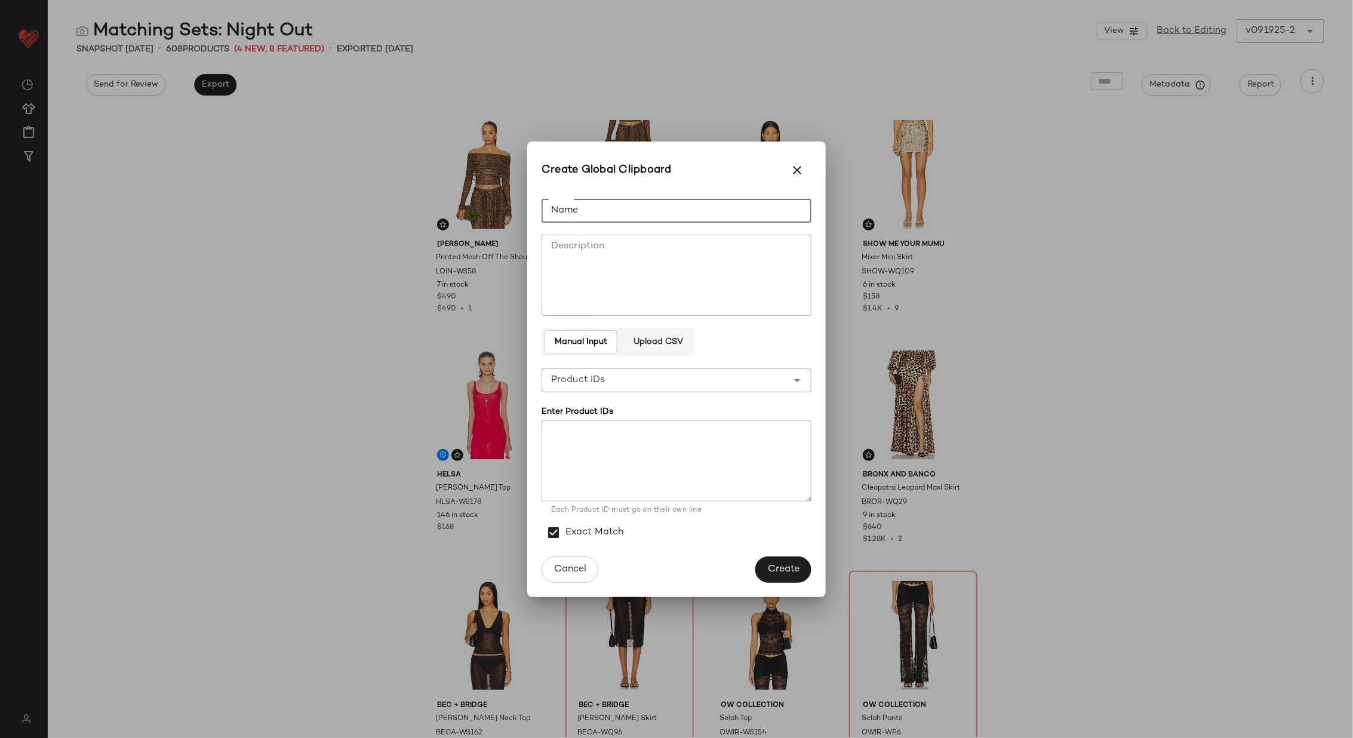
click at [632, 199] on input "Name" at bounding box center [677, 211] width 270 height 24
type input "**********"
click at [635, 456] on textarea at bounding box center [677, 460] width 270 height 81
paste textarea "**********"
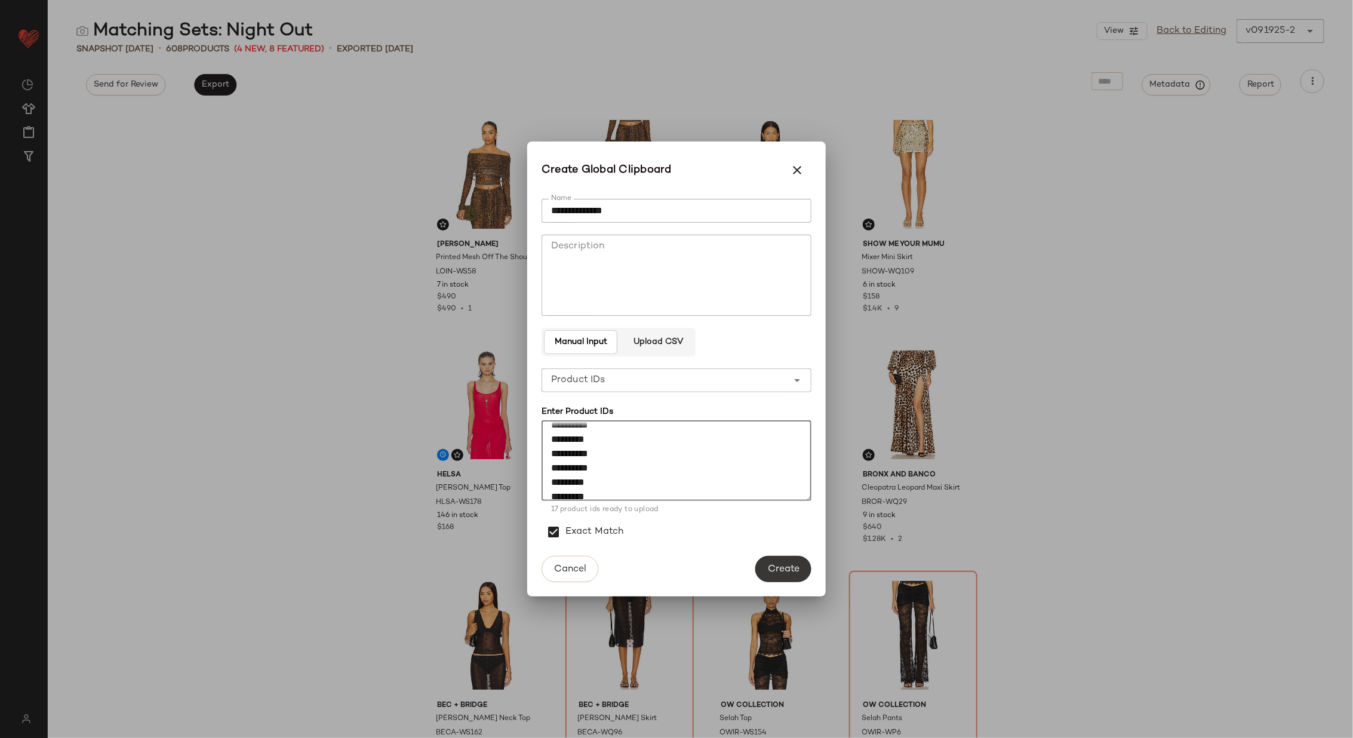
type textarea "**********"
click at [784, 567] on span "Create" at bounding box center [783, 569] width 32 height 11
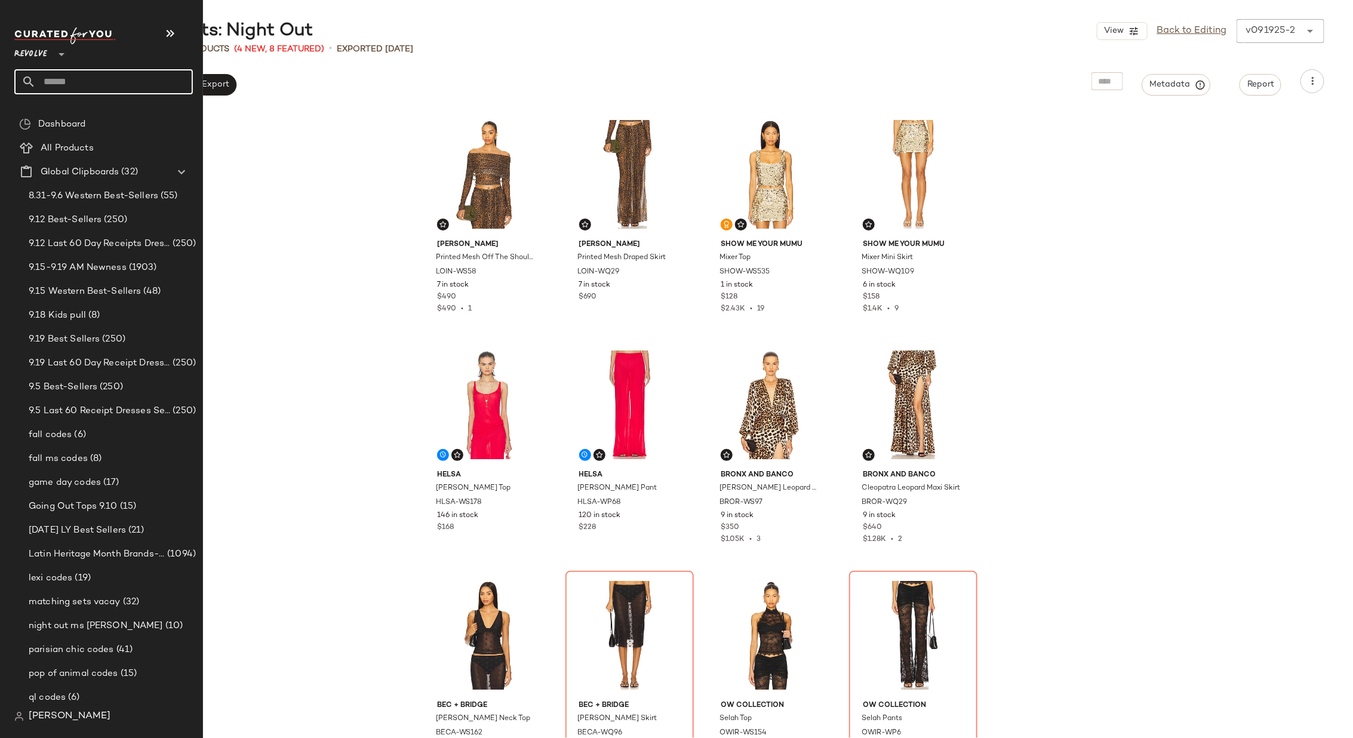
click at [86, 75] on input "text" at bounding box center [114, 81] width 157 height 25
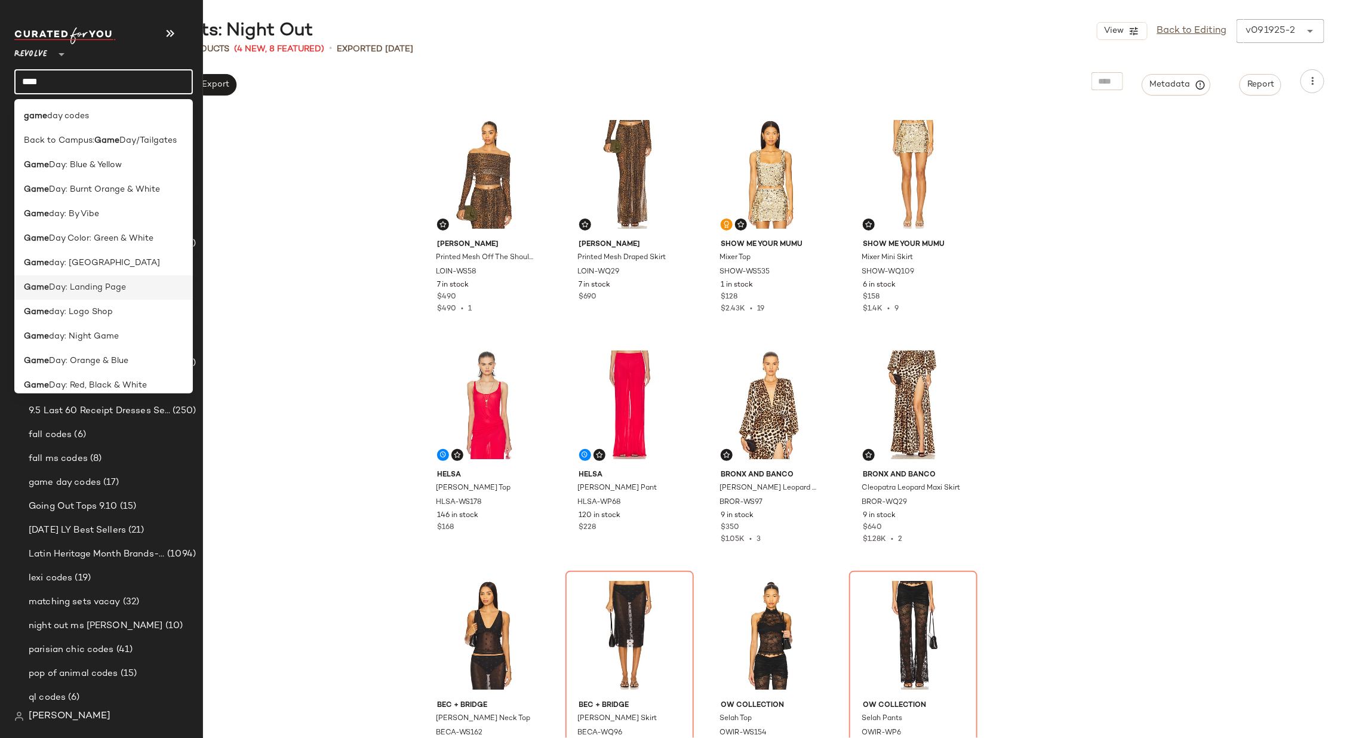
type input "****"
click at [57, 282] on span "Day: Landing Page" at bounding box center [87, 287] width 77 height 13
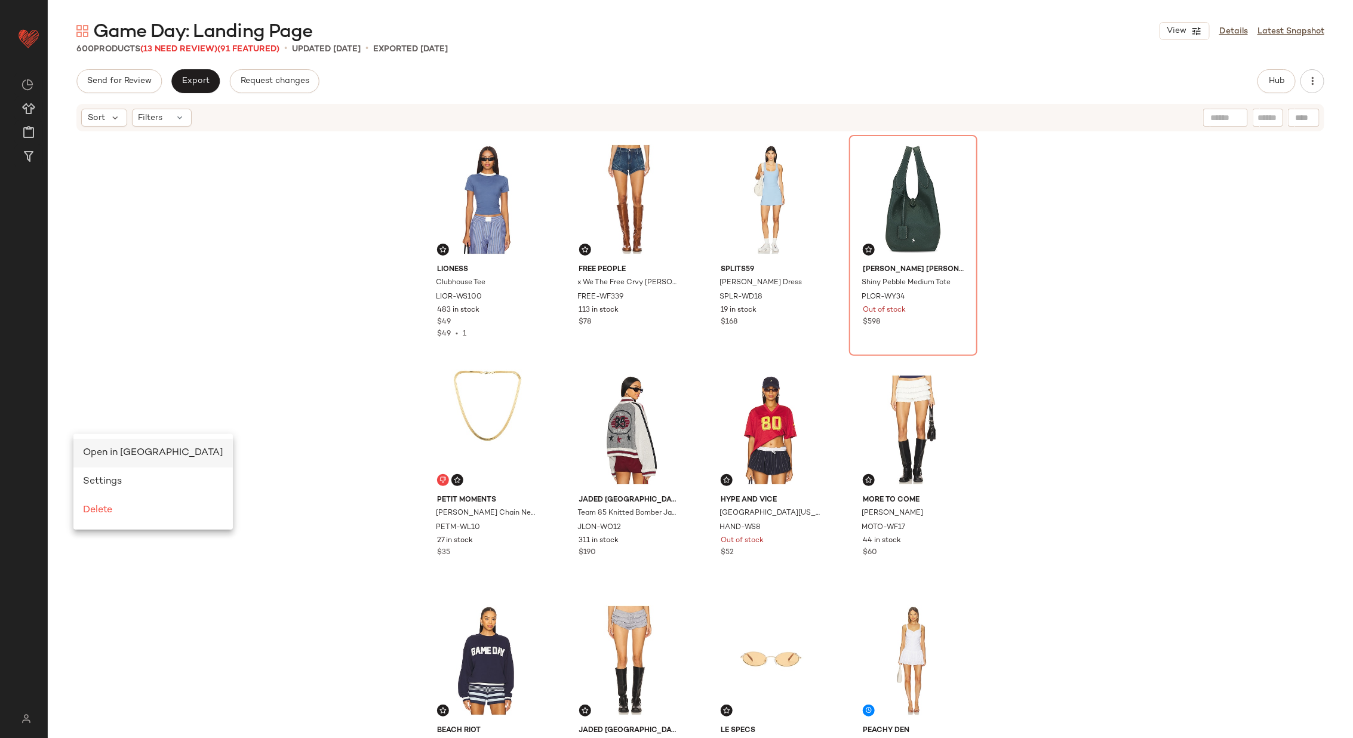
click at [110, 454] on span "Open in [GEOGRAPHIC_DATA]" at bounding box center [153, 453] width 140 height 10
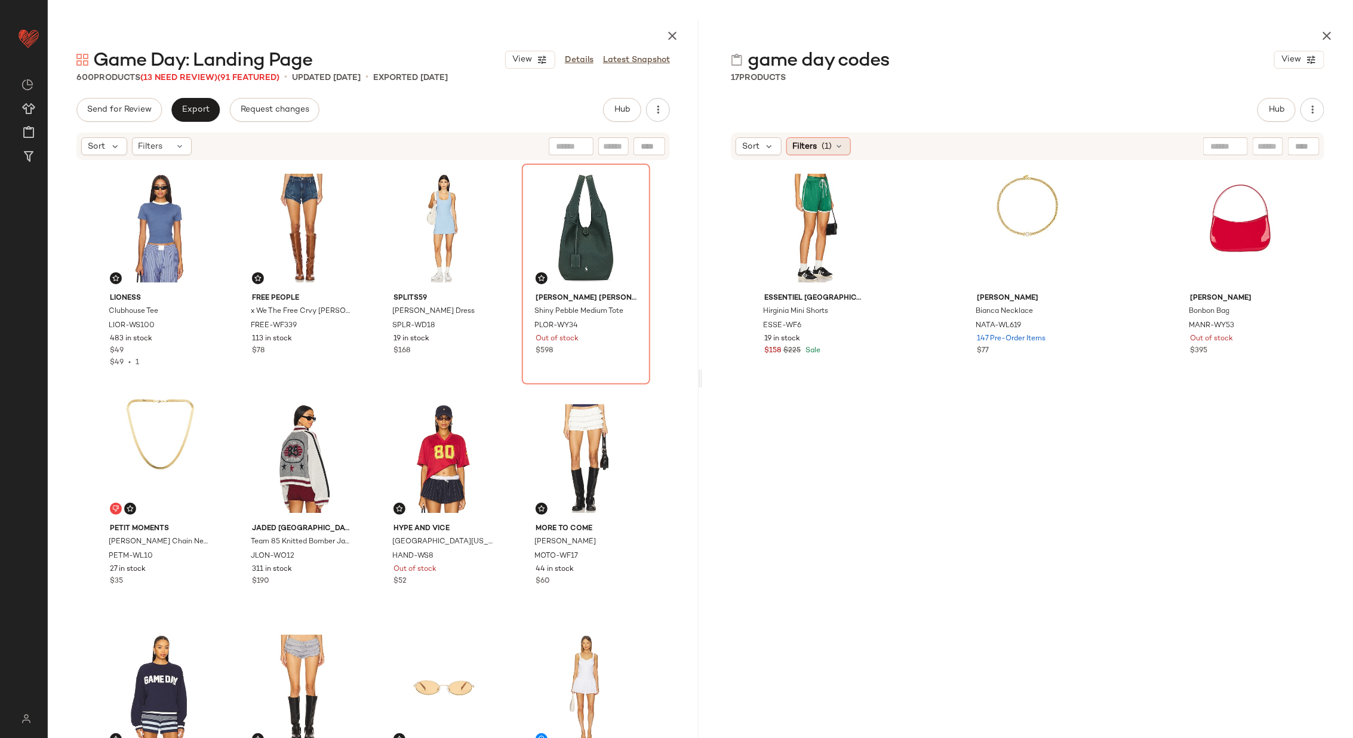
click at [837, 143] on icon at bounding box center [840, 147] width 10 height 10
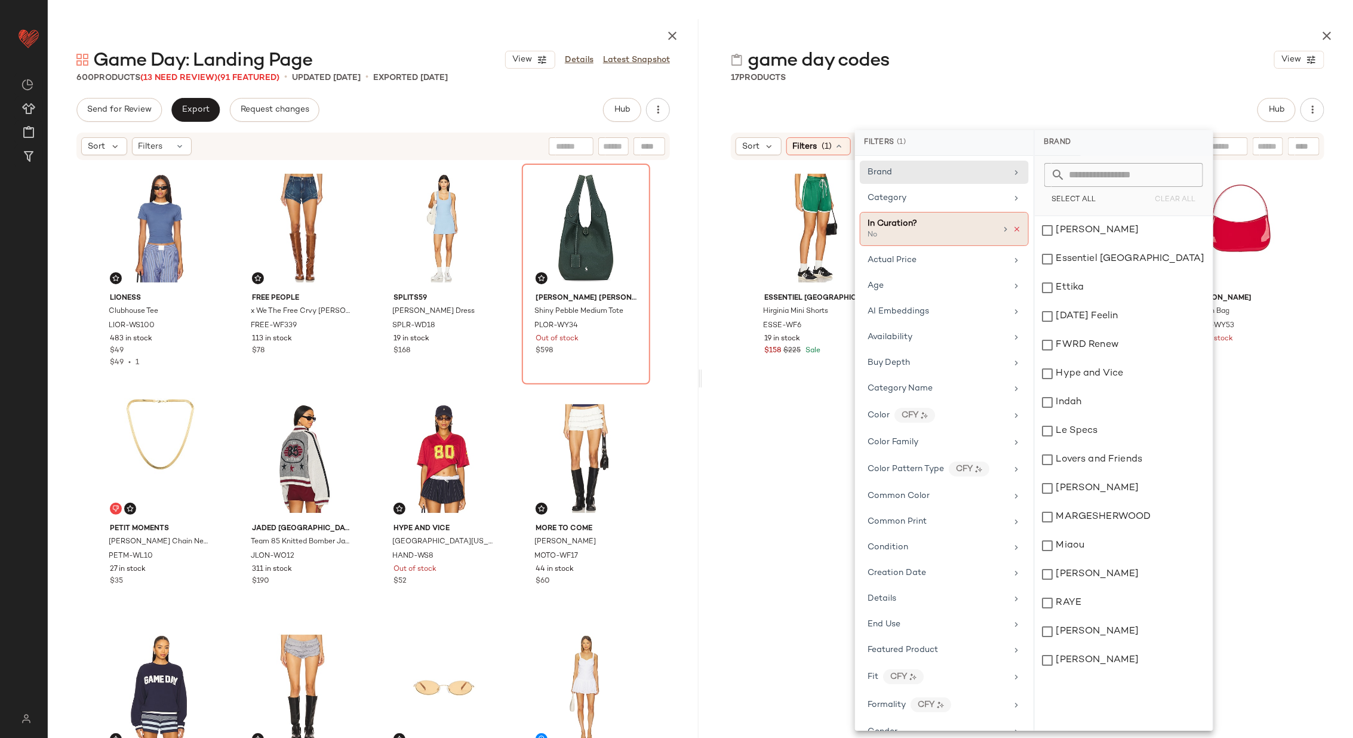
click at [1013, 227] on icon at bounding box center [1017, 229] width 8 height 8
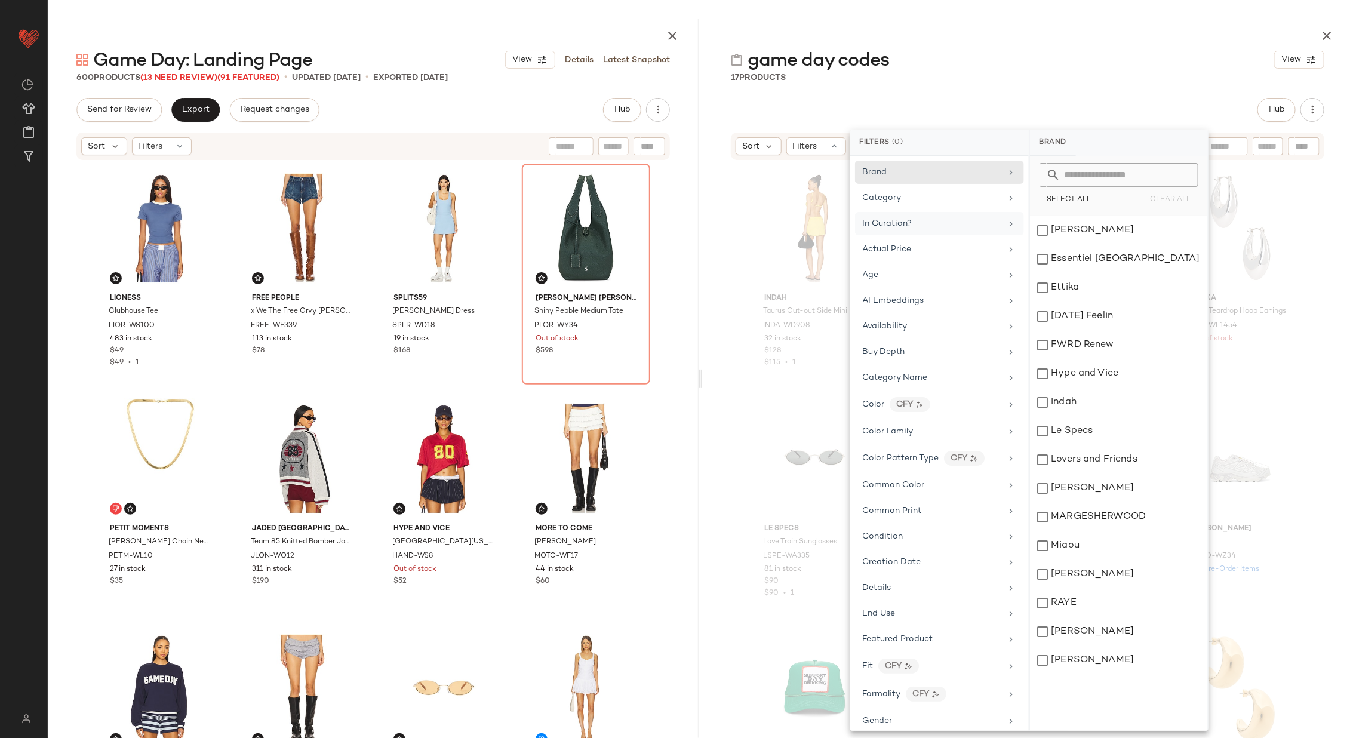
click at [723, 358] on div "Indah Taurus Cut-out Side Mini Dress INDA-WD908 32 in stock $128 $115 • 1 [PERS…" at bounding box center [1027, 462] width 651 height 602
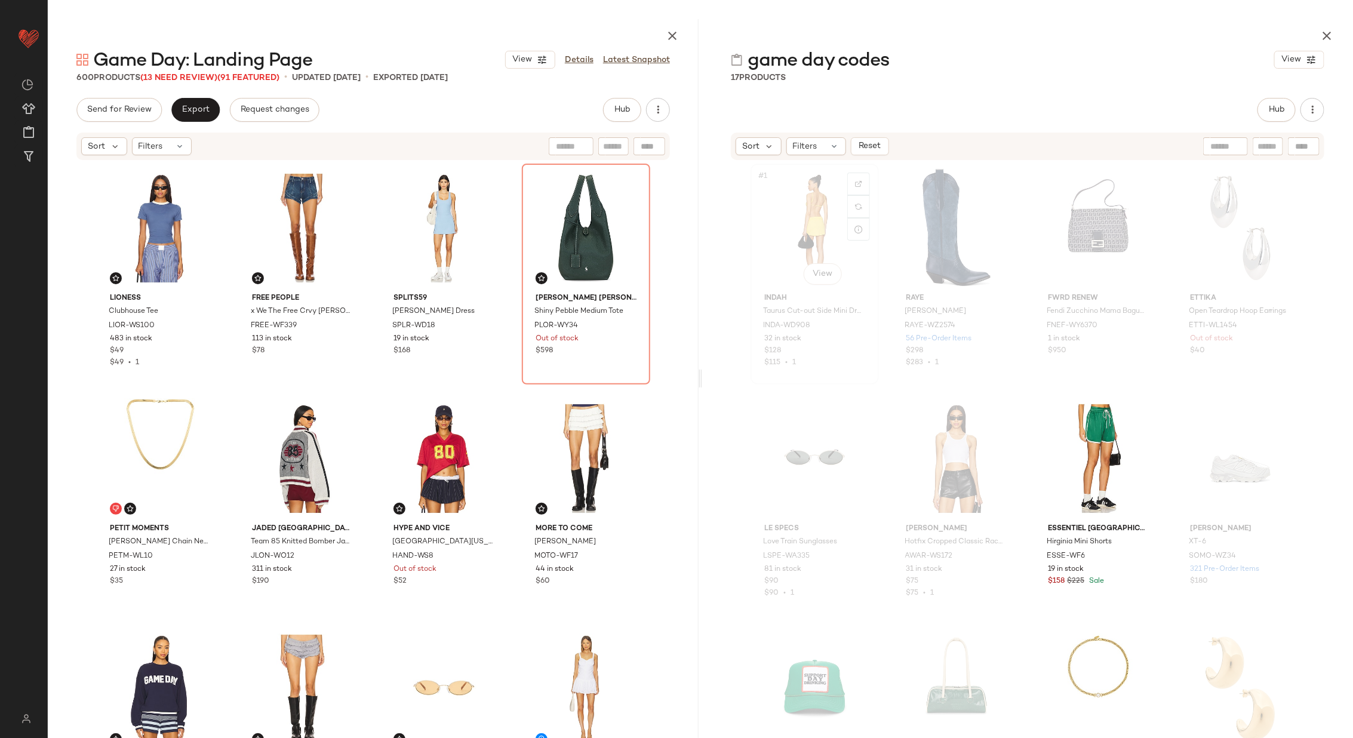
click at [798, 242] on div "#1 View" at bounding box center [815, 228] width 120 height 121
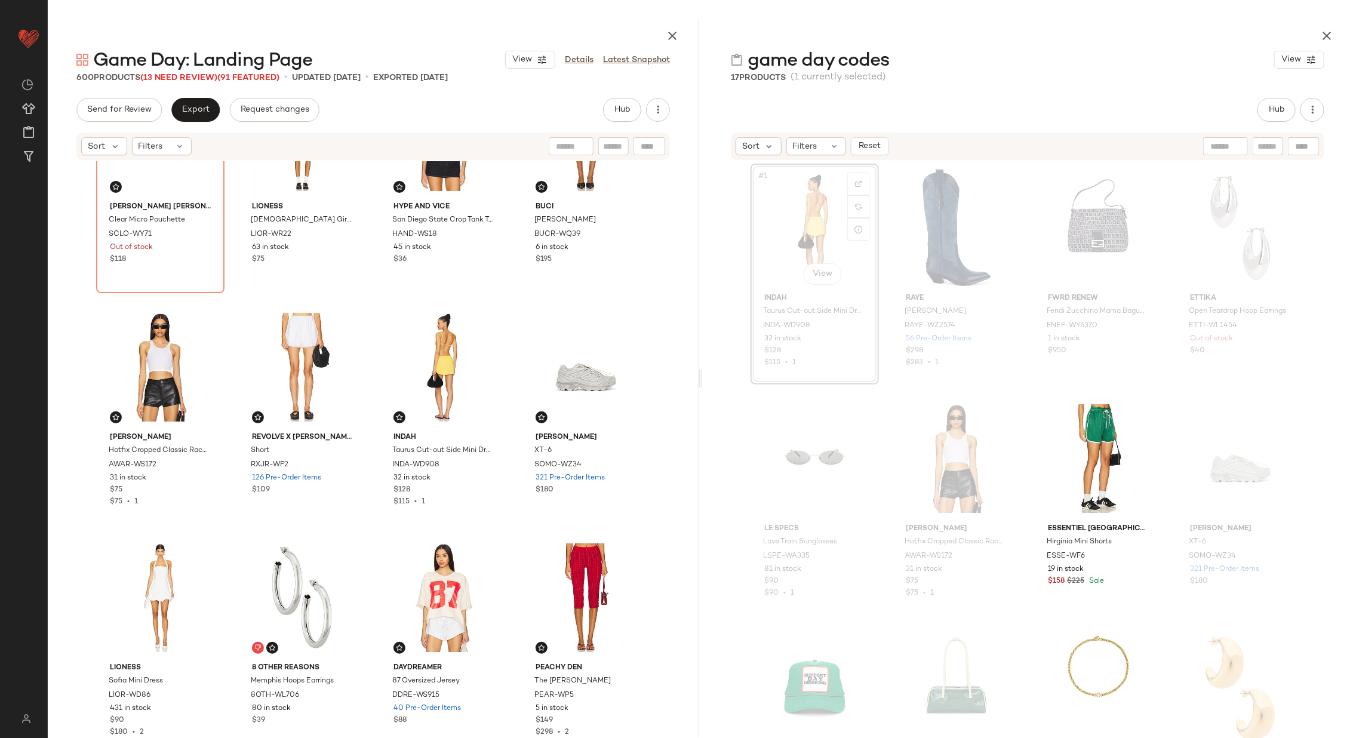
scroll to position [1716, 0]
click at [922, 228] on div "#2 View" at bounding box center [957, 228] width 120 height 121
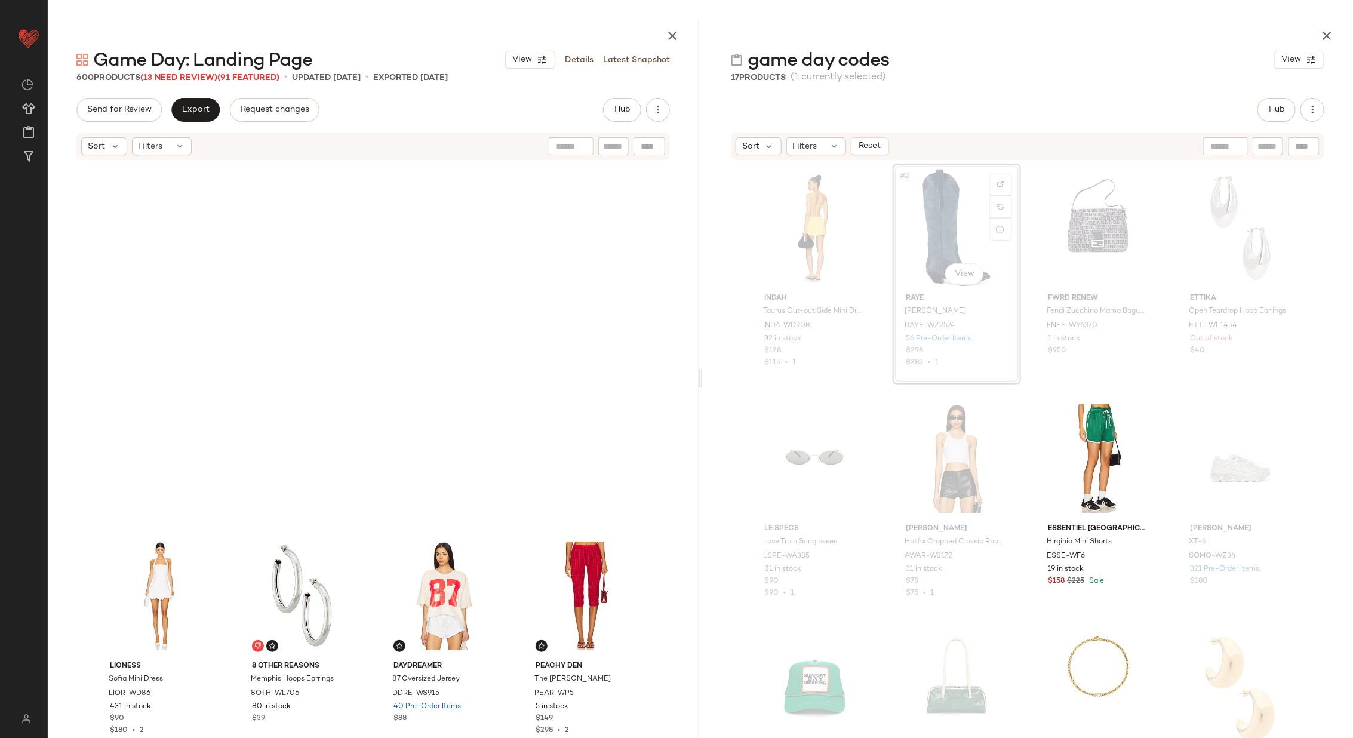
scroll to position [2075, 0]
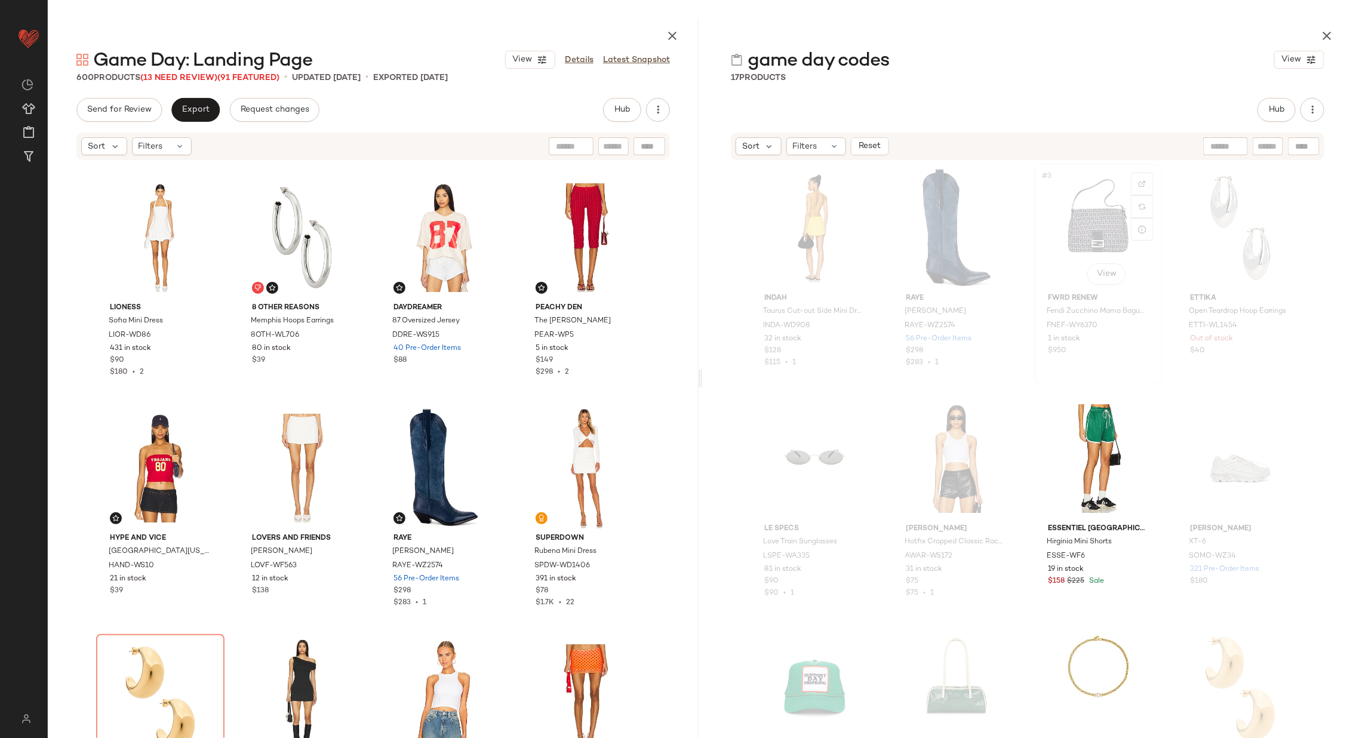
click at [1094, 227] on div "#3 View" at bounding box center [1099, 228] width 120 height 121
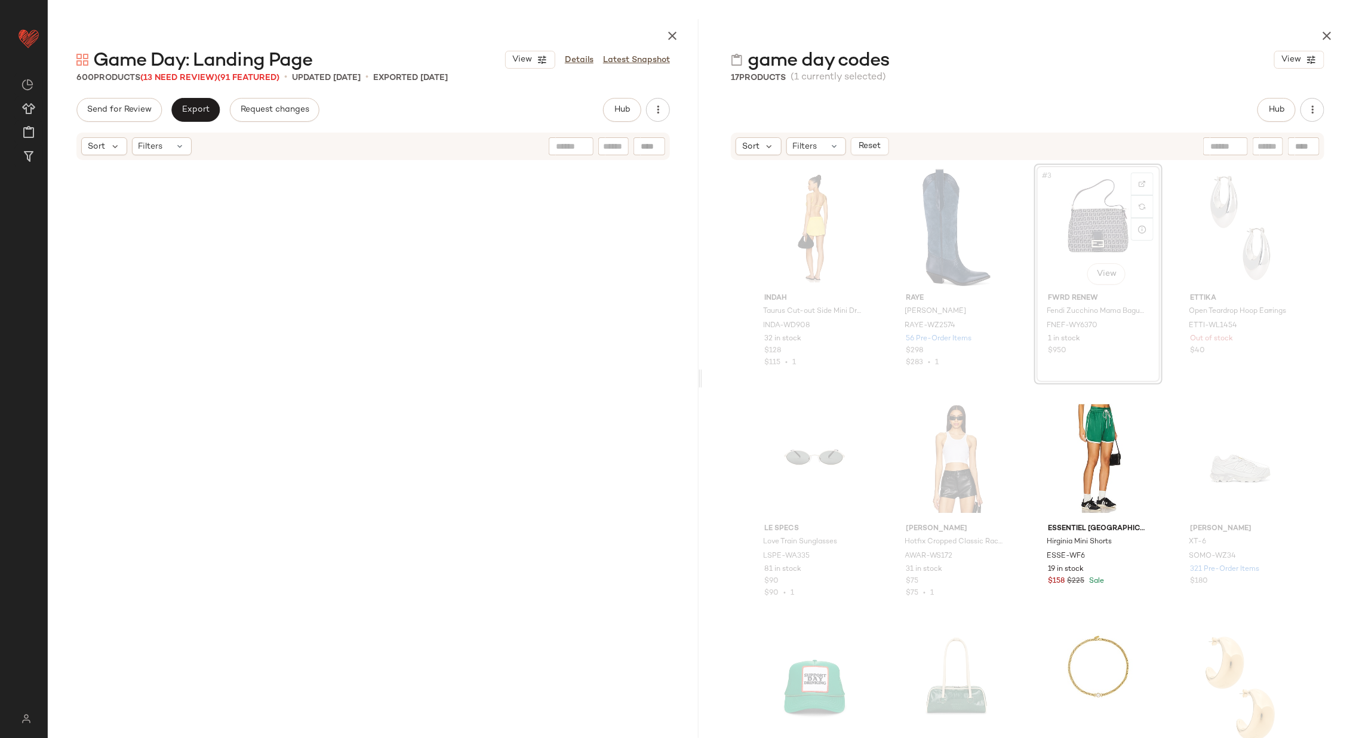
scroll to position [4150, 0]
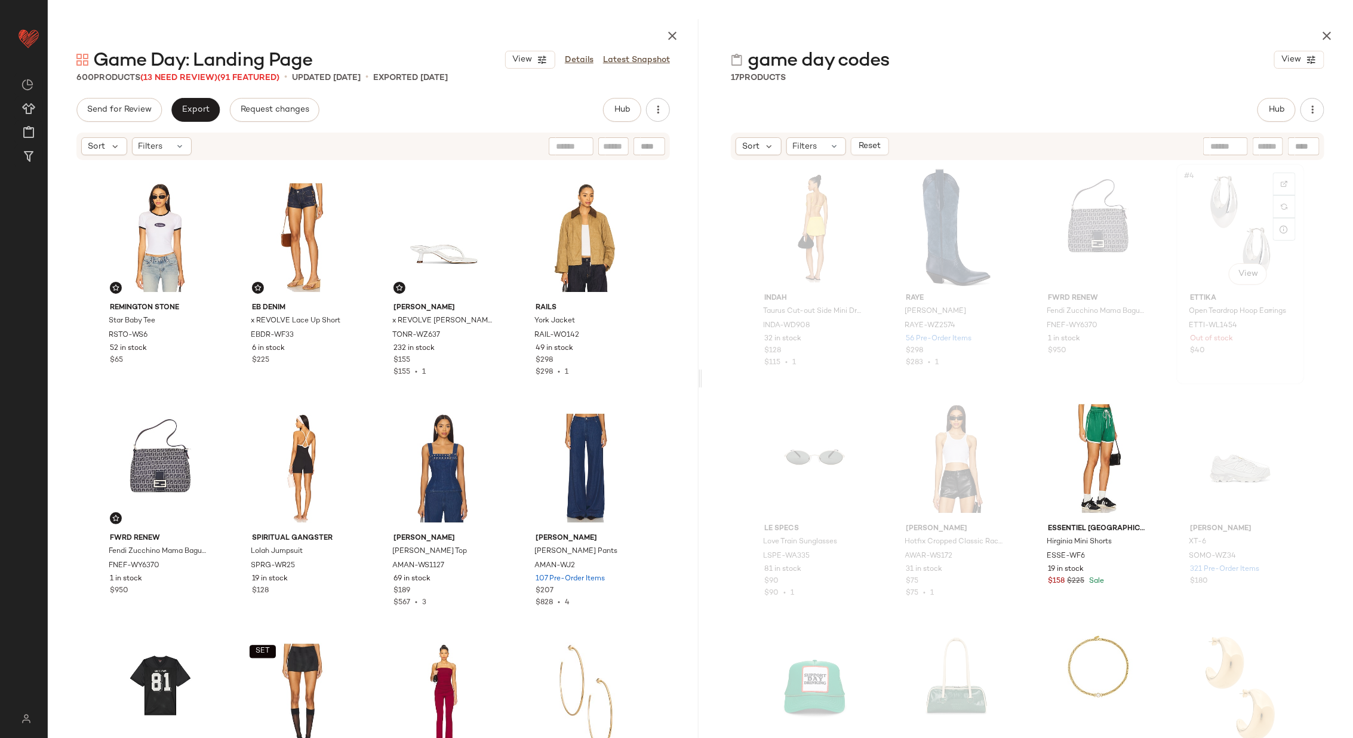
click at [1233, 231] on div "#4 View" at bounding box center [1241, 228] width 120 height 121
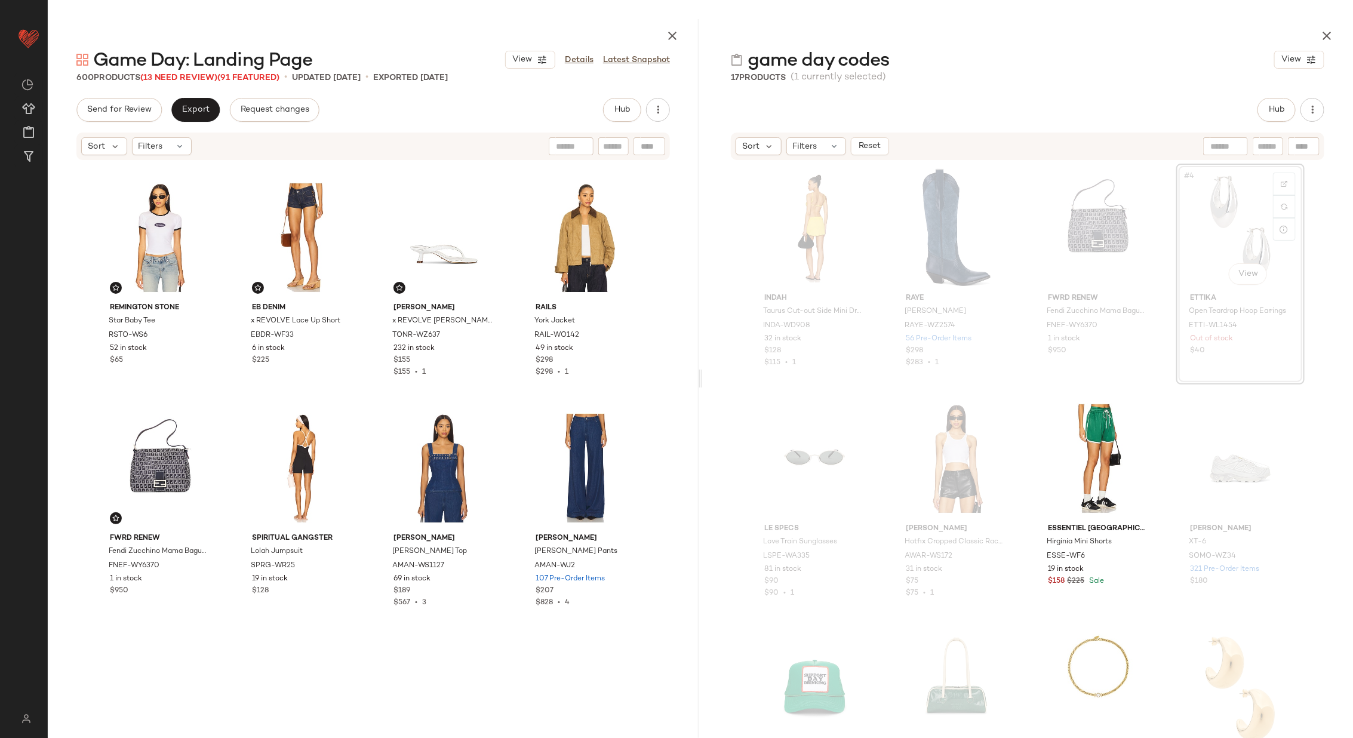
scroll to position [3458, 0]
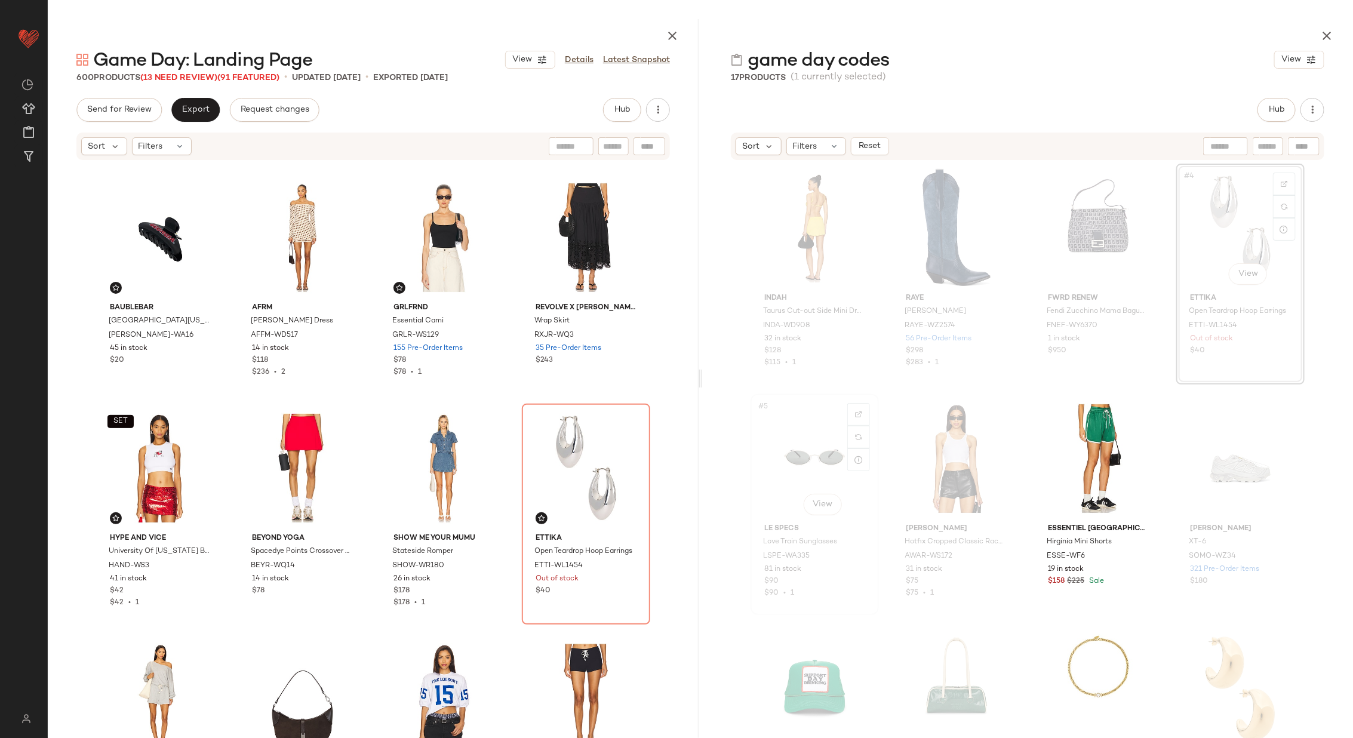
click at [808, 464] on div "#5 View" at bounding box center [815, 458] width 120 height 121
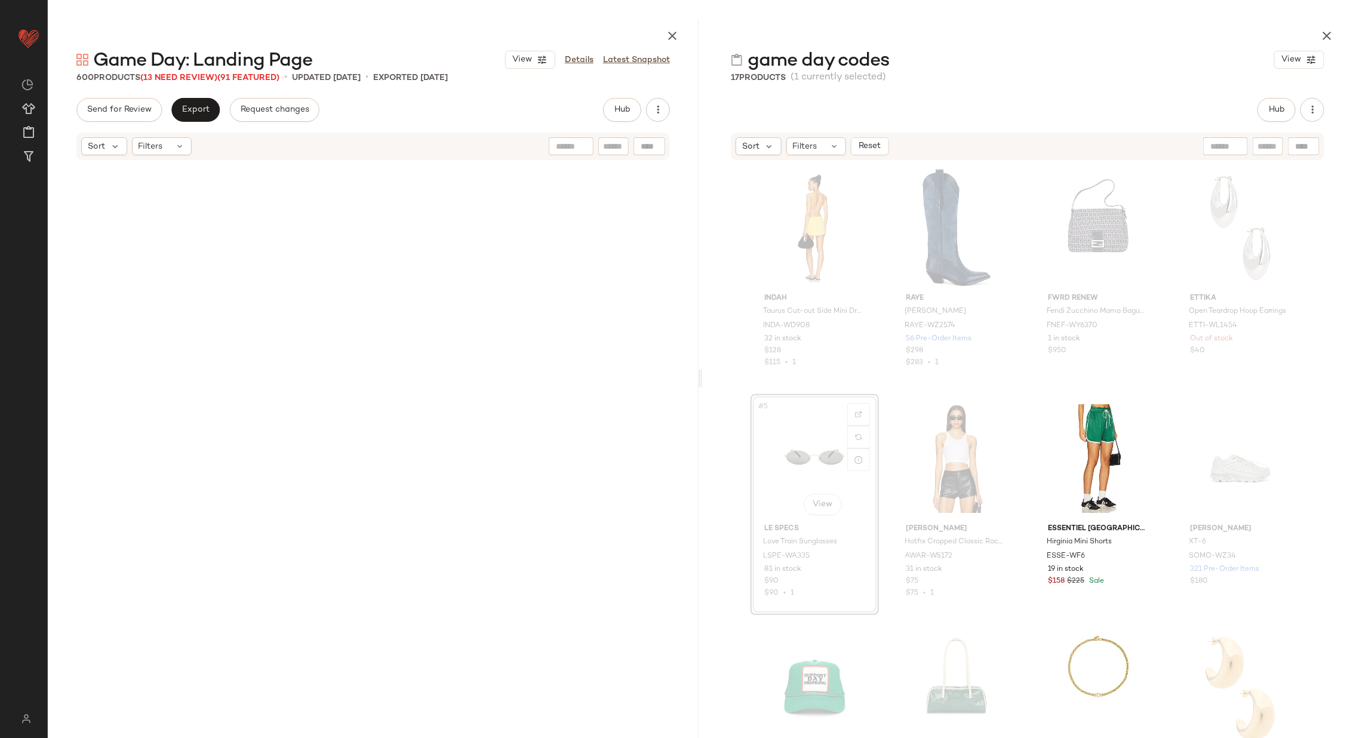
scroll to position [4610, 0]
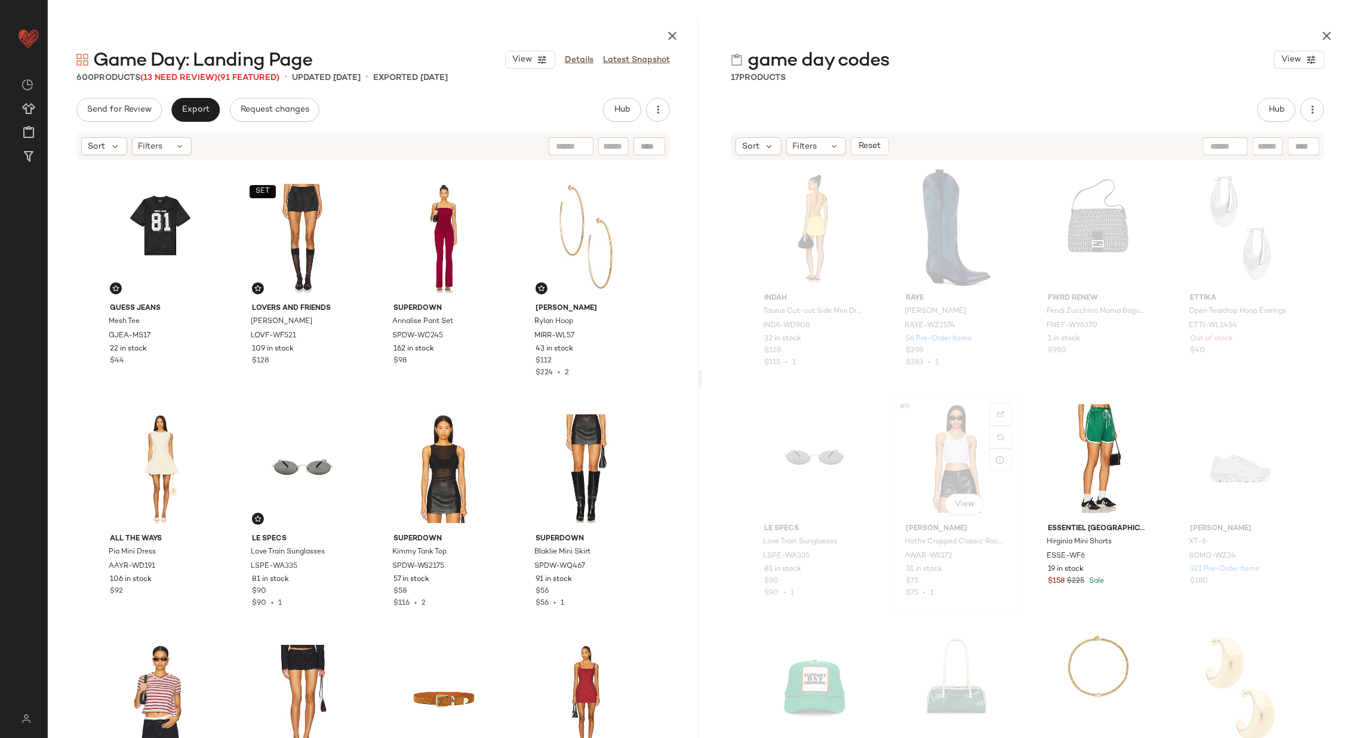
click at [939, 457] on div "#6 View" at bounding box center [957, 458] width 120 height 121
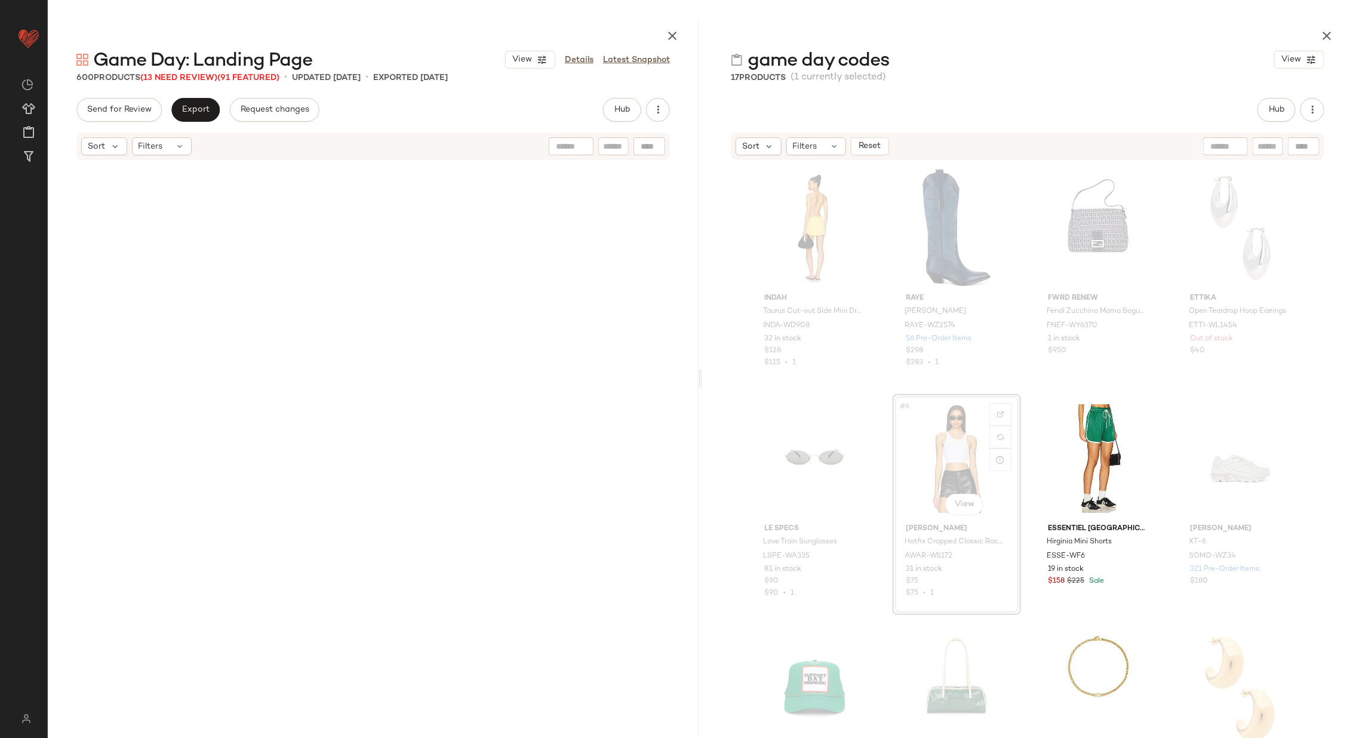
scroll to position [1614, 0]
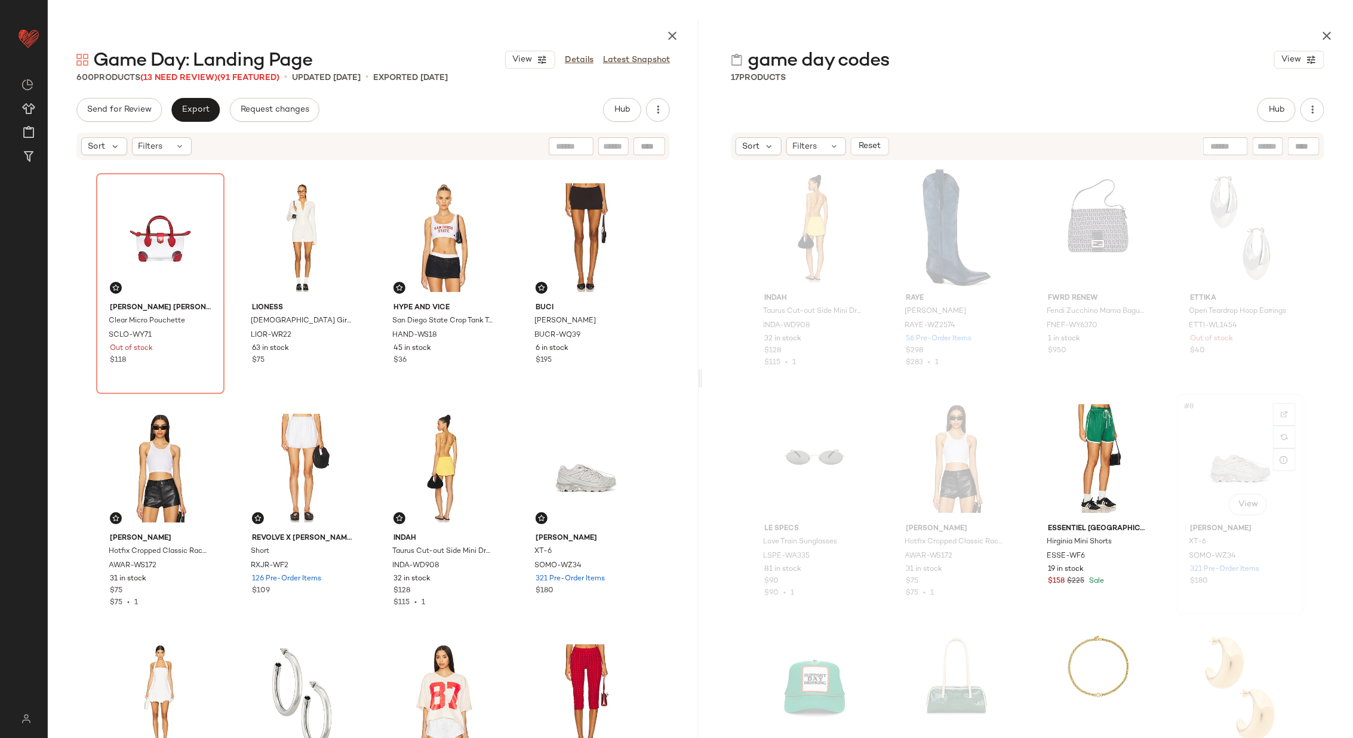
click at [1214, 450] on div "#8 View" at bounding box center [1241, 458] width 120 height 121
click at [796, 665] on div "#9 View" at bounding box center [815, 689] width 120 height 121
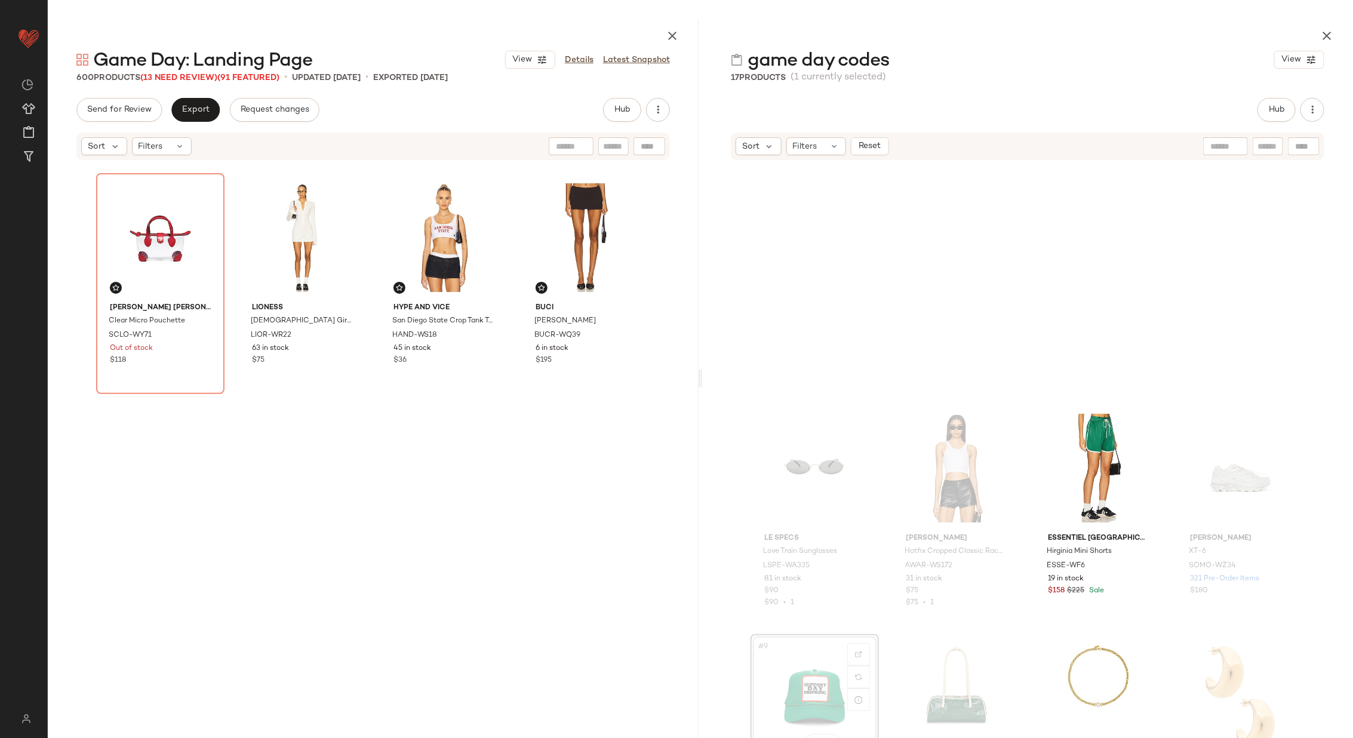
scroll to position [240, 0]
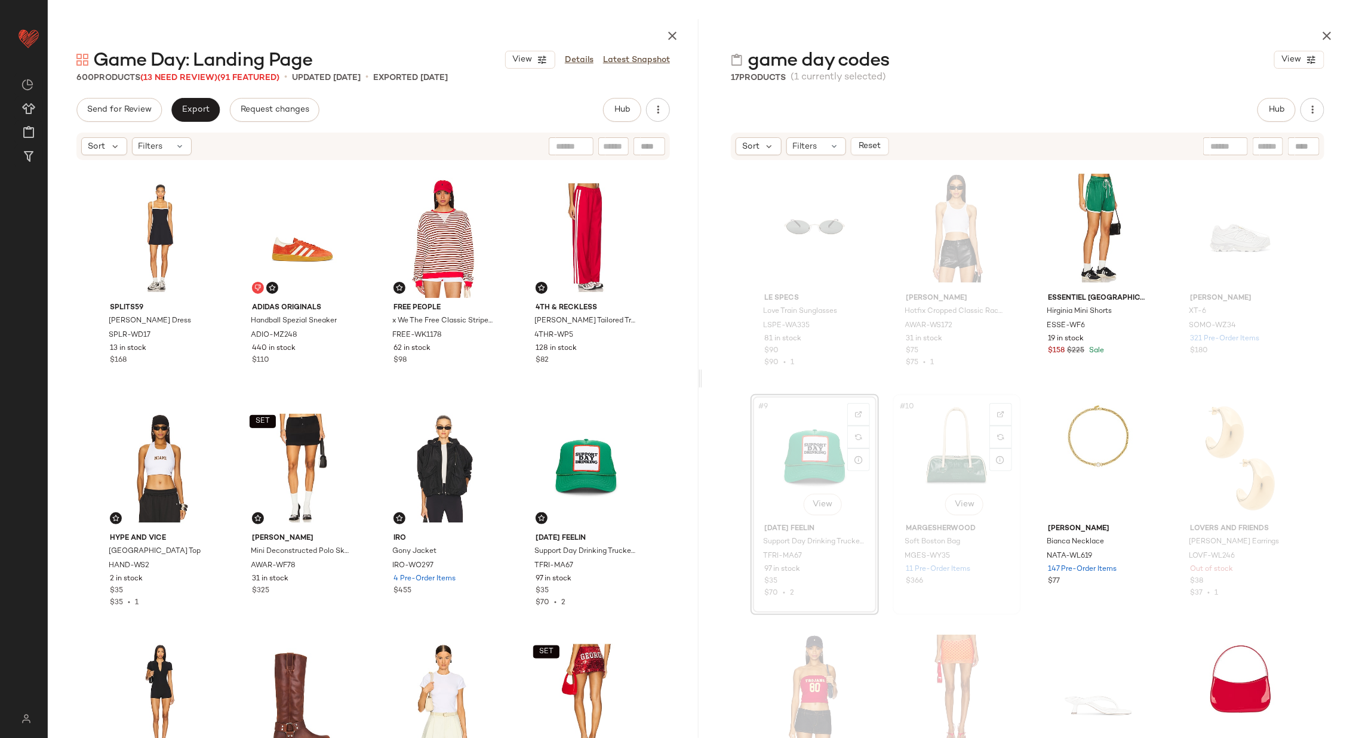
click at [932, 484] on div "#10 View" at bounding box center [957, 458] width 120 height 121
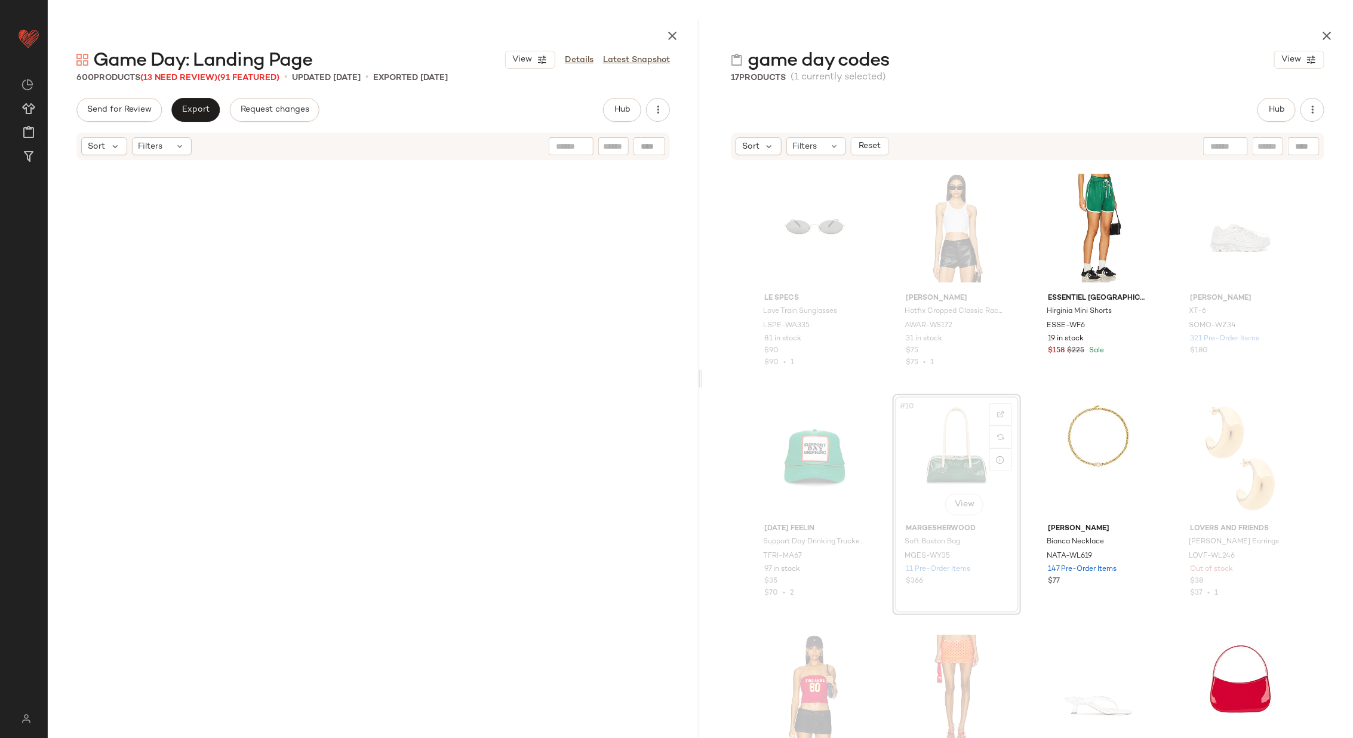
scroll to position [231, 0]
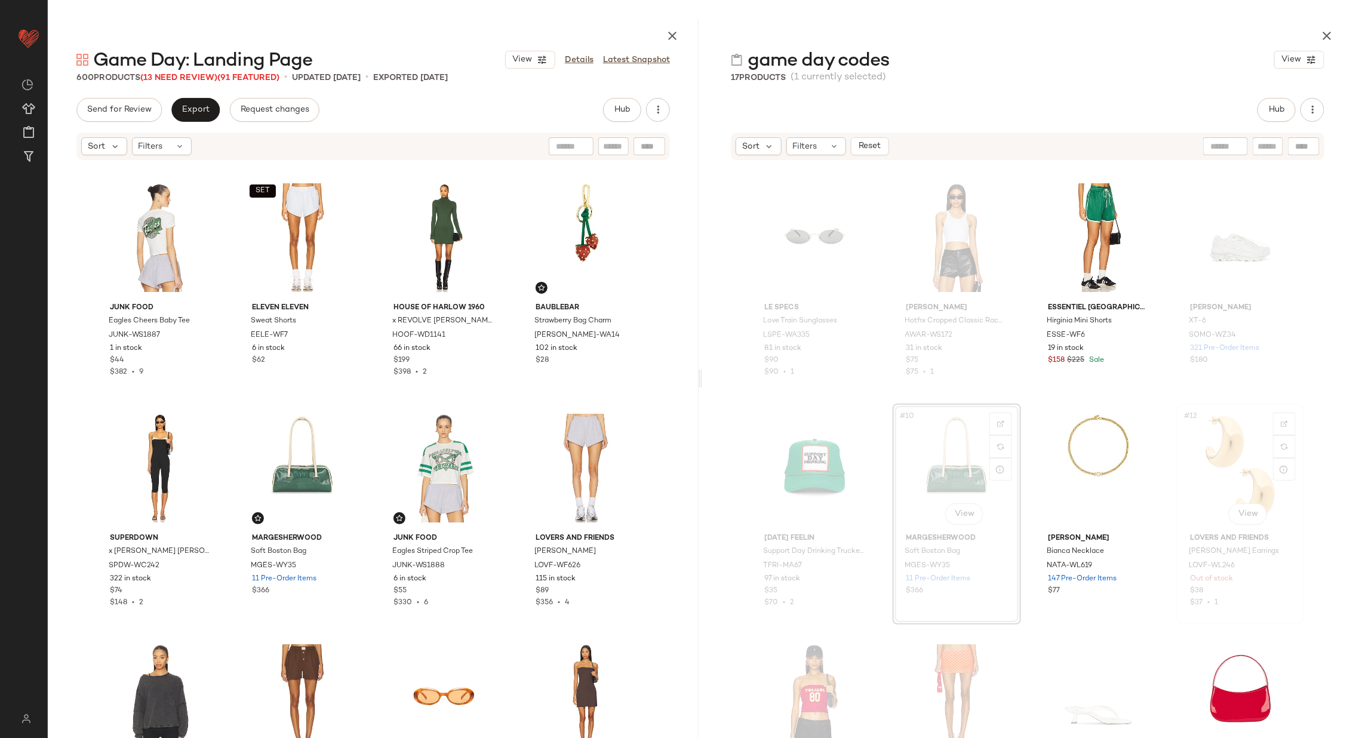
click at [1189, 456] on div "#12 View" at bounding box center [1241, 468] width 120 height 121
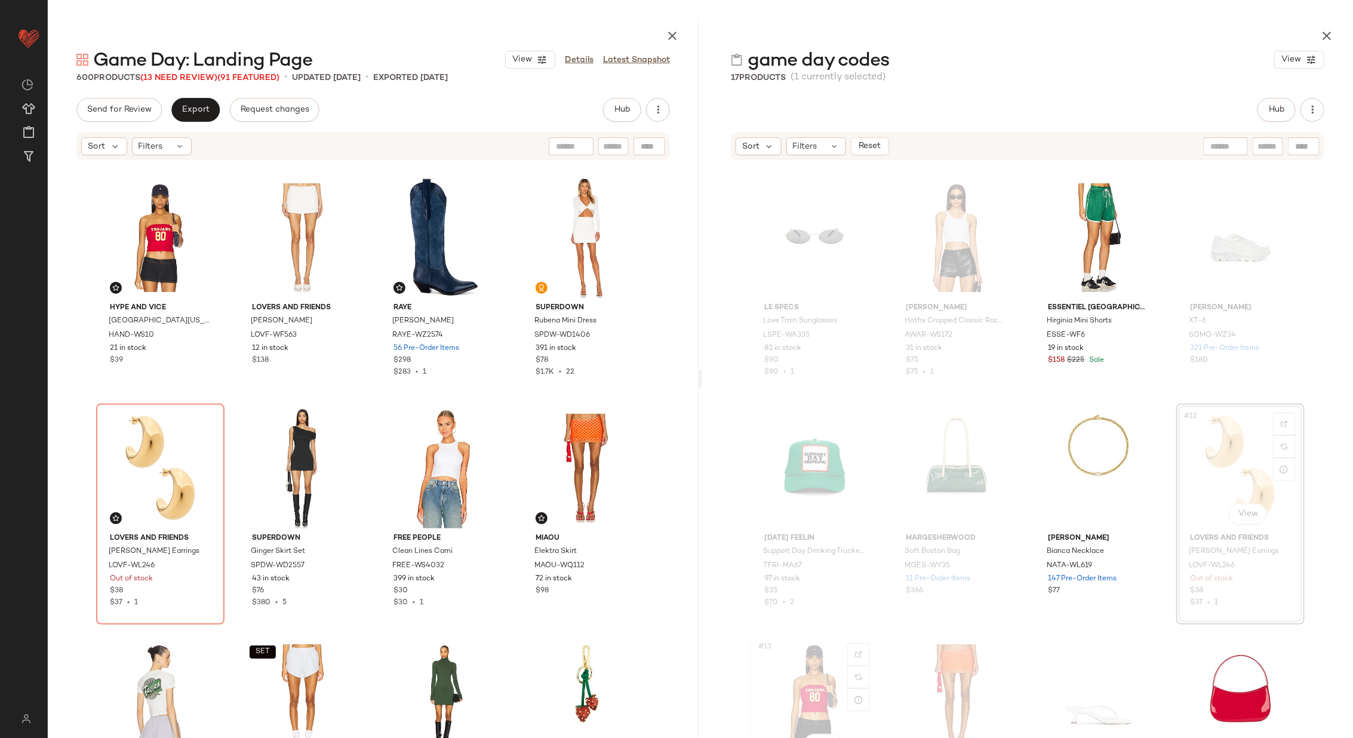
click at [799, 676] on div "#13 View" at bounding box center [815, 698] width 120 height 121
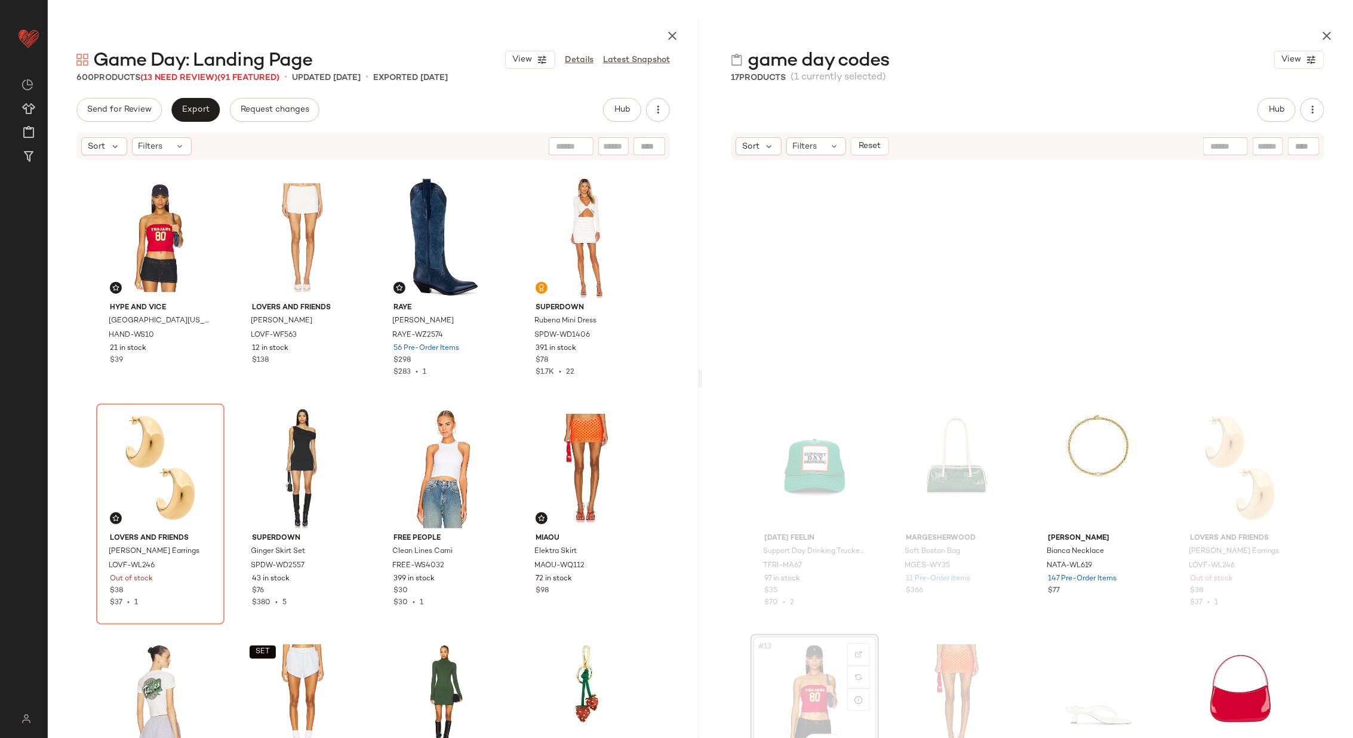
scroll to position [460, 0]
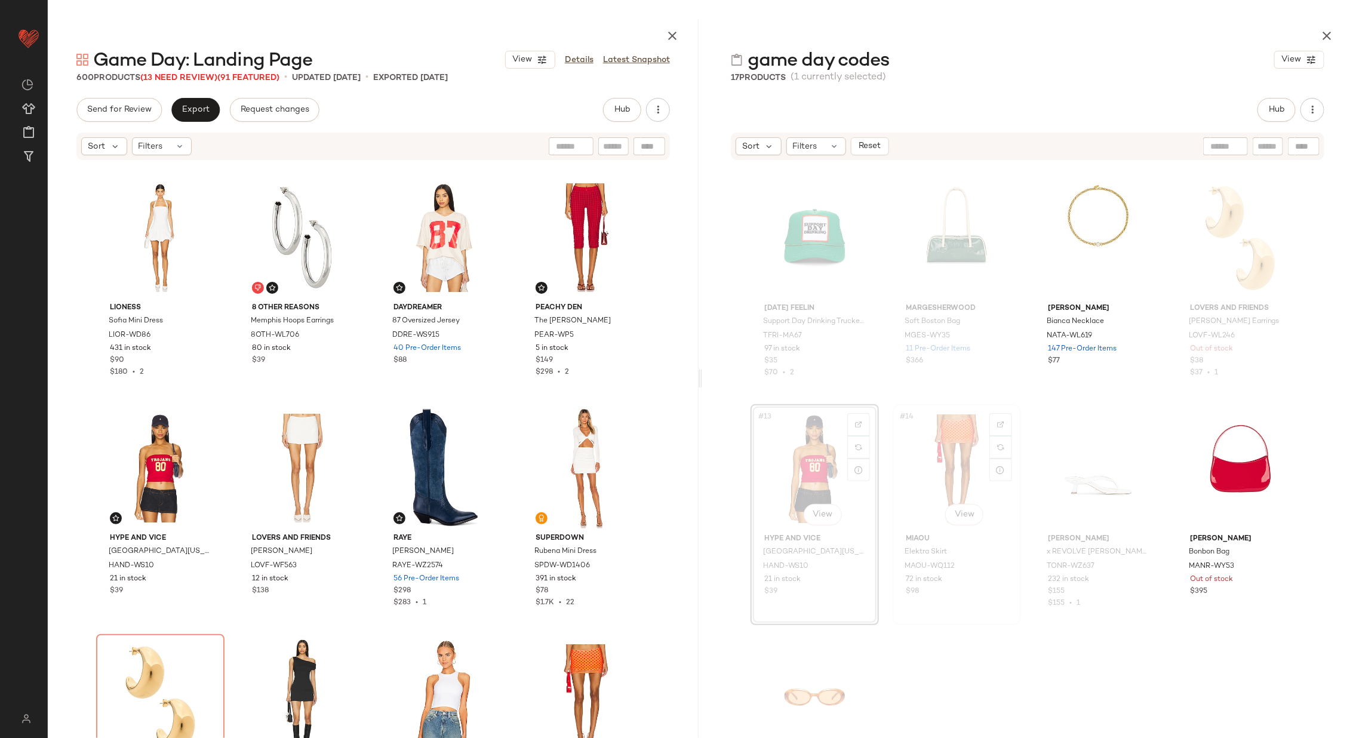
click at [939, 471] on div "#14 View" at bounding box center [957, 469] width 120 height 121
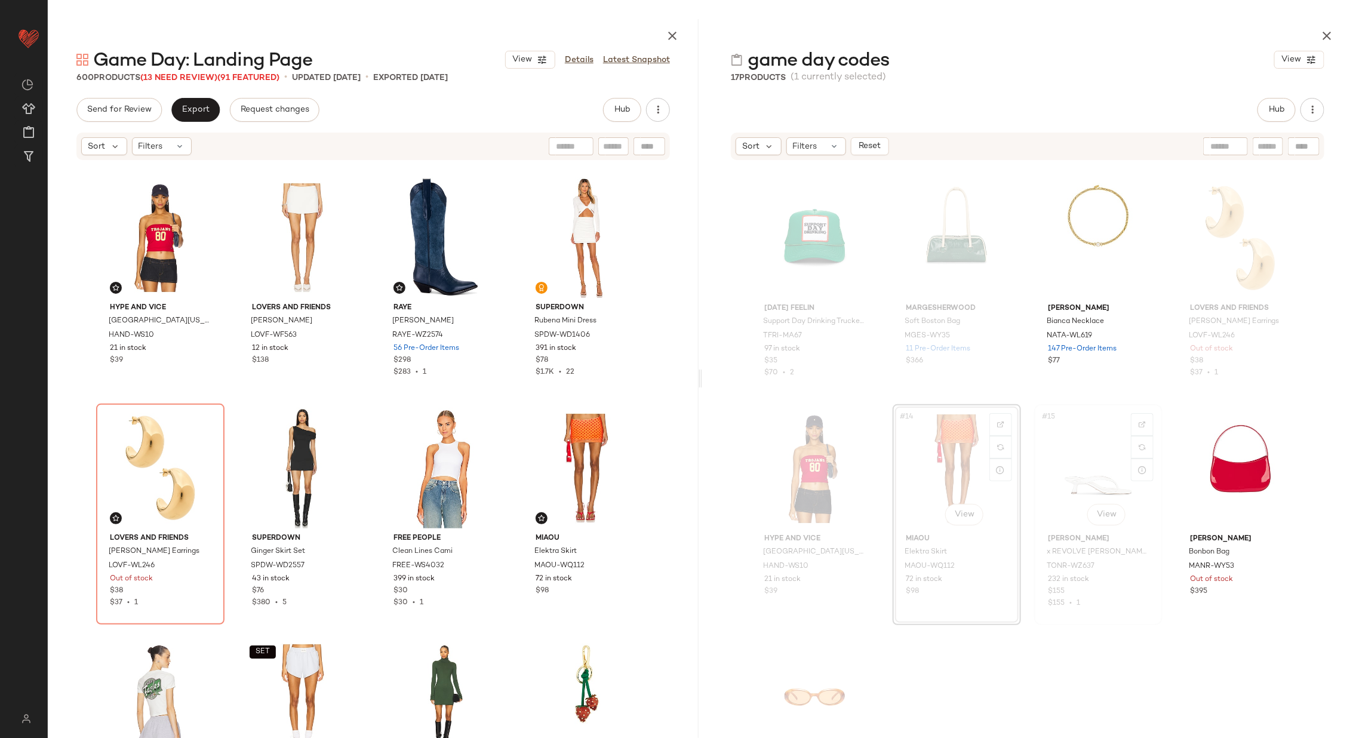
click at [1088, 452] on div "#15 View" at bounding box center [1099, 469] width 120 height 121
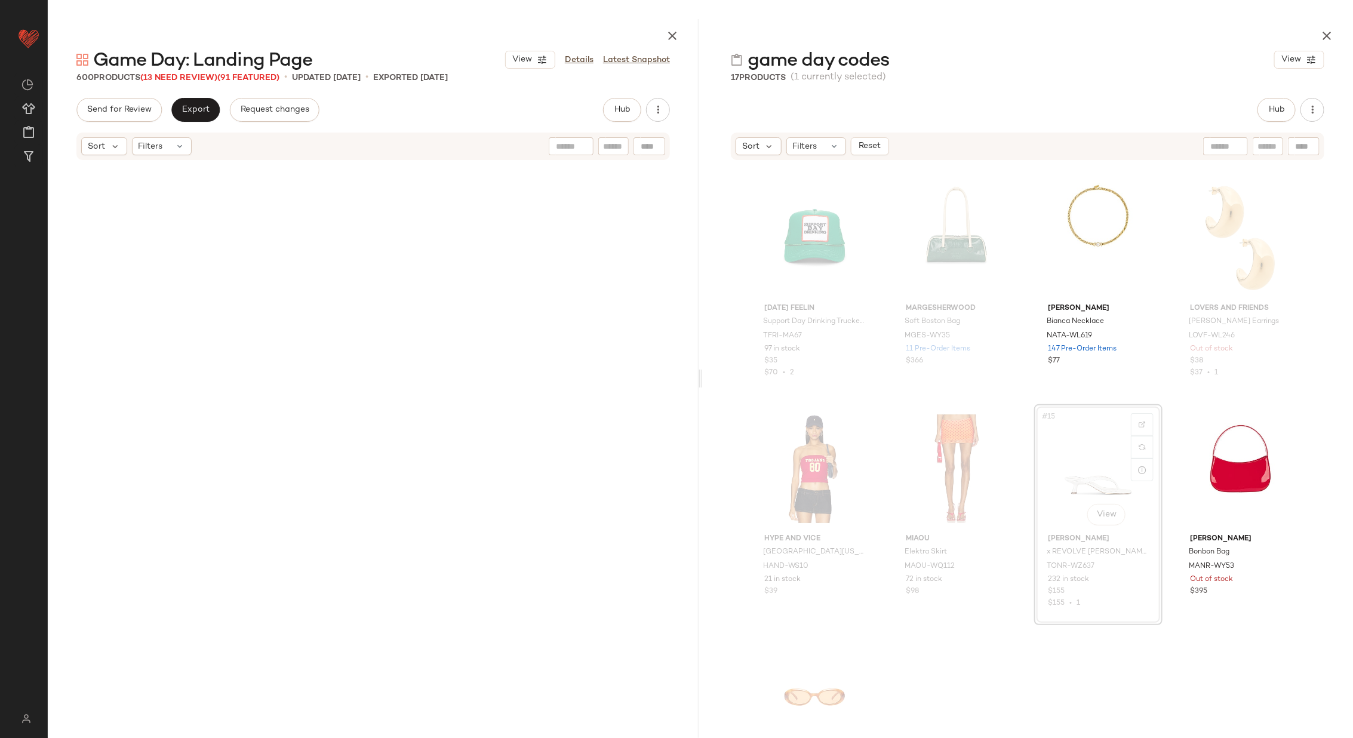
scroll to position [3919, 0]
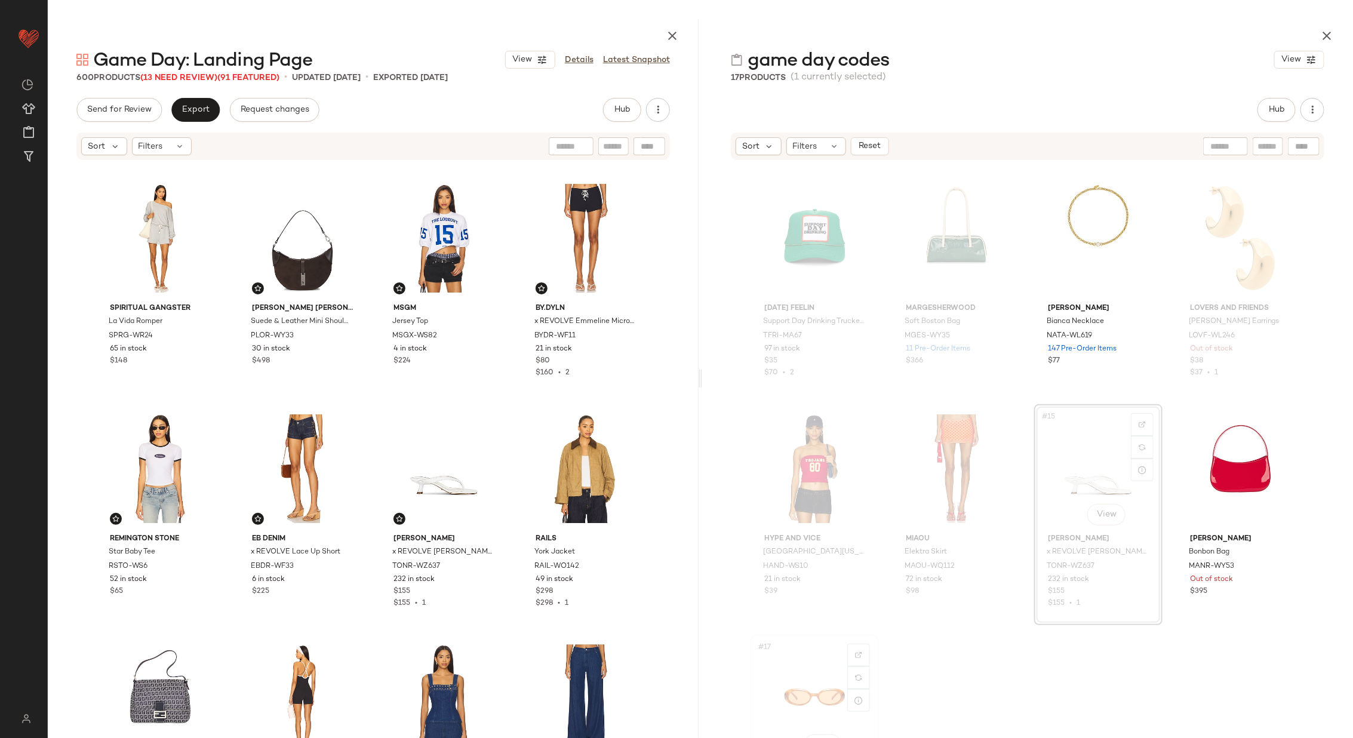
click at [813, 681] on div "#17 View" at bounding box center [815, 699] width 120 height 121
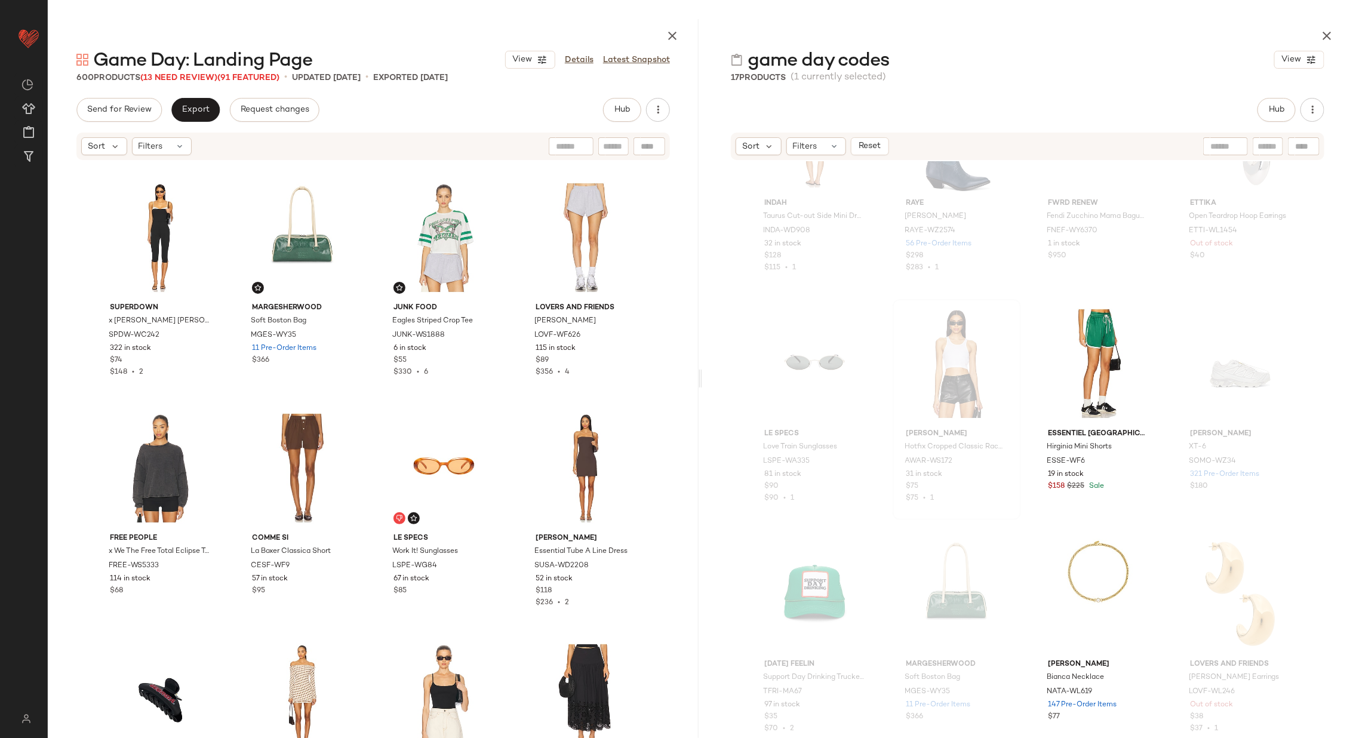
scroll to position [92, 0]
click at [953, 363] on div "#6 View" at bounding box center [957, 366] width 120 height 121
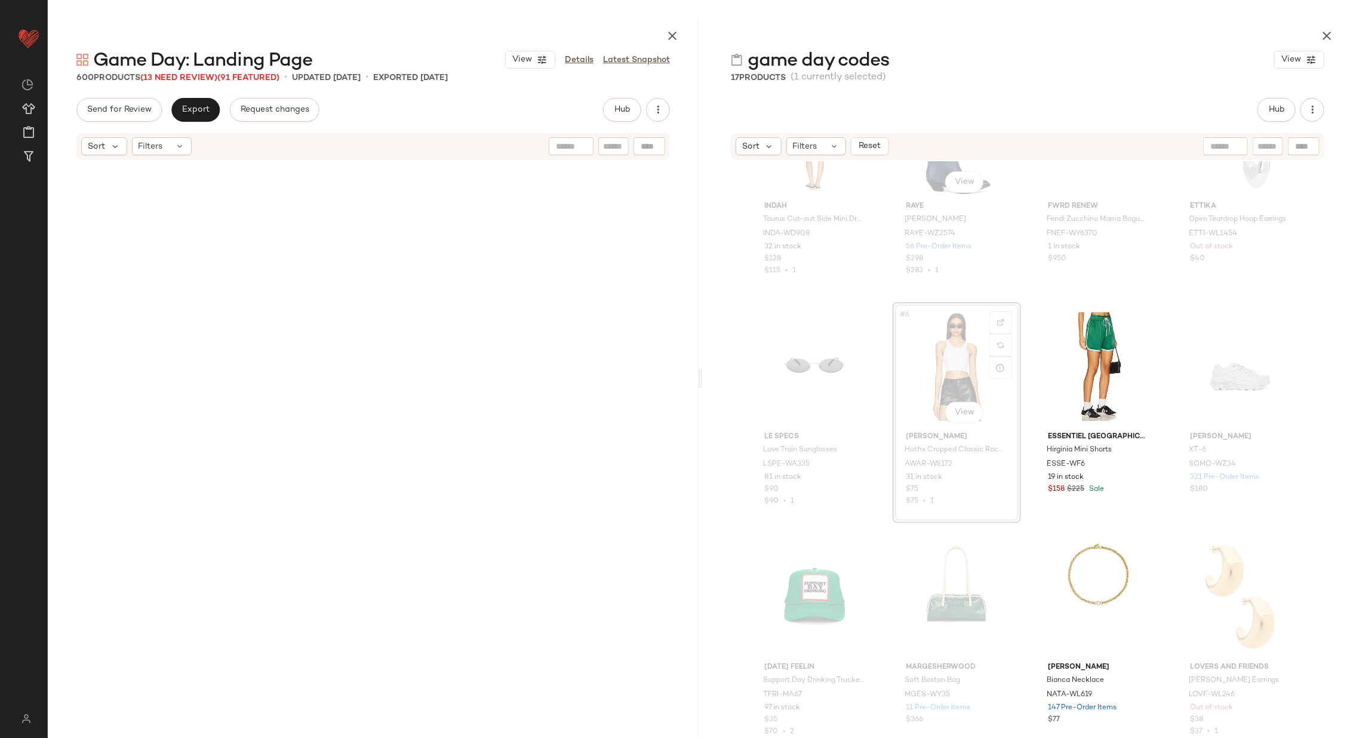
scroll to position [0, 0]
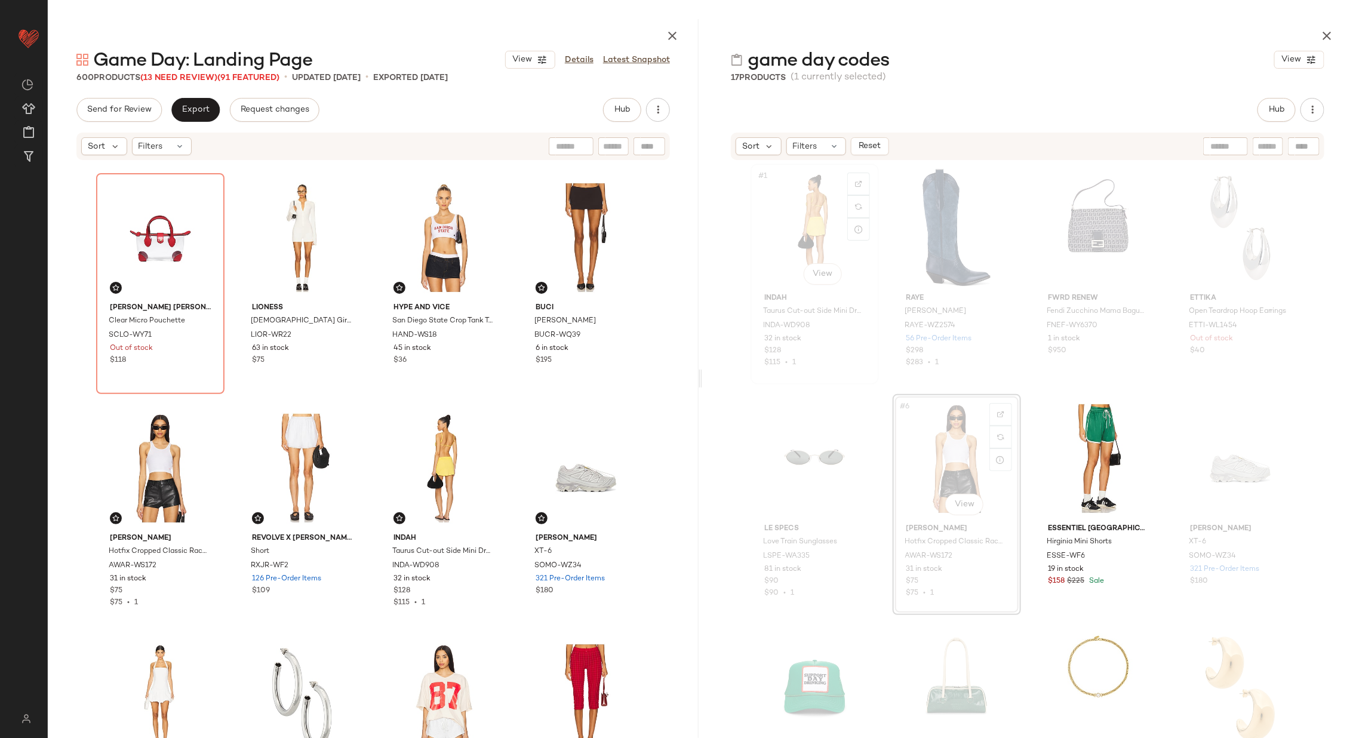
click at [804, 236] on div "#1 View" at bounding box center [815, 228] width 120 height 121
click at [812, 433] on div "#5 View" at bounding box center [815, 458] width 120 height 121
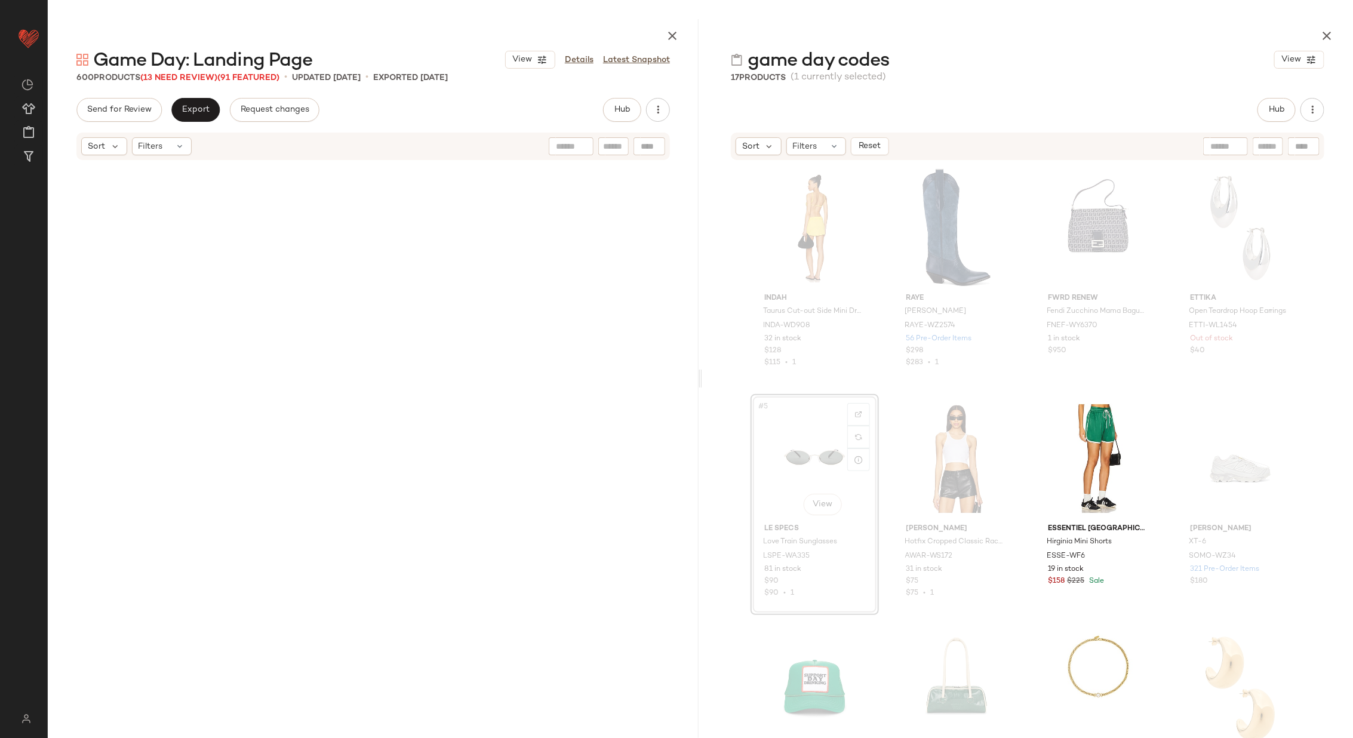
scroll to position [4610, 0]
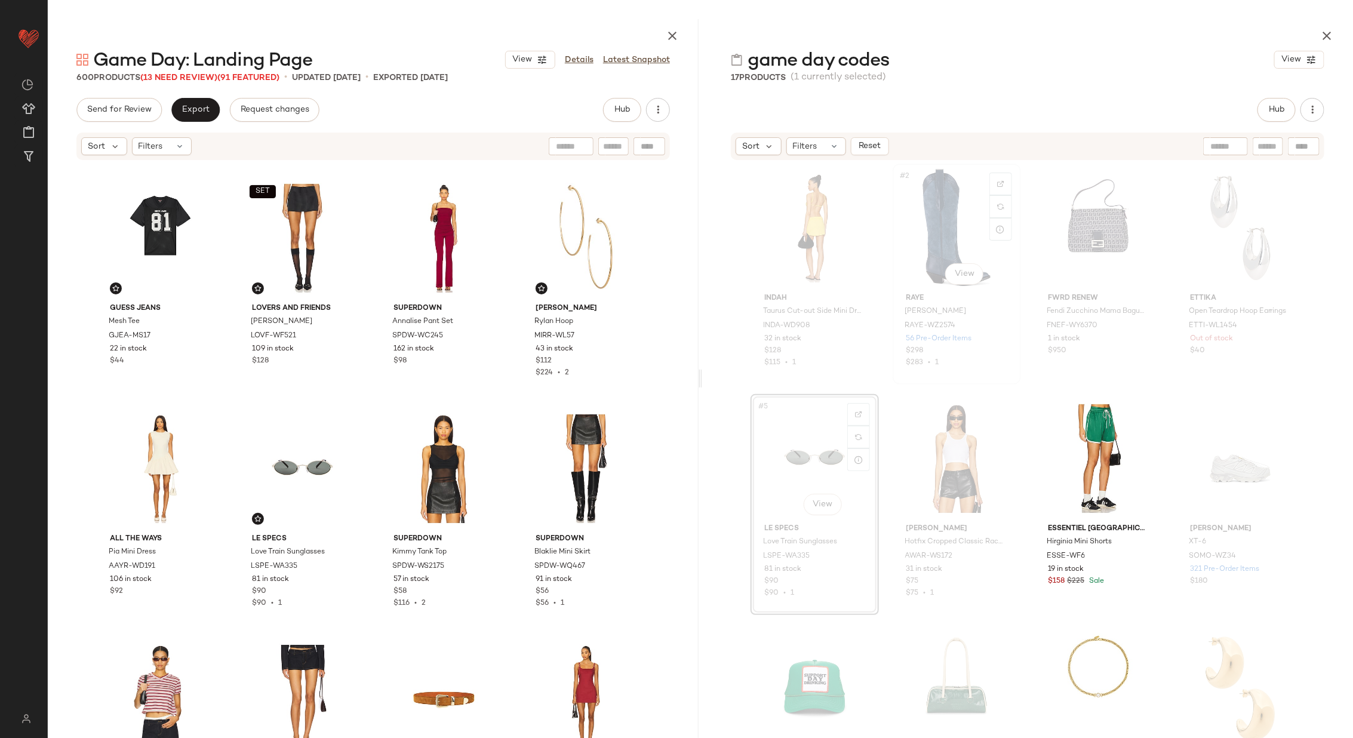
click at [947, 220] on div "#2 View" at bounding box center [957, 228] width 120 height 121
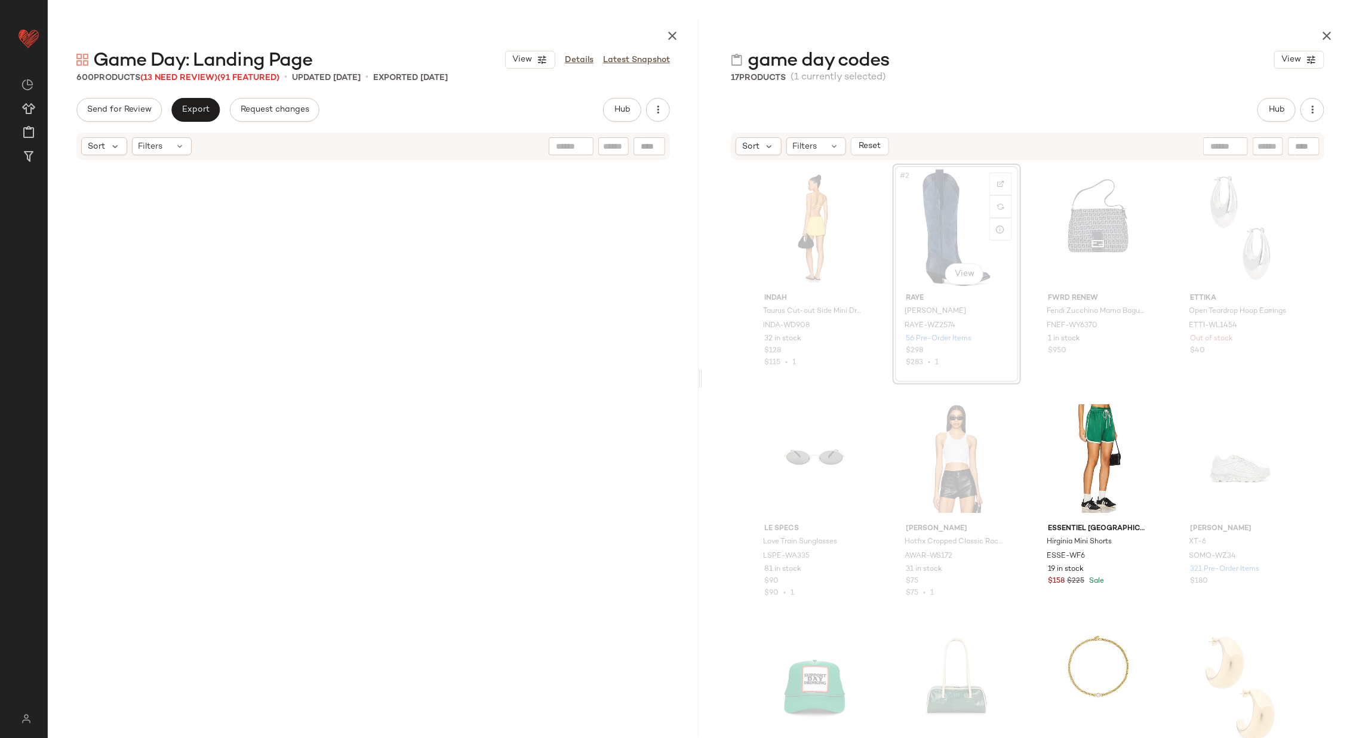
scroll to position [2075, 0]
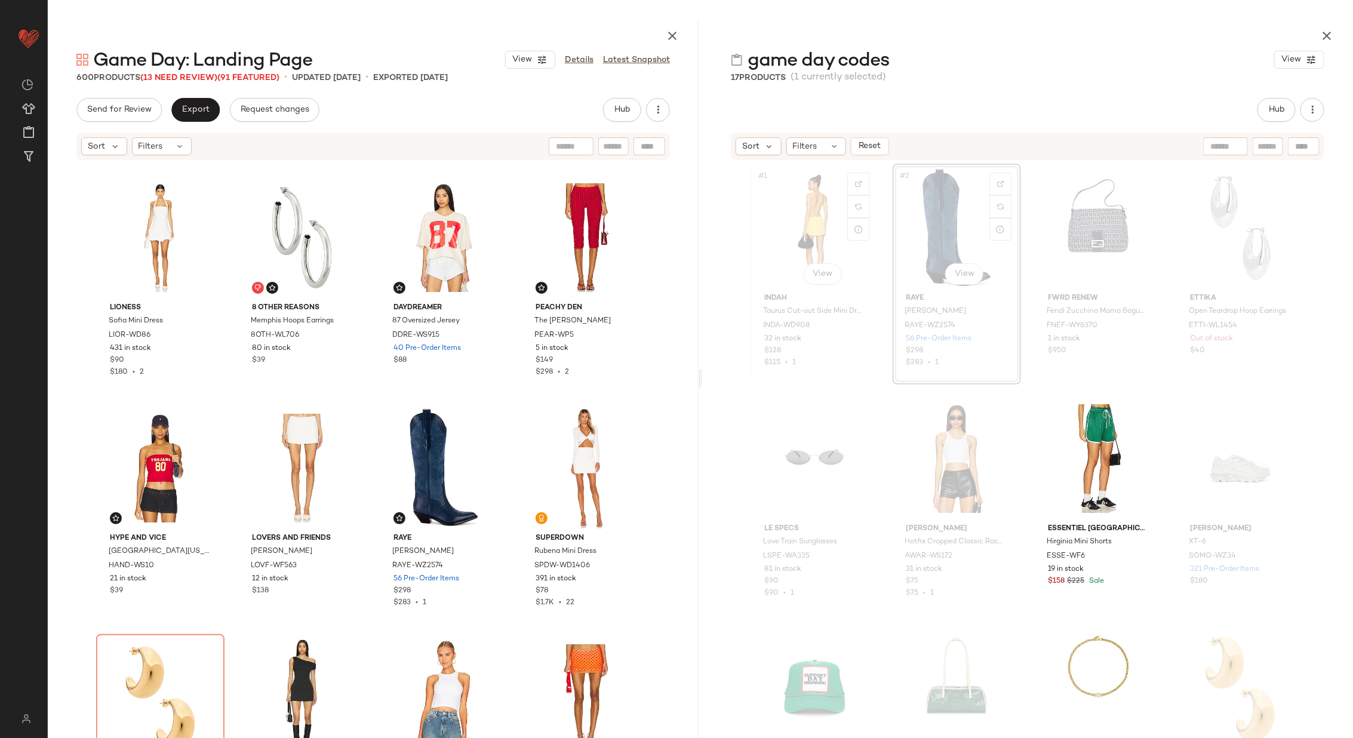
click at [791, 246] on div "#1 View" at bounding box center [815, 228] width 120 height 121
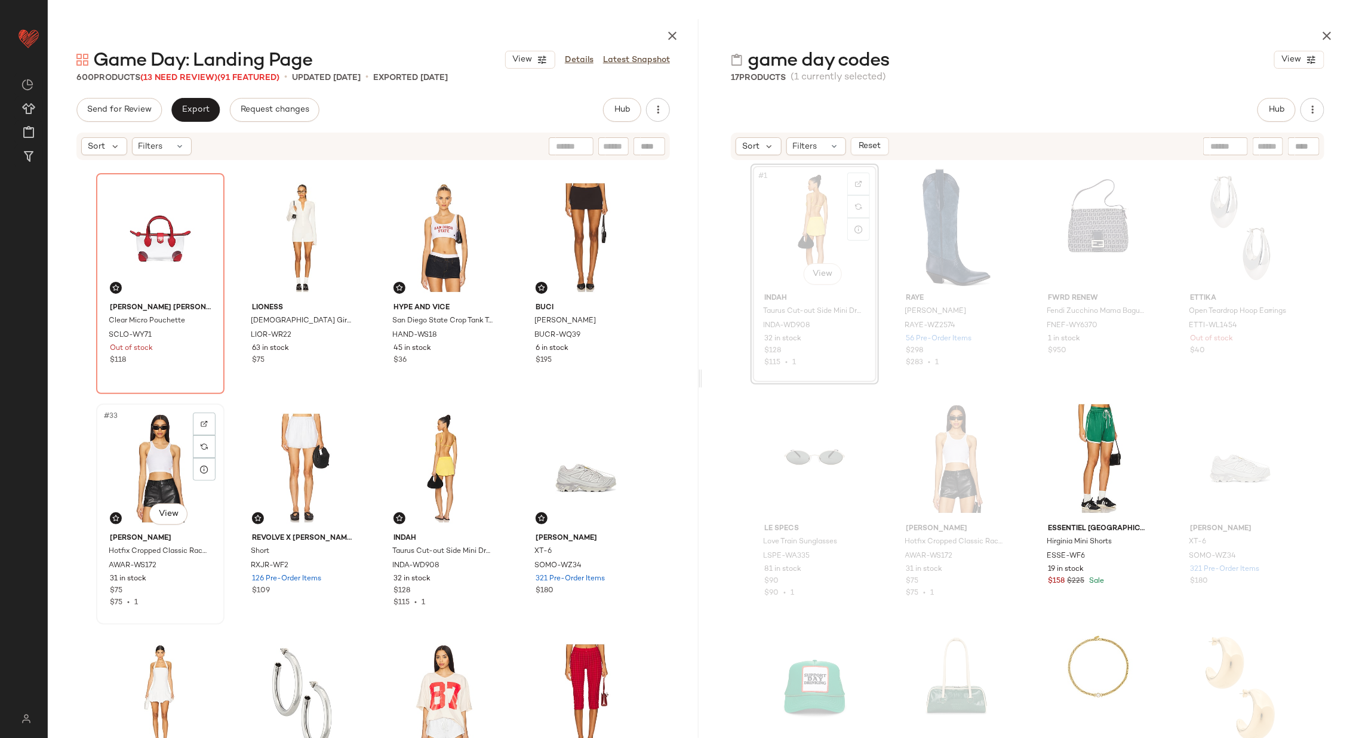
click at [158, 480] on div "#33 View" at bounding box center [160, 468] width 120 height 121
click at [556, 459] on div "#36 View" at bounding box center [586, 468] width 120 height 121
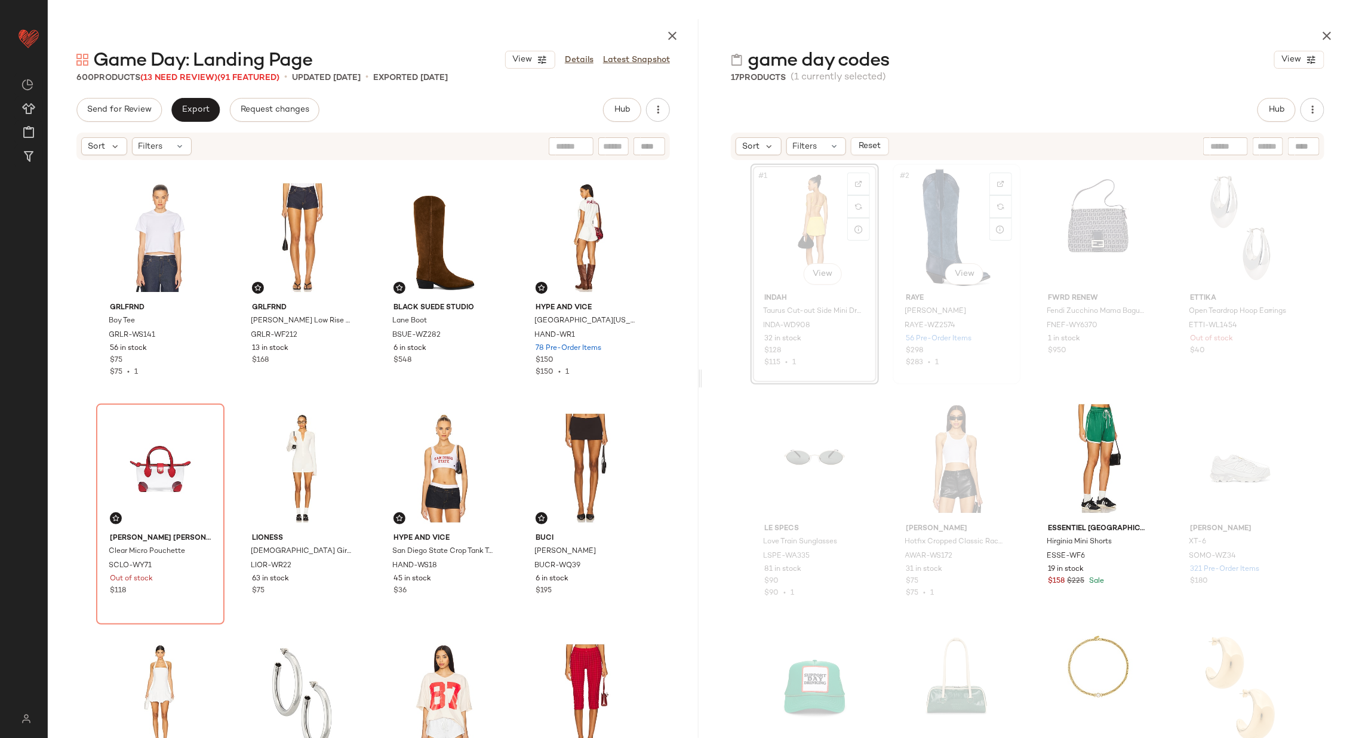
click at [929, 220] on div "#2 View" at bounding box center [957, 228] width 120 height 121
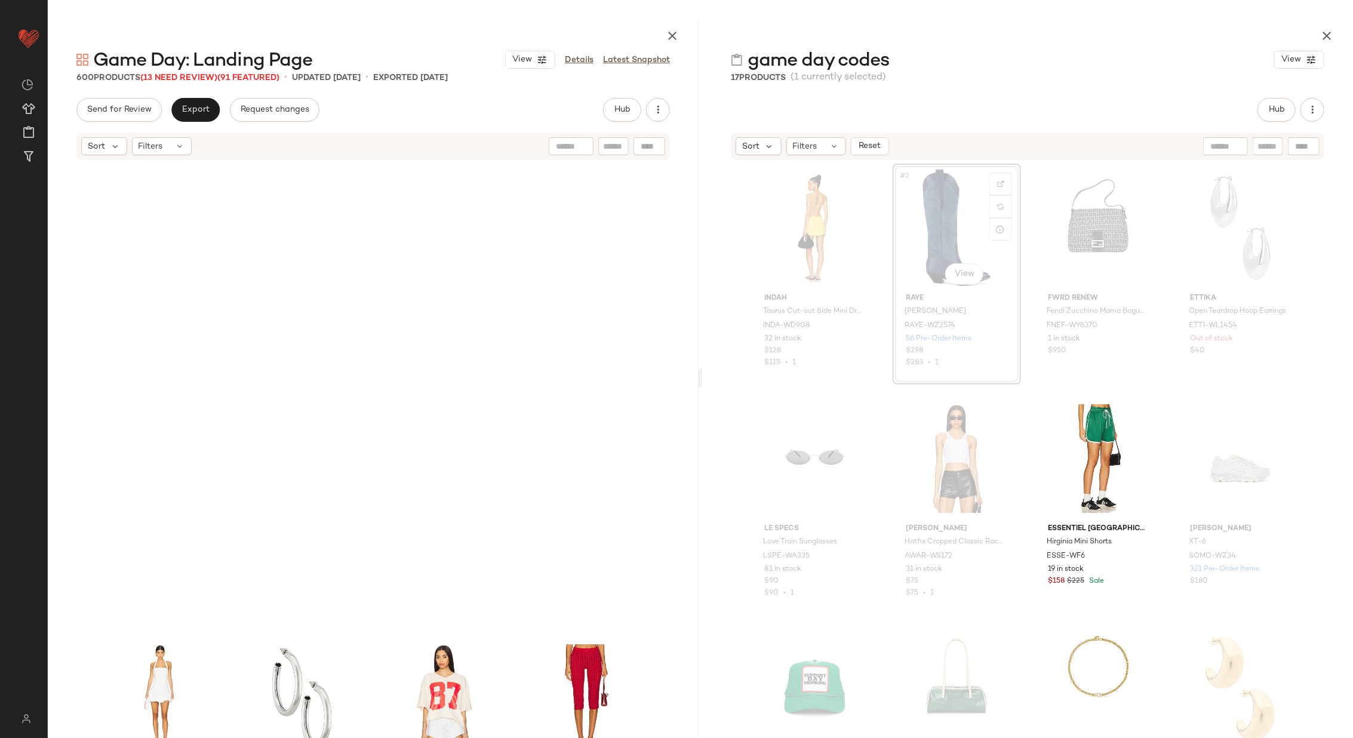
scroll to position [2075, 0]
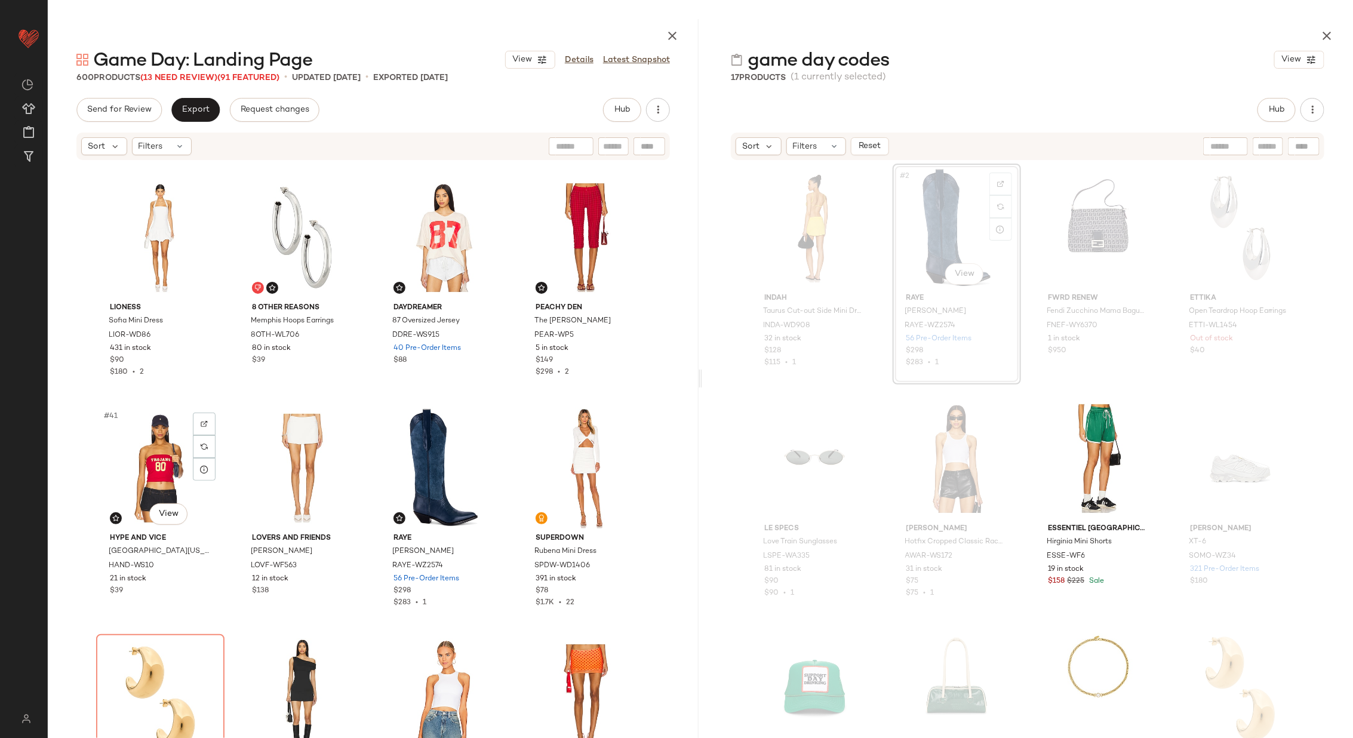
click at [79, 447] on div "LIONESS [PERSON_NAME] Mini Dress LIOR-WD86 431 in stock $90 $180 • 2 8 Other Re…" at bounding box center [373, 462] width 651 height 602
click at [146, 452] on div "#41 View" at bounding box center [160, 468] width 120 height 121
click at [547, 462] on div "#44 View" at bounding box center [586, 468] width 120 height 121
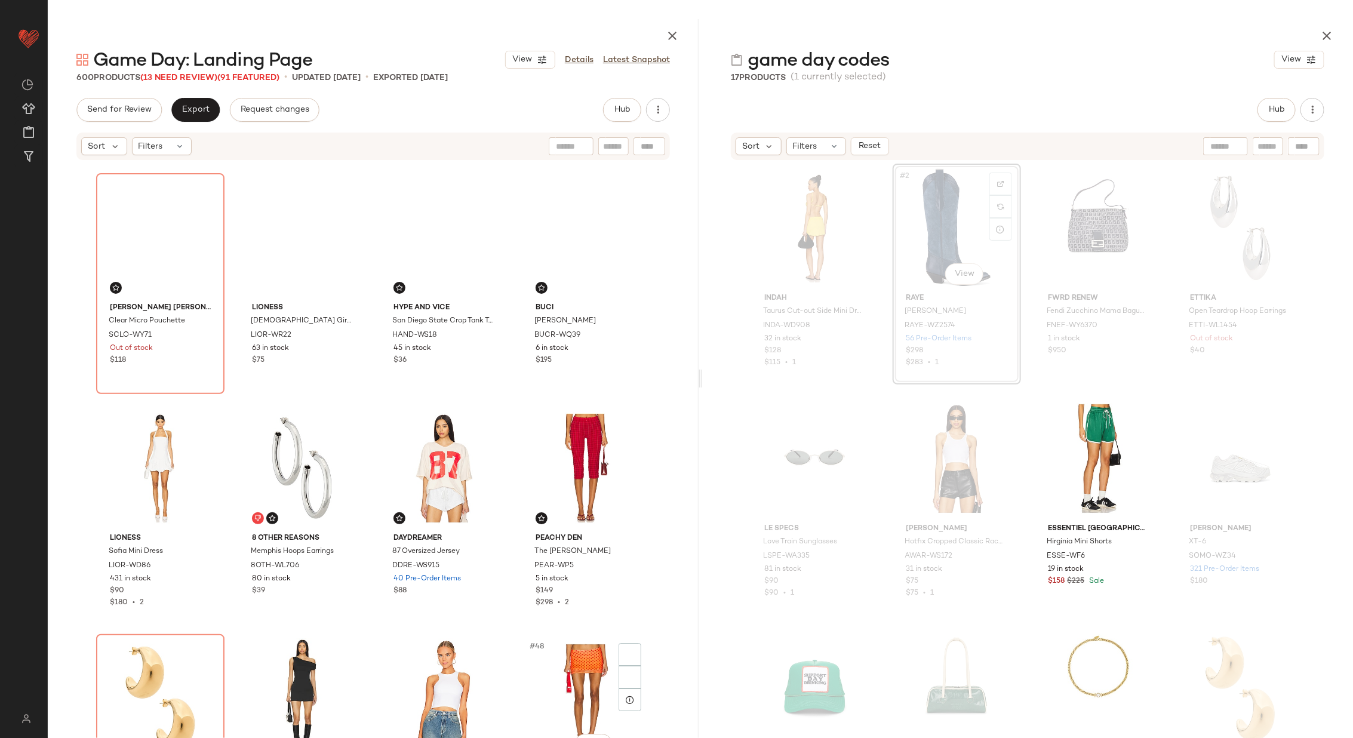
scroll to position [2305, 0]
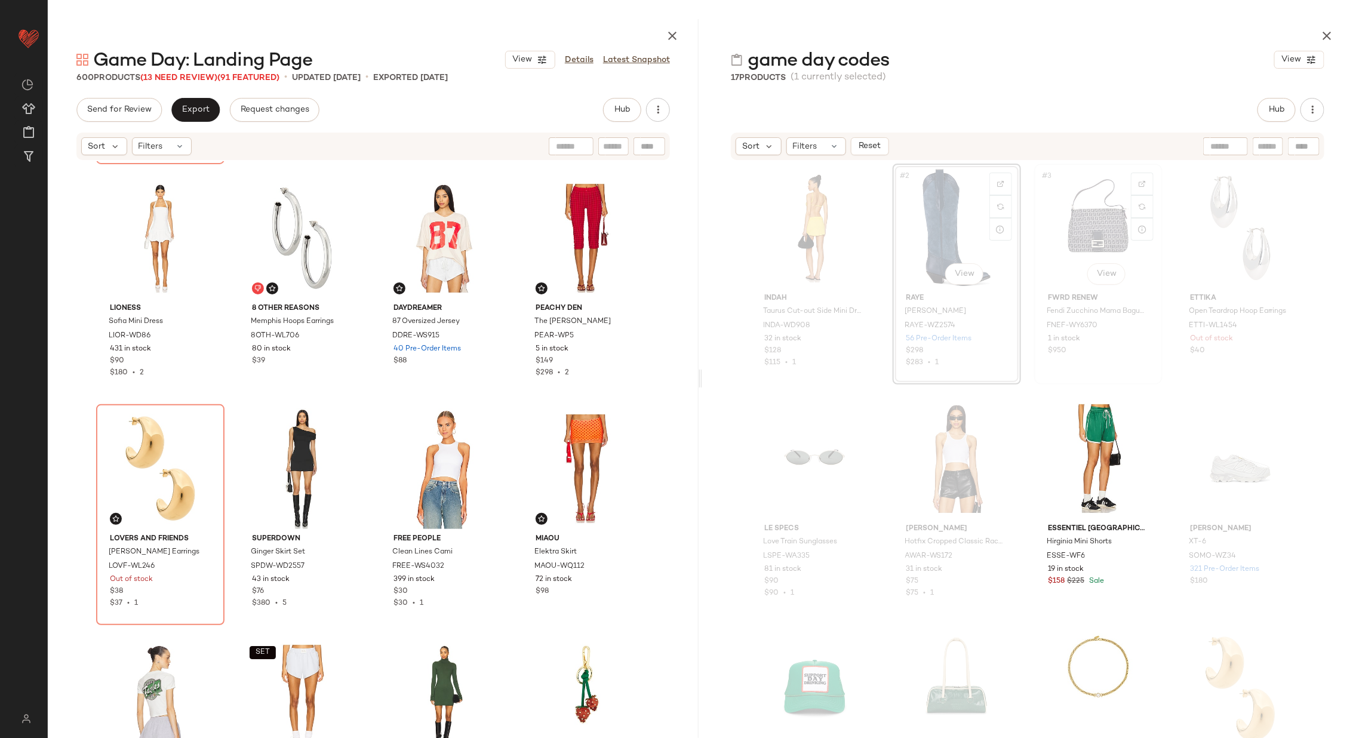
click at [1062, 229] on div "#3 View" at bounding box center [1099, 228] width 120 height 121
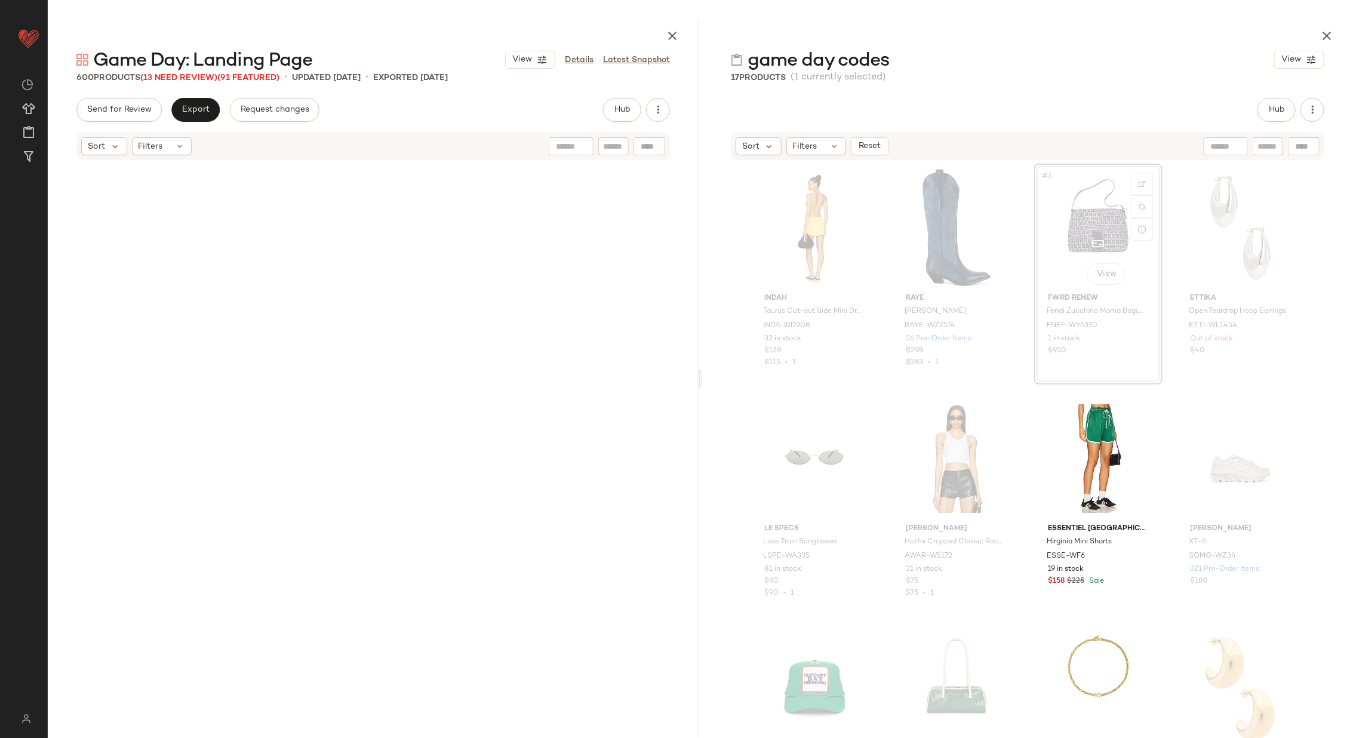
scroll to position [0, 0]
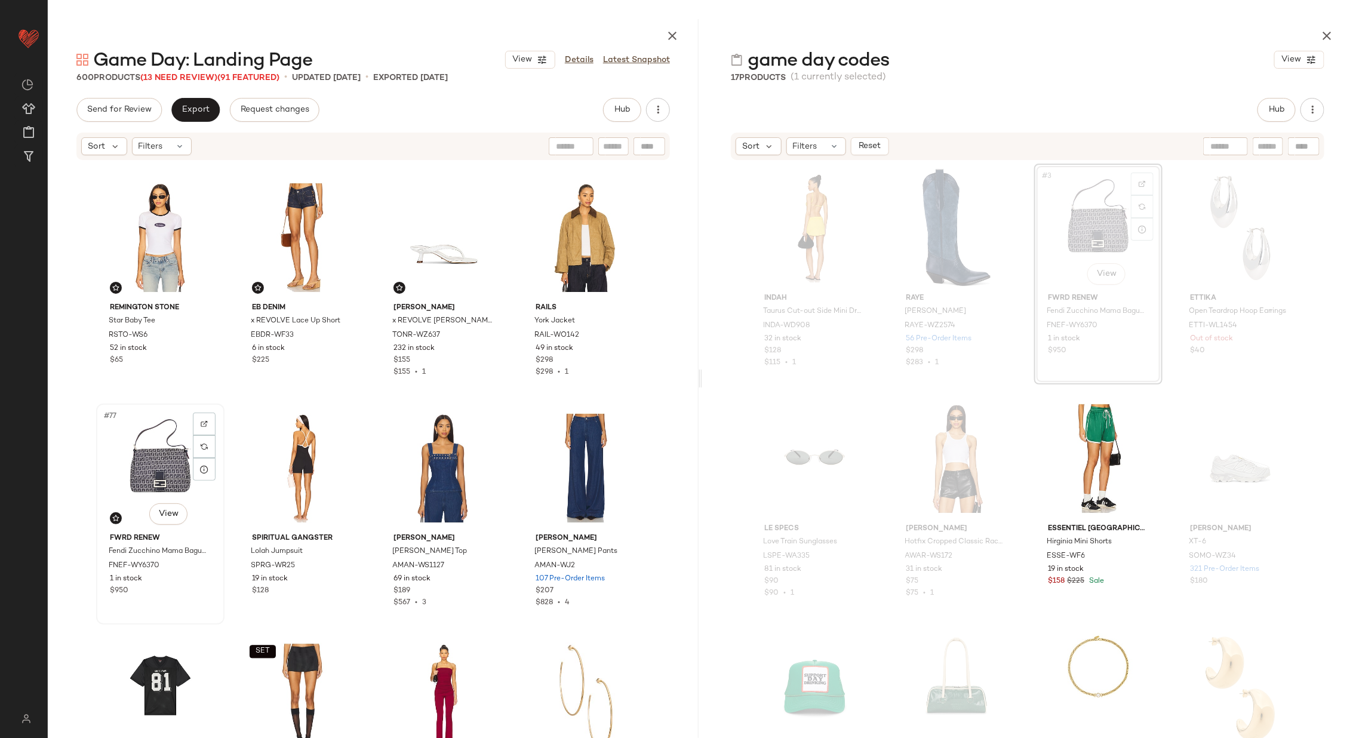
click at [126, 471] on div "#77 View" at bounding box center [160, 468] width 120 height 121
click at [563, 467] on div "#80 View" at bounding box center [586, 468] width 120 height 121
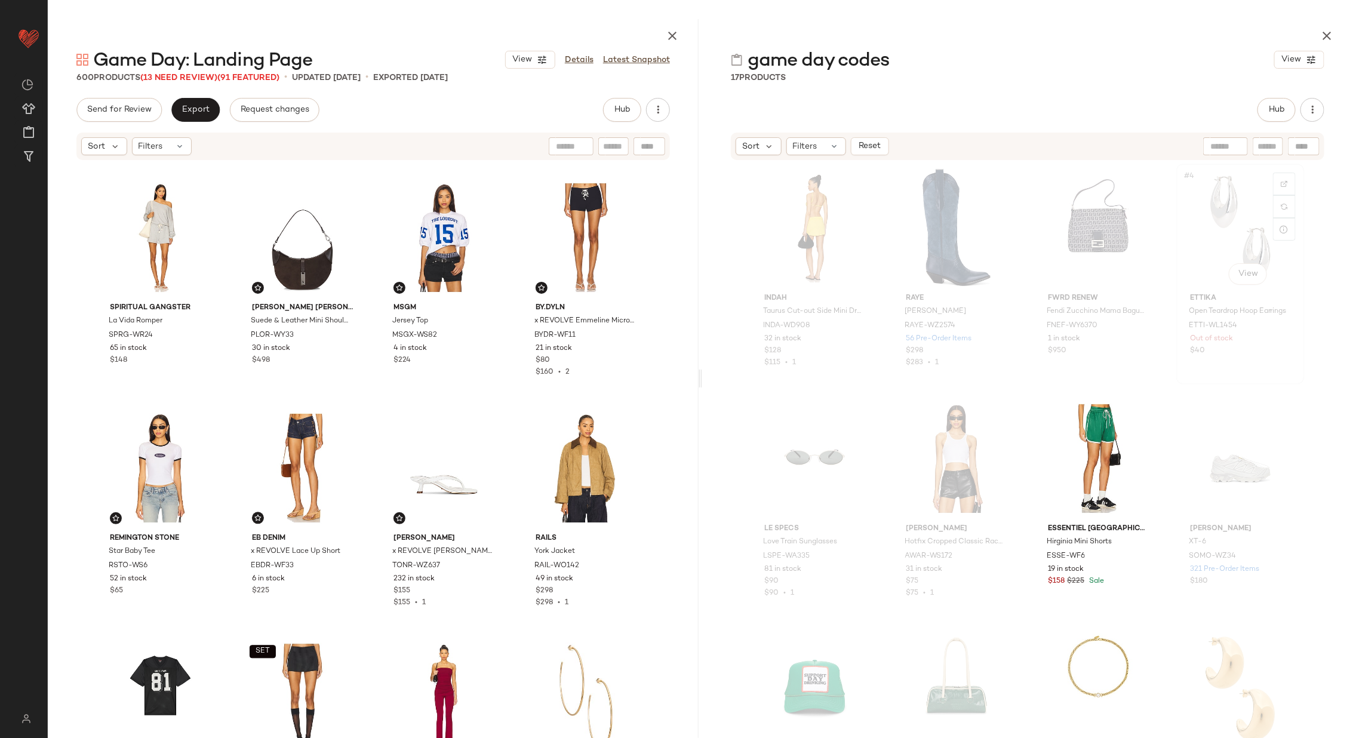
click at [1224, 241] on div "#4 View" at bounding box center [1241, 228] width 120 height 121
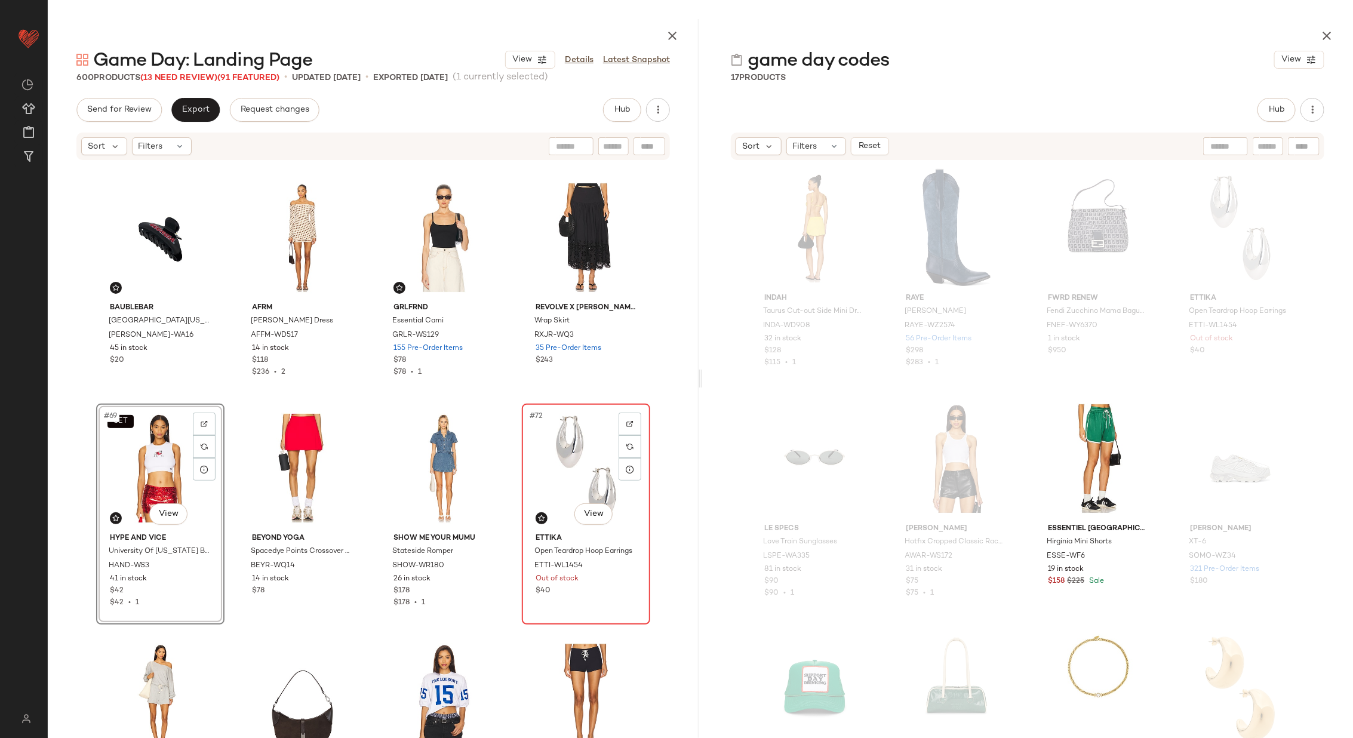
click at [557, 443] on div "#72 View" at bounding box center [586, 468] width 120 height 121
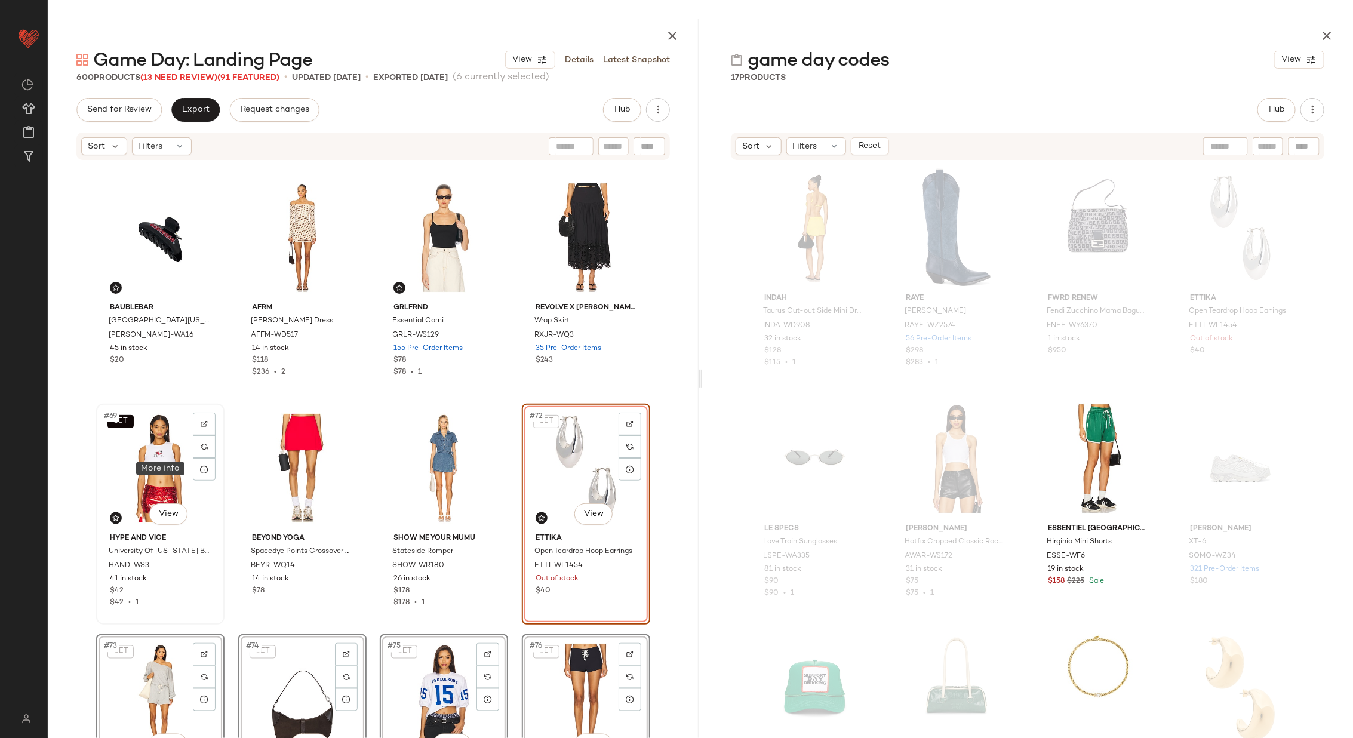
click at [162, 468] on div "SET #69 View" at bounding box center [160, 468] width 120 height 121
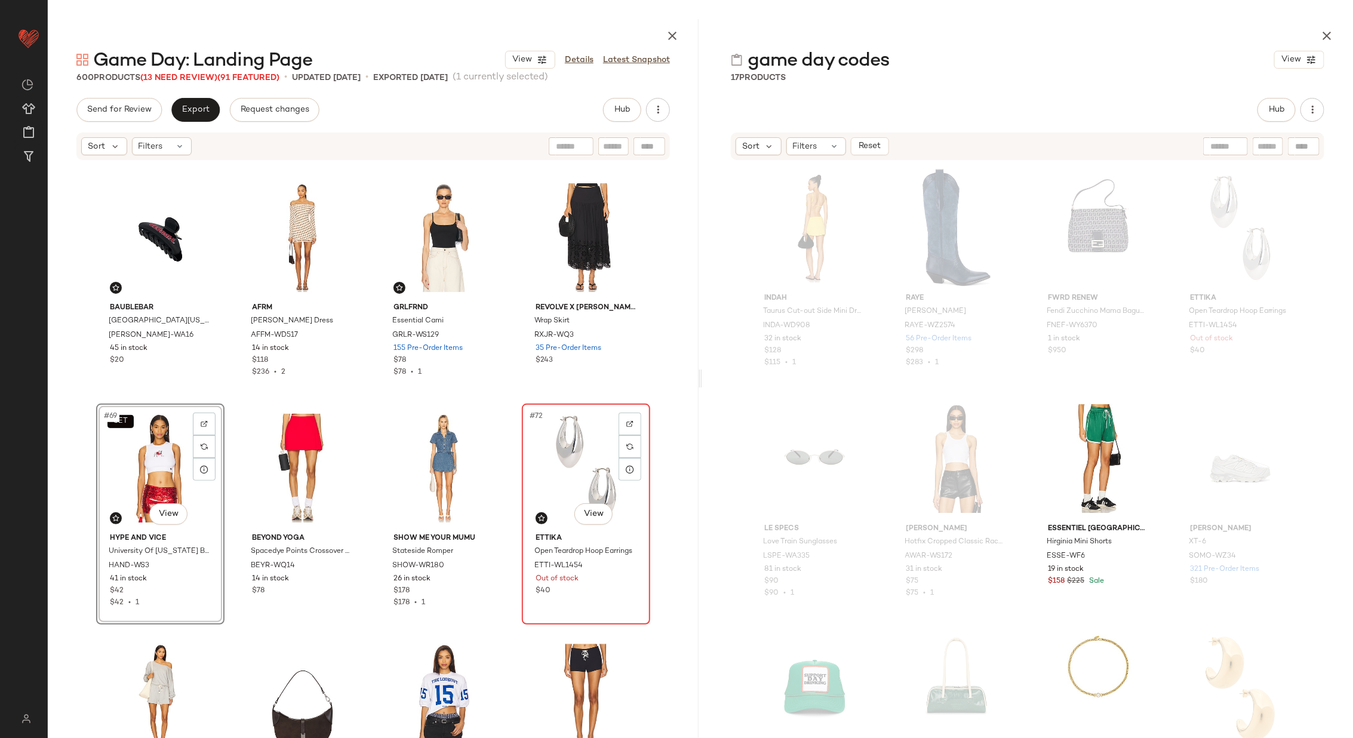
click at [570, 477] on div "#72 View" at bounding box center [586, 468] width 120 height 121
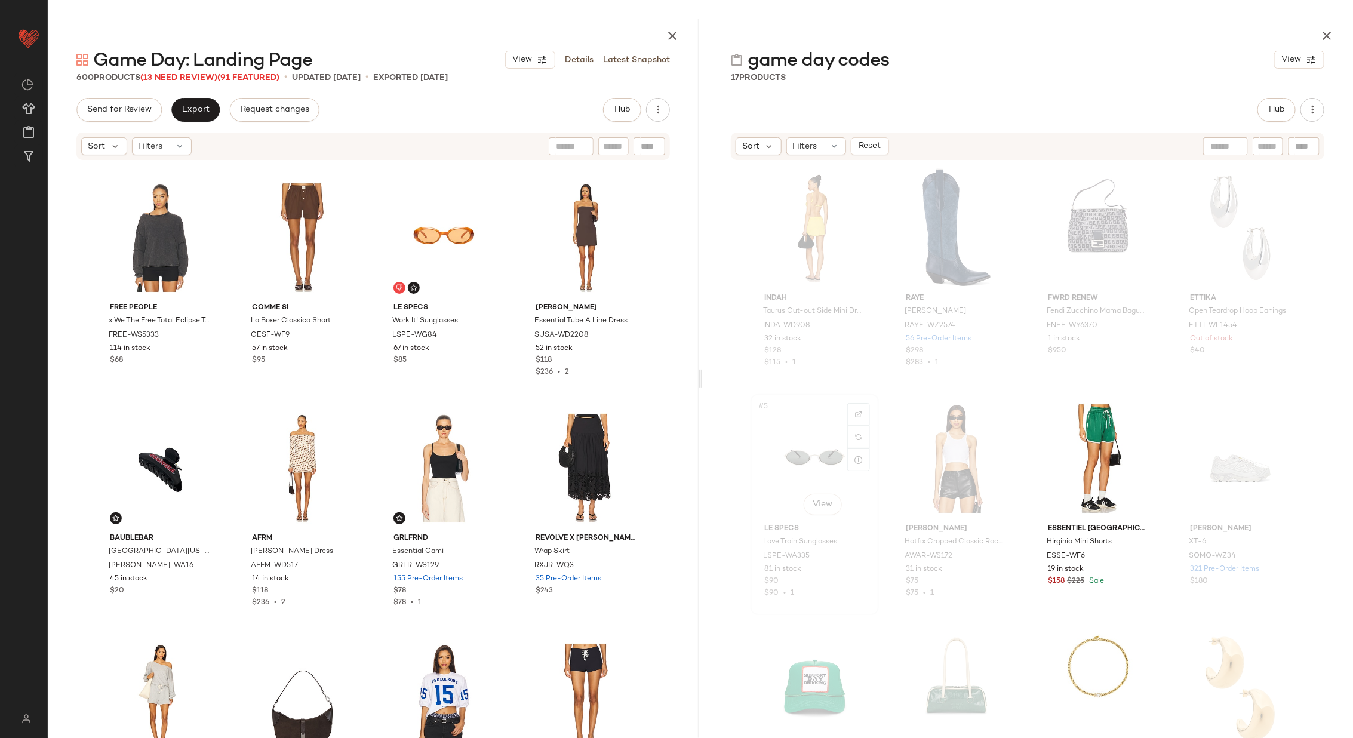
click at [812, 434] on div "#5 View" at bounding box center [815, 458] width 120 height 121
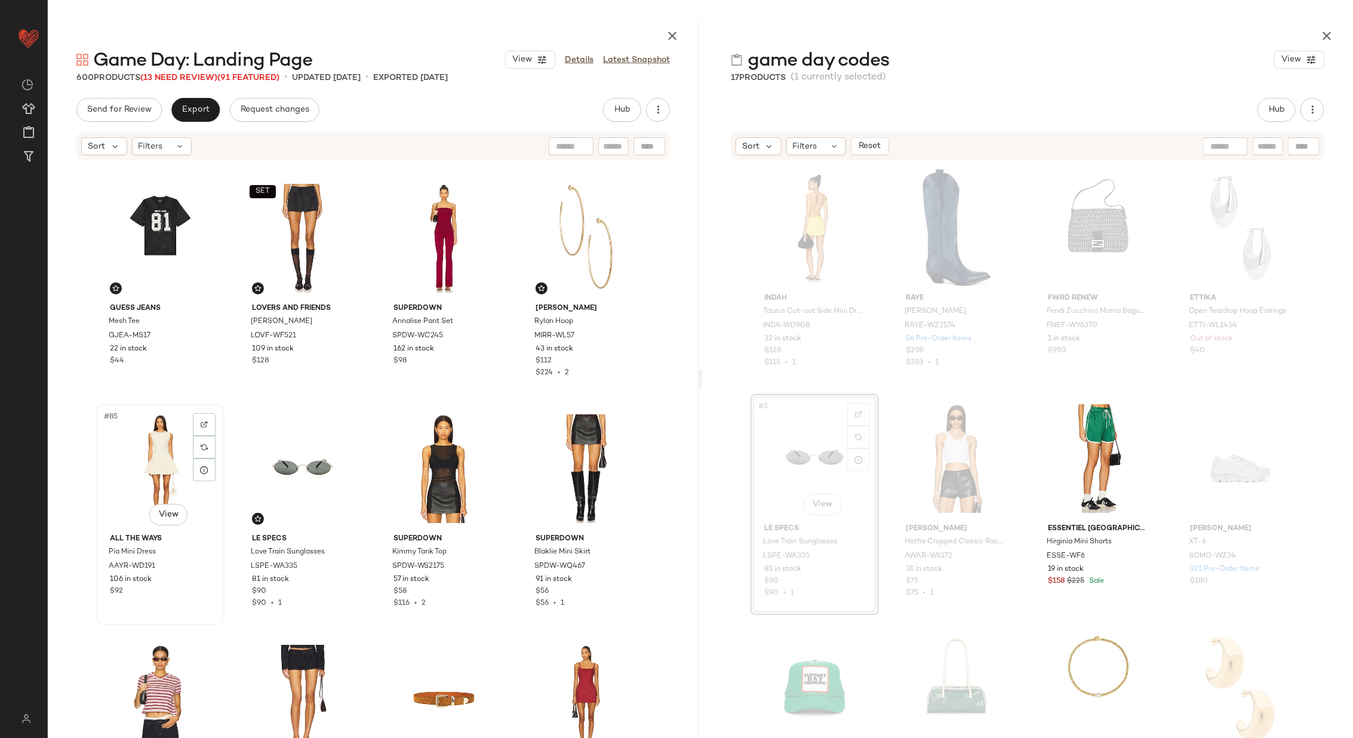
click at [152, 464] on div "#85 View" at bounding box center [160, 469] width 120 height 121
click at [571, 467] on div "#88 View" at bounding box center [586, 469] width 120 height 121
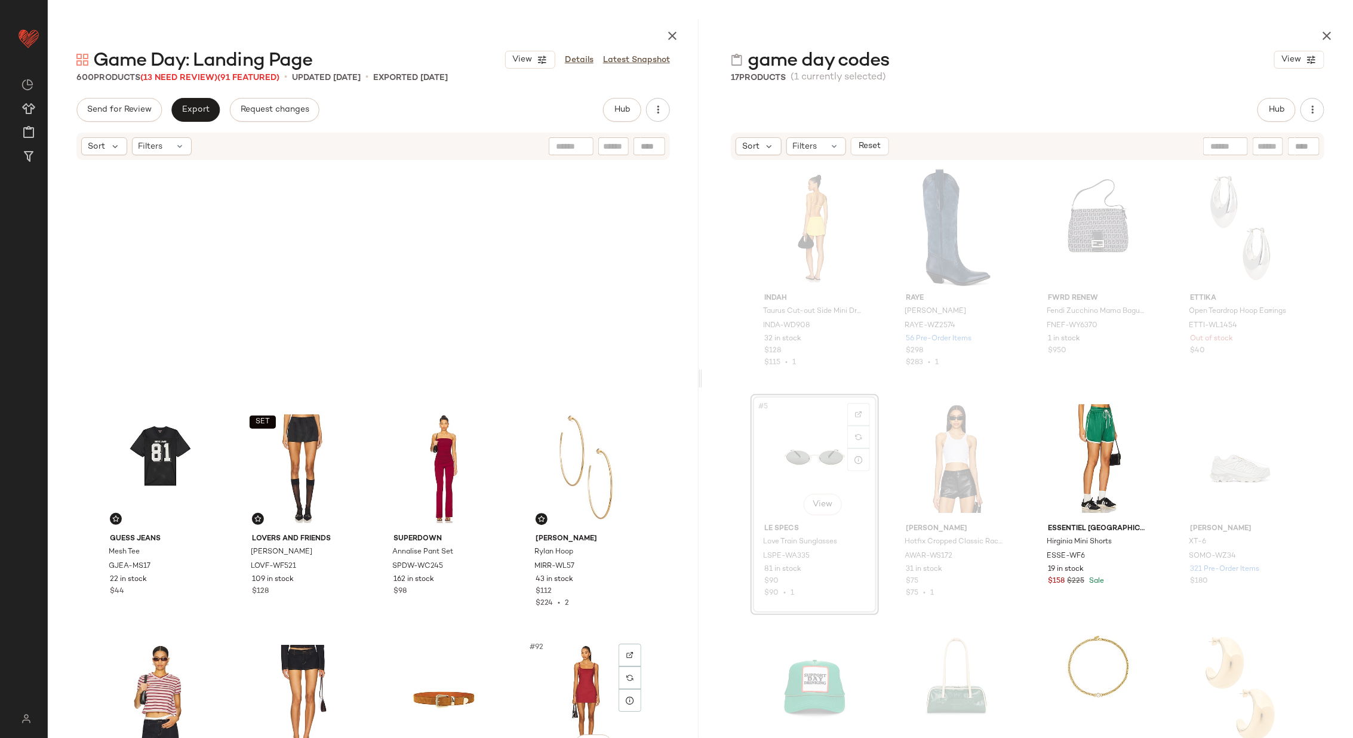
scroll to position [4841, 0]
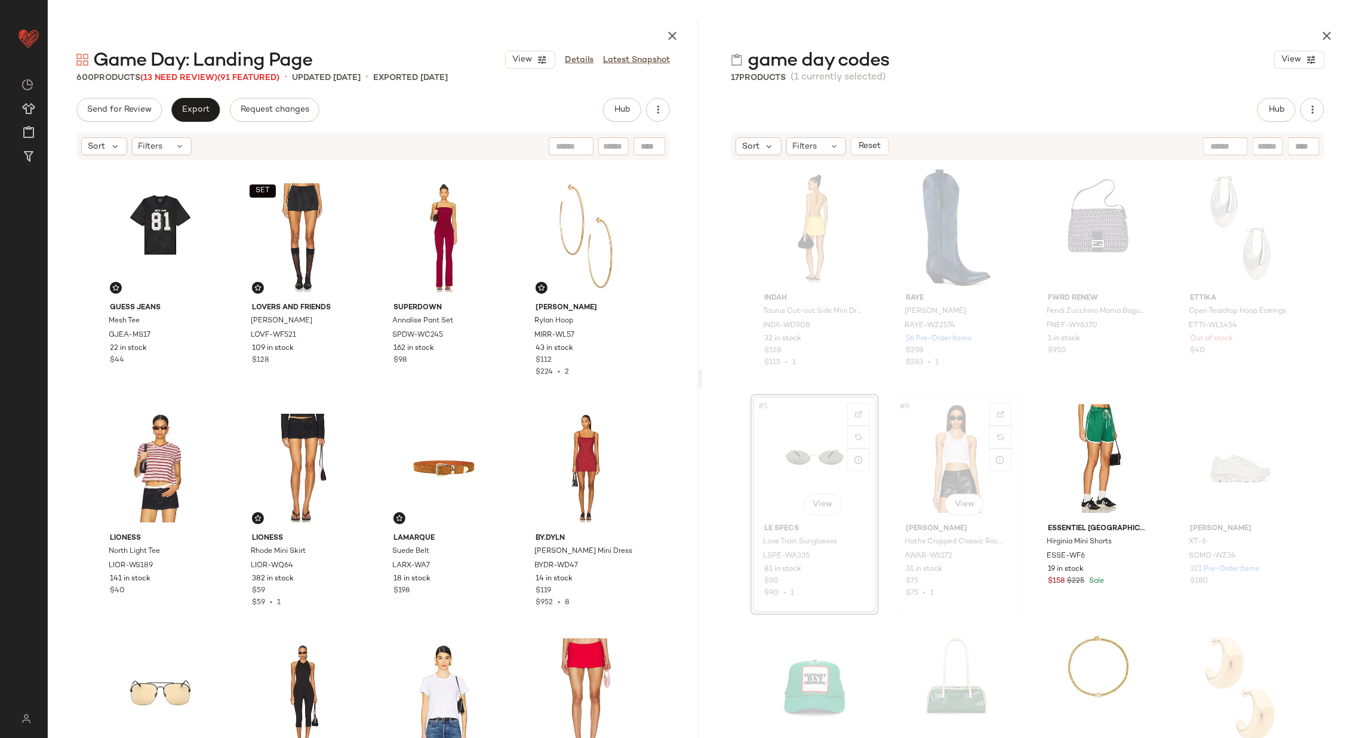
click at [946, 468] on div "#6 View" at bounding box center [957, 458] width 120 height 121
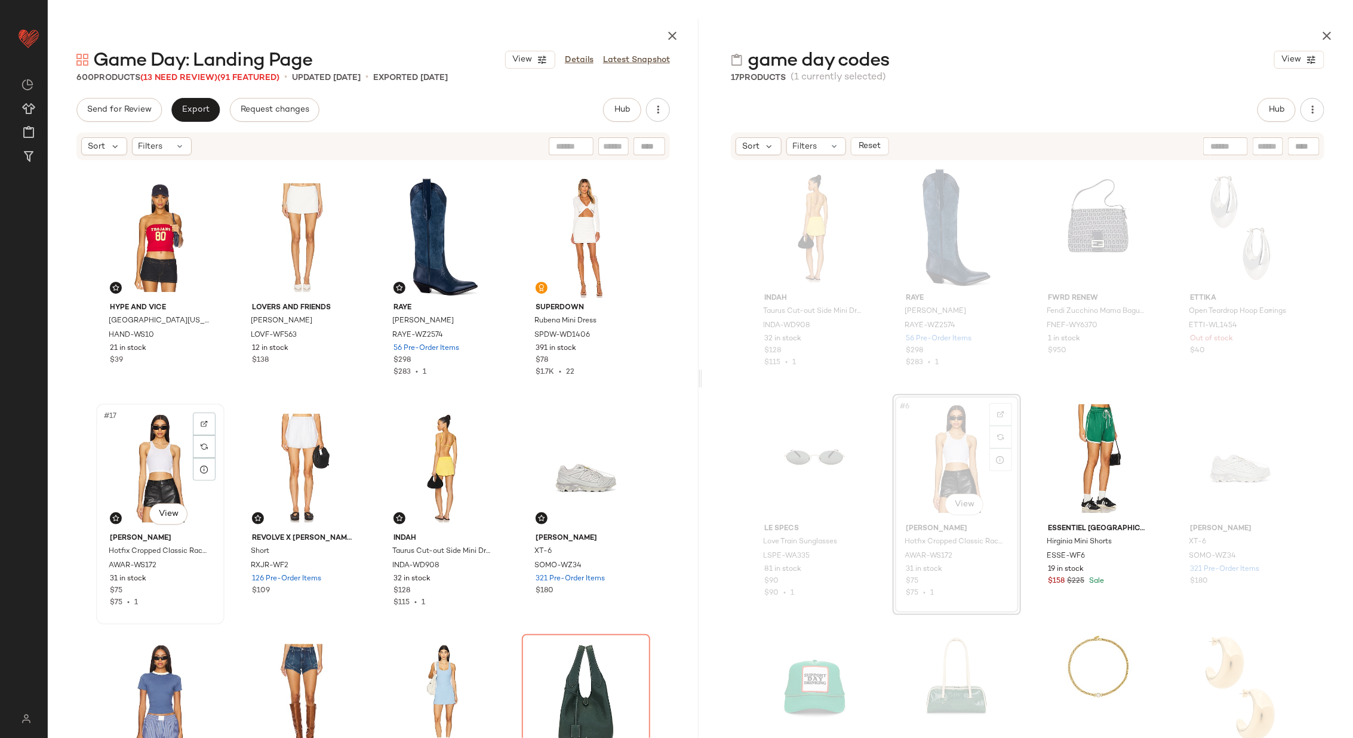
click at [149, 446] on div "#17 View" at bounding box center [160, 468] width 120 height 121
click at [572, 453] on div "#20 View" at bounding box center [586, 468] width 120 height 121
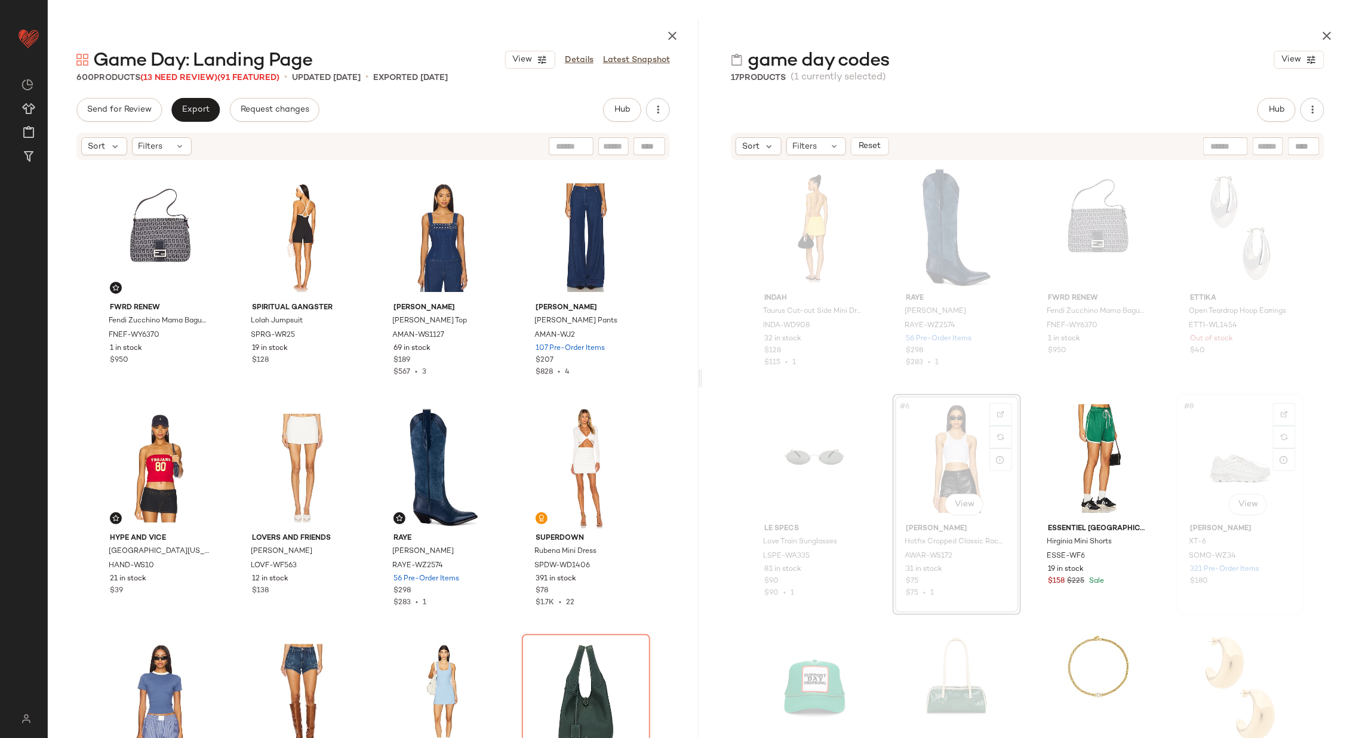
click at [1197, 462] on div "#8 View" at bounding box center [1241, 458] width 120 height 121
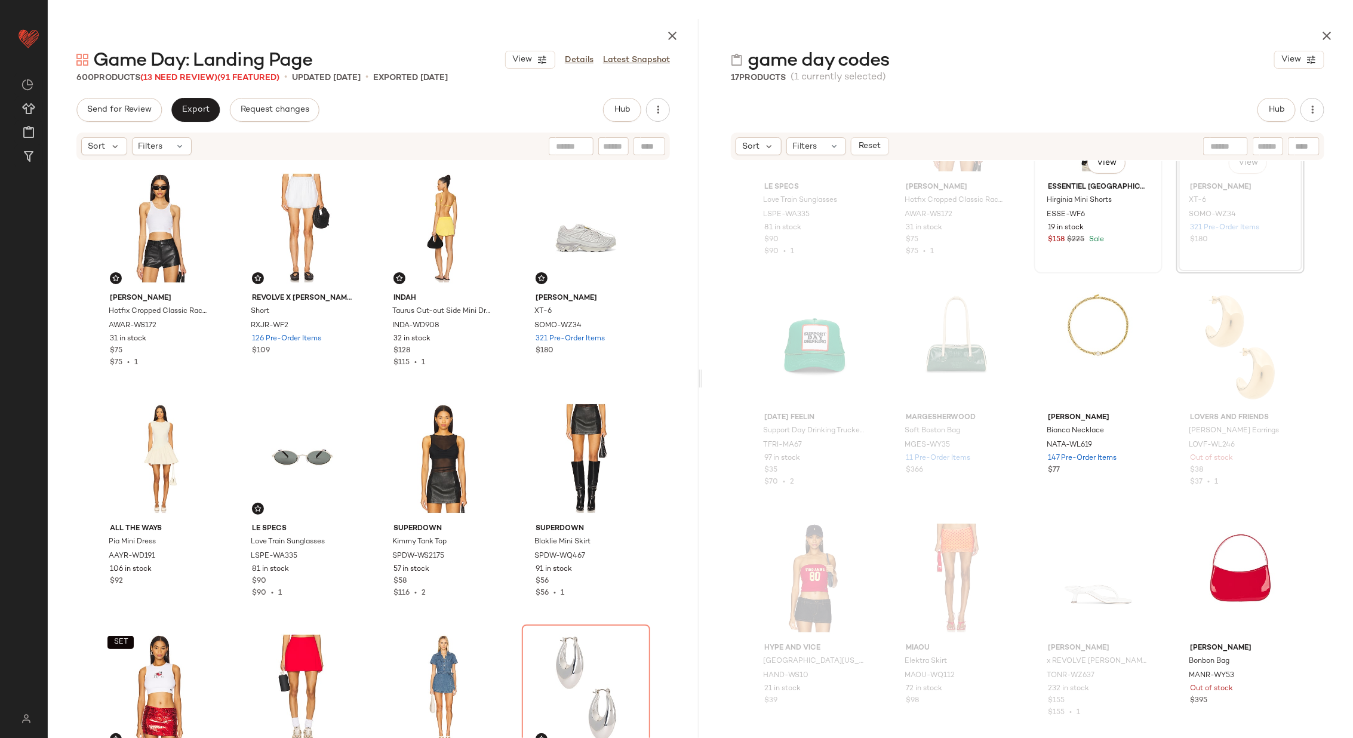
scroll to position [433, 0]
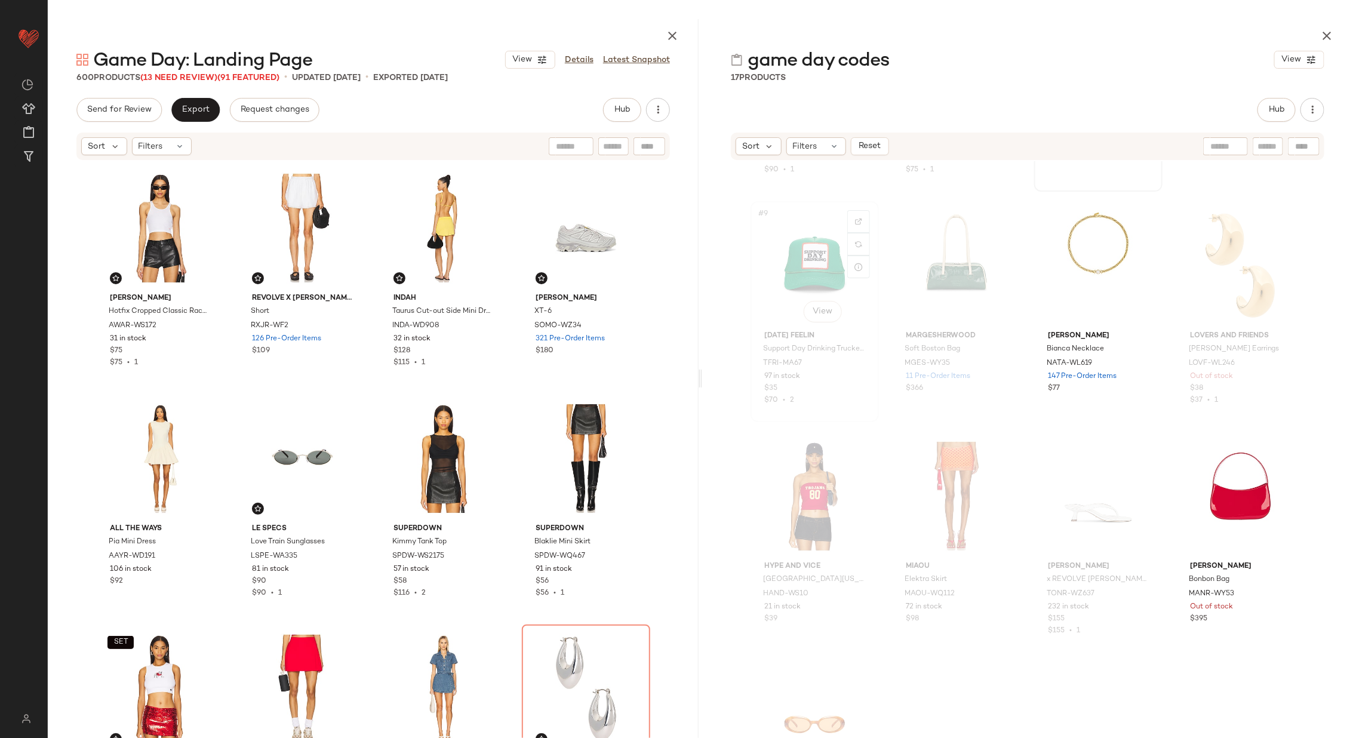
click at [805, 273] on div "#9 View" at bounding box center [815, 265] width 120 height 121
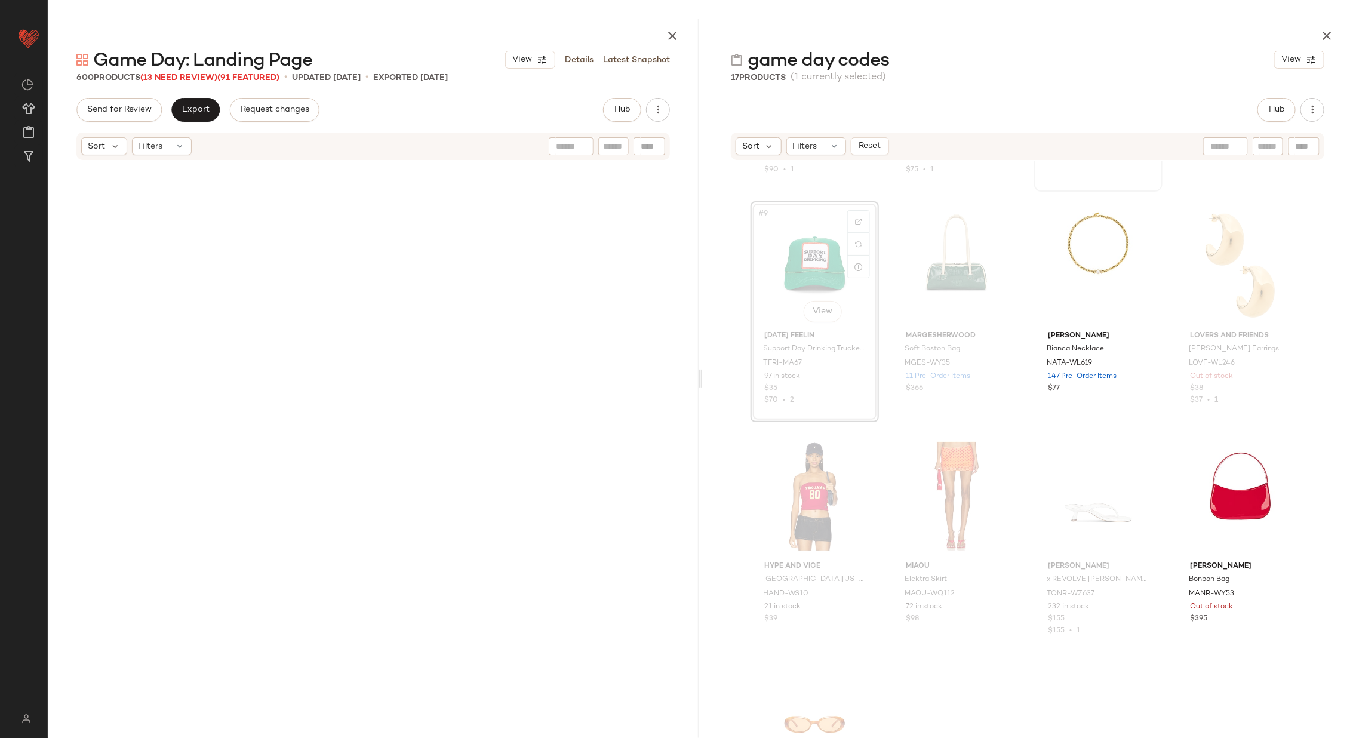
scroll to position [1844, 0]
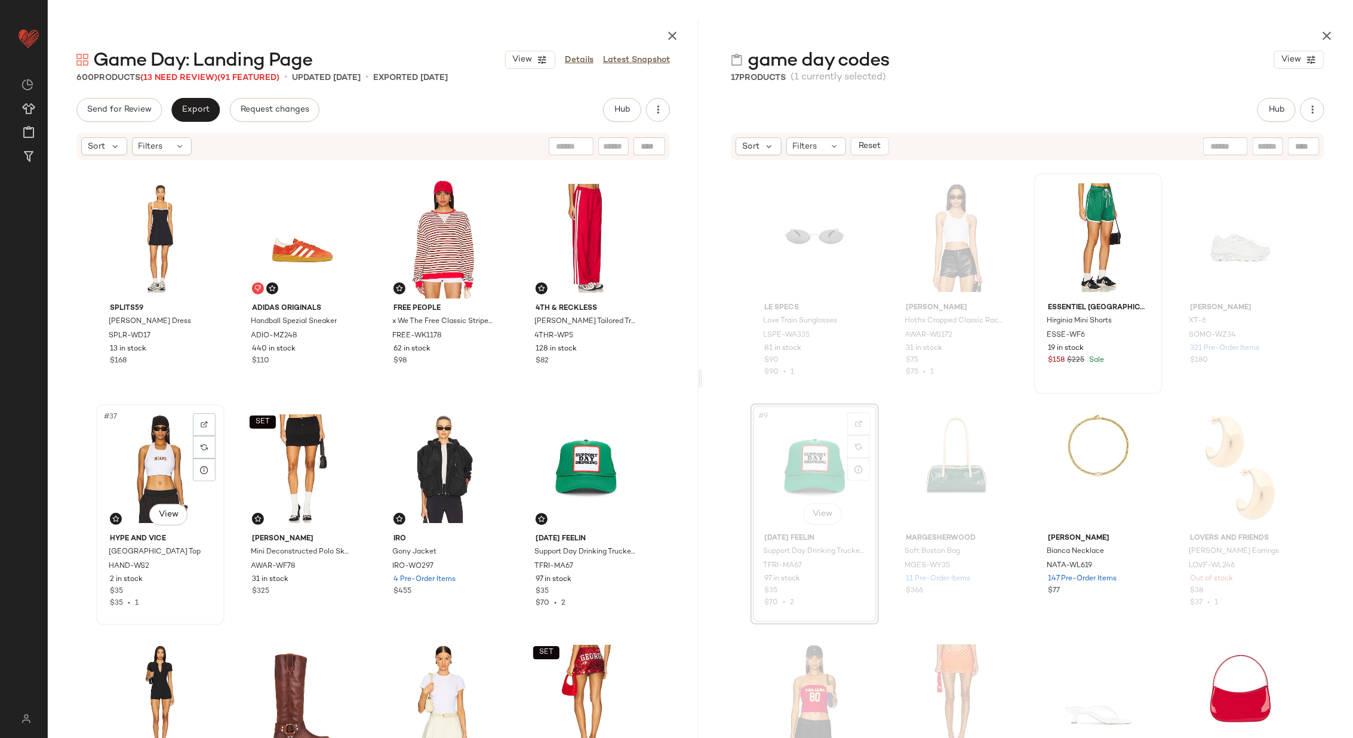
click at [150, 454] on div "#37 View" at bounding box center [160, 469] width 120 height 121
click at [554, 457] on div "#40 View" at bounding box center [586, 469] width 120 height 121
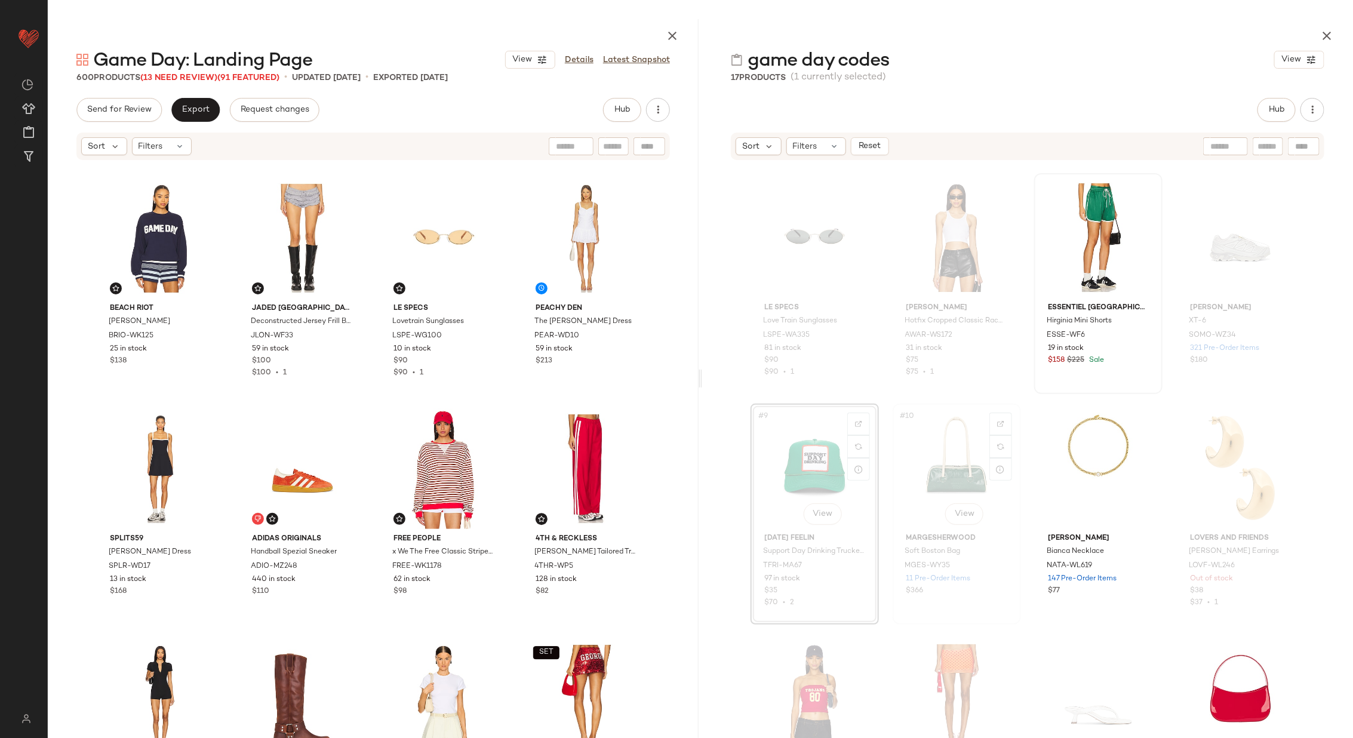
click at [936, 460] on div "#10 View" at bounding box center [957, 468] width 120 height 121
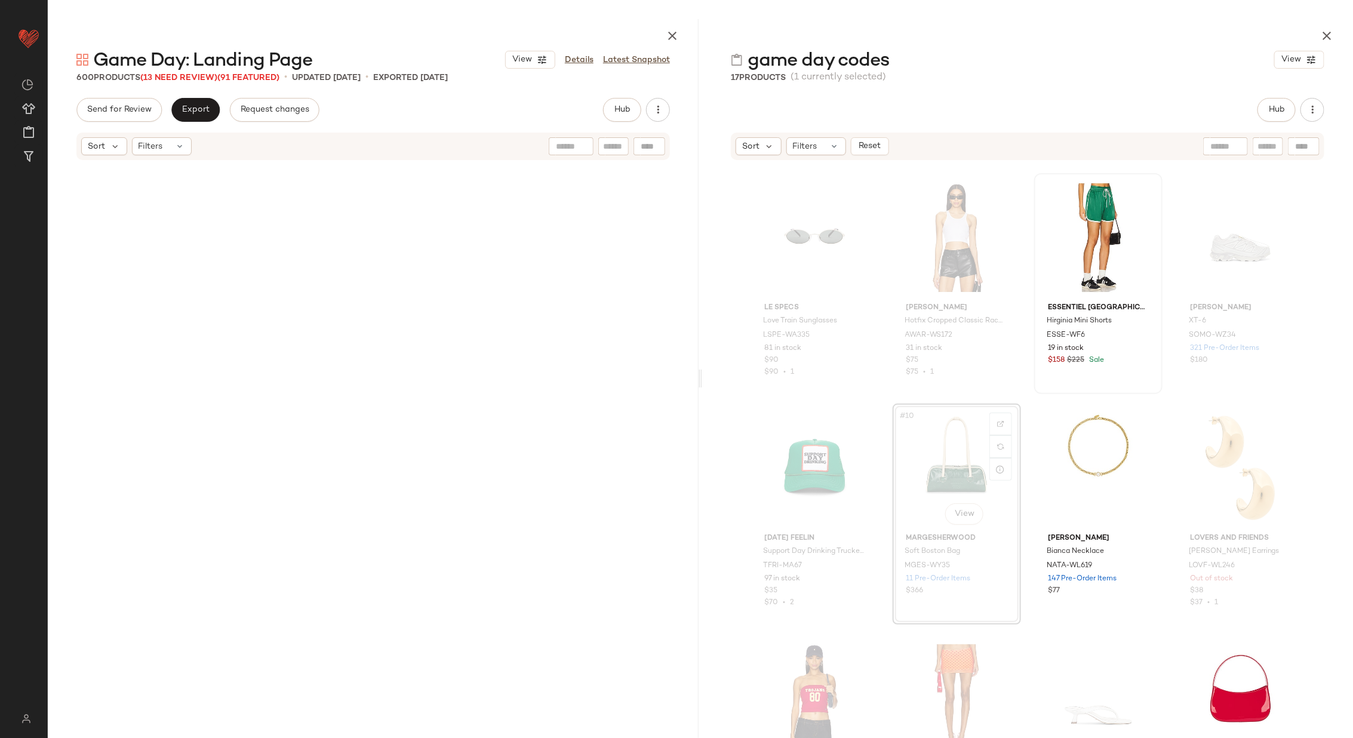
scroll to position [3458, 0]
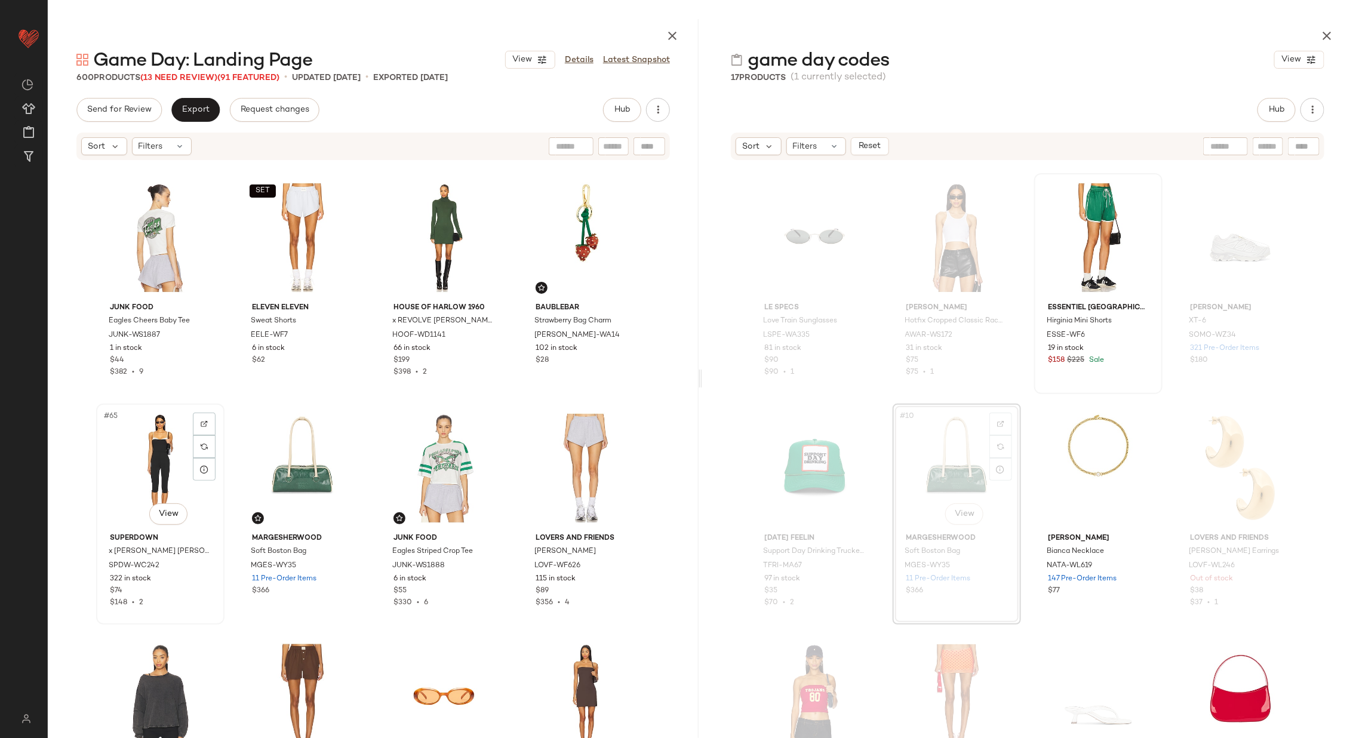
click at [151, 472] on div "#65 View" at bounding box center [160, 468] width 120 height 121
click at [579, 468] on div "#68 View" at bounding box center [586, 468] width 120 height 121
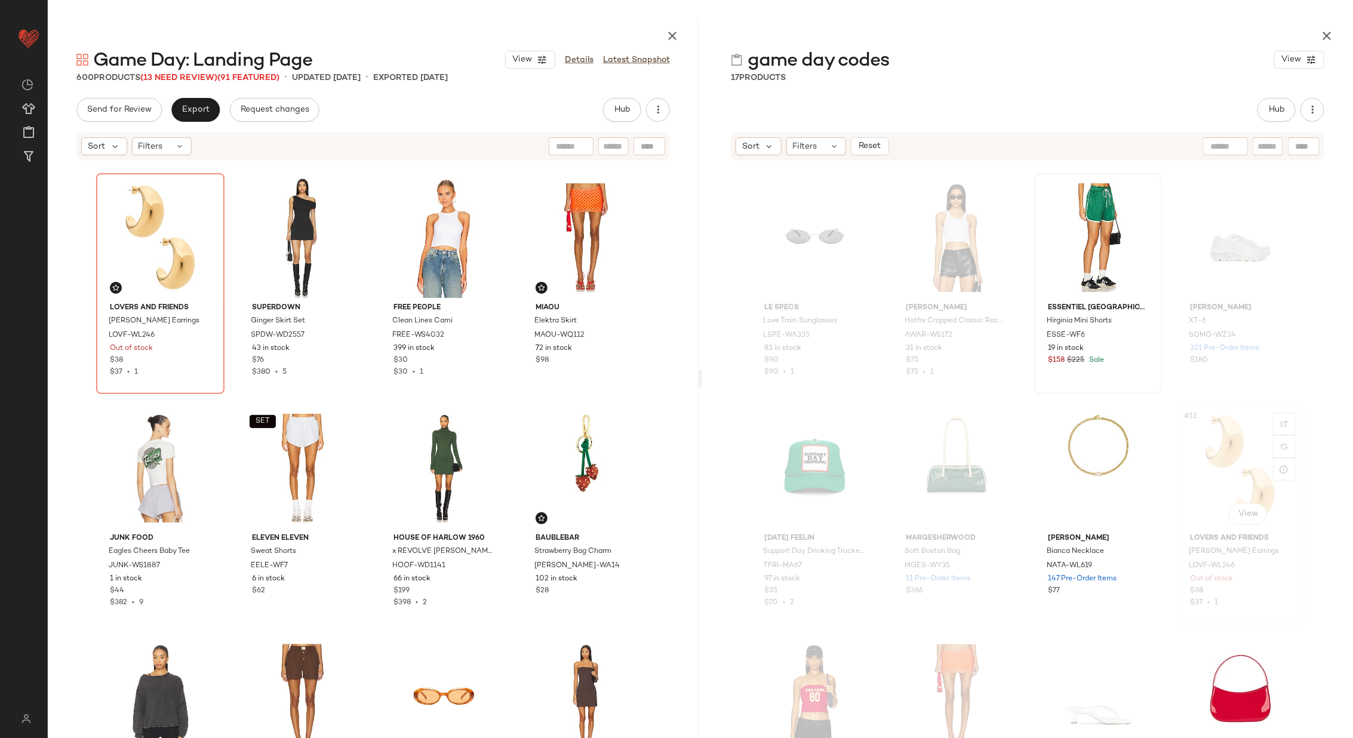
click at [1194, 460] on div "#12 View" at bounding box center [1241, 468] width 120 height 121
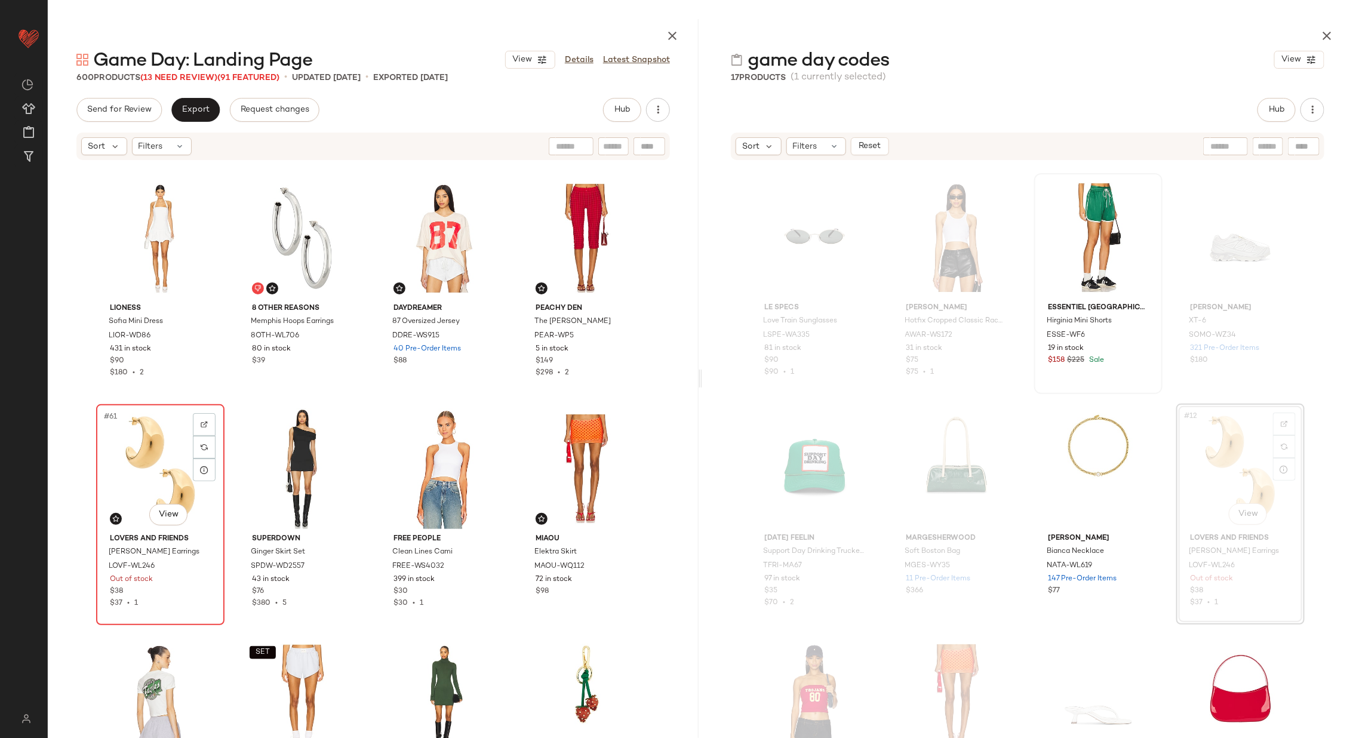
click at [146, 486] on div "#61 View" at bounding box center [160, 469] width 120 height 121
click at [576, 470] on div "#64 View" at bounding box center [586, 469] width 120 height 121
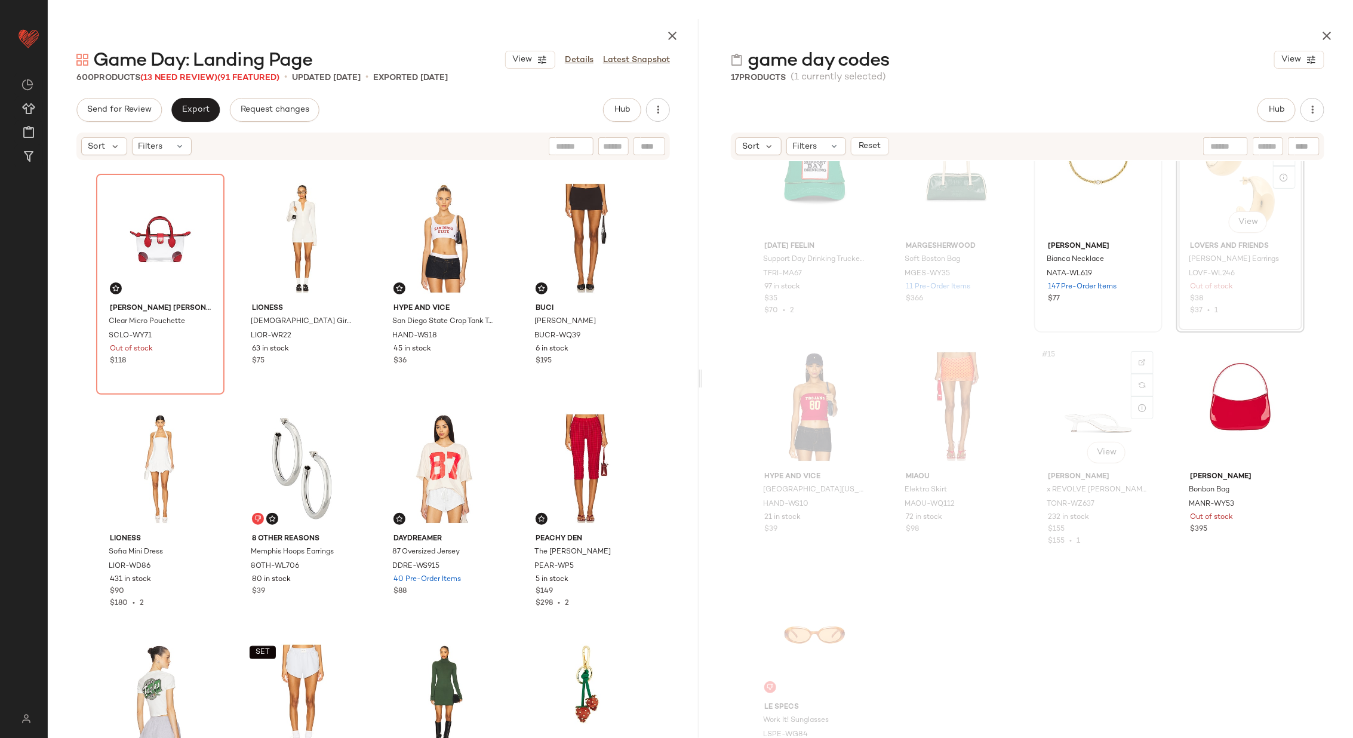
scroll to position [553, 0]
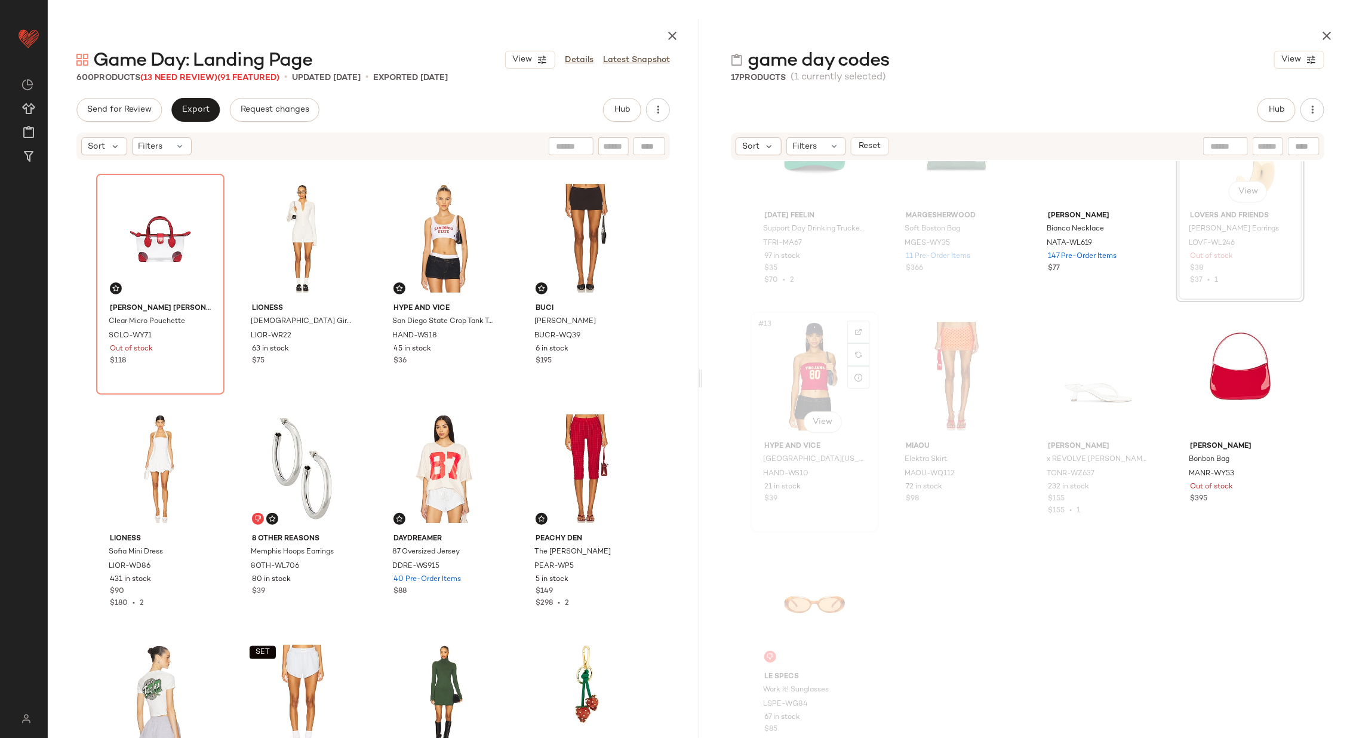
click at [809, 376] on div "#13 View" at bounding box center [815, 376] width 120 height 121
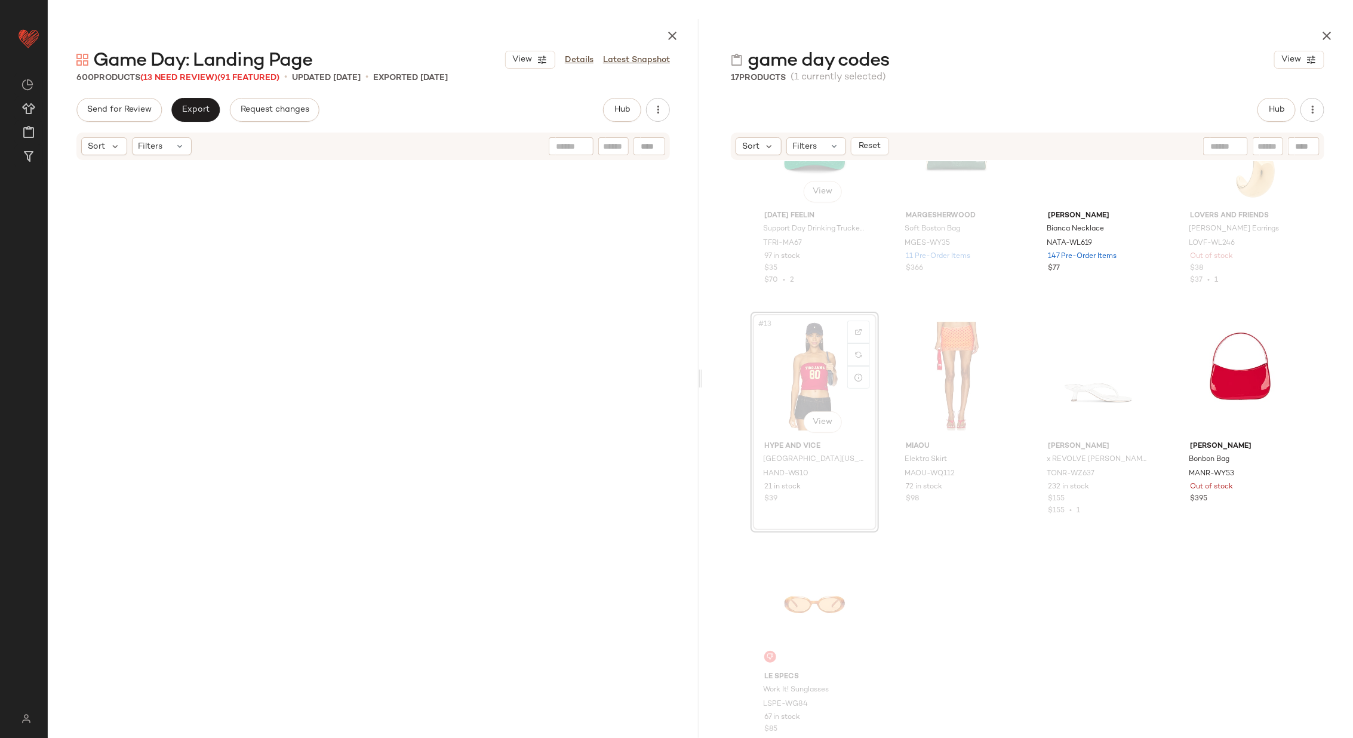
scroll to position [460, 0]
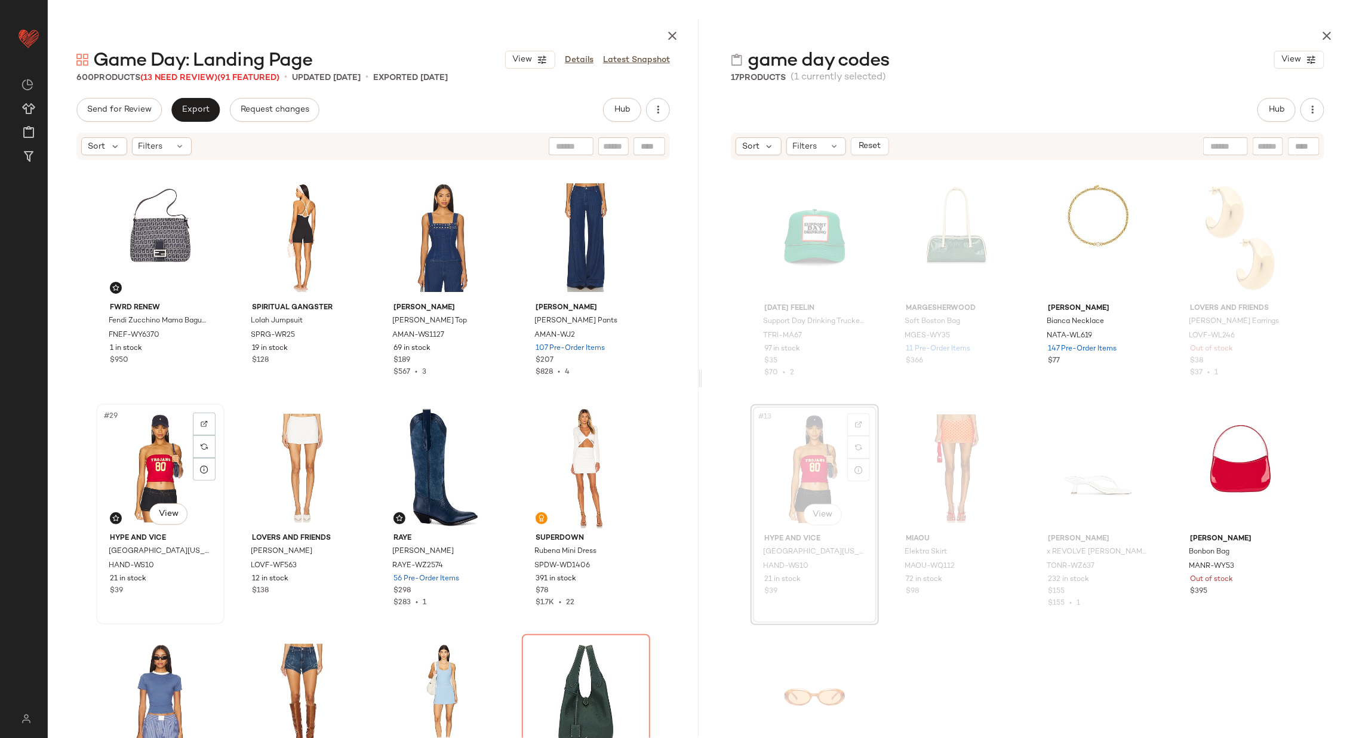
click at [125, 465] on div "#29 View" at bounding box center [160, 468] width 120 height 121
click at [548, 462] on div "#32 View" at bounding box center [586, 468] width 120 height 121
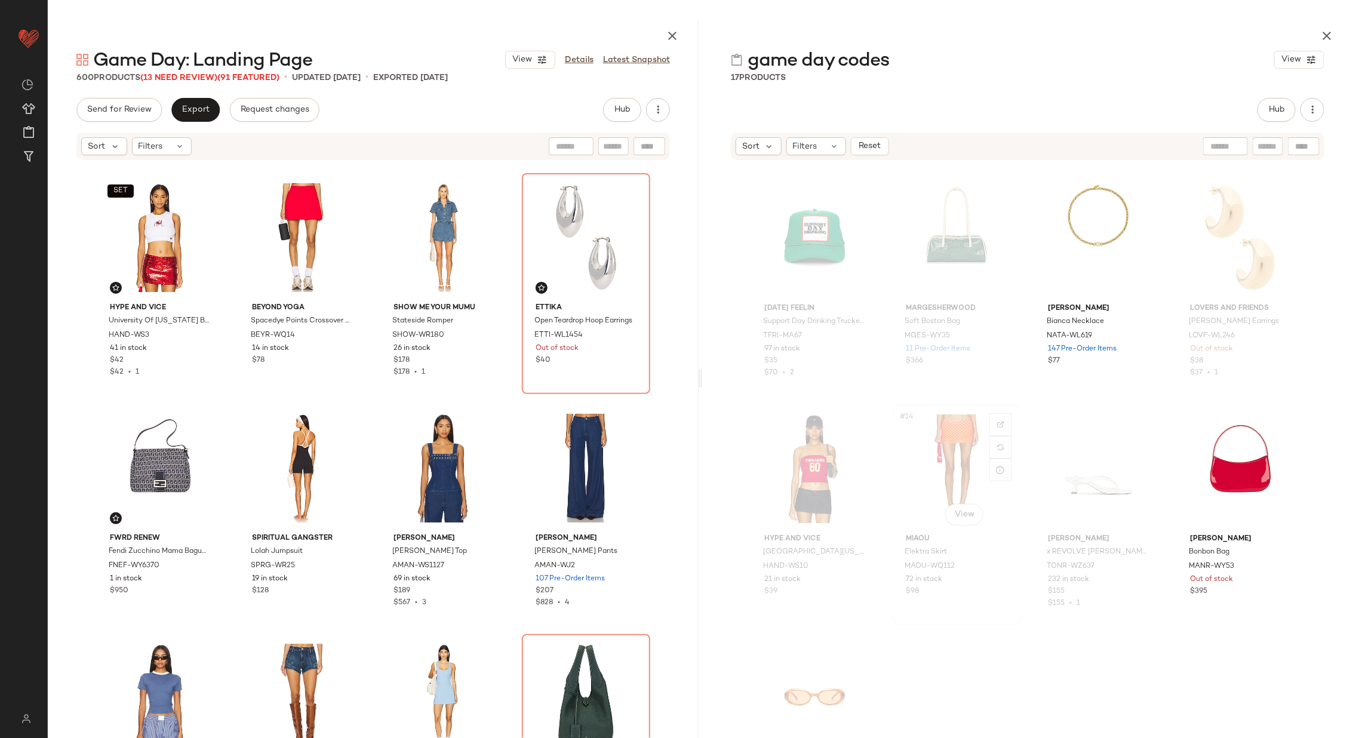
click at [958, 467] on div "#14 View" at bounding box center [957, 469] width 120 height 121
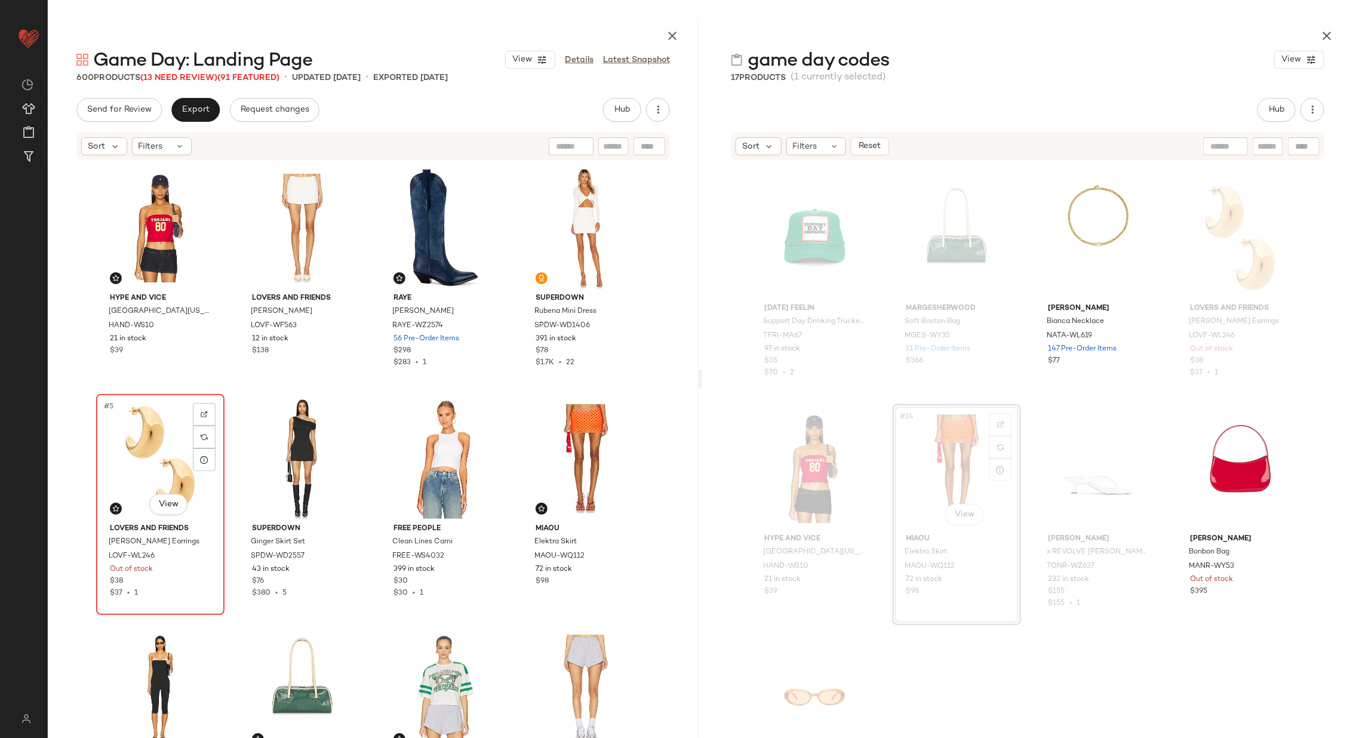
click at [131, 453] on div "#5 View" at bounding box center [160, 458] width 120 height 121
click at [548, 455] on div "#8 View" at bounding box center [586, 458] width 120 height 121
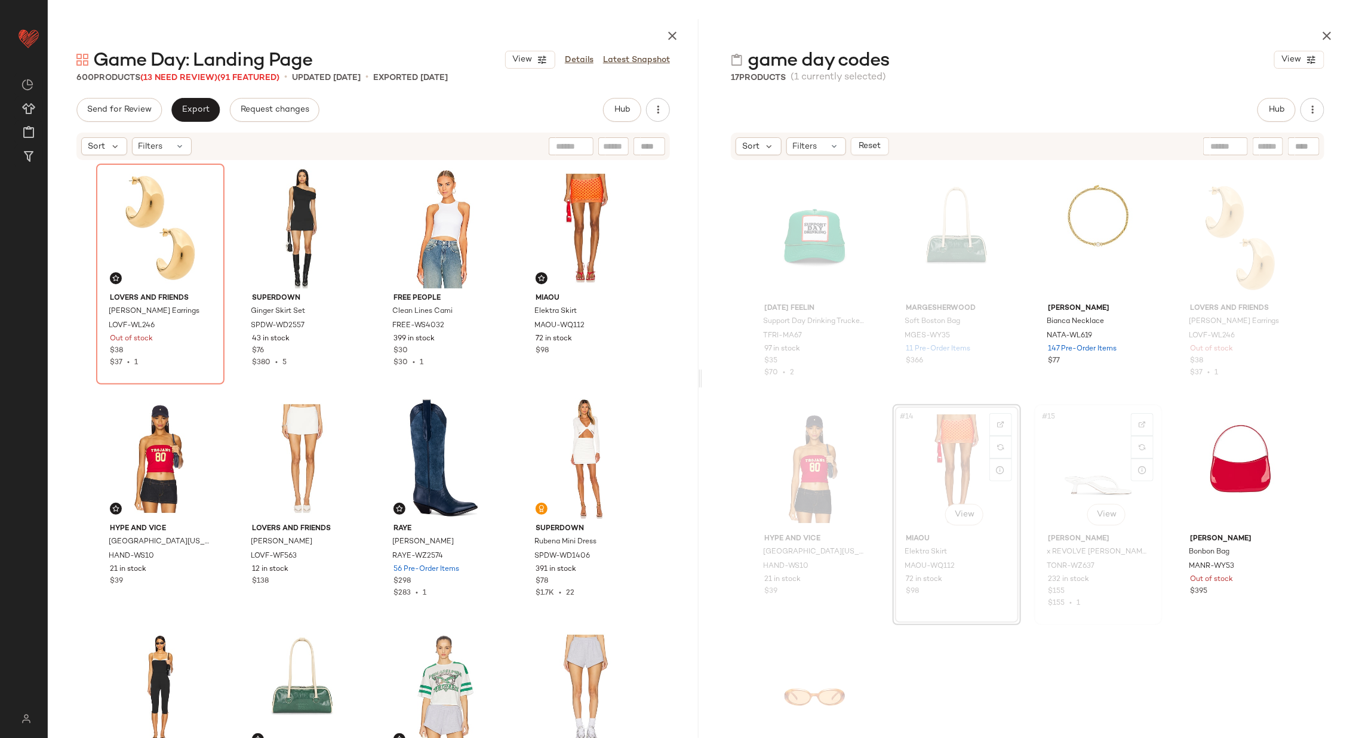
click at [1052, 472] on div "#15 View" at bounding box center [1099, 469] width 120 height 121
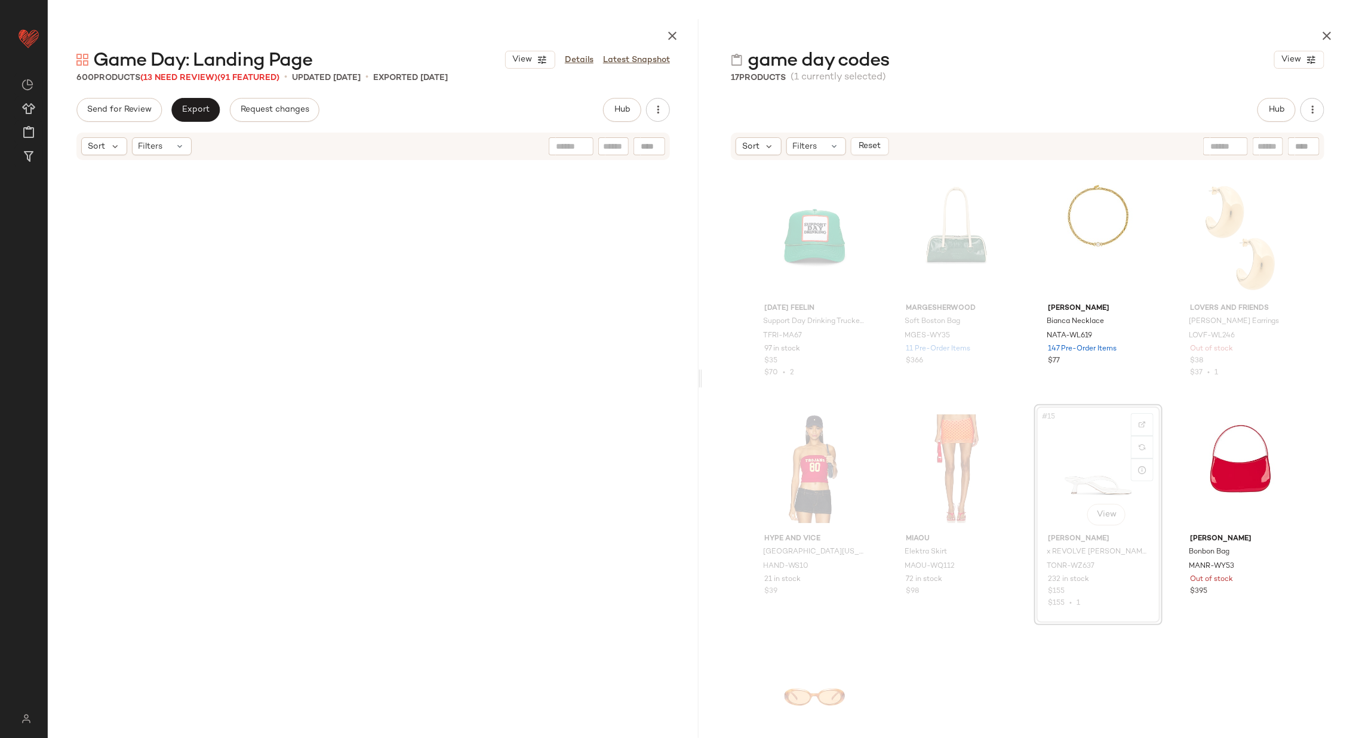
scroll to position [4380, 0]
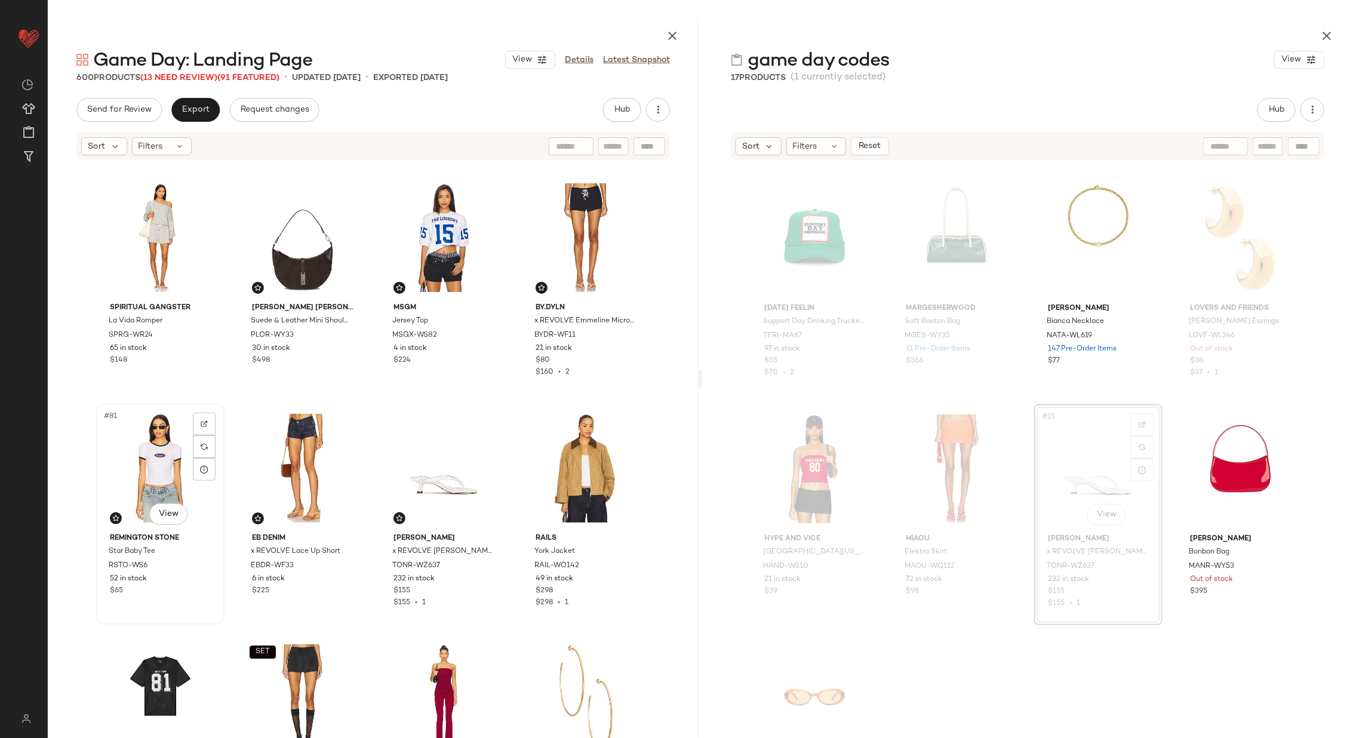
click at [159, 463] on div "#81 View" at bounding box center [160, 468] width 120 height 121
click at [561, 468] on div "#84 View" at bounding box center [586, 468] width 120 height 121
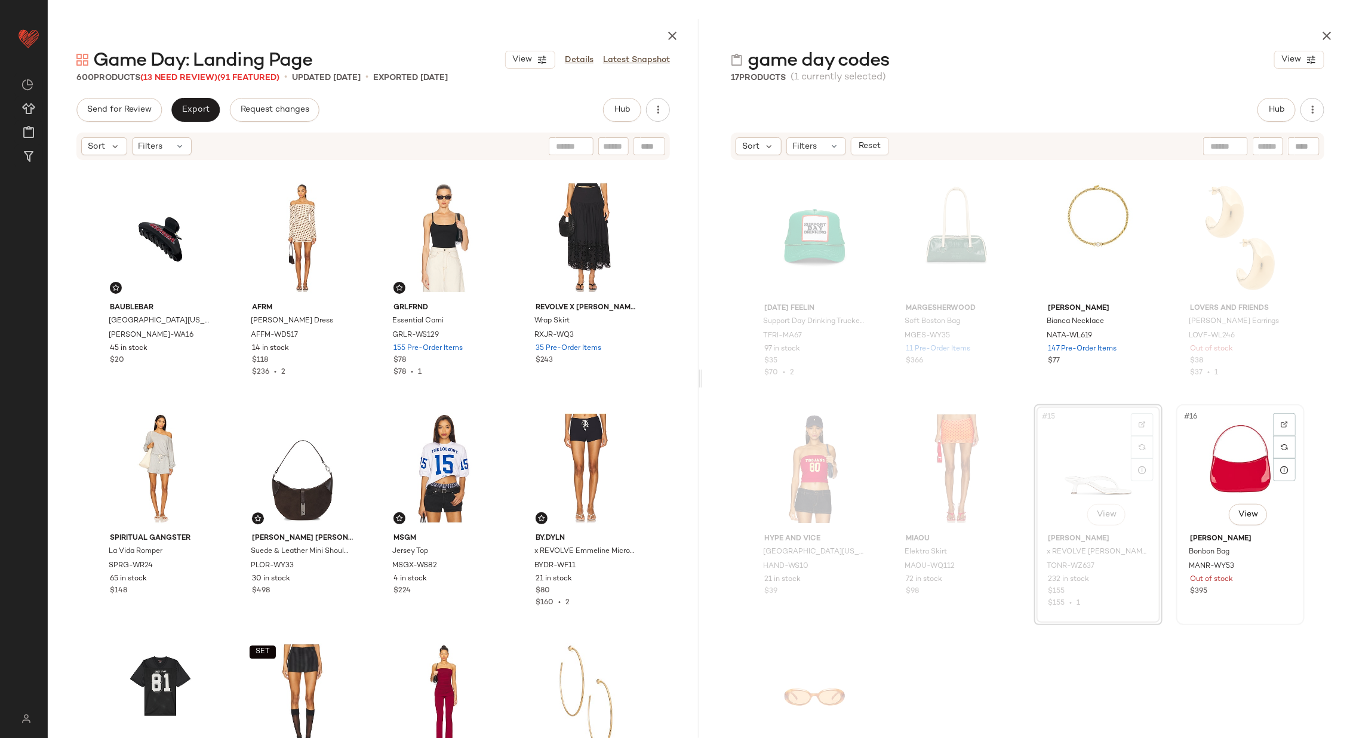
scroll to position [553, 0]
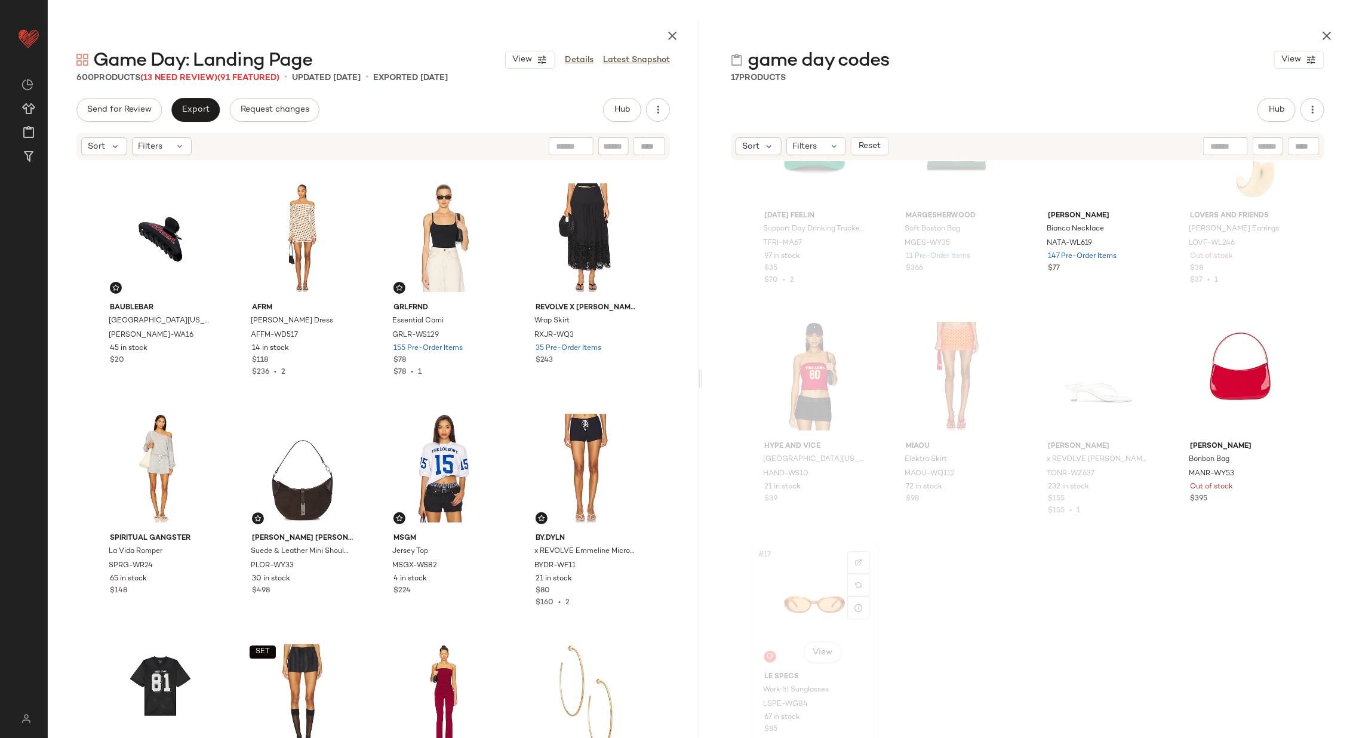
click at [778, 590] on div "#17 View" at bounding box center [815, 606] width 120 height 121
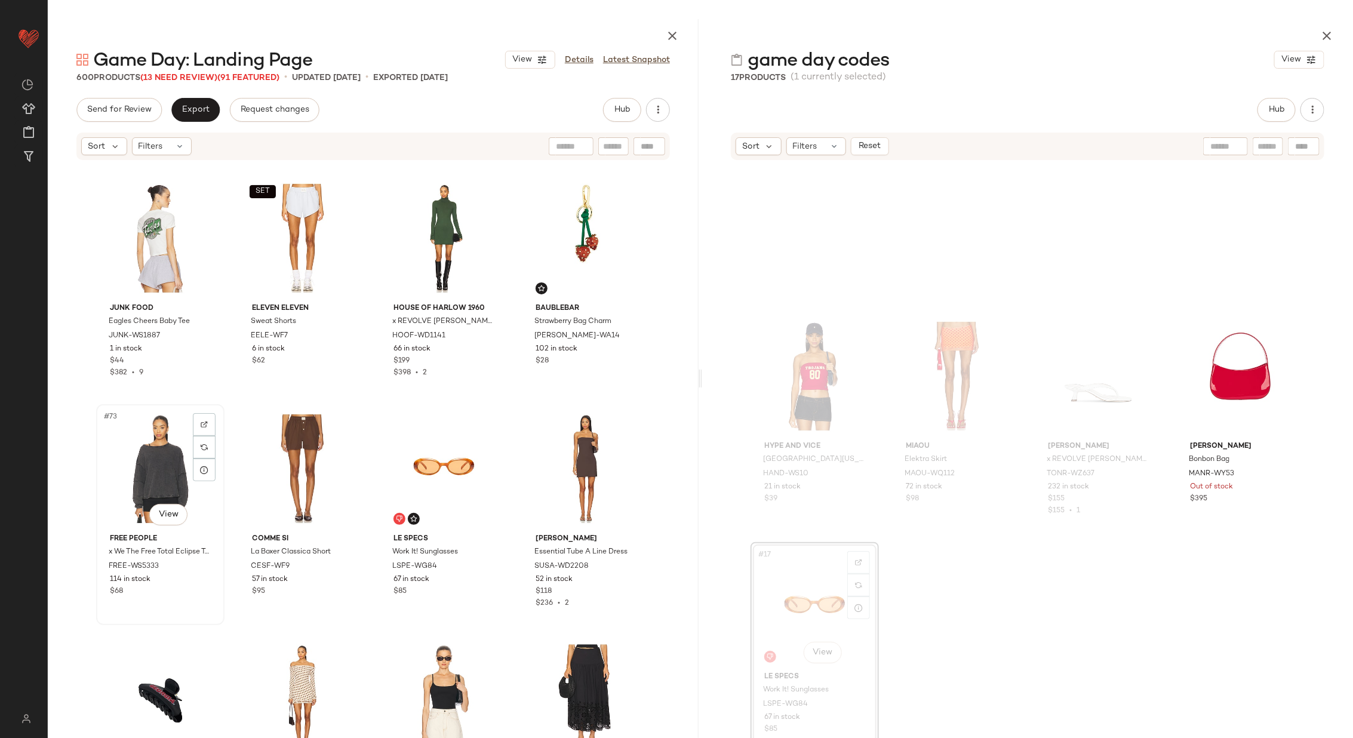
click at [164, 460] on div "#73 View" at bounding box center [160, 469] width 120 height 121
click at [586, 458] on div "#76 View" at bounding box center [586, 469] width 120 height 121
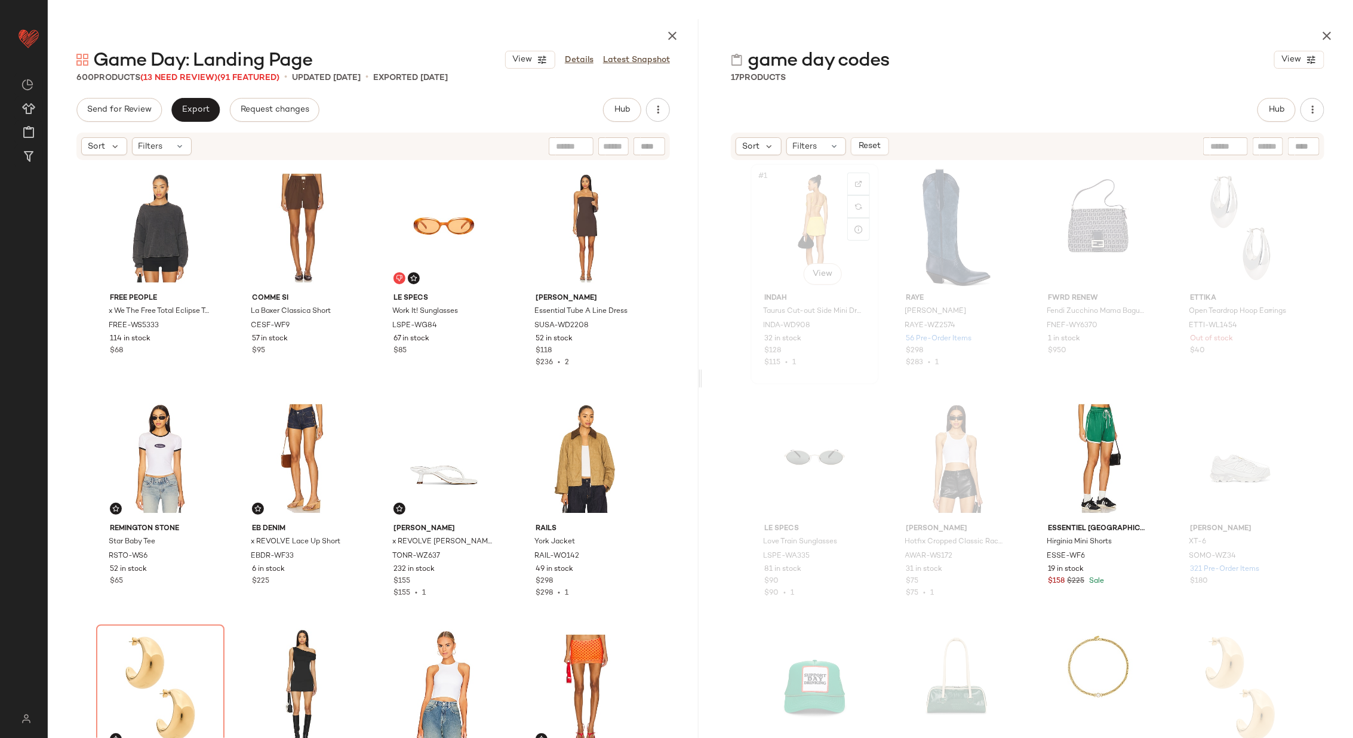
click at [803, 228] on div "#1 View" at bounding box center [815, 228] width 120 height 121
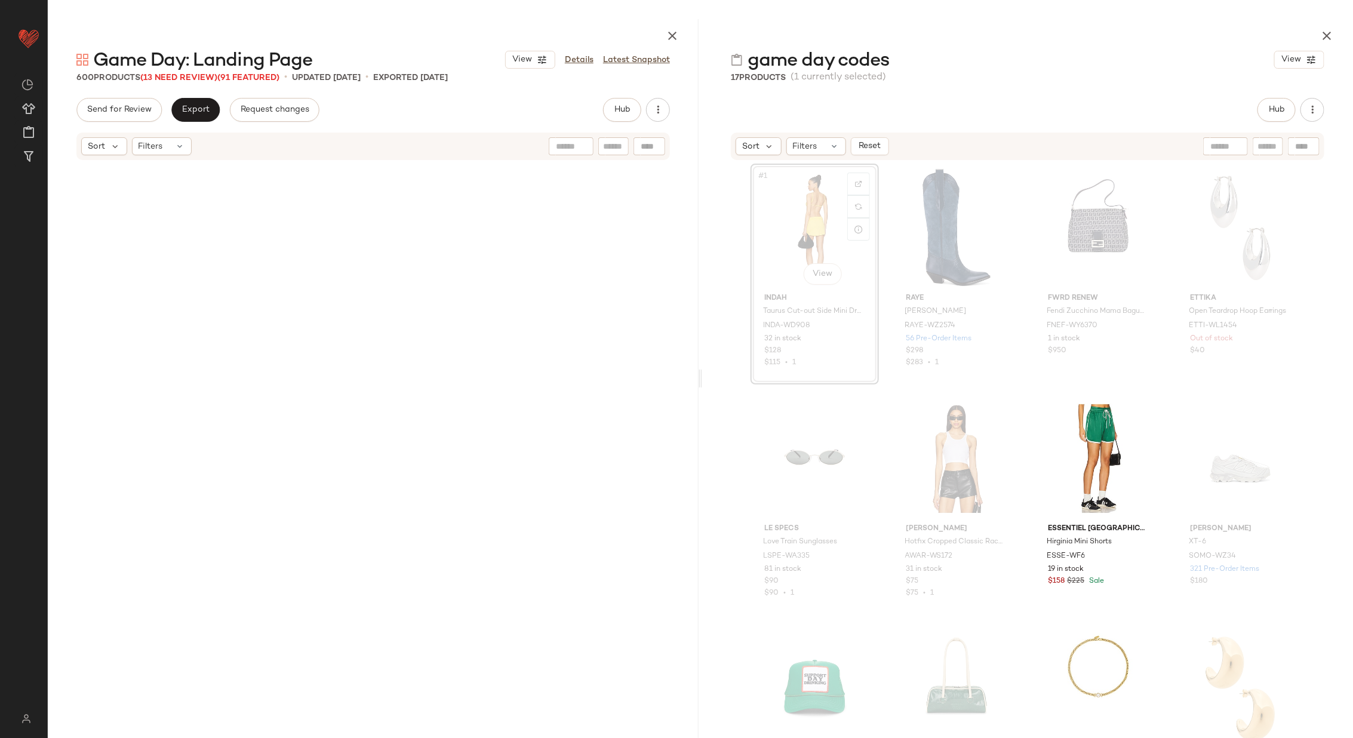
scroll to position [1152, 0]
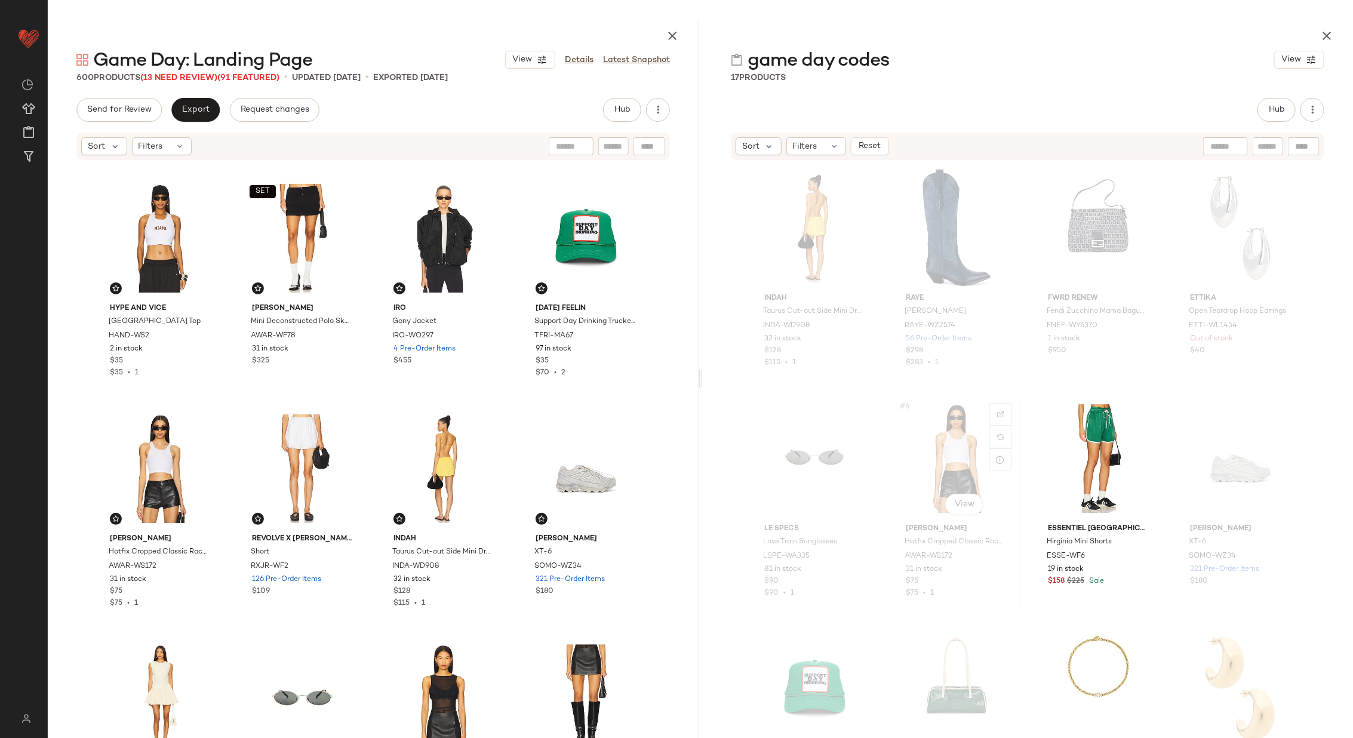
click at [955, 481] on div "#6 View" at bounding box center [957, 458] width 120 height 121
click at [152, 471] on div "#25 View" at bounding box center [160, 469] width 120 height 121
click at [559, 471] on div "#28 View" at bounding box center [586, 469] width 120 height 121
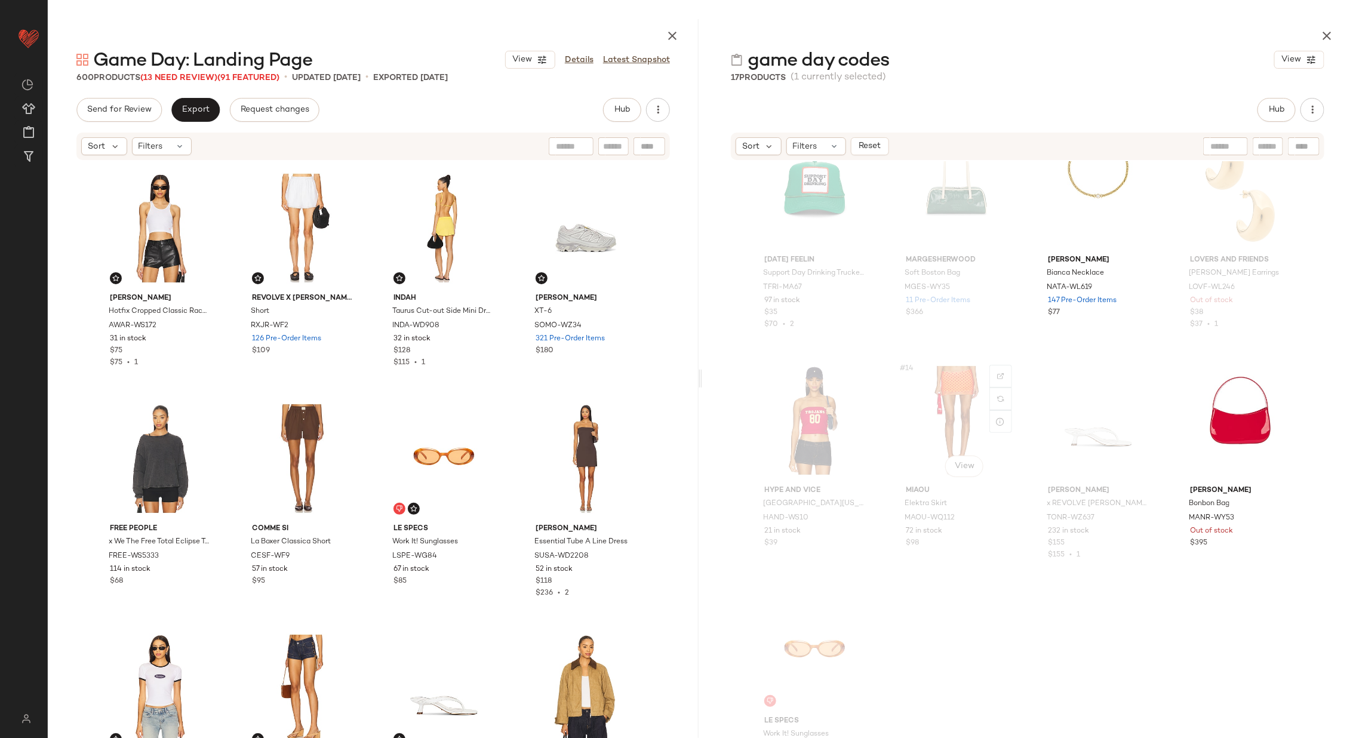
scroll to position [515, 0]
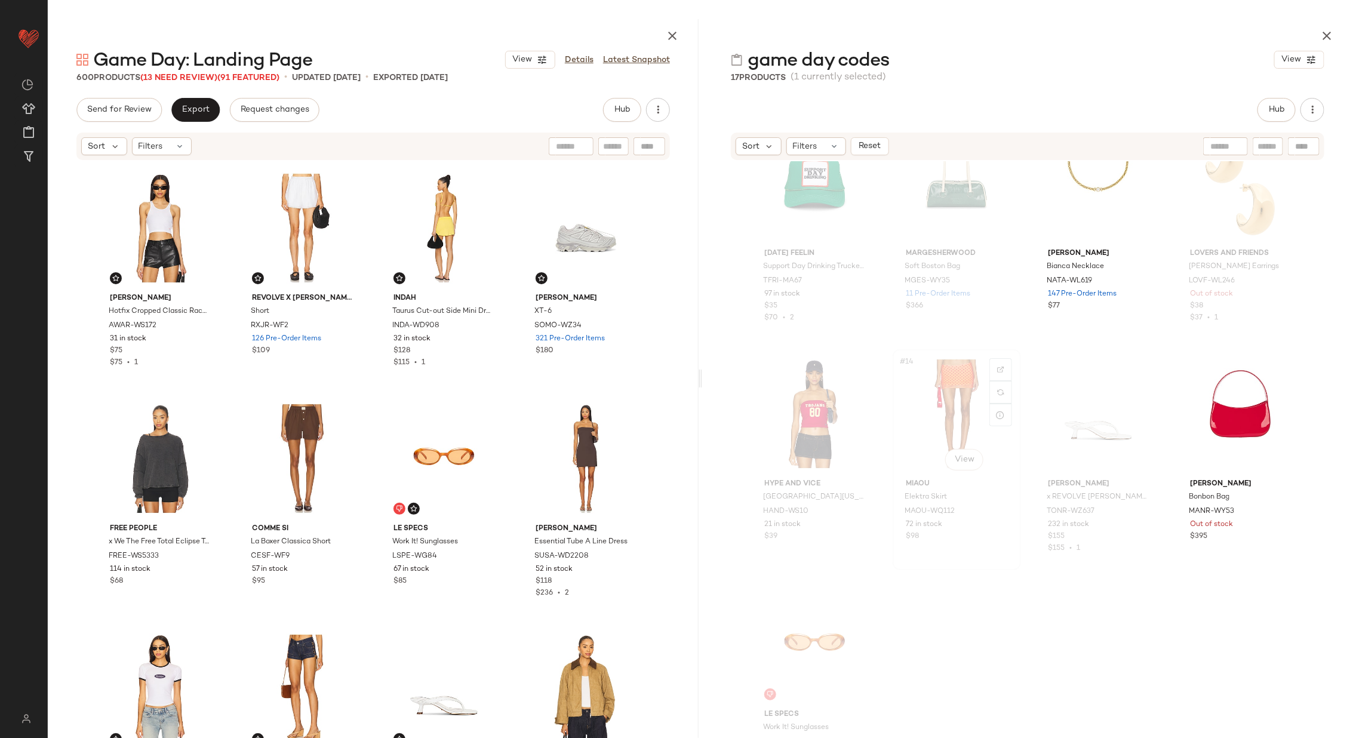
click at [931, 412] on div "#14 View" at bounding box center [957, 414] width 120 height 121
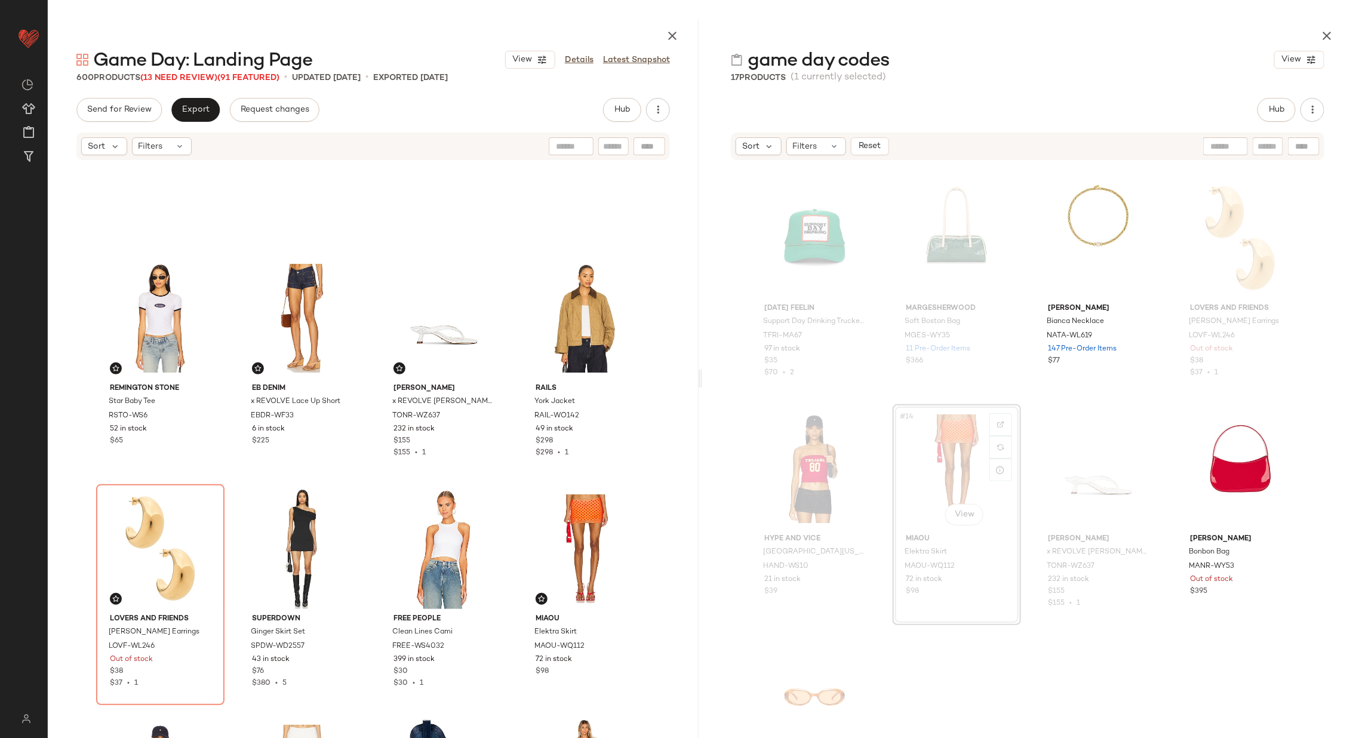
scroll to position [377, 0]
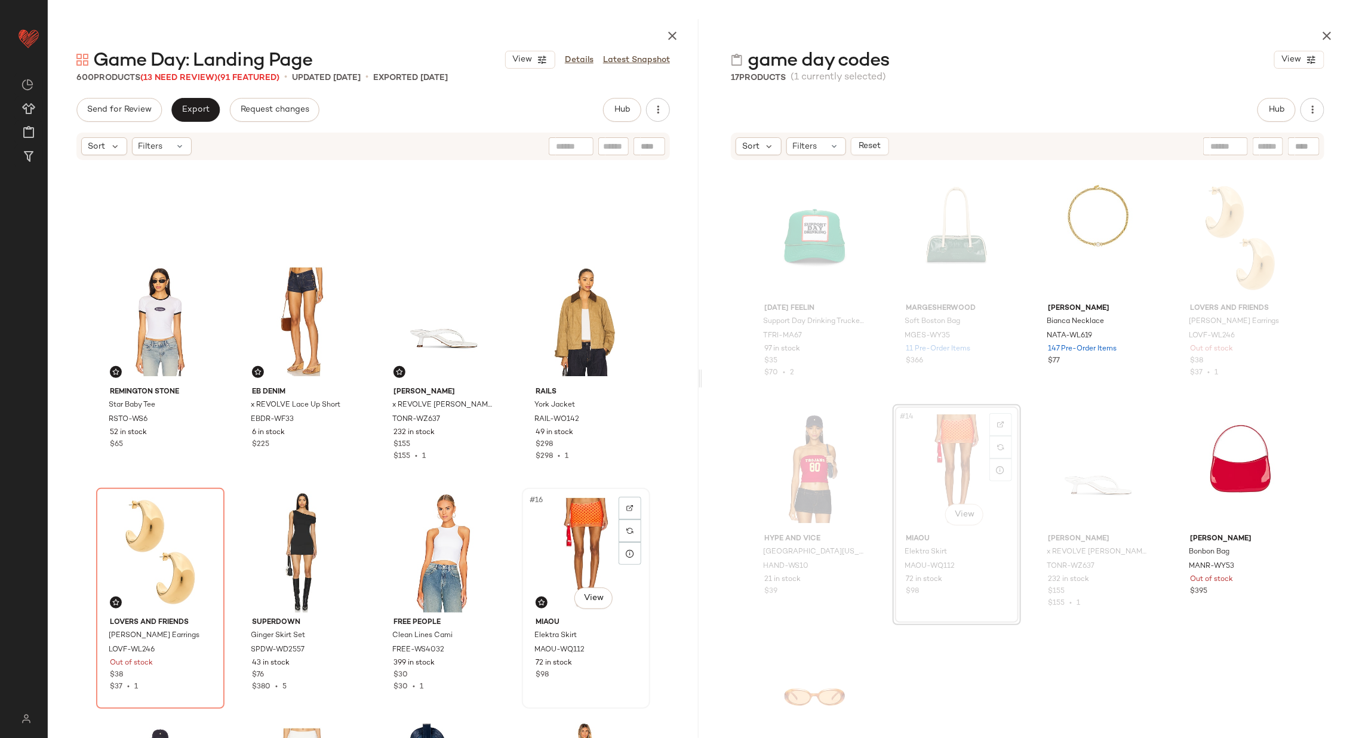
click at [554, 546] on div "#16 View" at bounding box center [586, 552] width 120 height 121
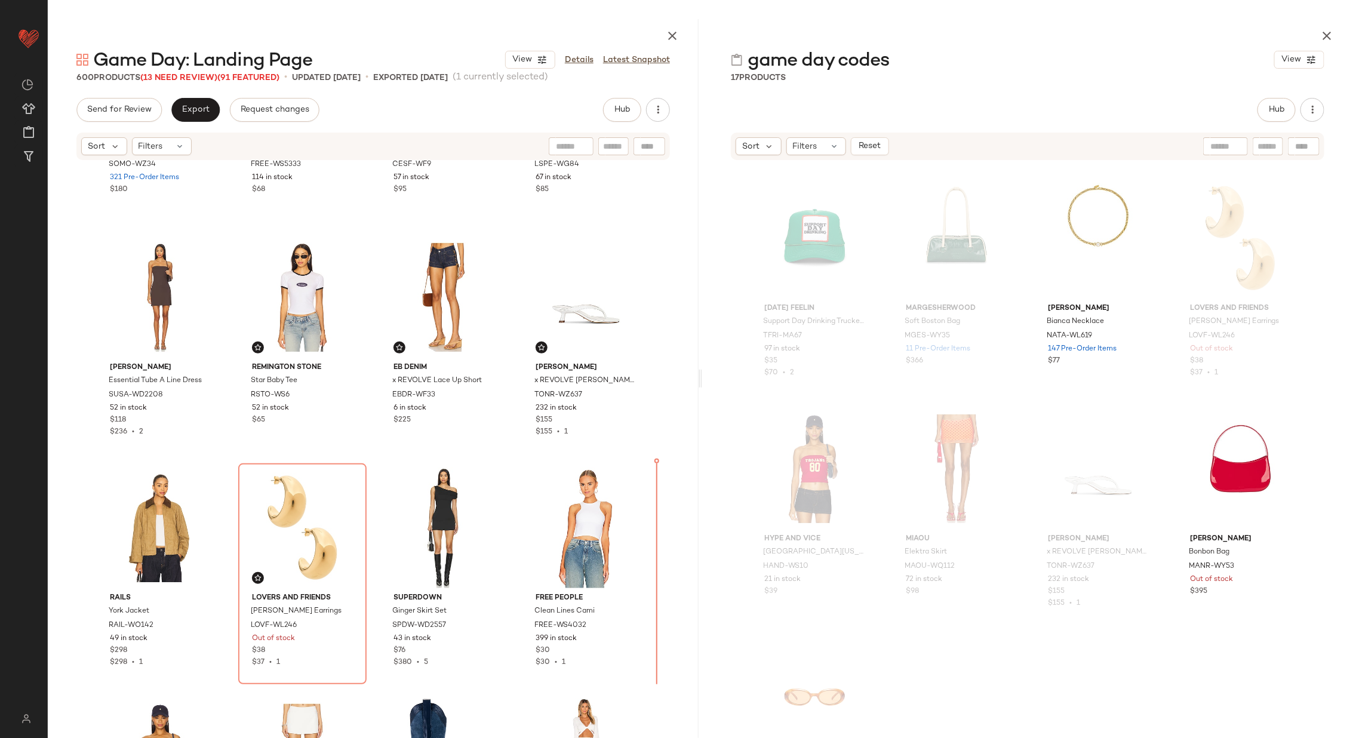
scroll to position [417, 0]
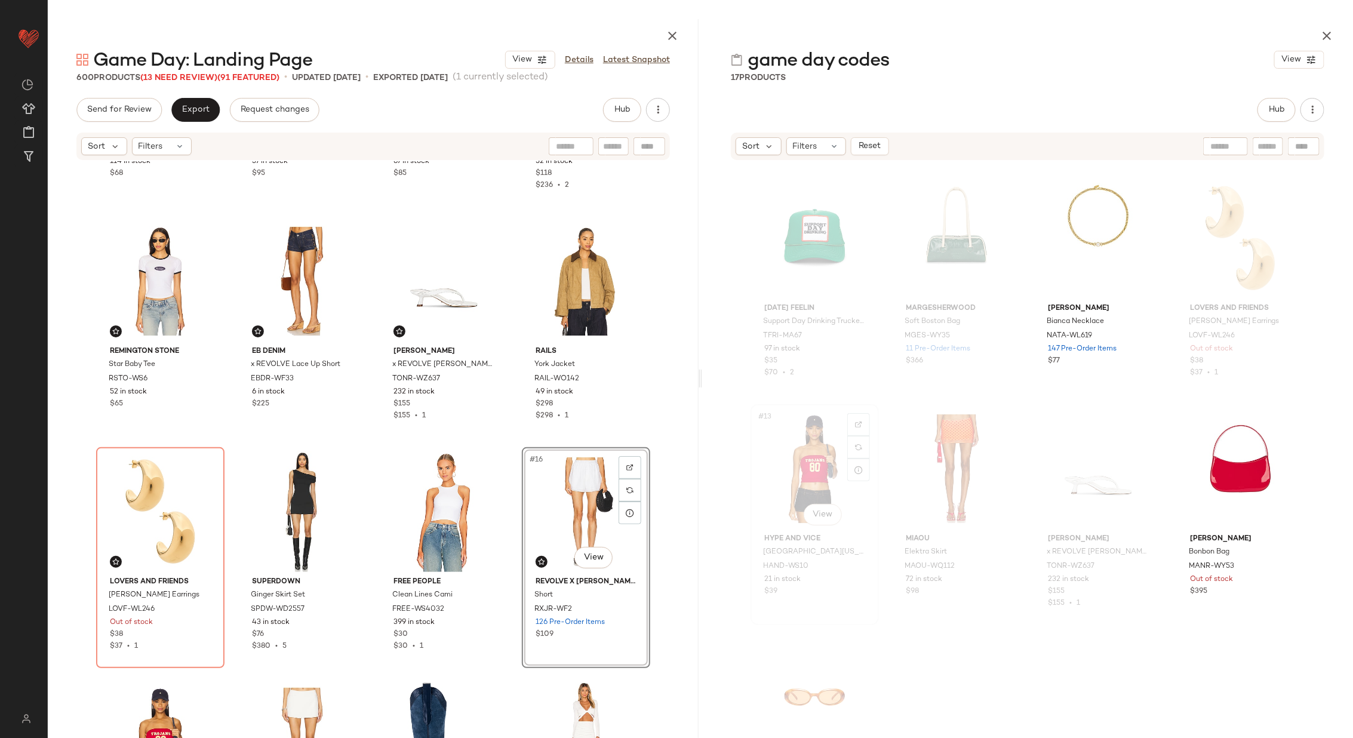
click at [793, 470] on div "#13 View" at bounding box center [815, 469] width 120 height 121
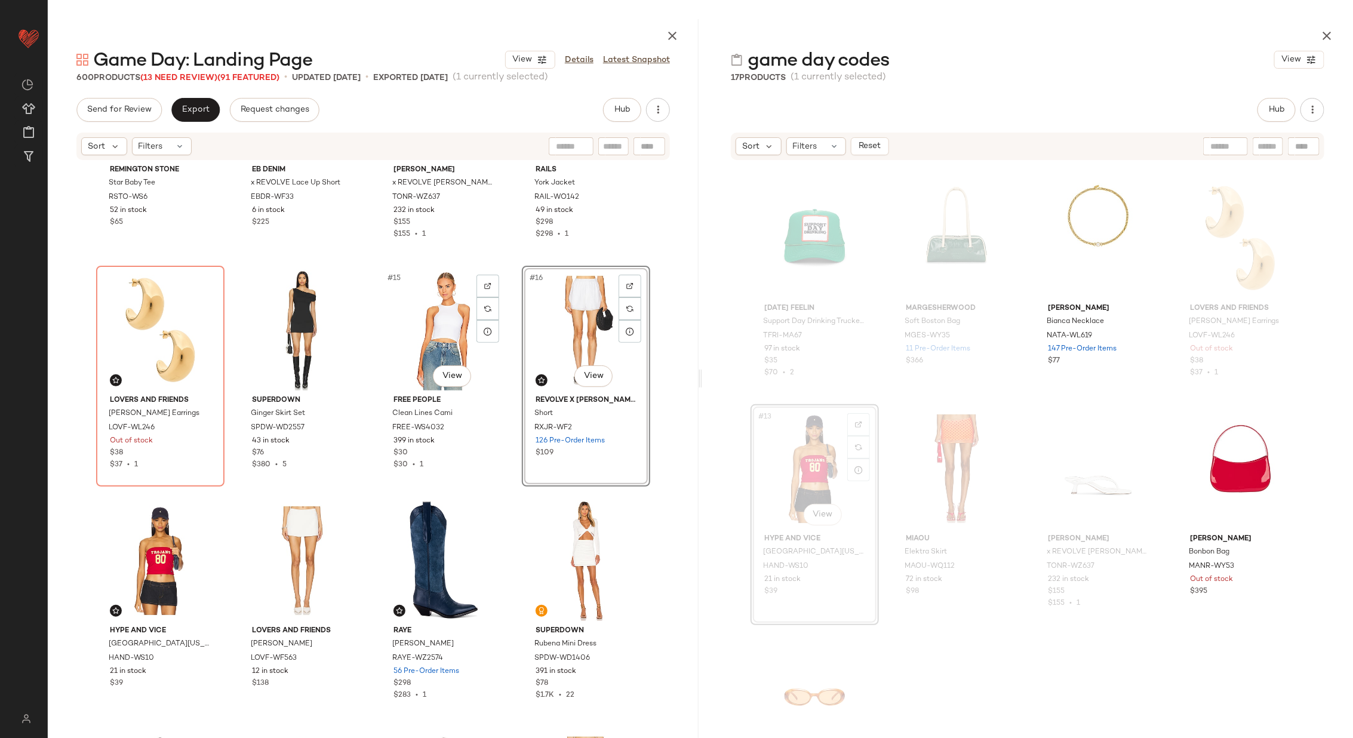
scroll to position [634, 0]
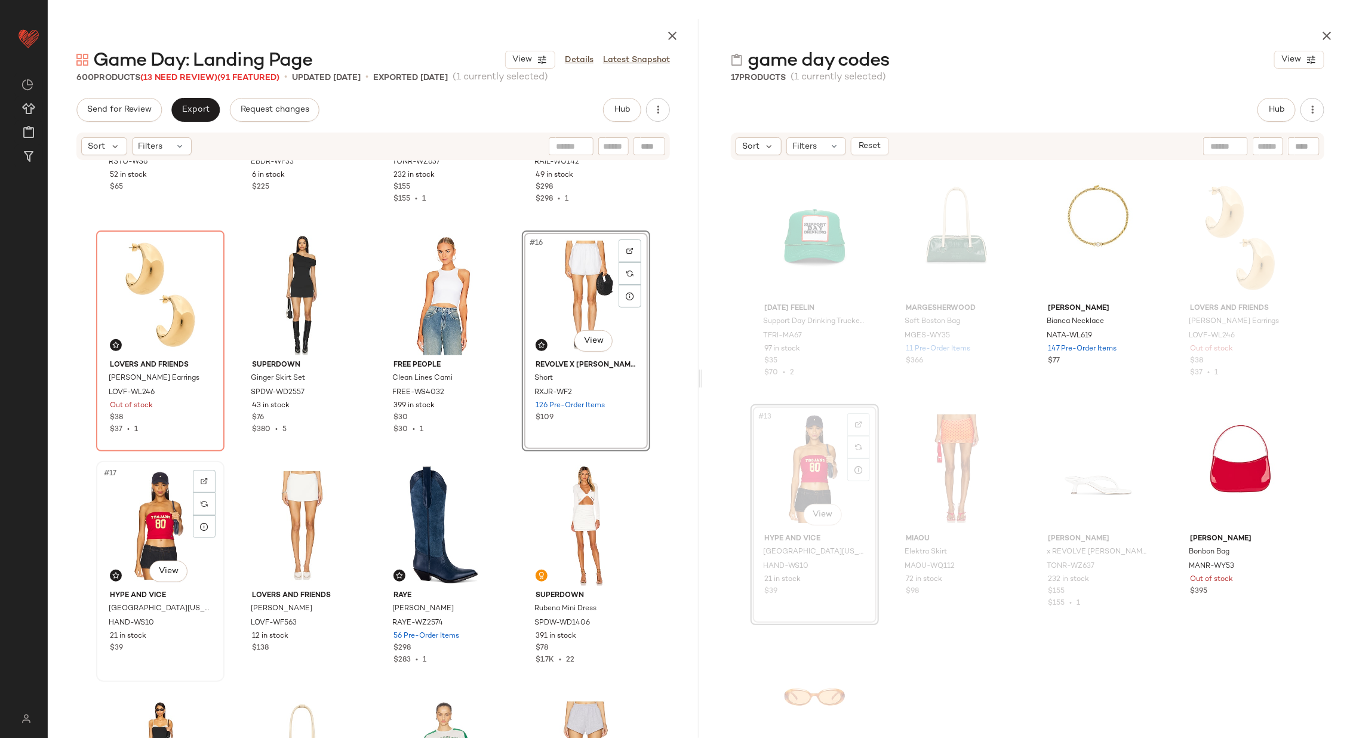
click at [137, 522] on div "#17 View" at bounding box center [160, 525] width 120 height 121
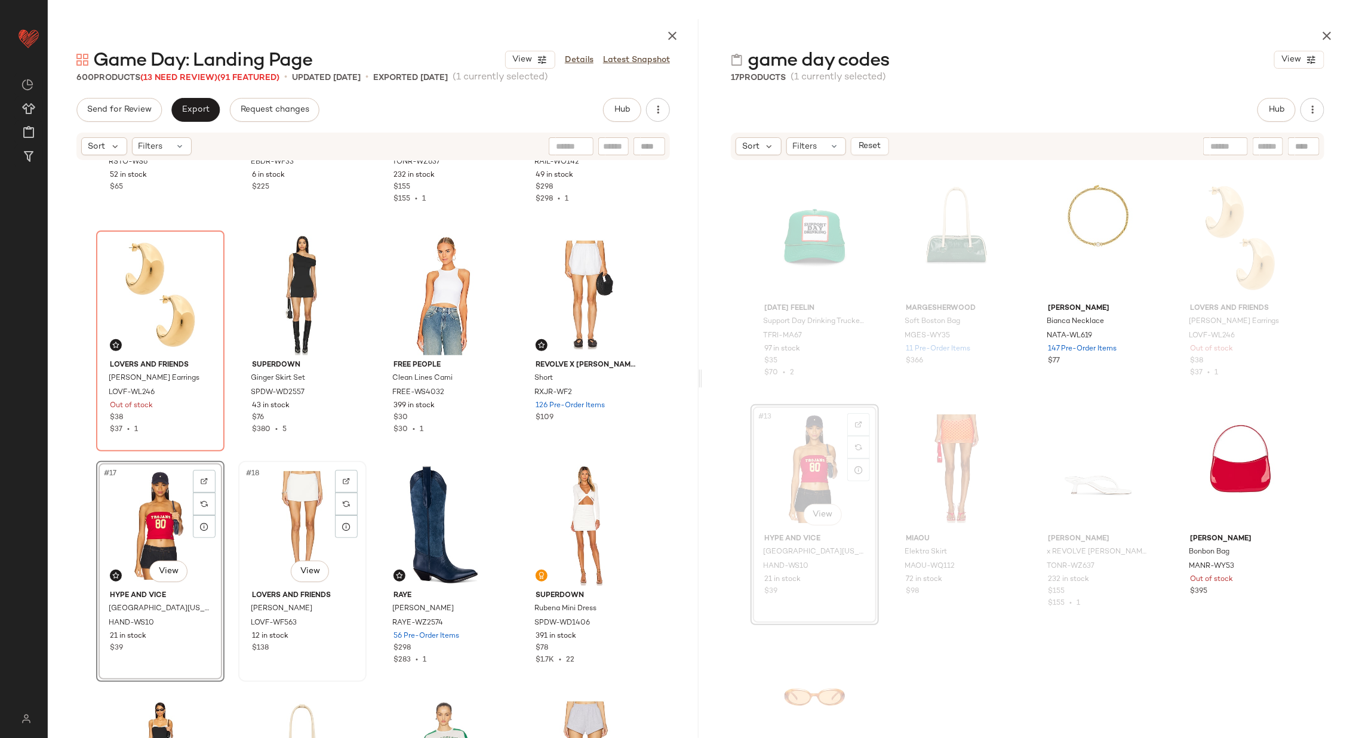
click at [272, 529] on div "#18 View" at bounding box center [302, 525] width 120 height 121
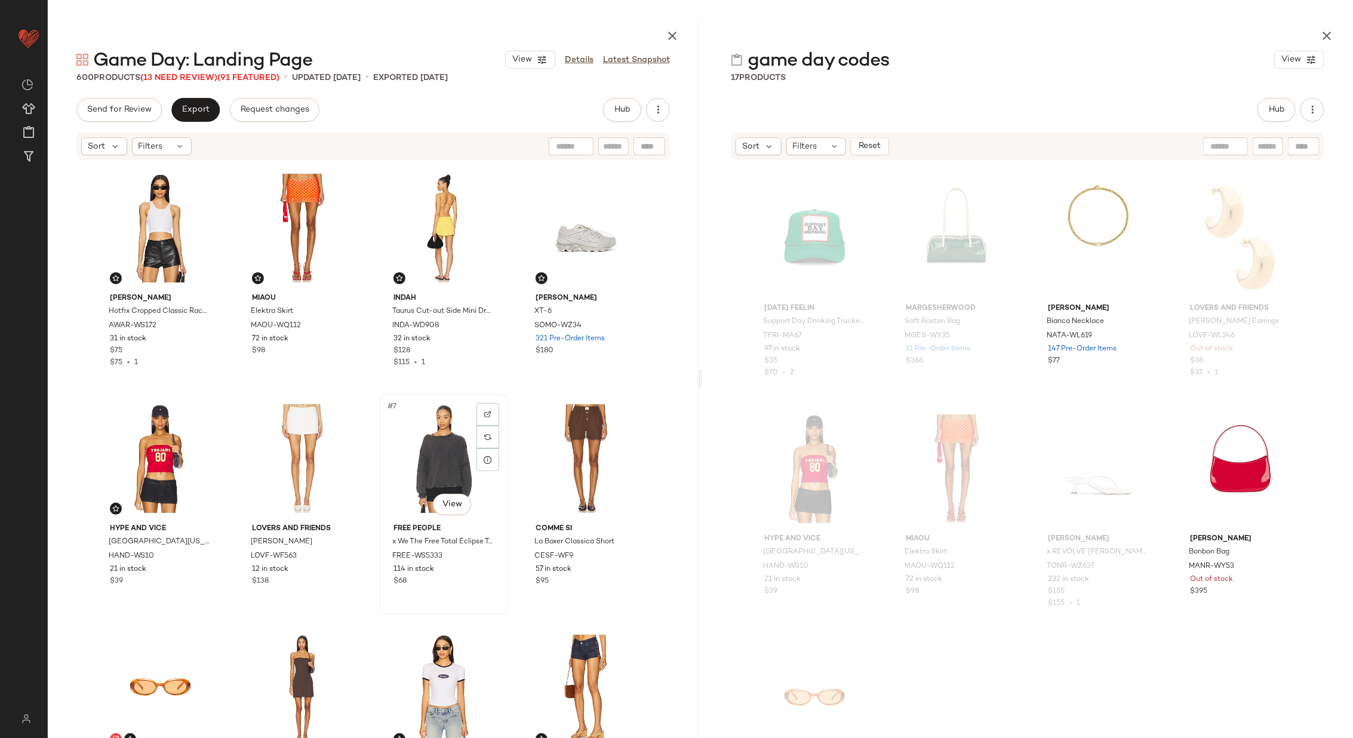
click at [423, 454] on div "#7 View" at bounding box center [444, 458] width 120 height 121
click at [570, 448] on div "#8 View" at bounding box center [586, 458] width 120 height 121
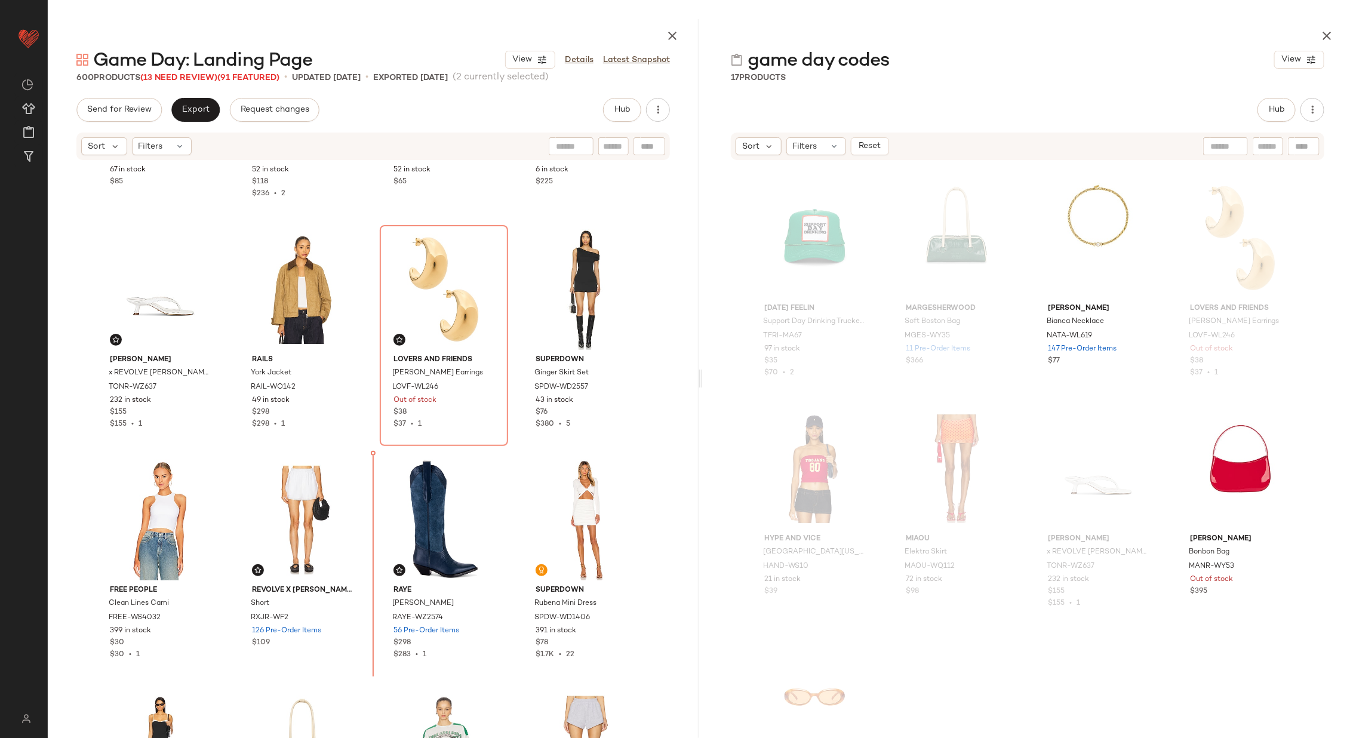
scroll to position [640, 0]
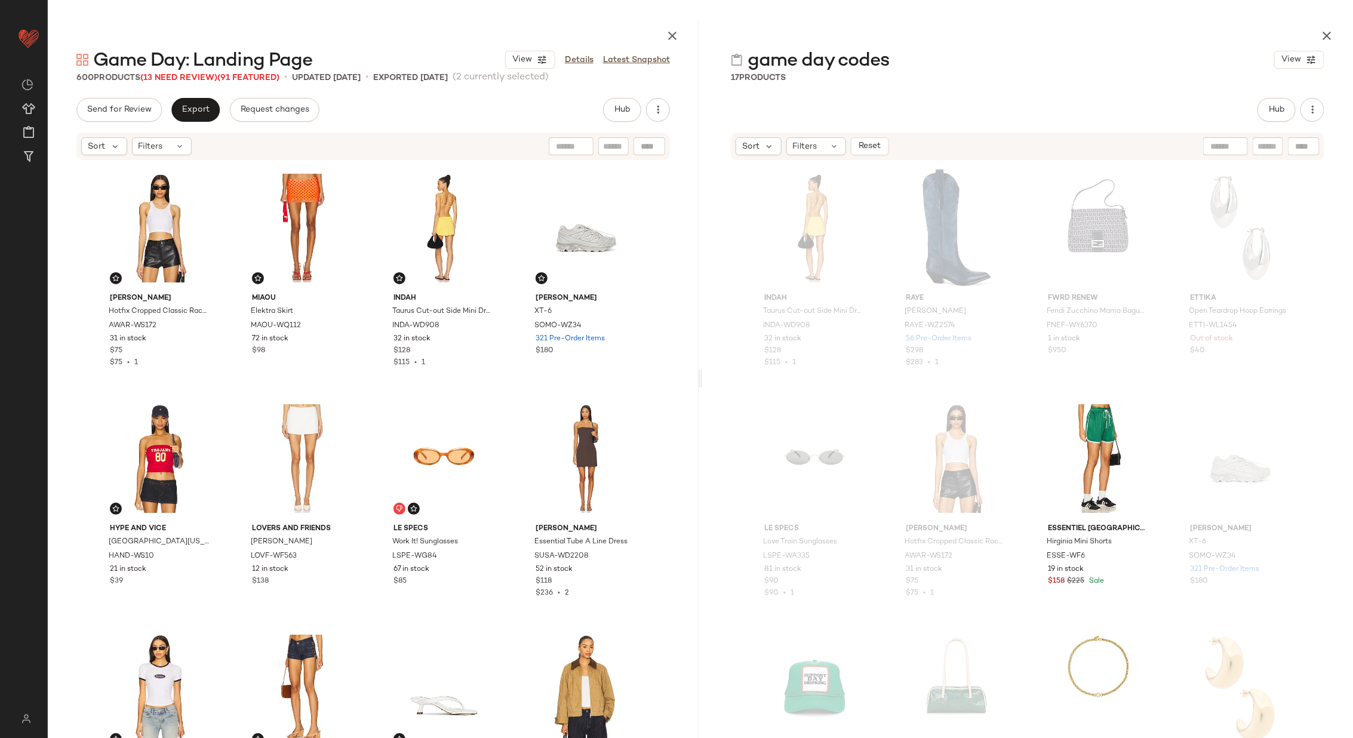
drag, startPoint x: 419, startPoint y: 250, endPoint x: 596, endPoint y: 1, distance: 305.8
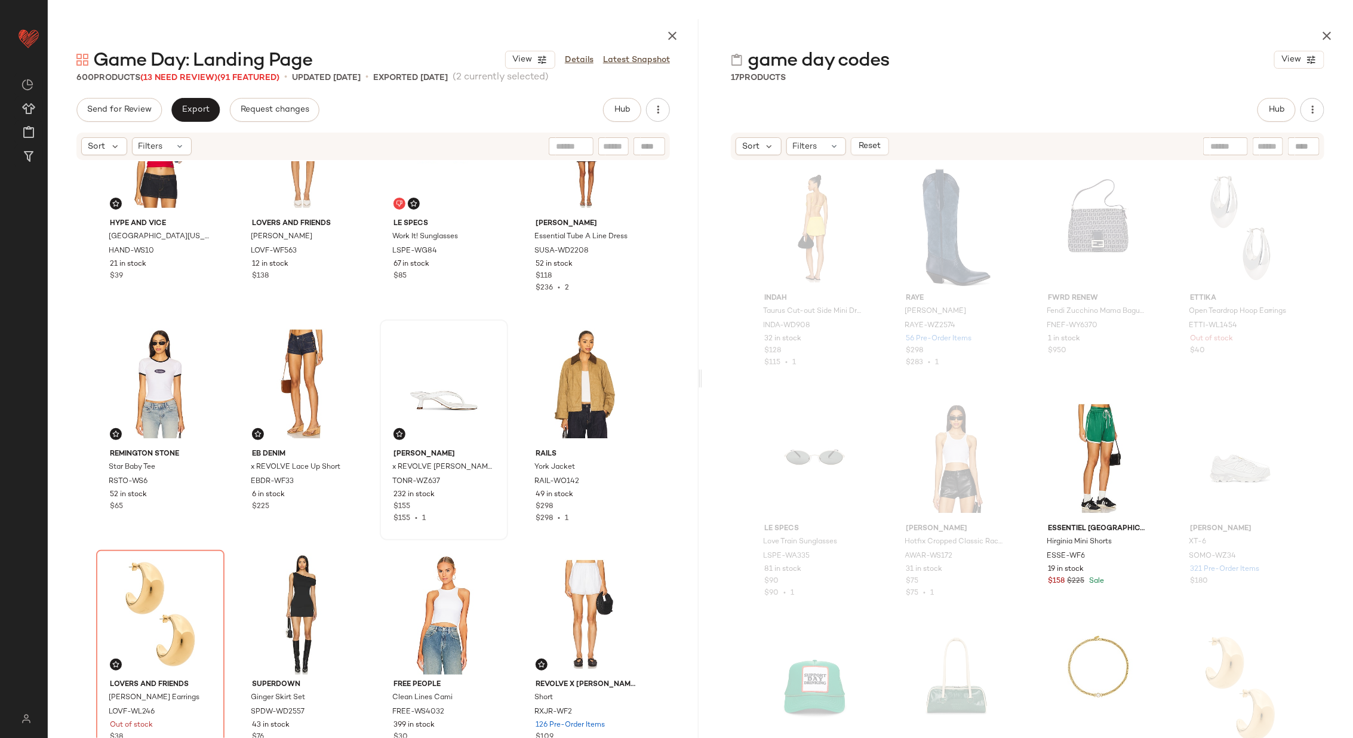
scroll to position [333, 0]
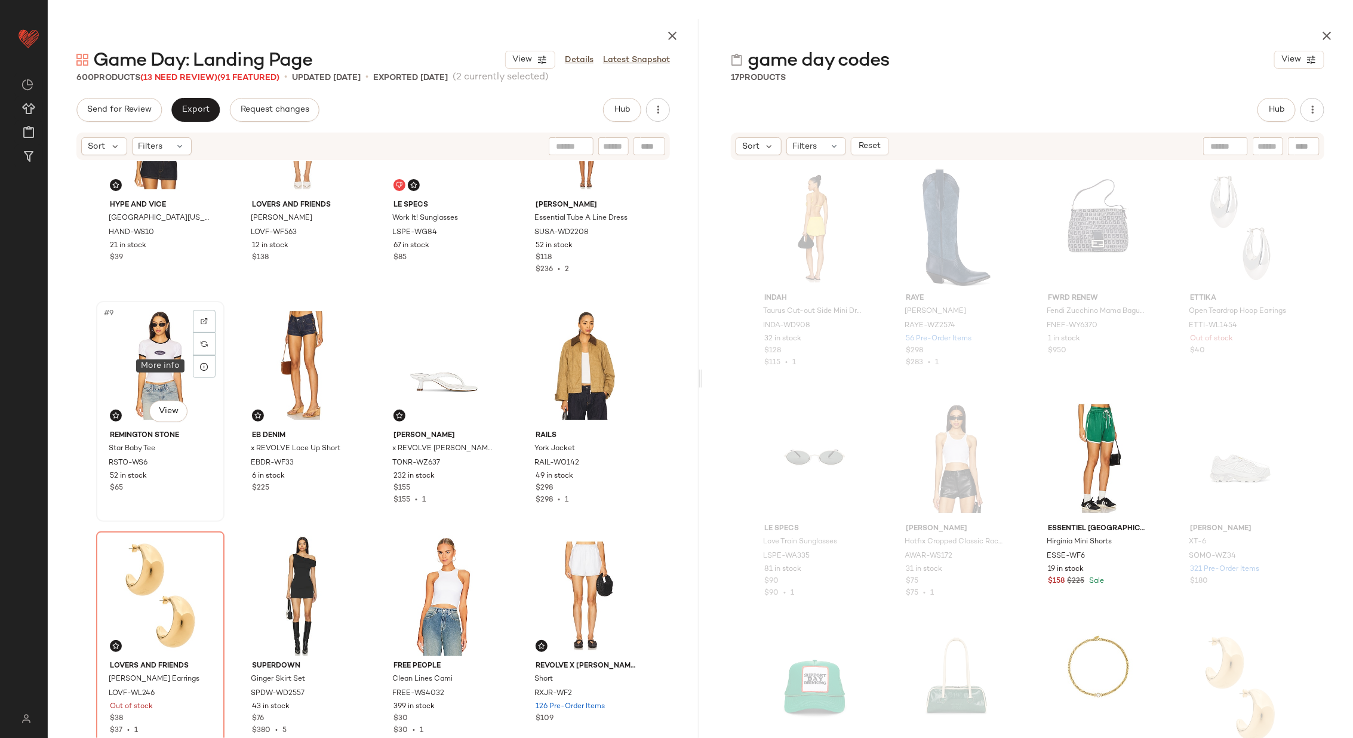
click at [178, 366] on div "#9 View" at bounding box center [160, 365] width 120 height 121
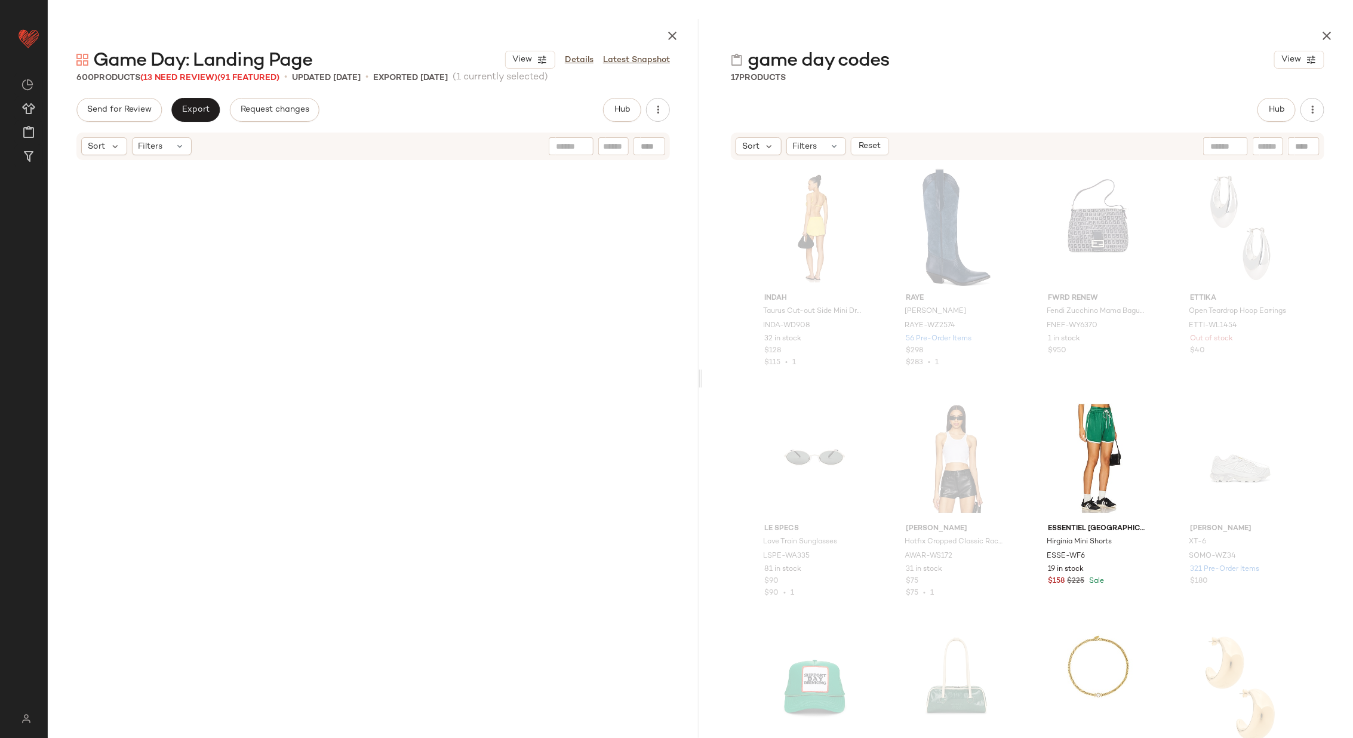
scroll to position [33980, 0]
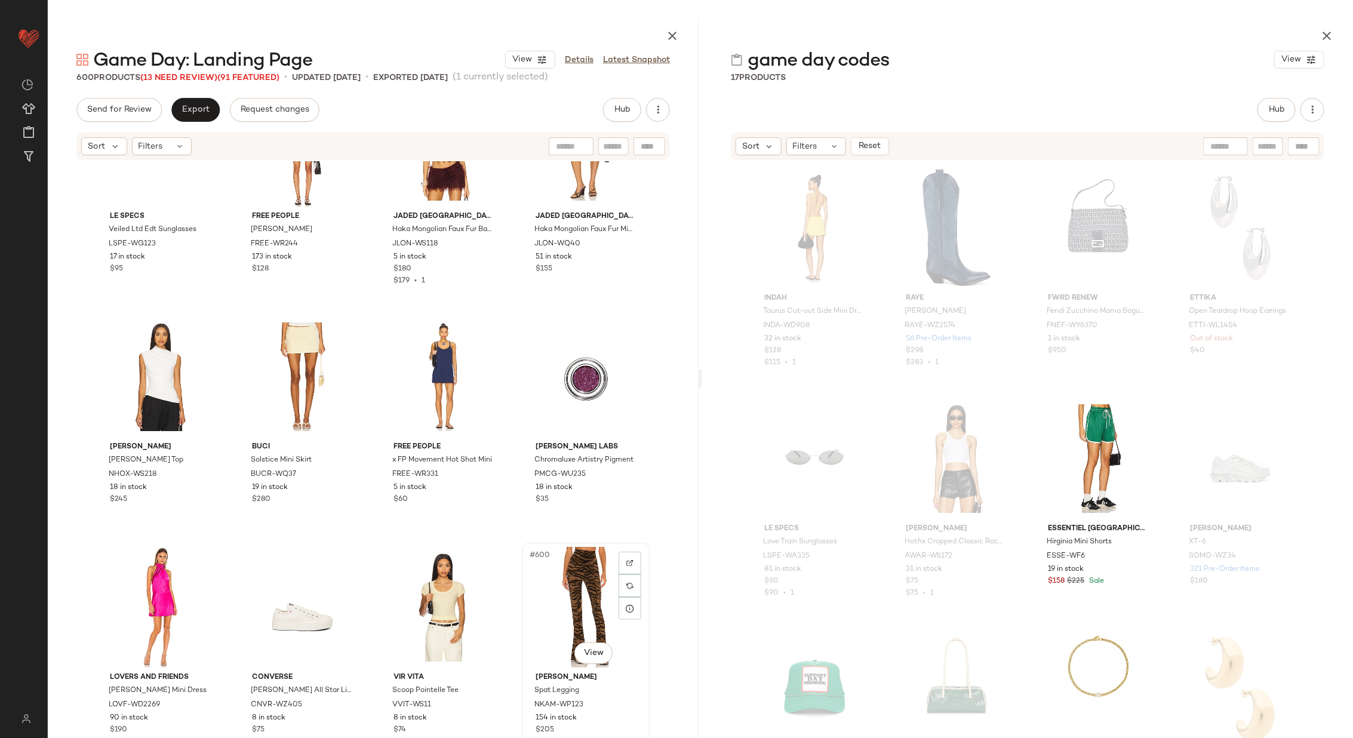
click at [559, 607] on div "#600 View" at bounding box center [586, 607] width 120 height 121
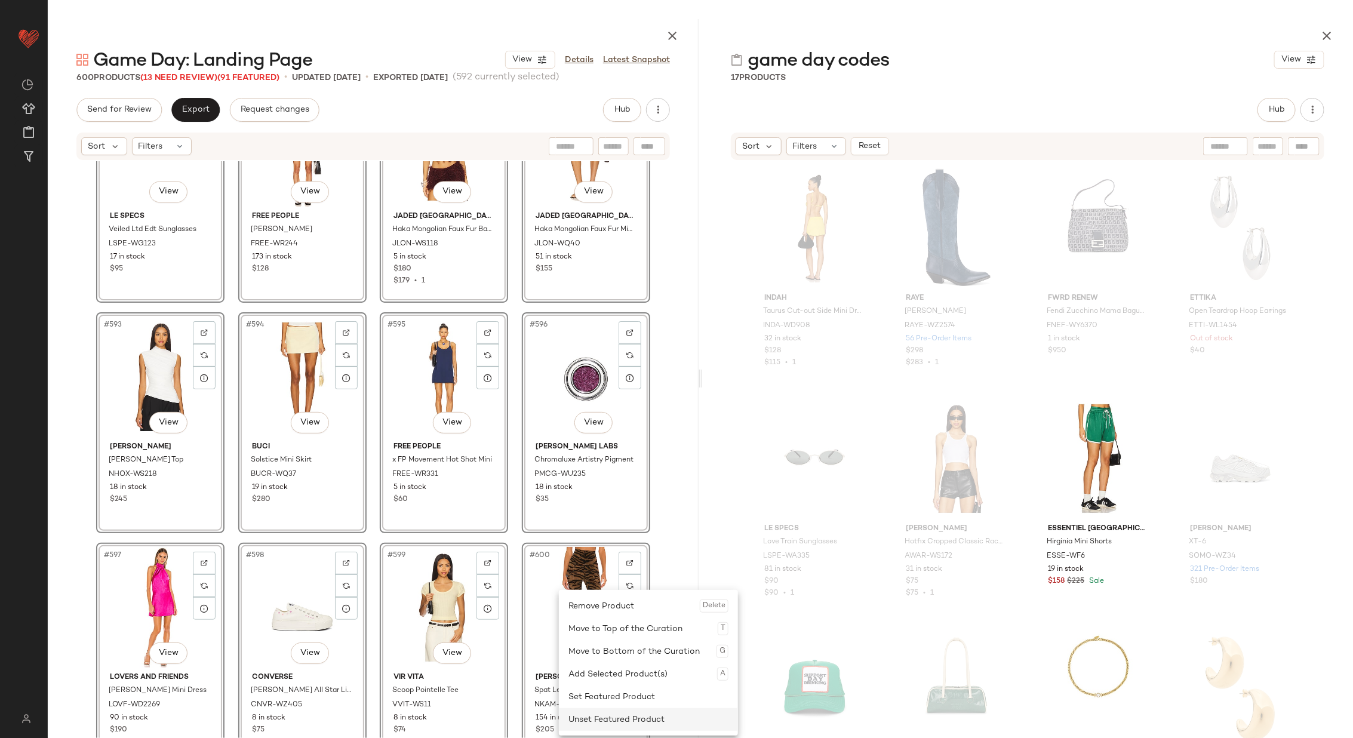
click at [638, 718] on div "Unset Featured Product" at bounding box center [649, 719] width 160 height 23
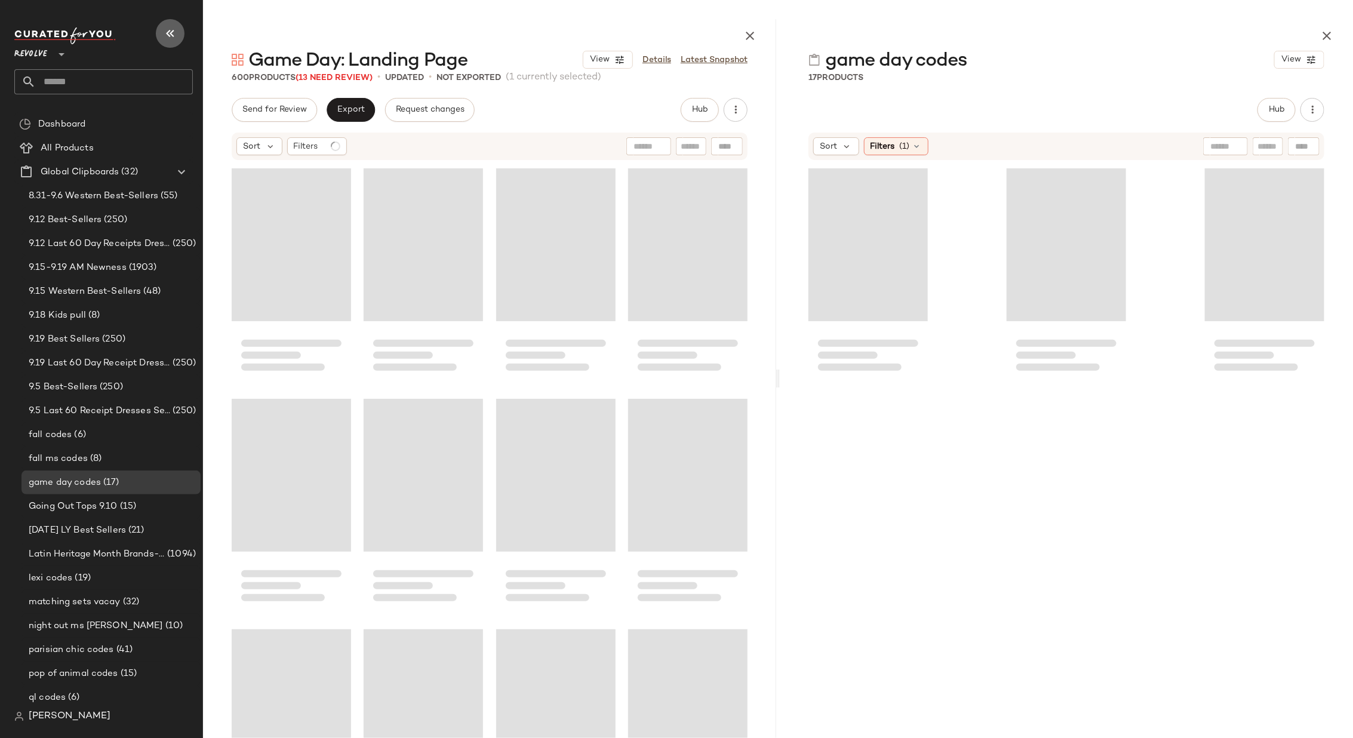
click at [176, 34] on icon "button" at bounding box center [170, 33] width 14 height 14
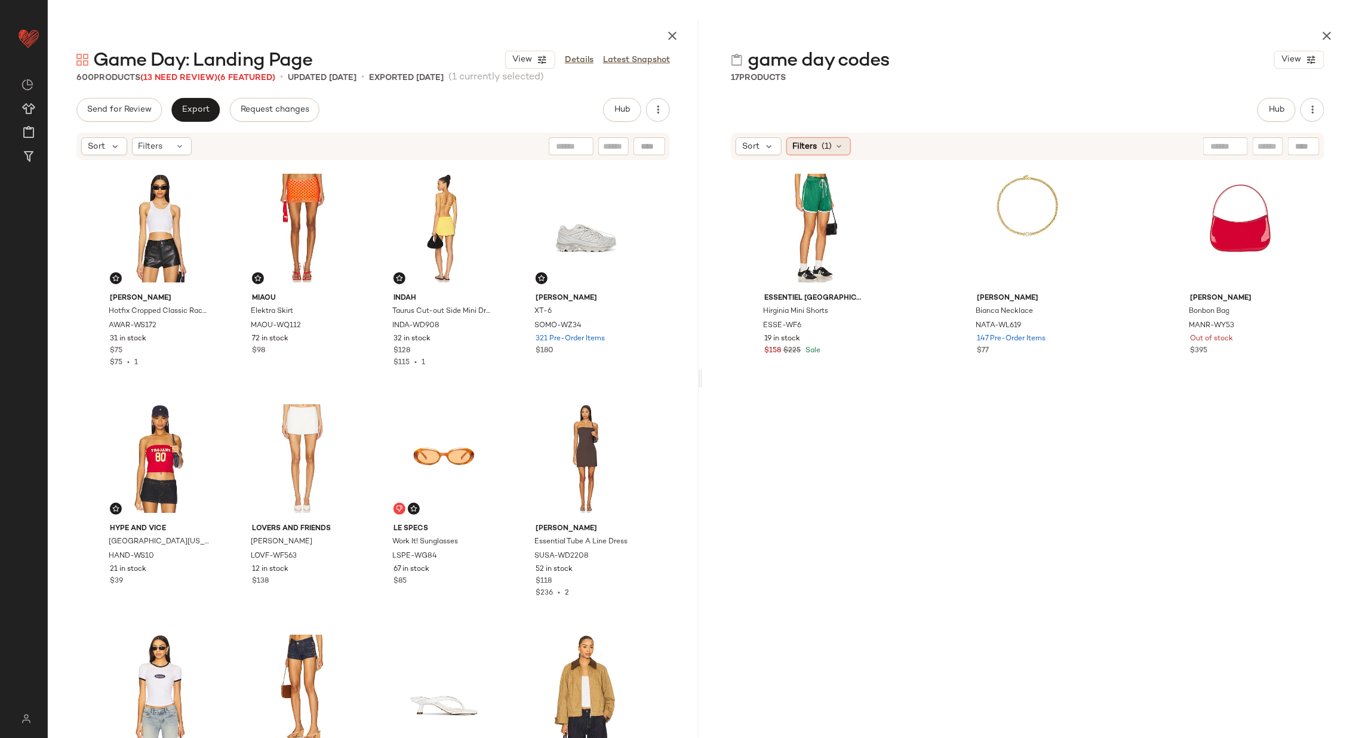
click at [844, 146] on div "Filters (1)" at bounding box center [819, 146] width 65 height 18
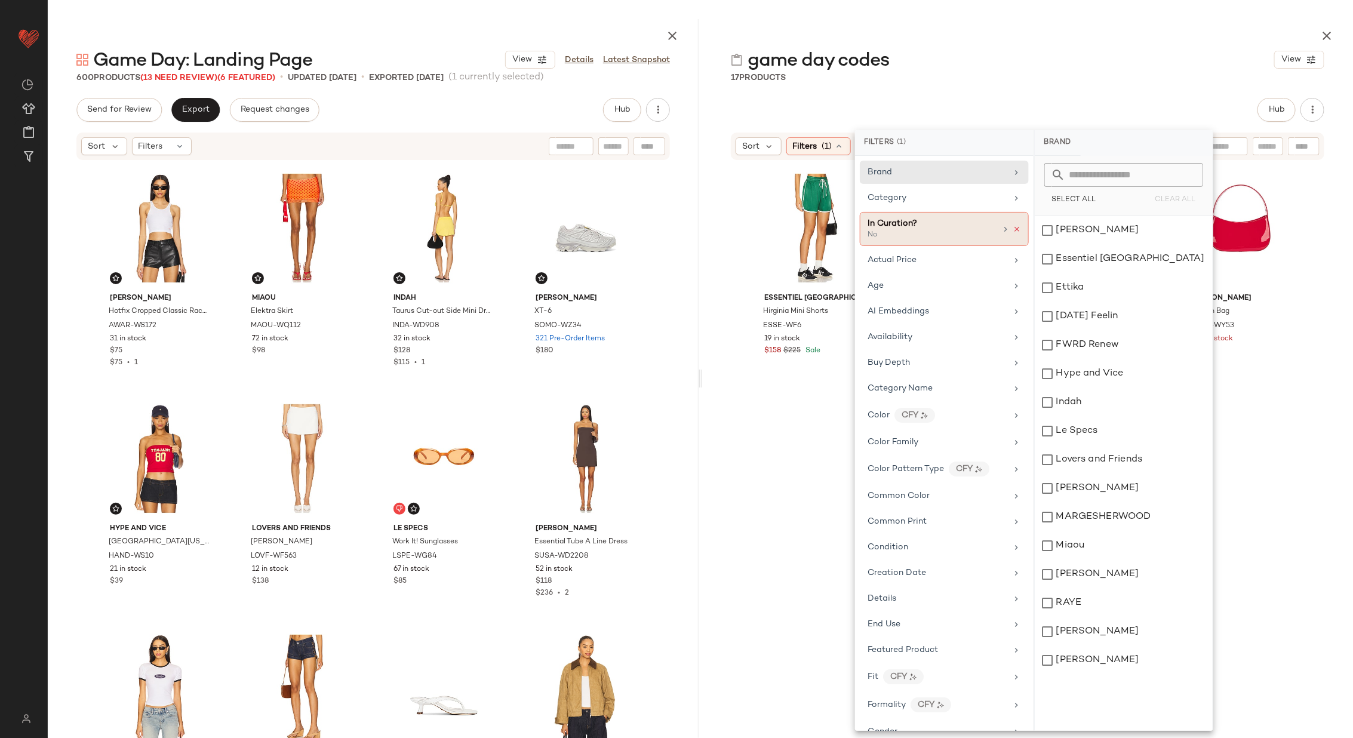
click at [1014, 227] on icon at bounding box center [1017, 229] width 8 height 8
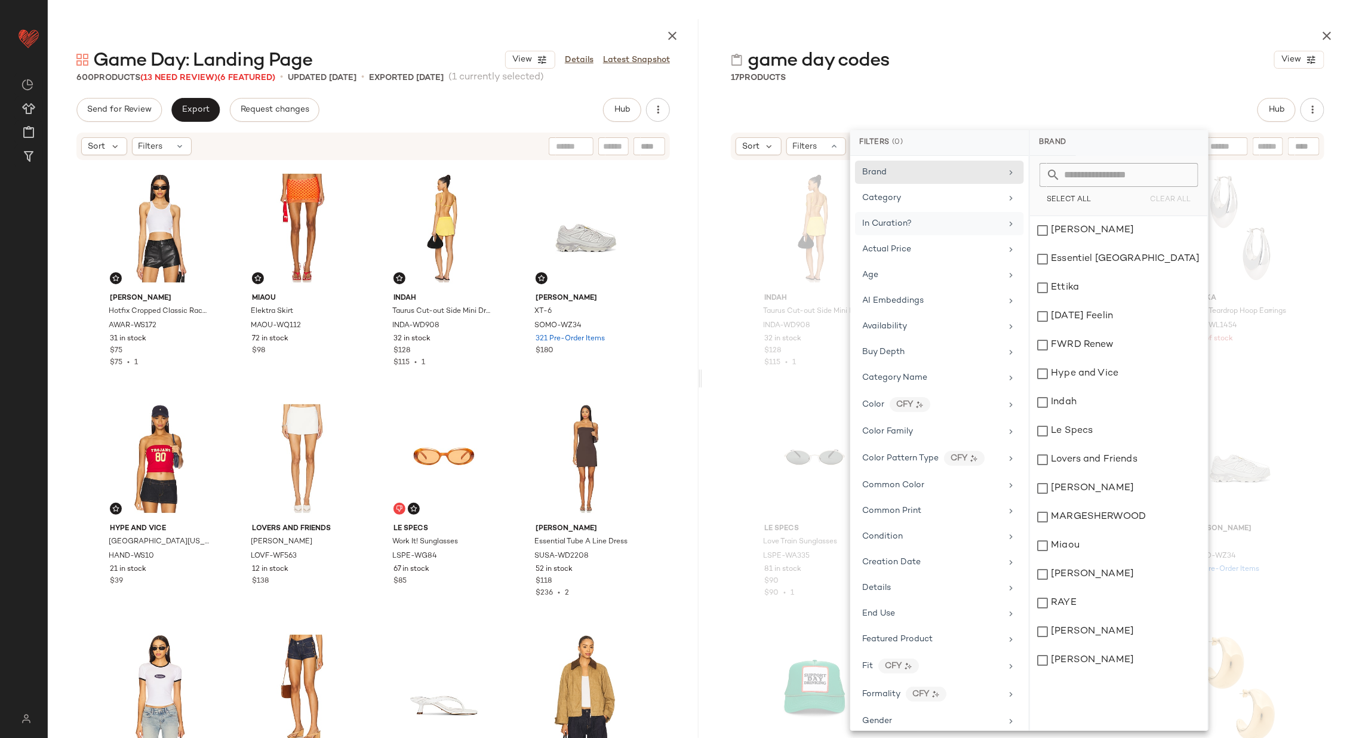
click at [725, 463] on div "Indah Taurus Cut-out Side Mini Dress INDA-WD908 32 in stock $128 $115 • 1 [PERS…" at bounding box center [1027, 462] width 651 height 602
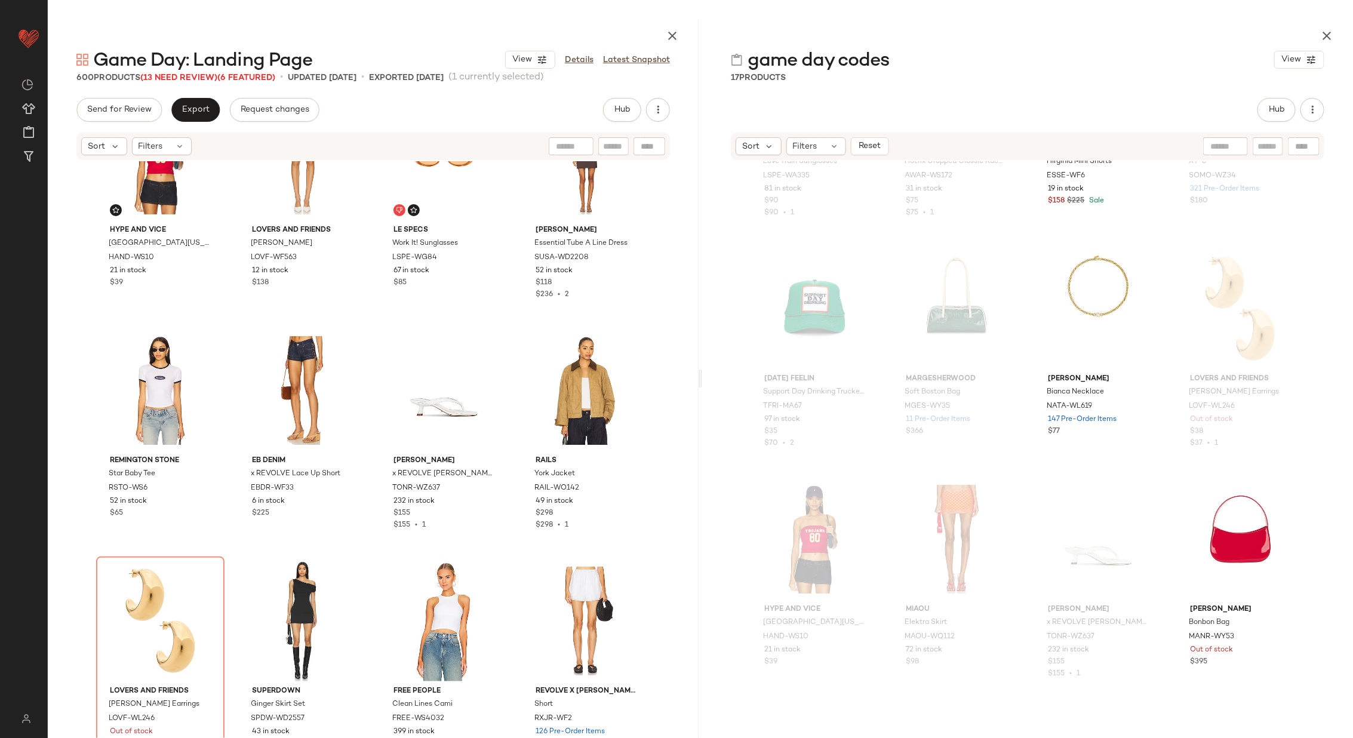
scroll to position [336, 0]
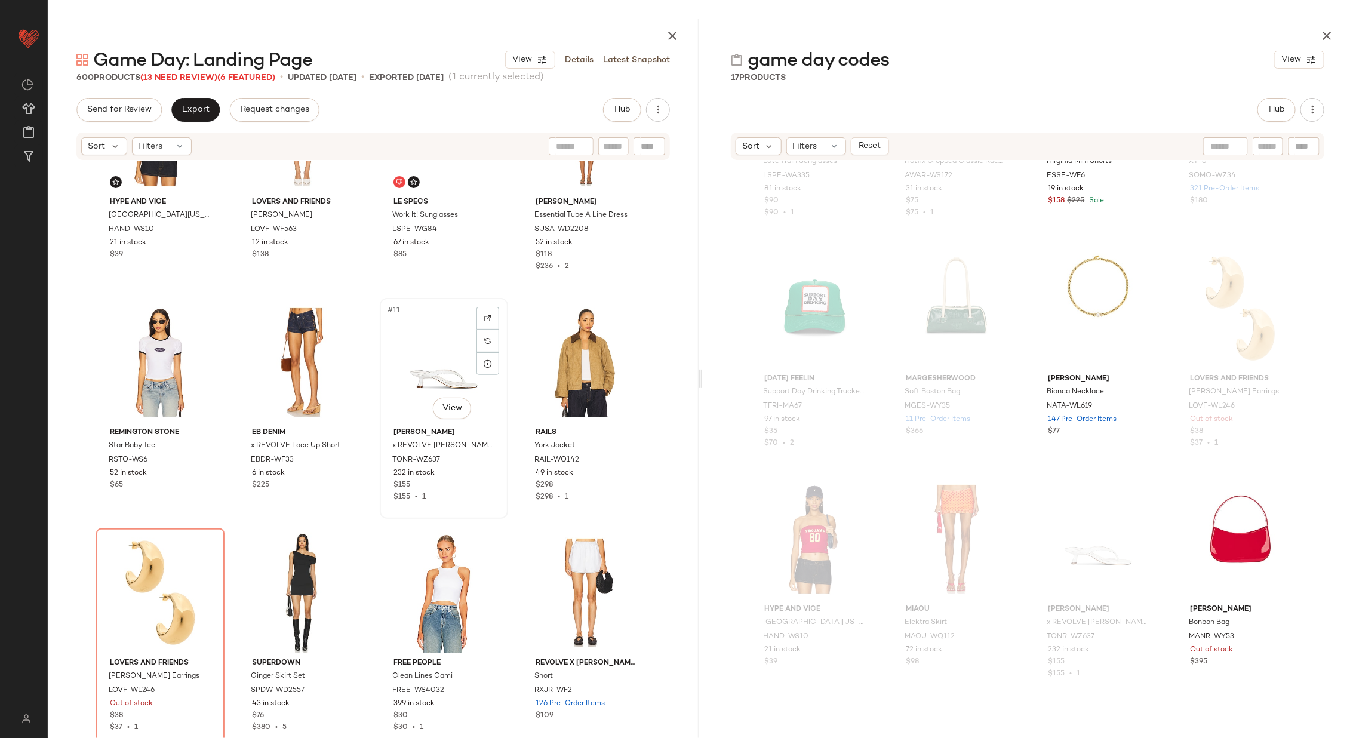
click at [423, 375] on div "#11 View" at bounding box center [444, 362] width 120 height 121
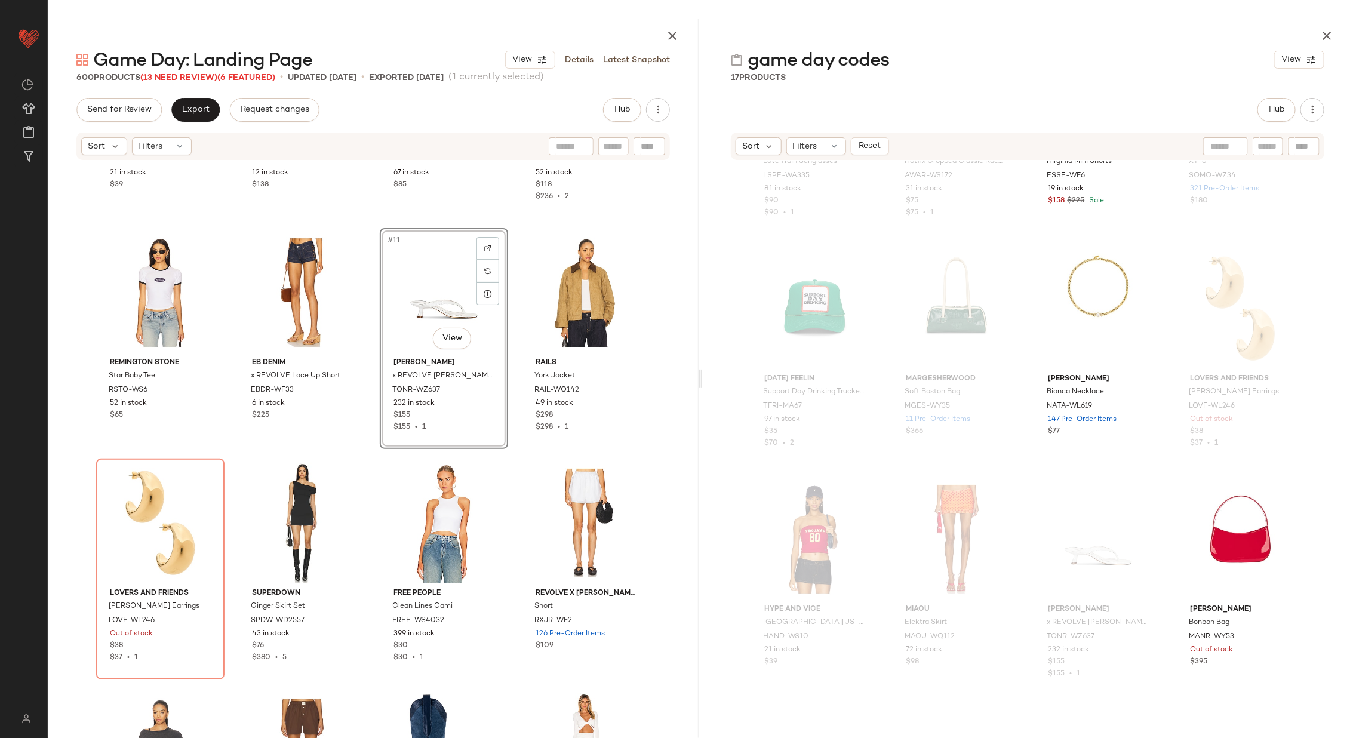
scroll to position [407, 0]
click at [1283, 261] on img at bounding box center [1284, 264] width 7 height 7
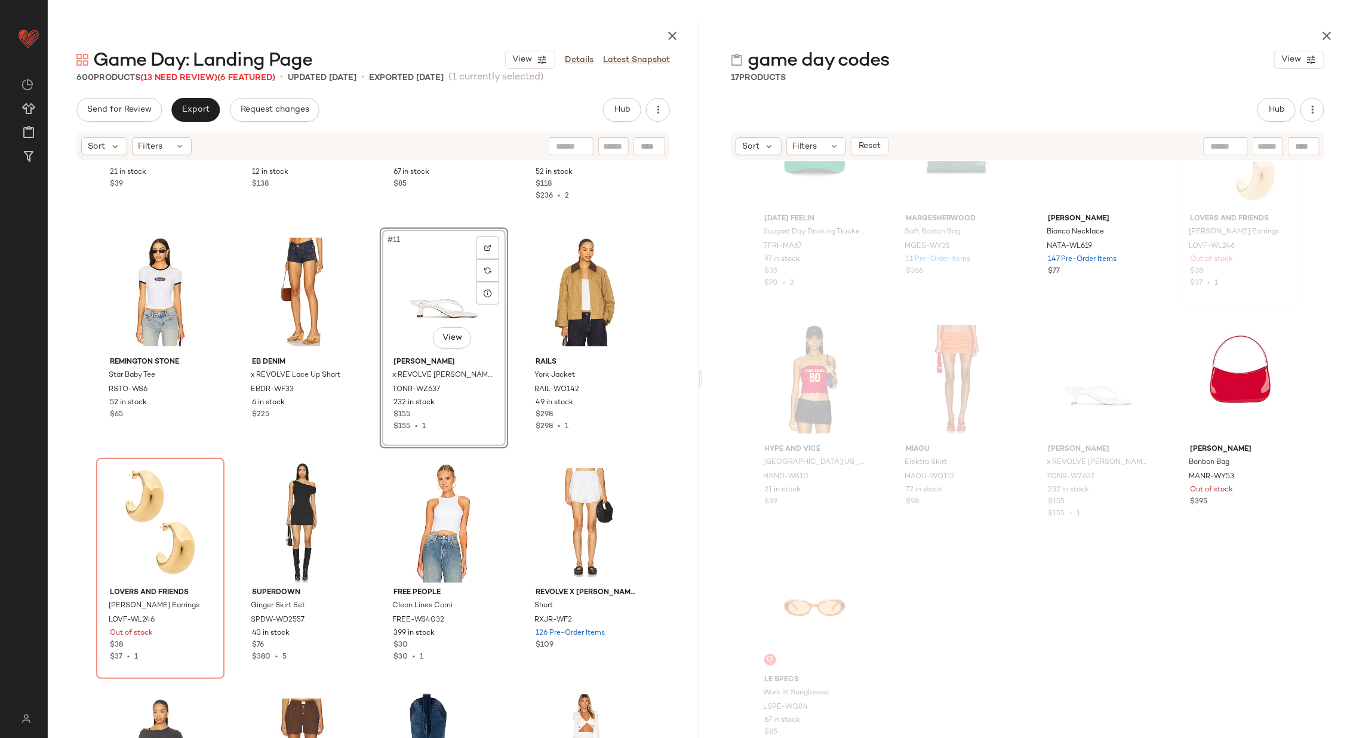
scroll to position [553, 0]
click at [1281, 332] on img at bounding box center [1284, 331] width 7 height 7
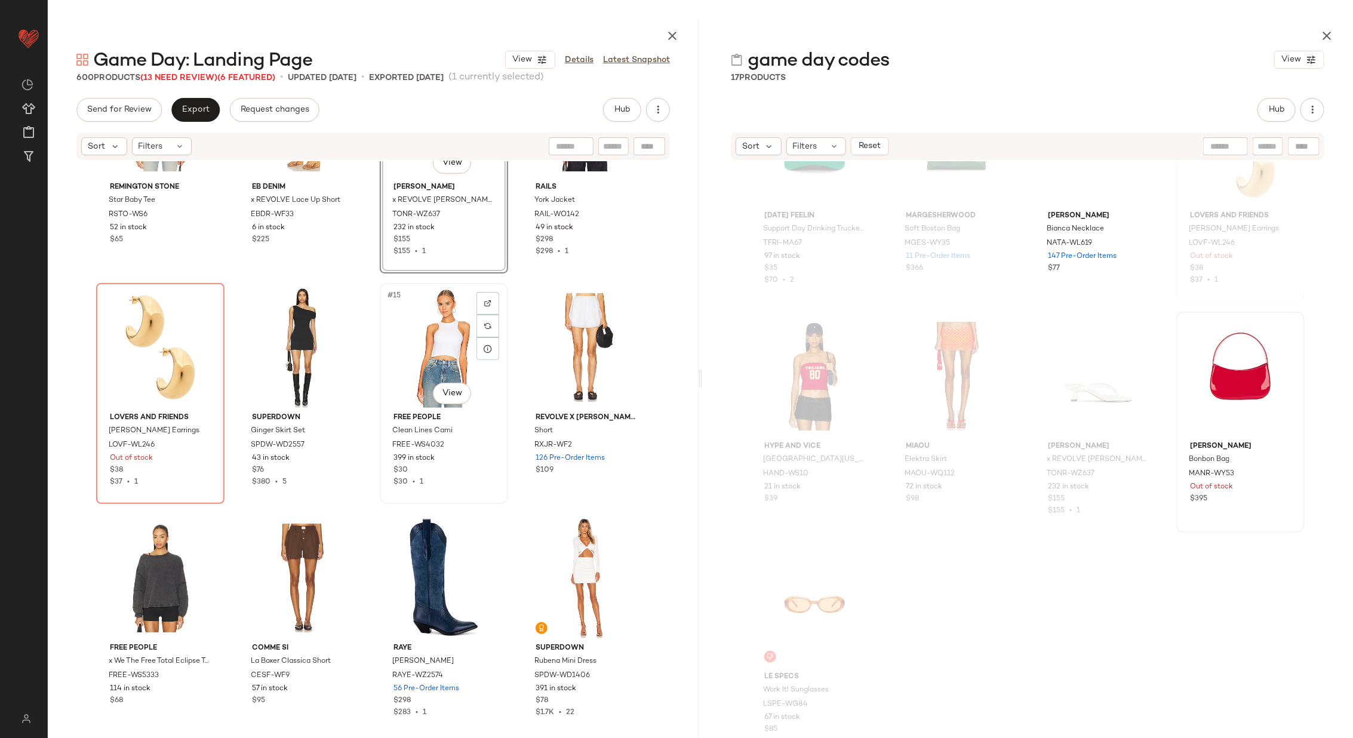
scroll to position [593, 0]
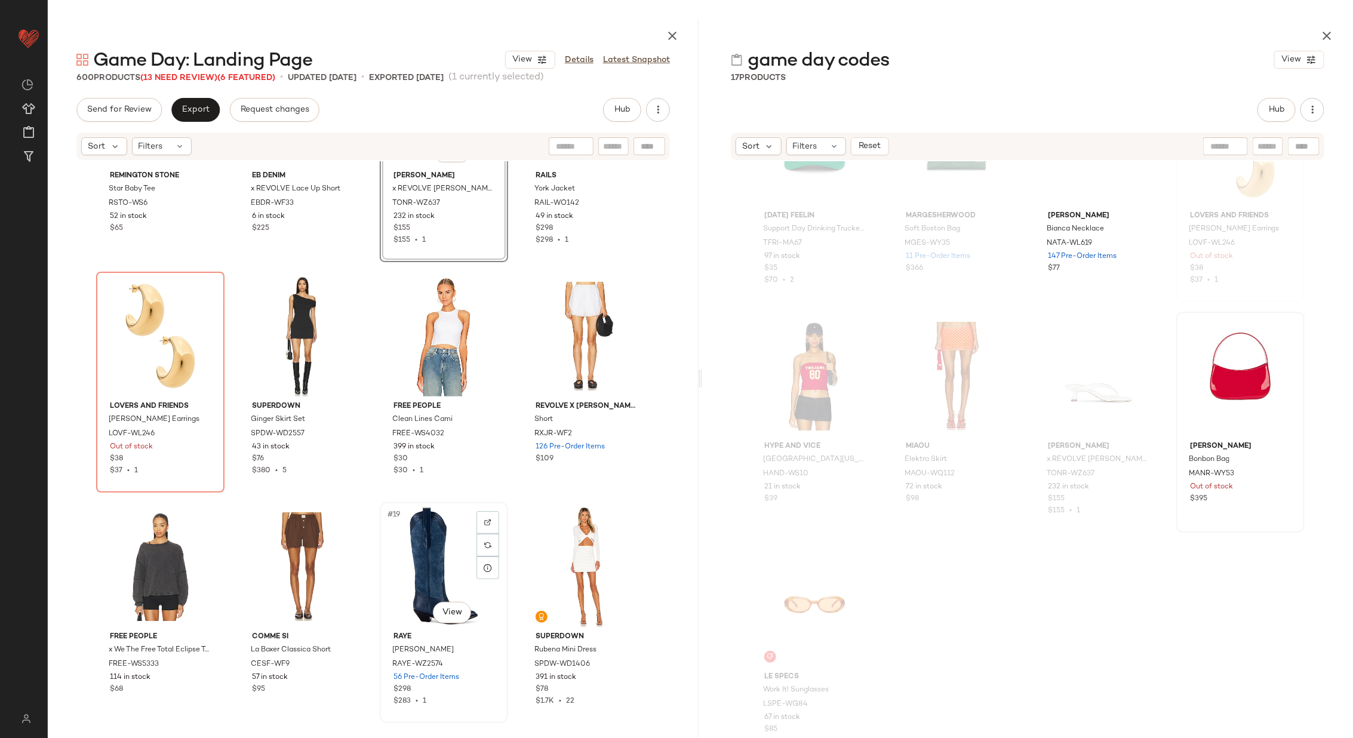
click at [406, 538] on div "#19 View" at bounding box center [444, 566] width 120 height 121
click at [129, 346] on div "#13 View" at bounding box center [160, 336] width 120 height 121
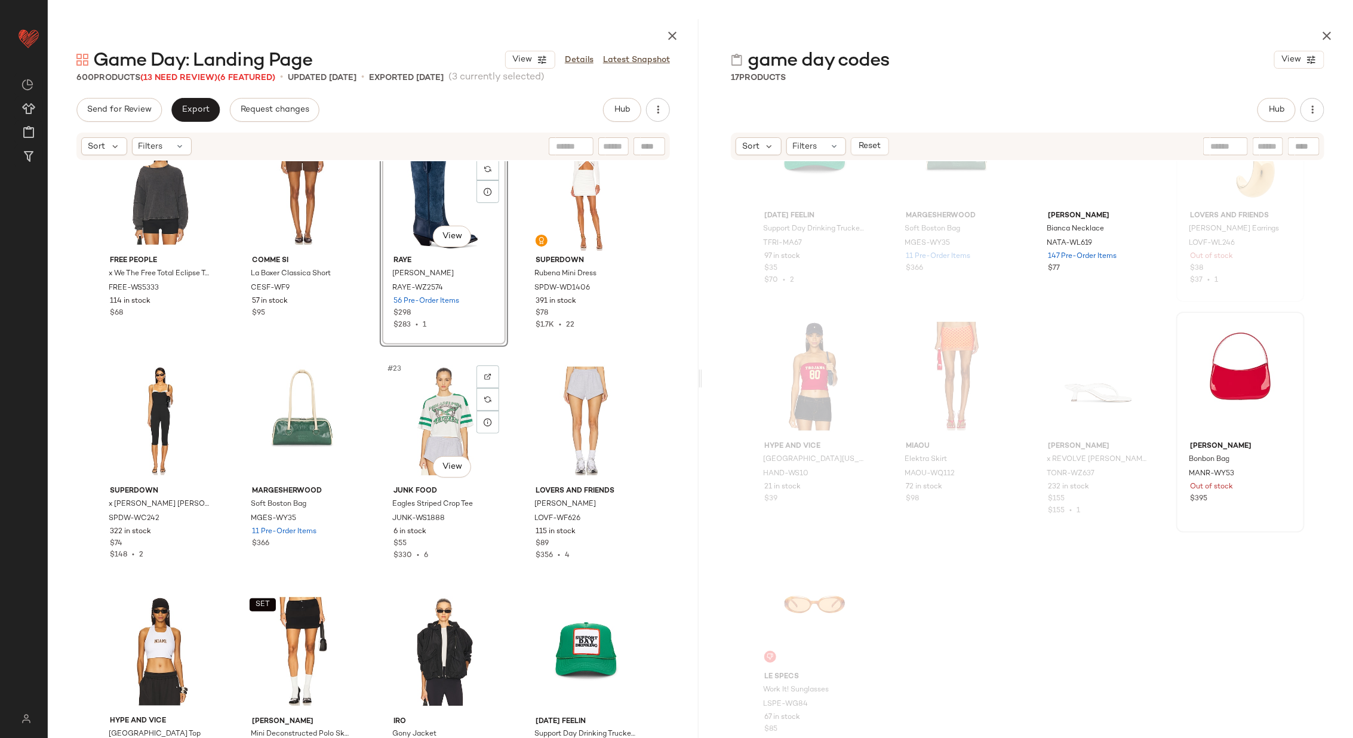
scroll to position [992, 0]
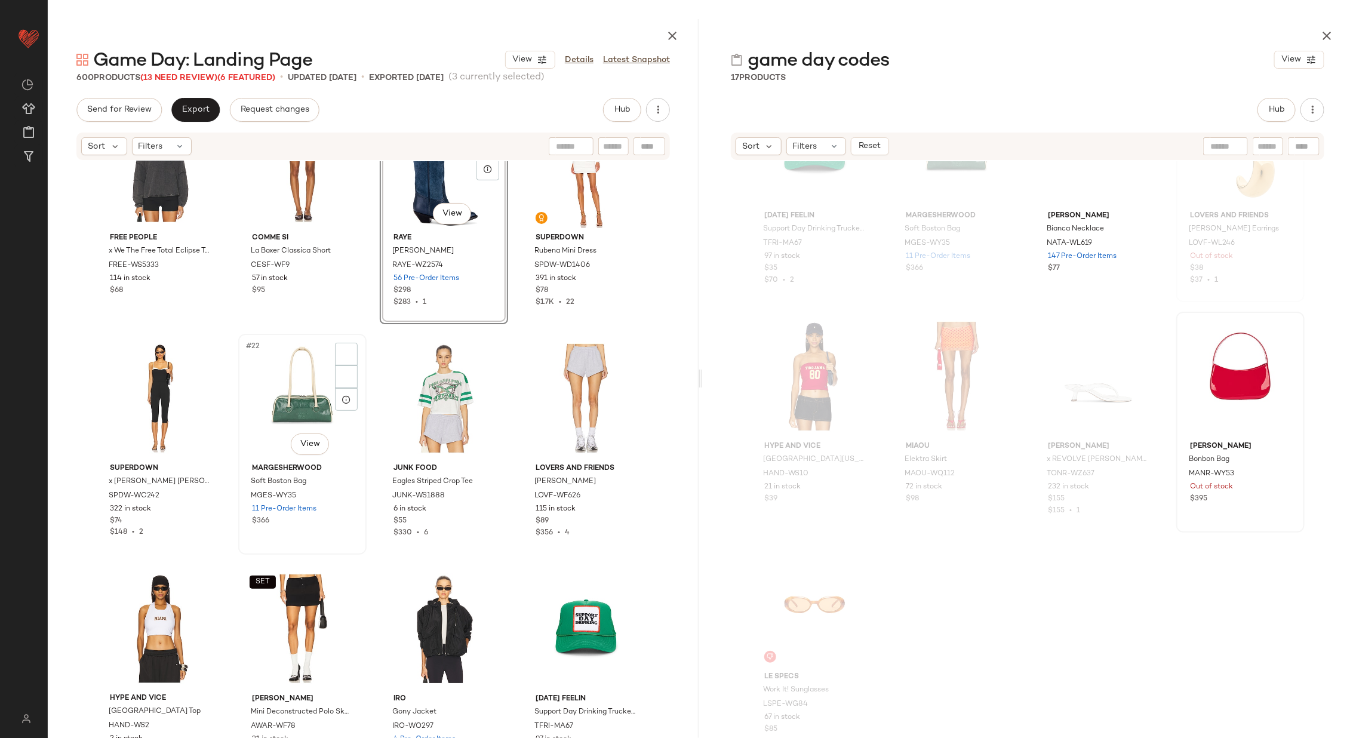
click at [275, 409] on div "#22 View" at bounding box center [302, 398] width 120 height 121
click at [556, 615] on div "#28 View" at bounding box center [586, 629] width 120 height 121
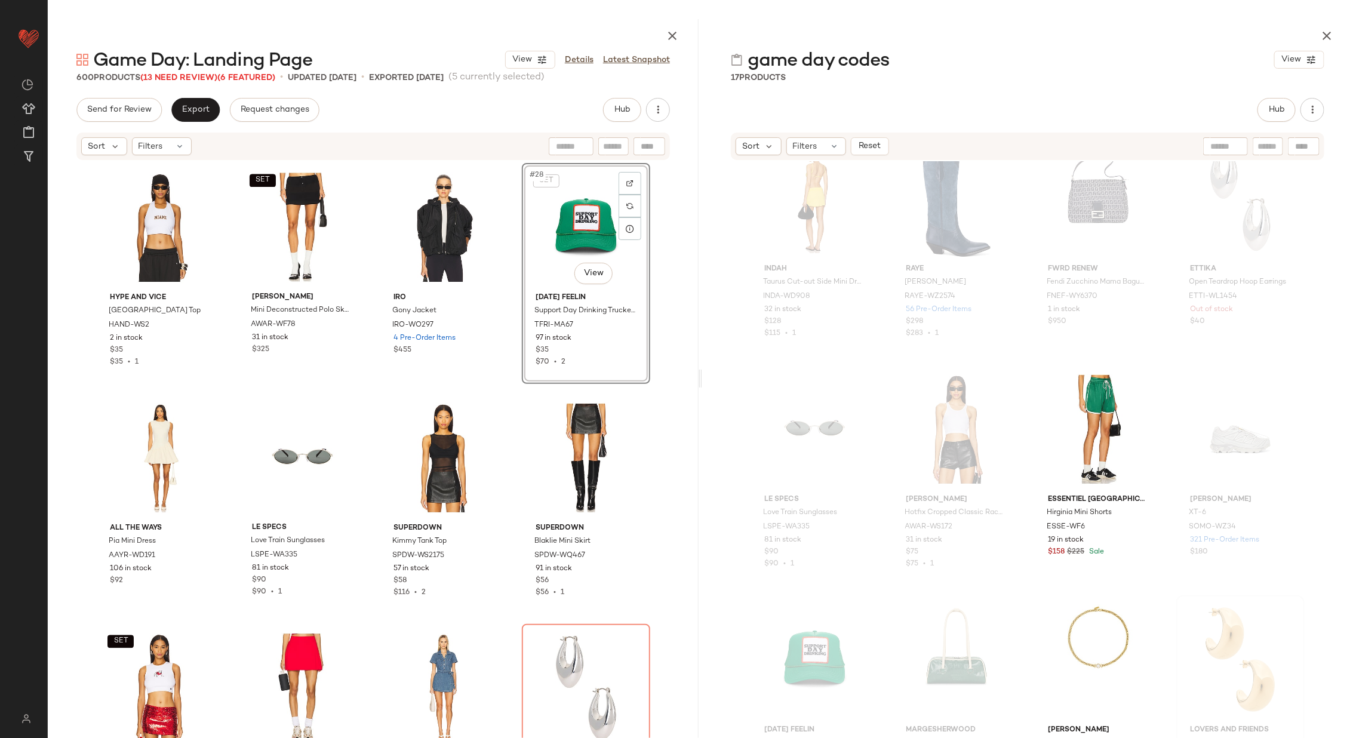
scroll to position [20, 0]
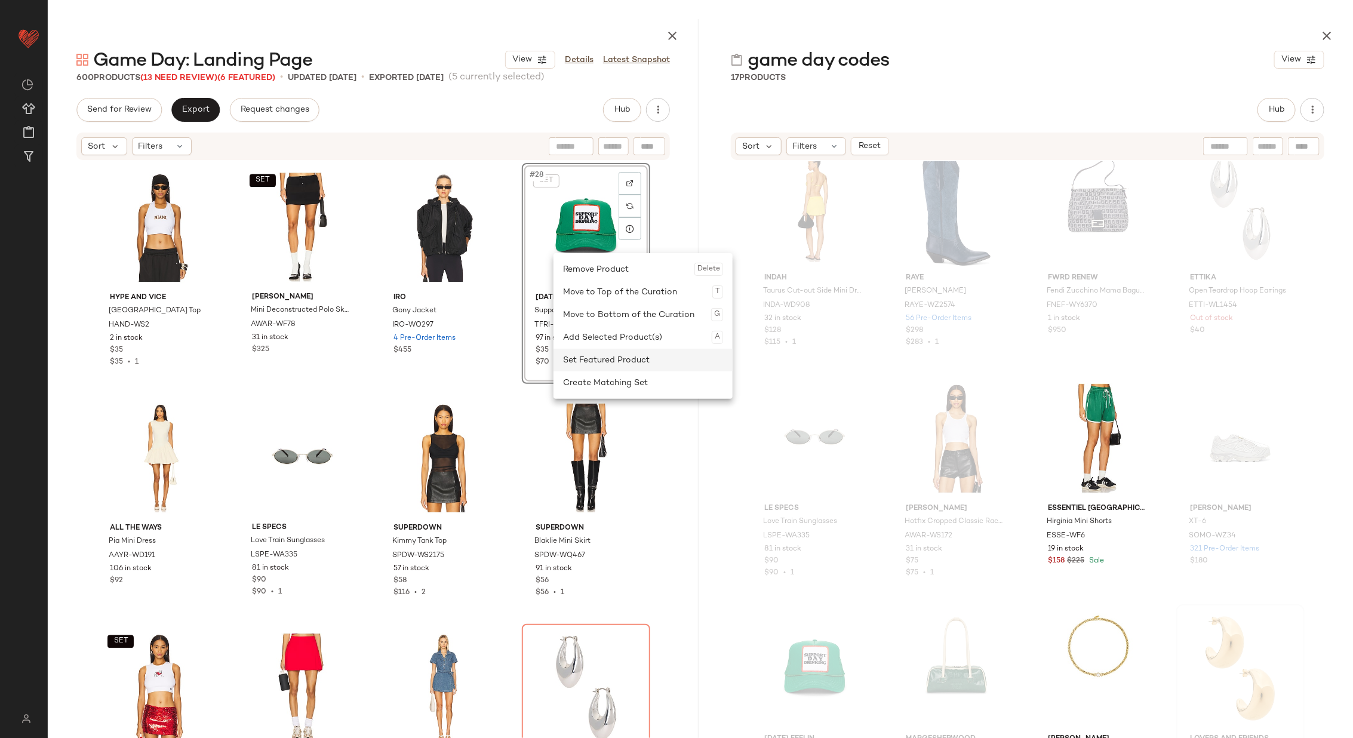
click at [610, 352] on div "Set Featured Product" at bounding box center [643, 360] width 160 height 23
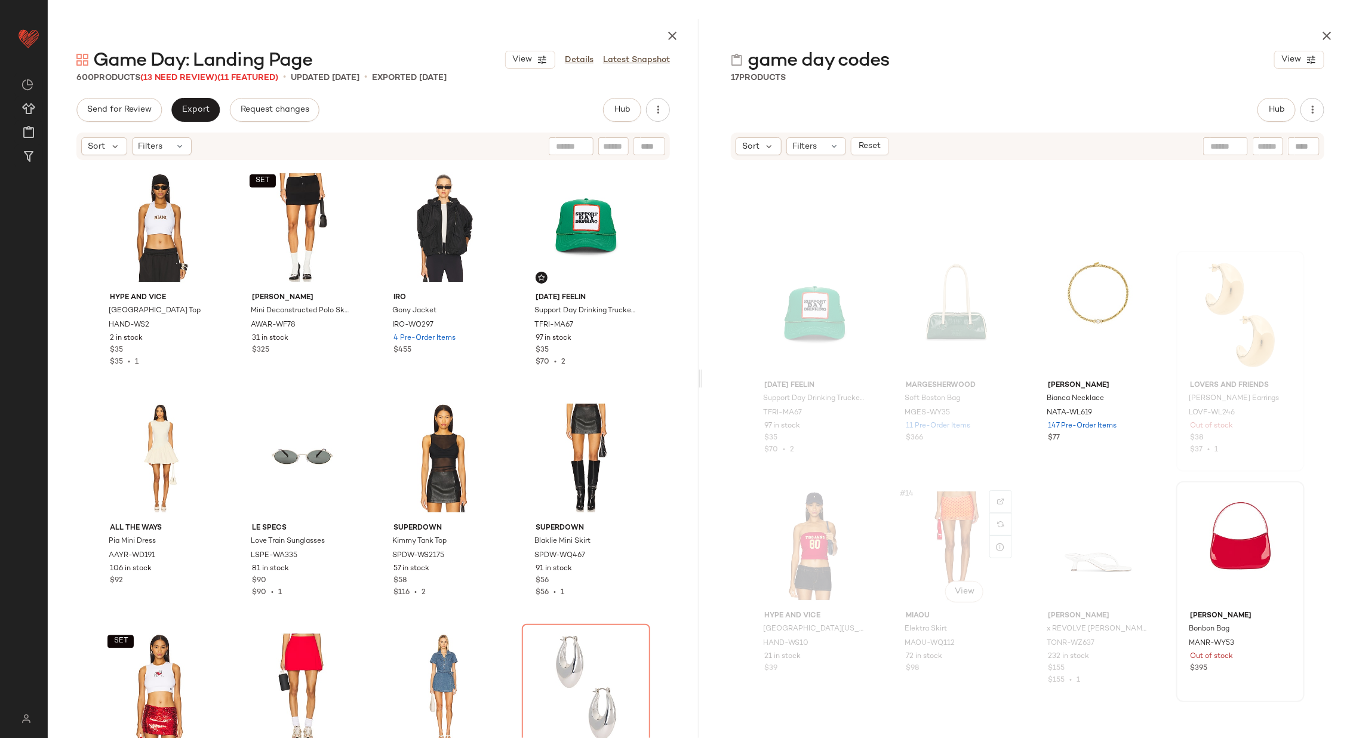
scroll to position [378, 0]
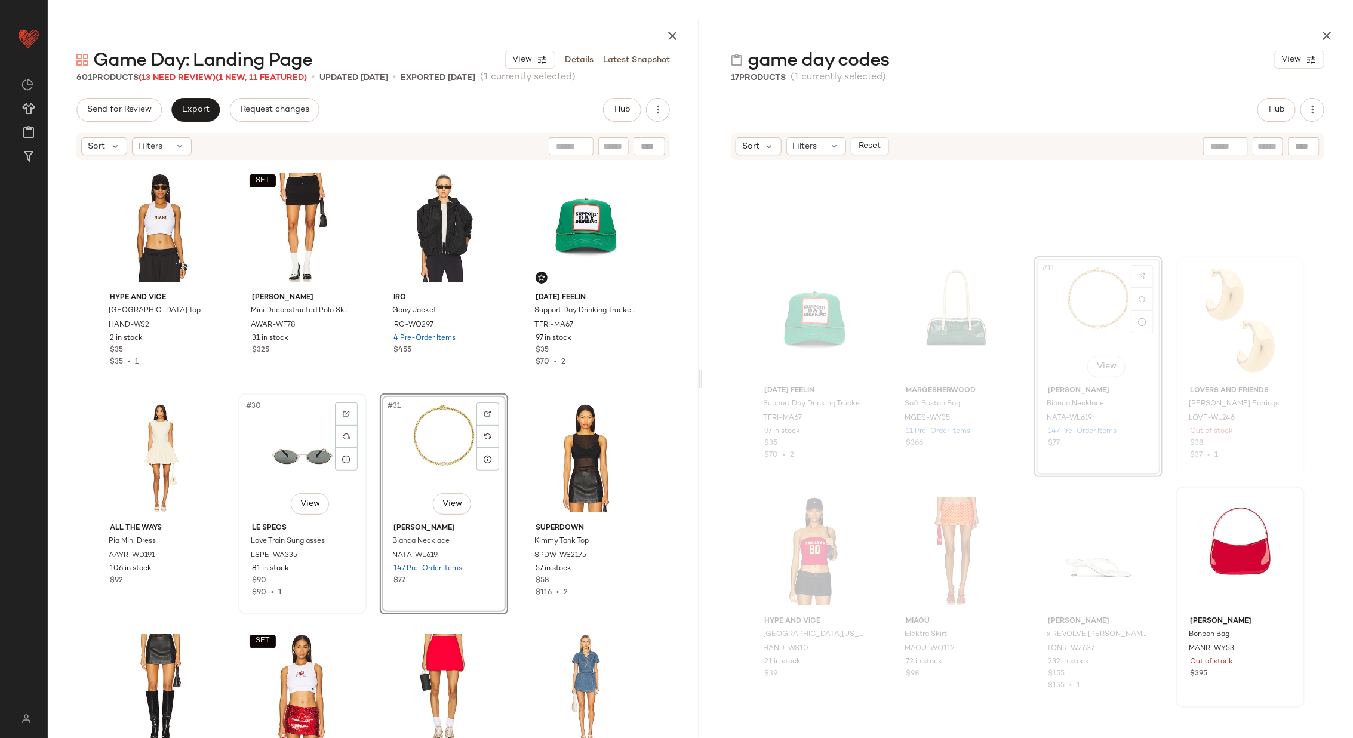
click at [280, 454] on div "#30 View" at bounding box center [302, 458] width 120 height 121
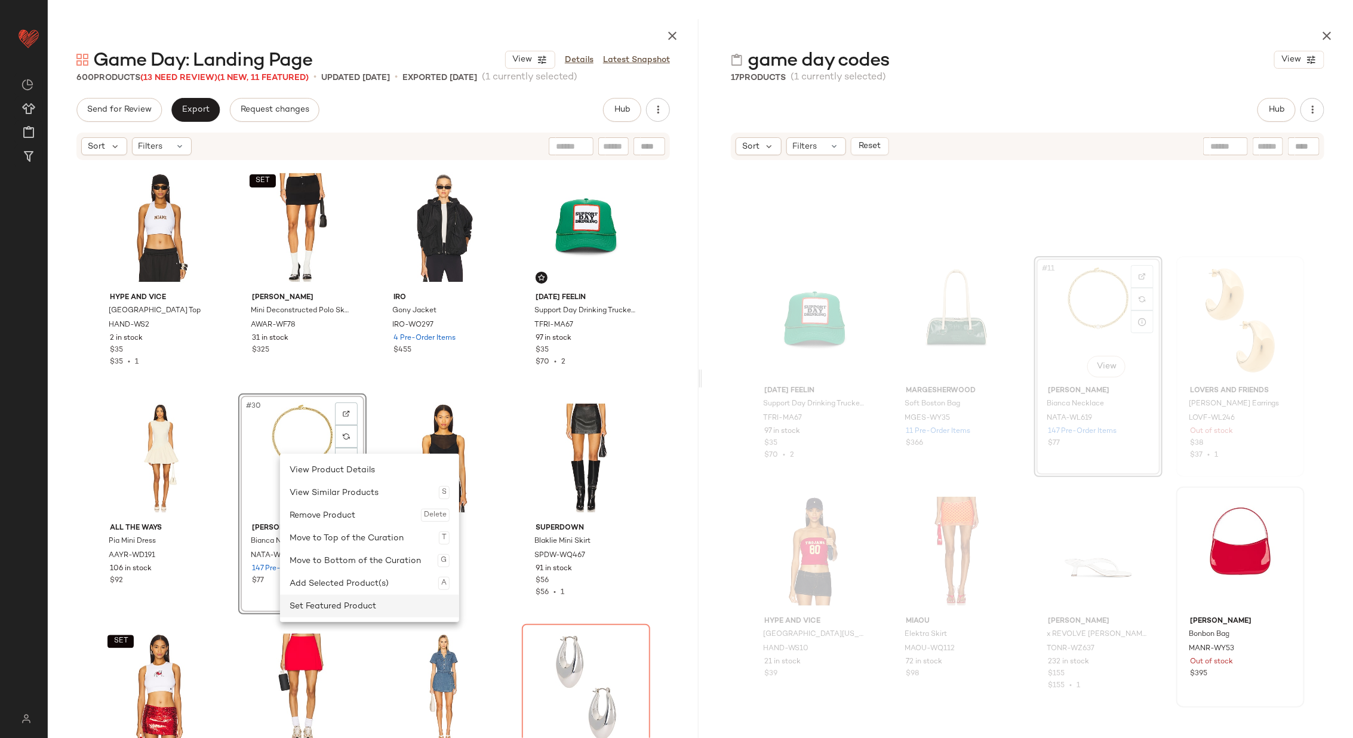
click at [353, 601] on div "Set Featured Product" at bounding box center [370, 606] width 160 height 23
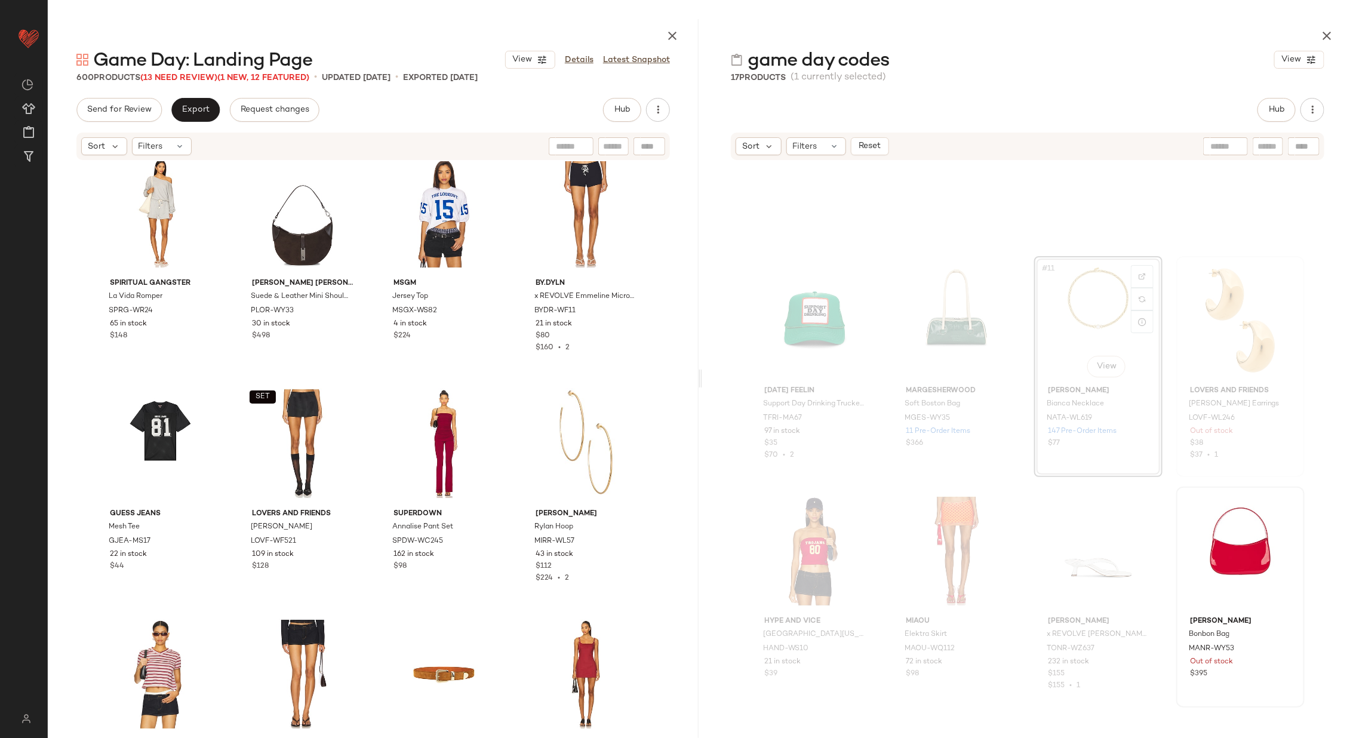
scroll to position [4589, 0]
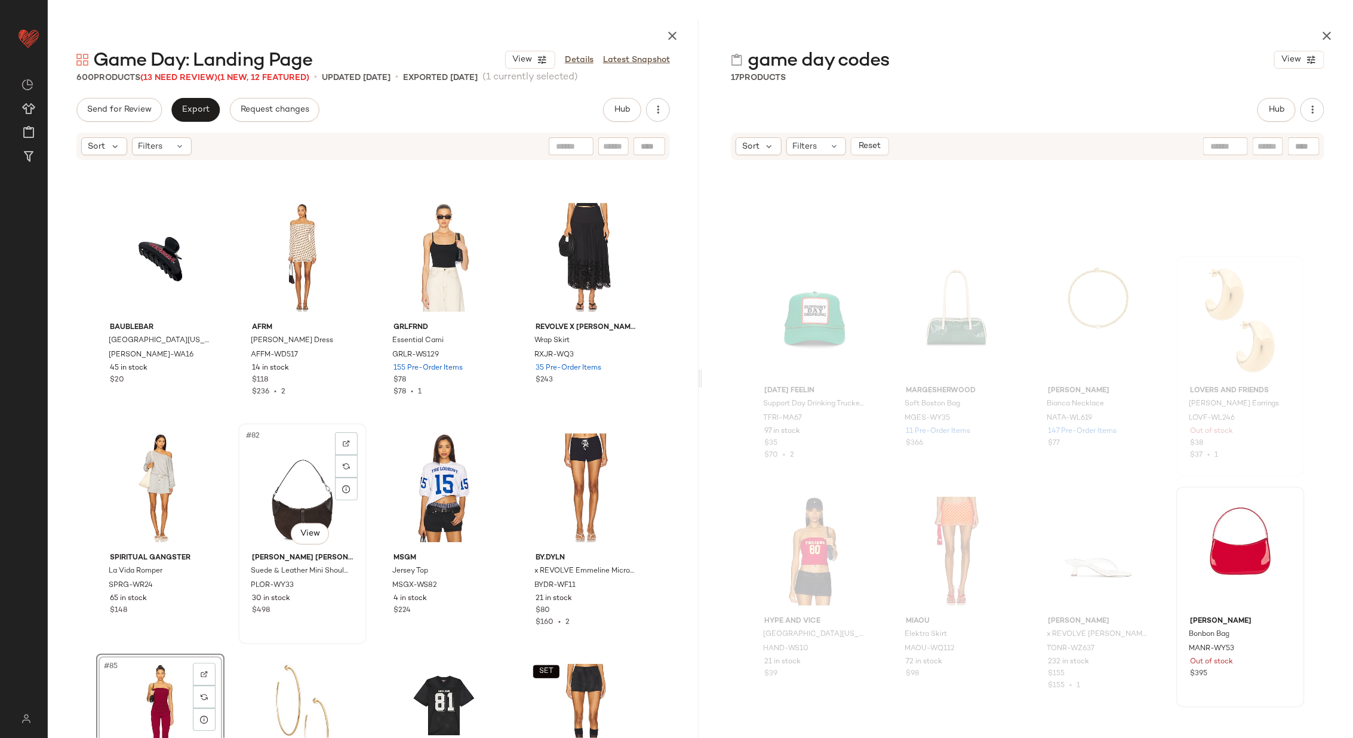
scroll to position [4359, 0]
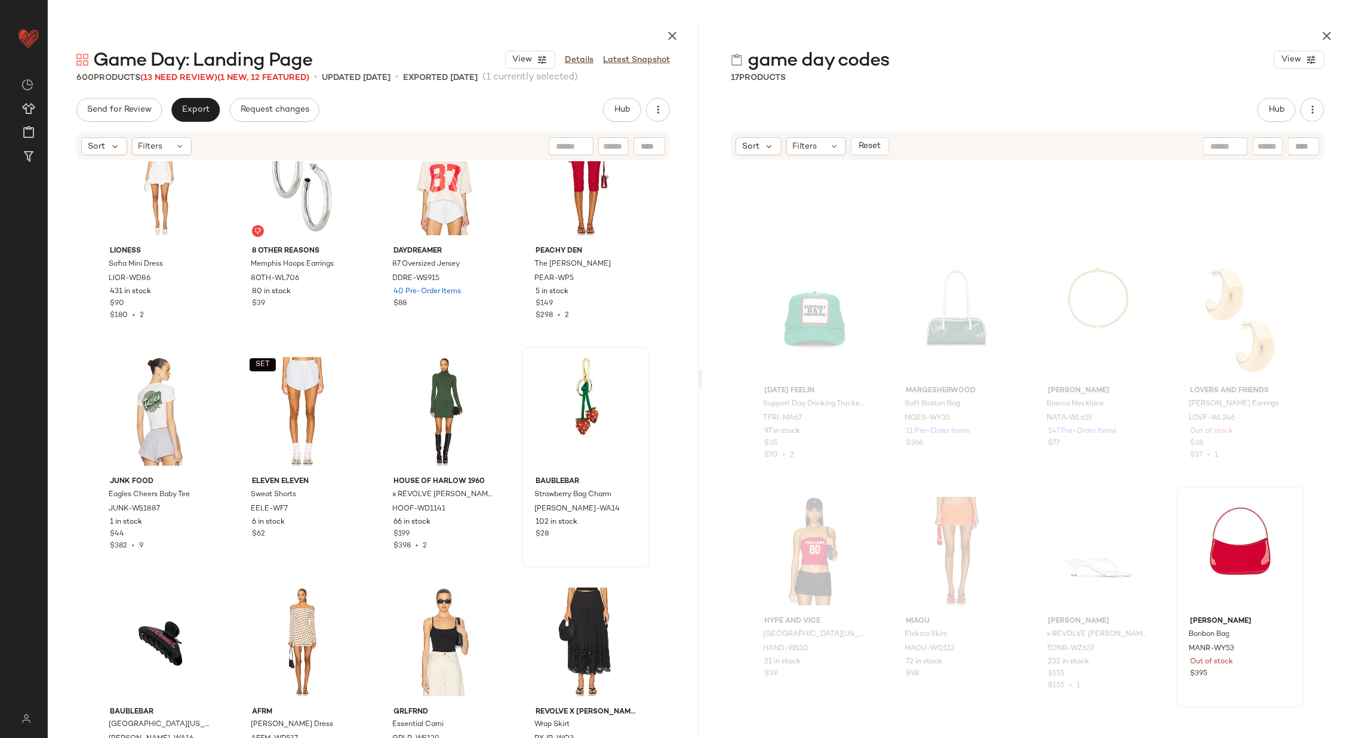
scroll to position [3966, 0]
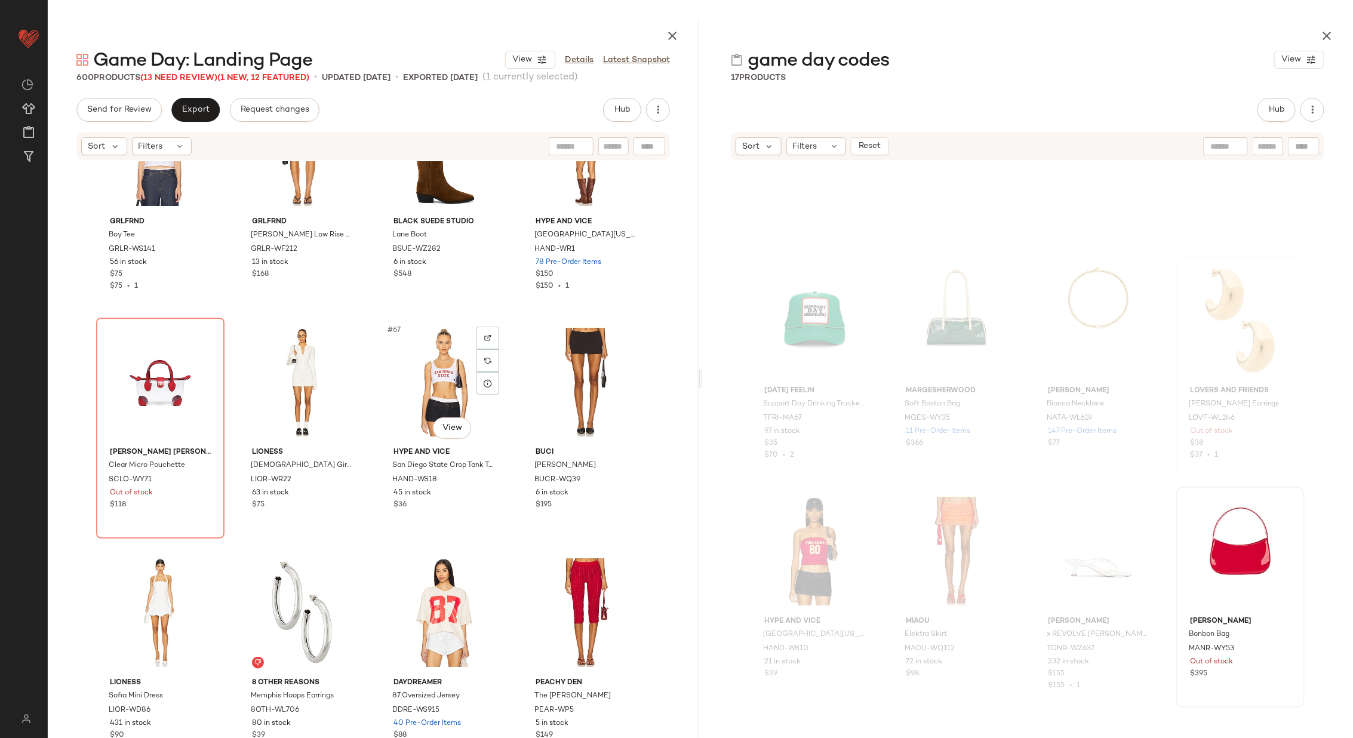
scroll to position [3531, 0]
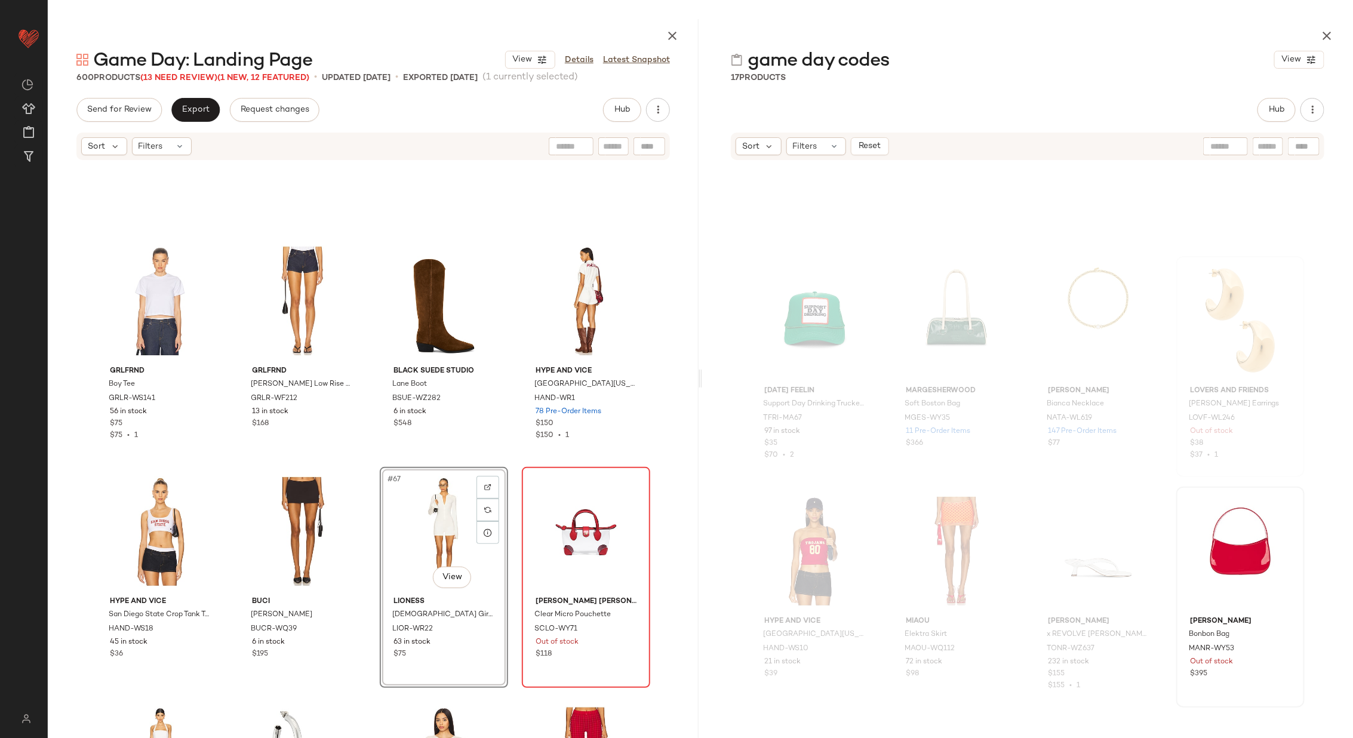
scroll to position [3329, 0]
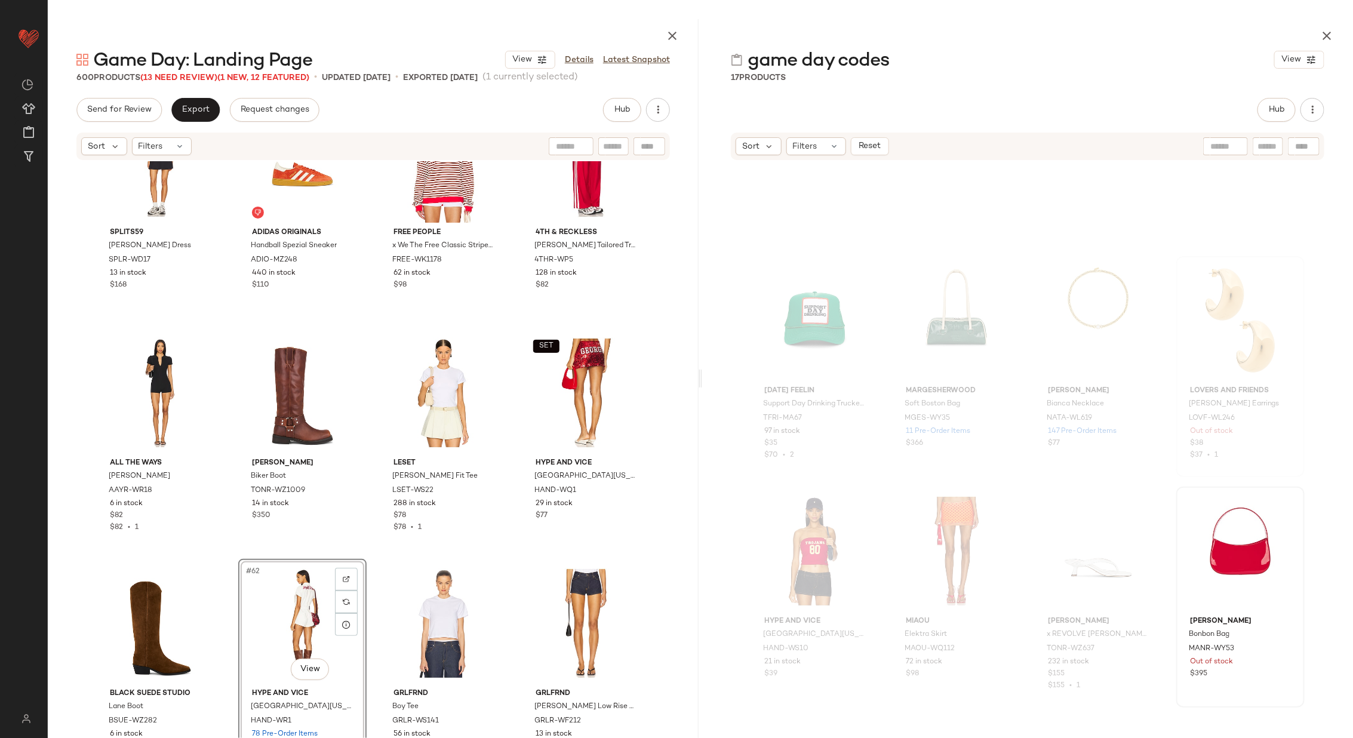
scroll to position [3006, 0]
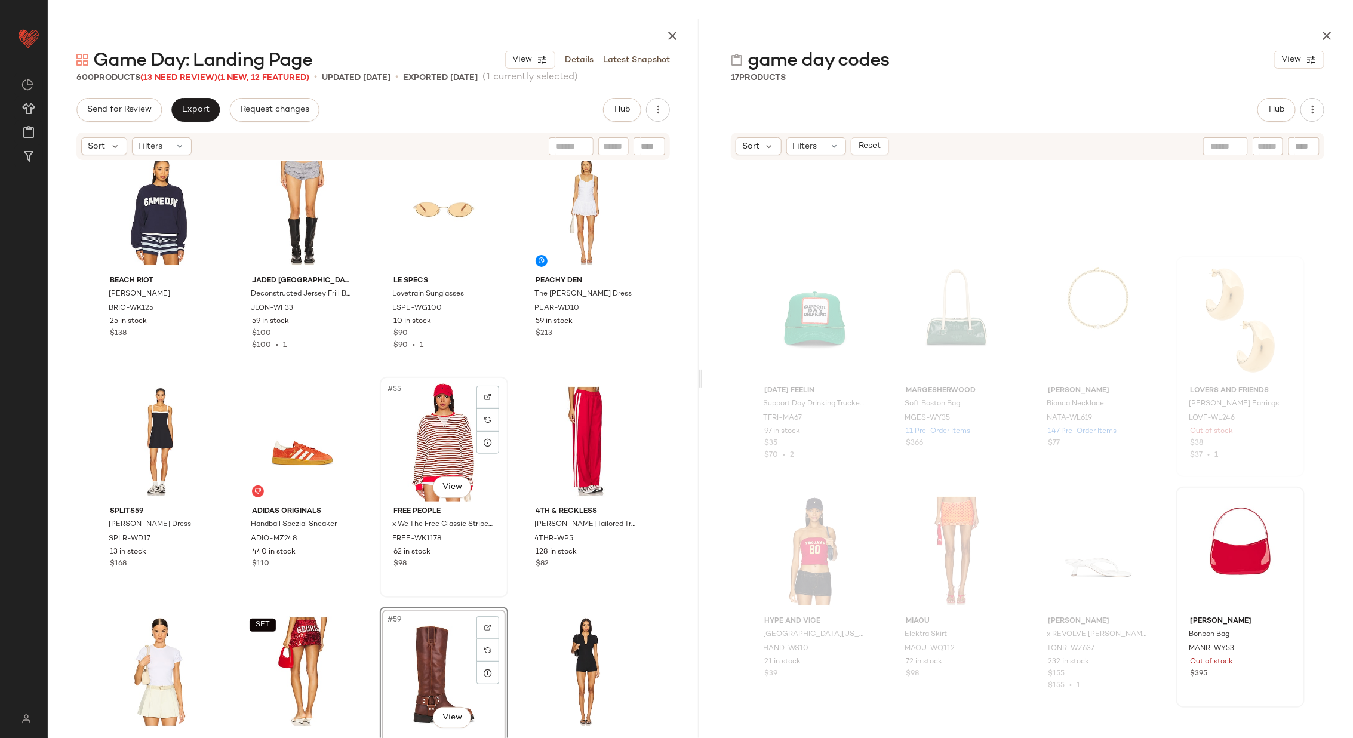
scroll to position [2806, 0]
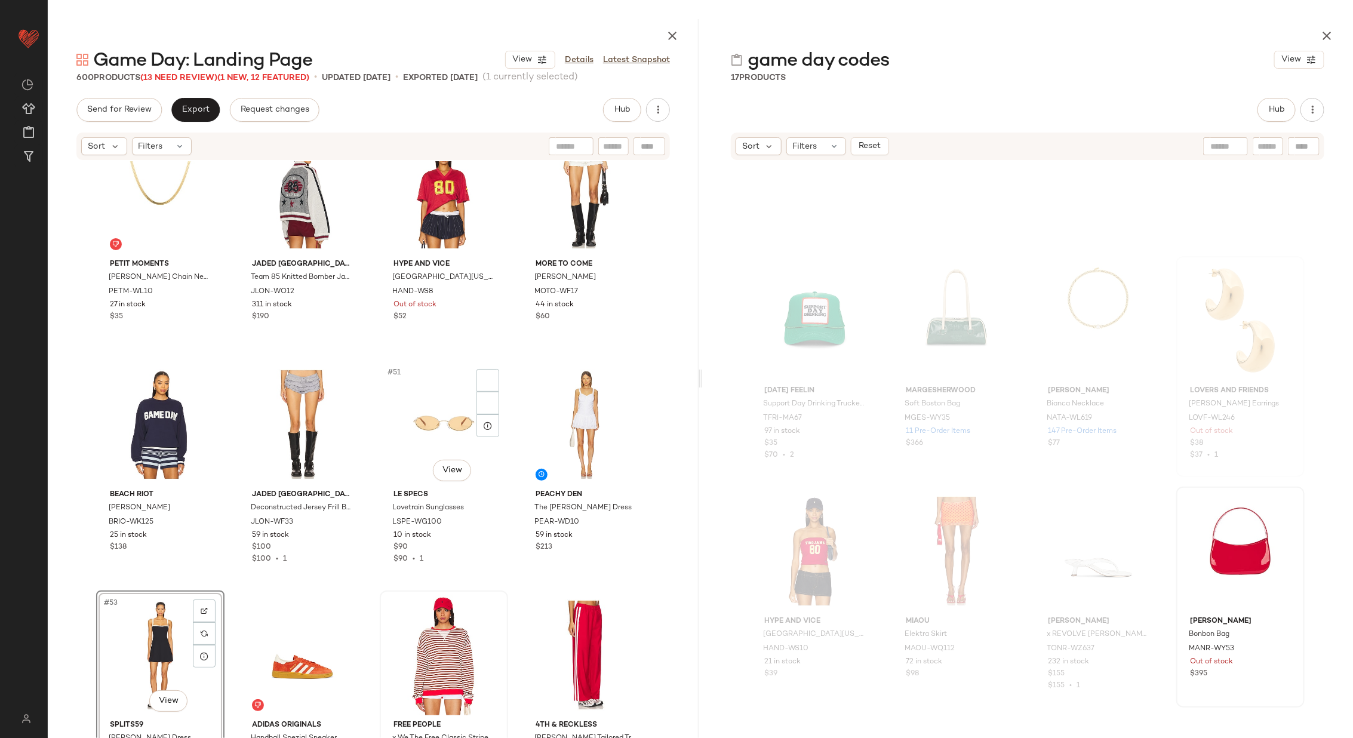
scroll to position [2542, 0]
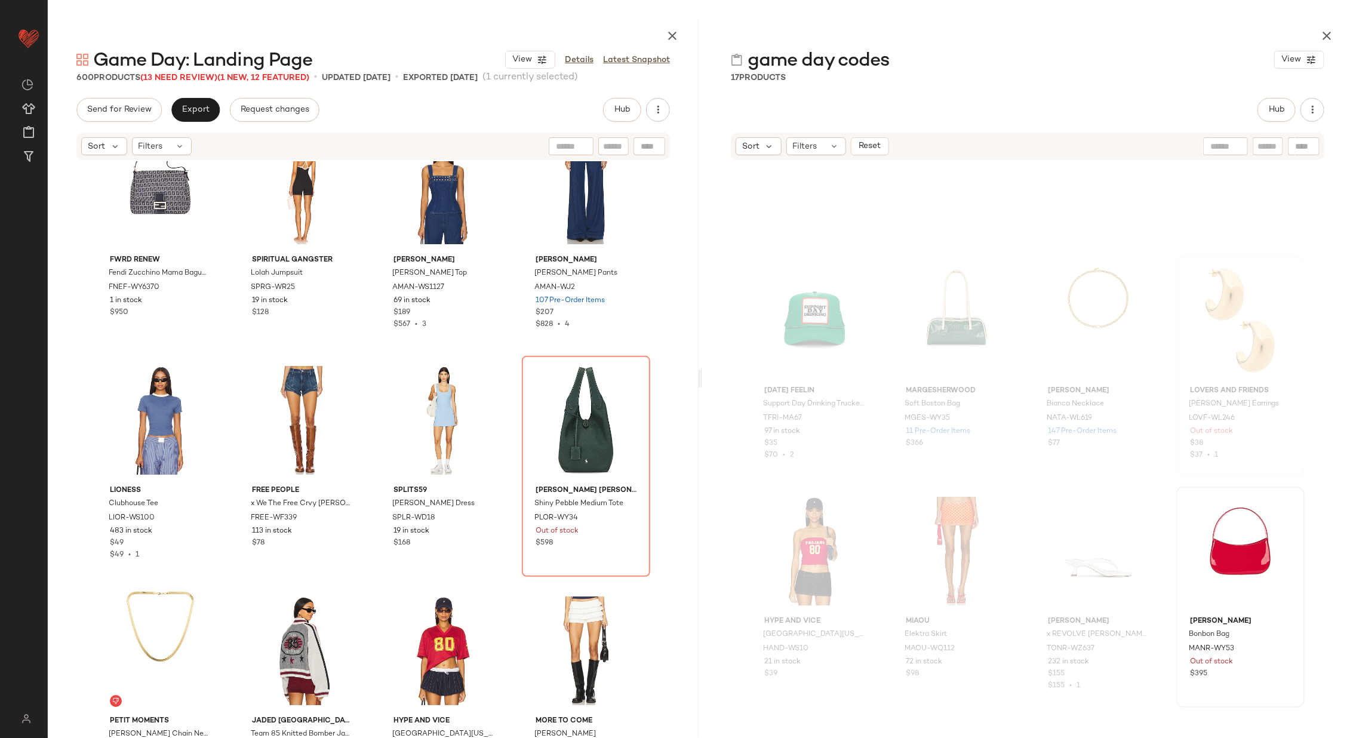
scroll to position [2053, 0]
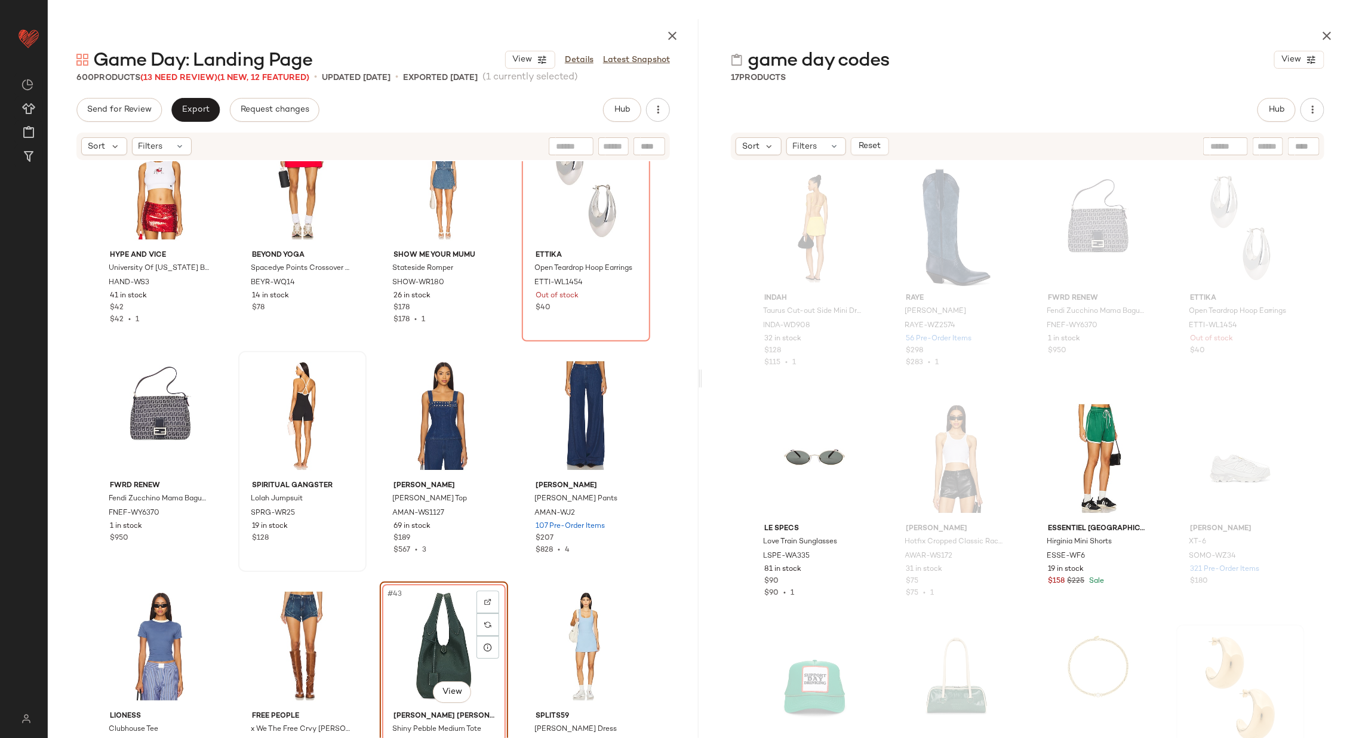
scroll to position [1878, 0]
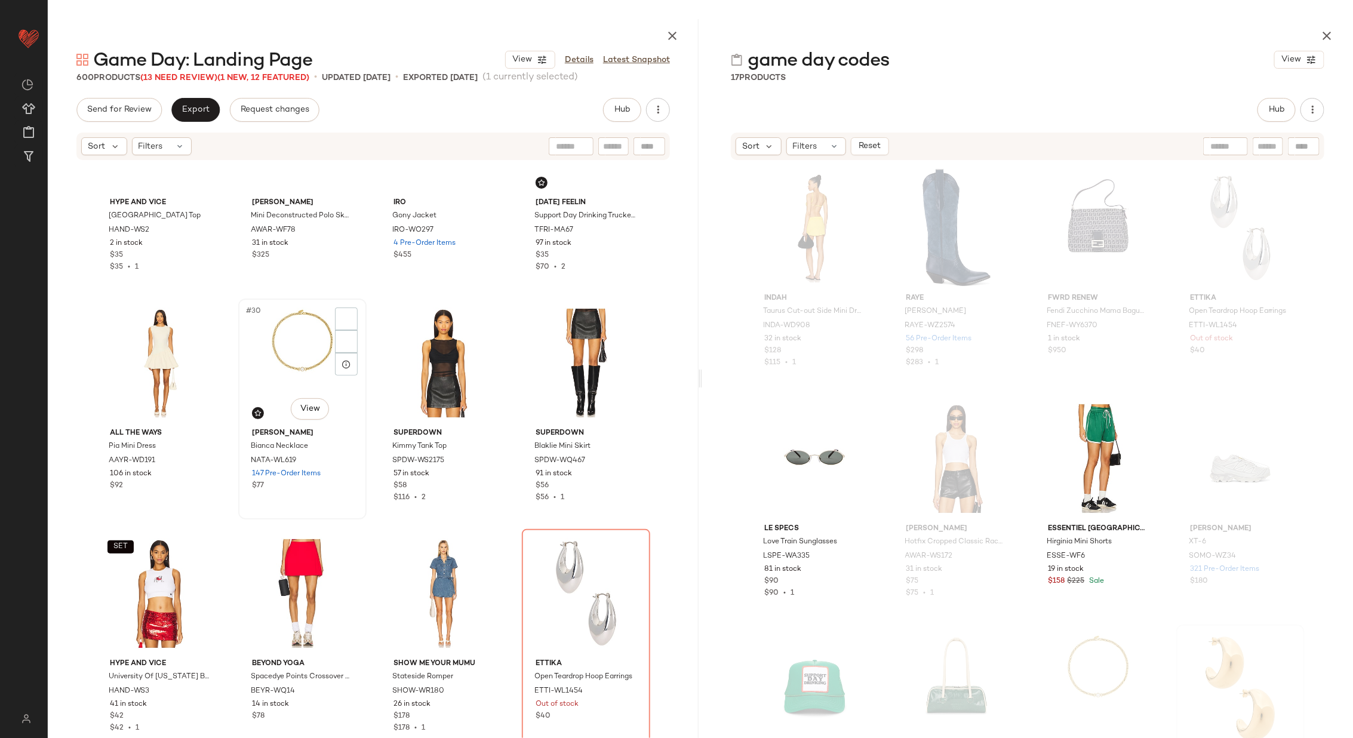
scroll to position [1452, 0]
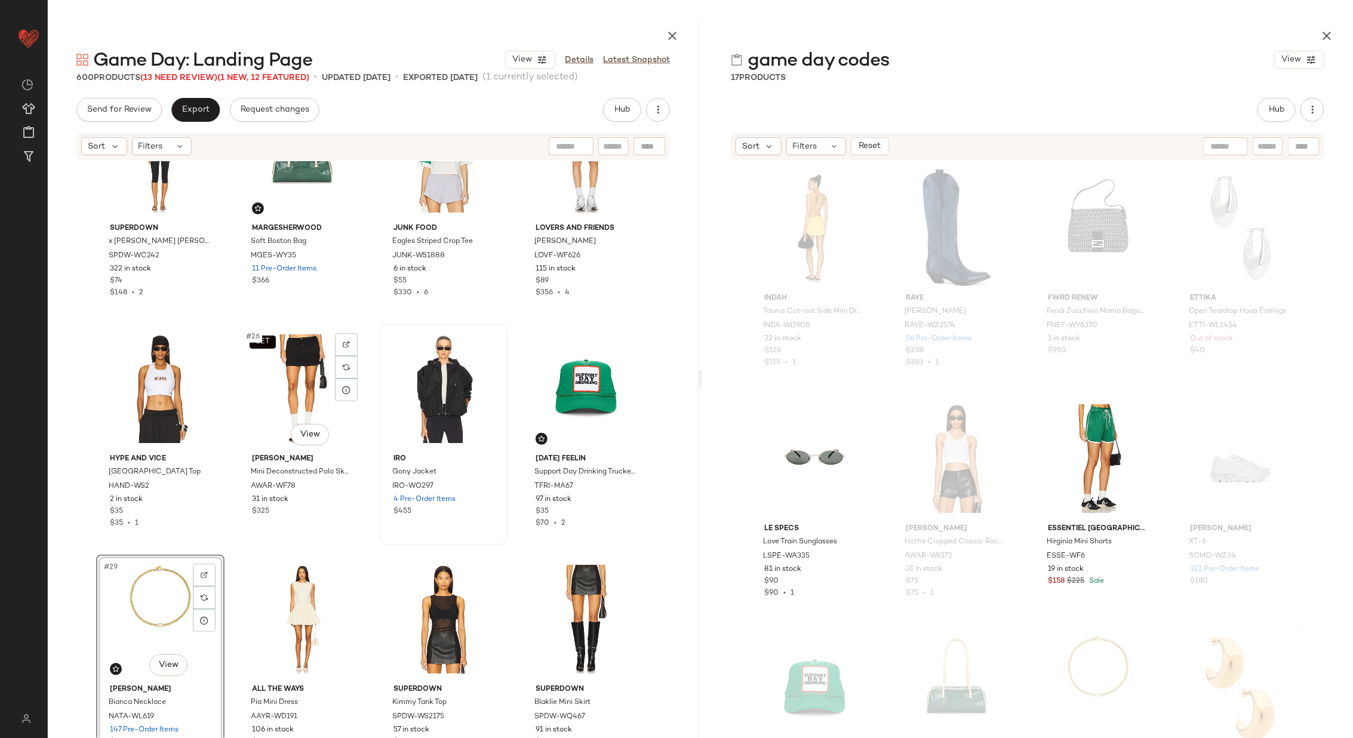
scroll to position [1218, 0]
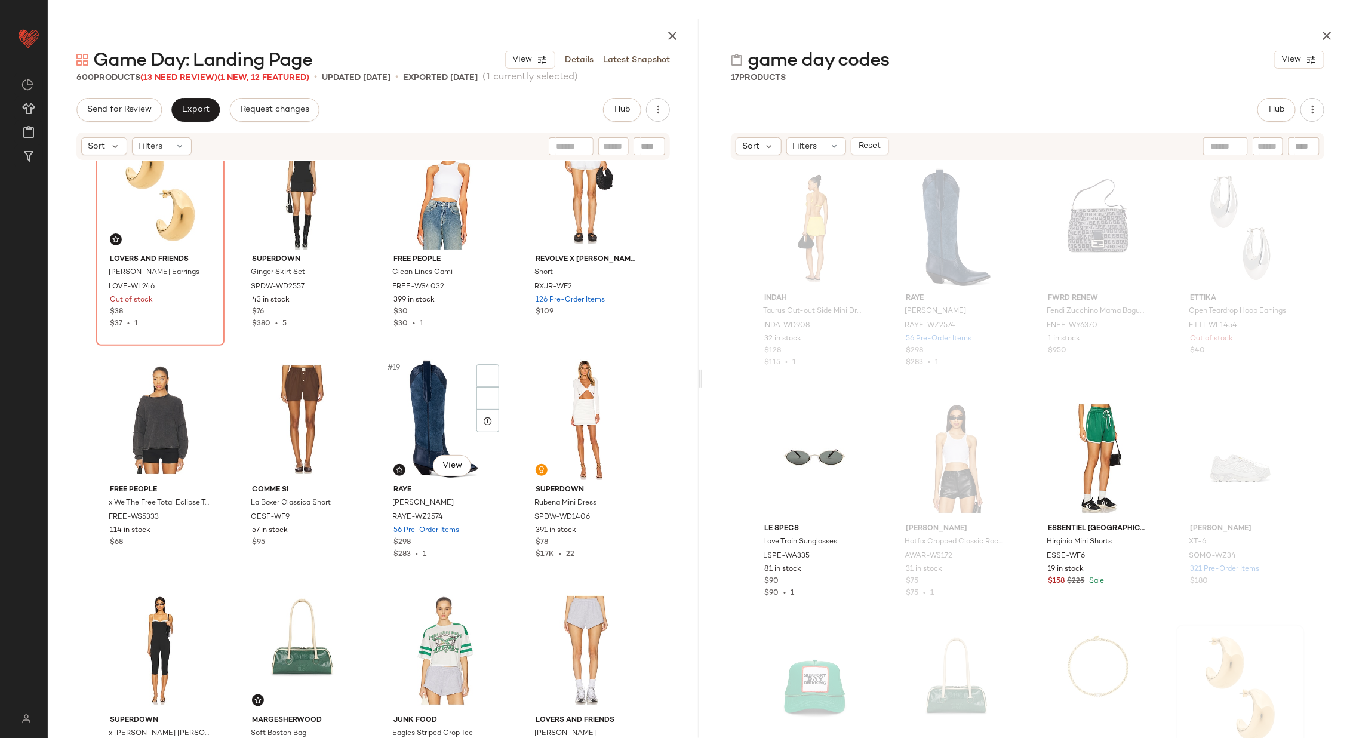
scroll to position [738, 0]
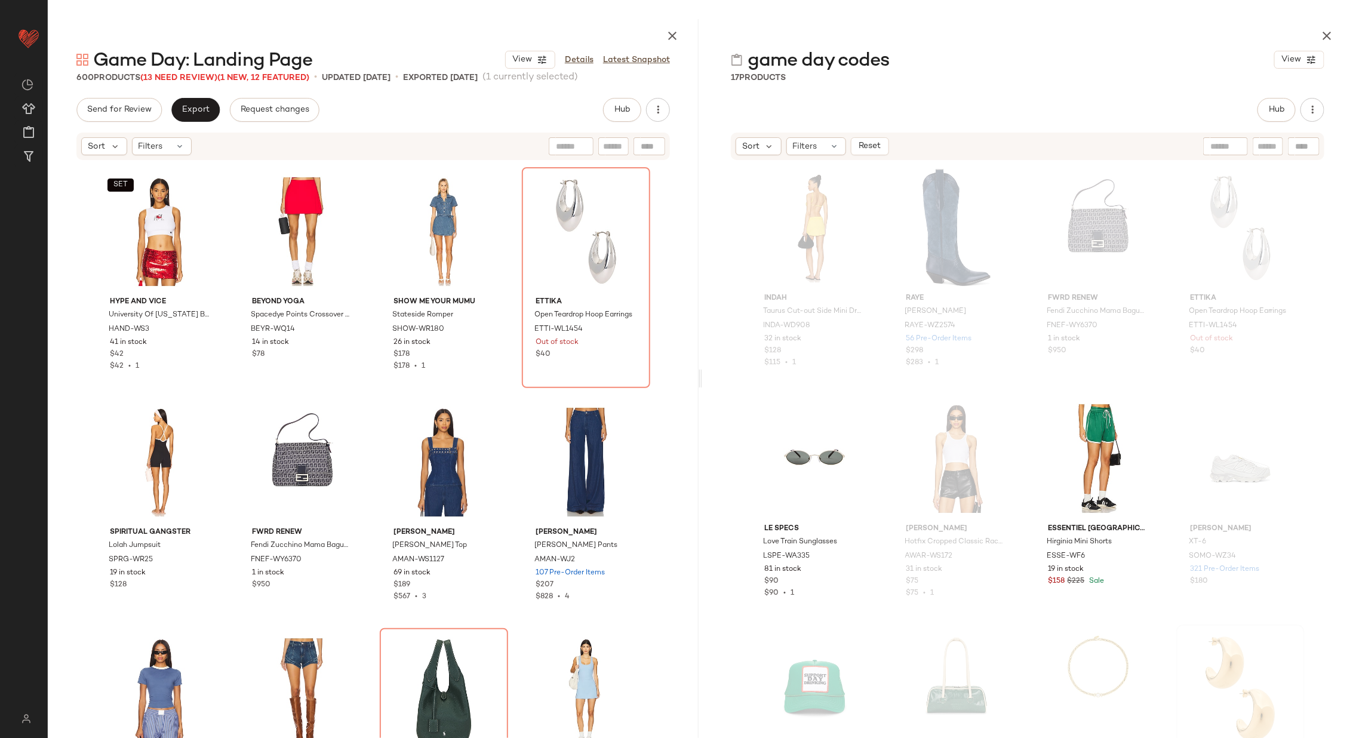
scroll to position [1851, 0]
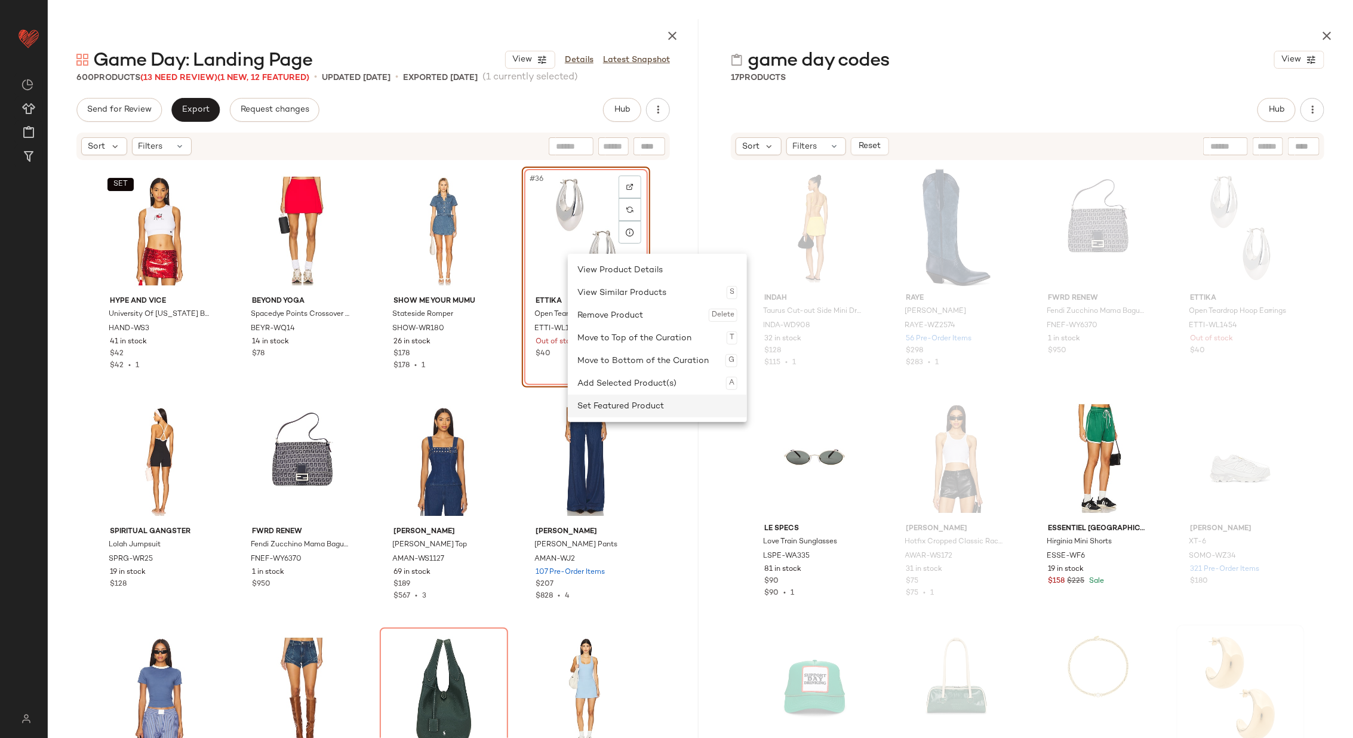
click at [638, 404] on div "Set Featured Product" at bounding box center [658, 406] width 160 height 23
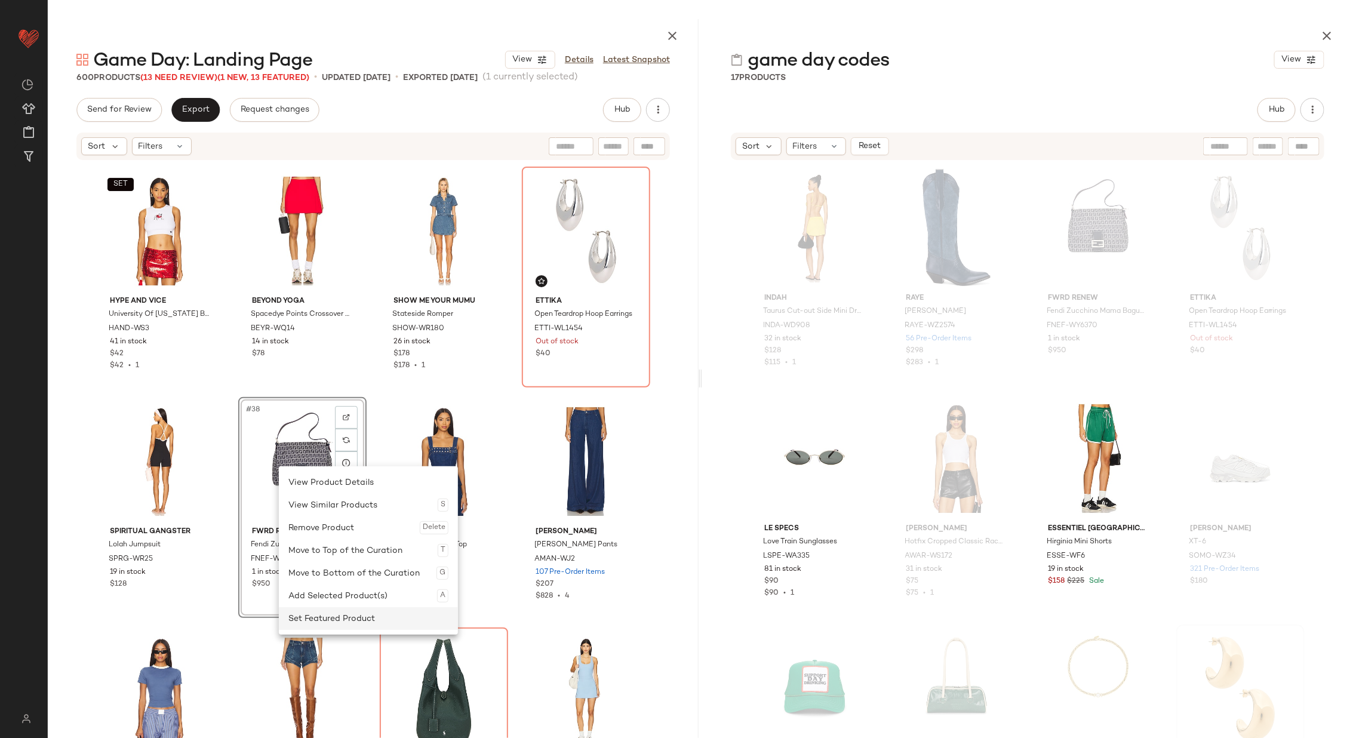
click at [348, 620] on div "Set Featured Product" at bounding box center [368, 618] width 160 height 23
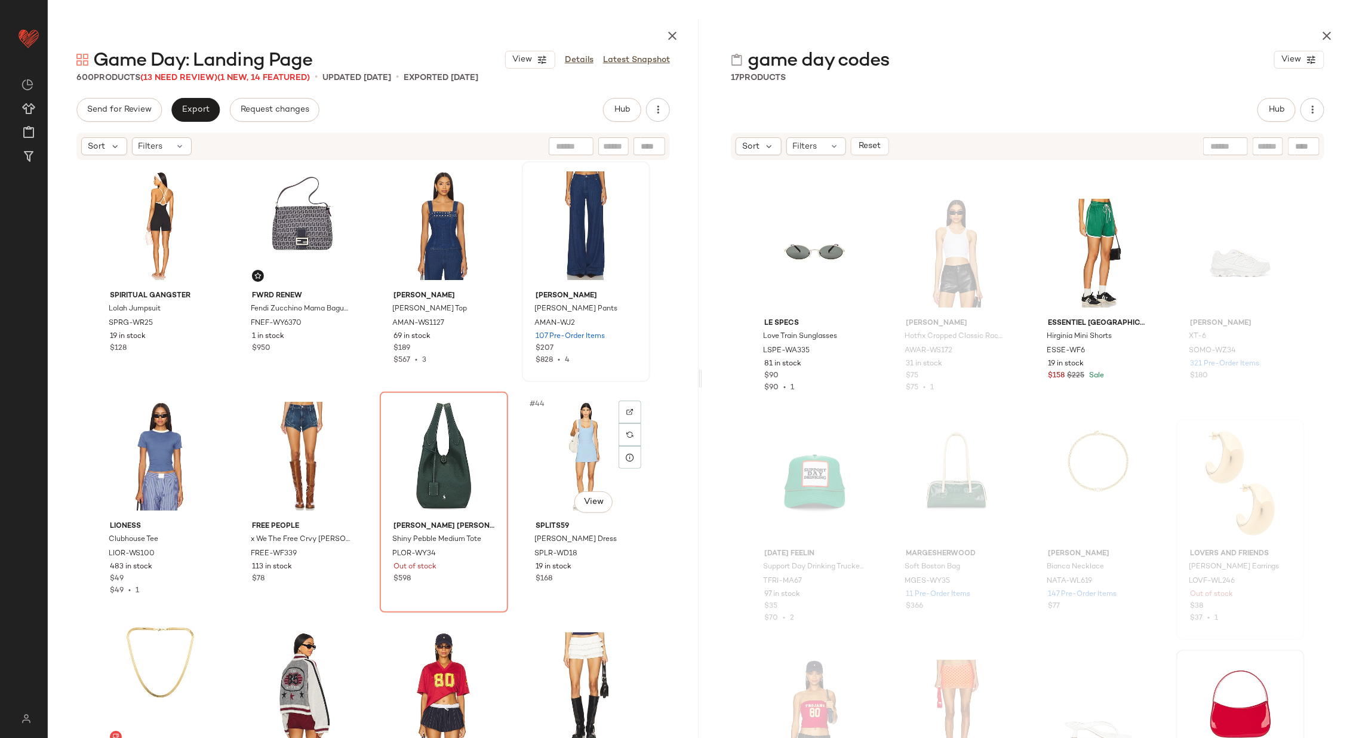
scroll to position [2099, 0]
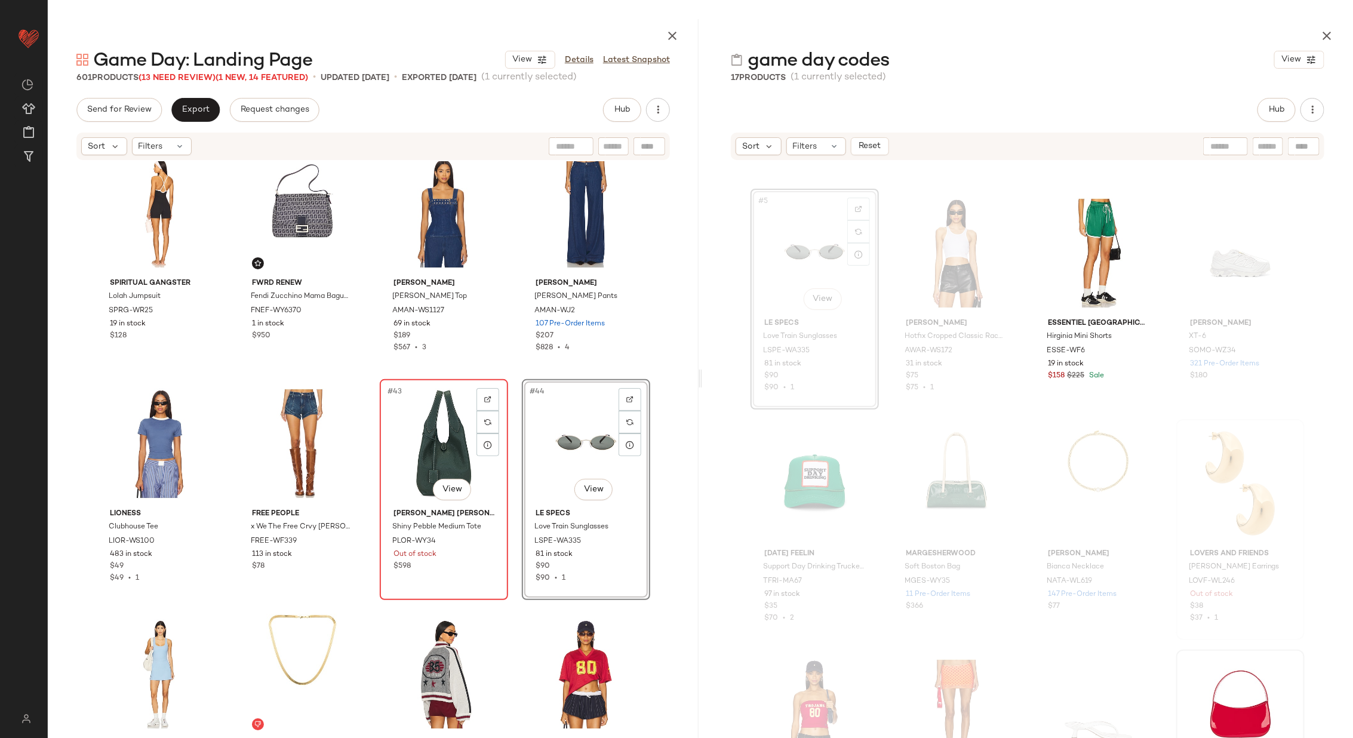
click at [450, 433] on div "#43 View" at bounding box center [444, 443] width 120 height 121
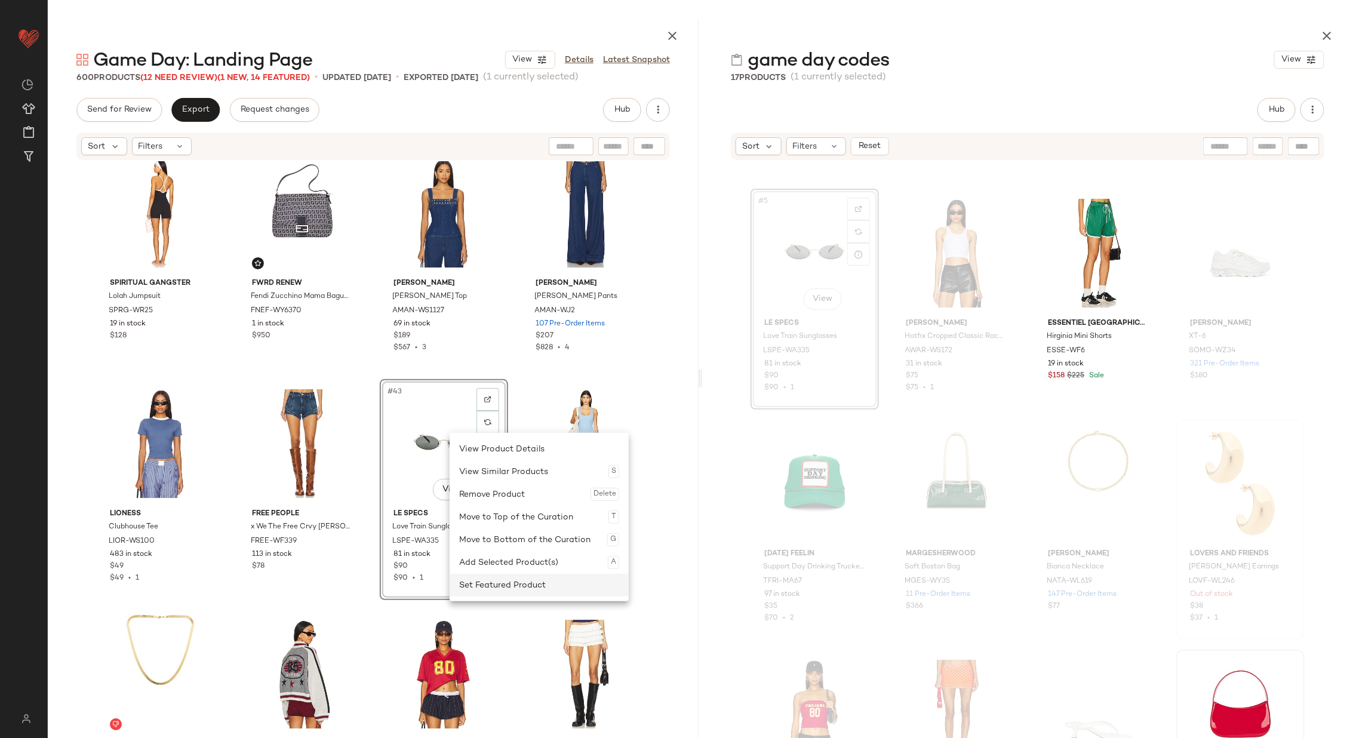
click at [508, 588] on div "Set Featured Product" at bounding box center [539, 585] width 160 height 23
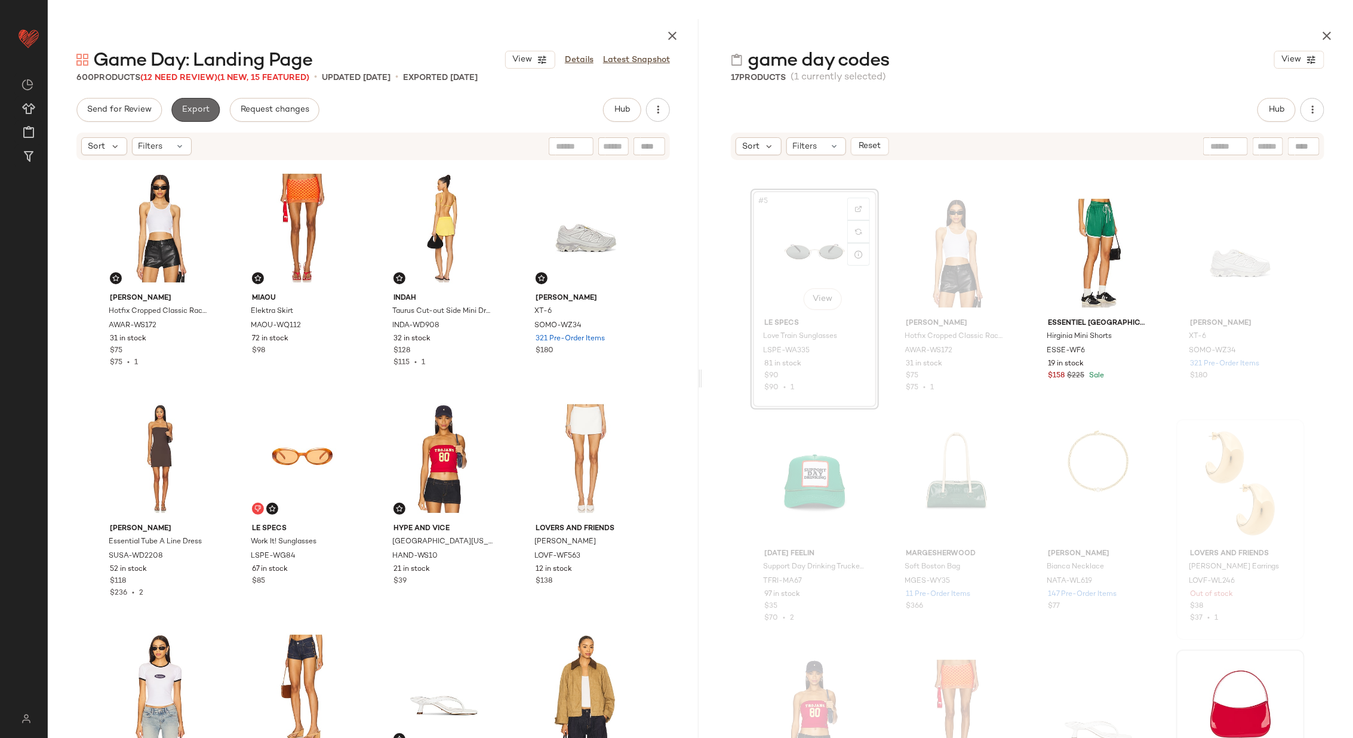
click at [191, 113] on span "Export" at bounding box center [196, 110] width 28 height 10
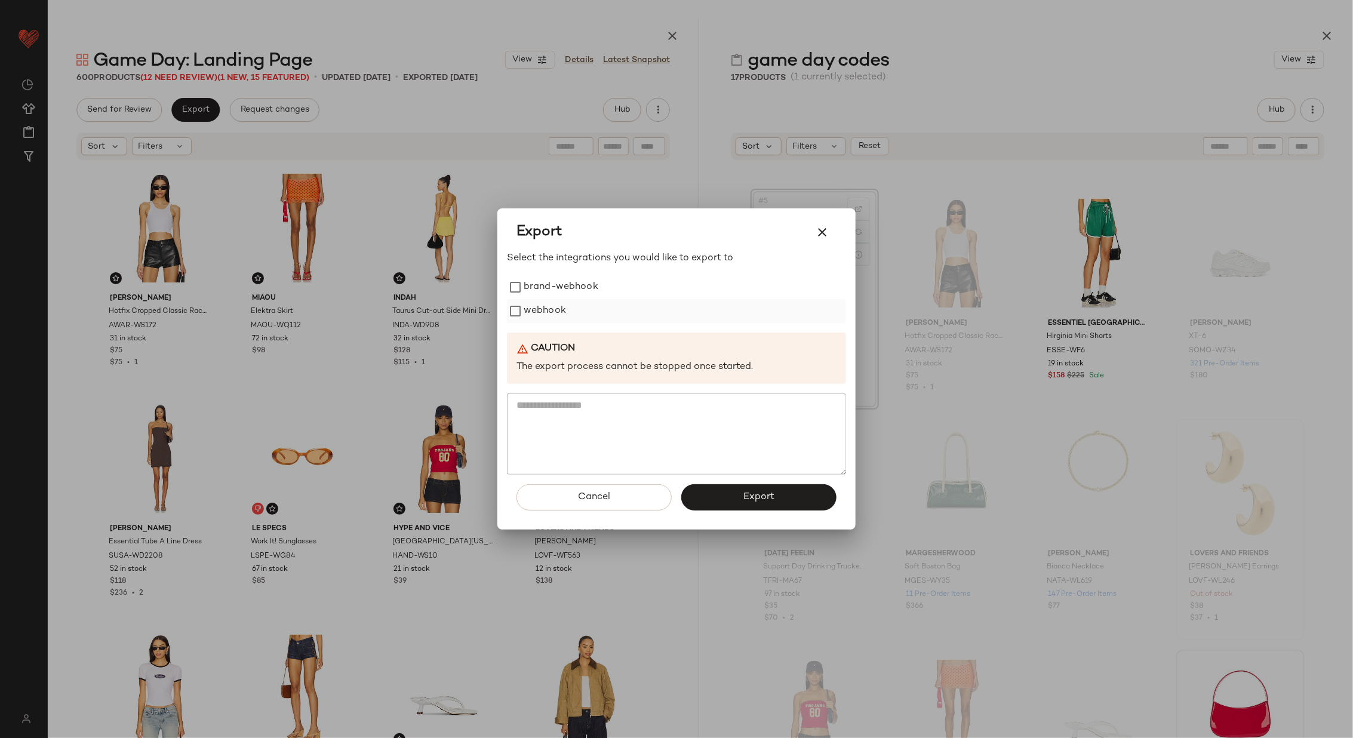
click at [542, 310] on label "webhook" at bounding box center [545, 311] width 42 height 24
click at [755, 496] on span "Export" at bounding box center [759, 497] width 32 height 11
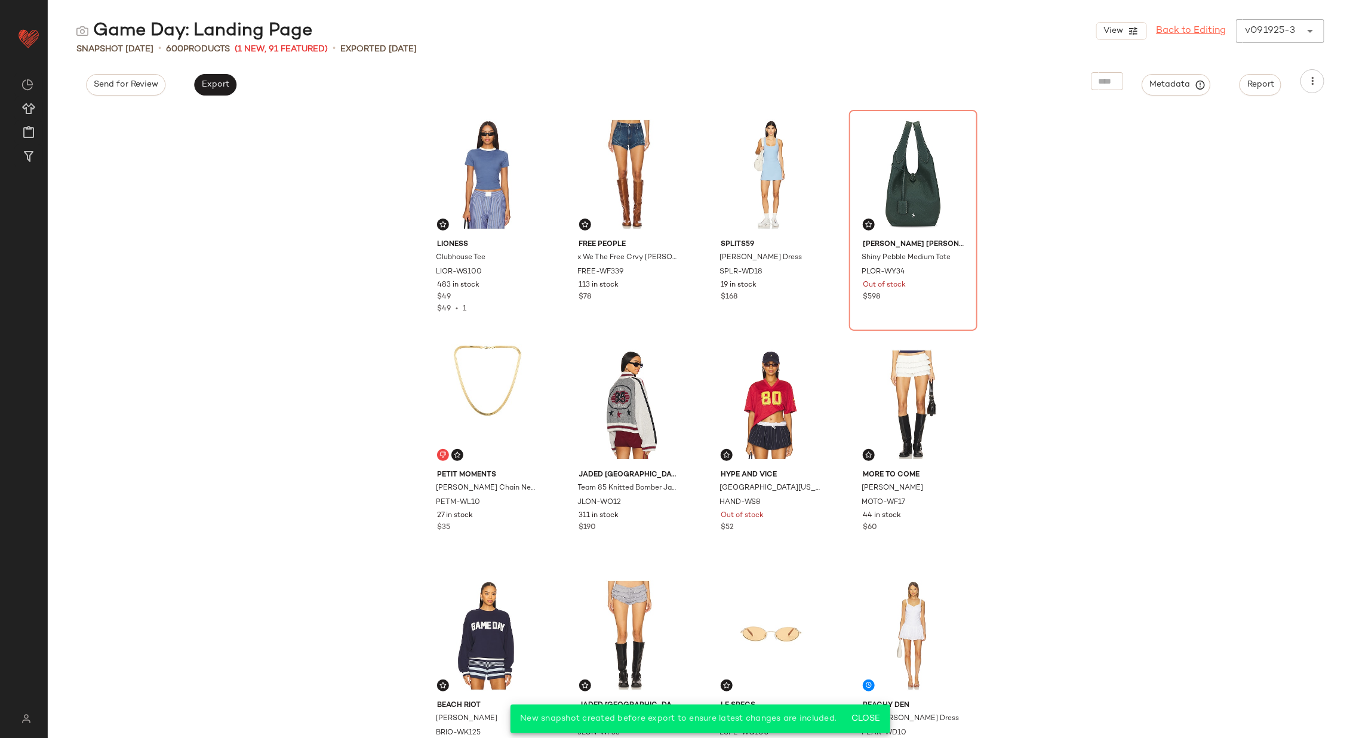
click at [1193, 29] on link "Back to Editing" at bounding box center [1192, 31] width 70 height 14
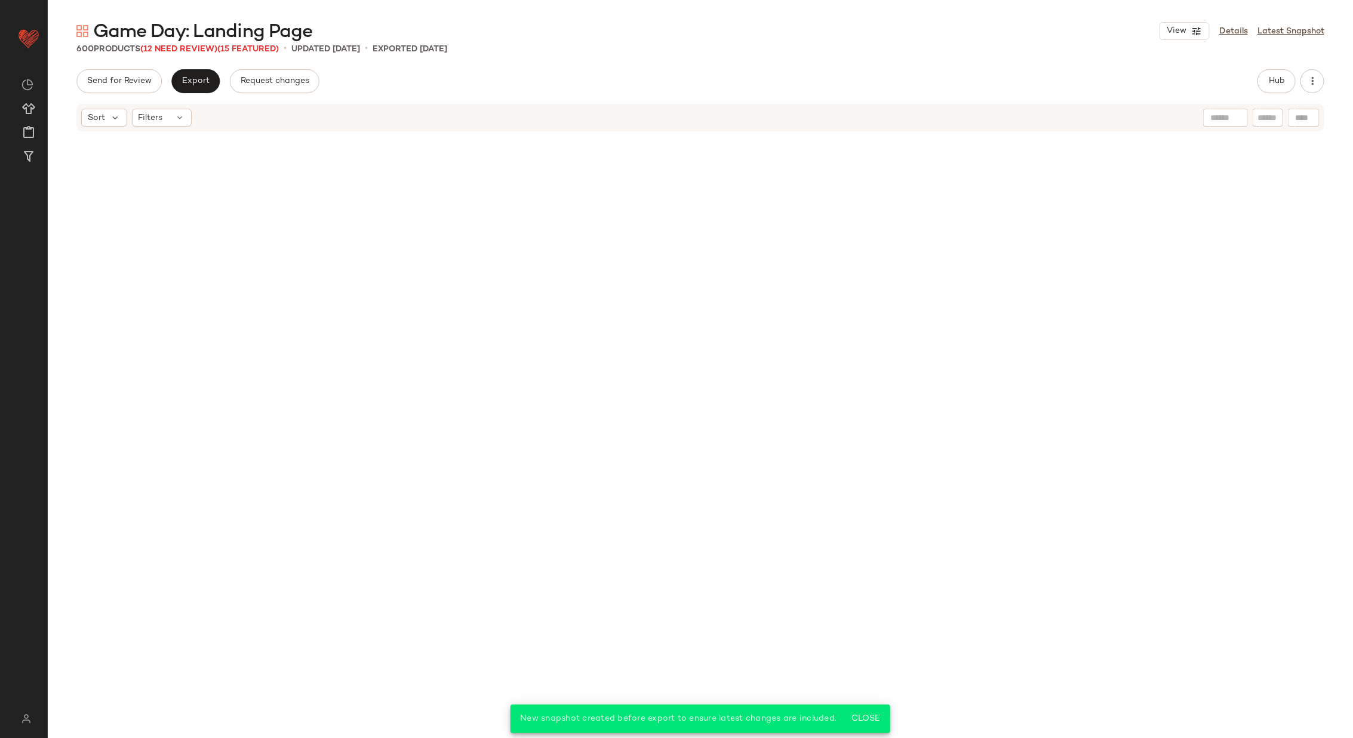
scroll to position [2075, 0]
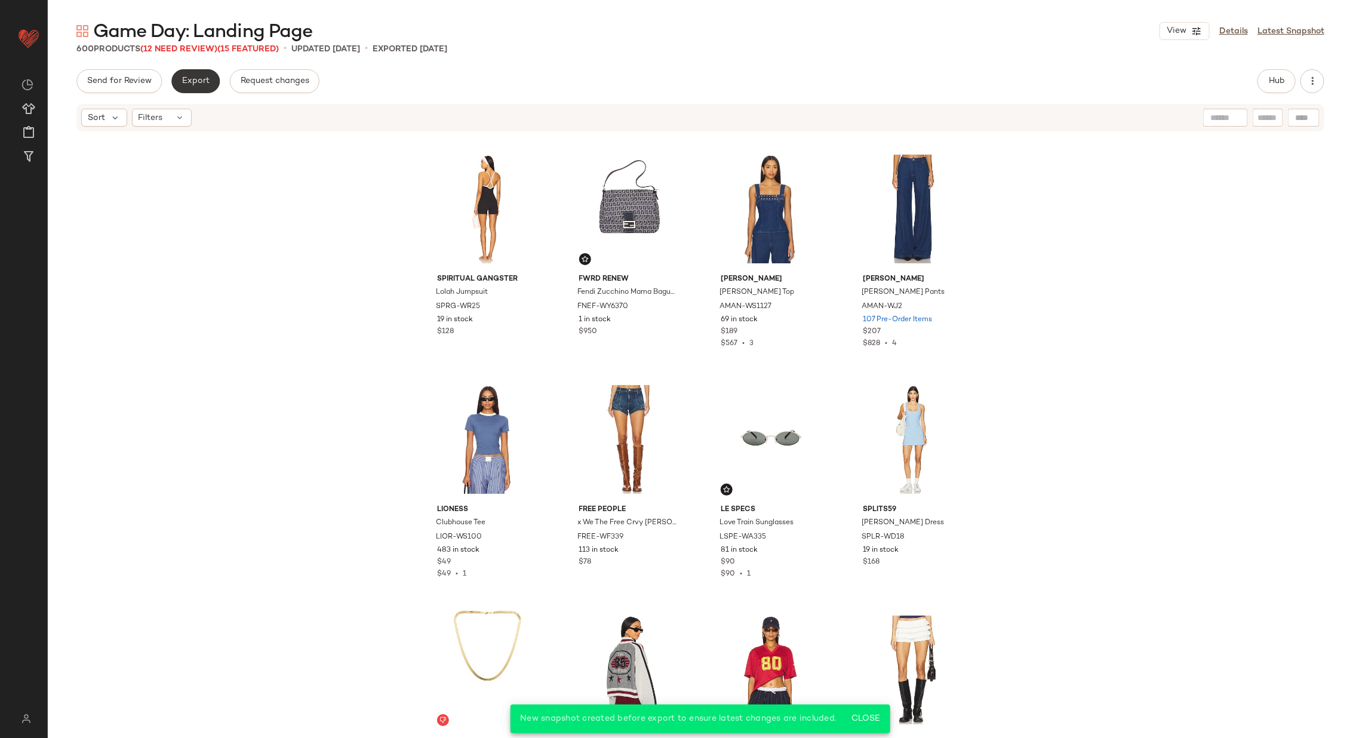
click at [195, 85] on span "Export" at bounding box center [196, 81] width 28 height 10
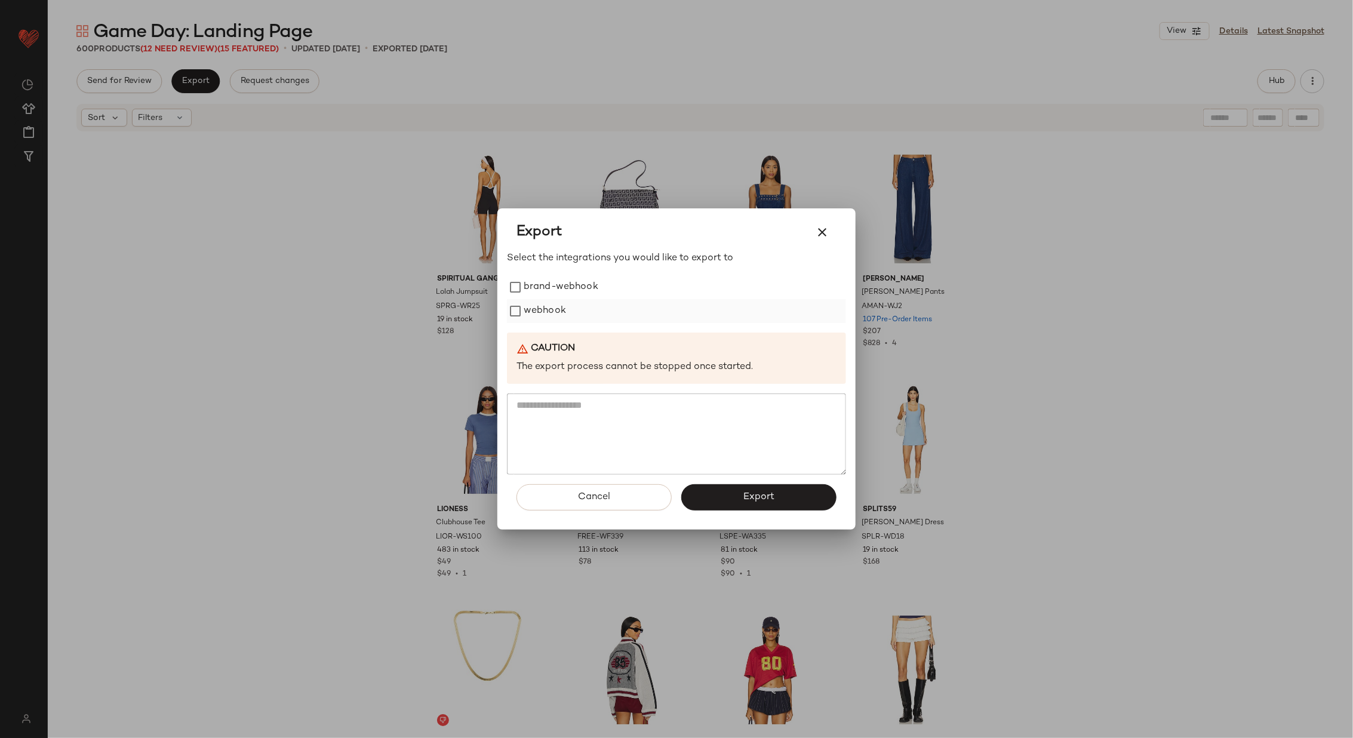
click at [538, 309] on label "webhook" at bounding box center [545, 311] width 42 height 24
click at [766, 499] on span "Export" at bounding box center [759, 497] width 32 height 11
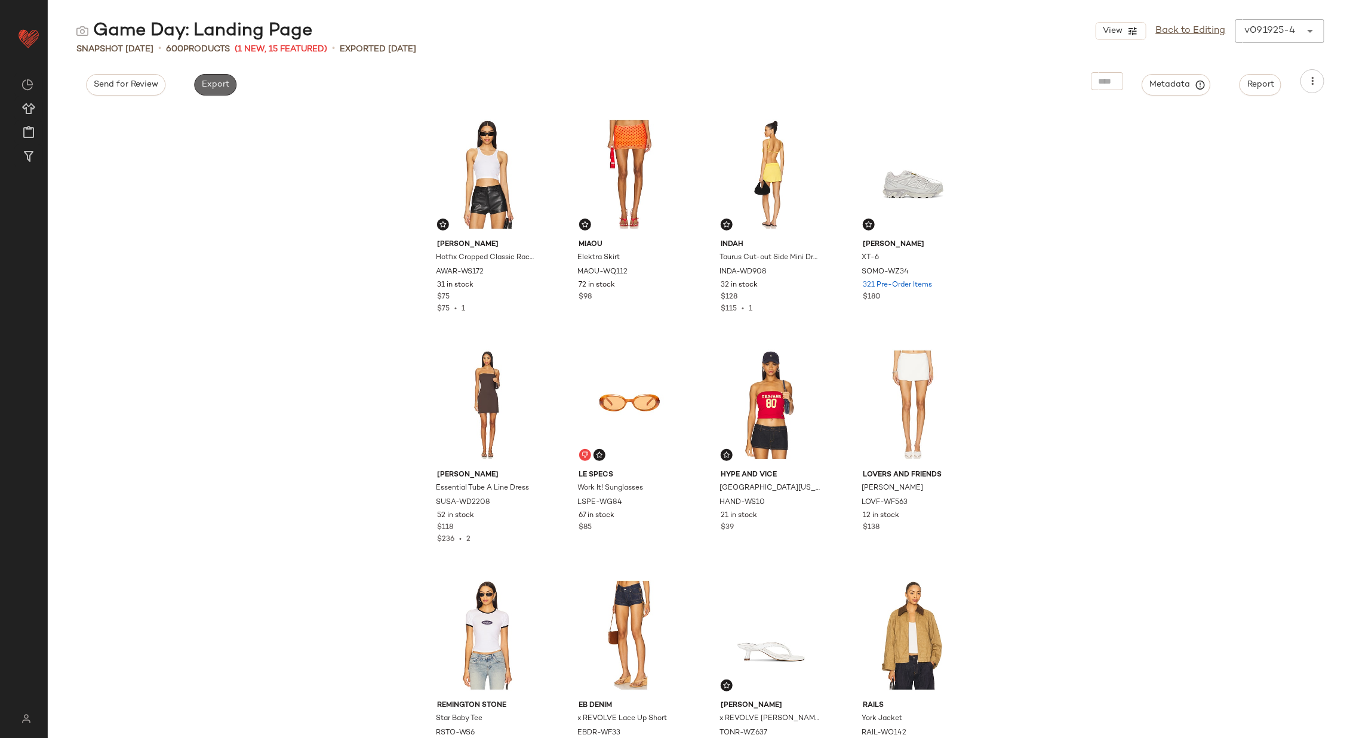
click at [212, 91] on button "Export" at bounding box center [215, 85] width 42 height 22
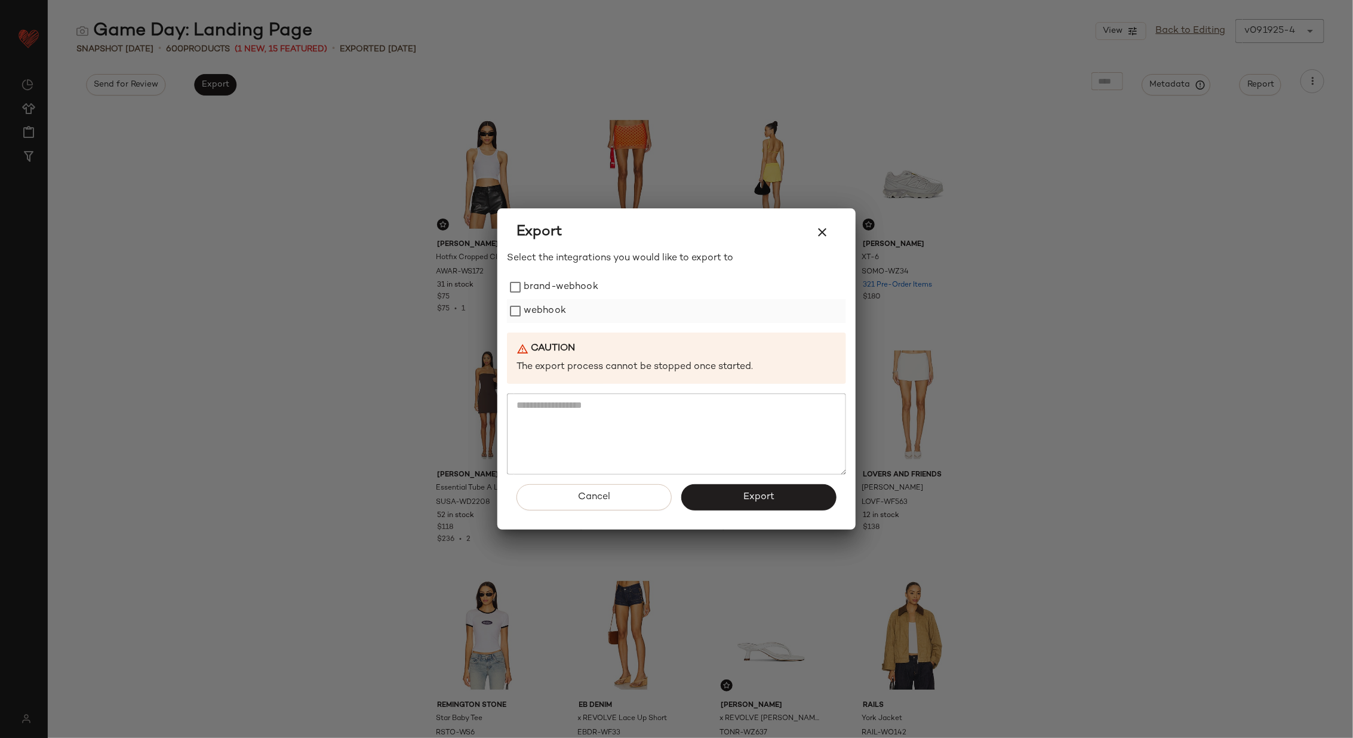
click at [555, 311] on label "webhook" at bounding box center [545, 311] width 42 height 24
click at [746, 490] on button "Export" at bounding box center [758, 497] width 155 height 26
